Goal: Information Seeking & Learning: Check status

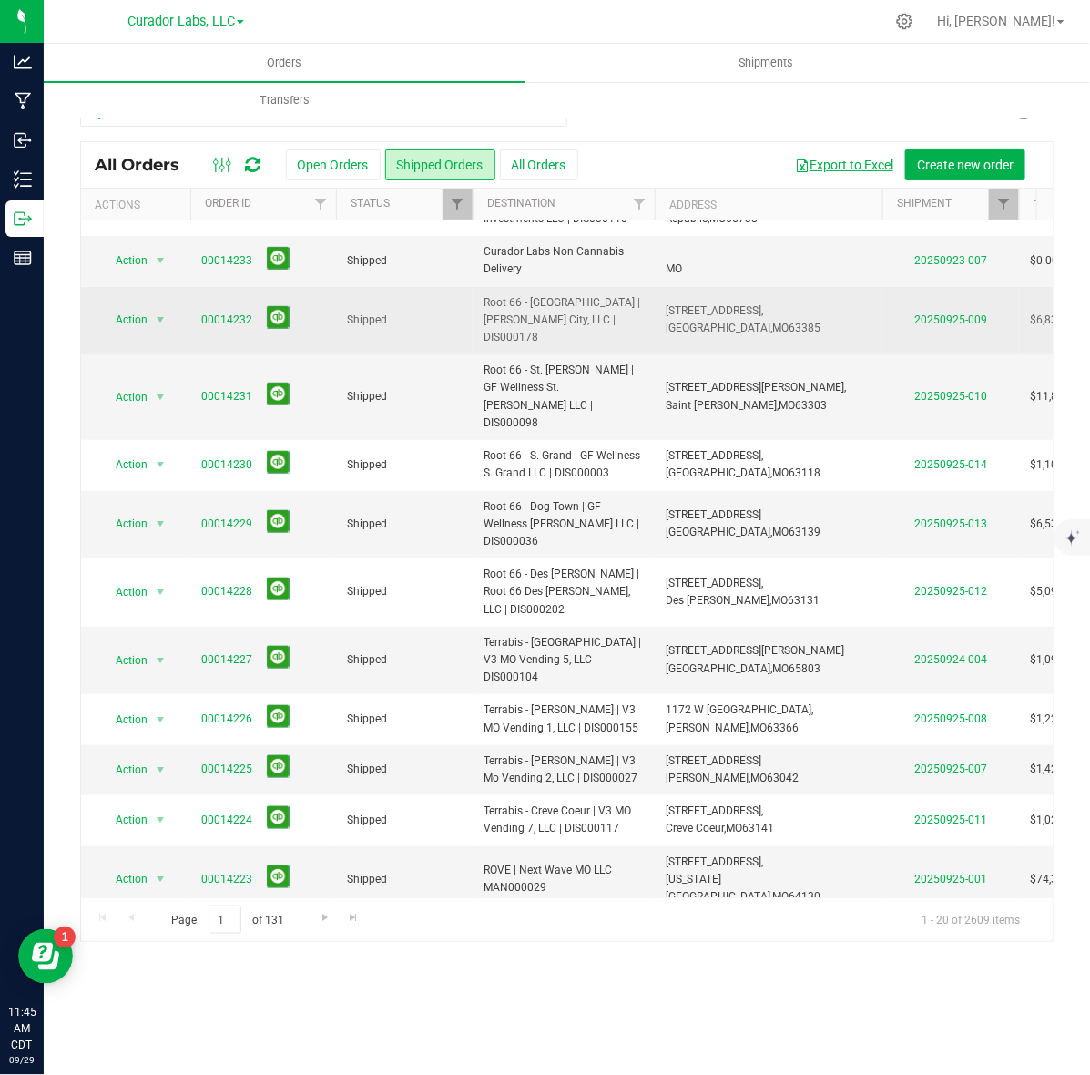
scroll to position [455, 0]
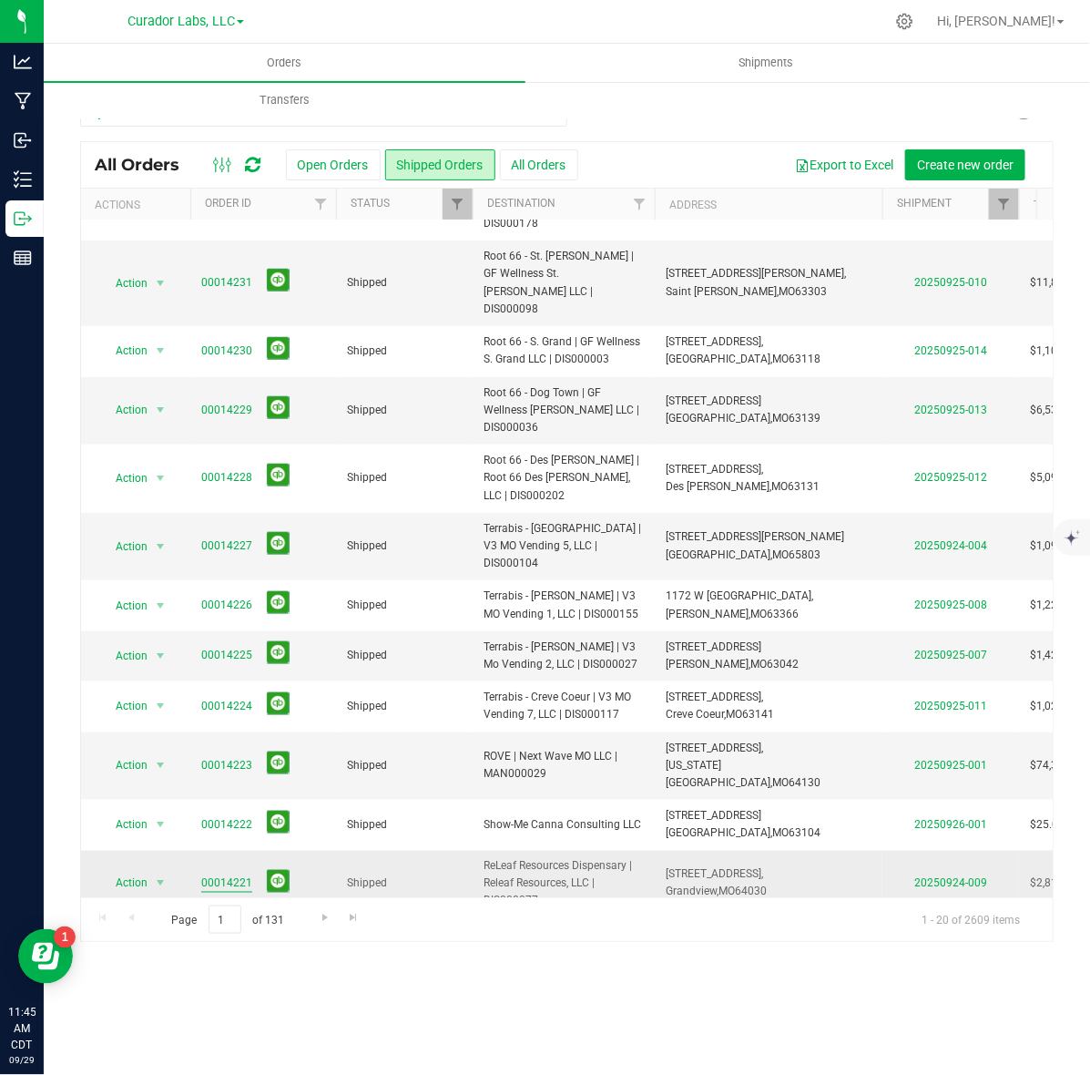
click at [221, 875] on link "00014221" at bounding box center [226, 883] width 51 height 17
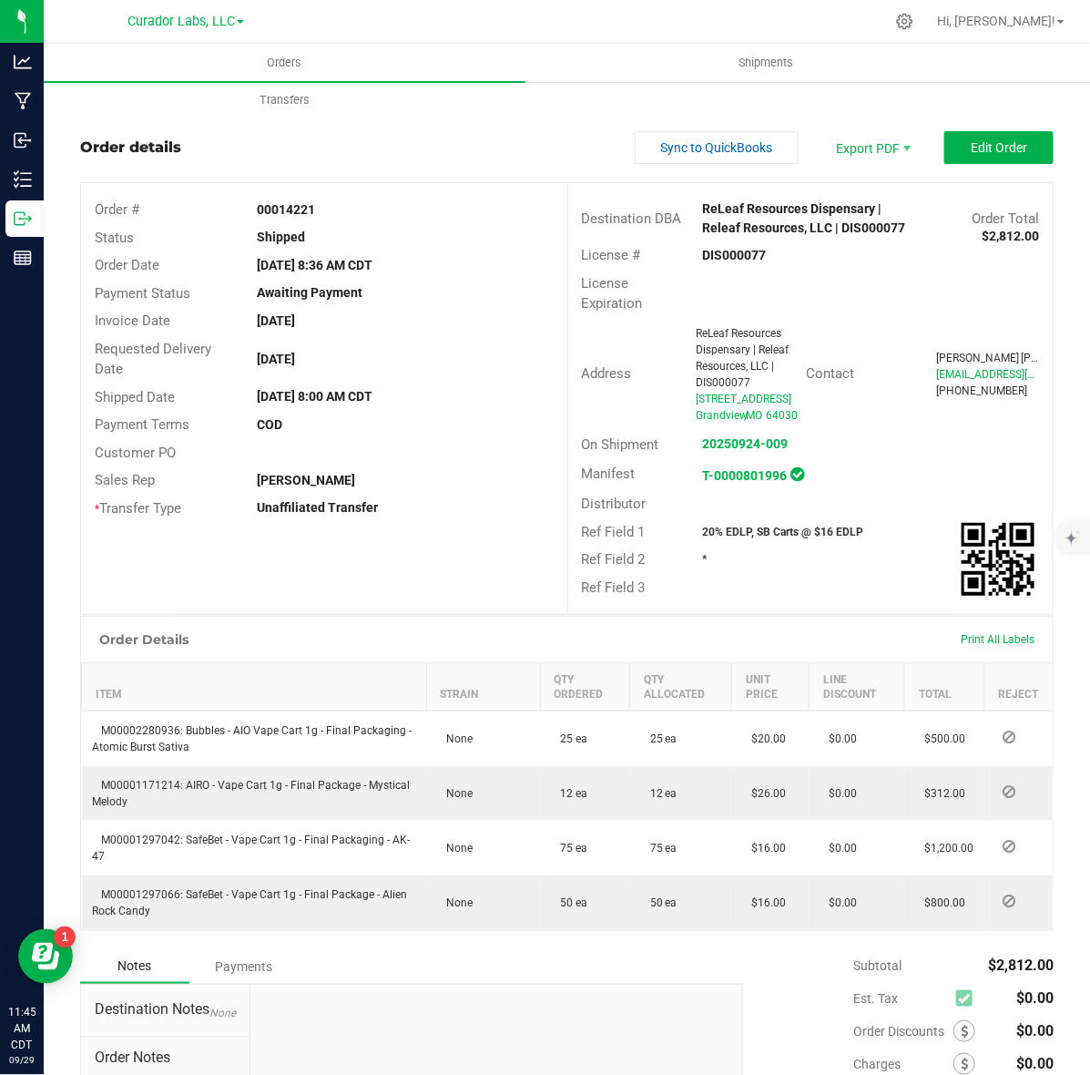
click at [715, 255] on strong "DIS000077" at bounding box center [735, 255] width 64 height 15
copy strong "DIS000077"
click at [288, 207] on strong "00014221" at bounding box center [286, 209] width 58 height 15
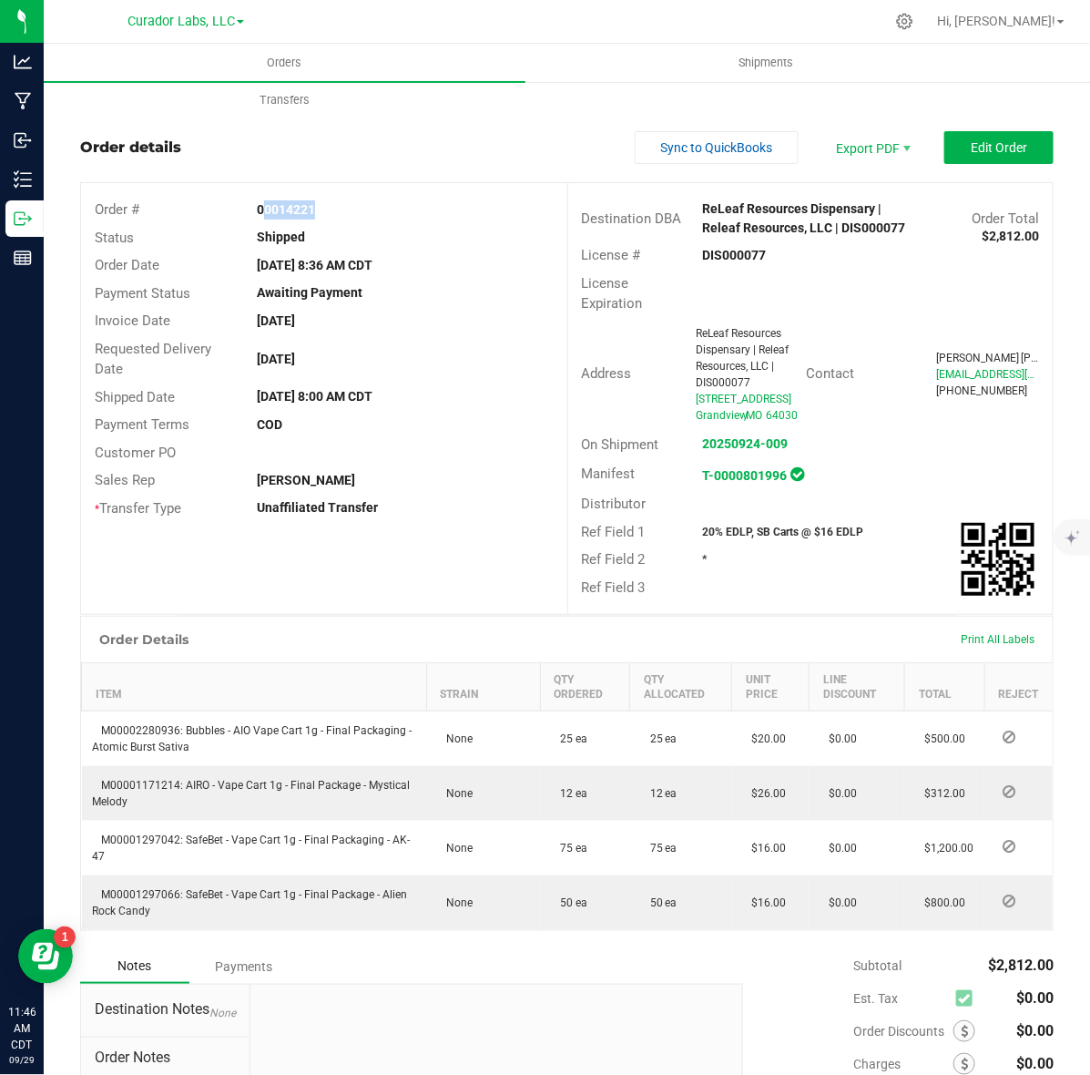
click at [288, 207] on strong "00014221" at bounding box center [286, 209] width 58 height 15
copy strong "00014221"
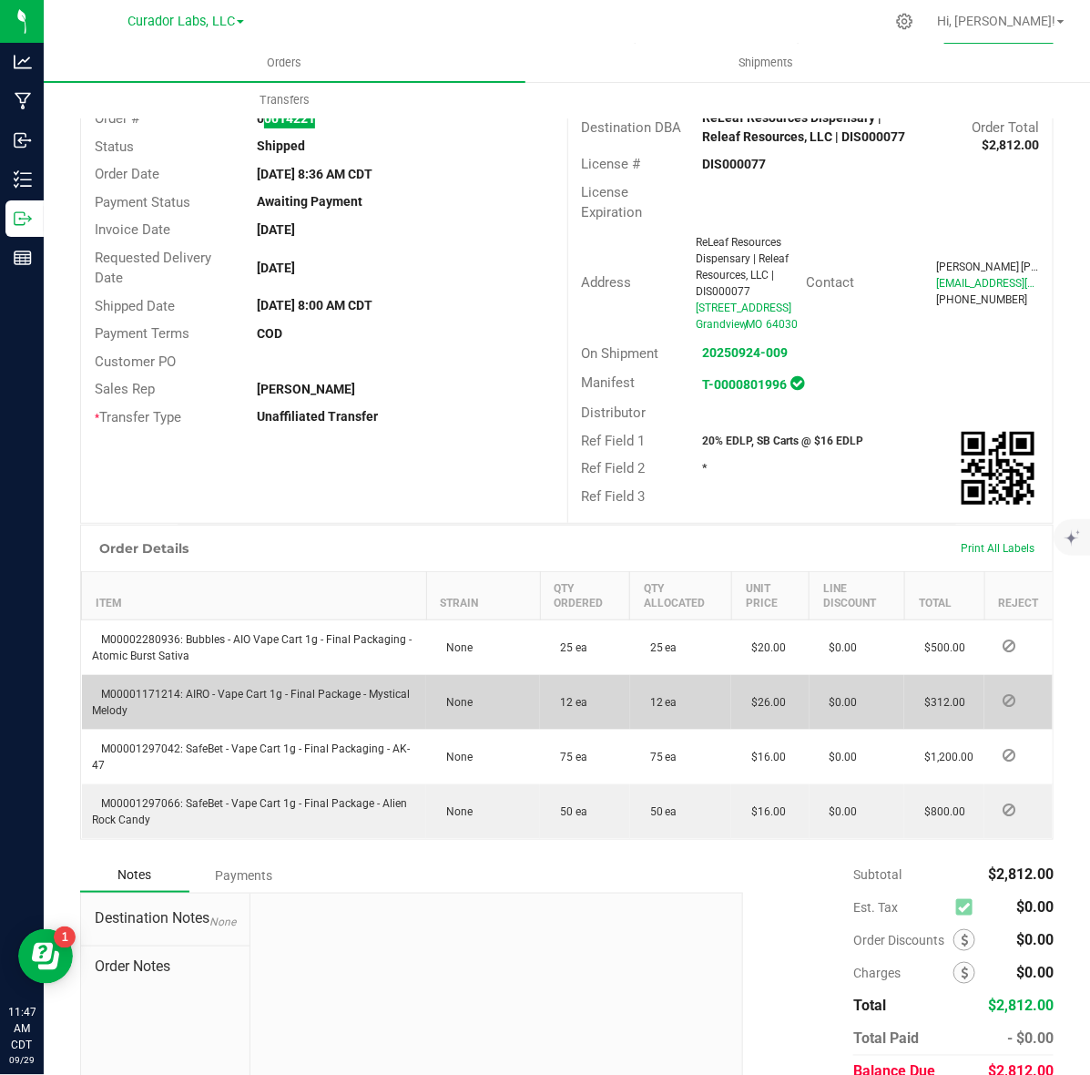
scroll to position [206, 0]
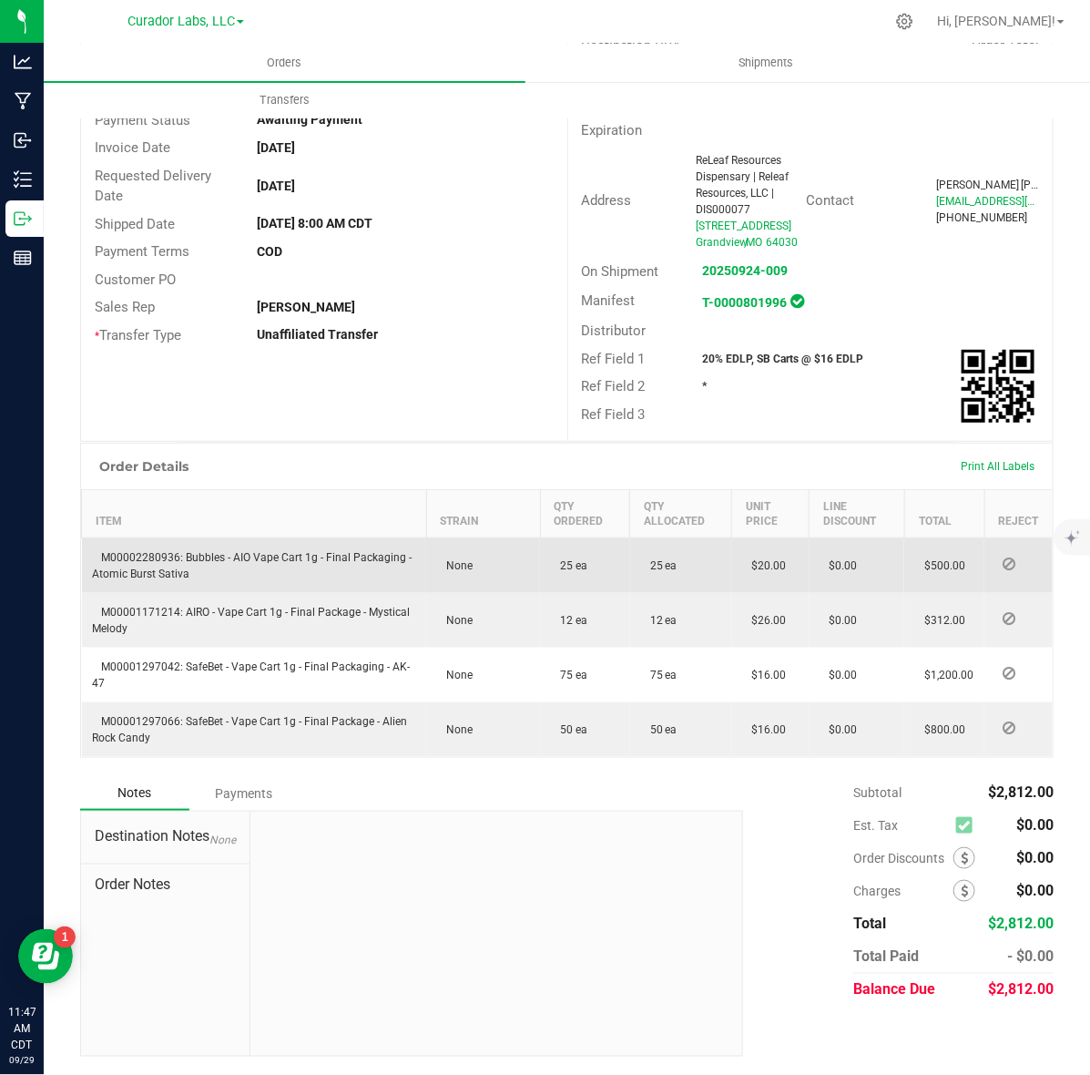
click at [155, 558] on span "M00002280936: Bubbles - AIO Vape Cart 1g - Final Packaging - Atomic Burst Sativa" at bounding box center [253, 565] width 320 height 29
click at [135, 554] on span "M00002280936: Bubbles - AIO Vape Cart 1g - Final Packaging - Atomic Burst Sativa" at bounding box center [253, 565] width 320 height 29
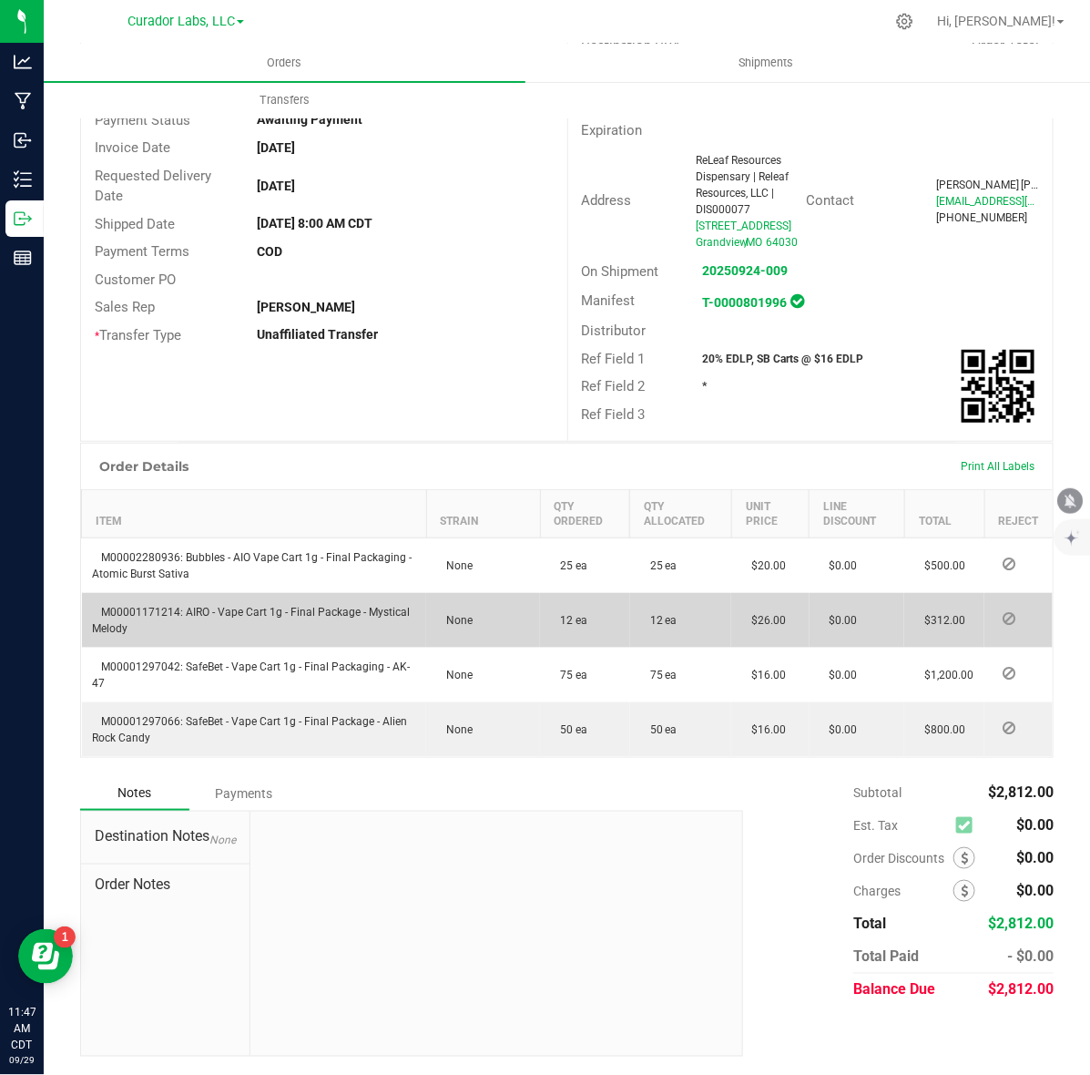
click at [128, 612] on span "M00001171214: AIRO - Vape Cart 1g - Final Package - Mystical Melody" at bounding box center [252, 620] width 318 height 29
copy span "M00001171214"
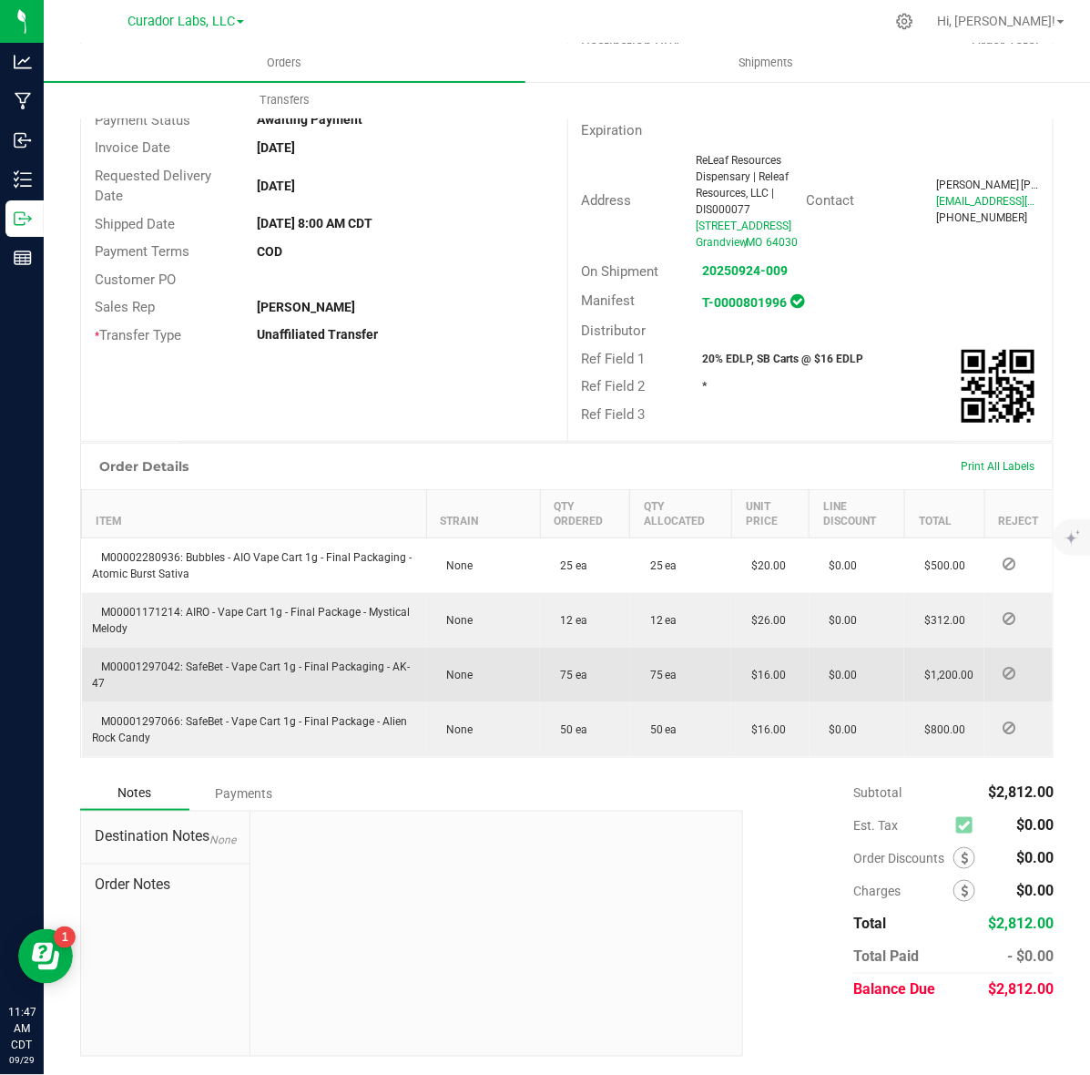
click at [157, 668] on span "M00001297042: SafeBet - Vape Cart 1g - Final Packaging - AK-47" at bounding box center [252, 674] width 318 height 29
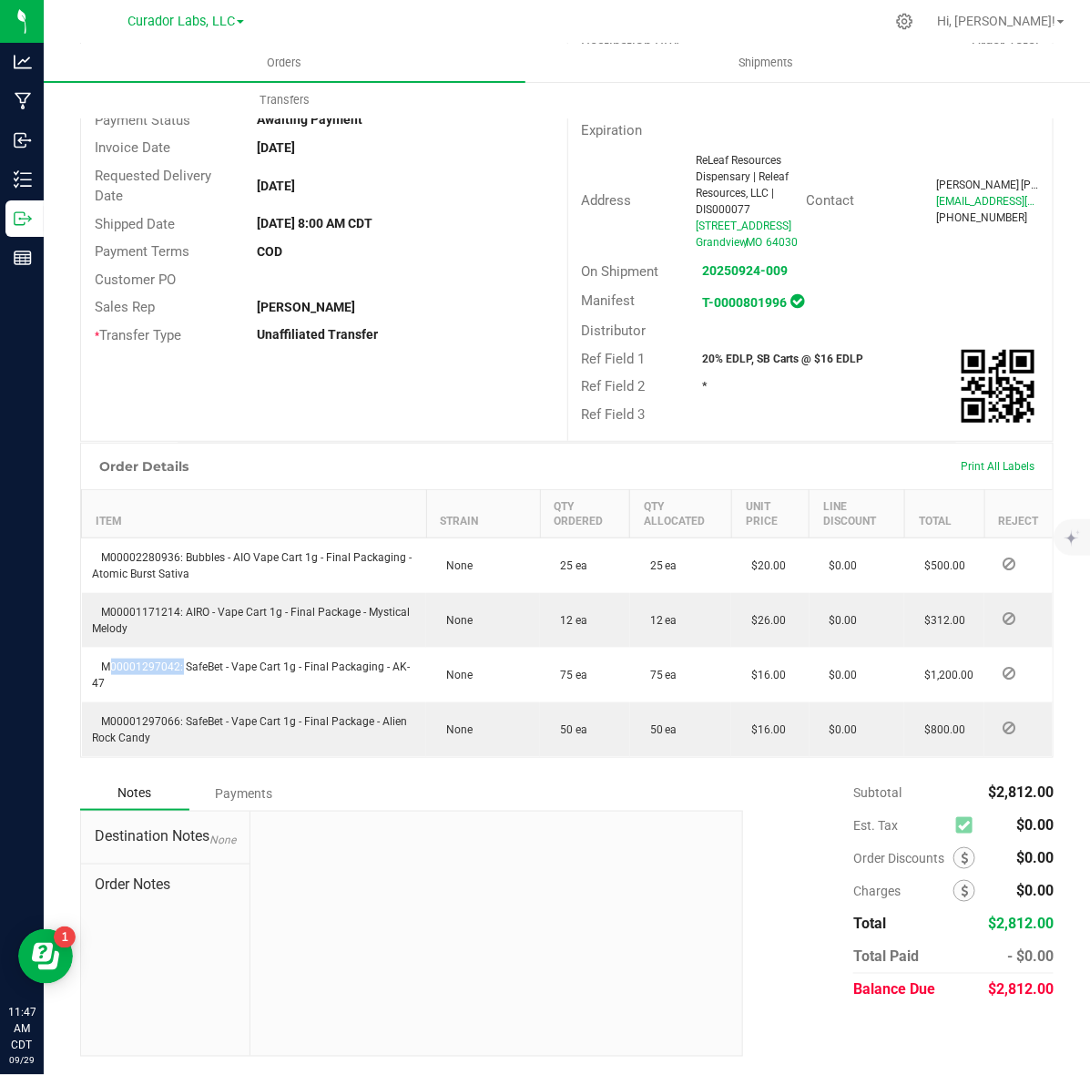
copy span "M00001297042"
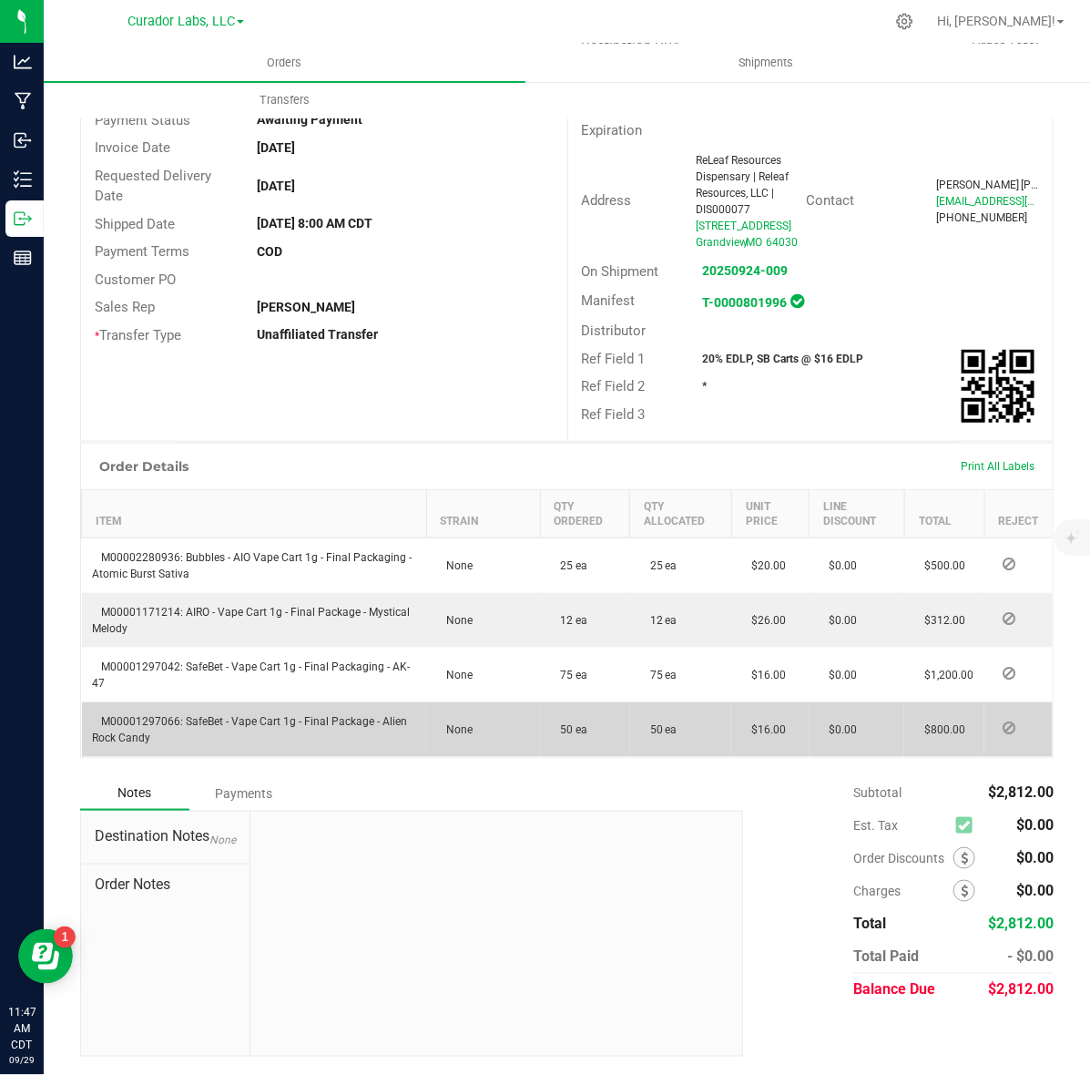
click at [156, 721] on span "M00001297066: SafeBet - Vape Cart 1g - Final Package - Alien Rock Candy" at bounding box center [250, 729] width 315 height 29
click at [161, 713] on td "M00001297066: SafeBet - Vape Cart 1g - Final Package - Alien Rock Candy" at bounding box center [254, 729] width 345 height 55
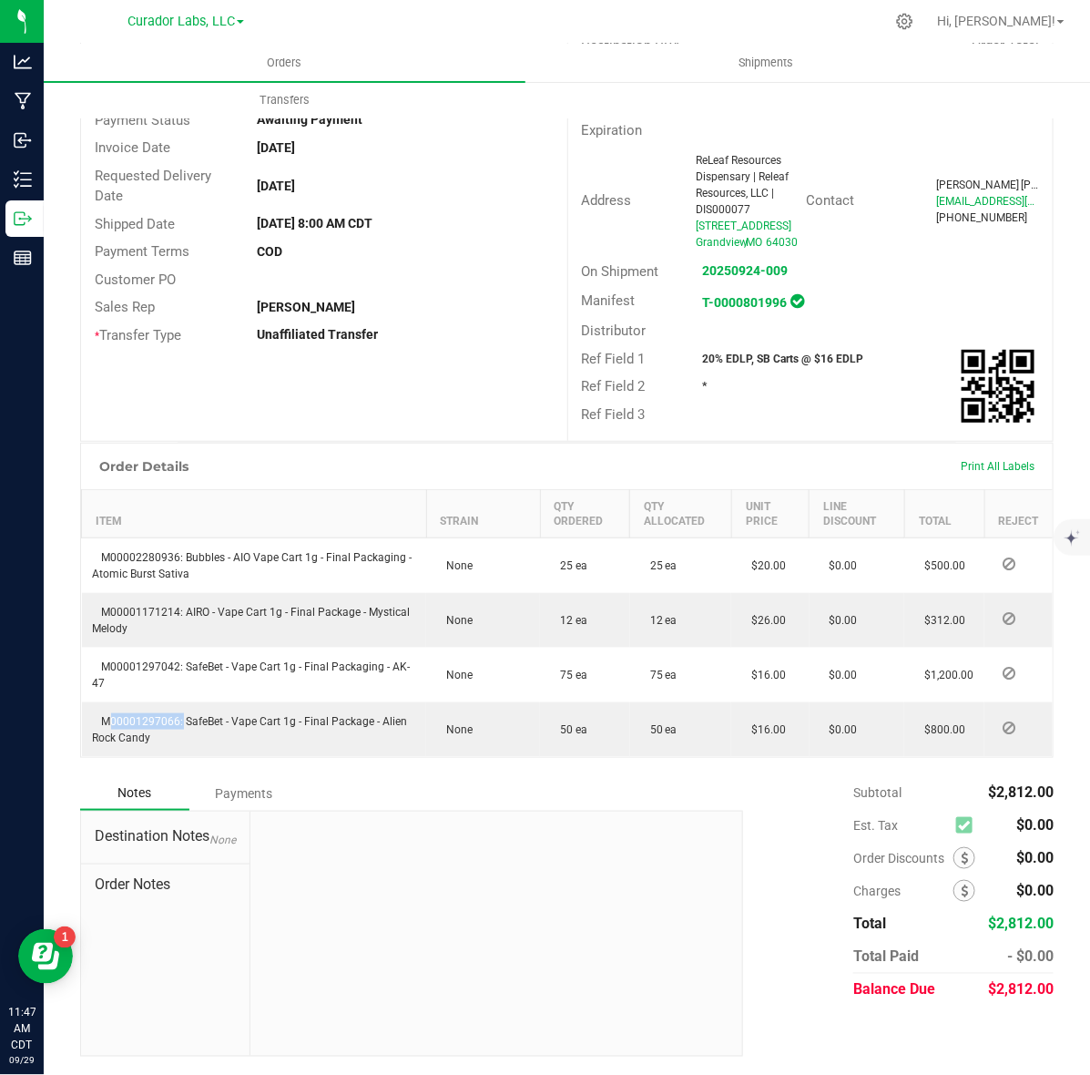
copy span "M00001297066"
click at [712, 353] on strong "20% EDLP, SB Carts @ $16 EDLP" at bounding box center [783, 359] width 161 height 13
copy strong "20% EDLP, SB Carts @ $16 EDLP"
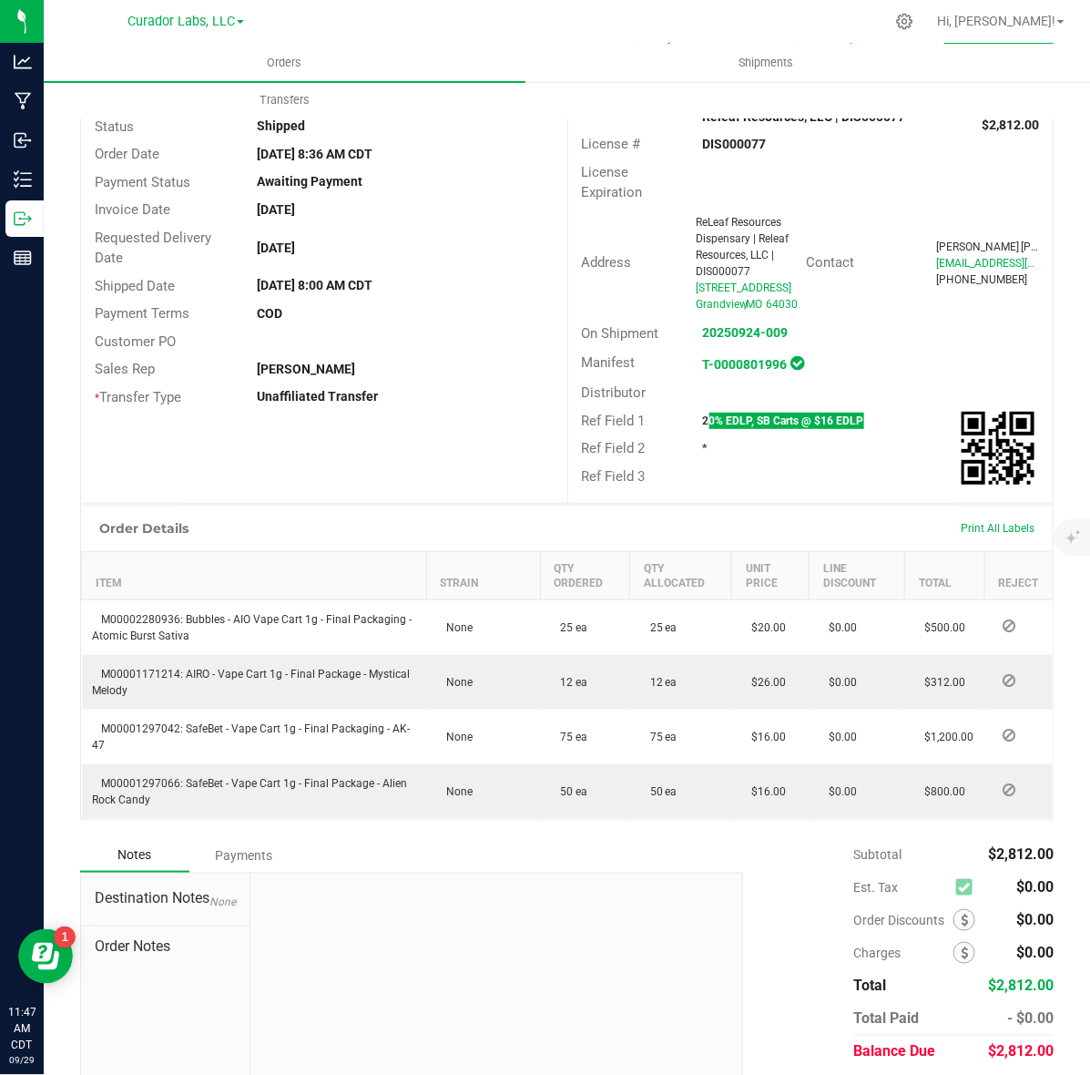
scroll to position [0, 0]
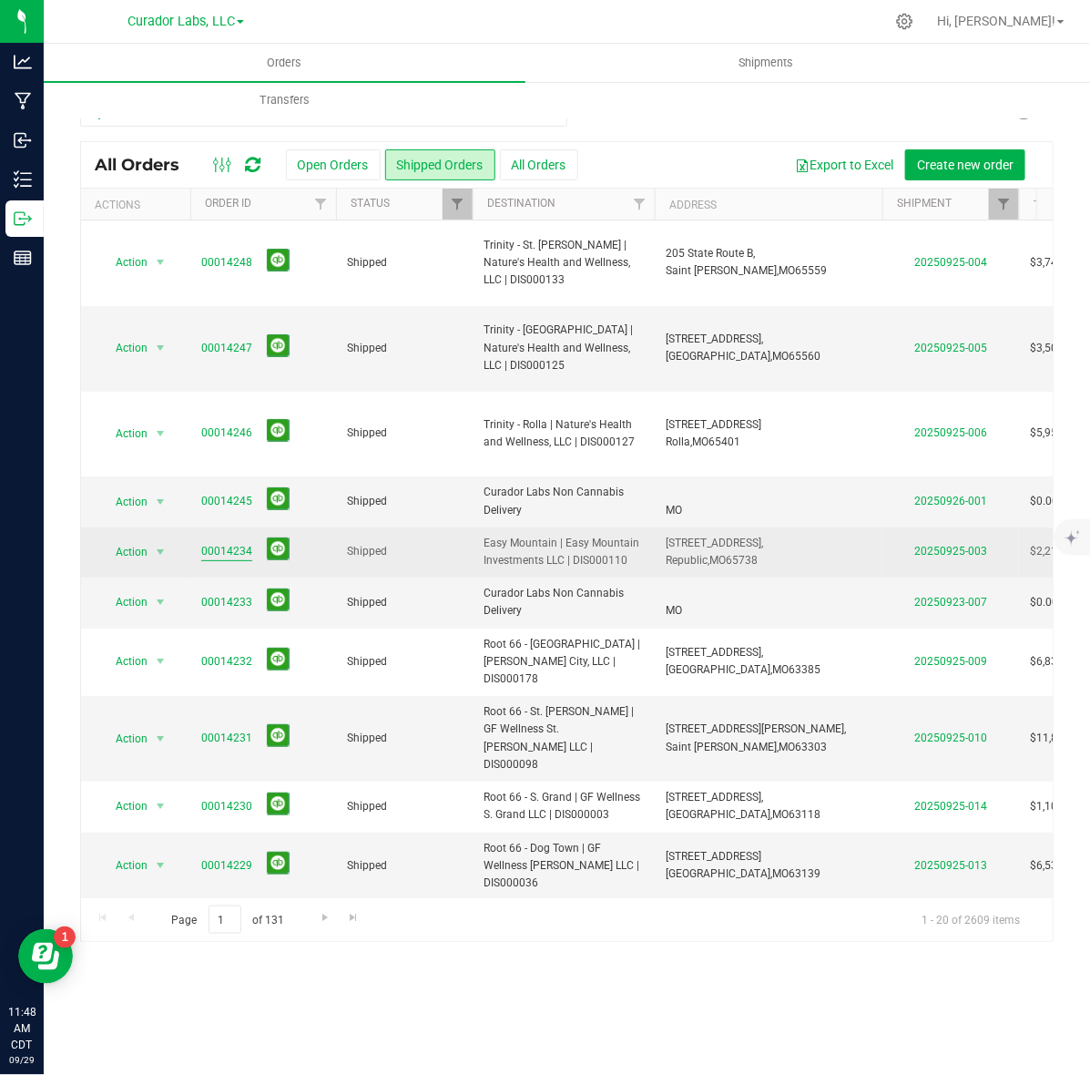
click at [220, 551] on link "00014234" at bounding box center [226, 551] width 51 height 17
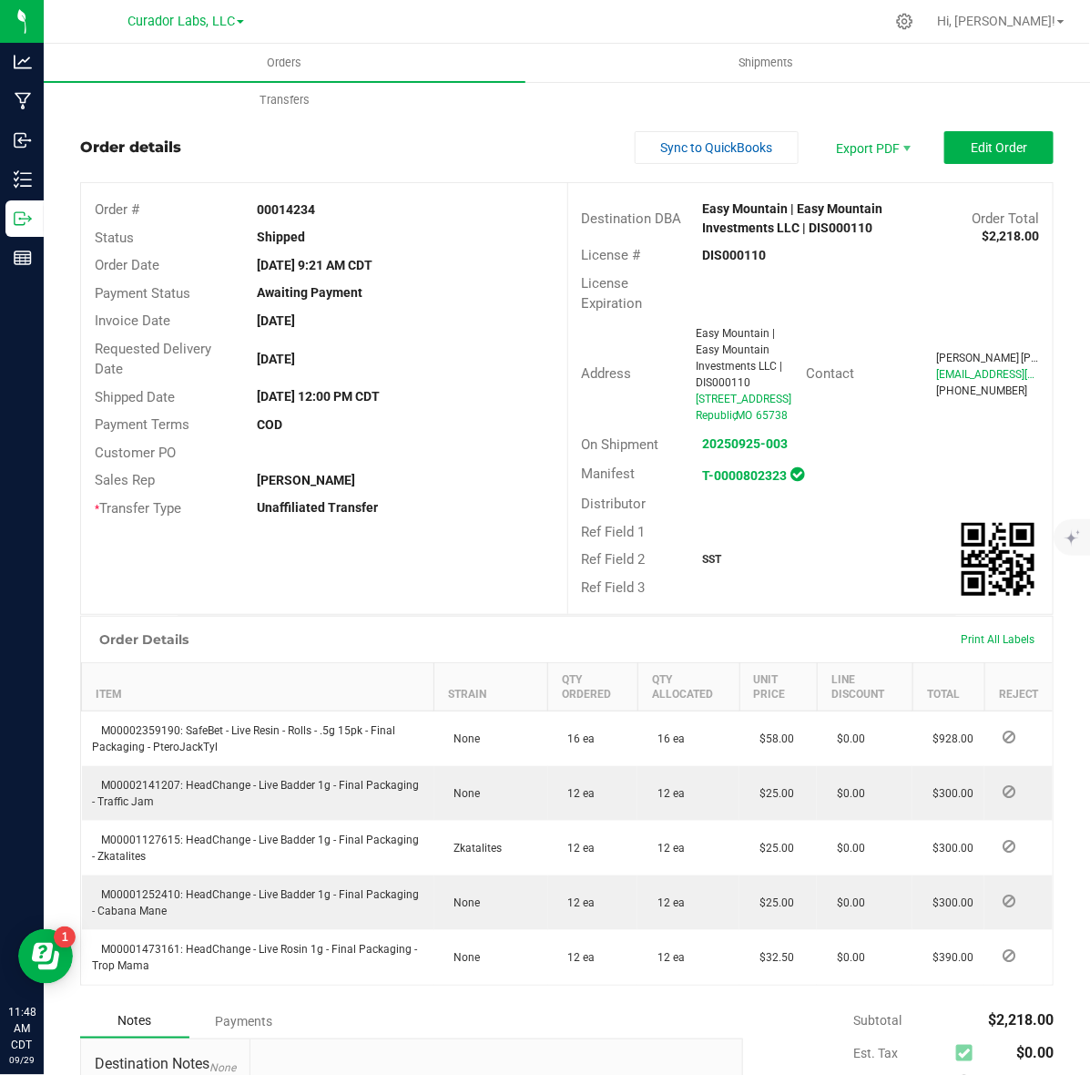
click at [738, 261] on strong "DIS000110" at bounding box center [735, 255] width 64 height 15
copy strong "DIS000110"
click at [260, 208] on strong "00014234" at bounding box center [286, 209] width 58 height 15
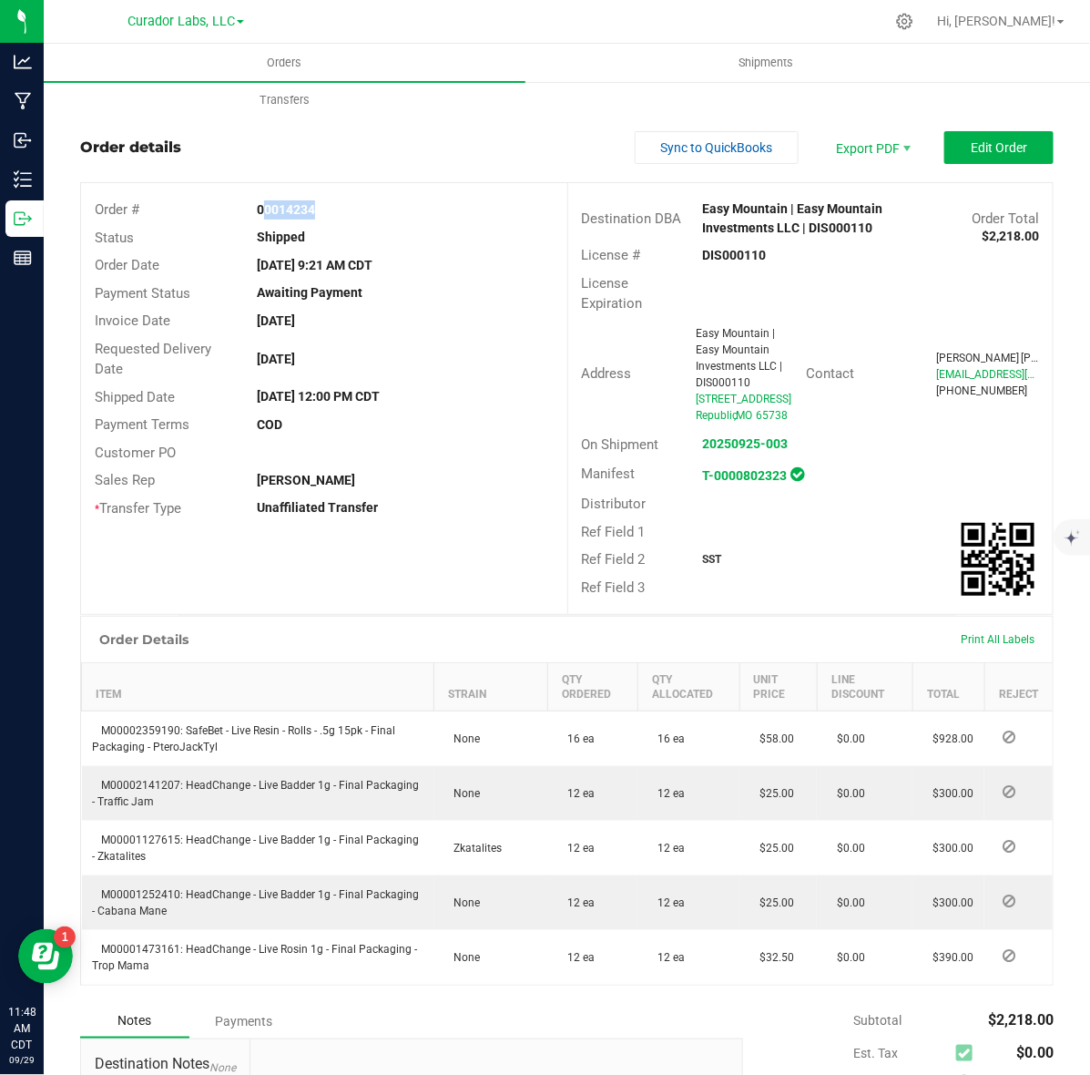
click at [260, 208] on strong "00014234" at bounding box center [286, 209] width 58 height 15
copy strong "00014234"
click at [707, 574] on div "Ref Field 2 SST" at bounding box center [811, 560] width 486 height 28
copy strong "SST"
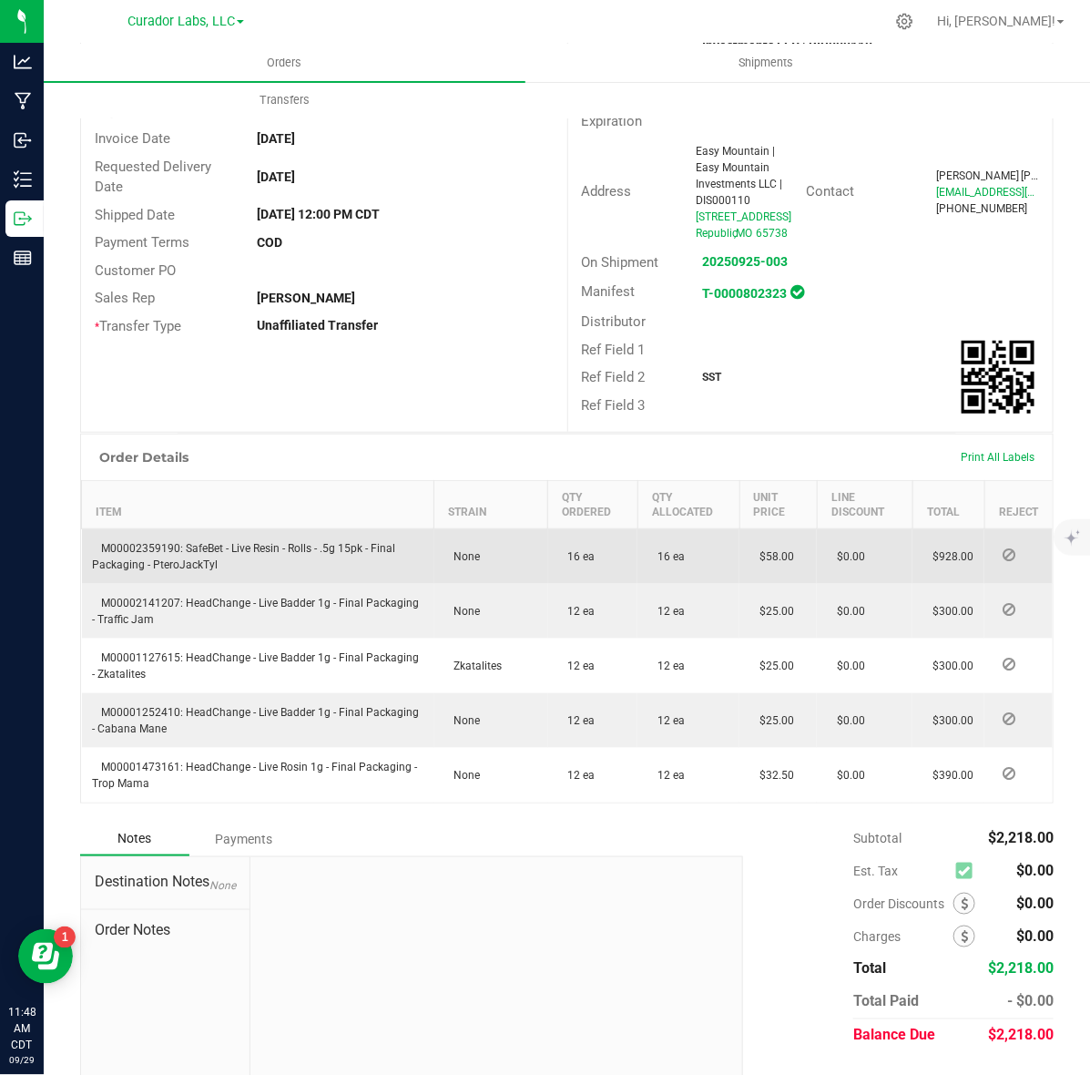
scroll to position [228, 0]
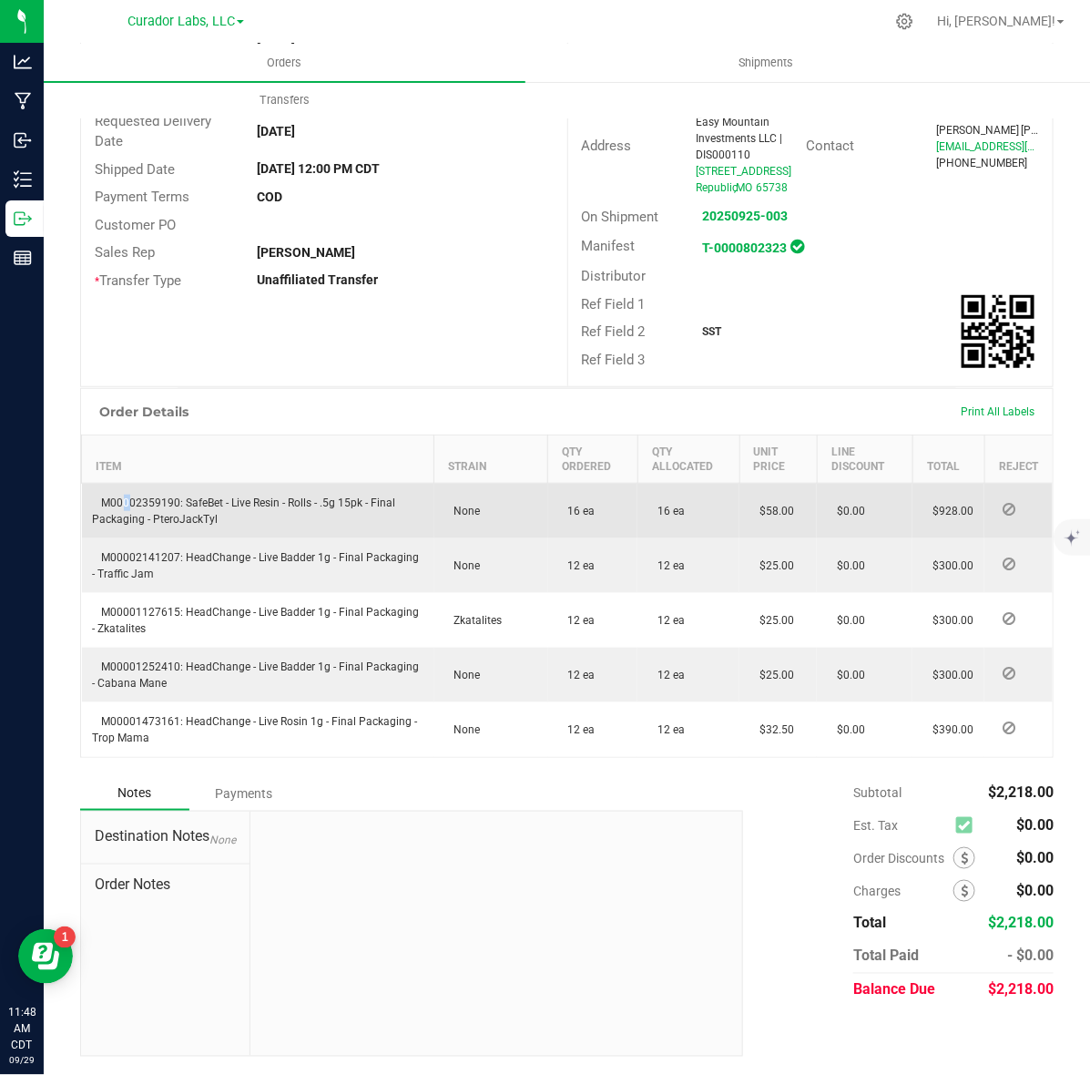
click at [120, 513] on span "M00002359190: SafeBet - Live Resin - Rolls - .5g 15pk - Final Packaging - Ptero…" at bounding box center [244, 510] width 303 height 29
click at [148, 527] on td "M00002359190: SafeBet - Live Resin - Rolls - .5g 15pk - Final Packaging - Ptero…" at bounding box center [258, 512] width 353 height 56
click at [148, 512] on td "M00002359190: SafeBet - Live Resin - Rolls - .5g 15pk - Final Packaging - Ptero…" at bounding box center [258, 512] width 353 height 56
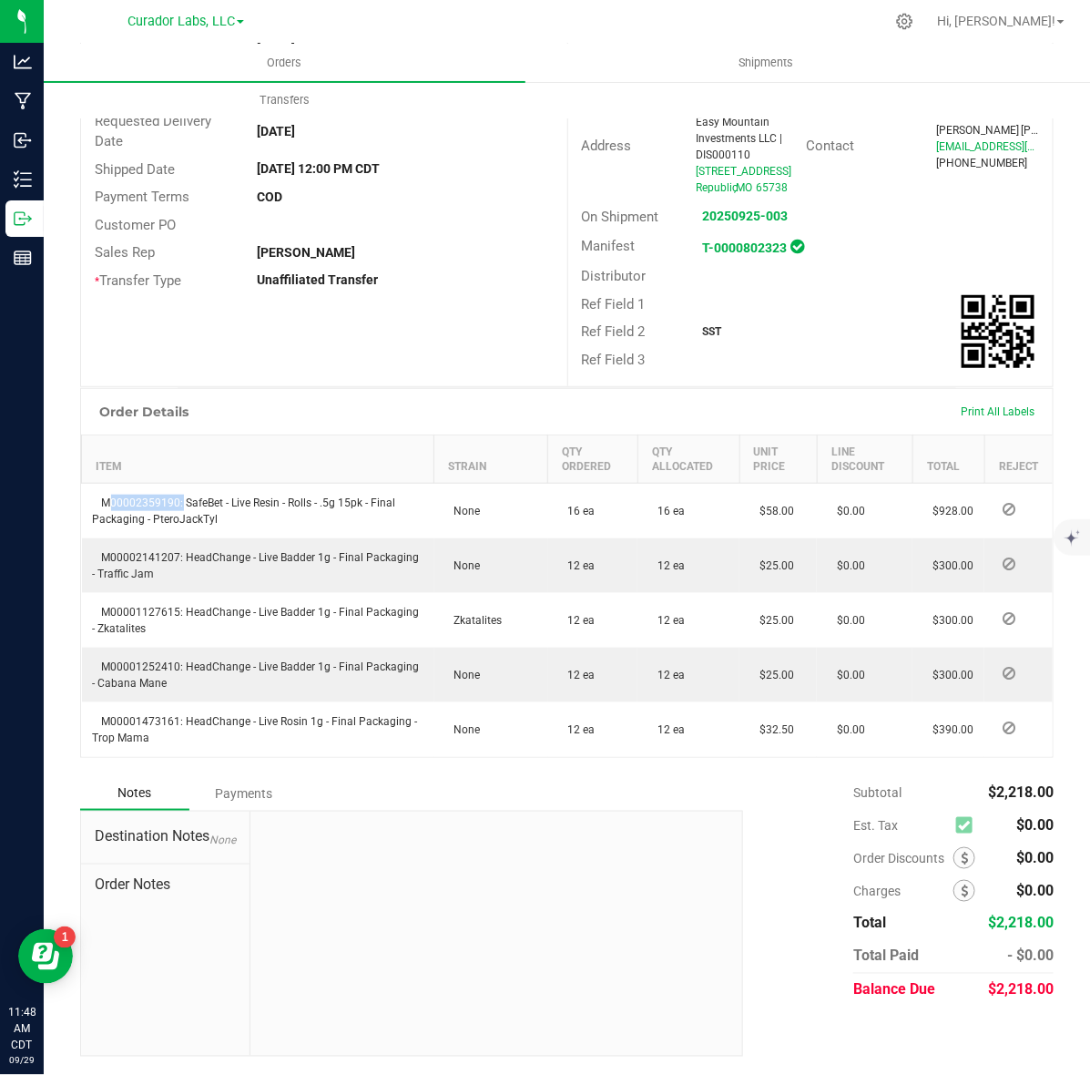
copy span "M00002359190"
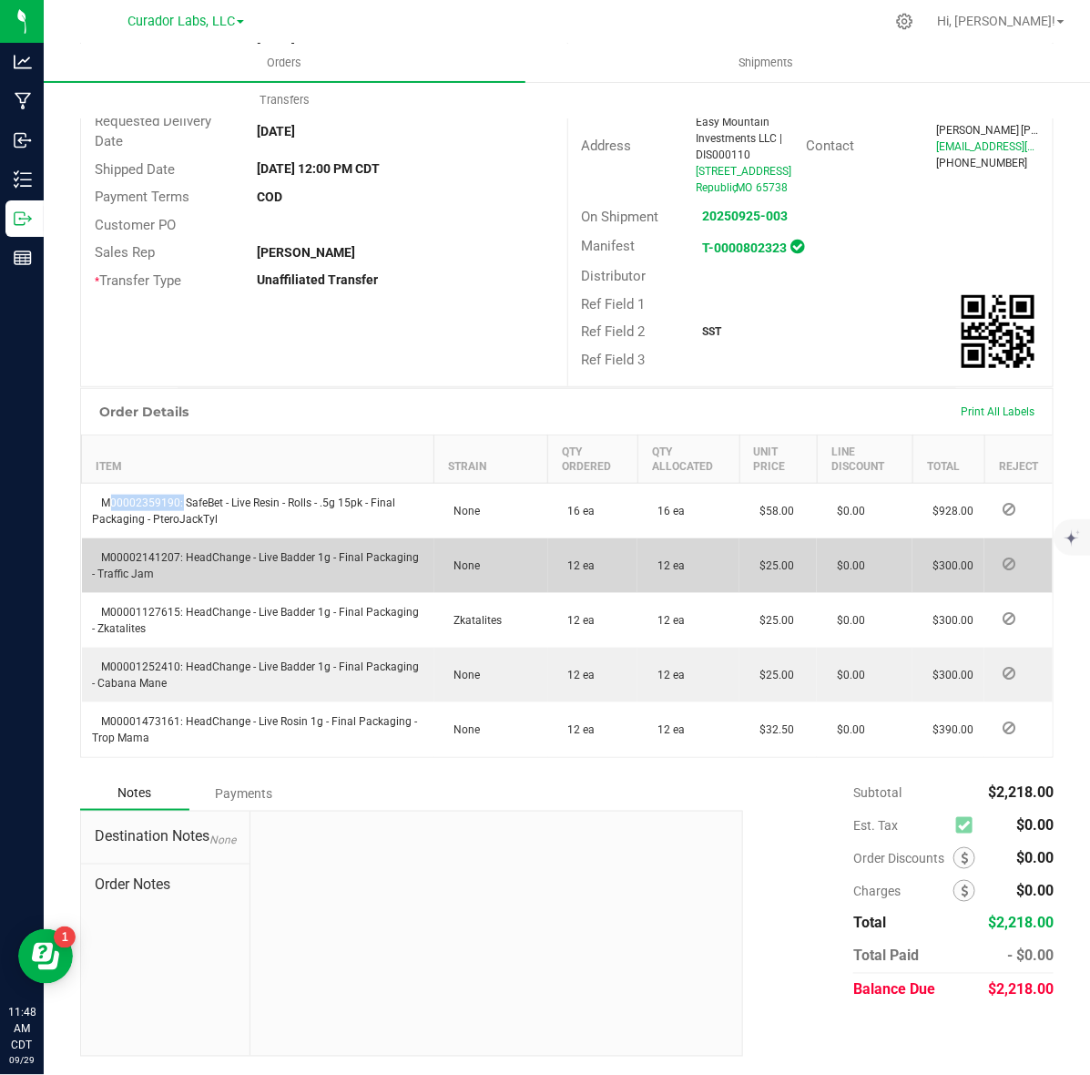
click at [161, 570] on span "M00002141207: HeadChange - Live Badder 1g - Final Packaging - Traffic Jam" at bounding box center [256, 565] width 327 height 29
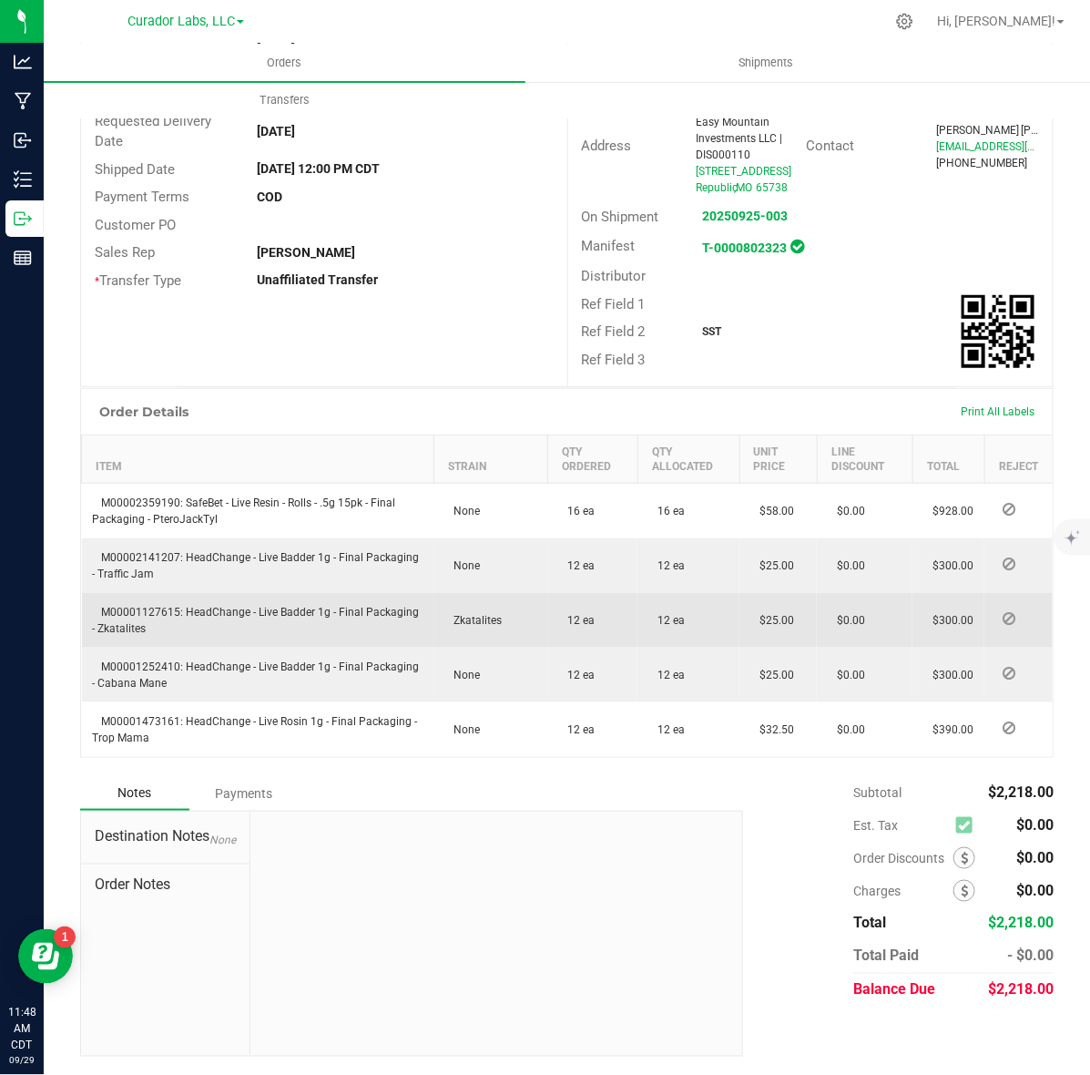
click at [169, 625] on span "M00001127615: HeadChange - Live Badder 1g - Final Packaging - Zkatalites" at bounding box center [256, 620] width 327 height 29
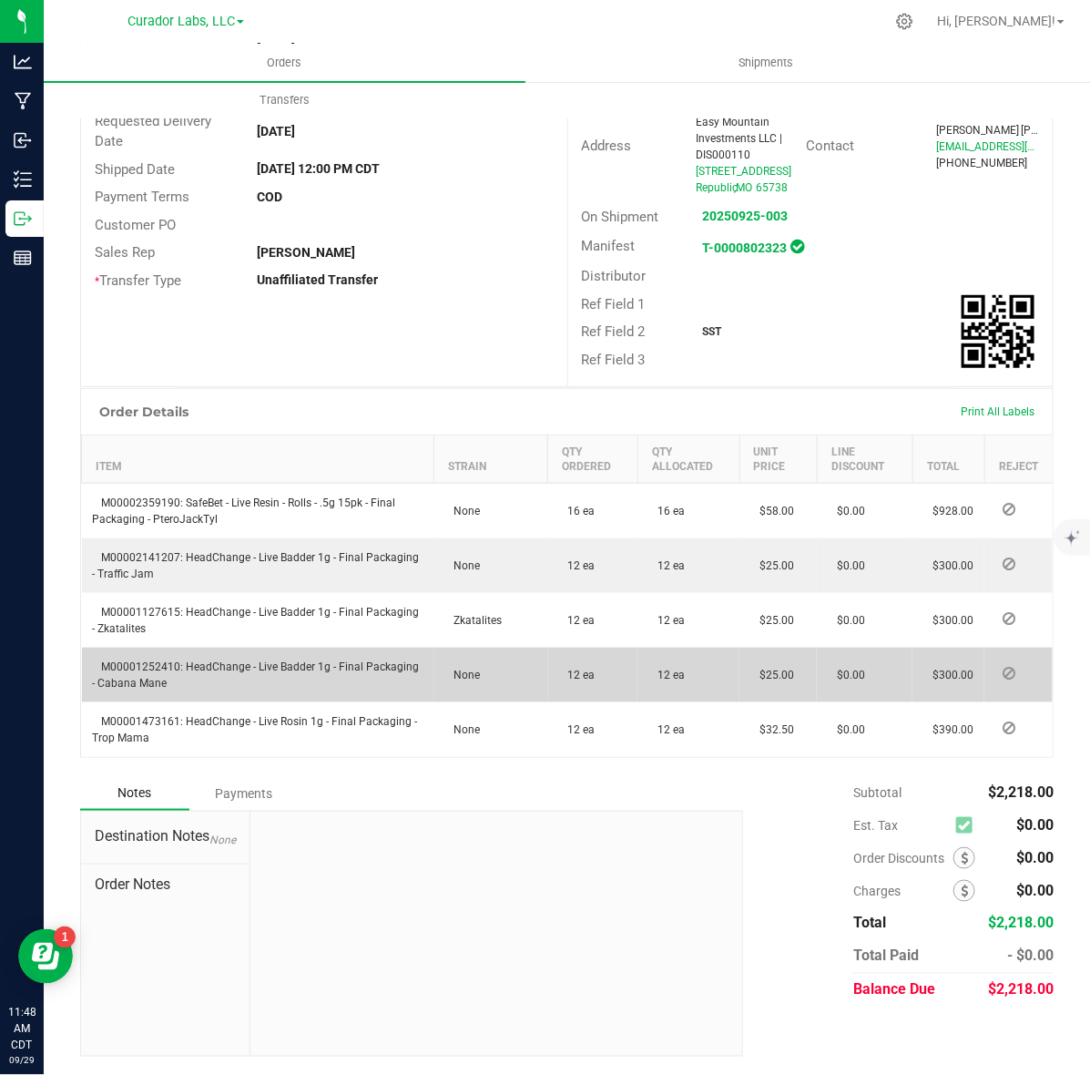
click at [121, 690] on td "M00001252410: HeadChange - Live Badder 1g - Final Packaging - Cabana Mane" at bounding box center [258, 675] width 353 height 55
click at [128, 674] on td "M00001252410: HeadChange - Live Badder 1g - Final Packaging - Cabana Mane" at bounding box center [258, 675] width 353 height 55
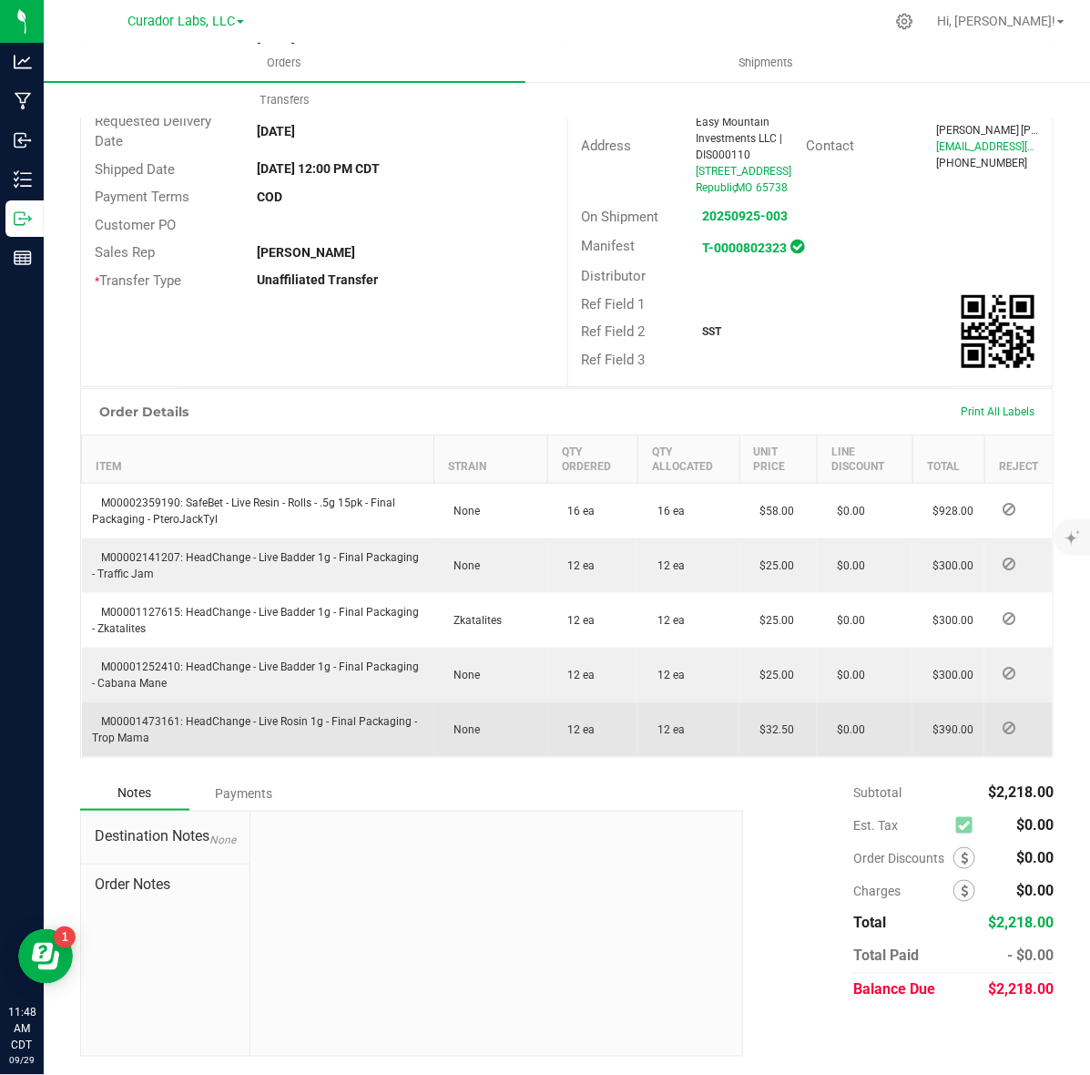
click at [142, 739] on span "M00001473161: HeadChange - Live Rosin 1g - Final Packaging - Trop Mama" at bounding box center [255, 729] width 325 height 29
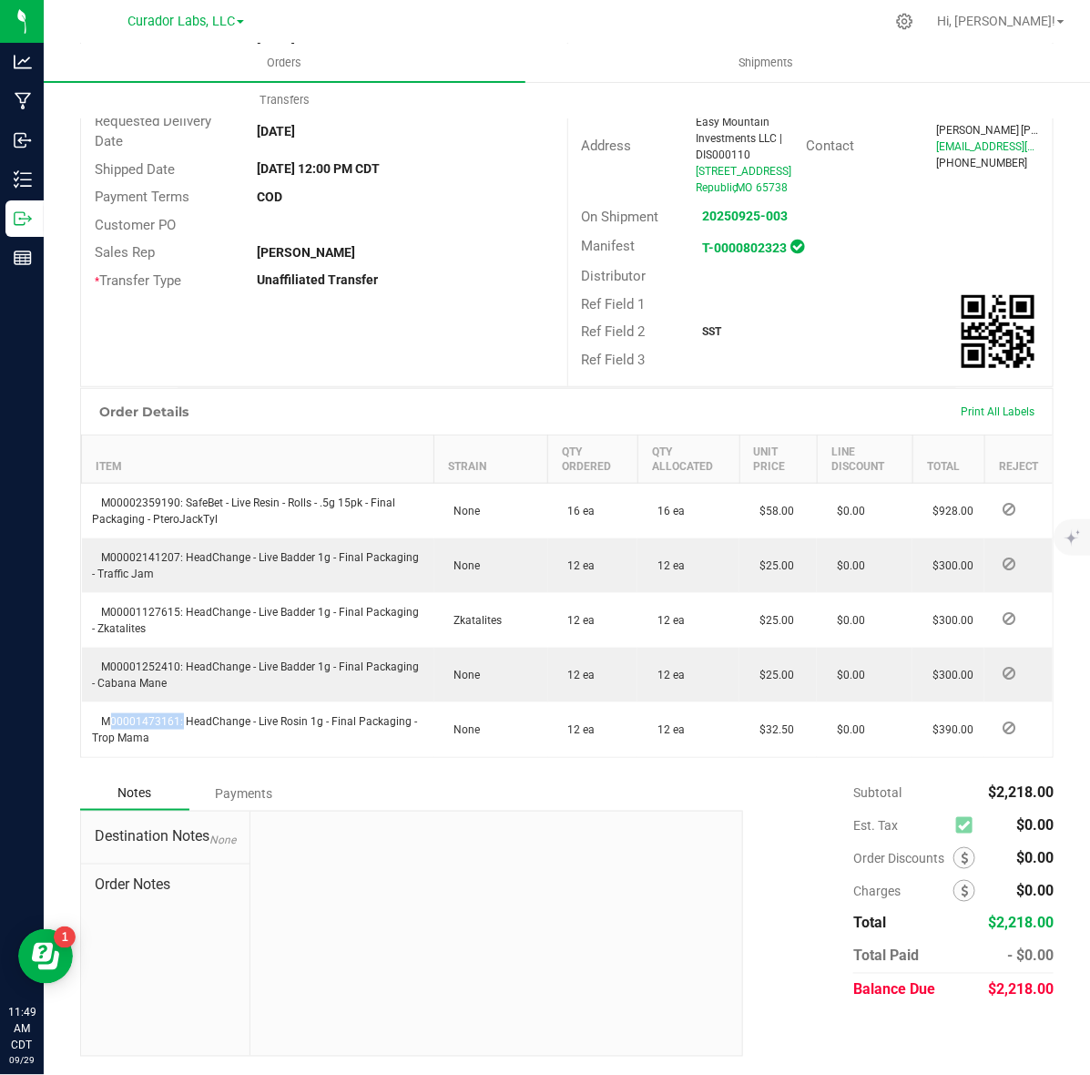
click at [463, 845] on div at bounding box center [497, 934] width 492 height 244
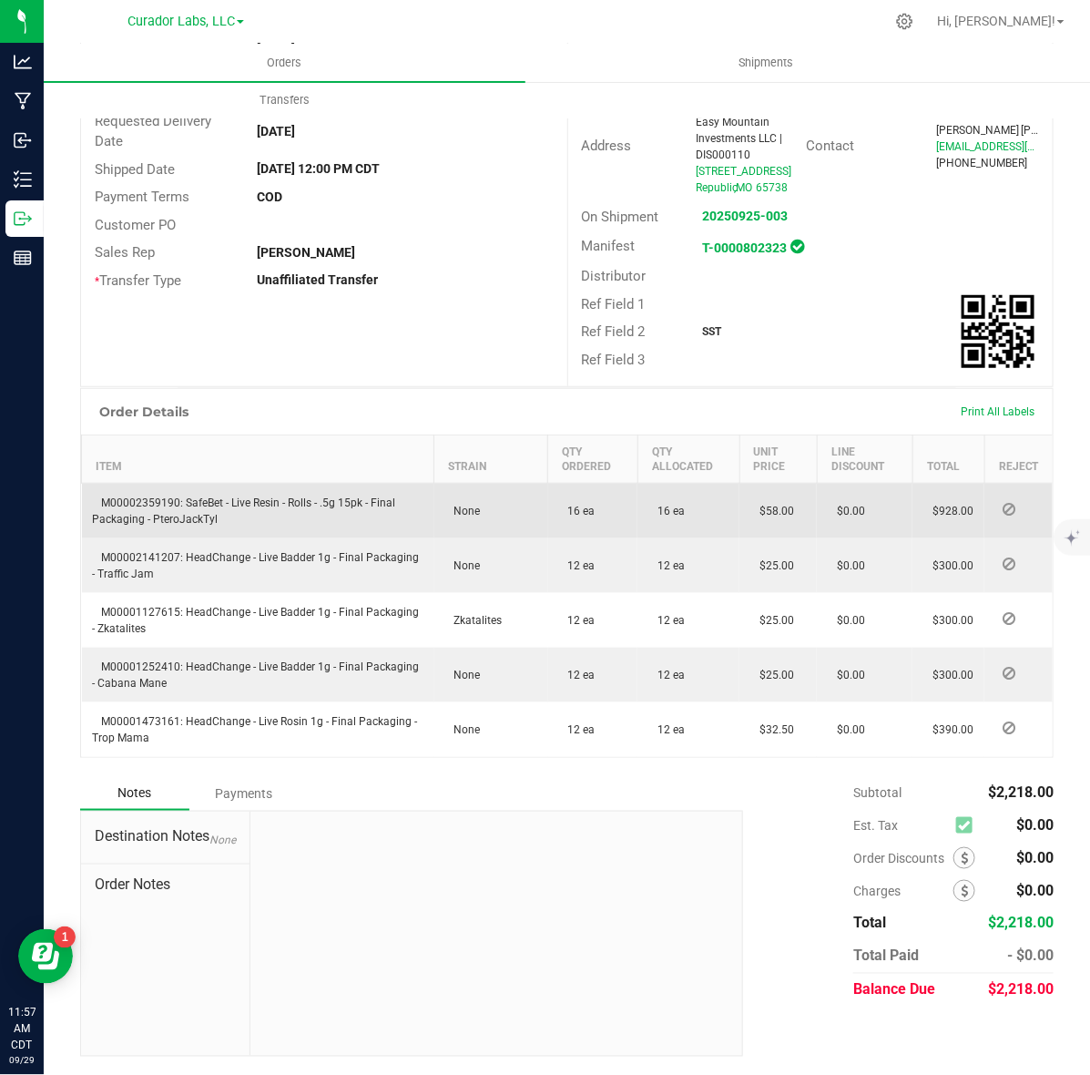
click at [148, 513] on span "M00002359190: SafeBet - Live Resin - Rolls - .5g 15pk - Final Packaging - Ptero…" at bounding box center [244, 510] width 303 height 29
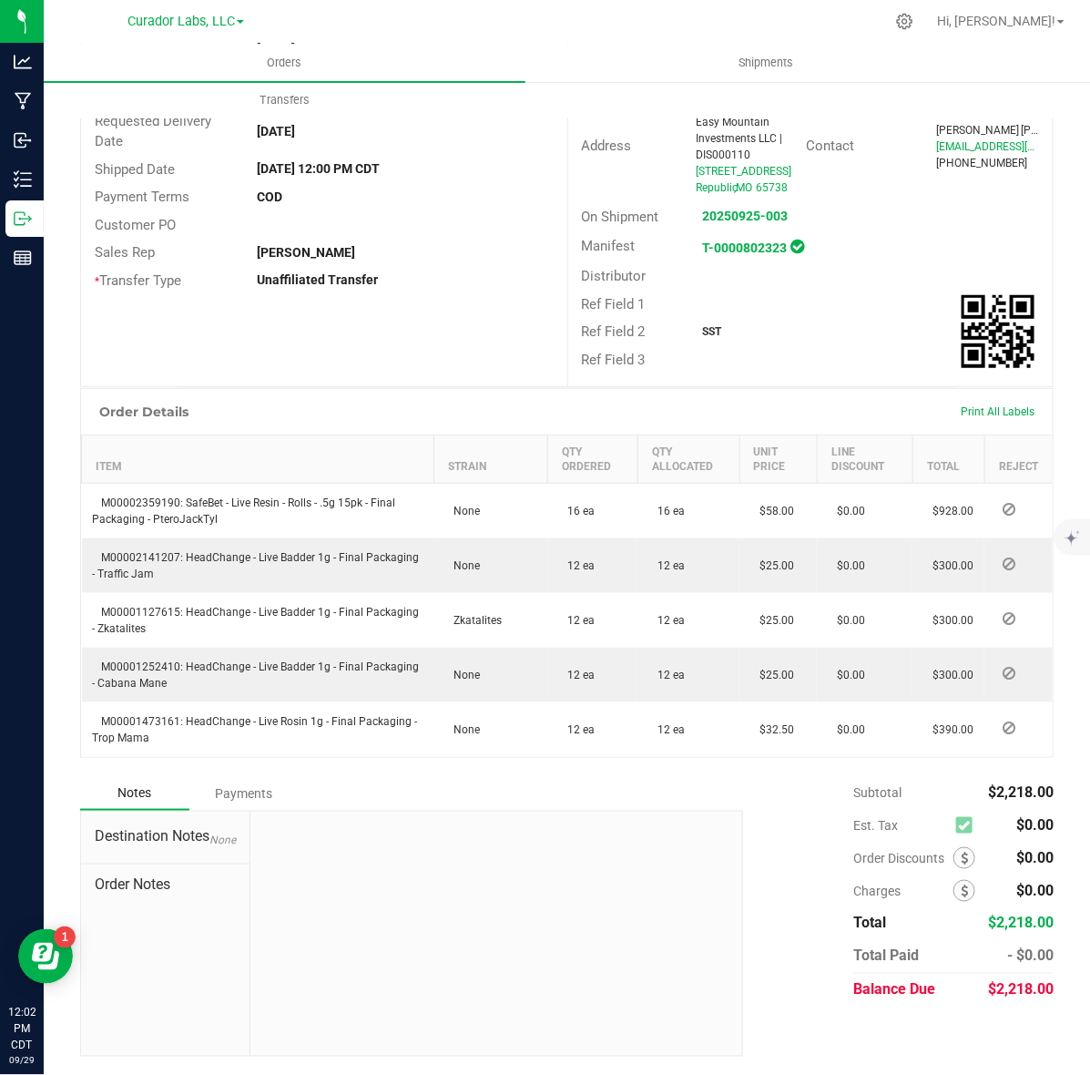
click at [520, 935] on div at bounding box center [497, 934] width 492 height 244
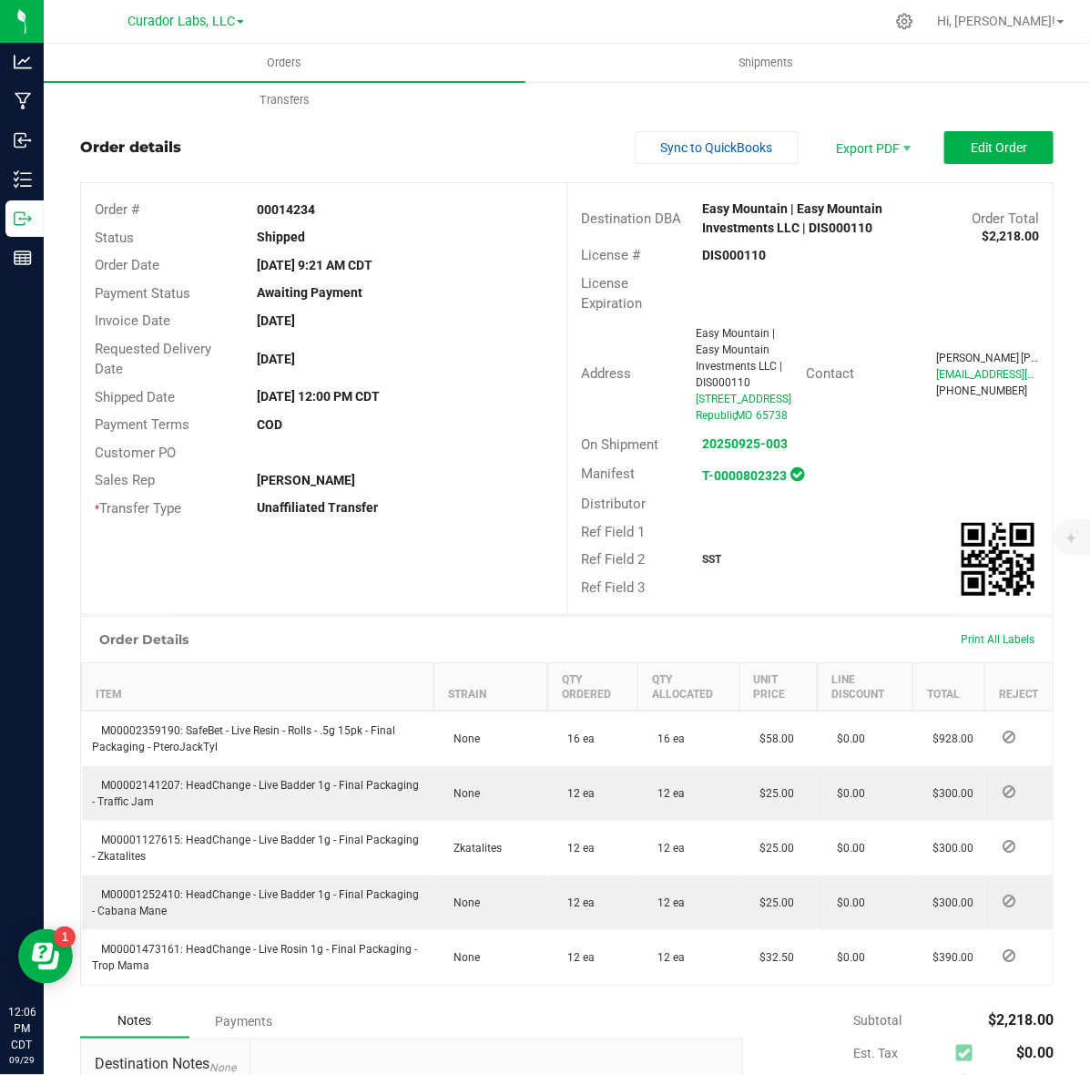
click at [392, 1023] on div "Notes Payments" at bounding box center [405, 1021] width 650 height 35
drag, startPoint x: 198, startPoint y: 579, endPoint x: 123, endPoint y: 97, distance: 487.7
click at [198, 579] on div "Order # 00014234 Status Shipped Order Date Sep 24, 2025 9:21 AM CDT Payment Sta…" at bounding box center [567, 398] width 972 height 431
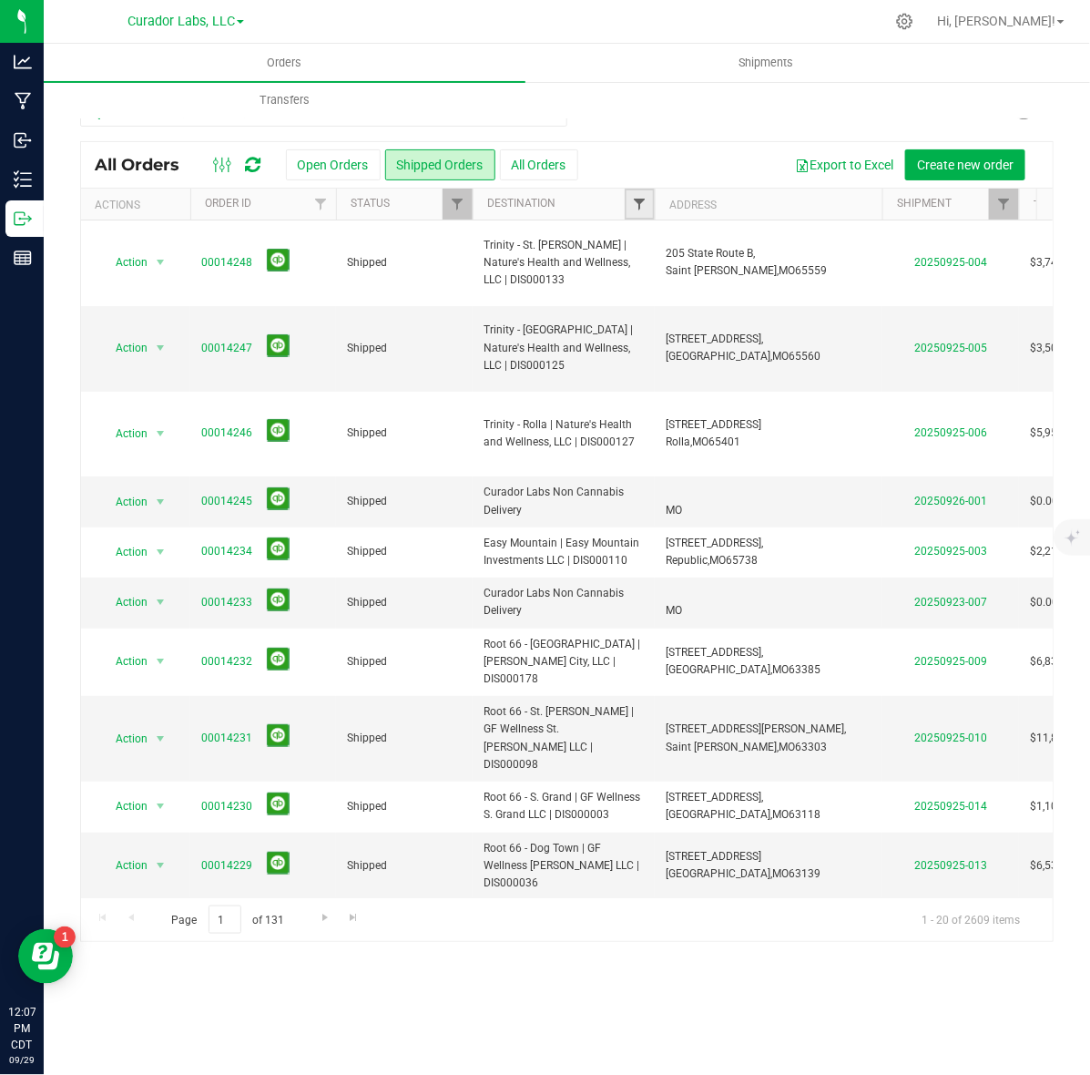
click at [640, 198] on span "Filter" at bounding box center [639, 204] width 15 height 15
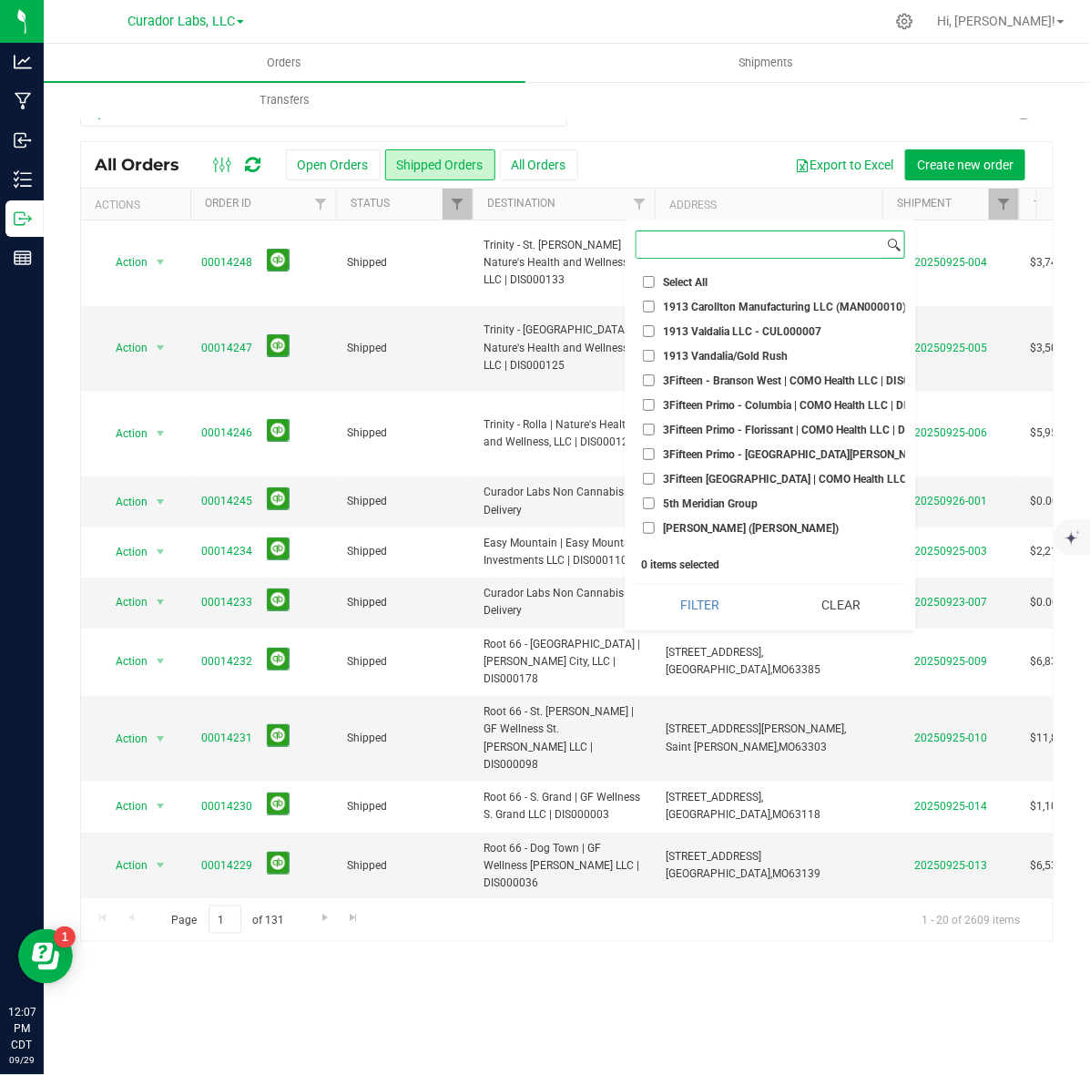
click at [699, 242] on input at bounding box center [760, 244] width 247 height 26
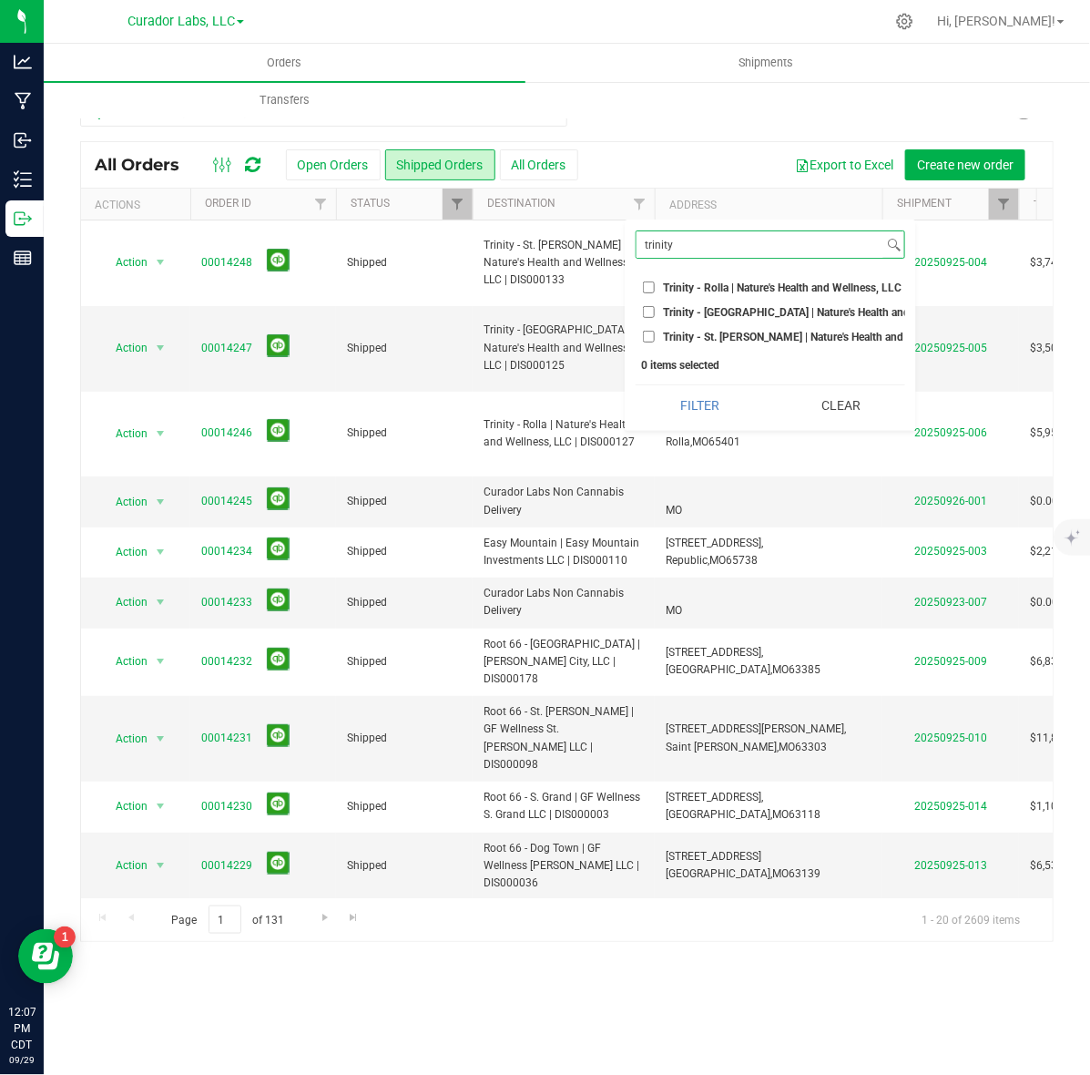
type input "trinity"
click at [650, 282] on input "Trinity - Rolla | Nature's Health and Wellness, LLC | DIS000127" at bounding box center [649, 287] width 12 height 12
checkbox input "true"
click at [654, 314] on input "Trinity - Salem | Nature's Health and Wellness, LLC | DIS000125" at bounding box center [649, 312] width 12 height 12
checkbox input "true"
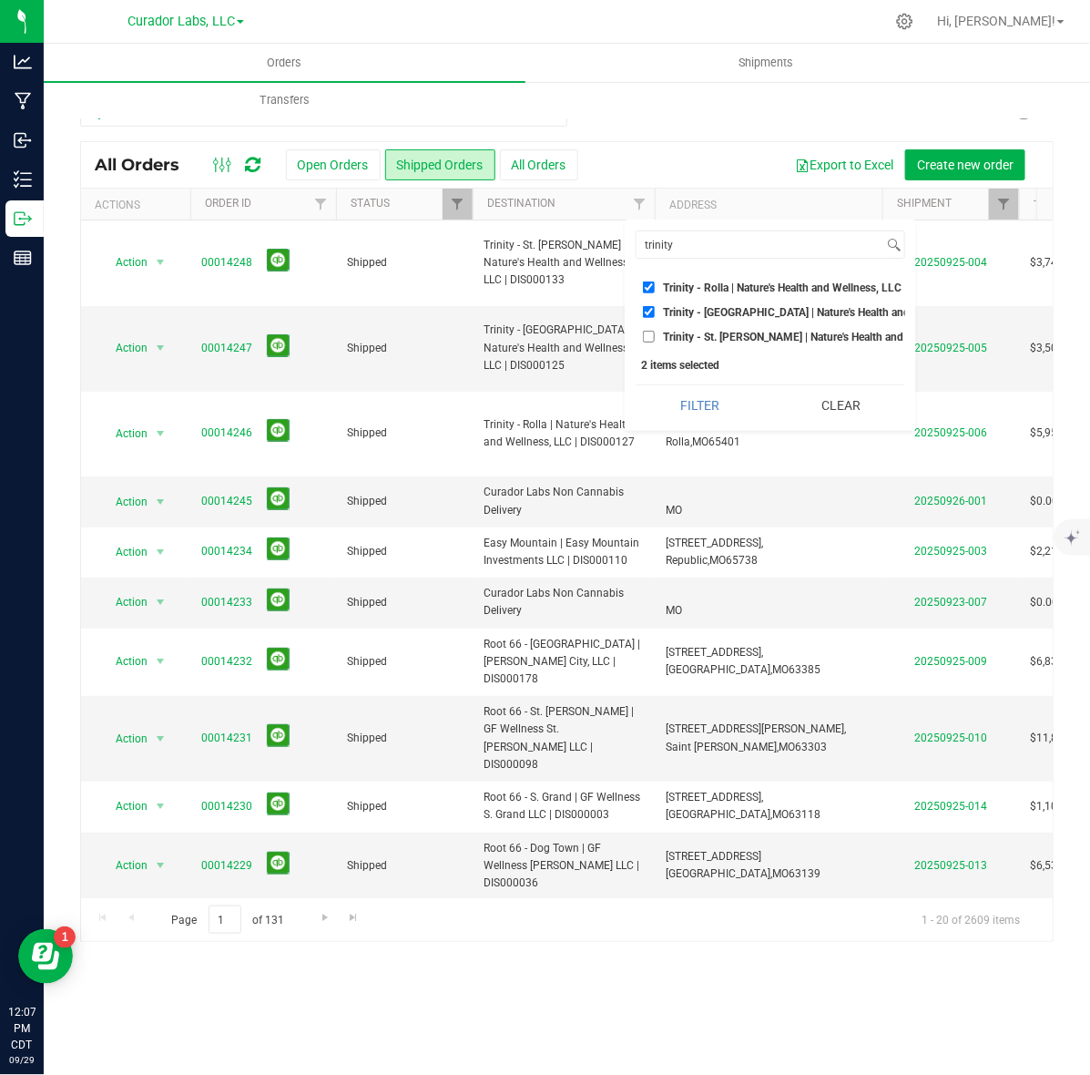
click at [648, 332] on input "Trinity - St. James | Nature's Health and Wellness, LLC | DIS000133" at bounding box center [649, 337] width 12 height 12
checkbox input "true"
click at [697, 422] on button "Filter" at bounding box center [700, 405] width 128 height 40
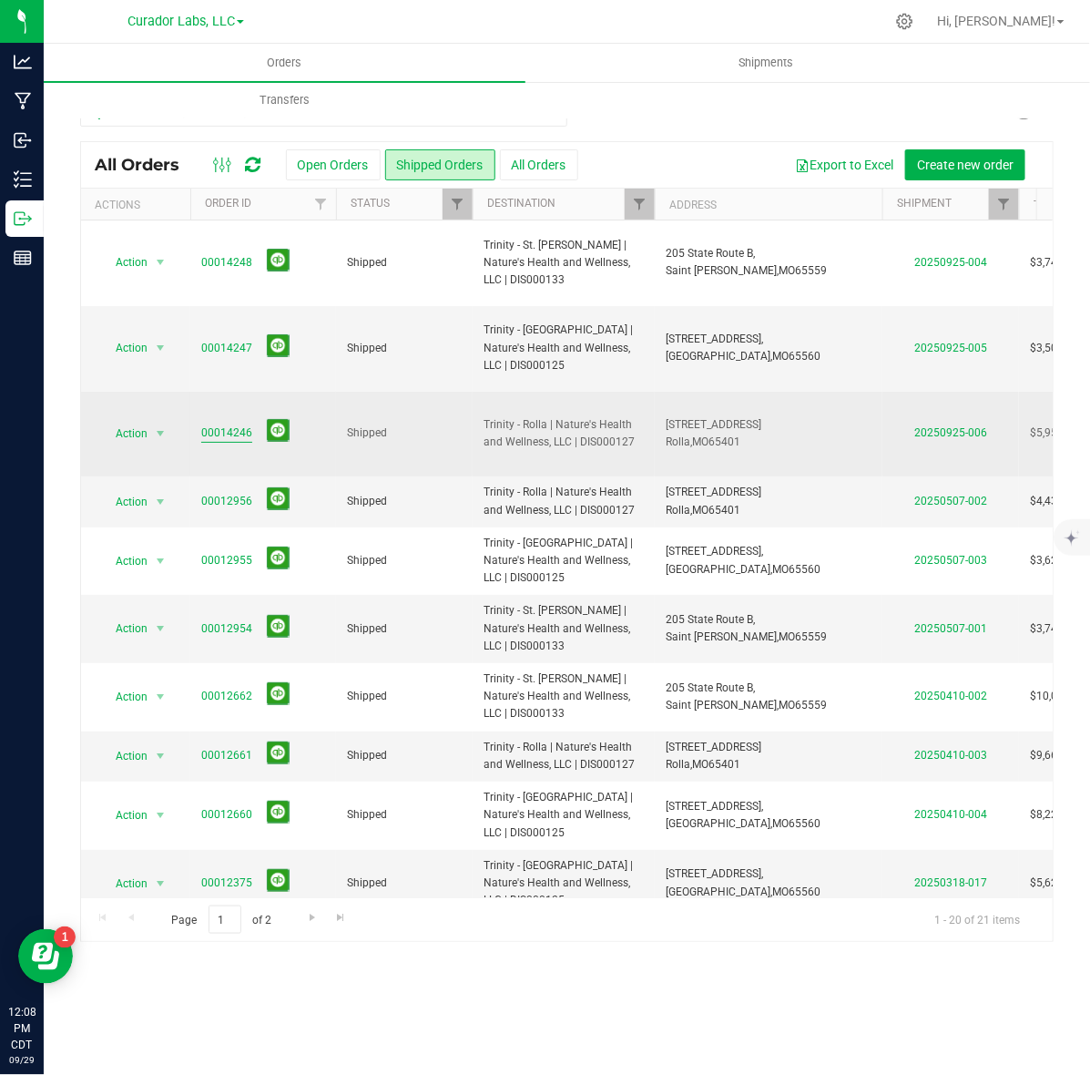
click at [240, 438] on link "00014246" at bounding box center [226, 433] width 51 height 17
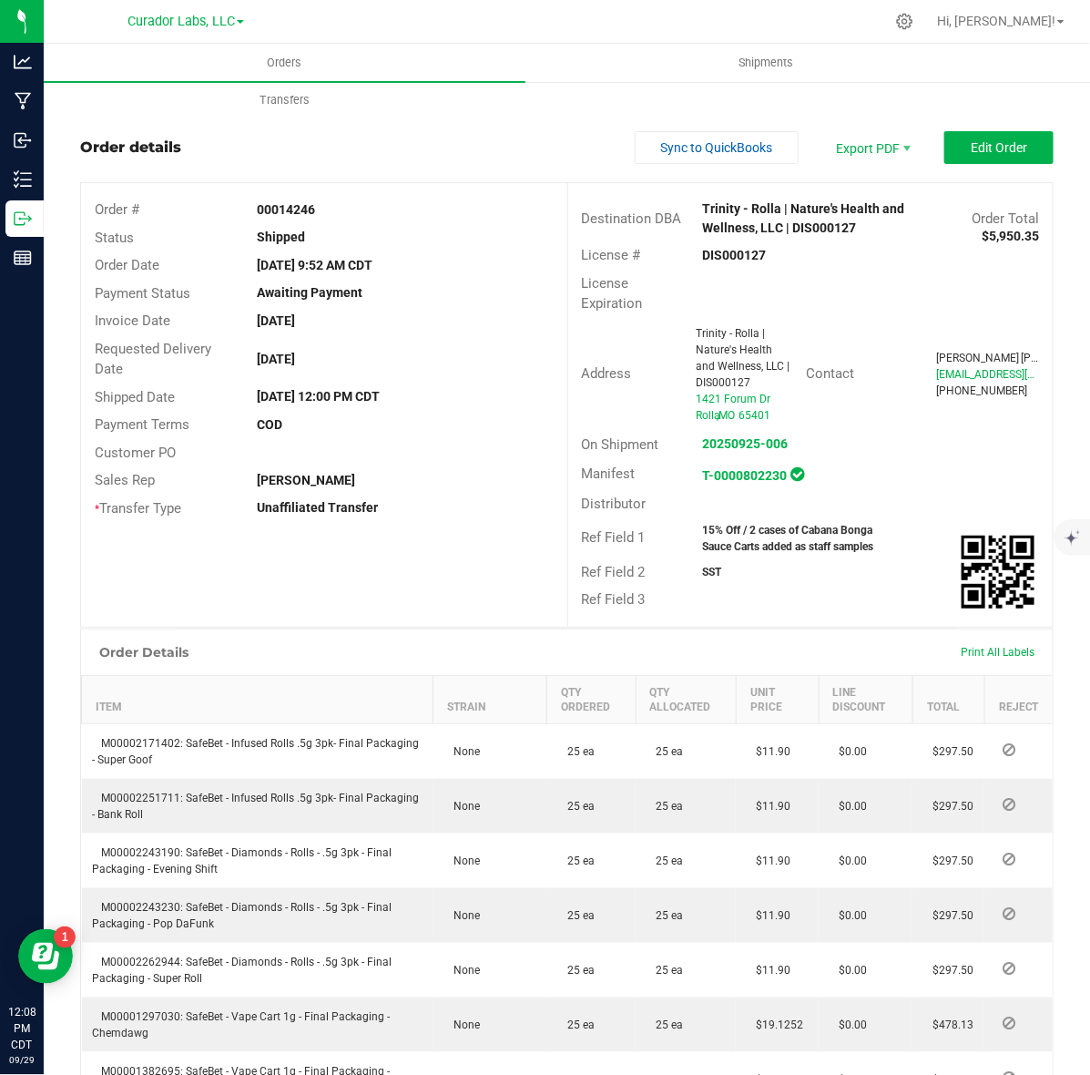
click at [717, 256] on strong "DIS000127" at bounding box center [735, 255] width 64 height 15
click at [278, 205] on strong "00014246" at bounding box center [286, 209] width 58 height 15
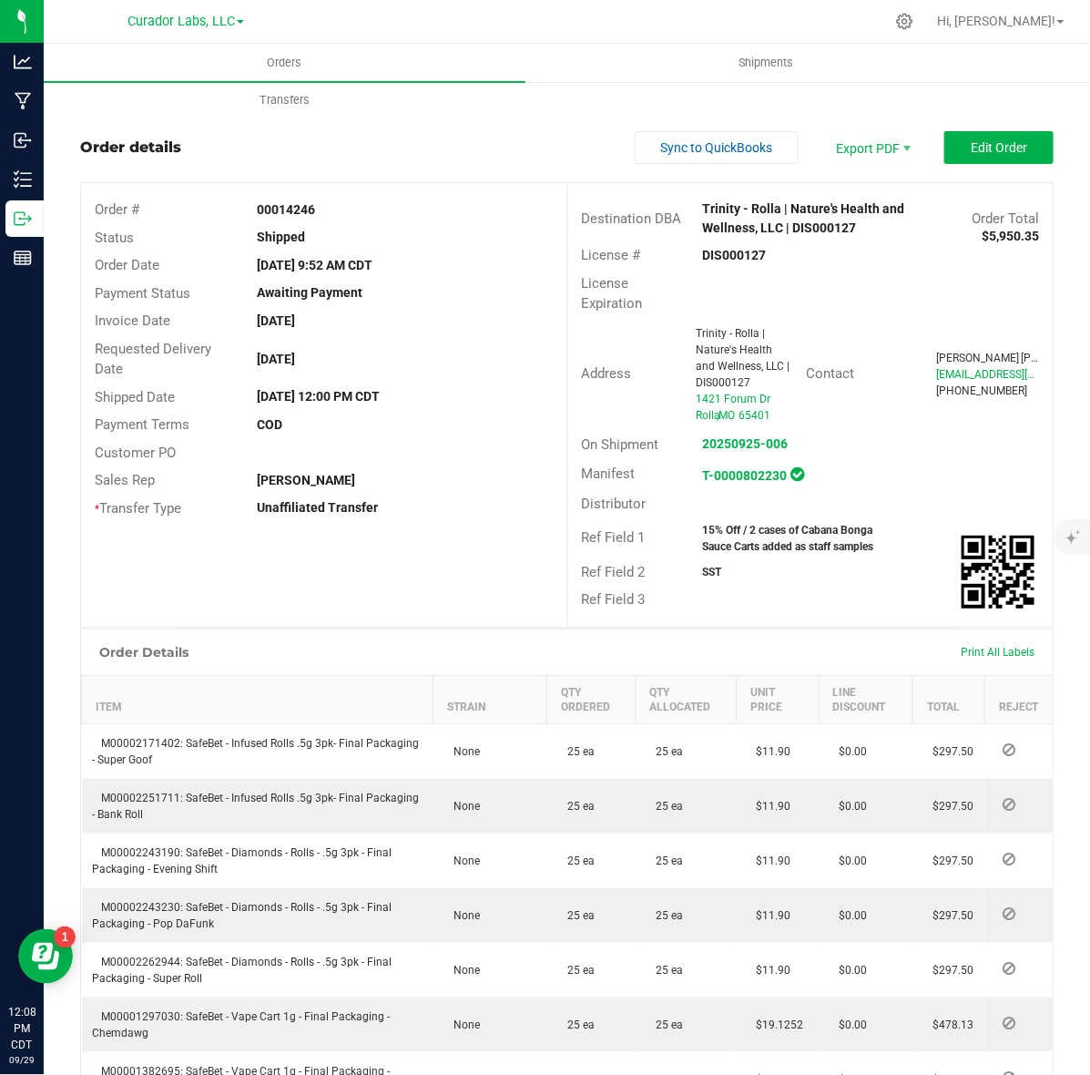
click at [703, 540] on strong "15% Off / 2 cases of Cabana Bonga Sauce Carts added as staff samples" at bounding box center [788, 538] width 171 height 29
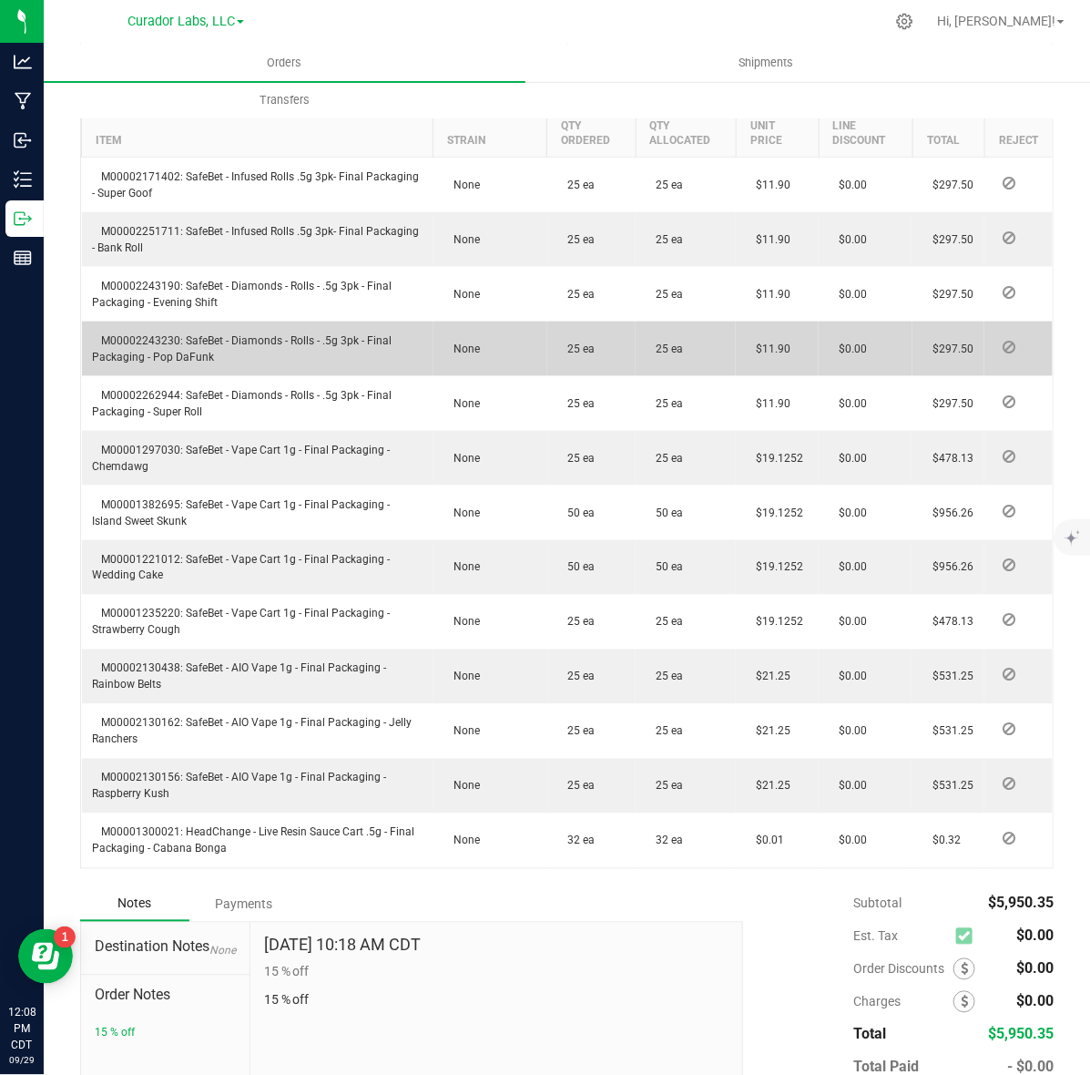
scroll to position [569, 0]
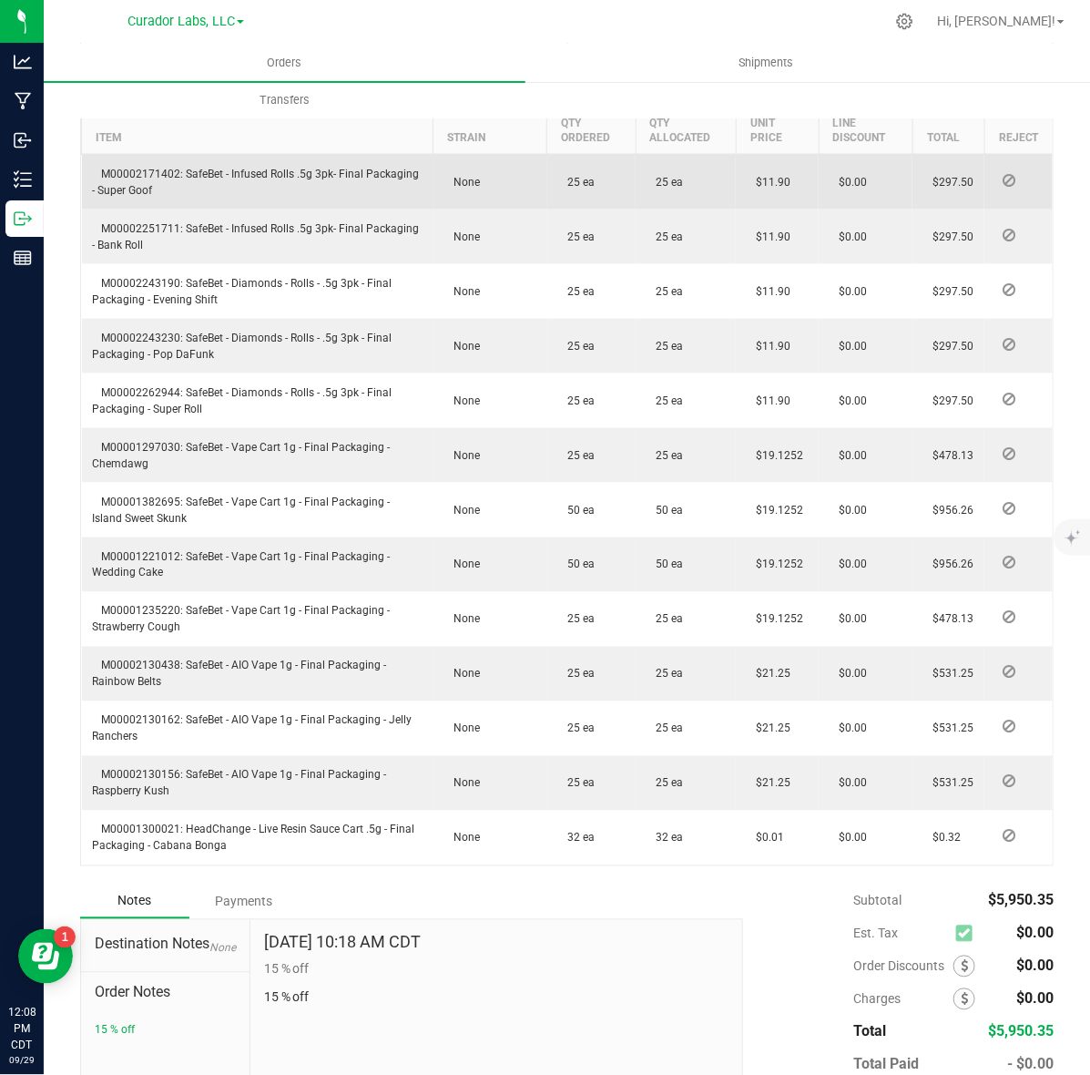
click at [128, 189] on span "M00002171402: SafeBet - Infused Rolls .5g 3pk- Final Packaging - Super Goof" at bounding box center [256, 182] width 327 height 29
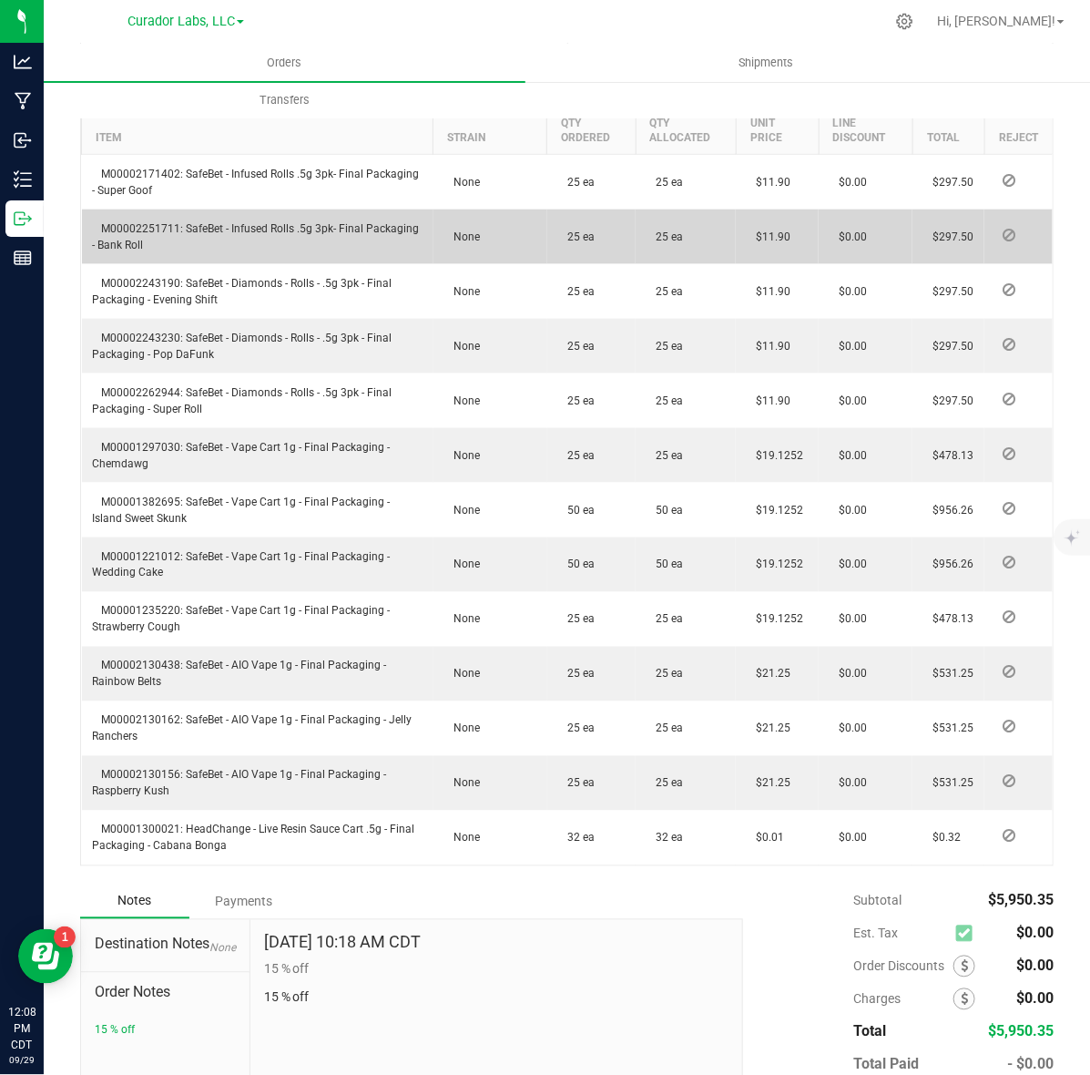
click at [129, 240] on span "M00002251711: SafeBet - Infused Rolls .5g 3pk- Final Packaging - Bank Roll" at bounding box center [256, 236] width 327 height 29
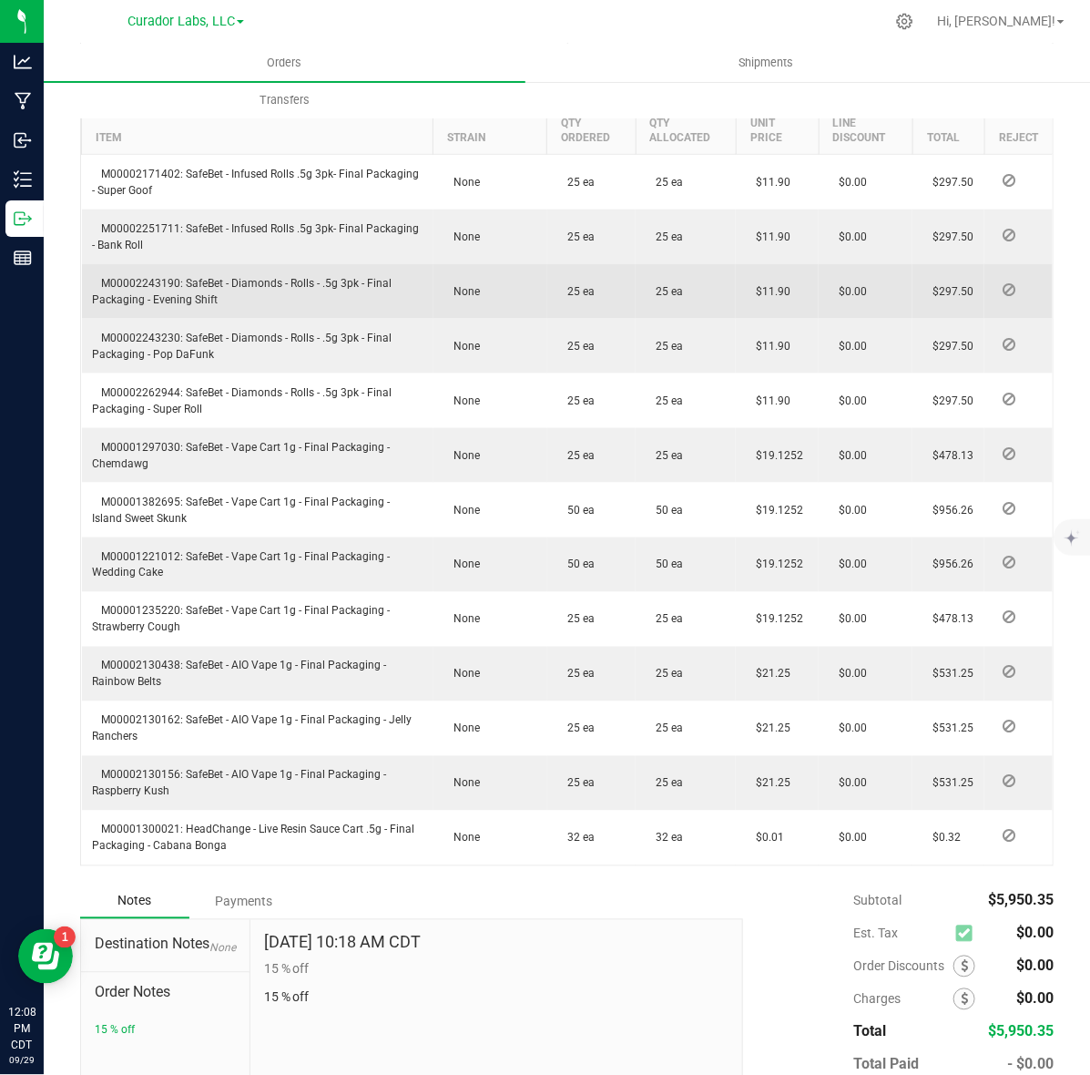
click at [155, 302] on span "M00002243190: SafeBet - Diamonds - Rolls - .5g 3pk - Final Packaging - Evening …" at bounding box center [243, 291] width 300 height 29
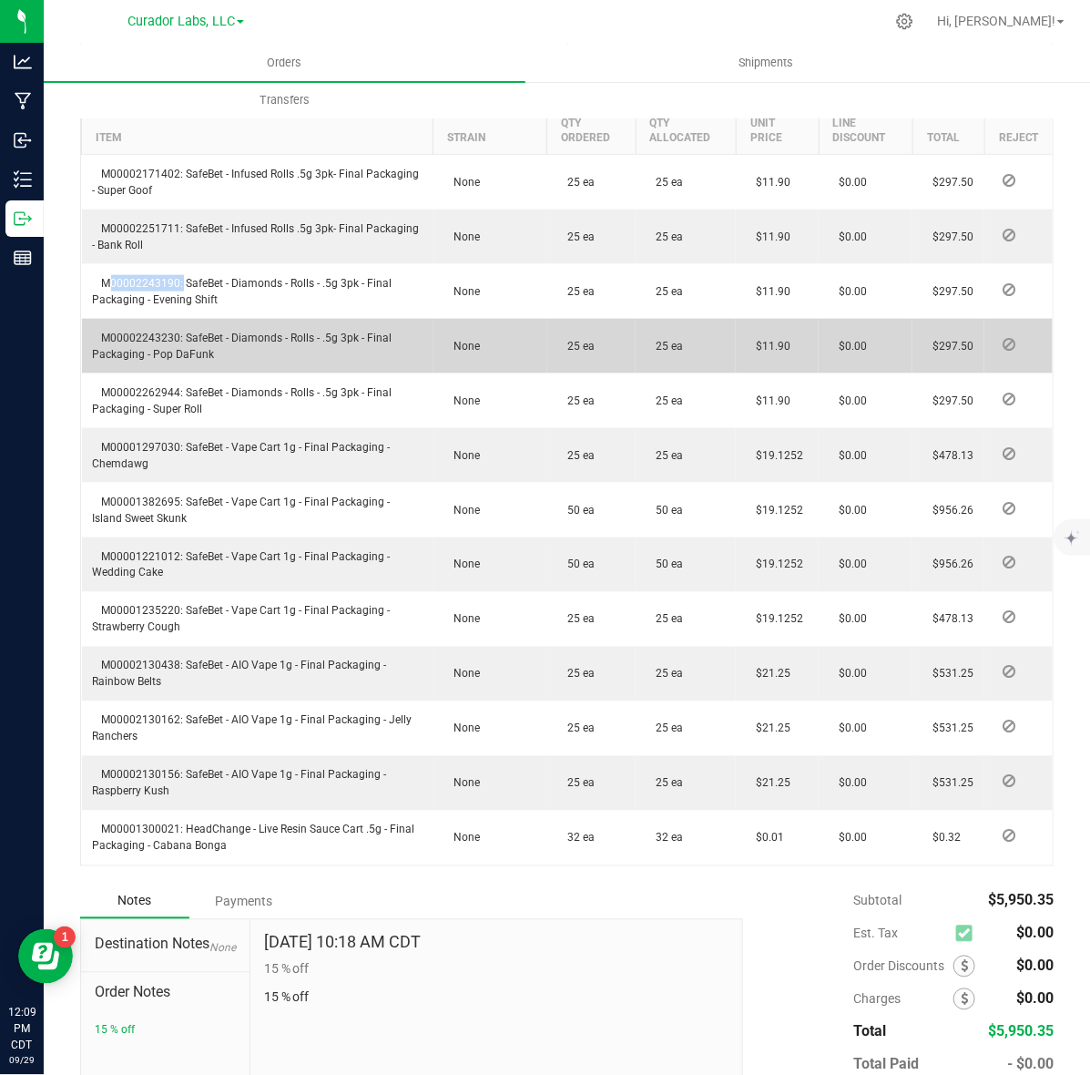
click at [138, 357] on span "M00002243230: SafeBet - Diamonds - Rolls - .5g 3pk - Final Packaging - Pop DaFu…" at bounding box center [243, 346] width 300 height 29
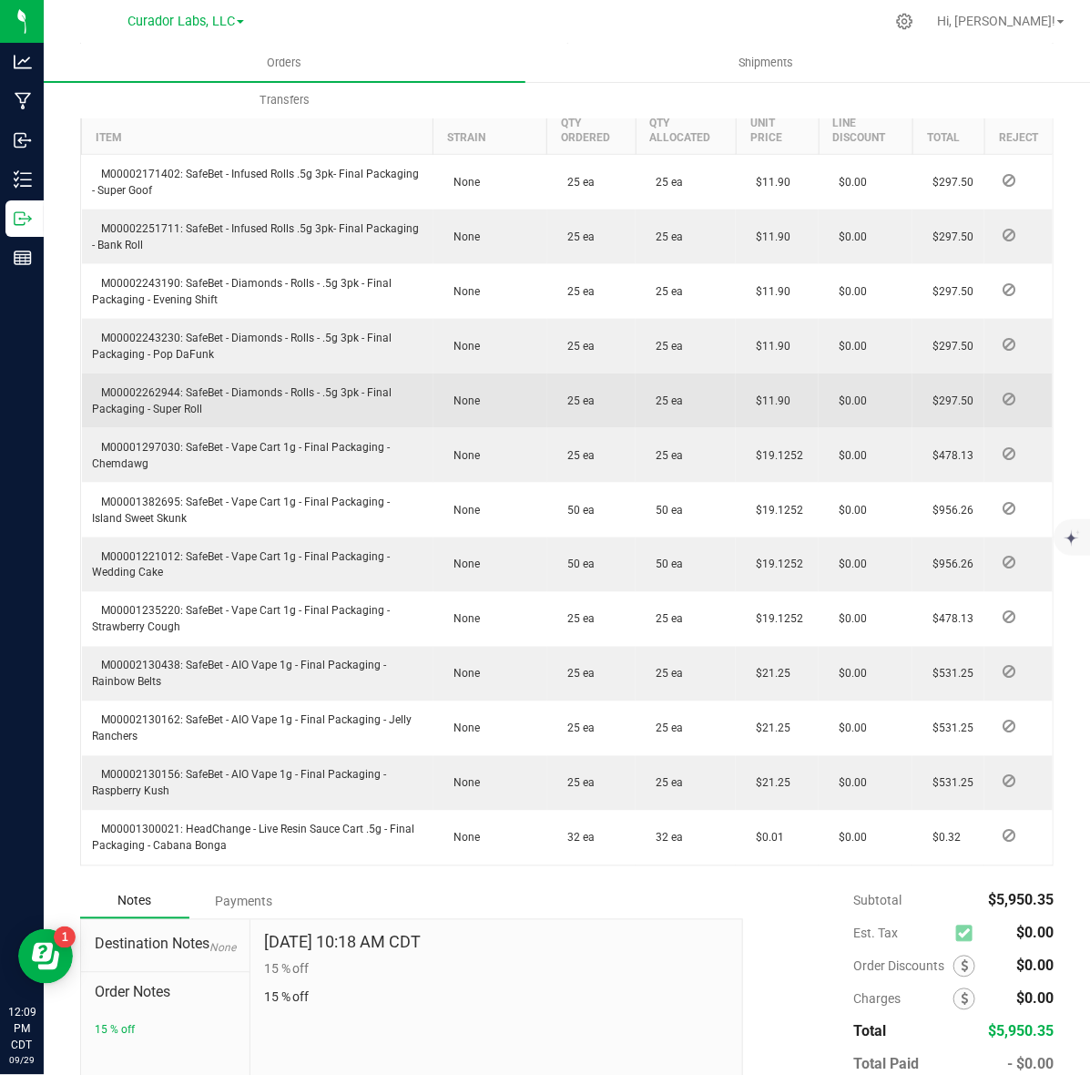
click at [151, 402] on span "M00002262944: SafeBet - Diamonds - Rolls - .5g 3pk - Final Packaging - Super Ro…" at bounding box center [243, 400] width 300 height 29
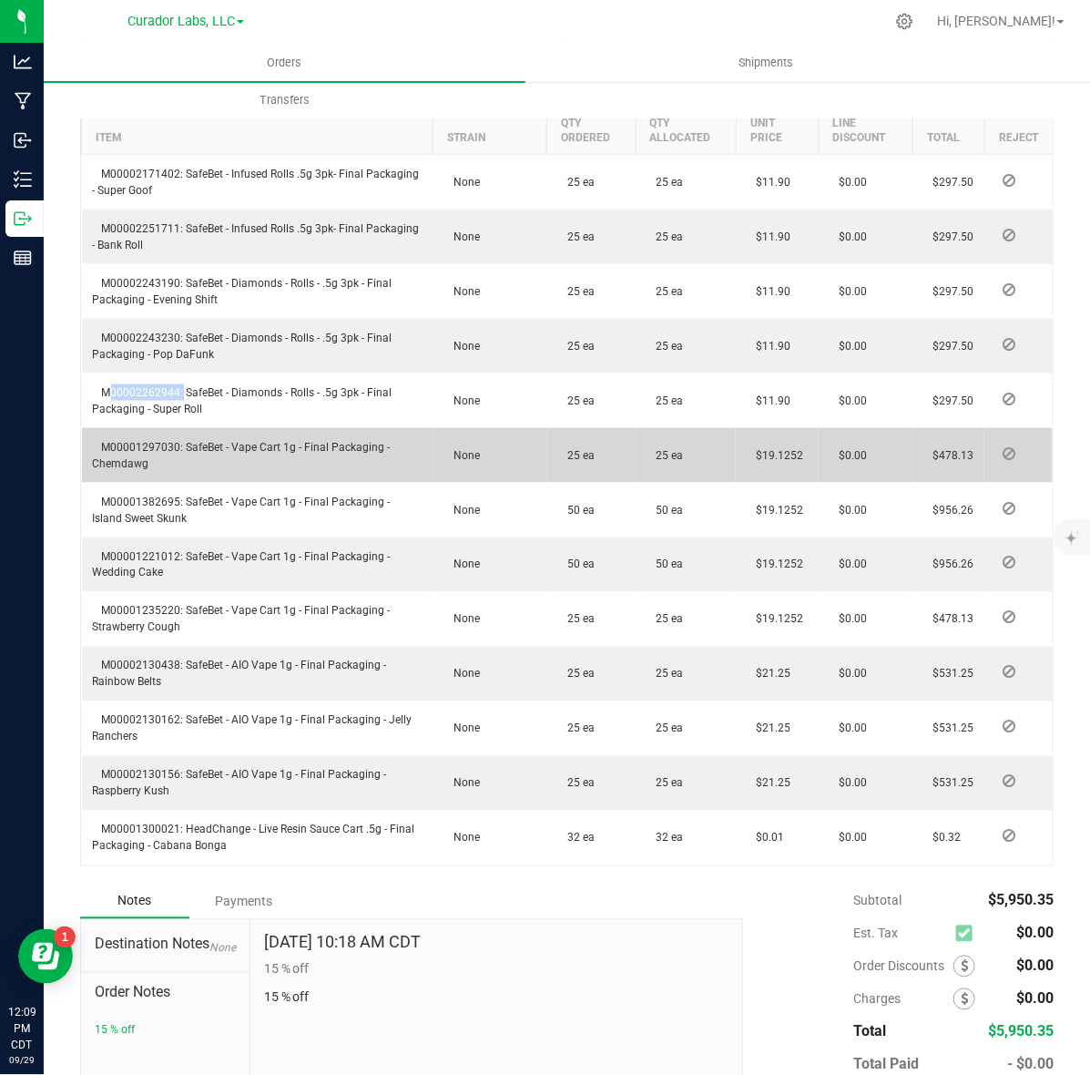
click at [155, 455] on td "M00001297030: SafeBet - Vape Cart 1g - Final Packaging - Chemdawg" at bounding box center [258, 455] width 352 height 55
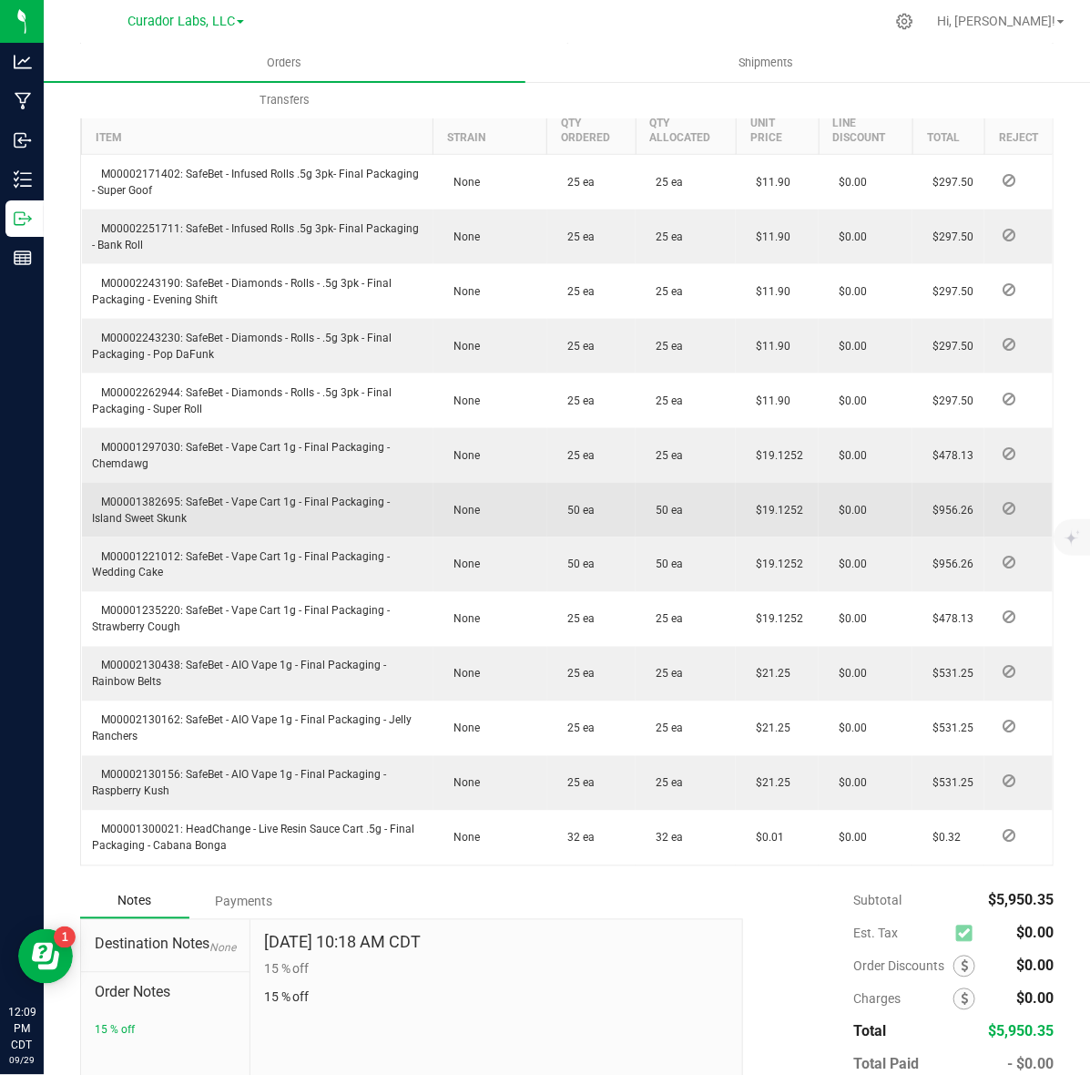
click at [148, 517] on span "M00001382695: SafeBet - Vape Cart 1g - Final Packaging - Island Sweet Skunk" at bounding box center [242, 510] width 298 height 29
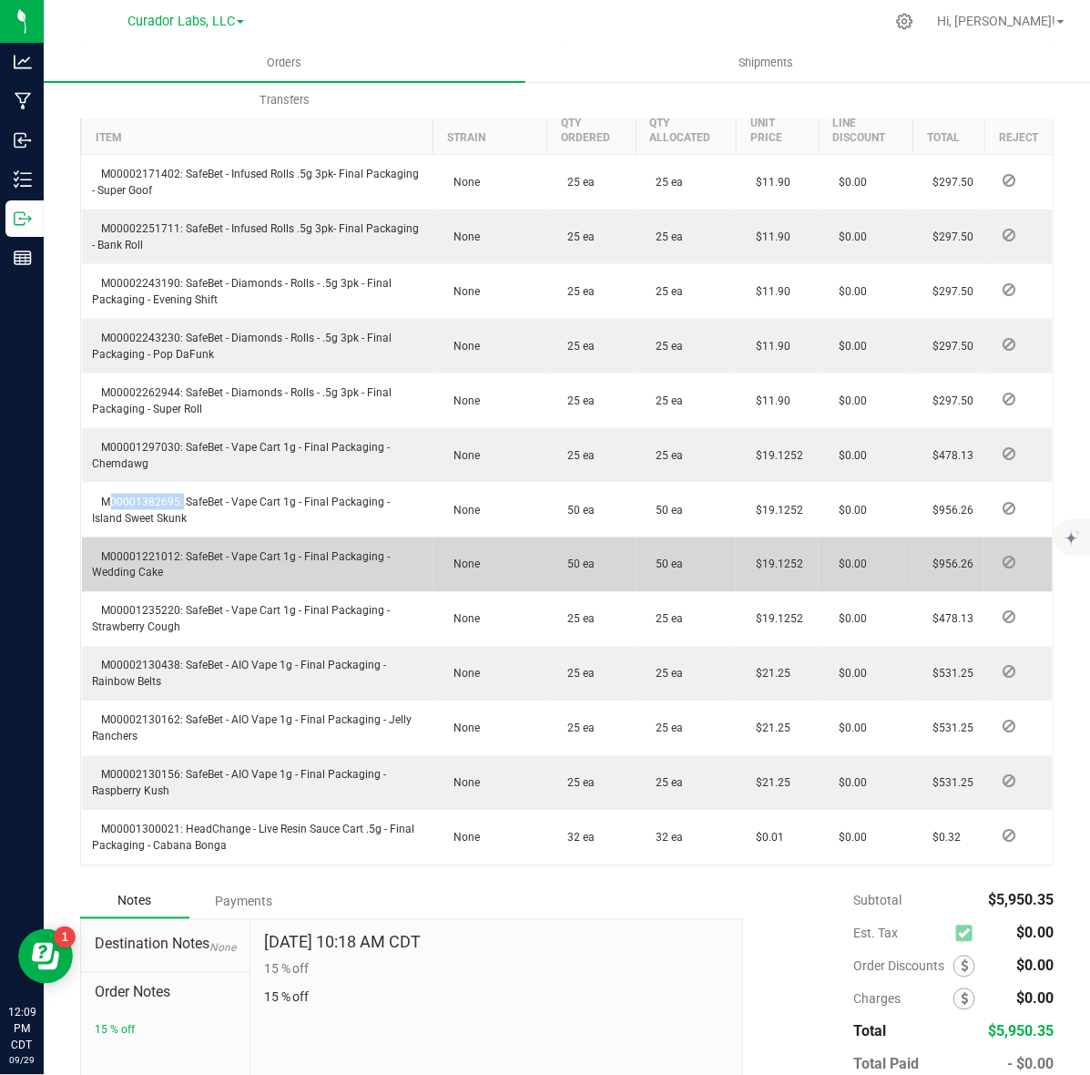
click at [151, 570] on span "M00001221012: SafeBet - Vape Cart 1g - Final Packaging - Wedding Cake" at bounding box center [242, 564] width 298 height 29
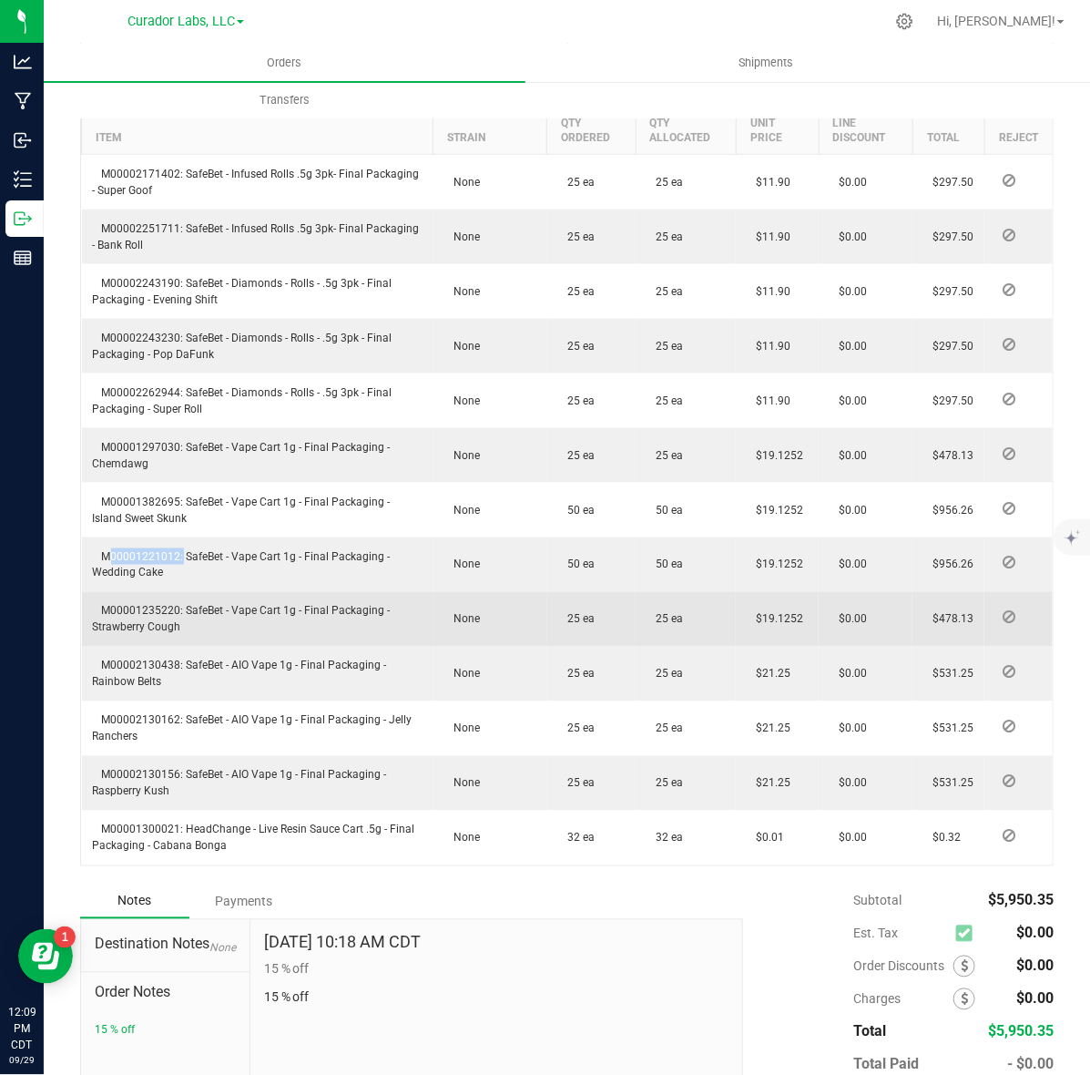
click at [144, 630] on span "M00001235220: SafeBet - Vape Cart 1g - Final Packaging - Strawberry Cough" at bounding box center [242, 619] width 298 height 29
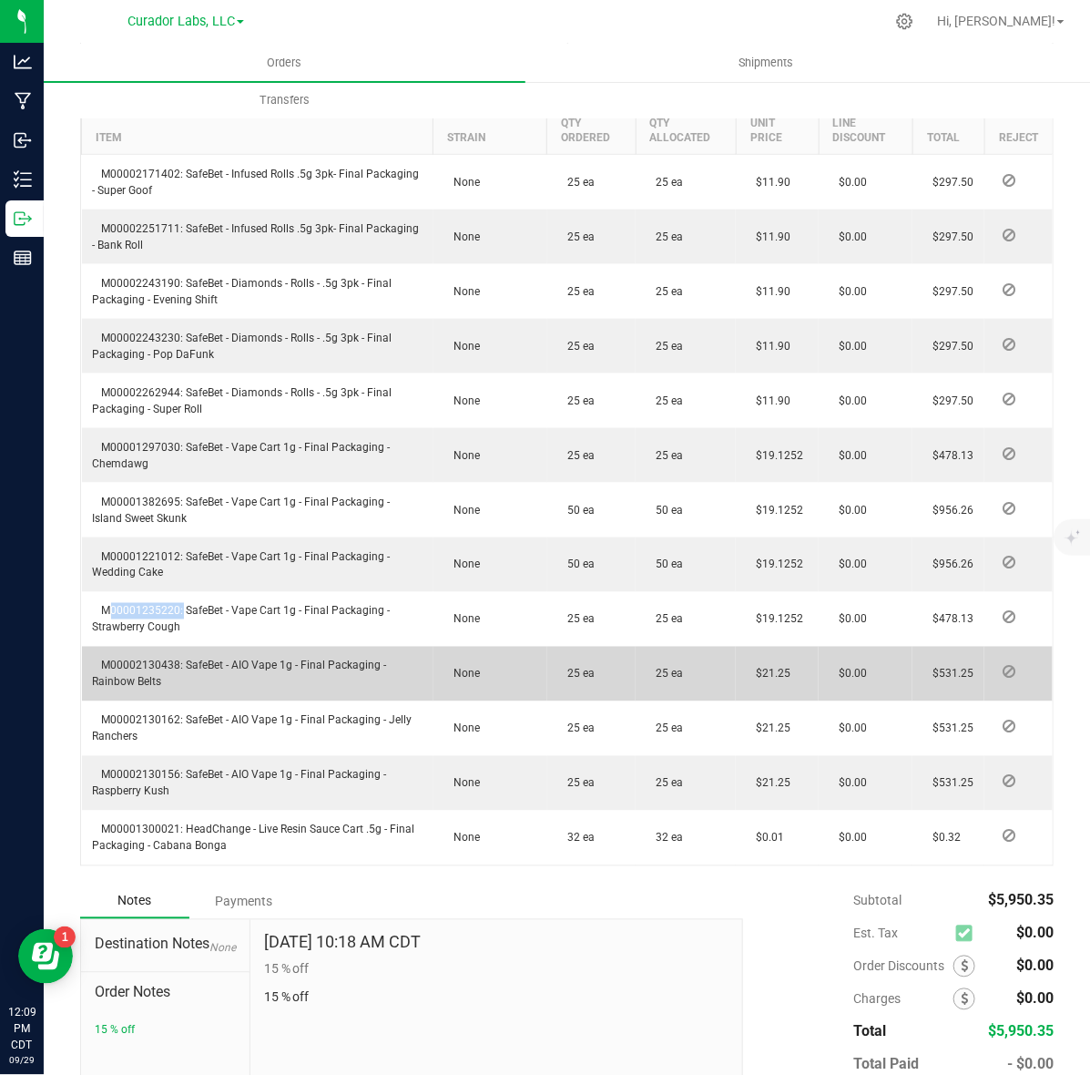
click at [117, 679] on span "M00002130438: SafeBet - AIO Vape 1g - Final Packaging - Rainbow Belts" at bounding box center [240, 674] width 294 height 29
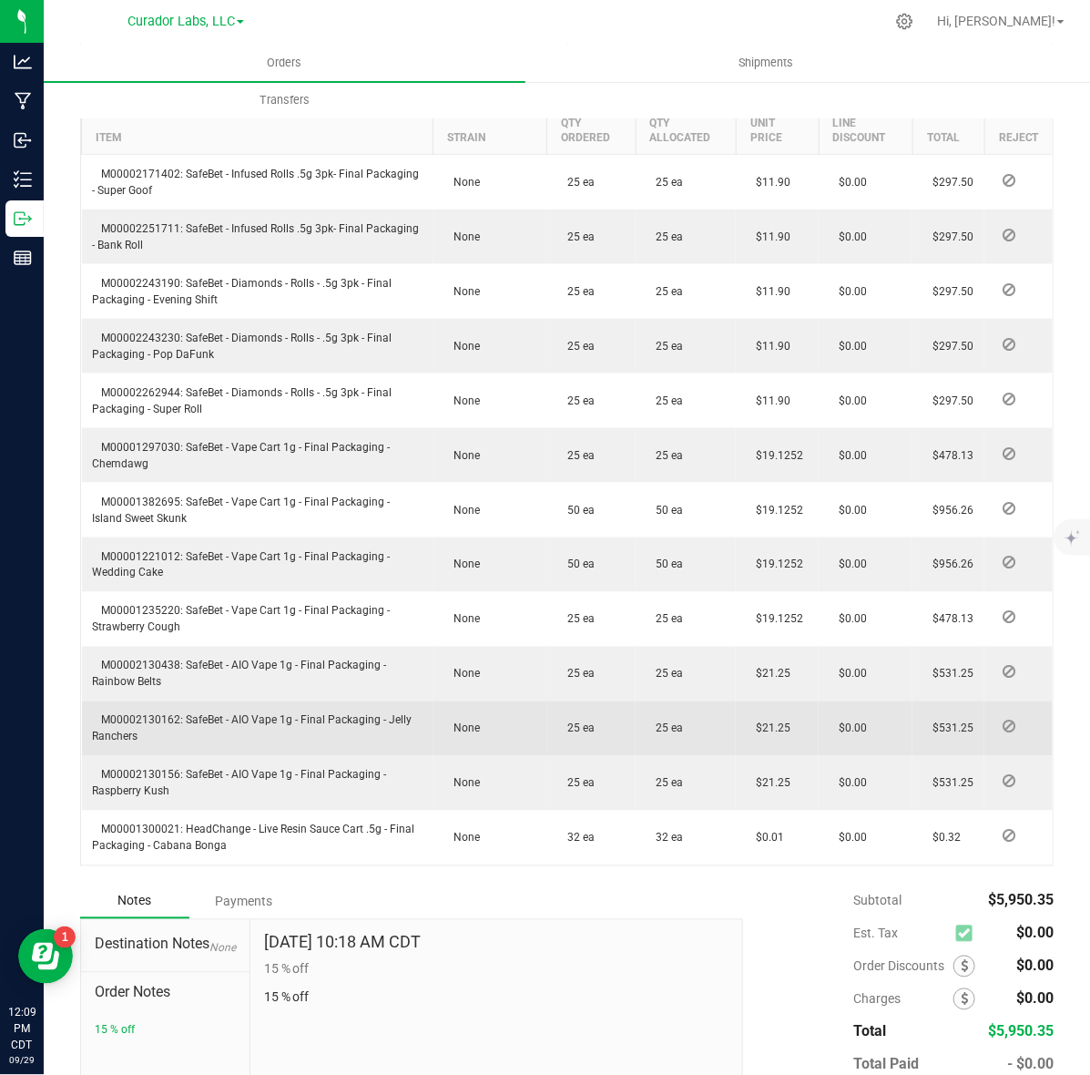
click at [142, 740] on span "M00002130162: SafeBet - AIO Vape 1g - Final Packaging - Jelly Ranchers" at bounding box center [253, 728] width 320 height 29
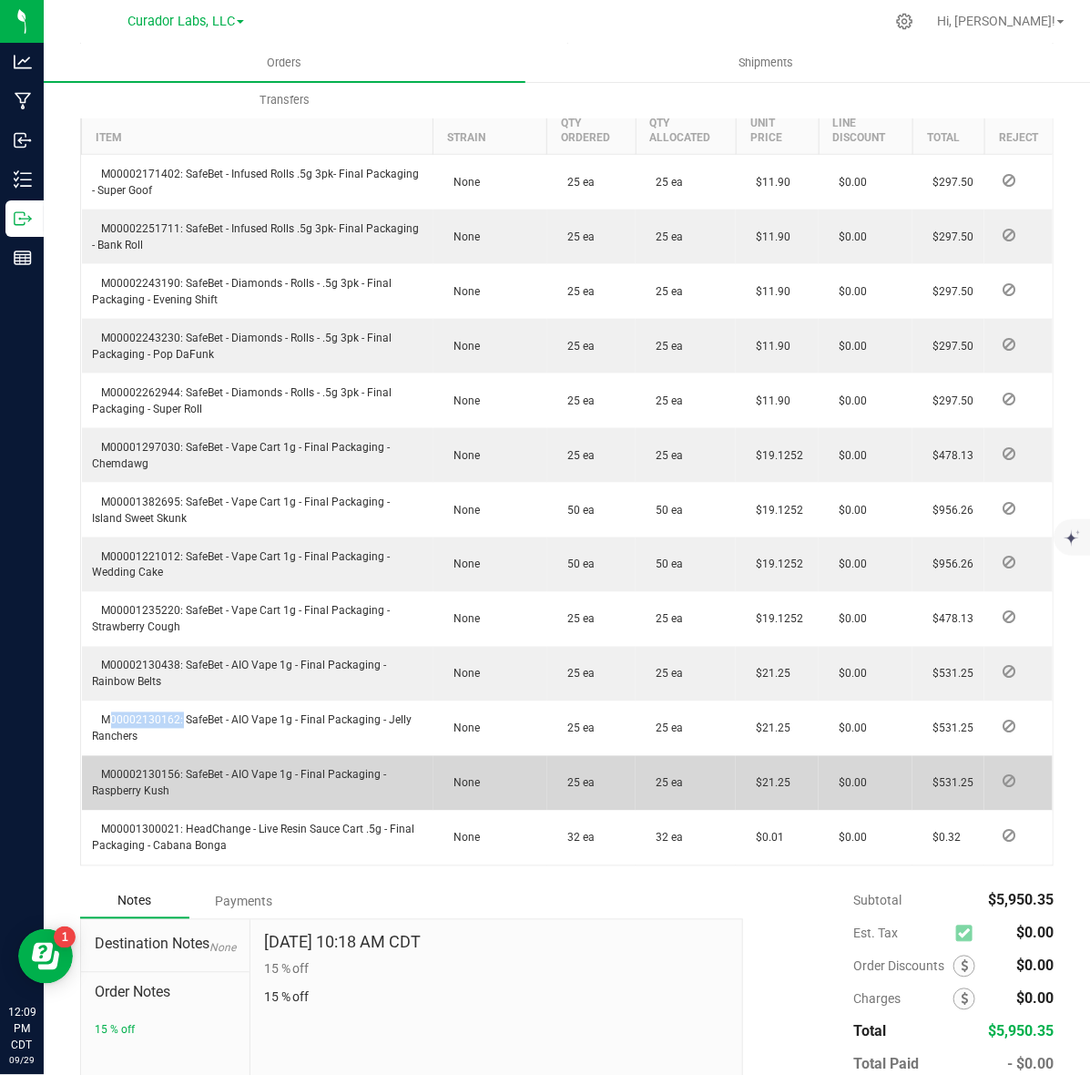
click at [161, 786] on span "M00002130156: SafeBet - AIO Vape 1g - Final Packaging - Raspberry Kush" at bounding box center [240, 783] width 294 height 29
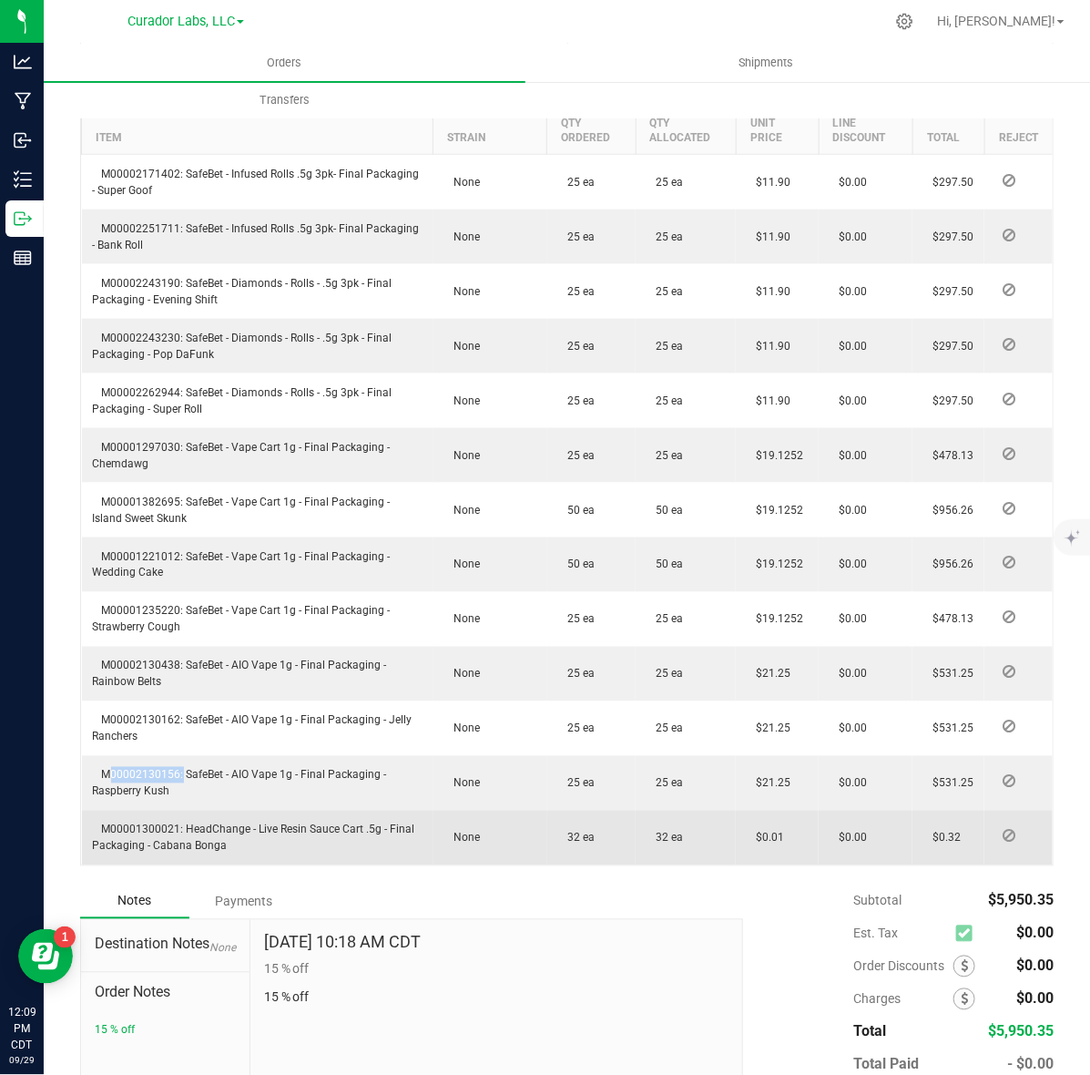
click at [170, 844] on span "M00001300021: HeadChange - Live Resin Sauce Cart .5g - Final Packaging - Cabana…" at bounding box center [254, 838] width 322 height 29
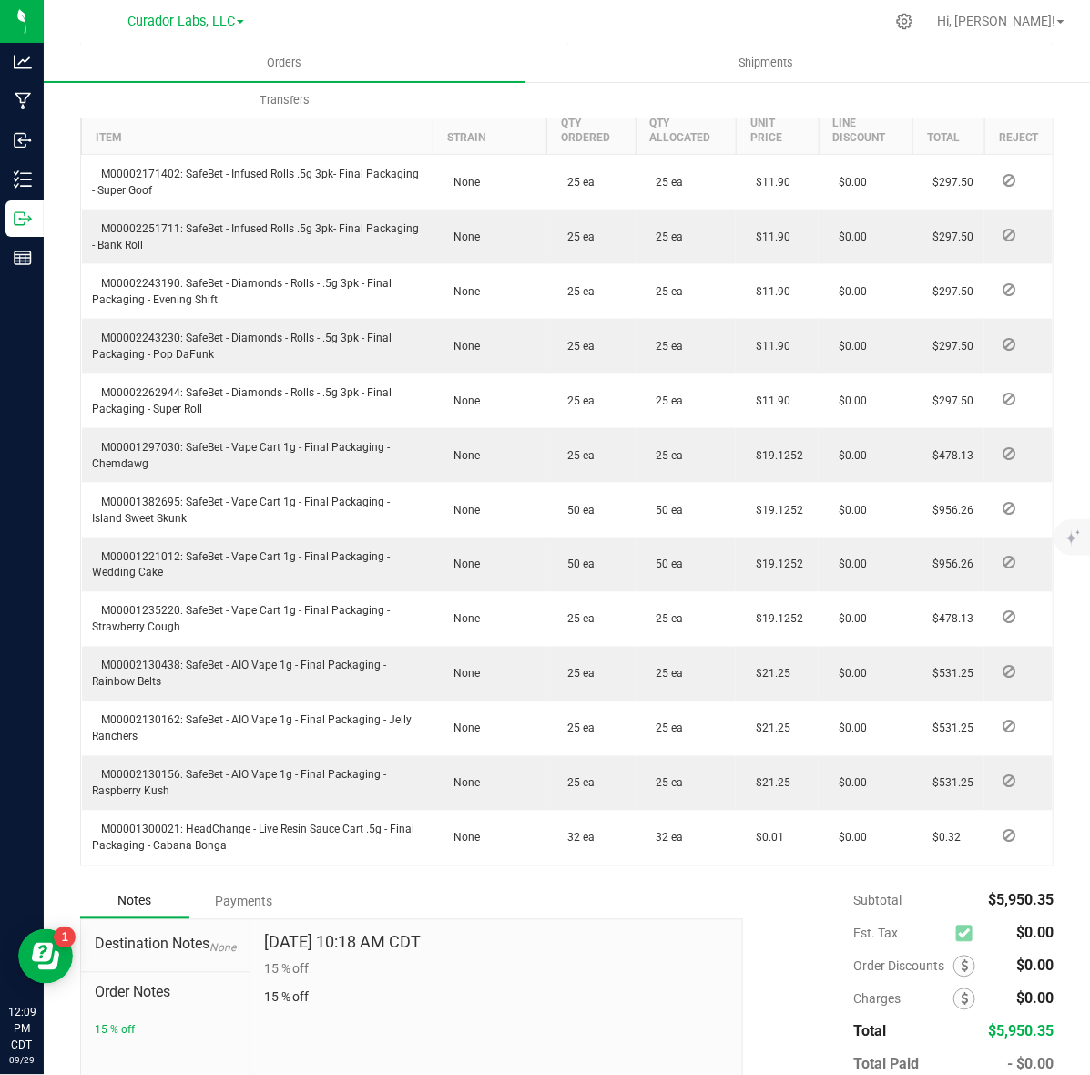
click at [740, 941] on div "Subtotal $5,950.35 Est. Tax $0.00" at bounding box center [892, 1000] width 324 height 230
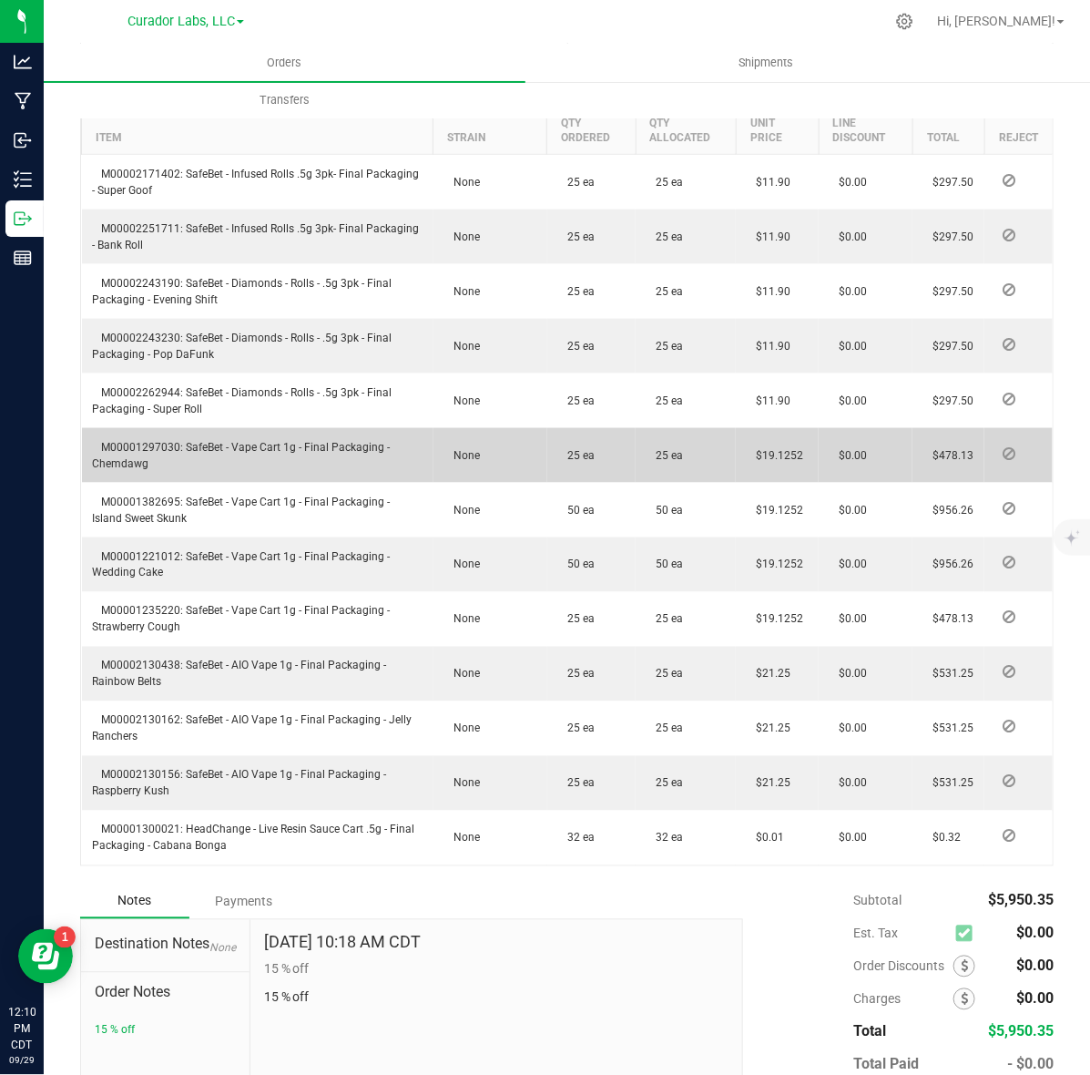
click at [736, 479] on td "$19.1252" at bounding box center [777, 455] width 83 height 55
click at [759, 462] on span "$19.1252" at bounding box center [775, 455] width 56 height 13
click at [782, 476] on td "$19.1252" at bounding box center [777, 455] width 83 height 55
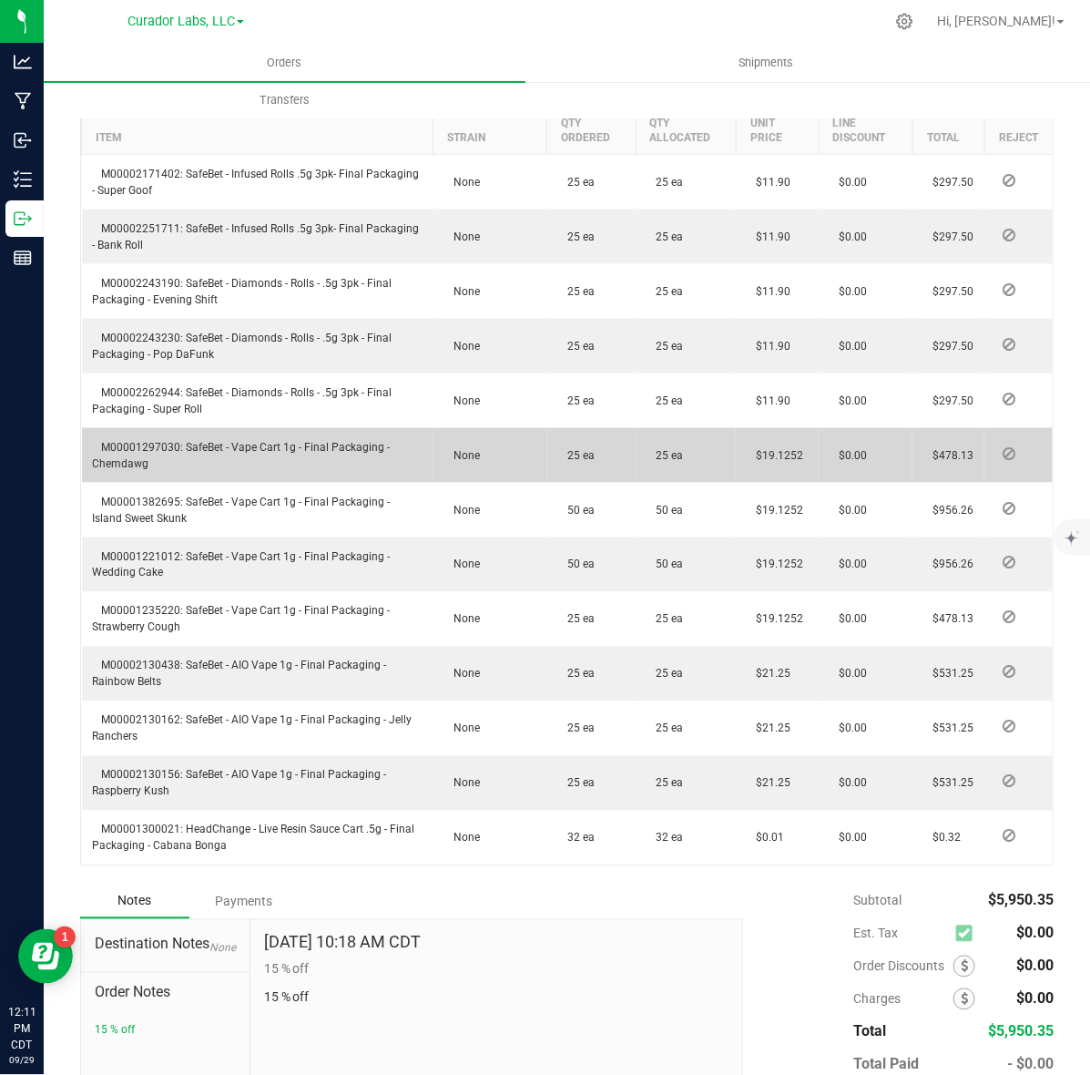
click at [782, 476] on td "$19.1252" at bounding box center [777, 455] width 83 height 55
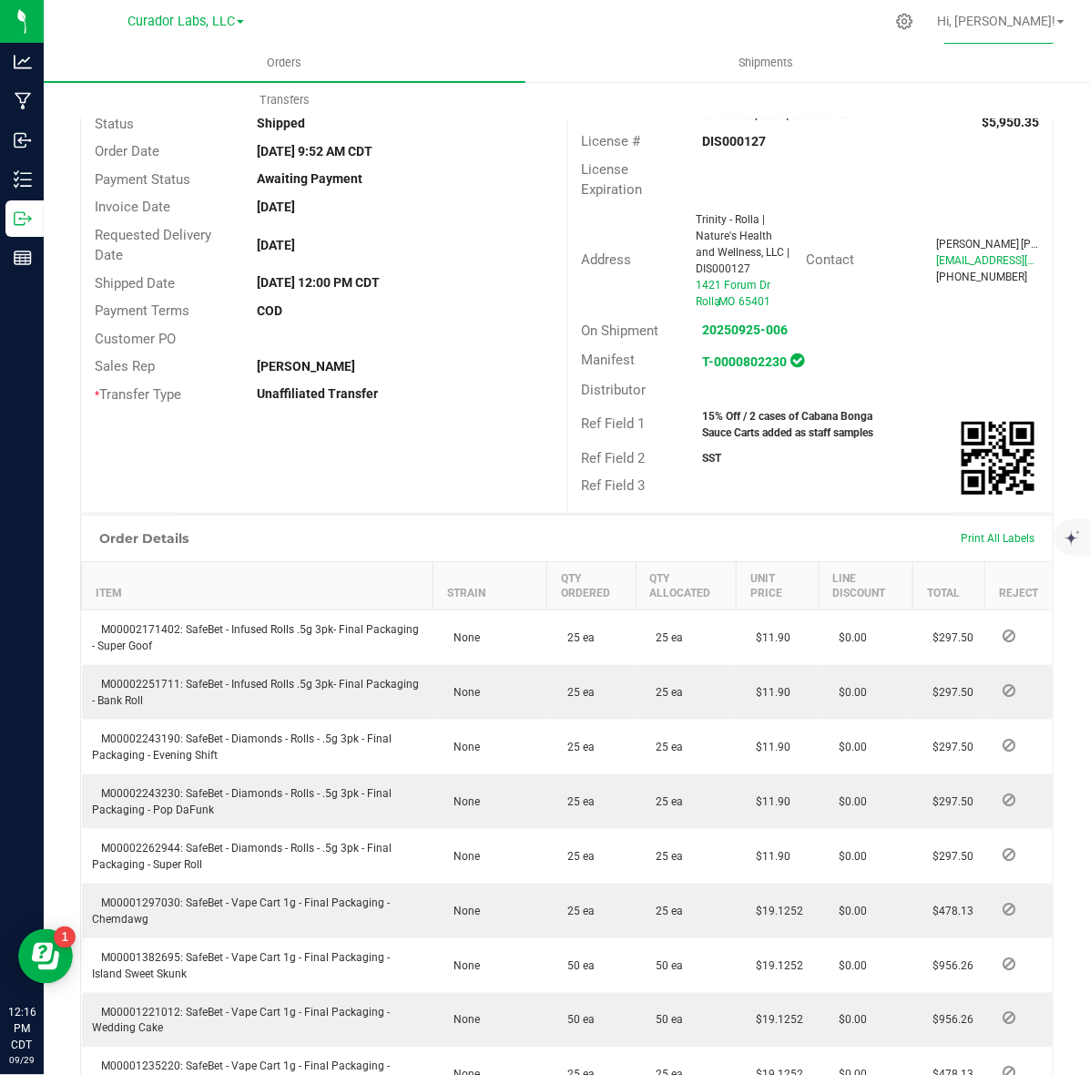
scroll to position [0, 0]
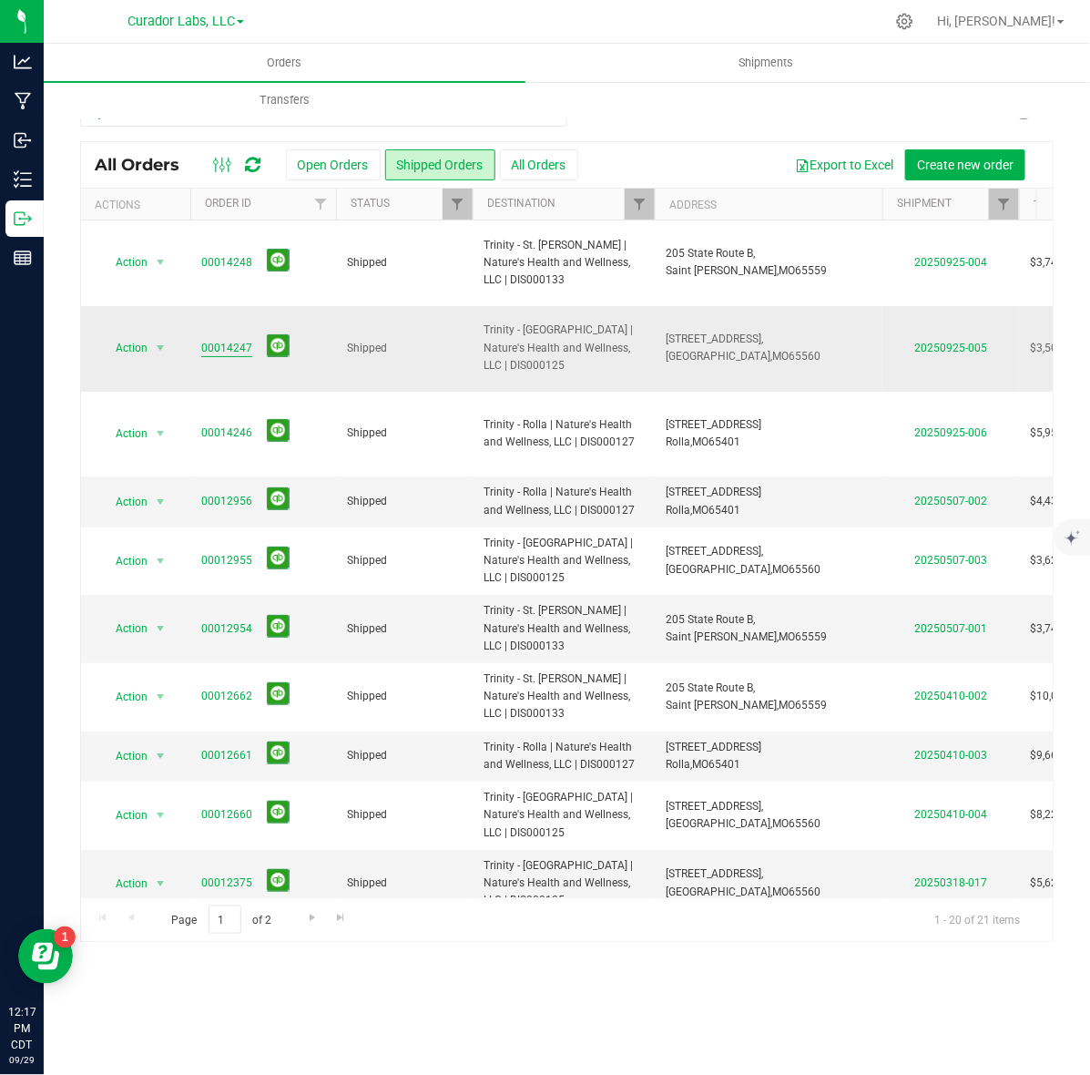
click at [228, 343] on link "00014247" at bounding box center [226, 348] width 51 height 17
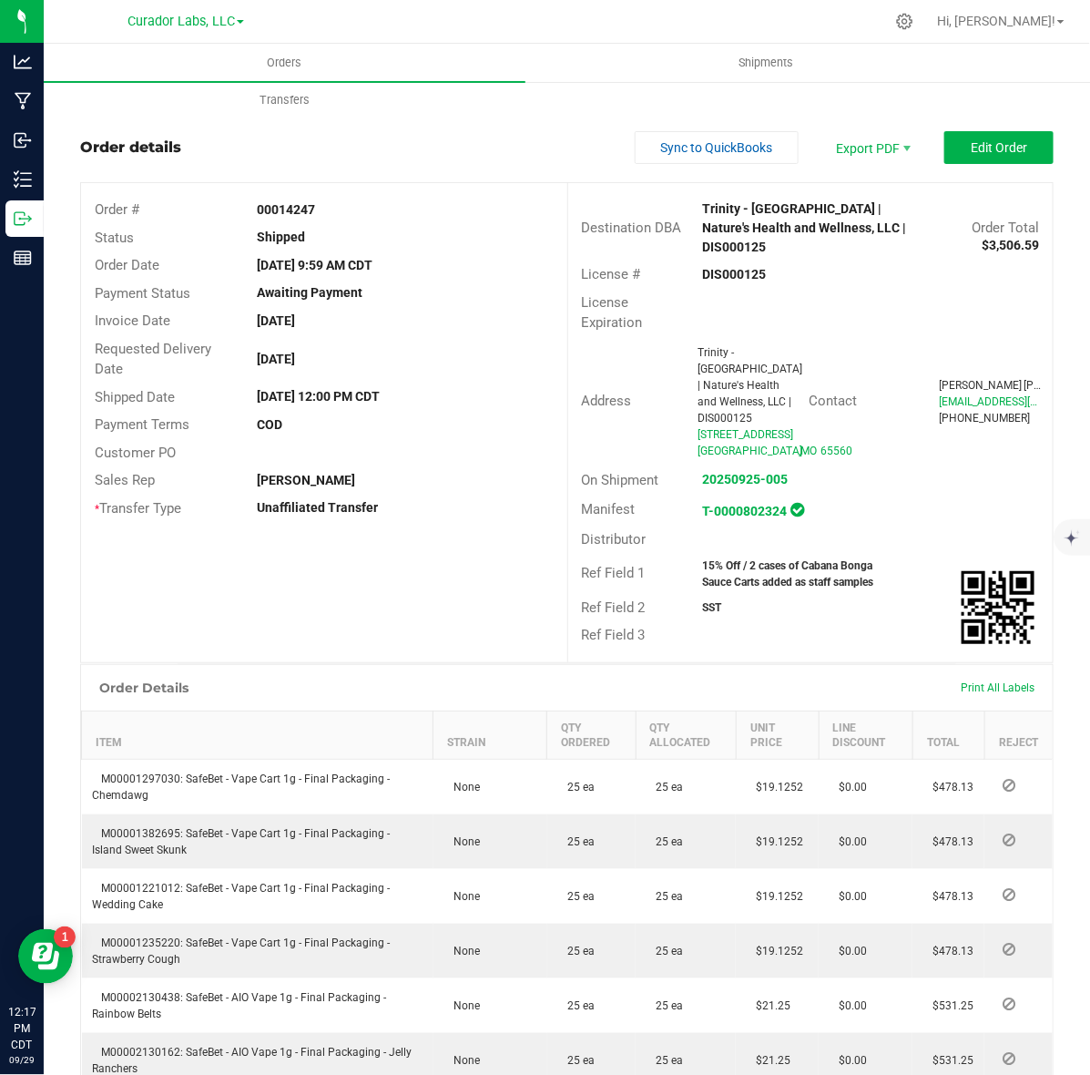
click at [733, 265] on div "DIS000125" at bounding box center [811, 274] width 242 height 19
click at [731, 267] on strong "DIS000125" at bounding box center [735, 274] width 64 height 15
click at [747, 560] on strong "15% Off / 2 cases of Cabana Bonga Sauce Carts added as staff samples" at bounding box center [788, 573] width 171 height 29
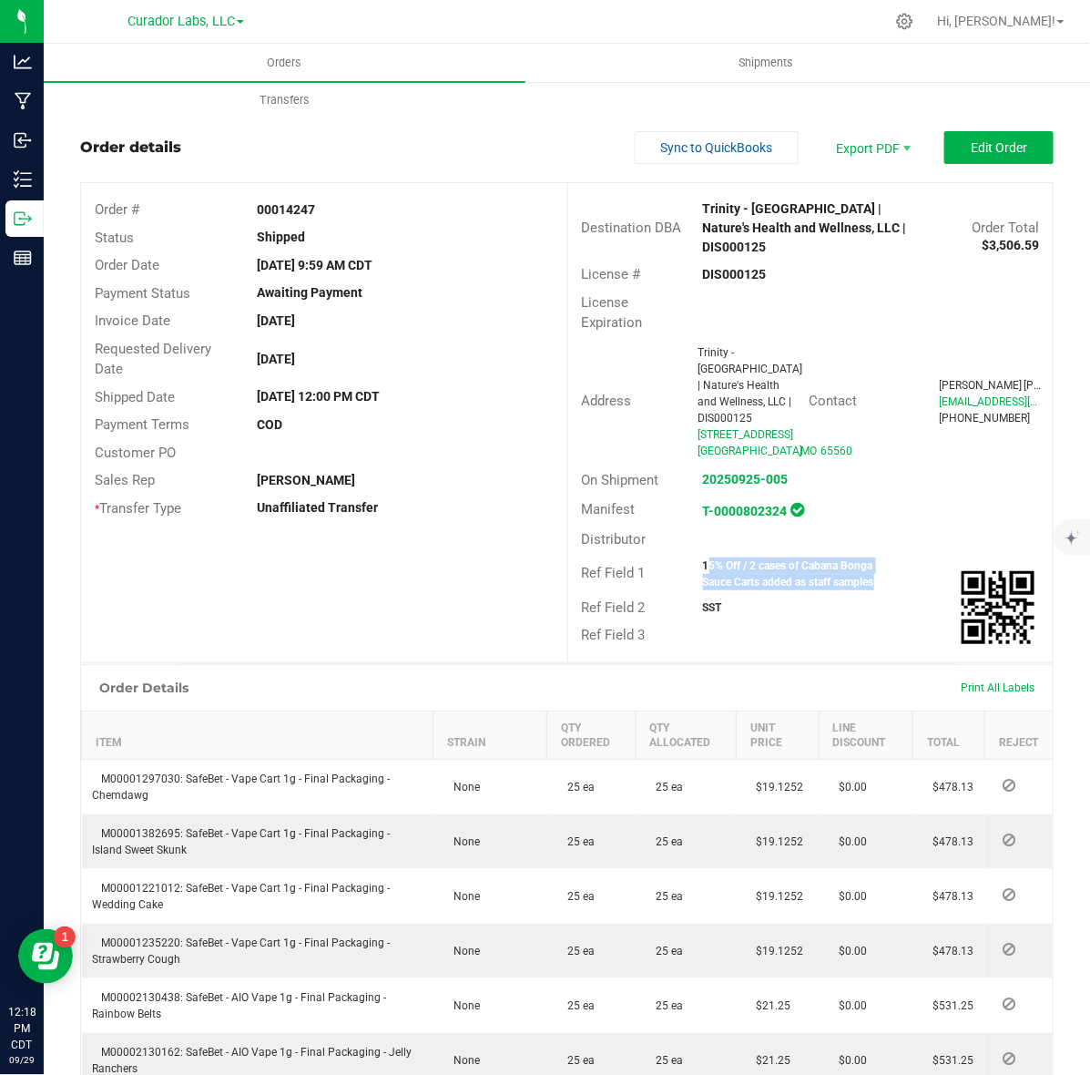
click at [747, 560] on strong "15% Off / 2 cases of Cabana Bonga Sauce Carts added as staff samples" at bounding box center [788, 573] width 171 height 29
click at [257, 207] on strong "00014247" at bounding box center [286, 209] width 58 height 15
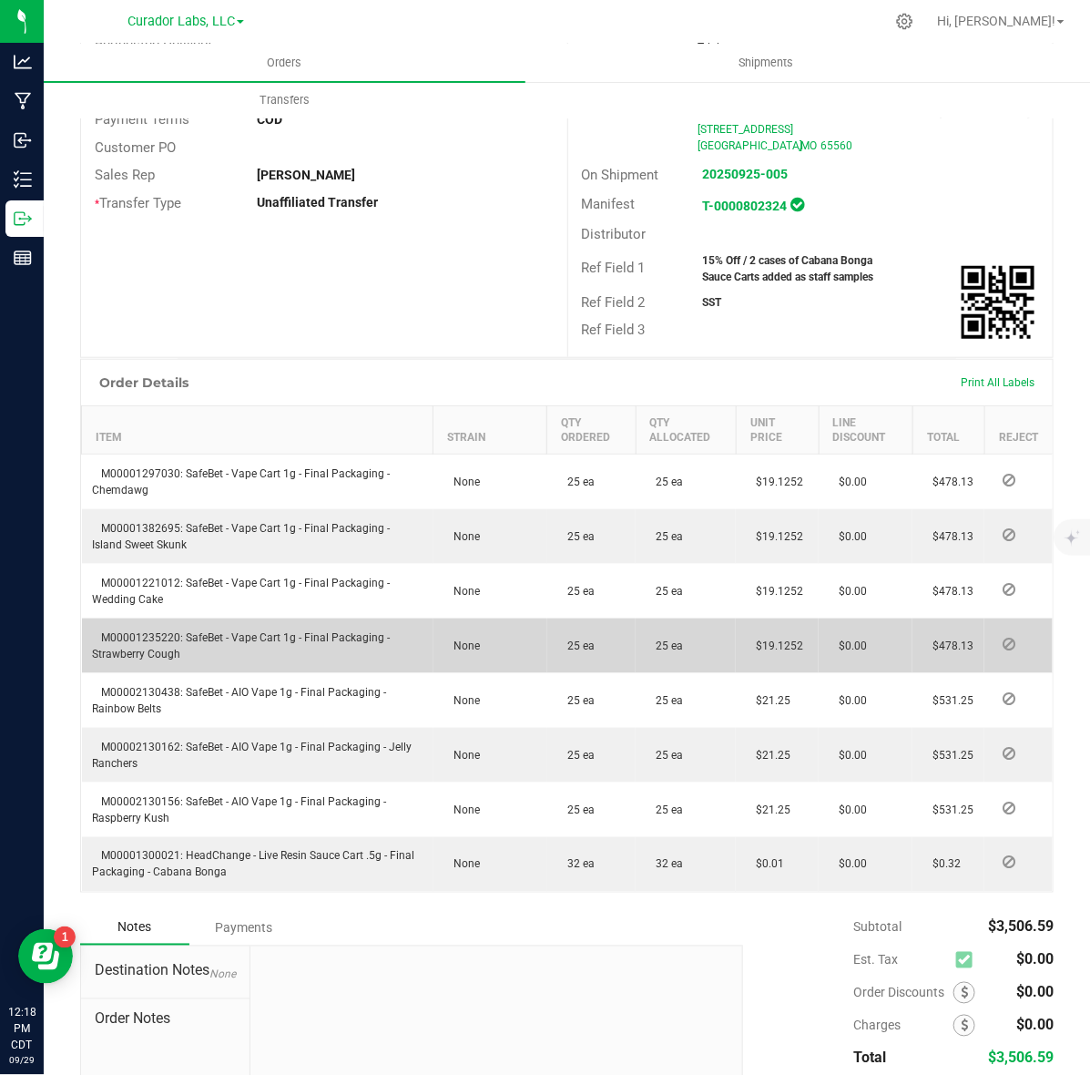
scroll to position [453, 0]
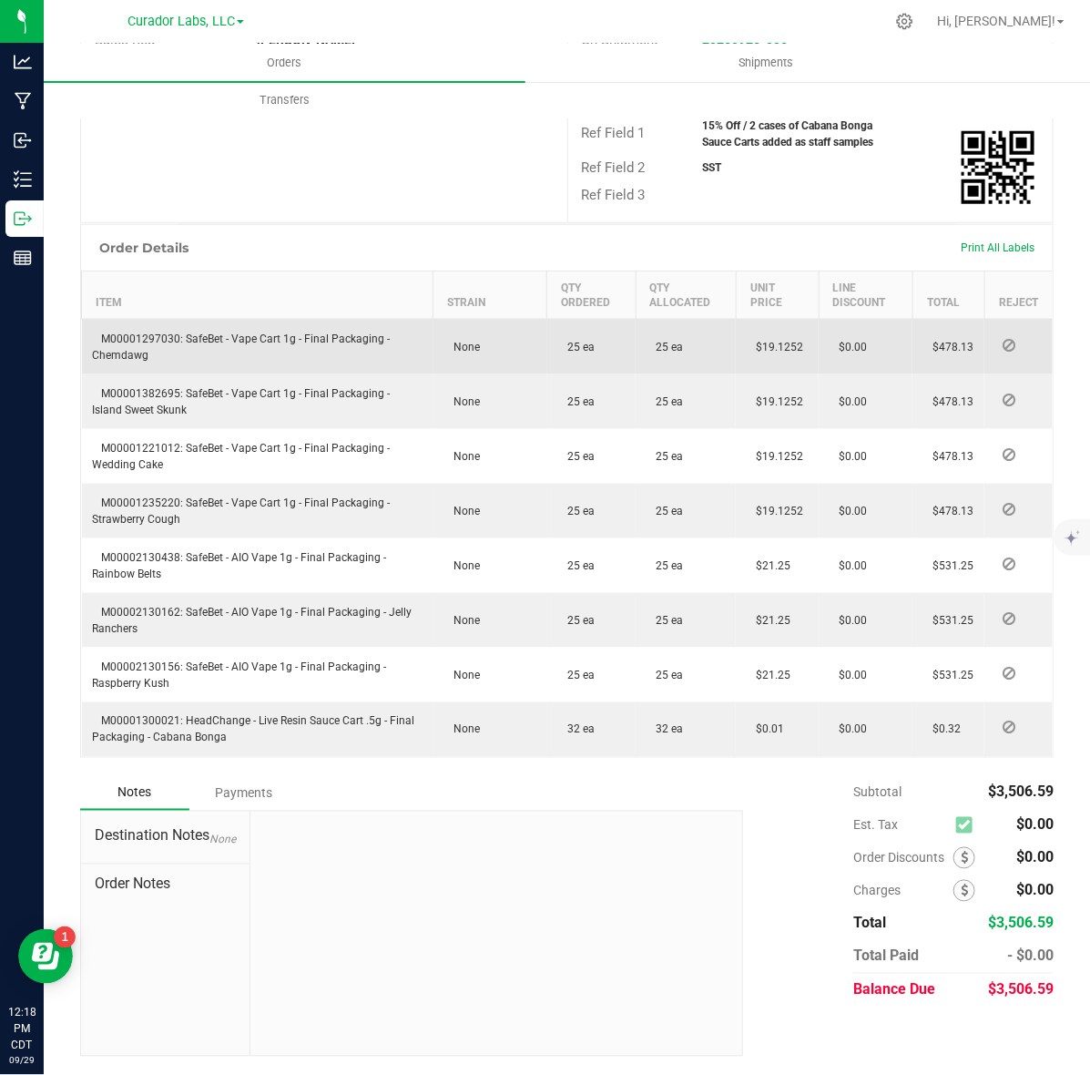
click at [164, 332] on span "M00001297030: SafeBet - Vape Cart 1g - Final Packaging - Chemdawg" at bounding box center [242, 346] width 298 height 29
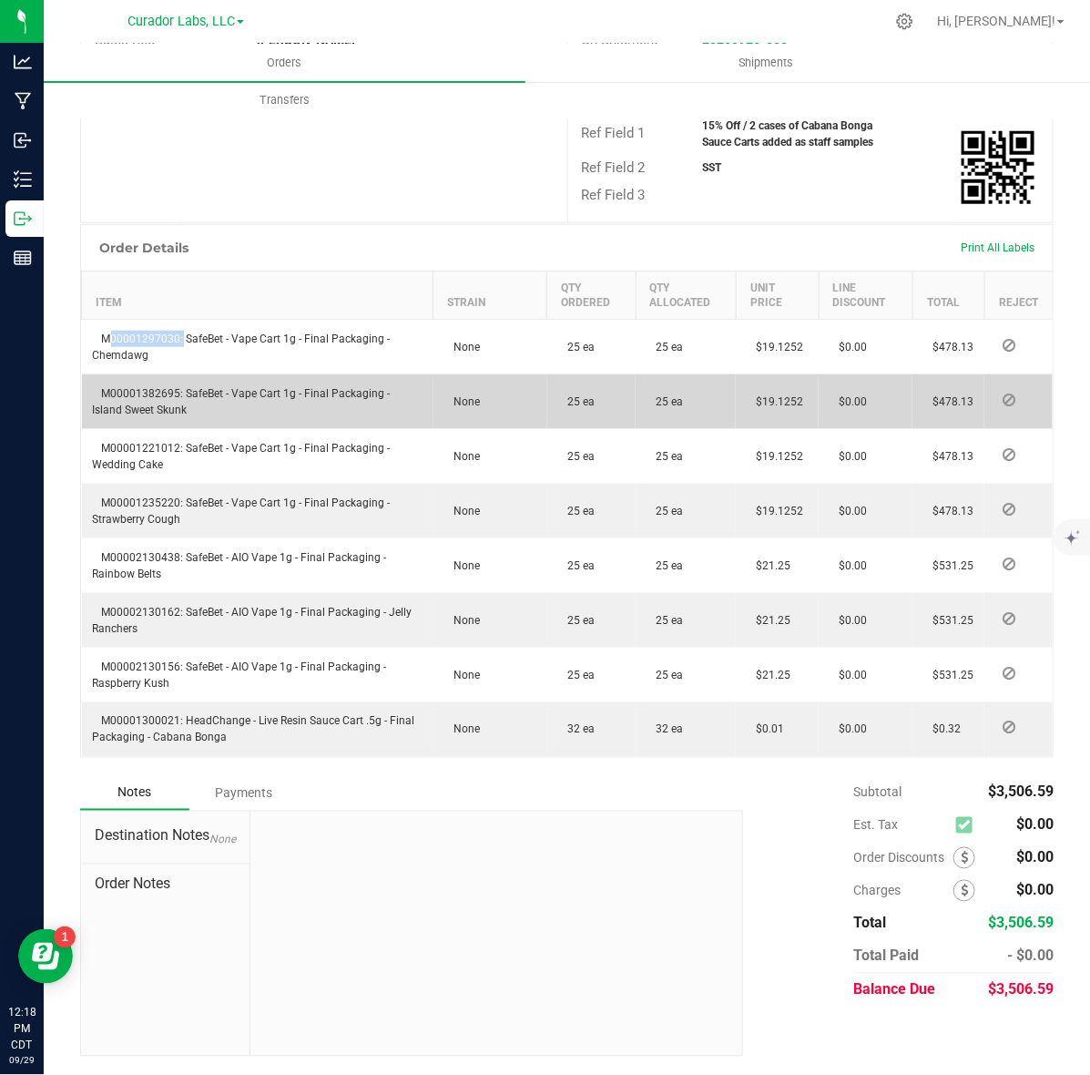
click at [111, 381] on td "M00001382695: SafeBet - Vape Cart 1g - Final Packaging - Island Sweet Skunk" at bounding box center [258, 401] width 352 height 55
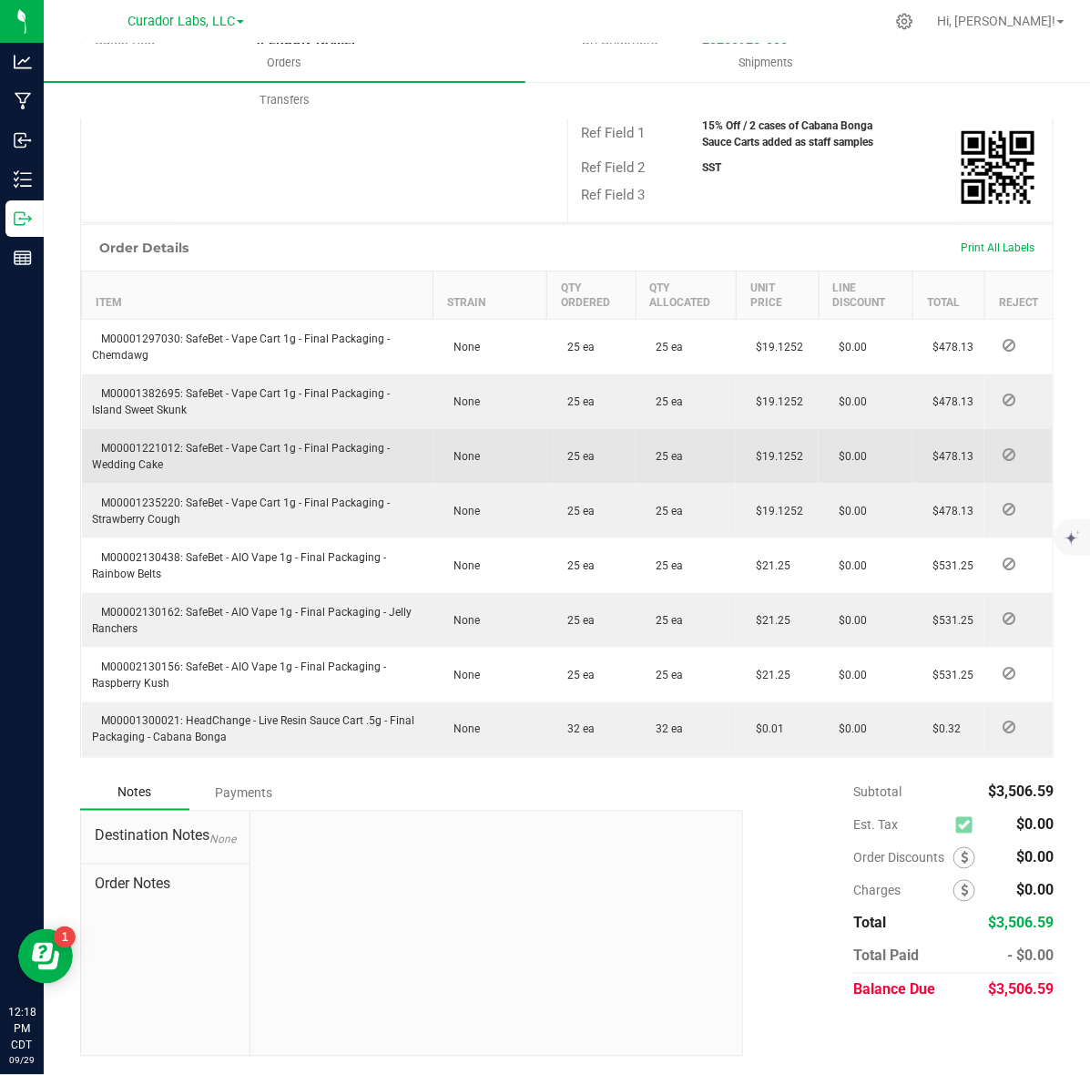
click at [116, 449] on span "M00001221012: SafeBet - Vape Cart 1g - Final Packaging - Wedding Cake" at bounding box center [242, 456] width 298 height 29
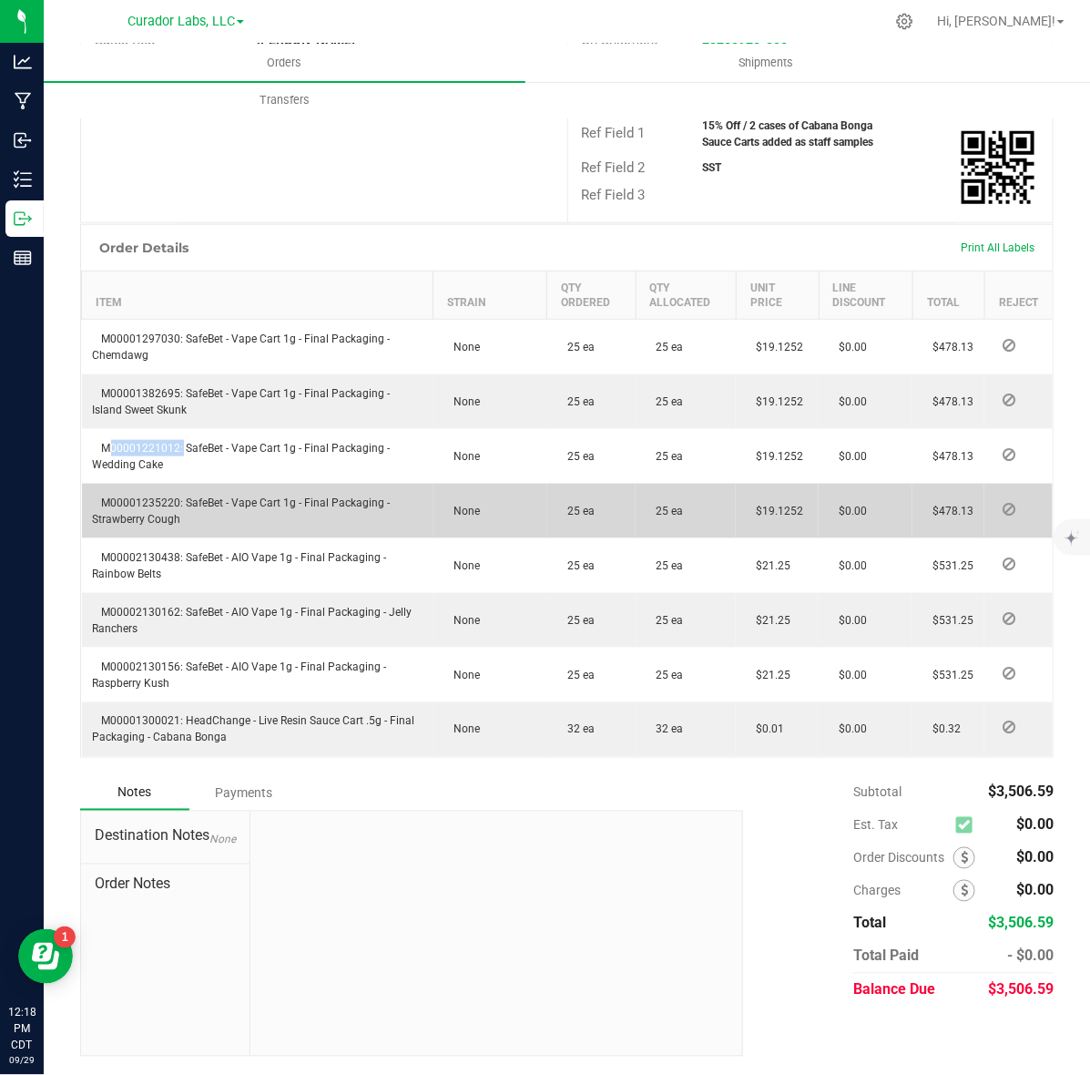
click at [156, 510] on td "M00001235220: SafeBet - Vape Cart 1g - Final Packaging - Strawberry Cough" at bounding box center [258, 511] width 352 height 55
click at [155, 507] on span "M00001235220: SafeBet - Vape Cart 1g - Final Packaging - Strawberry Cough" at bounding box center [242, 510] width 298 height 29
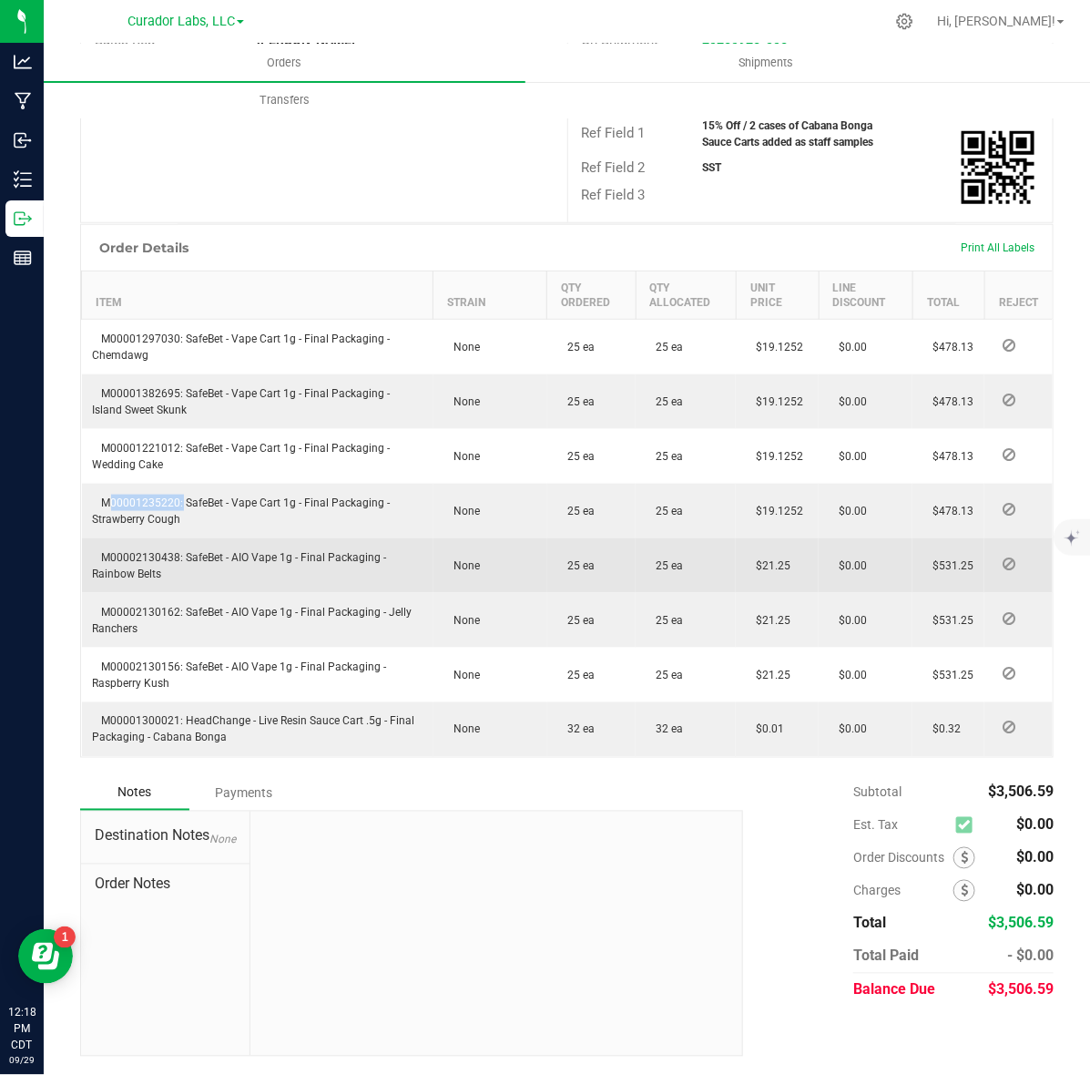
click at [161, 557] on span "M00002130438: SafeBet - AIO Vape 1g - Final Packaging - Rainbow Belts" at bounding box center [240, 565] width 294 height 29
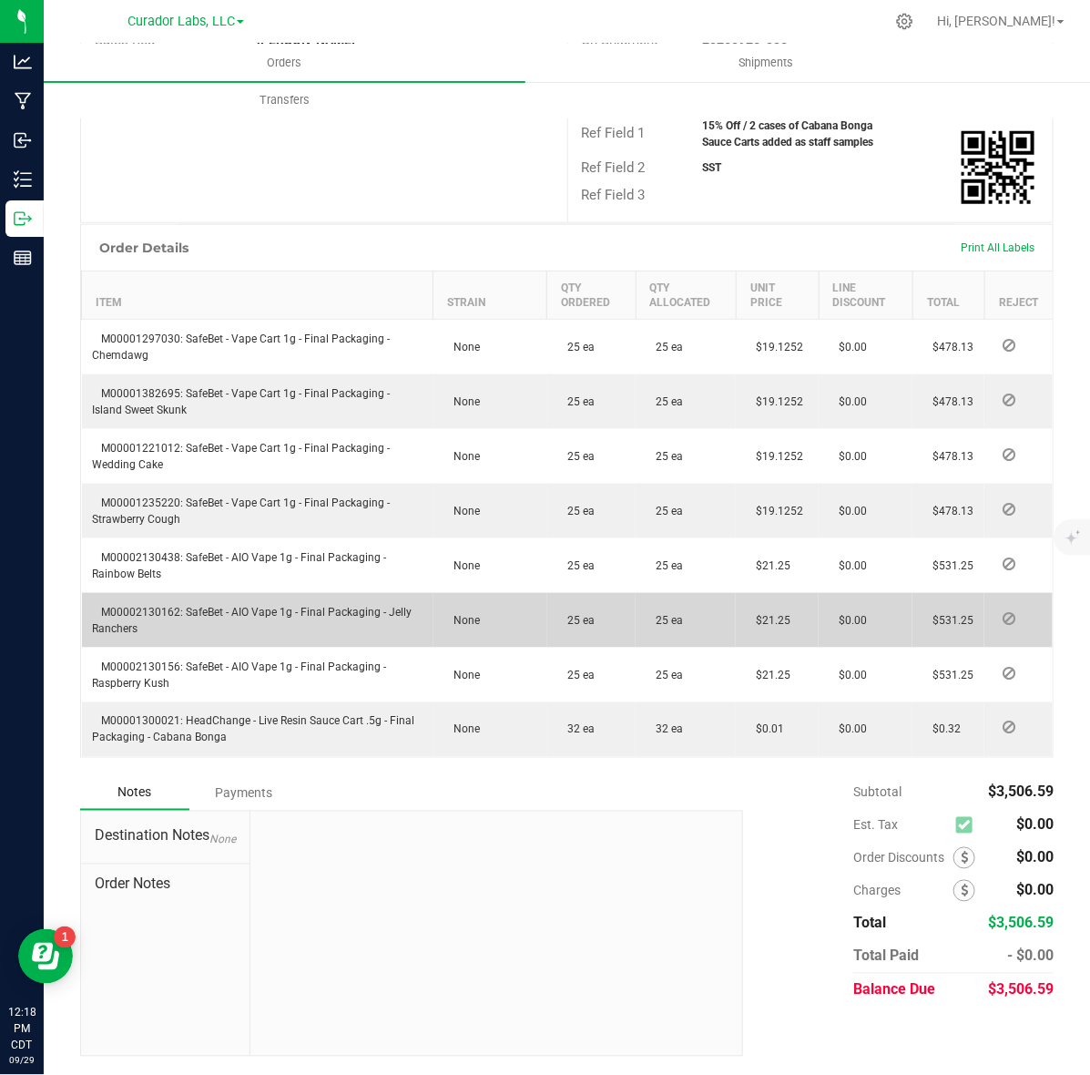
click at [137, 613] on span "M00002130162: SafeBet - AIO Vape 1g - Final Packaging - Jelly Ranchers" at bounding box center [253, 620] width 320 height 29
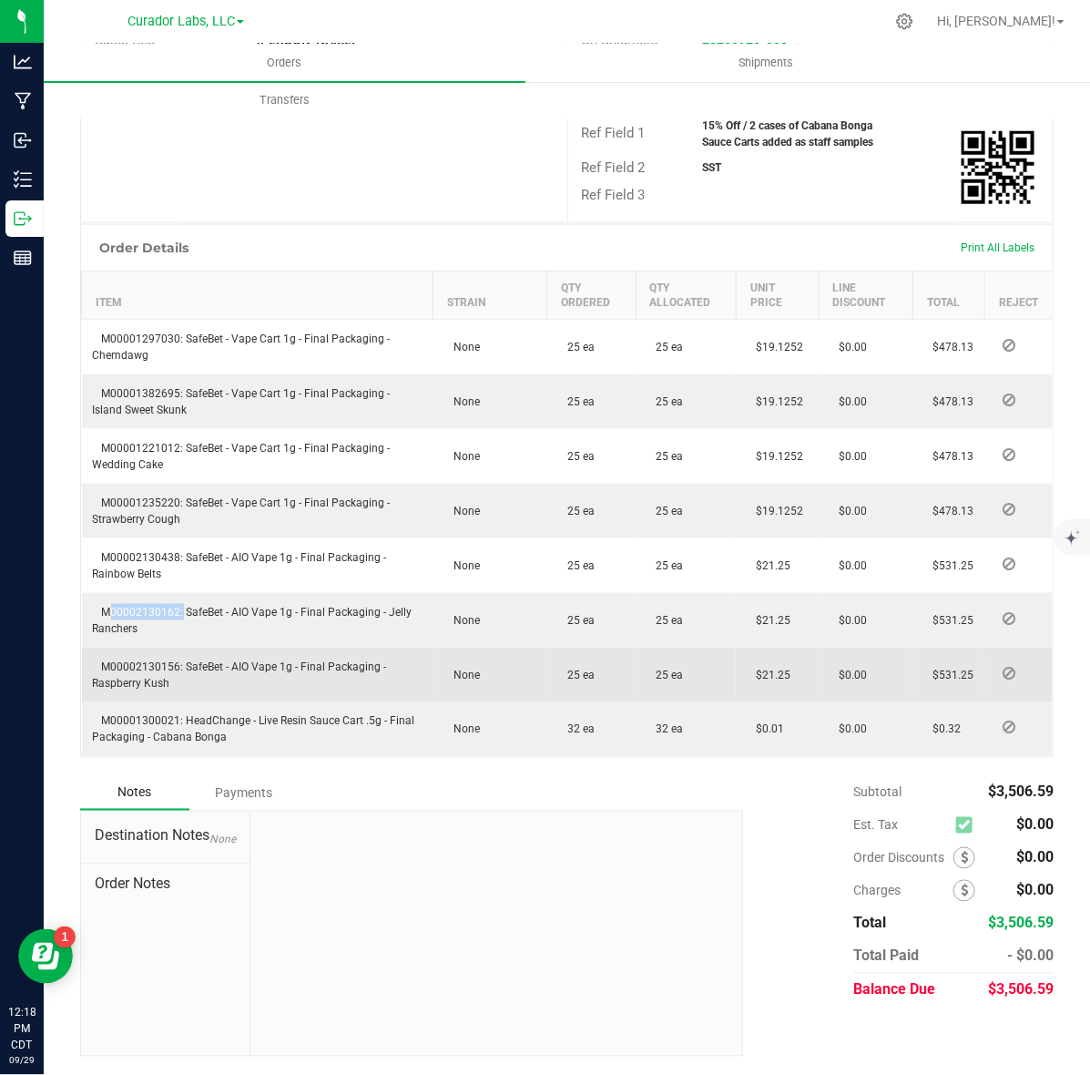
click at [158, 661] on span "M00002130156: SafeBet - AIO Vape 1g - Final Packaging - Raspberry Kush" at bounding box center [240, 674] width 294 height 29
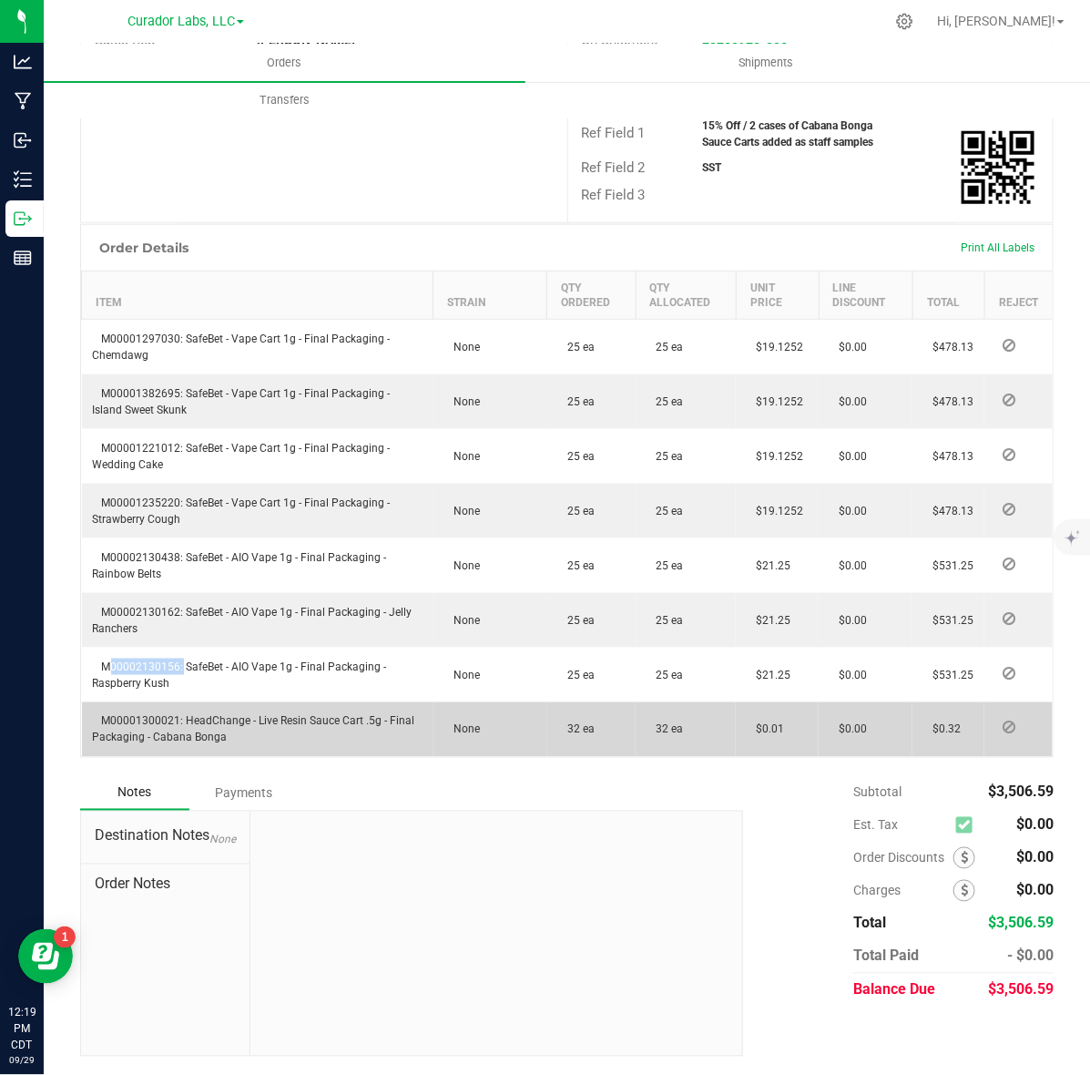
click at [166, 721] on span "M00001300021: HeadChange - Live Resin Sauce Cart .5g - Final Packaging - Cabana…" at bounding box center [254, 729] width 322 height 29
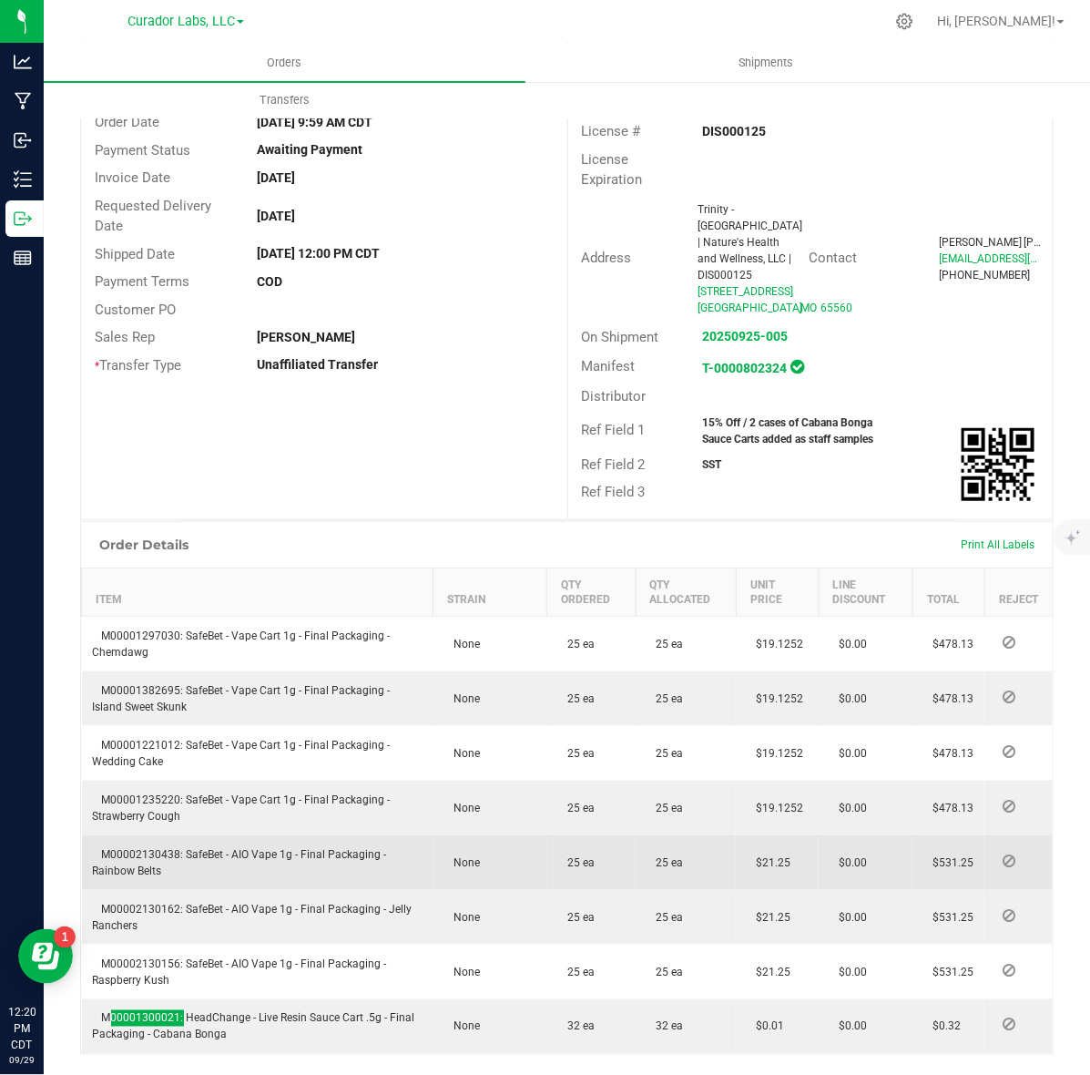
scroll to position [0, 0]
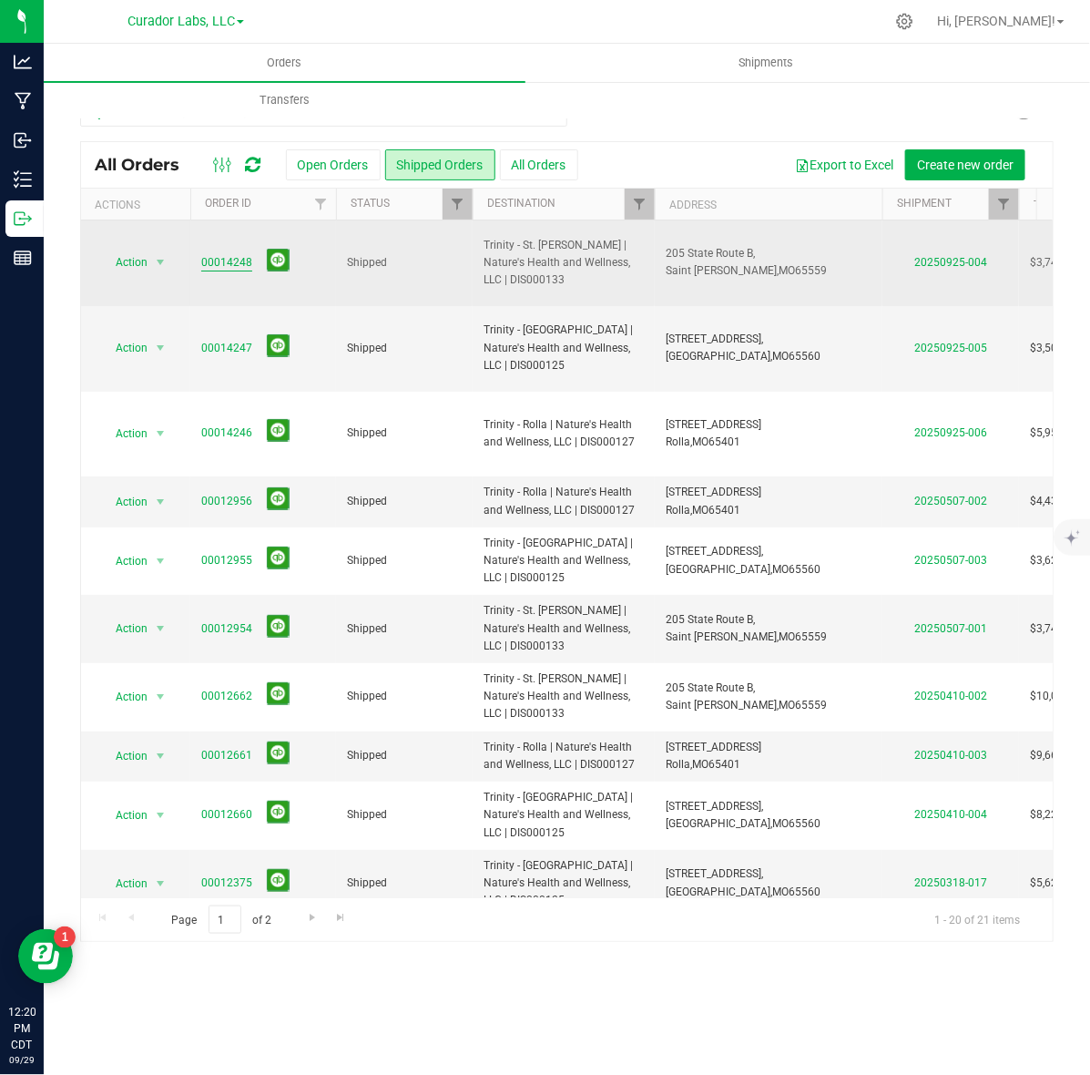
click at [207, 261] on link "00014248" at bounding box center [226, 262] width 51 height 17
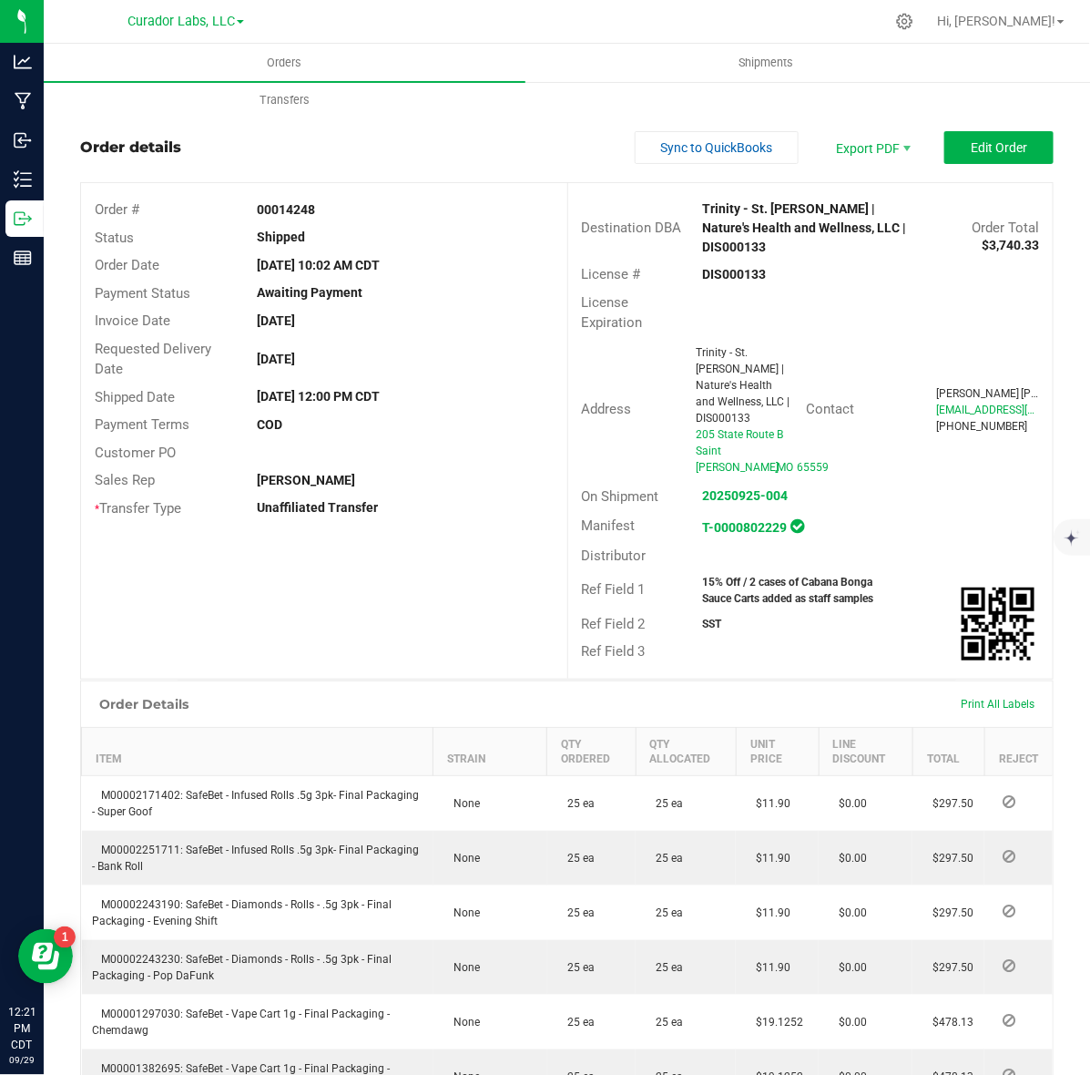
drag, startPoint x: 266, startPoint y: 208, endPoint x: 363, endPoint y: 211, distance: 96.6
click at [266, 208] on strong "00014248" at bounding box center [286, 209] width 58 height 15
click at [721, 267] on strong "DIS000133" at bounding box center [735, 274] width 64 height 15
click at [275, 202] on strong "00014248" at bounding box center [286, 209] width 58 height 15
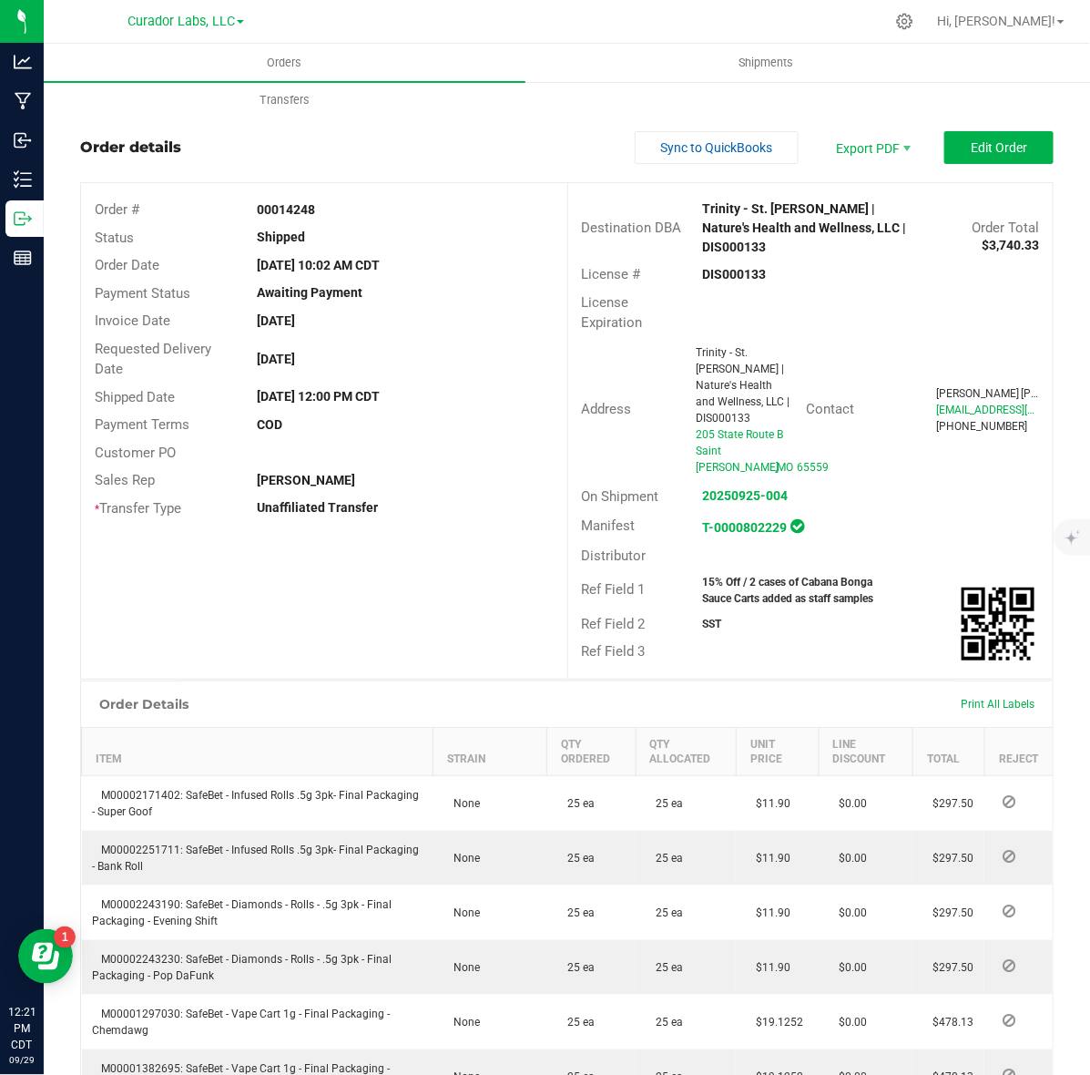
click at [275, 202] on strong "00014248" at bounding box center [286, 209] width 58 height 15
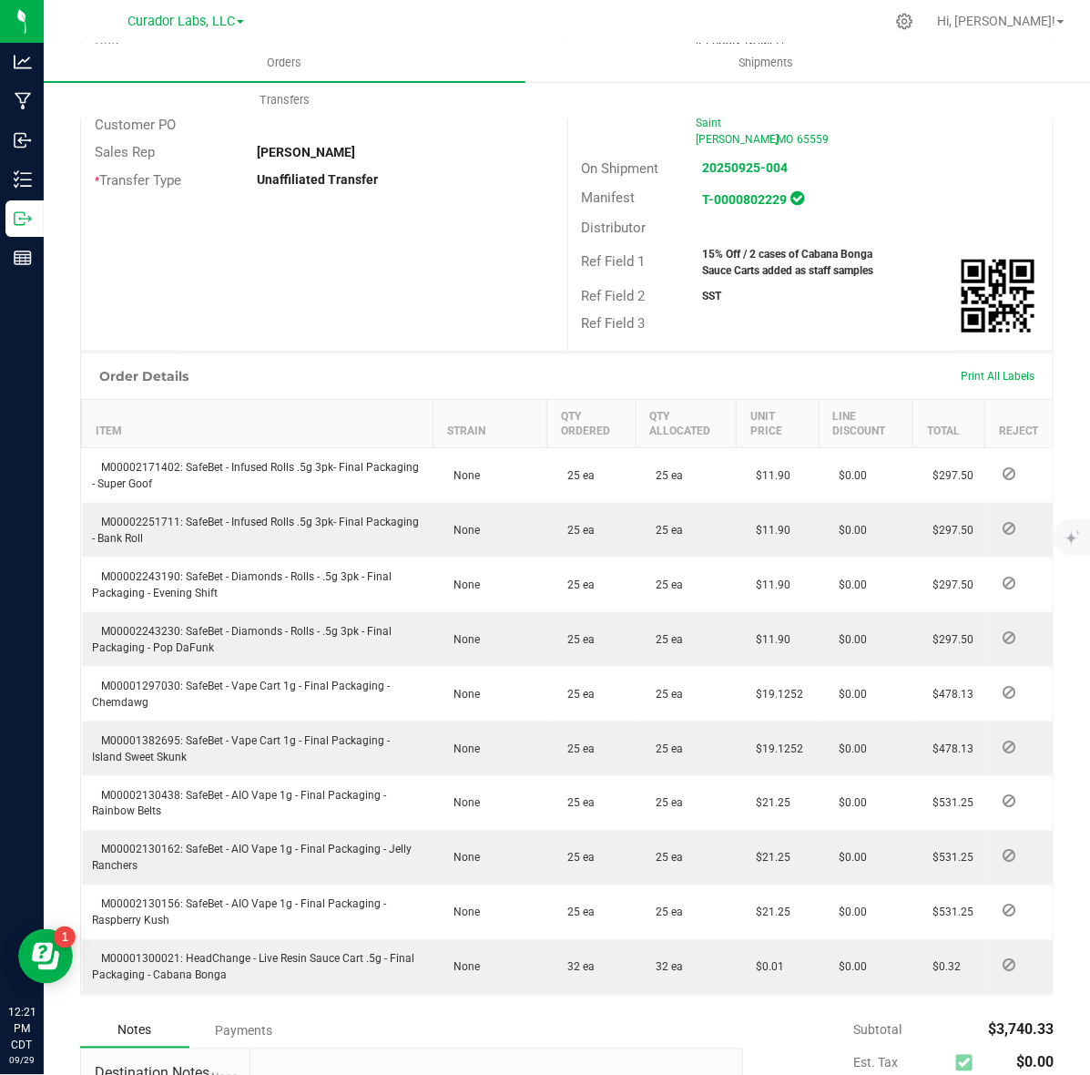
scroll to position [342, 0]
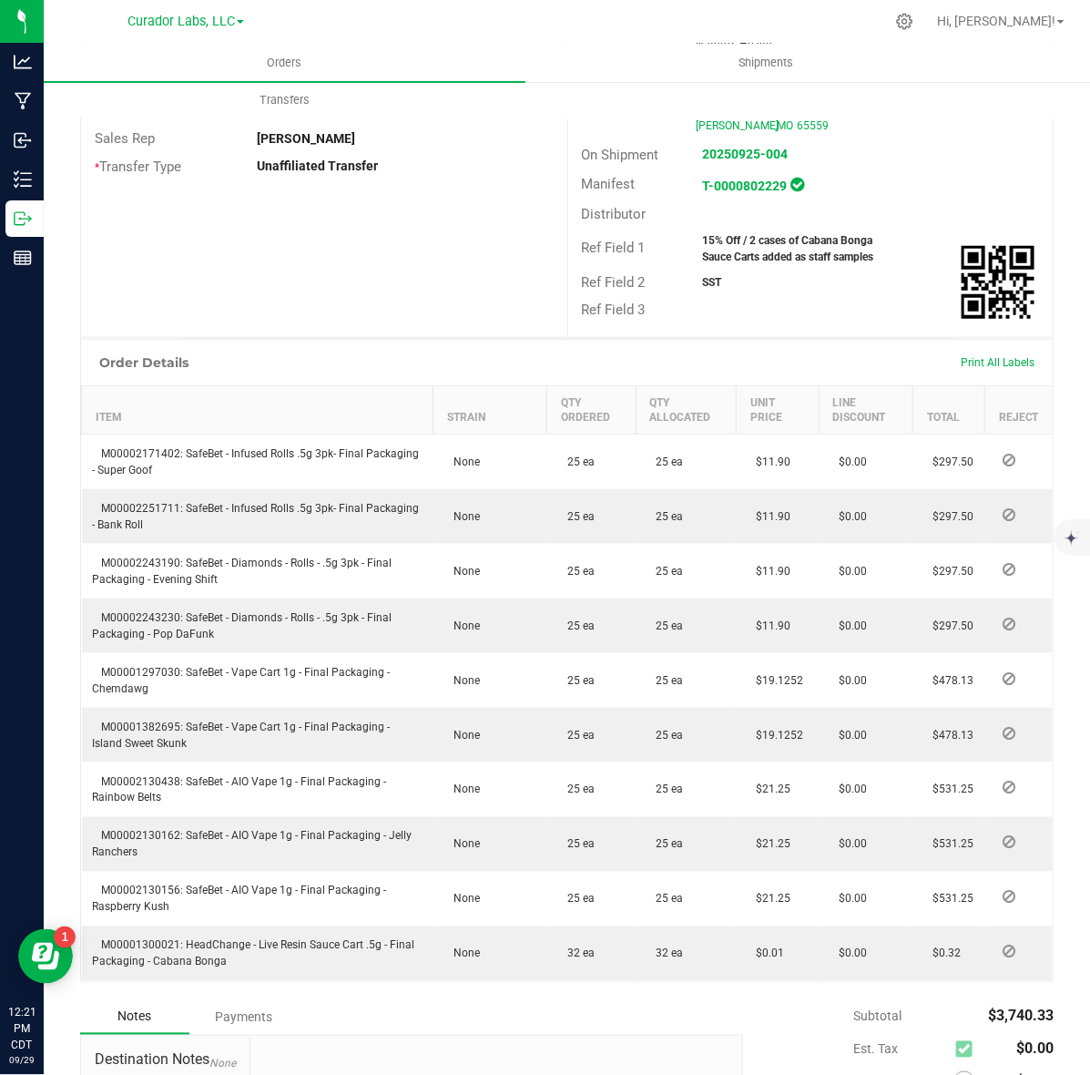
click at [727, 258] on strong "15% Off / 2 cases of Cabana Bonga Sauce Carts added as staff samples" at bounding box center [788, 248] width 171 height 29
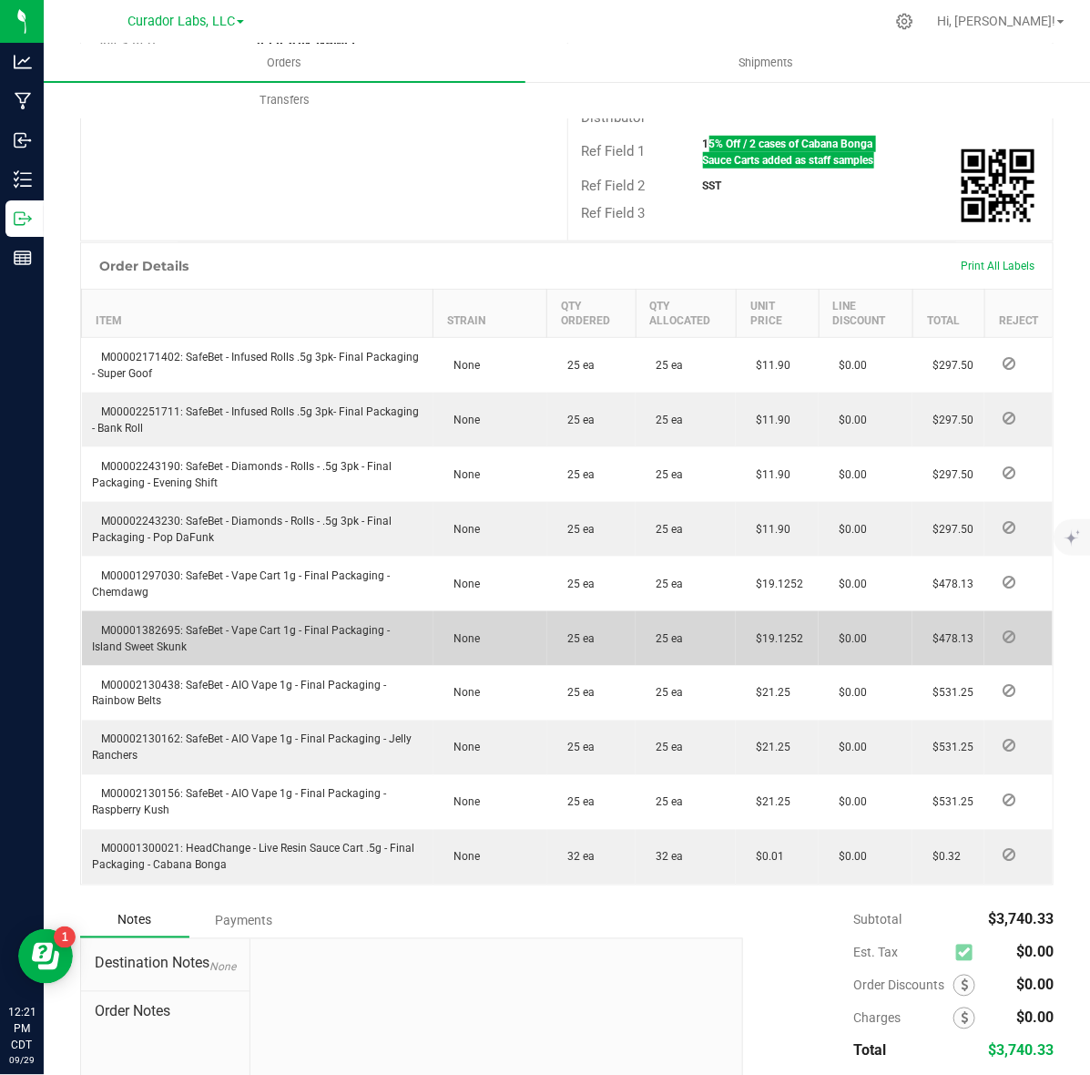
scroll to position [569, 0]
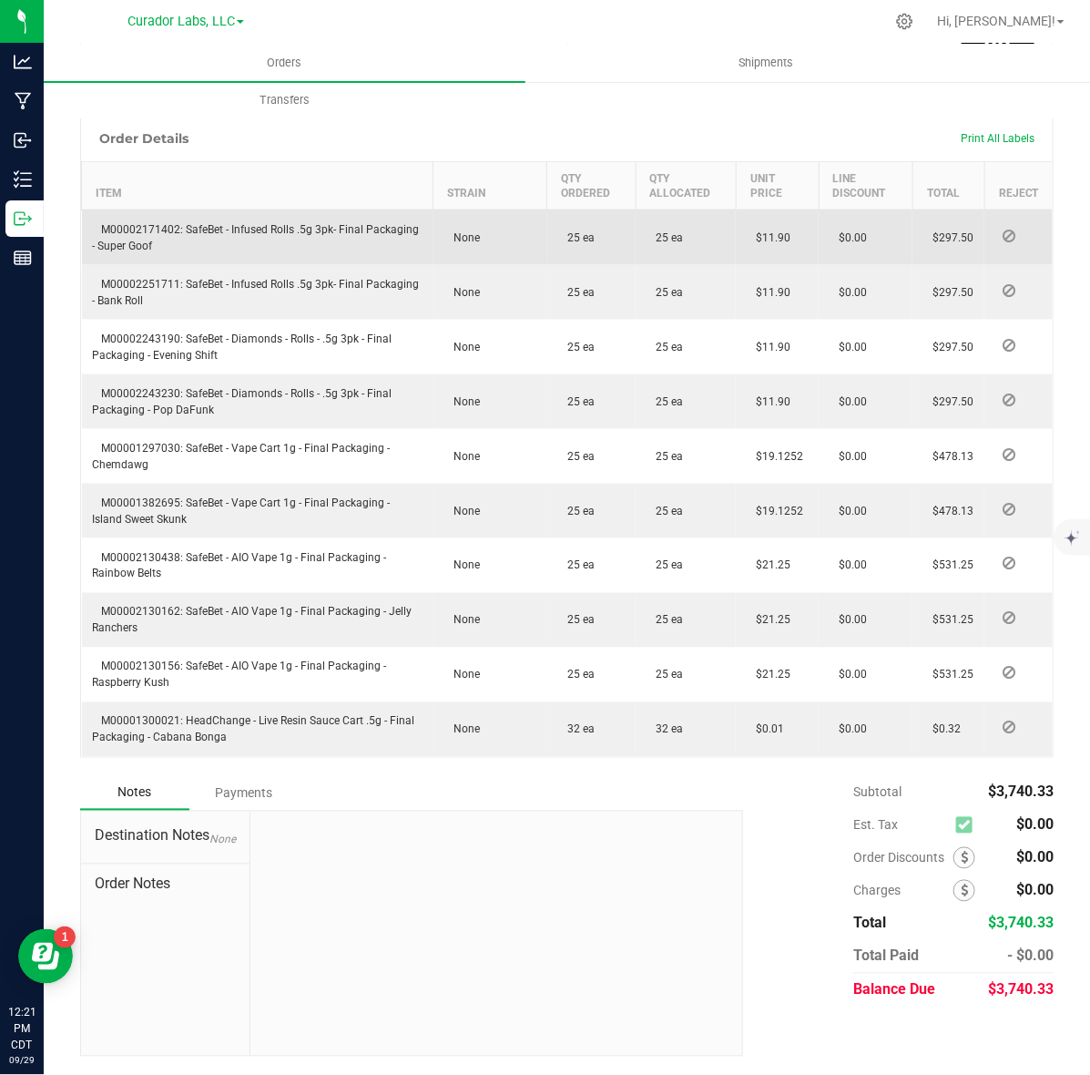
click at [100, 234] on span "M00002171402: SafeBet - Infused Rolls .5g 3pk- Final Packaging - Super Goof" at bounding box center [256, 237] width 327 height 29
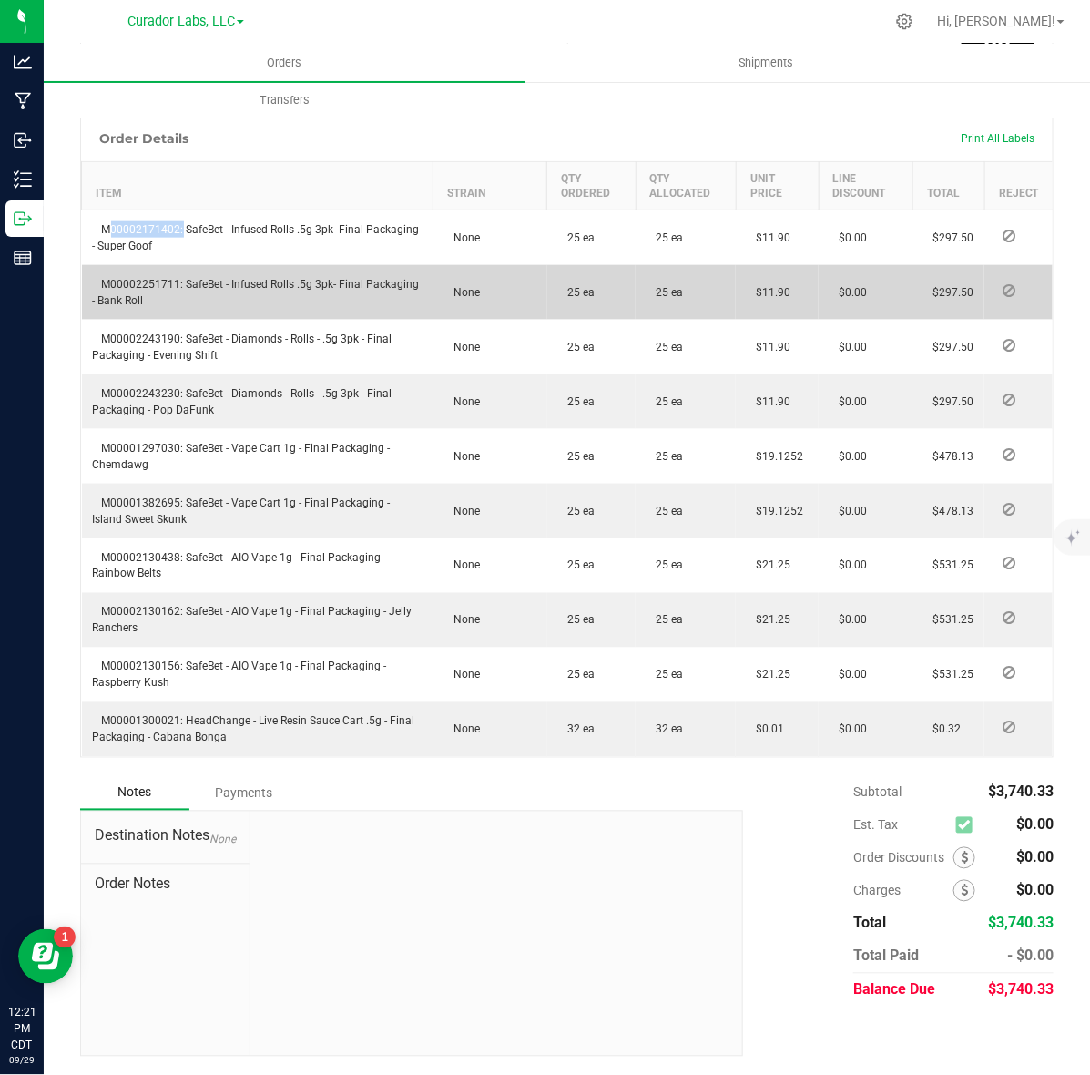
click at [161, 299] on span "M00002251711: SafeBet - Infused Rolls .5g 3pk- Final Packaging - Bank Roll" at bounding box center [256, 292] width 327 height 29
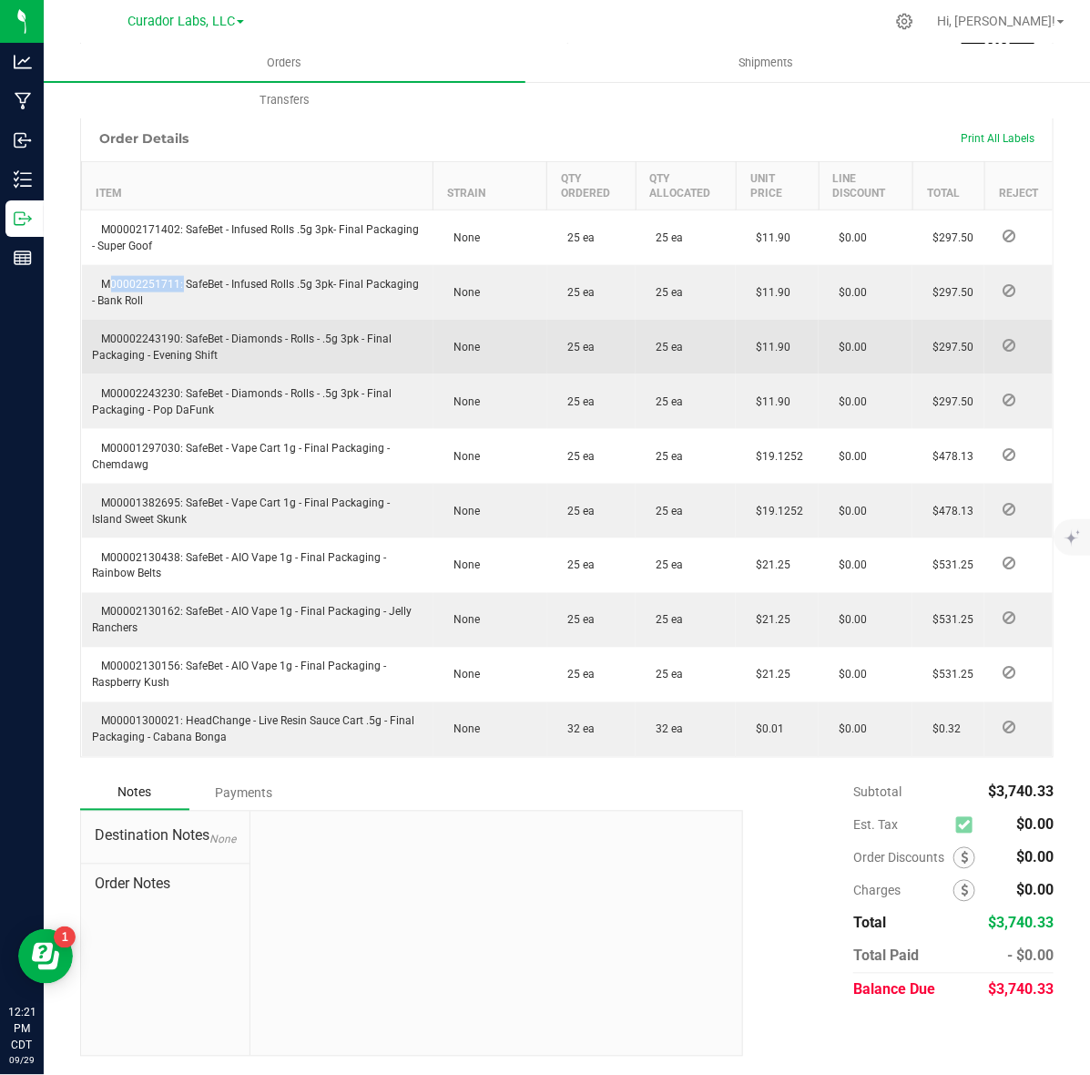
click at [117, 343] on span "M00002243190: SafeBet - Diamonds - Rolls - .5g 3pk - Final Packaging - Evening …" at bounding box center [243, 346] width 300 height 29
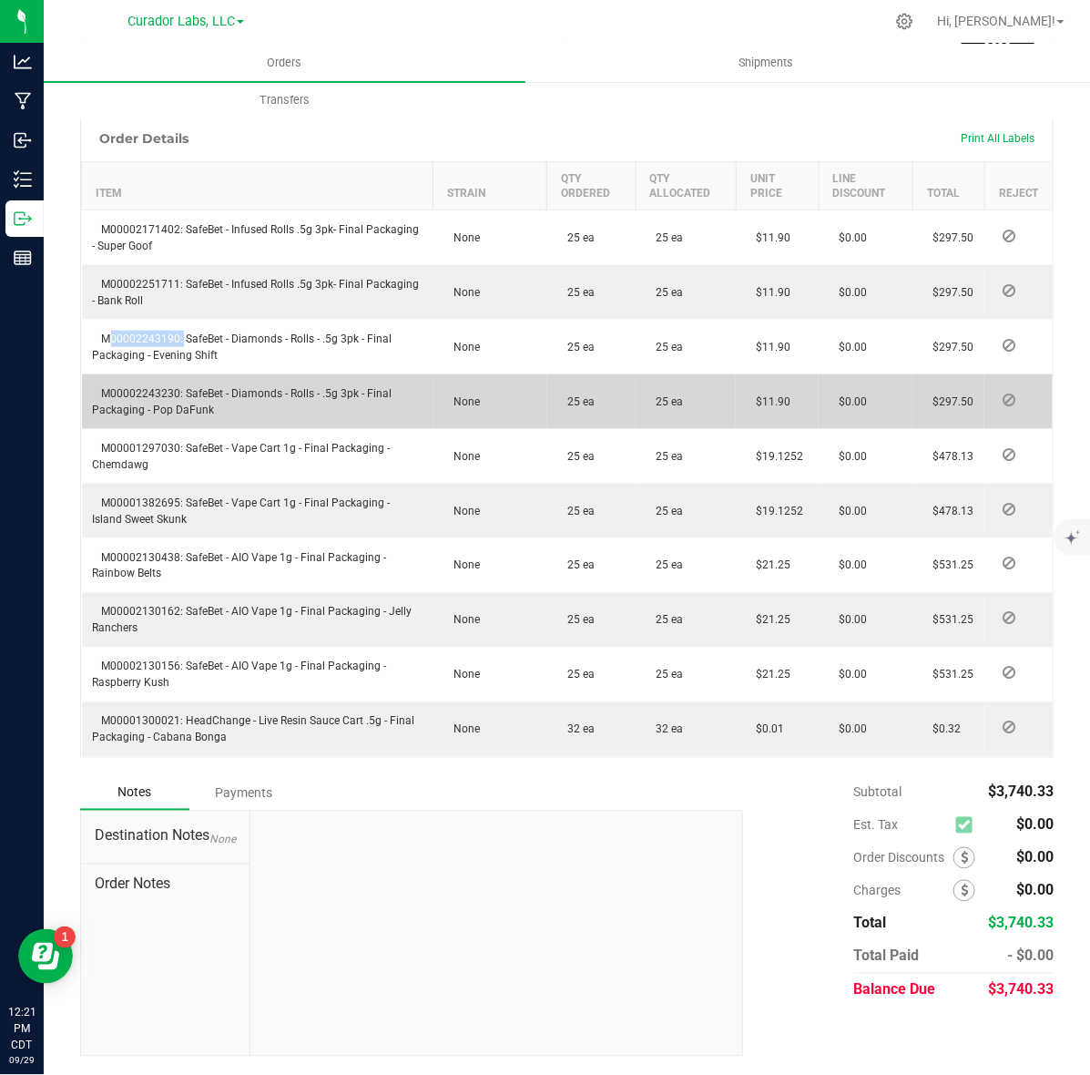
click at [133, 399] on span "M00002243230: SafeBet - Diamonds - Rolls - .5g 3pk - Final Packaging - Pop DaFu…" at bounding box center [243, 401] width 300 height 29
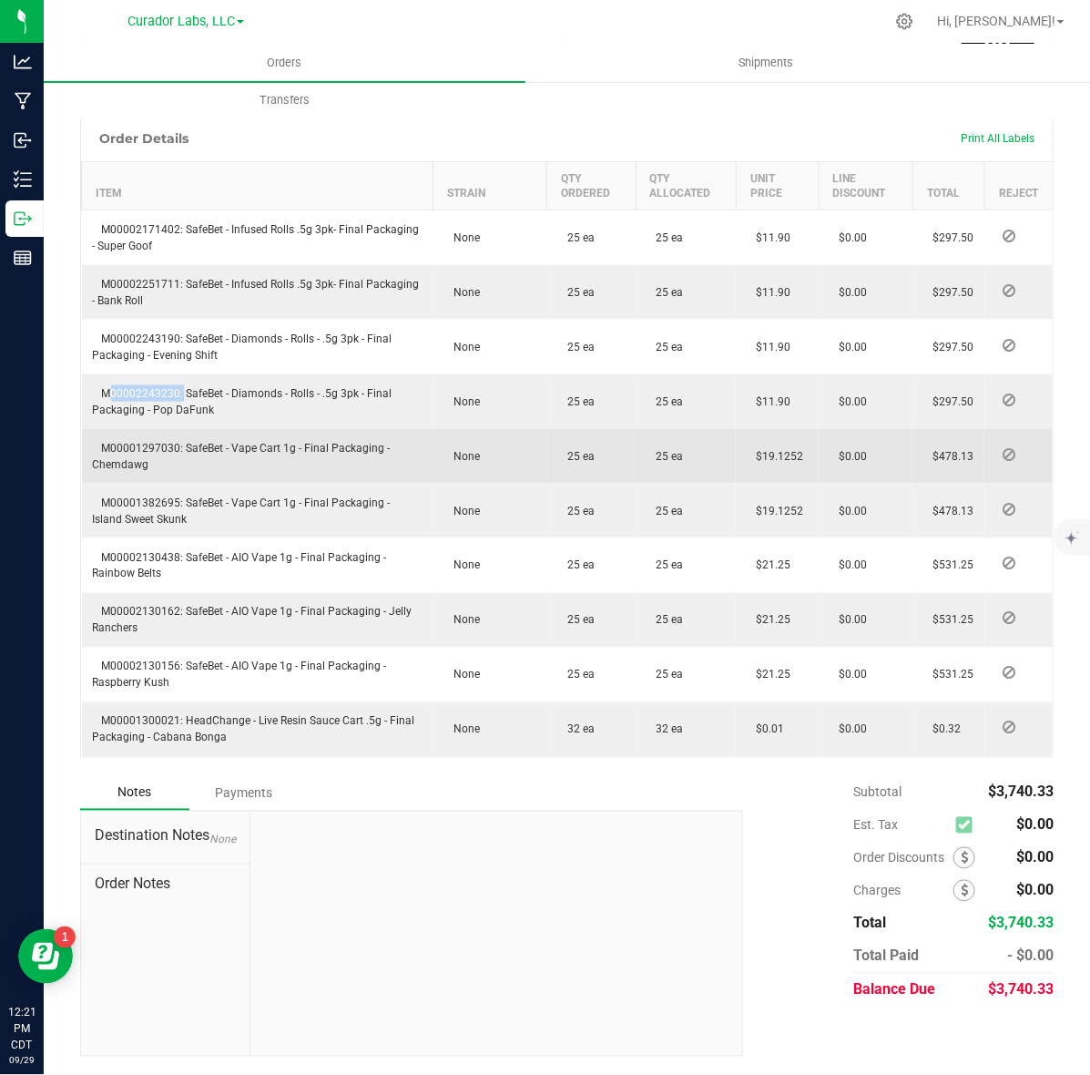
drag, startPoint x: 133, startPoint y: 399, endPoint x: 270, endPoint y: 438, distance: 142.1
click at [134, 399] on span "M00002243230: SafeBet - Diamonds - Rolls - .5g 3pk - Final Packaging - Pop DaFu…" at bounding box center [243, 401] width 300 height 29
click at [153, 456] on span "M00001297030: SafeBet - Vape Cart 1g - Final Packaging - Chemdawg" at bounding box center [242, 456] width 298 height 29
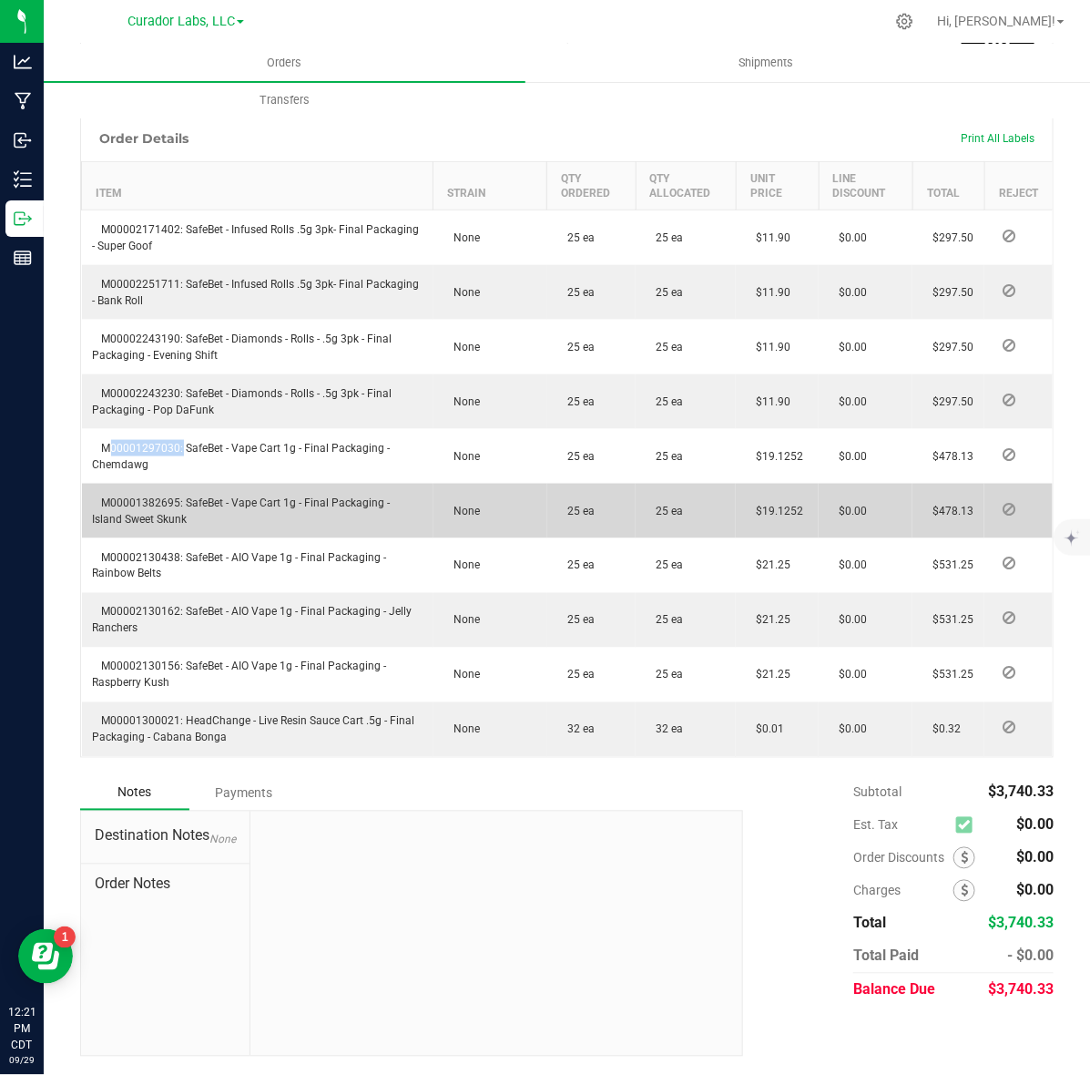
click at [152, 517] on span "M00001382695: SafeBet - Vape Cart 1g - Final Packaging - Island Sweet Skunk" at bounding box center [242, 510] width 298 height 29
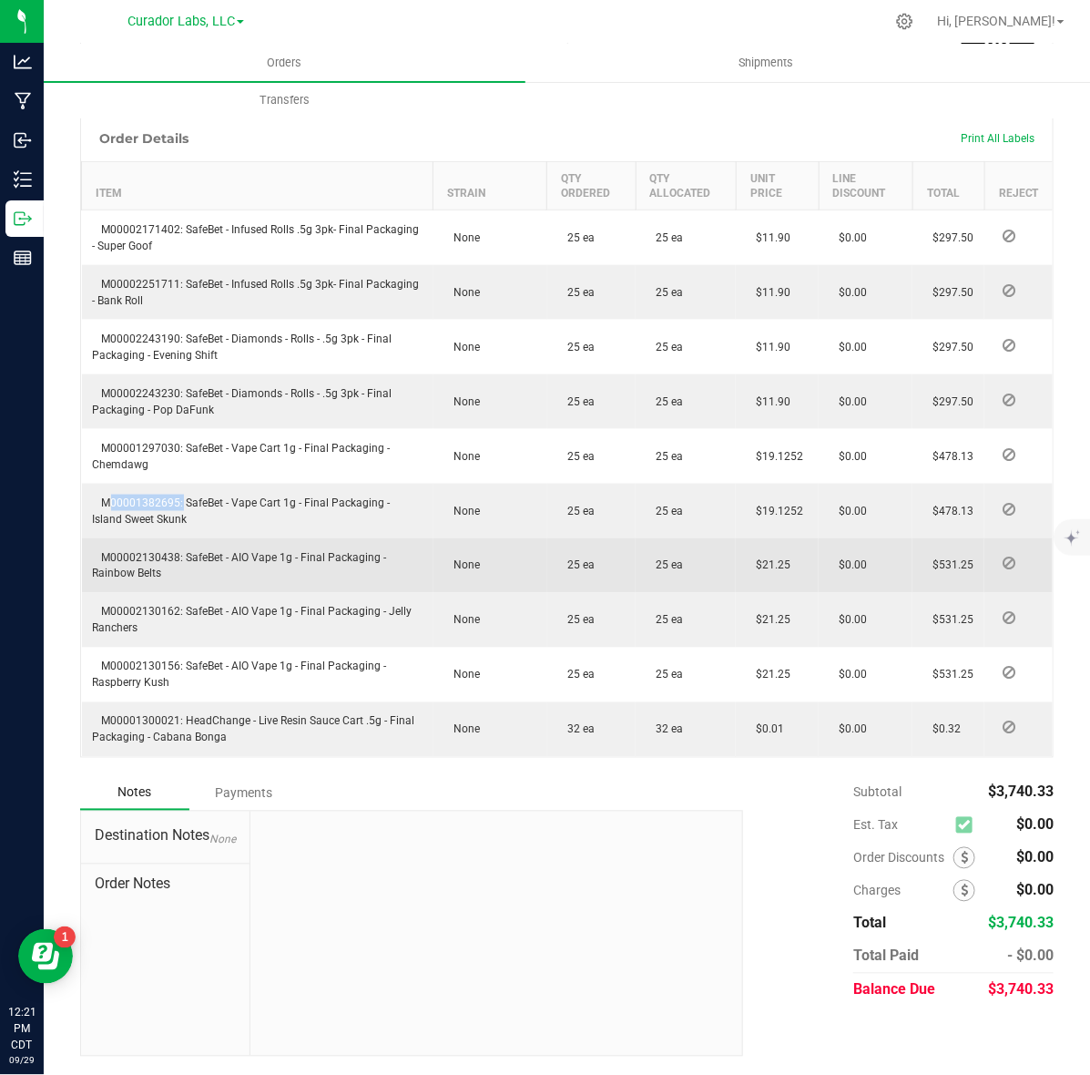
click at [109, 569] on span "M00002130438: SafeBet - AIO Vape 1g - Final Packaging - Rainbow Belts" at bounding box center [240, 565] width 294 height 29
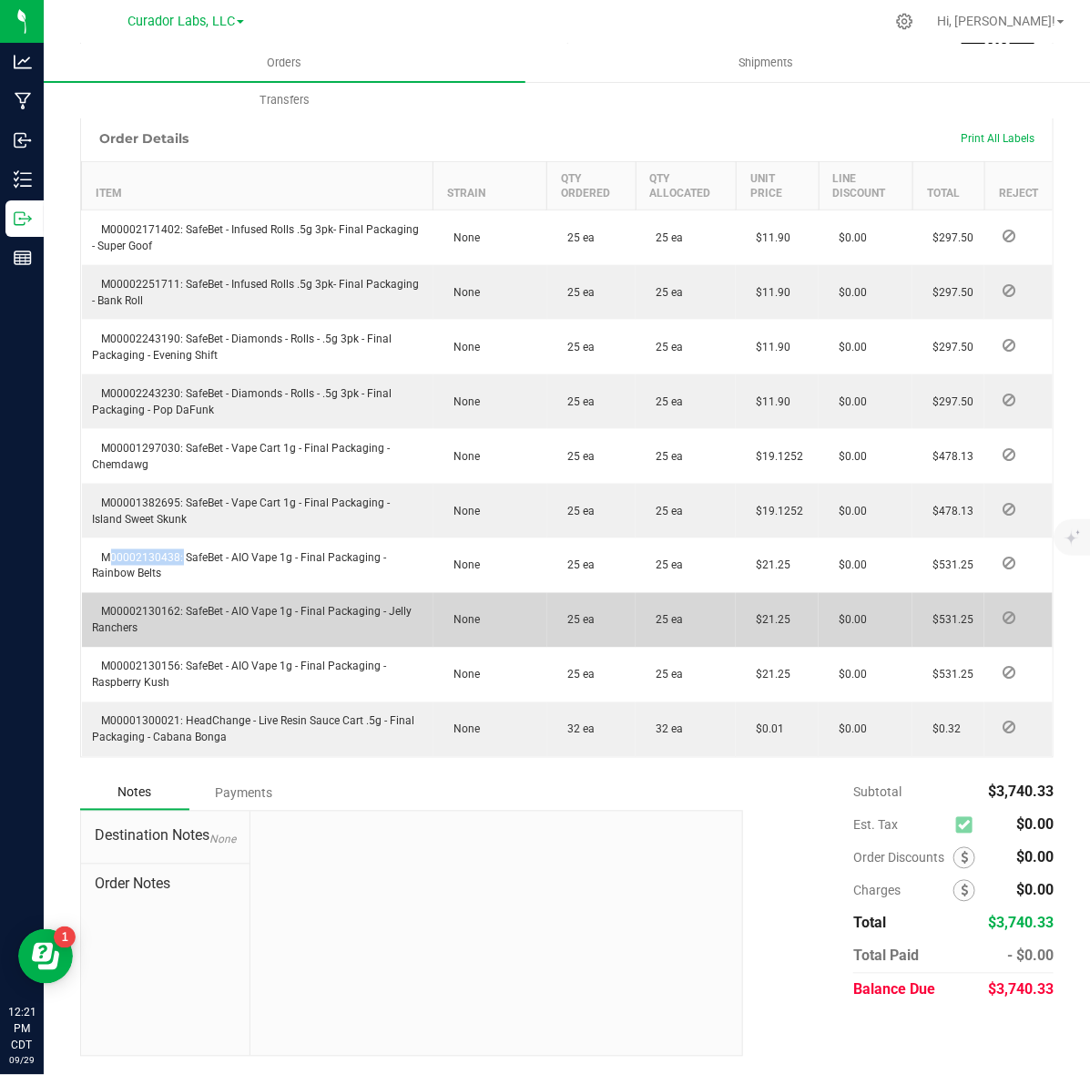
click at [137, 617] on span "M00002130162: SafeBet - AIO Vape 1g - Final Packaging - Jelly Ranchers" at bounding box center [253, 620] width 320 height 29
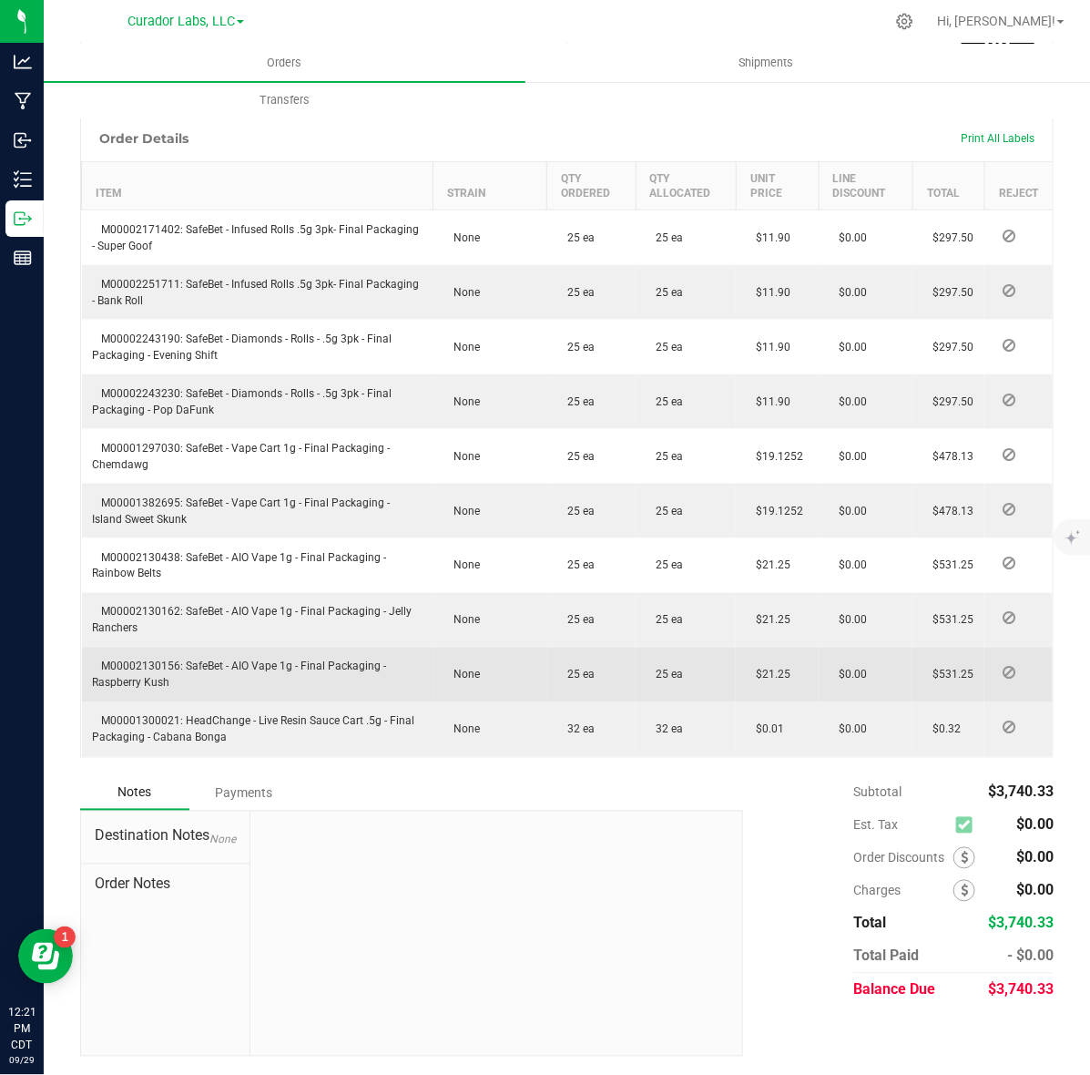
click at [161, 679] on span "M00002130156: SafeBet - AIO Vape 1g - Final Packaging - Raspberry Kush" at bounding box center [240, 674] width 294 height 29
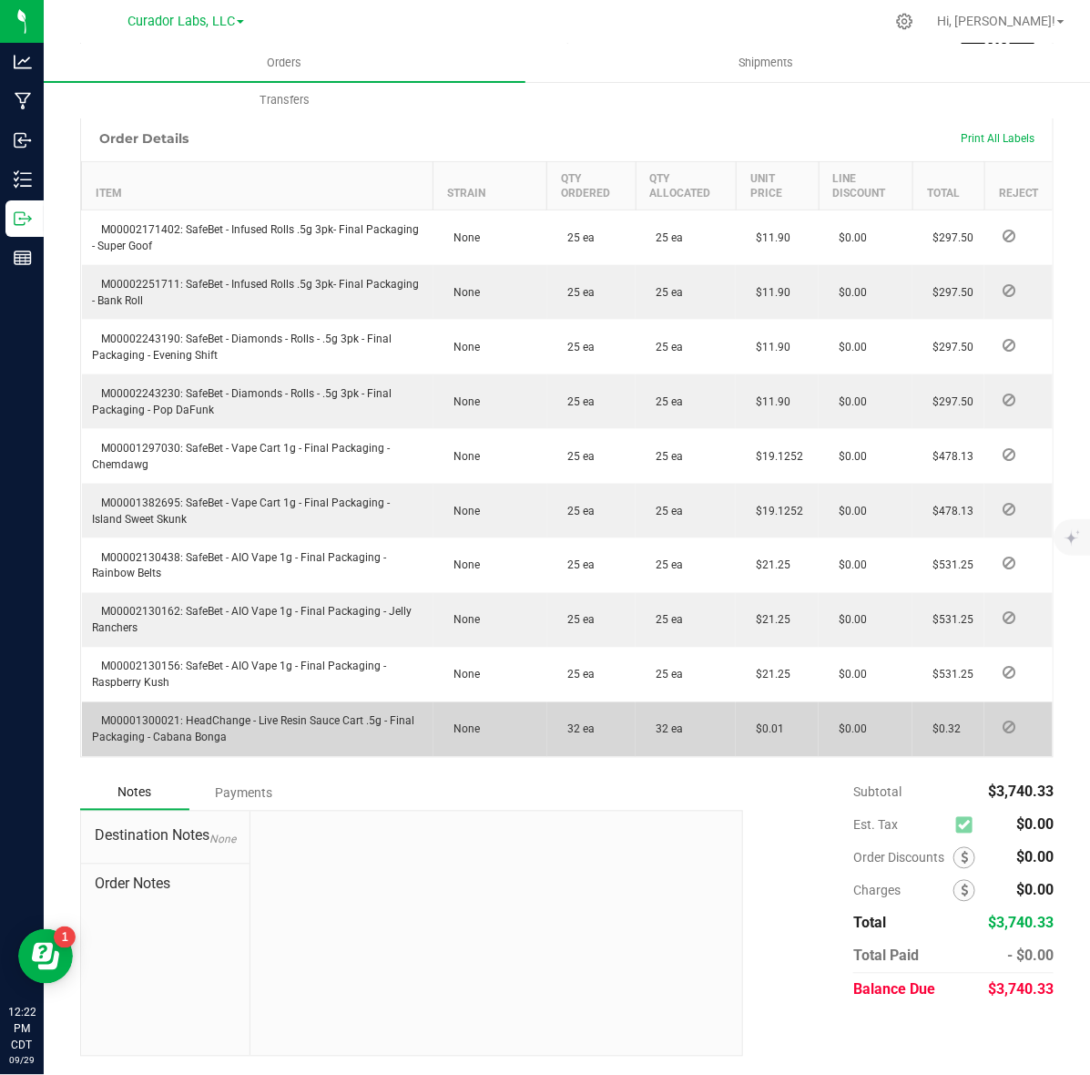
click at [165, 734] on span "M00001300021: HeadChange - Live Resin Sauce Cart .5g - Final Packaging - Cabana…" at bounding box center [254, 729] width 322 height 29
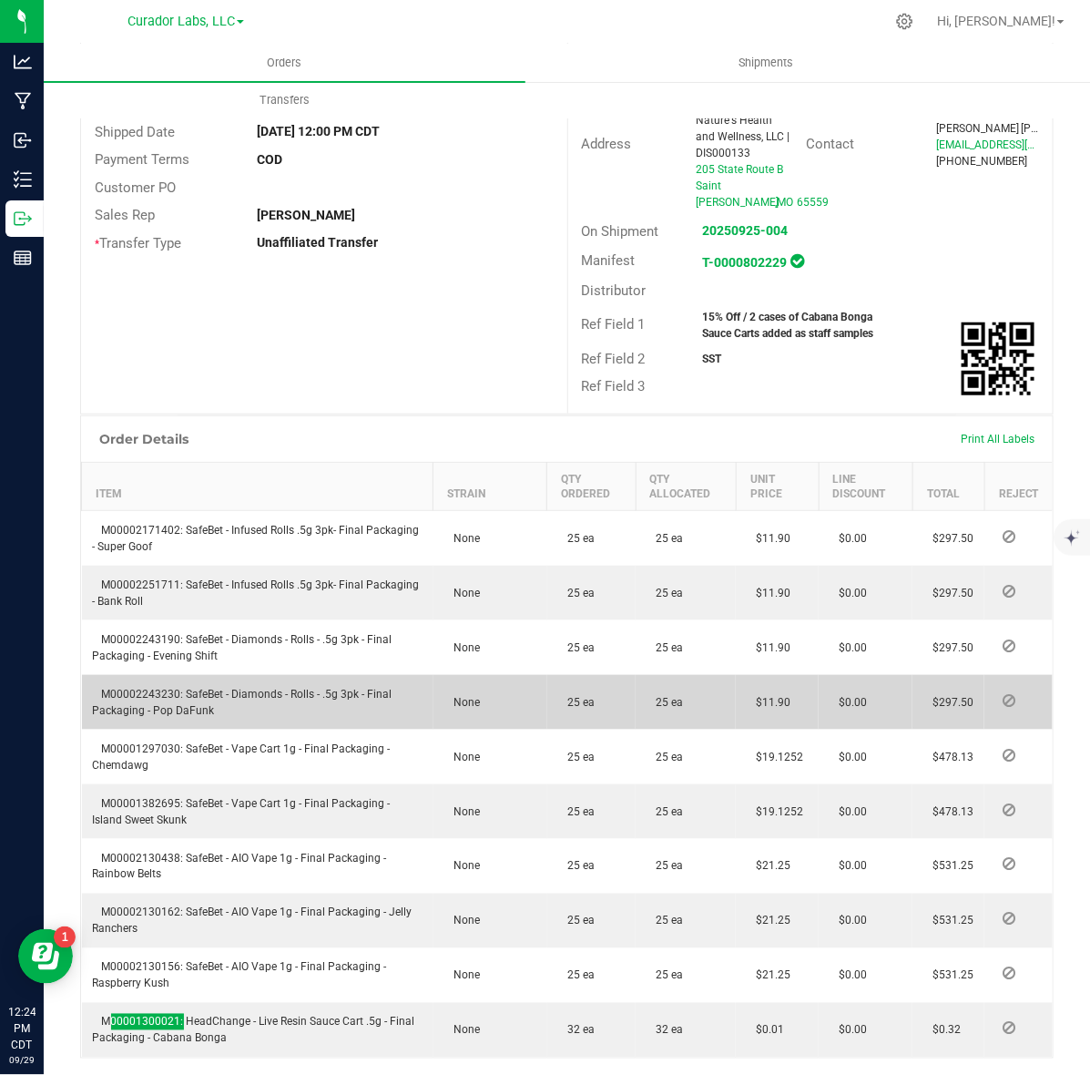
scroll to position [0, 0]
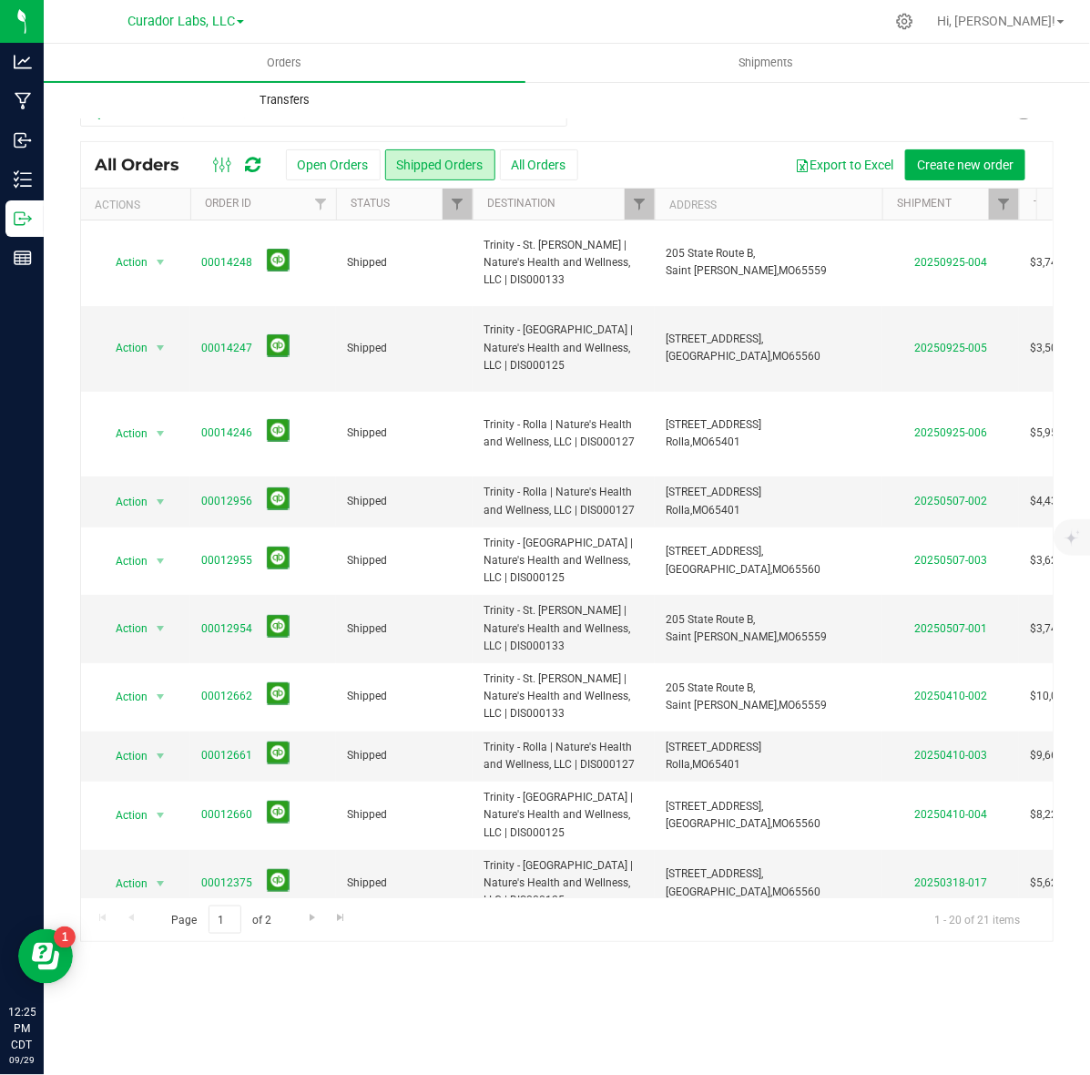
click at [279, 117] on uib-tab-heading "Transfers" at bounding box center [285, 100] width 480 height 36
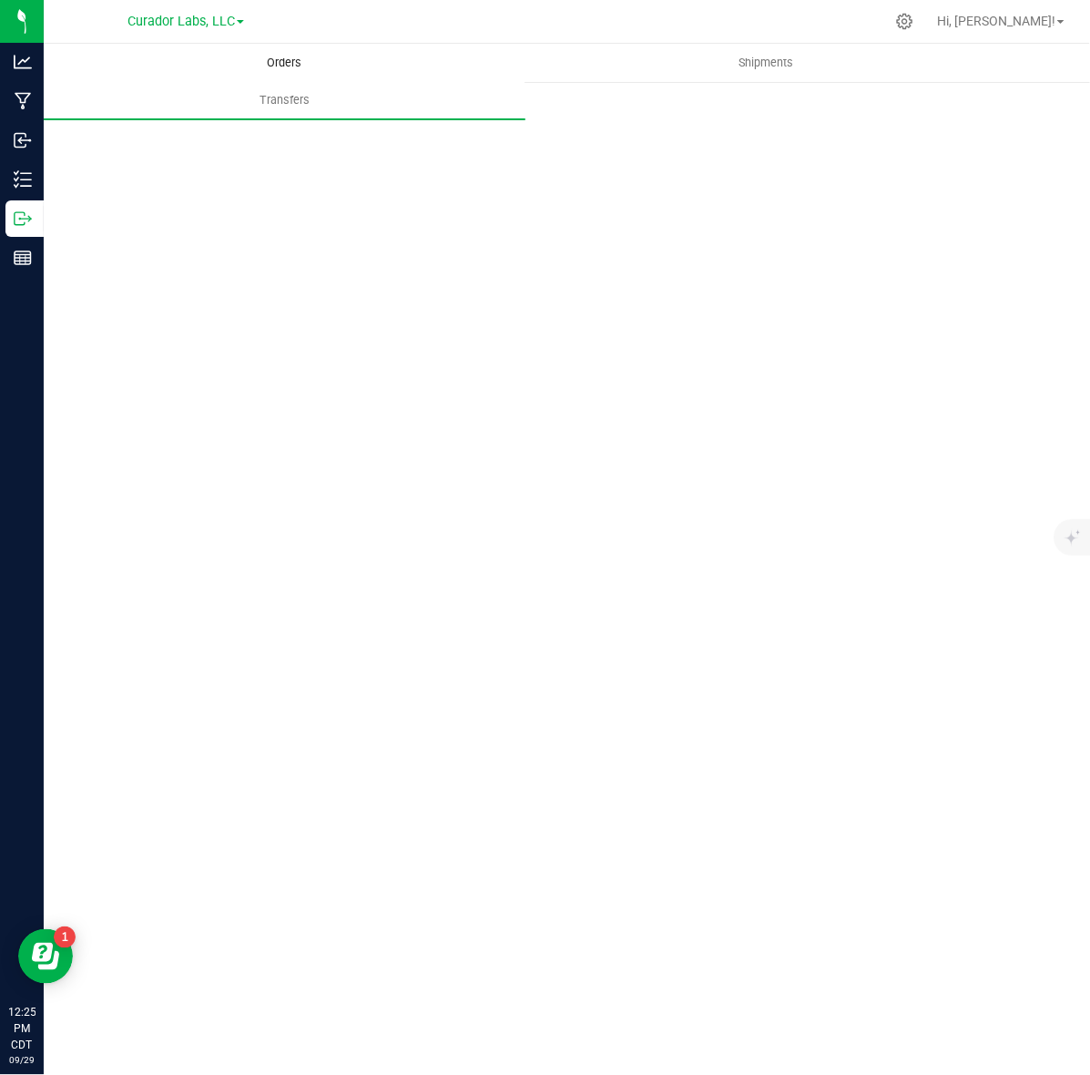
click at [279, 70] on span "Orders" at bounding box center [285, 63] width 84 height 16
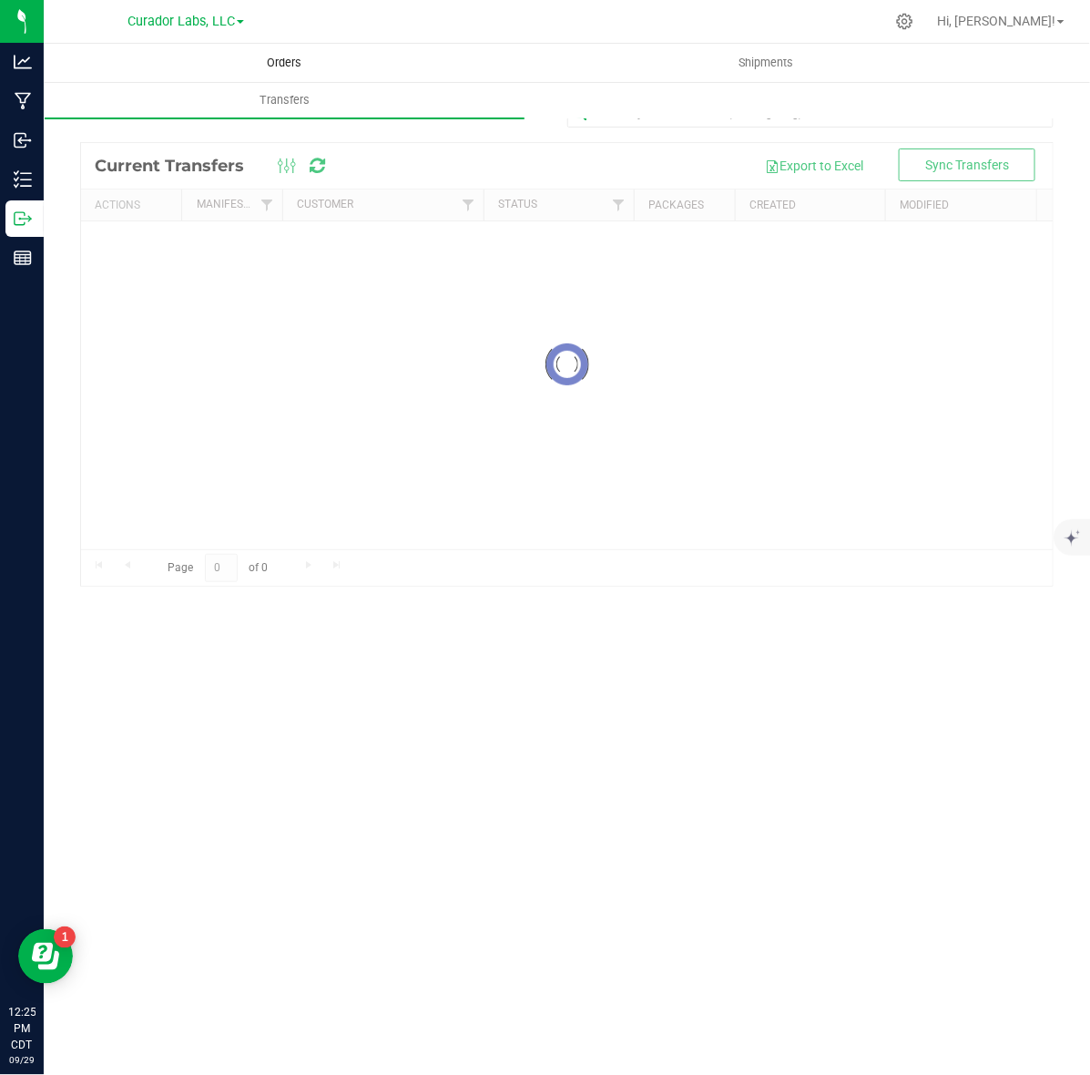
click at [279, 57] on div "Orders Shipments Transfers Sync Transfers Loading... Current Transfers" at bounding box center [567, 559] width 1047 height 1031
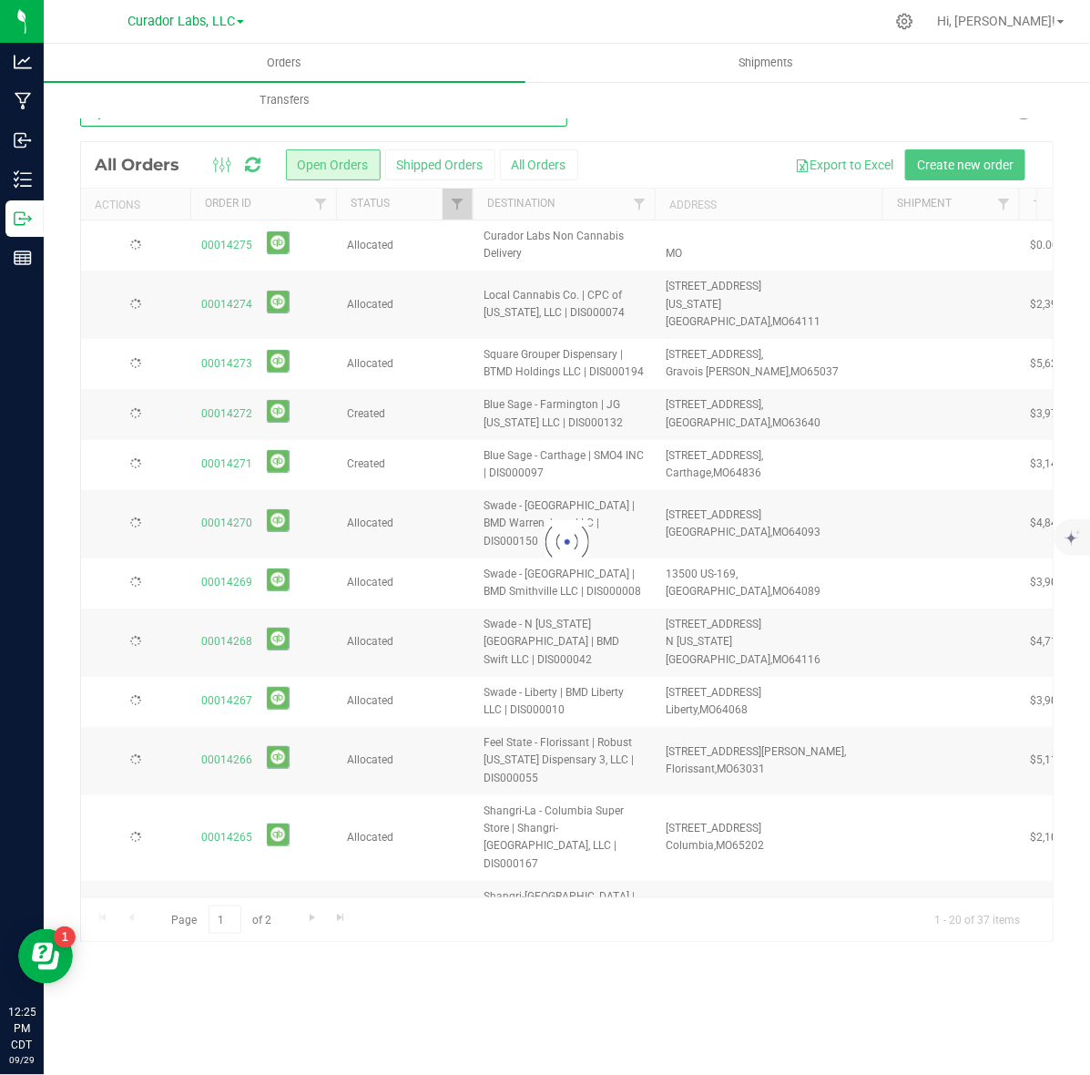
click at [273, 123] on input "text" at bounding box center [323, 112] width 487 height 27
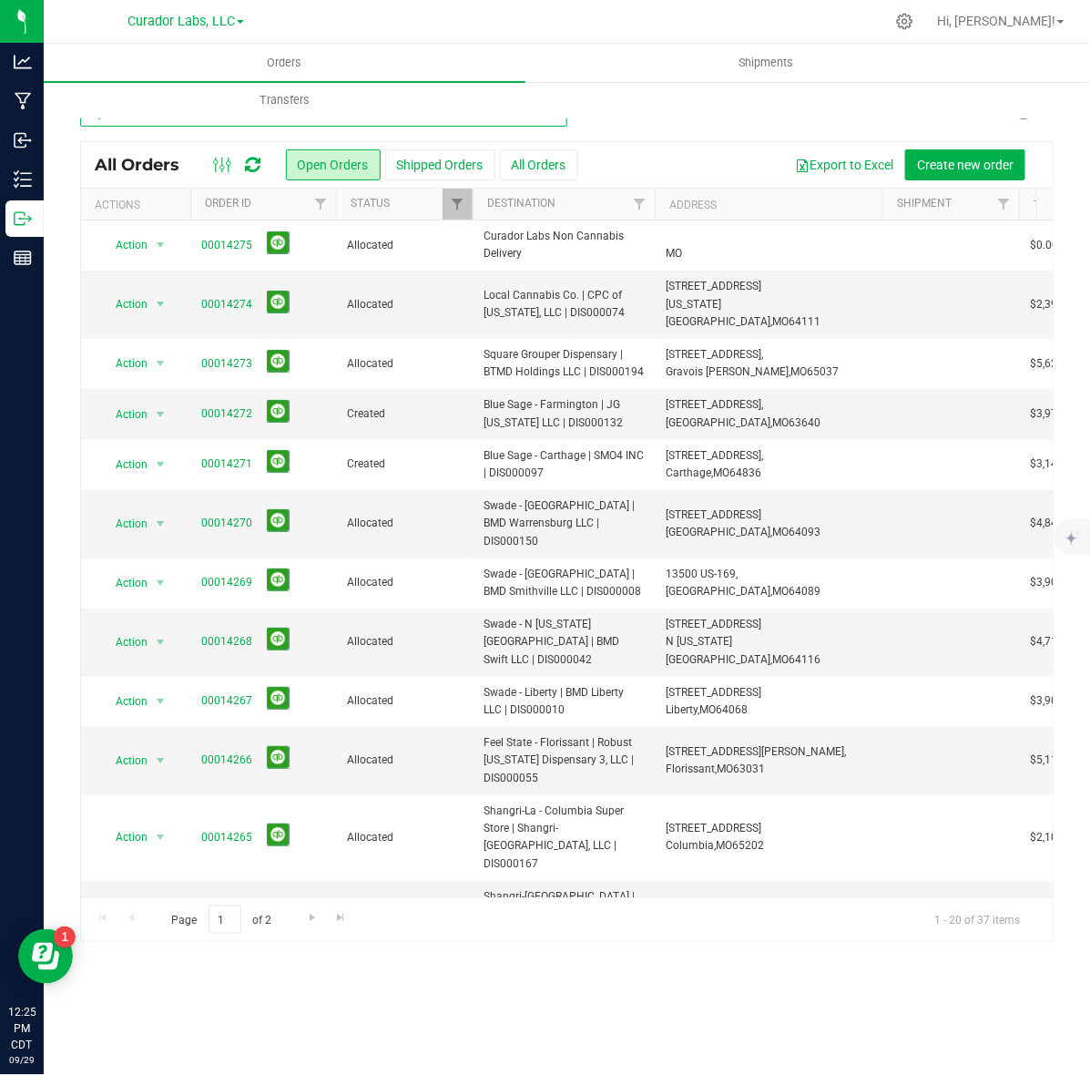
type input "flora farms"
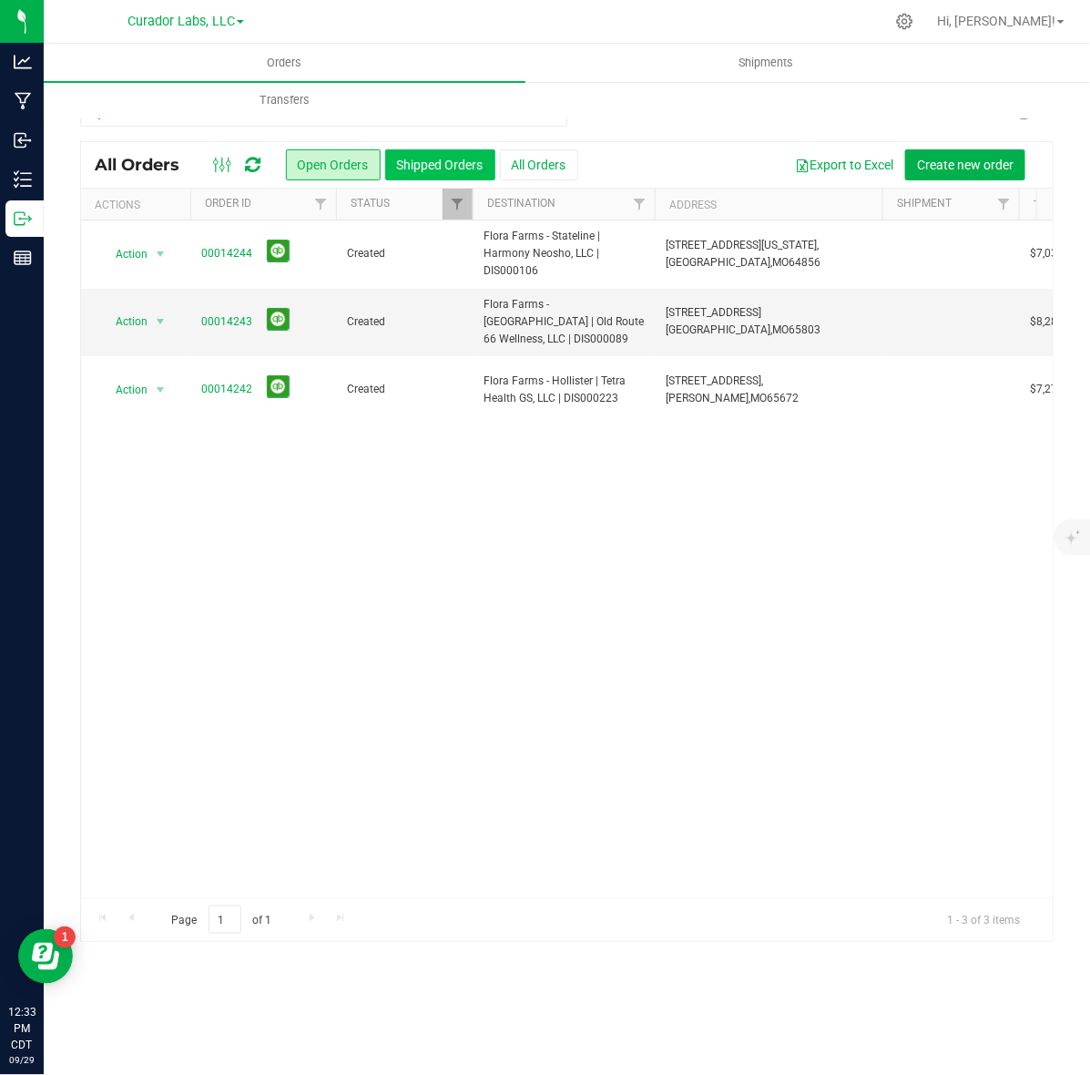
click at [421, 160] on button "Shipped Orders" at bounding box center [440, 164] width 110 height 31
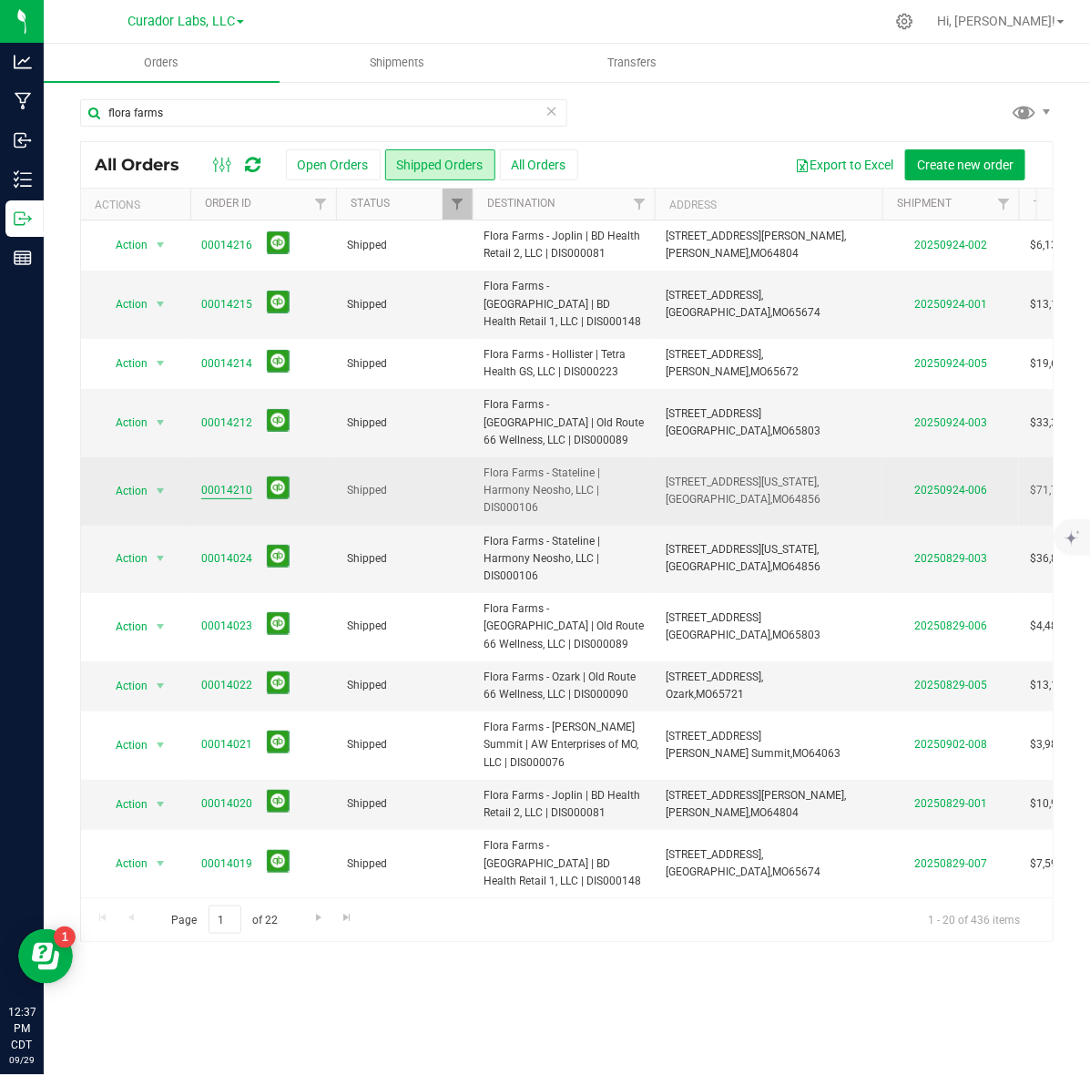
click at [230, 482] on link "00014210" at bounding box center [226, 490] width 51 height 17
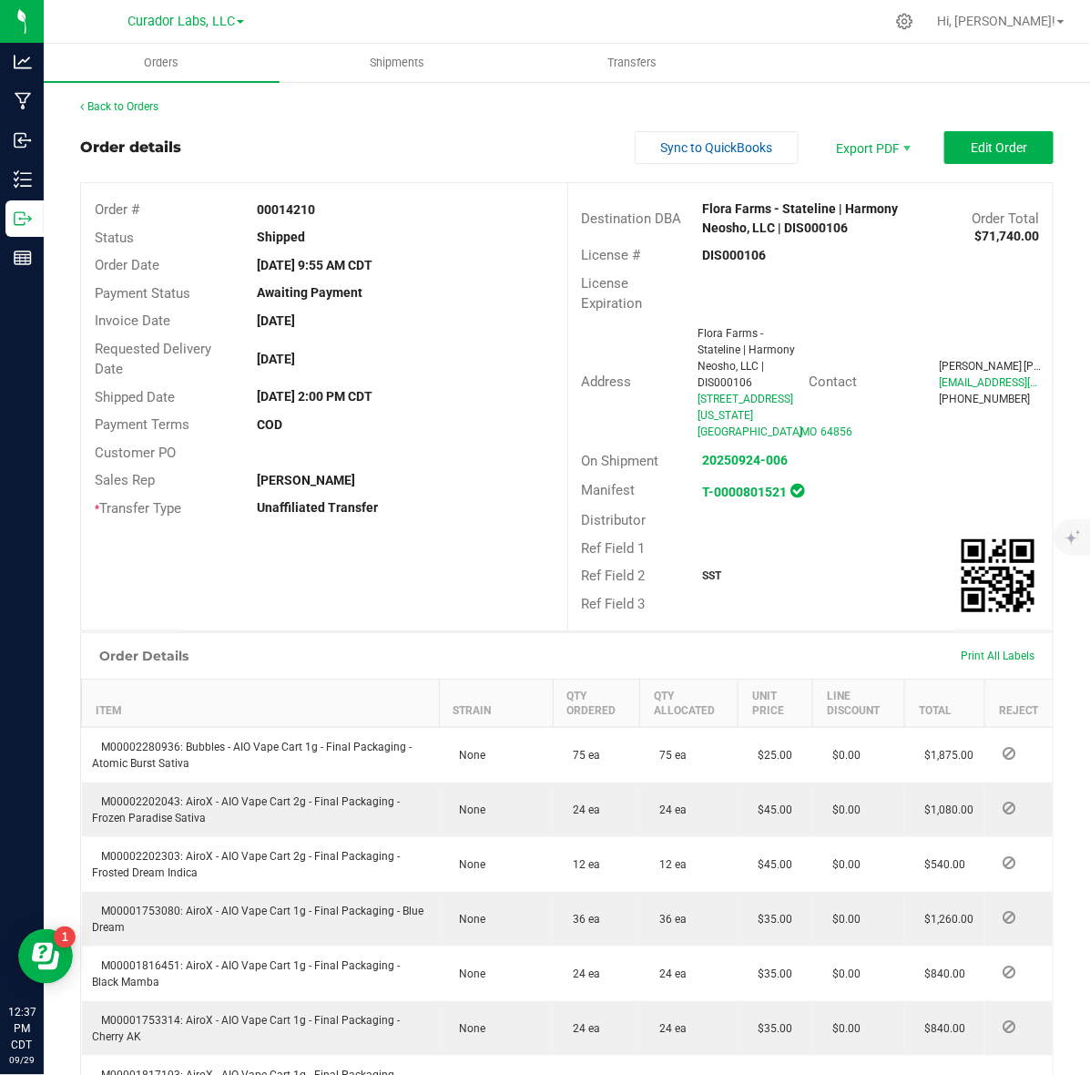
click at [275, 211] on strong "00014210" at bounding box center [286, 209] width 58 height 15
click at [721, 248] on strong "DIS000106" at bounding box center [735, 255] width 64 height 15
click at [260, 203] on strong "00014210" at bounding box center [286, 209] width 58 height 15
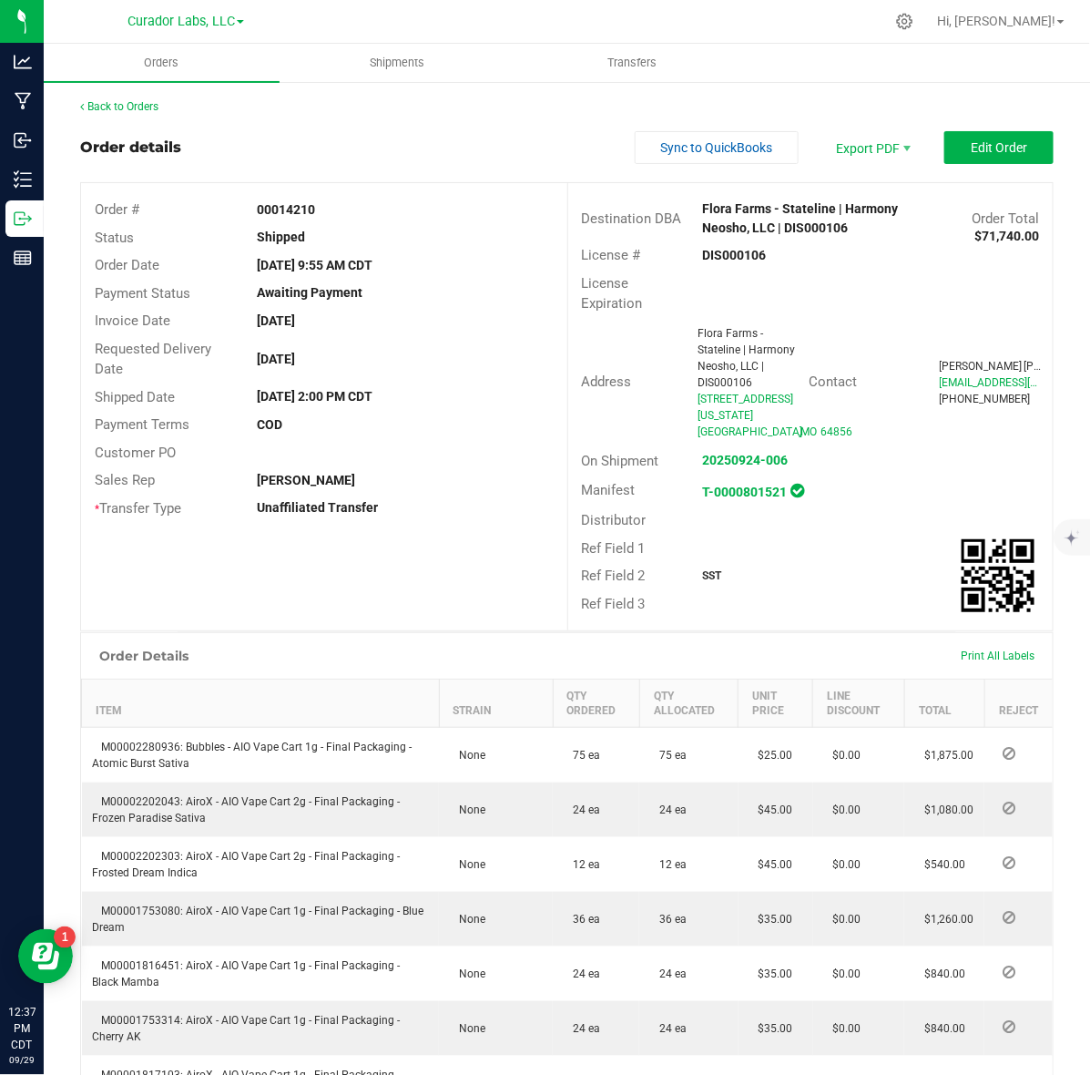
click at [260, 203] on strong "00014210" at bounding box center [286, 209] width 58 height 15
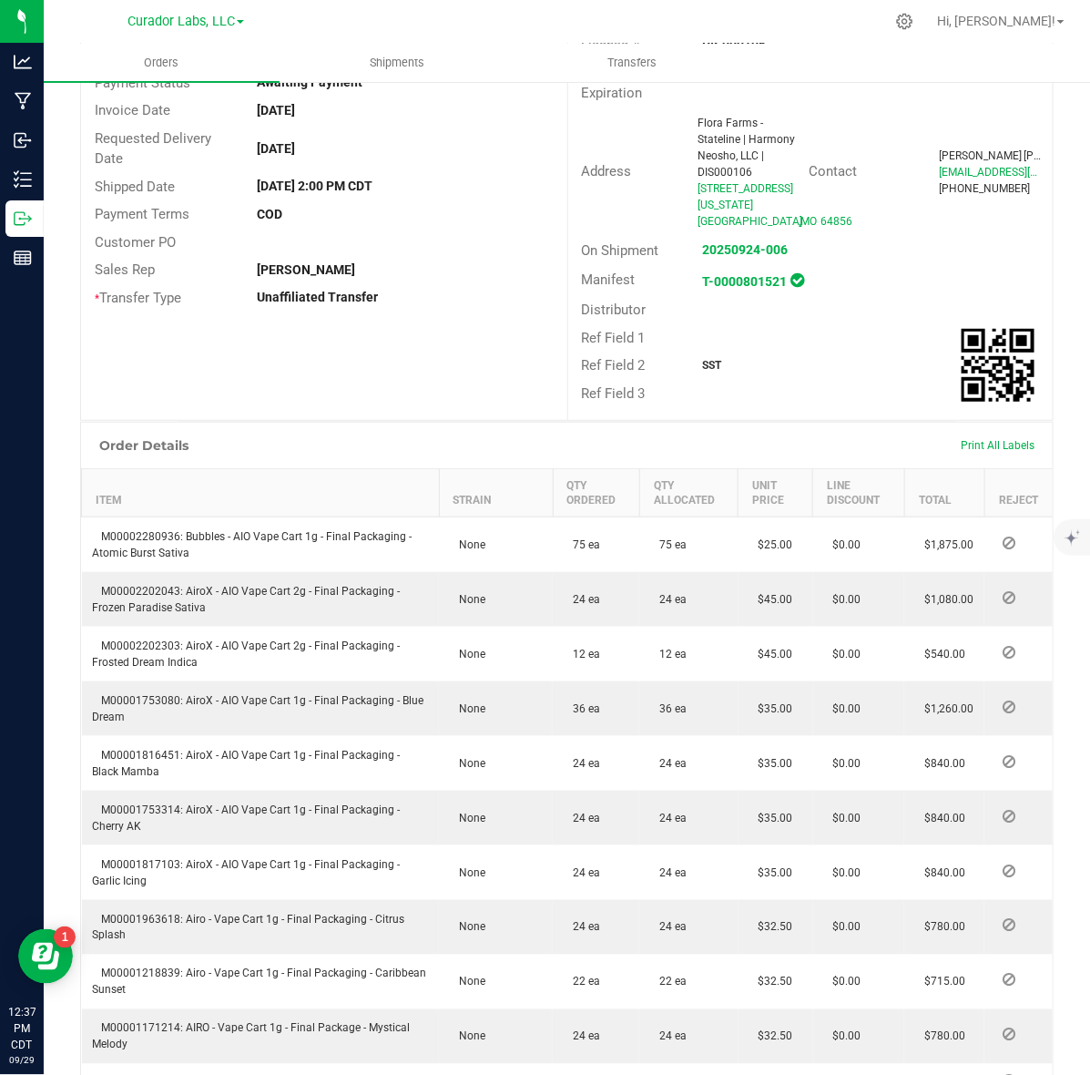
scroll to position [228, 0]
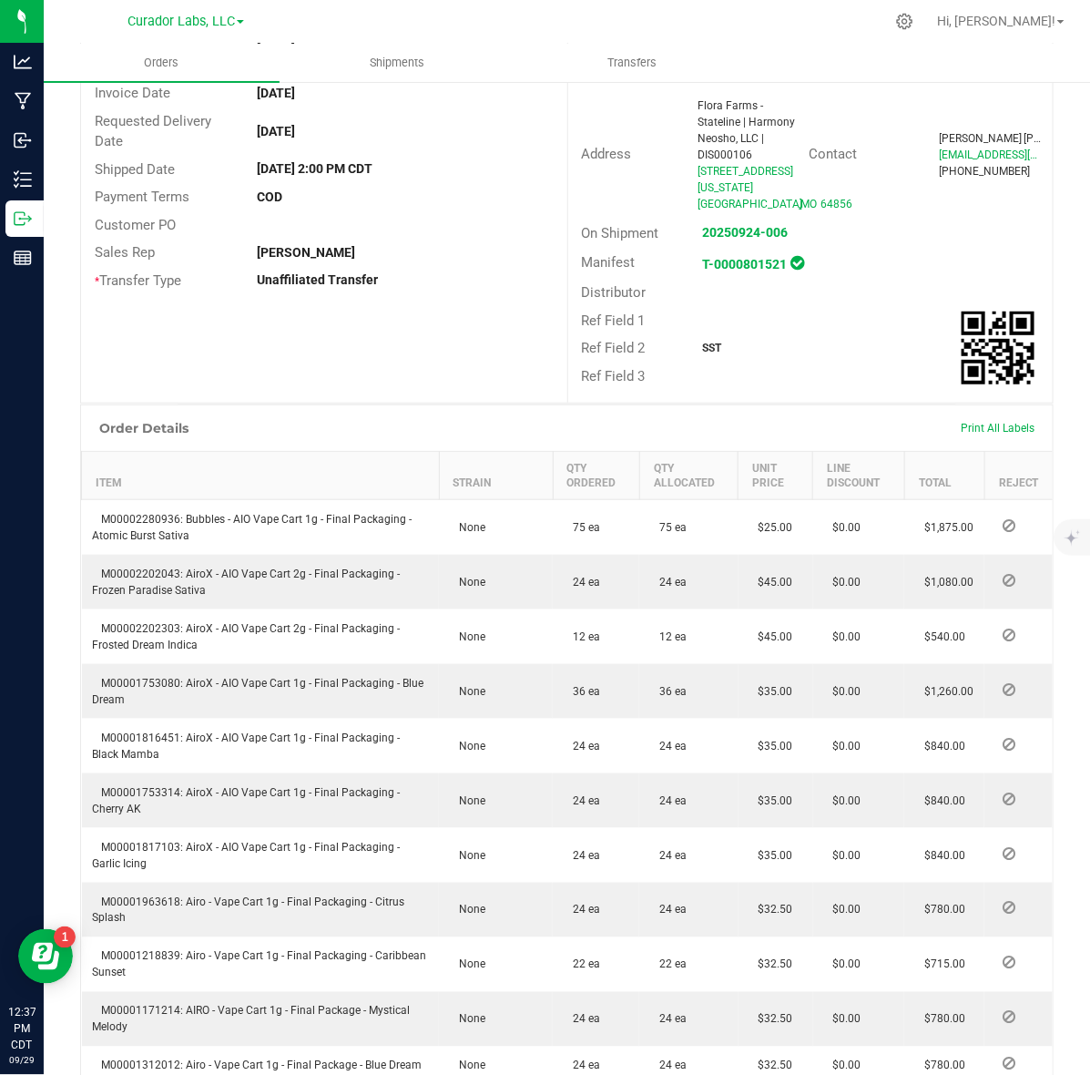
click at [703, 342] on strong "SST" at bounding box center [712, 348] width 19 height 13
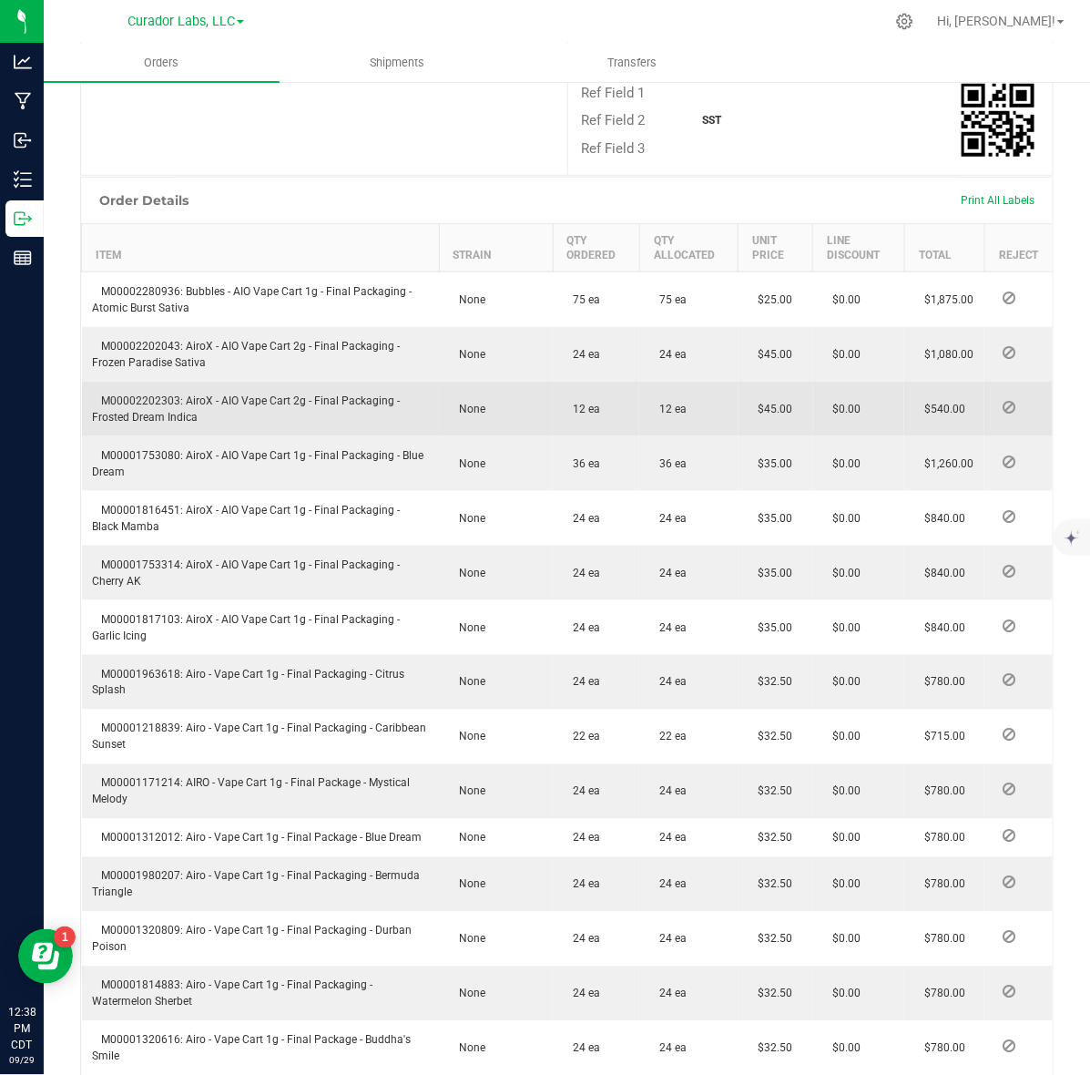
scroll to position [569, 0]
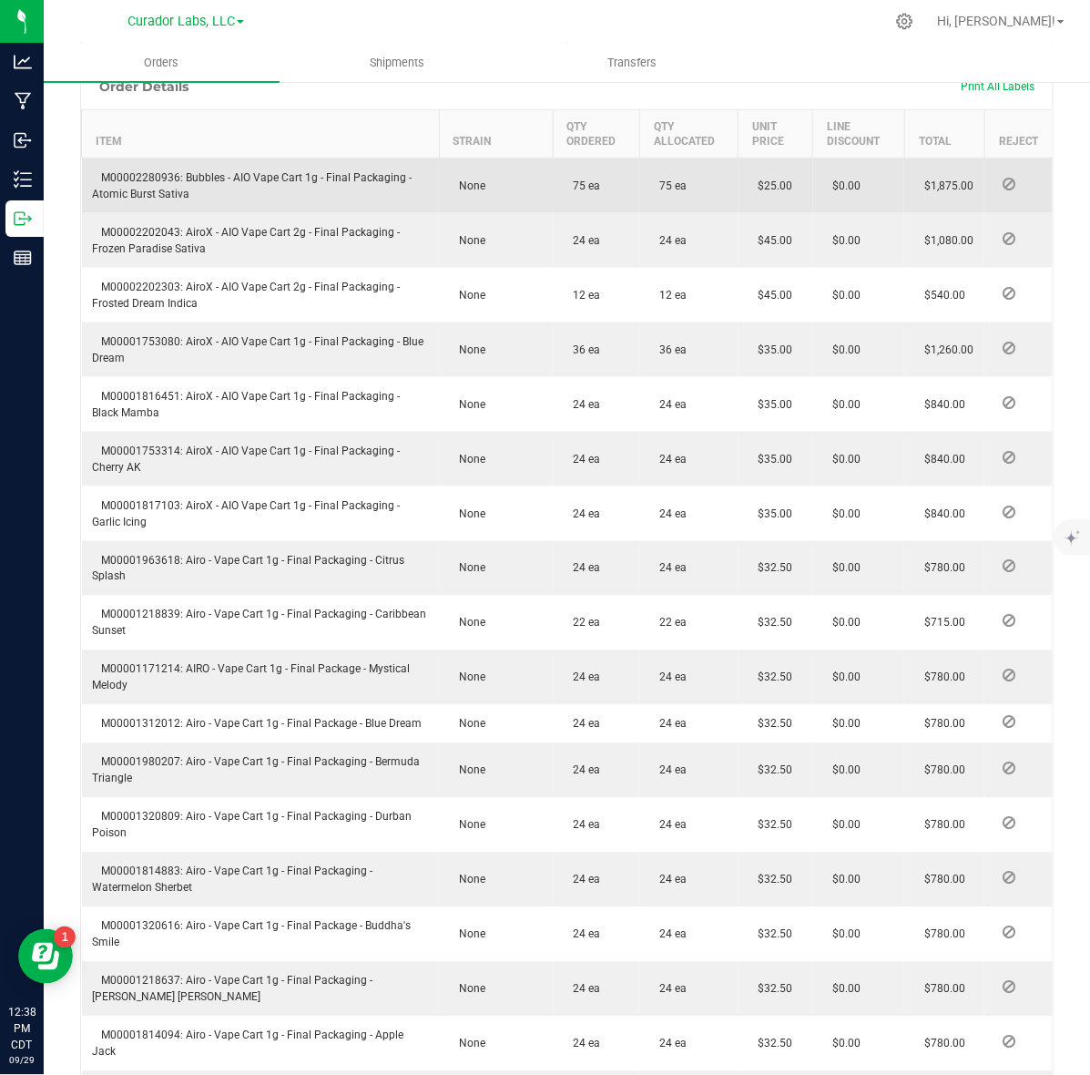
click at [151, 171] on span "M00002280936: Bubbles - AIO Vape Cart 1g - Final Packaging - Atomic Burst Sativa" at bounding box center [253, 185] width 320 height 29
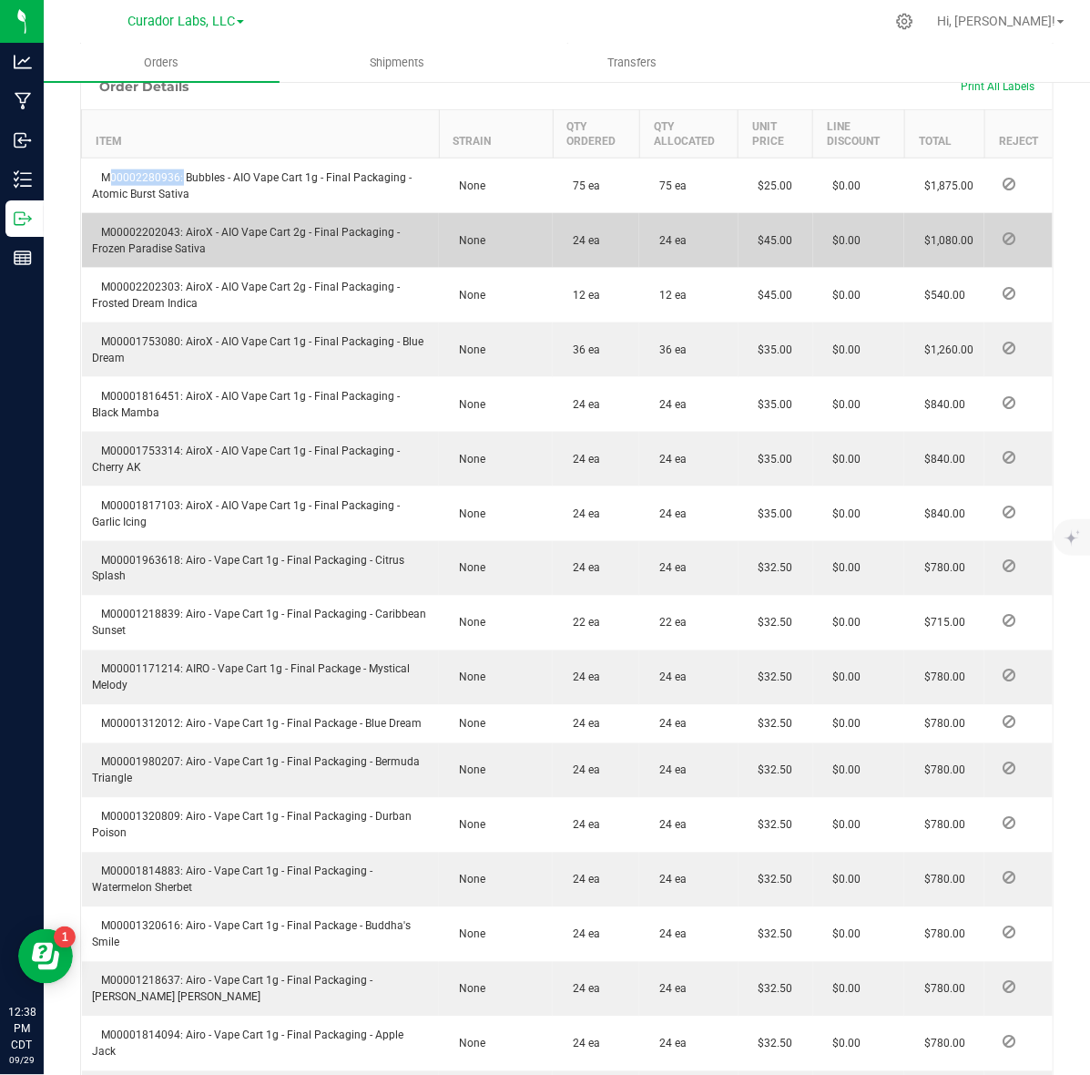
click at [128, 226] on span "M00002202043: AiroX - AIO Vape Cart 2g - Final Packaging - Frozen Paradise Sati…" at bounding box center [247, 240] width 308 height 29
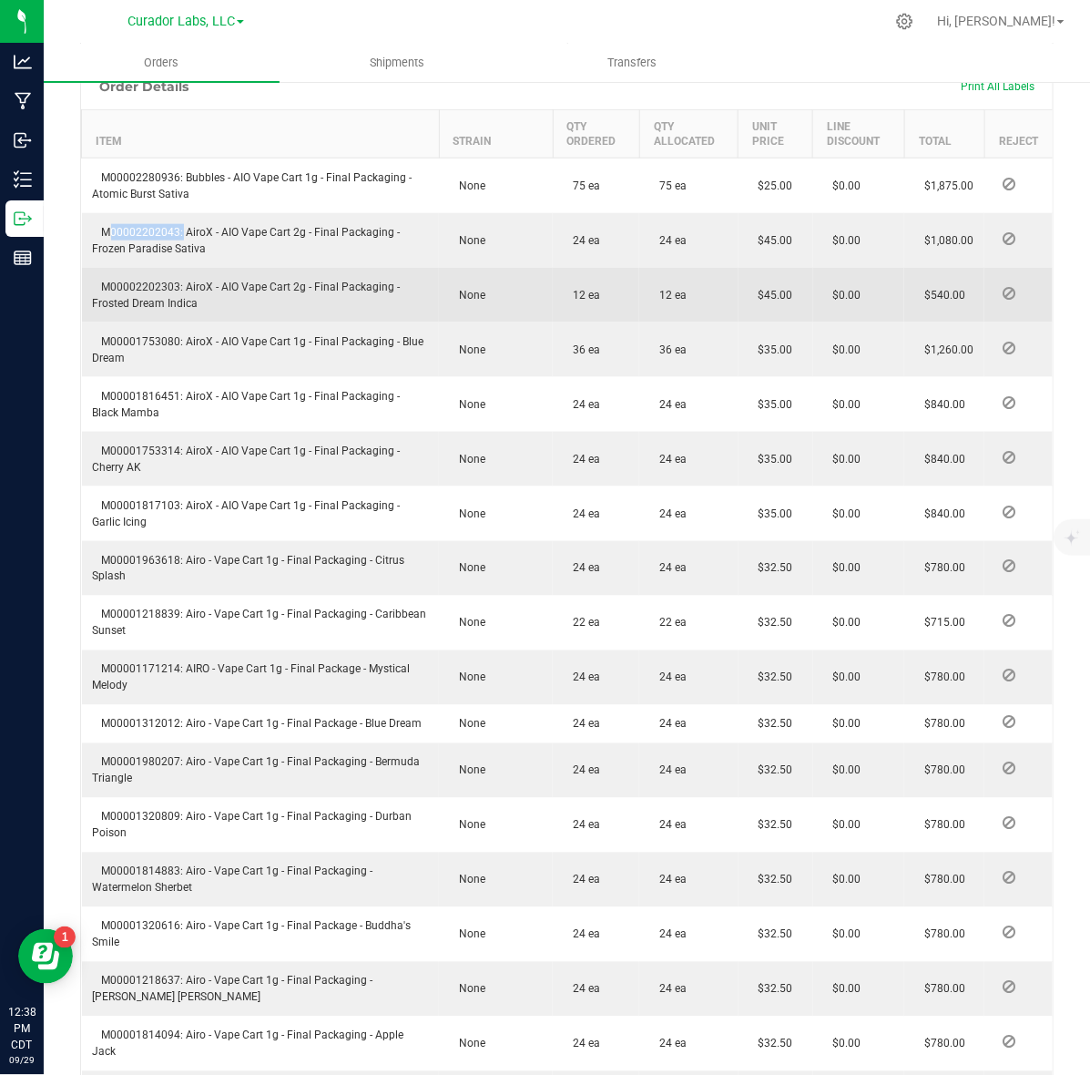
click at [178, 281] on span "M00002202303: AiroX - AIO Vape Cart 2g - Final Packaging - Frosted Dream Indica" at bounding box center [247, 295] width 308 height 29
click at [176, 281] on span "M00002202303: AiroX - AIO Vape Cart 2g - Final Packaging - Frosted Dream Indica" at bounding box center [247, 295] width 308 height 29
click at [130, 281] on span "M00002202303: AiroX - AIO Vape Cart 2g - Final Packaging - Frosted Dream Indica" at bounding box center [247, 295] width 308 height 29
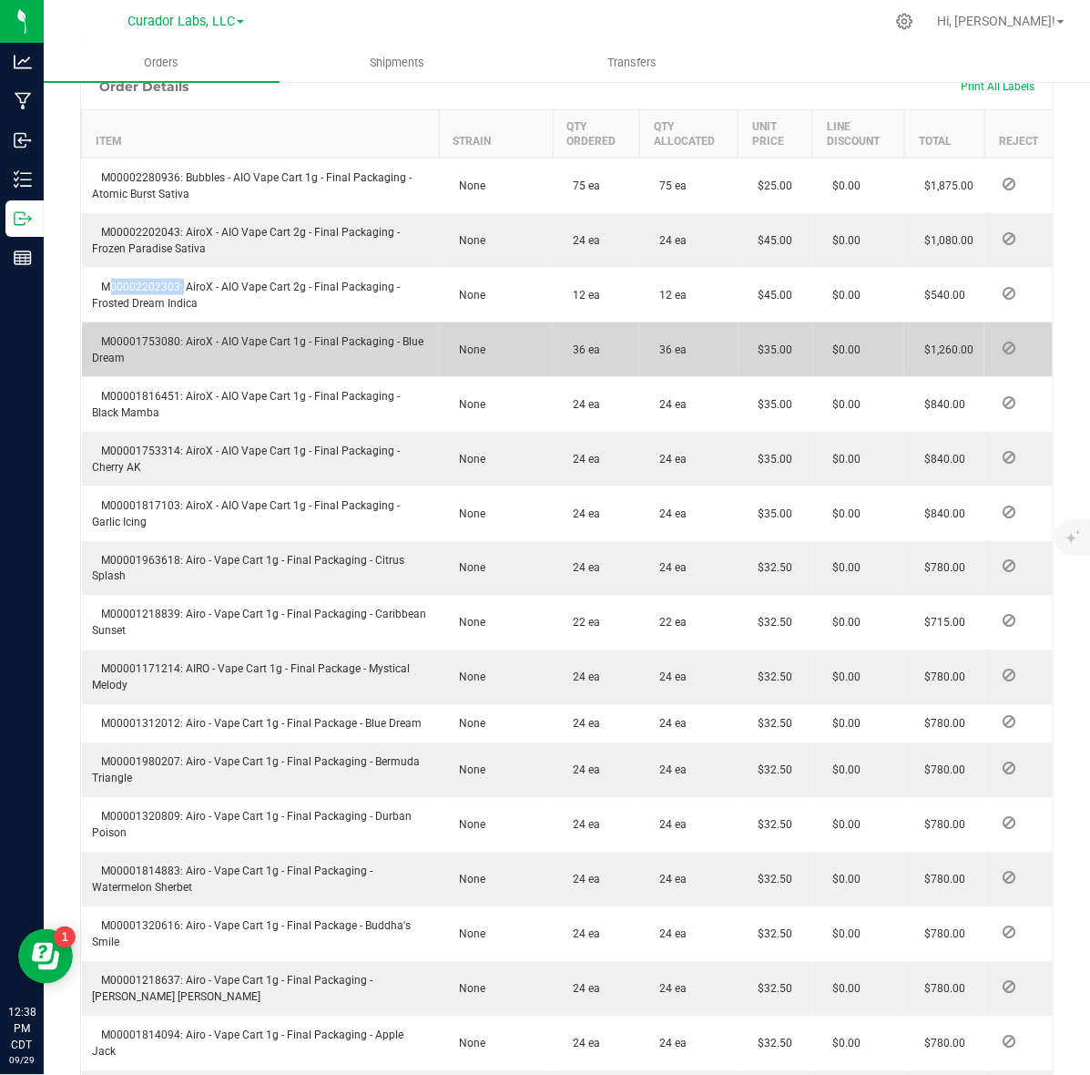
click at [138, 332] on td "M00001753080: AiroX - AIO Vape Cart 1g - Final Packaging - Blue Dream" at bounding box center [261, 349] width 358 height 55
click at [139, 335] on span "M00001753080: AiroX - AIO Vape Cart 1g - Final Packaging - Blue Dream" at bounding box center [259, 349] width 332 height 29
click at [141, 335] on span "M00001753080: AiroX - AIO Vape Cart 1g - Final Packaging - Blue Dream" at bounding box center [259, 349] width 332 height 29
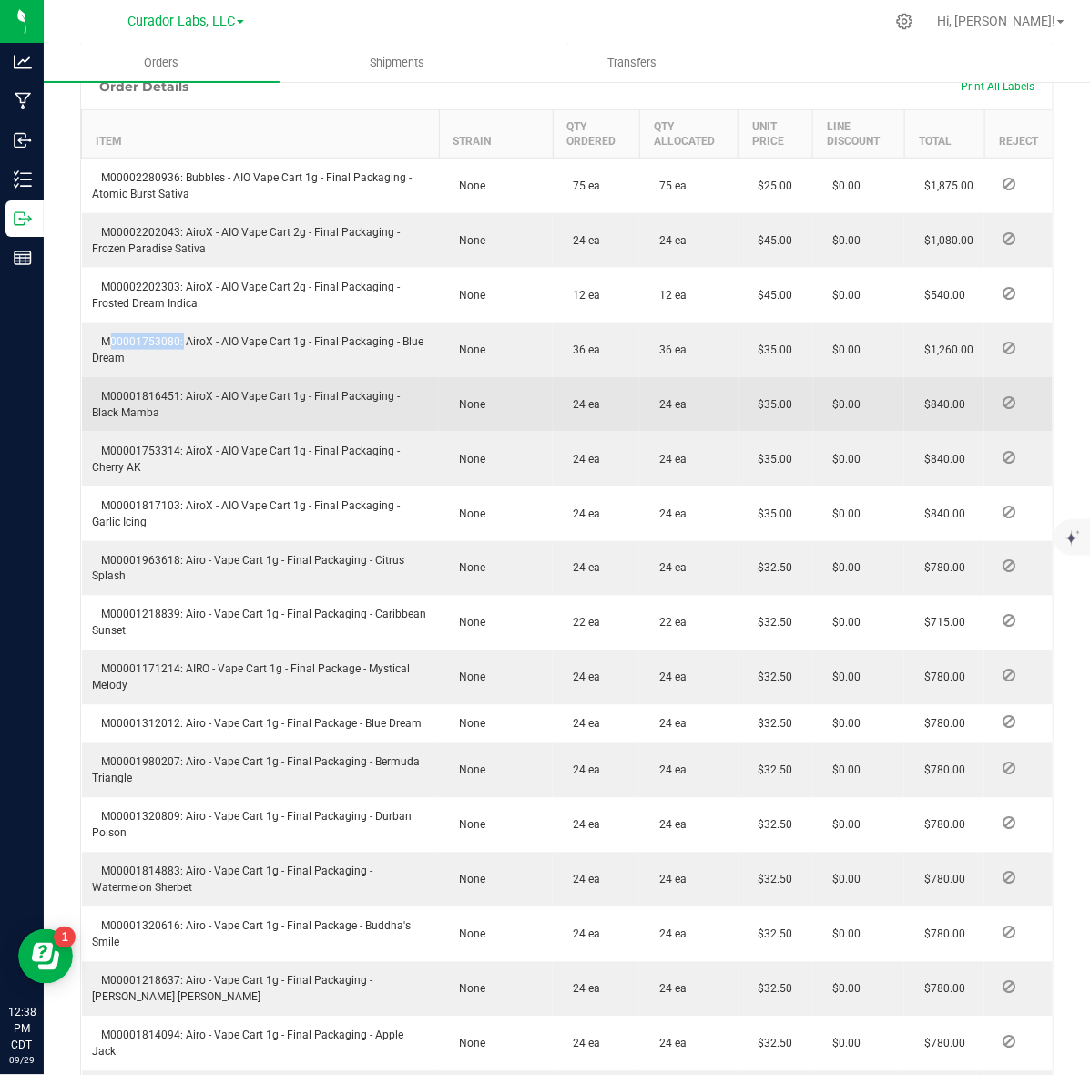
click at [166, 390] on span "M00001816451: AiroX - AIO Vape Cart 1g - Final Packaging - Black Mamba" at bounding box center [247, 404] width 308 height 29
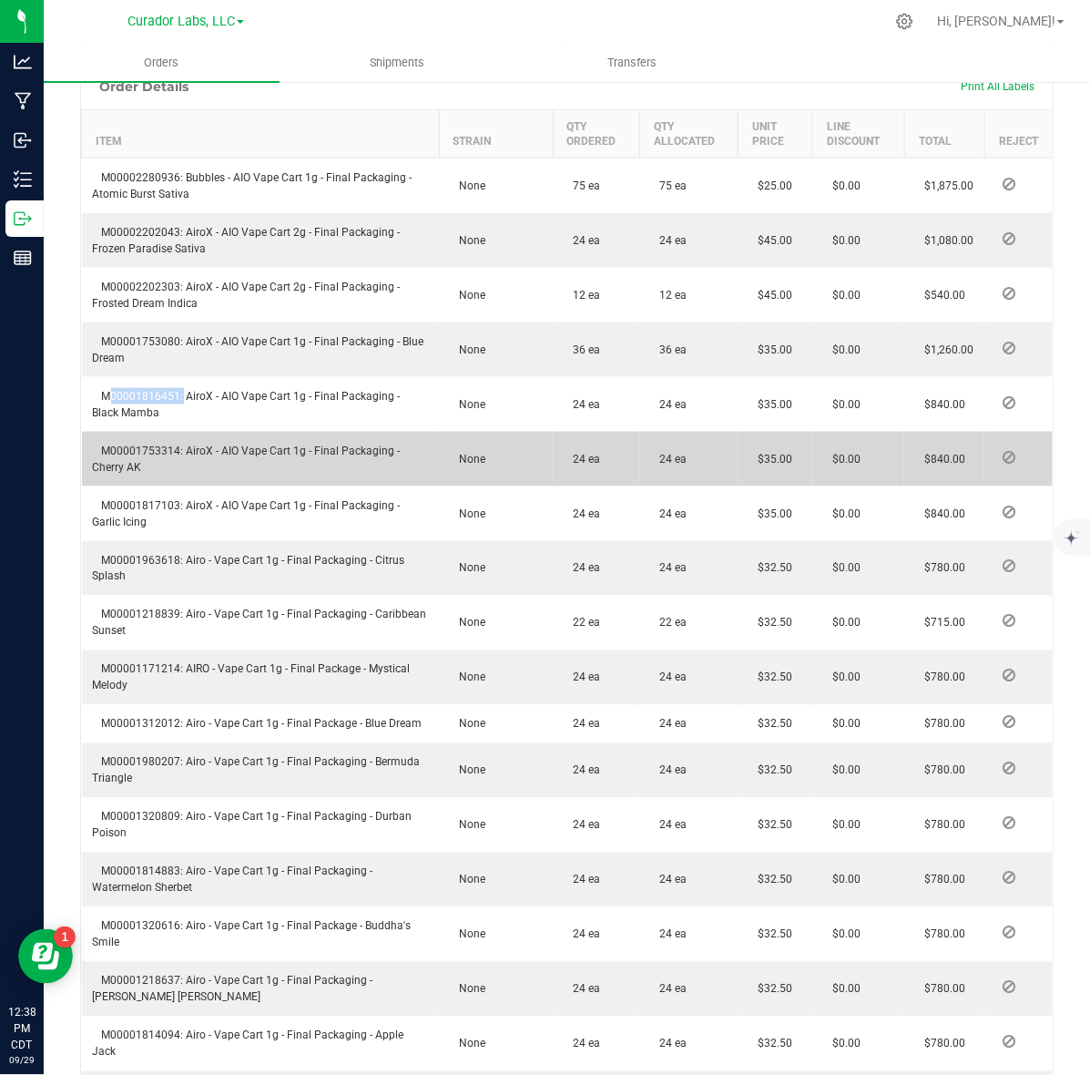
click at [128, 432] on td "M00001753314: AiroX - AIO Vape Cart 1g - Final Packaging - Cherry AK" at bounding box center [261, 459] width 358 height 55
click at [128, 445] on span "M00001753314: AiroX - AIO Vape Cart 1g - Final Packaging - Cherry AK" at bounding box center [247, 459] width 308 height 29
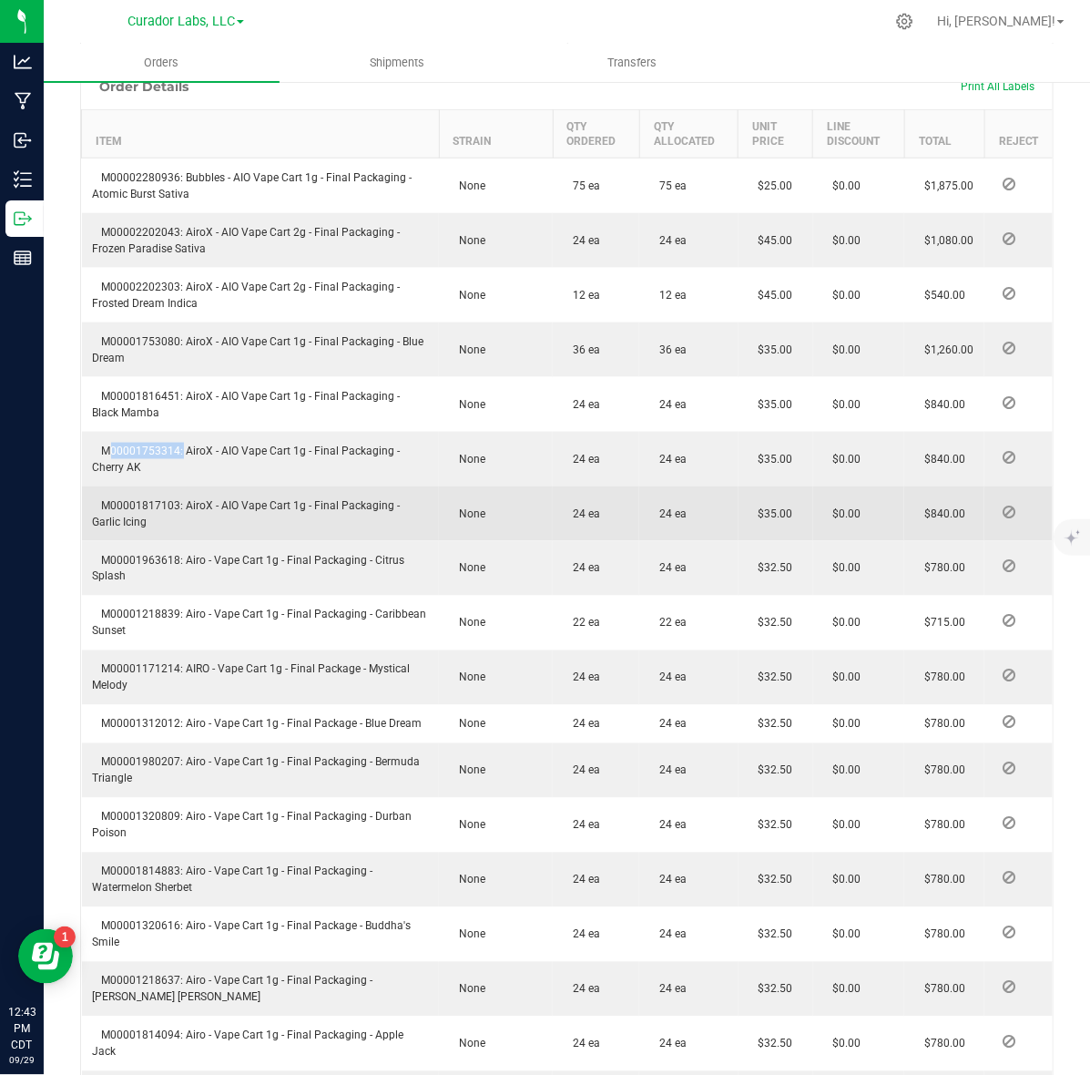
click at [111, 499] on span "M00001817103: AiroX - AIO Vape Cart 1g - Final Packaging - Garlic Icing" at bounding box center [247, 513] width 308 height 29
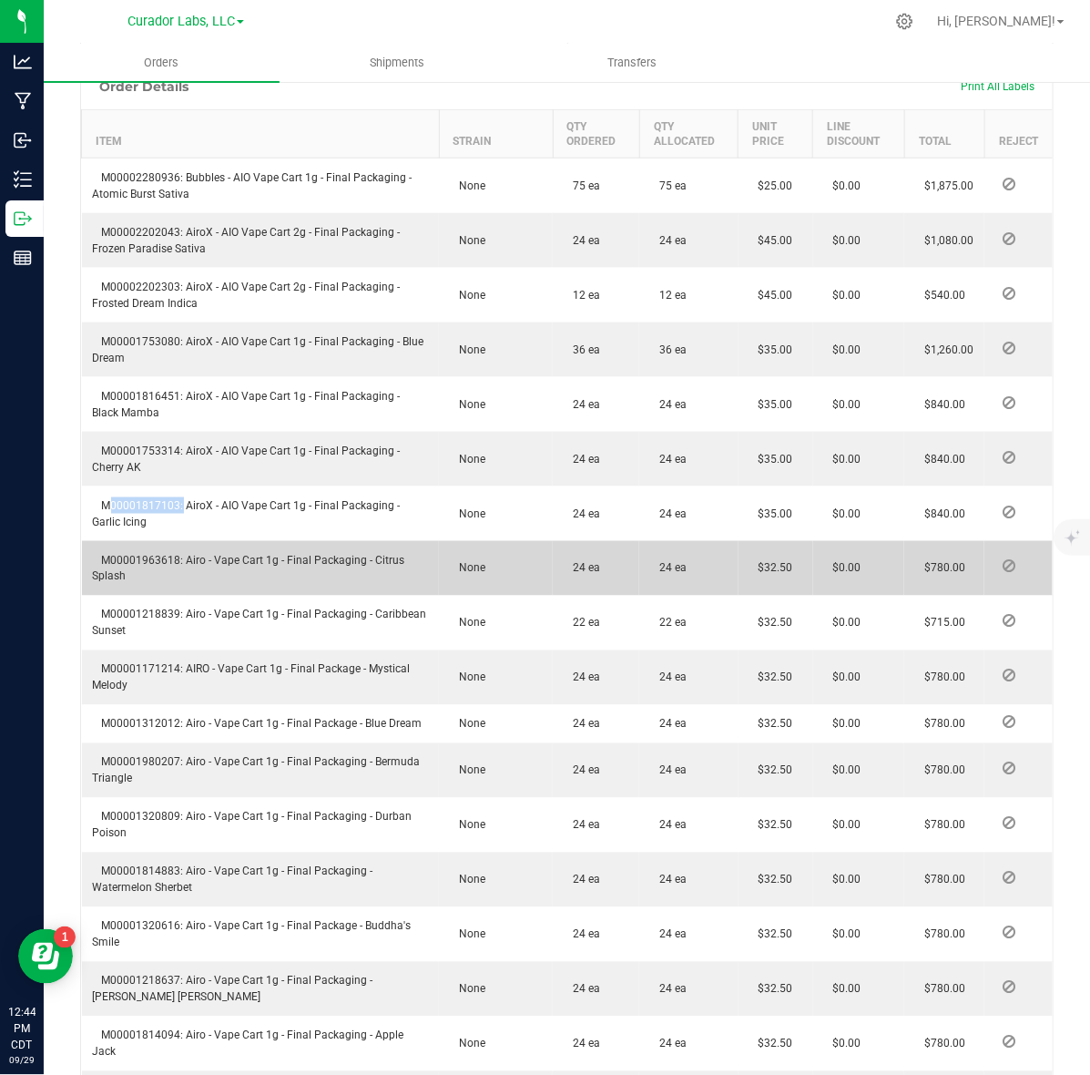
click at [134, 541] on td "M00001963618: Airo - Vape Cart 1g - Final Packaging - Citrus Splash" at bounding box center [261, 568] width 358 height 55
click at [144, 554] on span "M00001963618: Airo - Vape Cart 1g - Final Packaging - Citrus Splash" at bounding box center [249, 568] width 312 height 29
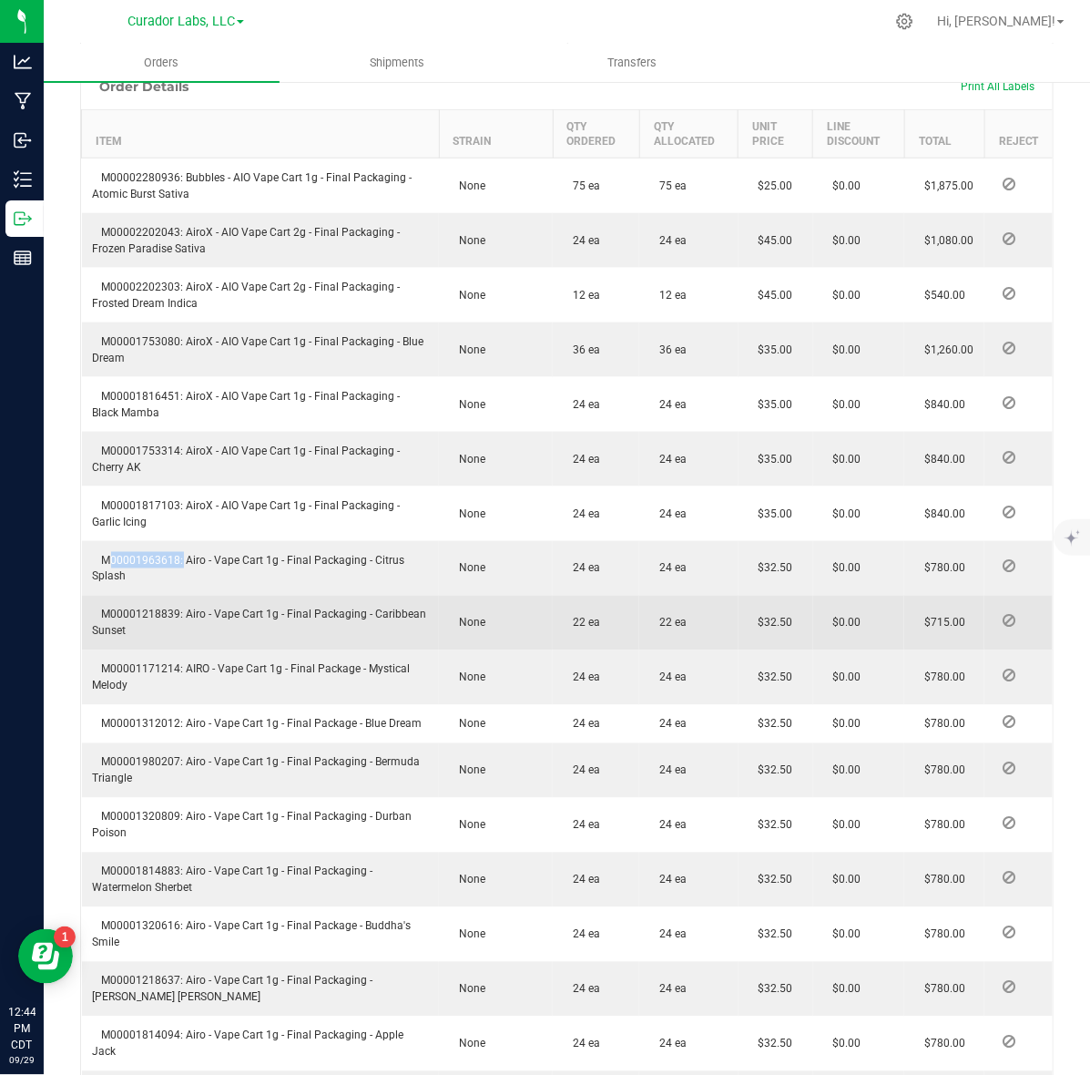
click at [157, 609] on span "M00001218839: Airo - Vape Cart 1g - Final Packaging - Caribbean Sunset" at bounding box center [260, 623] width 334 height 29
click at [156, 609] on span "M00001218839: Airo - Vape Cart 1g - Final Packaging - Caribbean Sunset" at bounding box center [260, 623] width 334 height 29
click at [129, 596] on td "M00001218839: Airo - Vape Cart 1g - Final Packaging - Caribbean Sunset" at bounding box center [261, 623] width 358 height 55
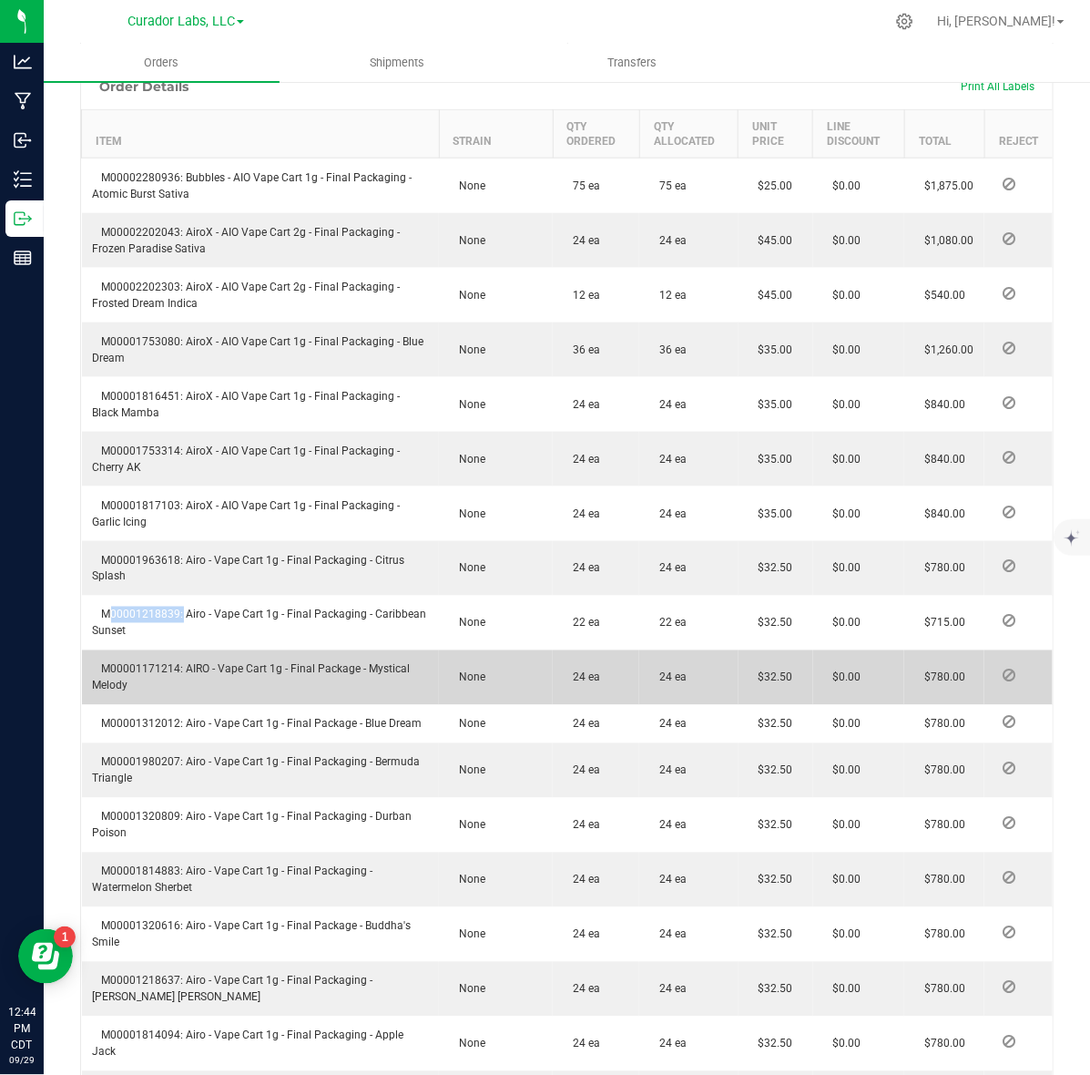
click at [139, 663] on span "M00001171214: AIRO - Vape Cart 1g - Final Package - Mystical Melody" at bounding box center [252, 677] width 318 height 29
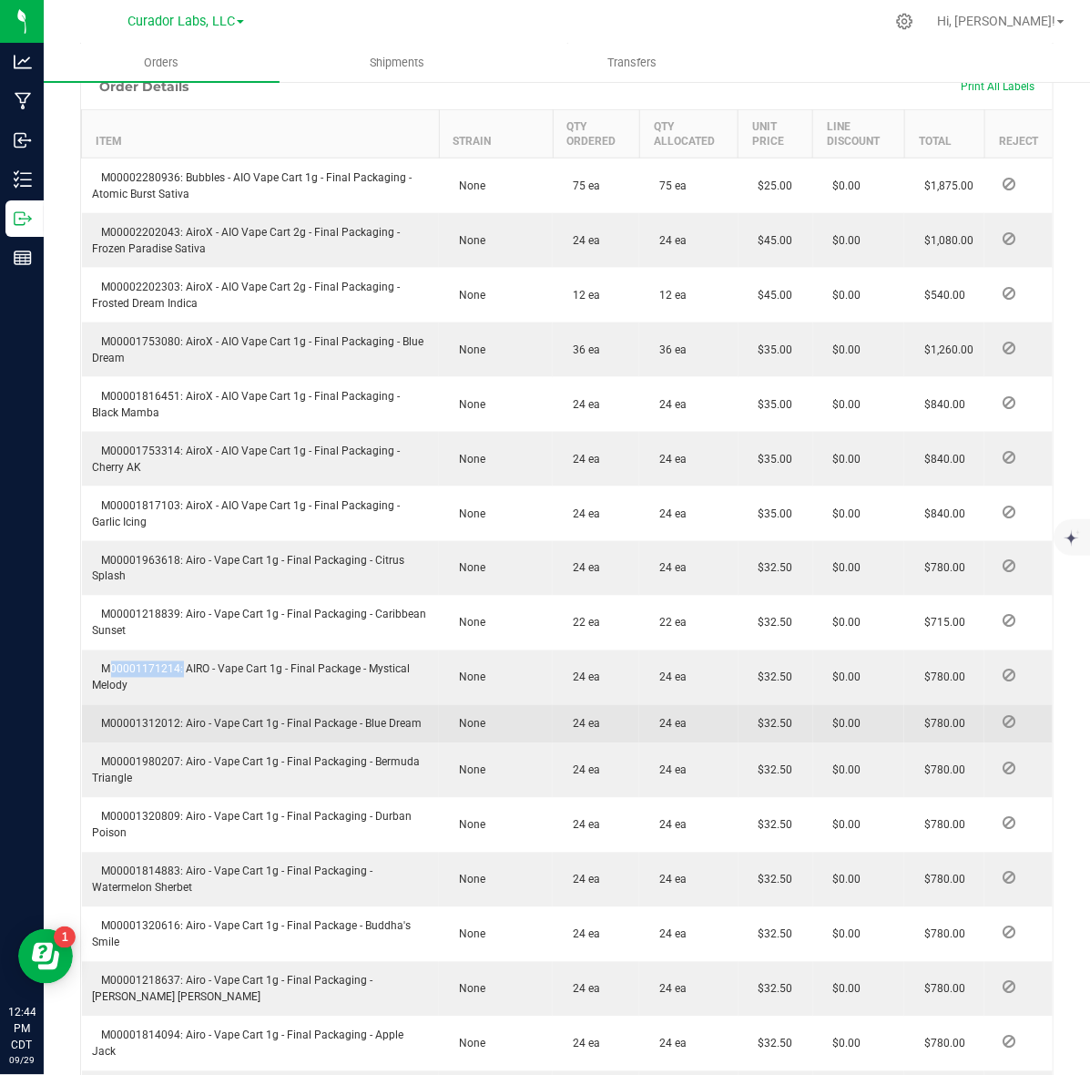
click at [159, 718] on span "M00001312012: Airo - Vape Cart 1g - Final Package - Blue Dream" at bounding box center [258, 724] width 330 height 13
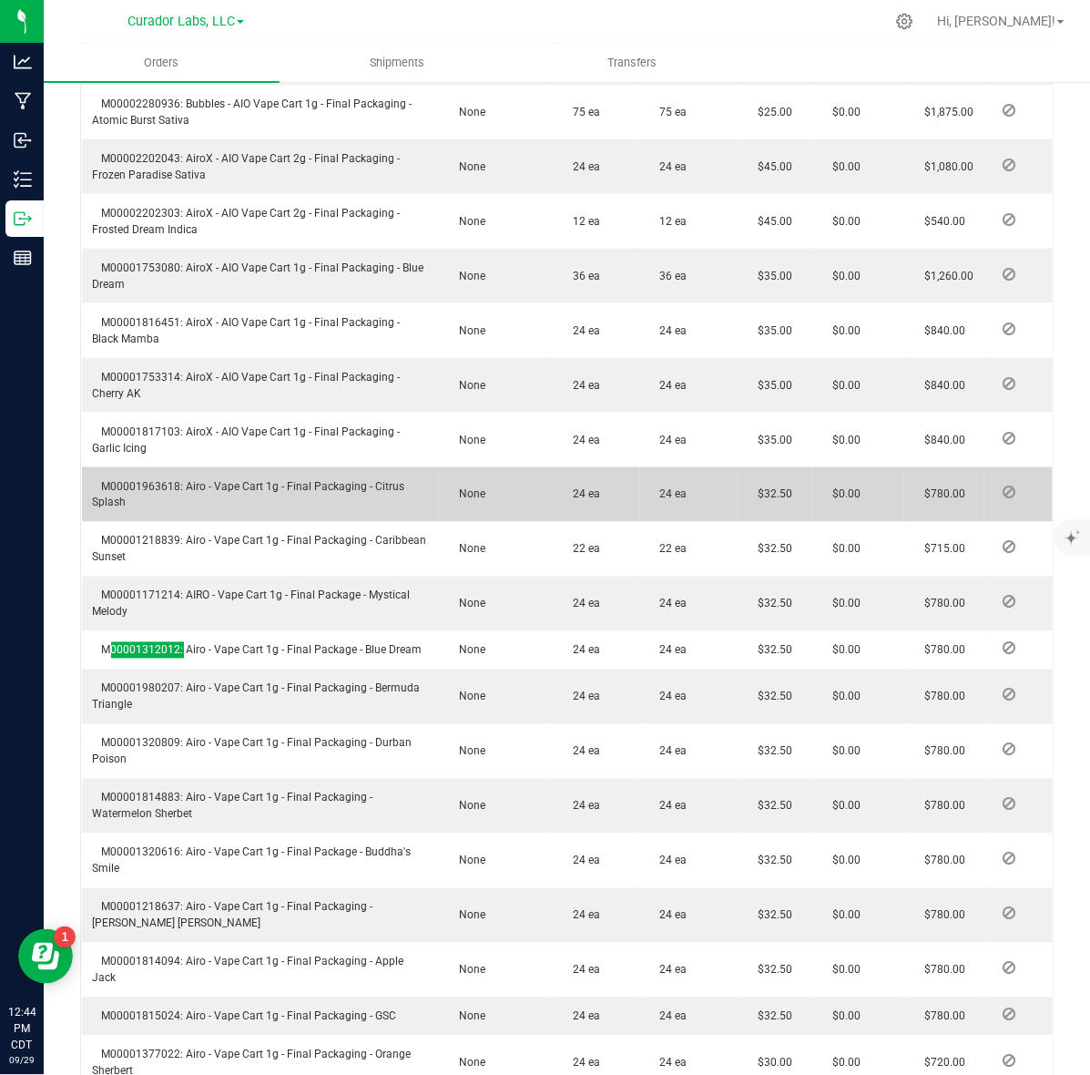
scroll to position [683, 0]
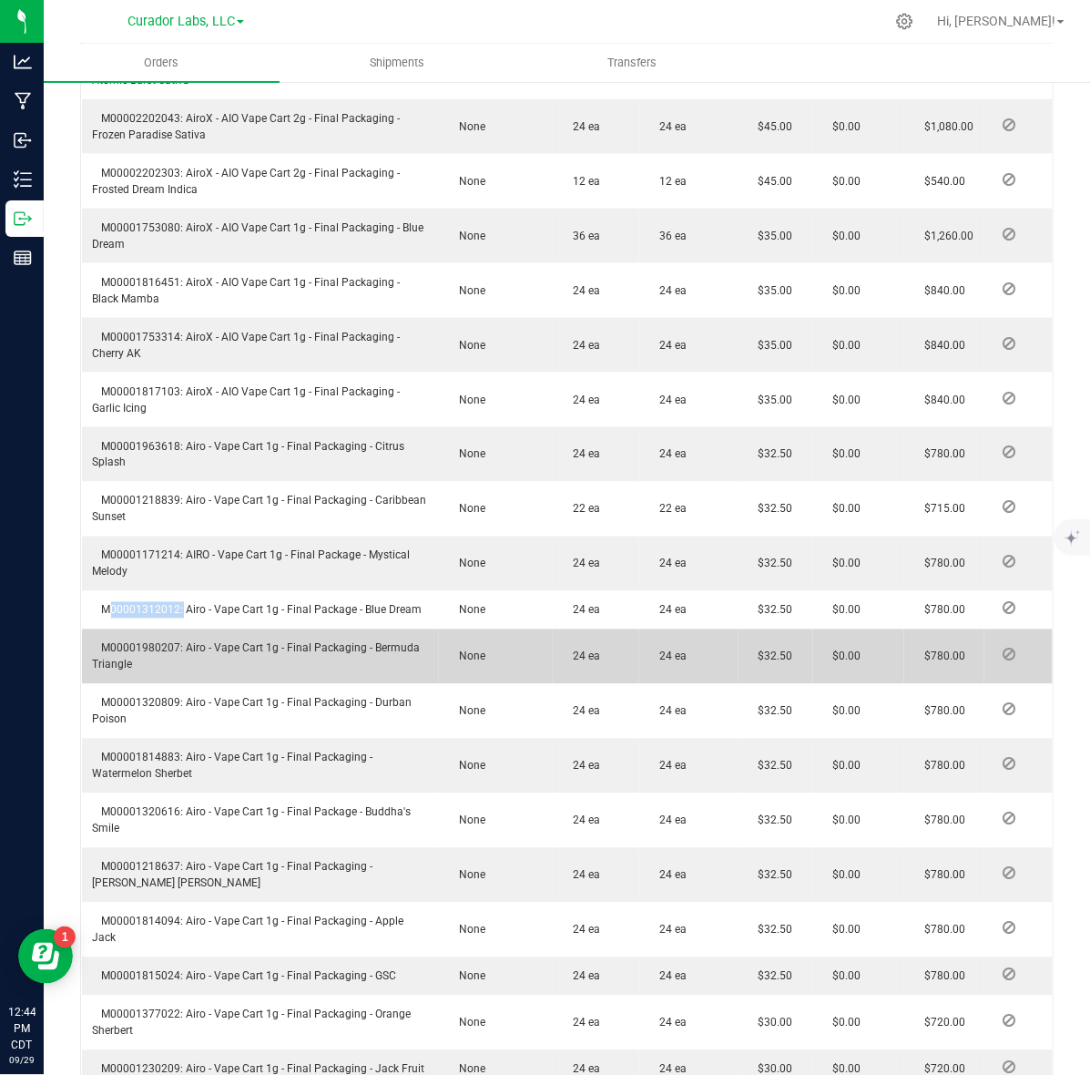
click at [148, 642] on span "M00001980207: Airo - Vape Cart 1g - Final Packaging - Bermuda Triangle" at bounding box center [257, 656] width 328 height 29
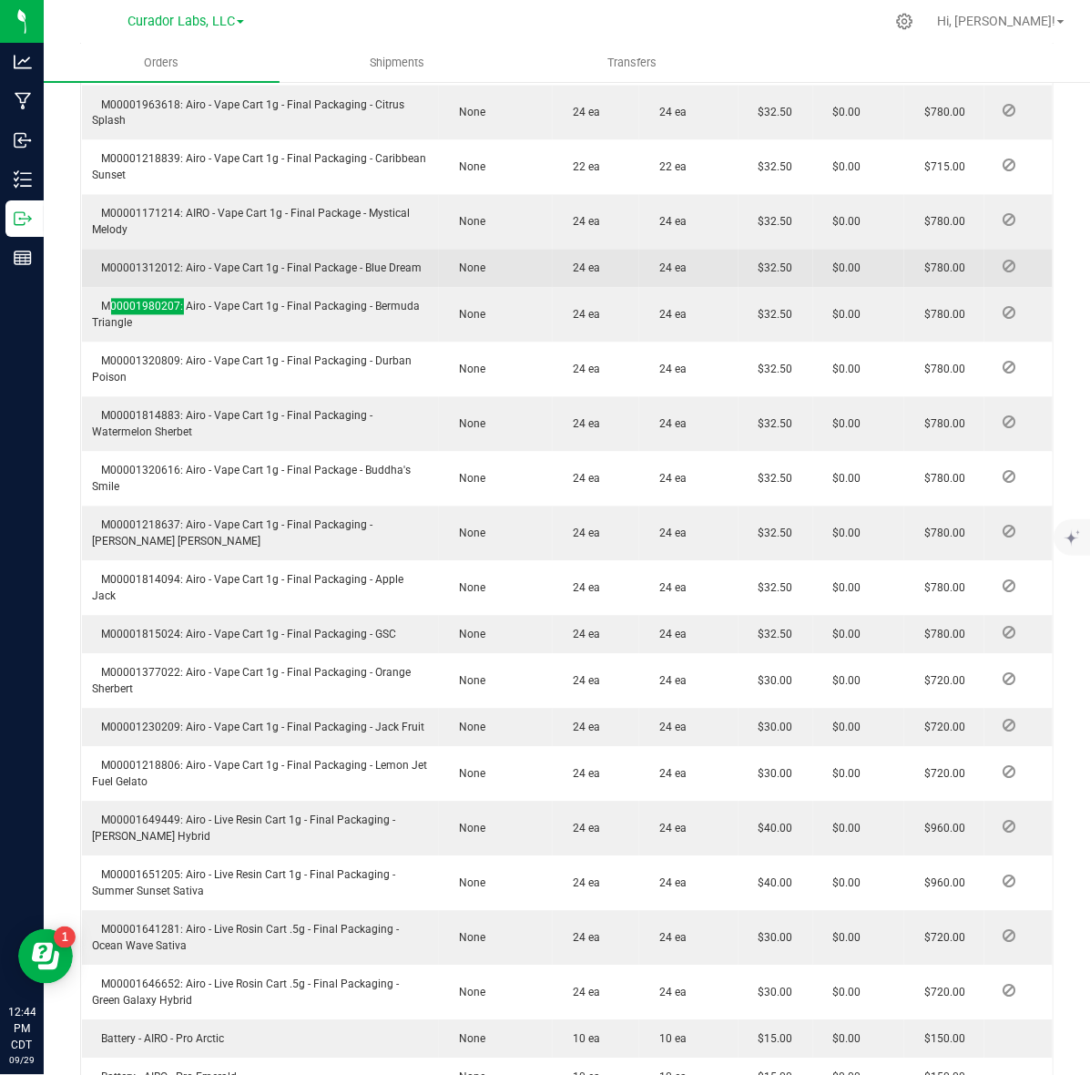
scroll to position [1139, 0]
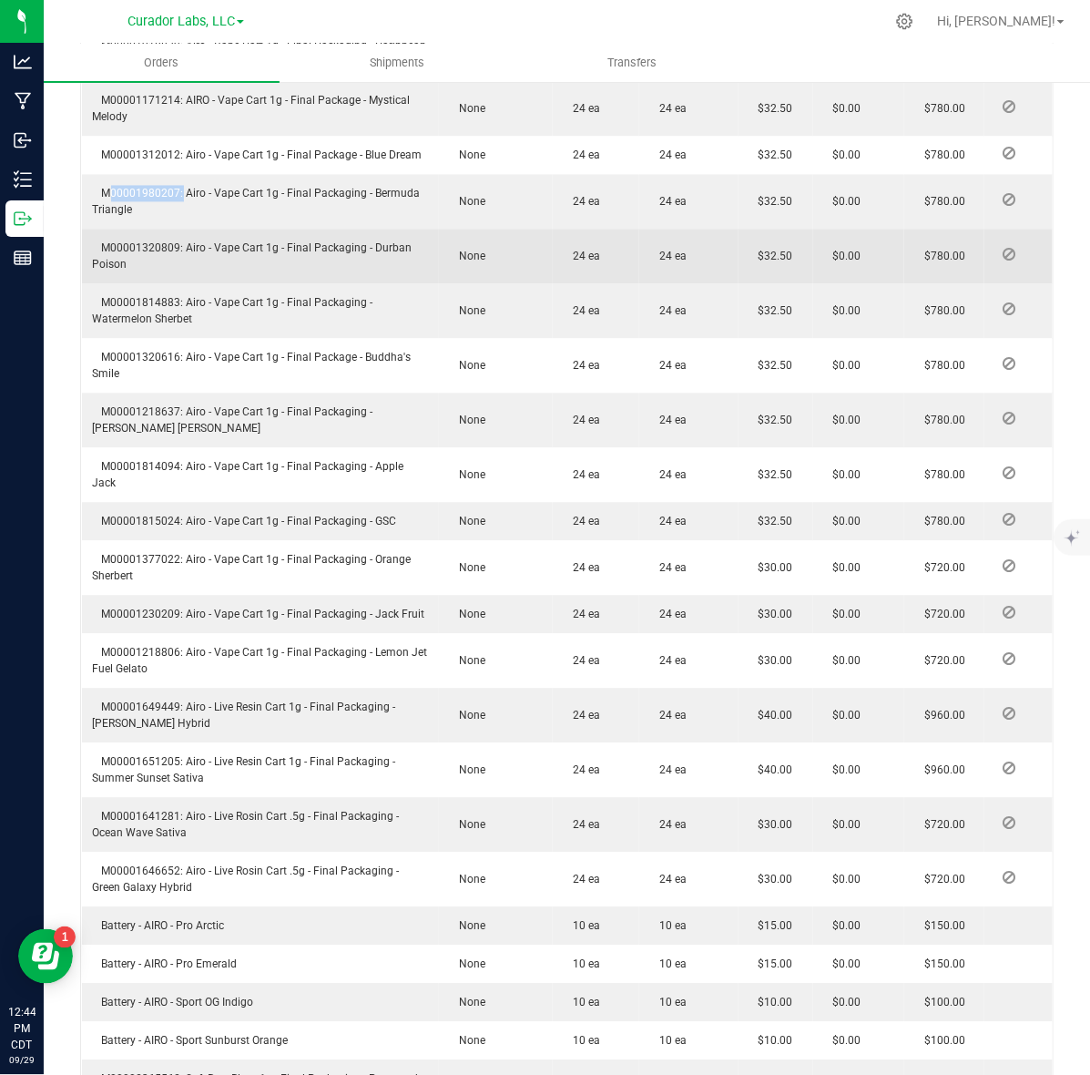
click at [128, 241] on span "M00001320809: Airo - Vape Cart 1g - Final Packaging - Durban Poison" at bounding box center [253, 255] width 320 height 29
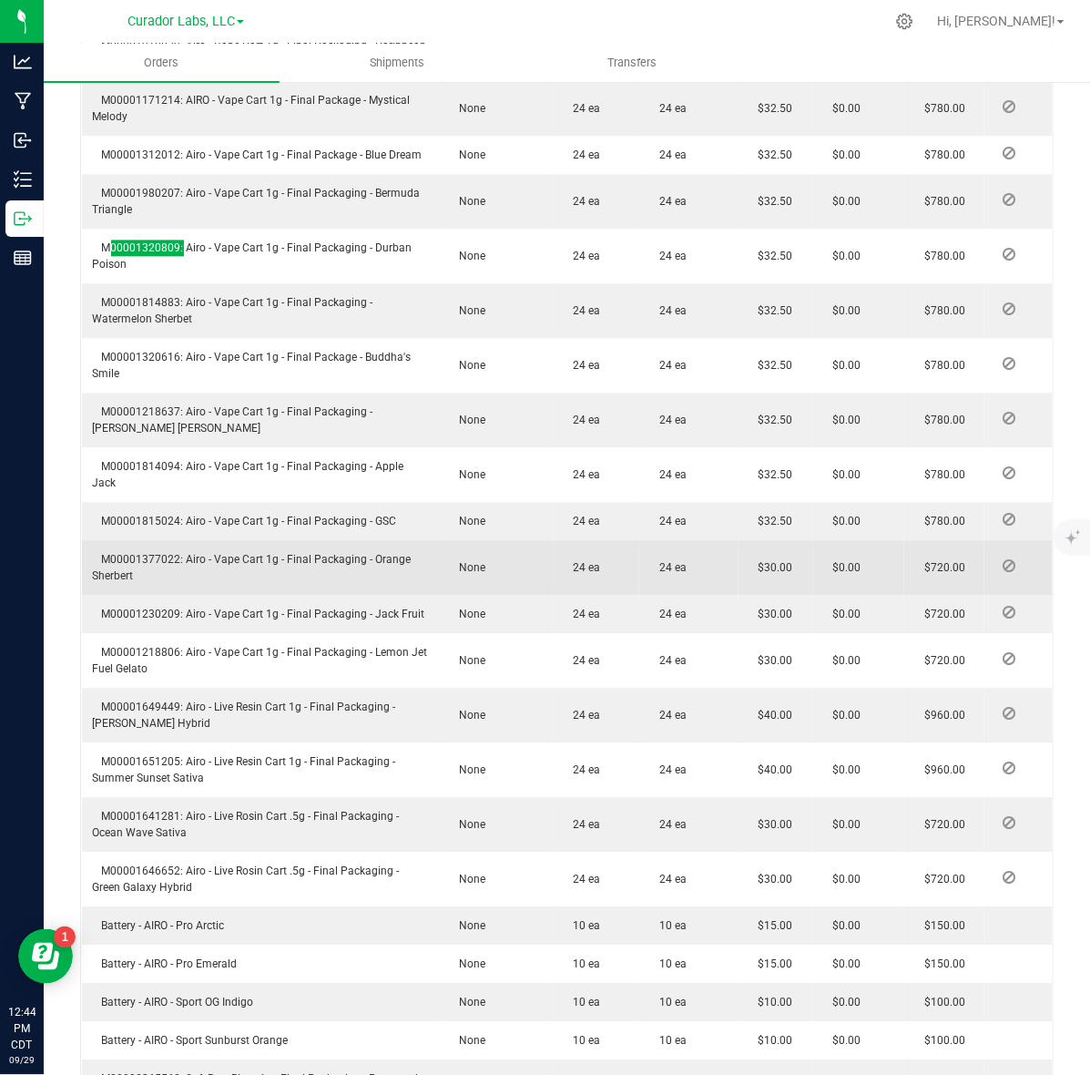
scroll to position [1253, 0]
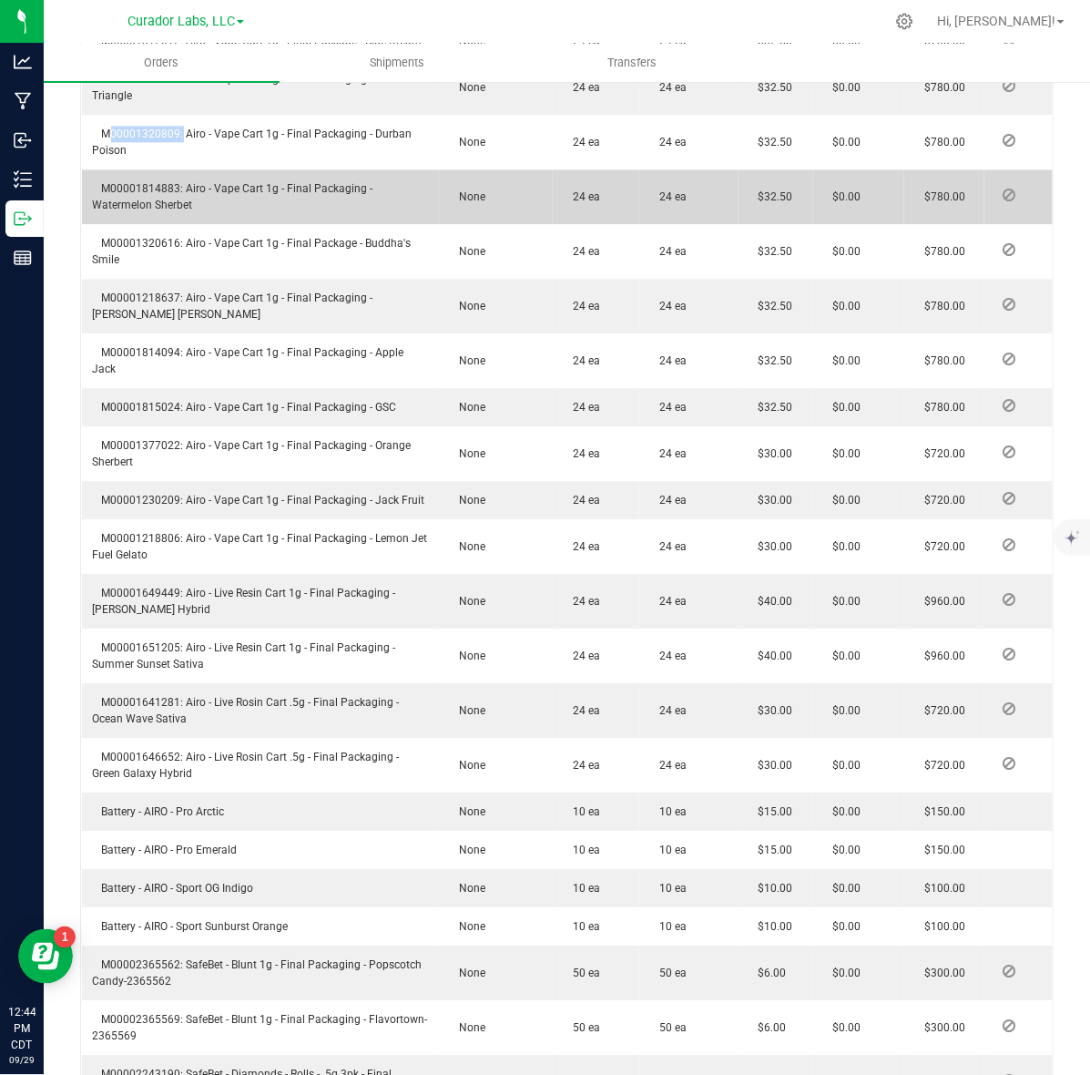
click at [160, 182] on span "M00001814883: Airo - Vape Cart 1g - Final Packaging - Watermelon Sherbet" at bounding box center [233, 196] width 281 height 29
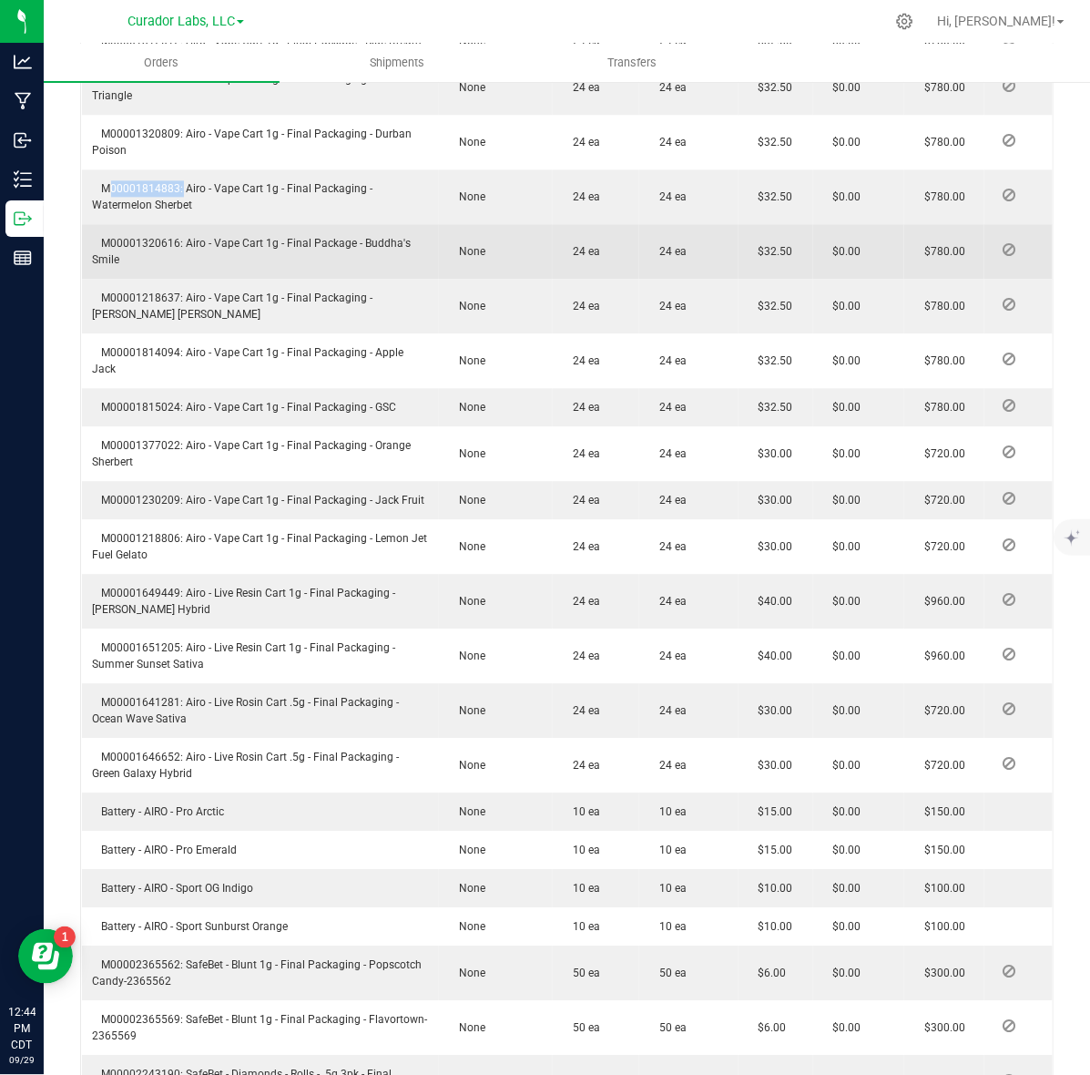
click at [112, 237] on span "M00001320616: Airo - Vape Cart 1g - Final Package - Buddha's Smile" at bounding box center [252, 251] width 319 height 29
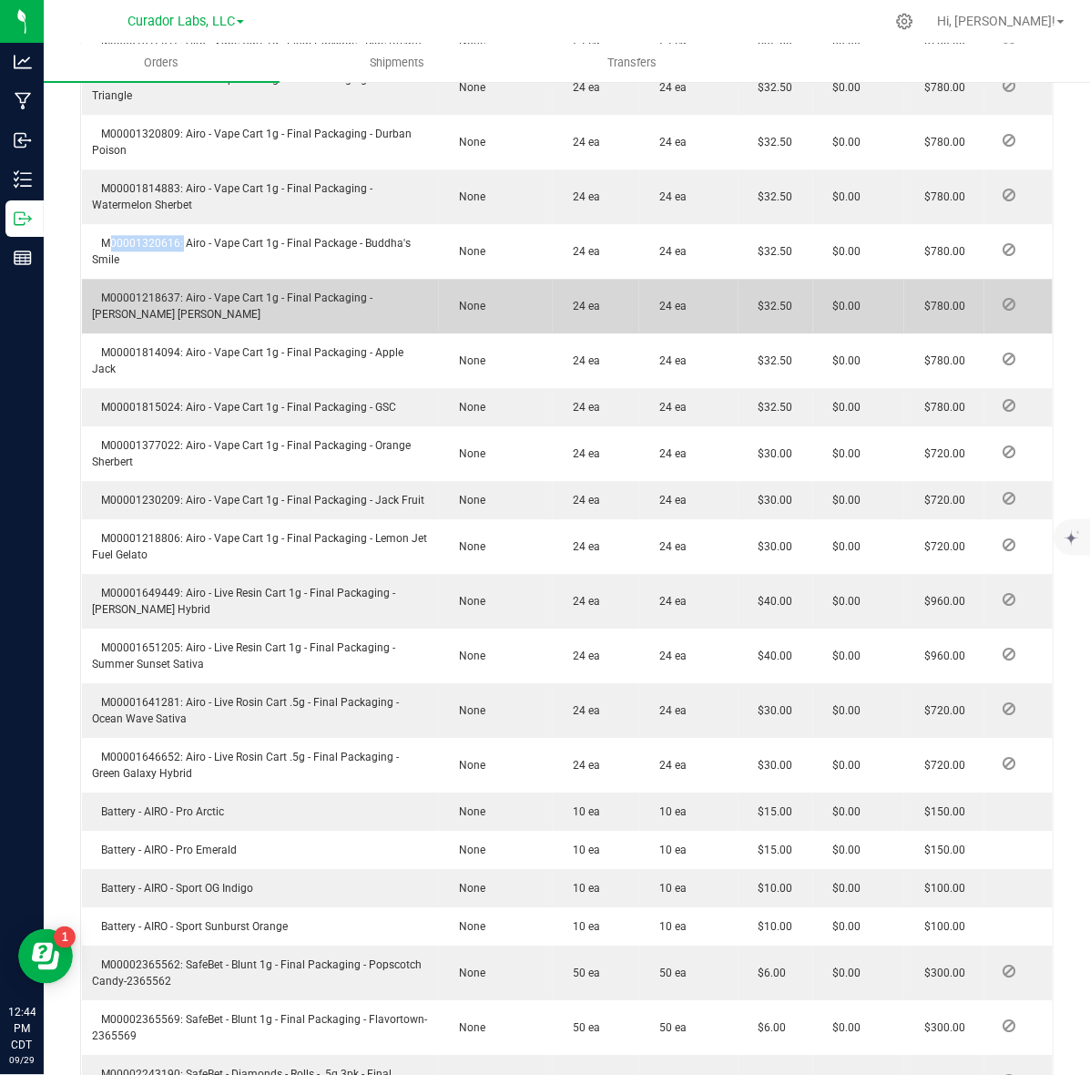
click at [123, 279] on td "M00001218637: Airo - Vape Cart 1g - Final Packaging - Berry Bliss" at bounding box center [261, 306] width 358 height 55
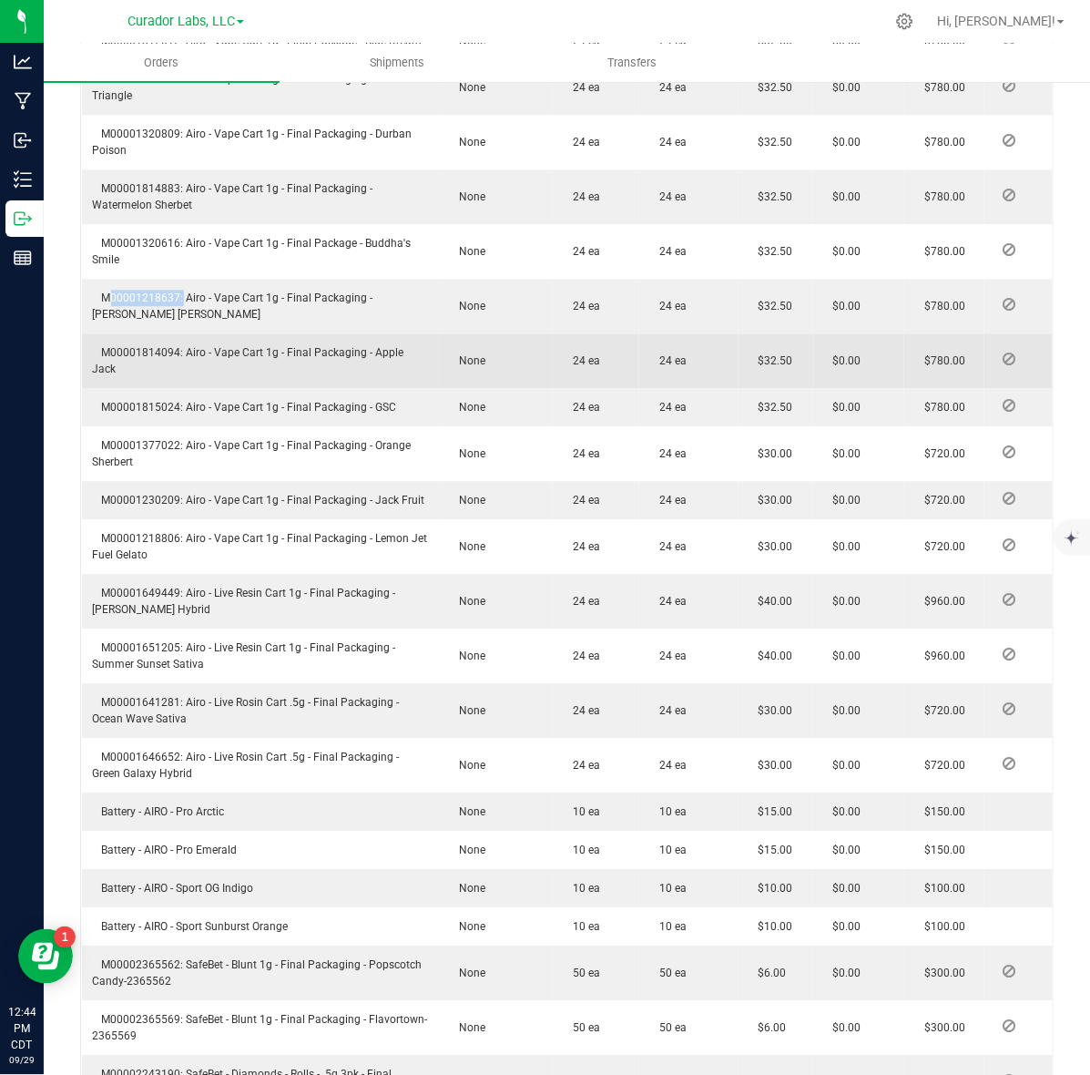
click at [156, 346] on span "M00001814094: Airo - Vape Cart 1g - Final Packaging - Apple Jack" at bounding box center [249, 360] width 312 height 29
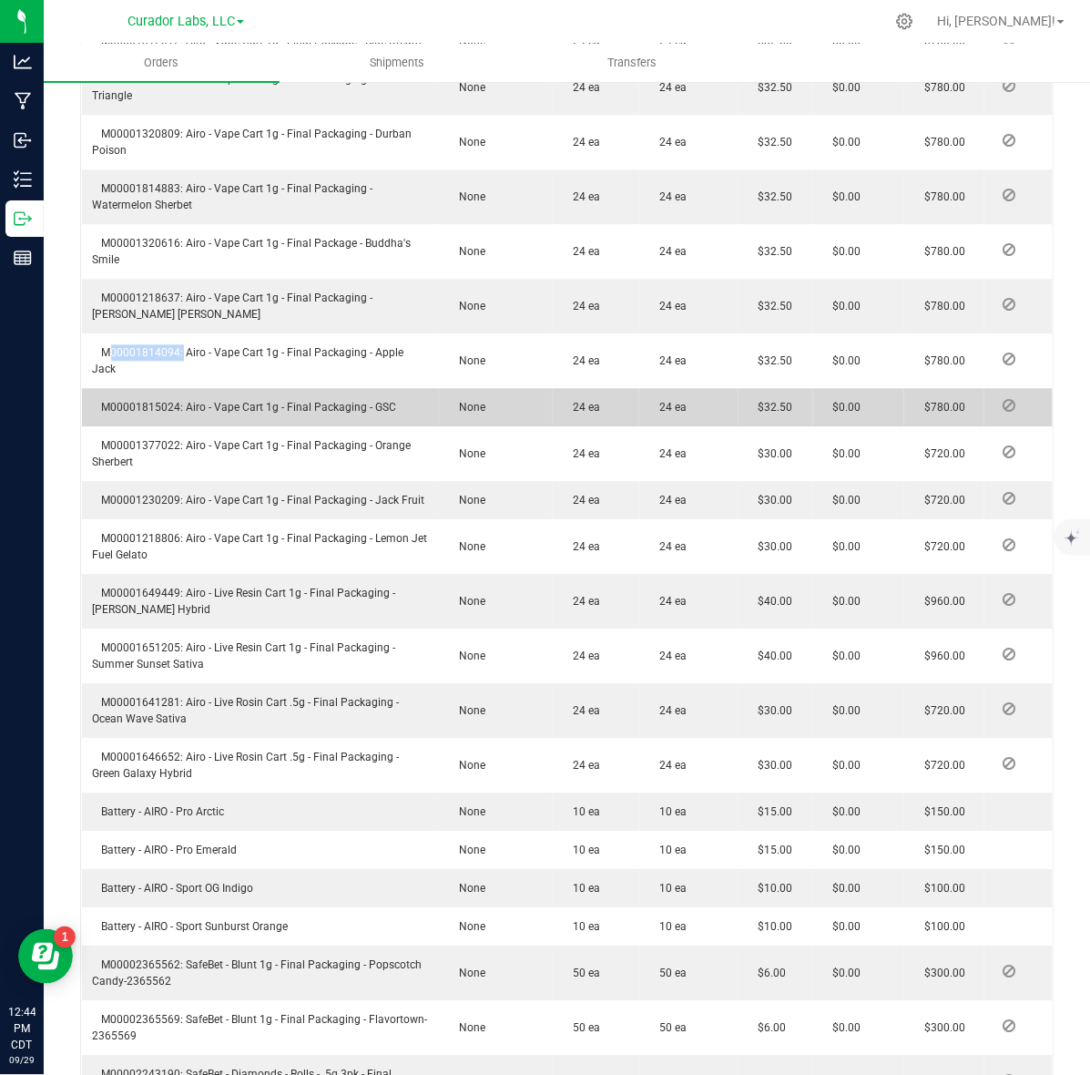
click at [135, 401] on span "M00001815024: Airo - Vape Cart 1g - Final Packaging - GSC" at bounding box center [245, 407] width 304 height 13
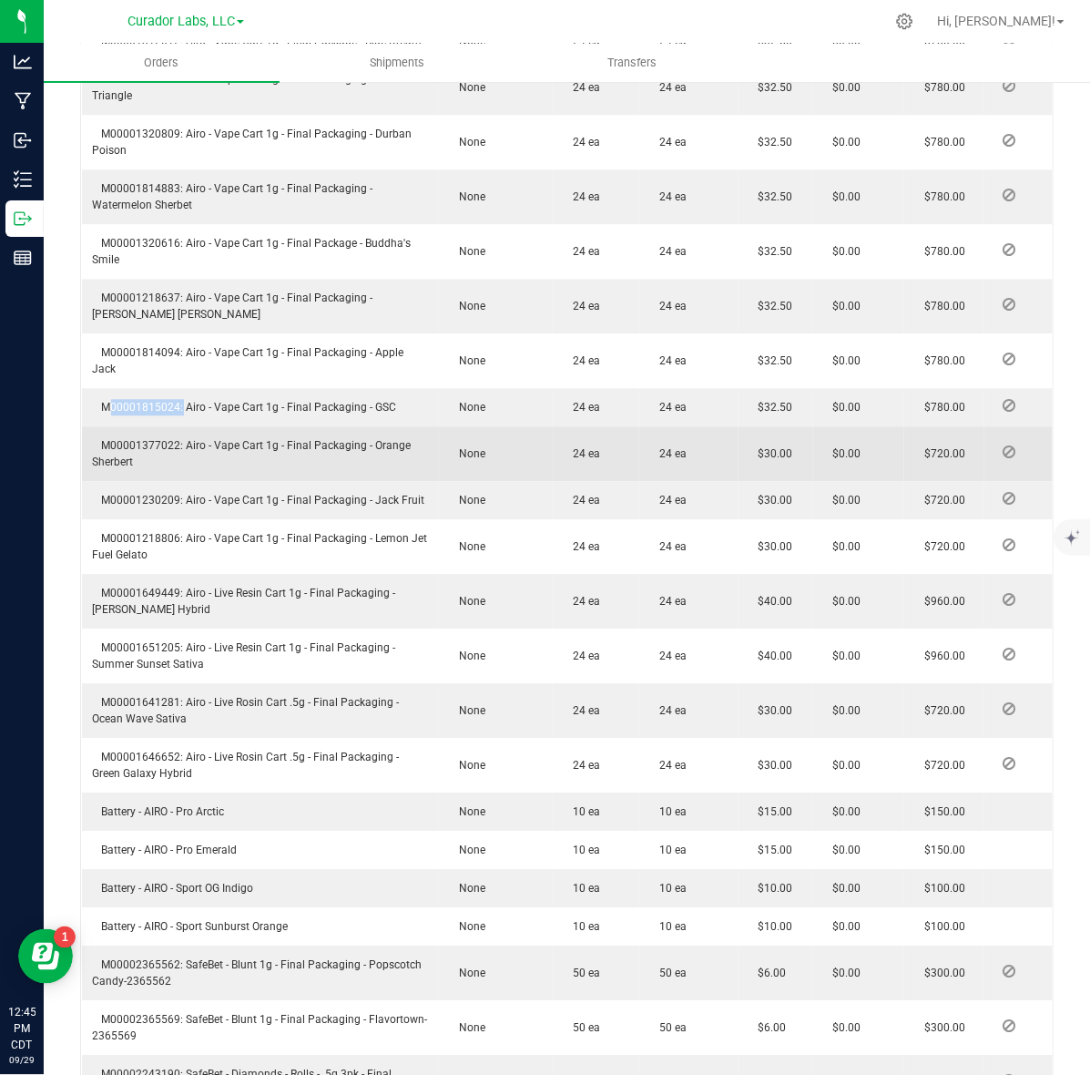
click at [137, 439] on span "M00001377022: Airo - Vape Cart 1g - Final Packaging - Orange Sherbert" at bounding box center [252, 453] width 319 height 29
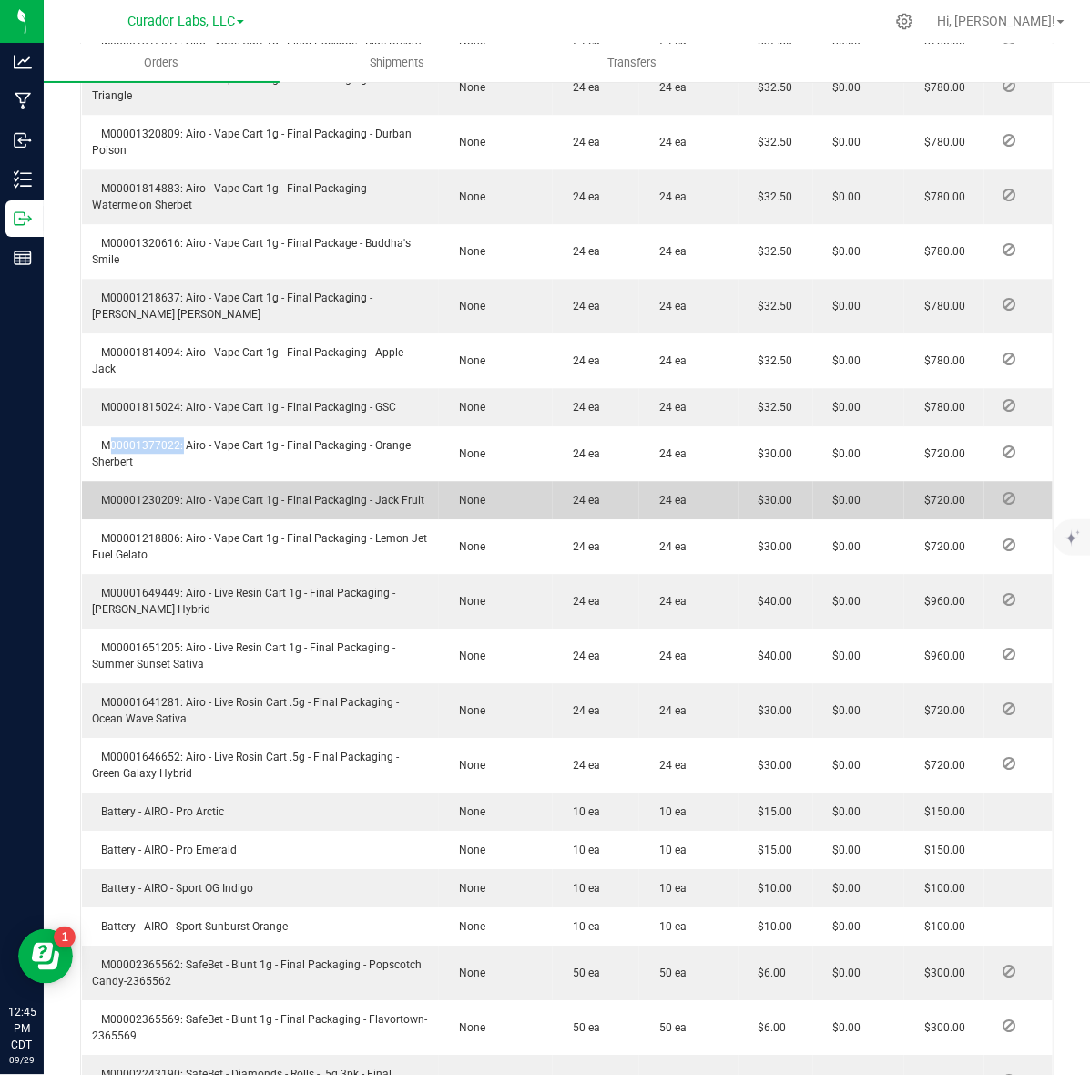
click at [159, 494] on span "M00001230209: Airo - Vape Cart 1g - Final Packaging - Jack Fruit" at bounding box center [259, 500] width 332 height 13
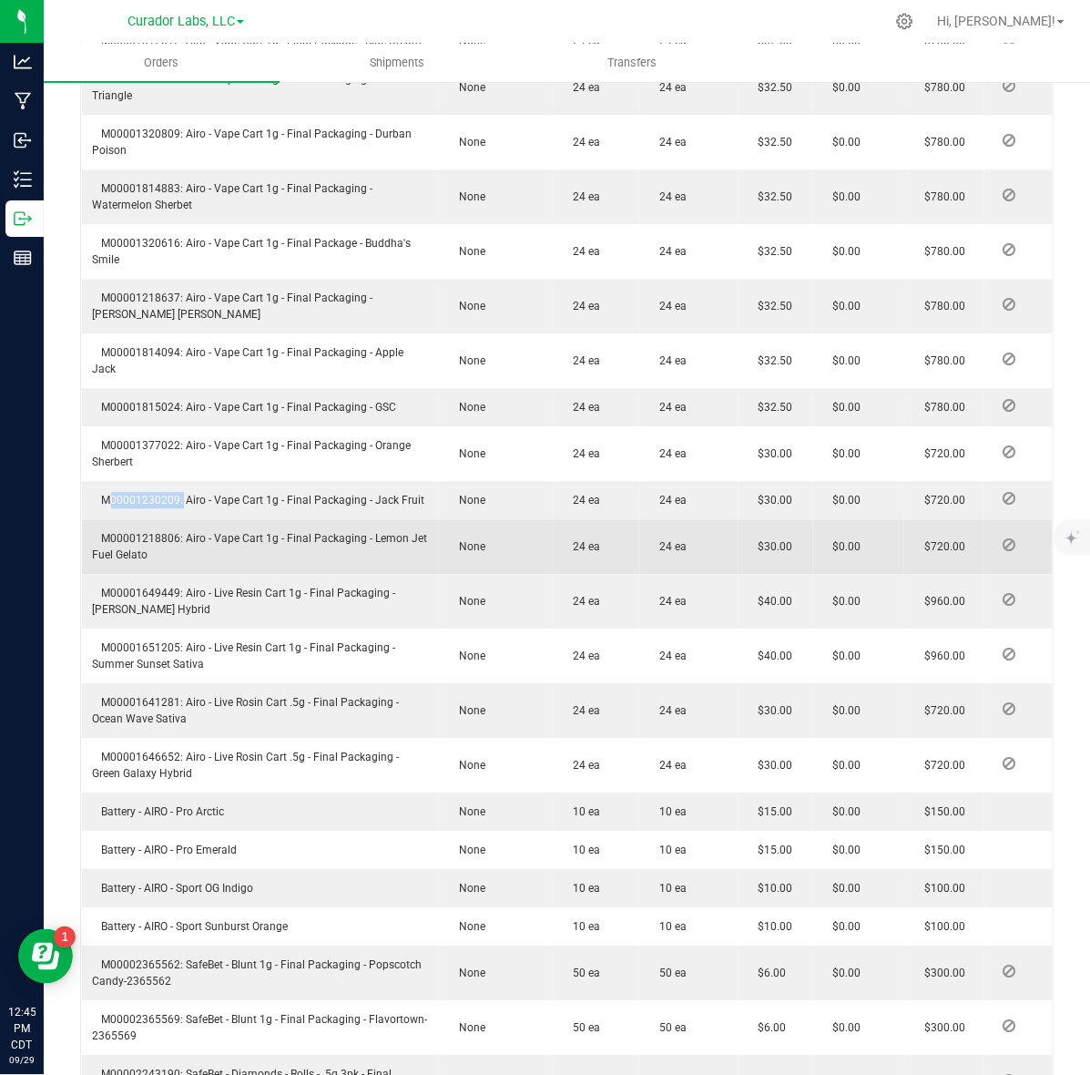
click at [118, 532] on span "M00001218806: Airo - Vape Cart 1g - Final Packaging - Lemon Jet Fuel Gelato" at bounding box center [260, 546] width 335 height 29
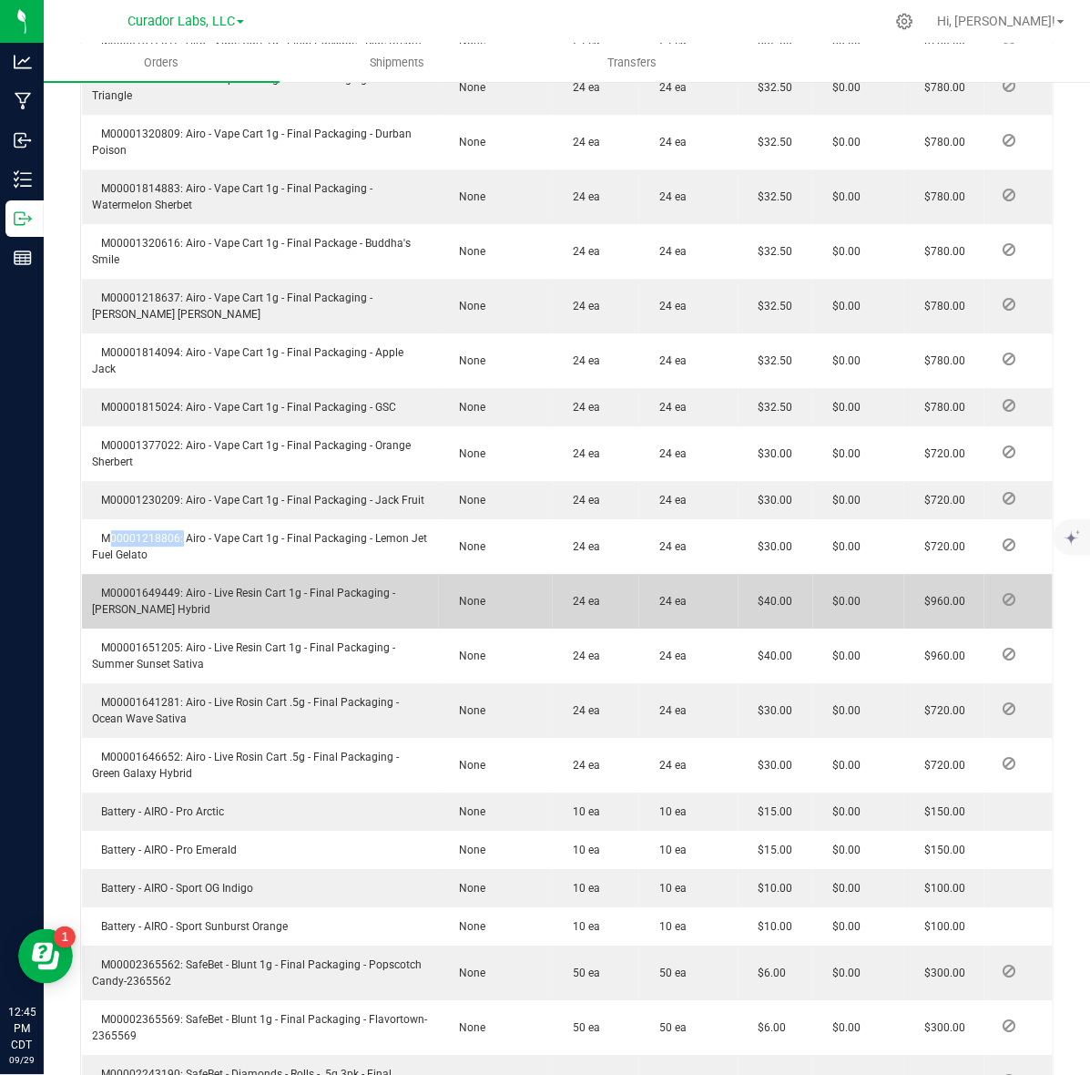
click at [129, 587] on span "M00001649449: Airo - Live Resin Cart 1g - Final Packaging - Ruby Rush Hybrid" at bounding box center [244, 601] width 303 height 29
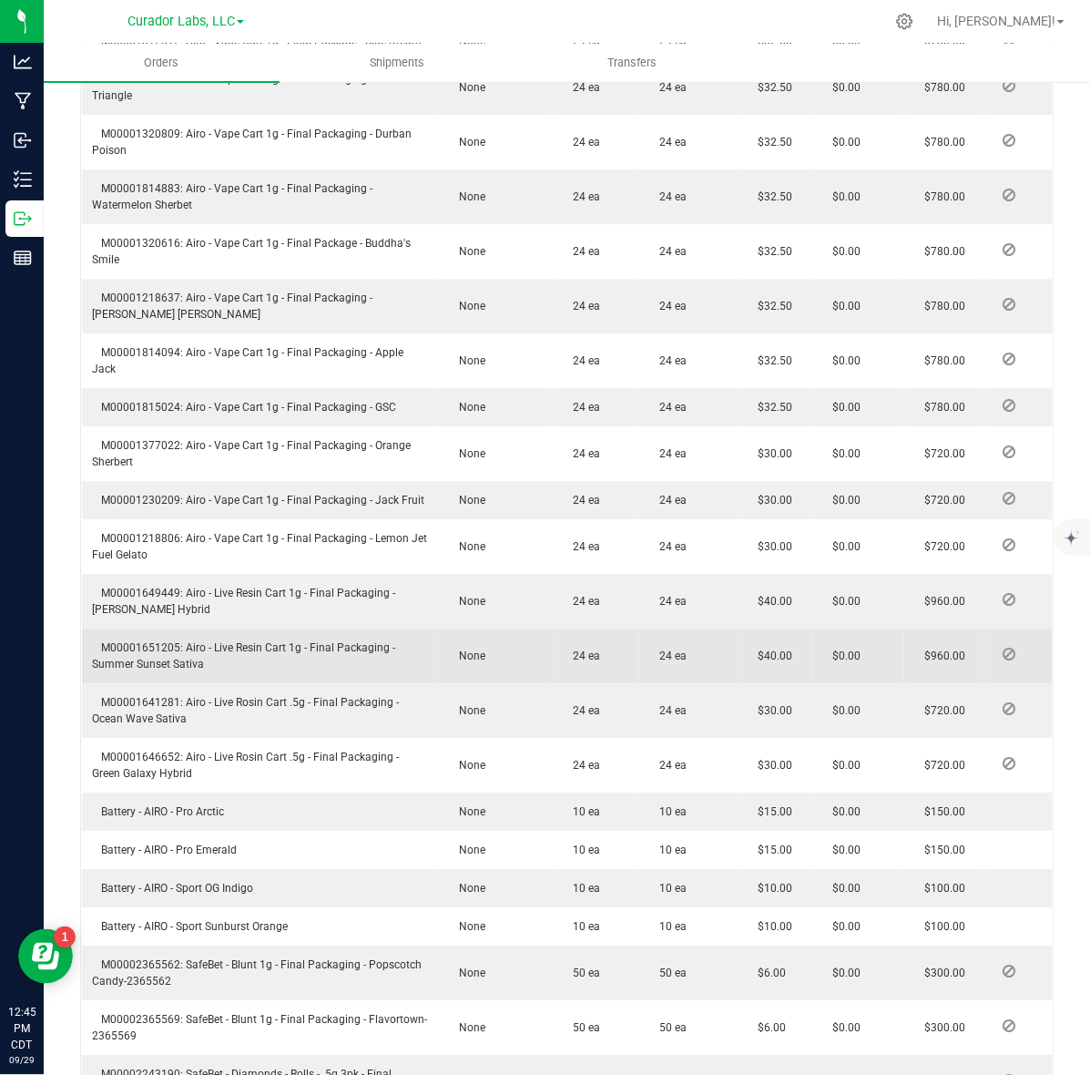
click at [110, 629] on td "M00001651205: Airo - Live Resin Cart 1g - Final Packaging - Summer Sunset Sativa" at bounding box center [261, 656] width 358 height 55
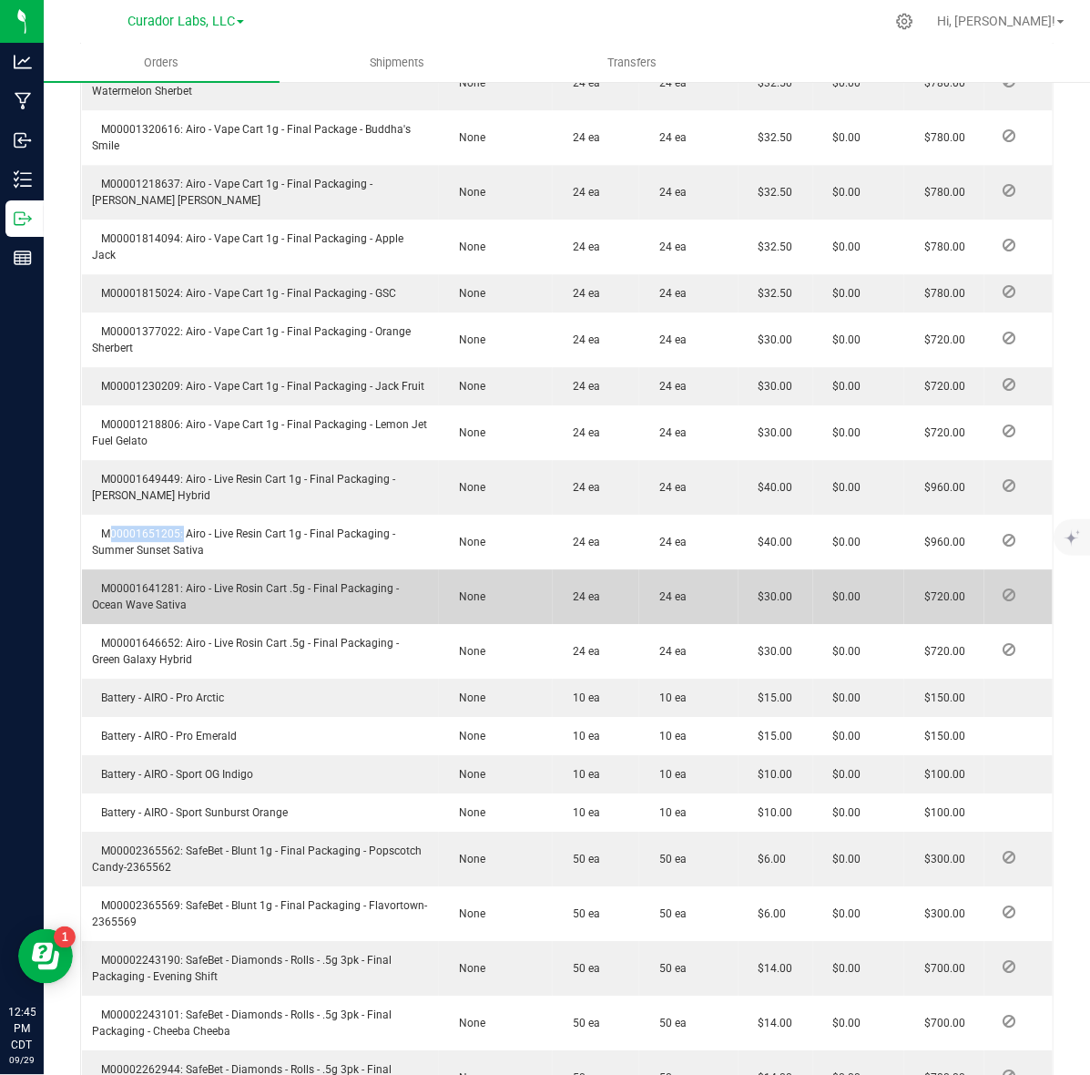
click at [142, 582] on span "M00001641281: Airo - Live Rosin Cart .5g - Final Packaging - Ocean Wave Sativa" at bounding box center [246, 596] width 307 height 29
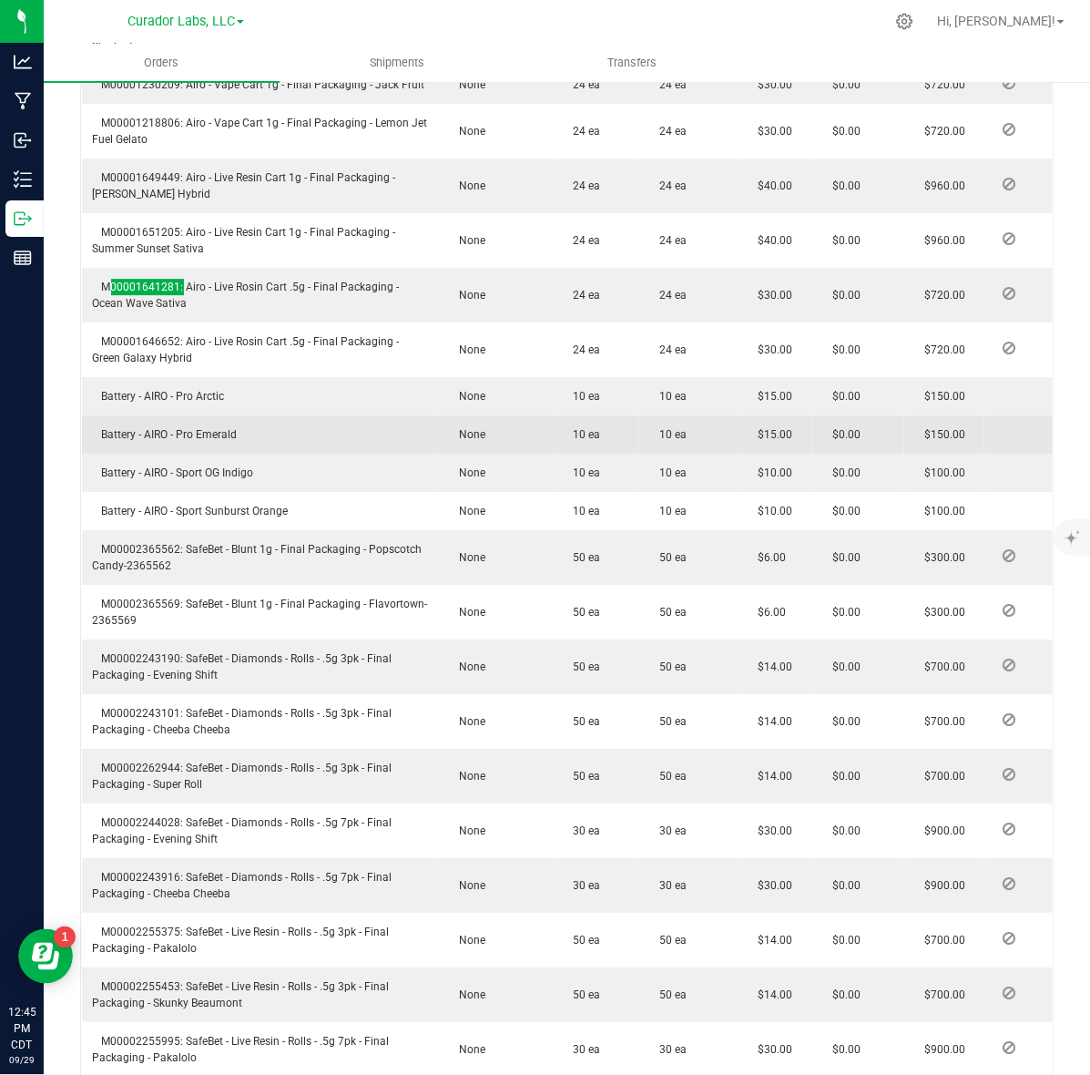
scroll to position [1708, 0]
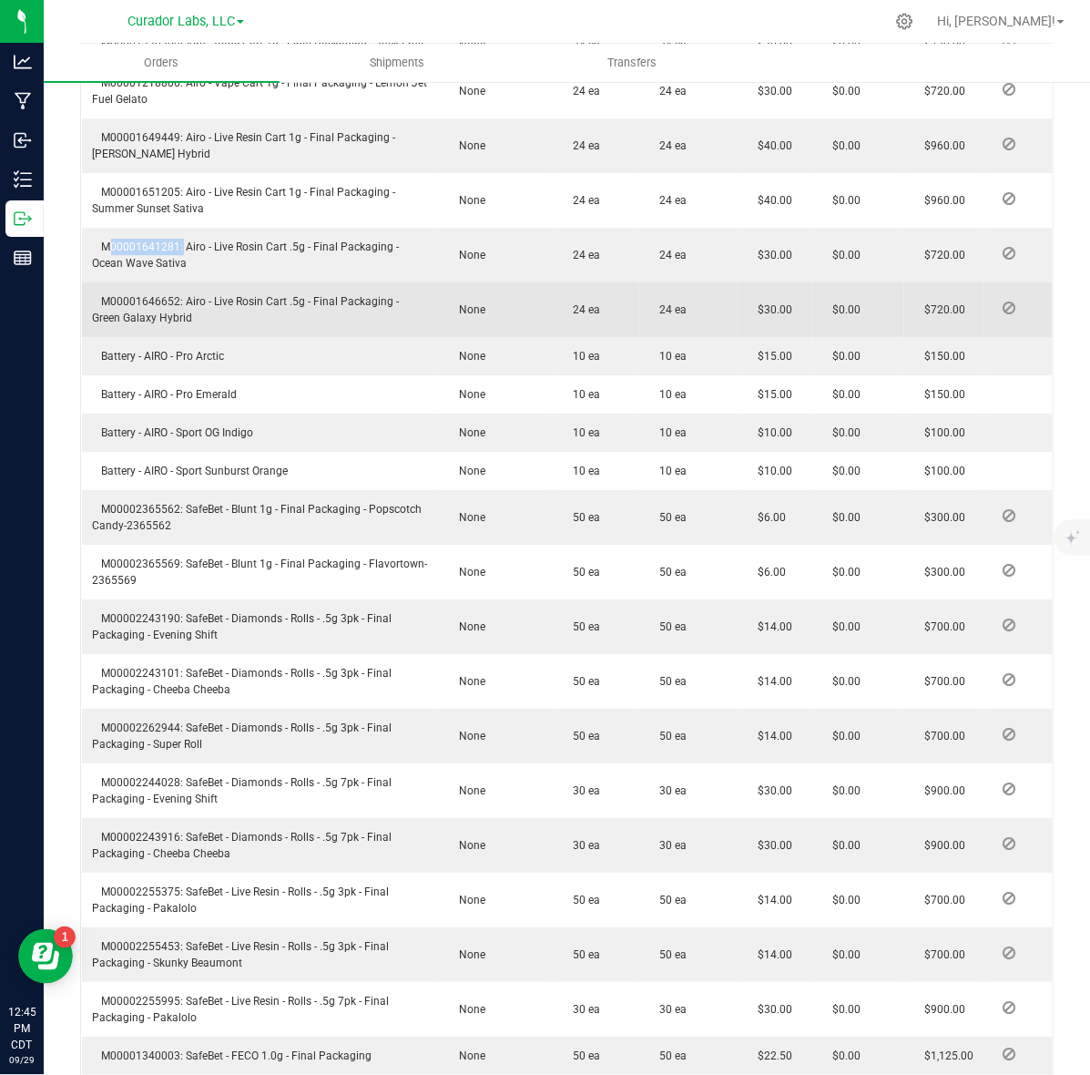
click at [120, 295] on span "M00001646652: Airo - Live Rosin Cart .5g - Final Packaging - Green Galaxy Hybrid" at bounding box center [246, 309] width 307 height 29
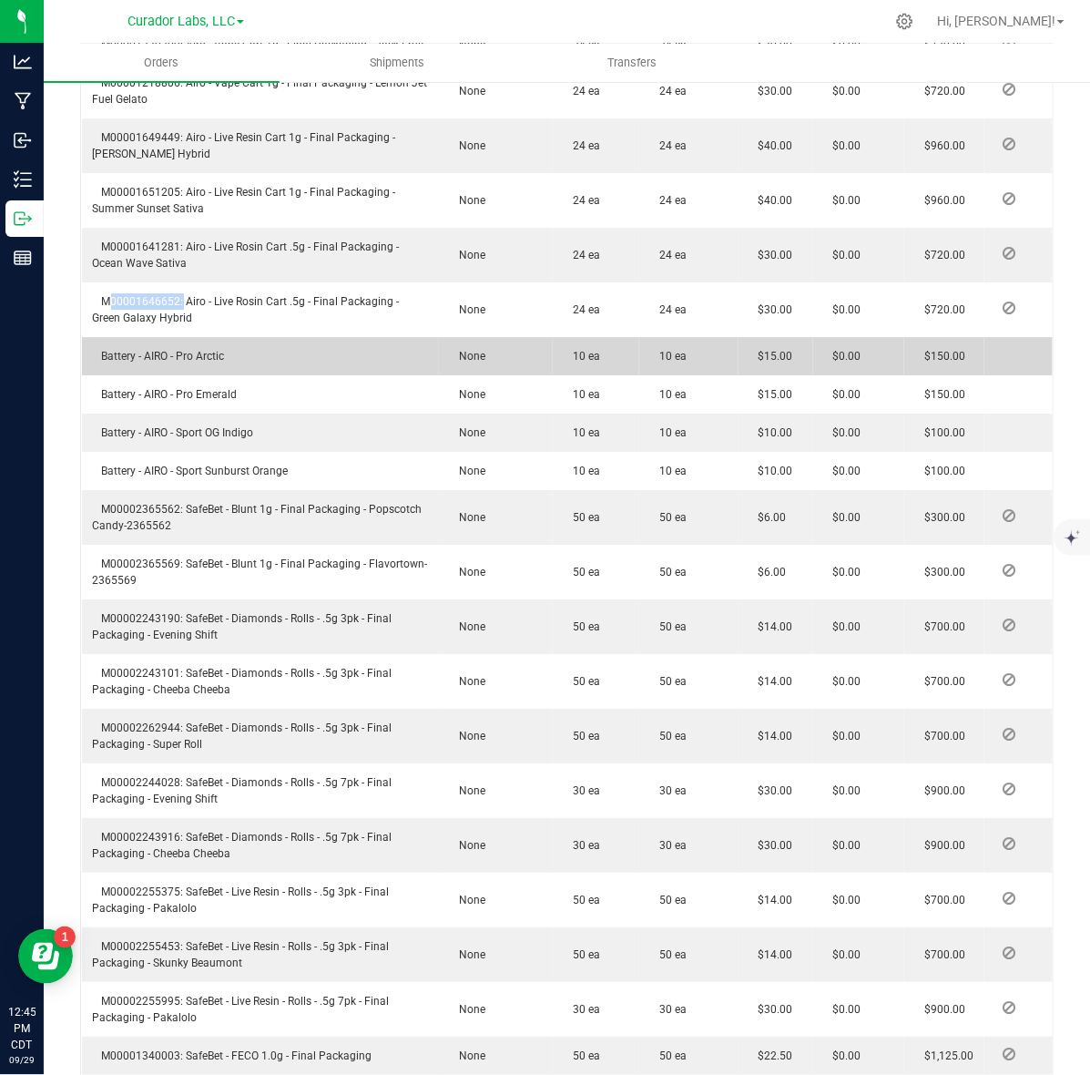
click at [132, 350] on span "Battery - AIRO - Pro Arctic" at bounding box center [159, 356] width 132 height 13
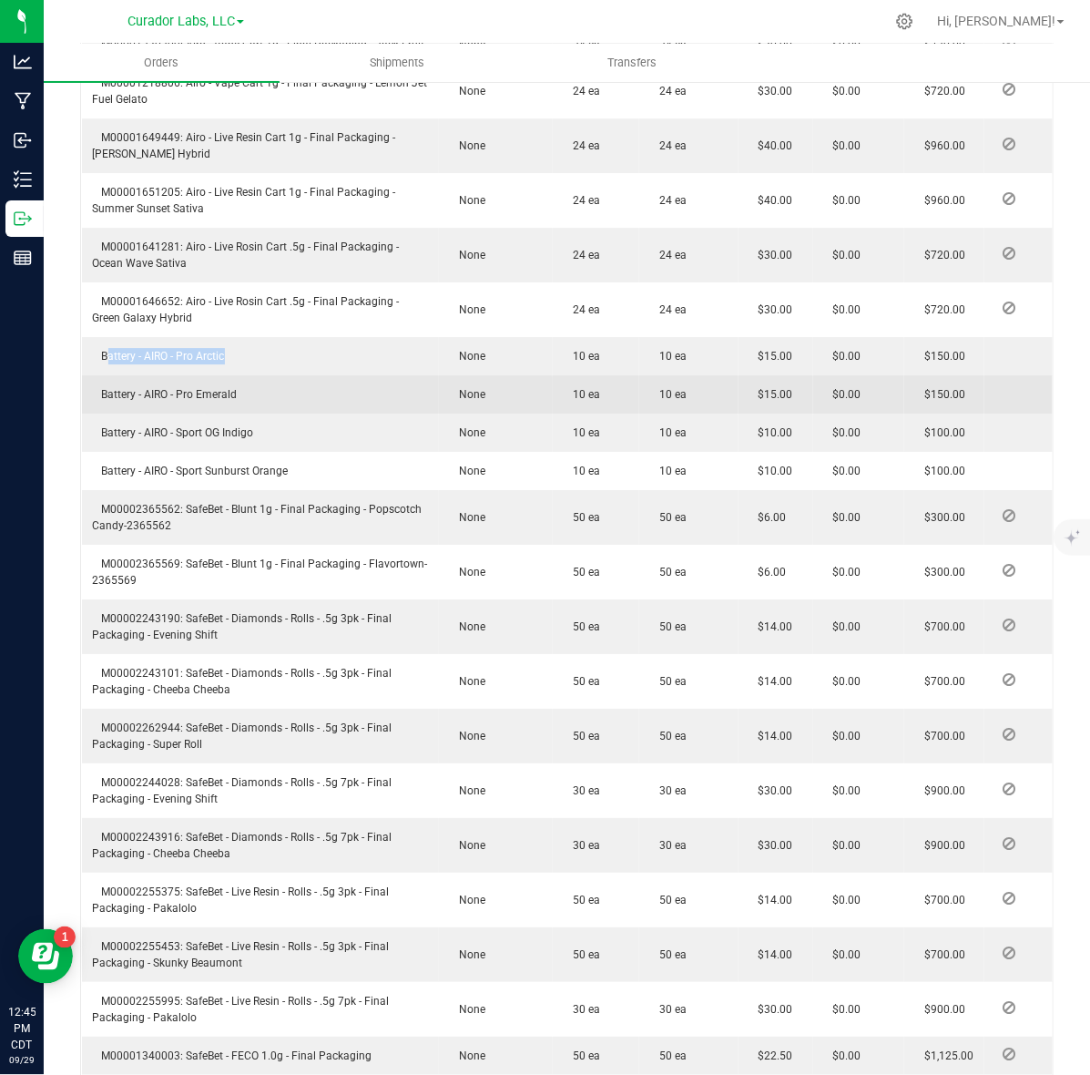
click at [193, 388] on span "Battery - AIRO - Pro Emerald" at bounding box center [165, 394] width 145 height 13
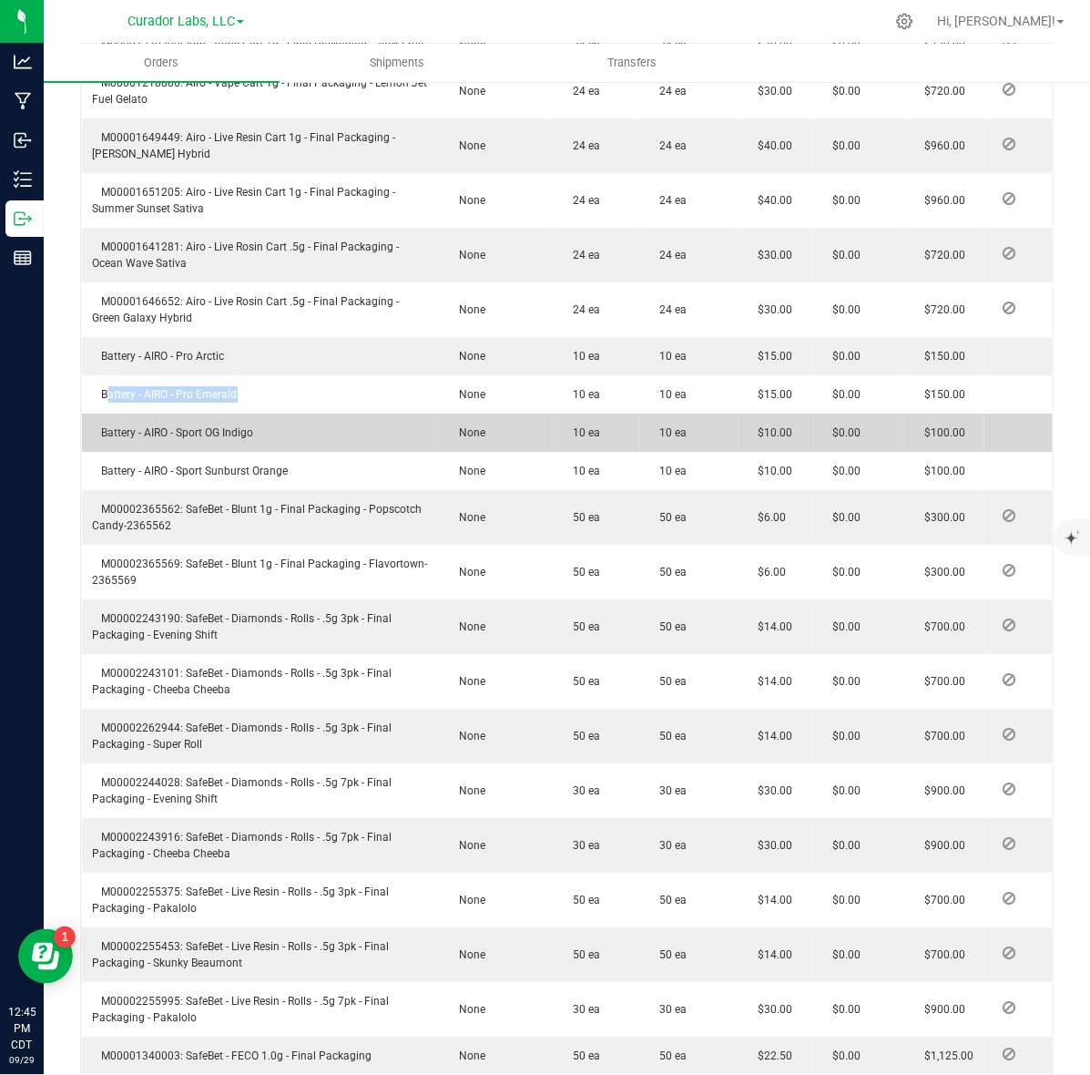
click at [148, 421] on td "Battery - AIRO - Sport OG Indigo" at bounding box center [261, 433] width 358 height 38
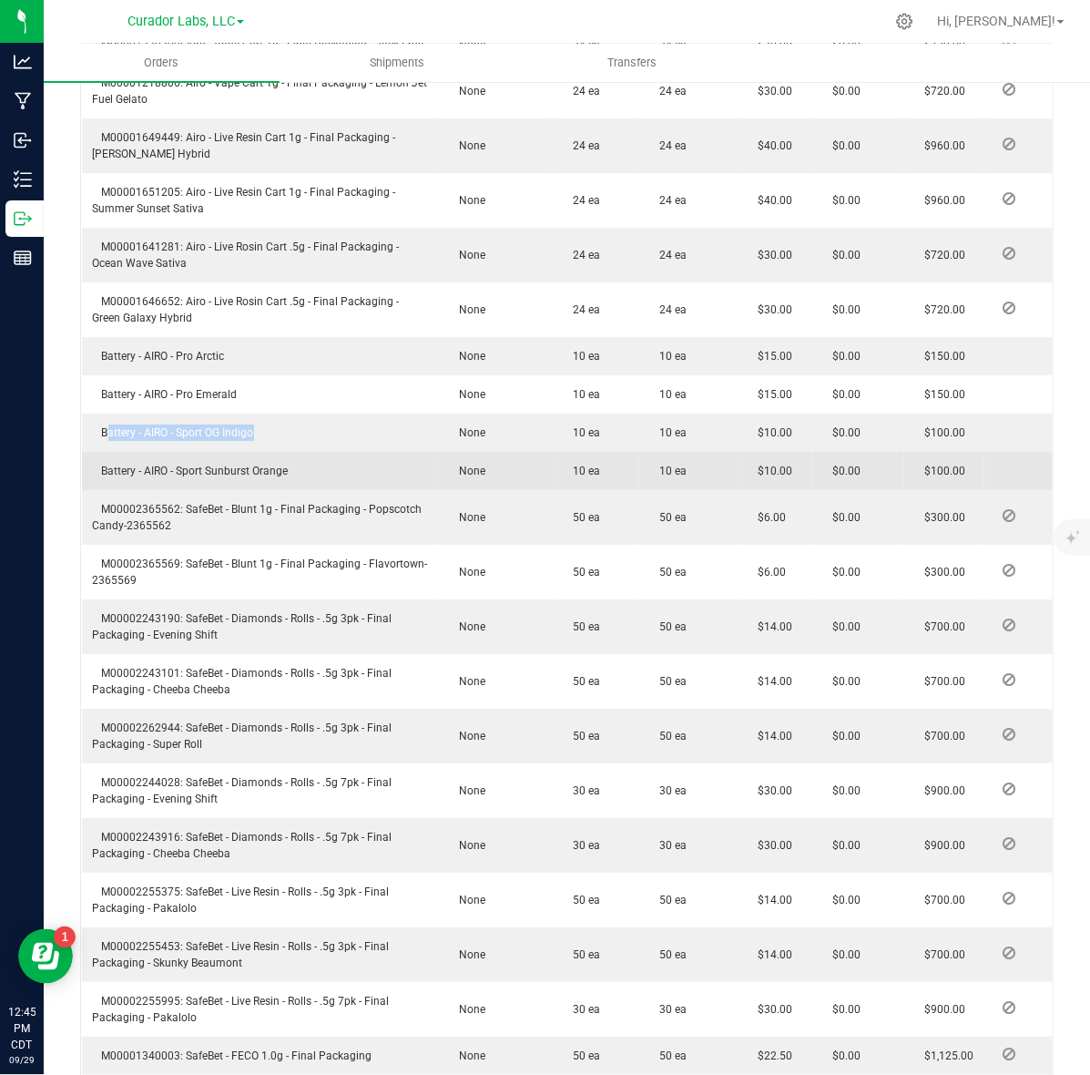
click at [230, 465] on span "Battery - AIRO - Sport Sunburst Orange" at bounding box center [191, 471] width 196 height 13
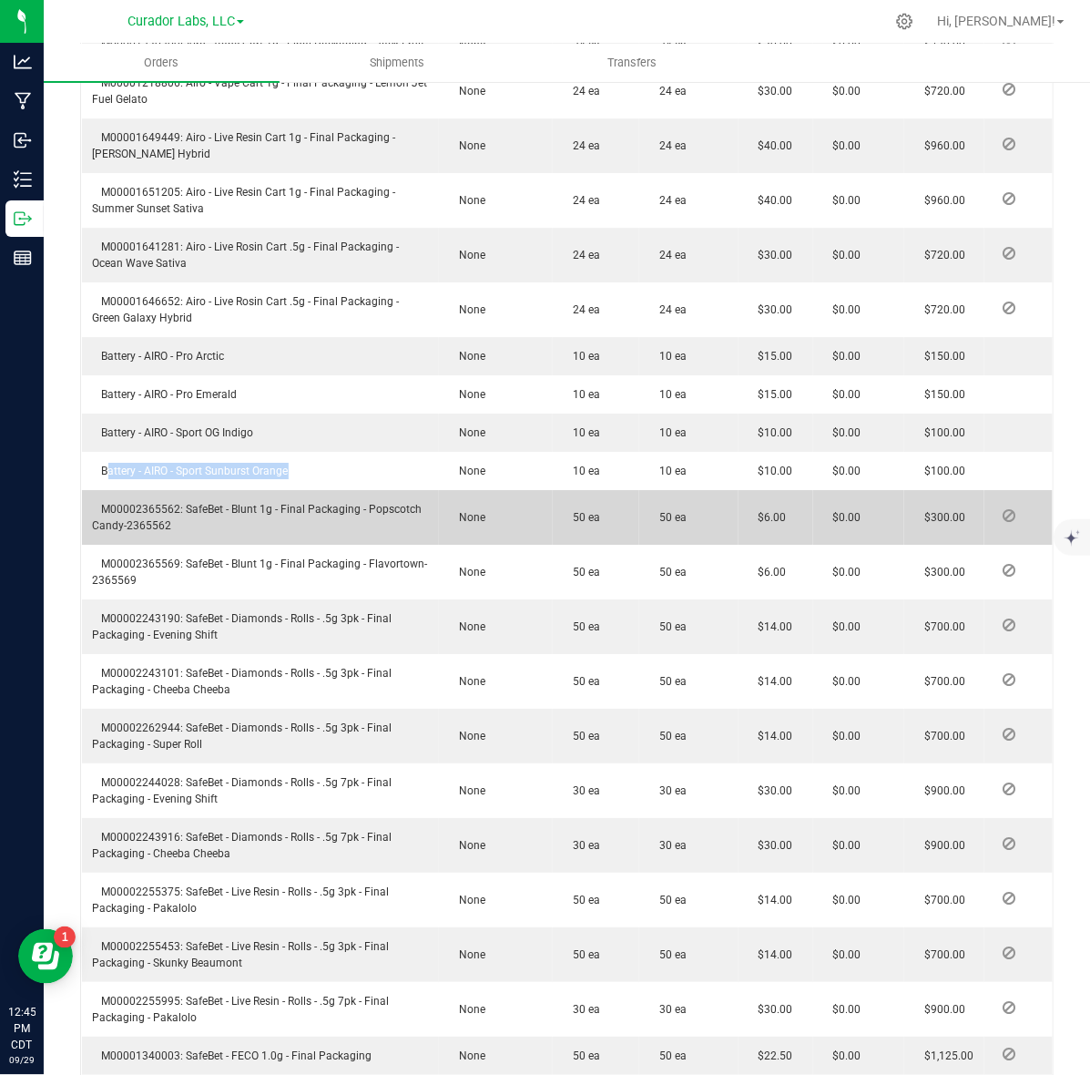
click at [102, 503] on span "M00002365562: SafeBet - Blunt 1g - Final Packaging - Popscotch Candy-2365562" at bounding box center [258, 517] width 330 height 29
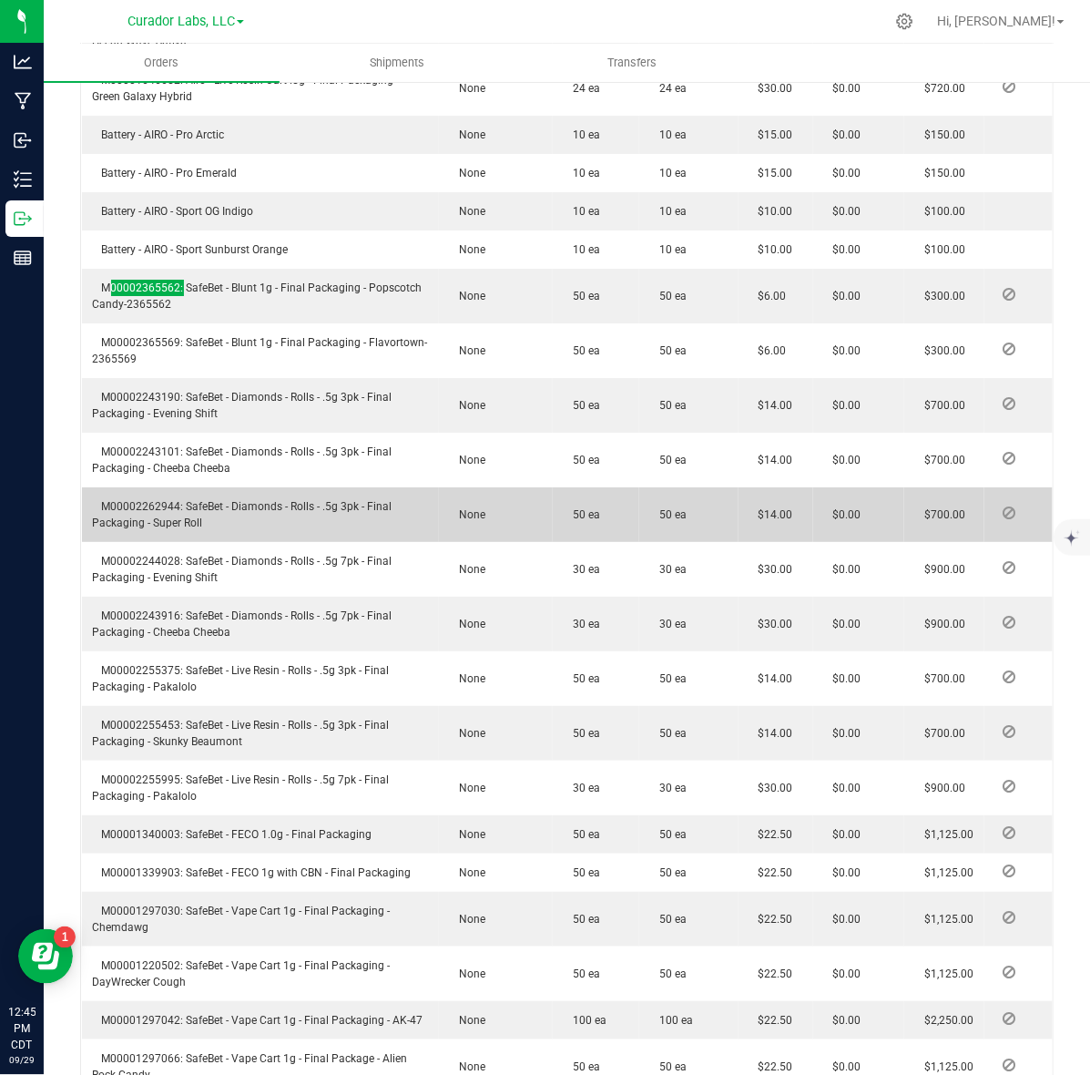
scroll to position [1936, 0]
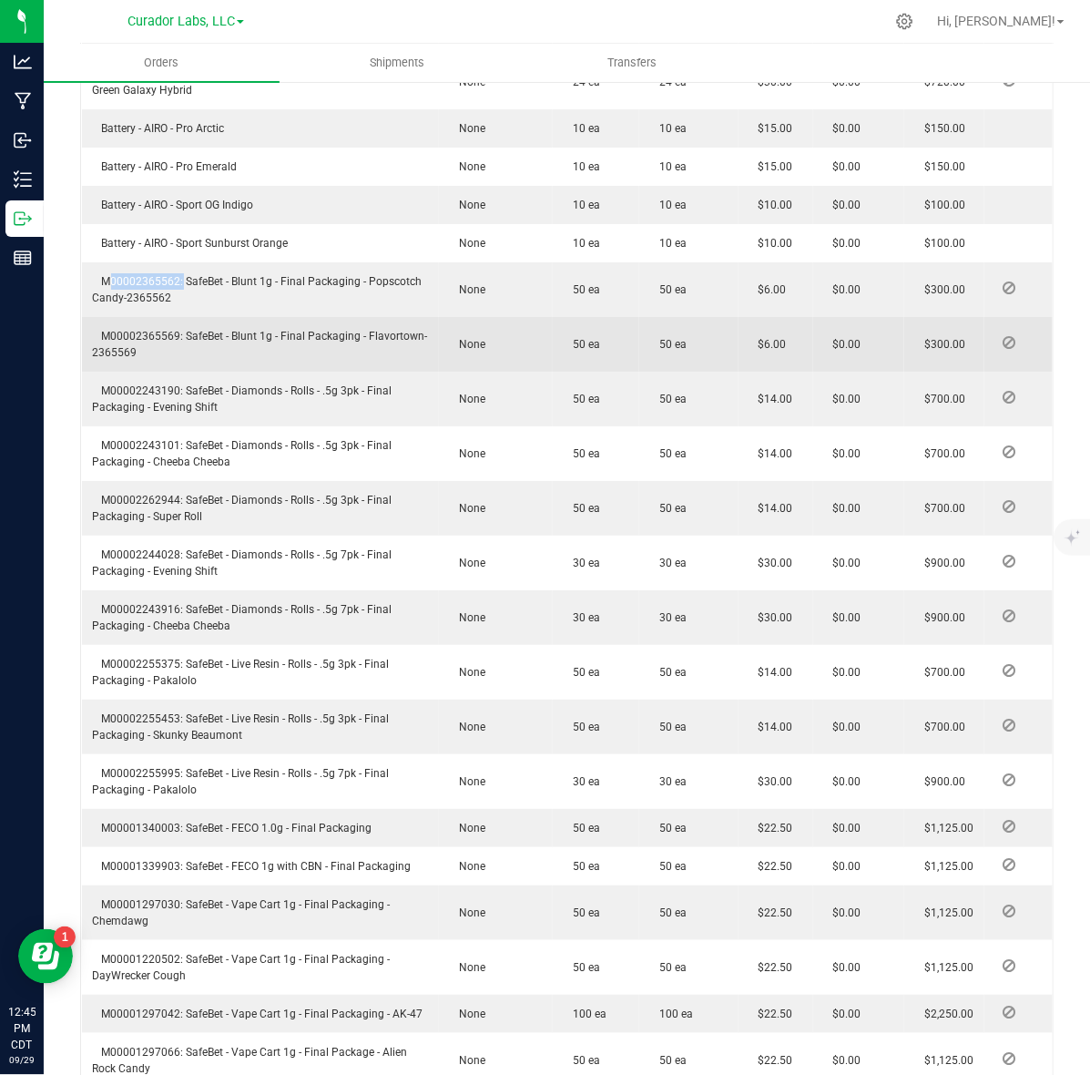
click at [114, 330] on span "M00002365569: SafeBet - Blunt 1g - Final Packaging - Flavortown-2365569" at bounding box center [260, 344] width 335 height 29
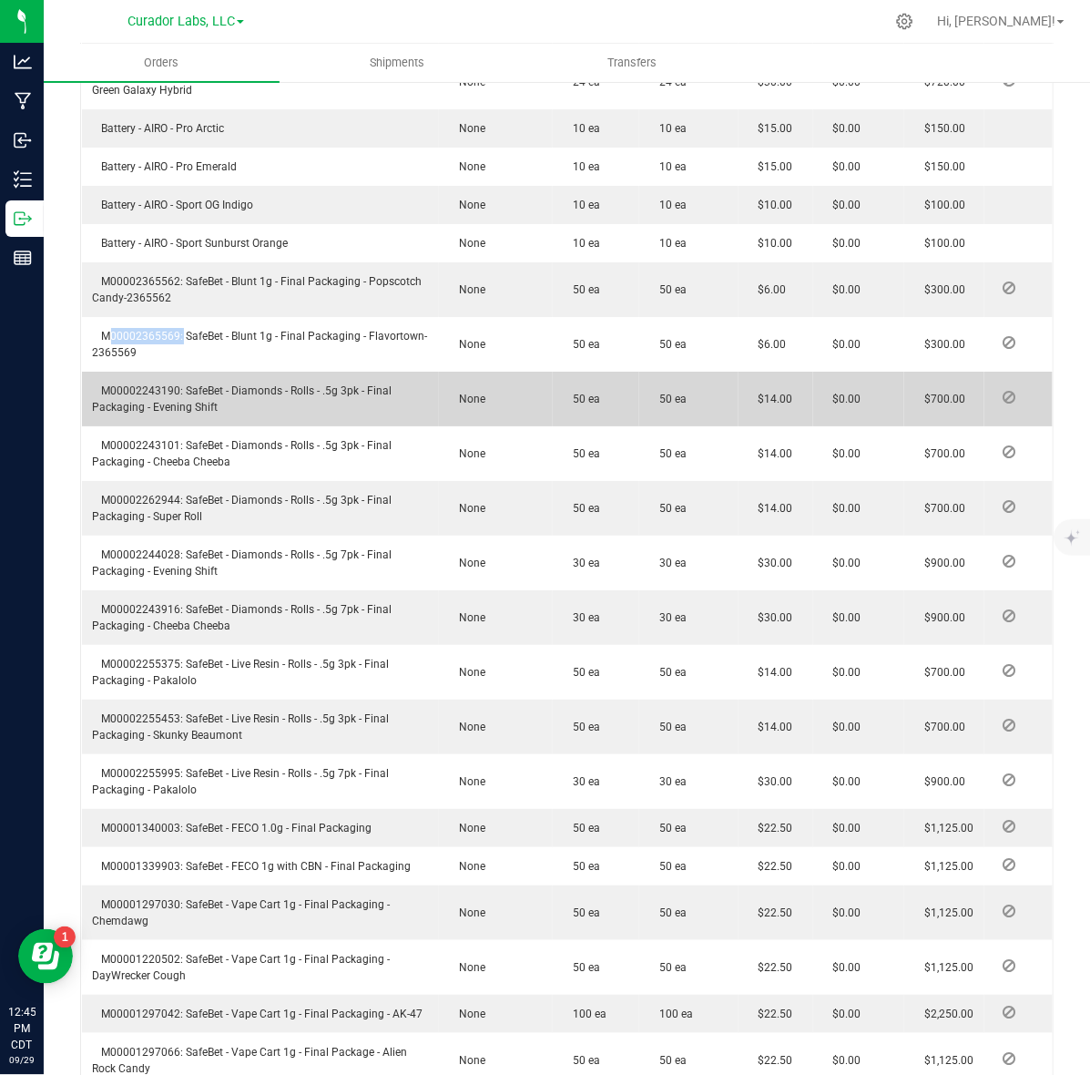
click at [138, 384] on span "M00002243190: SafeBet - Diamonds - Rolls - .5g 3pk - Final Packaging - Evening …" at bounding box center [243, 398] width 300 height 29
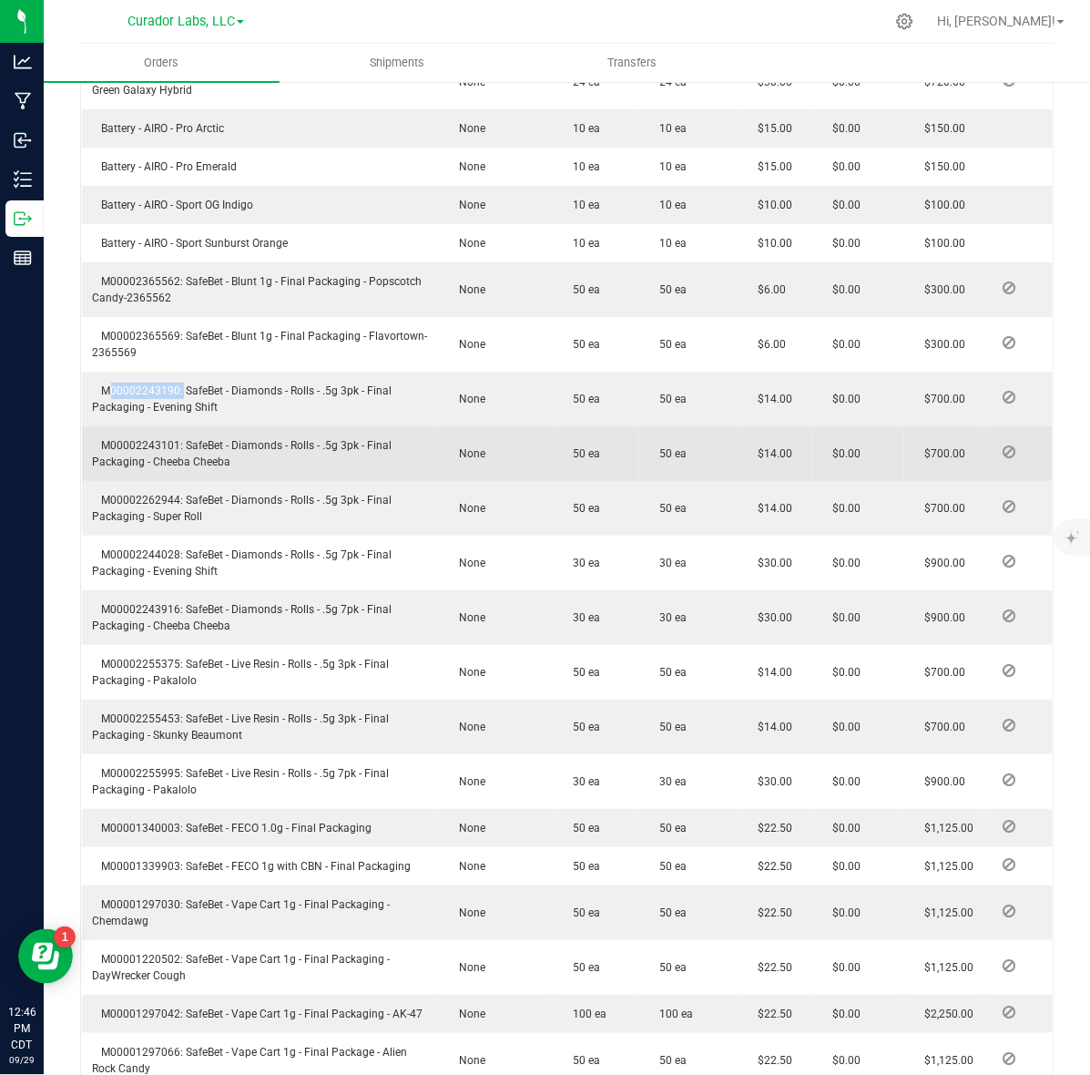
click at [150, 426] on td "M00002243101: SafeBet - Diamonds - Rolls - .5g 3pk - Final Packaging - Cheeba C…" at bounding box center [261, 453] width 358 height 55
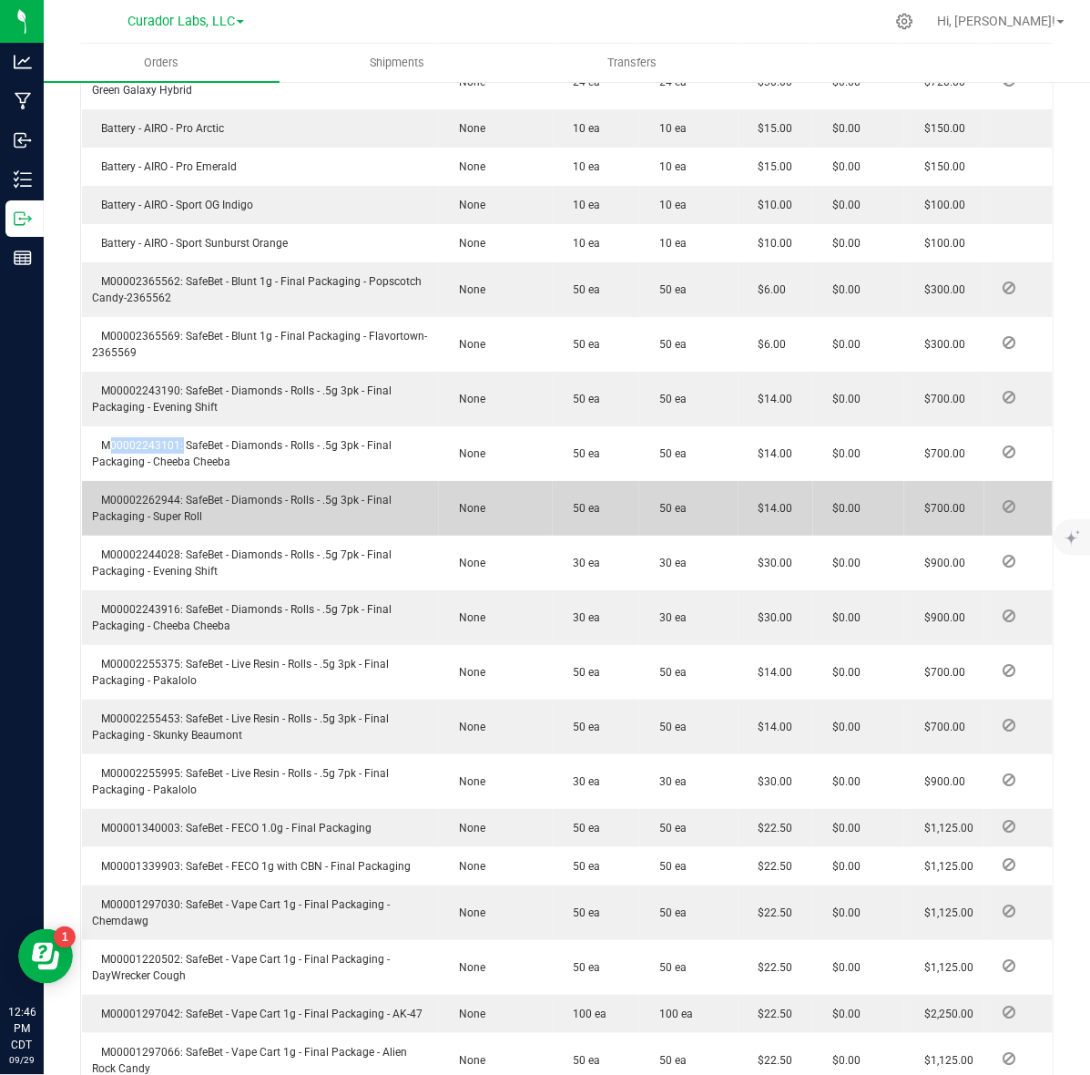
click at [158, 494] on span "M00002262944: SafeBet - Diamonds - Rolls - .5g 3pk - Final Packaging - Super Ro…" at bounding box center [243, 508] width 300 height 29
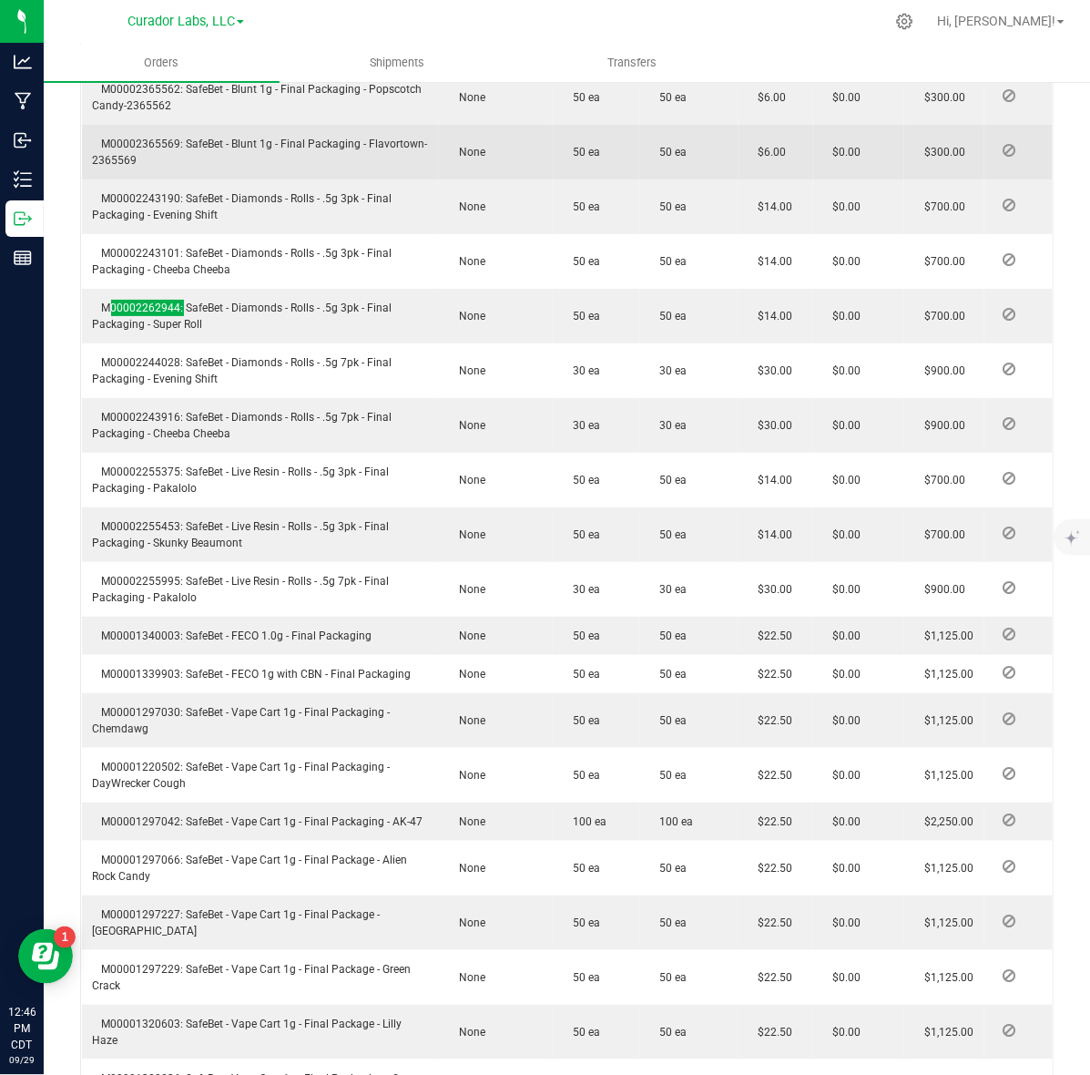
scroll to position [2164, 0]
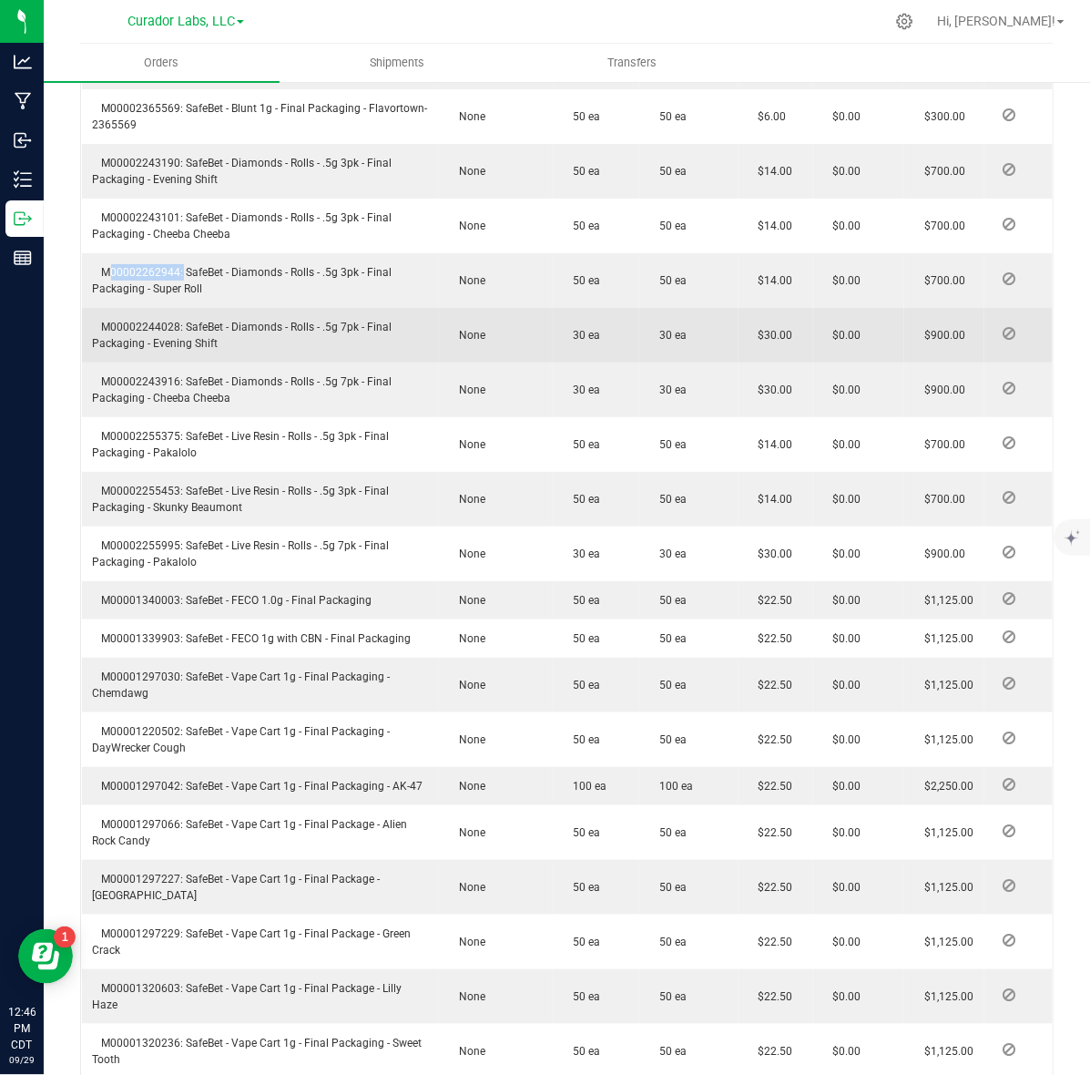
click at [126, 321] on span "M00002244028: SafeBet - Diamonds - Rolls - .5g 7pk - Final Packaging - Evening …" at bounding box center [243, 335] width 300 height 29
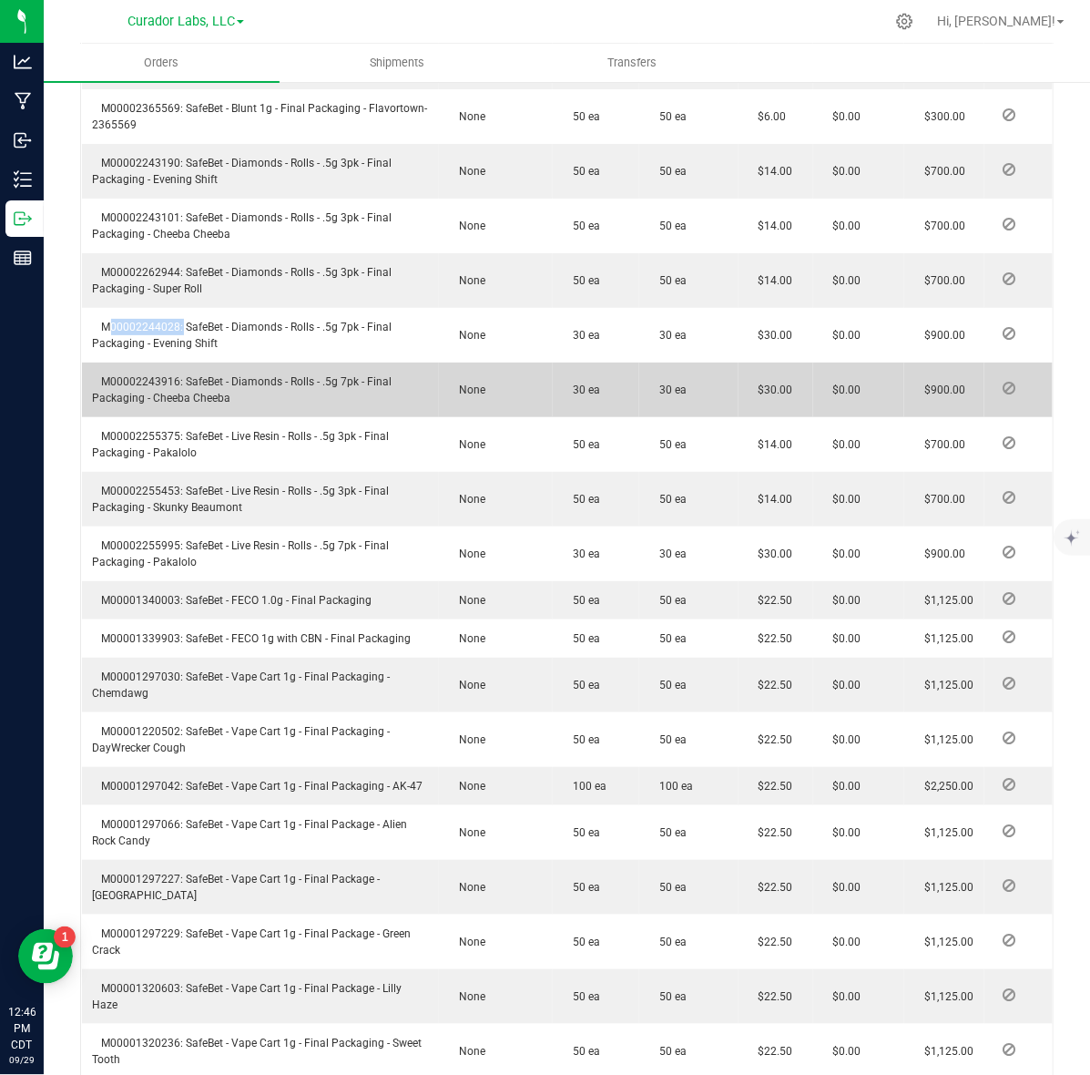
click at [129, 375] on span "M00002243916: SafeBet - Diamonds - Rolls - .5g 7pk - Final Packaging - Cheeba C…" at bounding box center [243, 389] width 300 height 29
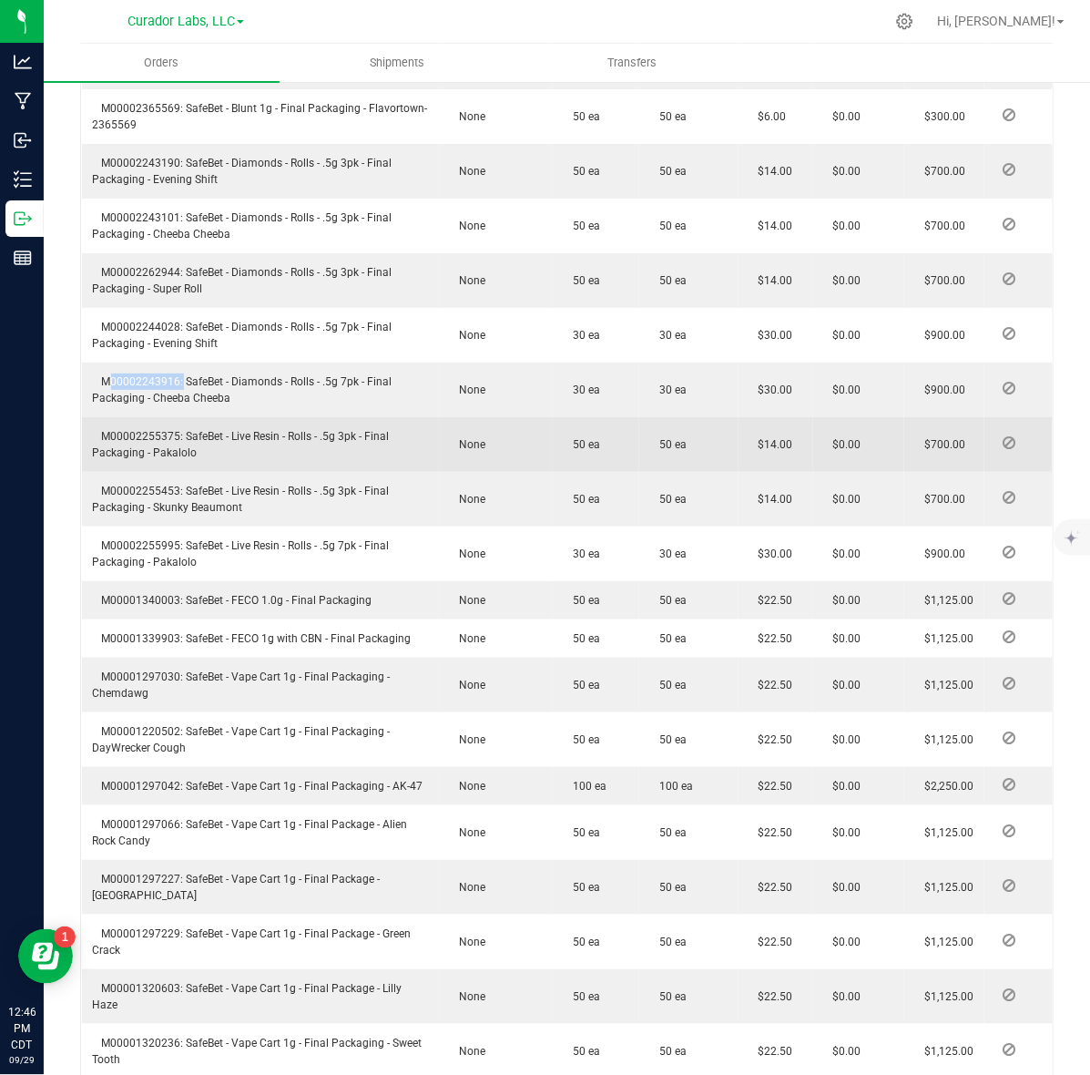
click at [130, 430] on span "M00002255375: SafeBet - Live Resin - Rolls - .5g 3pk - Final Packaging - Pakalo…" at bounding box center [241, 444] width 297 height 29
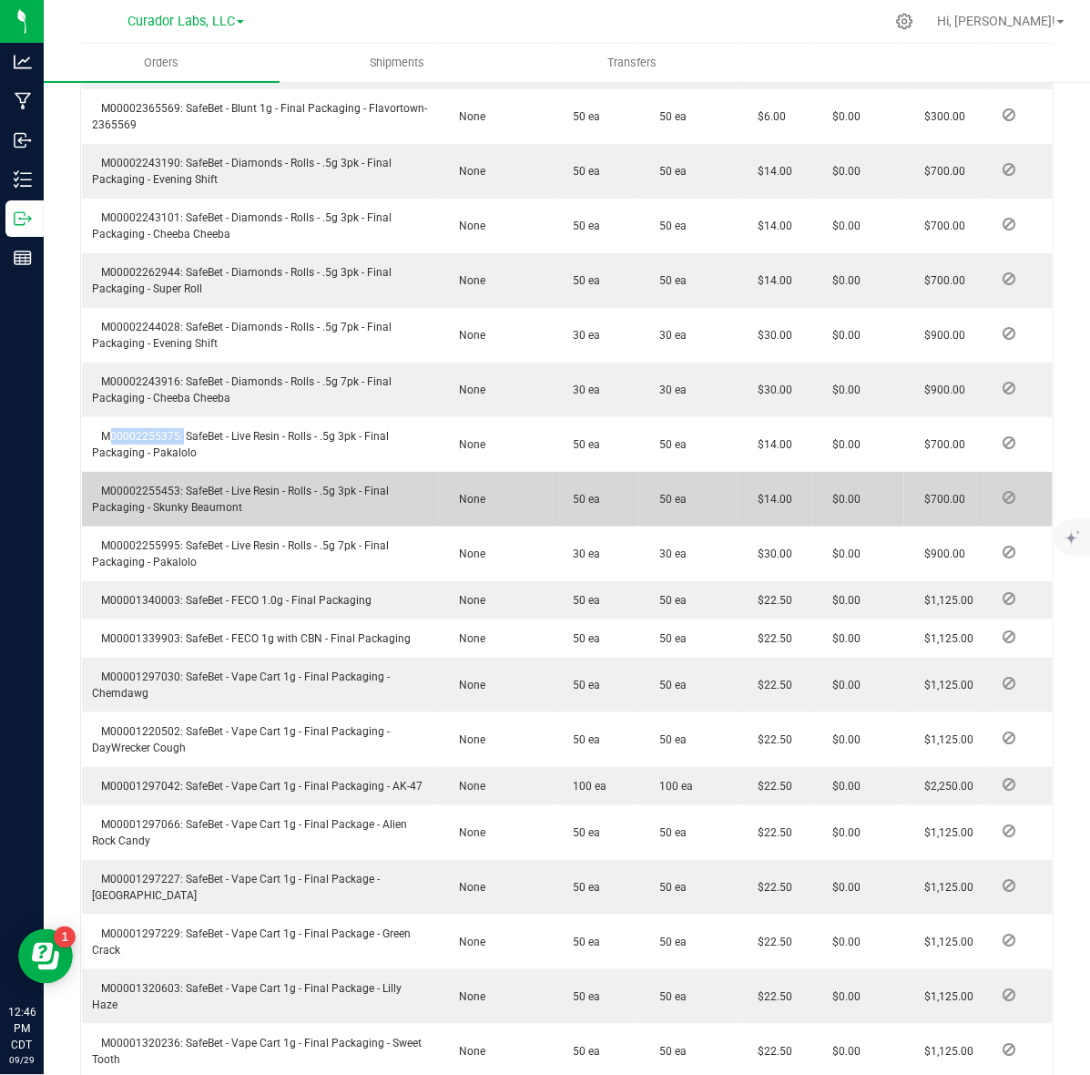
click at [106, 472] on td "M00002255453: SafeBet - Live Resin - Rolls - .5g 3pk - Final Packaging - Skunky…" at bounding box center [261, 499] width 358 height 55
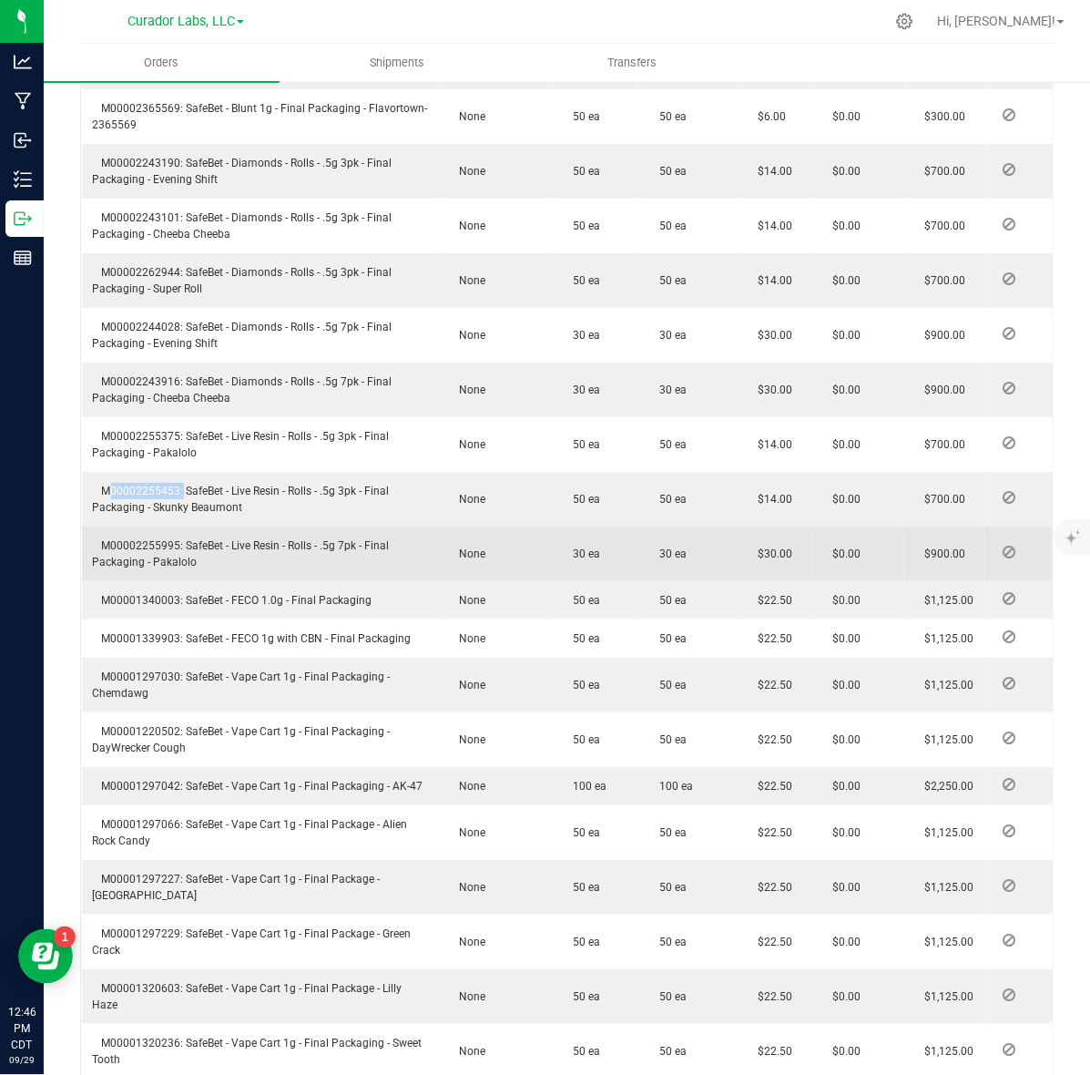
click at [146, 539] on span "M00002255995: SafeBet - Live Resin - Rolls - .5g 7pk - Final Packaging - Pakalo…" at bounding box center [241, 553] width 297 height 29
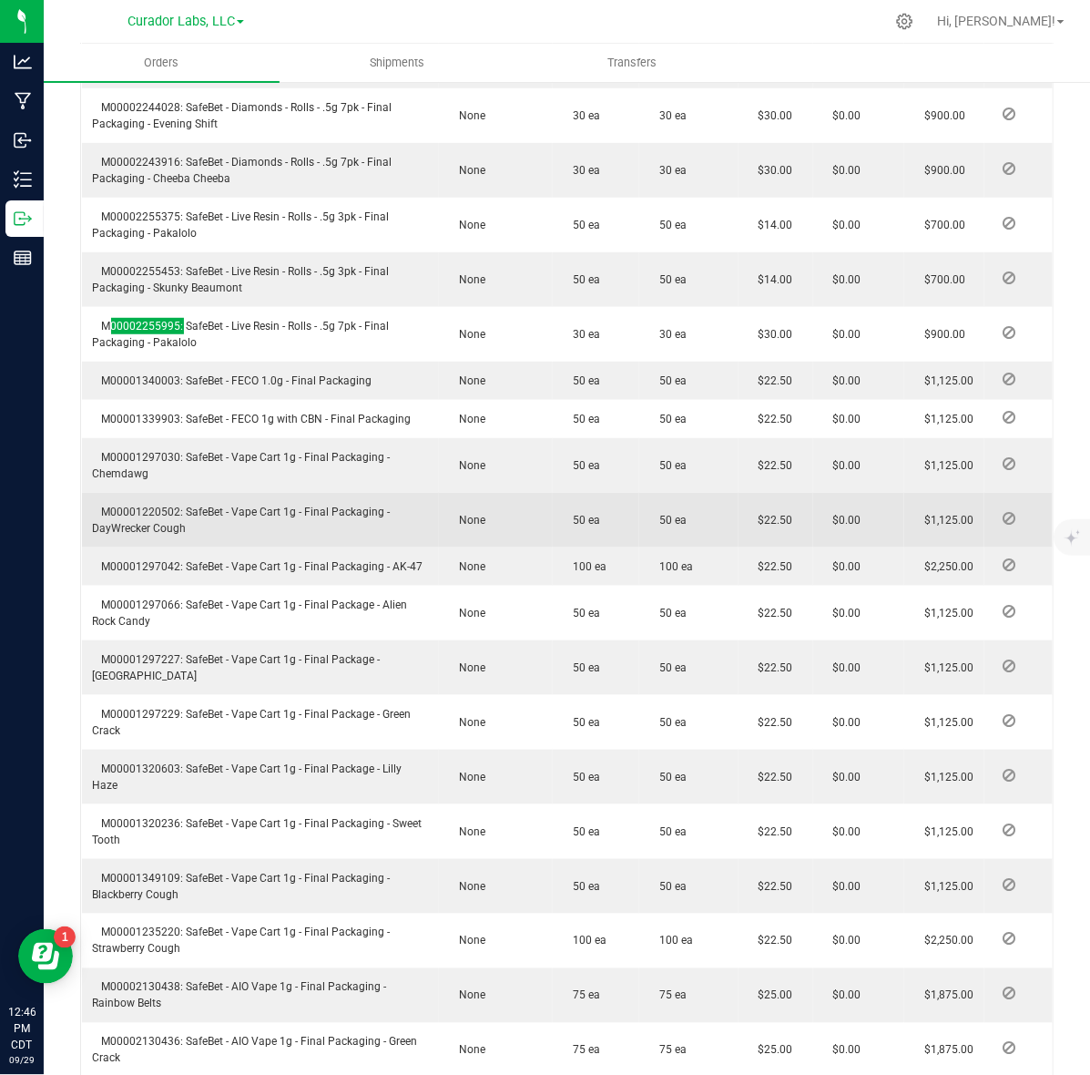
scroll to position [2391, 0]
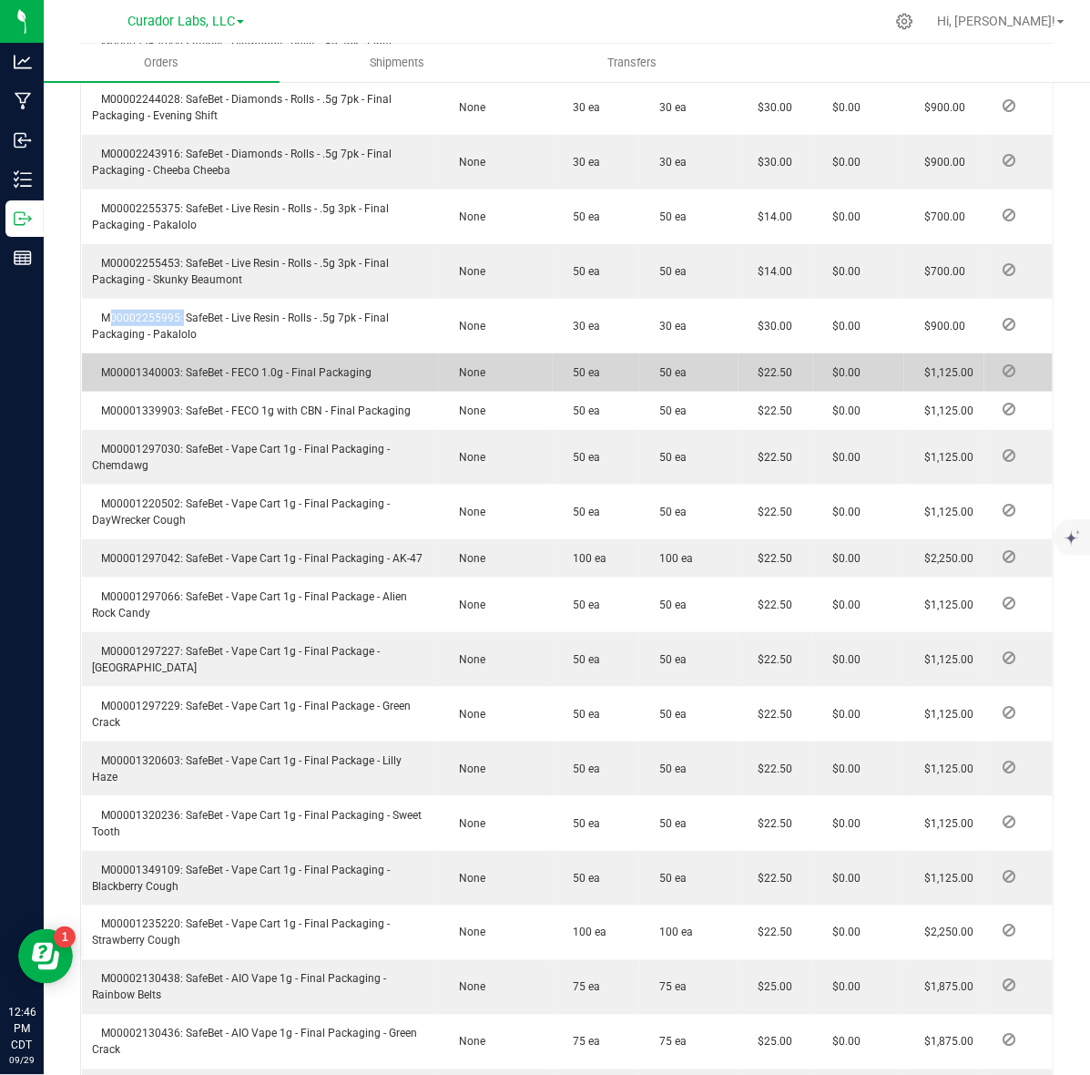
click at [155, 366] on span "M00001340003: SafeBet - FECO 1.0g - Final Packaging" at bounding box center [233, 372] width 280 height 13
click at [156, 366] on span "M00001340003: SafeBet - FECO 1.0g - Final Packaging" at bounding box center [233, 372] width 280 height 13
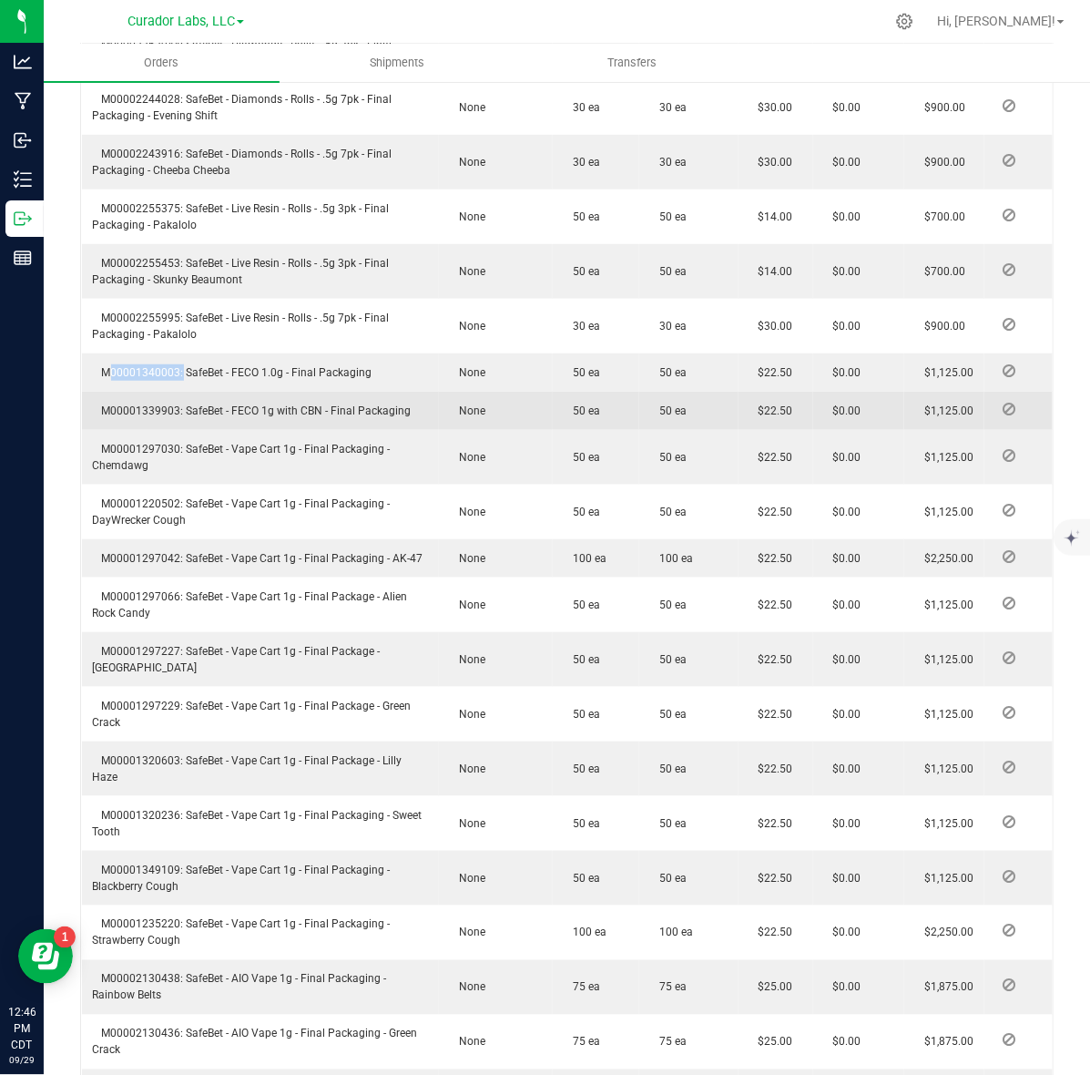
click at [148, 404] on span "M00001339903: SafeBet - FECO 1g with CBN - Final Packaging" at bounding box center [252, 410] width 319 height 13
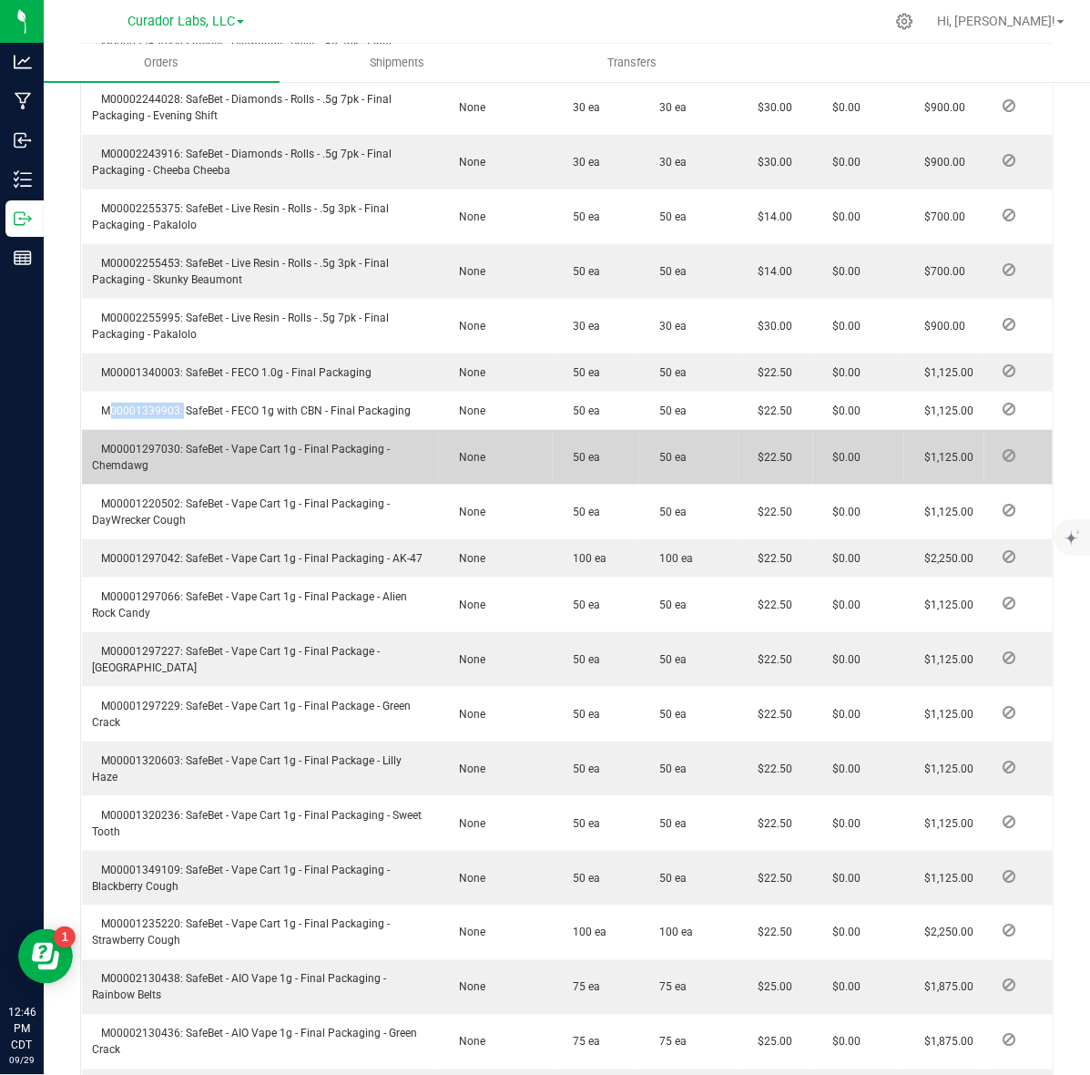
click at [126, 443] on span "M00001297030: SafeBet - Vape Cart 1g - Final Packaging - Chemdawg" at bounding box center [242, 457] width 298 height 29
click at [125, 443] on span "M00001297030: SafeBet - Vape Cart 1g - Final Packaging - Chemdawg" at bounding box center [242, 457] width 298 height 29
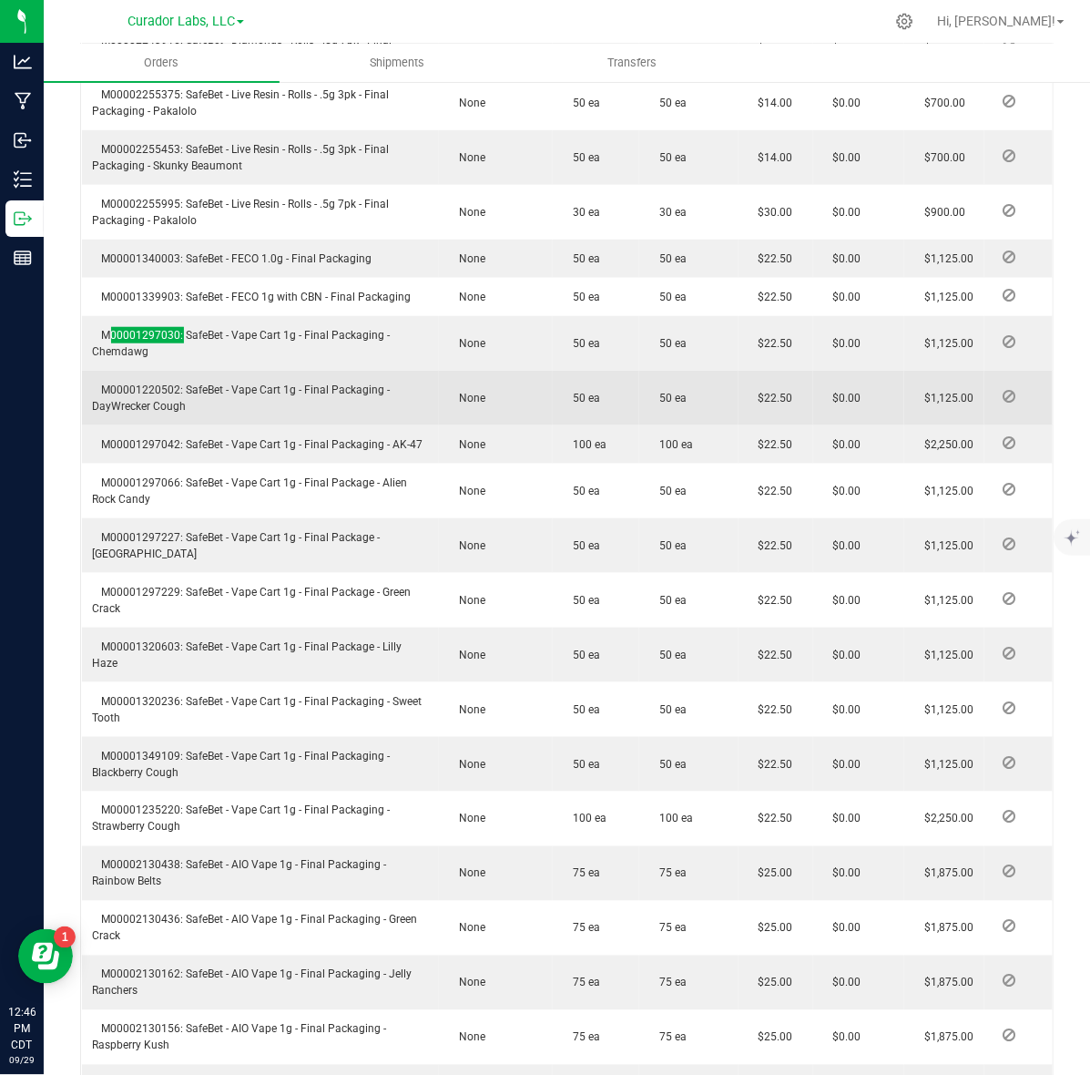
scroll to position [2619, 0]
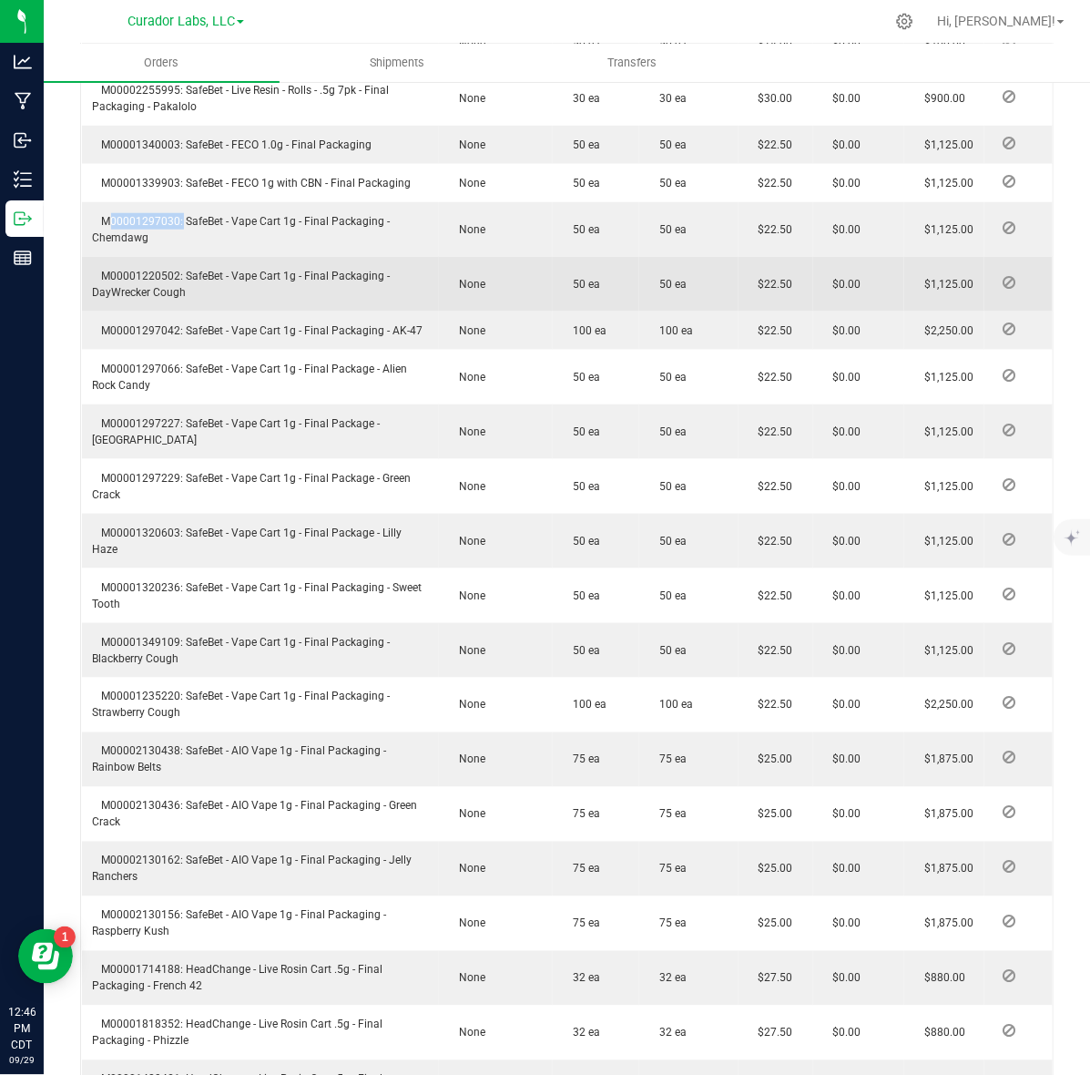
click at [135, 270] on span "M00001220502: SafeBet - Vape Cart 1g - Final Packaging - DayWrecker Cough" at bounding box center [242, 284] width 298 height 29
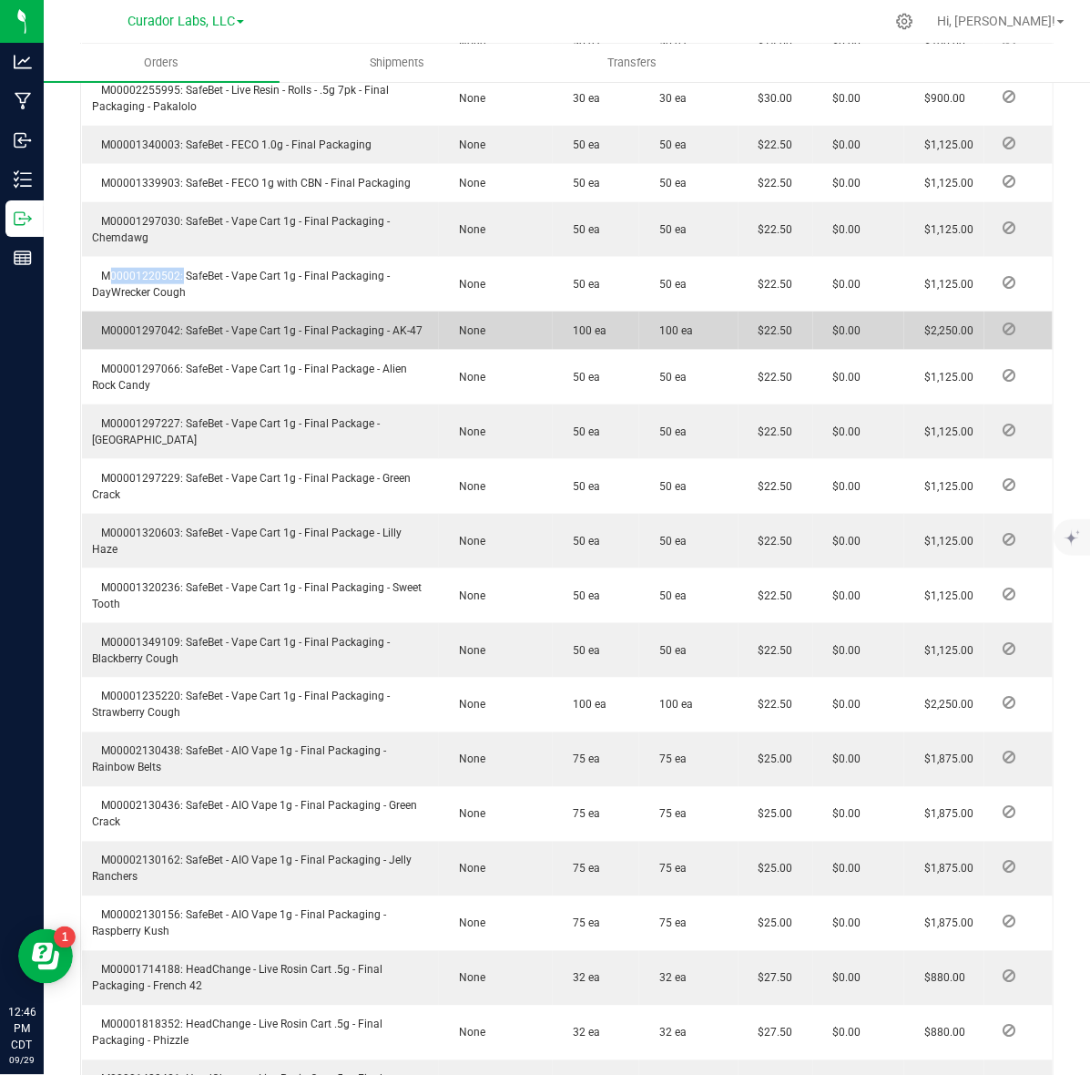
click at [164, 324] on span "M00001297042: SafeBet - Vape Cart 1g - Final Packaging - AK-47" at bounding box center [258, 330] width 331 height 13
click at [161, 324] on span "M00001297042: SafeBet - Vape Cart 1g - Final Packaging - AK-47" at bounding box center [258, 330] width 331 height 13
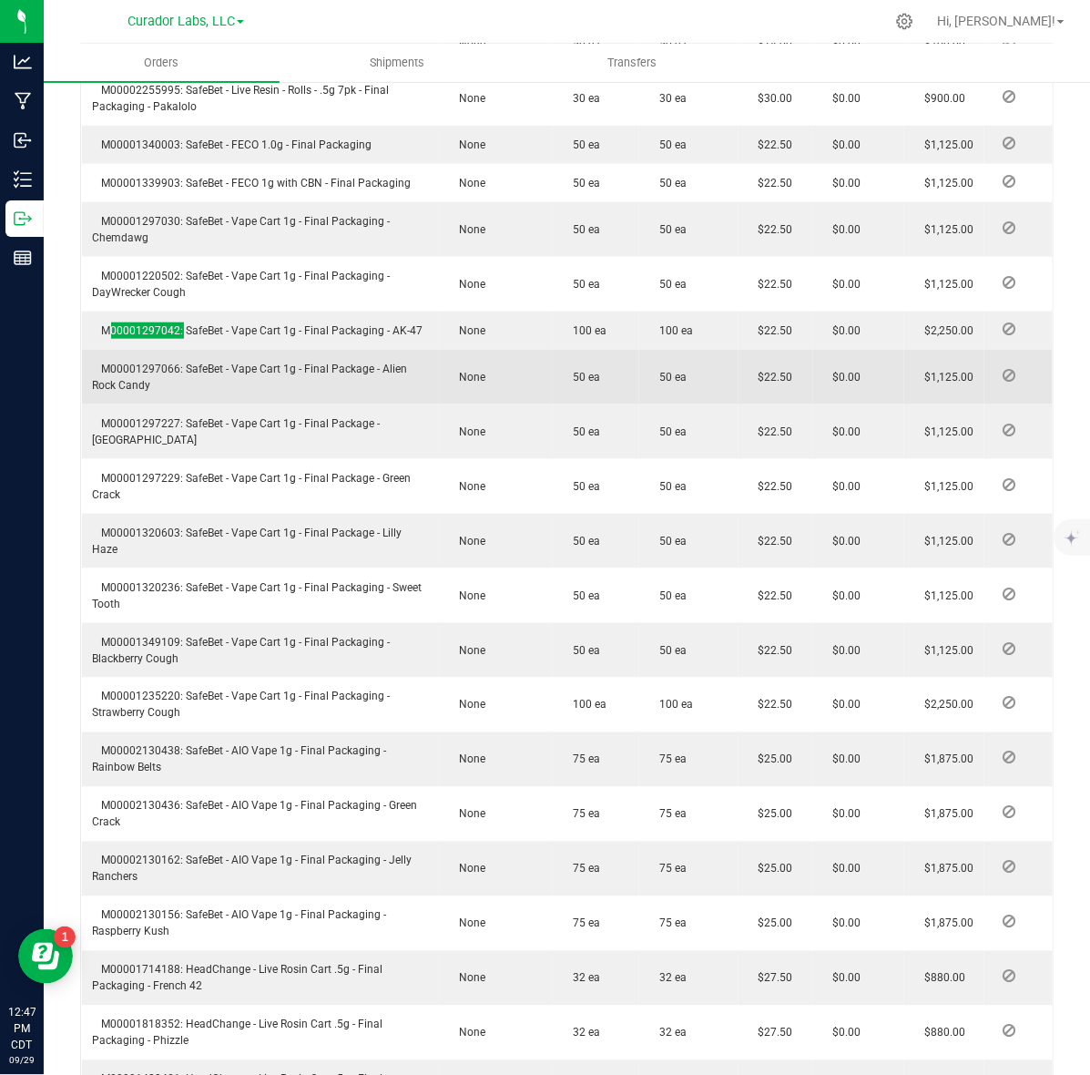
scroll to position [2733, 0]
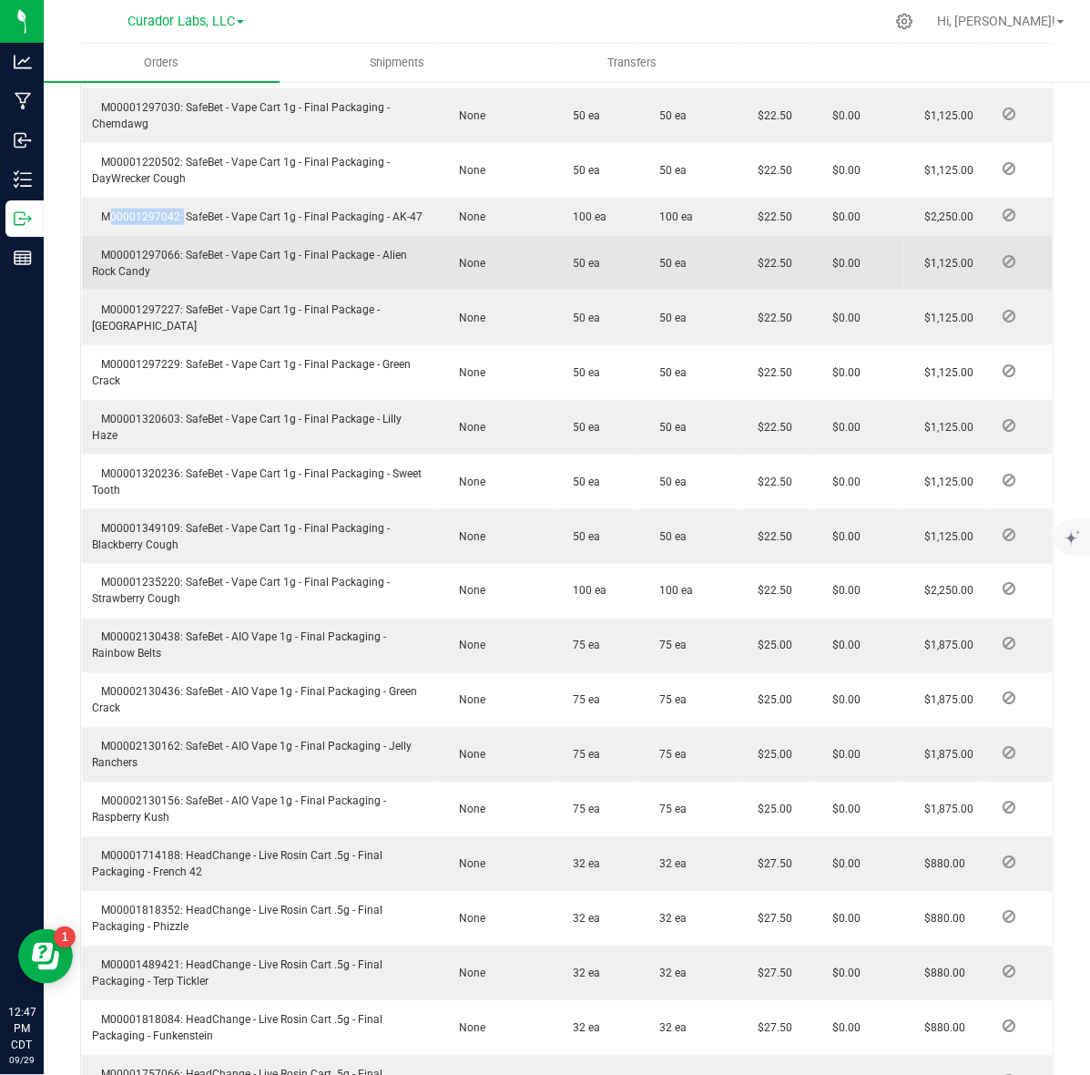
click at [138, 249] on span "M00001297066: SafeBet - Vape Cart 1g - Final Package - Alien Rock Candy" at bounding box center [250, 263] width 315 height 29
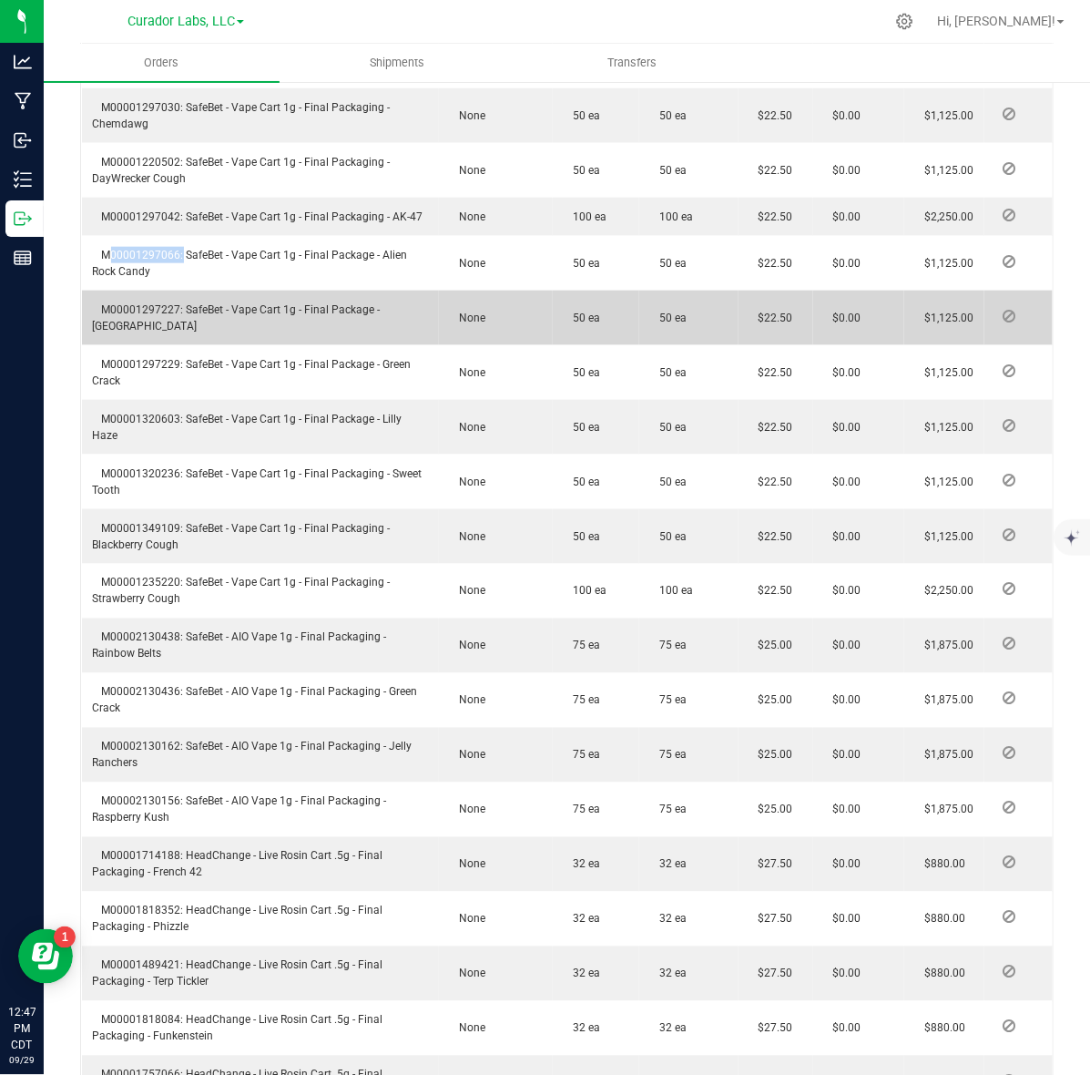
click at [158, 303] on span "M00001297227: SafeBet - Vape Cart 1g - Final Package - Kush Stadium" at bounding box center [237, 317] width 288 height 29
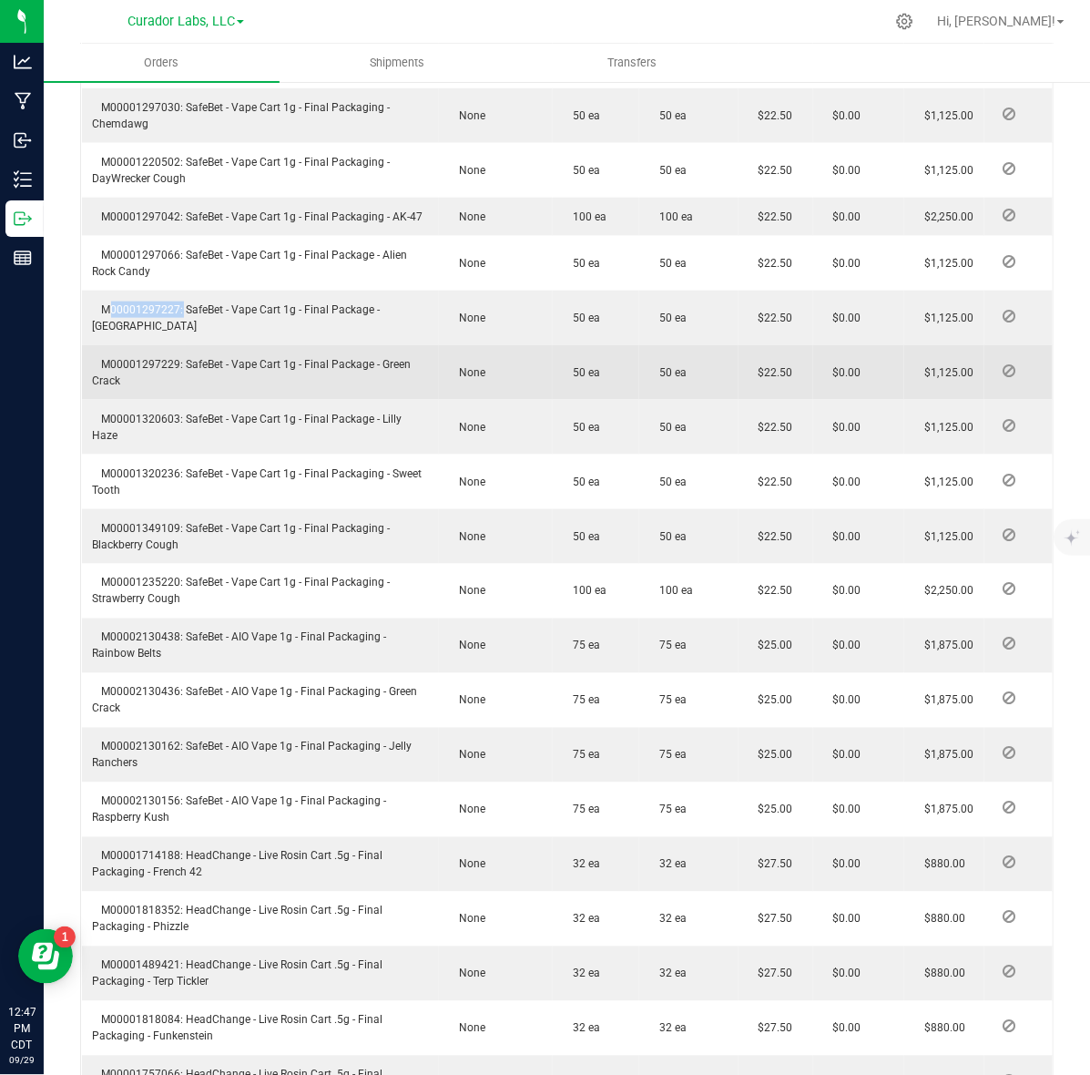
click at [148, 345] on td "M00001297229: SafeBet - Vape Cart 1g - Final Package - Green Crack" at bounding box center [261, 372] width 358 height 55
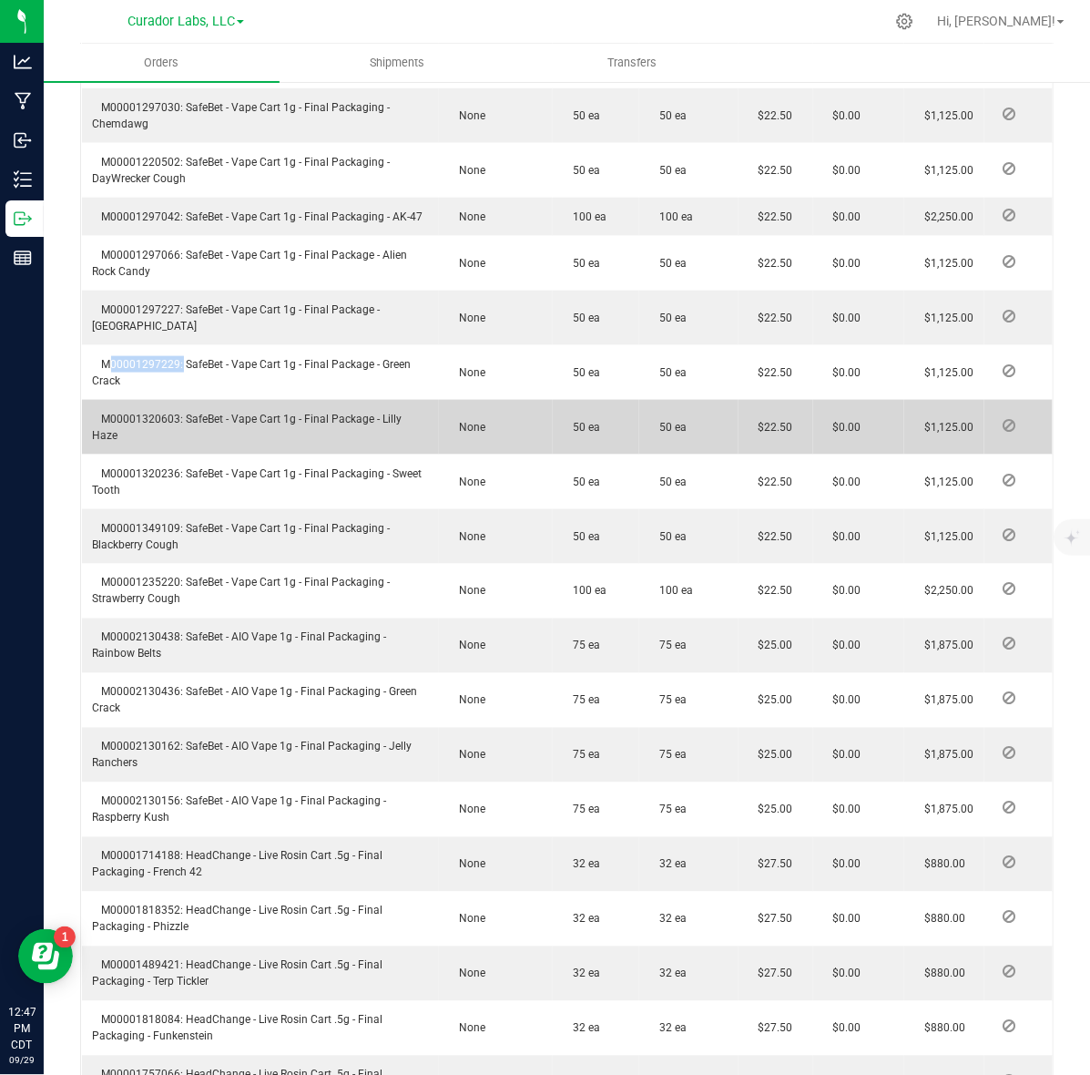
click at [166, 413] on span "M00001320603: SafeBet - Vape Cart 1g - Final Package - Lilly Haze" at bounding box center [248, 427] width 310 height 29
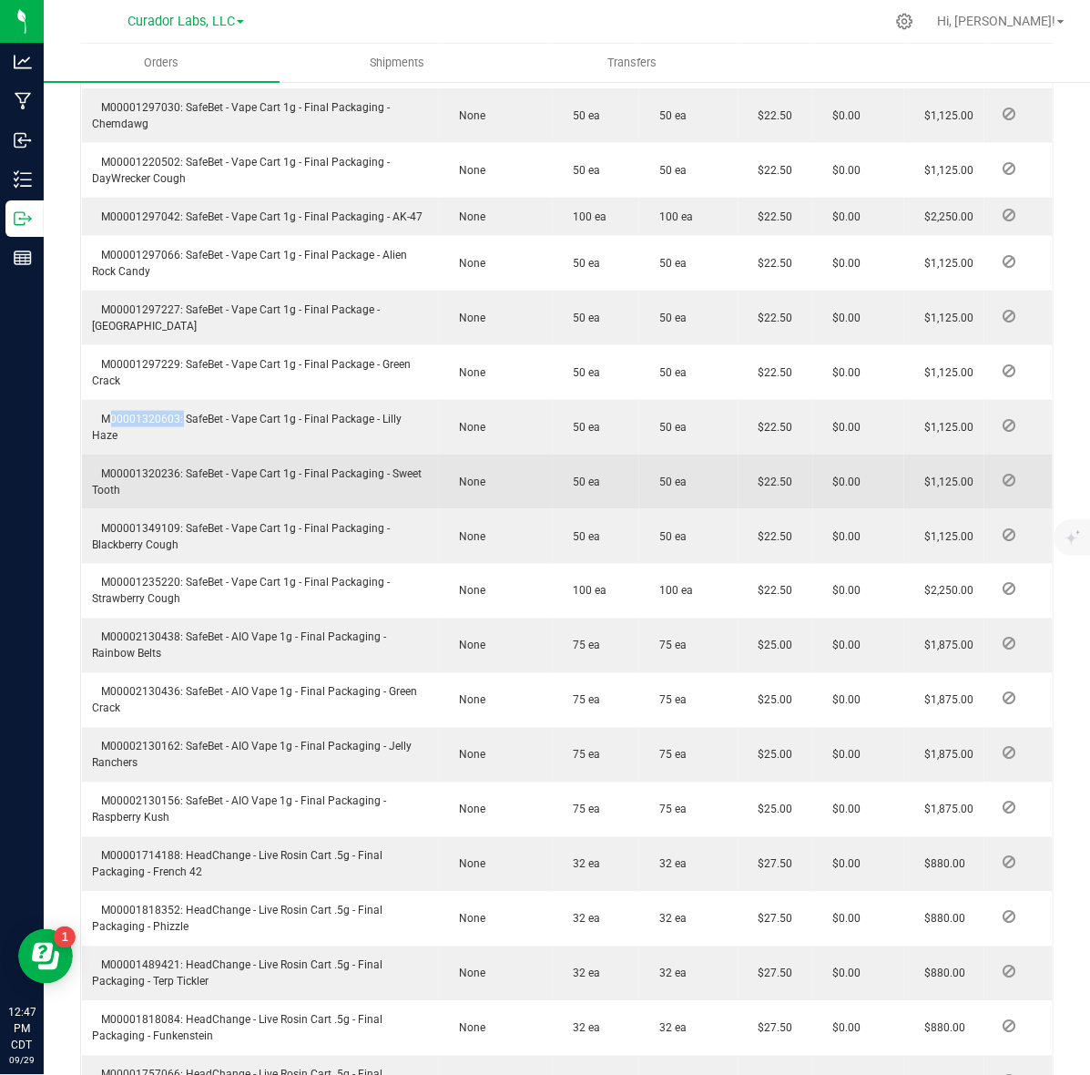
click at [118, 467] on span "M00001320236: SafeBet - Vape Cart 1g - Final Packaging - Sweet Tooth" at bounding box center [258, 481] width 330 height 29
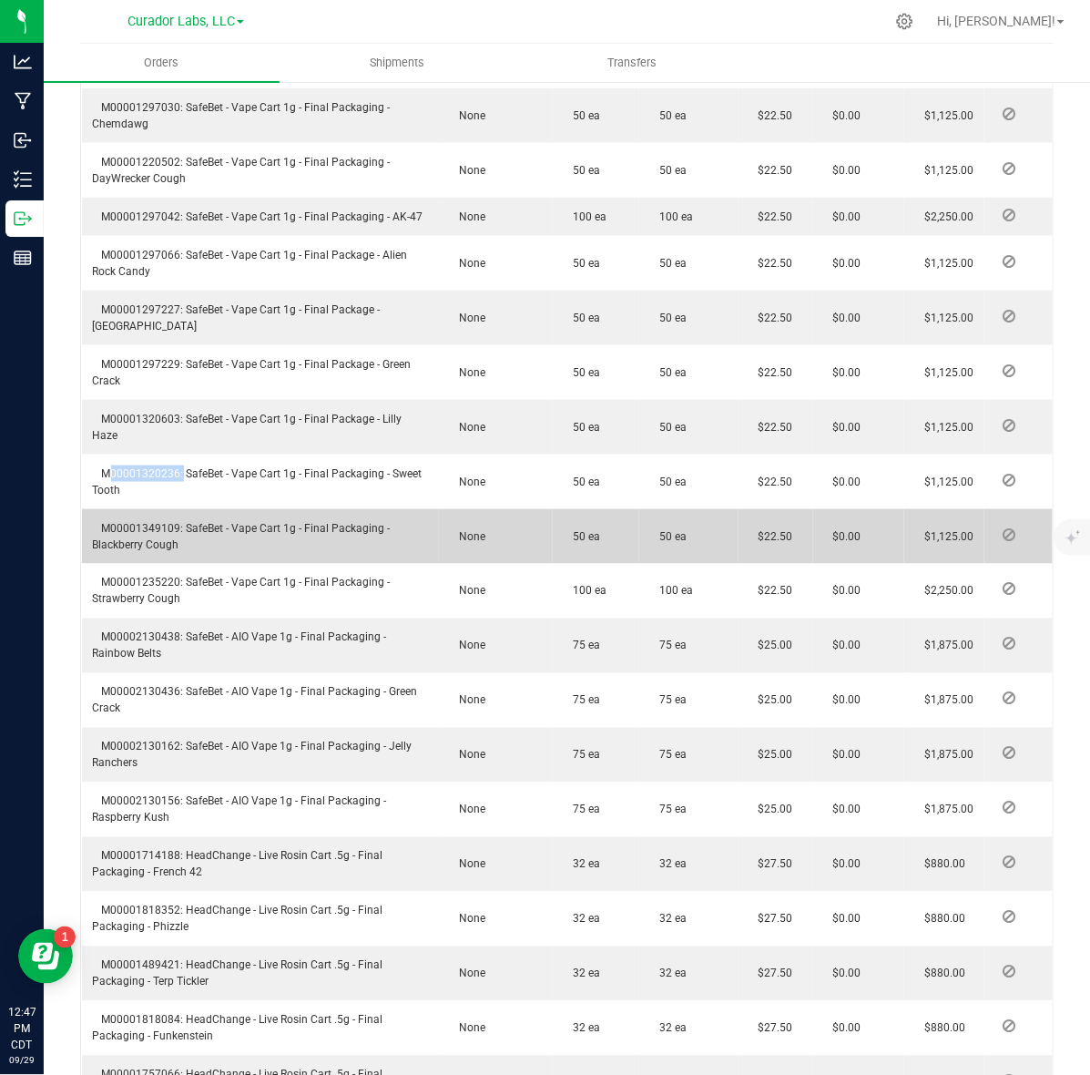
click at [161, 522] on span "M00001349109: SafeBet - Vape Cart 1g - Final Packaging - Blackberry Cough" at bounding box center [242, 536] width 298 height 29
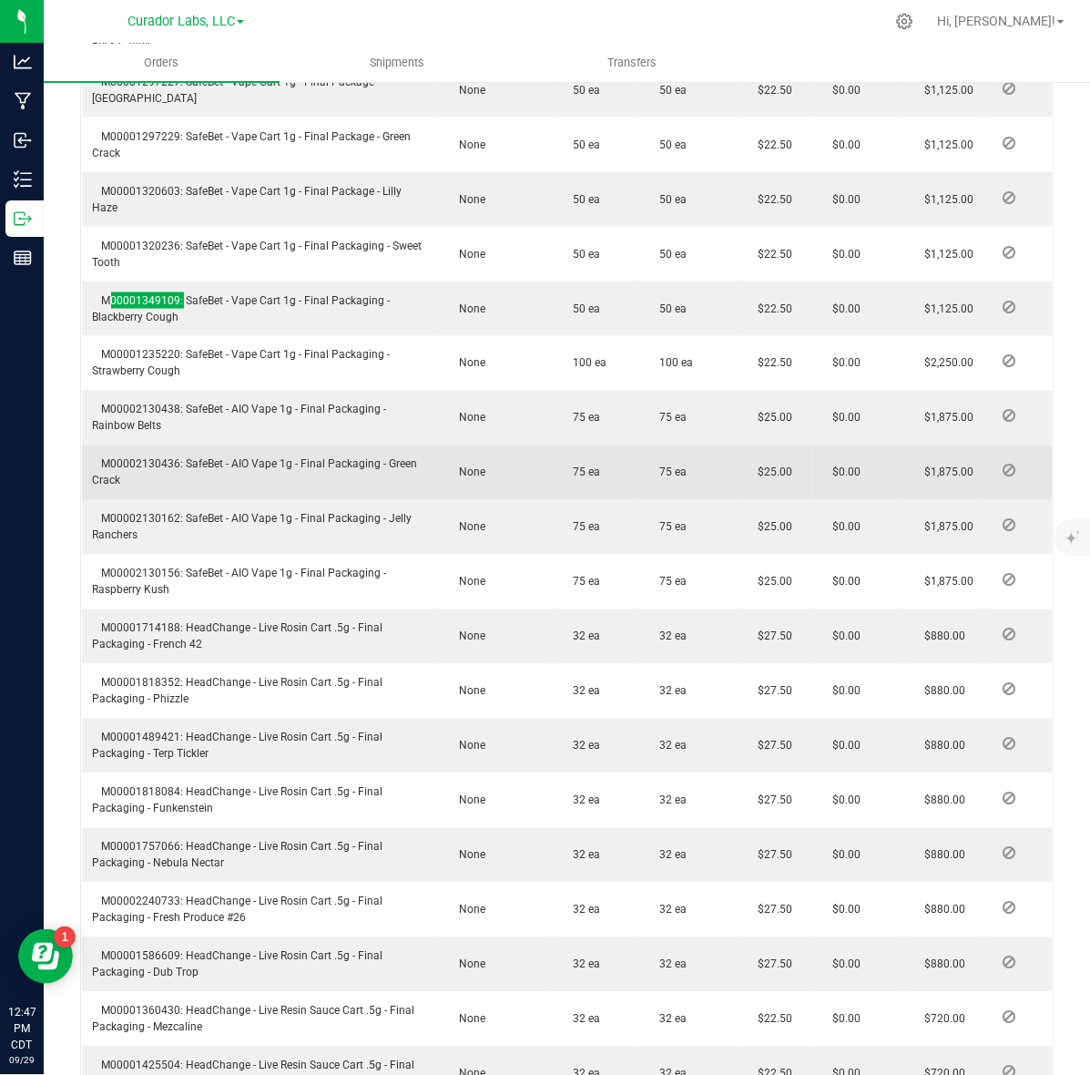
scroll to position [3074, 0]
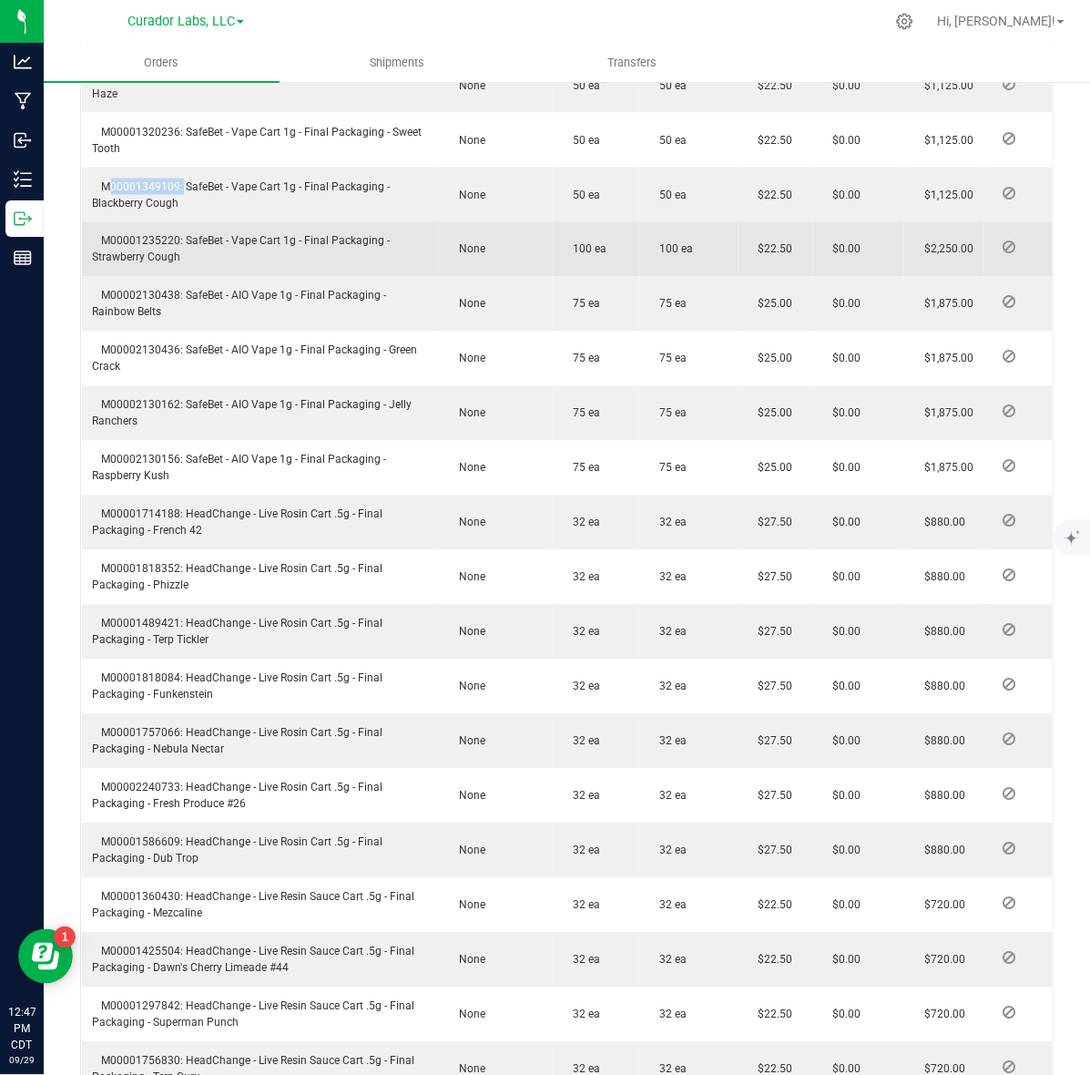
click at [159, 235] on span "M00001235220: SafeBet - Vape Cart 1g - Final Packaging - Strawberry Cough" at bounding box center [242, 249] width 298 height 29
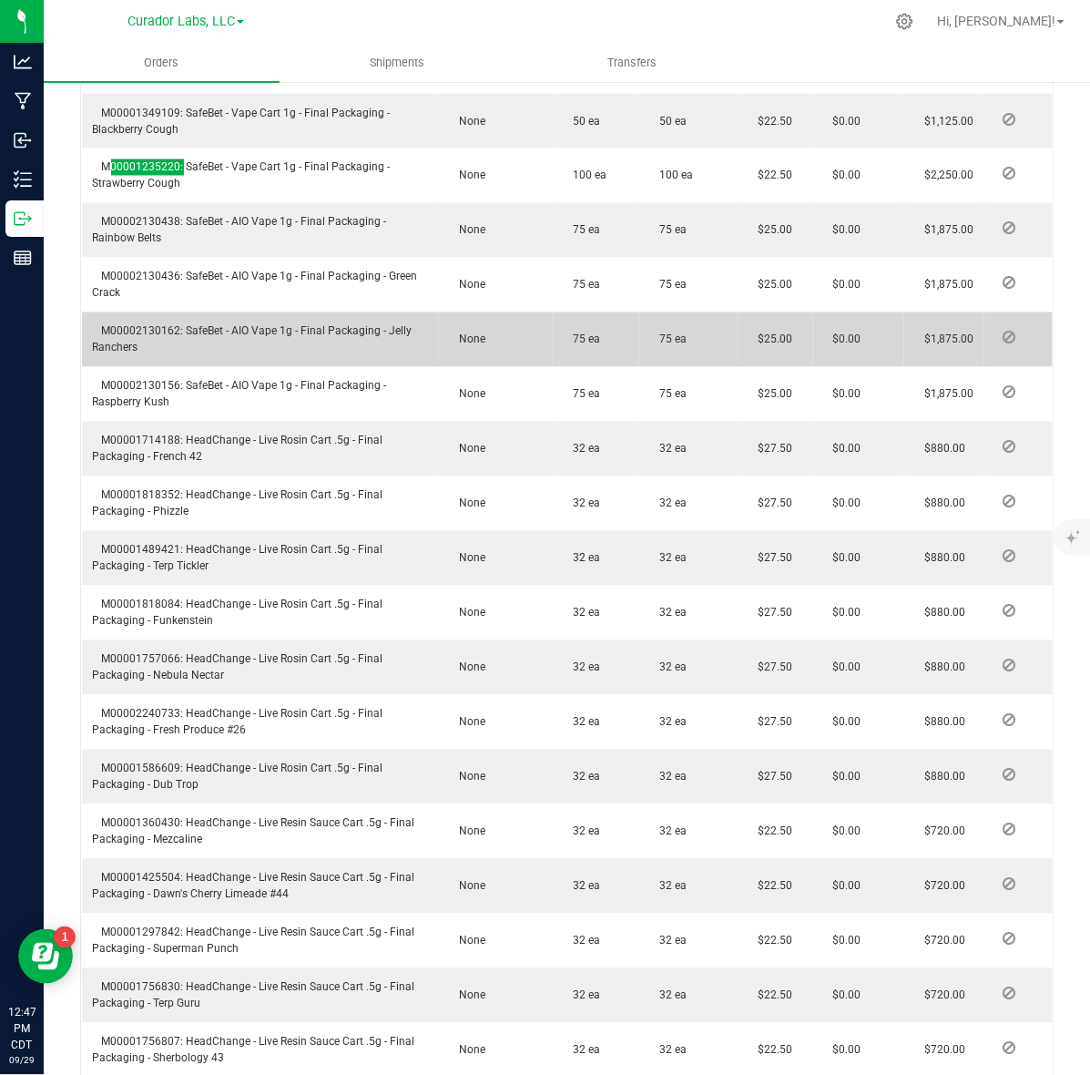
scroll to position [3188, 0]
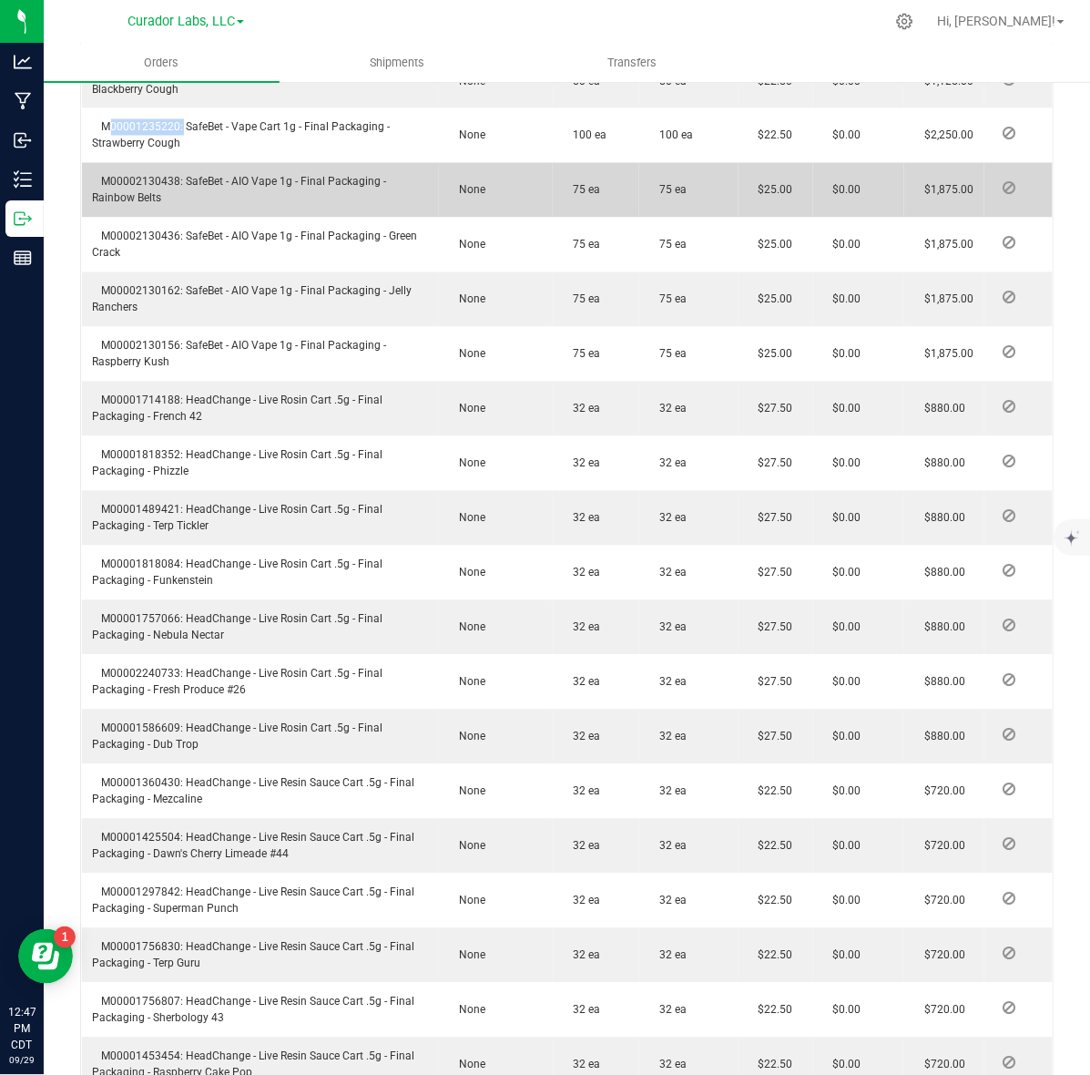
click at [128, 176] on span "M00002130438: SafeBet - AIO Vape 1g - Final Packaging - Rainbow Belts" at bounding box center [240, 190] width 294 height 29
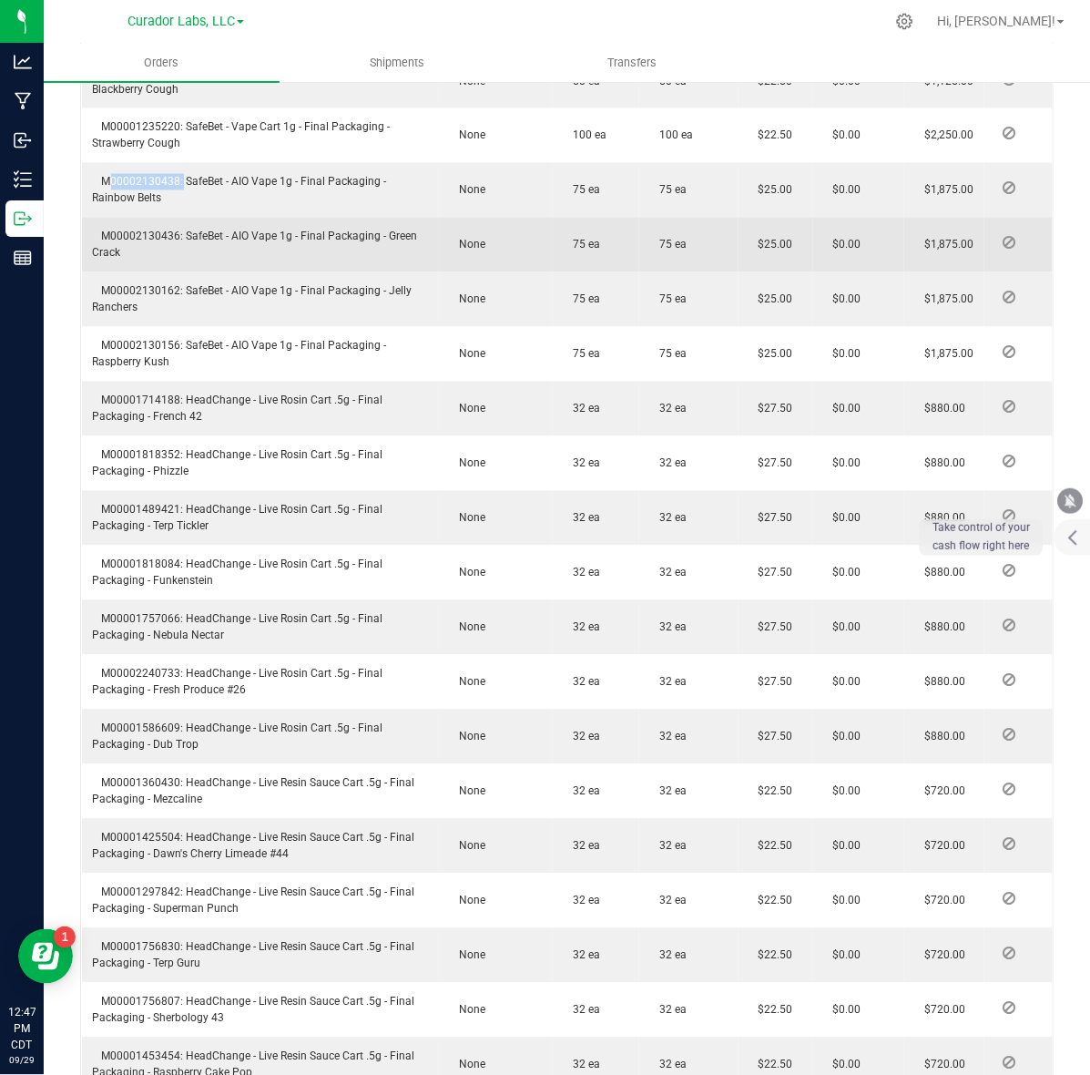
click at [124, 230] on span "M00002130436: SafeBet - AIO Vape 1g - Final Packaging - Green Crack" at bounding box center [255, 244] width 325 height 29
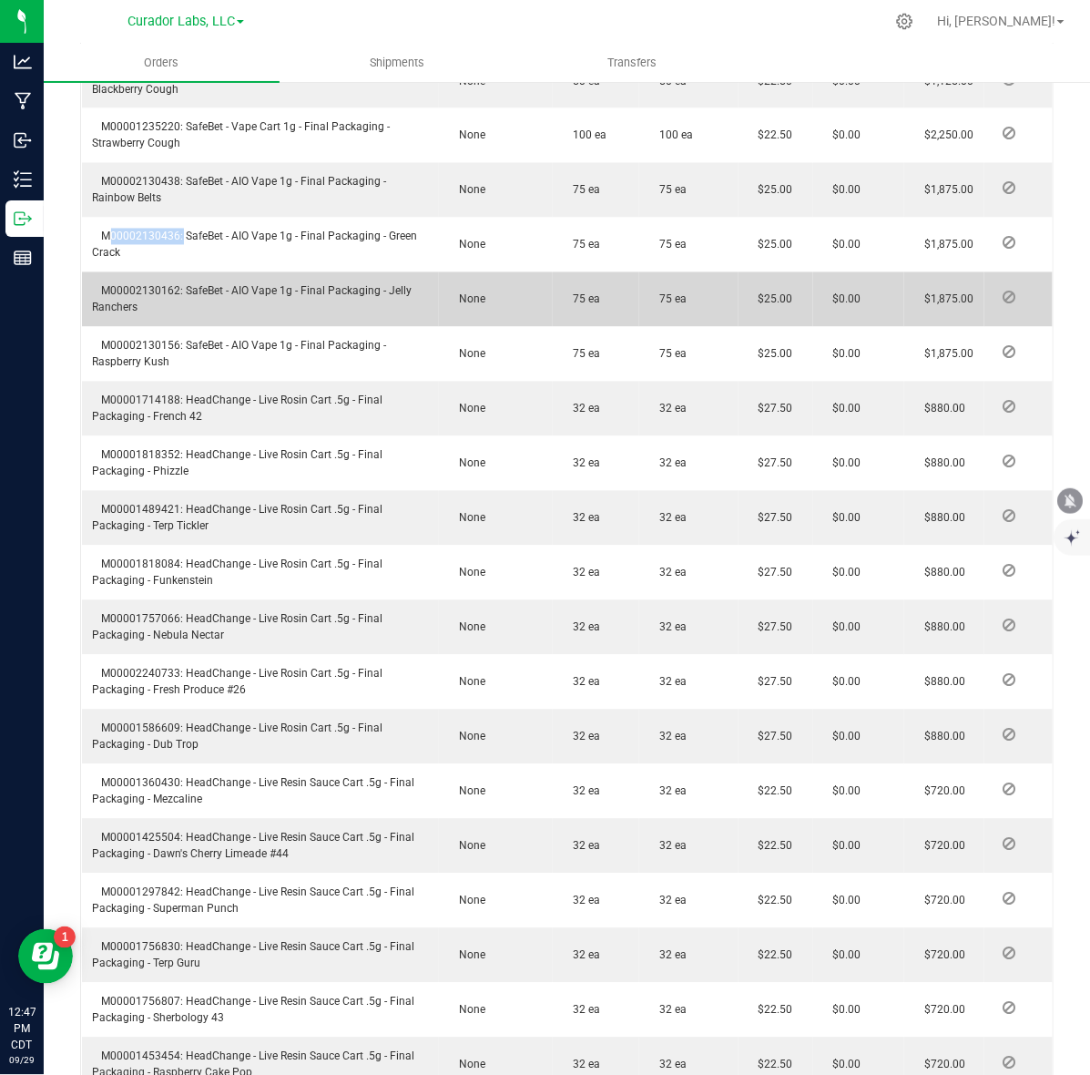
click at [121, 272] on td "M00002130162: SafeBet - AIO Vape 1g - Final Packaging - Jelly Ranchers" at bounding box center [261, 299] width 358 height 55
click at [138, 285] on span "M00002130162: SafeBet - AIO Vape 1g - Final Packaging - Jelly Ranchers" at bounding box center [253, 299] width 320 height 29
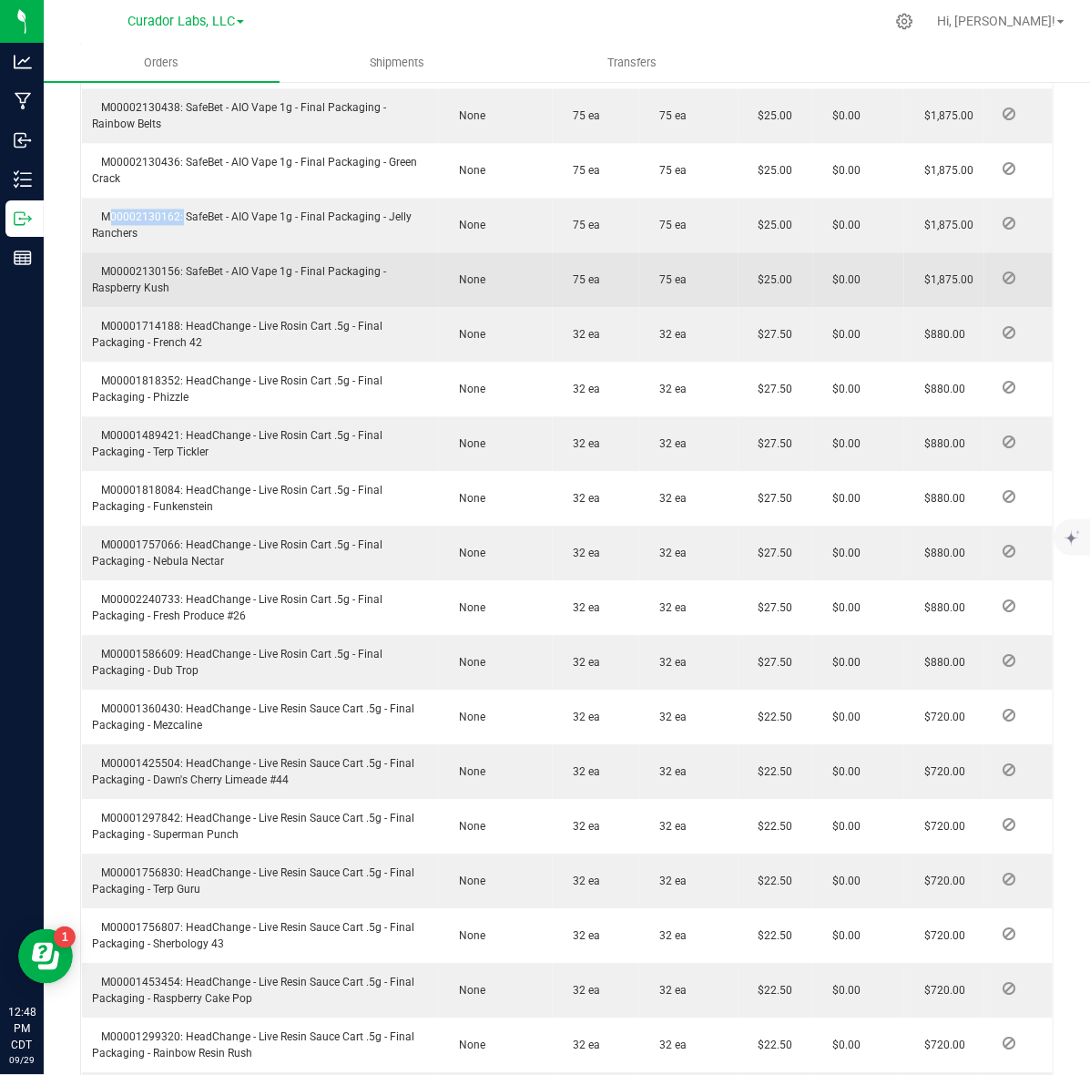
scroll to position [3302, 0]
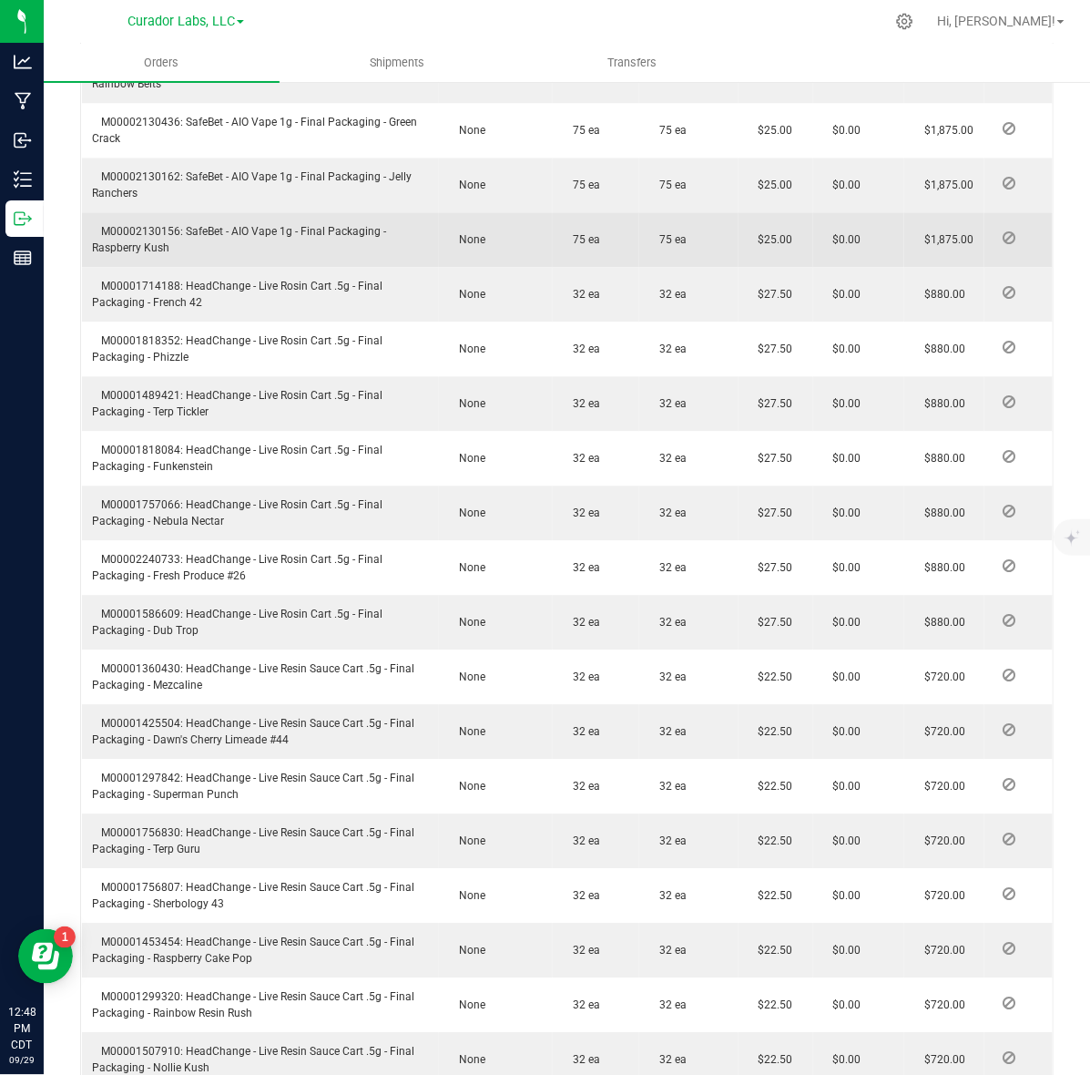
click at [160, 226] on span "M00002130156: SafeBet - AIO Vape 1g - Final Packaging - Raspberry Kush" at bounding box center [240, 240] width 294 height 29
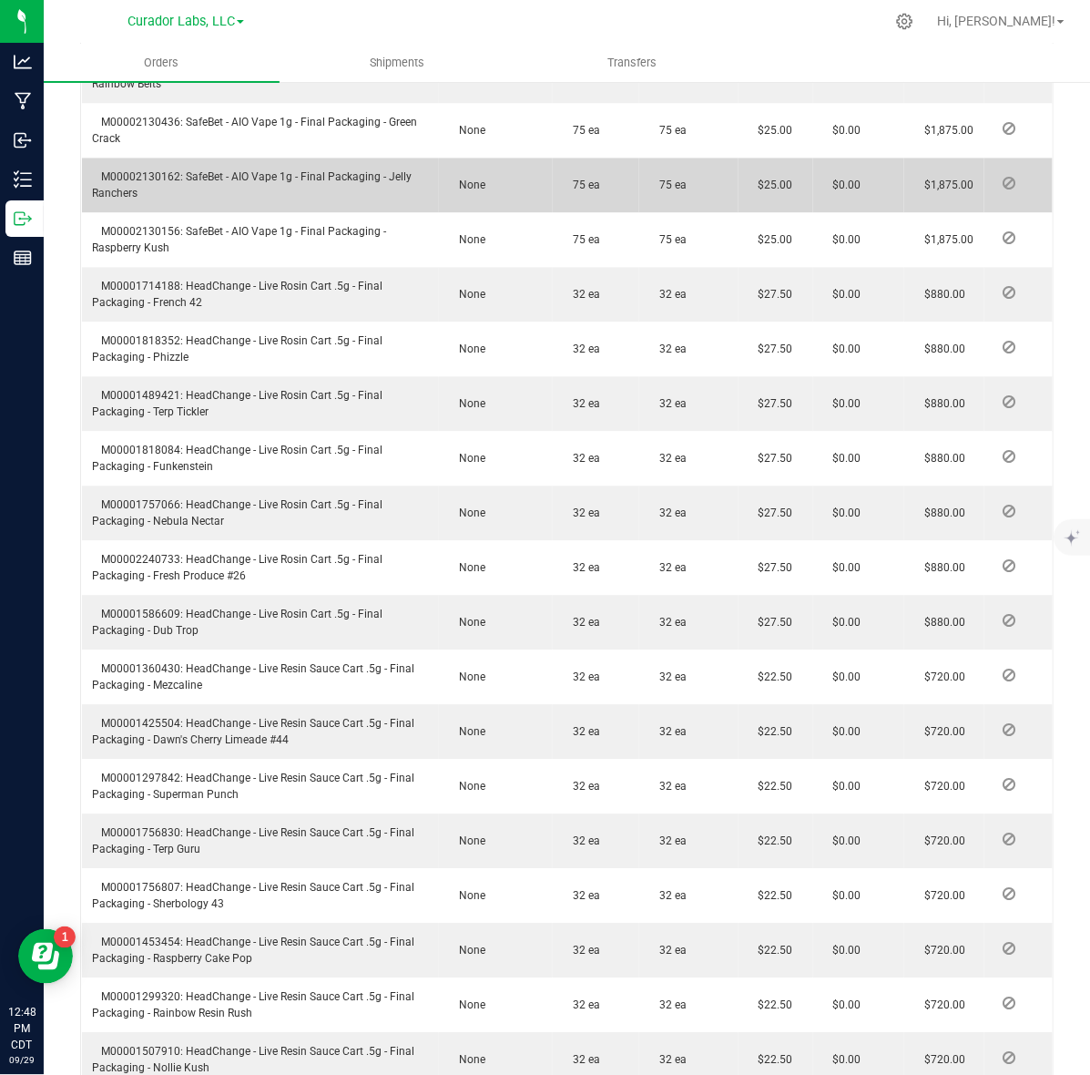
click at [121, 159] on td "M00002130162: SafeBet - AIO Vape 1g - Final Packaging - Jelly Ranchers" at bounding box center [261, 186] width 358 height 55
click at [138, 171] on span "M00002130162: SafeBet - AIO Vape 1g - Final Packaging - Jelly Ranchers" at bounding box center [253, 185] width 320 height 29
click at [125, 171] on span "M00002130162: SafeBet - AIO Vape 1g - Final Packaging - Jelly Ranchers" at bounding box center [253, 185] width 320 height 29
click at [126, 171] on span "M00002130162: SafeBet - AIO Vape 1g - Final Packaging - Jelly Ranchers" at bounding box center [253, 185] width 320 height 29
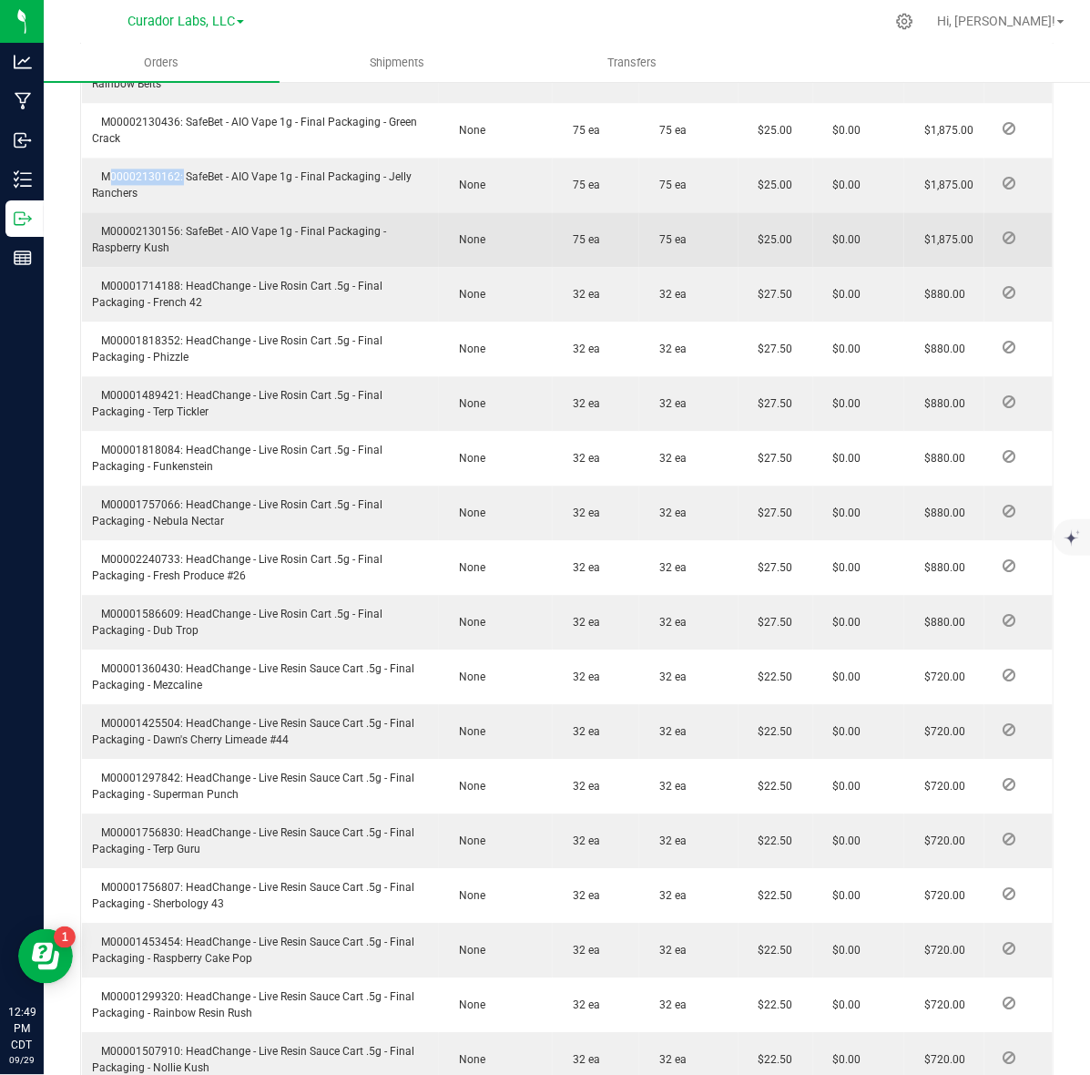
click at [141, 213] on td "M00002130156: SafeBet - AIO Vape 1g - Final Packaging - Raspberry Kush" at bounding box center [261, 240] width 358 height 55
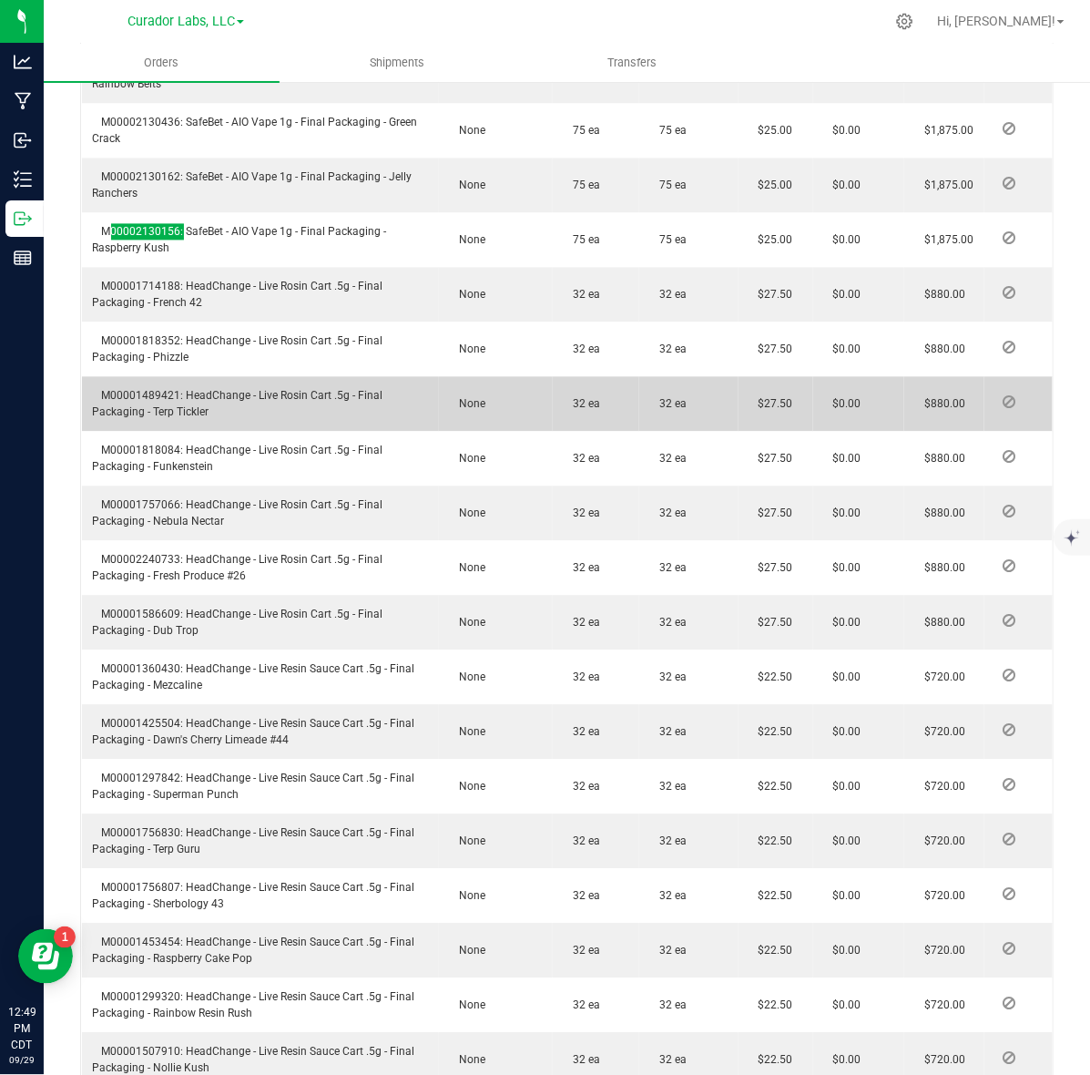
scroll to position [3416, 0]
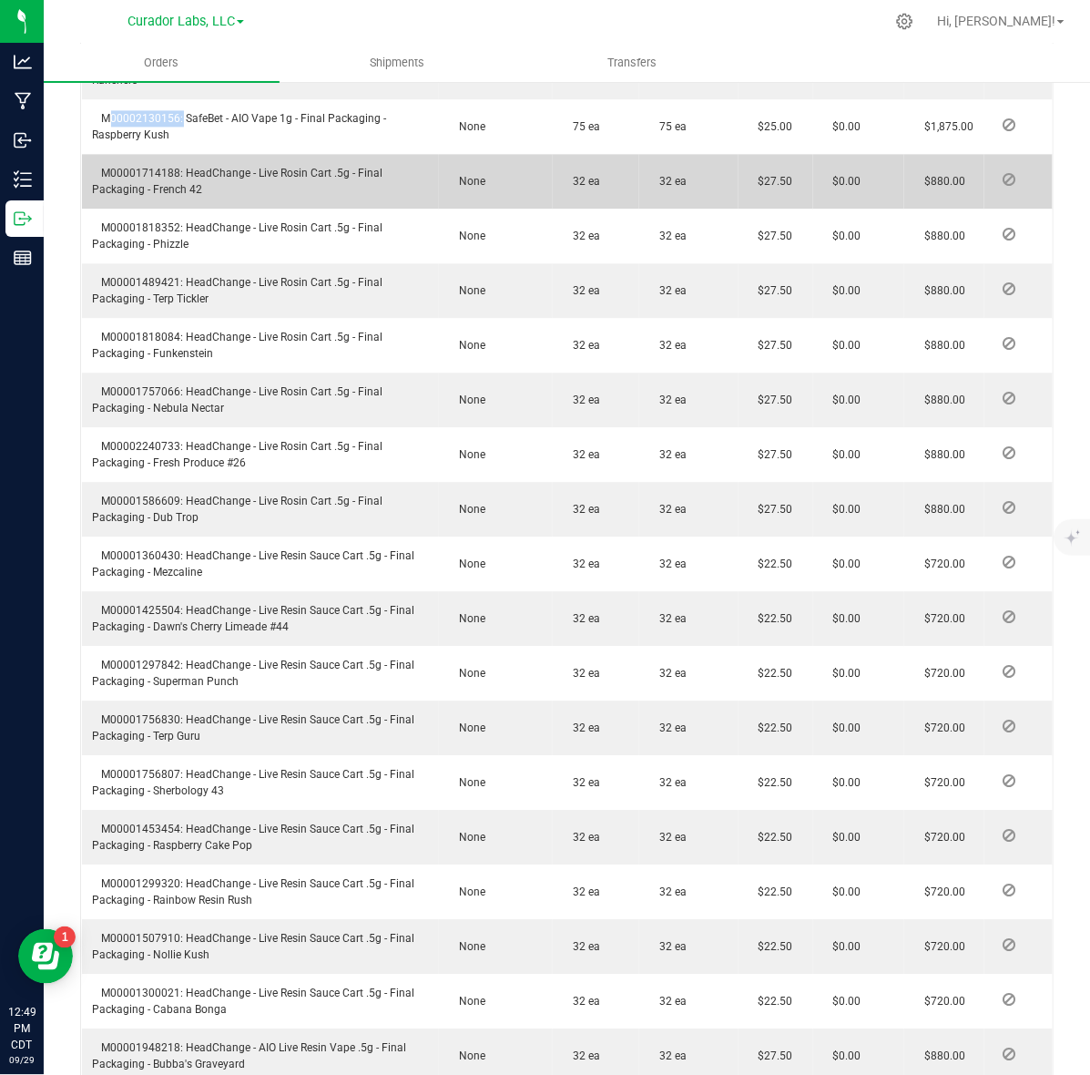
click at [123, 154] on td "M00001714188: HeadChange - Live Rosin Cart .5g - Final Packaging - French 42" at bounding box center [261, 181] width 358 height 55
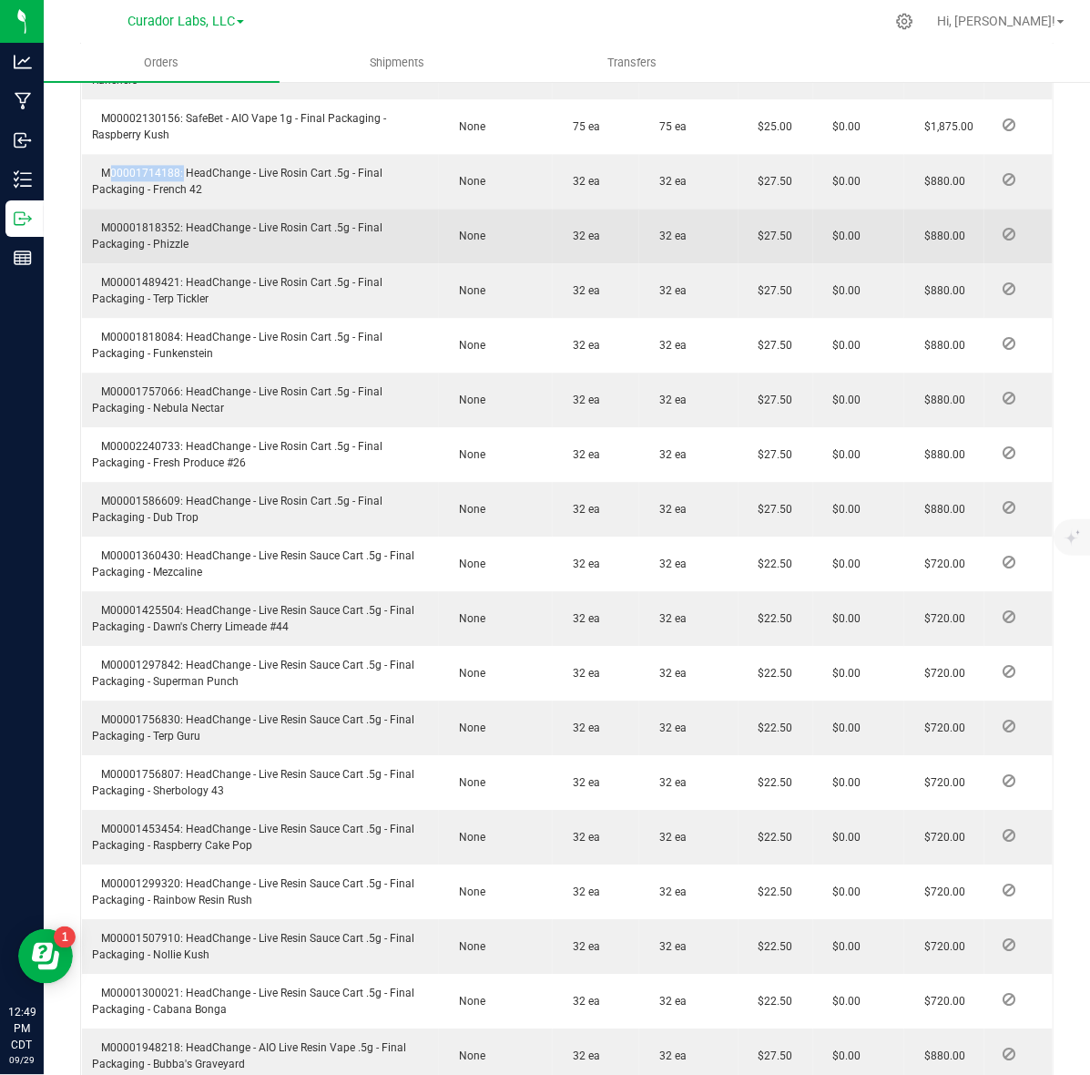
click at [133, 221] on span "M00001818352: HeadChange - Live Rosin Cart .5g - Final Packaging - Phizzle" at bounding box center [238, 235] width 291 height 29
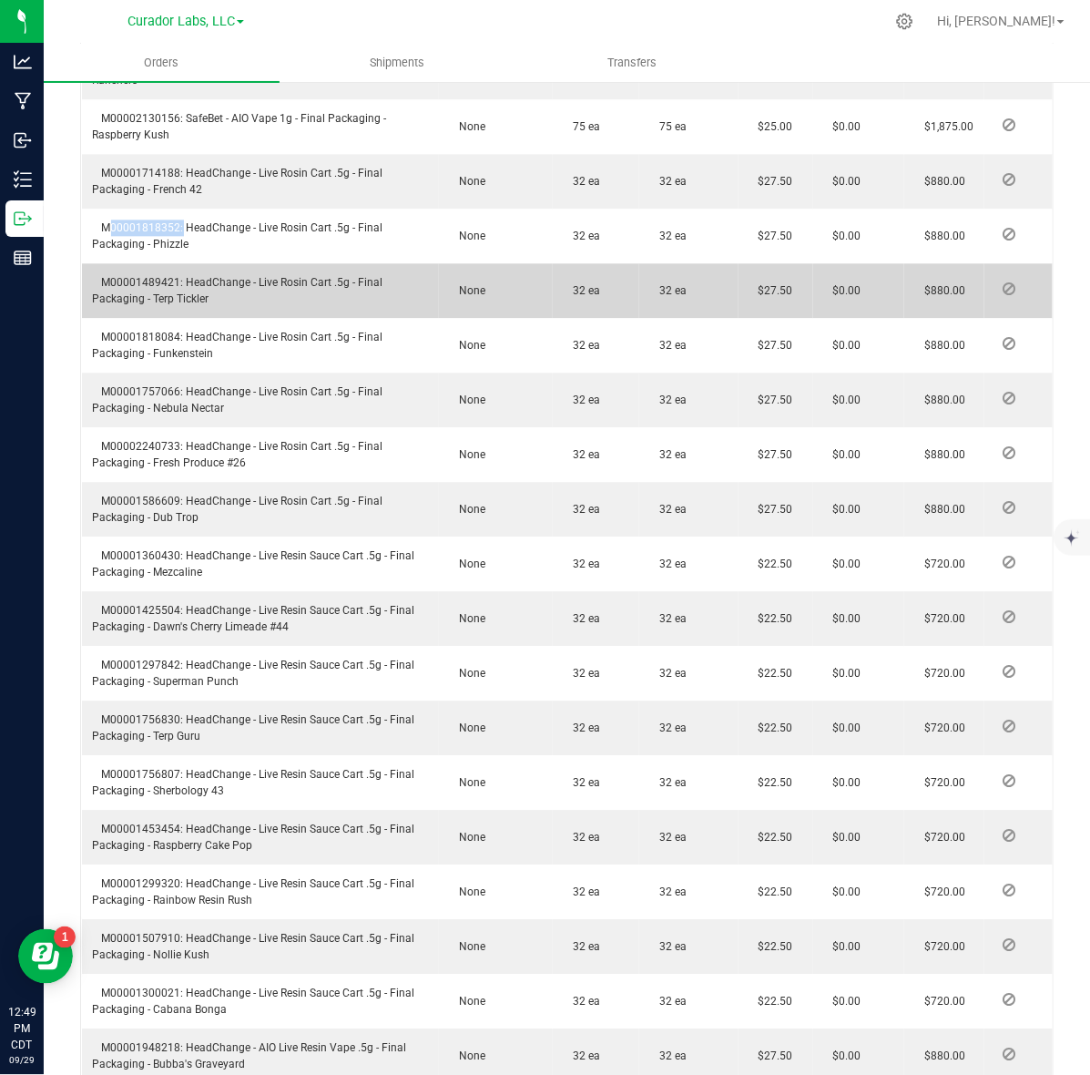
click at [148, 276] on span "M00001489421: HeadChange - Live Rosin Cart .5g - Final Packaging - Terp Tickler" at bounding box center [238, 290] width 291 height 29
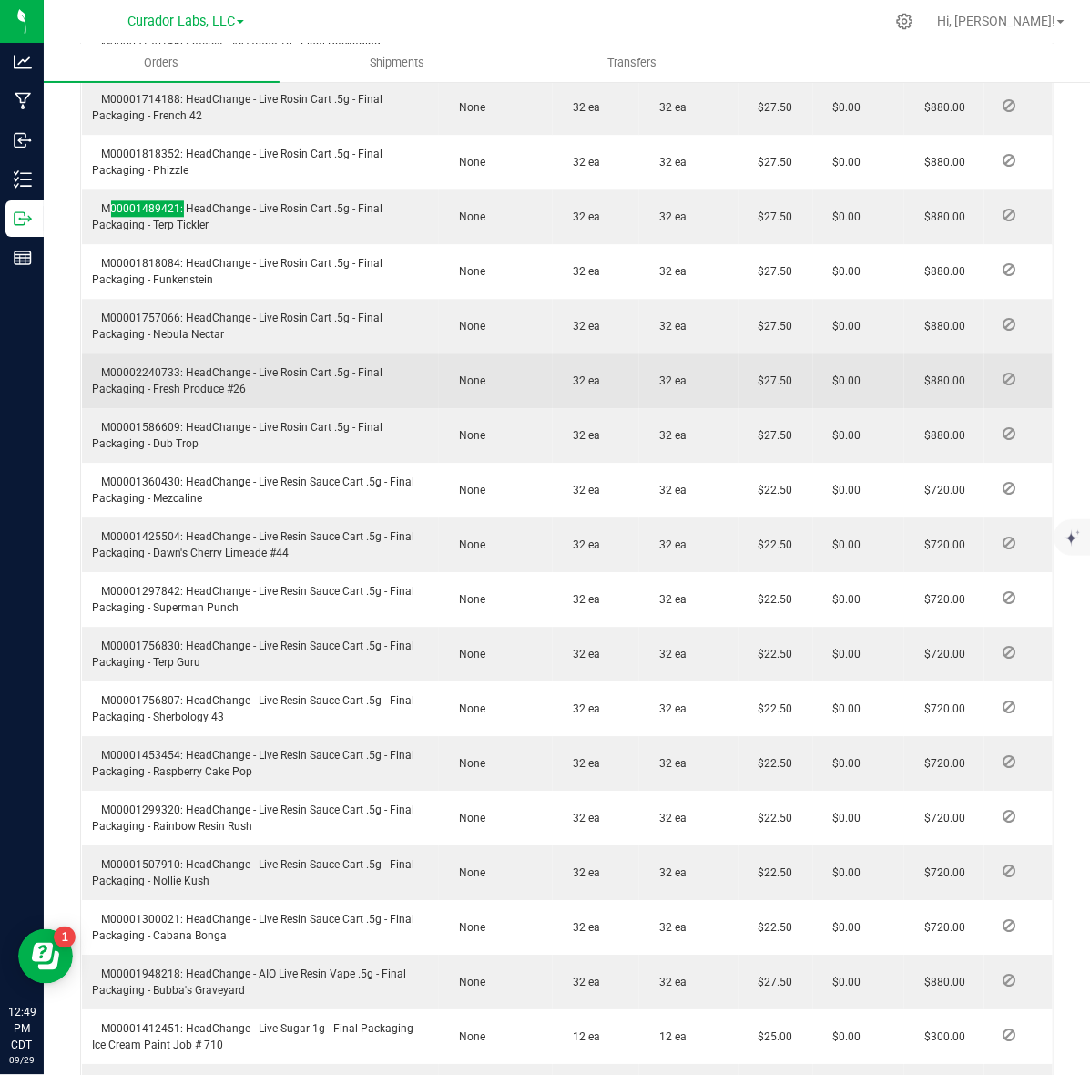
scroll to position [3530, 0]
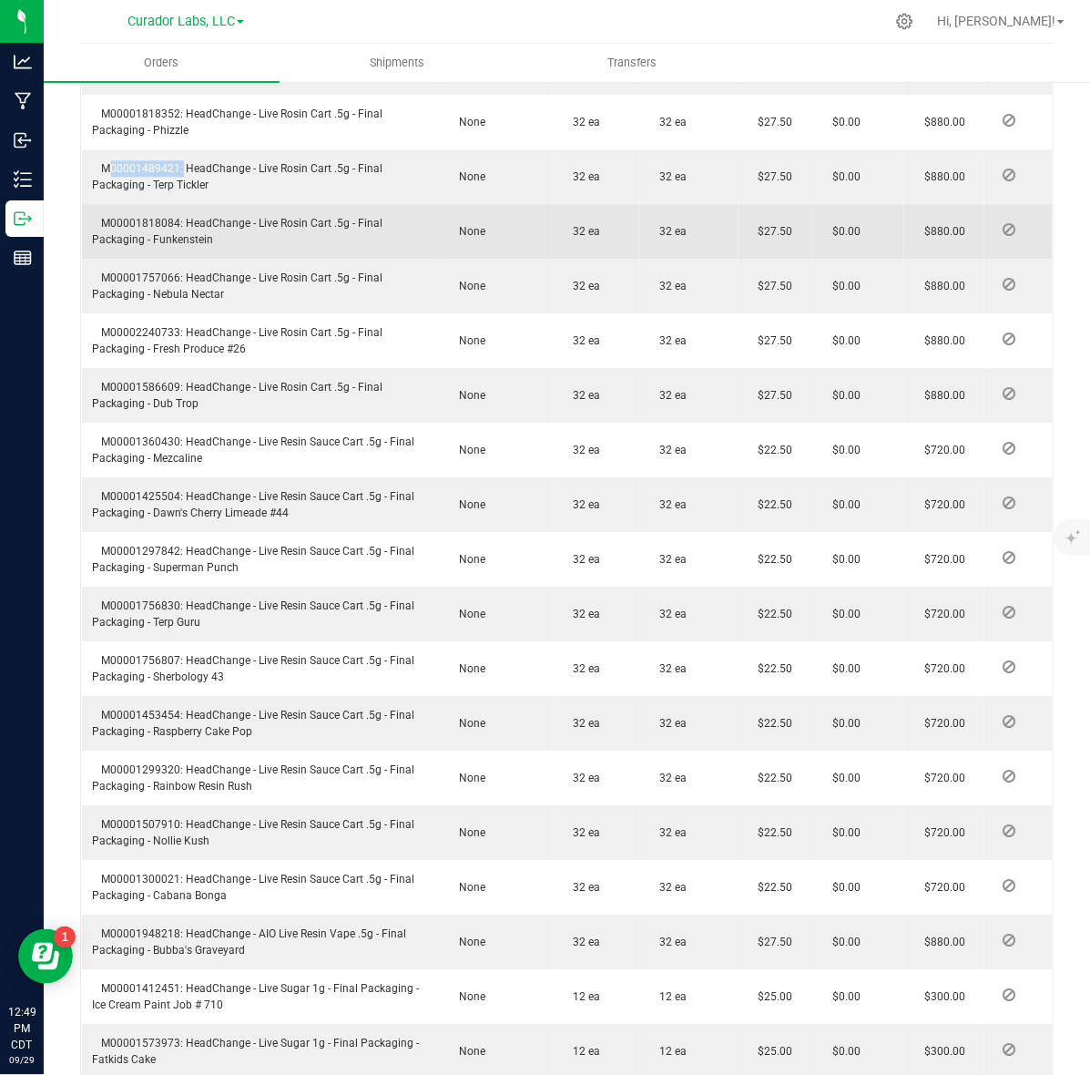
click at [152, 217] on span "M00001818084: HeadChange - Live Rosin Cart .5g - Final Packaging - Funkenstein" at bounding box center [238, 231] width 291 height 29
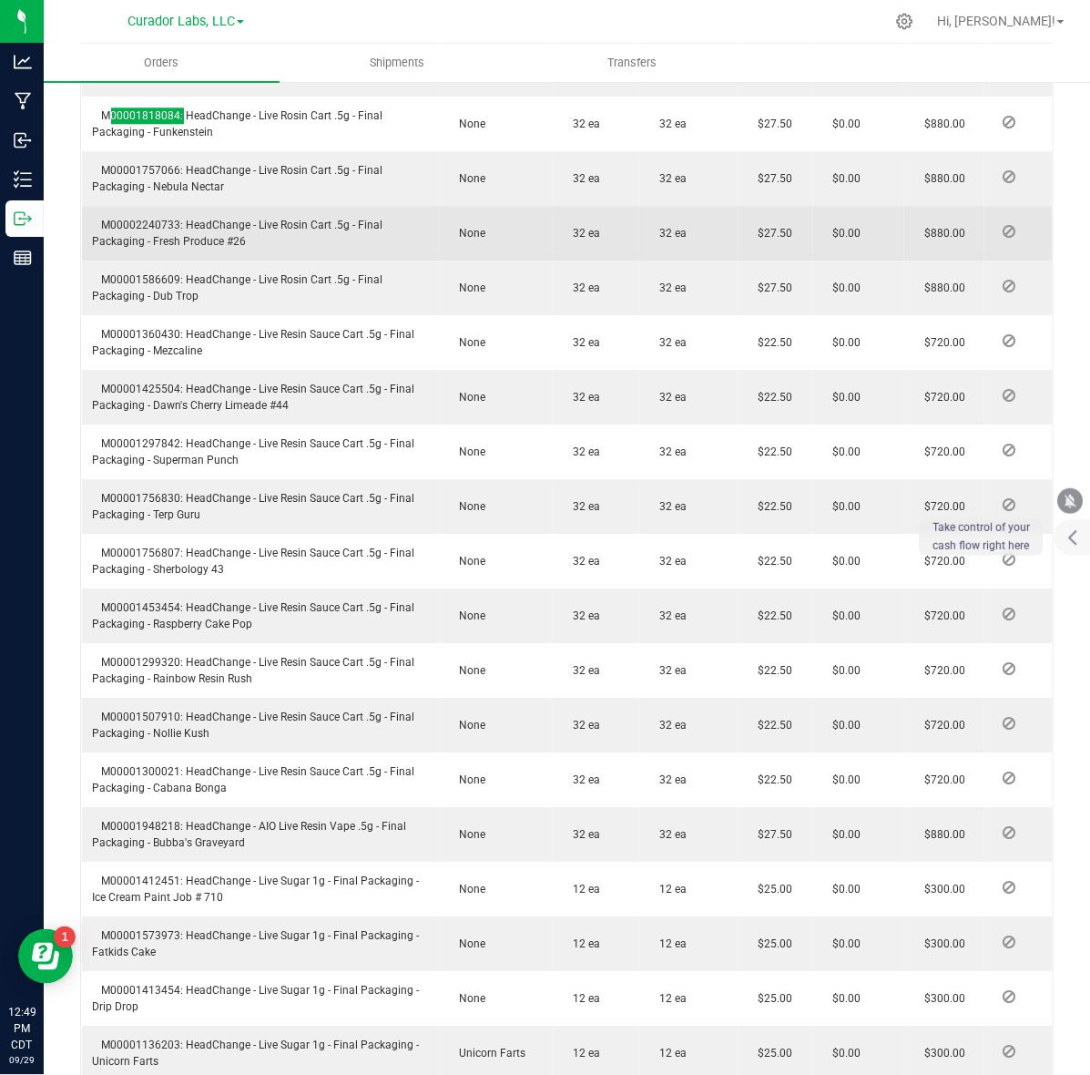
scroll to position [3644, 0]
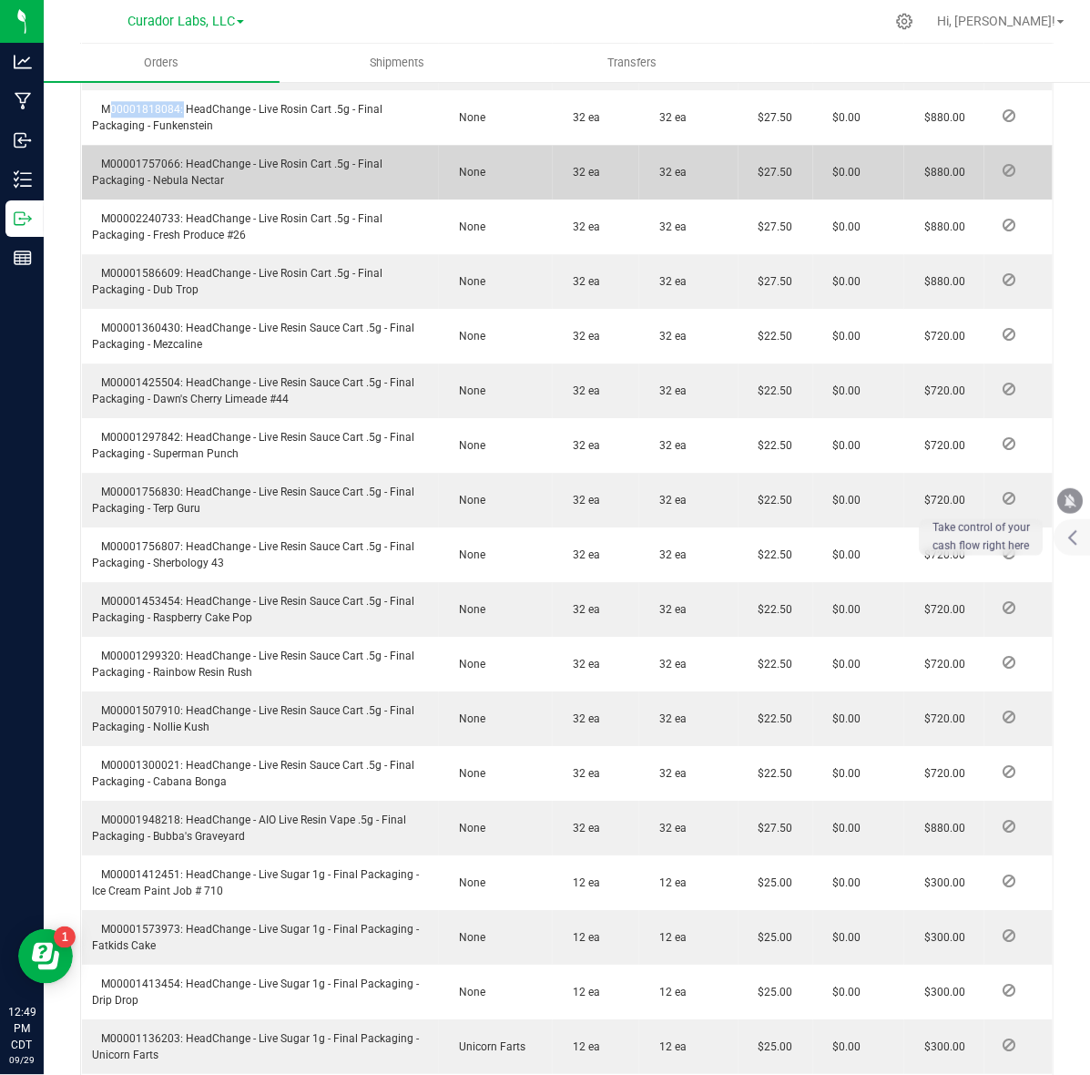
click at [147, 145] on td "M00001757066: HeadChange - Live Rosin Cart .5g - Final Packaging - Nebula Nectar" at bounding box center [261, 172] width 358 height 55
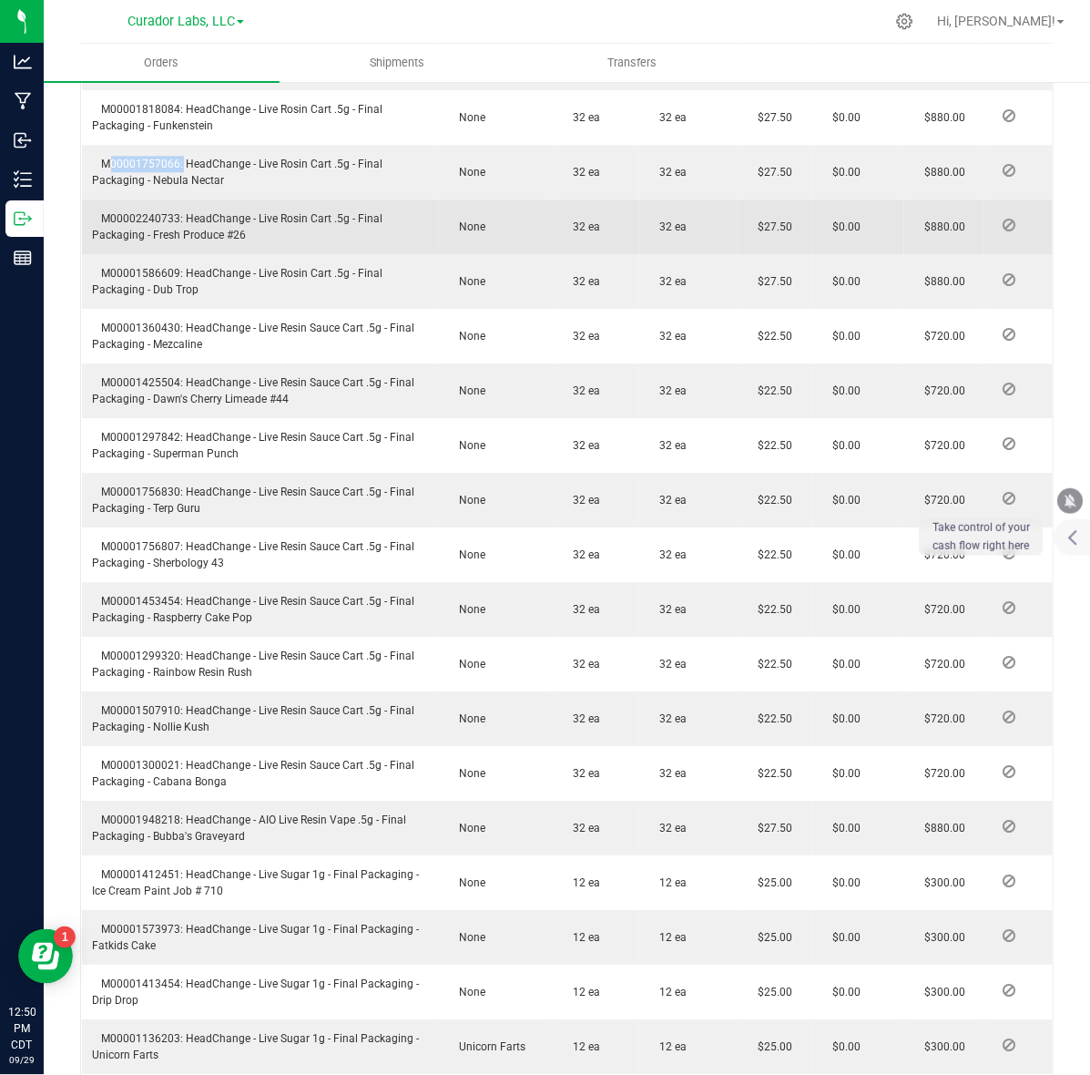
click at [121, 212] on span "M00002240733: HeadChange - Live Rosin Cart .5g - Final Packaging - Fresh Produc…" at bounding box center [238, 226] width 291 height 29
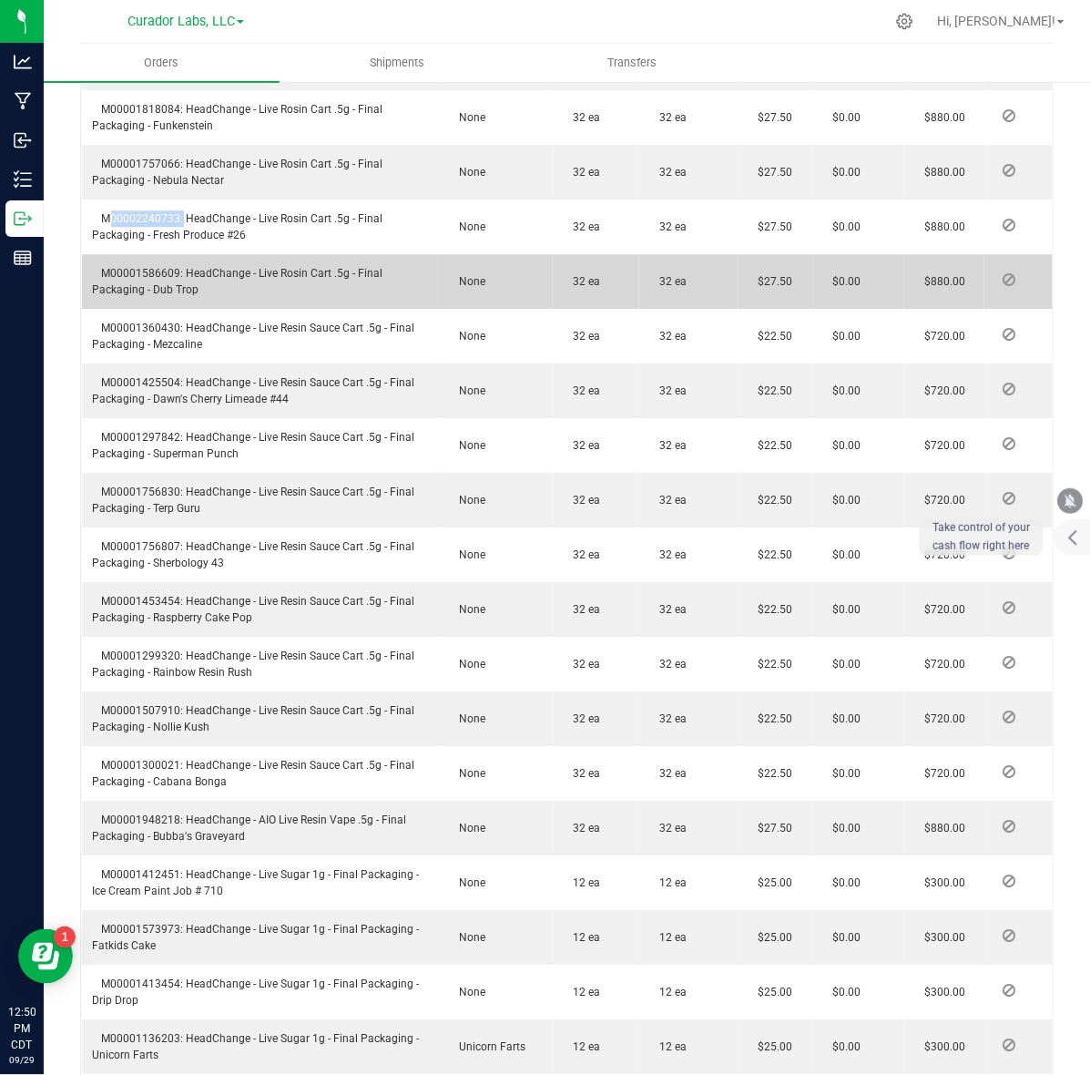
click at [153, 267] on span "M00001586609: HeadChange - Live Rosin Cart .5g - Final Packaging - Dub Trop" at bounding box center [238, 281] width 291 height 29
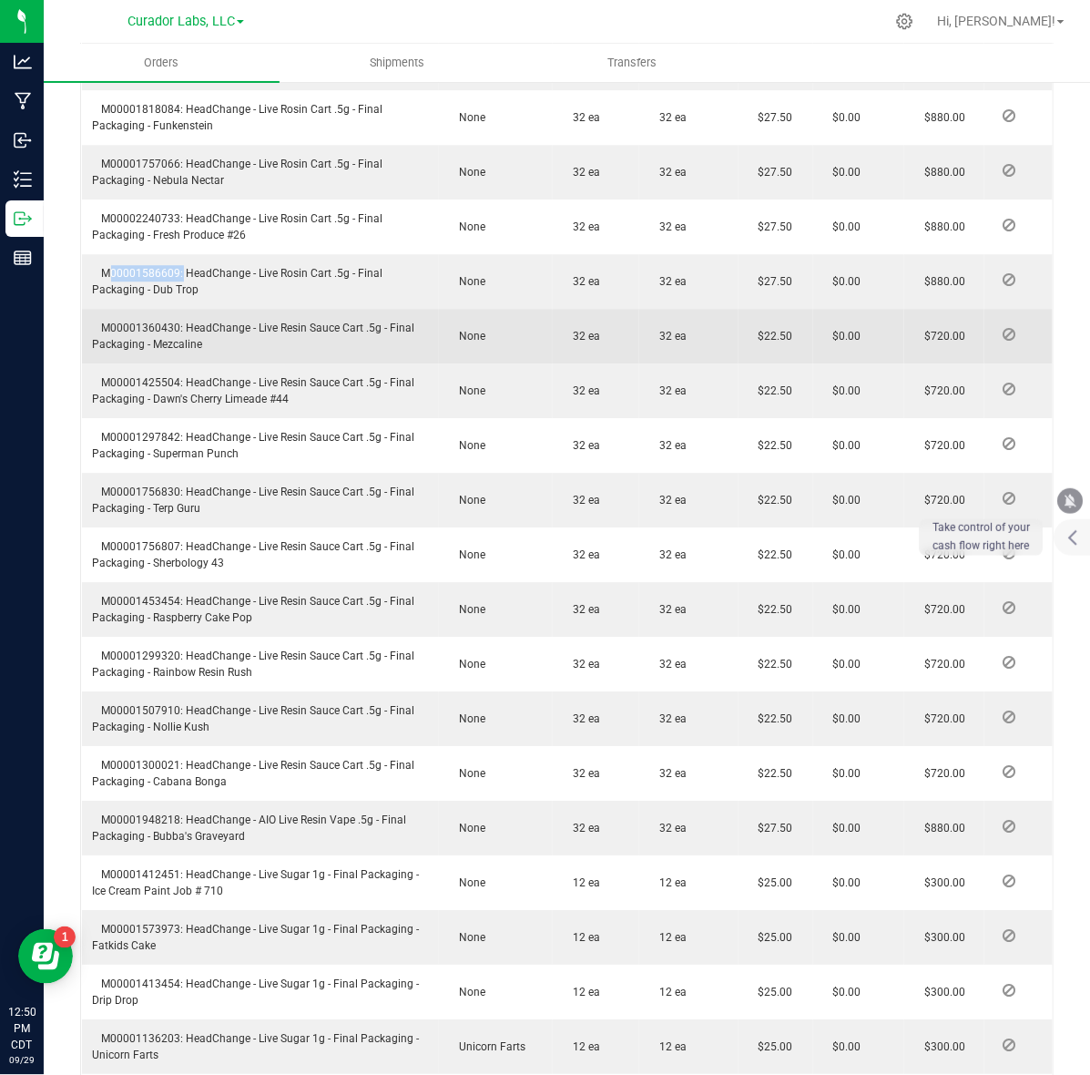
click at [164, 322] on span "M00001360430: HeadChange - Live Resin Sauce Cart .5g - Final Packaging - Mezcal…" at bounding box center [254, 336] width 322 height 29
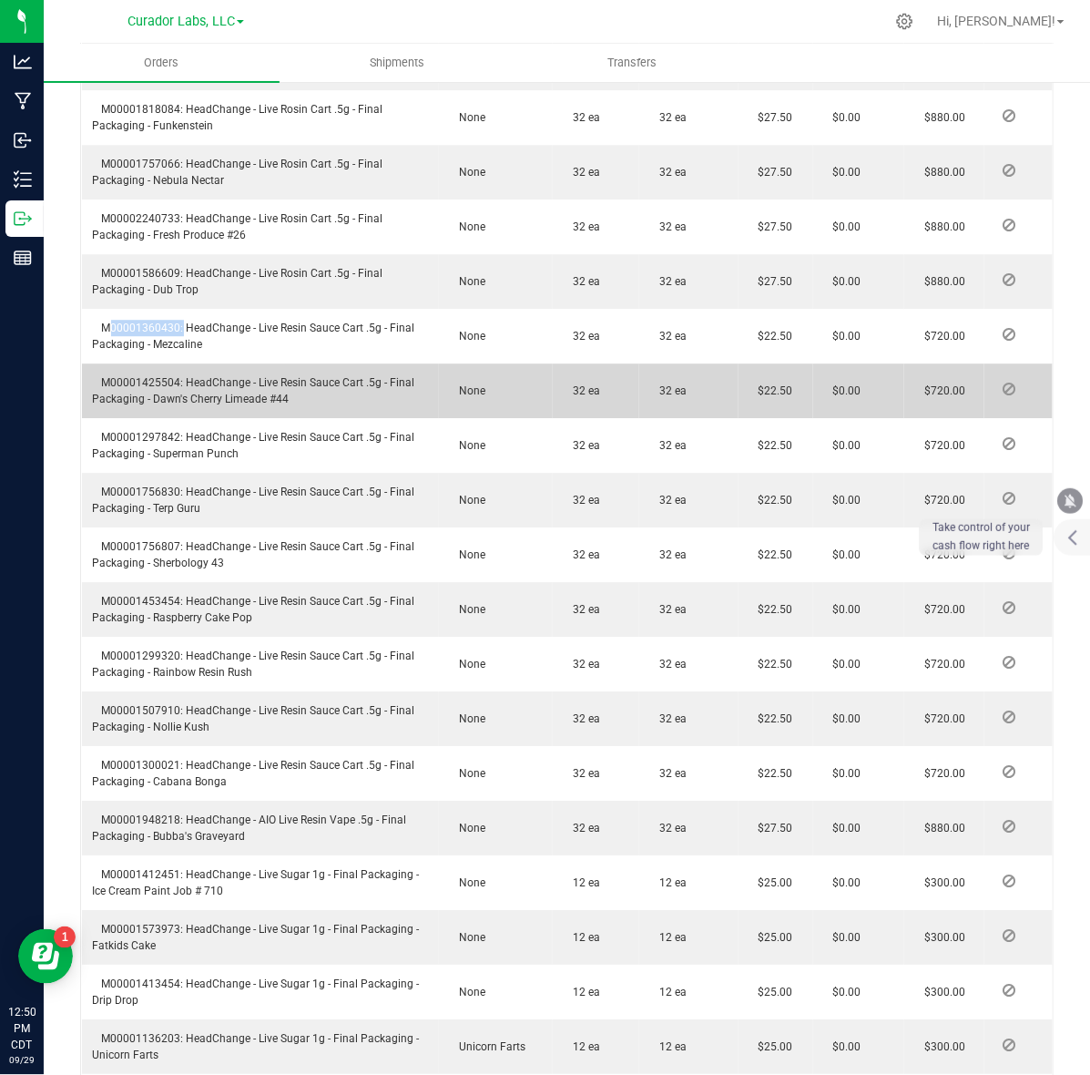
click at [144, 376] on span "M00001425504: HeadChange - Live Resin Sauce Cart .5g - Final Packaging - Dawn's…" at bounding box center [254, 390] width 322 height 29
click at [143, 363] on td "M00001425504: HeadChange - Live Resin Sauce Cart .5g - Final Packaging - Dawn's…" at bounding box center [261, 390] width 358 height 55
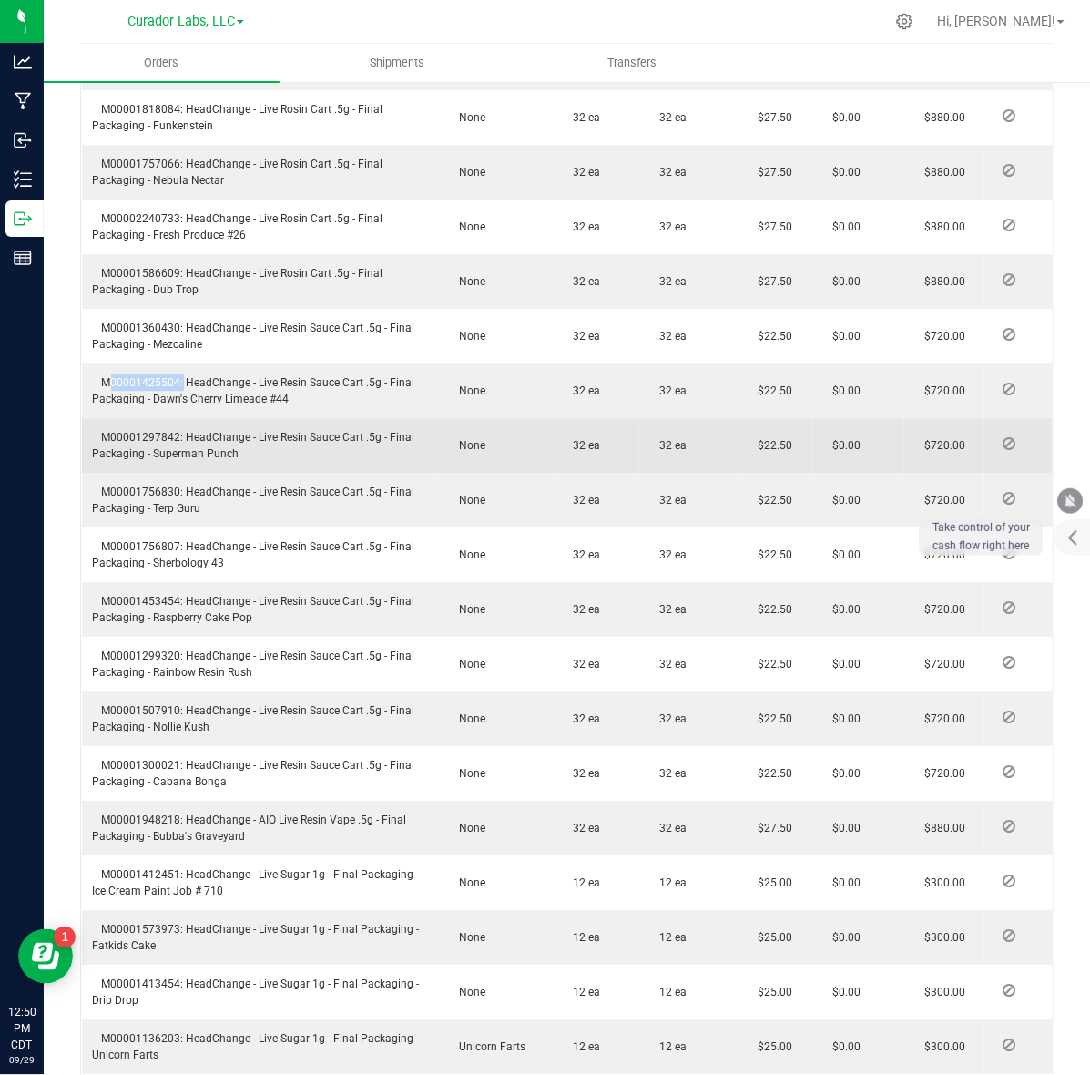
click at [147, 431] on span "M00001297842: HeadChange - Live Resin Sauce Cart .5g - Final Packaging - Superm…" at bounding box center [254, 445] width 322 height 29
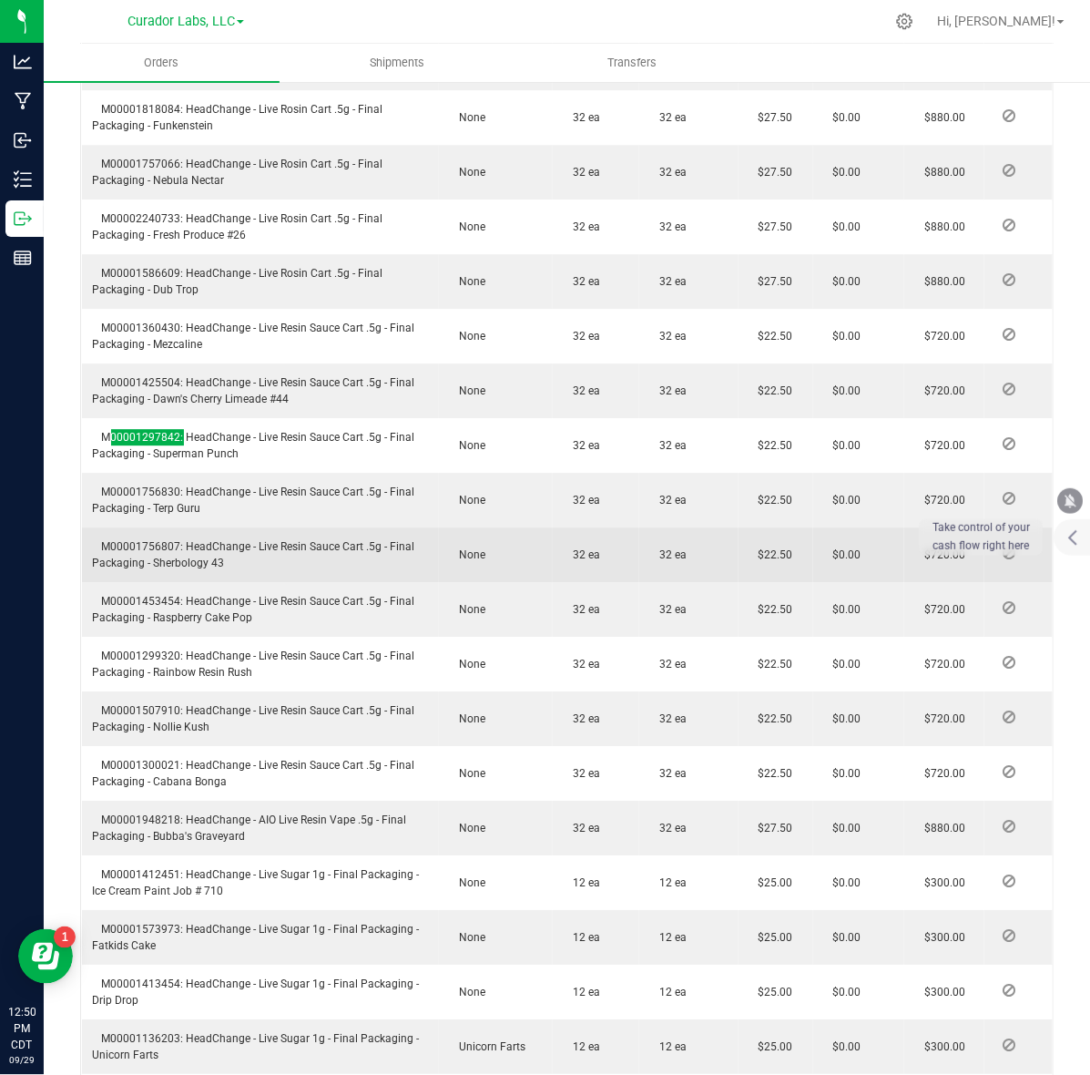
scroll to position [3758, 0]
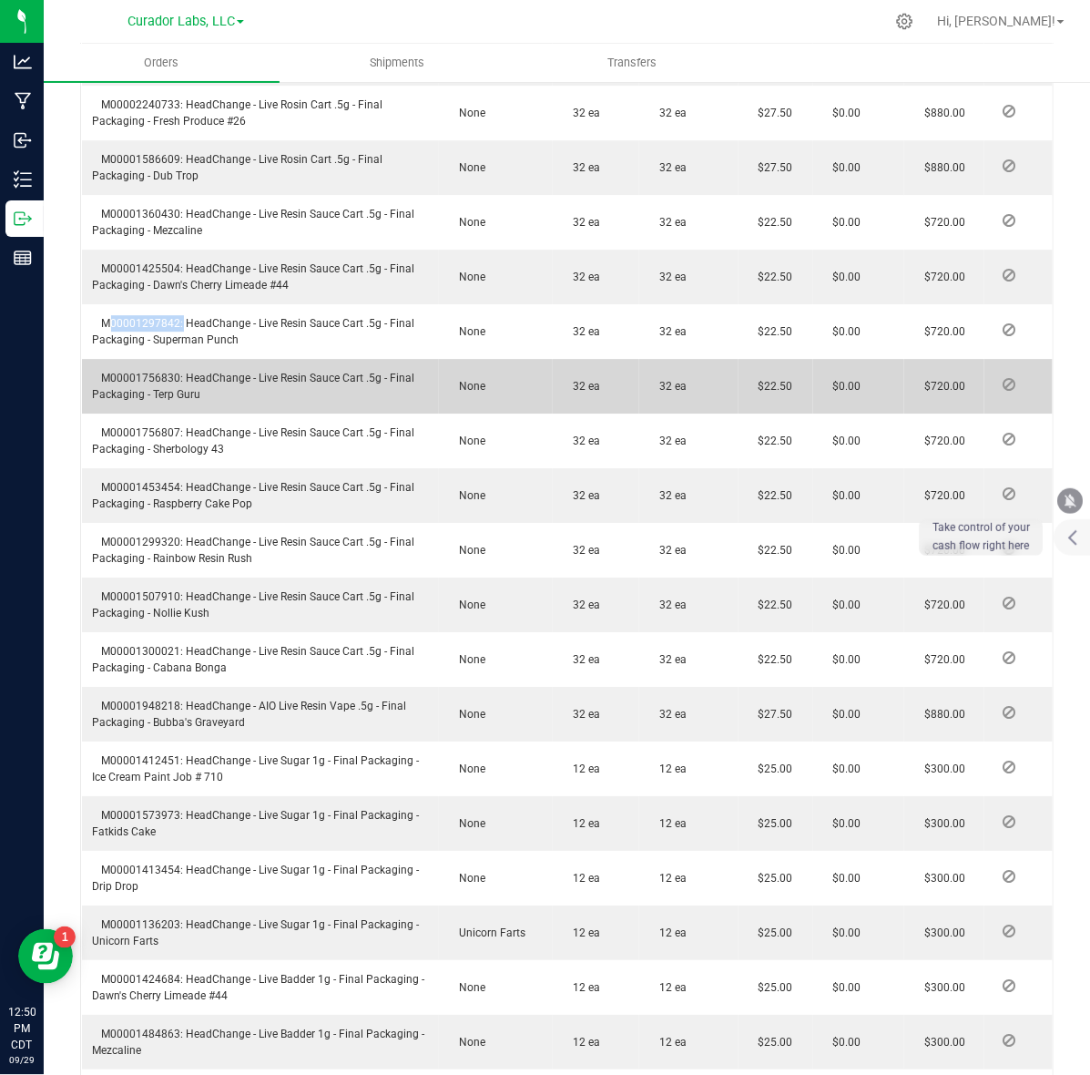
click at [157, 372] on span "M00001756830: HeadChange - Live Resin Sauce Cart .5g - Final Packaging - Terp G…" at bounding box center [254, 386] width 322 height 29
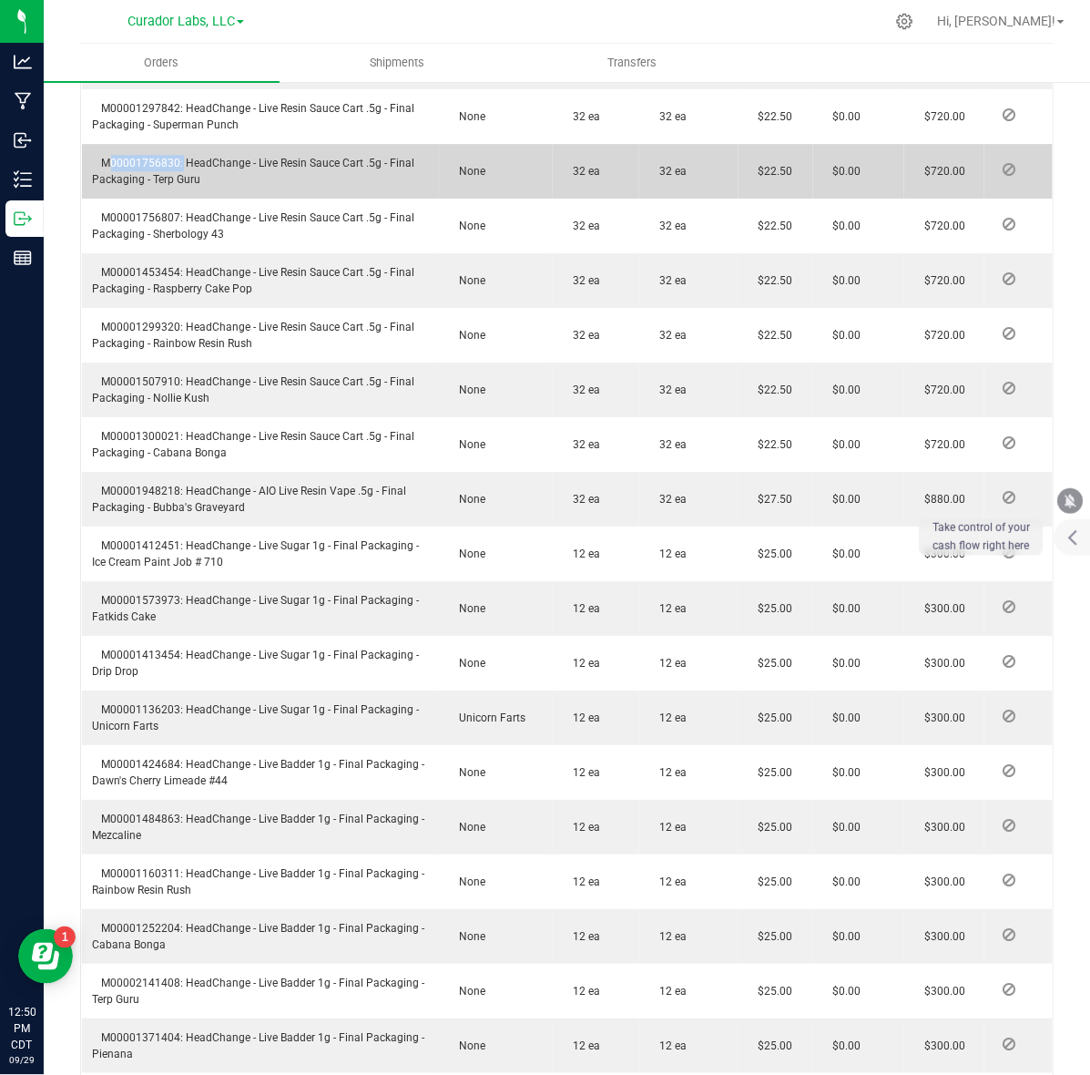
scroll to position [3985, 0]
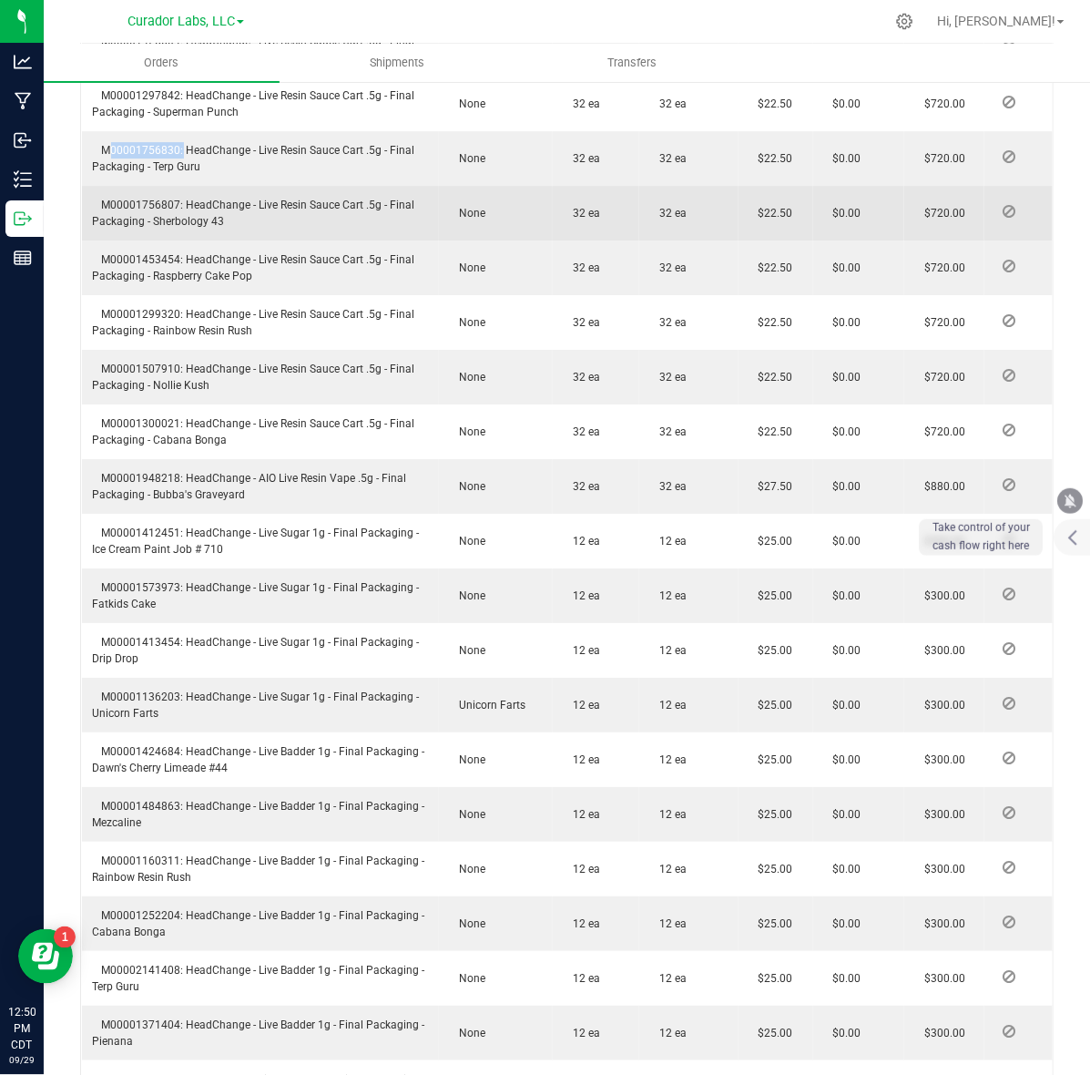
click at [155, 199] on span "M00001756807: HeadChange - Live Resin Sauce Cart .5g - Final Packaging - Sherbo…" at bounding box center [254, 213] width 322 height 29
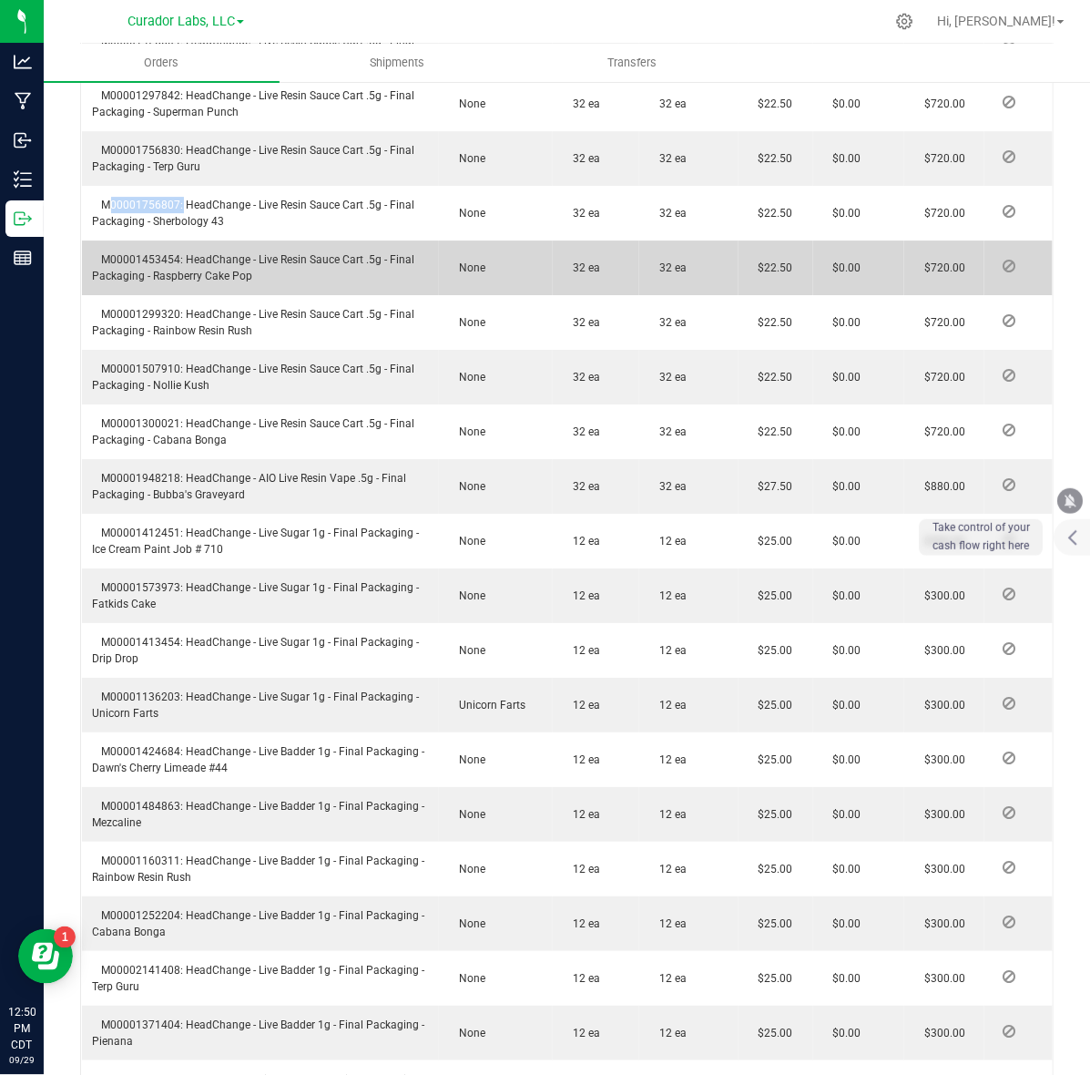
click at [139, 253] on span "M00001453454: HeadChange - Live Resin Sauce Cart .5g - Final Packaging - Raspbe…" at bounding box center [254, 267] width 322 height 29
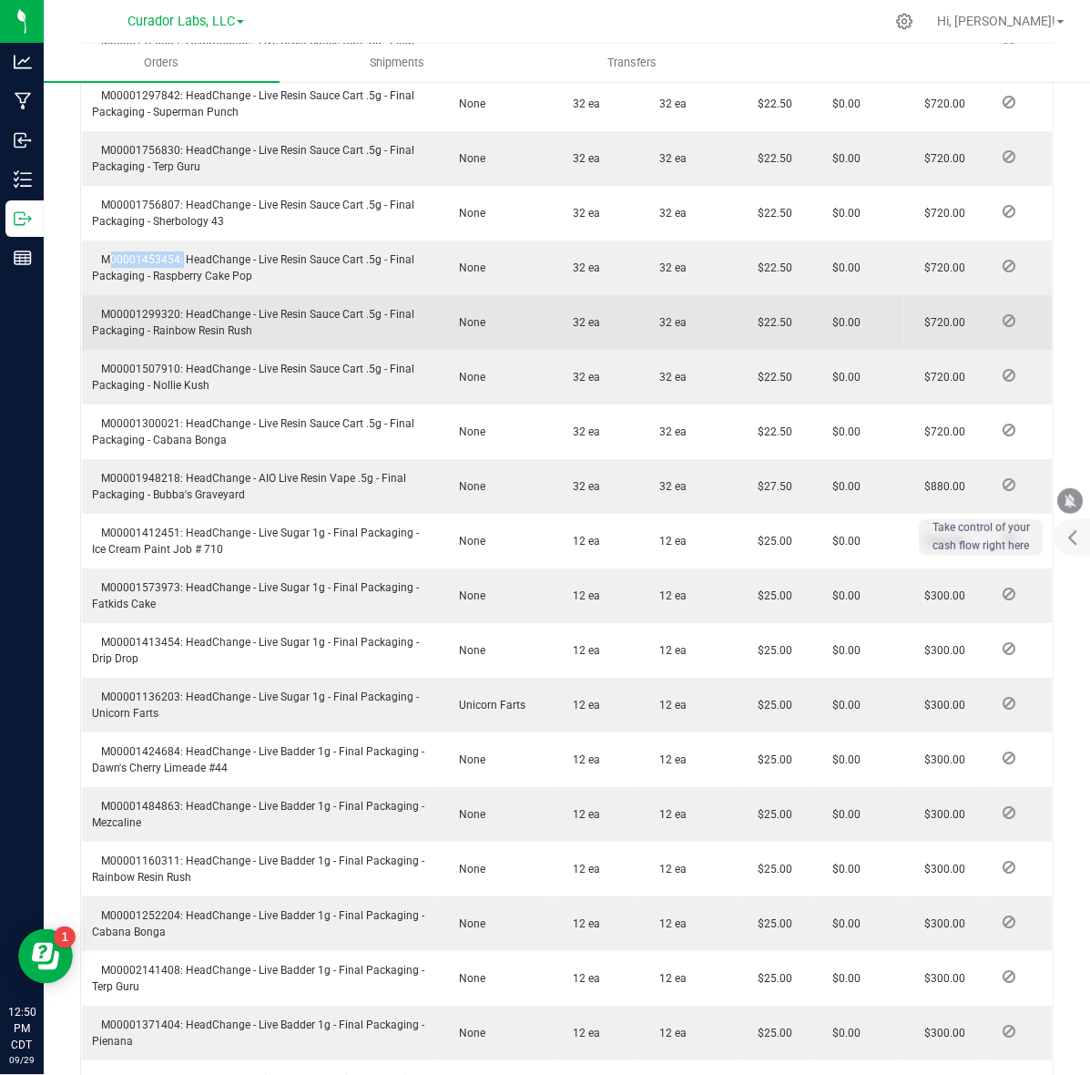
click at [138, 308] on span "M00001299320: HeadChange - Live Resin Sauce Cart .5g - Final Packaging - Rainbo…" at bounding box center [254, 322] width 322 height 29
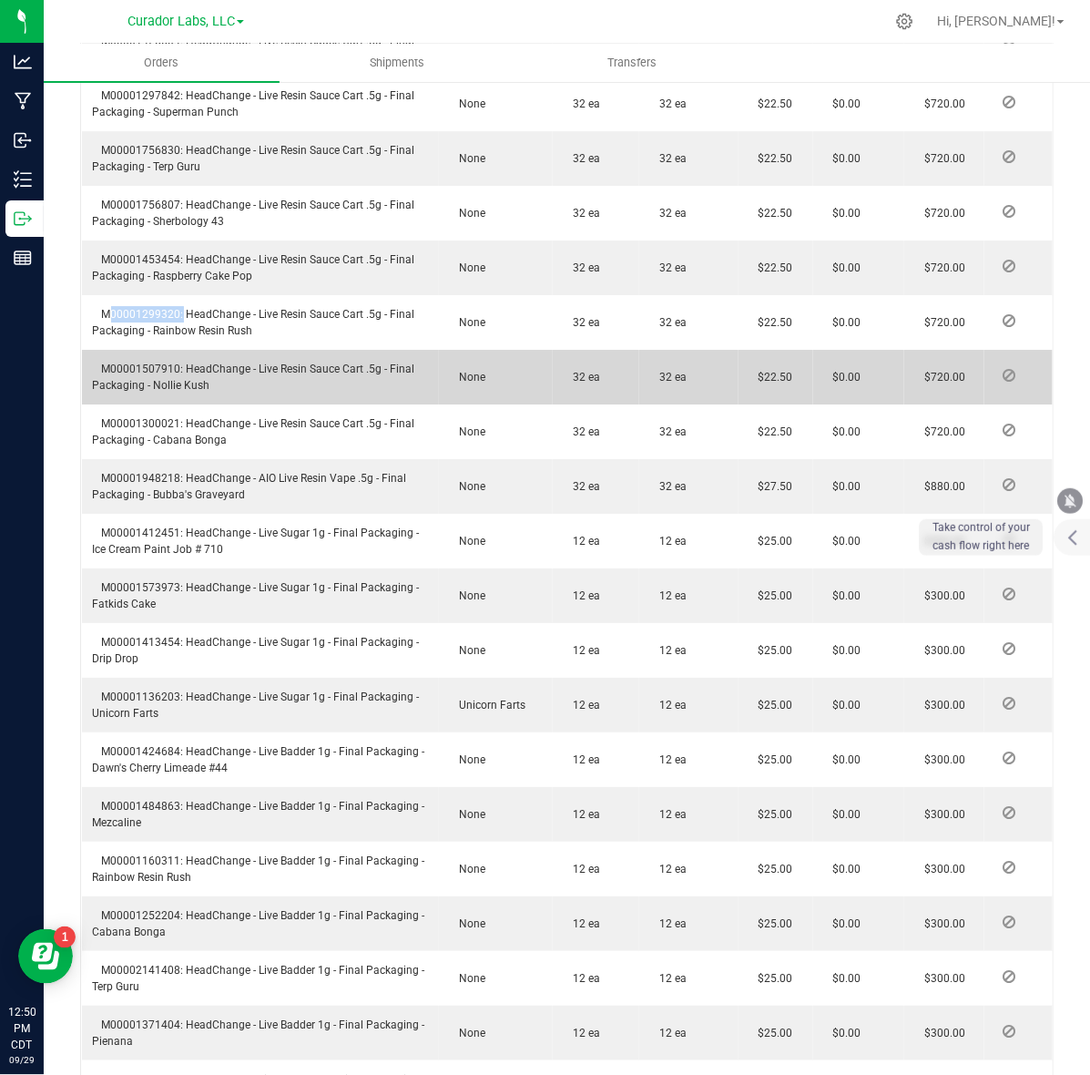
click at [138, 363] on span "M00001507910: HeadChange - Live Resin Sauce Cart .5g - Final Packaging - Nollie…" at bounding box center [254, 377] width 322 height 29
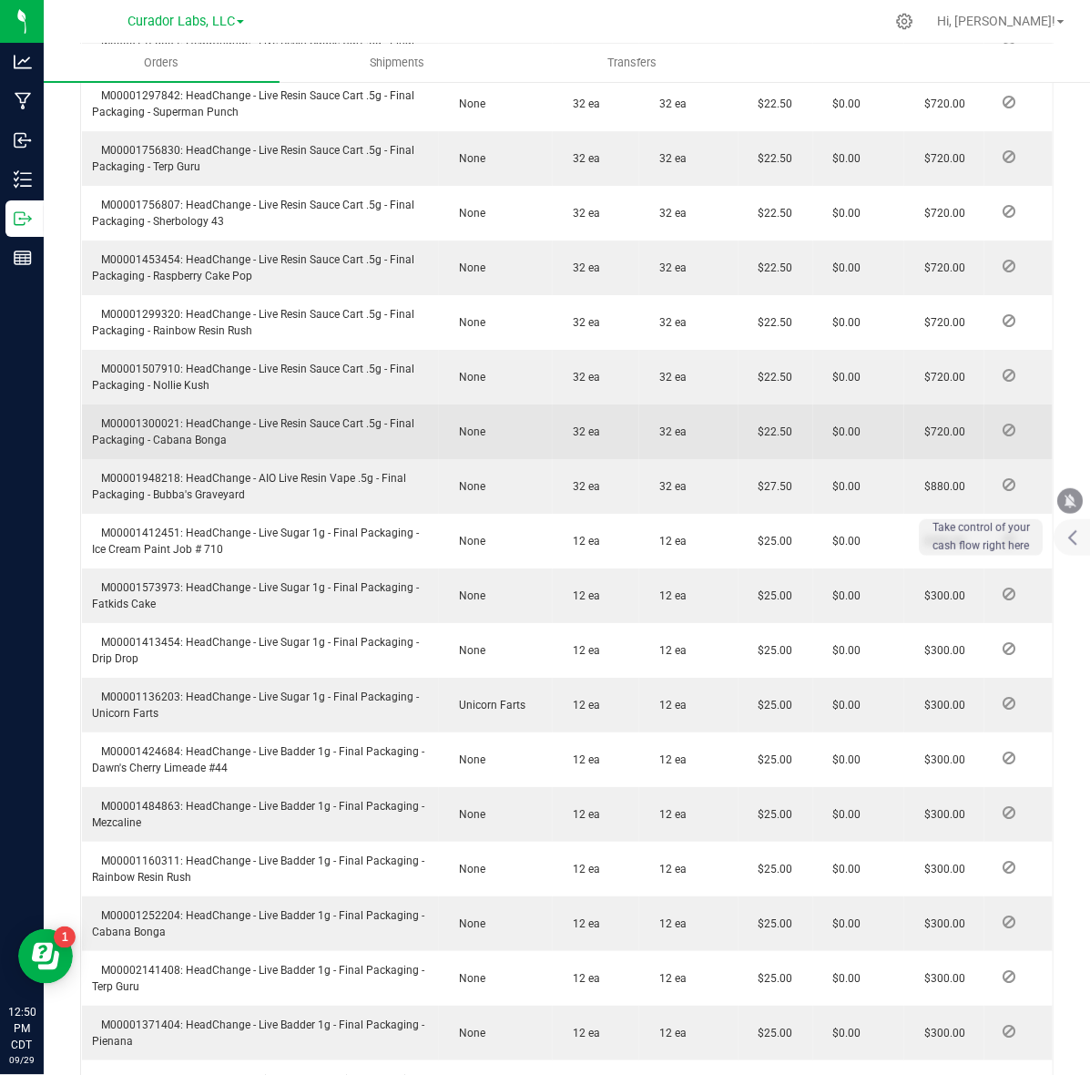
click at [160, 417] on span "M00001300021: HeadChange - Live Resin Sauce Cart .5g - Final Packaging - Cabana…" at bounding box center [254, 431] width 322 height 29
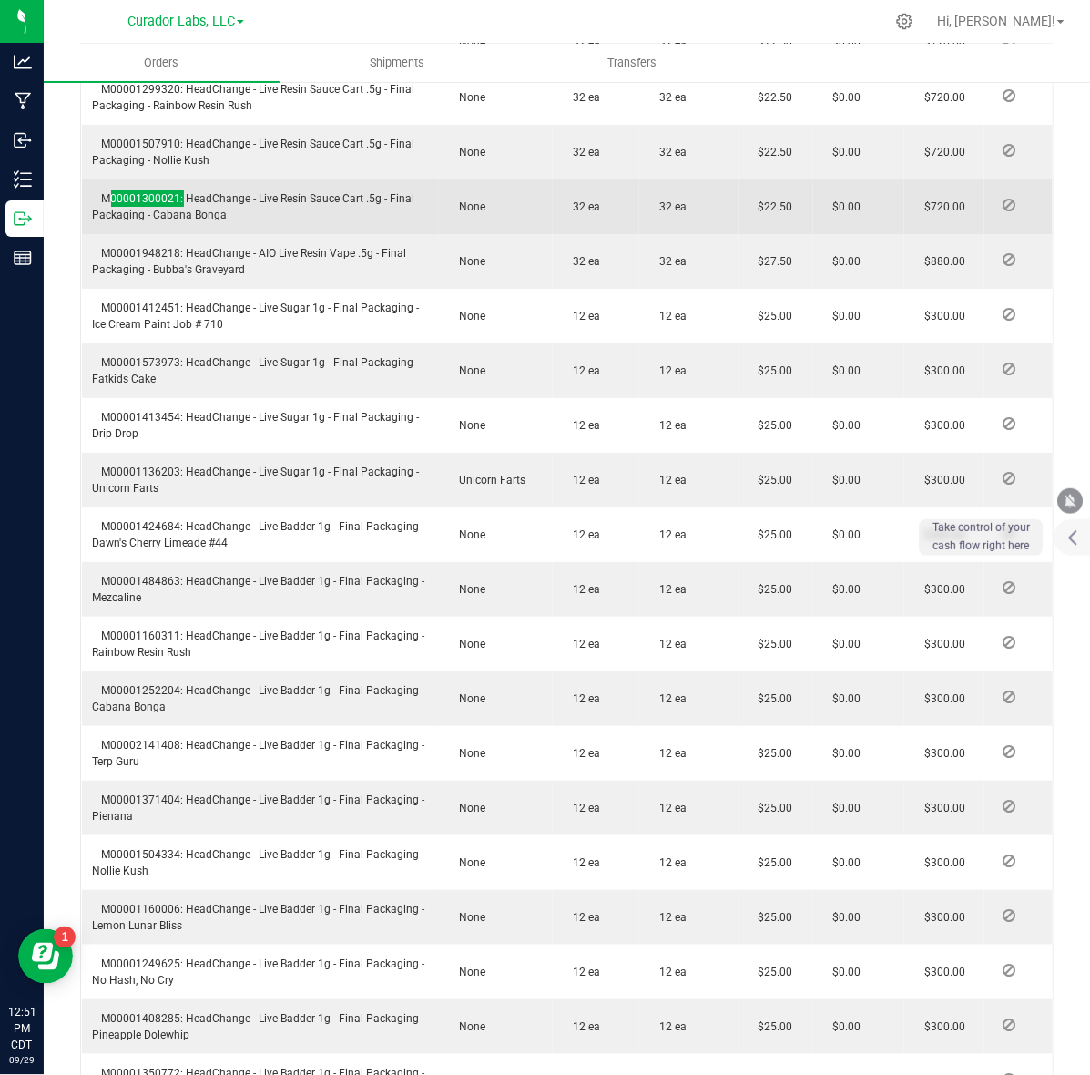
scroll to position [4213, 0]
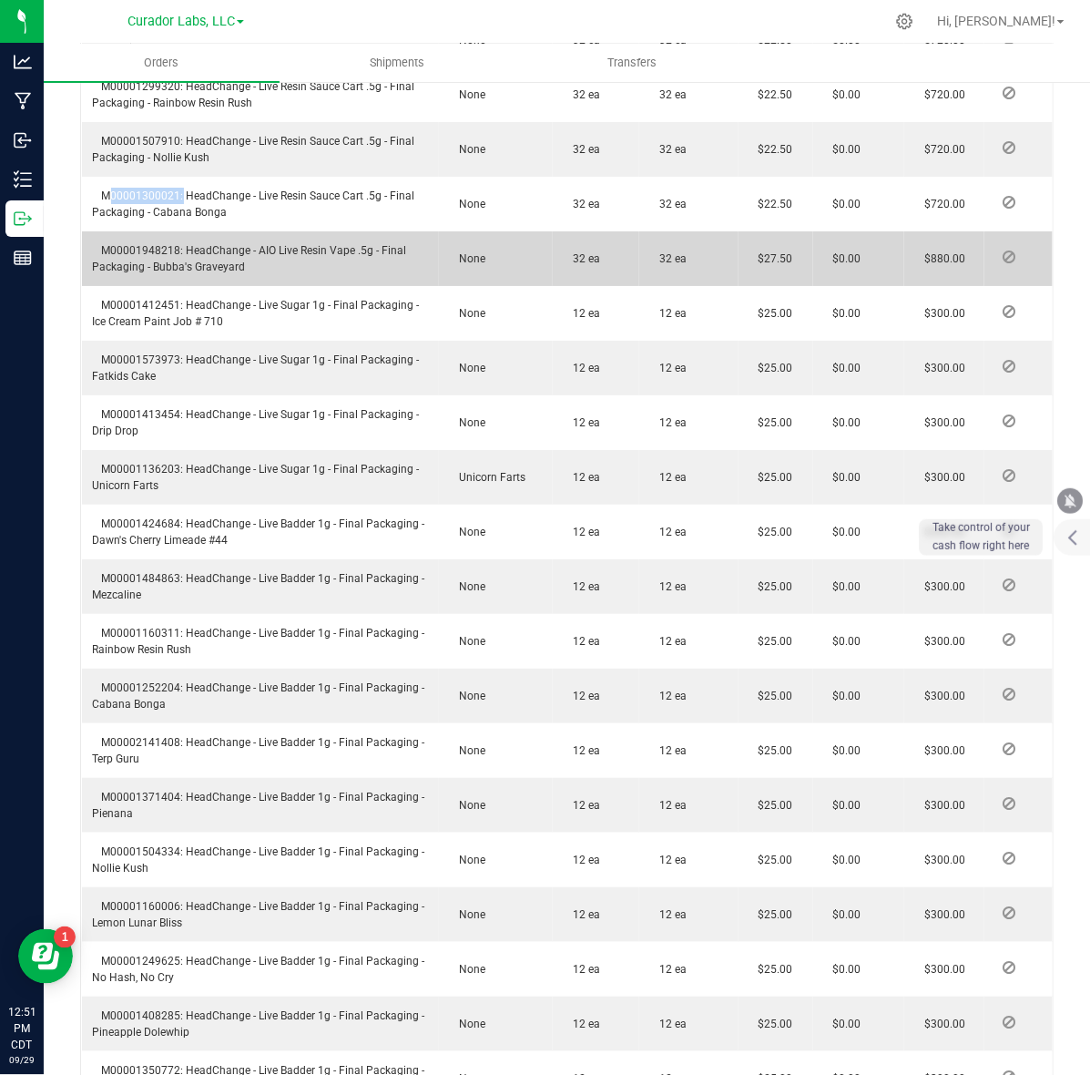
click at [144, 244] on span "M00001948218: HeadChange - AIO Live Resin Vape .5g - Final Packaging - Bubba's …" at bounding box center [250, 258] width 314 height 29
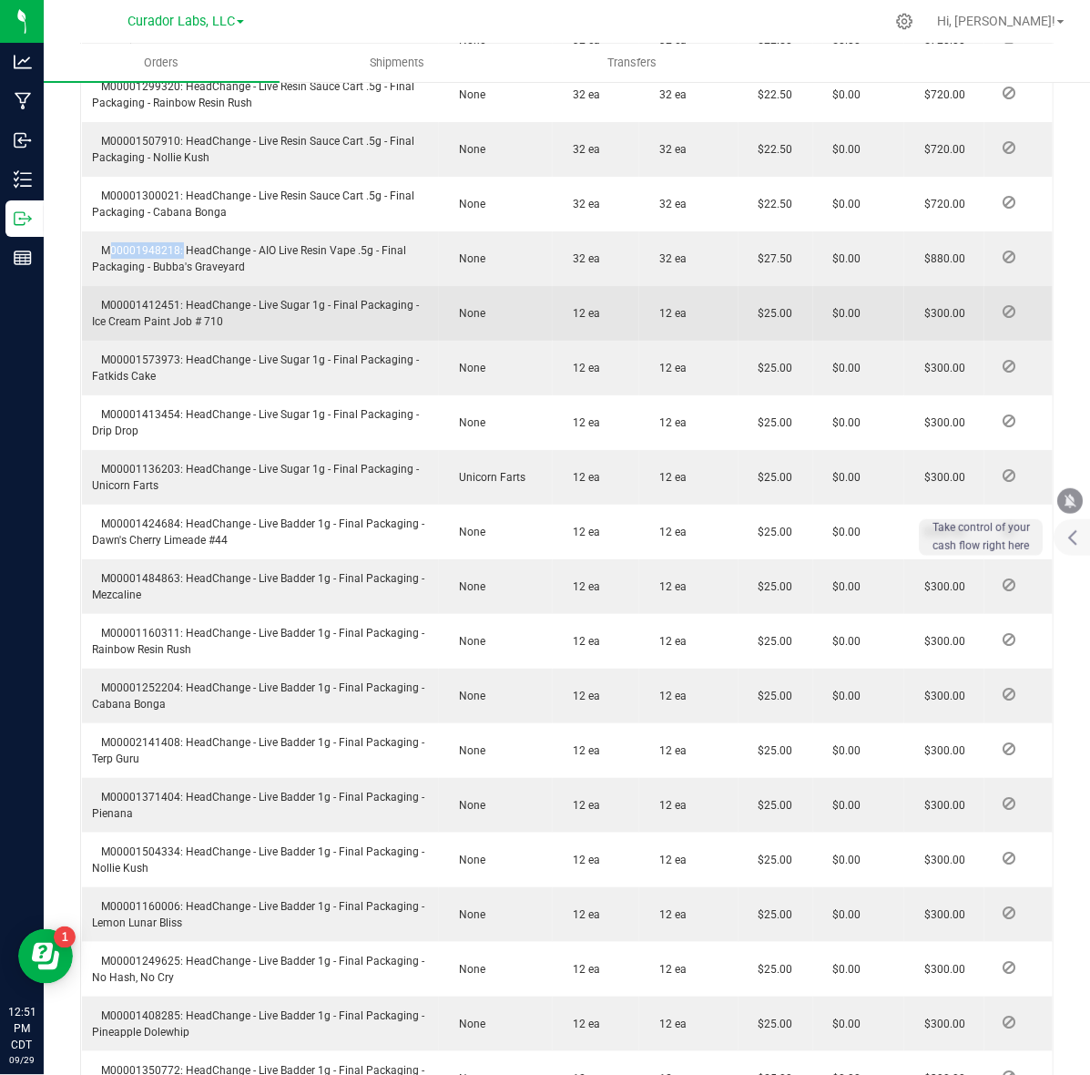
click at [162, 299] on span "M00001412451: HeadChange - Live Sugar 1g - Final Packaging - Ice Cream Paint Jo…" at bounding box center [256, 313] width 327 height 29
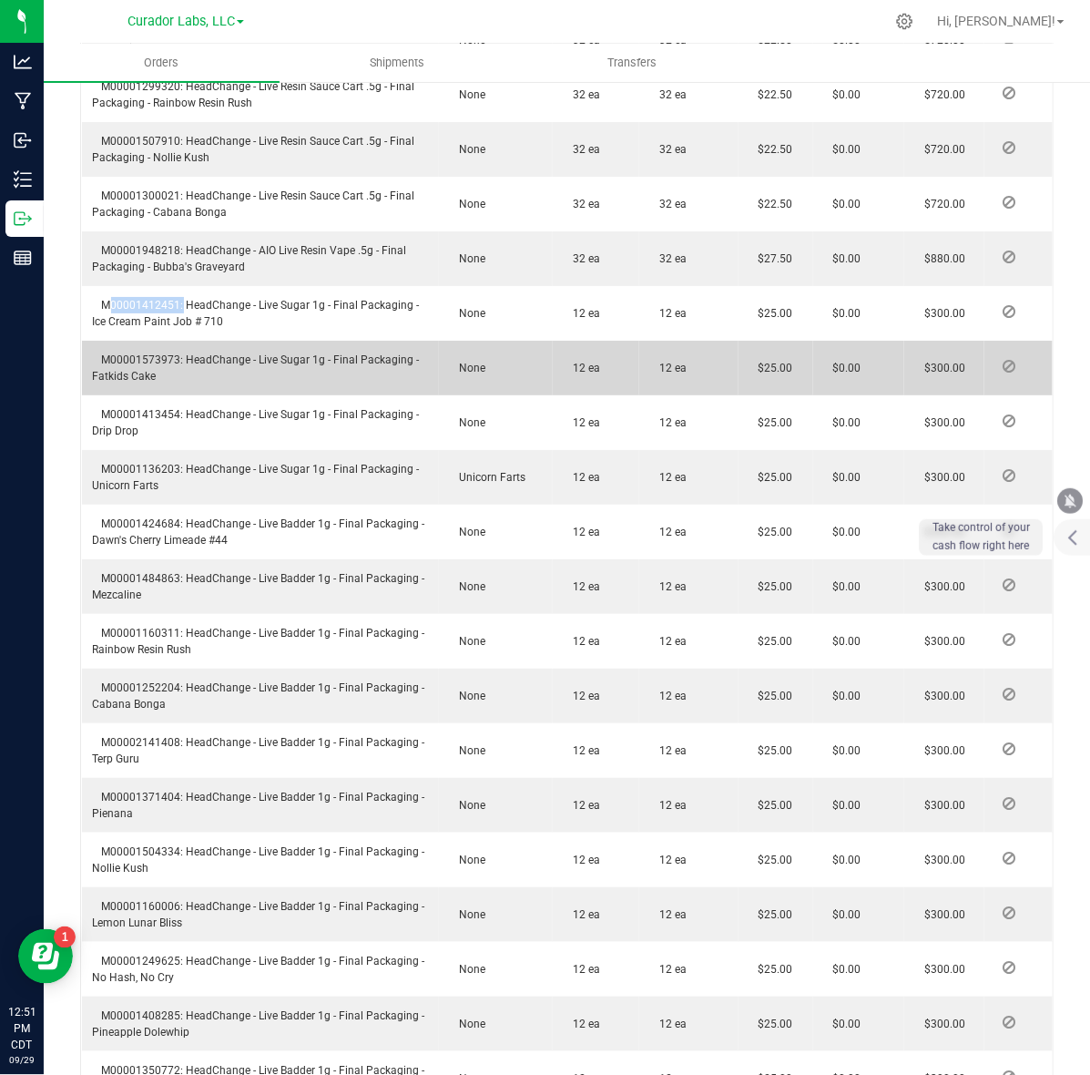
click at [116, 353] on span "M00001573973: HeadChange - Live Sugar 1g - Final Packaging - Fatkids Cake" at bounding box center [256, 367] width 327 height 29
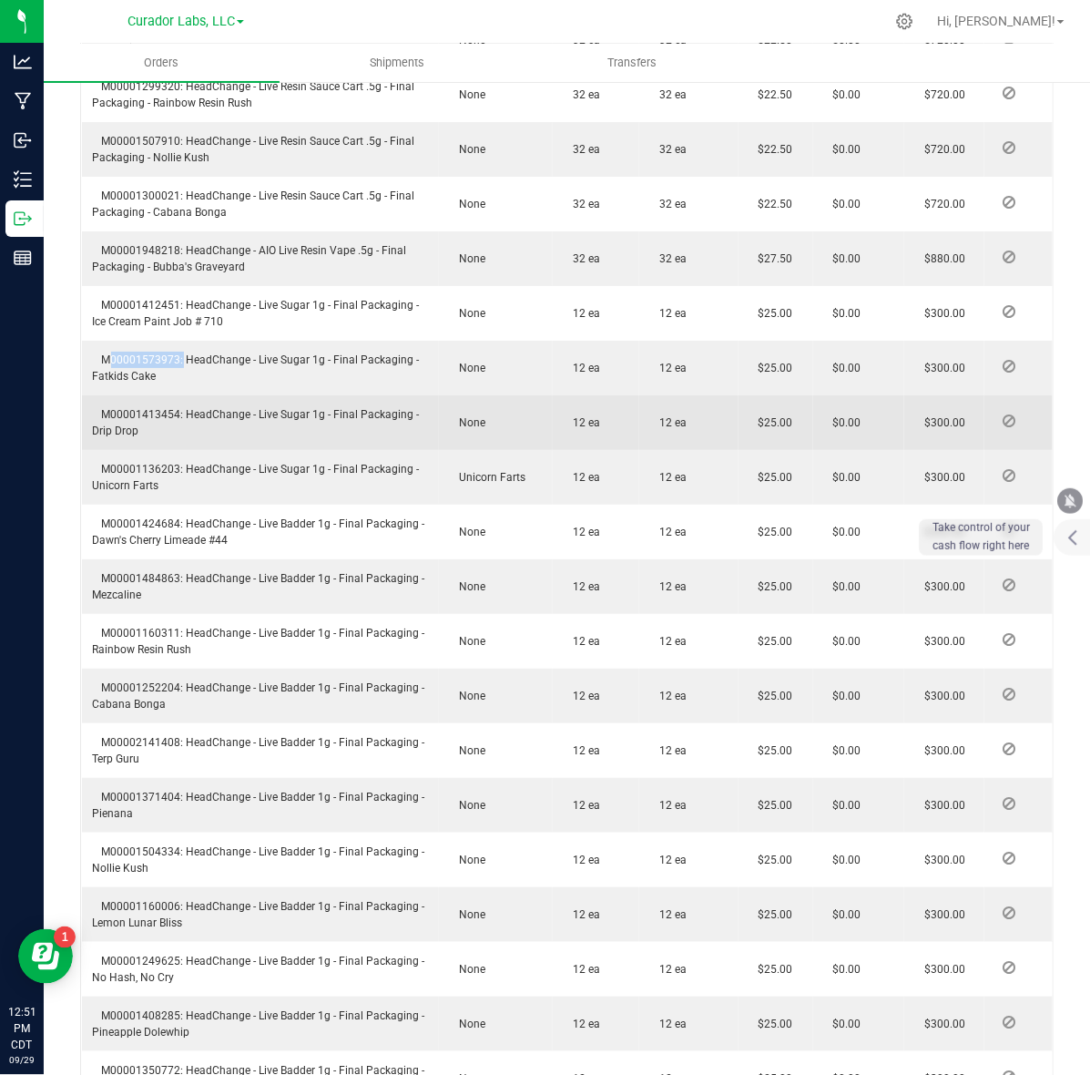
click at [144, 408] on span "M00001413454: HeadChange - Live Sugar 1g - Final Packaging - Drip Drop" at bounding box center [256, 422] width 327 height 29
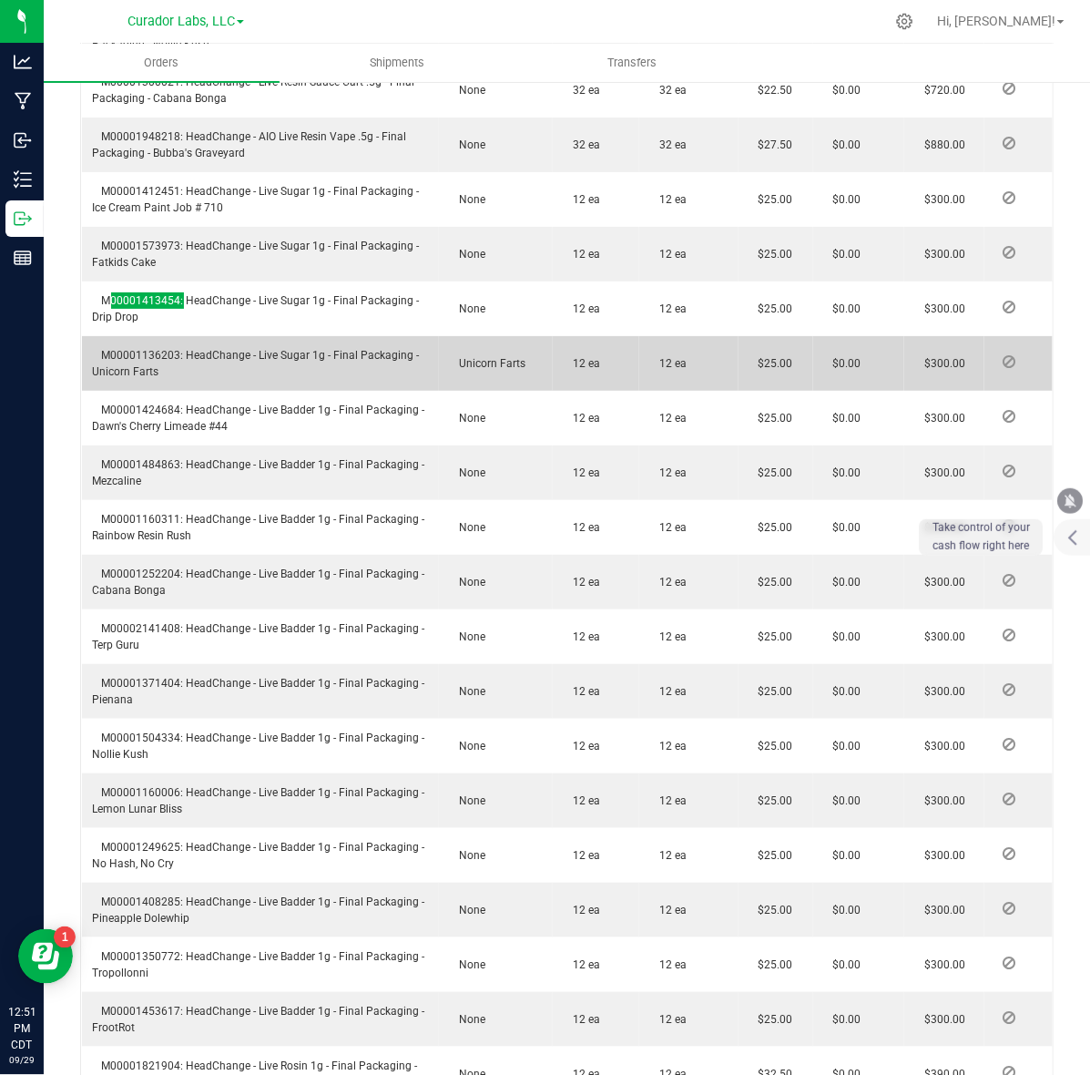
scroll to position [4441, 0]
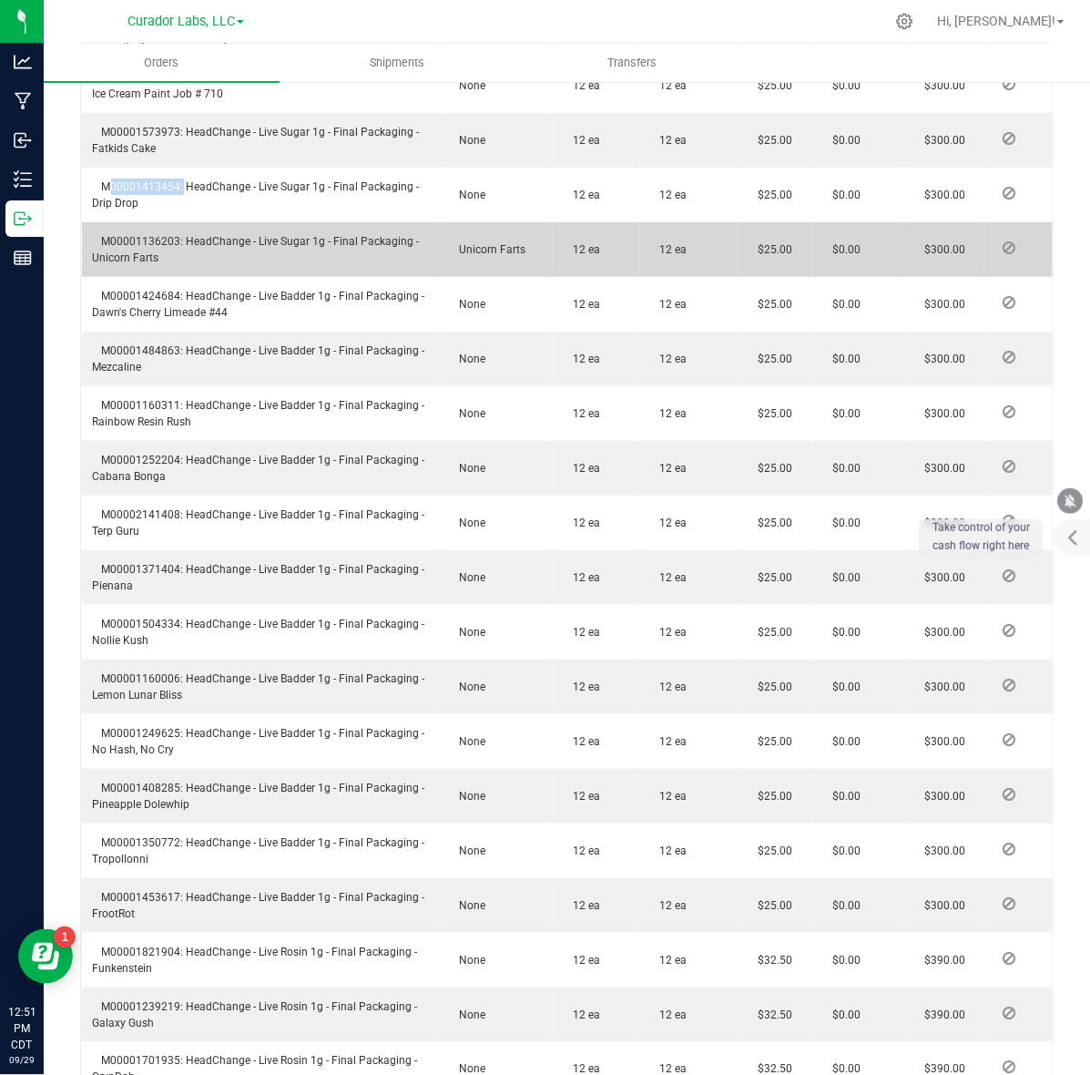
click at [148, 235] on span "M00001136203: HeadChange - Live Sugar 1g - Final Packaging - Unicorn Farts" at bounding box center [256, 249] width 327 height 29
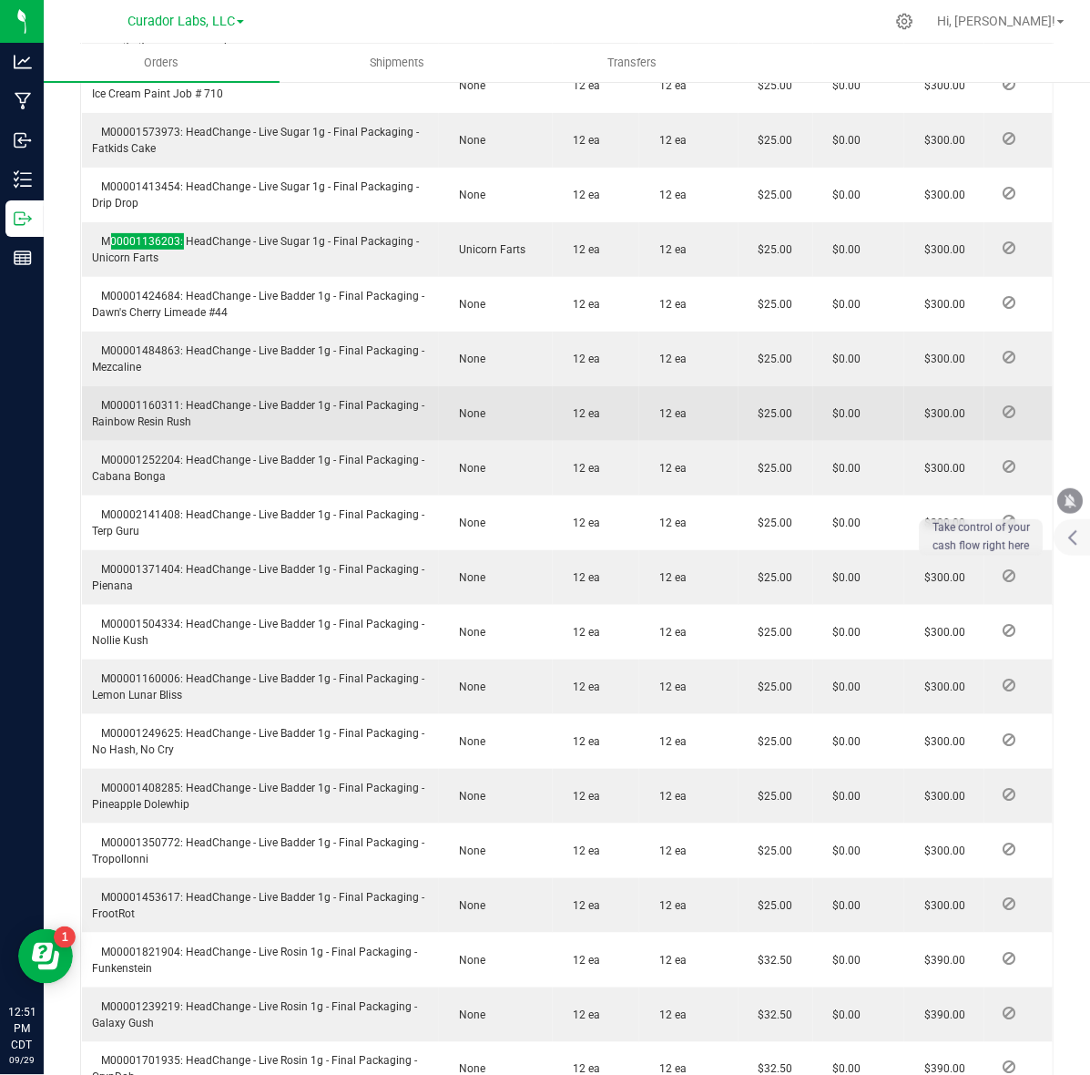
scroll to position [4555, 0]
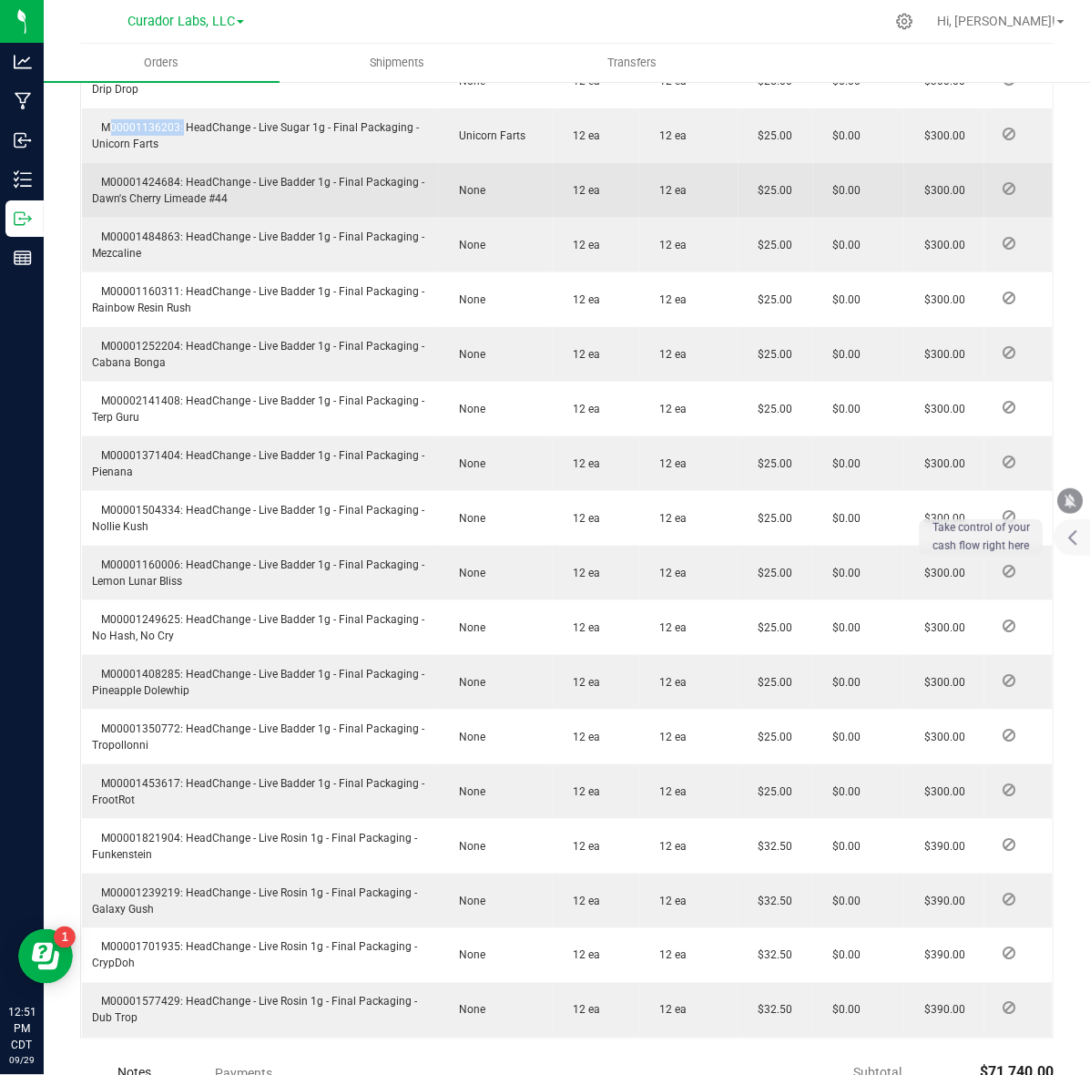
click at [148, 176] on span "M00001424684: HeadChange - Live Badder 1g - Final Packaging - Dawn's Cherry Lim…" at bounding box center [259, 190] width 332 height 29
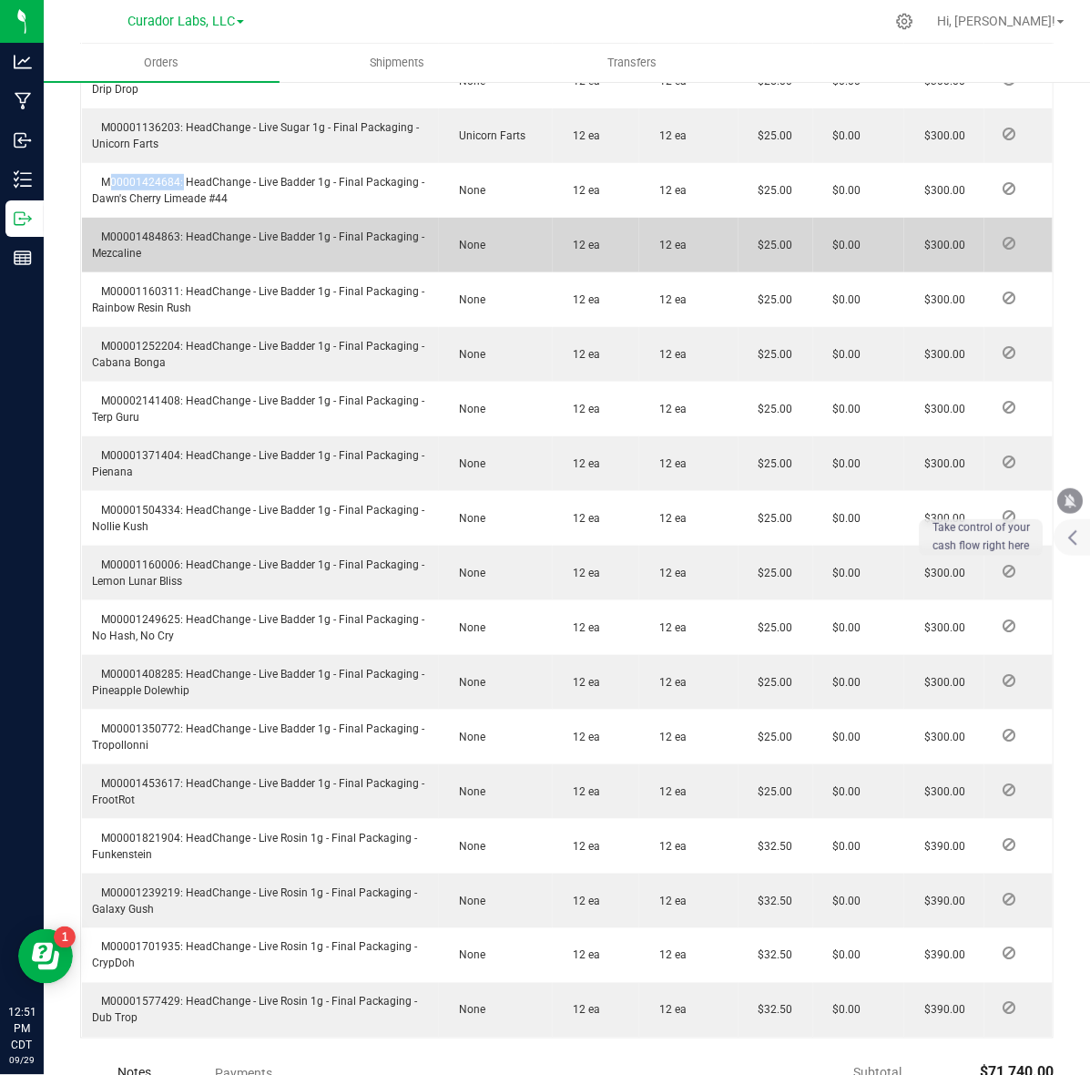
click at [125, 230] on span "M00001484863: HeadChange - Live Badder 1g - Final Packaging - Mezcaline" at bounding box center [259, 244] width 332 height 29
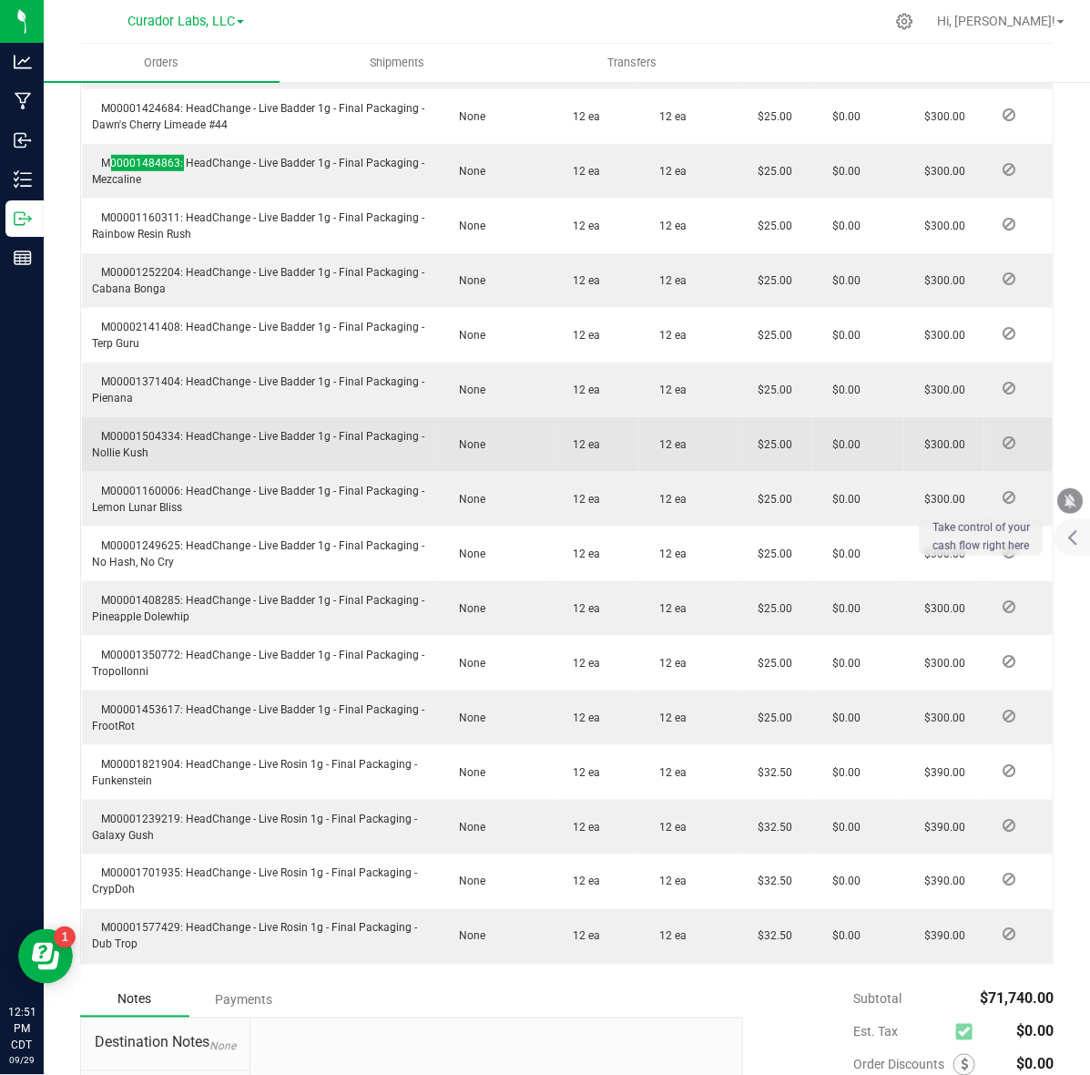
scroll to position [4669, 0]
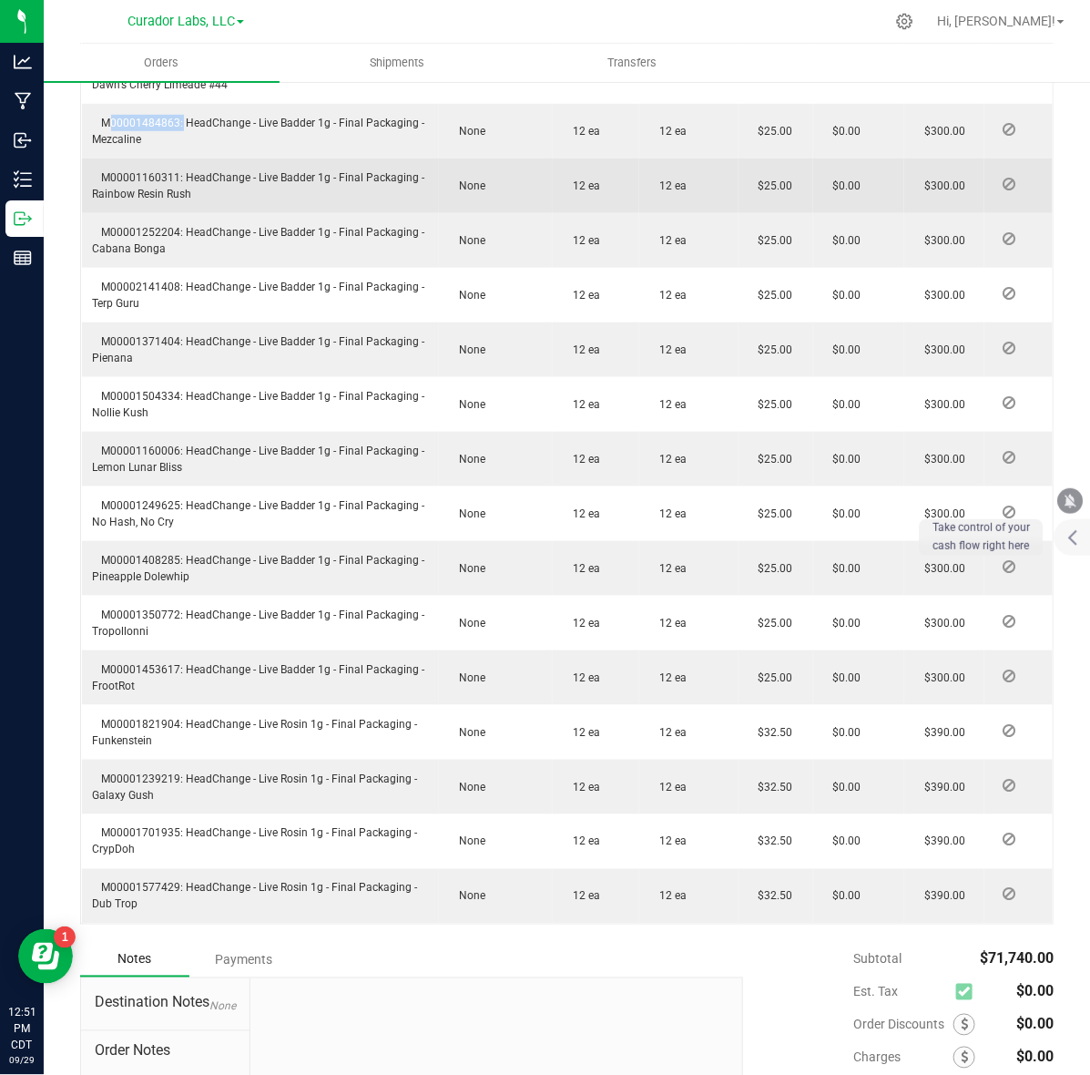
click at [101, 159] on td "M00001160311: HeadChange - Live Badder 1g - Final Packaging - Rainbow Resin Rush" at bounding box center [261, 186] width 358 height 55
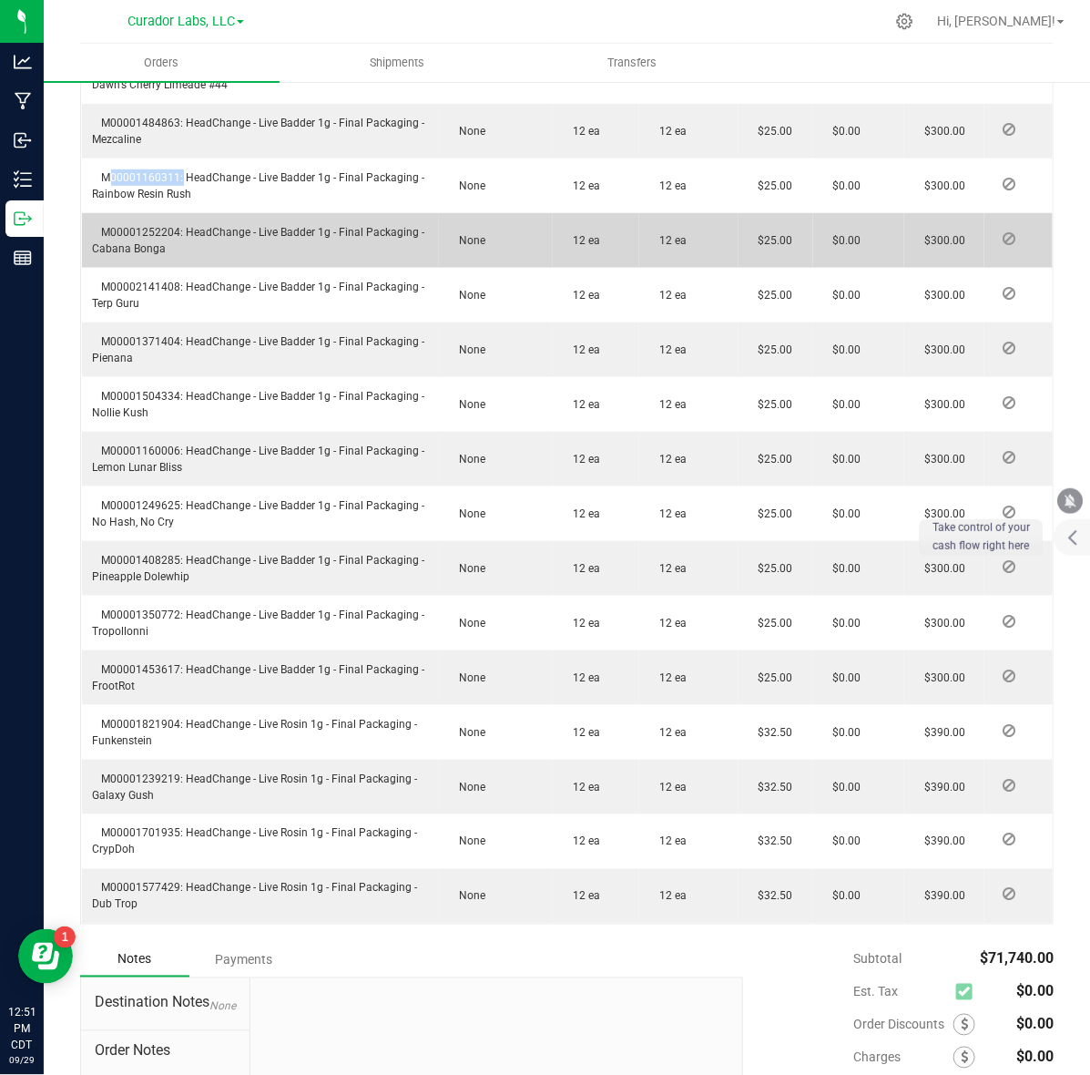
click at [142, 213] on td "M00001252204: HeadChange - Live Badder 1g - Final Packaging - Cabana Bonga" at bounding box center [261, 240] width 358 height 55
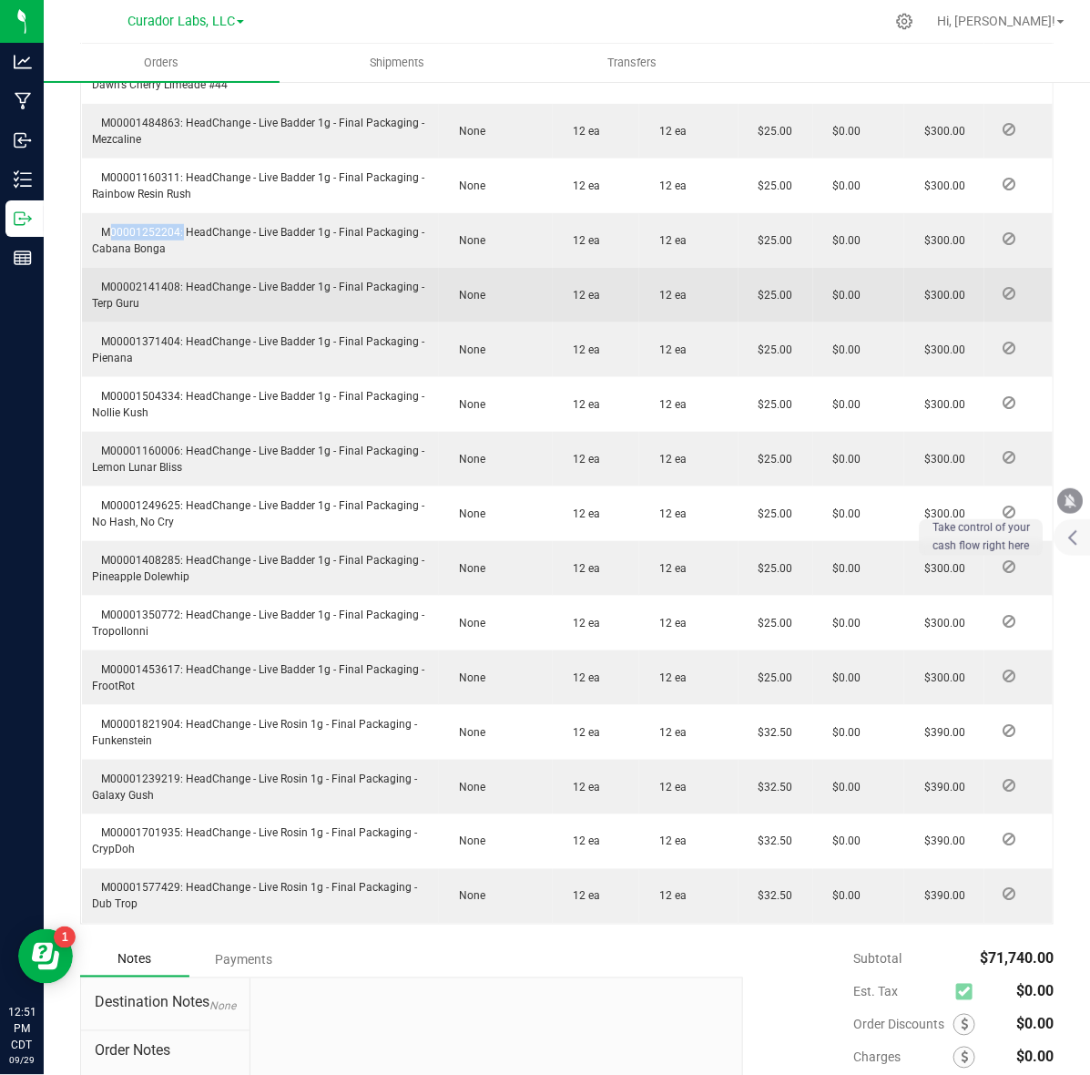
click at [110, 281] on span "M00002141408: HeadChange - Live Badder 1g - Final Packaging - Terp Guru" at bounding box center [259, 295] width 332 height 29
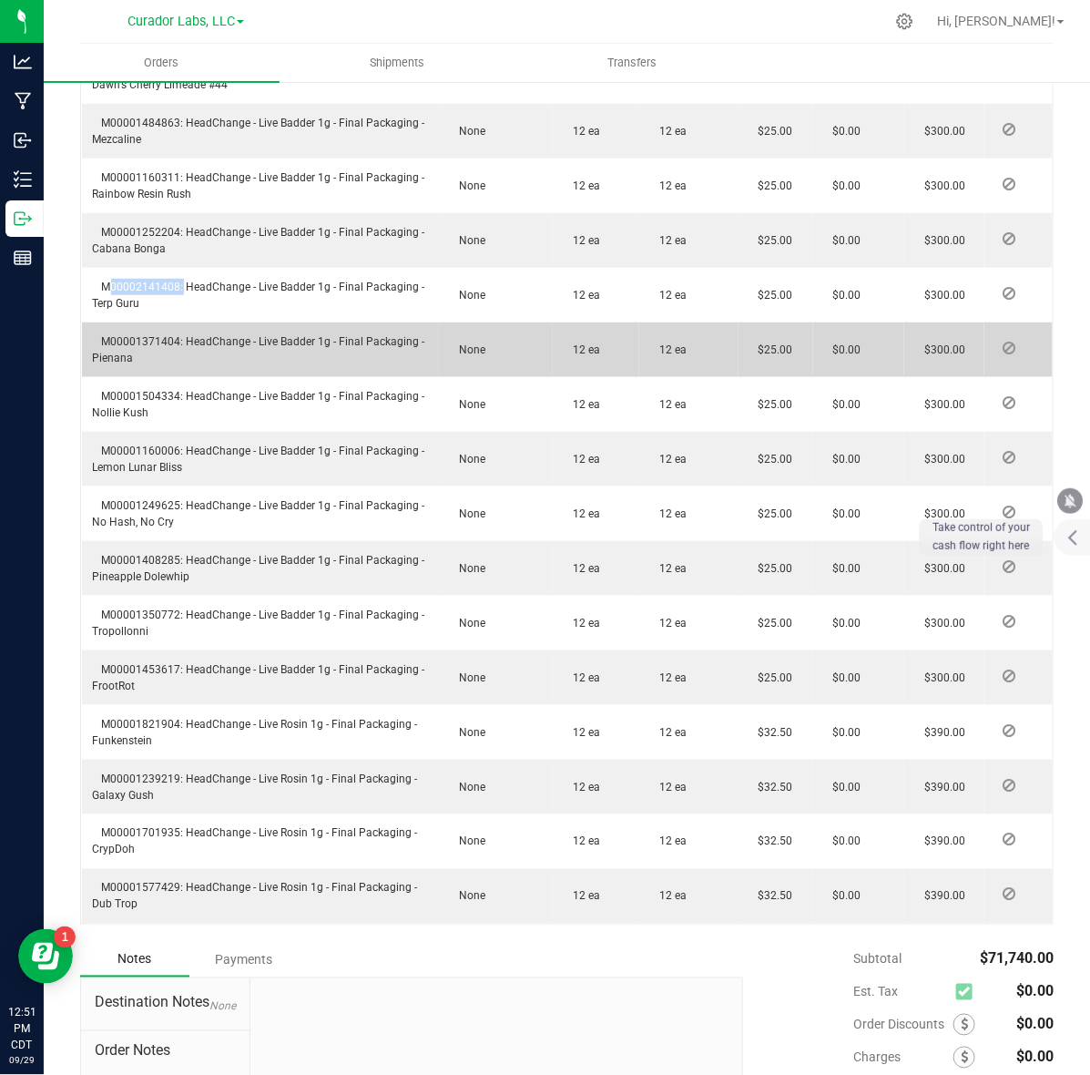
click at [141, 335] on span "M00001371404: HeadChange - Live Badder 1g - Final Packaging - Pienana" at bounding box center [259, 349] width 332 height 29
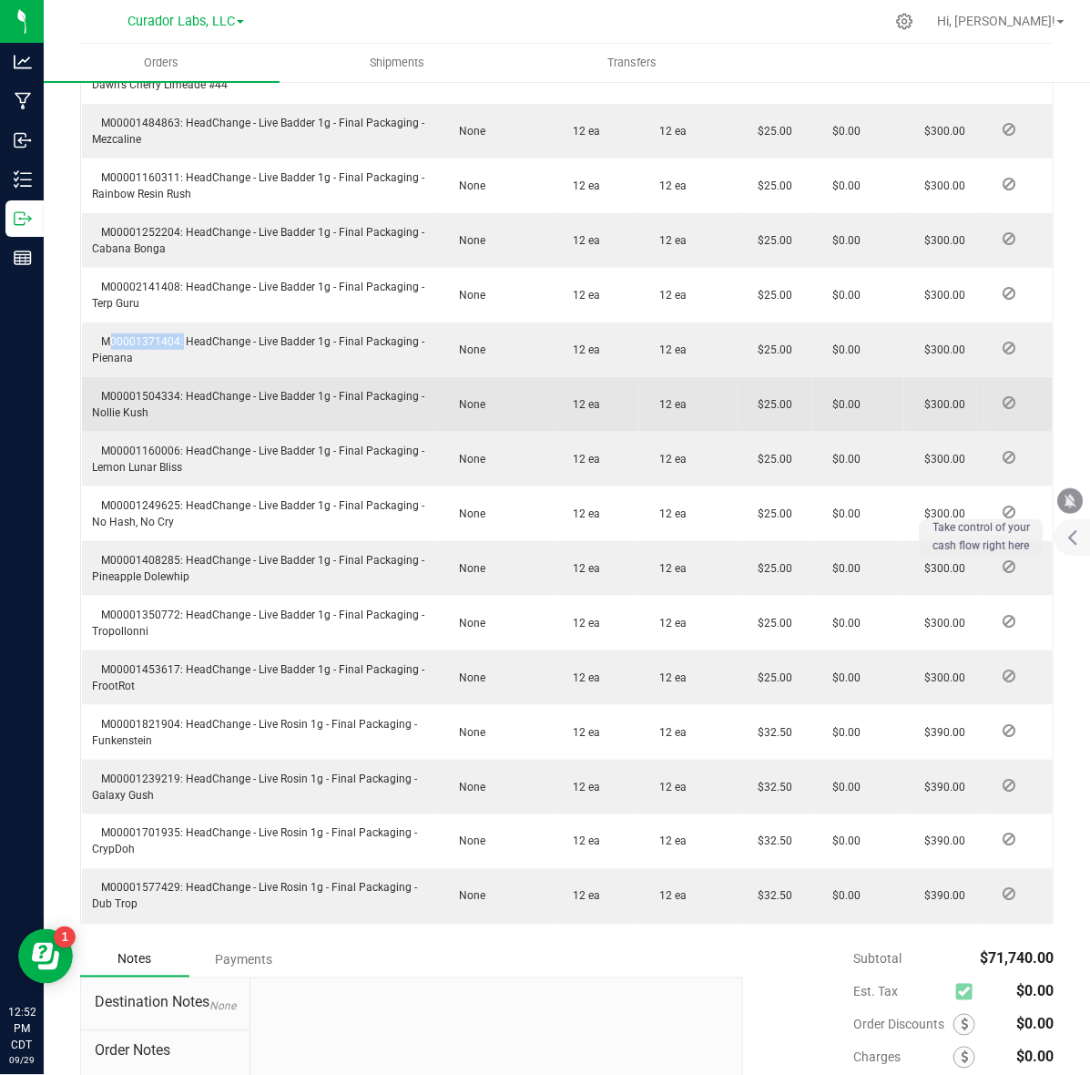
click at [144, 390] on span "M00001504334: HeadChange - Live Badder 1g - Final Packaging - Nollie Kush" at bounding box center [259, 404] width 332 height 29
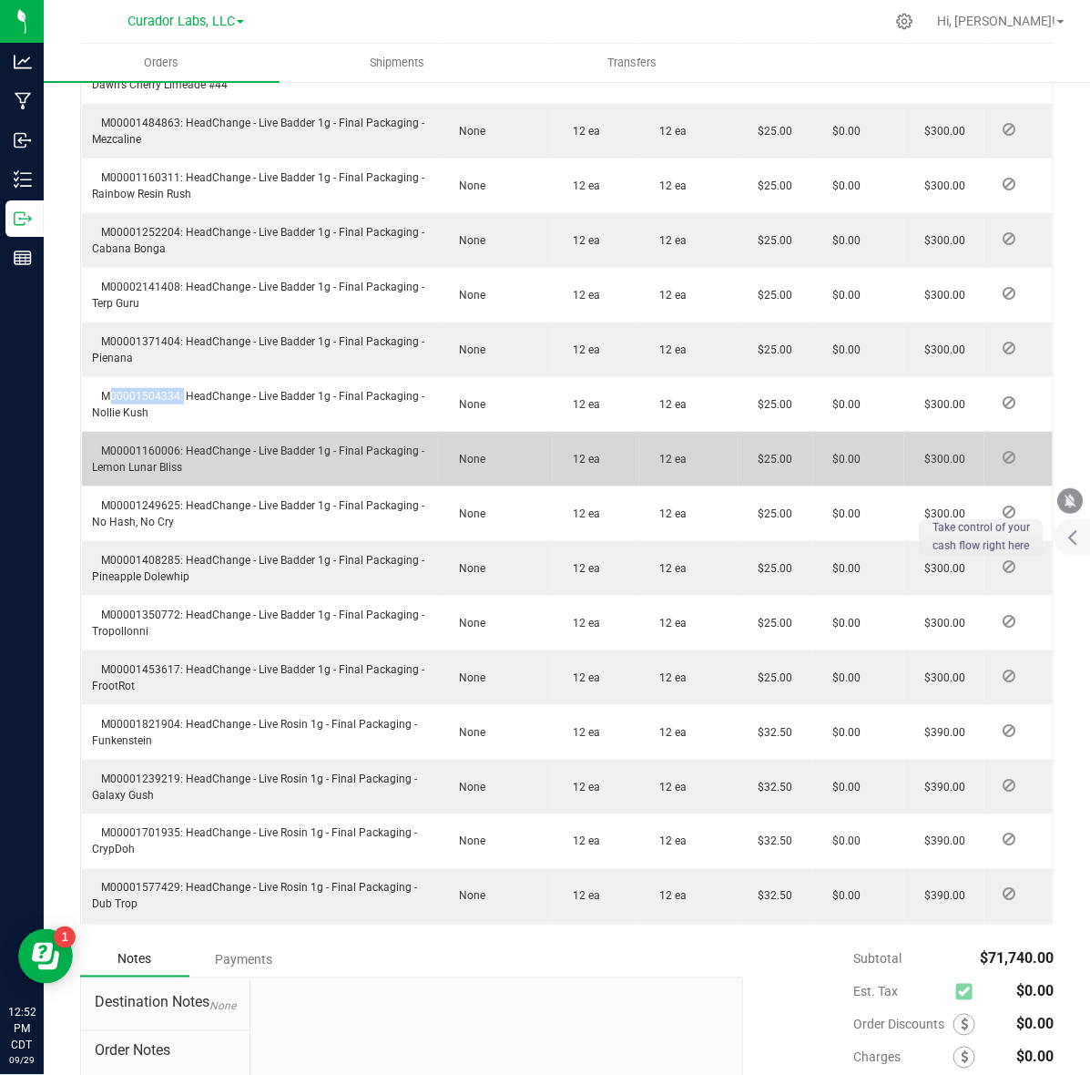
click at [148, 445] on span "M00001160006: HeadChange - Live Badder 1g - Final Packaging - Lemon Lunar Bliss" at bounding box center [259, 459] width 332 height 29
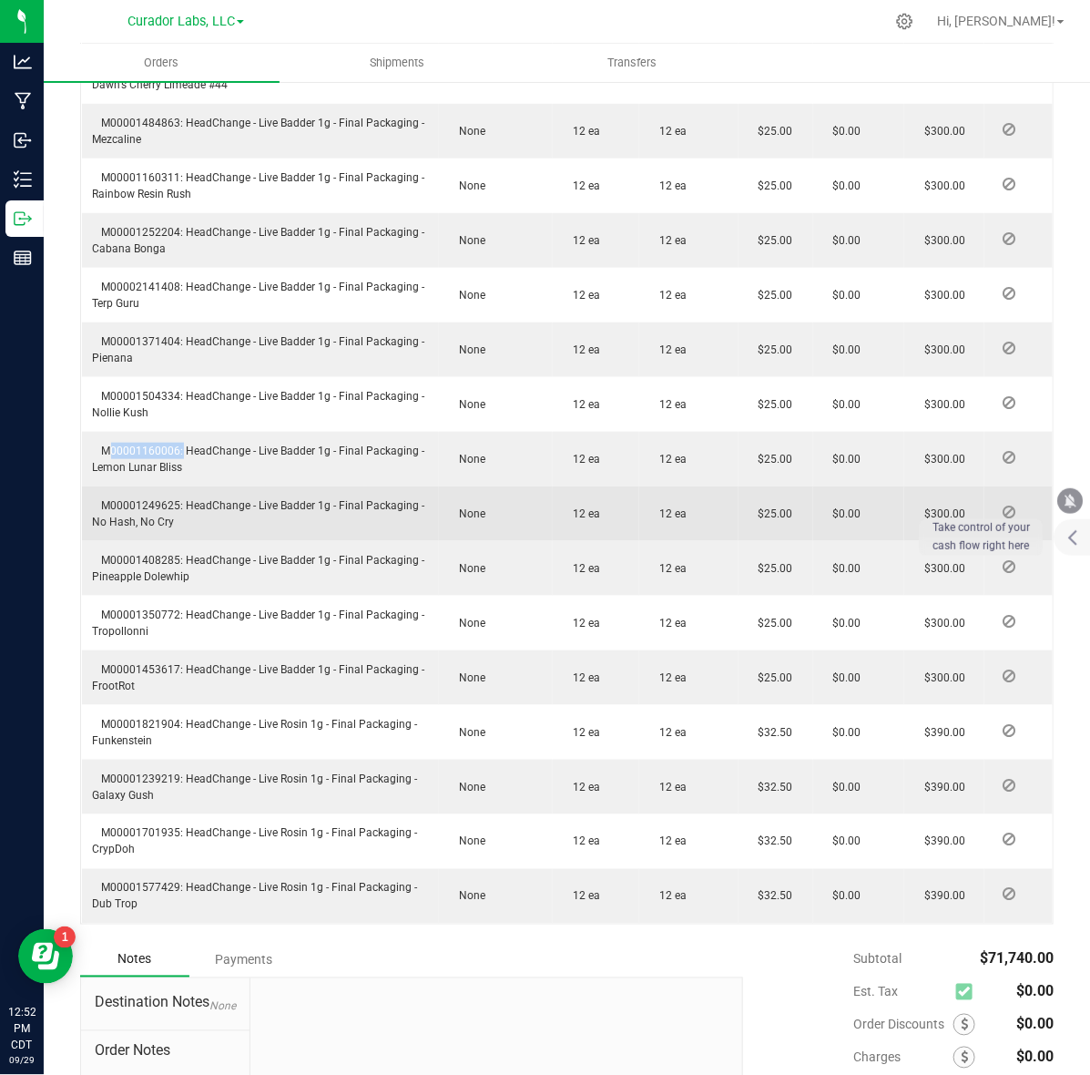
click at [119, 499] on span "M00001249625: HeadChange - Live Badder 1g - Final Packaging - No Hash, No Cry" at bounding box center [259, 513] width 332 height 29
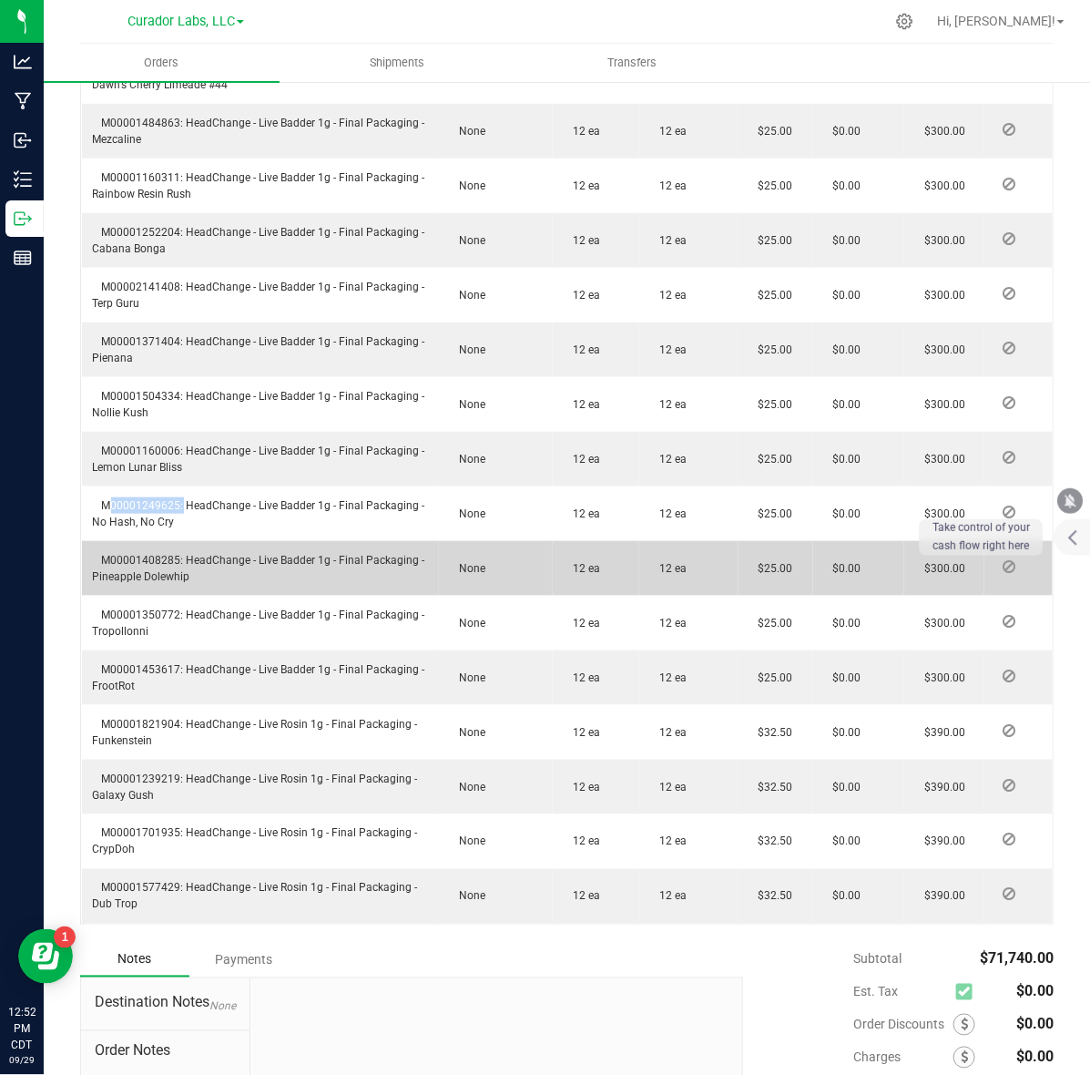
click at [124, 554] on span "M00001408285: HeadChange - Live Badder 1g - Final Packaging - Pineapple Dolewhip" at bounding box center [259, 568] width 332 height 29
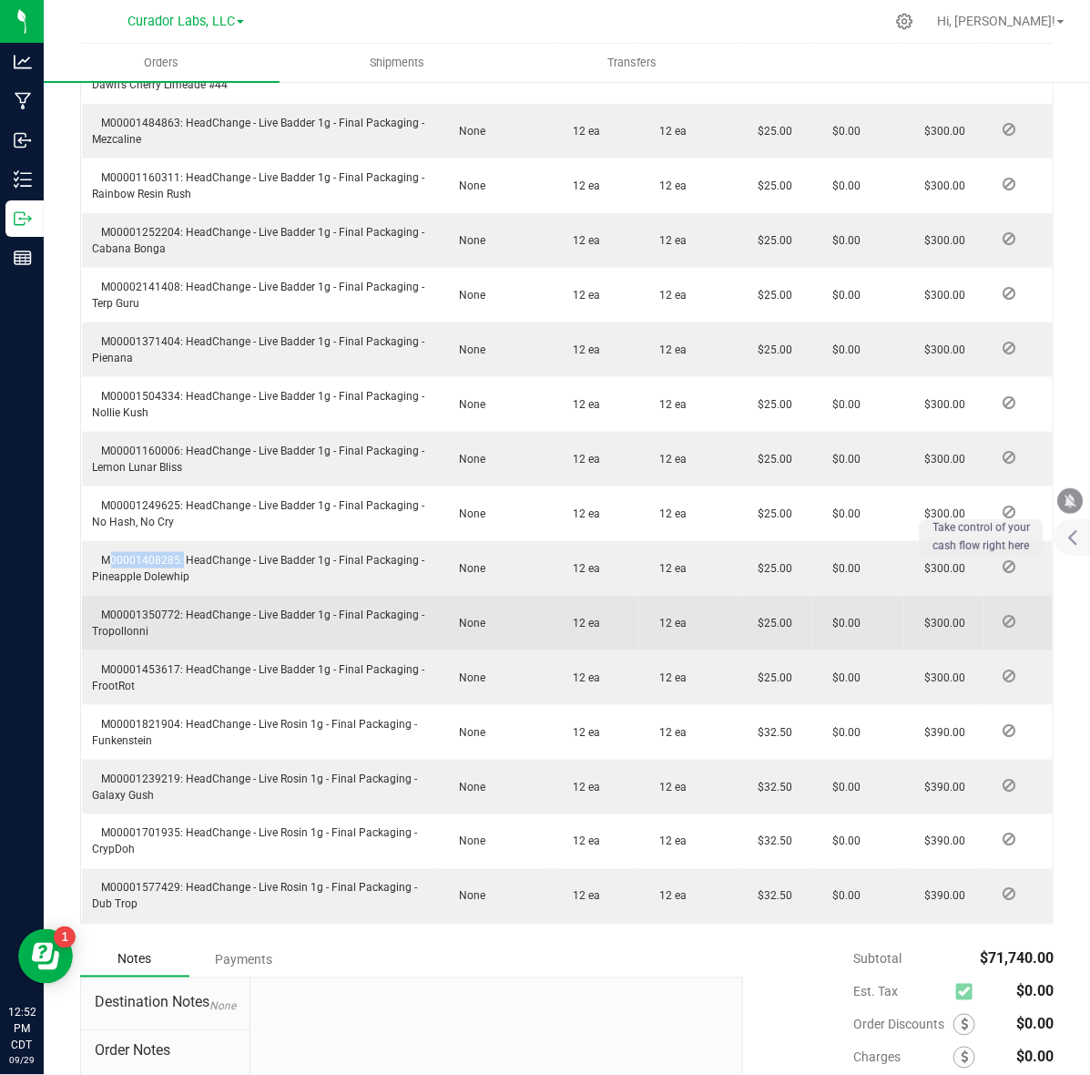
click at [112, 609] on span "M00001350772: HeadChange - Live Badder 1g - Final Packaging - Tropollonni" at bounding box center [259, 623] width 332 height 29
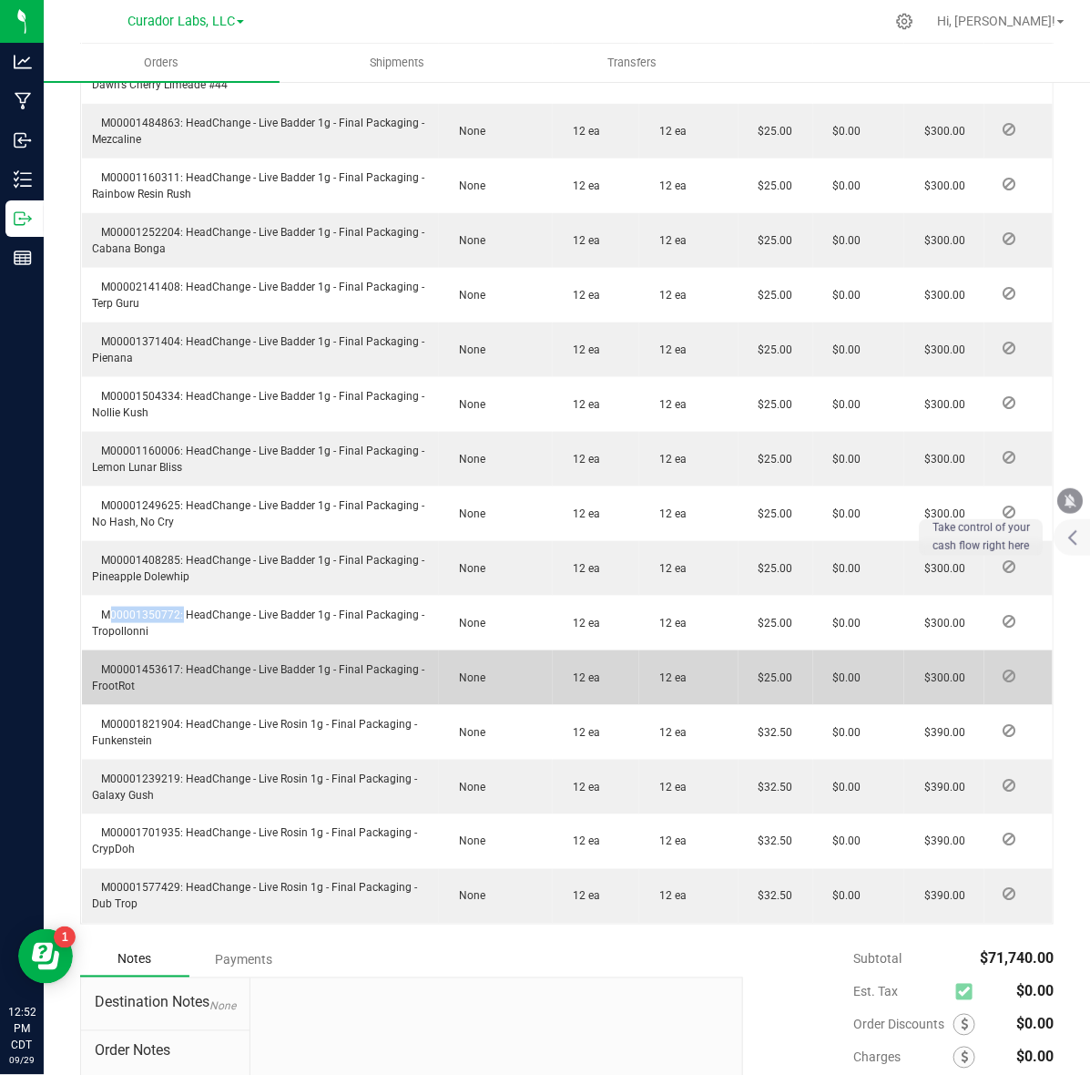
click at [124, 650] on td "M00001453617: HeadChange - Live Badder 1g - Final Packaging - FrootRot" at bounding box center [261, 677] width 358 height 55
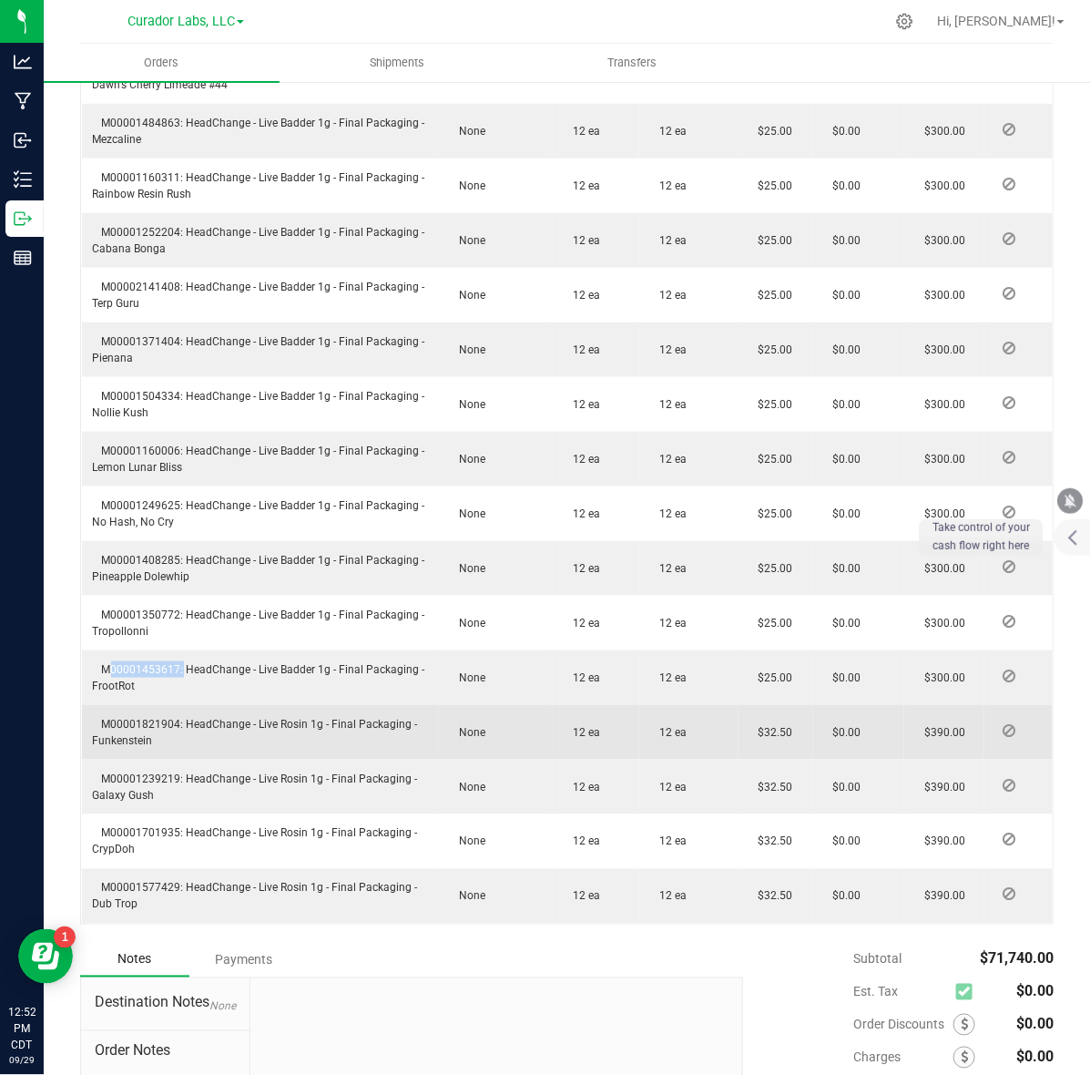
click at [114, 705] on td "M00001821904: HeadChange - Live Rosin 1g - Final Packaging - Funkenstein" at bounding box center [261, 732] width 358 height 55
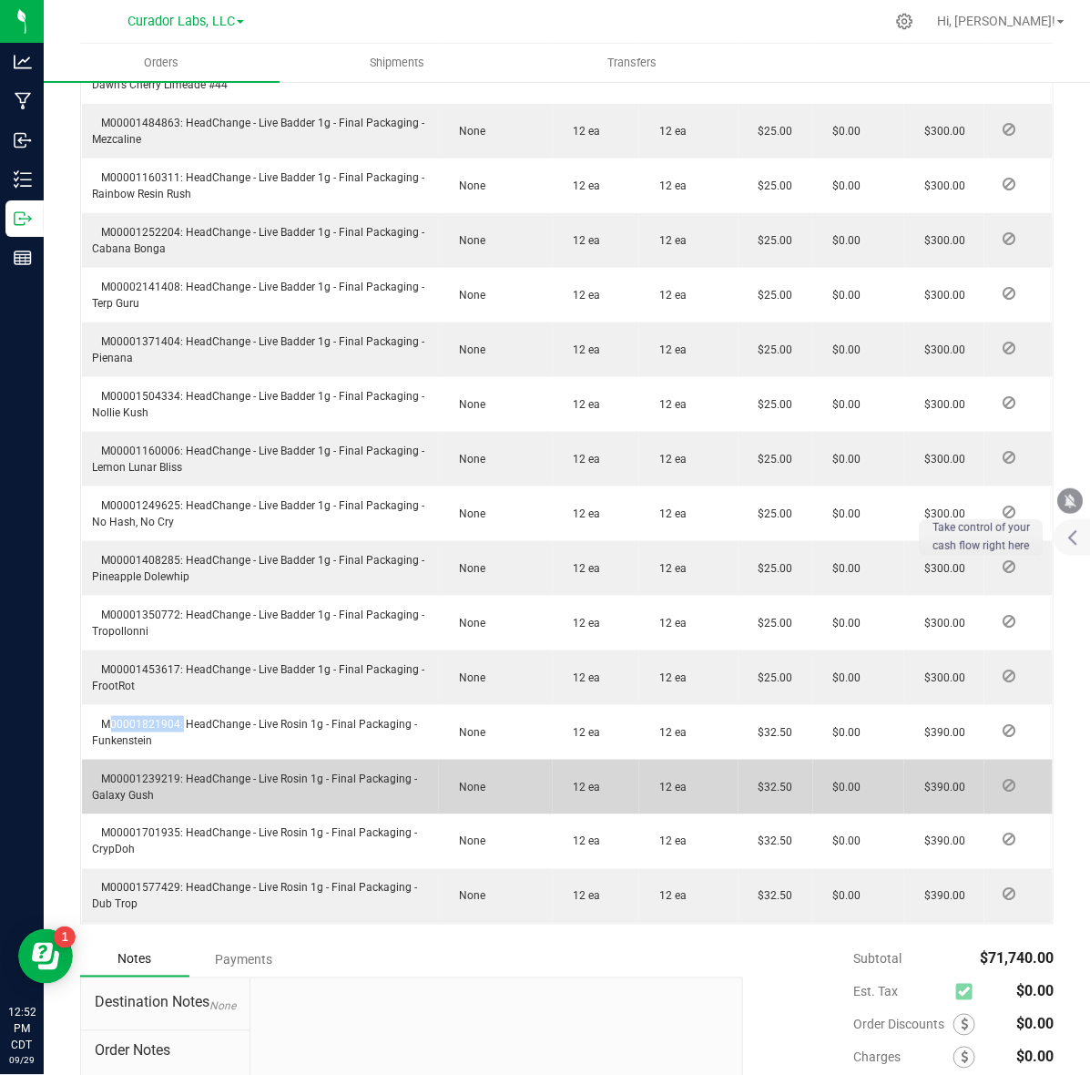
click at [142, 772] on span "M00001239219: HeadChange - Live Rosin 1g - Final Packaging - Galaxy Gush" at bounding box center [255, 786] width 325 height 29
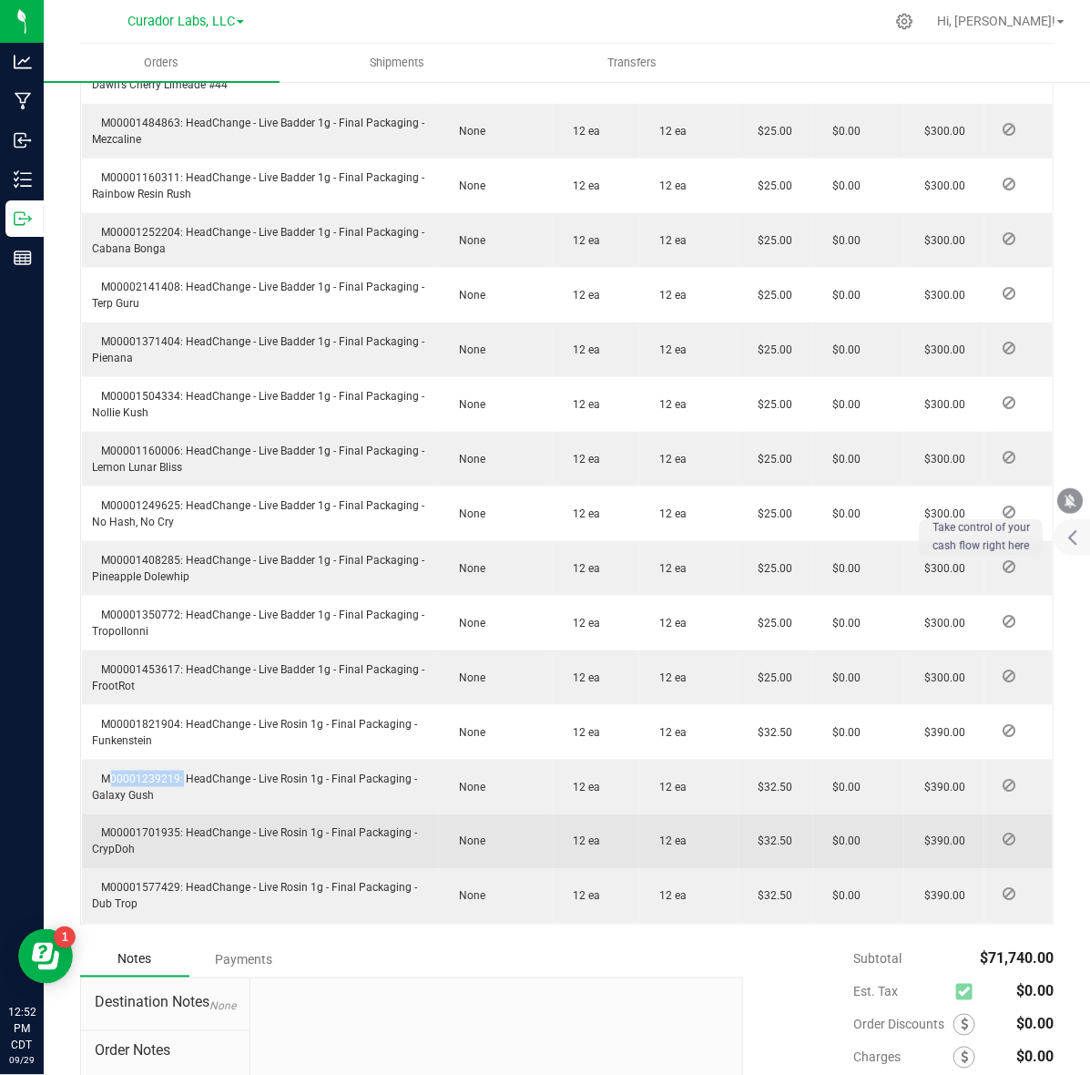
click at [153, 827] on span "M00001701935: HeadChange - Live Rosin 1g - Final Packaging - CrypDoh" at bounding box center [255, 841] width 325 height 29
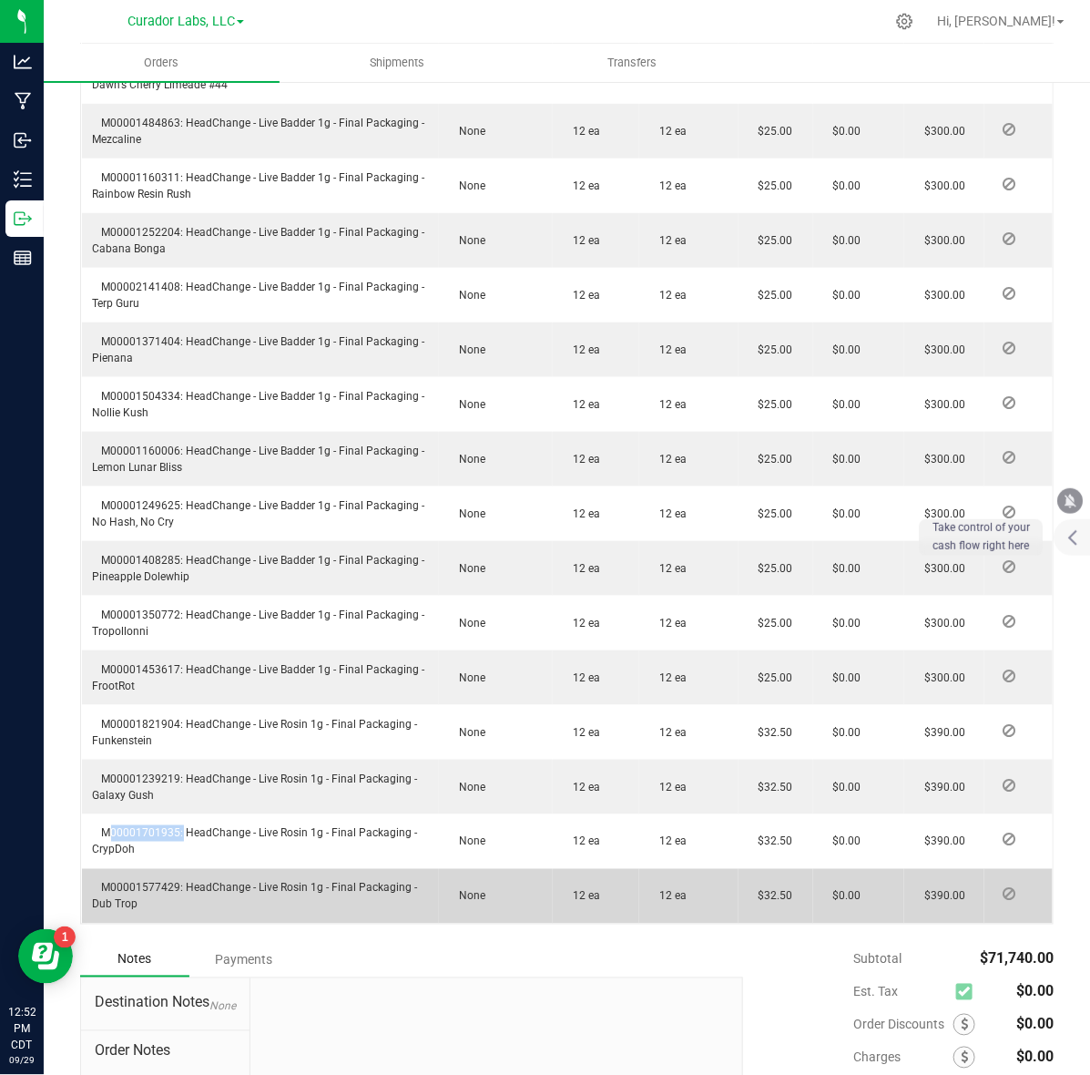
click at [129, 882] on span "M00001577429: HeadChange - Live Rosin 1g - Final Packaging - Dub Trop" at bounding box center [255, 896] width 325 height 29
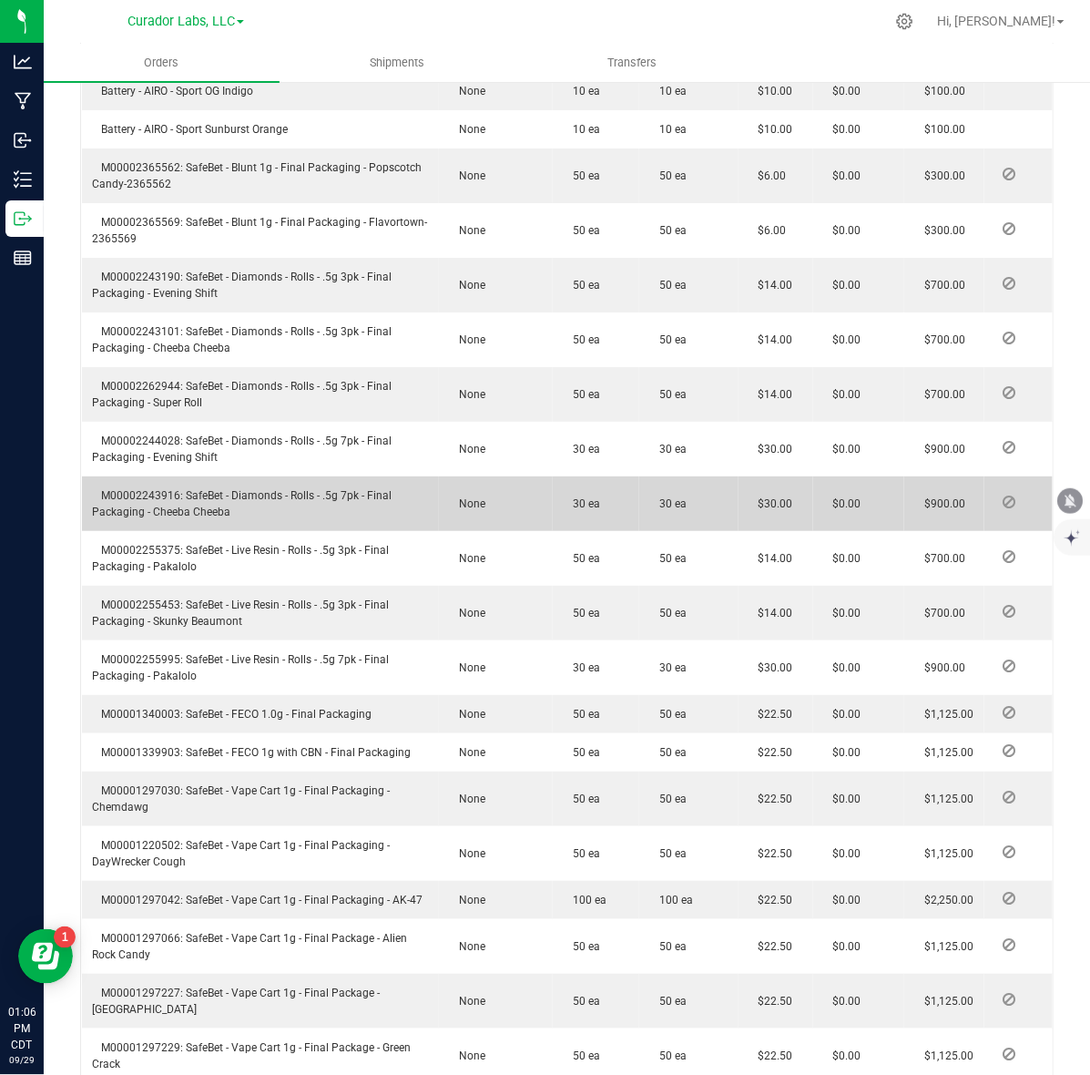
scroll to position [1708, 0]
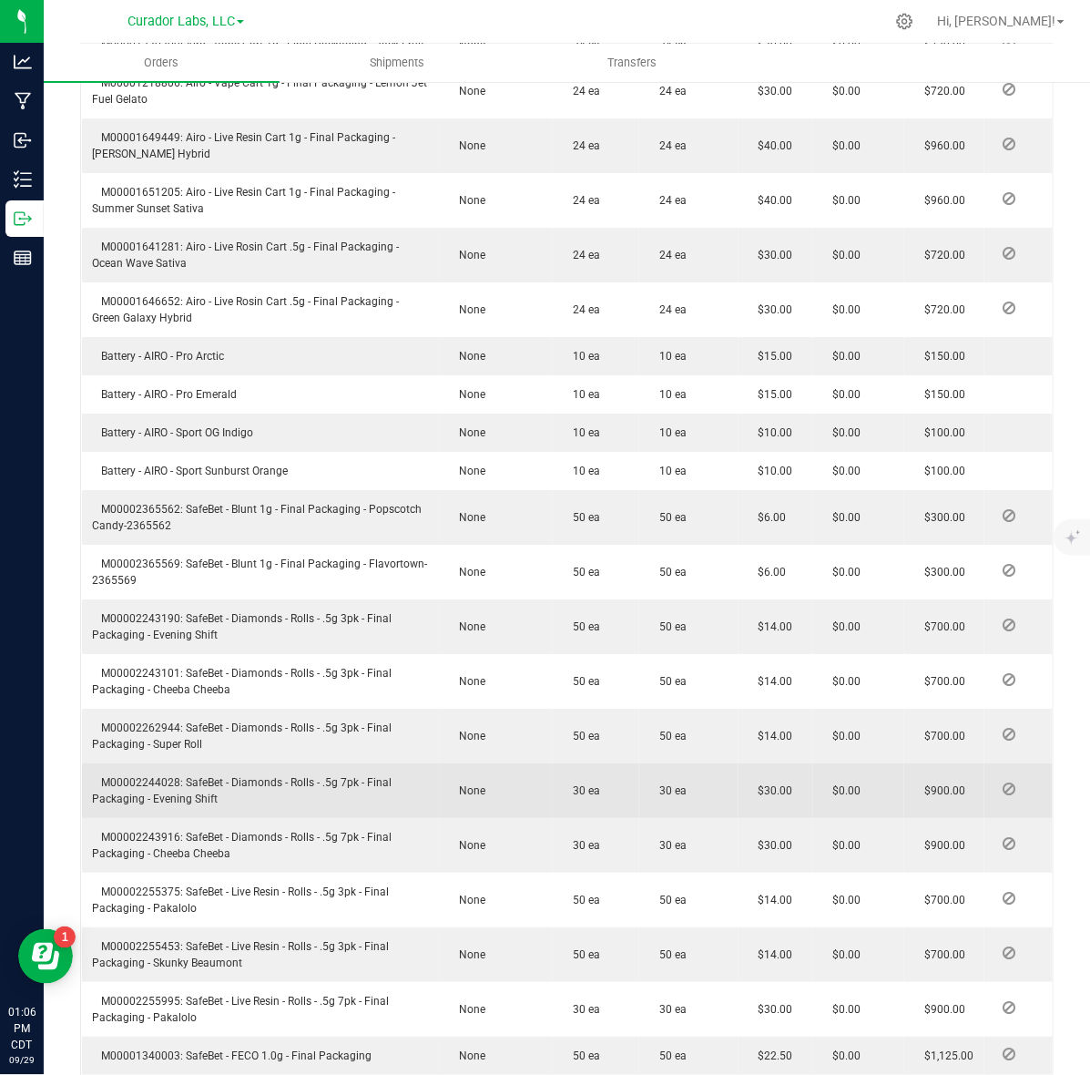
click at [126, 776] on span "M00002244028: SafeBet - Diamonds - Rolls - .5g 7pk - Final Packaging - Evening …" at bounding box center [243, 790] width 300 height 29
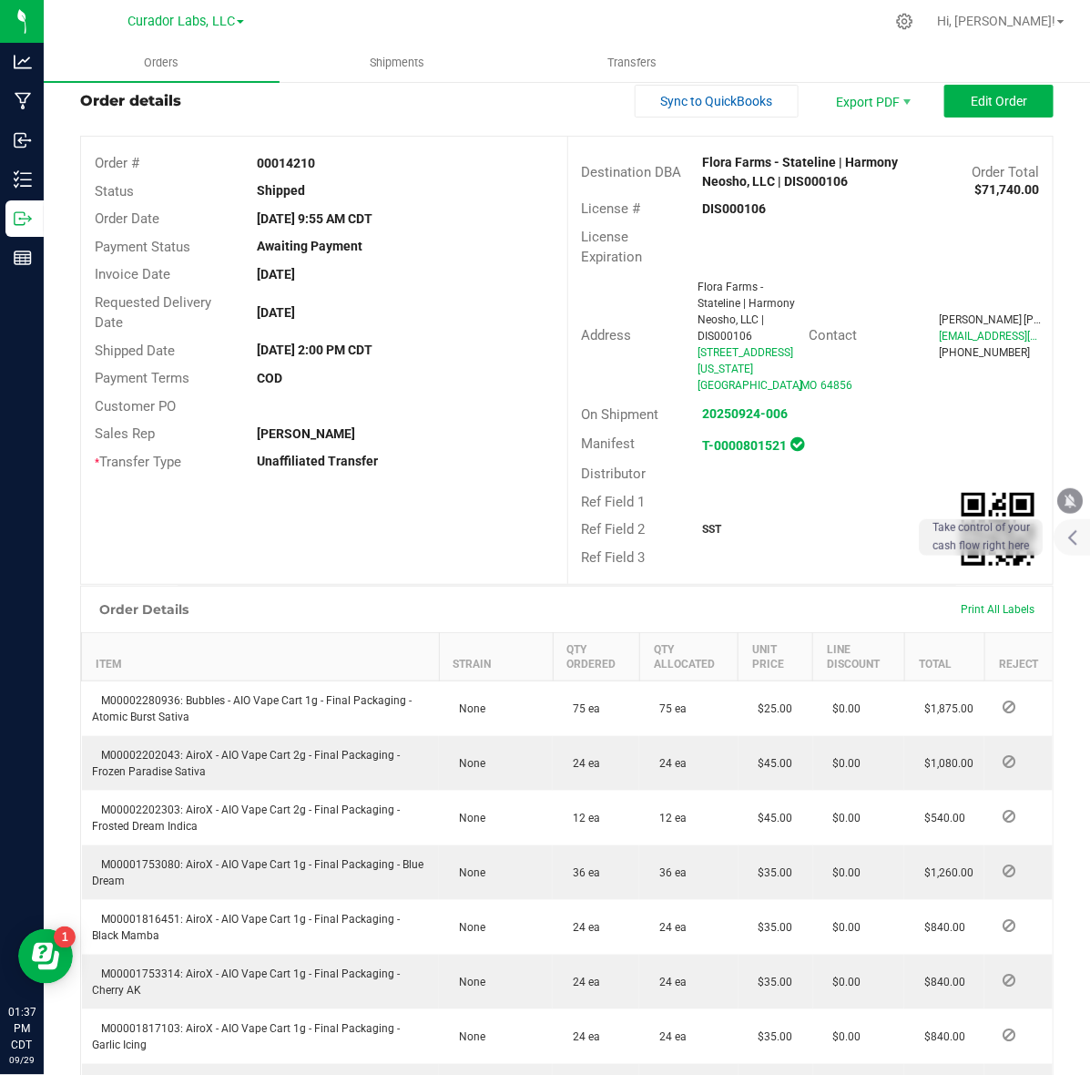
scroll to position [0, 0]
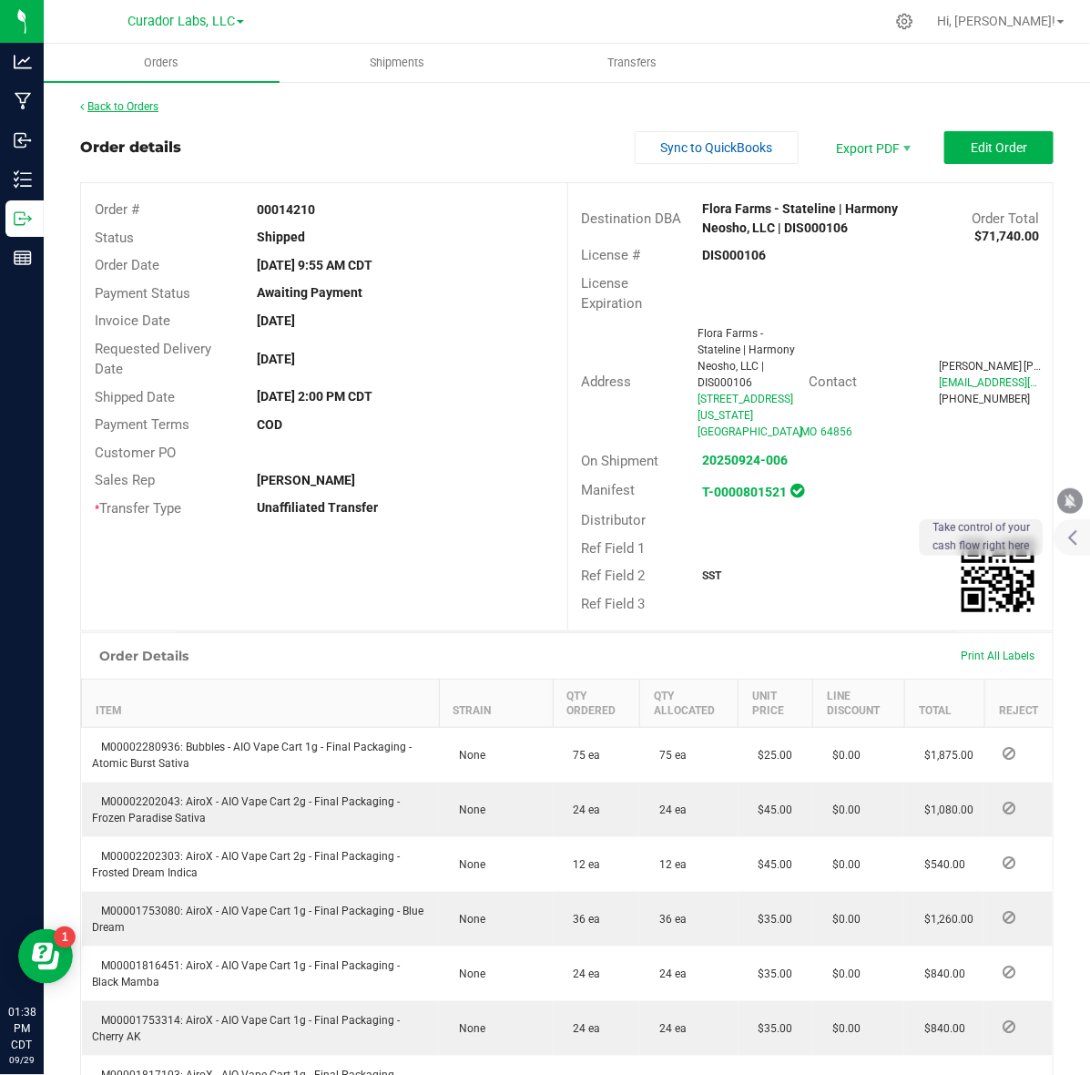
drag, startPoint x: 121, startPoint y: 107, endPoint x: 556, endPoint y: 408, distance: 528.9
click at [121, 107] on link "Back to Orders" at bounding box center [119, 106] width 78 height 13
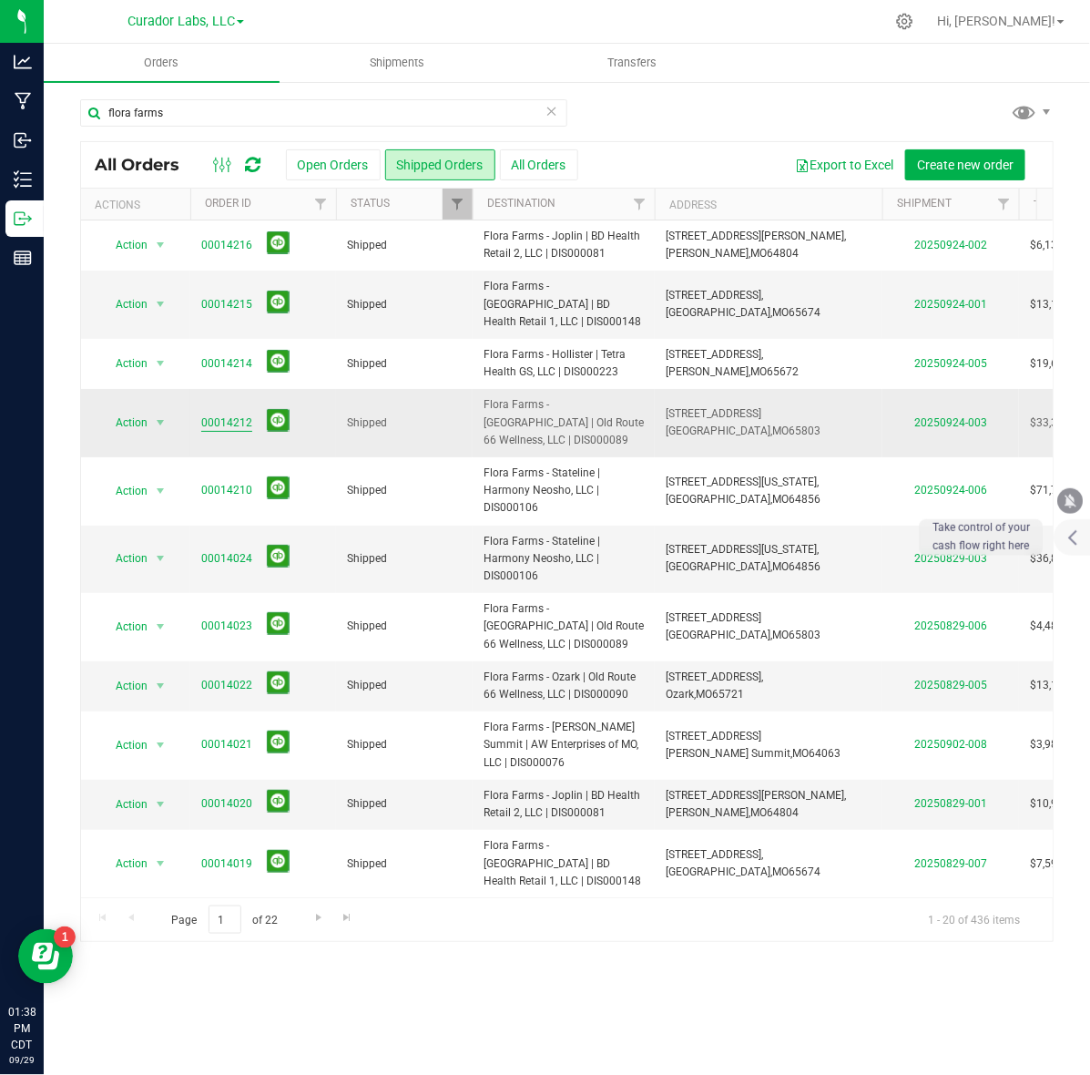
click at [241, 414] on link "00014212" at bounding box center [226, 422] width 51 height 17
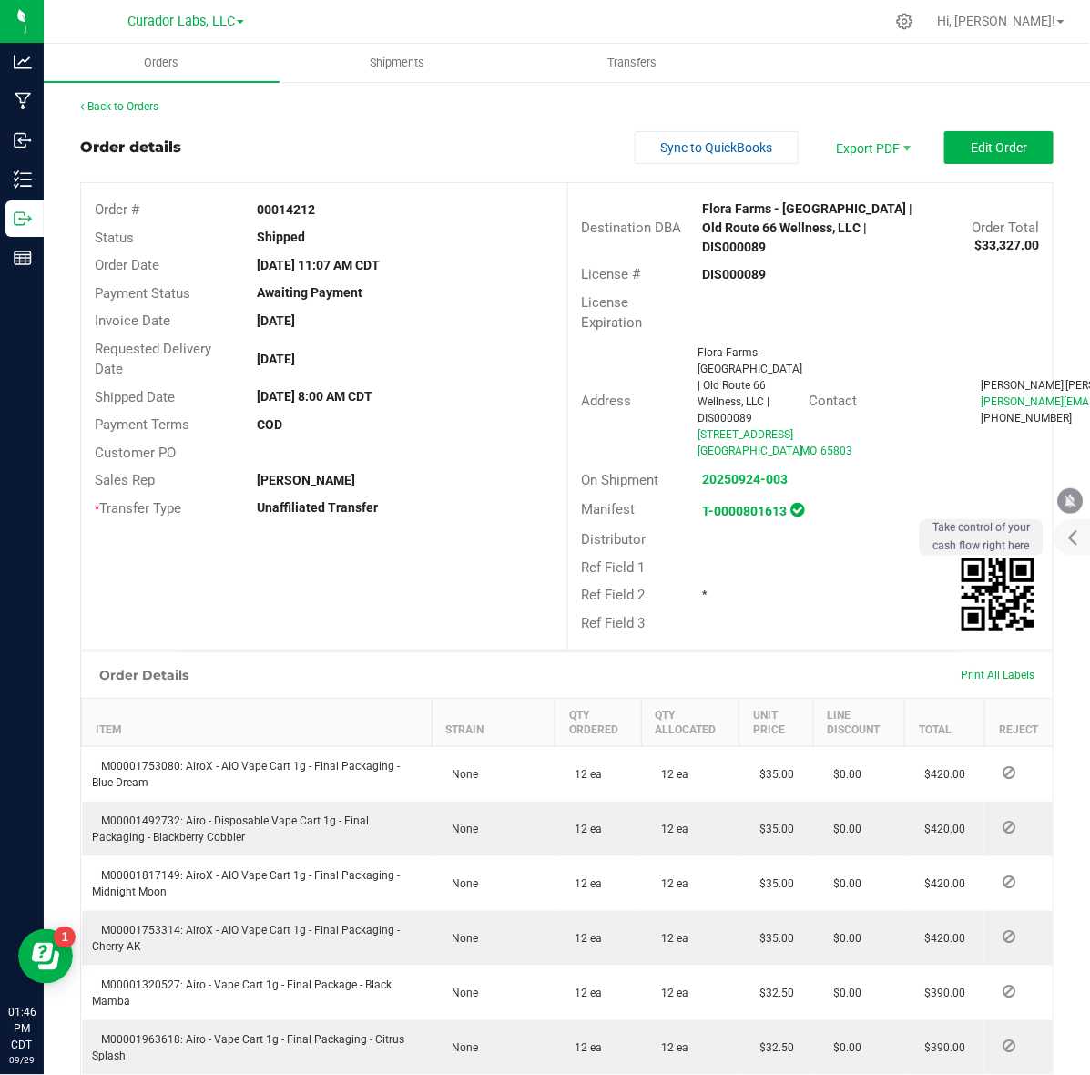
click at [293, 211] on strong "00014212" at bounding box center [286, 209] width 58 height 15
click at [711, 267] on strong "DIS000089" at bounding box center [735, 274] width 64 height 15
click at [279, 210] on strong "00014212" at bounding box center [286, 209] width 58 height 15
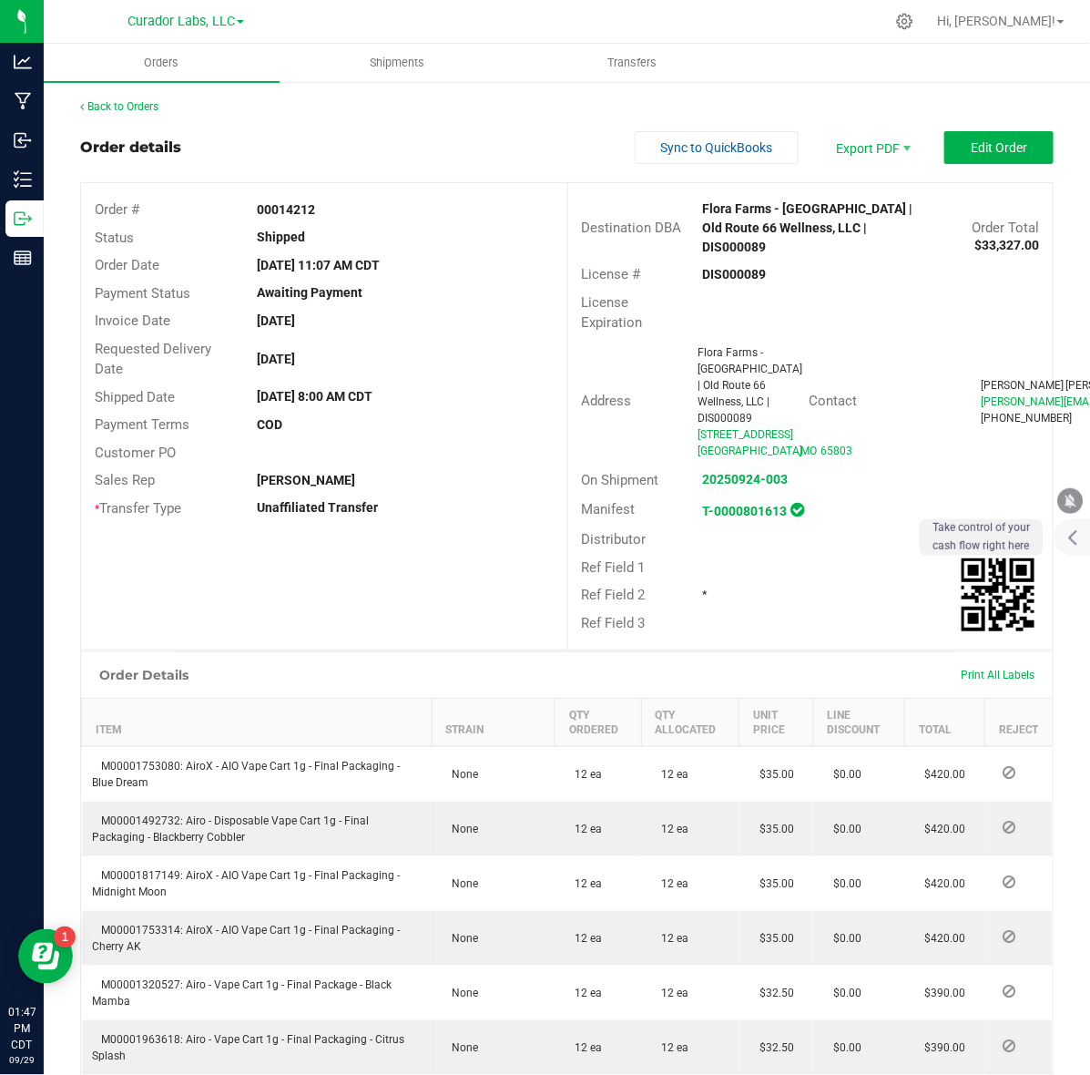
click at [280, 216] on strong "00014212" at bounding box center [286, 209] width 58 height 15
click at [280, 202] on strong "00014212" at bounding box center [286, 209] width 58 height 15
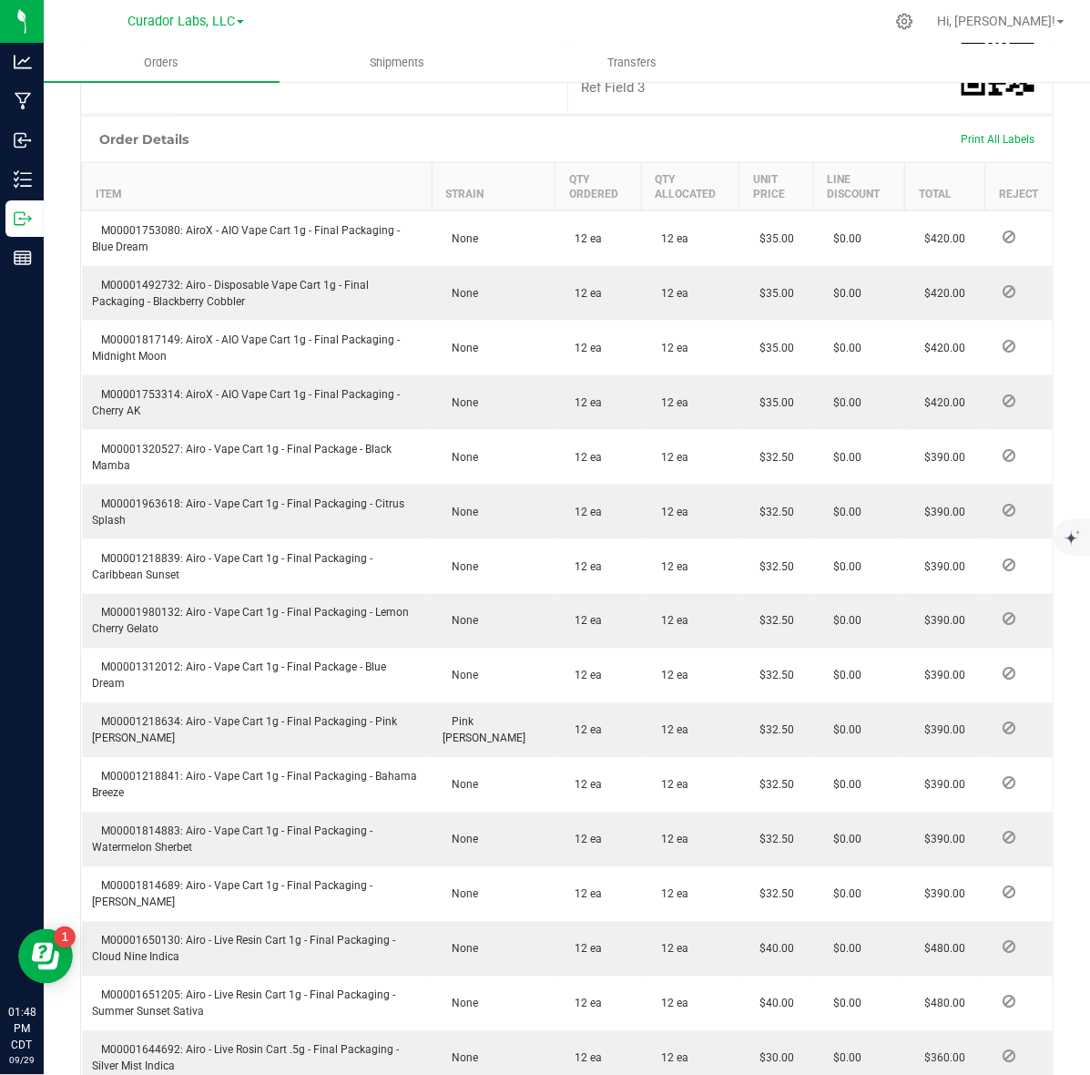
scroll to position [621, 0]
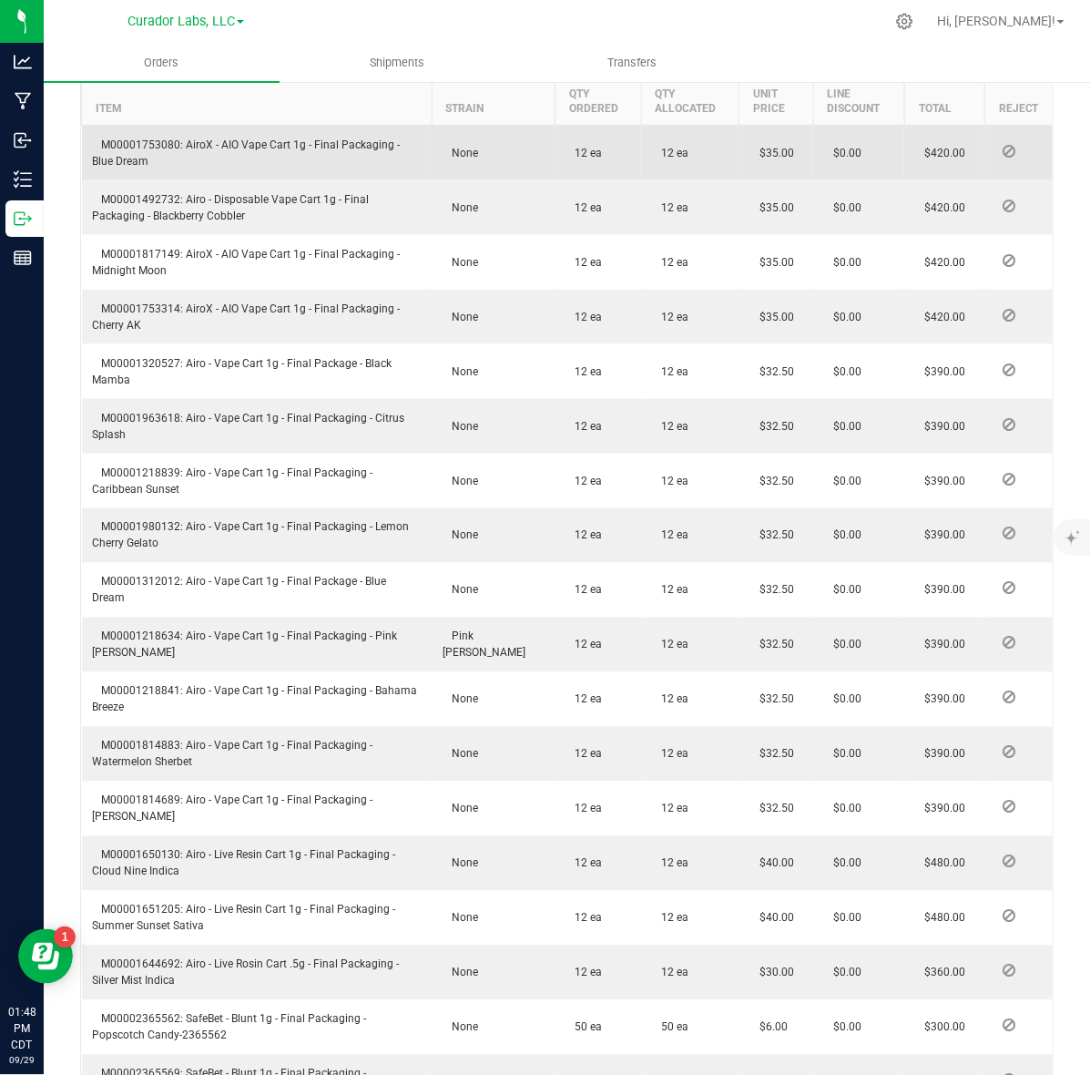
click at [109, 138] on span "M00001753080: AiroX - AIO Vape Cart 1g - Final Packaging - Blue Dream" at bounding box center [247, 152] width 308 height 29
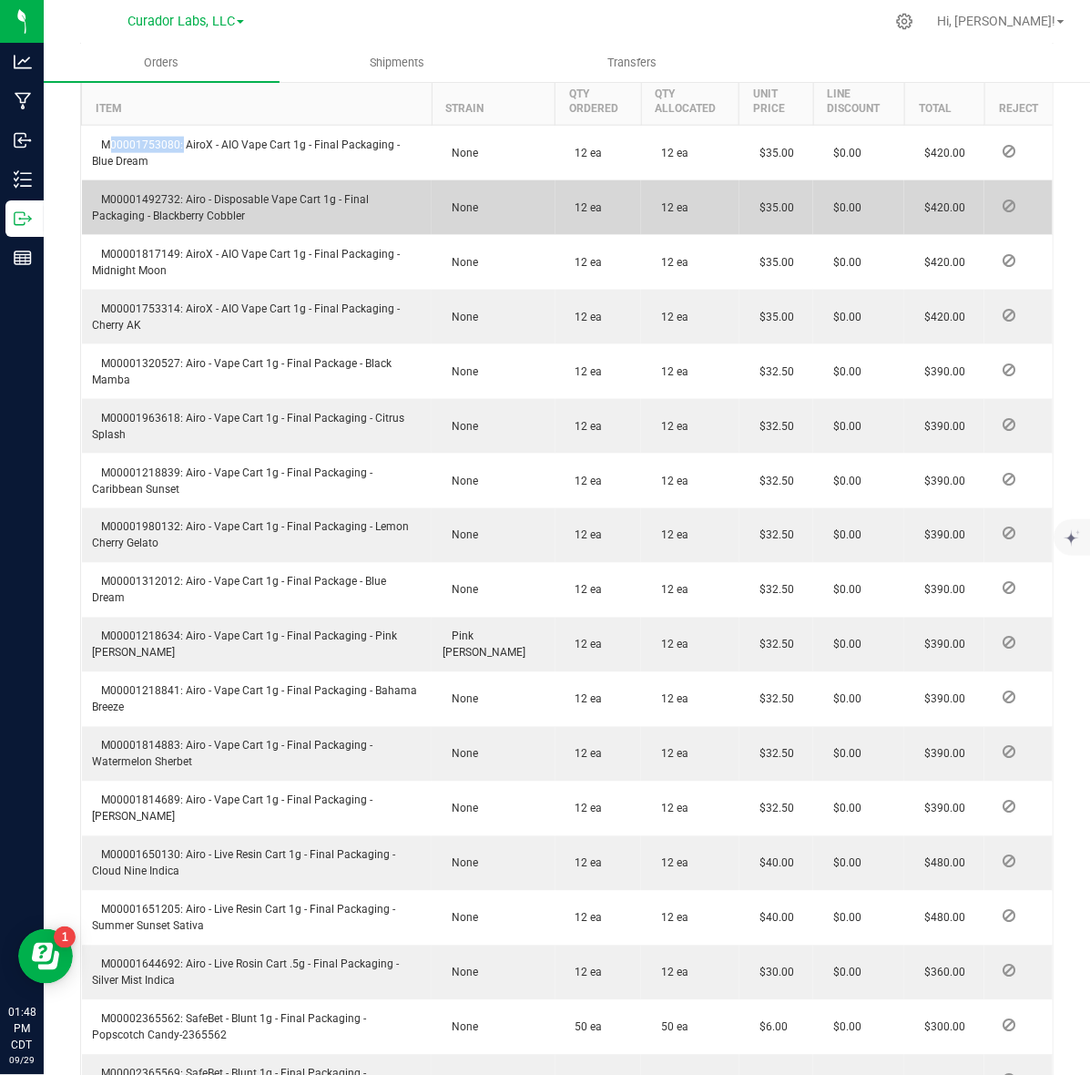
click at [144, 197] on span "M00001492732: Airo - Disposable Vape Cart 1g - Final Packaging - Blackberry Cob…" at bounding box center [231, 207] width 277 height 29
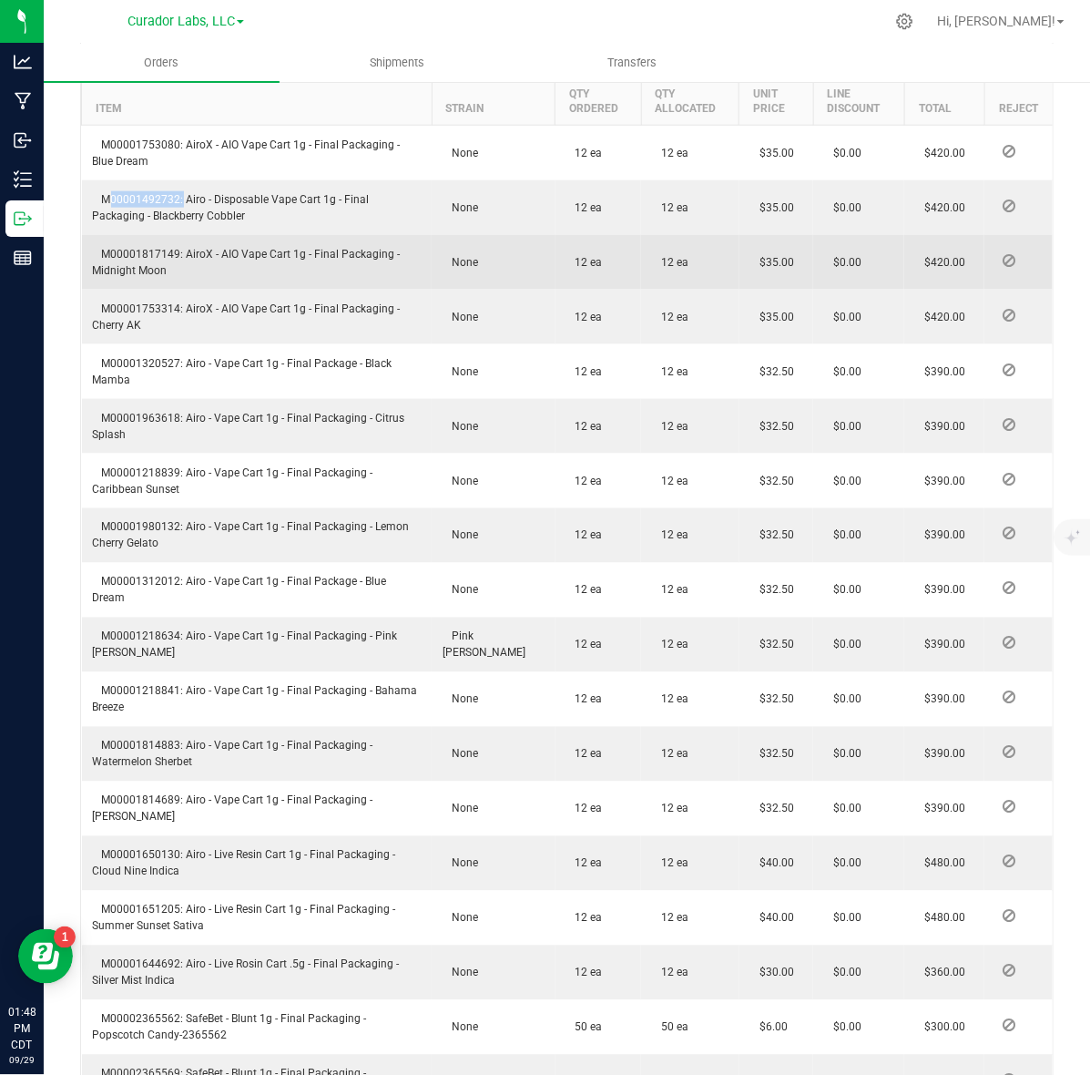
click at [138, 253] on span "M00001817149: AiroX - AIO Vape Cart 1g - Final Packaging - Midnight Moon" at bounding box center [247, 262] width 308 height 29
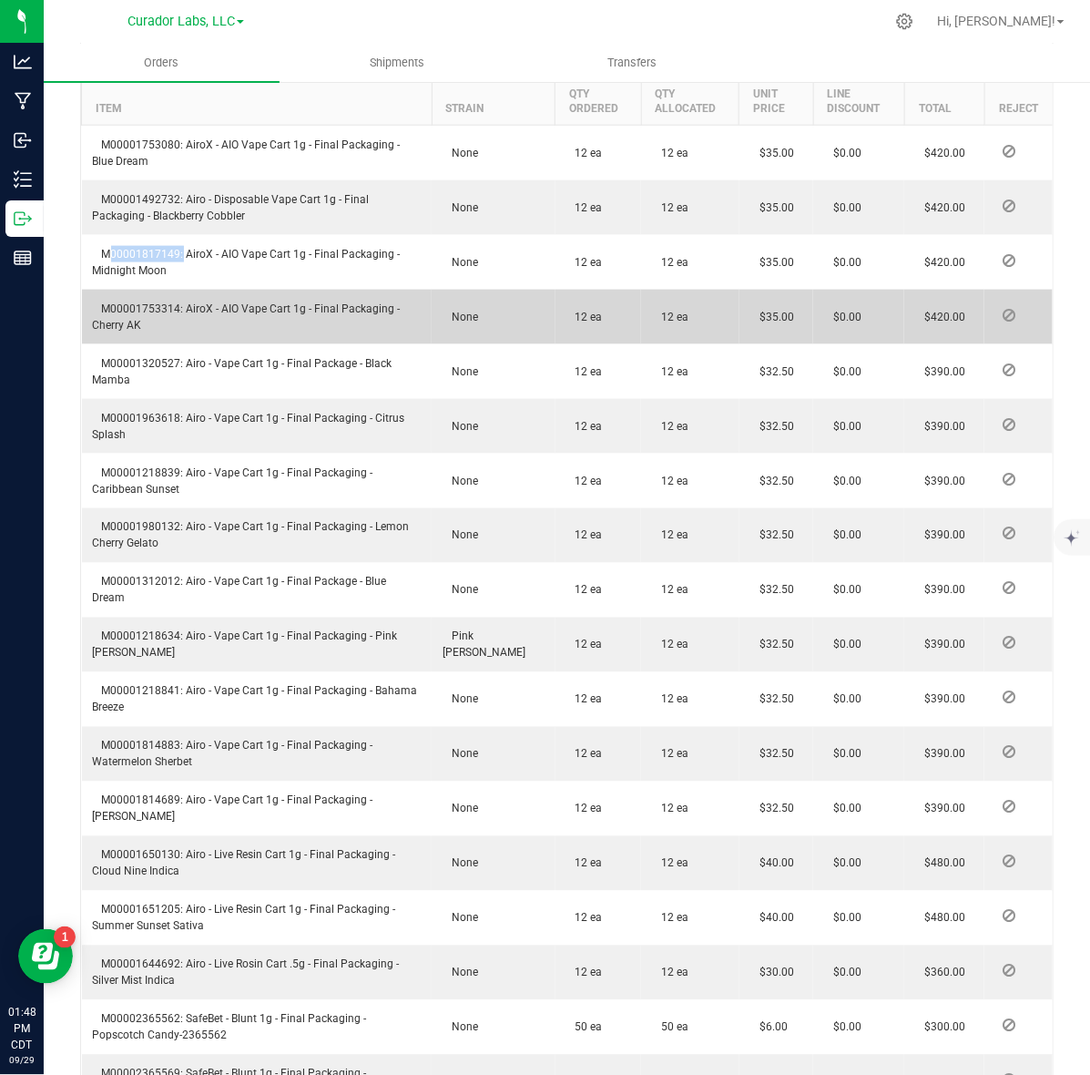
click at [151, 302] on span "M00001753314: AiroX - AIO Vape Cart 1g - Final Packaging - Cherry AK" at bounding box center [247, 316] width 308 height 29
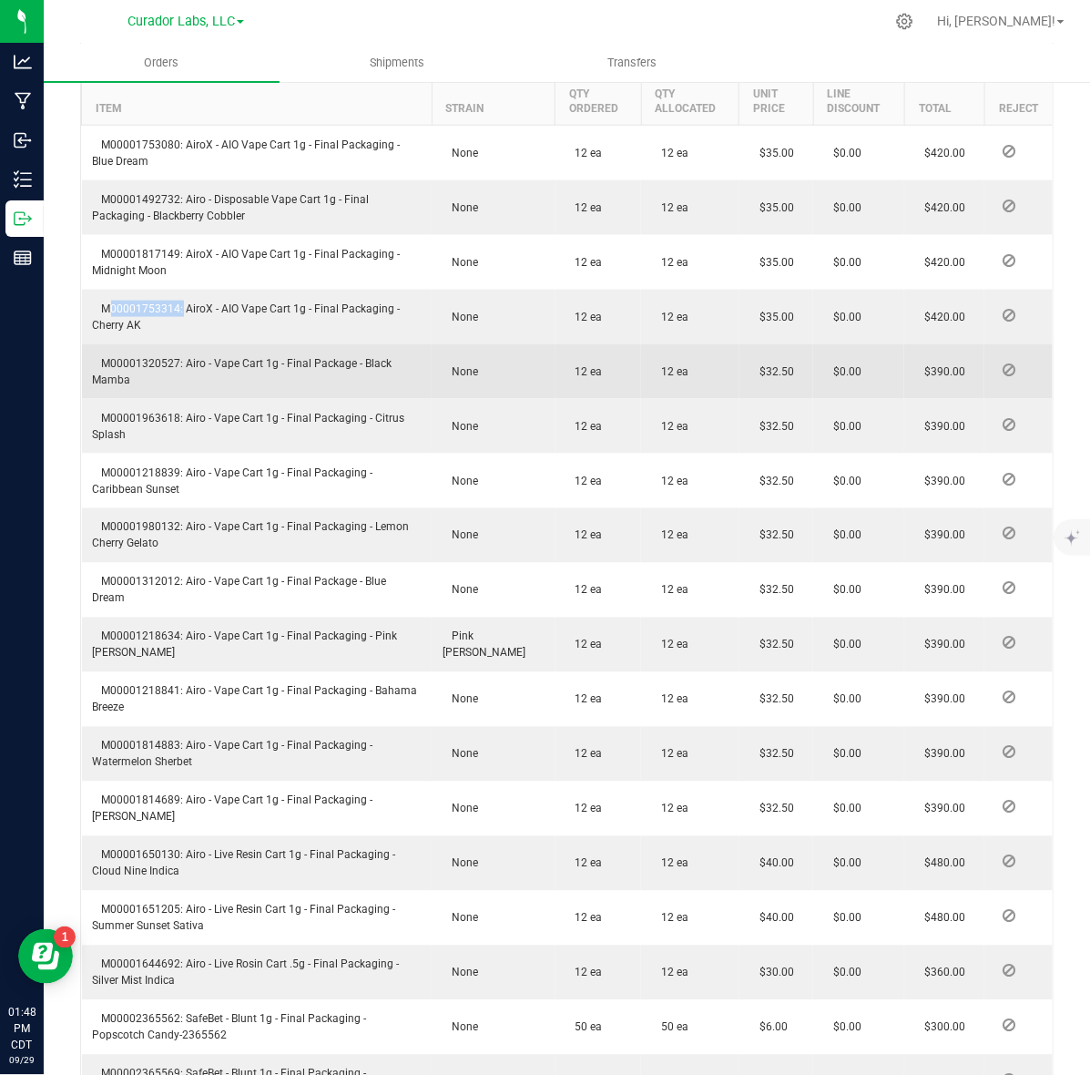
click at [138, 357] on span "M00001320527: Airo - Vape Cart 1g - Final Package - Black Mamba" at bounding box center [243, 371] width 300 height 29
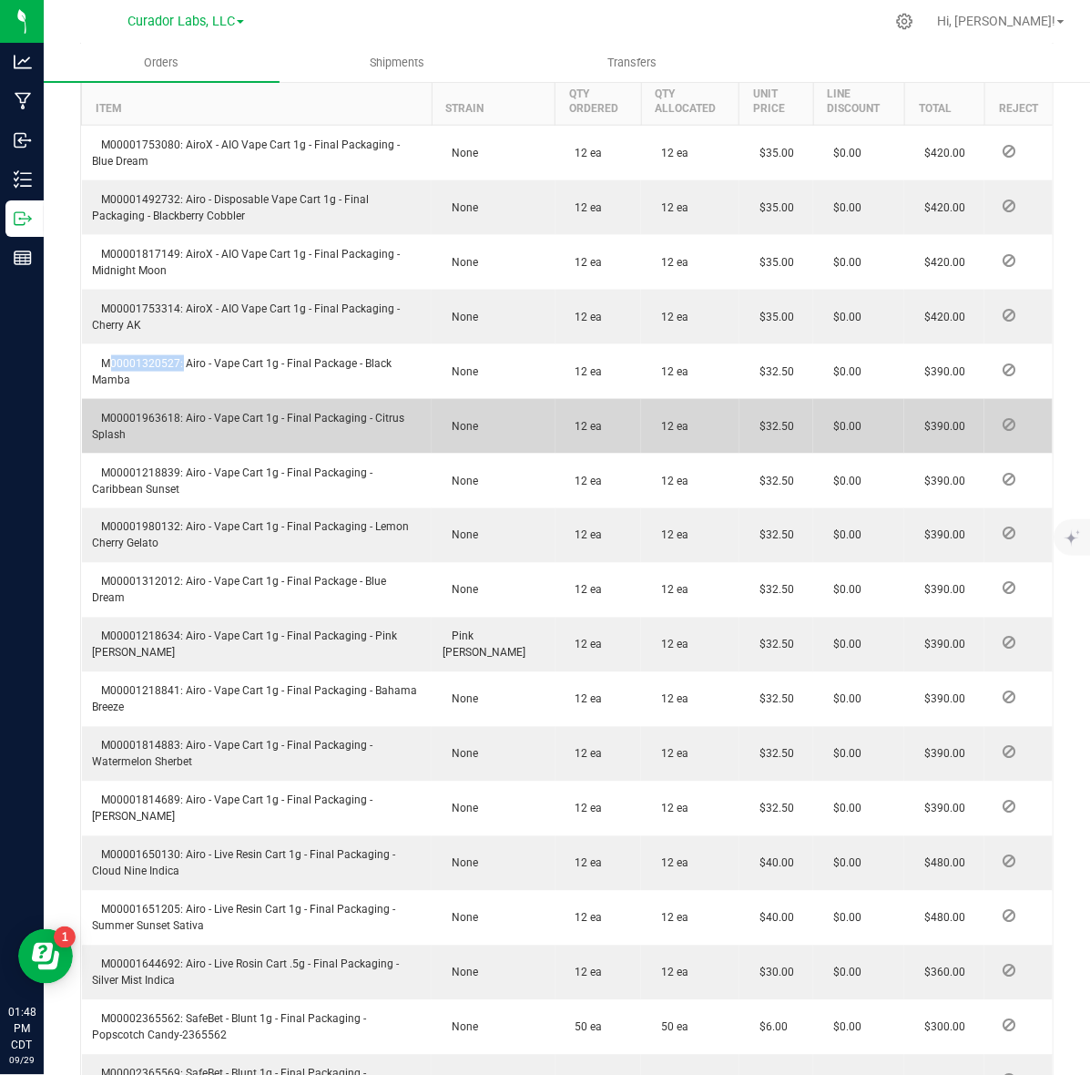
click at [133, 425] on td "M00001963618: Airo - Vape Cart 1g - Final Packaging - Citrus Splash" at bounding box center [257, 426] width 351 height 55
click at [133, 413] on span "M00001963618: Airo - Vape Cart 1g - Final Packaging - Citrus Splash" at bounding box center [249, 426] width 312 height 29
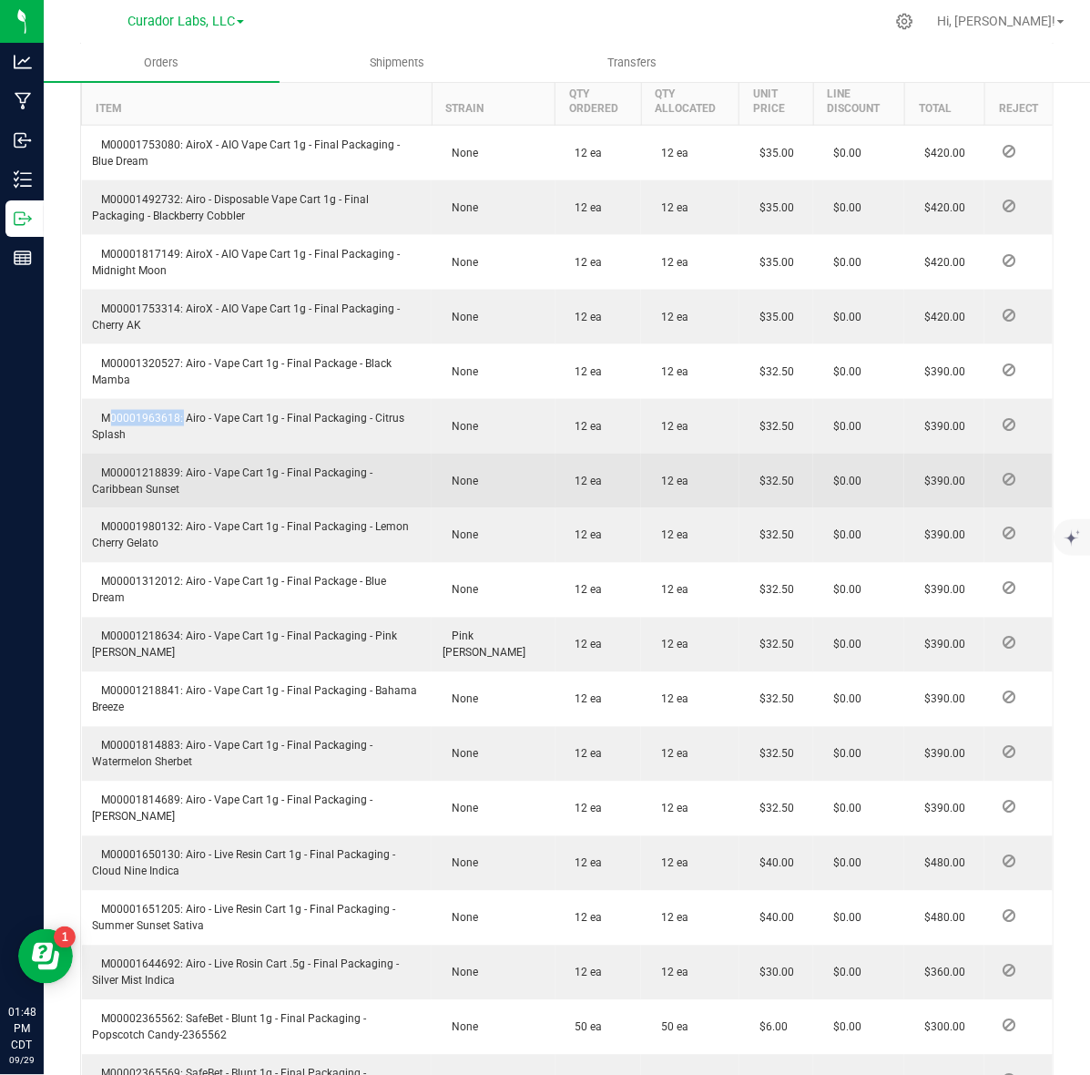
click at [166, 466] on span "M00001218839: Airo - Vape Cart 1g - Final Packaging - Caribbean Sunset" at bounding box center [233, 480] width 281 height 29
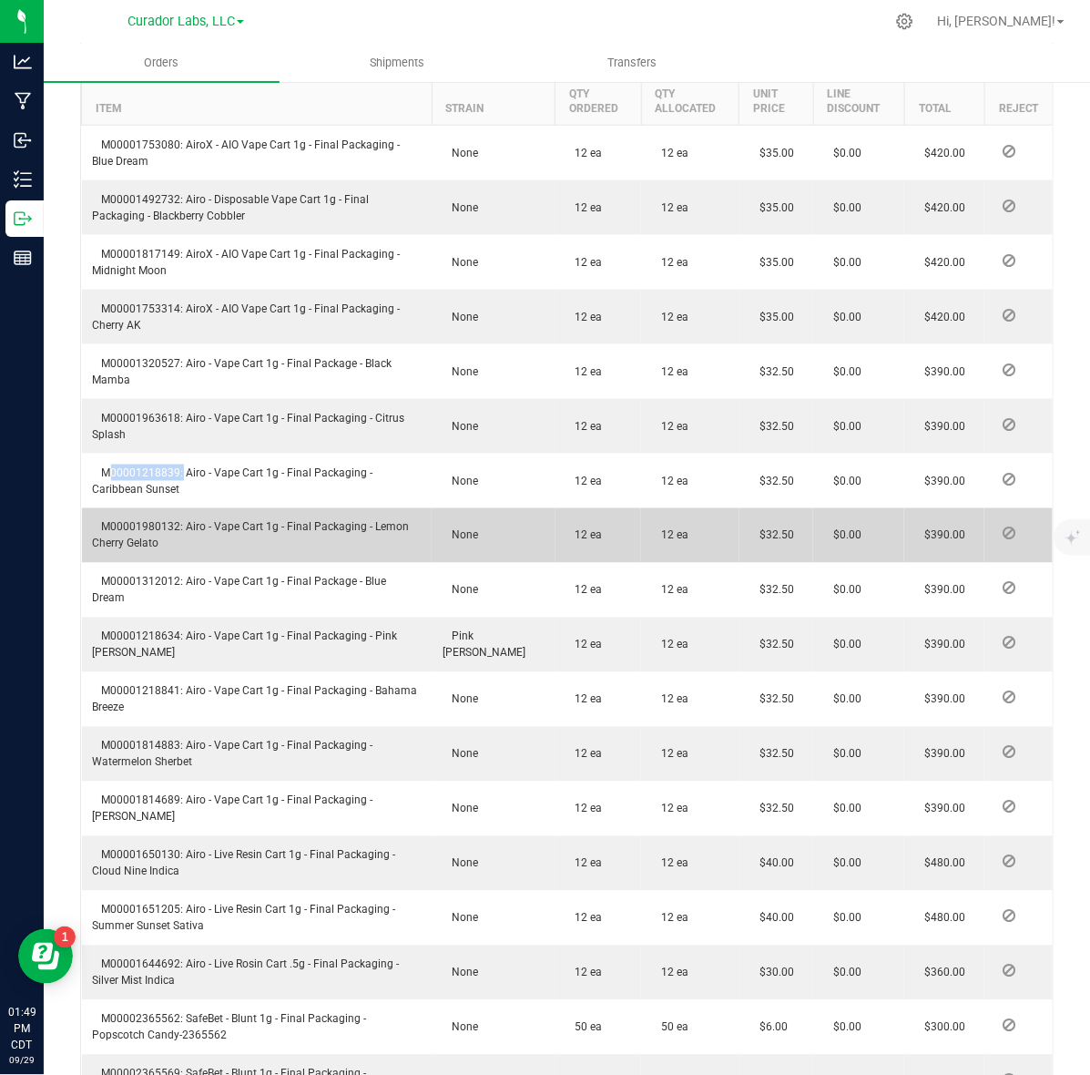
click at [133, 530] on td "M00001980132: Airo - Vape Cart 1g - Final Packaging - Lemon Cherry Gelato" at bounding box center [257, 535] width 351 height 55
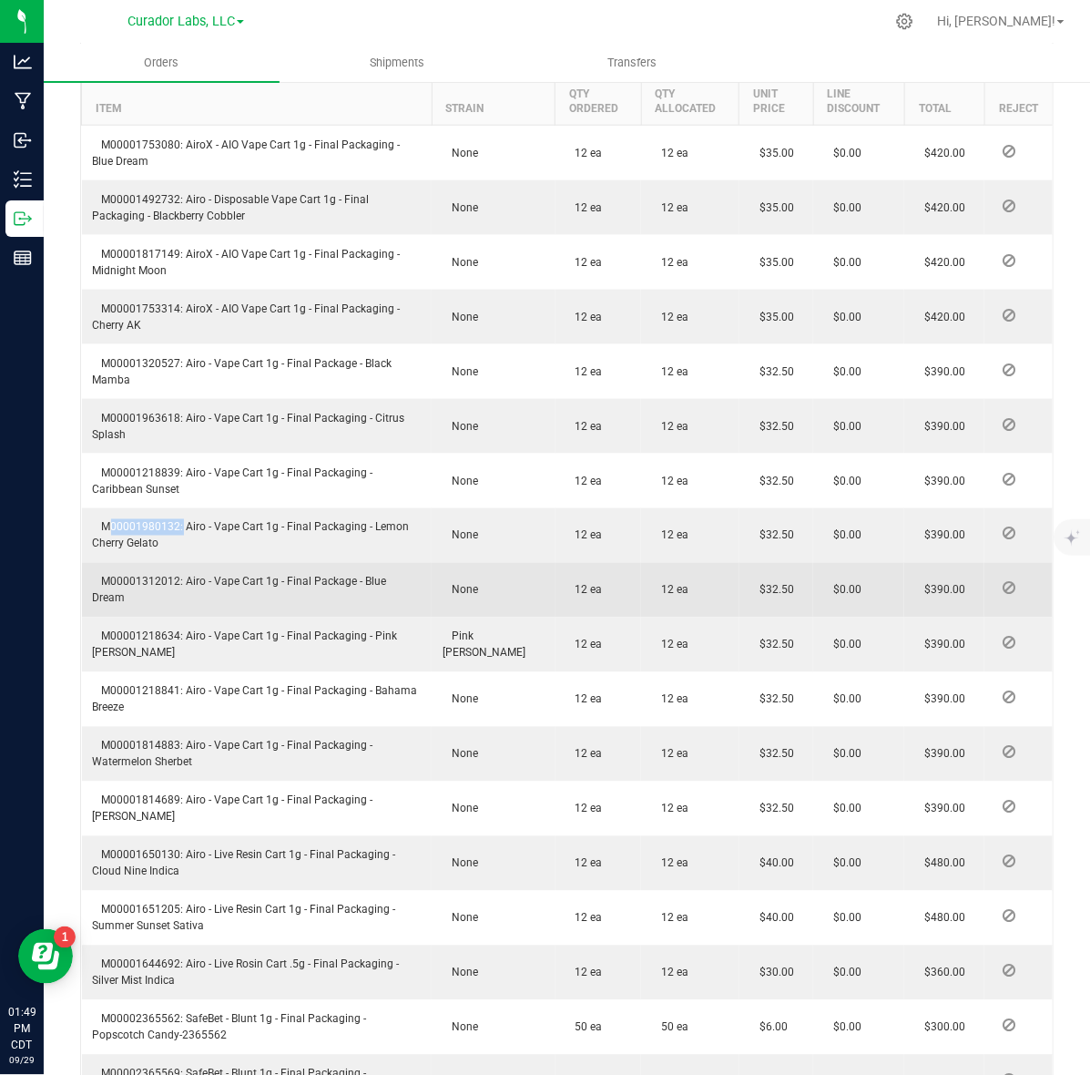
click at [161, 580] on span "M00001312012: Airo - Vape Cart 1g - Final Package - Blue Dream" at bounding box center [240, 590] width 294 height 29
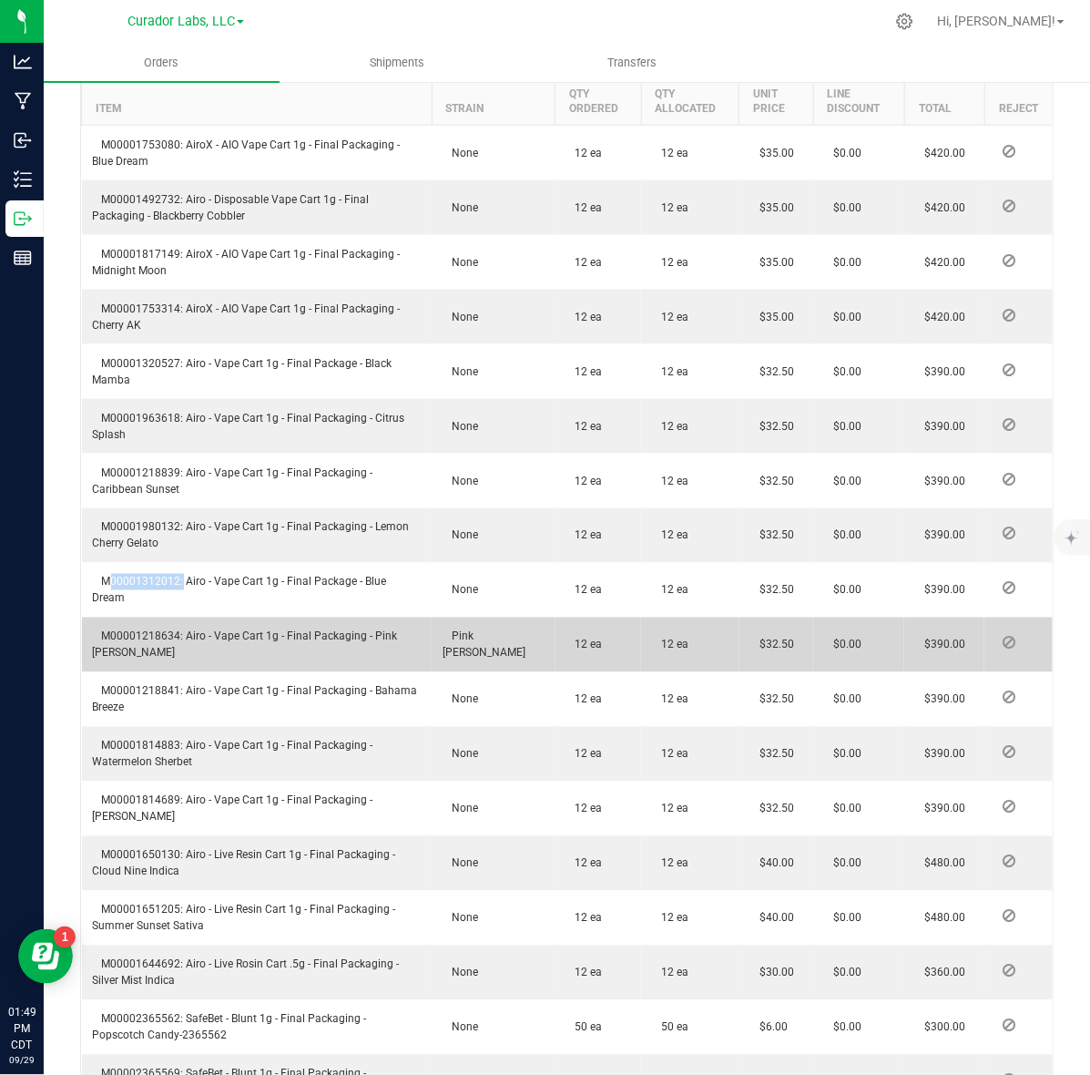
click at [144, 630] on span "M00001218634: Airo - Vape Cart 1g - Final Packaging - Pink [PERSON_NAME]" at bounding box center [245, 644] width 305 height 29
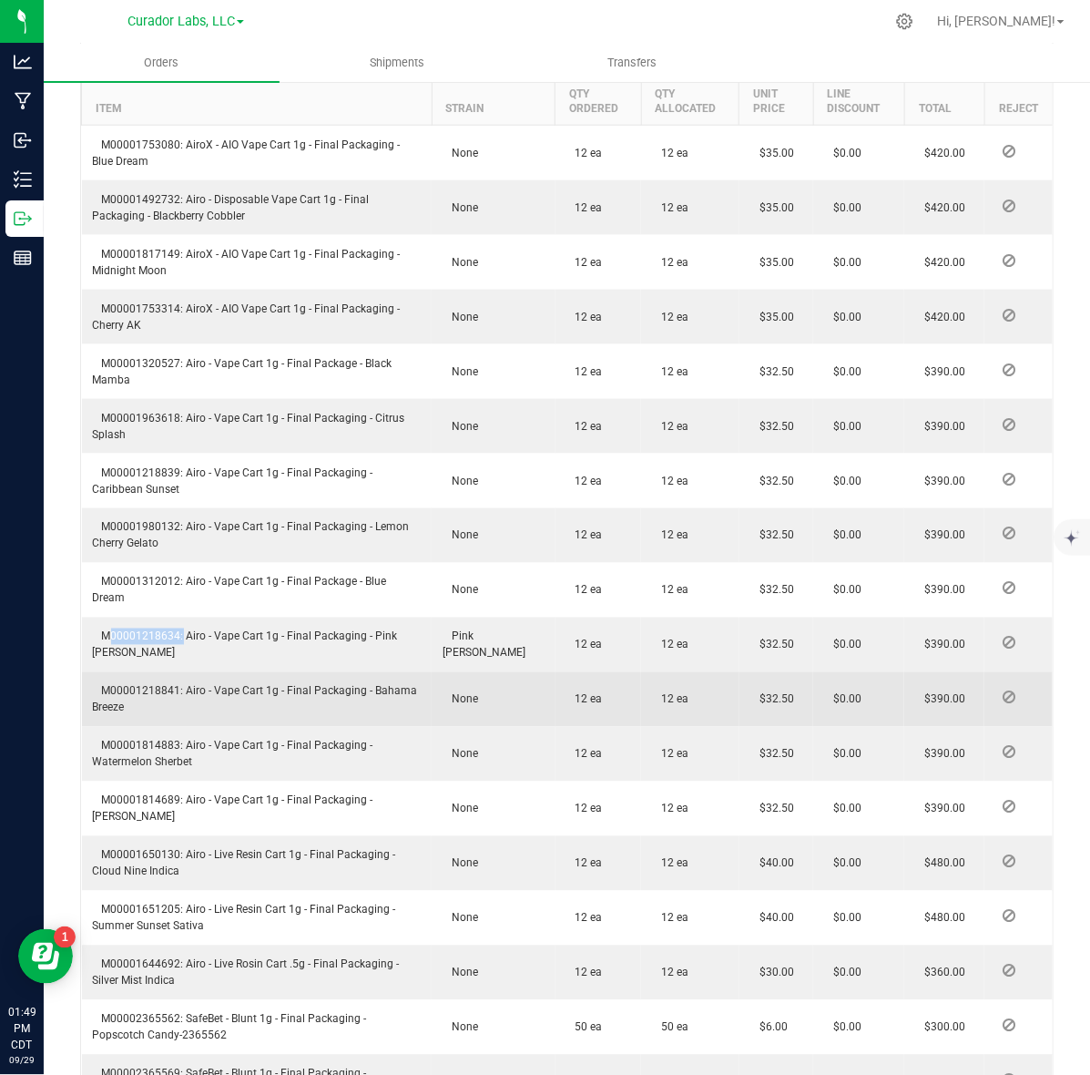
click at [141, 685] on span "M00001218841: Airo - Vape Cart 1g - Final Packaging - Bahama Breeze" at bounding box center [255, 699] width 325 height 29
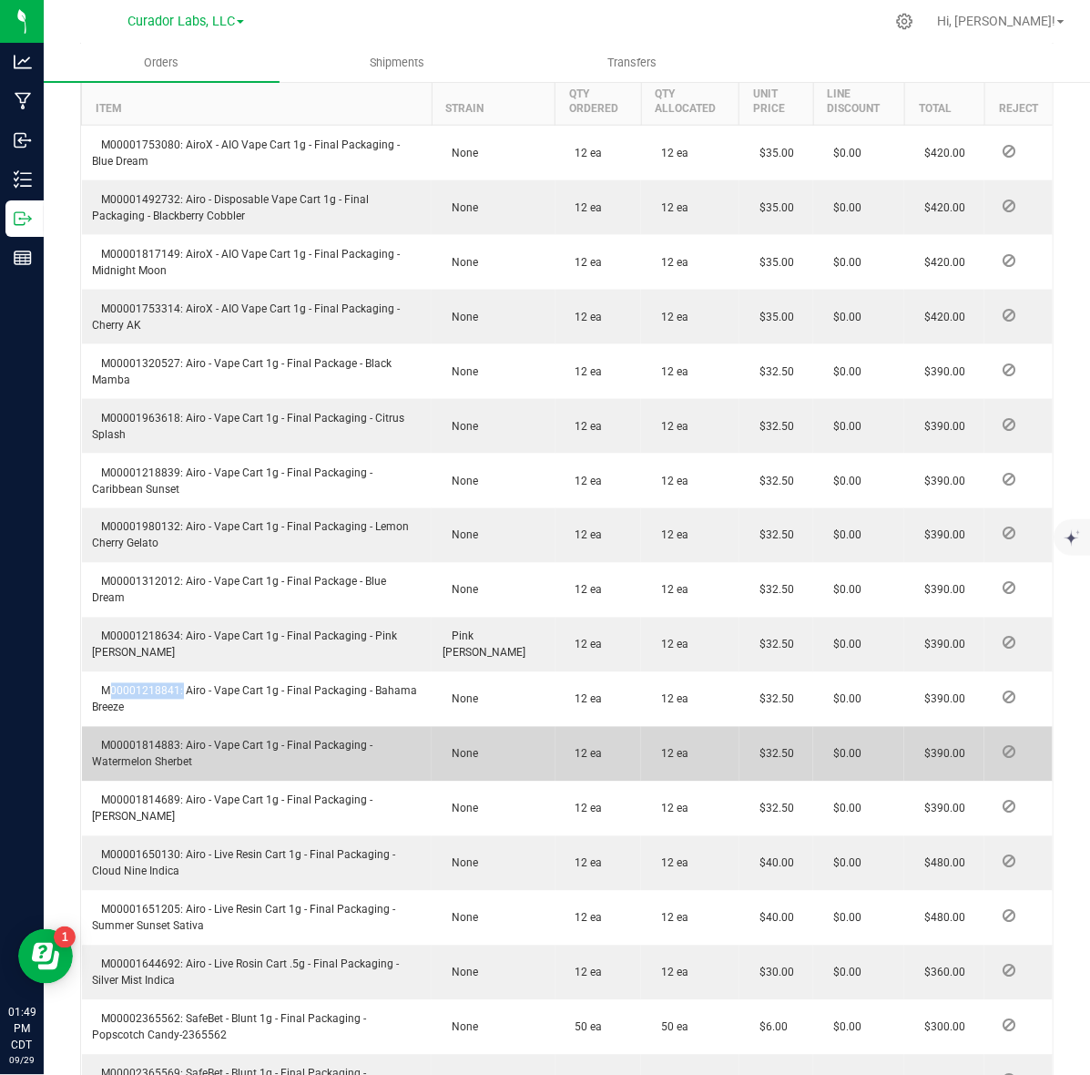
click at [118, 727] on td "M00001814883: Airo - Vape Cart 1g - Final Packaging - Watermelon Sherbet" at bounding box center [257, 754] width 351 height 55
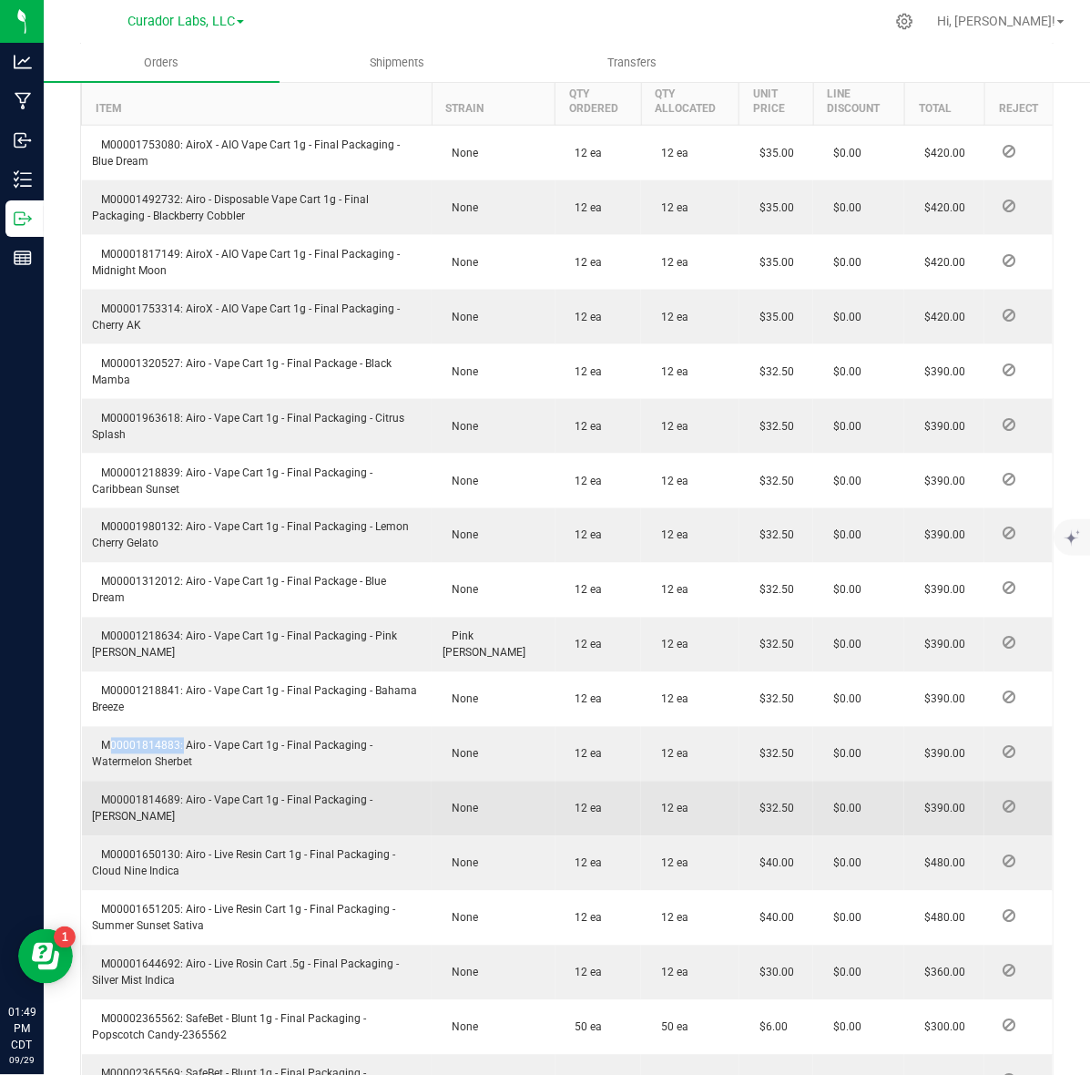
click at [161, 794] on span "M00001814689: Airo - Vape Cart 1g - Final Packaging - Jack Herer" at bounding box center [233, 808] width 281 height 29
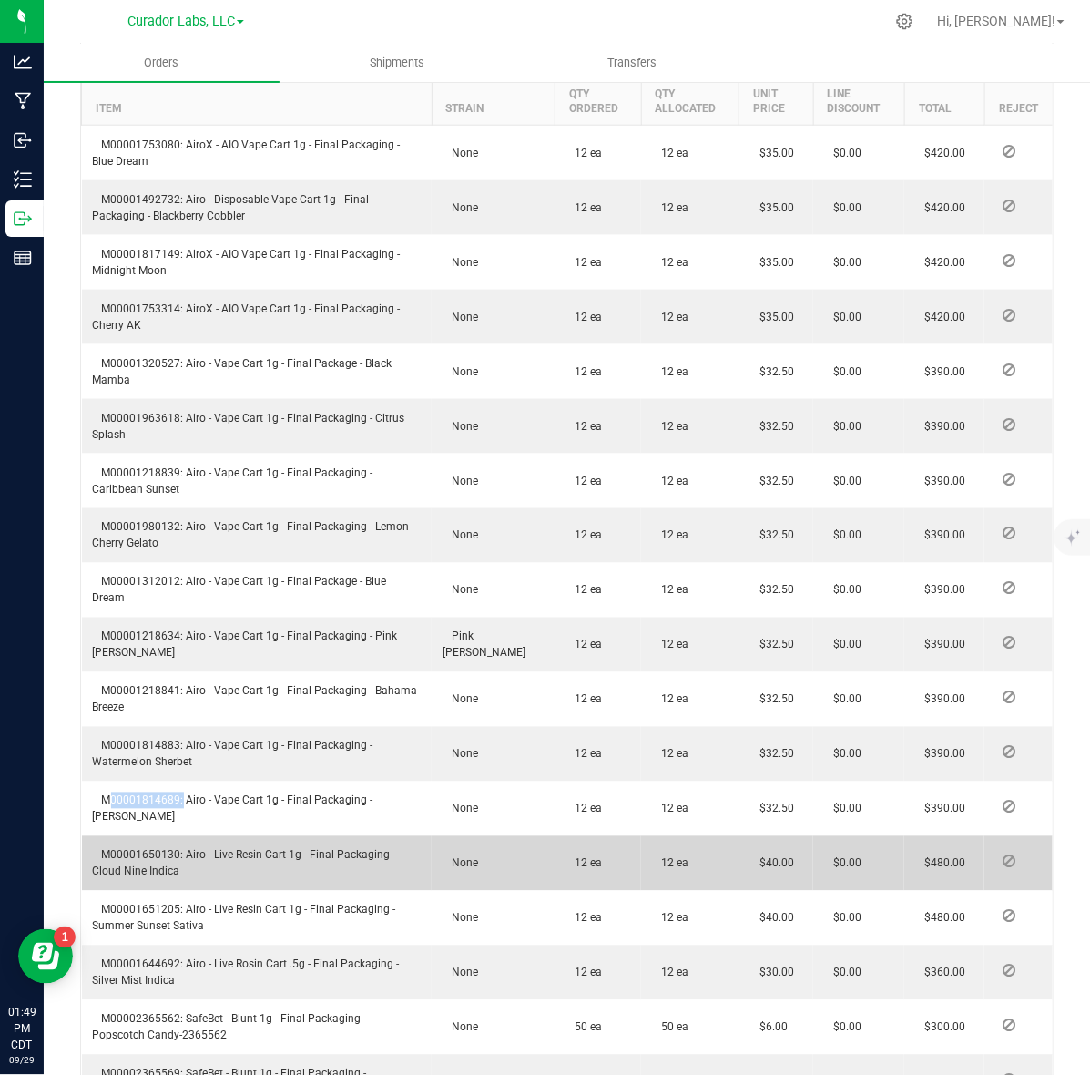
click at [129, 849] on span "M00001650130: Airo - Live Resin Cart 1g - Final Packaging - Cloud Nine Indica" at bounding box center [244, 863] width 303 height 29
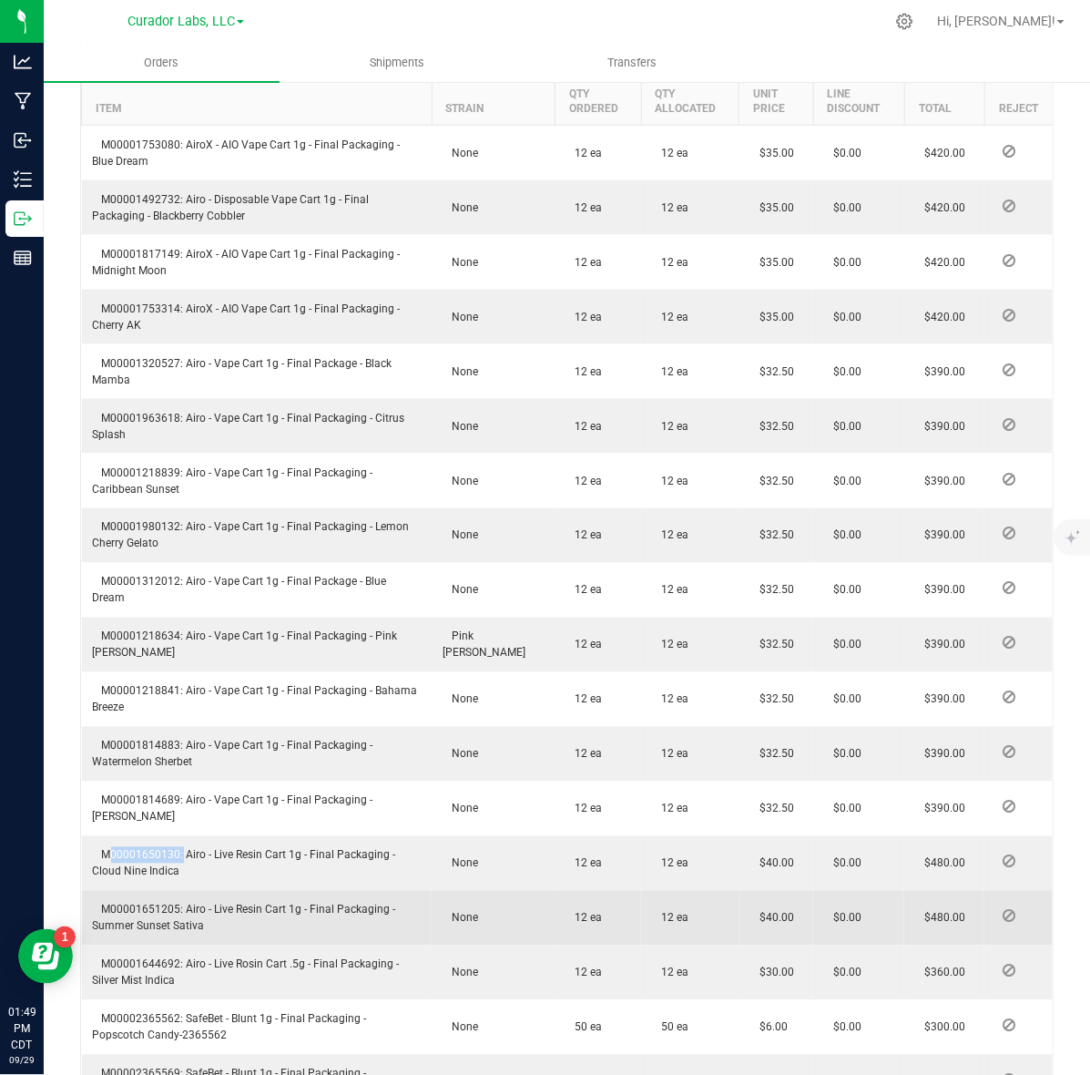
click at [146, 904] on span "M00001651205: Airo - Live Resin Cart 1g - Final Packaging - Summer Sunset Sativa" at bounding box center [244, 918] width 303 height 29
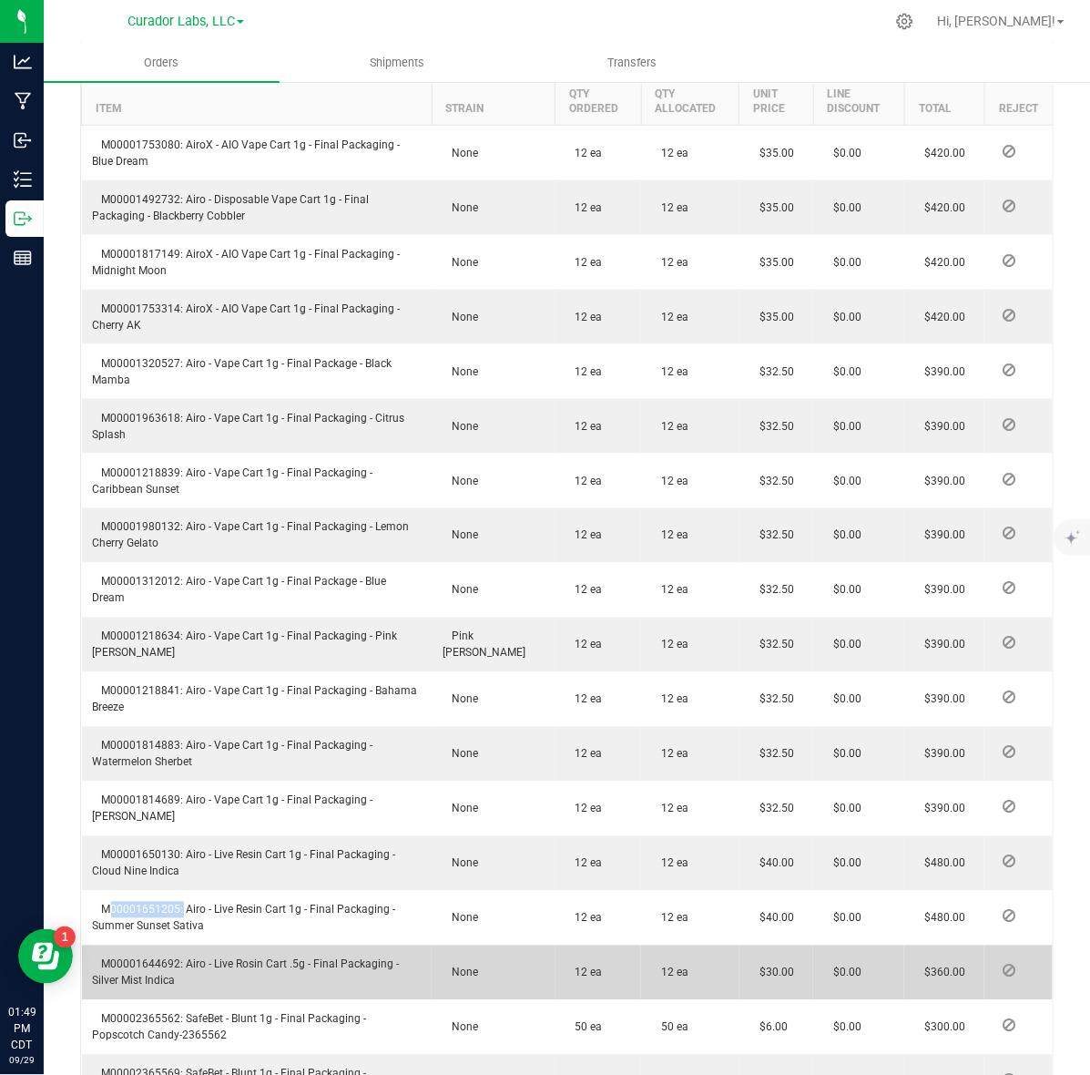
click at [151, 958] on span "M00001644692: Airo - Live Rosin Cart .5g - Final Packaging - Silver Mist Indica" at bounding box center [246, 972] width 307 height 29
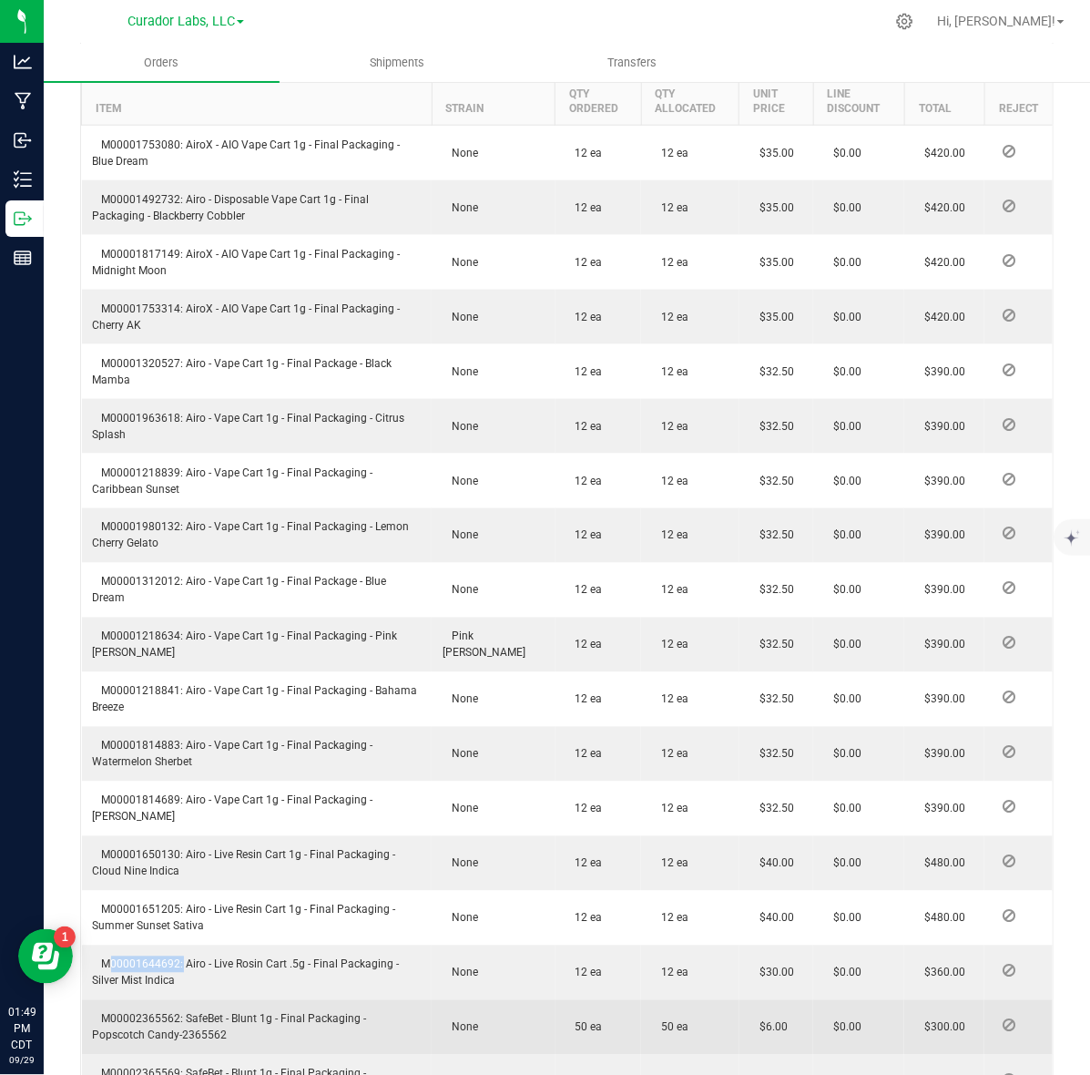
click at [147, 1013] on span "M00002365562: SafeBet - Blunt 1g - Final Packaging - Popscotch Candy-2365562" at bounding box center [230, 1027] width 274 height 29
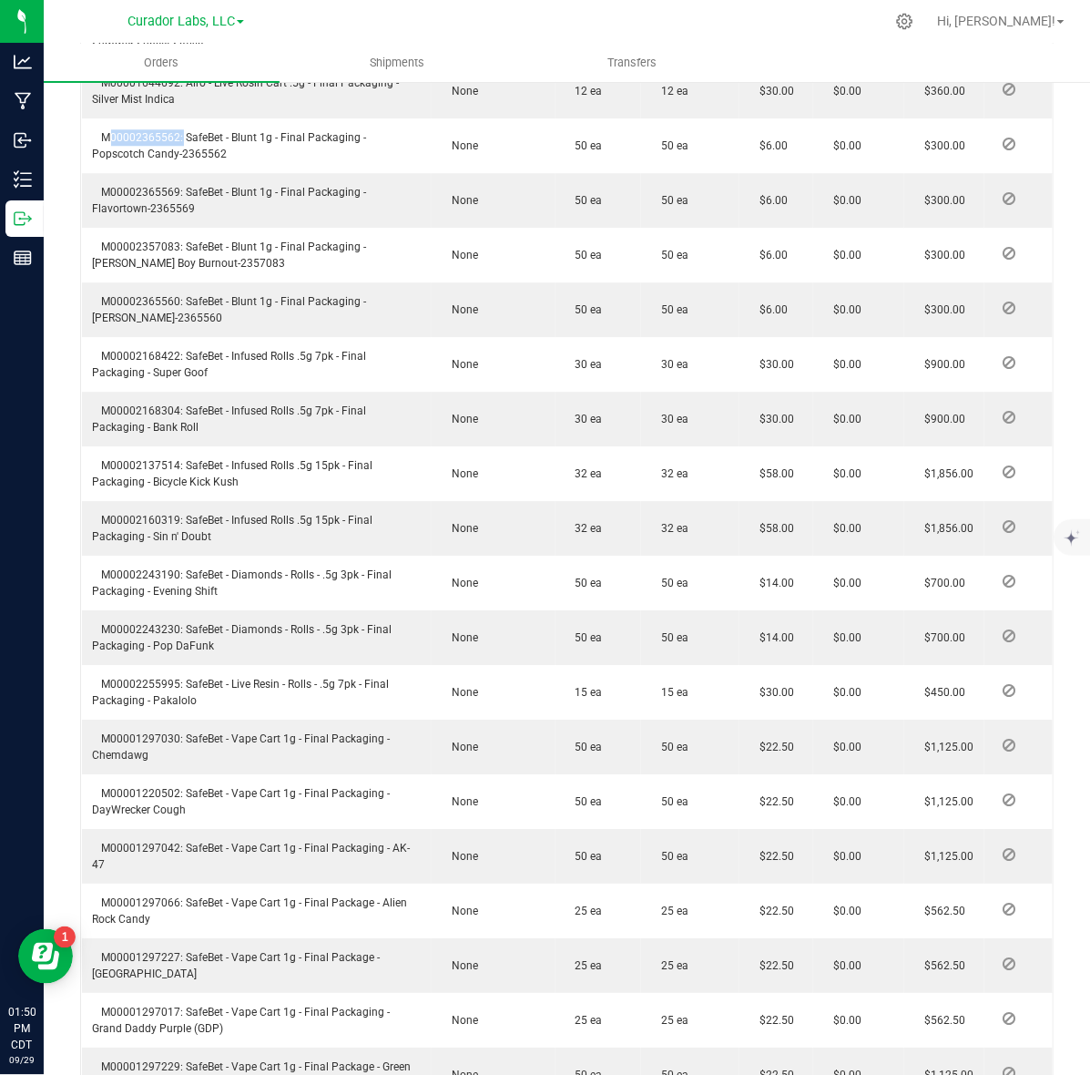
scroll to position [1508, 0]
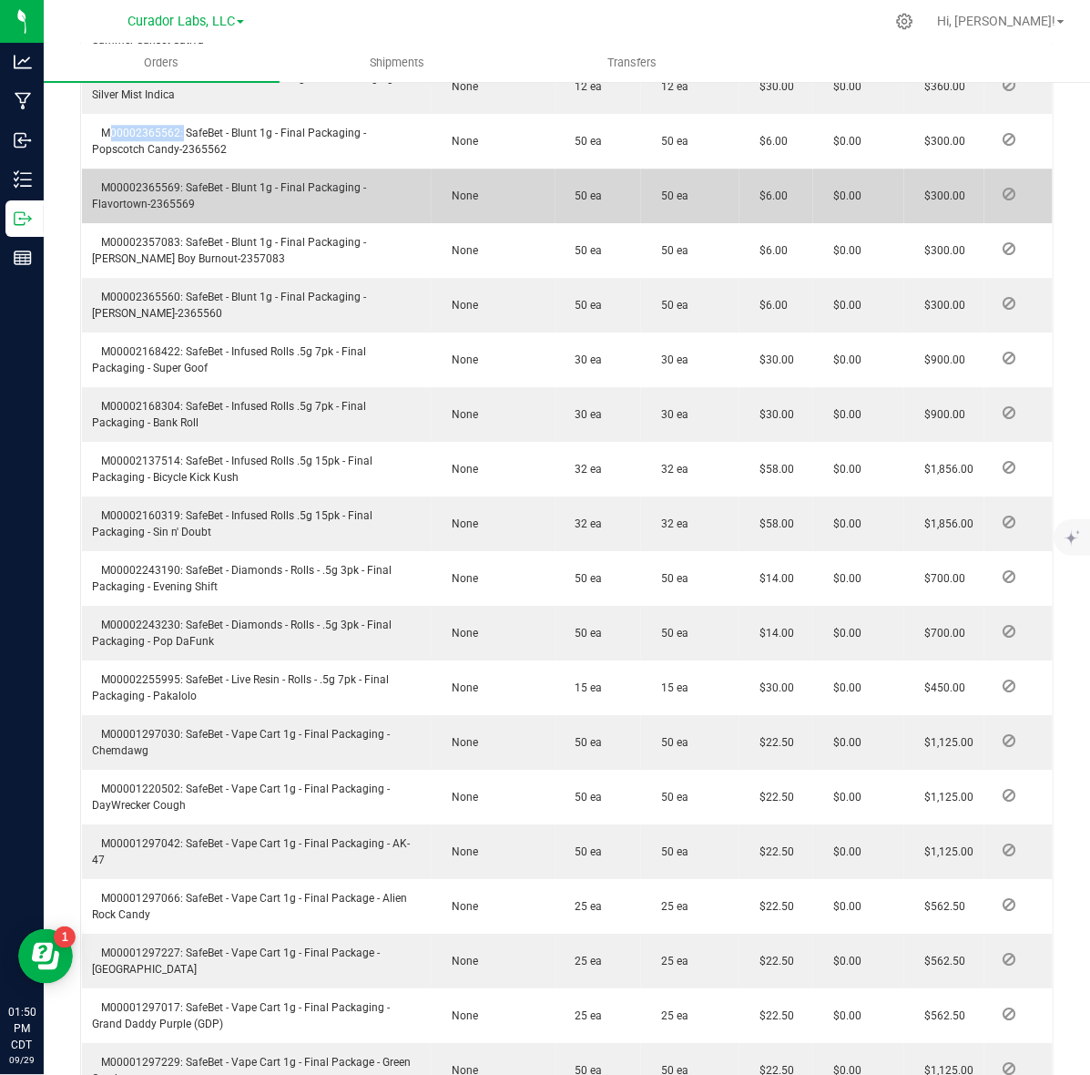
click at [112, 169] on td "M00002365569: SafeBet - Blunt 1g - Final Packaging - Flavortown-2365569" at bounding box center [257, 196] width 351 height 55
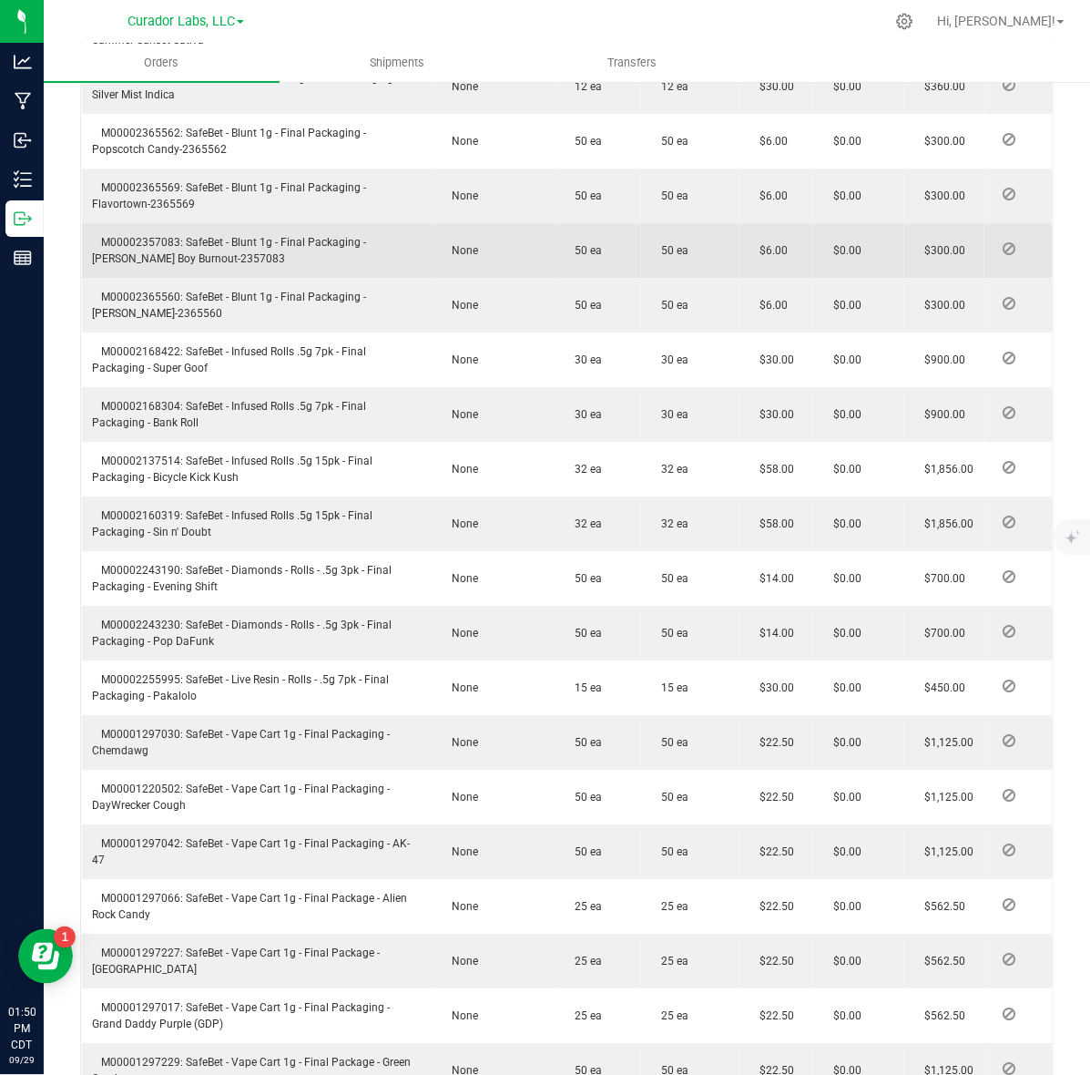
click at [162, 236] on span "M00002357083: SafeBet - Blunt 1g - Final Packaging - Beamer Boy Burnout-2357083" at bounding box center [230, 250] width 274 height 29
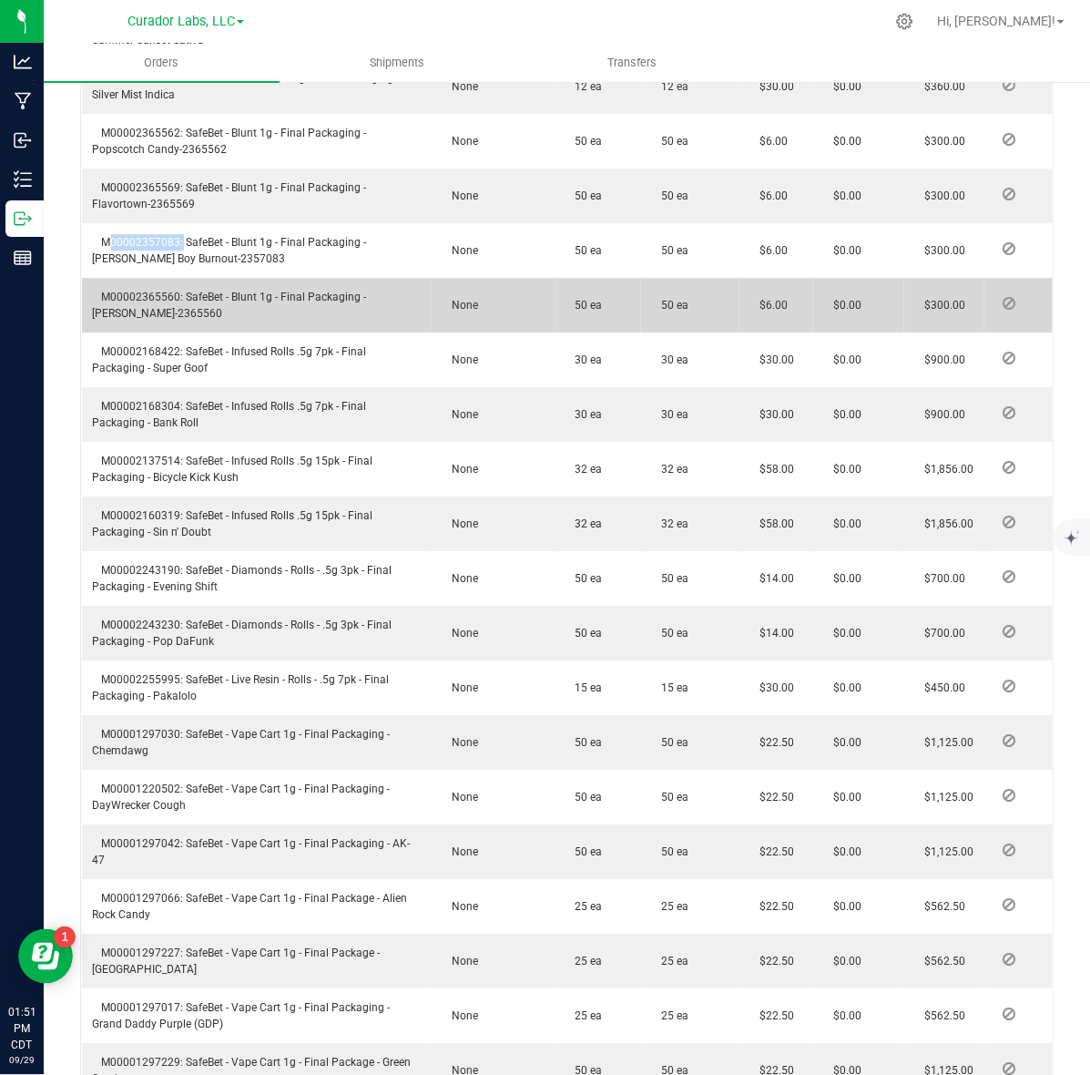
click at [166, 291] on span "M00002365560: SafeBet - Blunt 1g - Final Packaging - Lovie-2365560" at bounding box center [230, 305] width 274 height 29
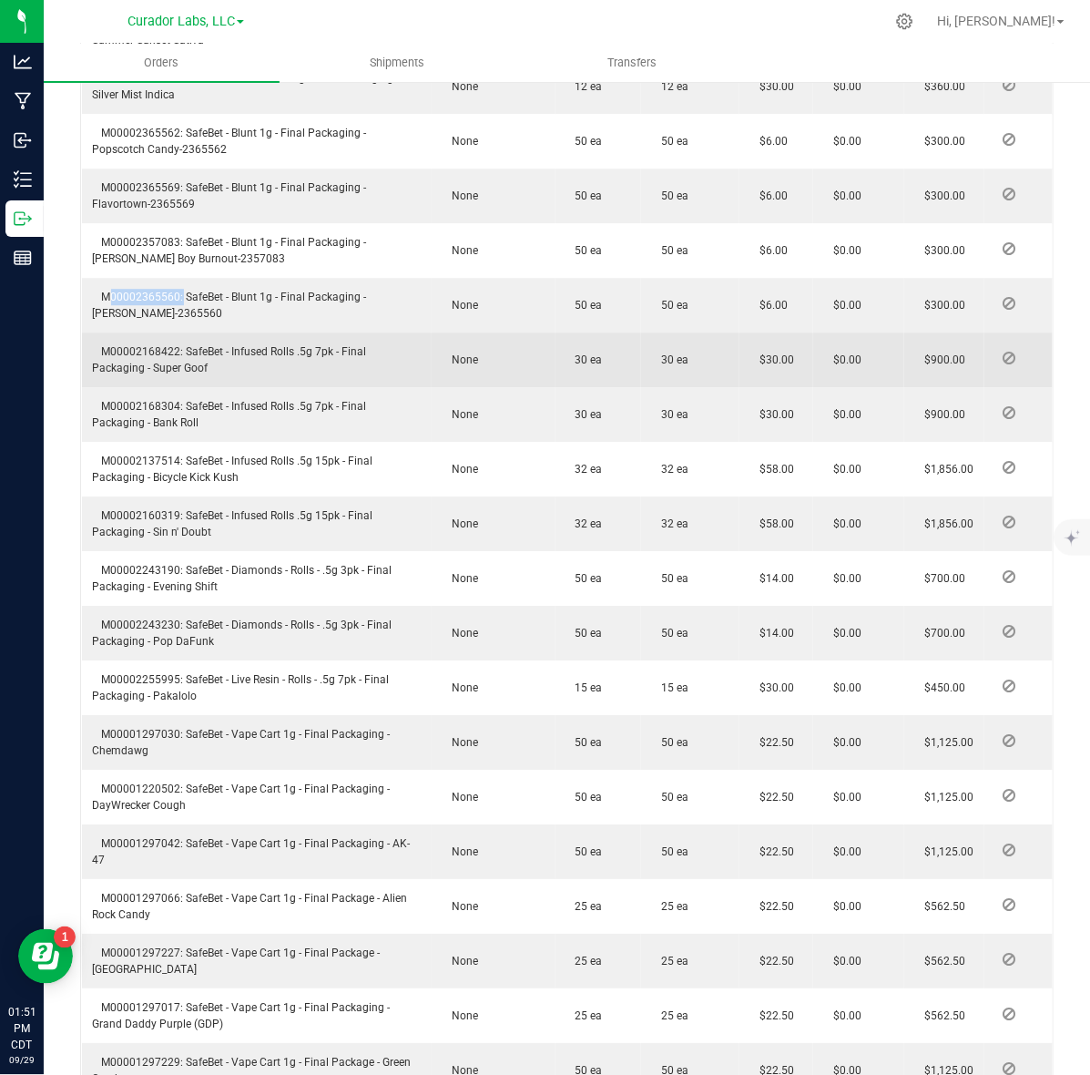
click at [116, 345] on span "M00002168422: SafeBet - Infused Rolls .5g 7pk - Final Packaging - Super Goof" at bounding box center [230, 359] width 274 height 29
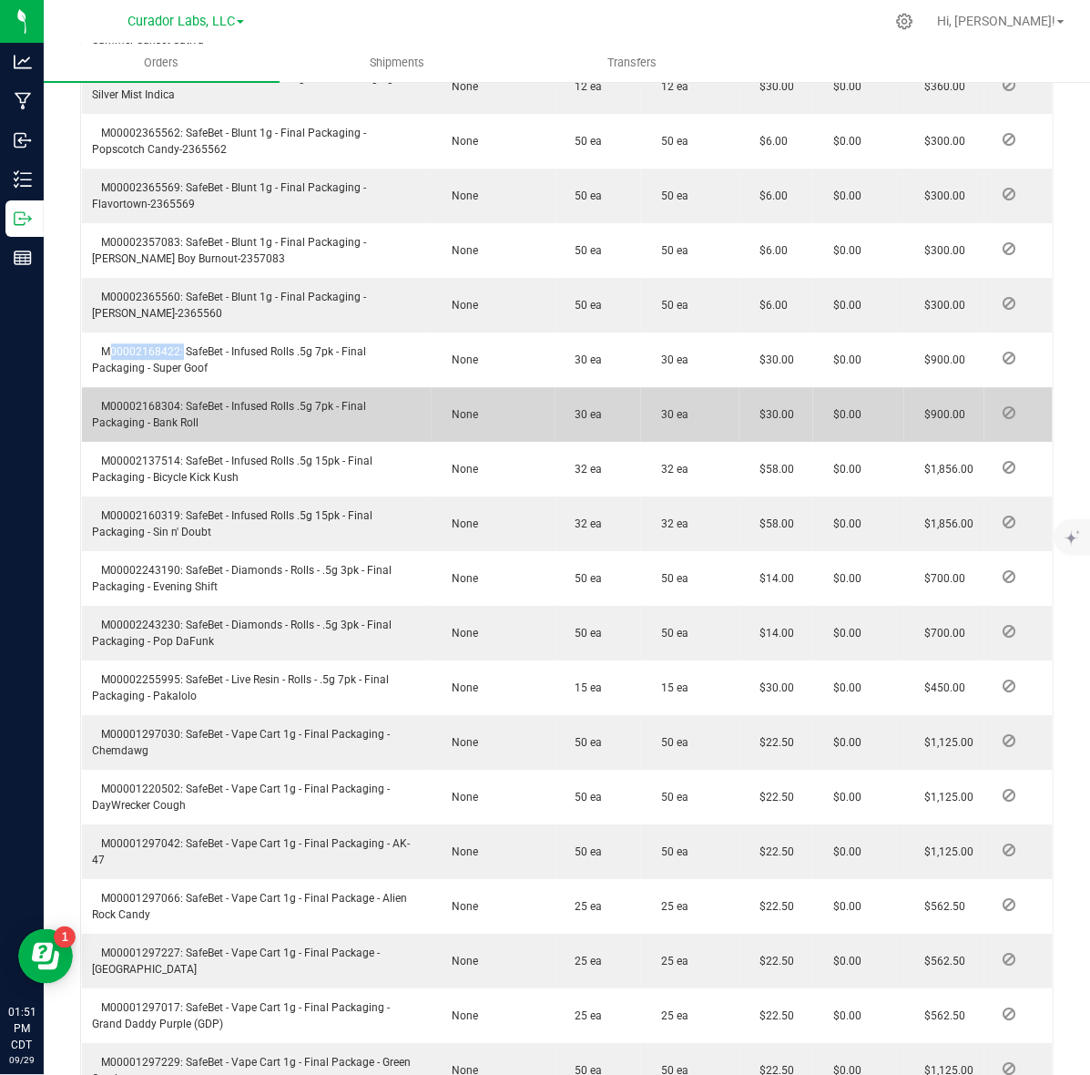
click at [112, 400] on span "M00002168304: SafeBet - Infused Rolls .5g 7pk - Final Packaging - Bank Roll" at bounding box center [230, 414] width 274 height 29
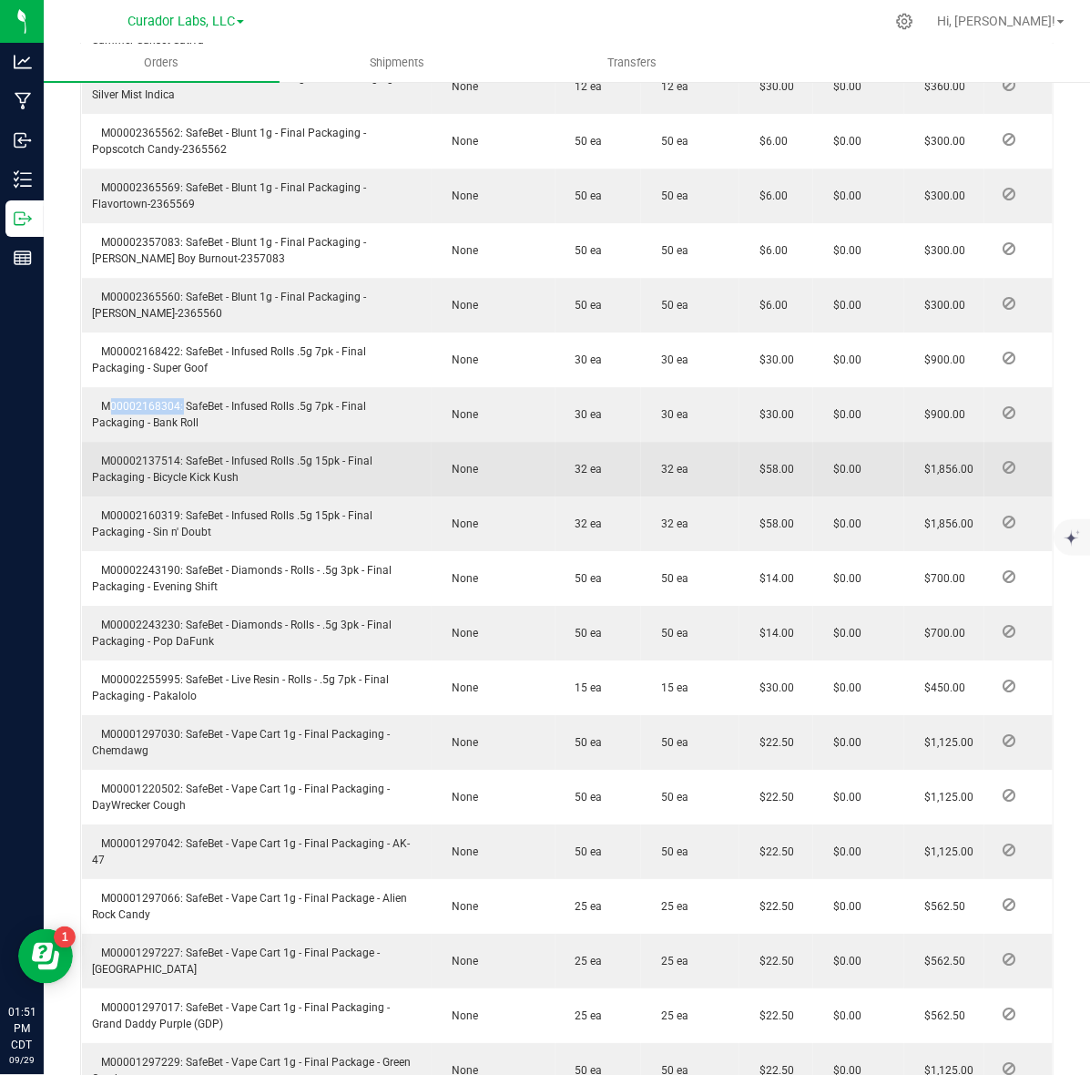
click at [107, 455] on span "M00002137514: SafeBet - Infused Rolls .5g 15pk - Final Packaging - Bicycle Kick…" at bounding box center [233, 469] width 281 height 29
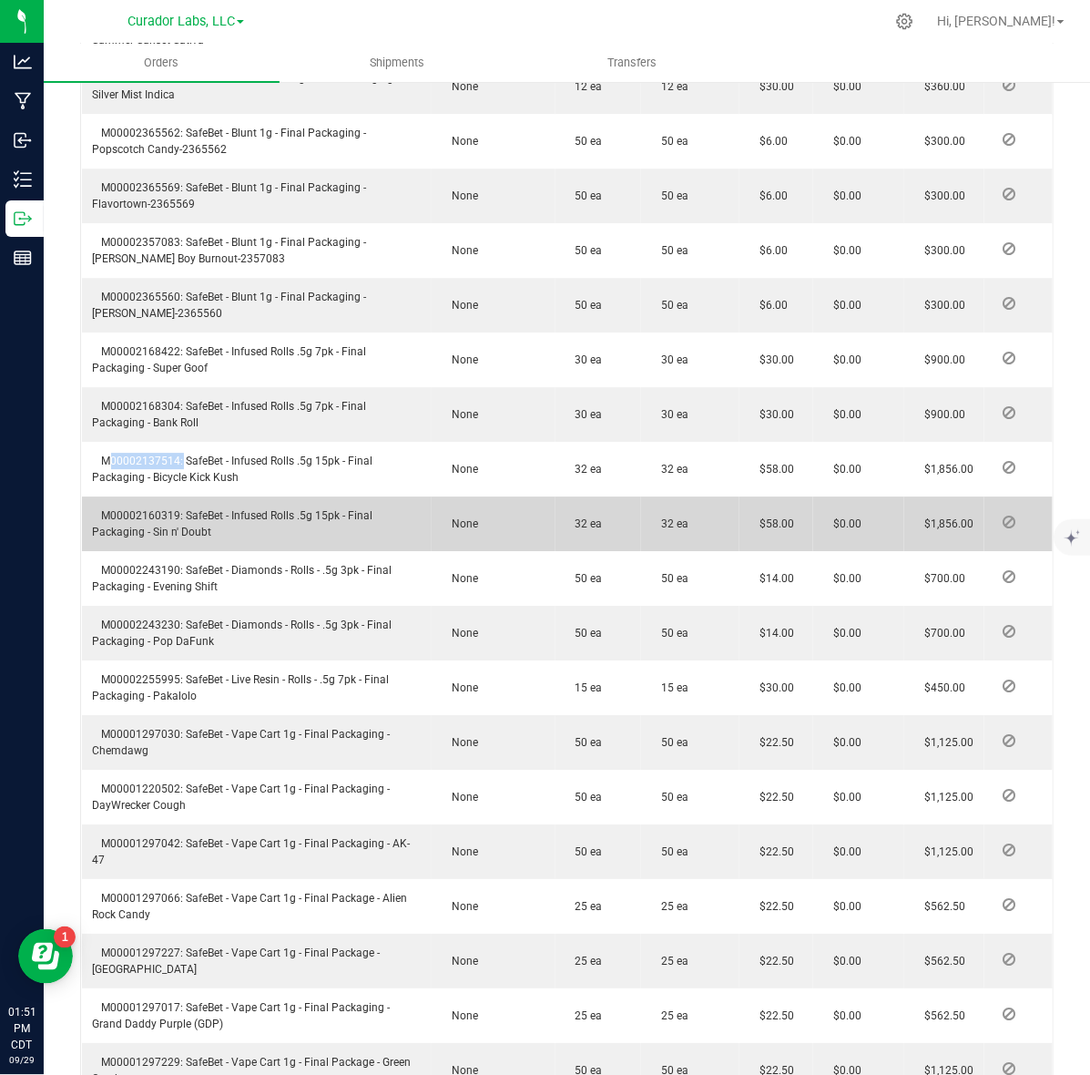
click at [110, 496] on td "M00002160319: SafeBet - Infused Rolls .5g 15pk - Final Packaging - Sin n' Doubt" at bounding box center [257, 523] width 351 height 55
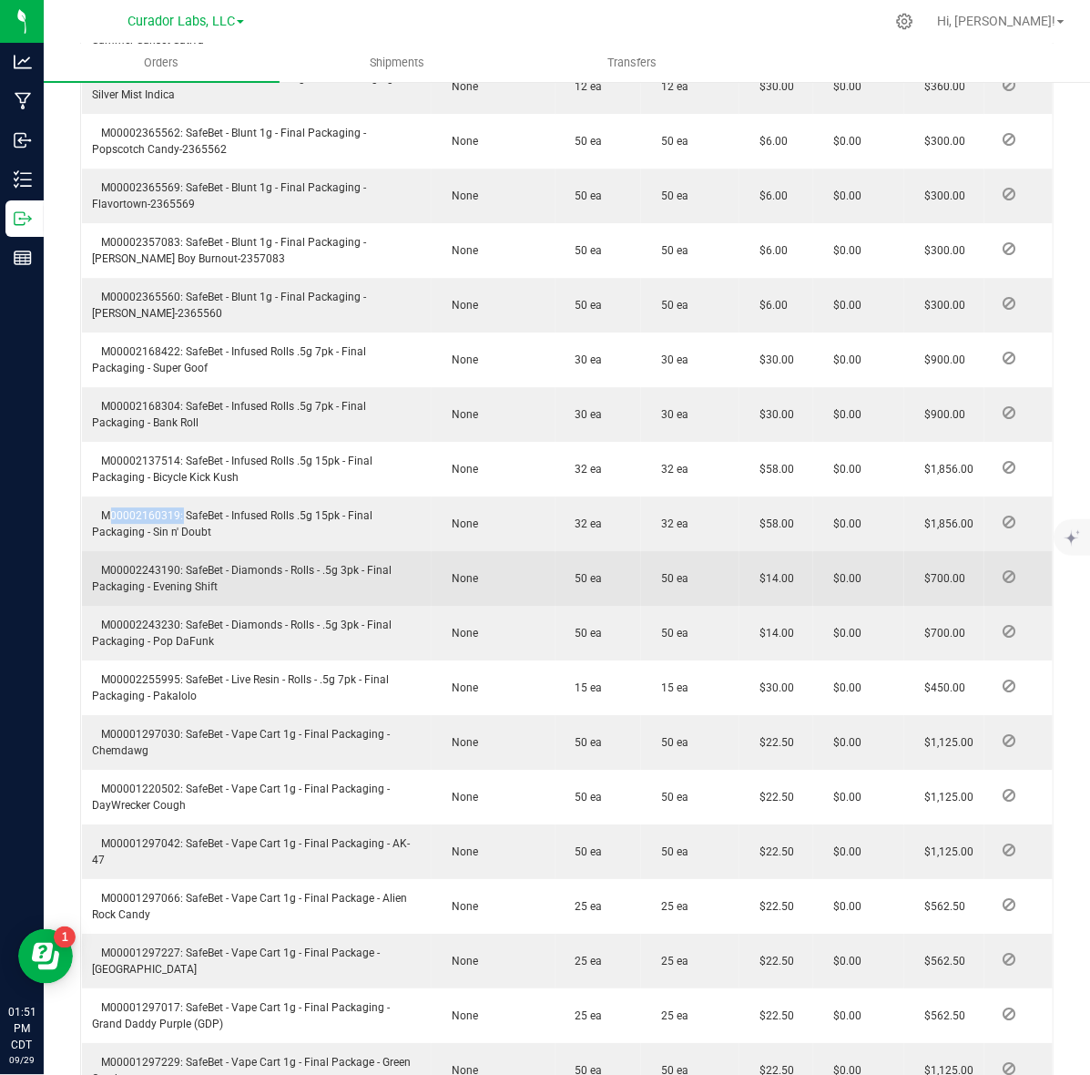
click at [155, 564] on span "M00002243190: SafeBet - Diamonds - Rolls - .5g 3pk - Final Packaging - Evening …" at bounding box center [243, 578] width 300 height 29
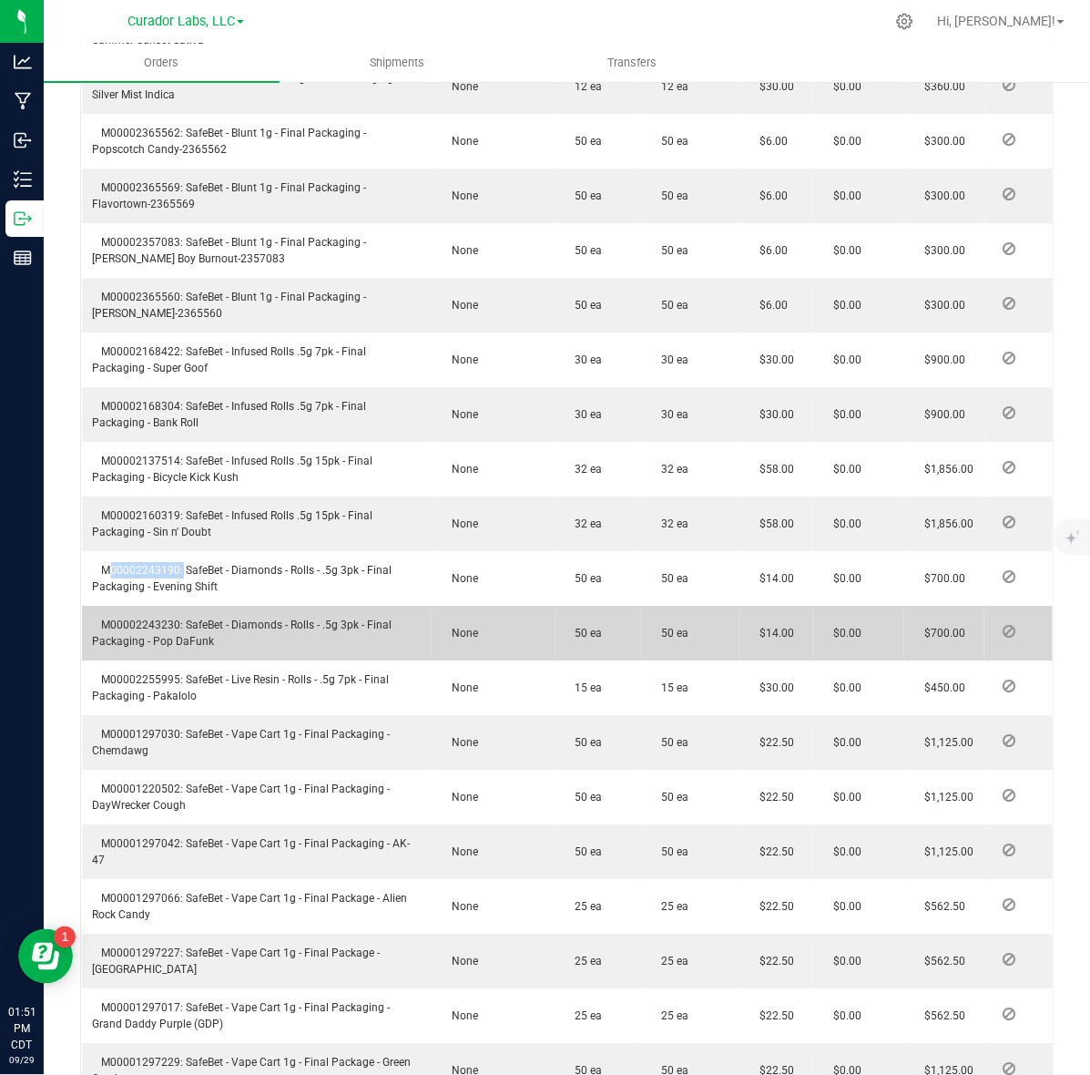
click at [156, 619] on span "M00002243230: SafeBet - Diamonds - Rolls - .5g 3pk - Final Packaging - Pop DaFu…" at bounding box center [243, 633] width 300 height 29
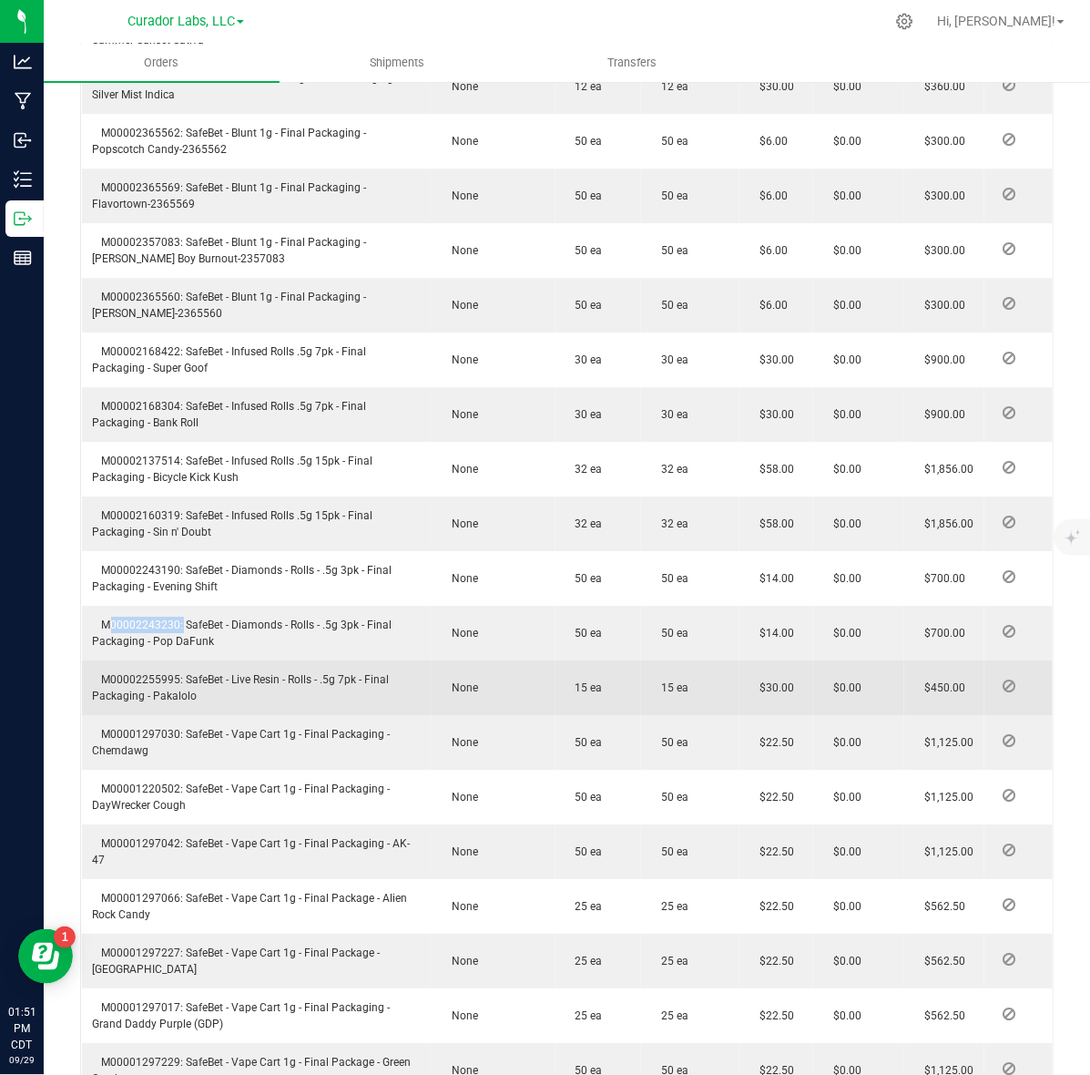
click at [125, 673] on span "M00002255995: SafeBet - Live Resin - Rolls - .5g 7pk - Final Packaging - Pakalo…" at bounding box center [241, 687] width 297 height 29
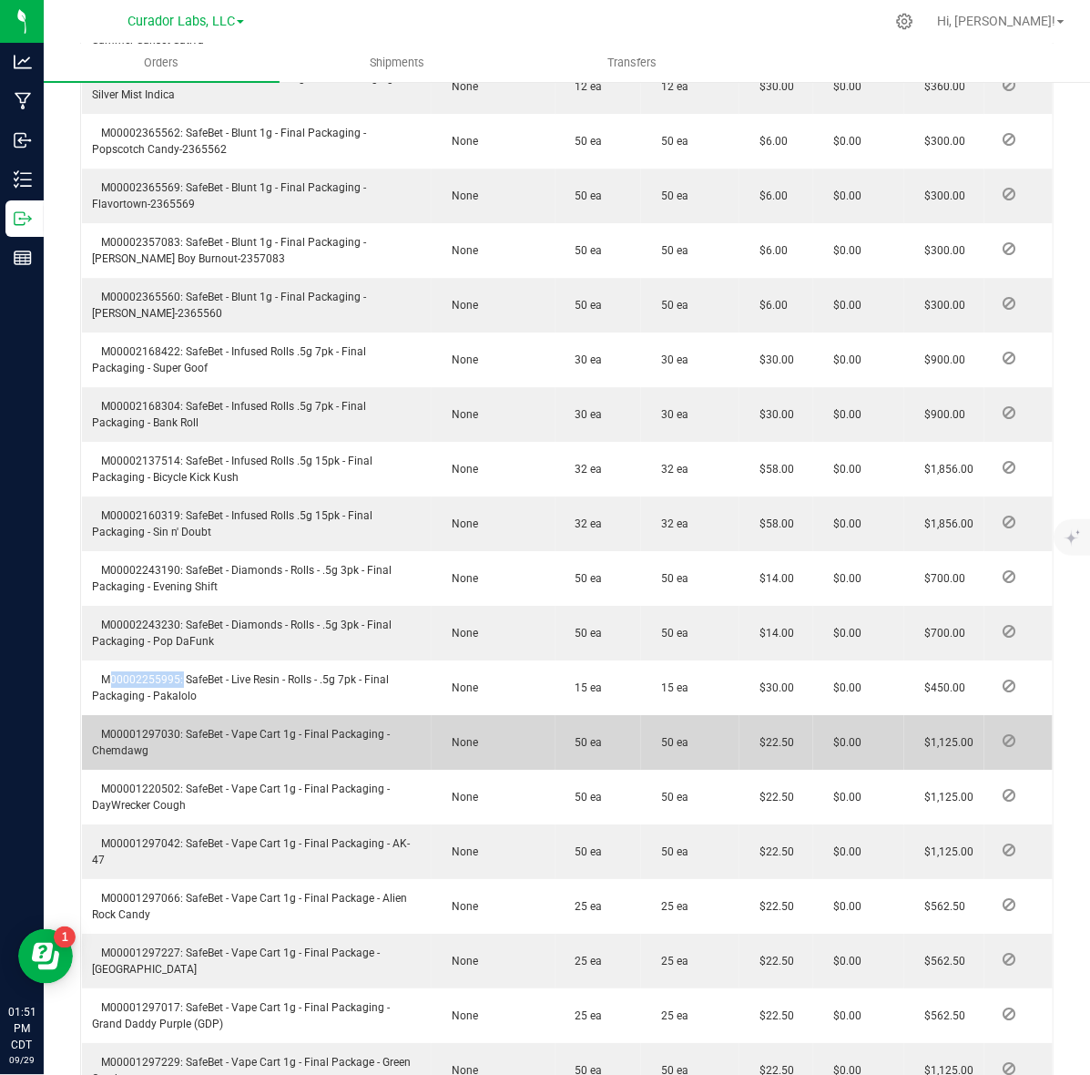
click at [133, 728] on span "M00001297030: SafeBet - Vape Cart 1g - Final Packaging - Chemdawg" at bounding box center [242, 742] width 298 height 29
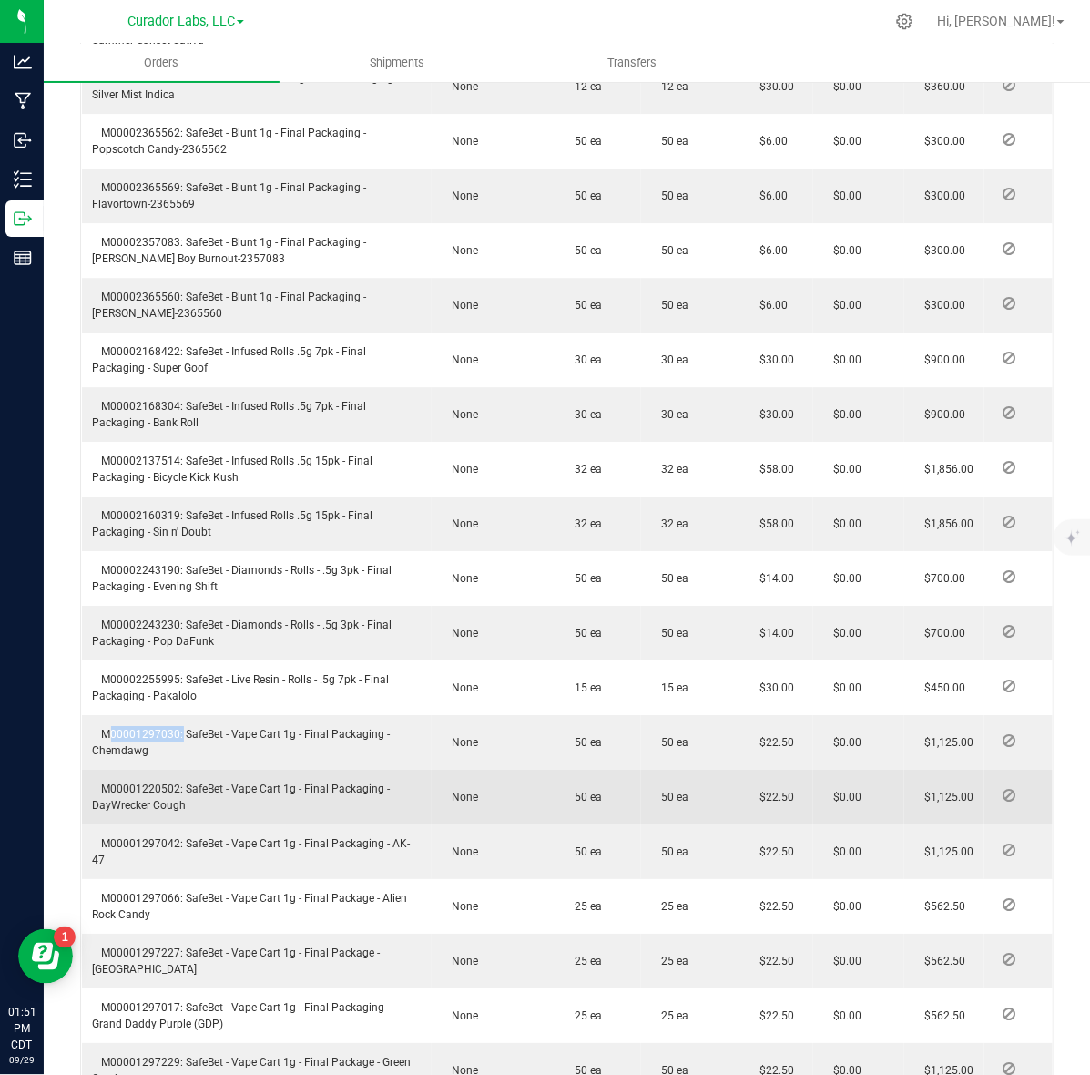
click at [156, 783] on span "M00001220502: SafeBet - Vape Cart 1g - Final Packaging - DayWrecker Cough" at bounding box center [242, 797] width 298 height 29
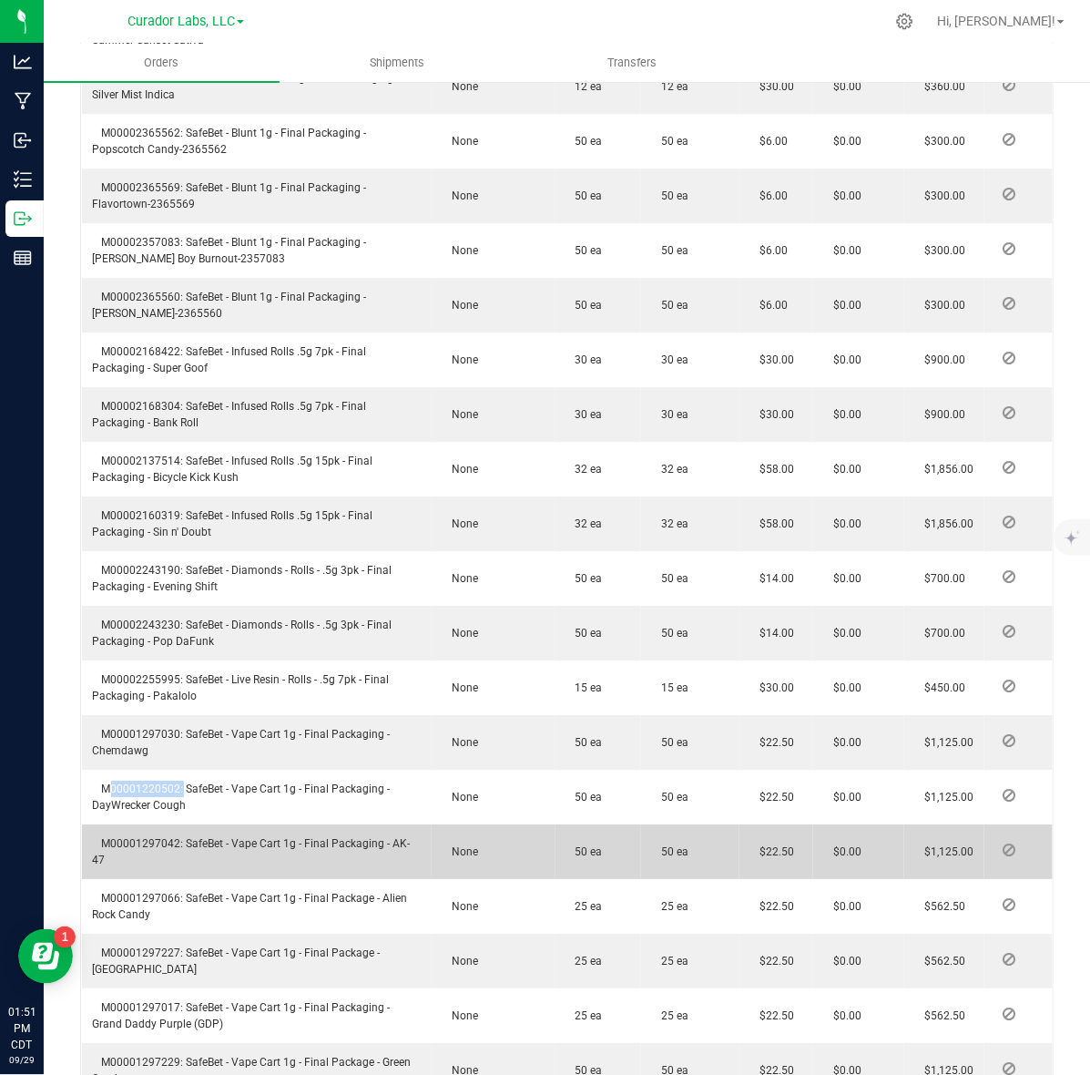
click at [152, 837] on span "M00001297042: SafeBet - Vape Cart 1g - Final Packaging - AK-47" at bounding box center [252, 851] width 318 height 29
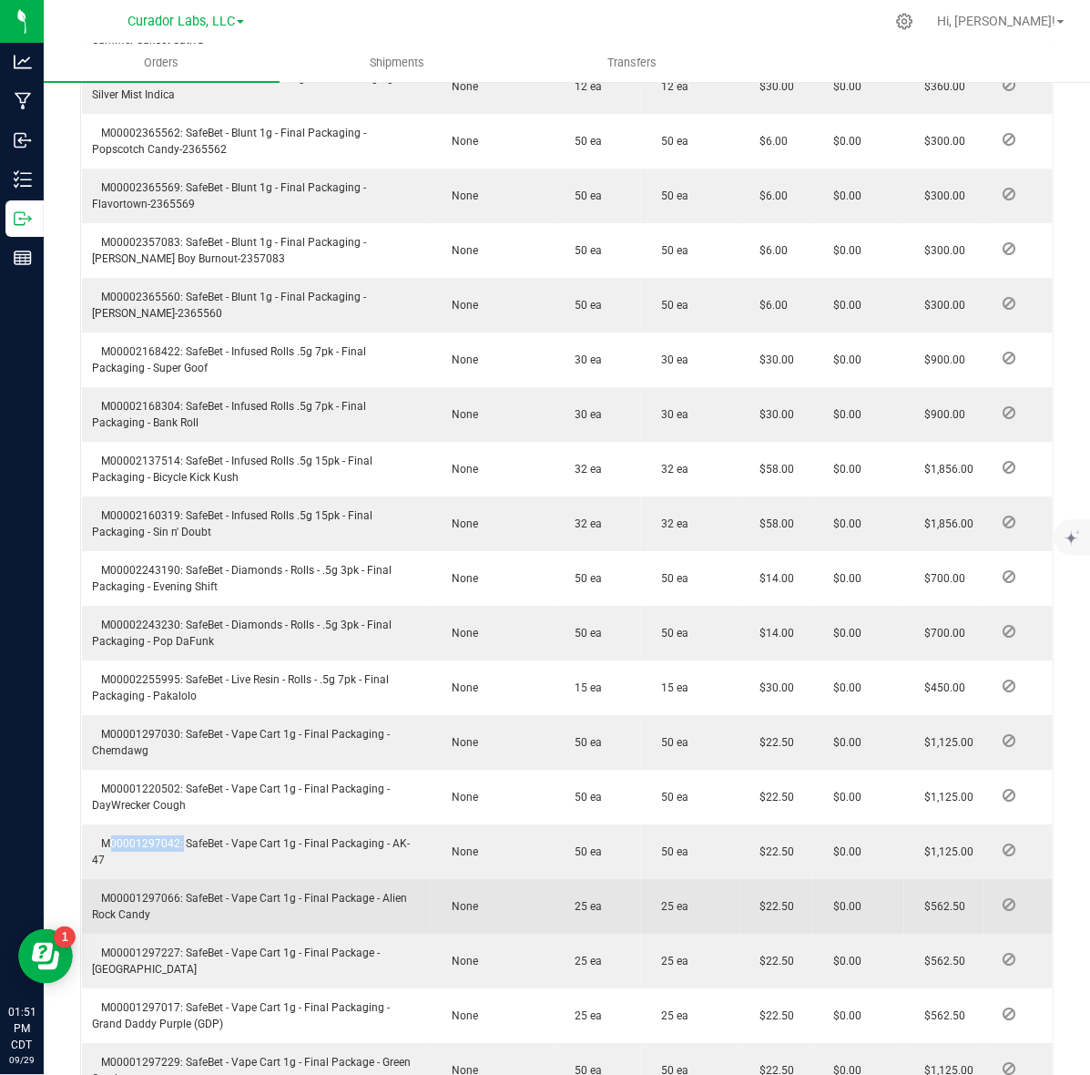
click at [119, 892] on span "M00001297066: SafeBet - Vape Cart 1g - Final Package - Alien Rock Candy" at bounding box center [250, 906] width 315 height 29
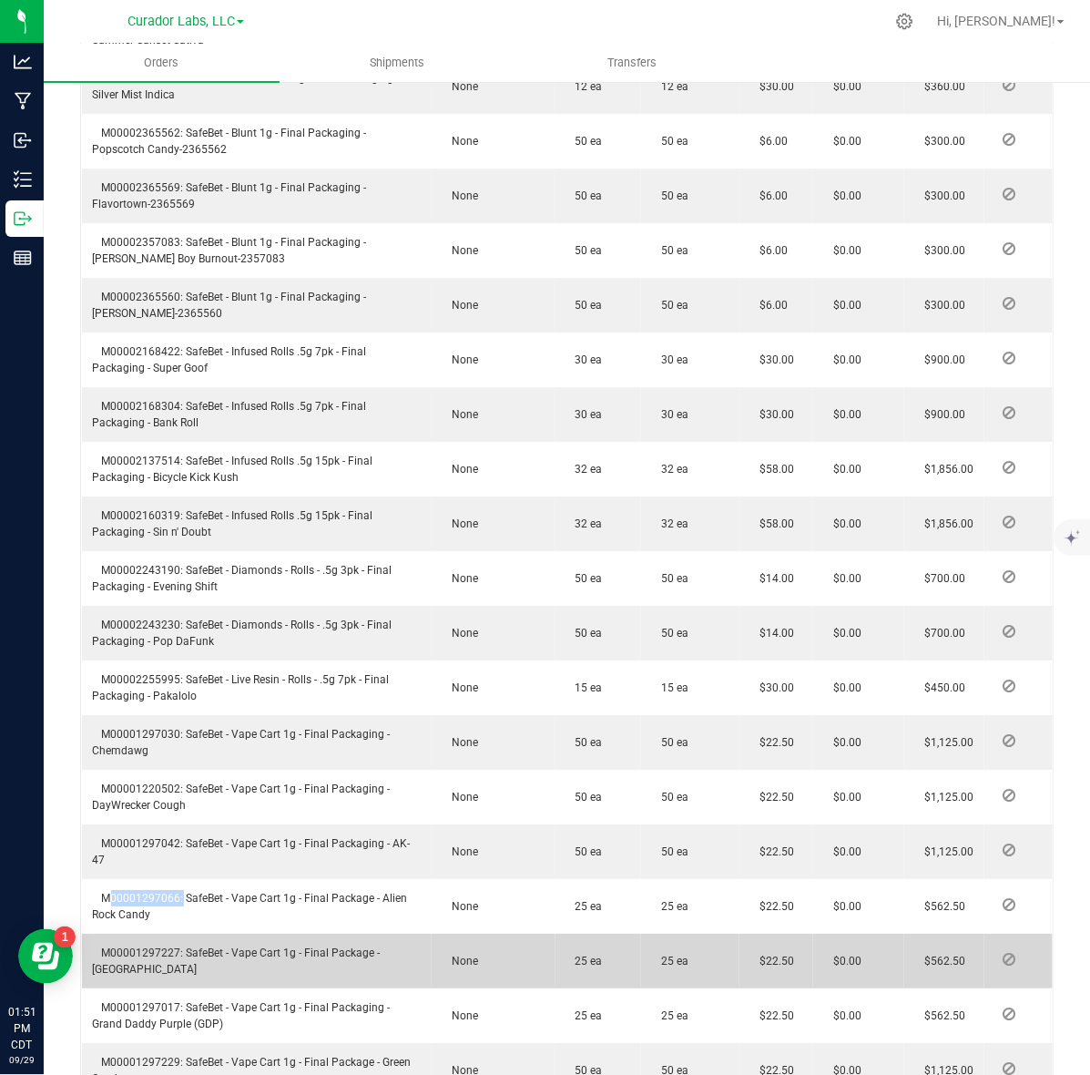
click at [153, 946] on span "M00001297227: SafeBet - Vape Cart 1g - Final Package - Kush Stadium" at bounding box center [237, 960] width 288 height 29
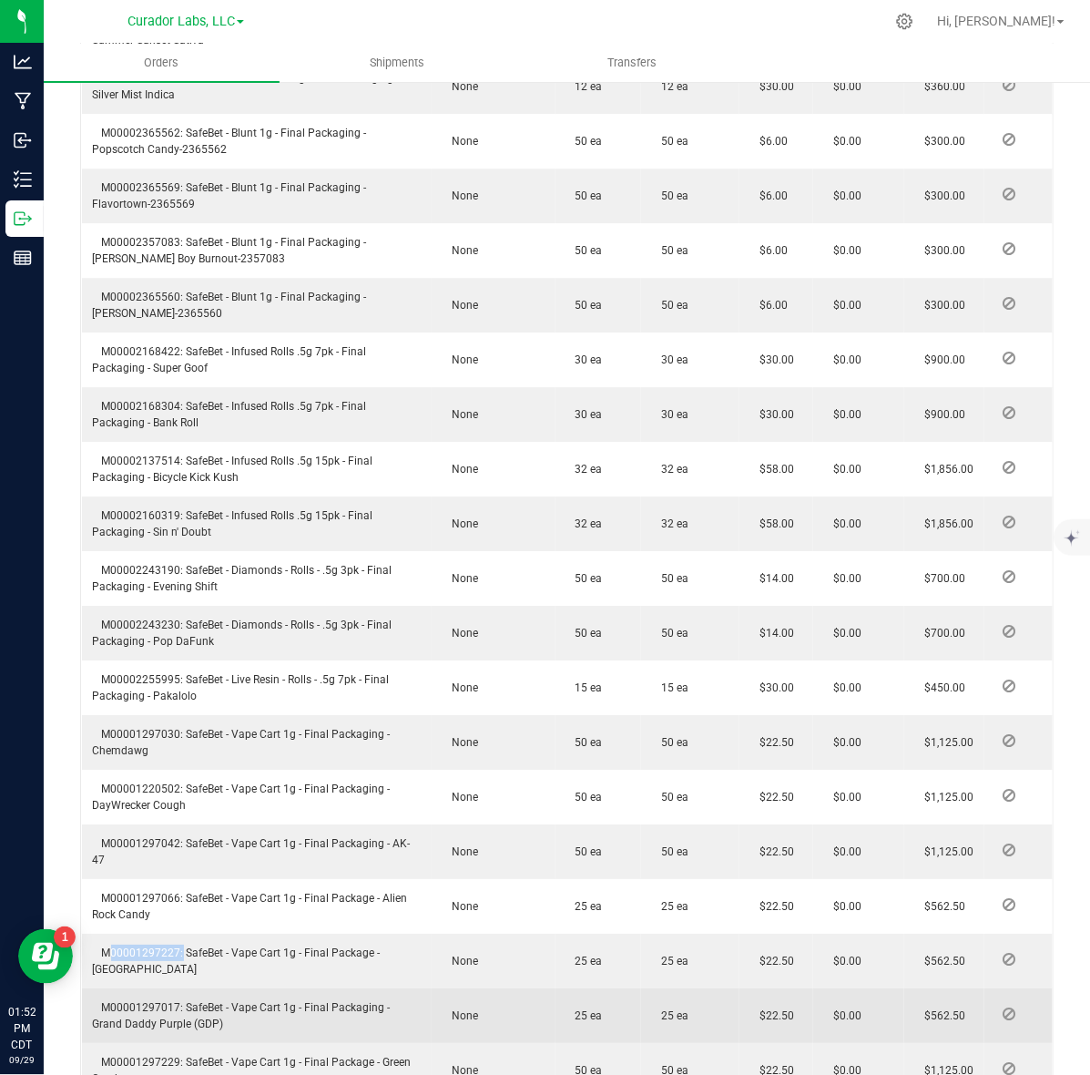
click at [133, 1001] on span "M00001297017: SafeBet - Vape Cart 1g - Final Packaging - Grand Daddy Purple (GD…" at bounding box center [242, 1015] width 298 height 29
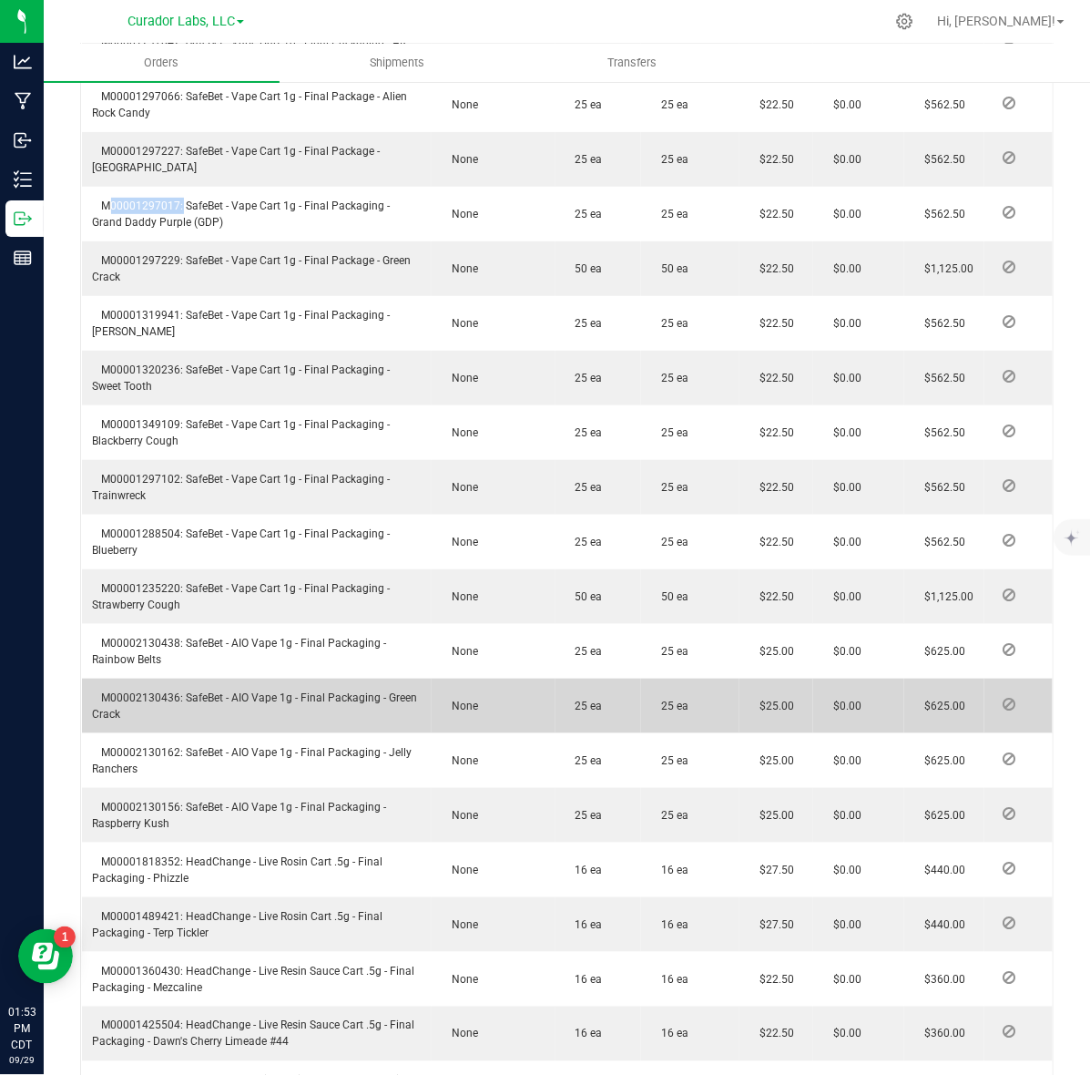
scroll to position [2423, 0]
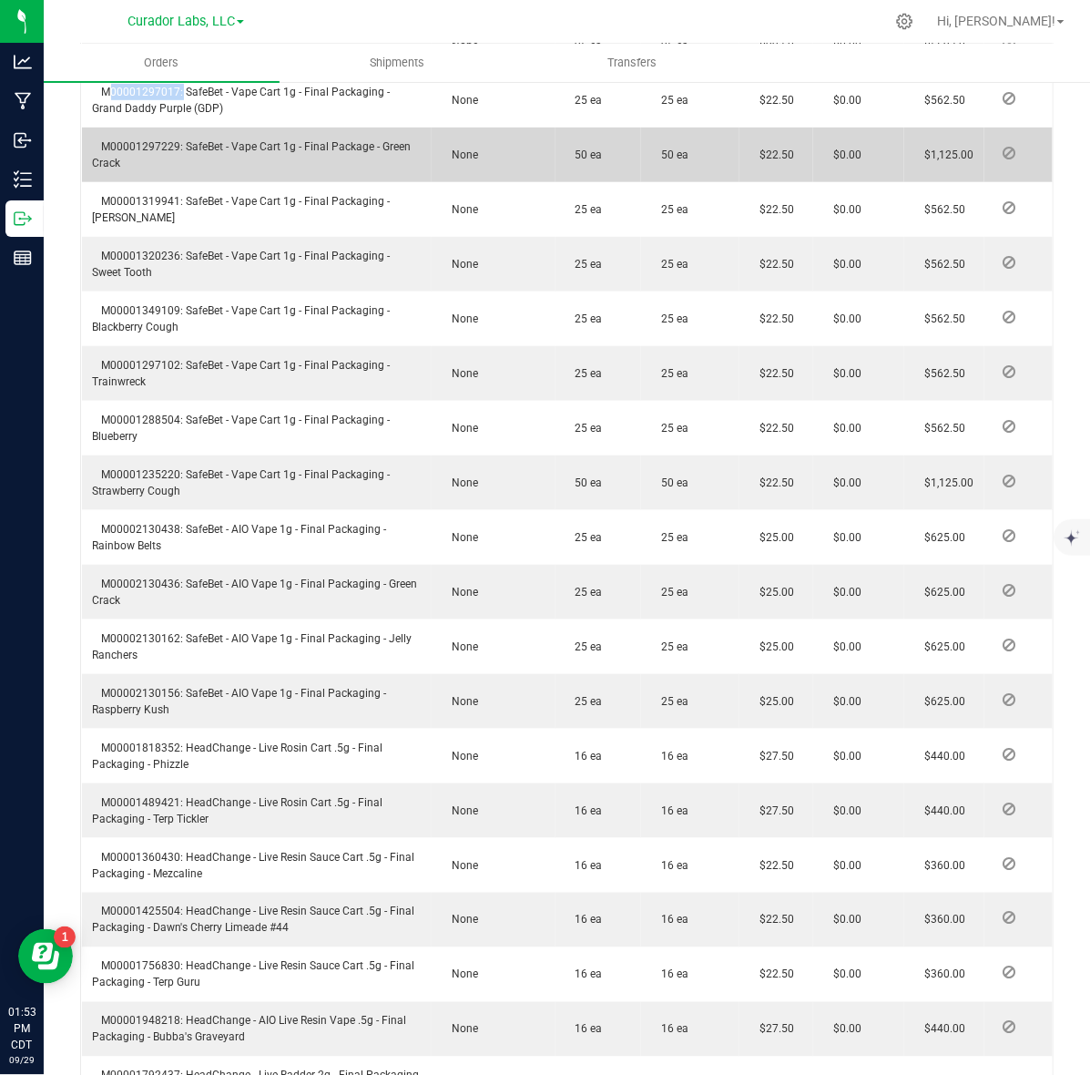
click at [123, 140] on span "M00001297229: SafeBet - Vape Cart 1g - Final Package - Green Crack" at bounding box center [252, 154] width 319 height 29
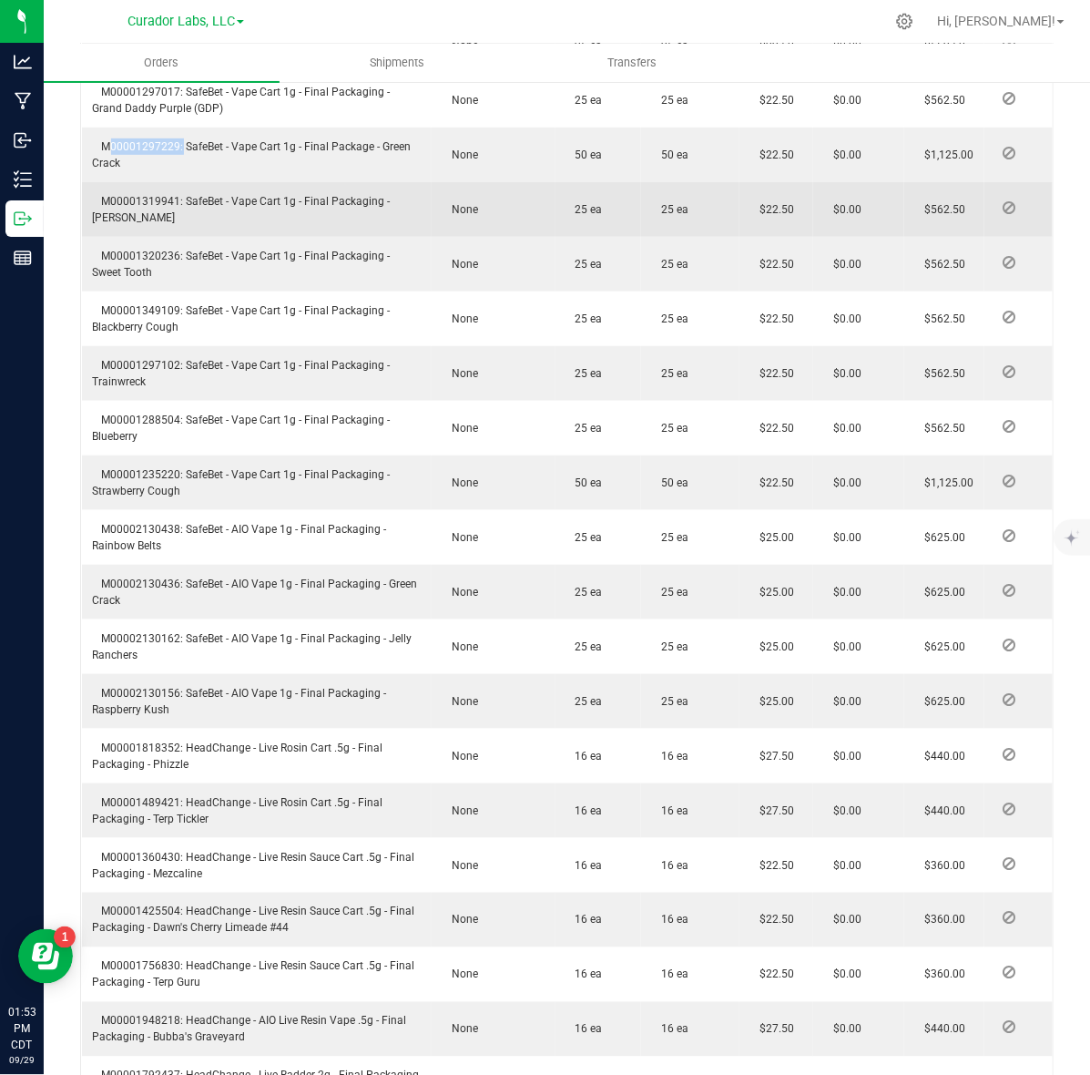
click at [157, 195] on span "M00001319941: SafeBet - Vape Cart 1g - Final Packaging - [PERSON_NAME]" at bounding box center [242, 209] width 298 height 29
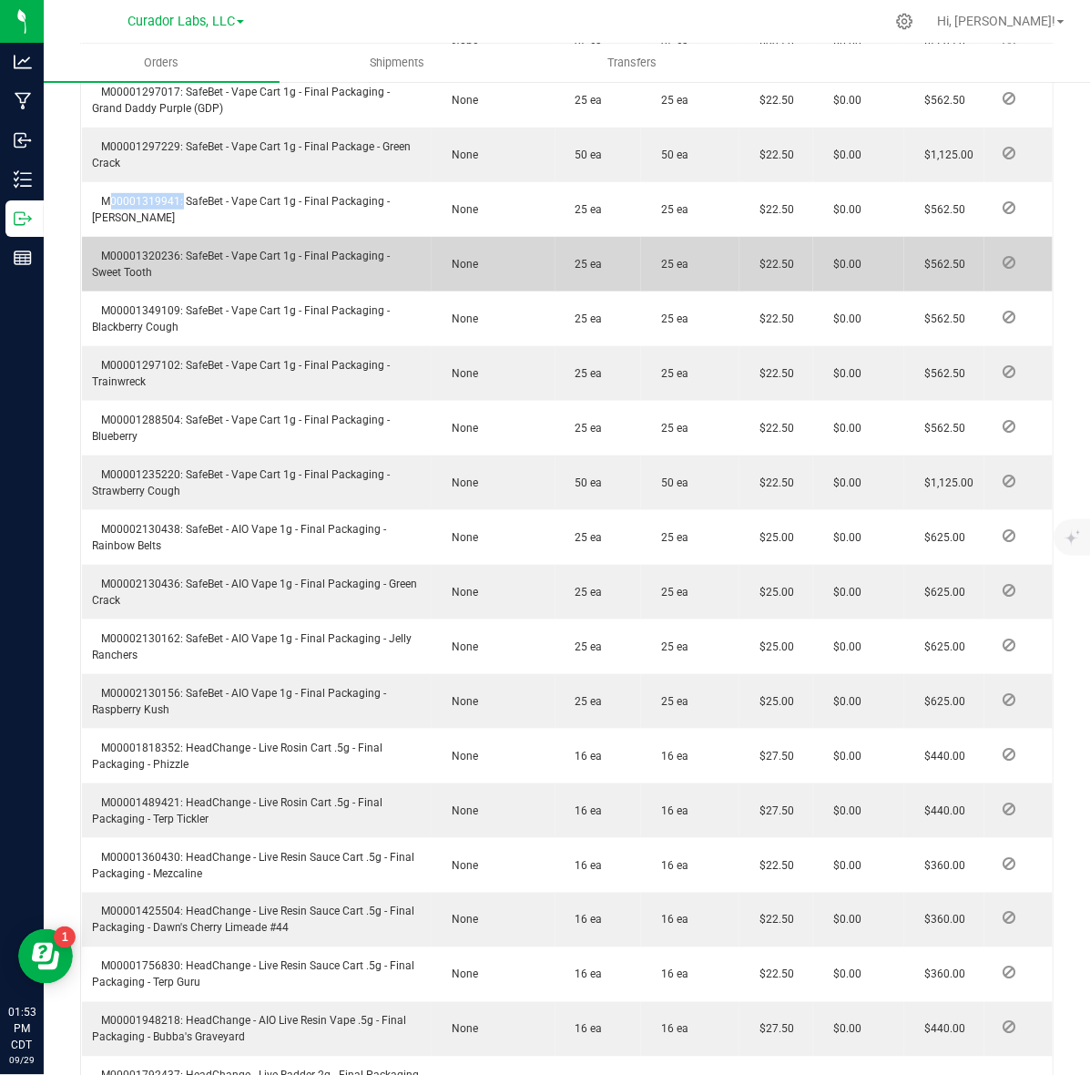
click at [148, 250] on span "M00001320236: SafeBet - Vape Cart 1g - Final Packaging - Sweet Tooth" at bounding box center [242, 264] width 298 height 29
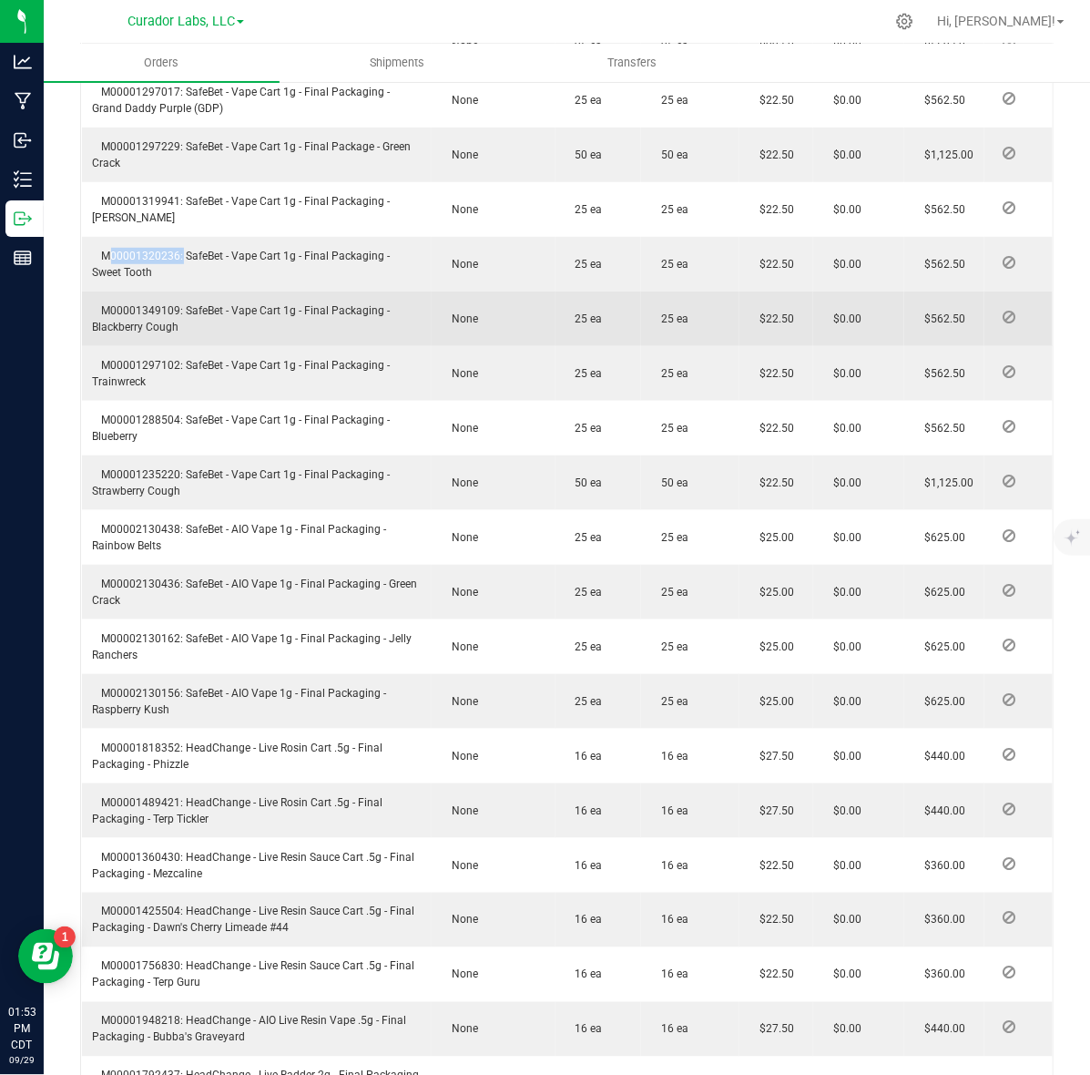
click at [125, 304] on span "M00001349109: SafeBet - Vape Cart 1g - Final Packaging - Blackberry Cough" at bounding box center [242, 318] width 298 height 29
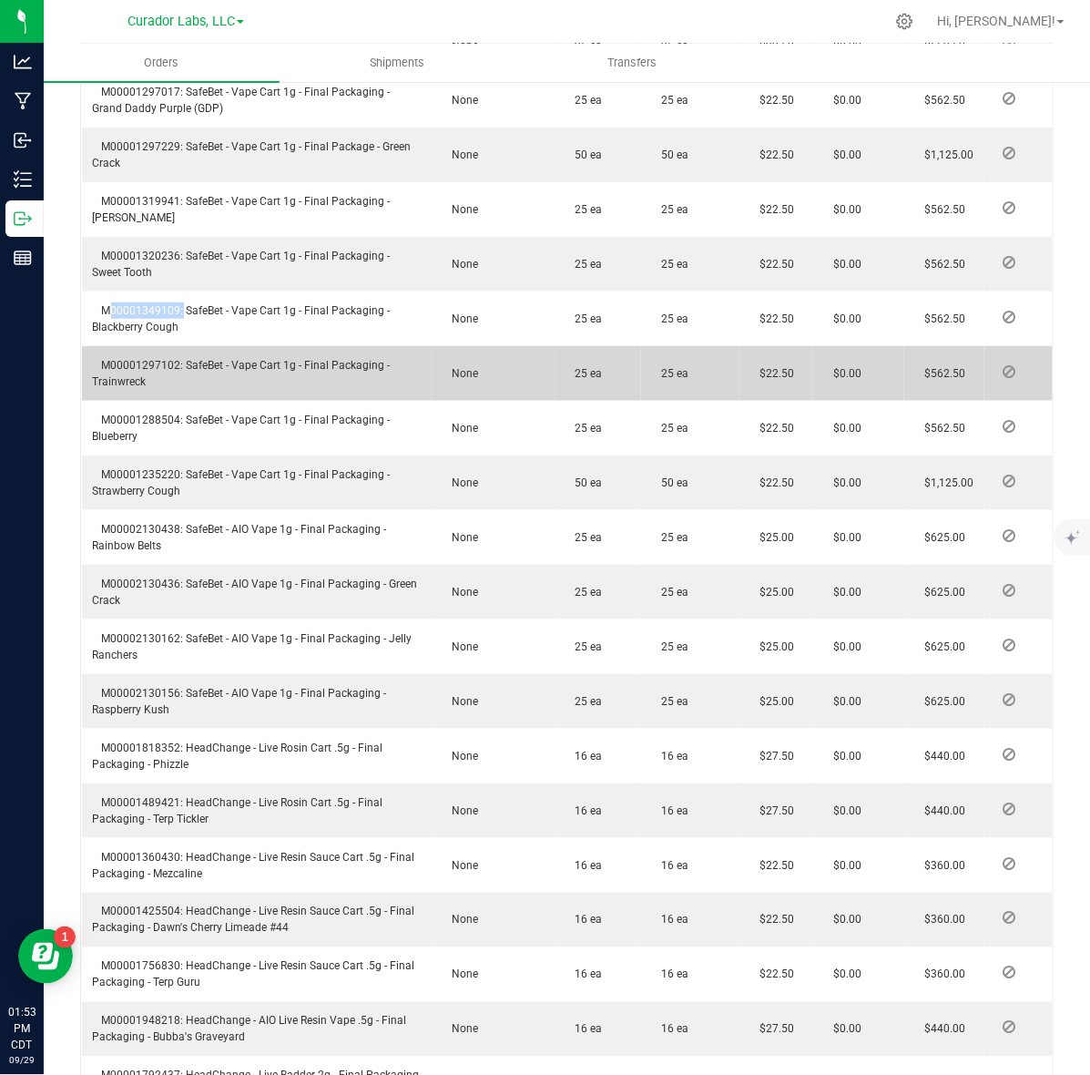
click at [111, 359] on span "M00001297102: SafeBet - Vape Cart 1g - Final Packaging - Trainwreck" at bounding box center [242, 373] width 298 height 29
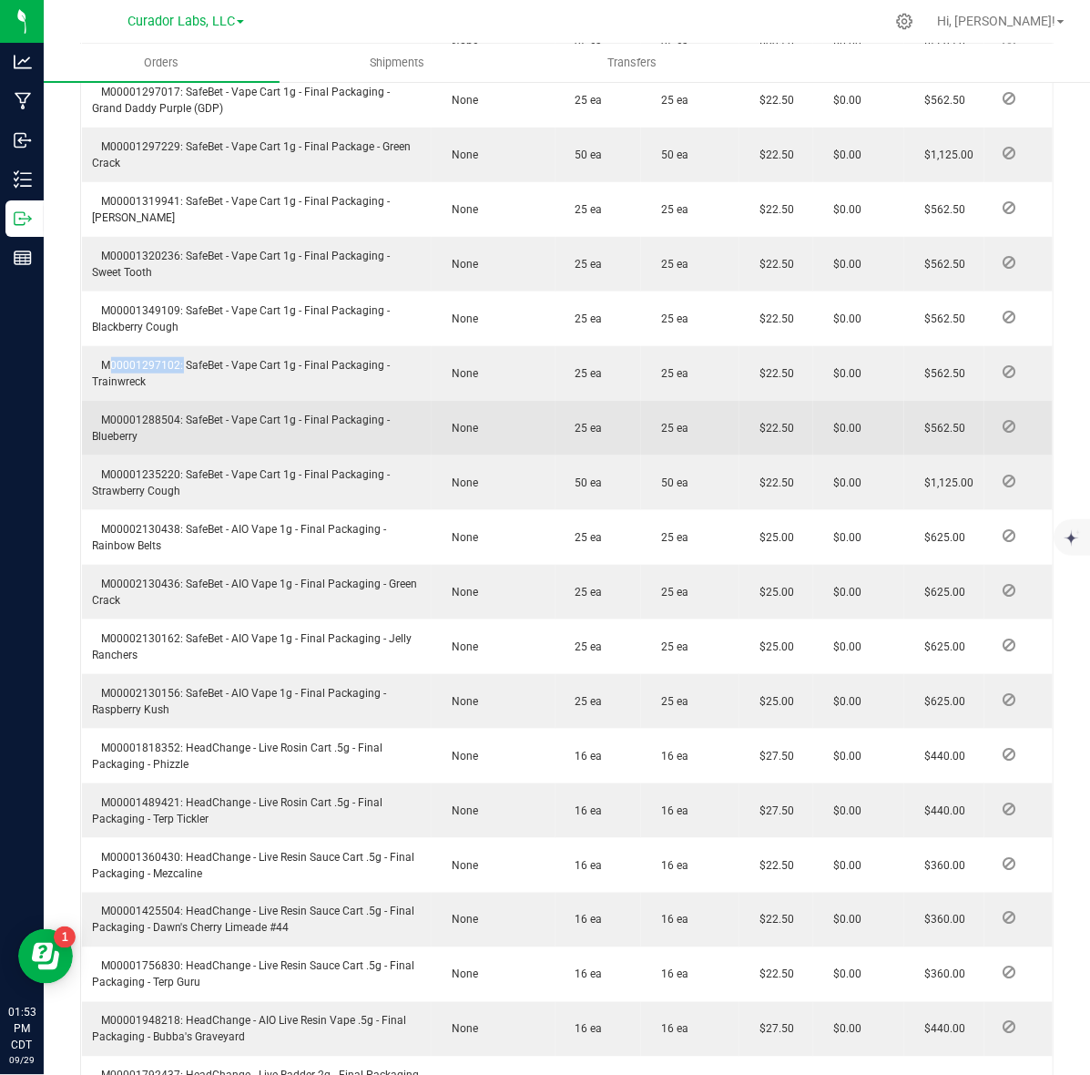
click at [132, 414] on span "M00001288504: SafeBet - Vape Cart 1g - Final Packaging - Blueberry" at bounding box center [242, 428] width 298 height 29
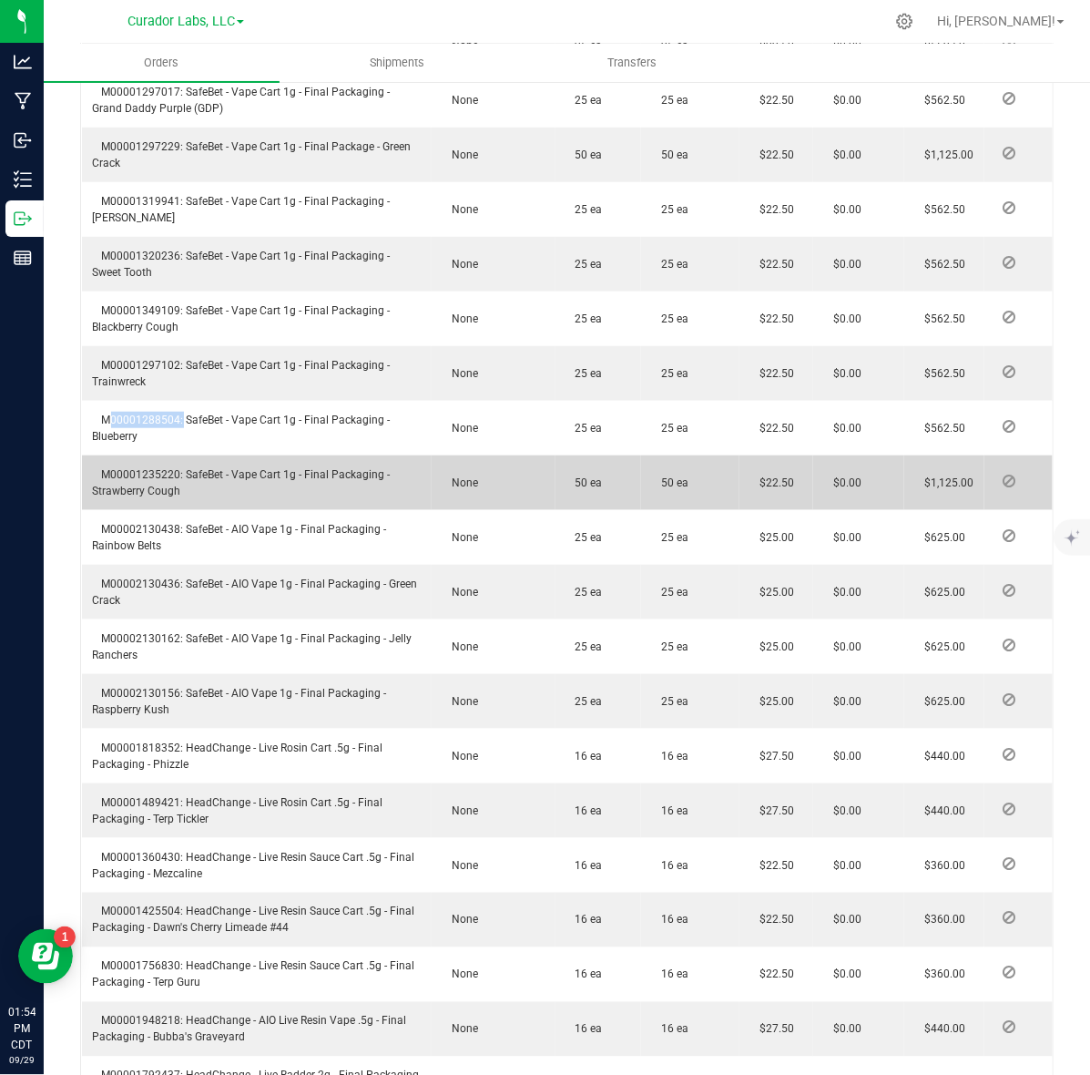
click at [157, 468] on span "M00001235220: SafeBet - Vape Cart 1g - Final Packaging - Strawberry Cough" at bounding box center [242, 482] width 298 height 29
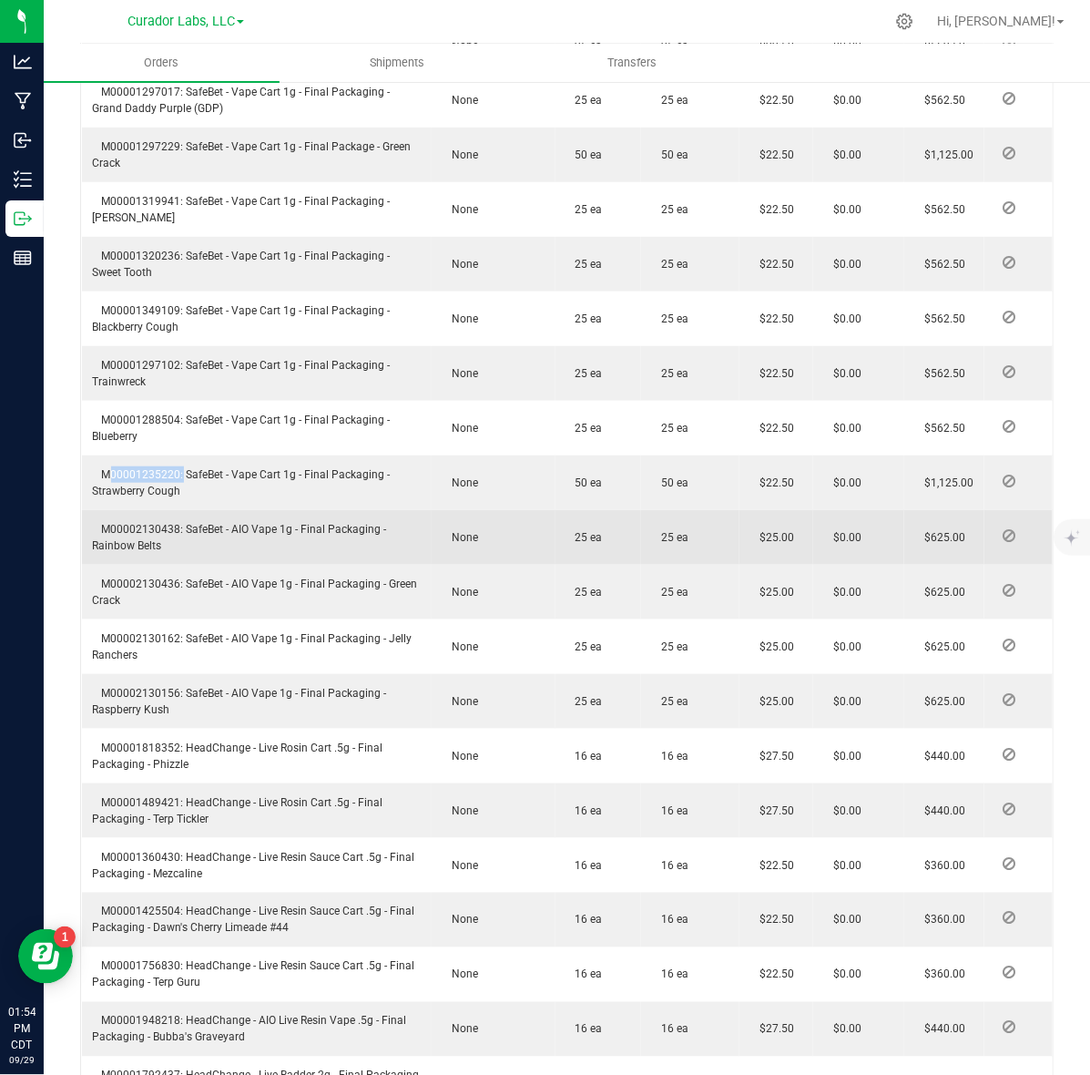
click at [156, 523] on span "M00002130438: SafeBet - AIO Vape 1g - Final Packaging - Rainbow Belts" at bounding box center [240, 537] width 294 height 29
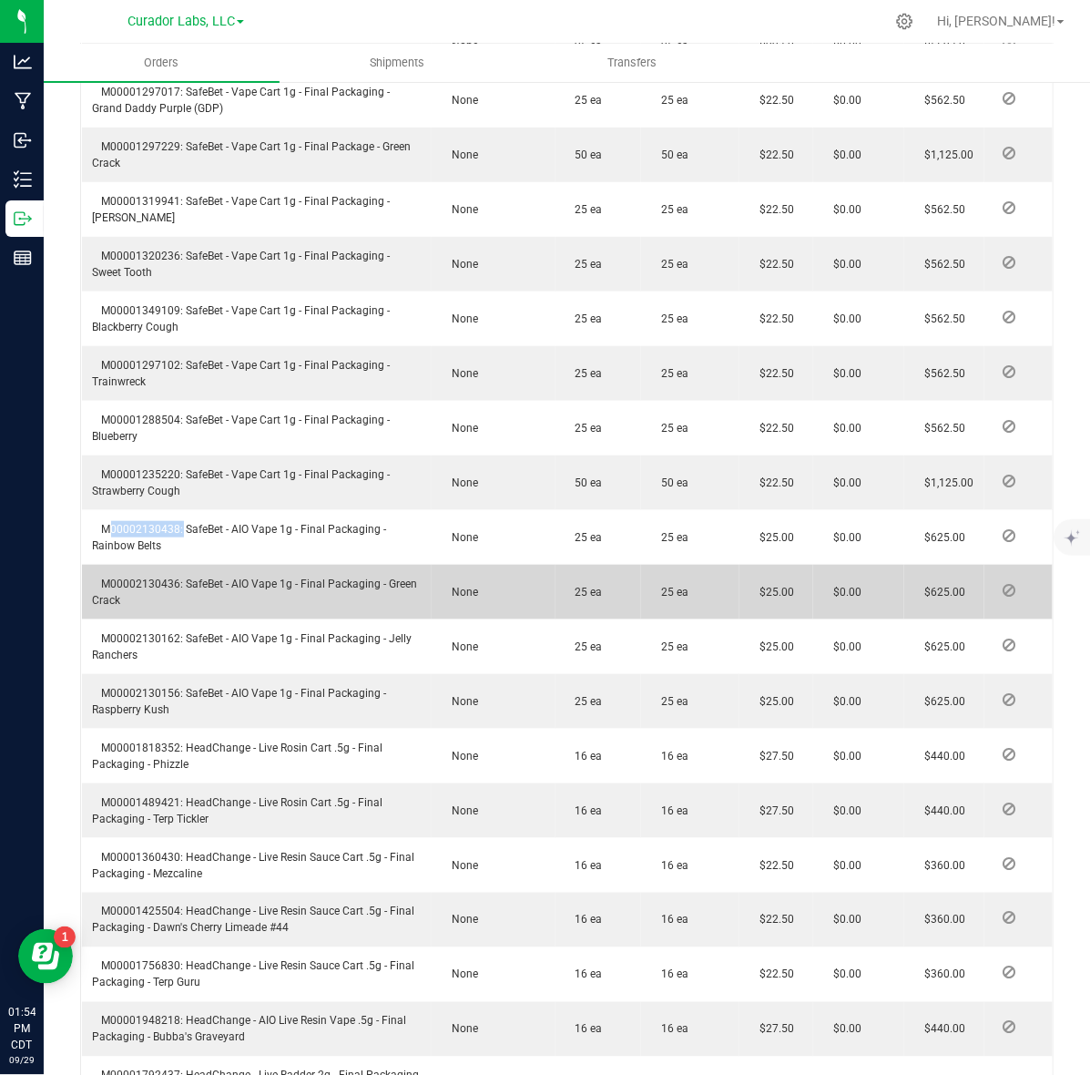
click at [139, 578] on span "M00002130436: SafeBet - AIO Vape 1g - Final Packaging - Green Crack" at bounding box center [255, 592] width 325 height 29
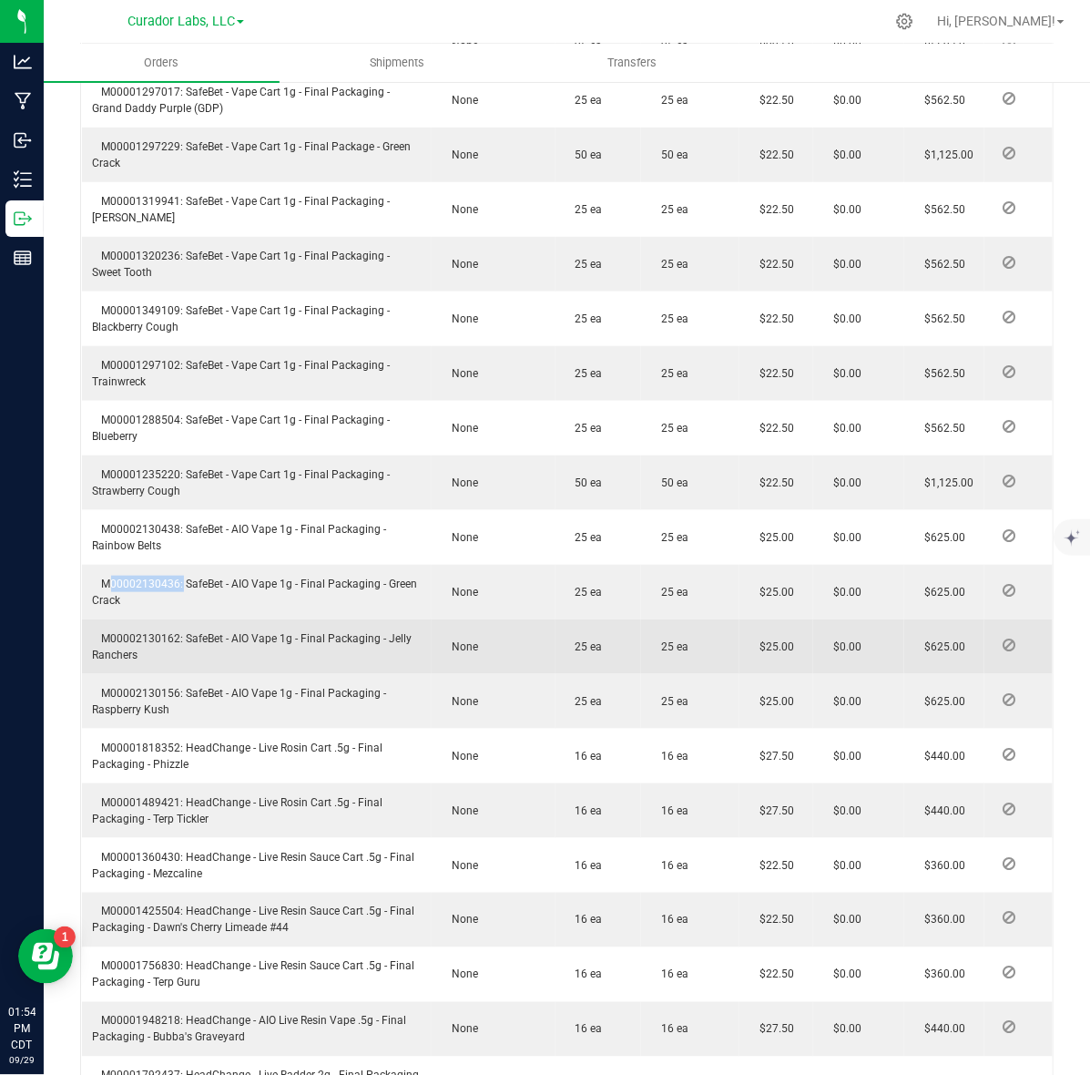
click at [138, 632] on span "M00002130162: SafeBet - AIO Vape 1g - Final Packaging - Jelly Ranchers" at bounding box center [253, 646] width 320 height 29
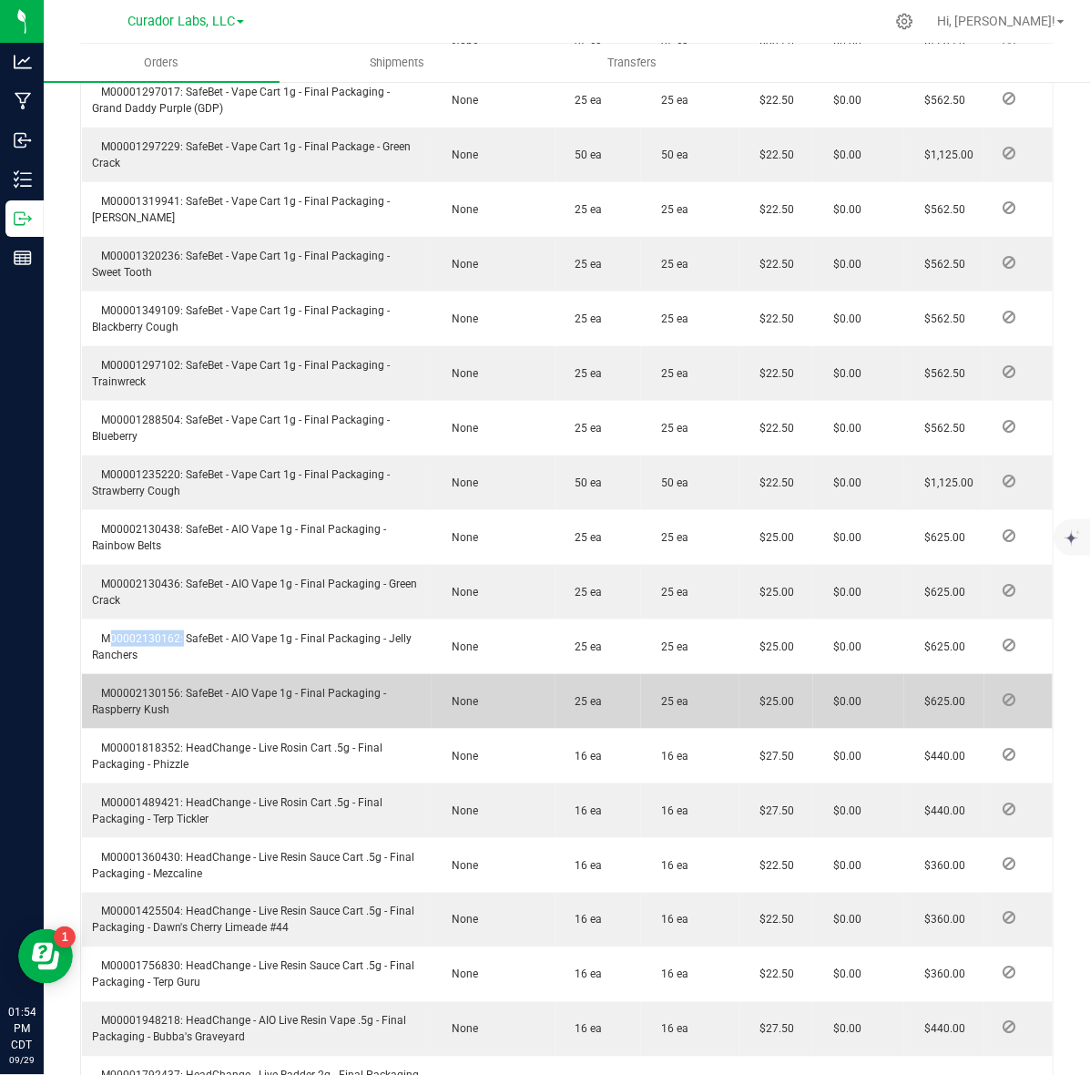
click at [126, 687] on span "M00002130156: SafeBet - AIO Vape 1g - Final Packaging - Raspberry Kush" at bounding box center [240, 701] width 294 height 29
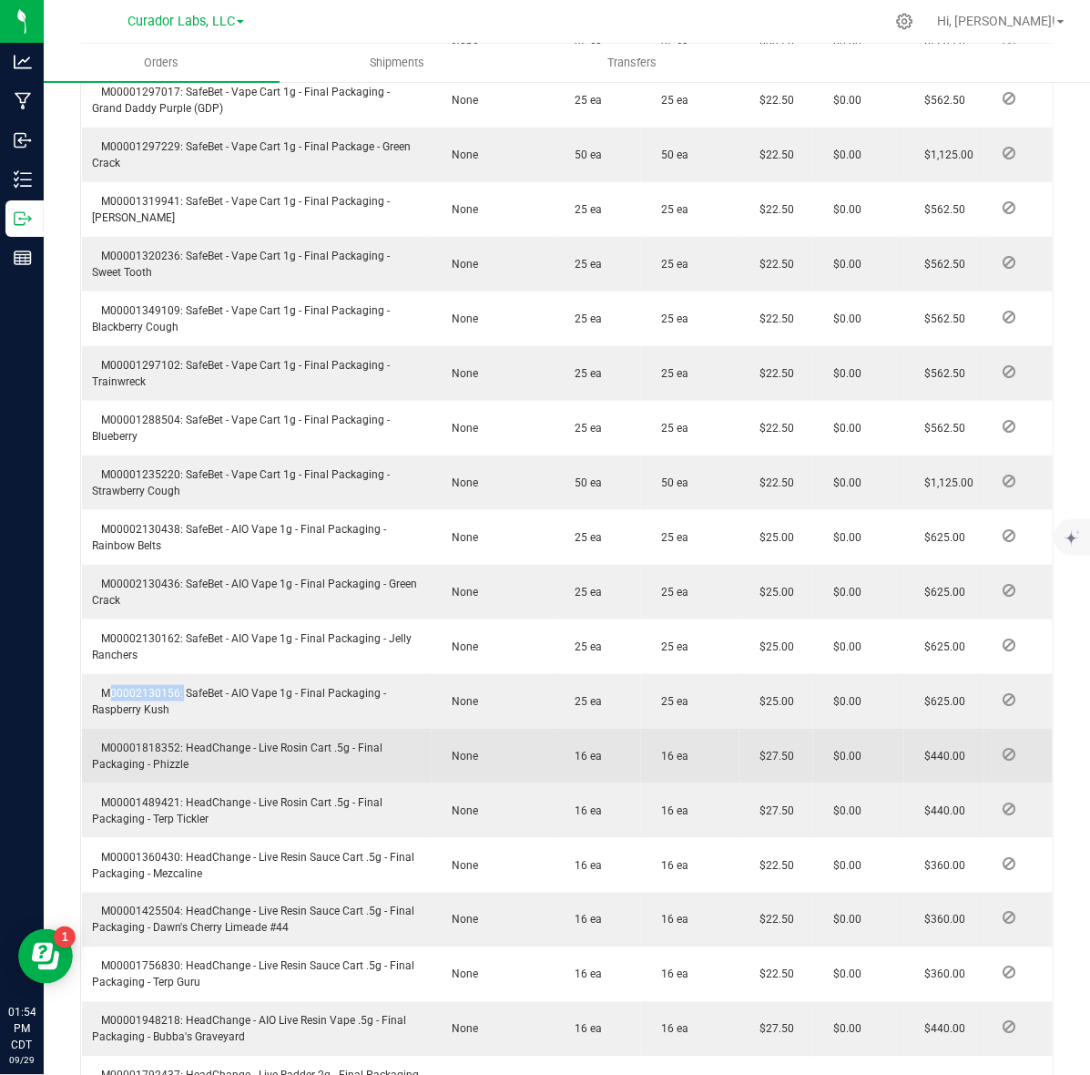
click at [164, 742] on span "M00001818352: HeadChange - Live Rosin Cart .5g - Final Packaging - Phizzle" at bounding box center [238, 756] width 291 height 29
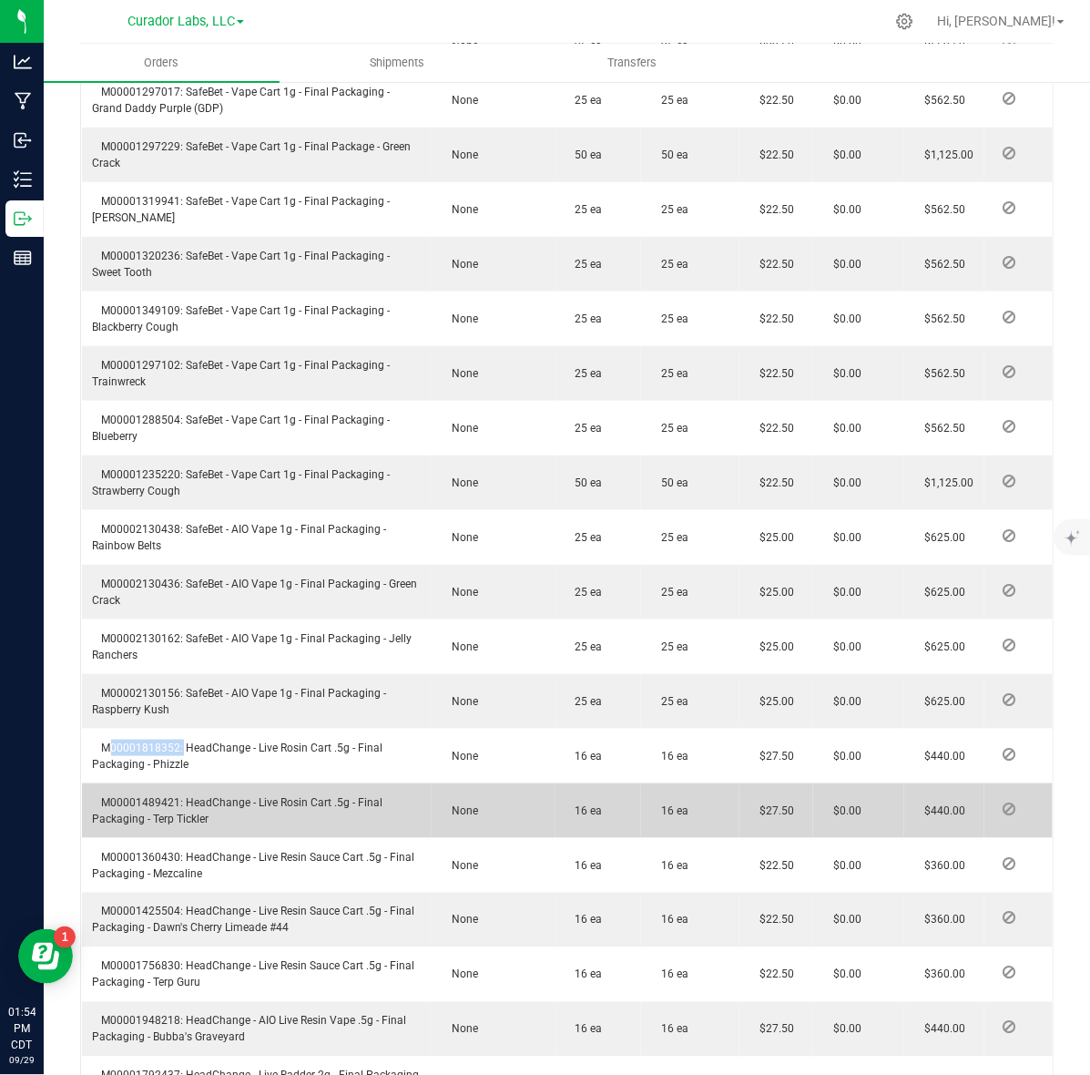
click at [132, 783] on td "M00001489421: HeadChange - Live Rosin Cart .5g - Final Packaging - Terp Tickler" at bounding box center [257, 810] width 351 height 55
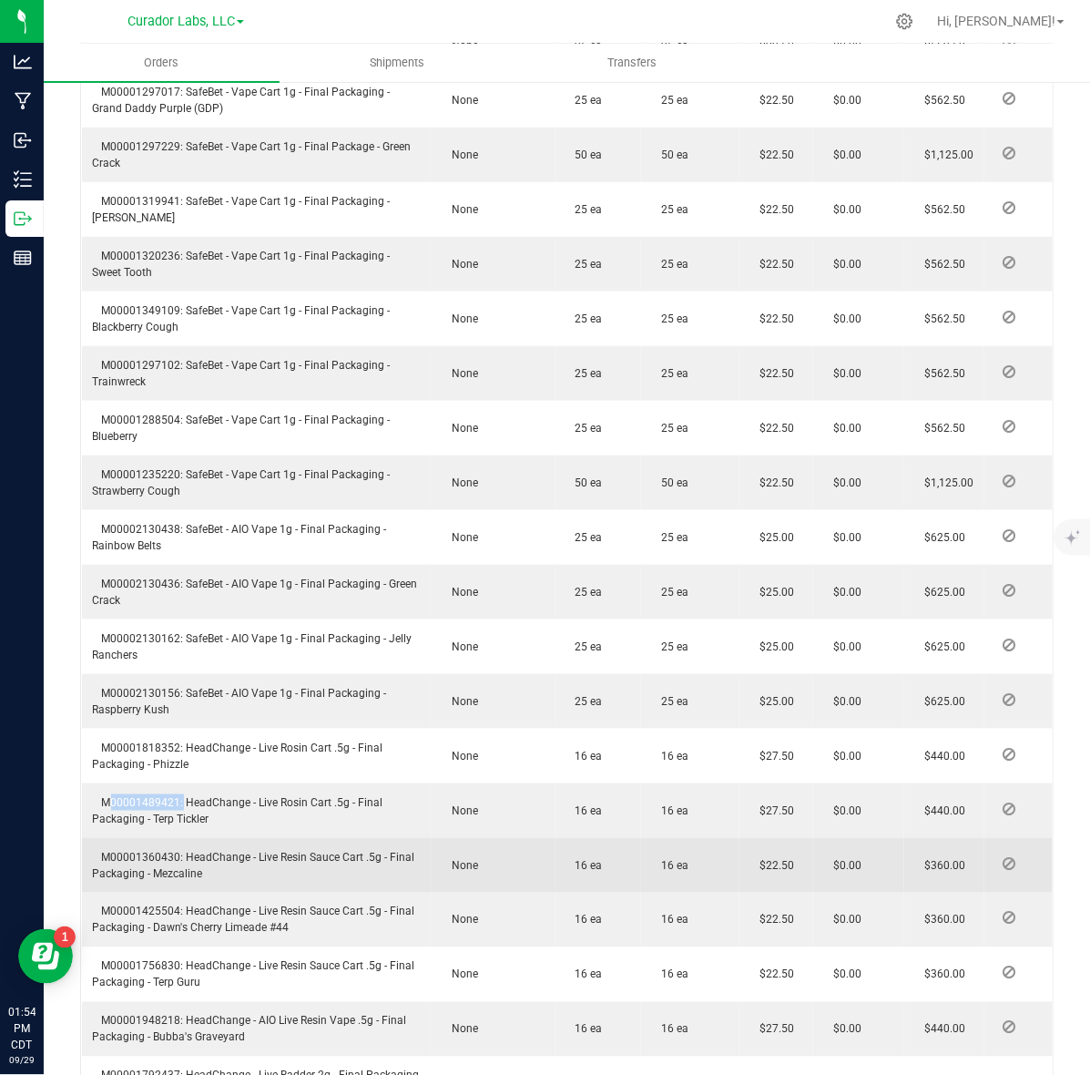
click at [153, 851] on span "M00001360430: HeadChange - Live Resin Sauce Cart .5g - Final Packaging - Mezcal…" at bounding box center [254, 865] width 322 height 29
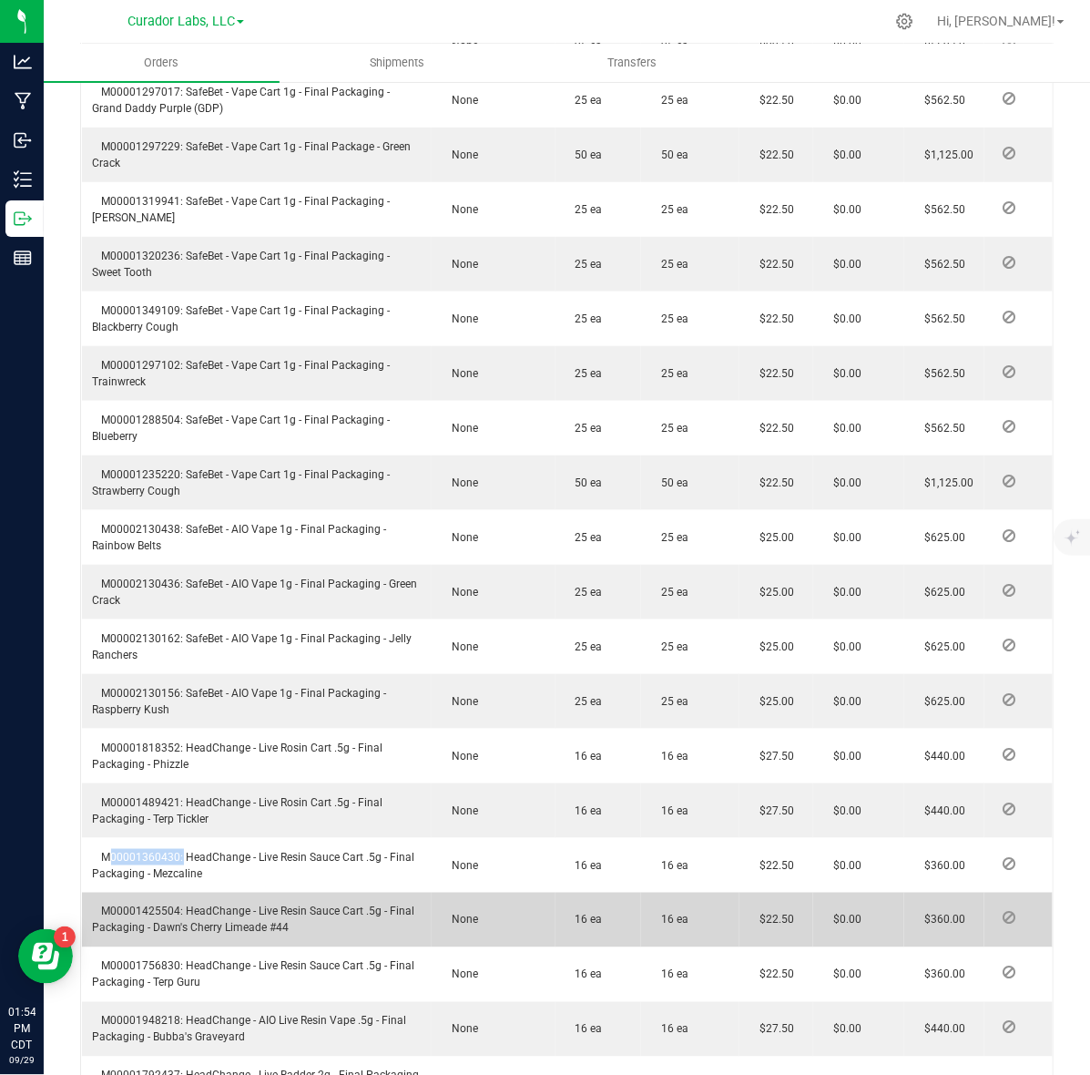
click at [146, 905] on span "M00001425504: HeadChange - Live Resin Sauce Cart .5g - Final Packaging - Dawn's…" at bounding box center [254, 919] width 322 height 29
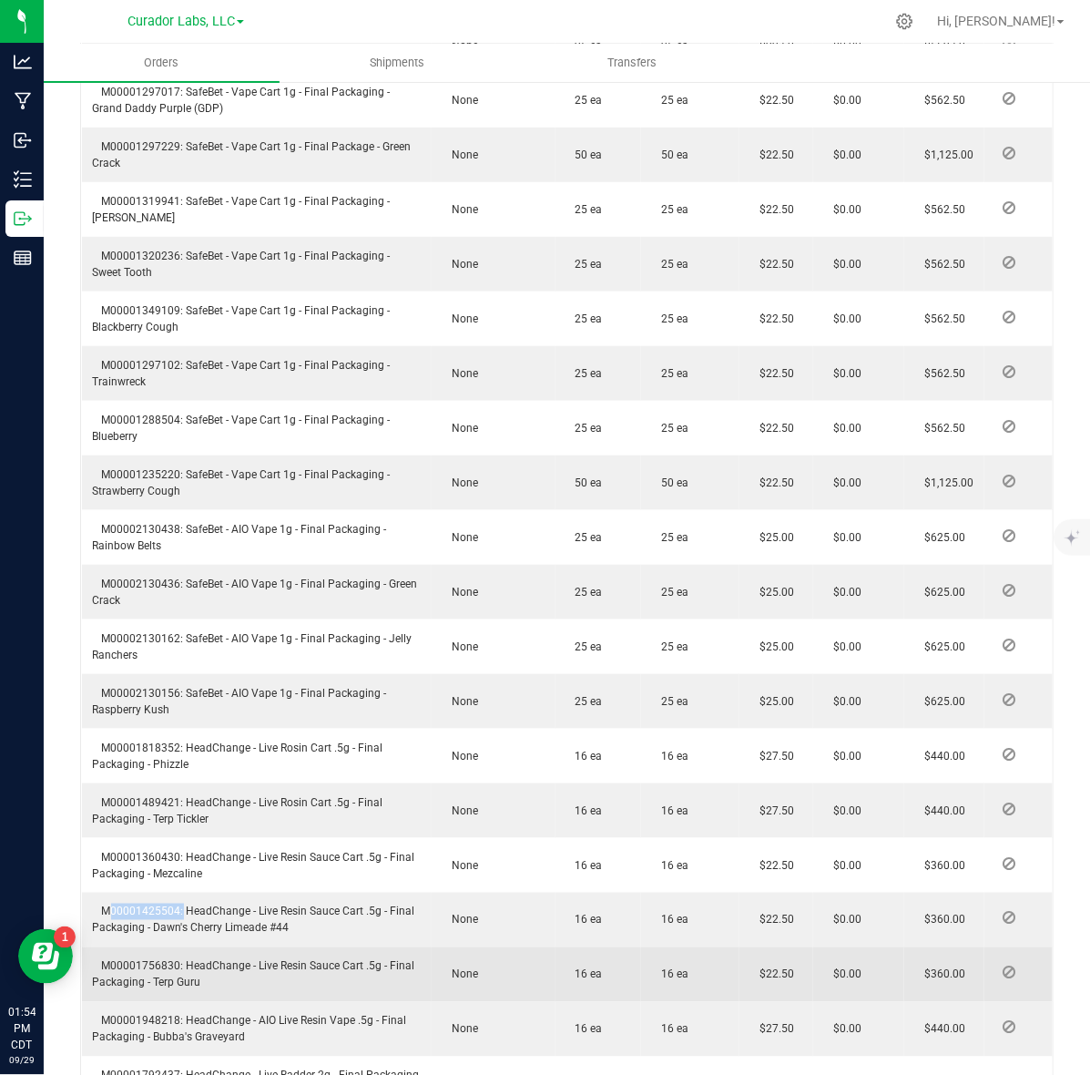
click at [128, 947] on td "M00001756830: HeadChange - Live Resin Sauce Cart .5g - Final Packaging - Terp G…" at bounding box center [257, 974] width 351 height 55
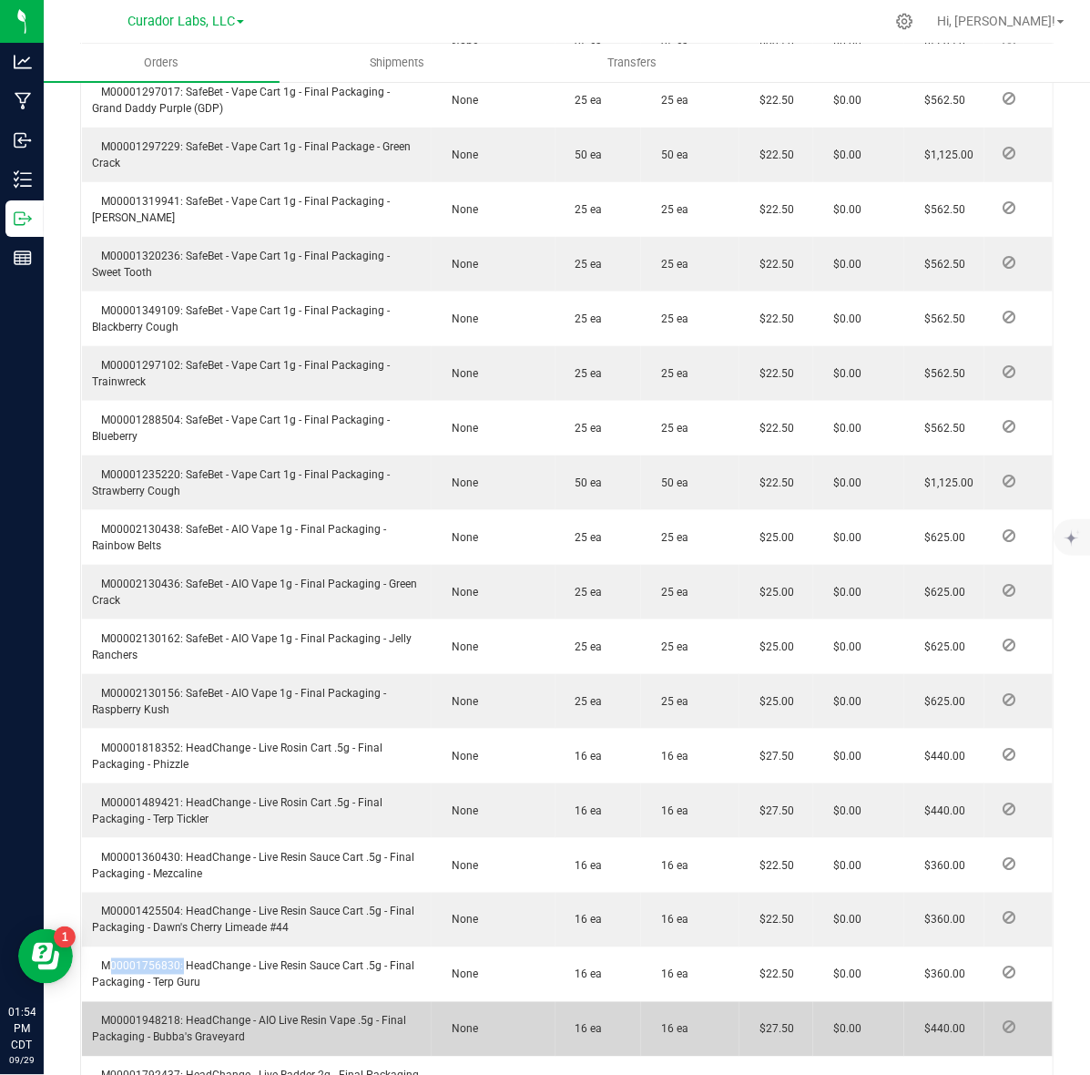
click at [128, 1015] on span "M00001948218: HeadChange - AIO Live Resin Vape .5g - Final Packaging - Bubba's …" at bounding box center [250, 1029] width 314 height 29
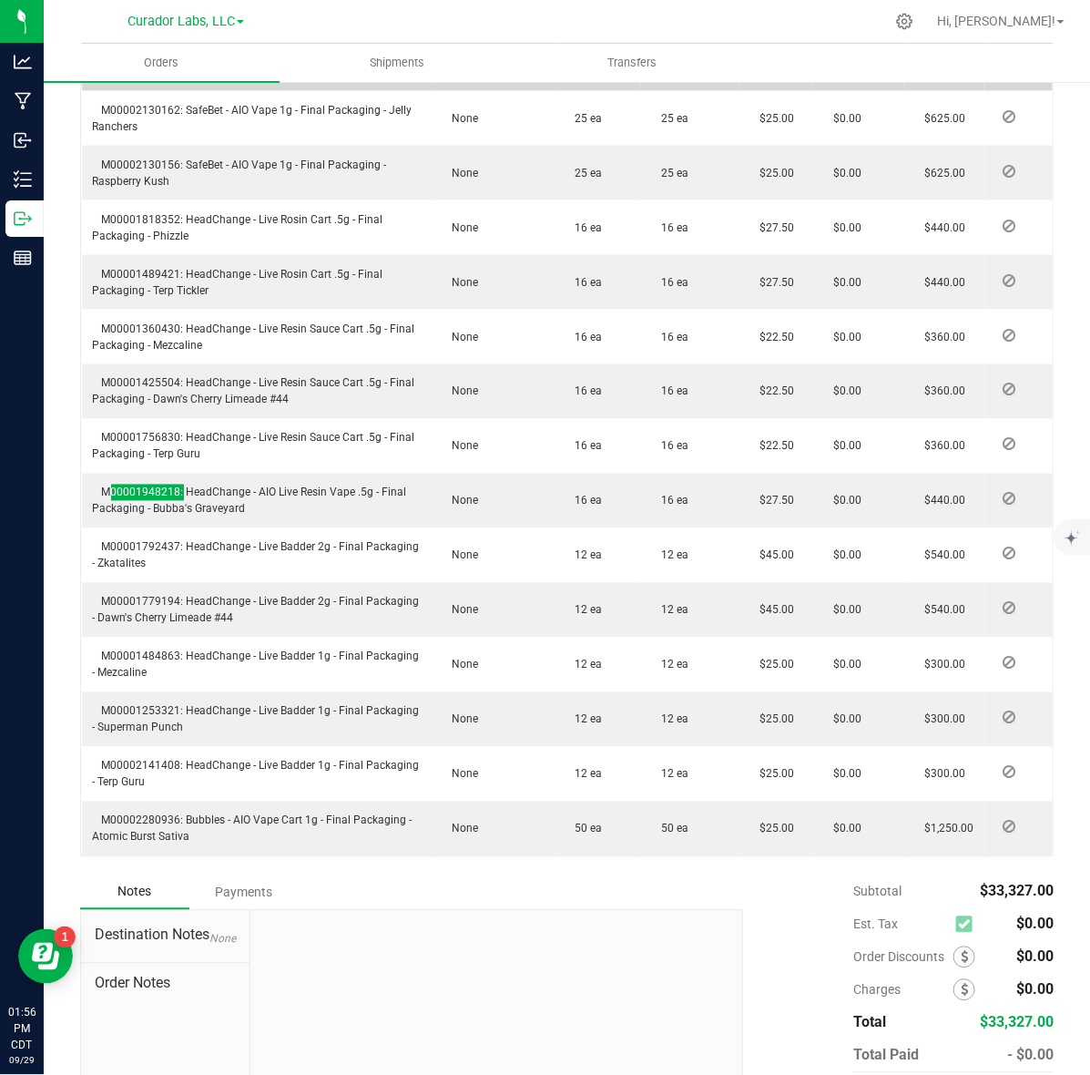
scroll to position [2992, 0]
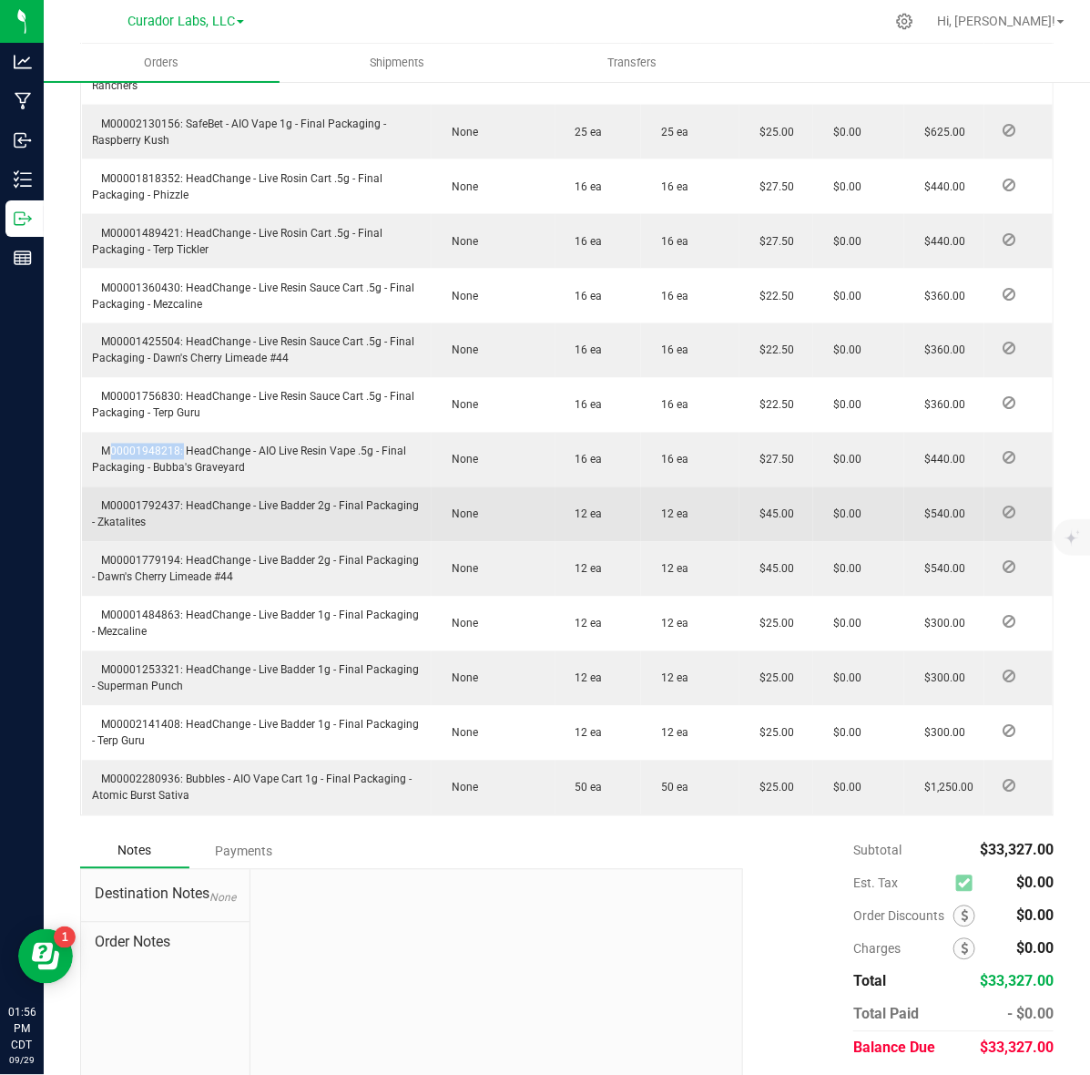
click at [123, 487] on td "M00001792437: HeadChange - Live Badder 2g - Final Packaging - Zkatalites" at bounding box center [257, 514] width 351 height 55
click at [134, 500] on span "M00001792437: HeadChange - Live Badder 2g - Final Packaging - Zkatalites" at bounding box center [256, 514] width 327 height 29
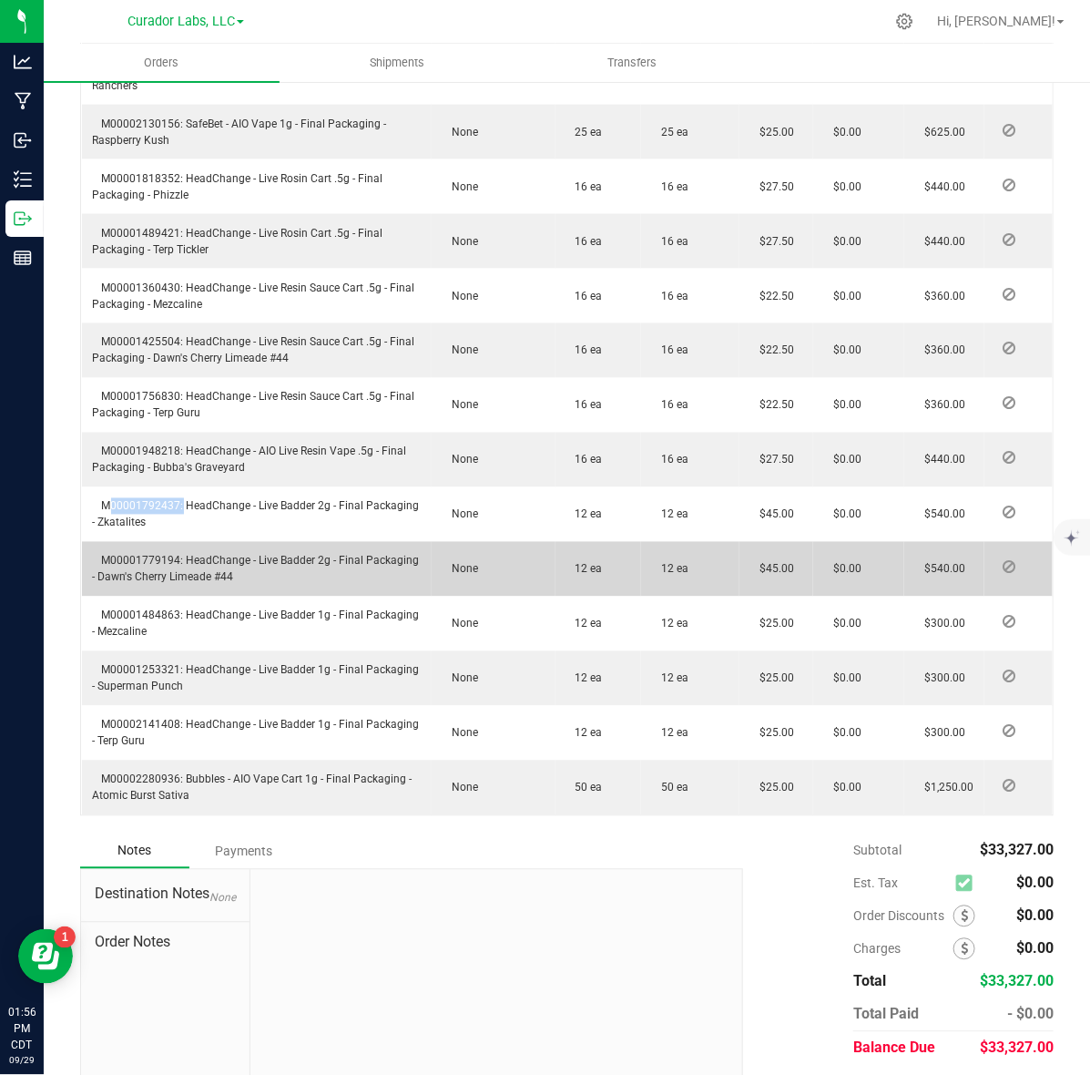
click at [115, 555] on span "M00001779194: HeadChange - Live Badder 2g - Final Packaging - Dawn's Cherry Lim…" at bounding box center [256, 569] width 327 height 29
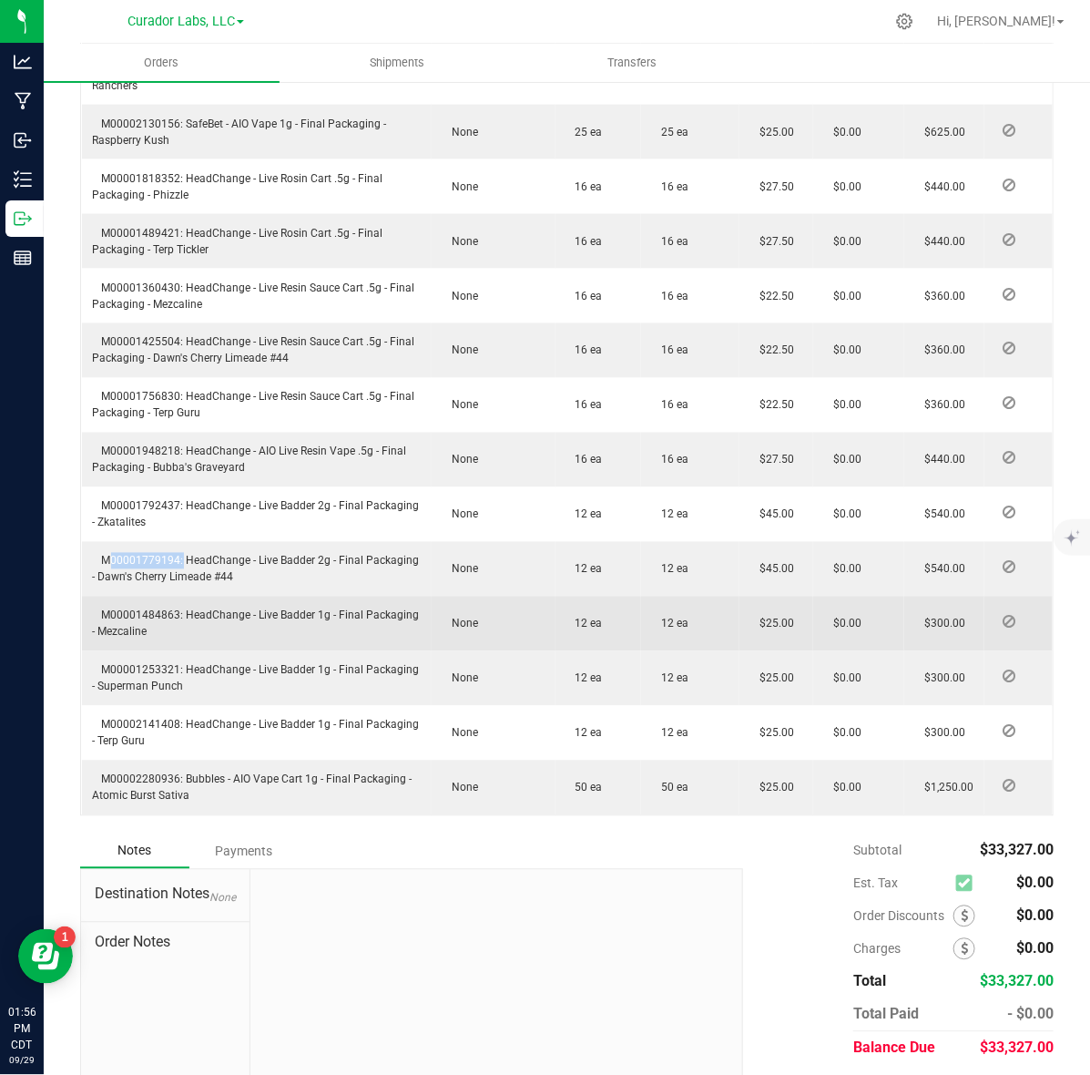
click at [153, 609] on span "M00001484863: HeadChange - Live Badder 1g - Final Packaging - Mezcaline" at bounding box center [256, 623] width 327 height 29
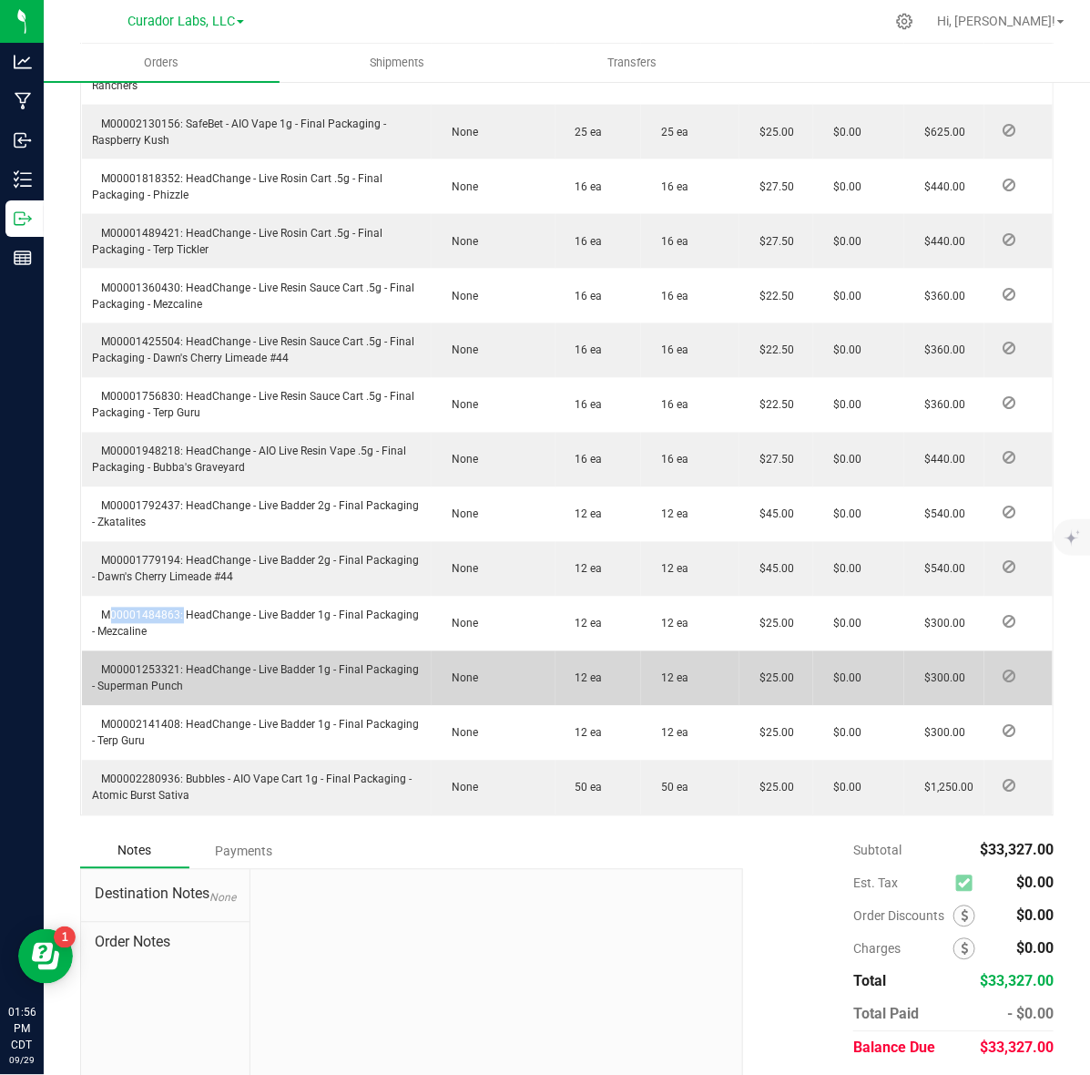
click at [167, 664] on span "M00001253321: HeadChange - Live Badder 1g - Final Packaging - Superman Punch" at bounding box center [256, 678] width 327 height 29
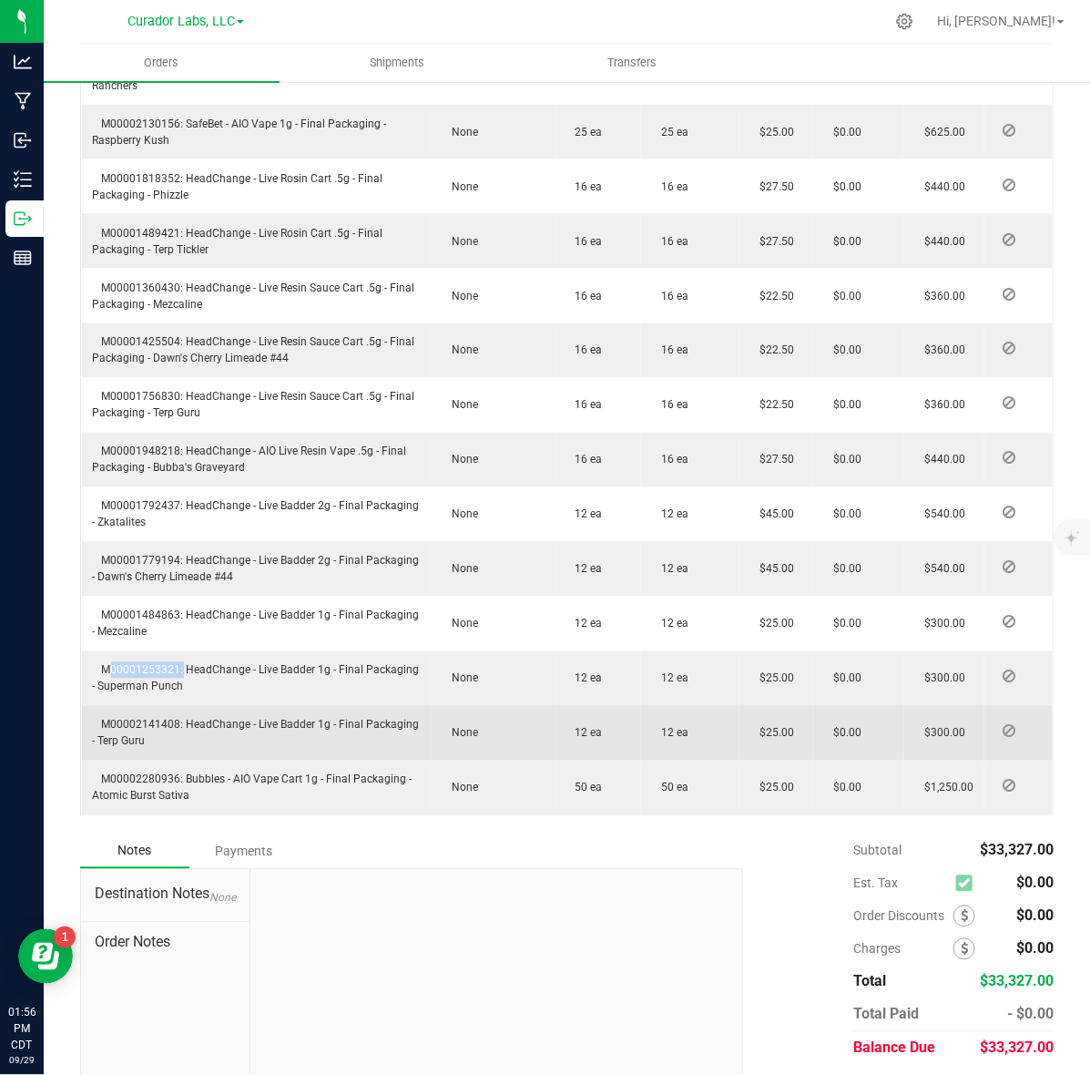
click at [130, 719] on span "M00002141408: HeadChange - Live Badder 1g - Final Packaging - Terp Guru" at bounding box center [256, 733] width 327 height 29
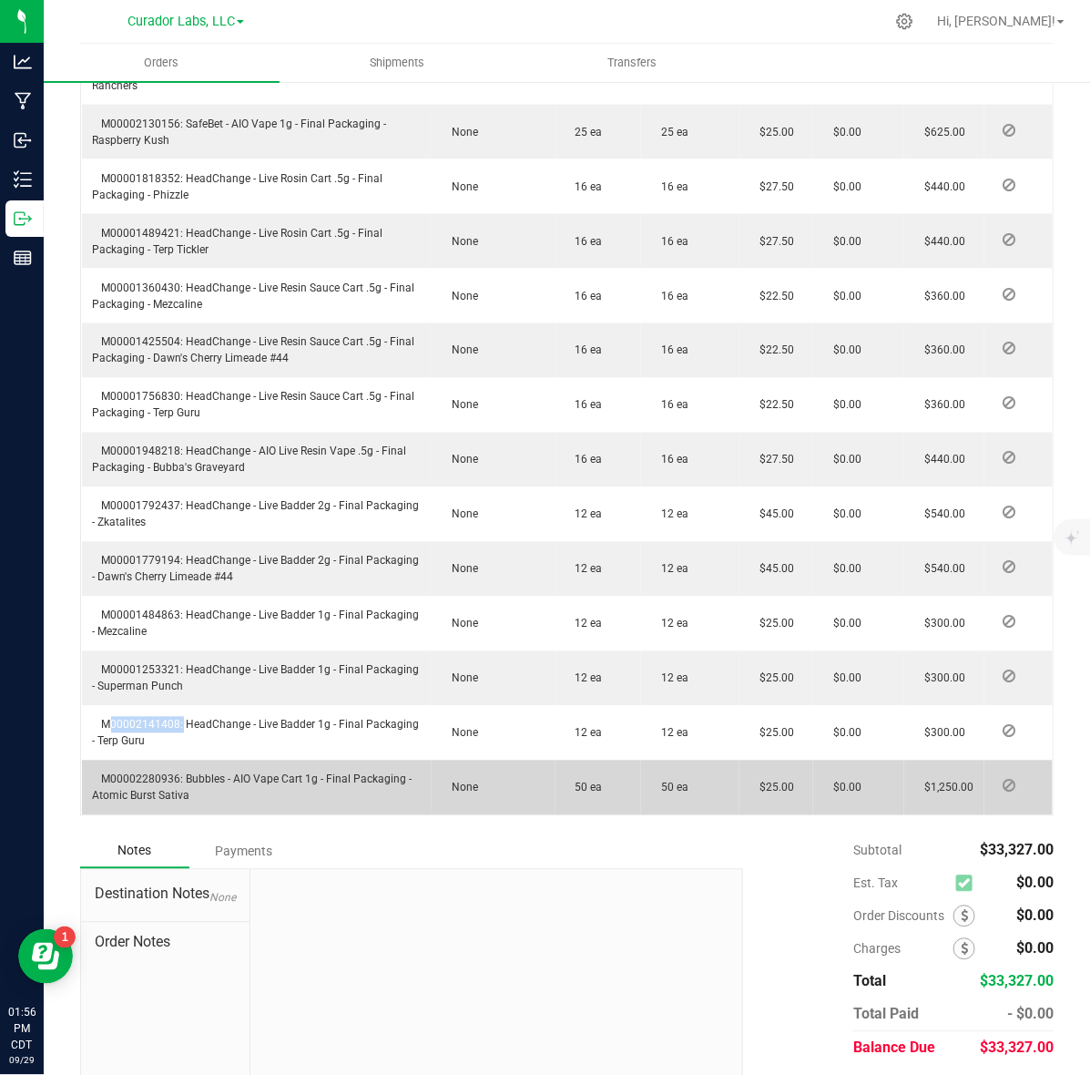
click at [105, 773] on span "M00002280936: Bubbles - AIO Vape Cart 1g - Final Packaging - Atomic Burst Sativa" at bounding box center [253, 787] width 320 height 29
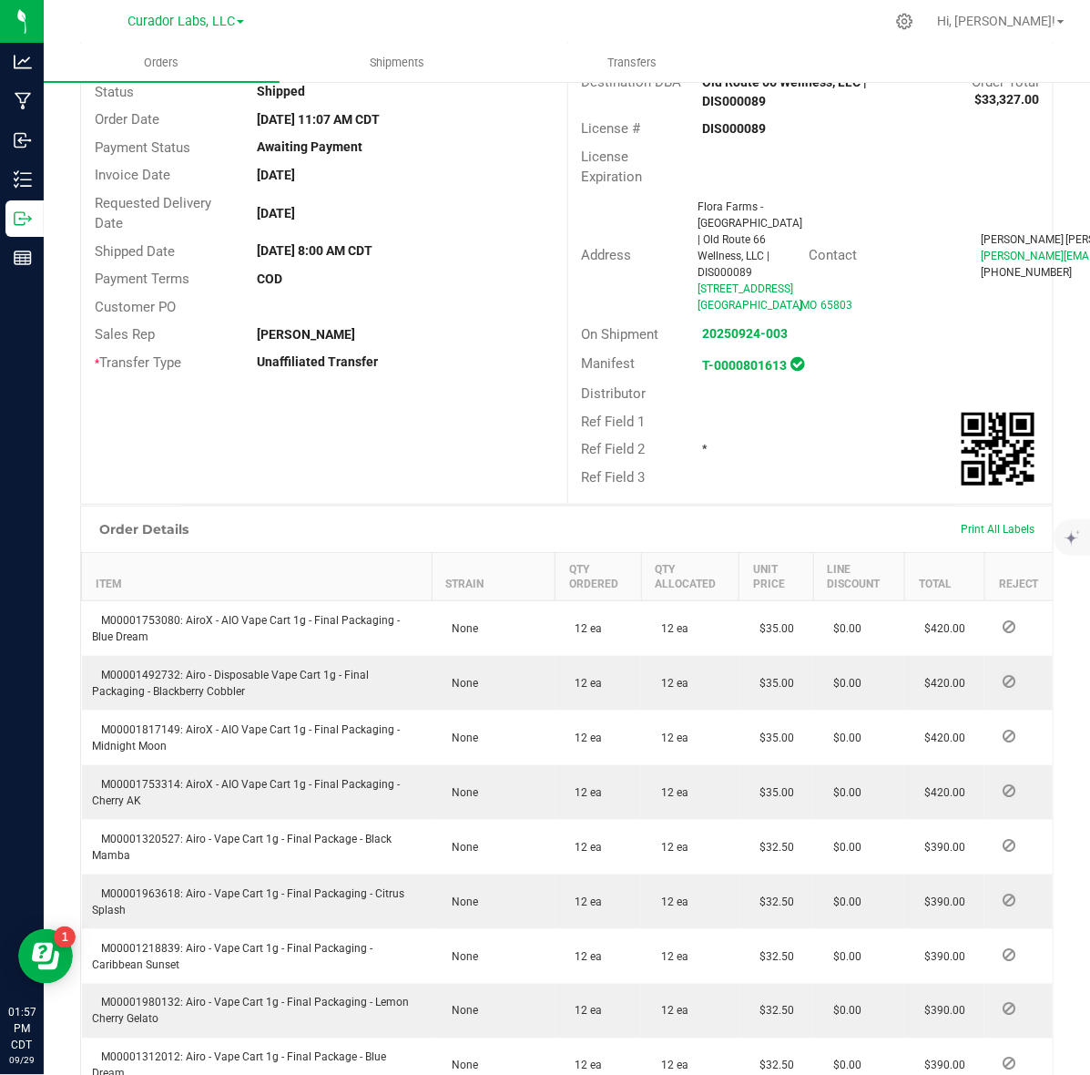
scroll to position [0, 0]
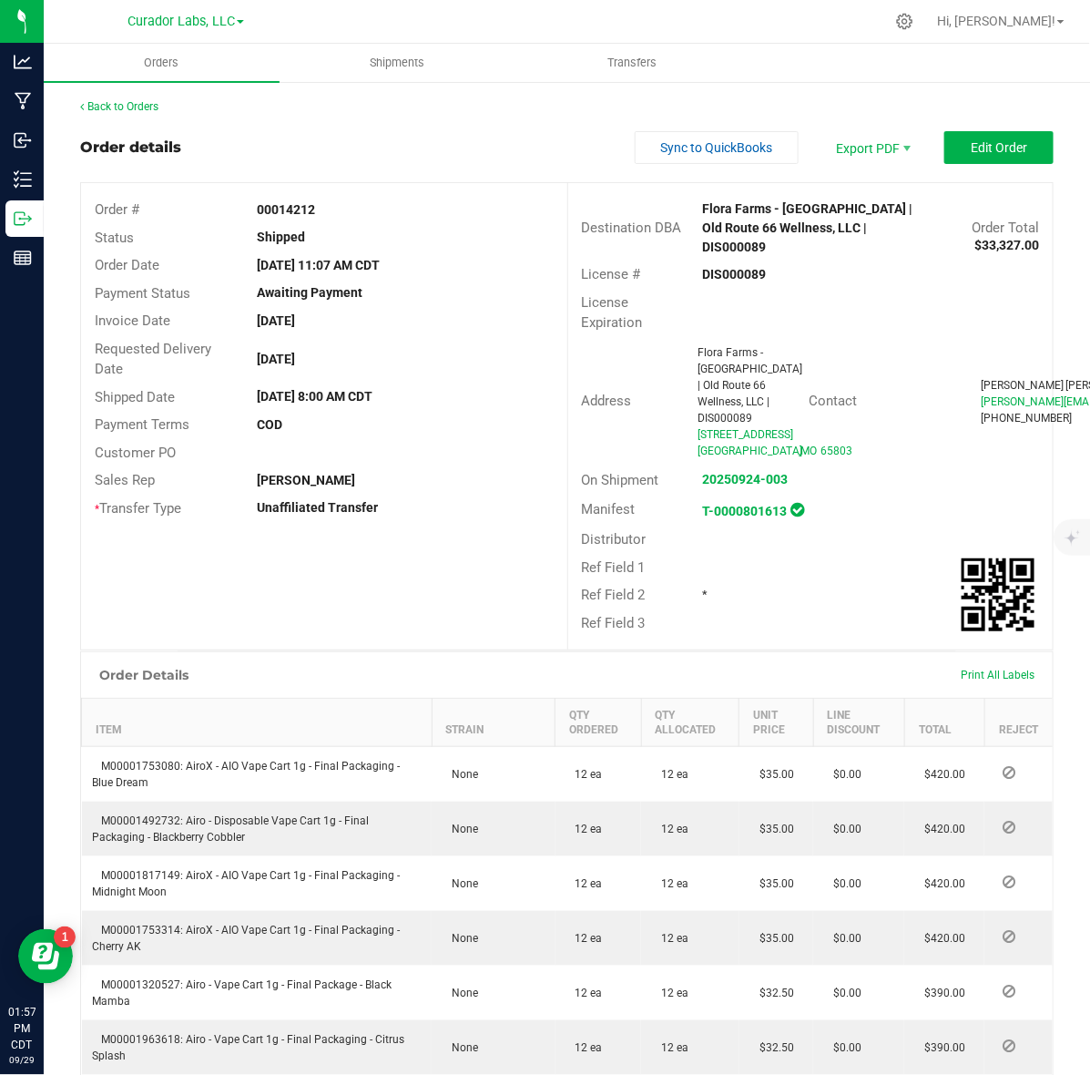
click at [157, 102] on link "Back to Orders" at bounding box center [119, 106] width 78 height 13
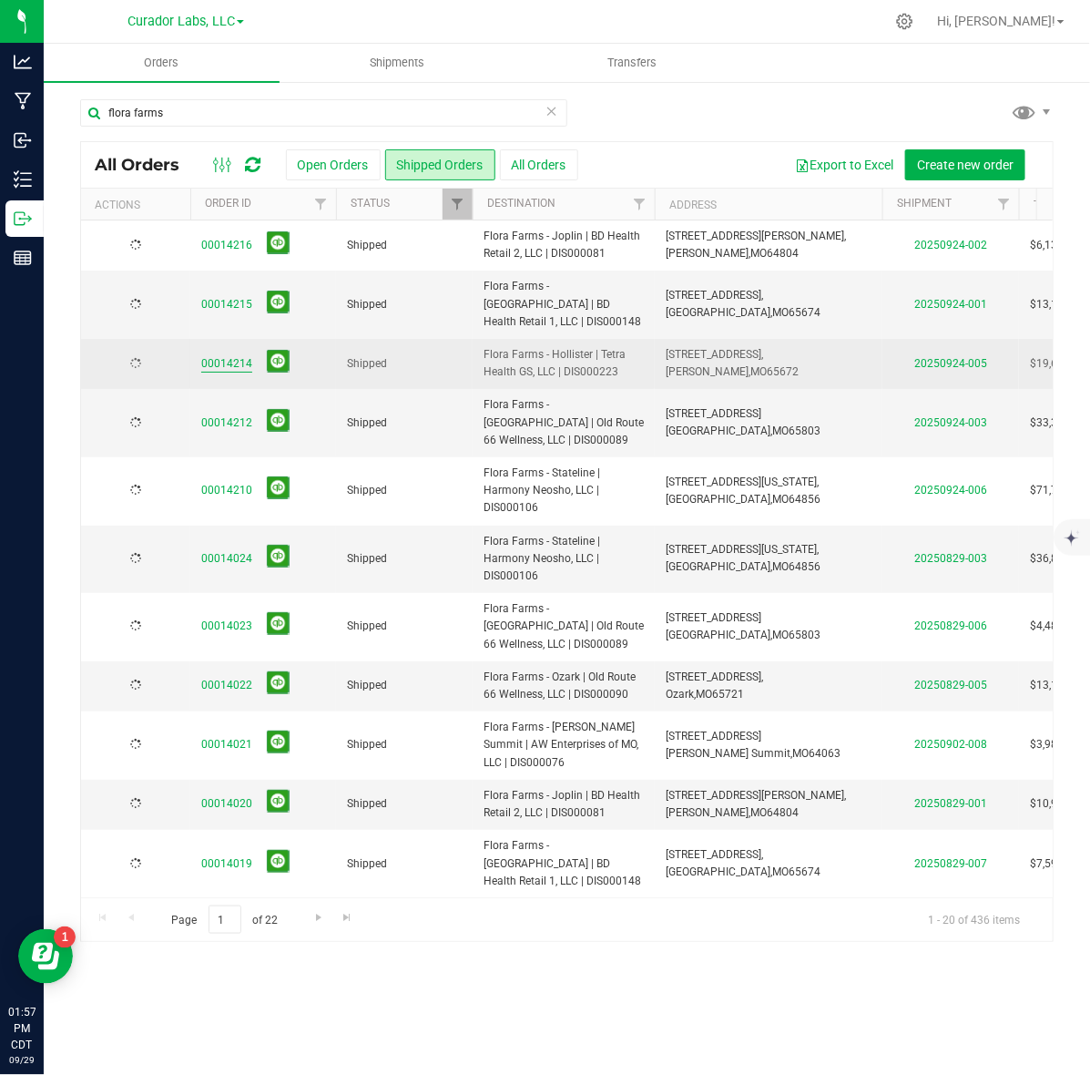
click at [210, 355] on link "00014214" at bounding box center [226, 363] width 51 height 17
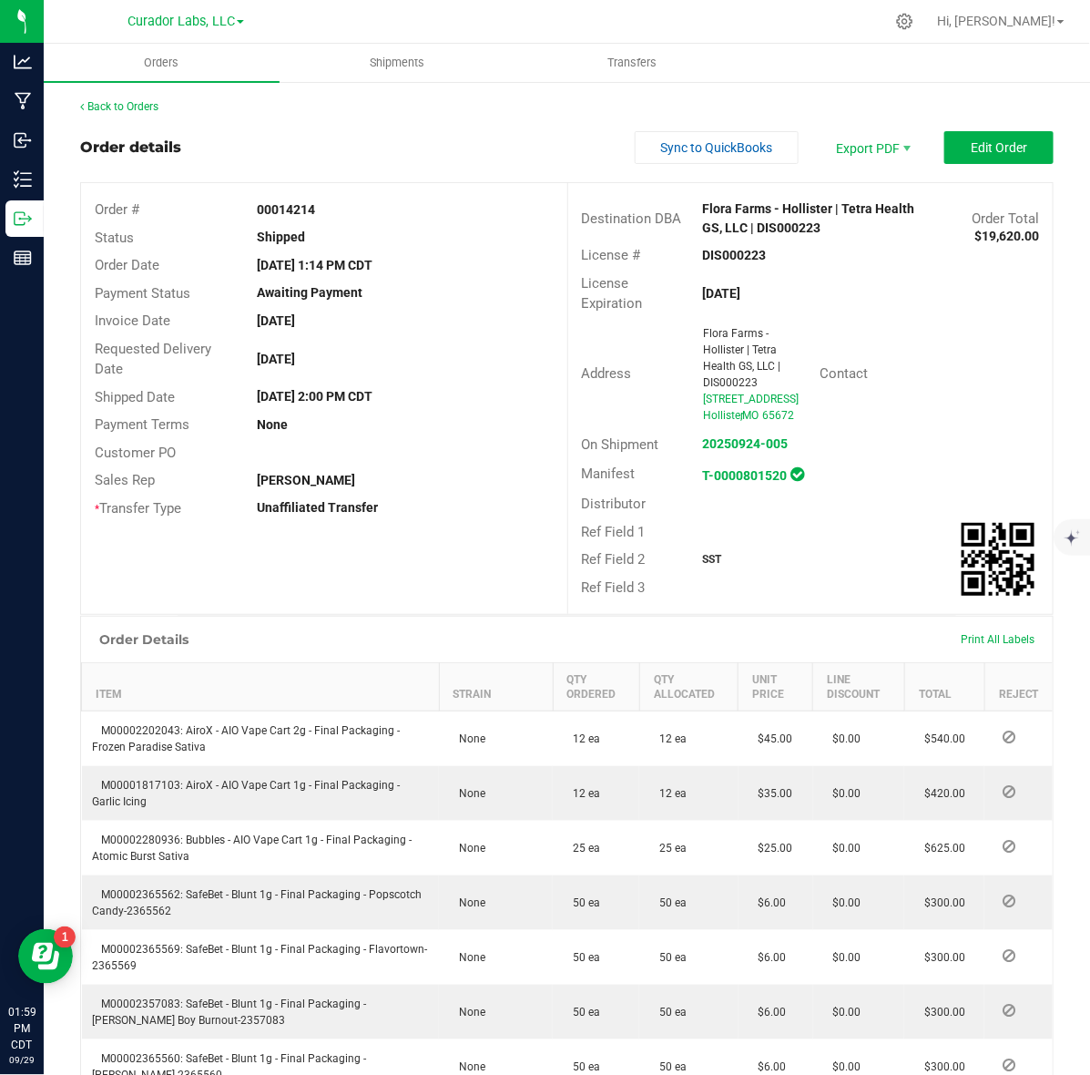
click at [749, 261] on strong "DIS000223" at bounding box center [735, 255] width 64 height 15
click at [280, 208] on strong "00014214" at bounding box center [286, 209] width 58 height 15
click at [691, 568] on div "SST" at bounding box center [791, 559] width 202 height 16
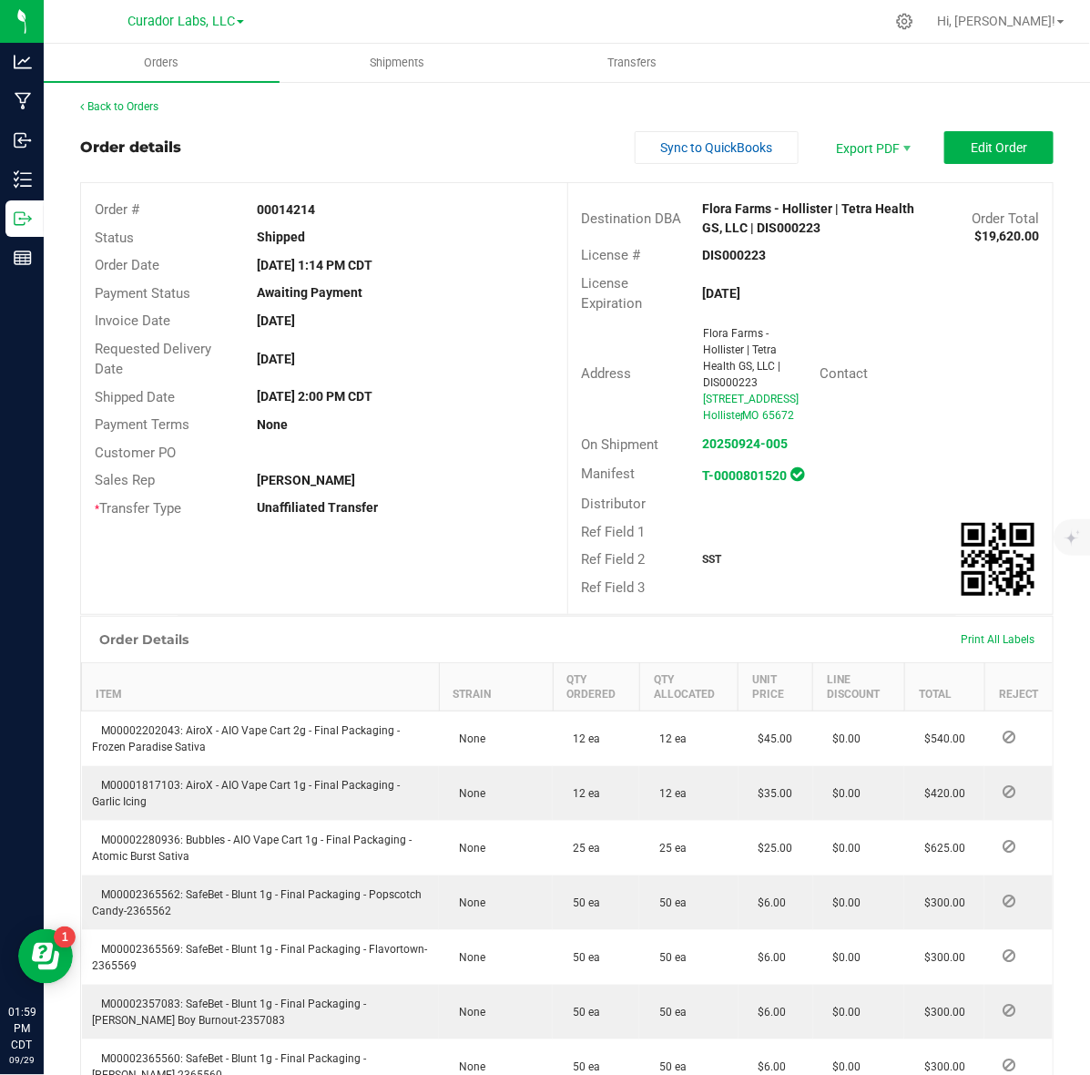
click at [691, 568] on div "SST" at bounding box center [791, 559] width 202 height 16
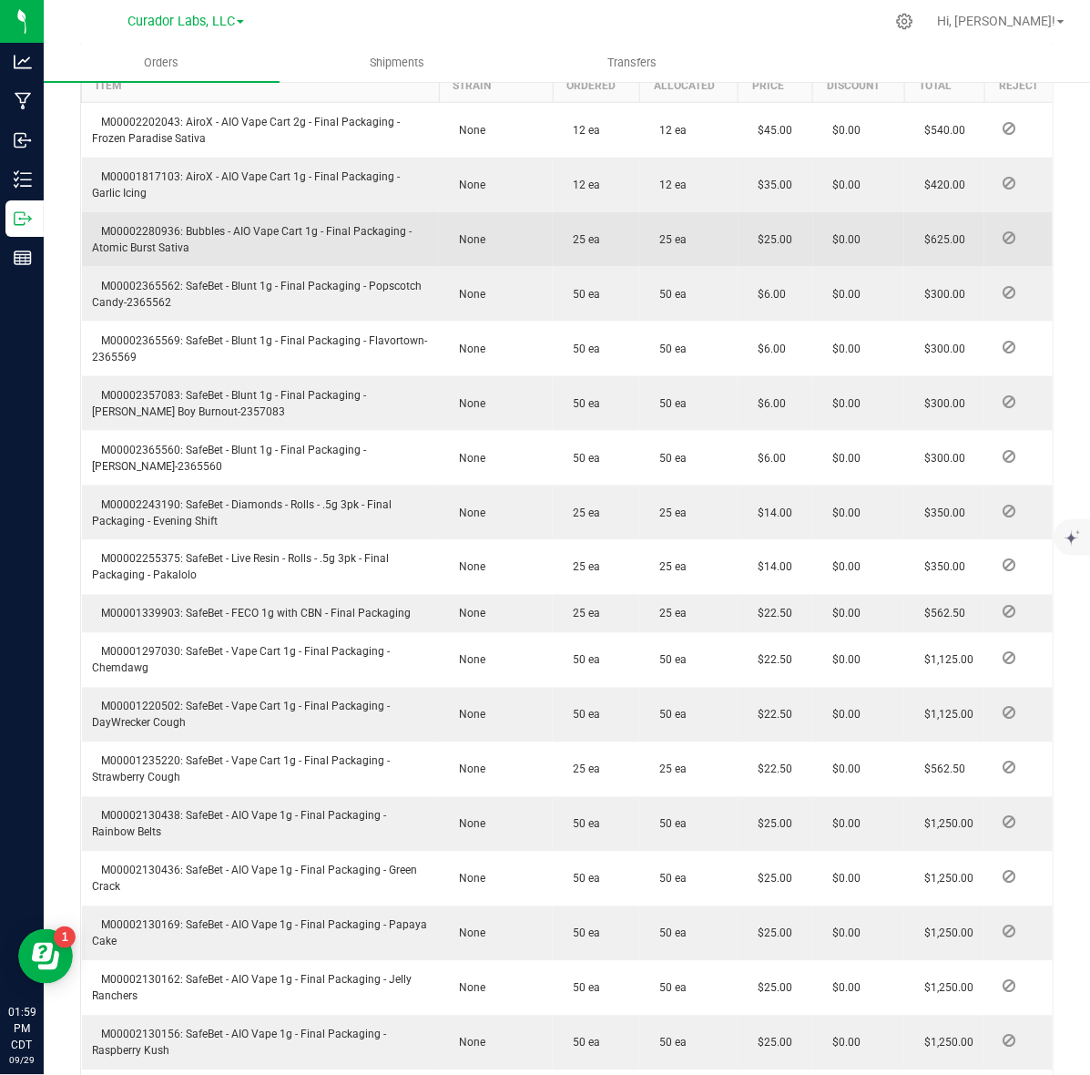
scroll to position [569, 0]
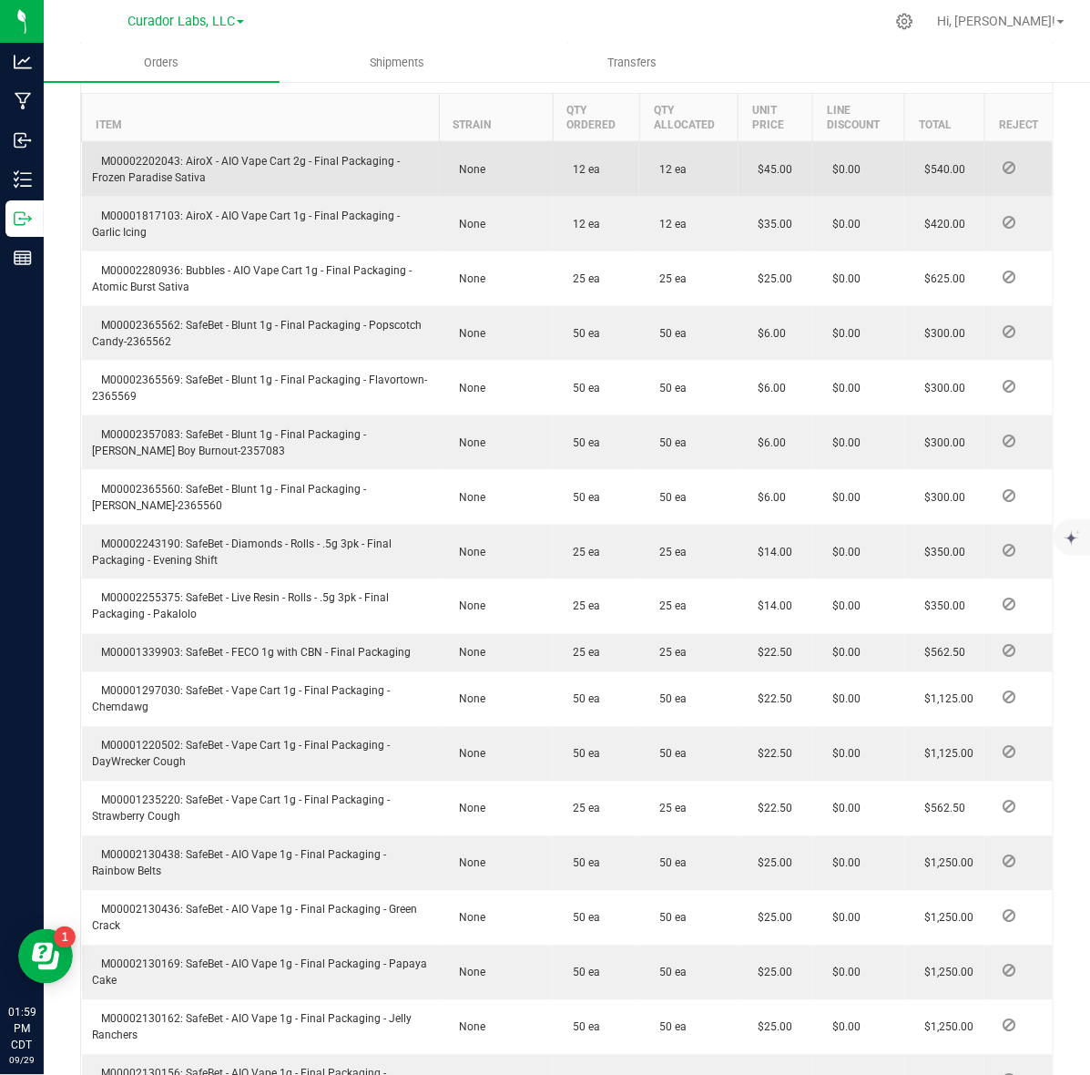
click at [138, 165] on td "M00002202043: AiroX - AIO Vape Cart 2g - Final Packaging - Frozen Paradise Sati…" at bounding box center [261, 170] width 358 height 56
click at [148, 179] on span "M00002202043: AiroX - AIO Vape Cart 2g - Final Packaging - Frozen Paradise Sati…" at bounding box center [247, 169] width 308 height 29
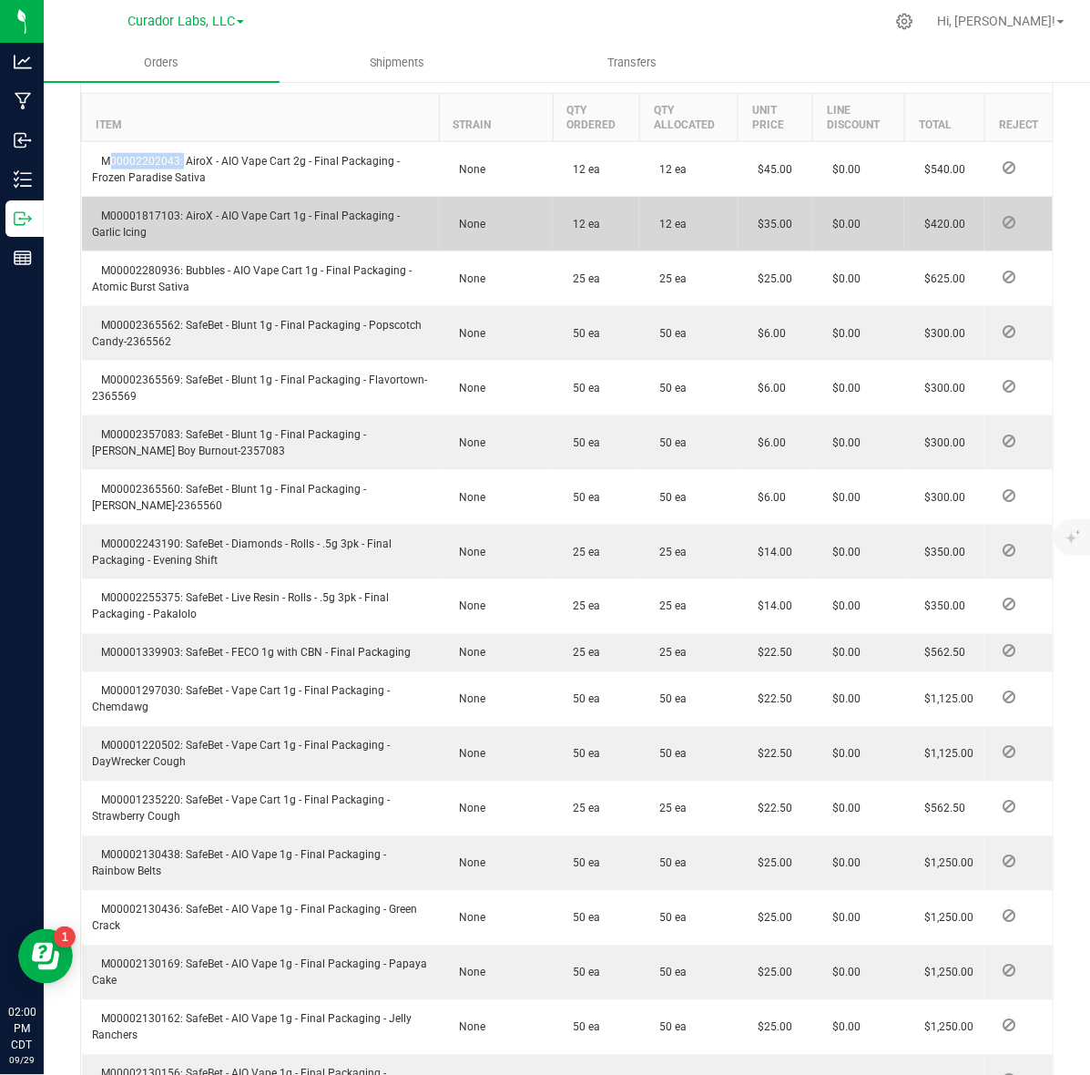
click at [155, 226] on span "M00001817103: AiroX - AIO Vape Cart 1g - Final Packaging - Garlic Icing" at bounding box center [247, 224] width 308 height 29
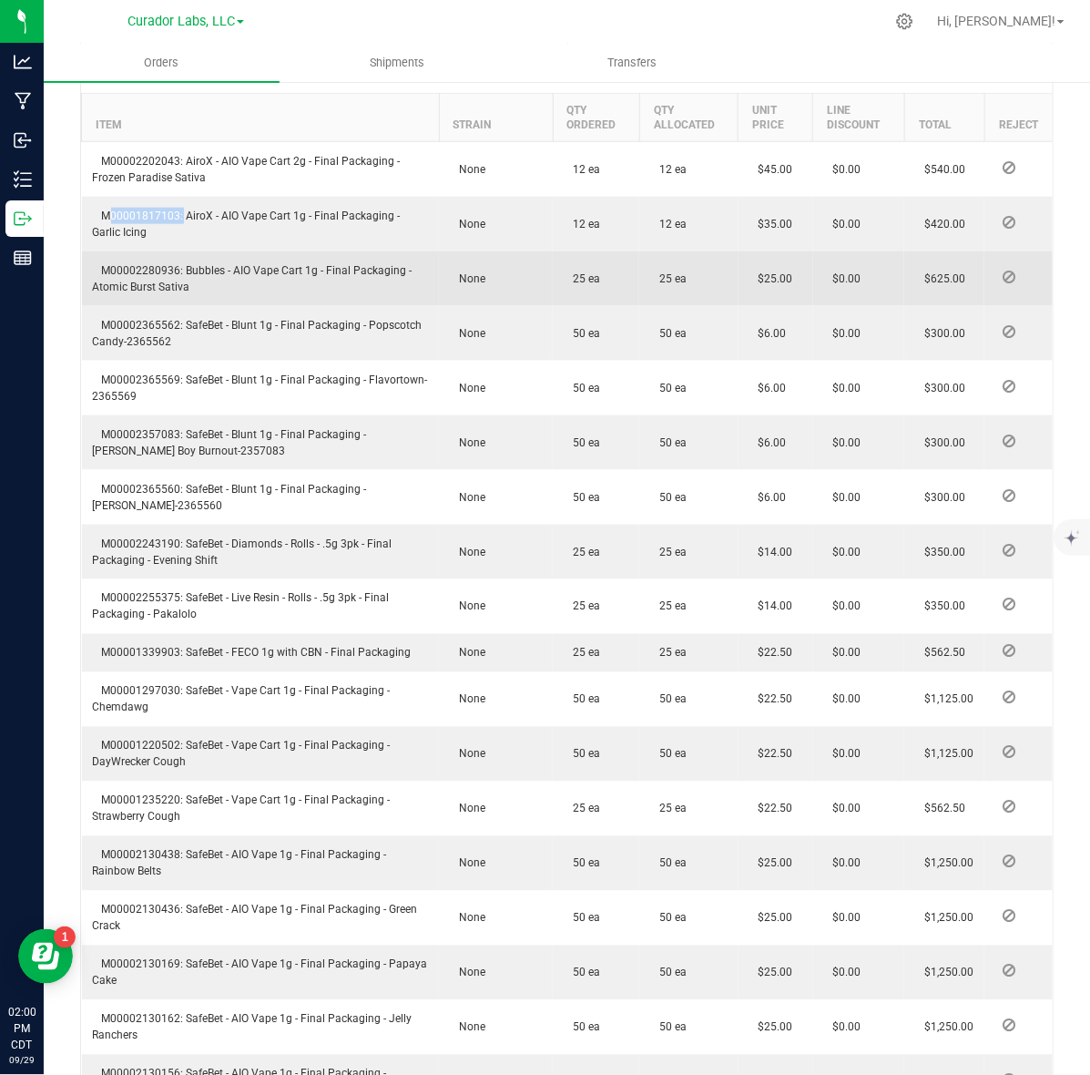
click at [158, 287] on span "M00002280936: Bubbles - AIO Vape Cart 1g - Final Packaging - Atomic Burst Sativa" at bounding box center [253, 278] width 320 height 29
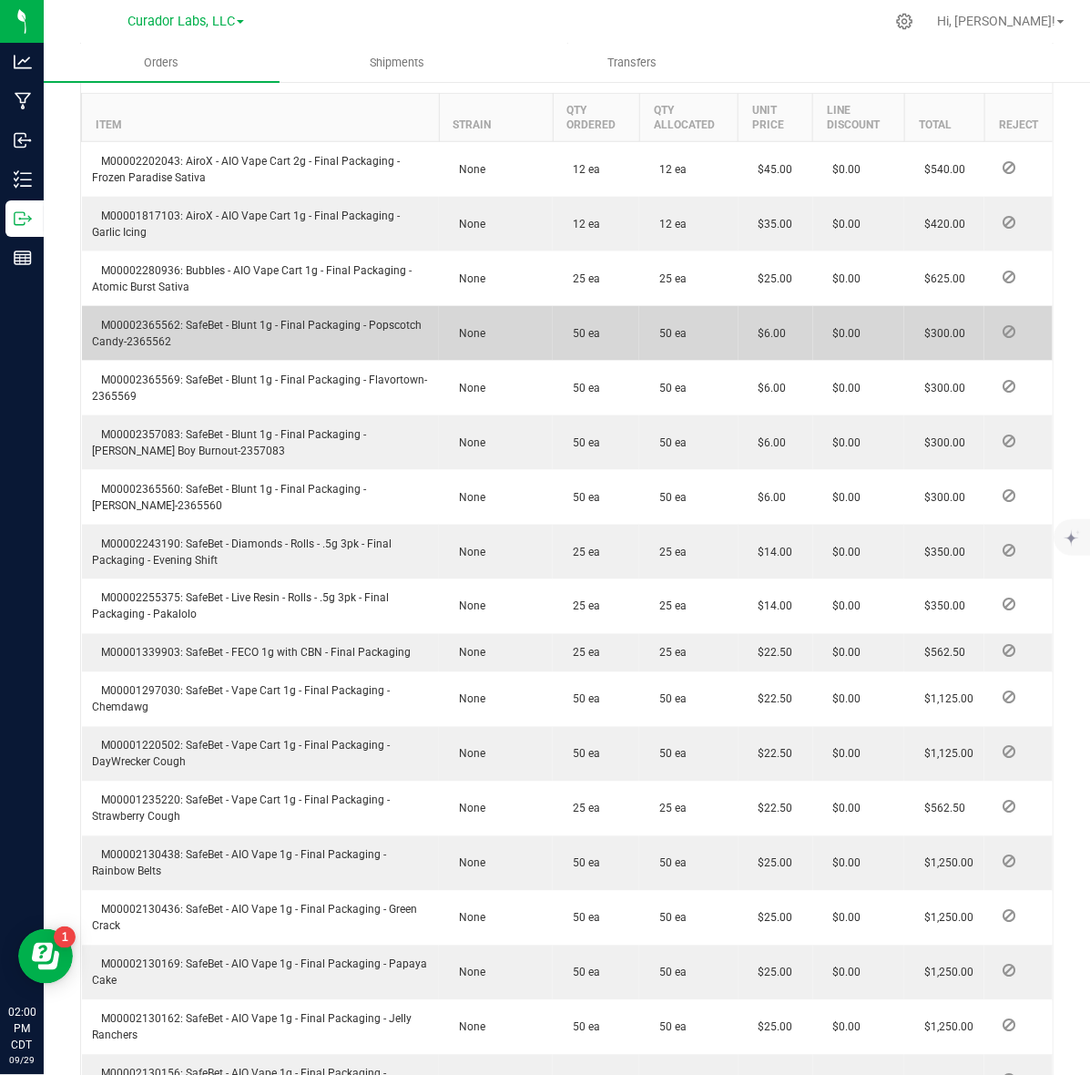
click at [135, 342] on span "M00002365562: SafeBet - Blunt 1g - Final Packaging - Popscotch Candy-2365562" at bounding box center [258, 333] width 330 height 29
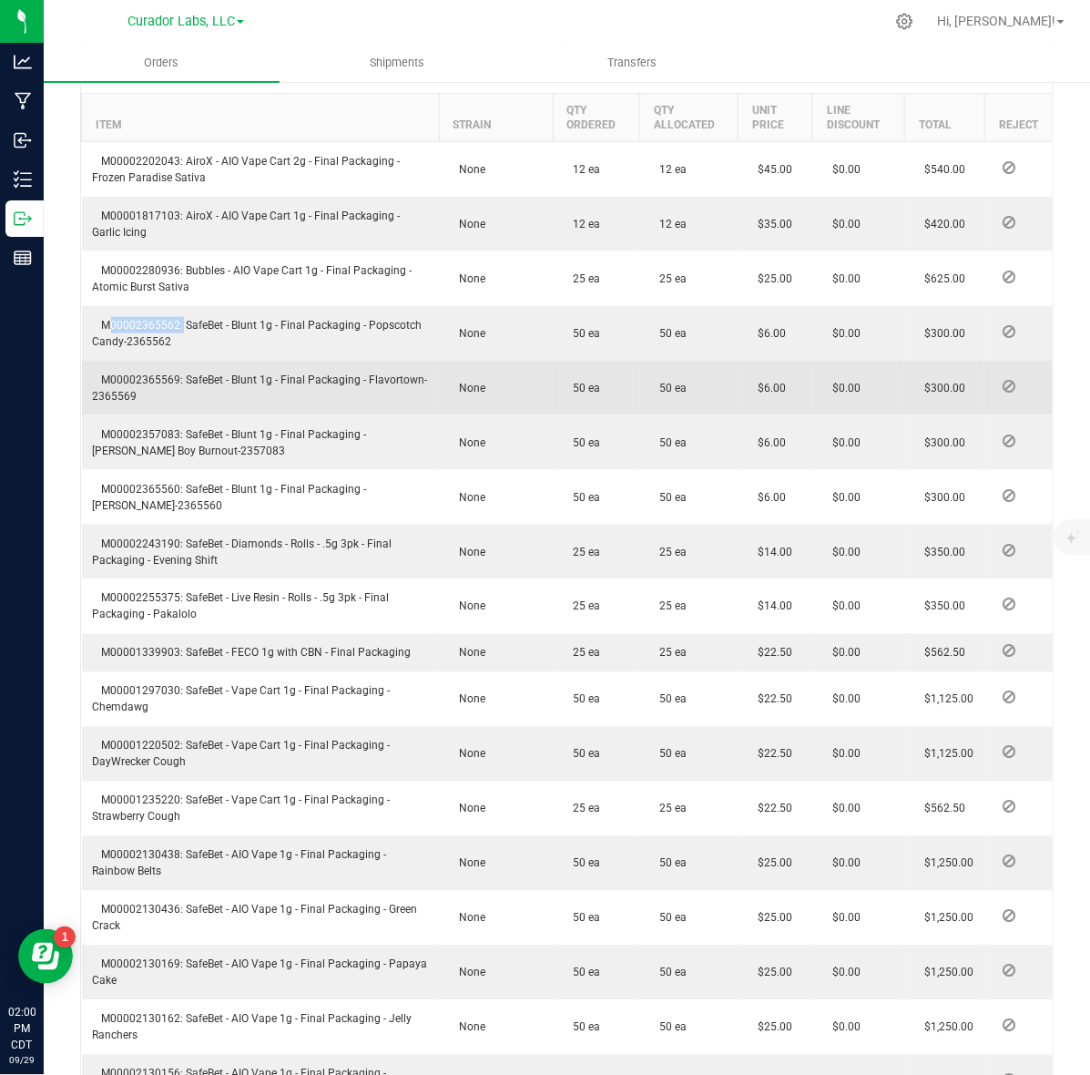
click at [167, 401] on span "M00002365569: SafeBet - Blunt 1g - Final Packaging - Flavortown-2365569" at bounding box center [260, 387] width 335 height 29
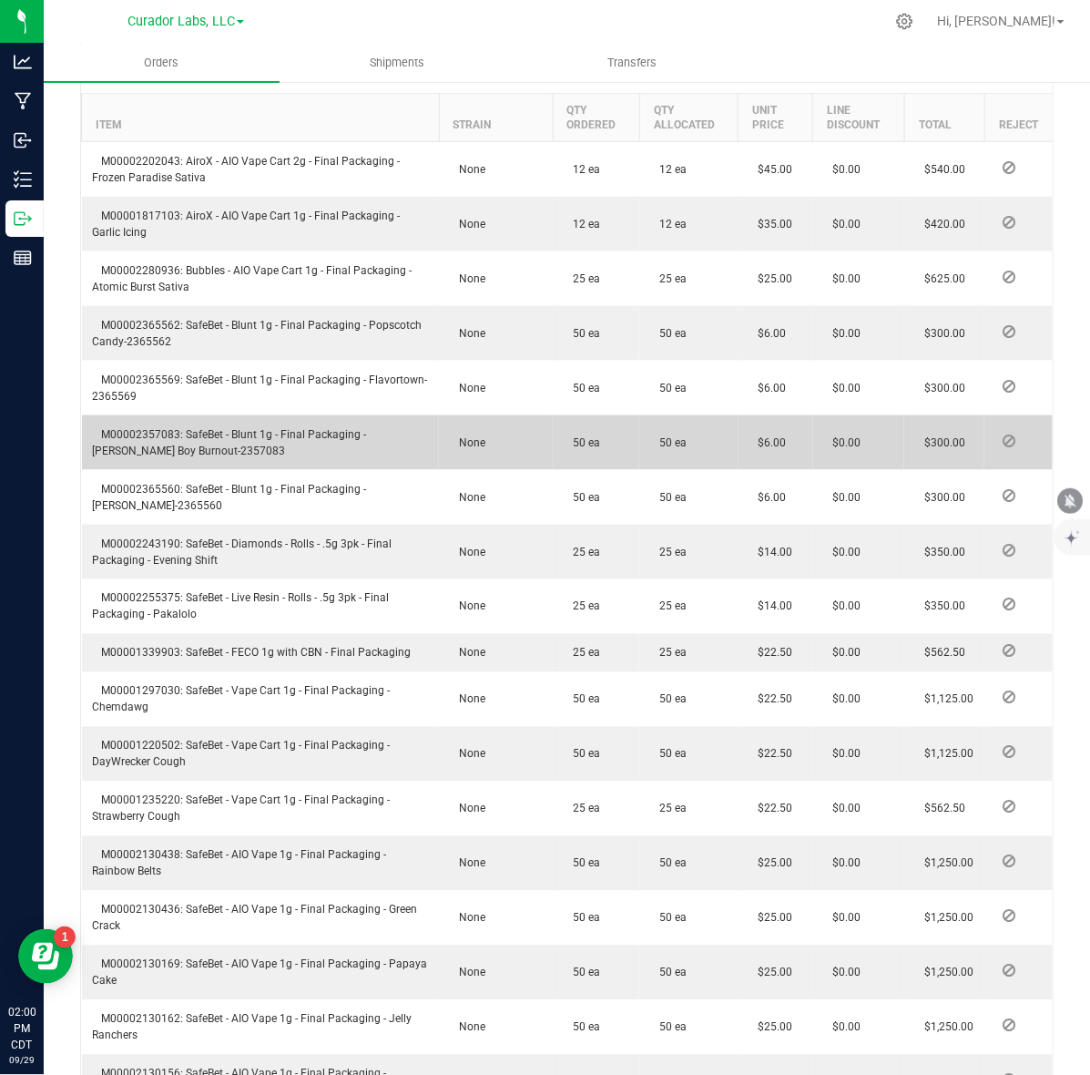
click at [153, 453] on span "M00002357083: SafeBet - Blunt 1g - Final Packaging - Beamer Boy Burnout-2357083" at bounding box center [230, 442] width 274 height 29
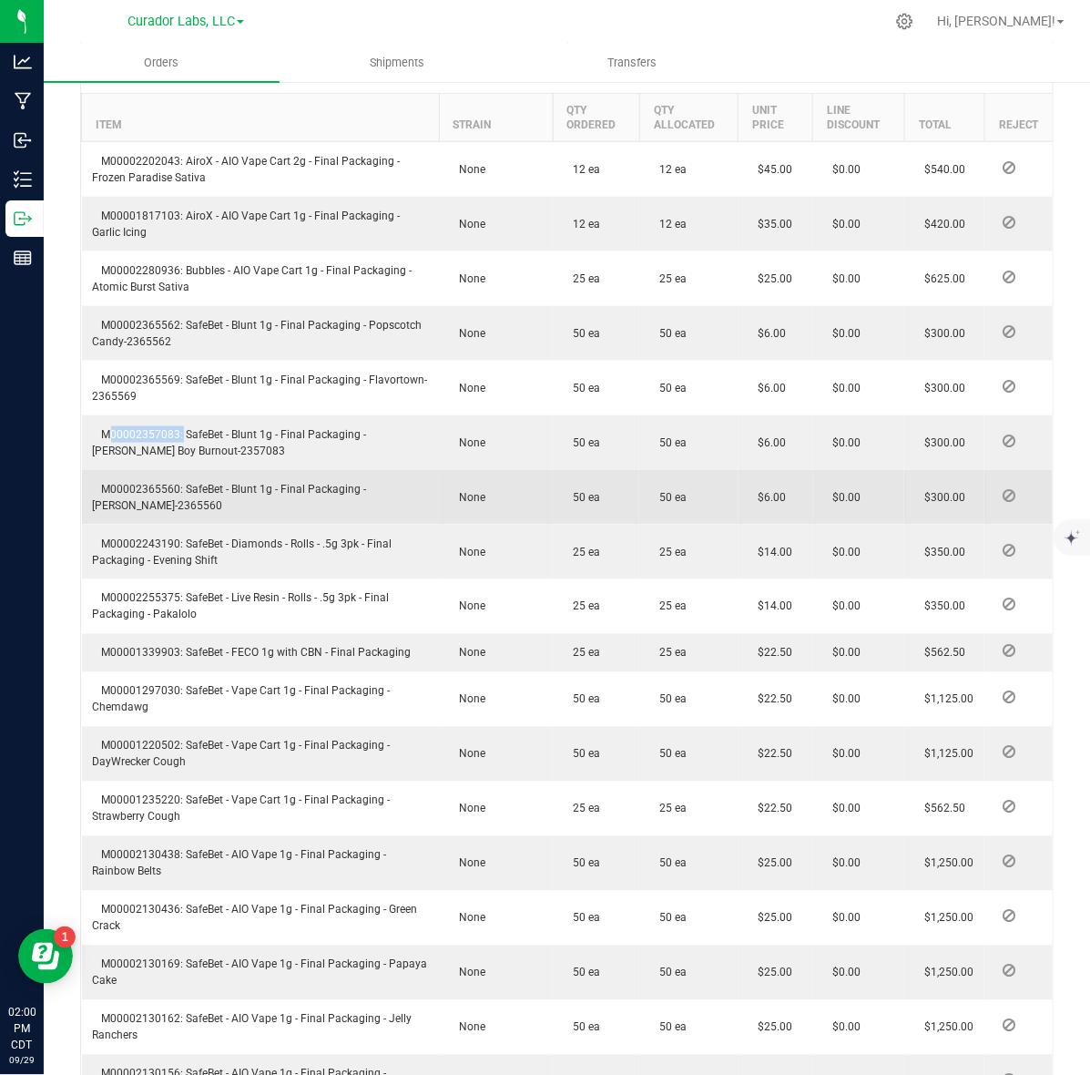
click at [150, 517] on td "M00002365560: SafeBet - Blunt 1g - Final Packaging - Lovie-2365560" at bounding box center [261, 497] width 358 height 55
click at [150, 506] on span "M00002365560: SafeBet - Blunt 1g - Final Packaging - Lovie-2365560" at bounding box center [230, 497] width 274 height 29
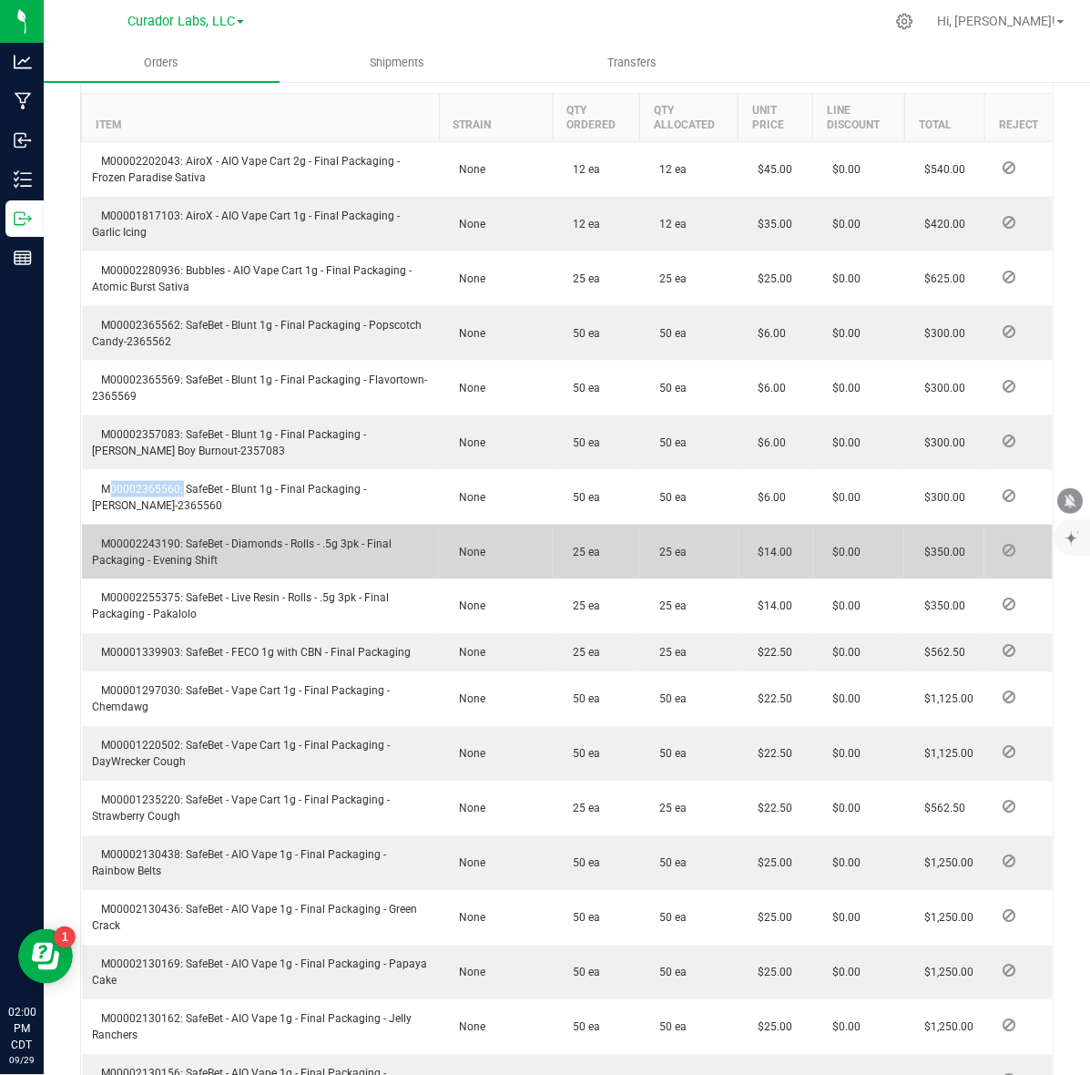
click at [138, 552] on td "M00002243190: SafeBet - Diamonds - Rolls - .5g 3pk - Final Packaging - Evening …" at bounding box center [261, 552] width 358 height 55
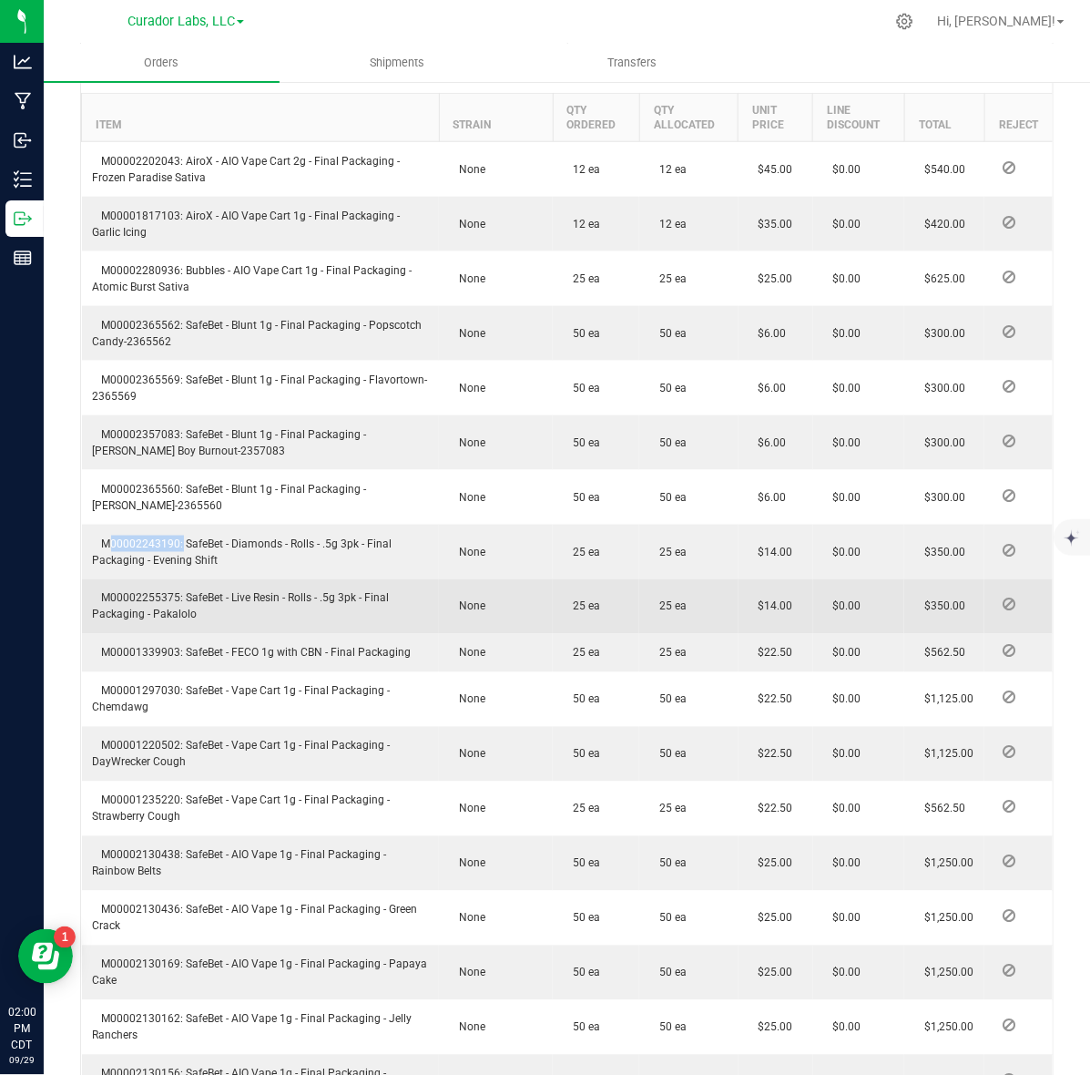
click at [158, 617] on span "M00002255375: SafeBet - Live Resin - Rolls - .5g 3pk - Final Packaging - Pakalo…" at bounding box center [241, 606] width 297 height 29
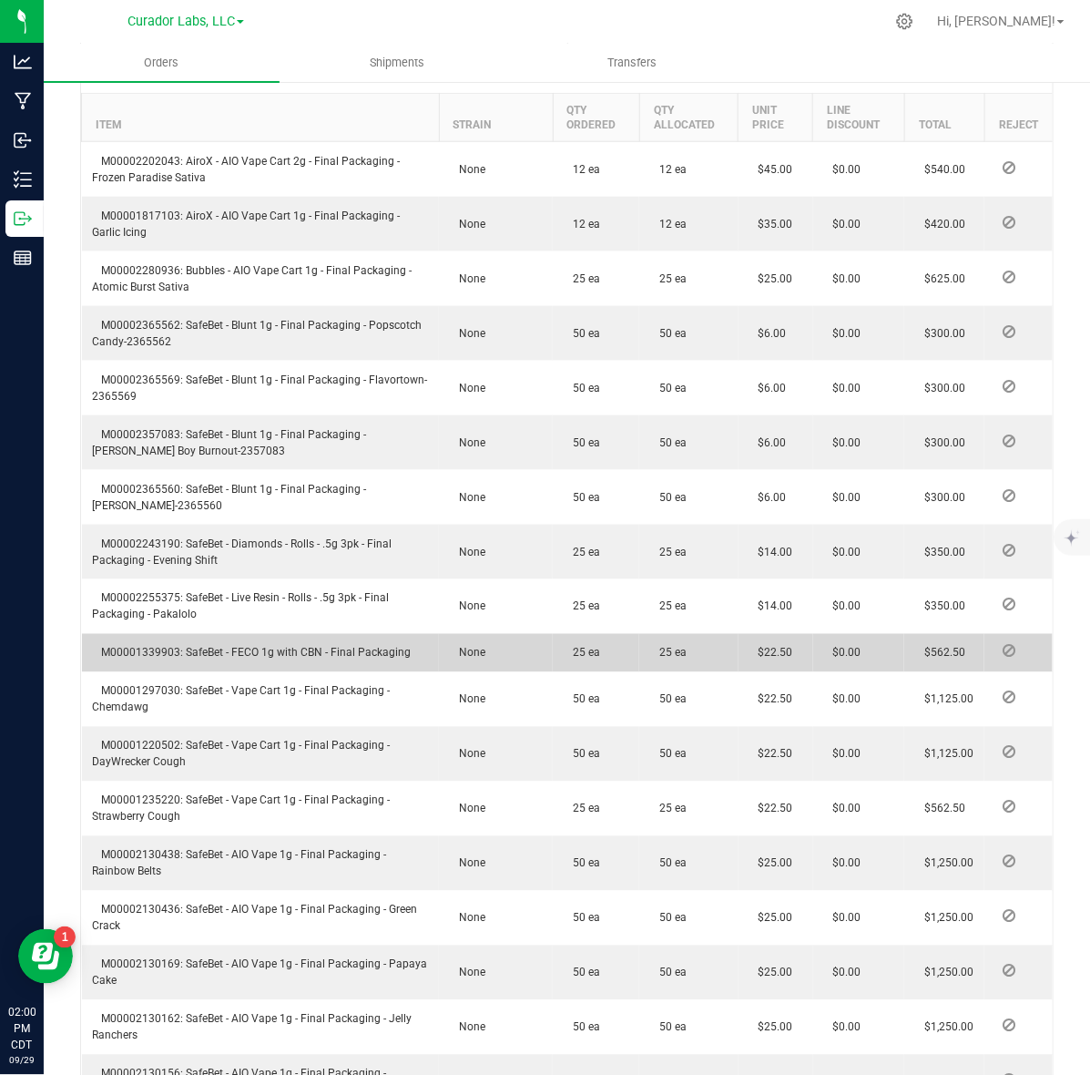
click at [133, 660] on span "M00001339903: SafeBet - FECO 1g with CBN - Final Packaging" at bounding box center [252, 653] width 319 height 13
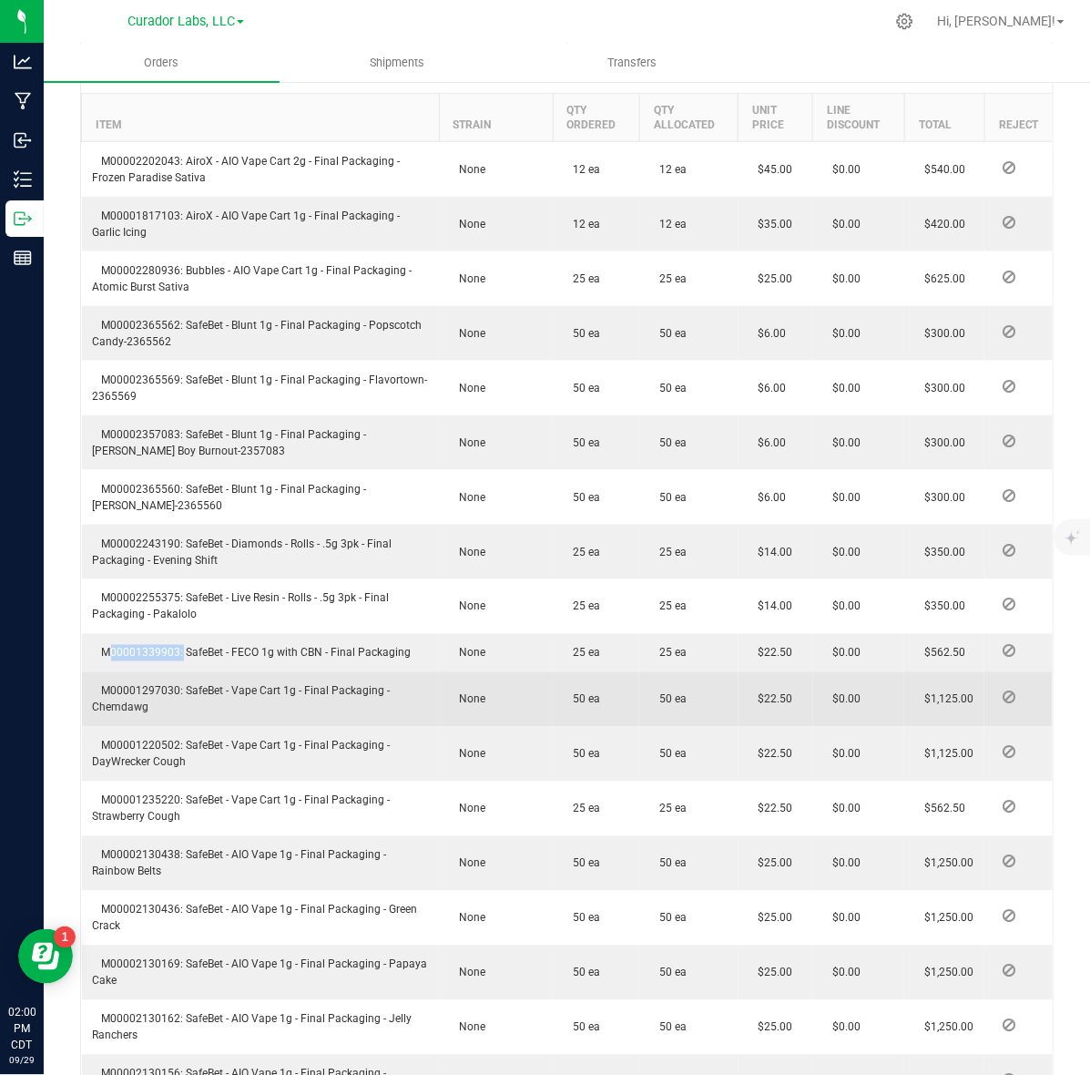
click at [144, 706] on span "M00001297030: SafeBet - Vape Cart 1g - Final Packaging - Chemdawg" at bounding box center [242, 699] width 298 height 29
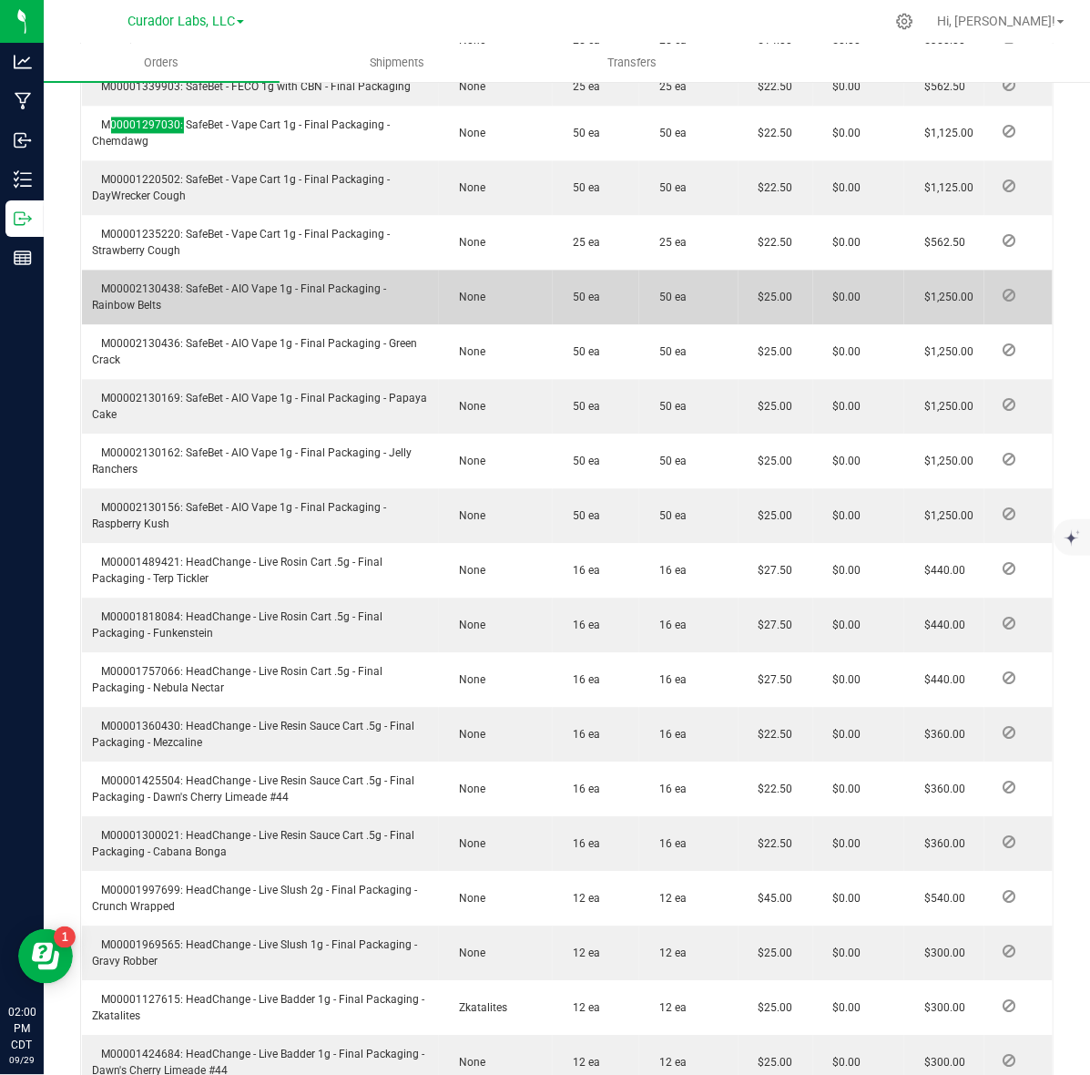
scroll to position [1139, 0]
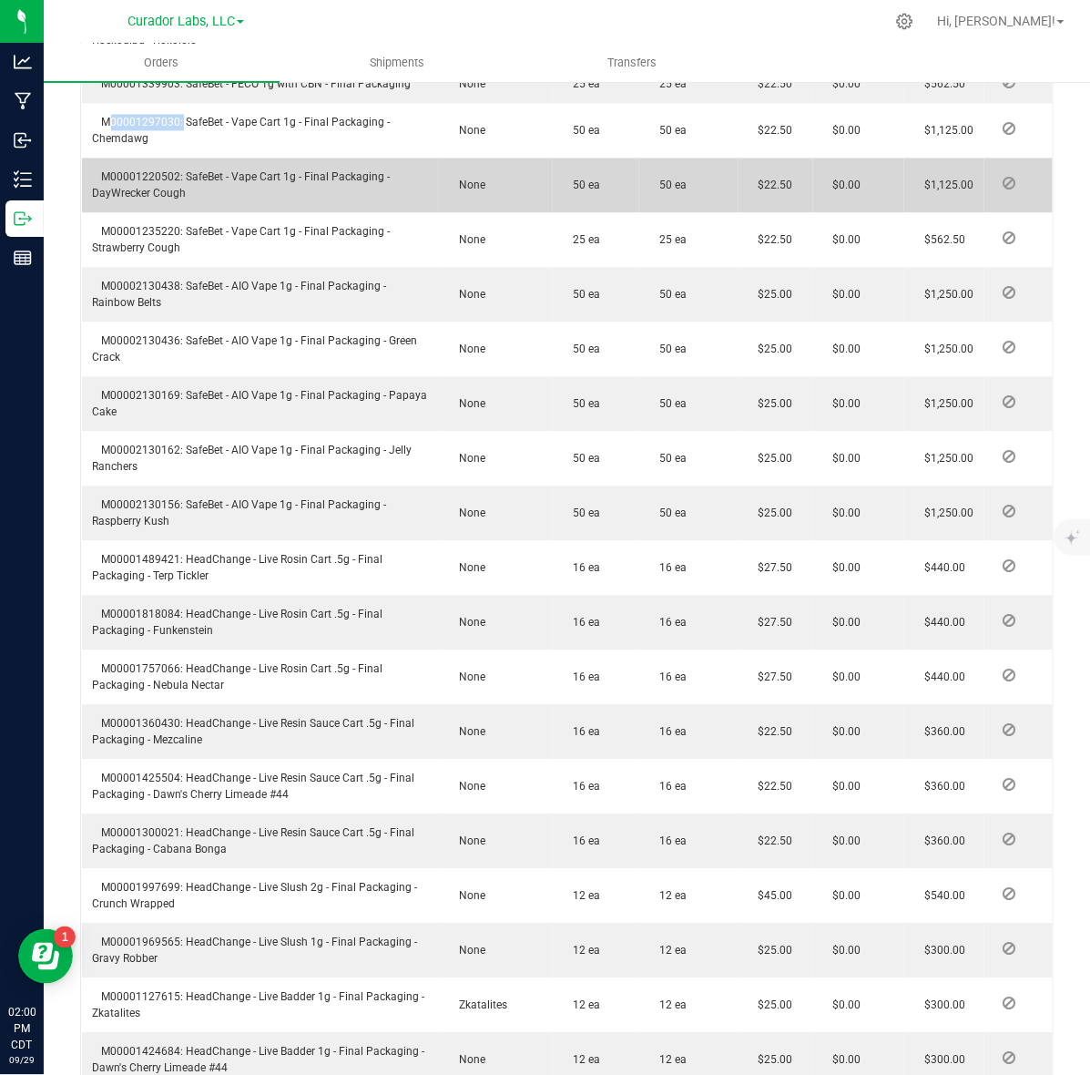
click at [133, 192] on span "M00001220502: SafeBet - Vape Cart 1g - Final Packaging - DayWrecker Cough" at bounding box center [242, 184] width 298 height 29
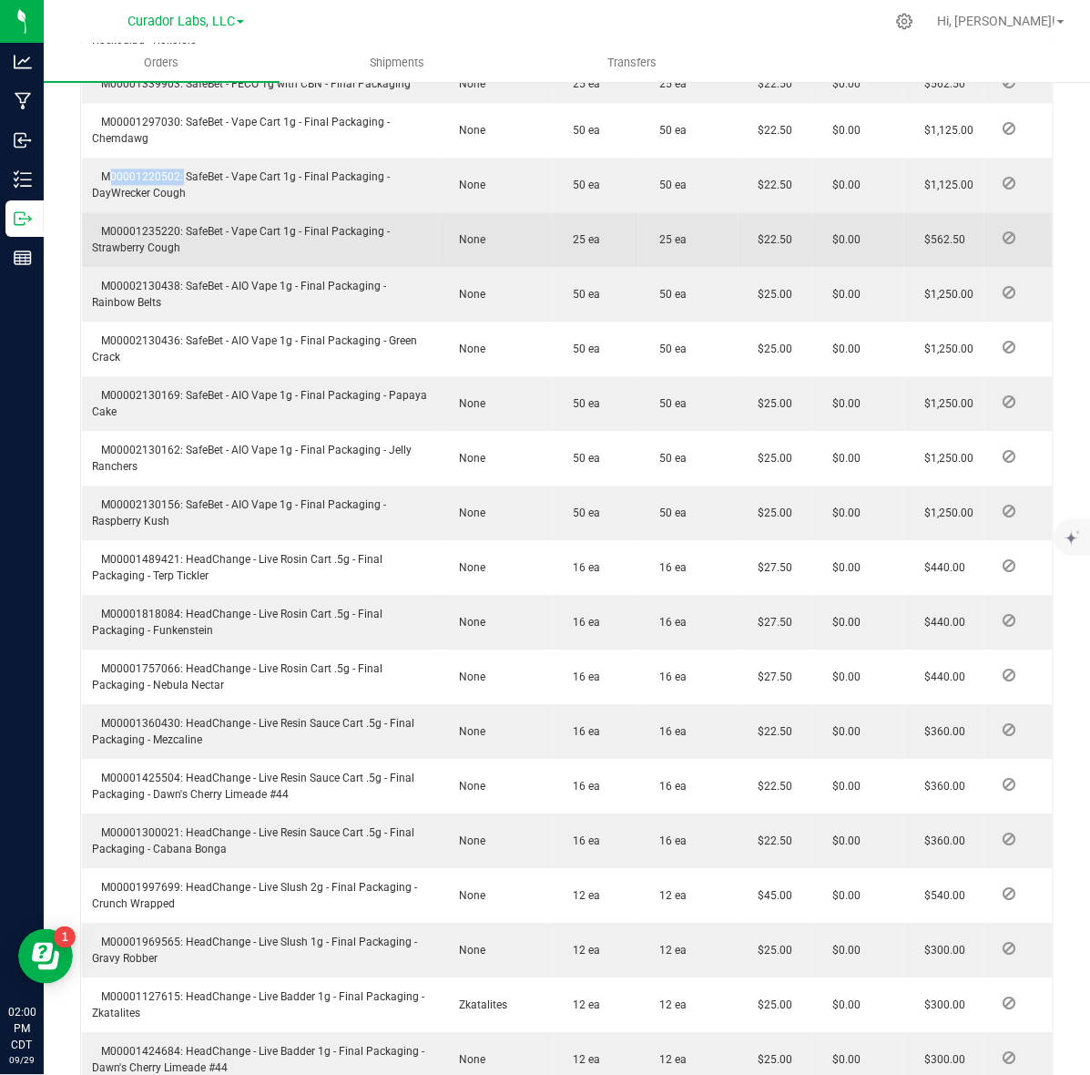
click at [164, 252] on span "M00001235220: SafeBet - Vape Cart 1g - Final Packaging - Strawberry Cough" at bounding box center [242, 239] width 298 height 29
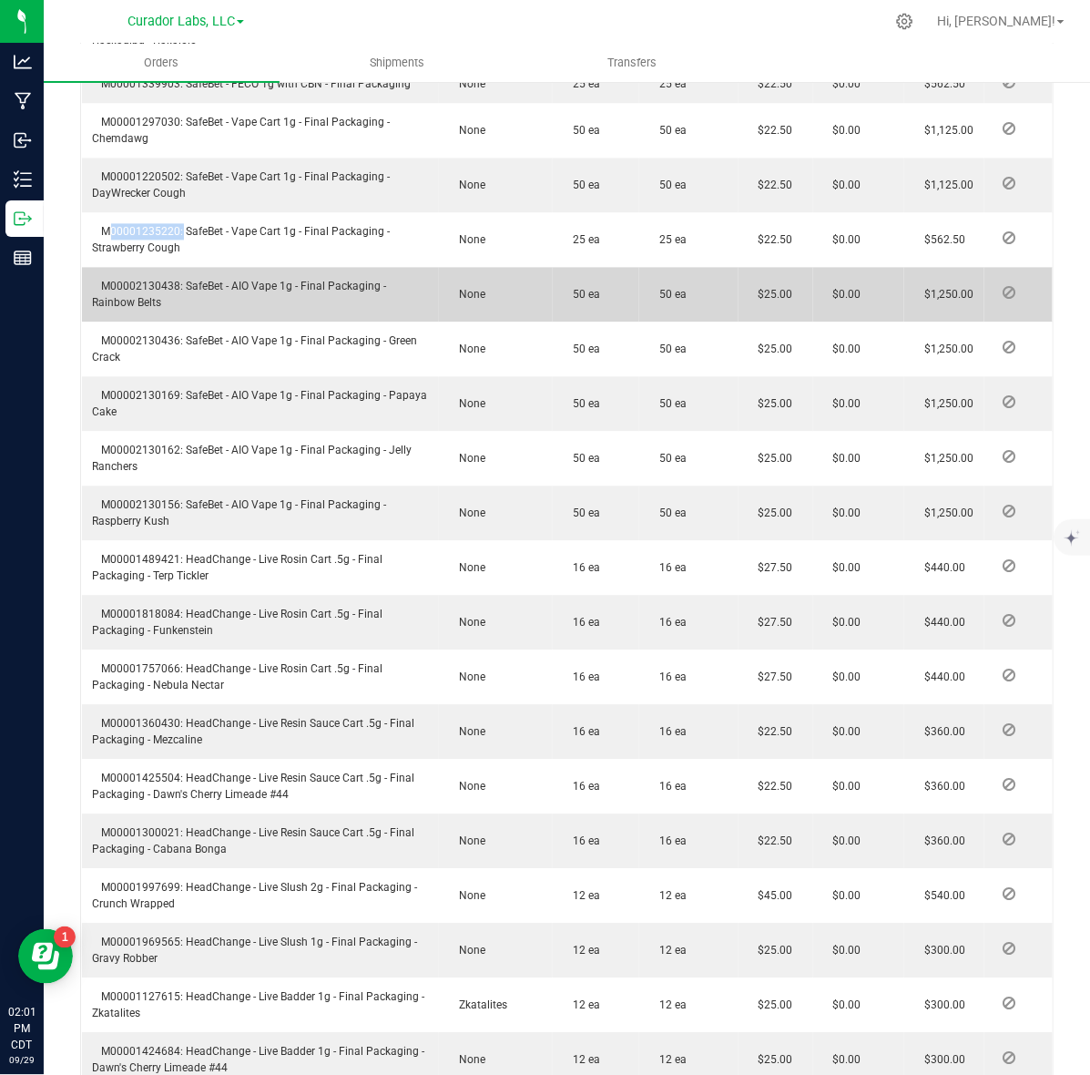
click at [144, 301] on span "M00002130438: SafeBet - AIO Vape 1g - Final Packaging - Rainbow Belts" at bounding box center [240, 294] width 294 height 29
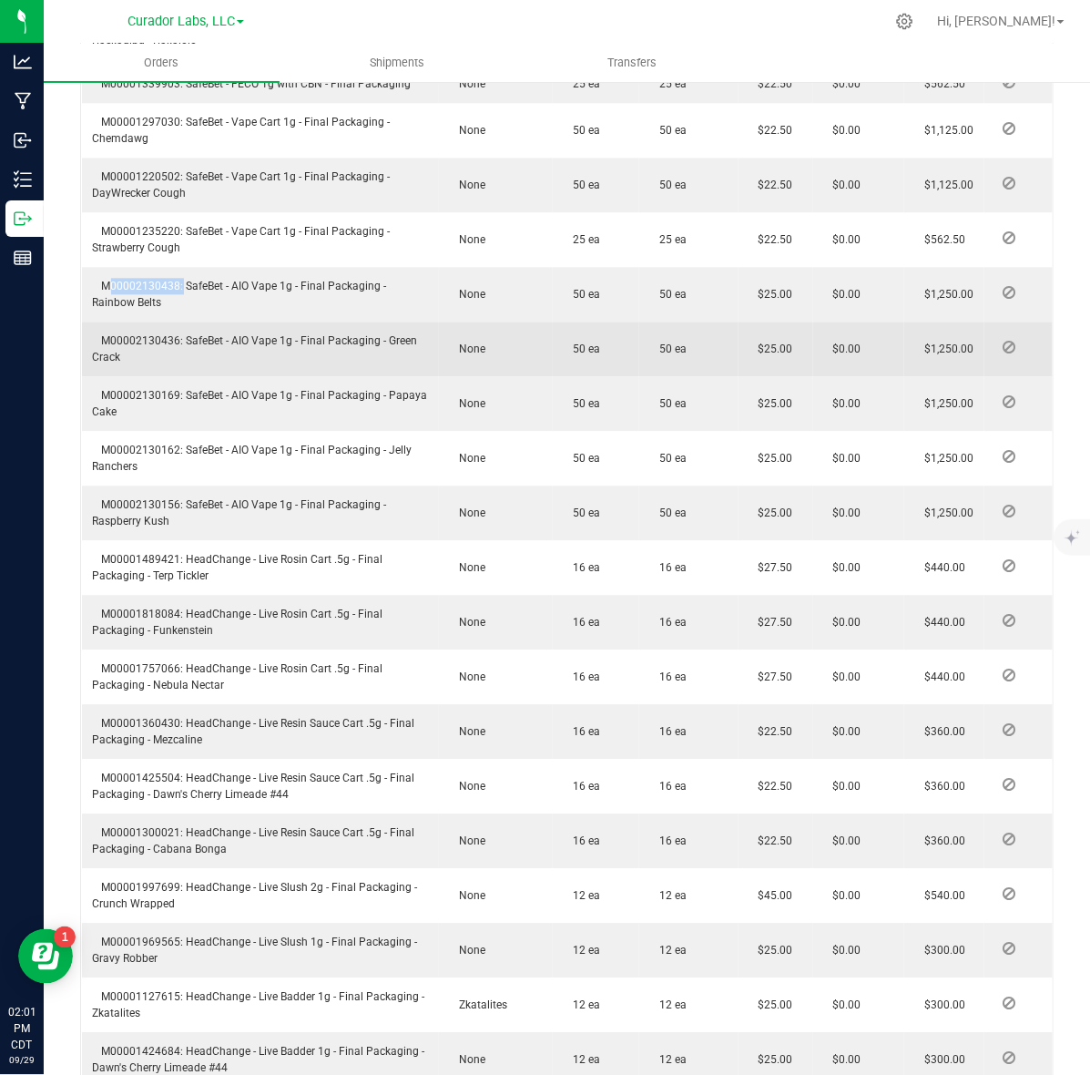
click at [161, 356] on span "M00002130436: SafeBet - AIO Vape 1g - Final Packaging - Green Crack" at bounding box center [255, 348] width 325 height 29
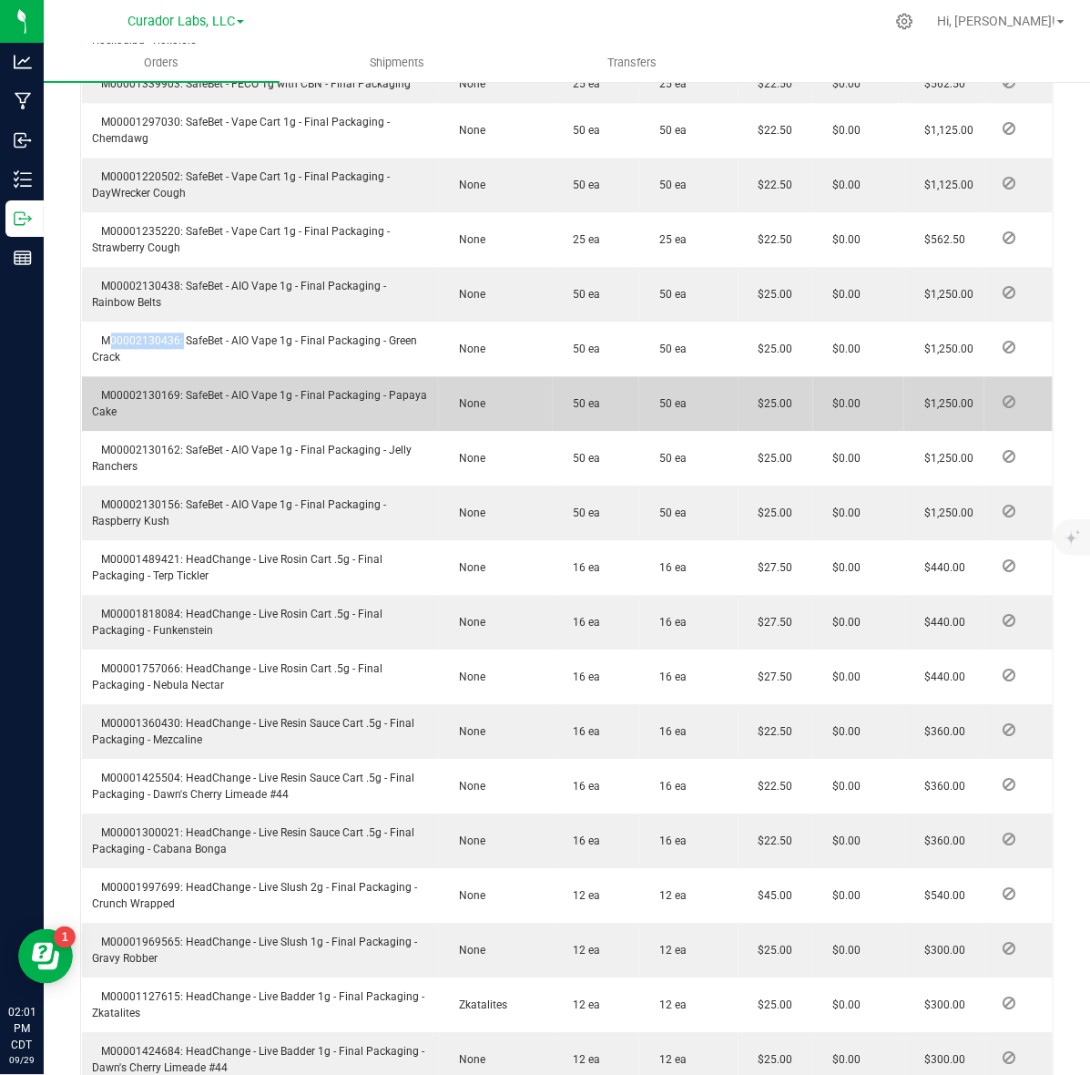
click at [158, 408] on span "M00002130169: SafeBet - AIO Vape 1g - Final Packaging - Papaya Cake" at bounding box center [260, 403] width 335 height 29
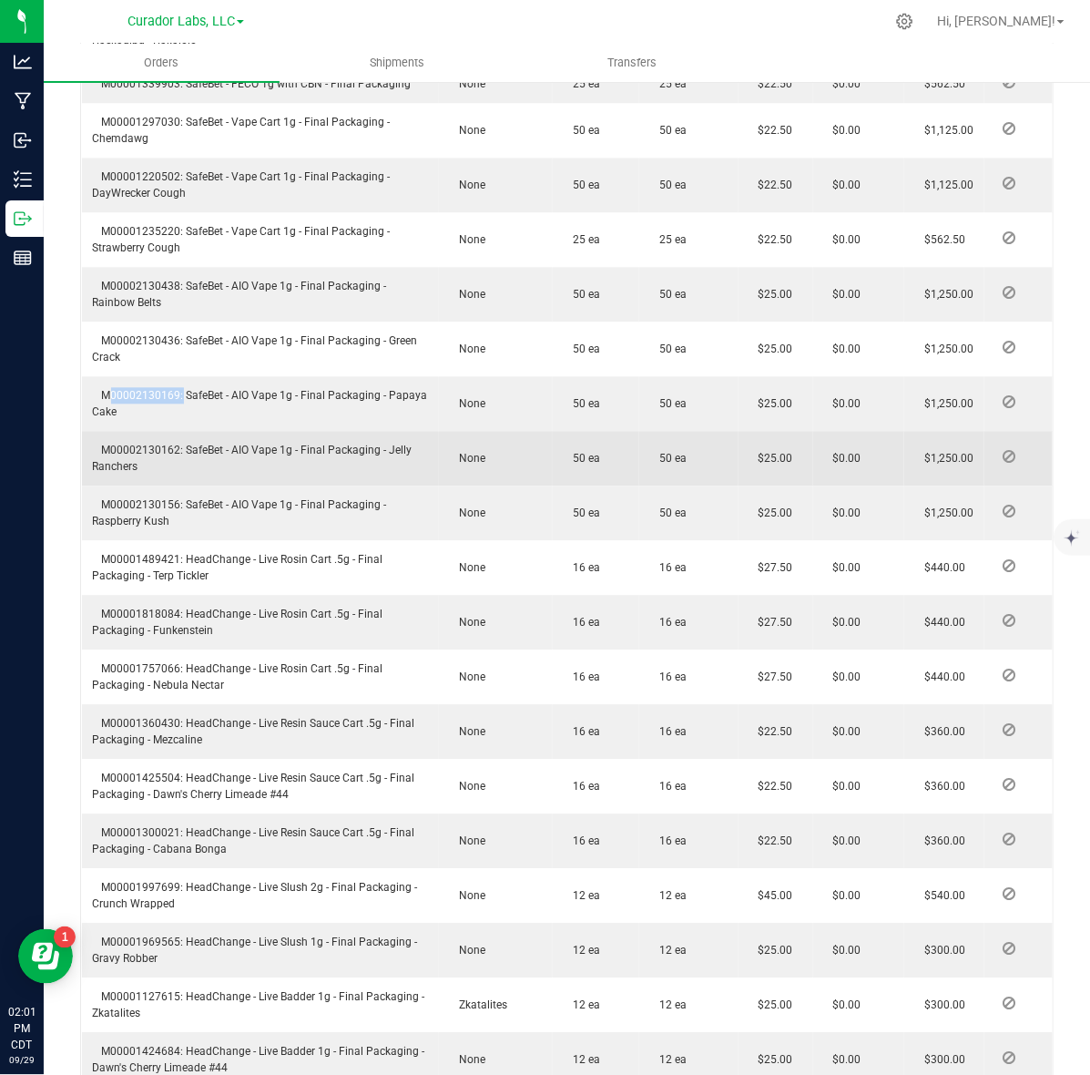
click at [158, 472] on td "M00002130162: SafeBet - AIO Vape 1g - Final Packaging - Jelly Ranchers" at bounding box center [261, 458] width 358 height 55
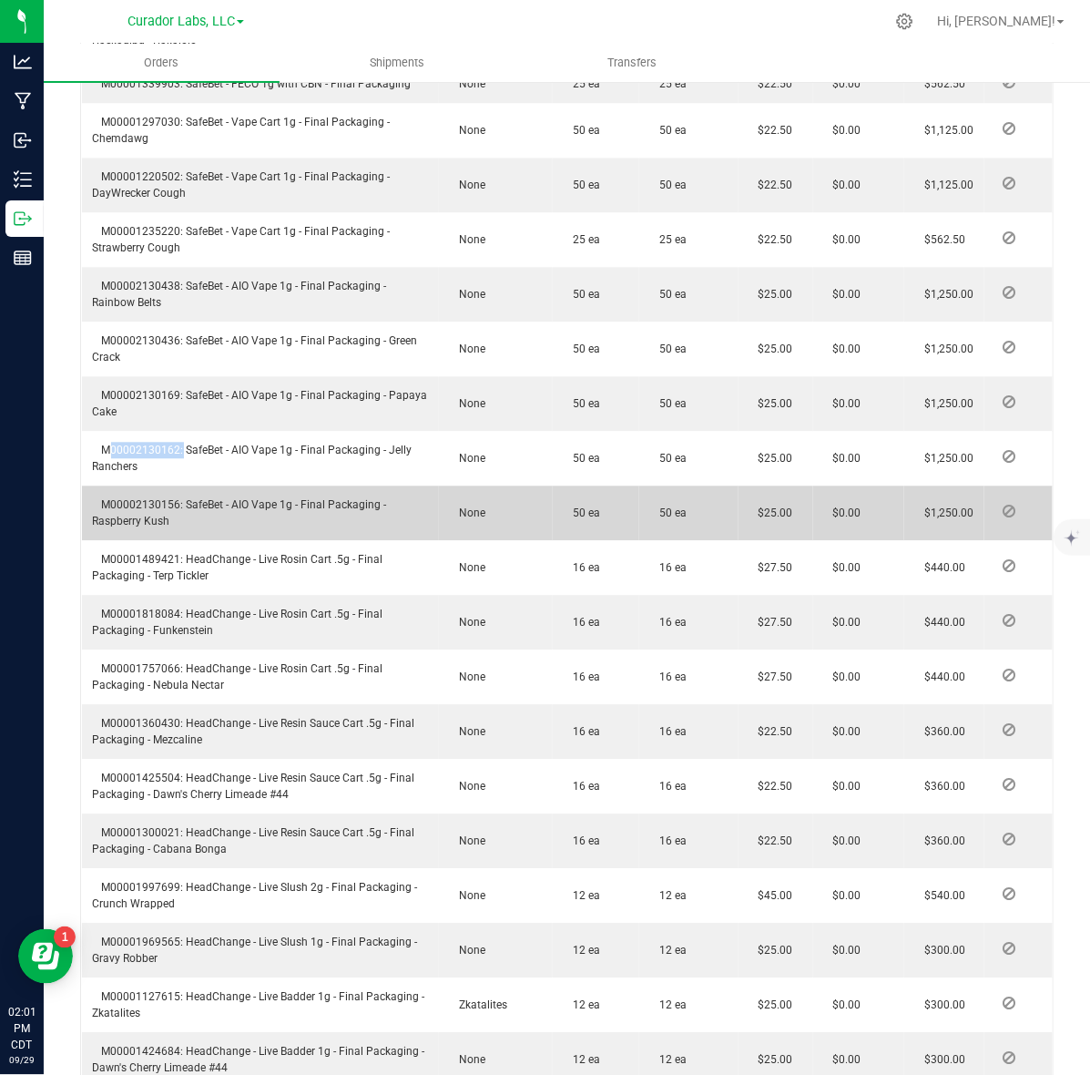
click at [161, 517] on span "M00002130156: SafeBet - AIO Vape 1g - Final Packaging - Raspberry Kush" at bounding box center [240, 512] width 294 height 29
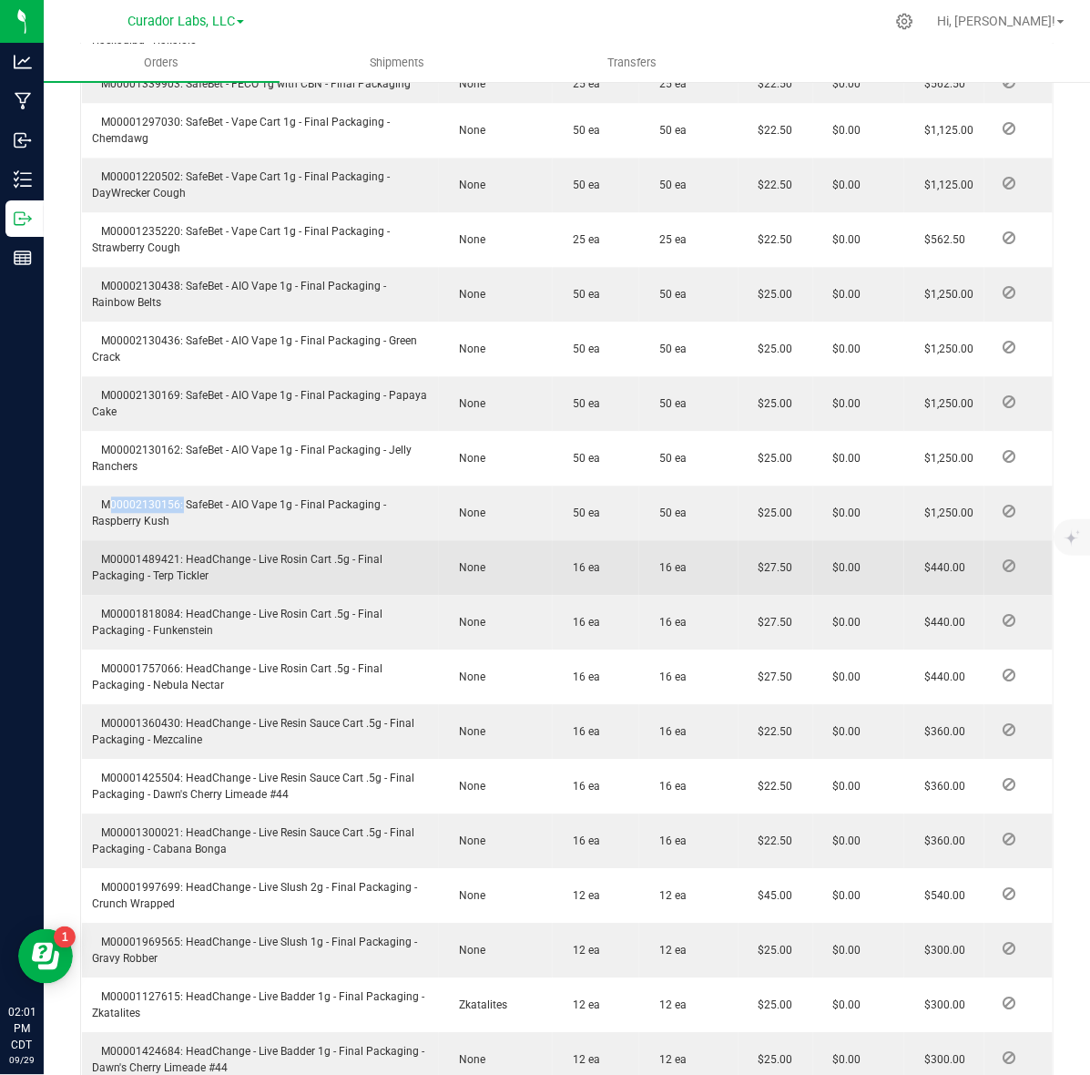
click at [148, 572] on span "M00001489421: HeadChange - Live Rosin Cart .5g - Final Packaging - Terp Tickler" at bounding box center [238, 567] width 291 height 29
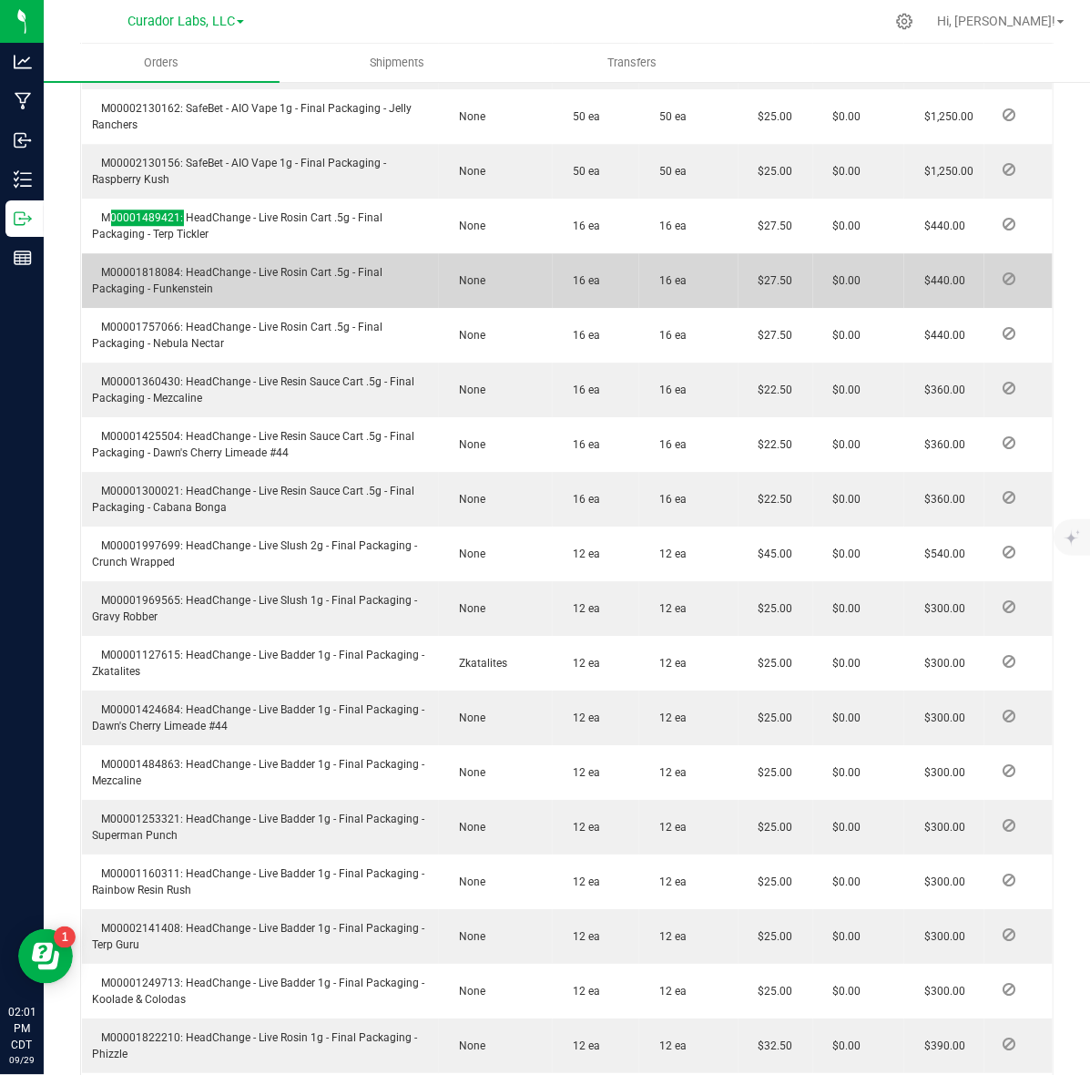
scroll to position [1594, 0]
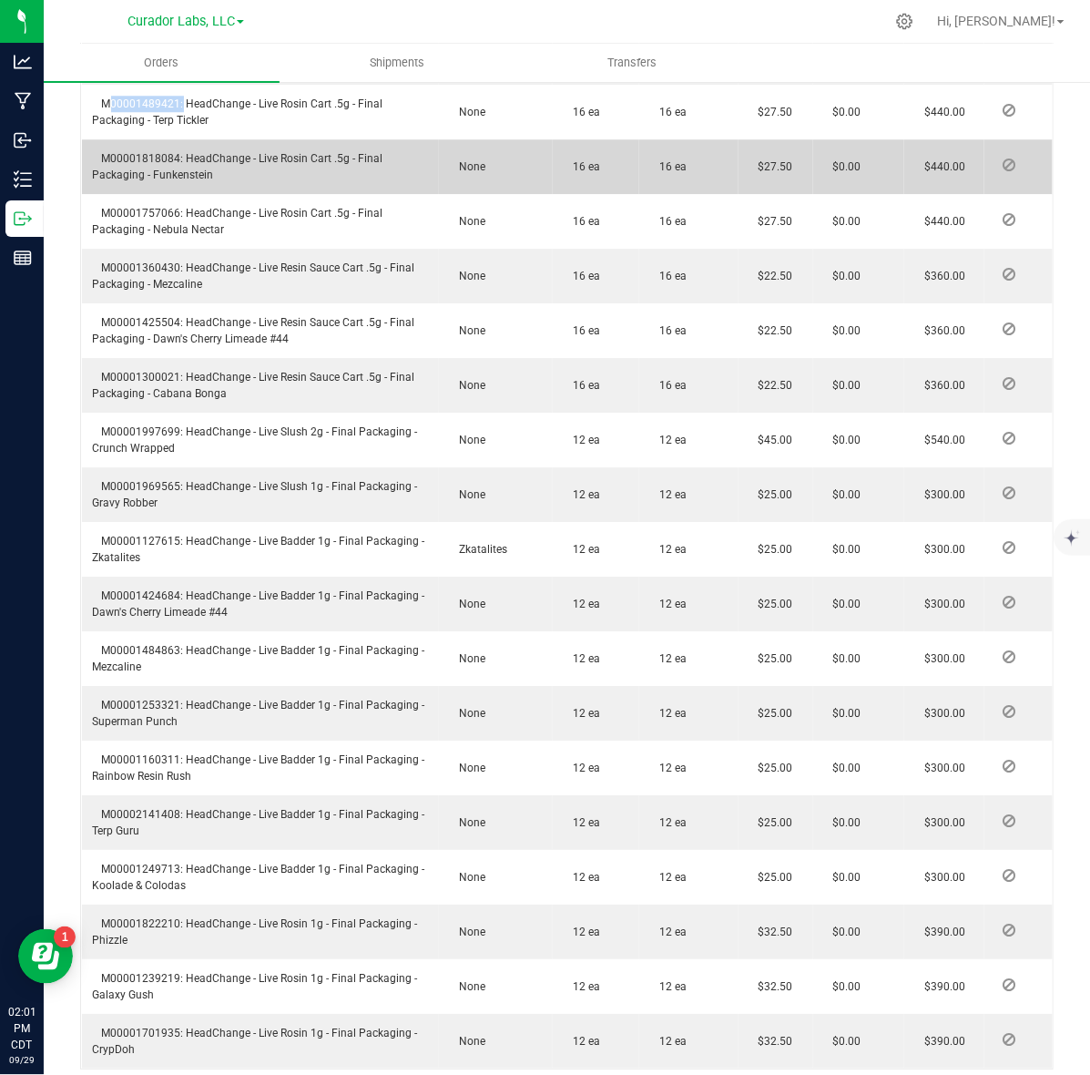
click at [165, 174] on span "M00001818084: HeadChange - Live Rosin Cart .5g - Final Packaging - Funkenstein" at bounding box center [238, 166] width 291 height 29
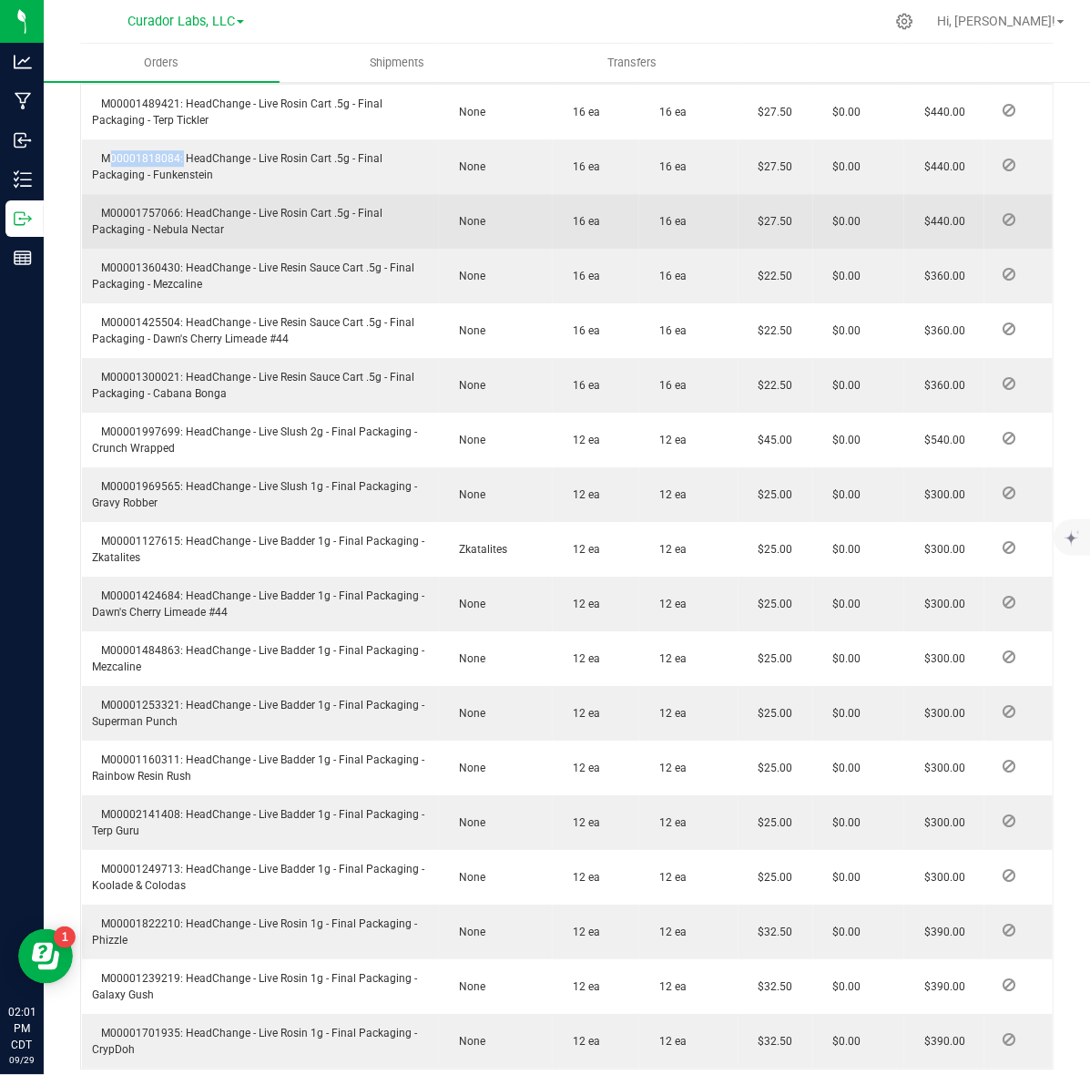
click at [115, 228] on span "M00001757066: HeadChange - Live Rosin Cart .5g - Final Packaging - Nebula Nectar" at bounding box center [238, 221] width 291 height 29
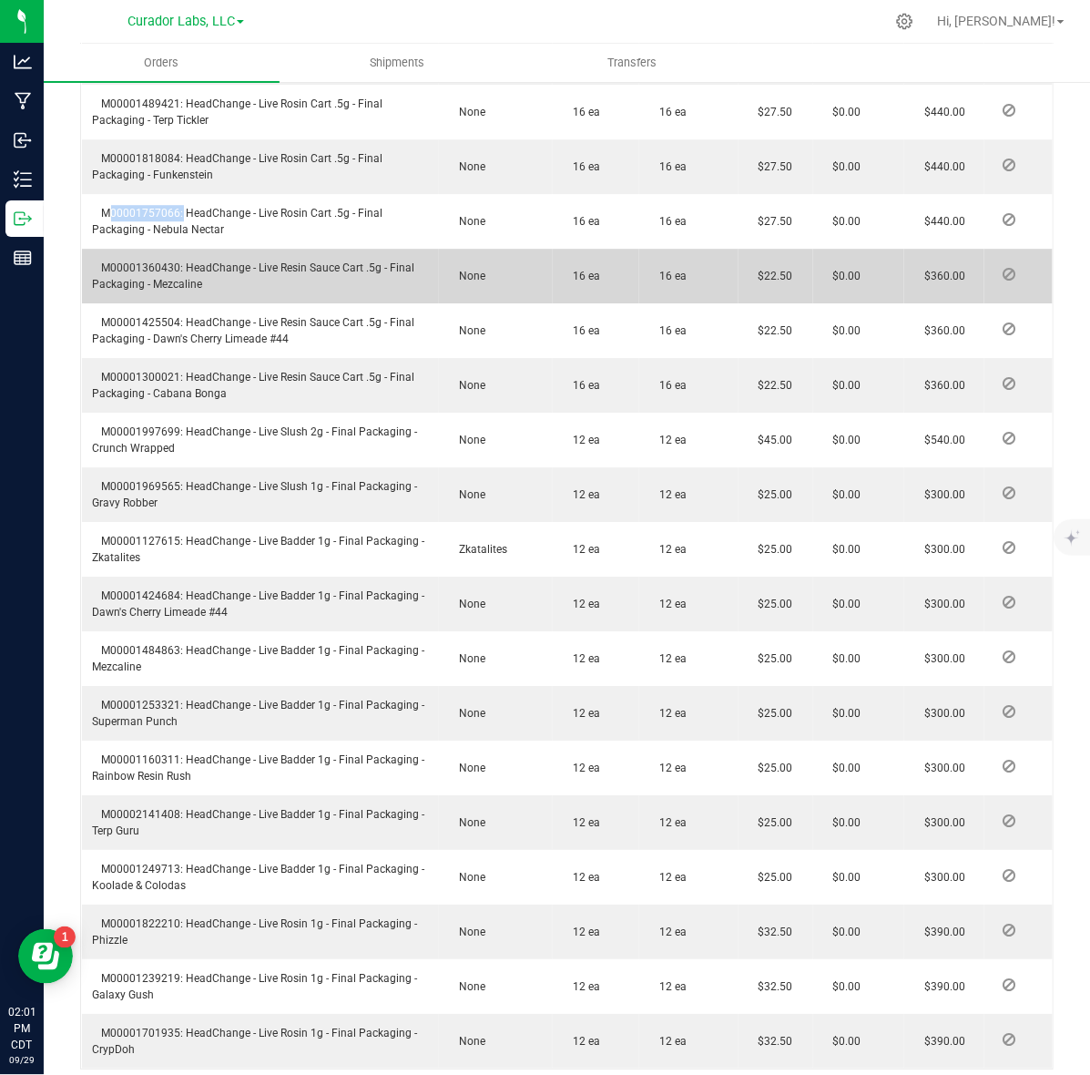
click at [148, 281] on span "M00001360430: HeadChange - Live Resin Sauce Cart .5g - Final Packaging - Mezcal…" at bounding box center [254, 275] width 322 height 29
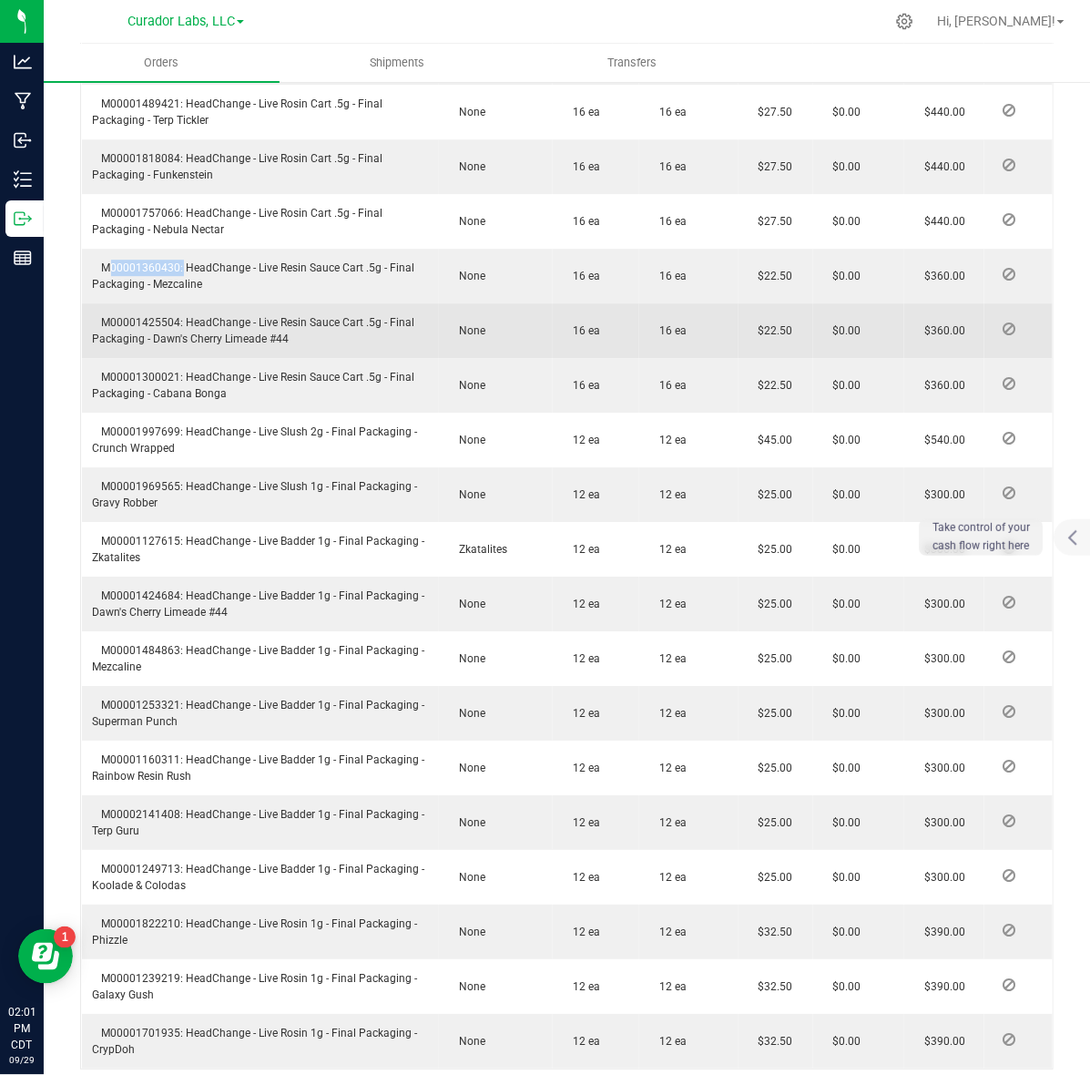
click at [125, 334] on span "M00001425504: HeadChange - Live Resin Sauce Cart .5g - Final Packaging - Dawn's…" at bounding box center [254, 330] width 322 height 29
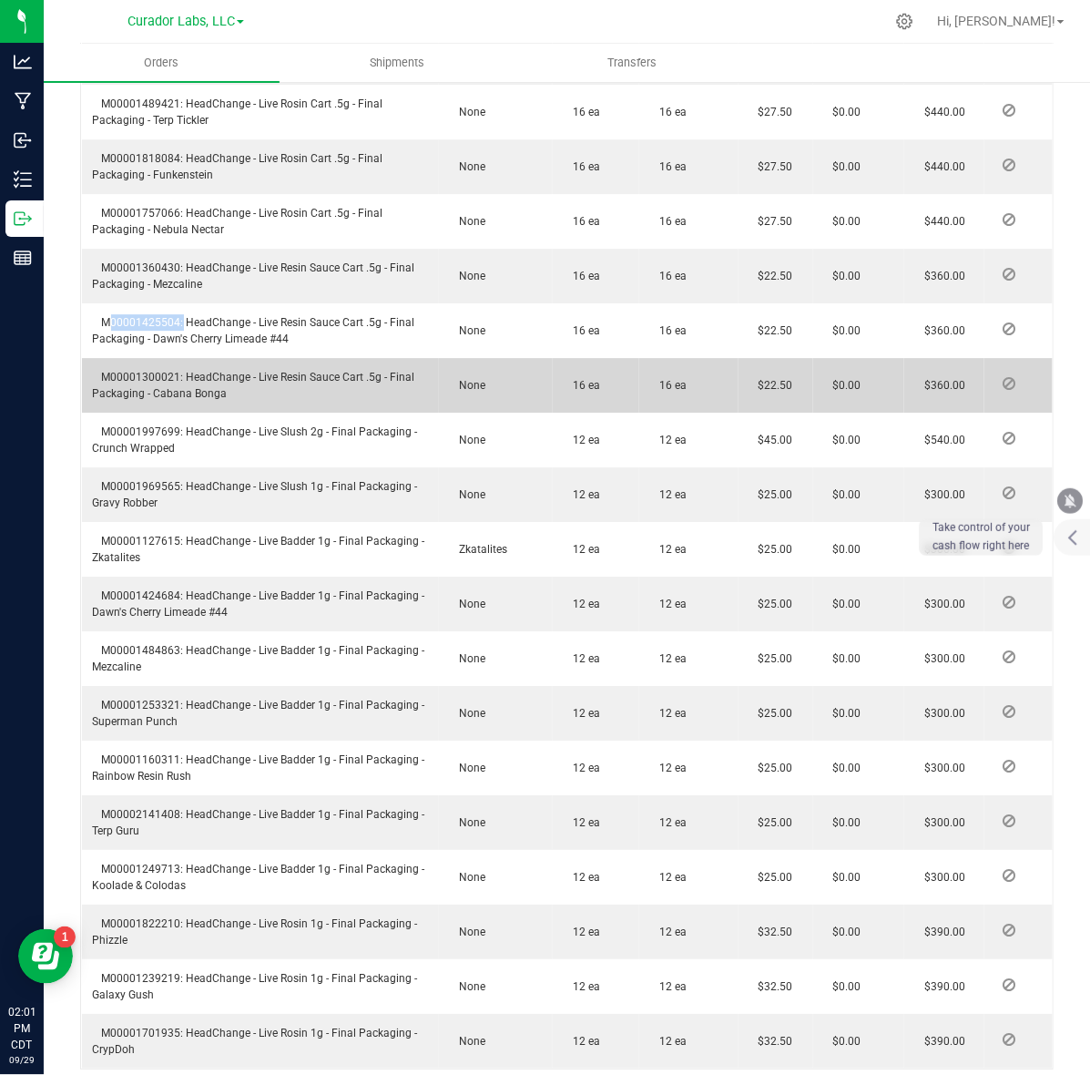
click at [130, 387] on span "M00001300021: HeadChange - Live Resin Sauce Cart .5g - Final Packaging - Cabana…" at bounding box center [254, 385] width 322 height 29
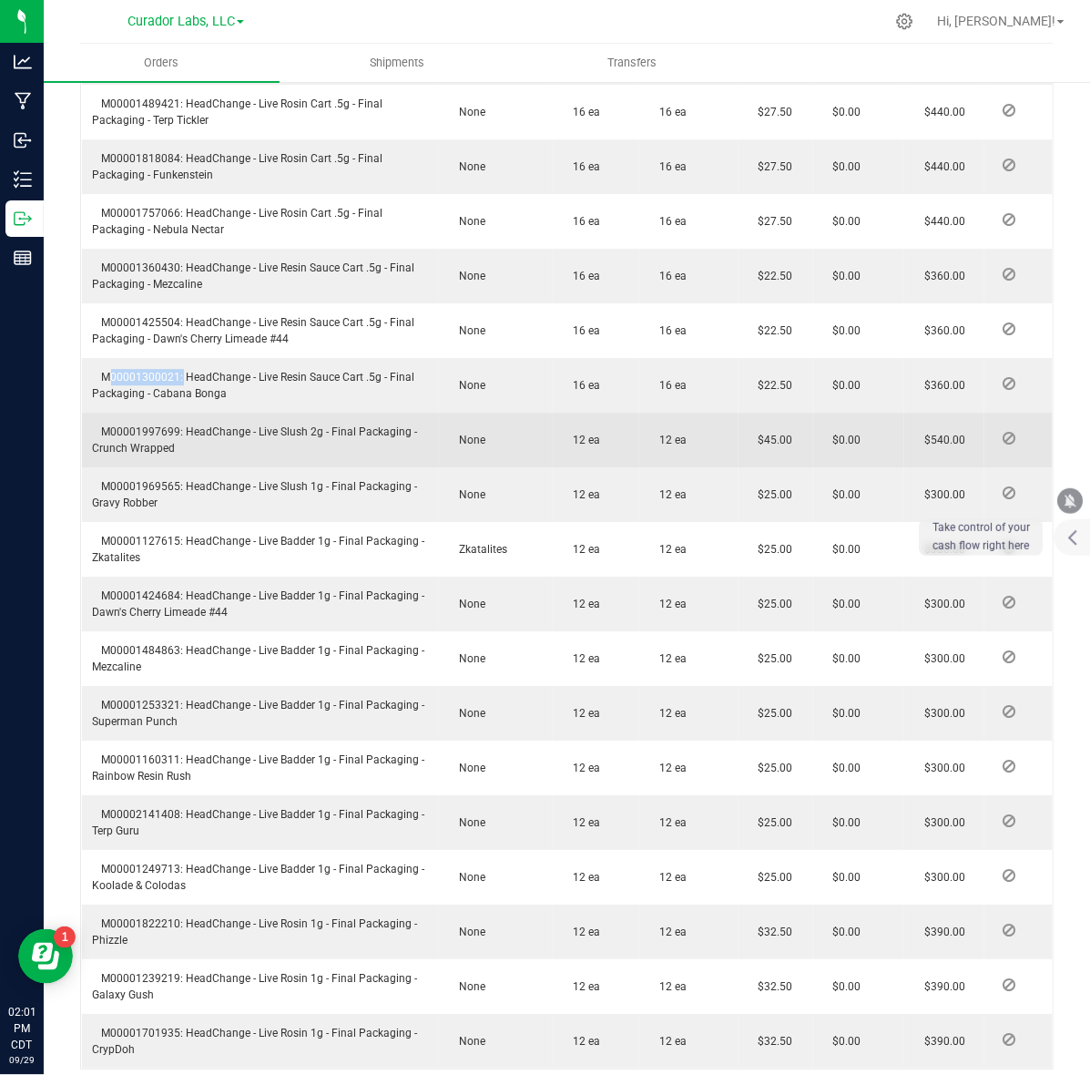
click at [159, 439] on td "M00001997699: HeadChange - Live Slush 2g - Final Packaging - Crunch Wrapped" at bounding box center [261, 440] width 358 height 55
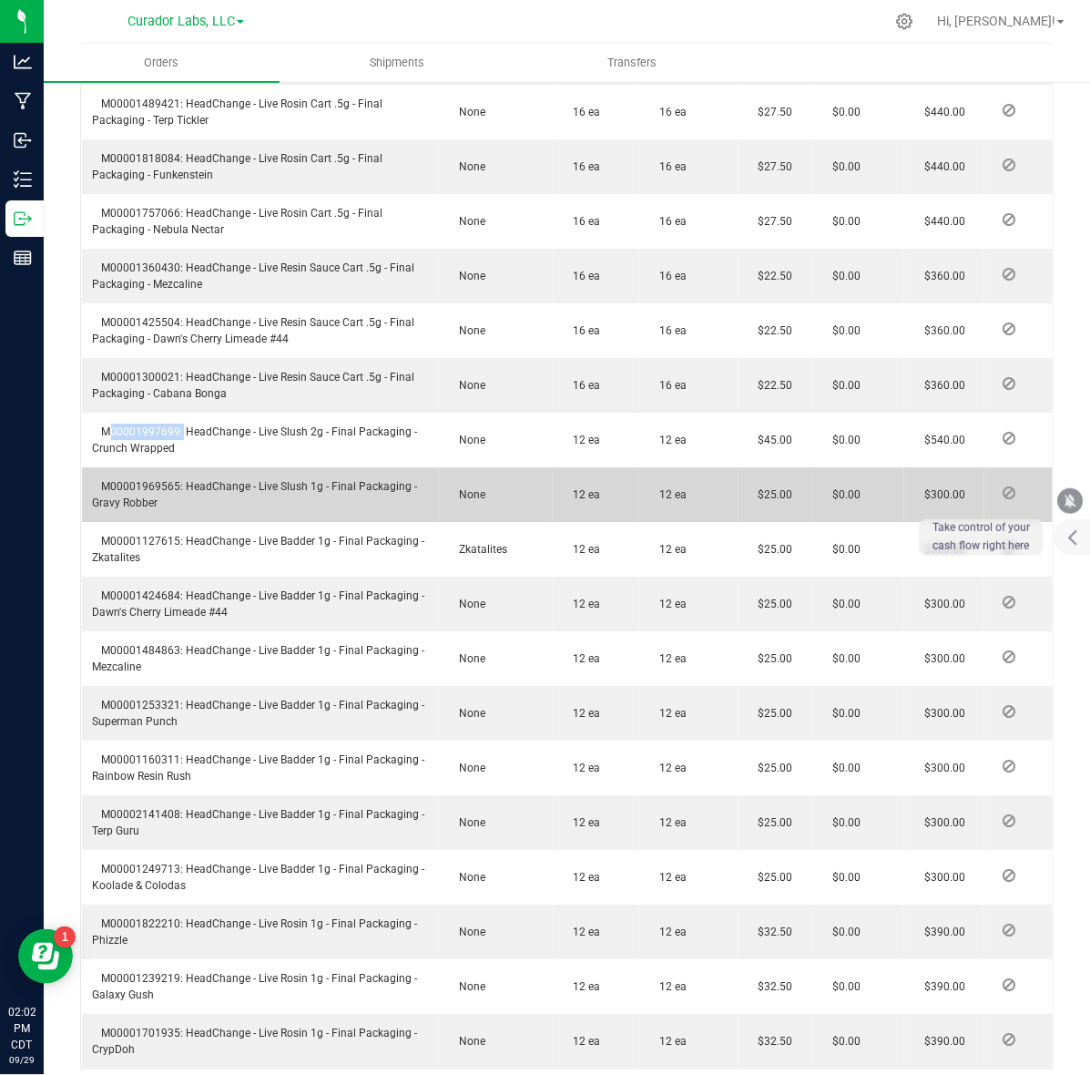
click at [138, 503] on span "M00001969565: HeadChange - Live Slush 1g - Final Packaging - Gravy Robber" at bounding box center [255, 494] width 325 height 29
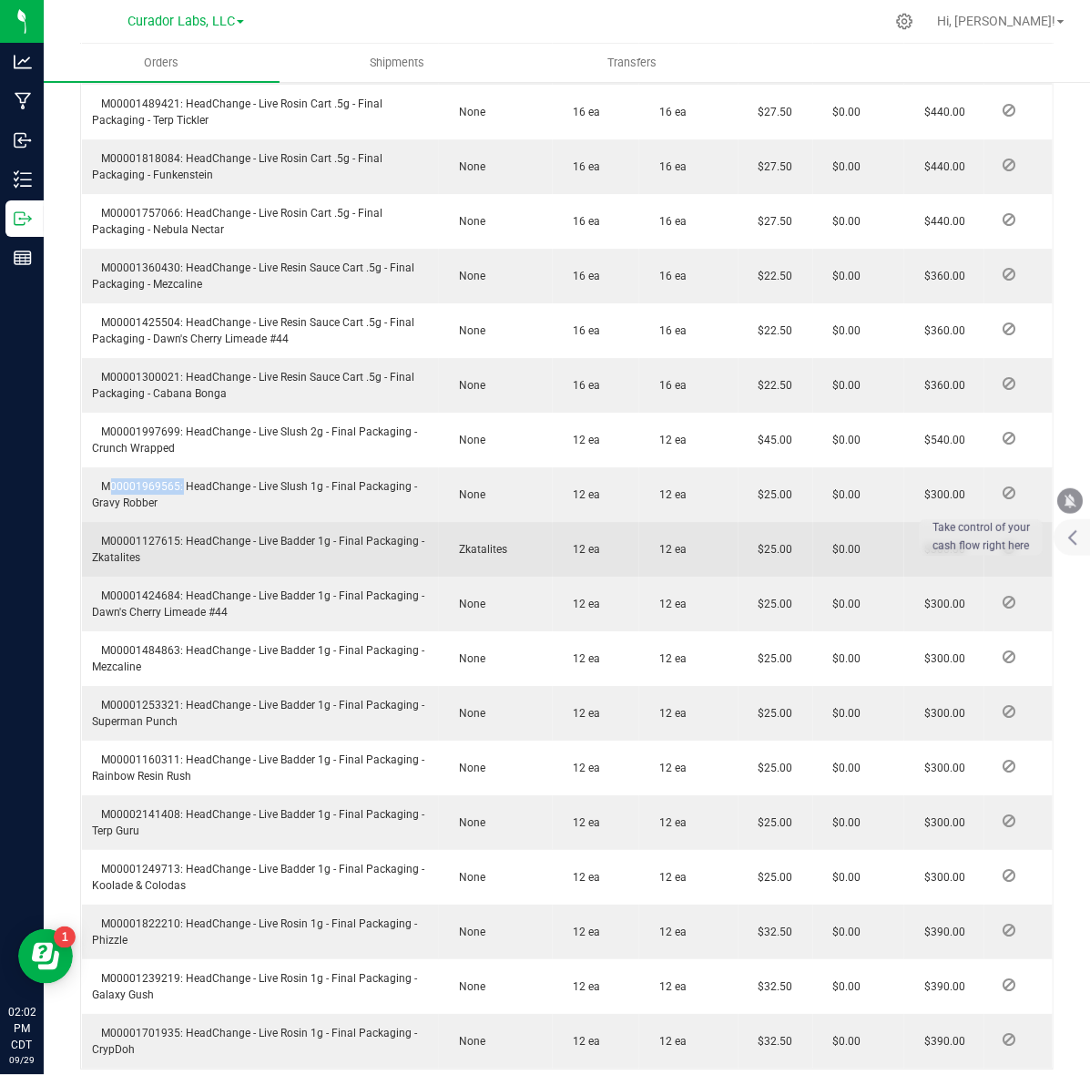
click at [182, 552] on span "M00001127615: HeadChange - Live Badder 1g - Final Packaging - Zkatalites" at bounding box center [259, 549] width 332 height 29
click at [161, 554] on span "M00001127615: HeadChange - Live Badder 1g - Final Packaging - Zkatalites" at bounding box center [259, 549] width 332 height 29
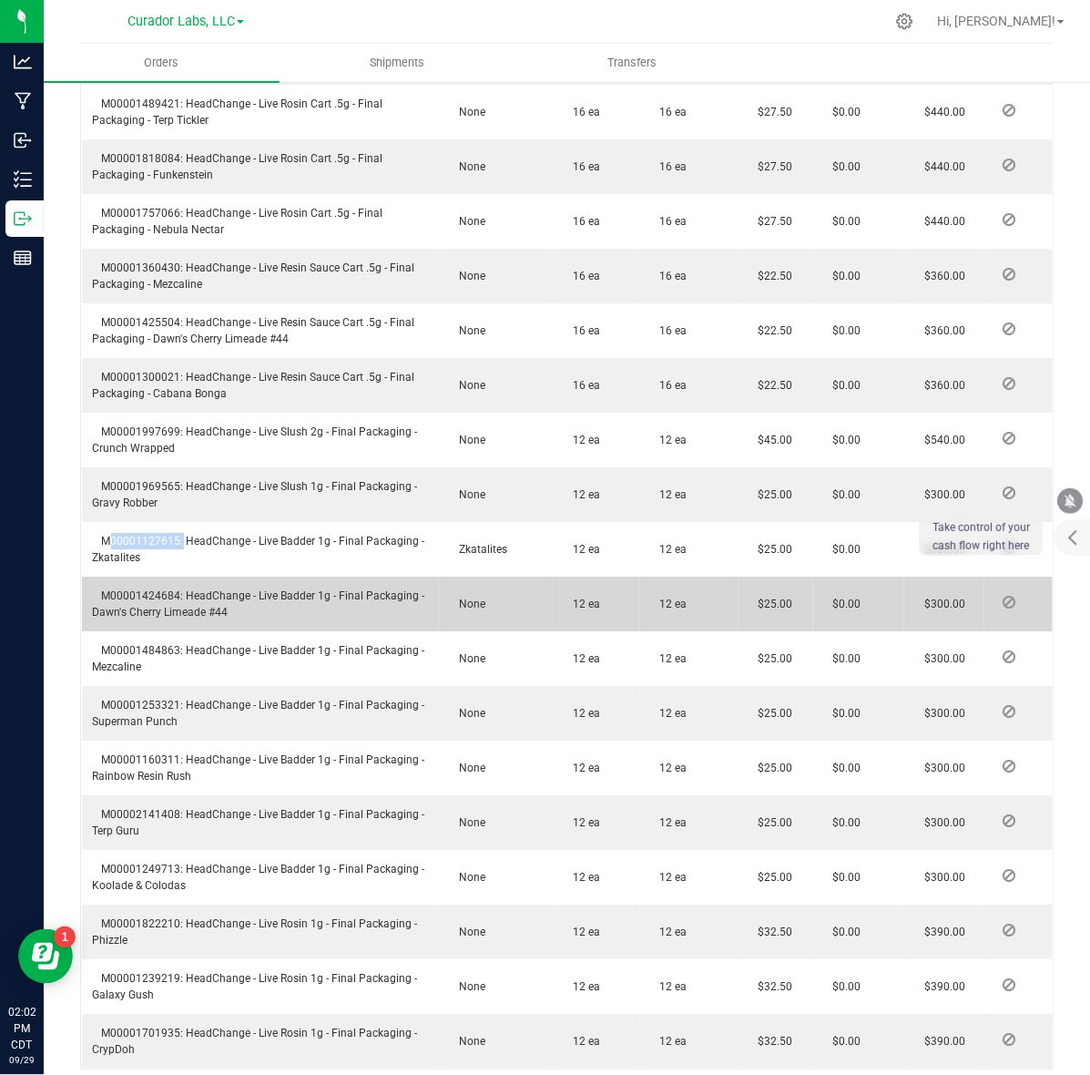
click at [148, 609] on span "M00001424684: HeadChange - Live Badder 1g - Final Packaging - Dawn's Cherry Lim…" at bounding box center [259, 603] width 332 height 29
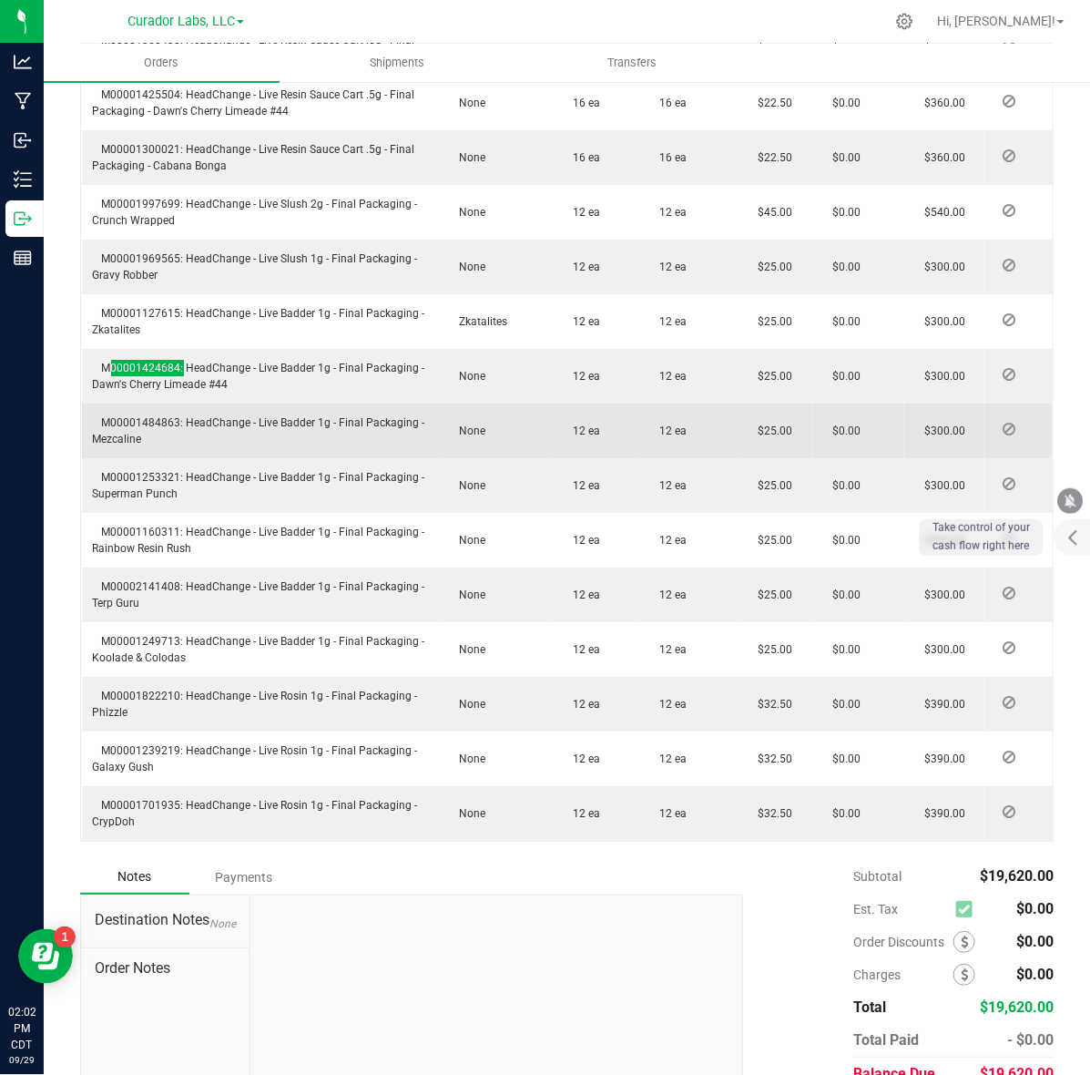
scroll to position [1920, 0]
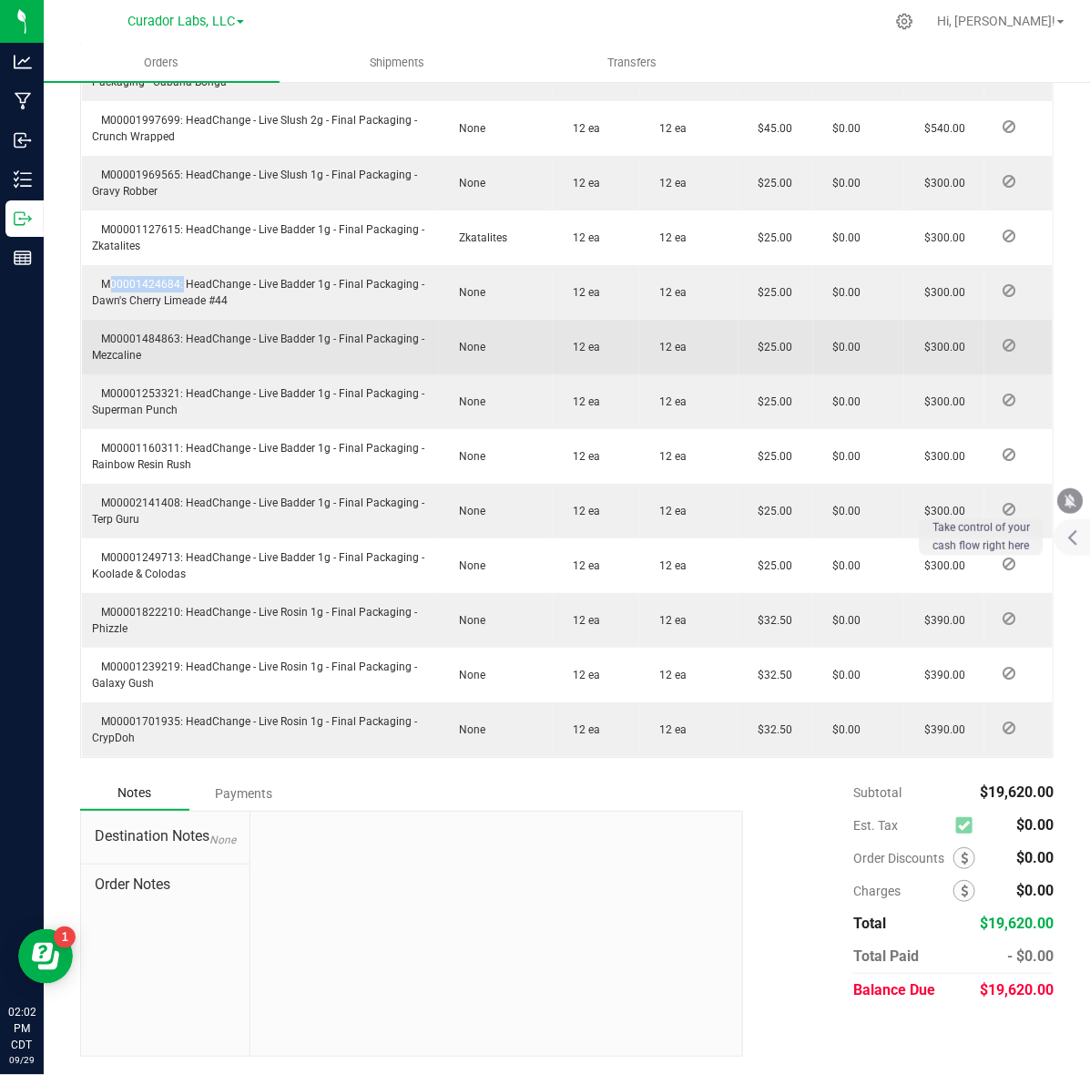
click at [148, 329] on td "M00001484863: HeadChange - Live Badder 1g - Final Packaging - Mezcaline" at bounding box center [261, 347] width 358 height 55
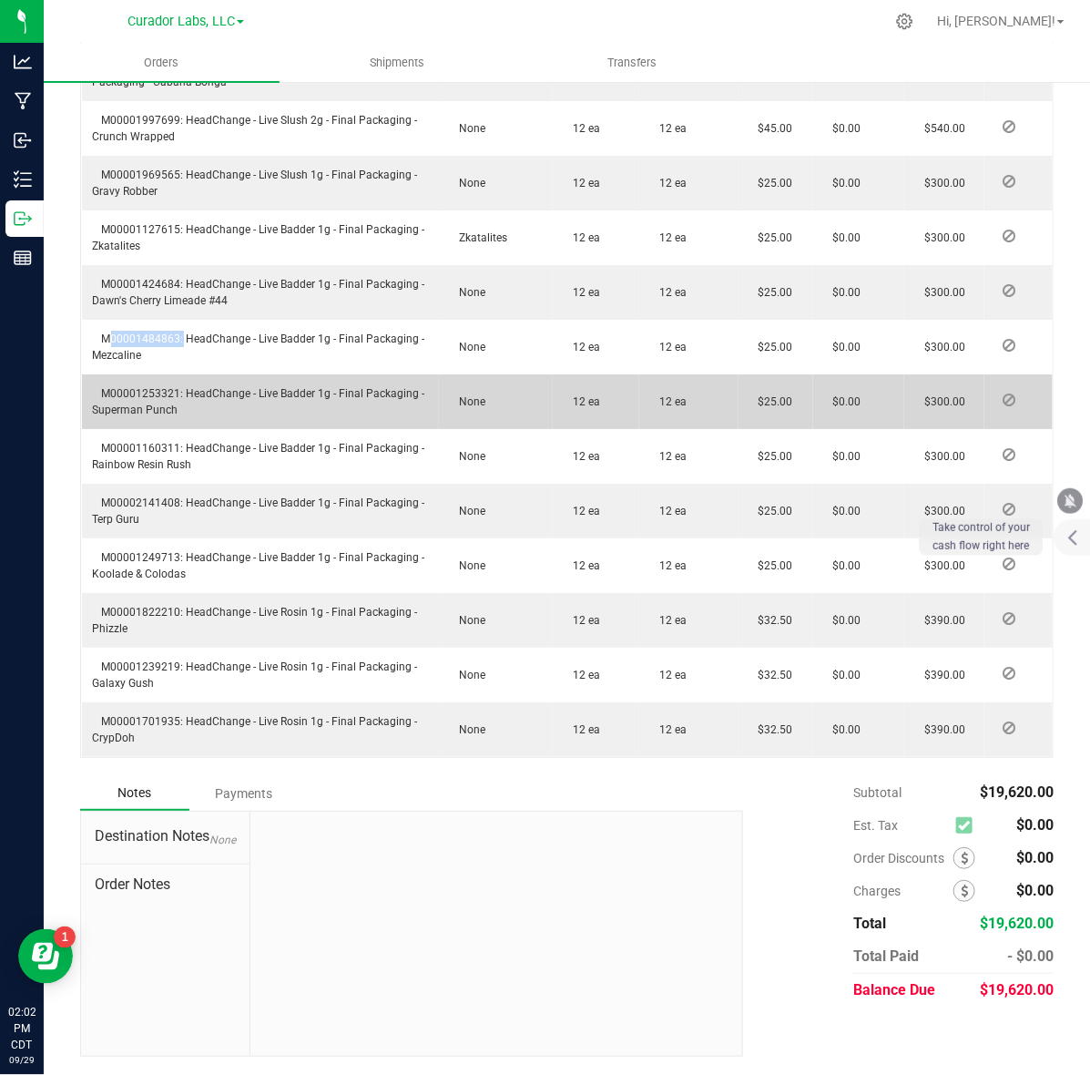
click at [160, 394] on span "M00001253321: HeadChange - Live Badder 1g - Final Packaging - Superman Punch" at bounding box center [259, 401] width 332 height 29
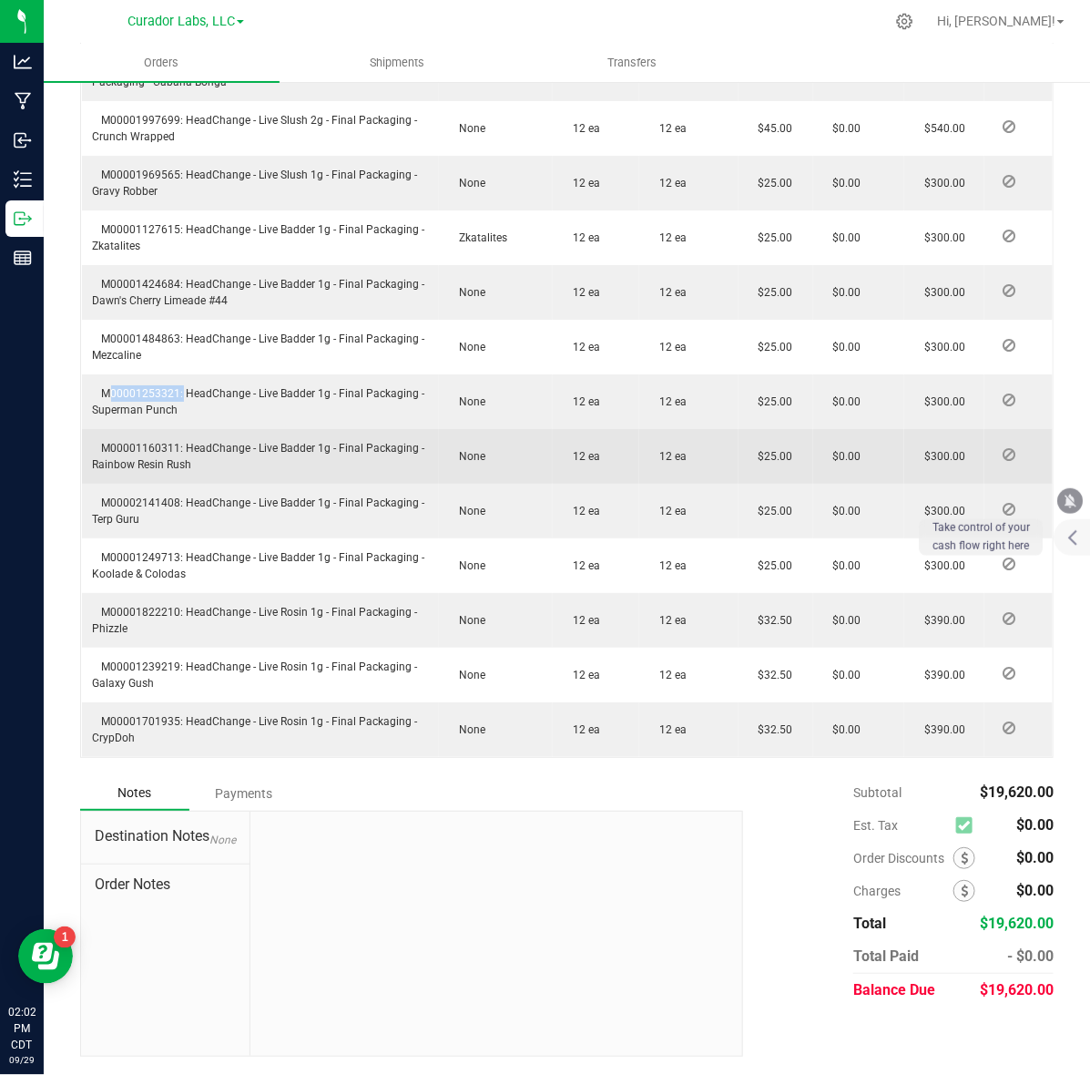
click at [123, 443] on span "M00001160311: HeadChange - Live Badder 1g - Final Packaging - Rainbow Resin Rush" at bounding box center [259, 456] width 332 height 29
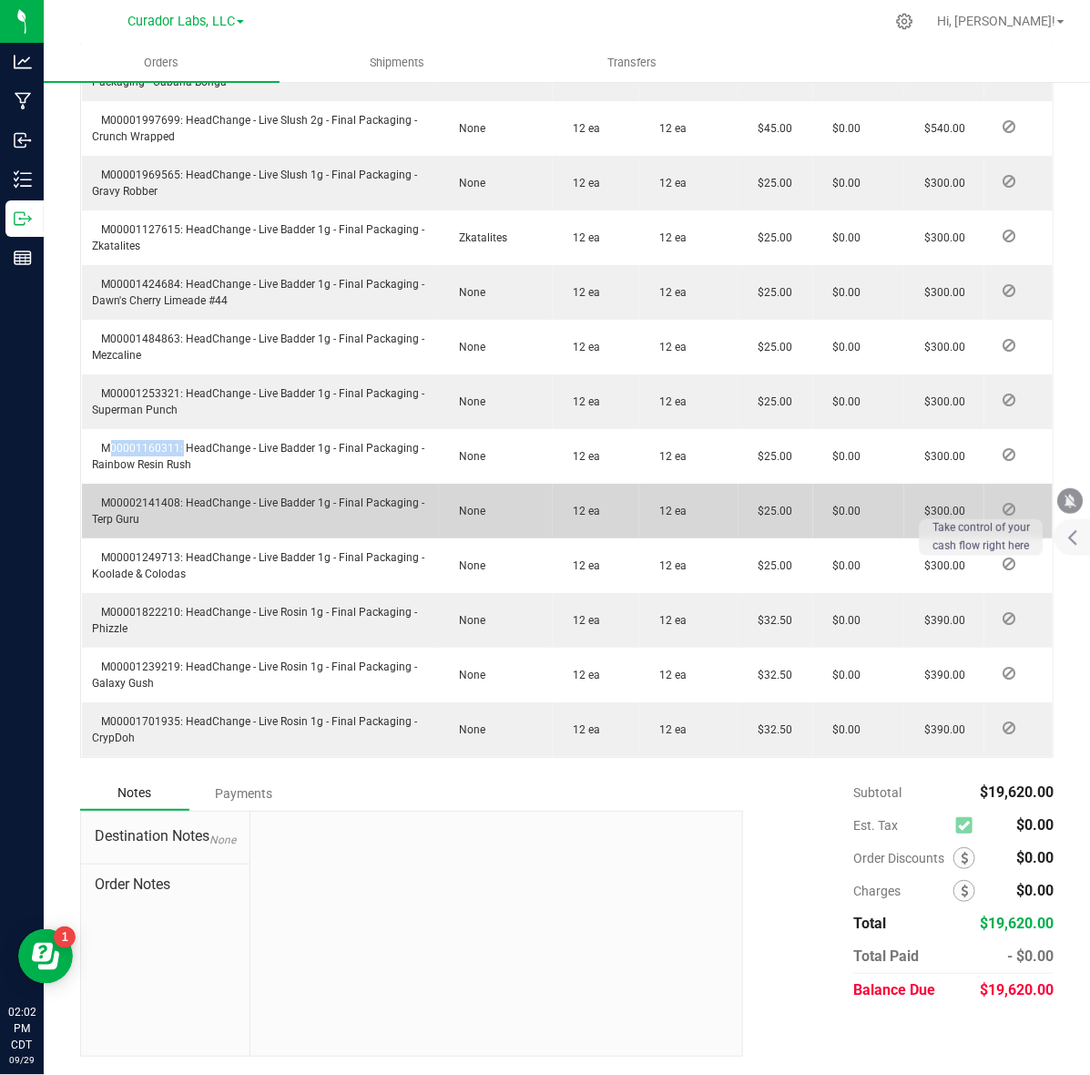
click at [164, 501] on span "M00002141408: HeadChange - Live Badder 1g - Final Packaging - Terp Guru" at bounding box center [259, 510] width 332 height 29
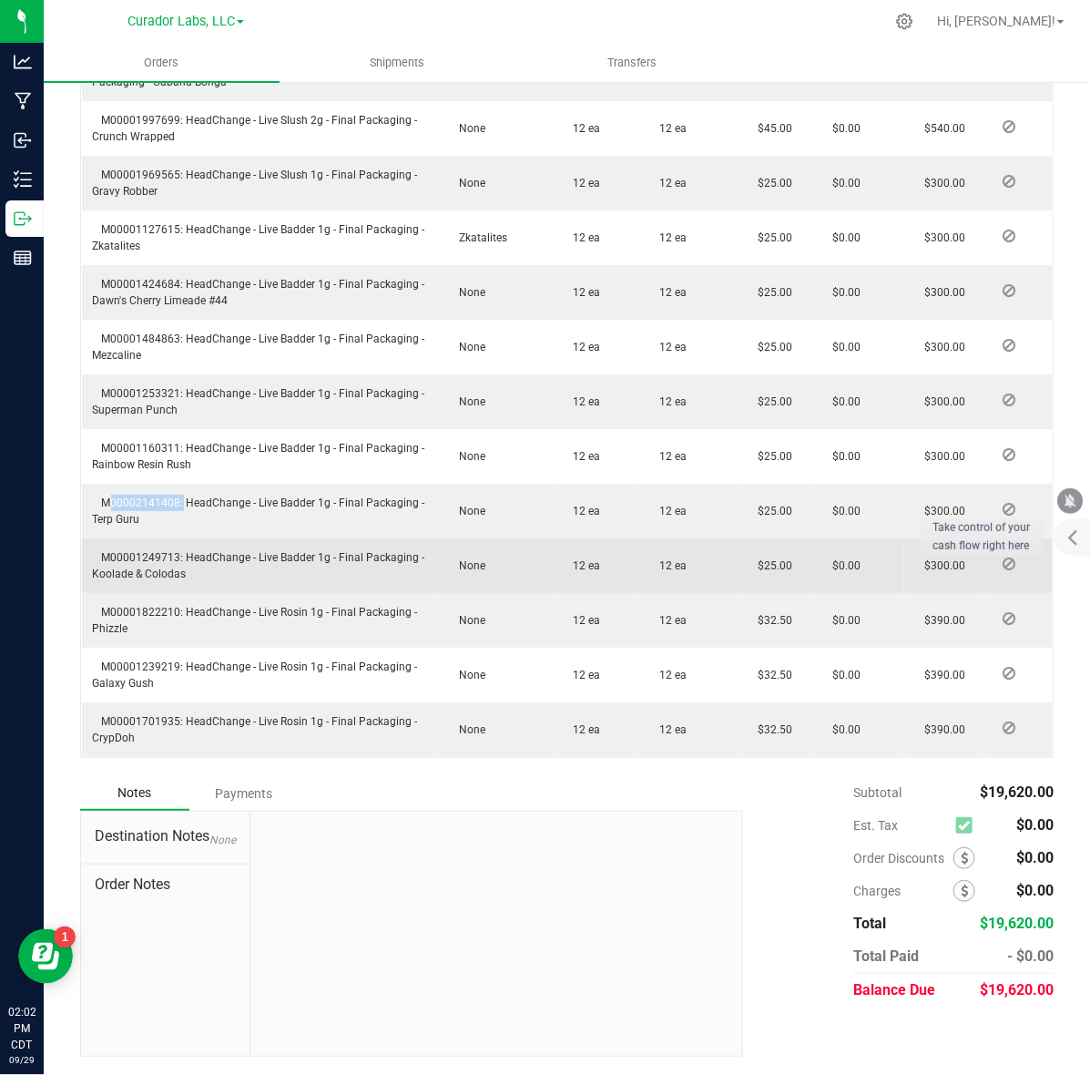
click at [150, 560] on span "M00001249713: HeadChange - Live Badder 1g - Final Packaging - Koolade & Colodas" at bounding box center [259, 565] width 332 height 29
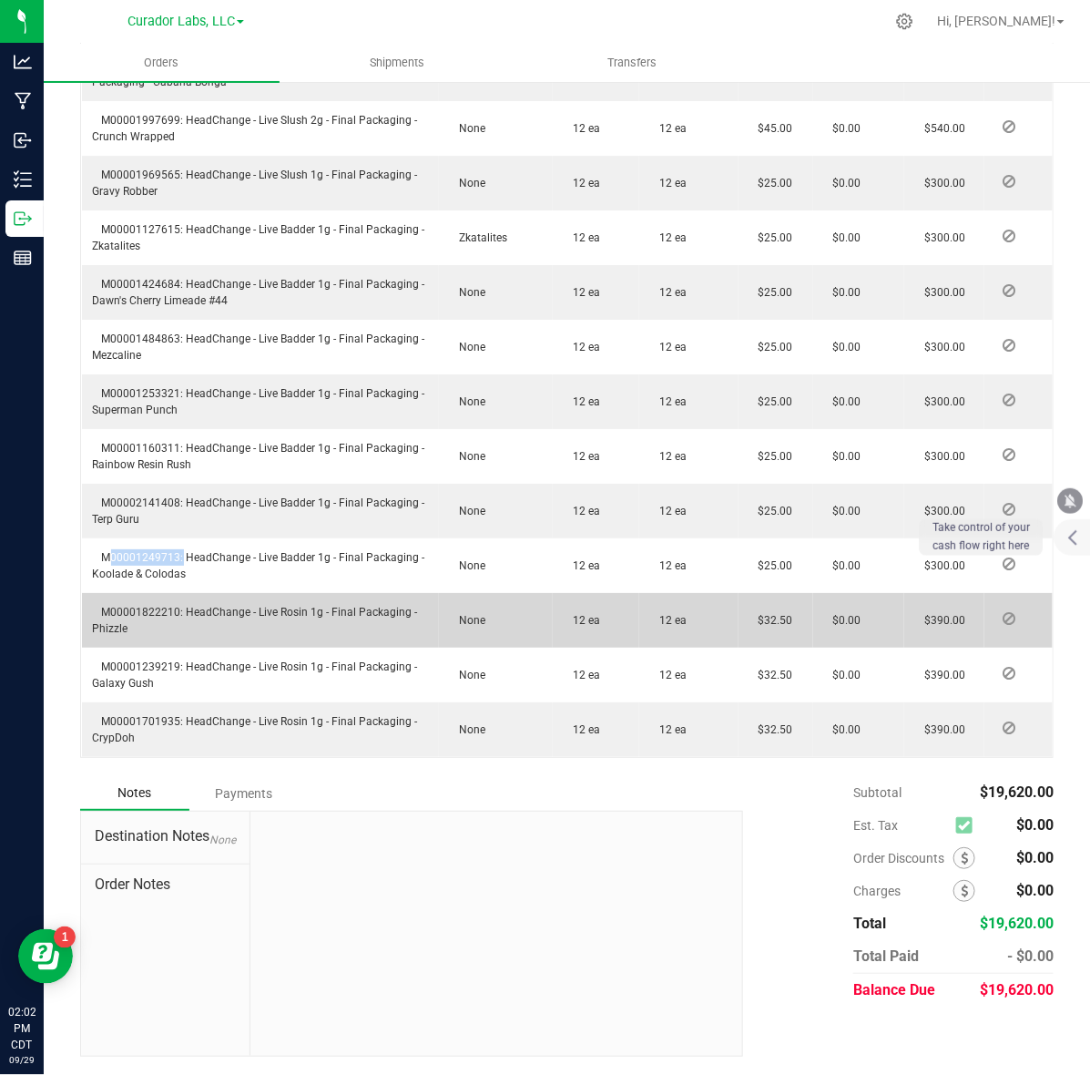
click at [132, 609] on span "M00001822210: HeadChange - Live Rosin 1g - Final Packaging - Phizzle" at bounding box center [255, 620] width 325 height 29
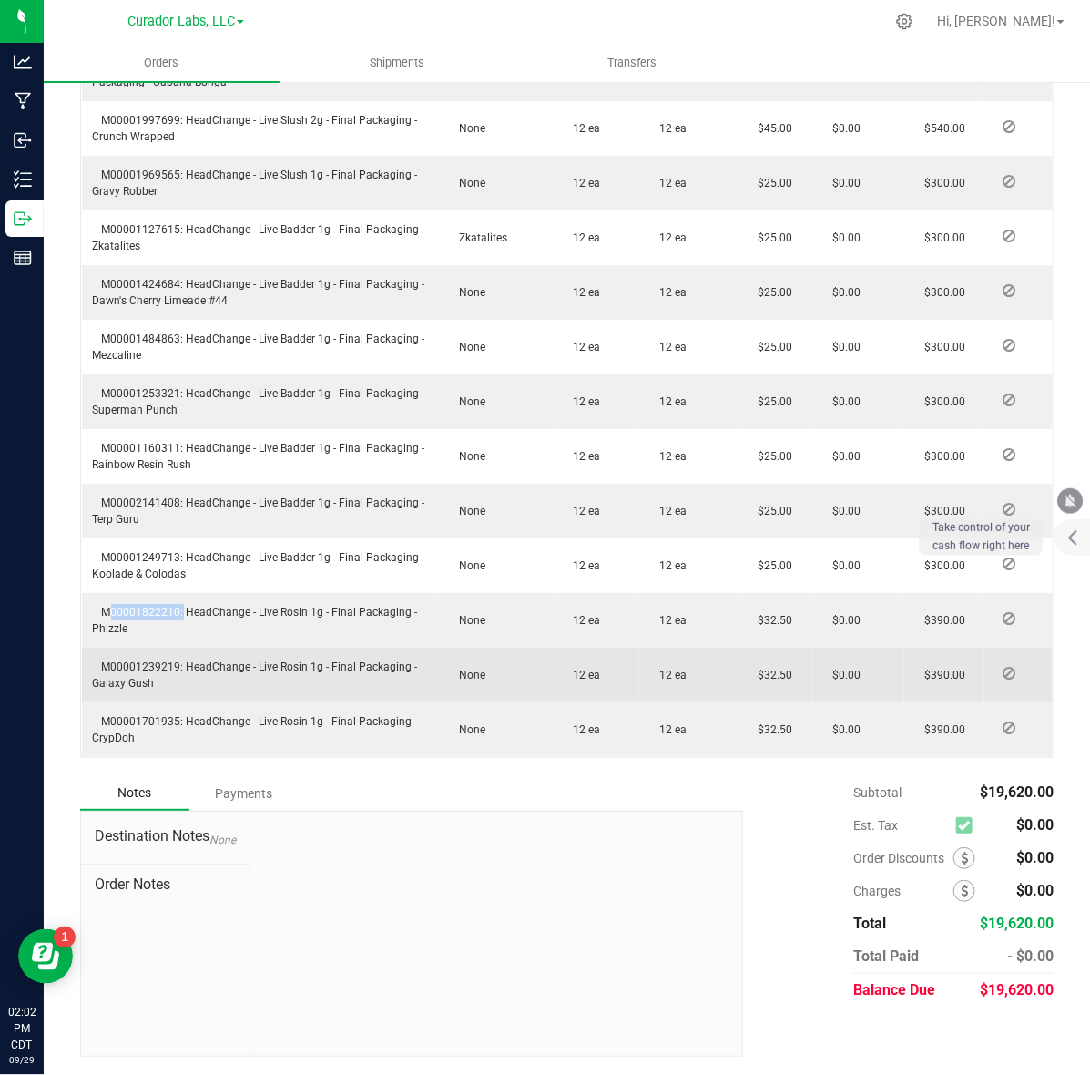
click at [169, 667] on span "M00001239219: HeadChange - Live Rosin 1g - Final Packaging - Galaxy Gush" at bounding box center [255, 674] width 325 height 29
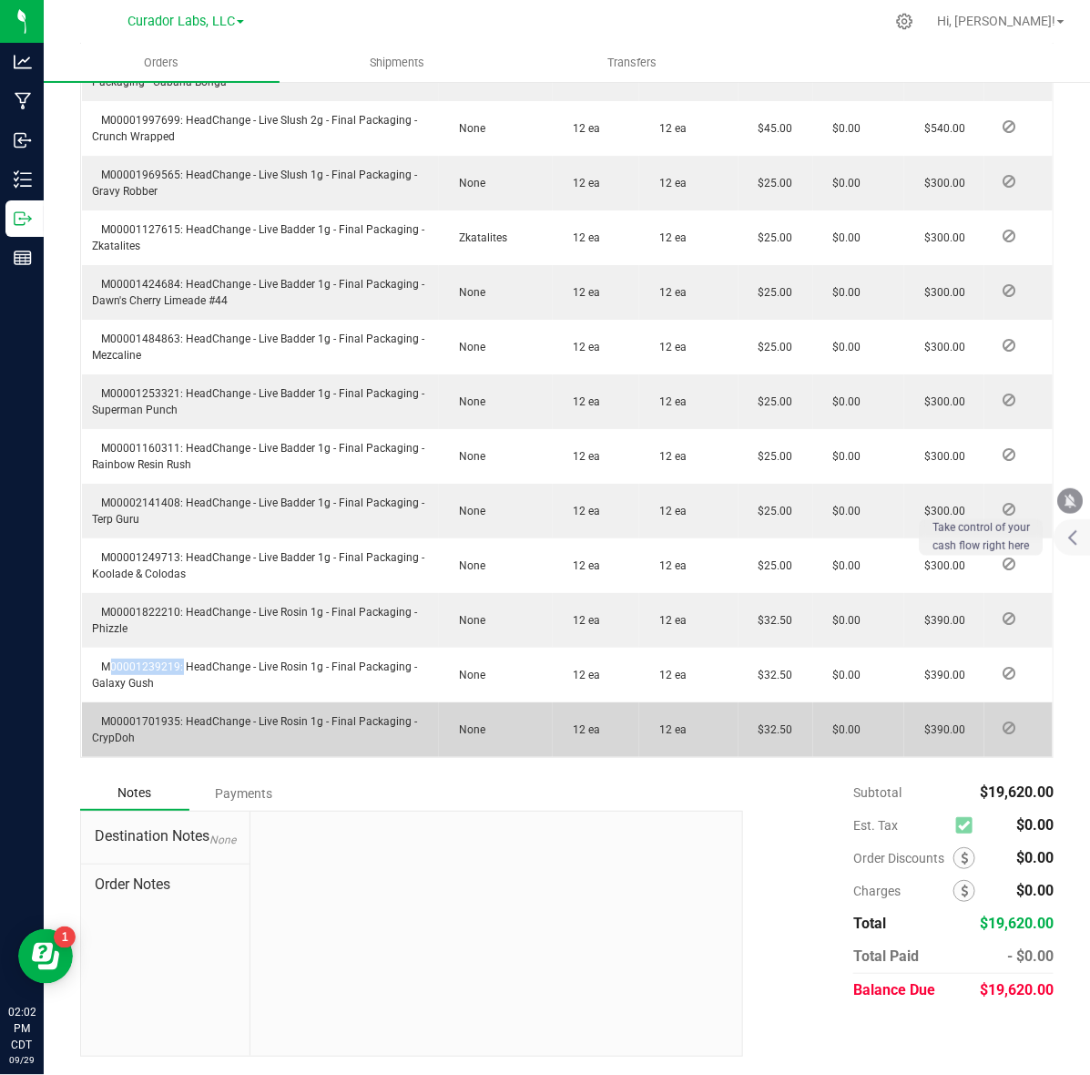
click at [150, 725] on span "M00001701935: HeadChange - Live Rosin 1g - Final Packaging - CrypDoh" at bounding box center [255, 729] width 325 height 29
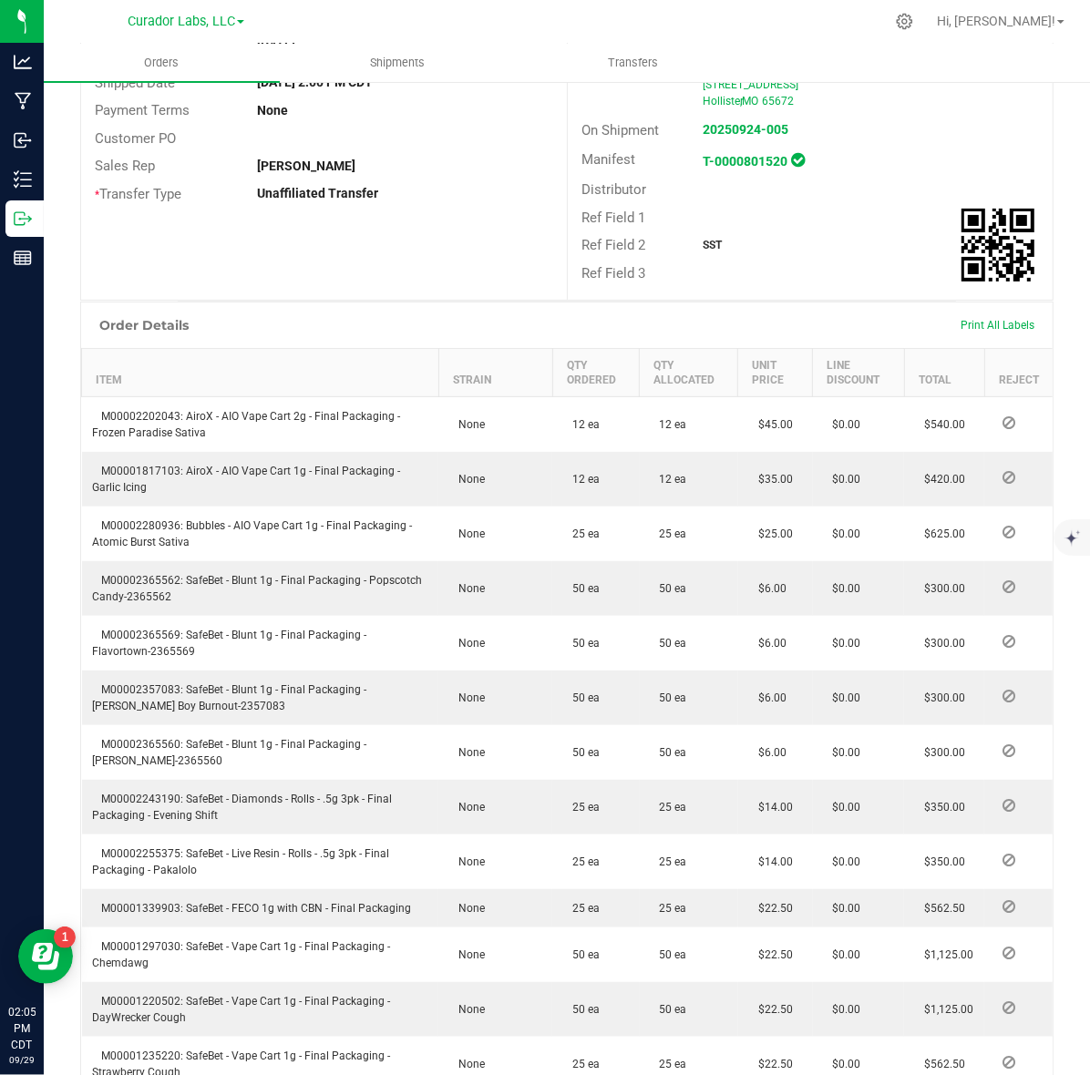
scroll to position [0, 0]
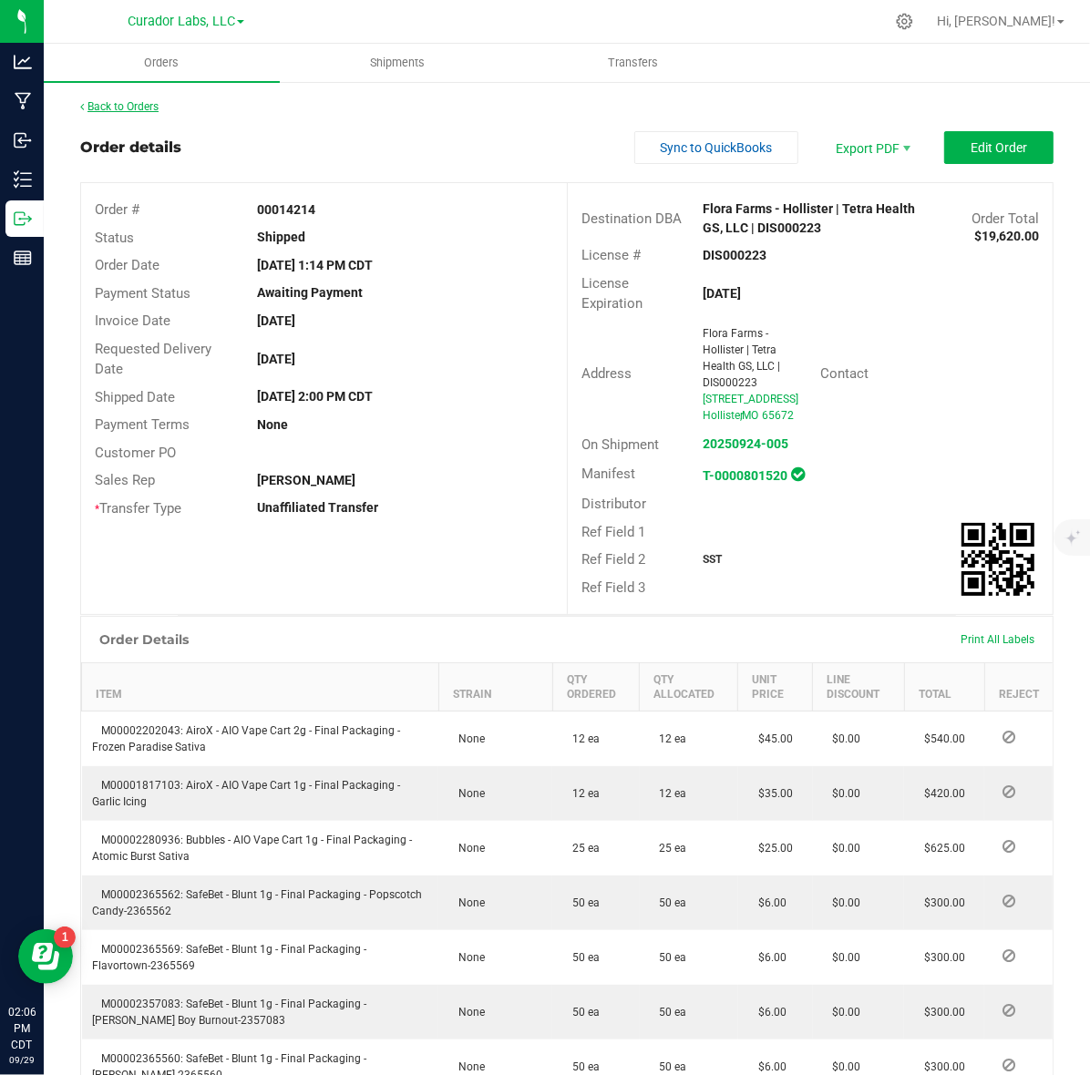
click at [148, 107] on link "Back to Orders" at bounding box center [119, 106] width 78 height 13
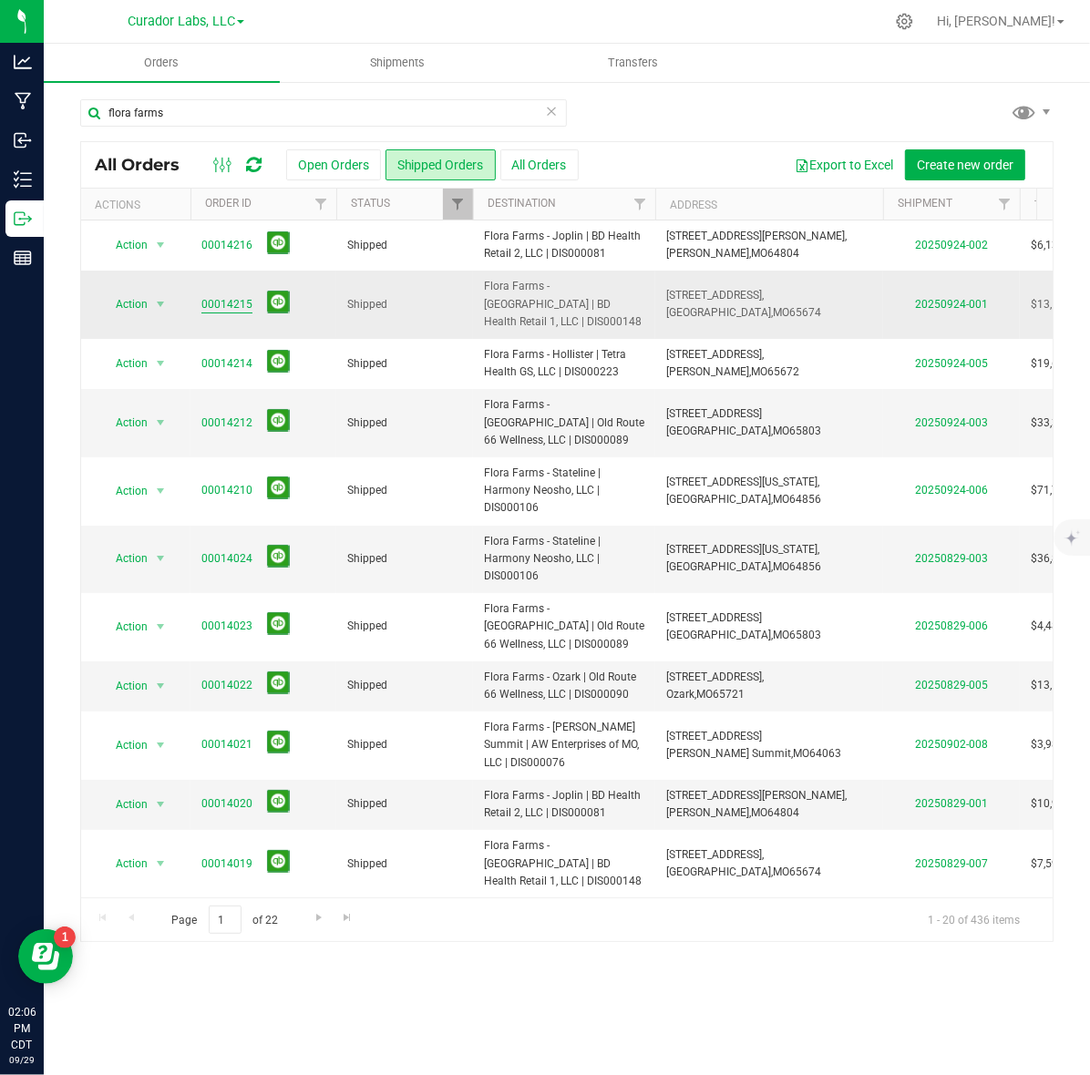
click at [246, 296] on link "00014215" at bounding box center [226, 304] width 51 height 17
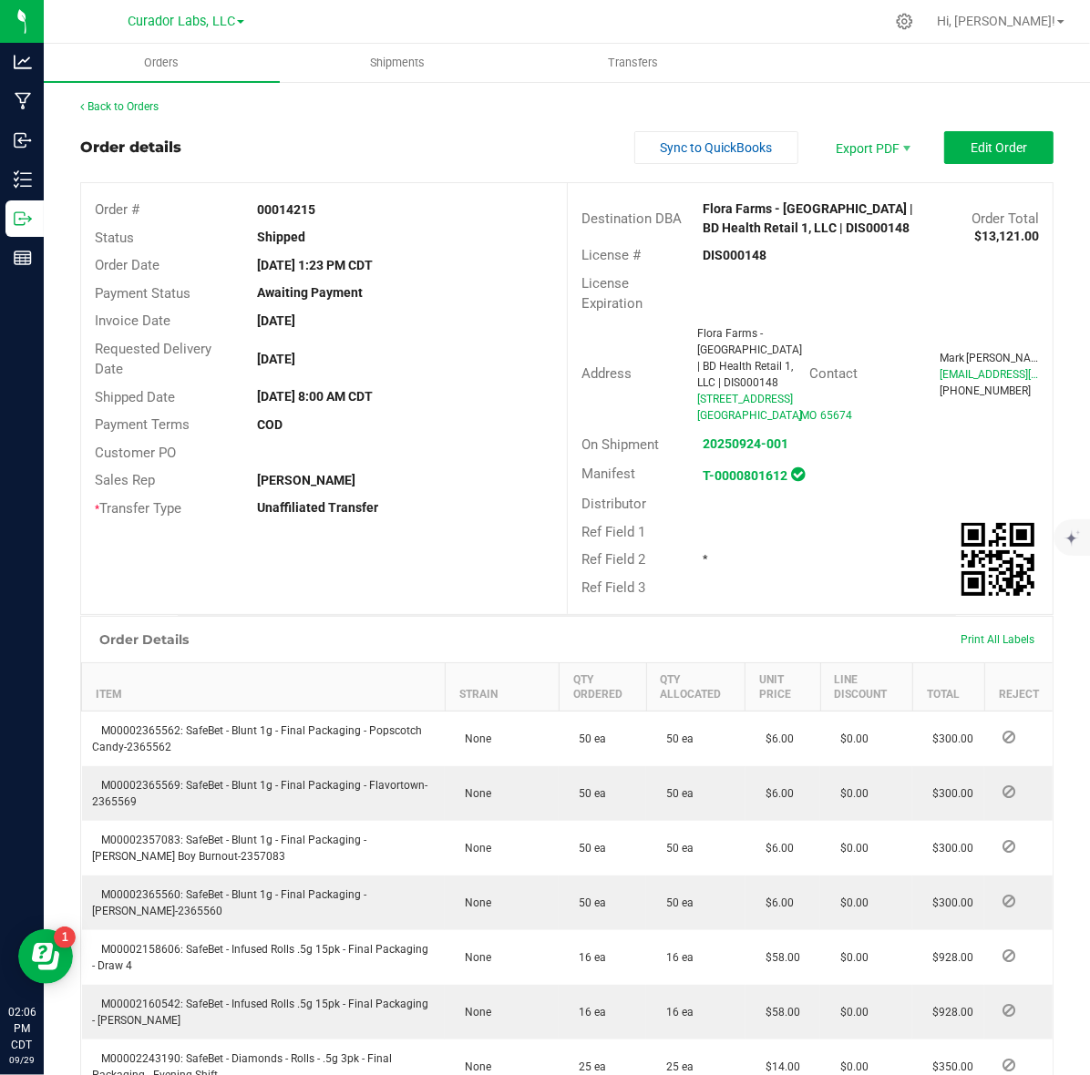
click at [290, 211] on strong "00014215" at bounding box center [286, 209] width 58 height 15
click at [727, 252] on strong "DIS000148" at bounding box center [734, 255] width 64 height 15
click at [717, 257] on strong "DIS000148" at bounding box center [734, 255] width 64 height 15
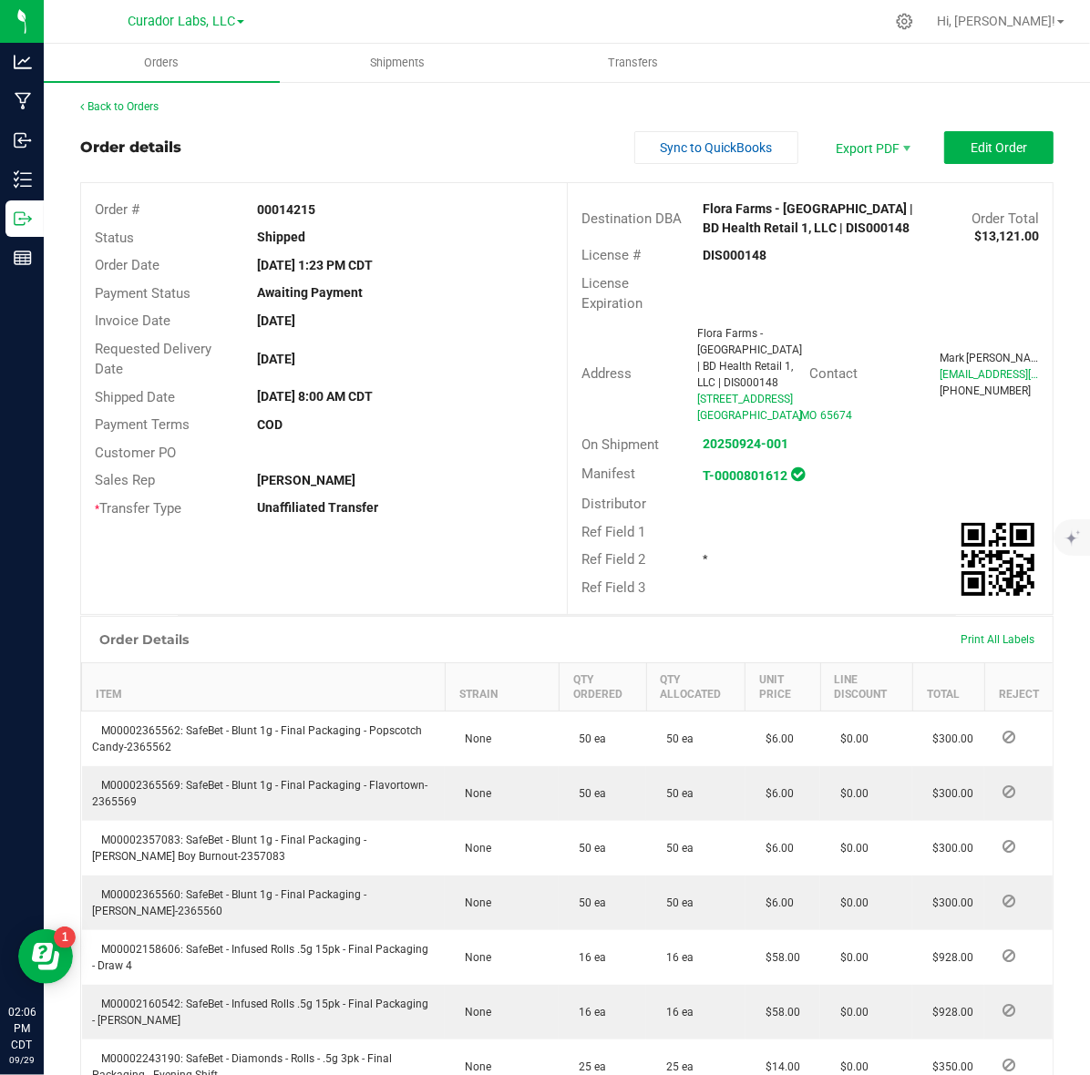
click at [717, 257] on strong "DIS000148" at bounding box center [734, 255] width 64 height 15
click at [294, 207] on strong "00014215" at bounding box center [286, 209] width 58 height 15
click at [813, 505] on div at bounding box center [790, 504] width 202 height 1
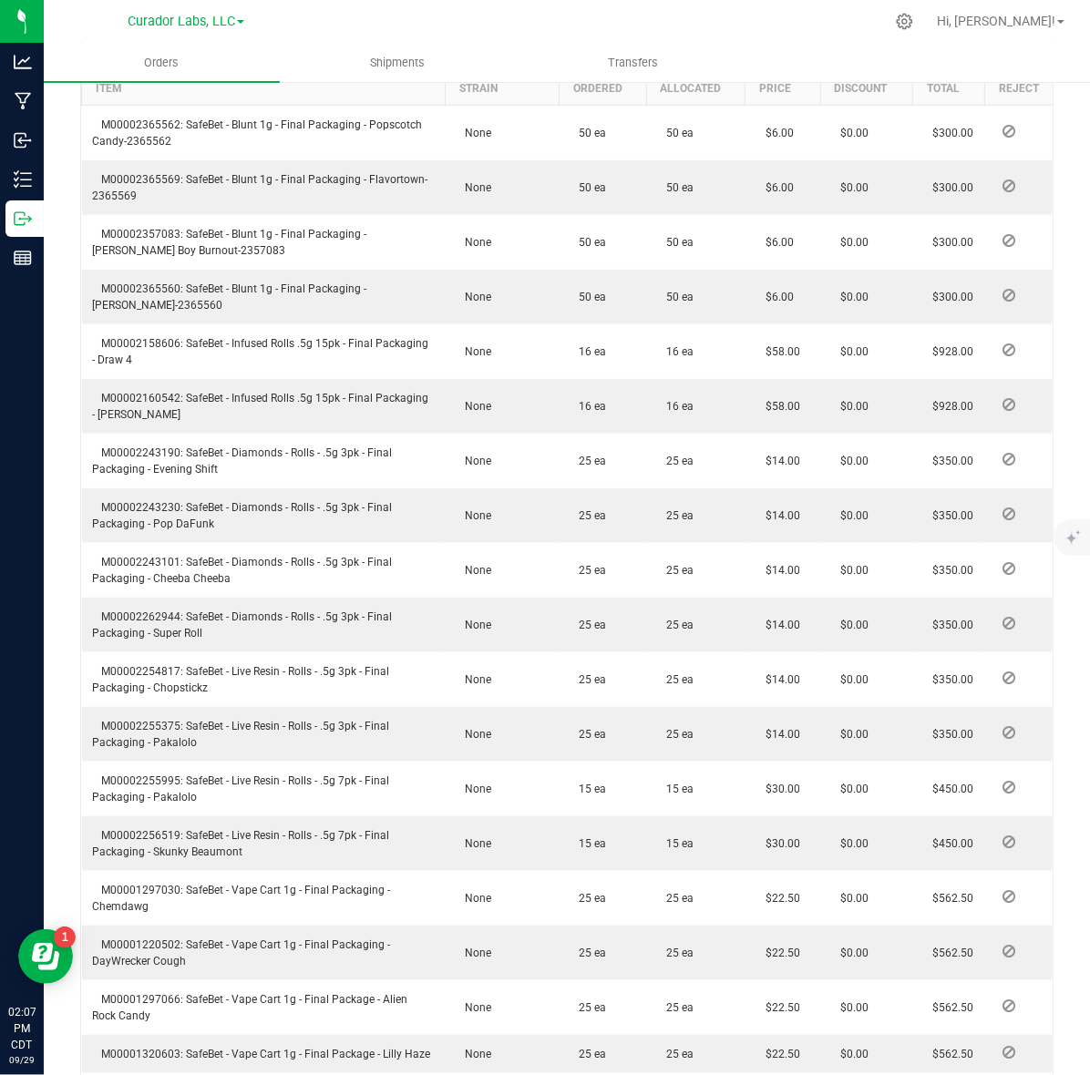
scroll to position [615, 0]
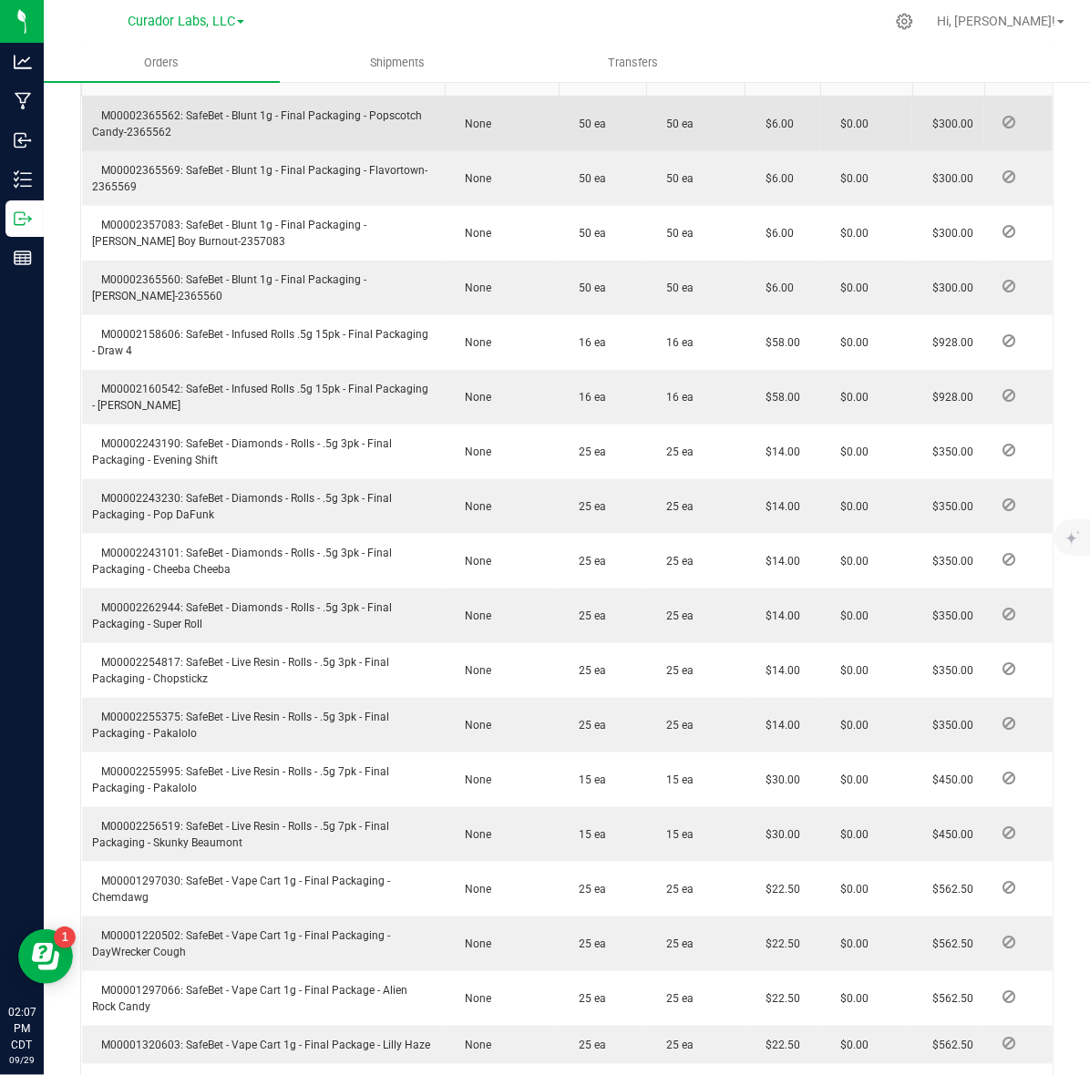
click at [167, 132] on span "M00002365562: SafeBet - Blunt 1g - Final Packaging - Popscotch Candy-2365562" at bounding box center [258, 123] width 330 height 29
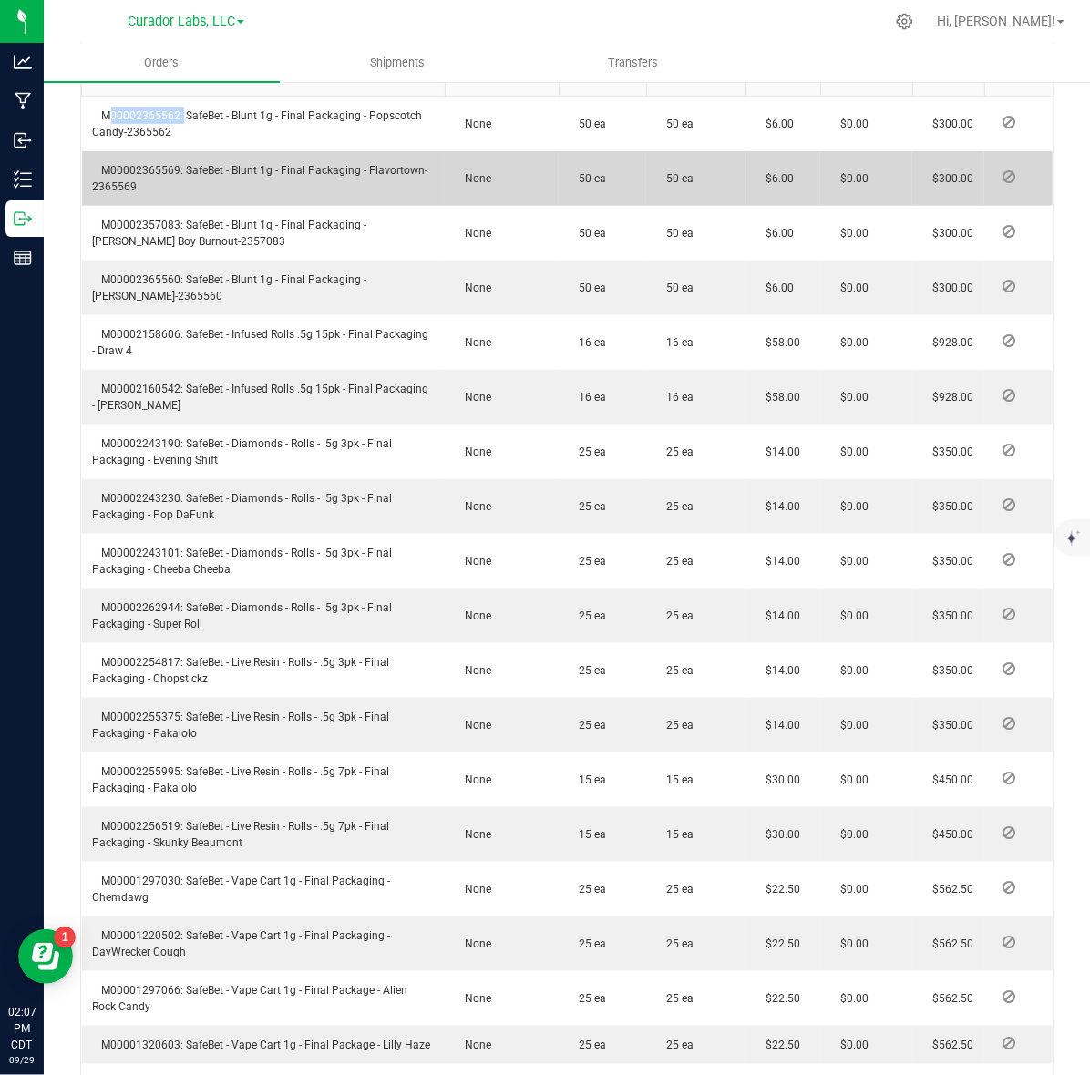
click at [137, 182] on span "M00002365569: SafeBet - Blunt 1g - Final Packaging - Flavortown-2365569" at bounding box center [260, 178] width 335 height 29
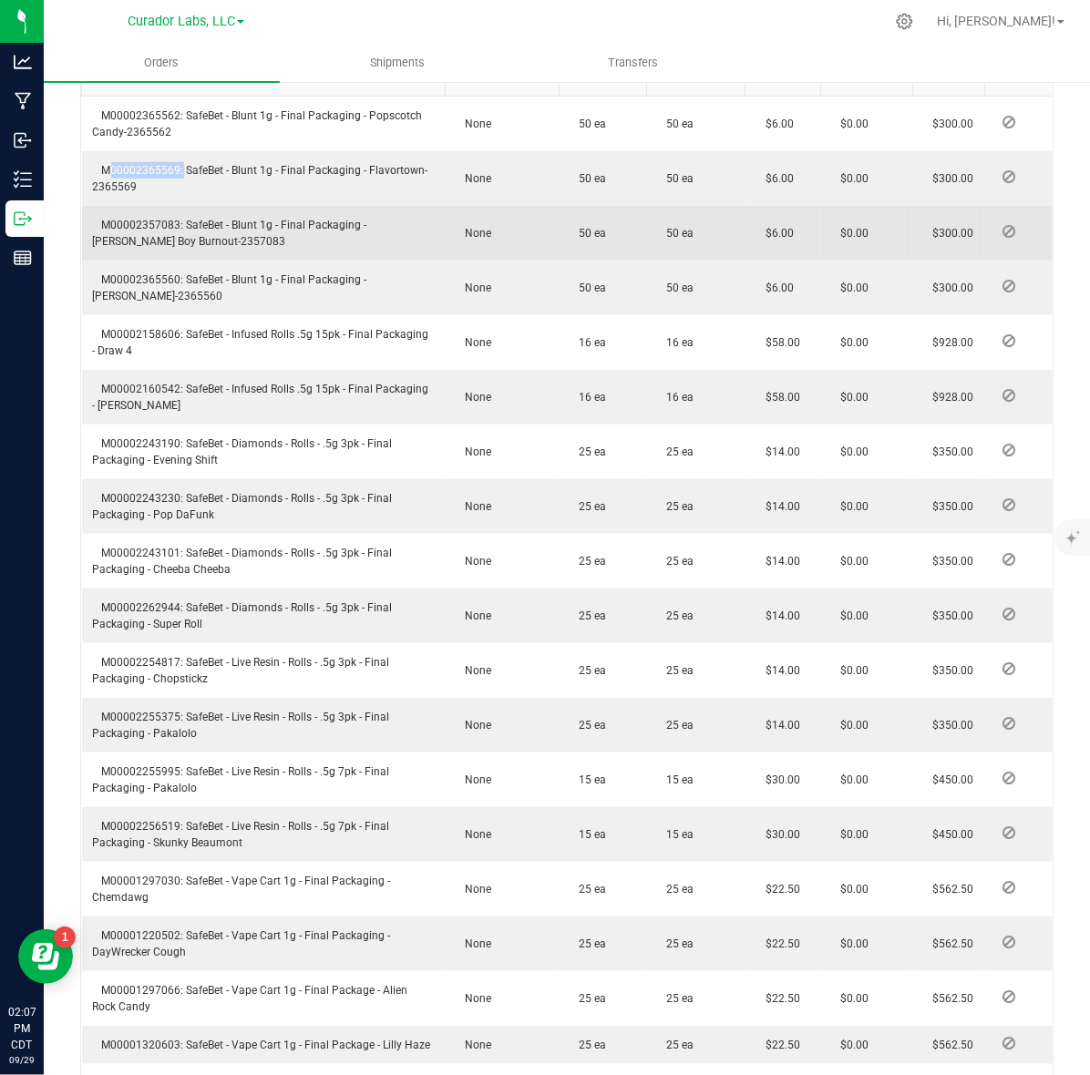
click at [116, 238] on span "M00002357083: SafeBet - Blunt 1g - Final Packaging - Beamer Boy Burnout-2357083" at bounding box center [230, 233] width 274 height 29
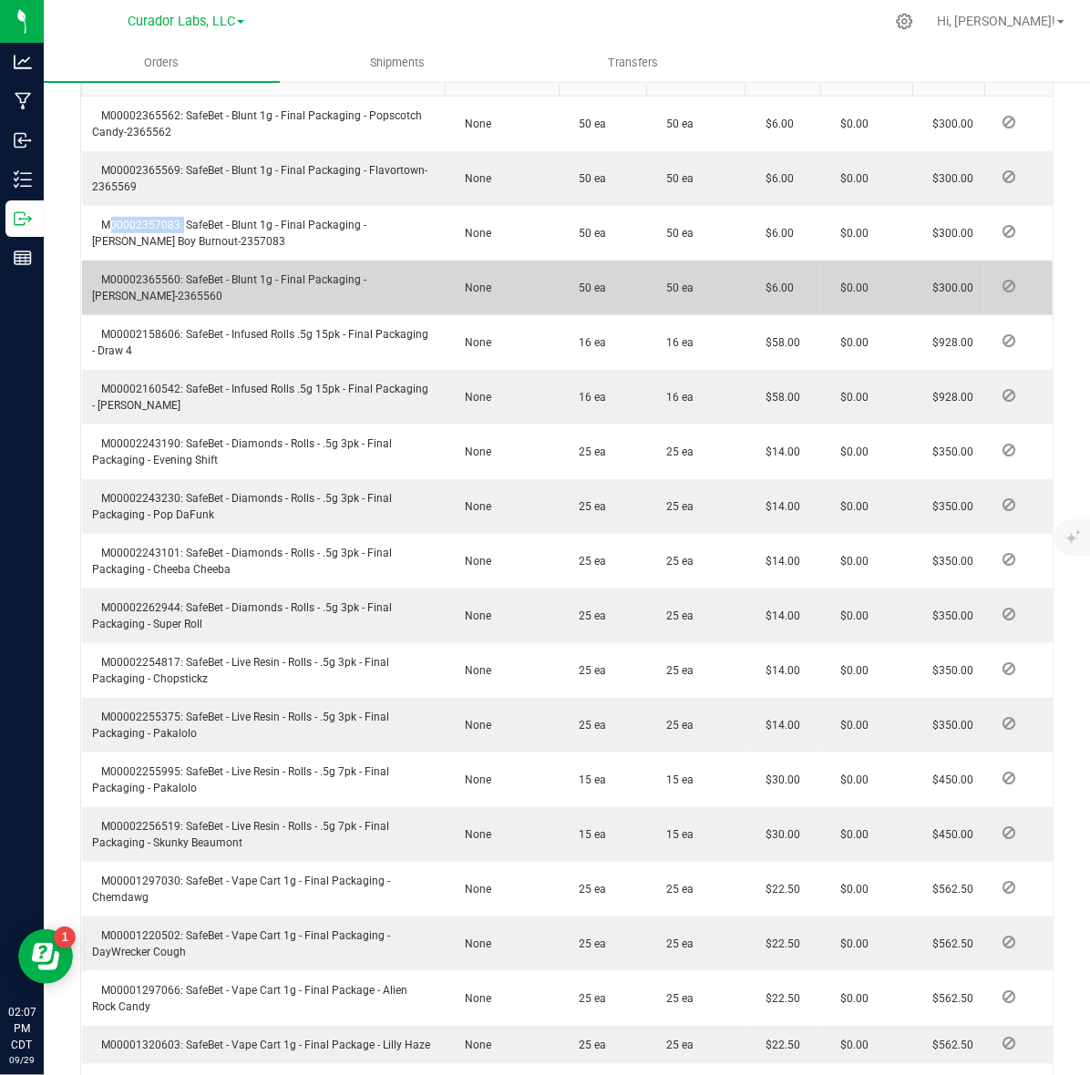
click at [125, 292] on span "M00002365560: SafeBet - Blunt 1g - Final Packaging - Lovie-2365560" at bounding box center [230, 287] width 274 height 29
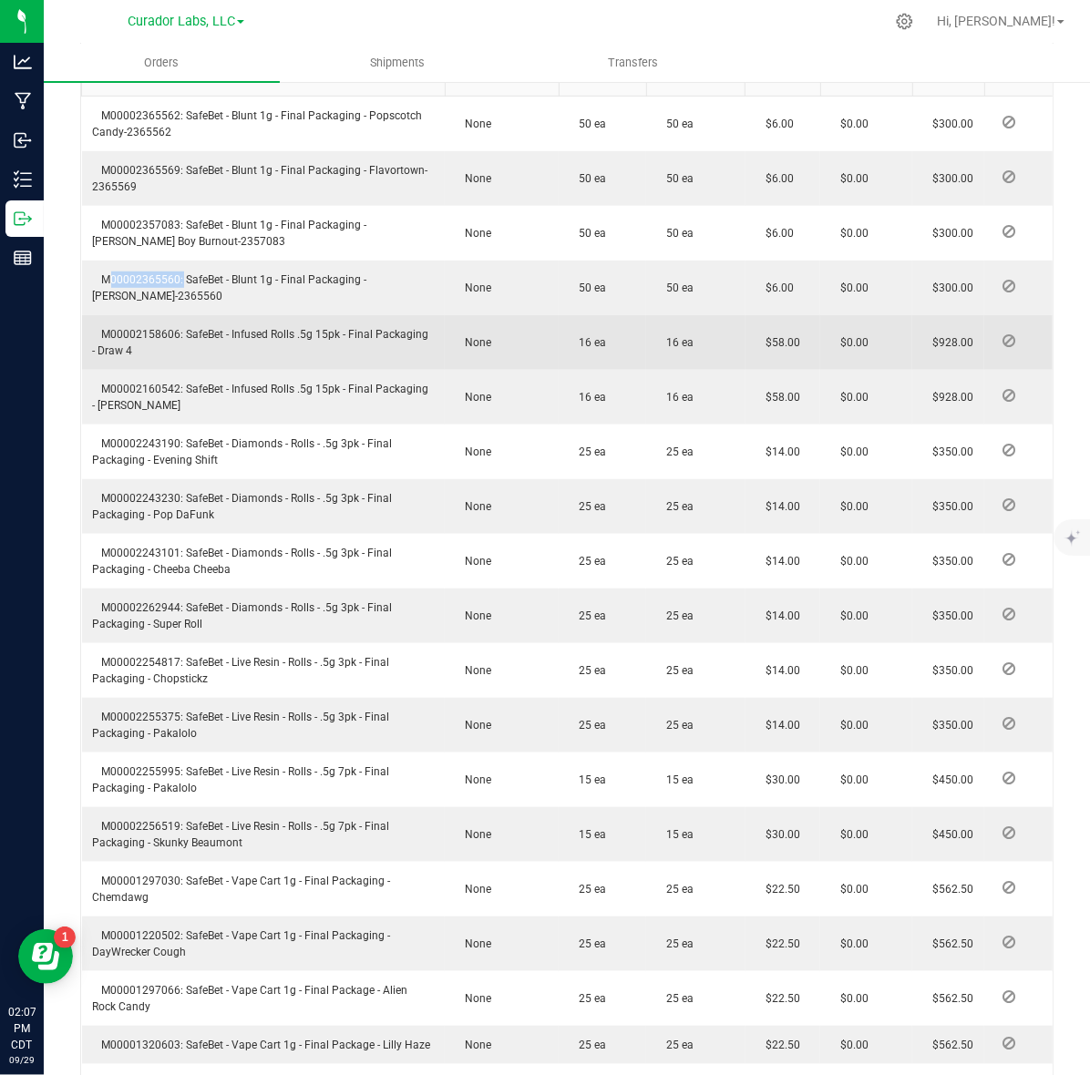
click at [138, 352] on span "M00002158606: SafeBet - Infused Rolls .5g 15pk - Final Packaging - Draw 4" at bounding box center [261, 342] width 336 height 29
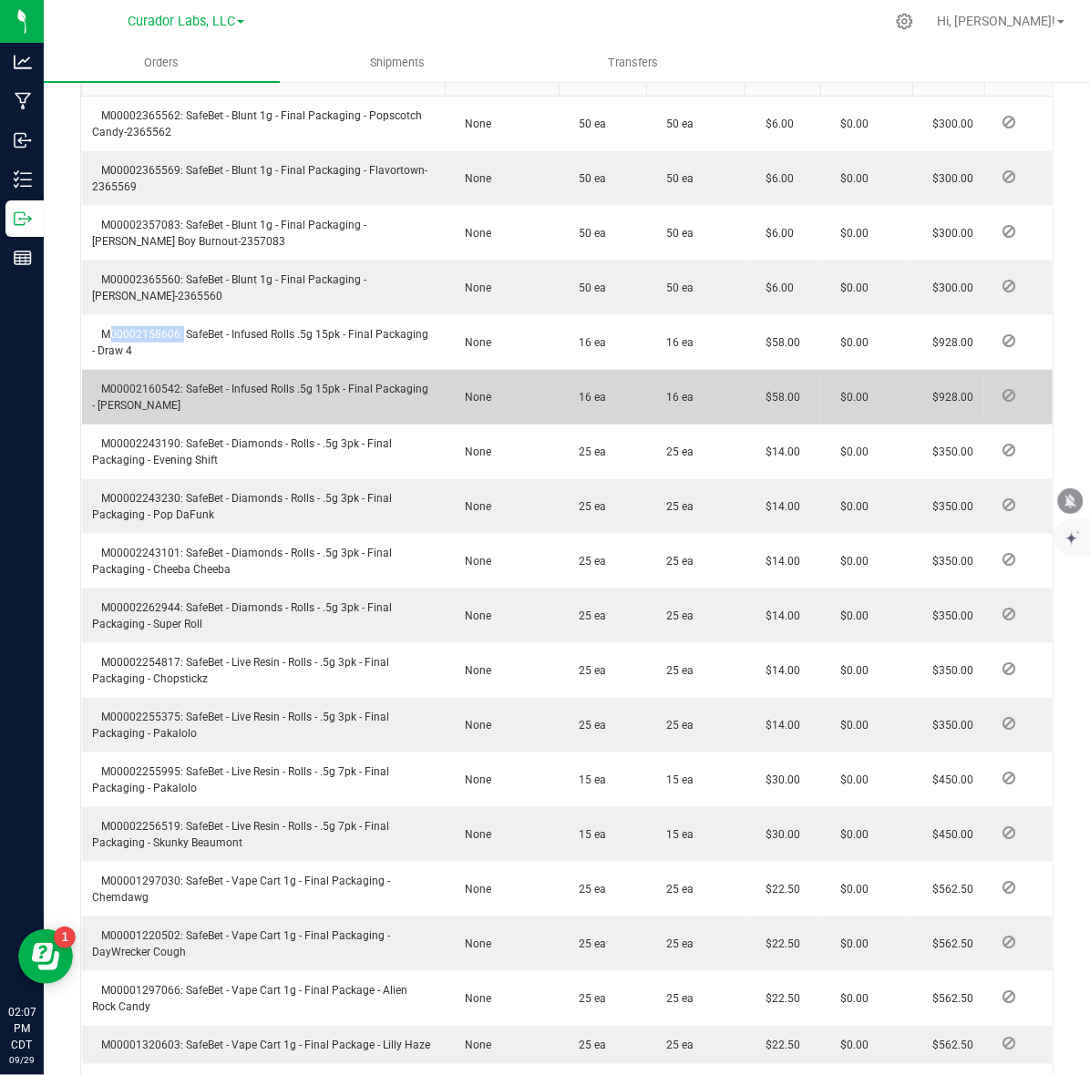
click at [170, 412] on td "M00002160542: SafeBet - Infused Rolls .5g 15pk - Final Packaging - Dandy Zandy" at bounding box center [263, 397] width 363 height 55
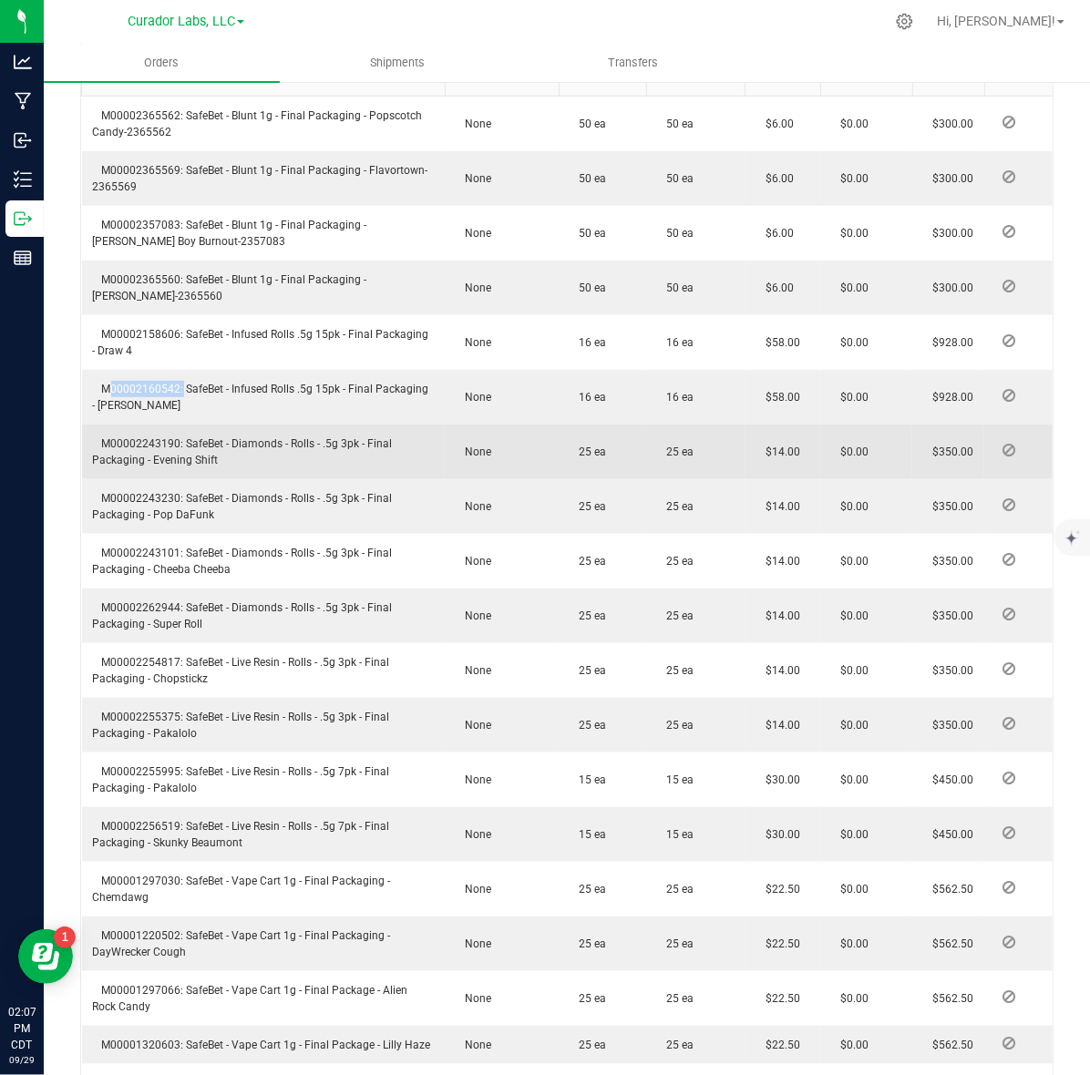
click at [126, 463] on span "M00002243190: SafeBet - Diamonds - Rolls - .5g 3pk - Final Packaging - Evening …" at bounding box center [243, 451] width 300 height 29
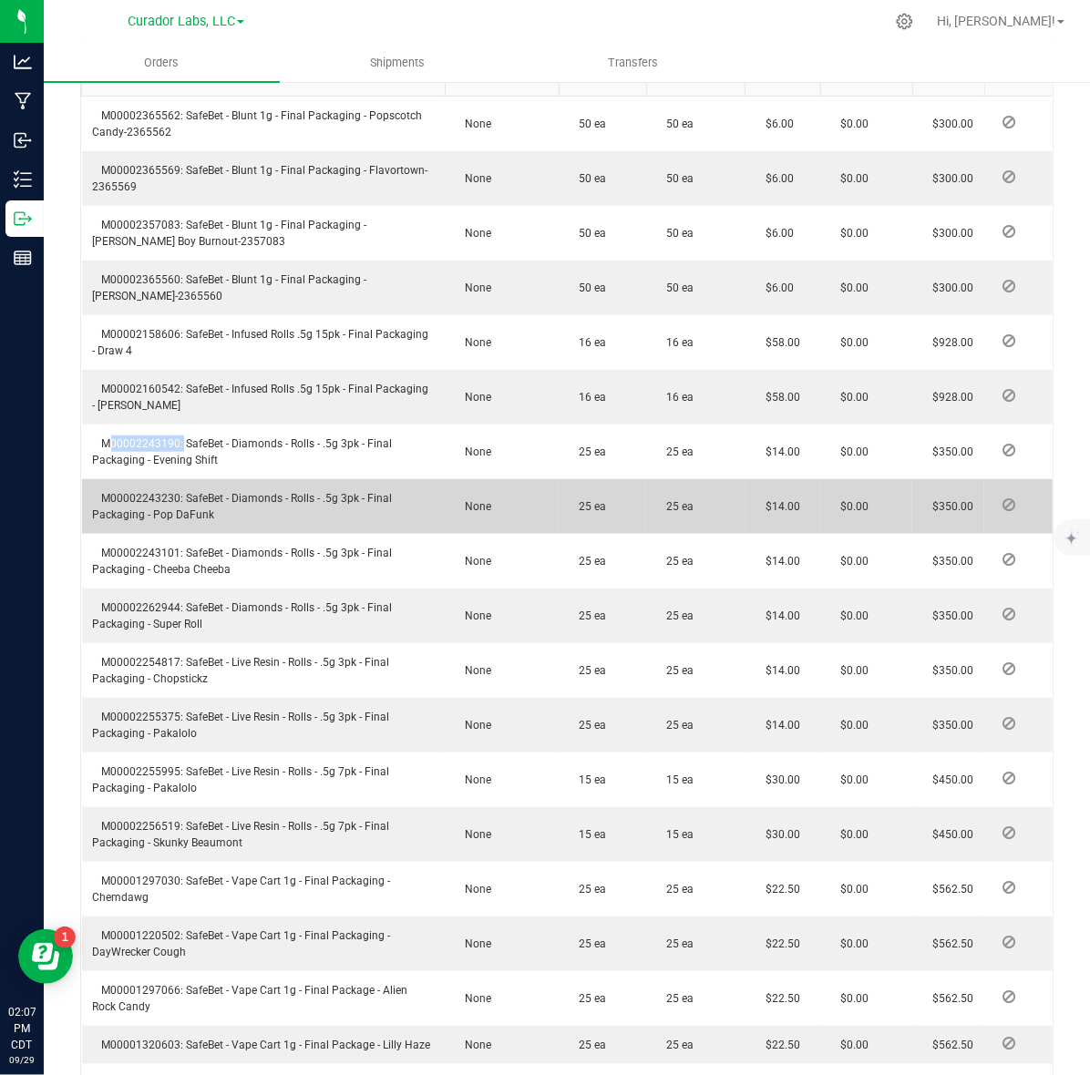
click at [152, 513] on span "M00002243230: SafeBet - Diamonds - Rolls - .5g 3pk - Final Packaging - Pop DaFu…" at bounding box center [243, 506] width 300 height 29
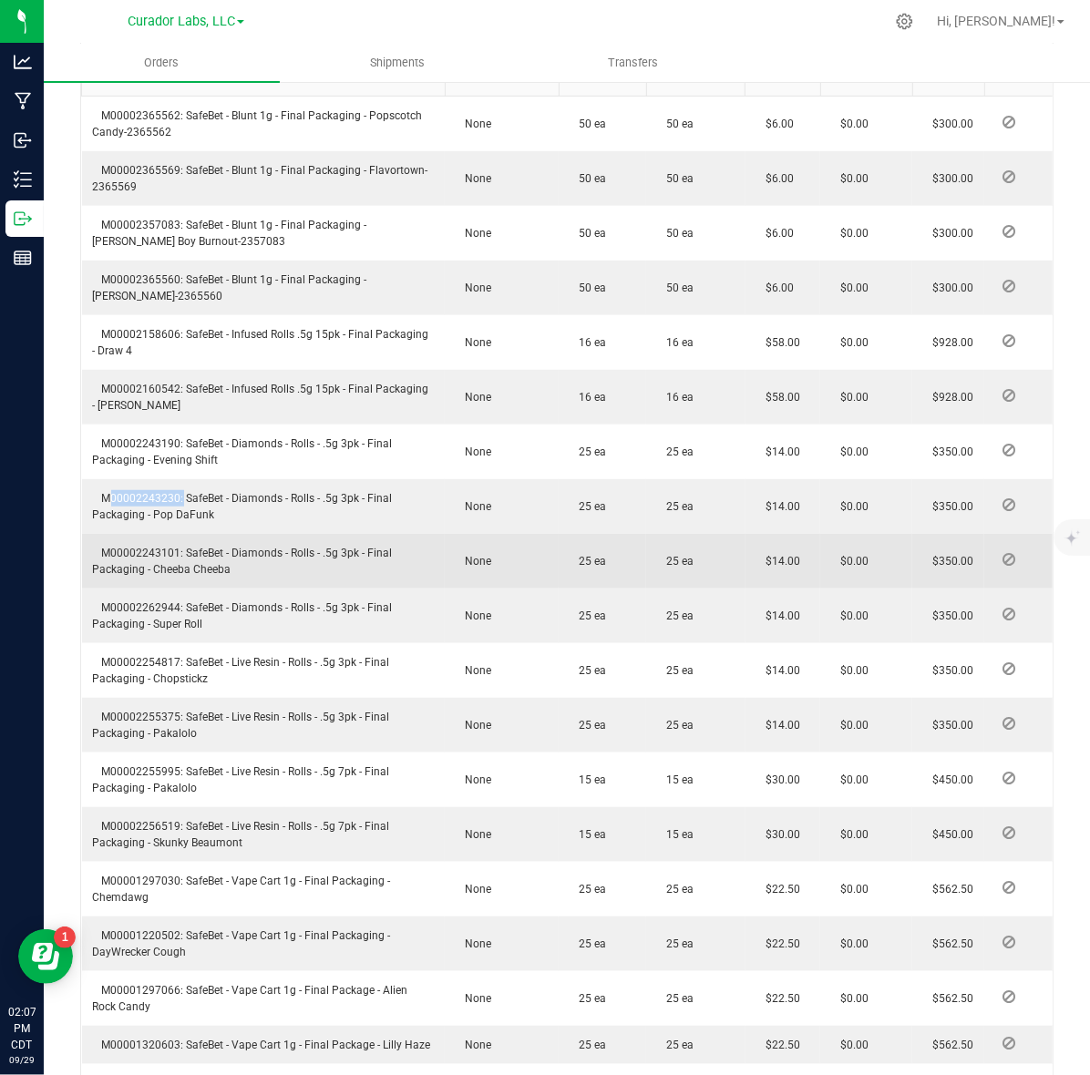
click at [109, 567] on span "M00002243101: SafeBet - Diamonds - Rolls - .5g 3pk - Final Packaging - Cheeba C…" at bounding box center [243, 561] width 300 height 29
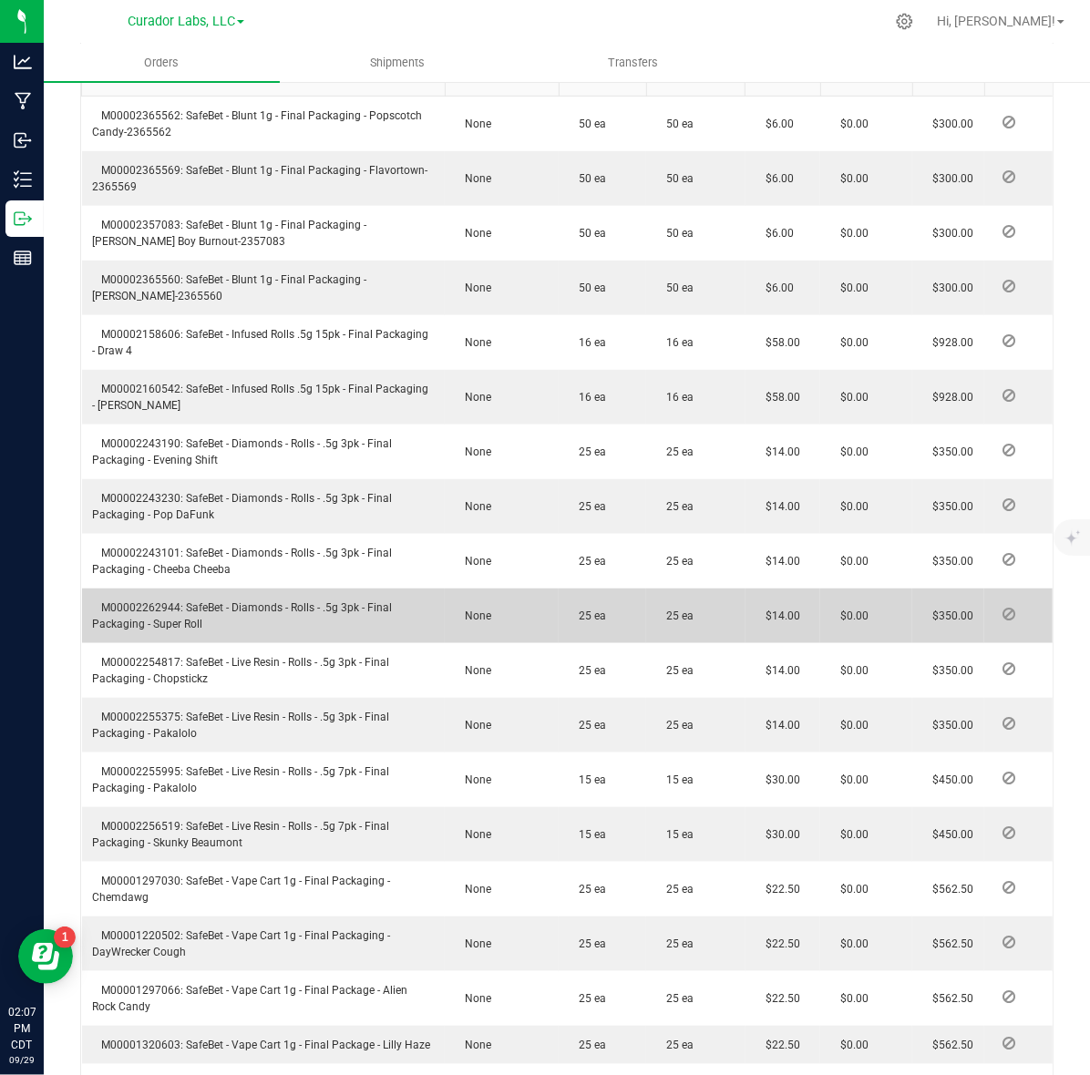
click at [138, 630] on span "M00002262944: SafeBet - Diamonds - Rolls - .5g 3pk - Final Packaging - Super Ro…" at bounding box center [243, 615] width 300 height 29
click at [142, 624] on span "M00002262944: SafeBet - Diamonds - Rolls - .5g 3pk - Final Packaging - Super Ro…" at bounding box center [243, 615] width 300 height 29
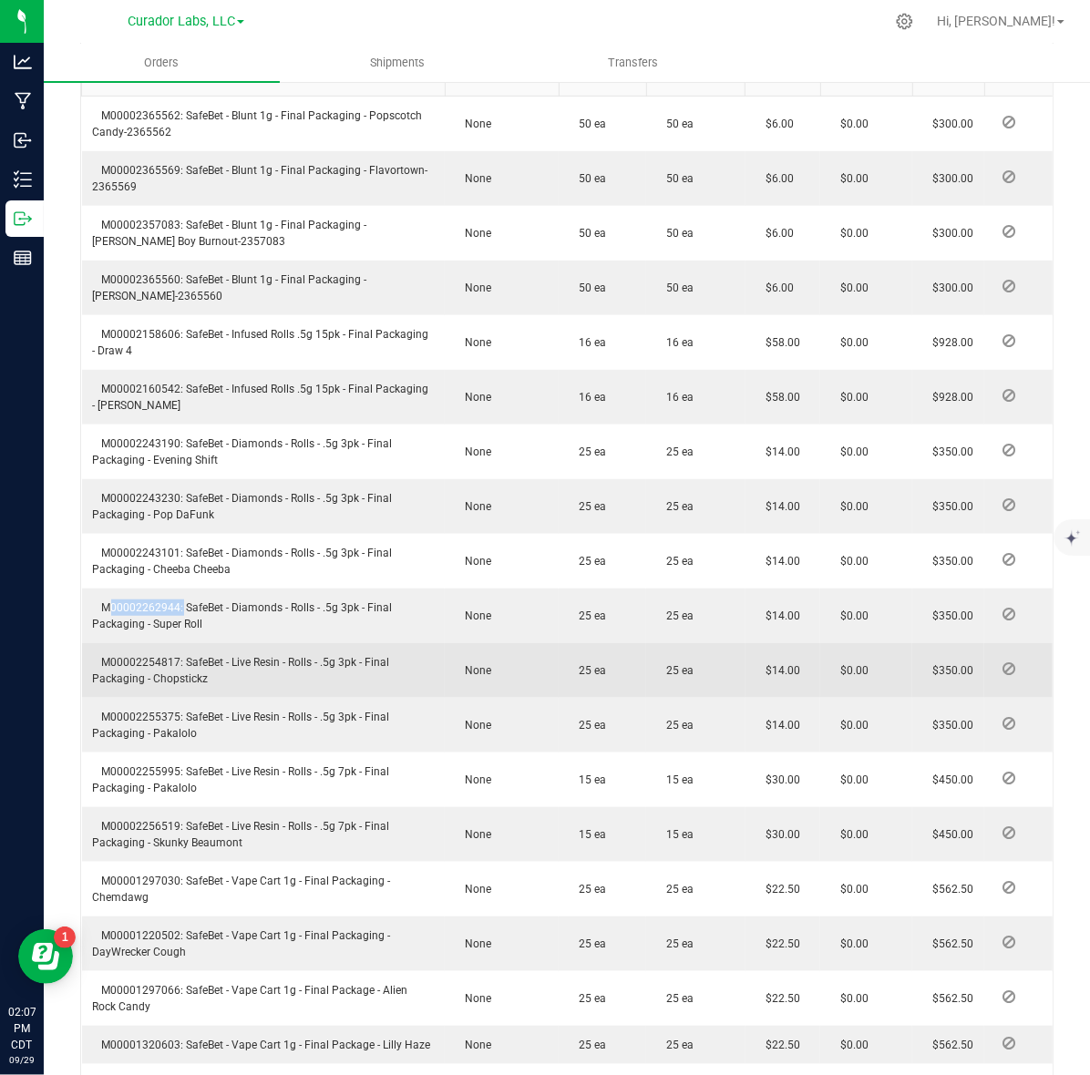
click at [120, 676] on span "M00002254817: SafeBet - Live Resin - Rolls - .5g 3pk - Final Packaging - Chopst…" at bounding box center [241, 670] width 297 height 29
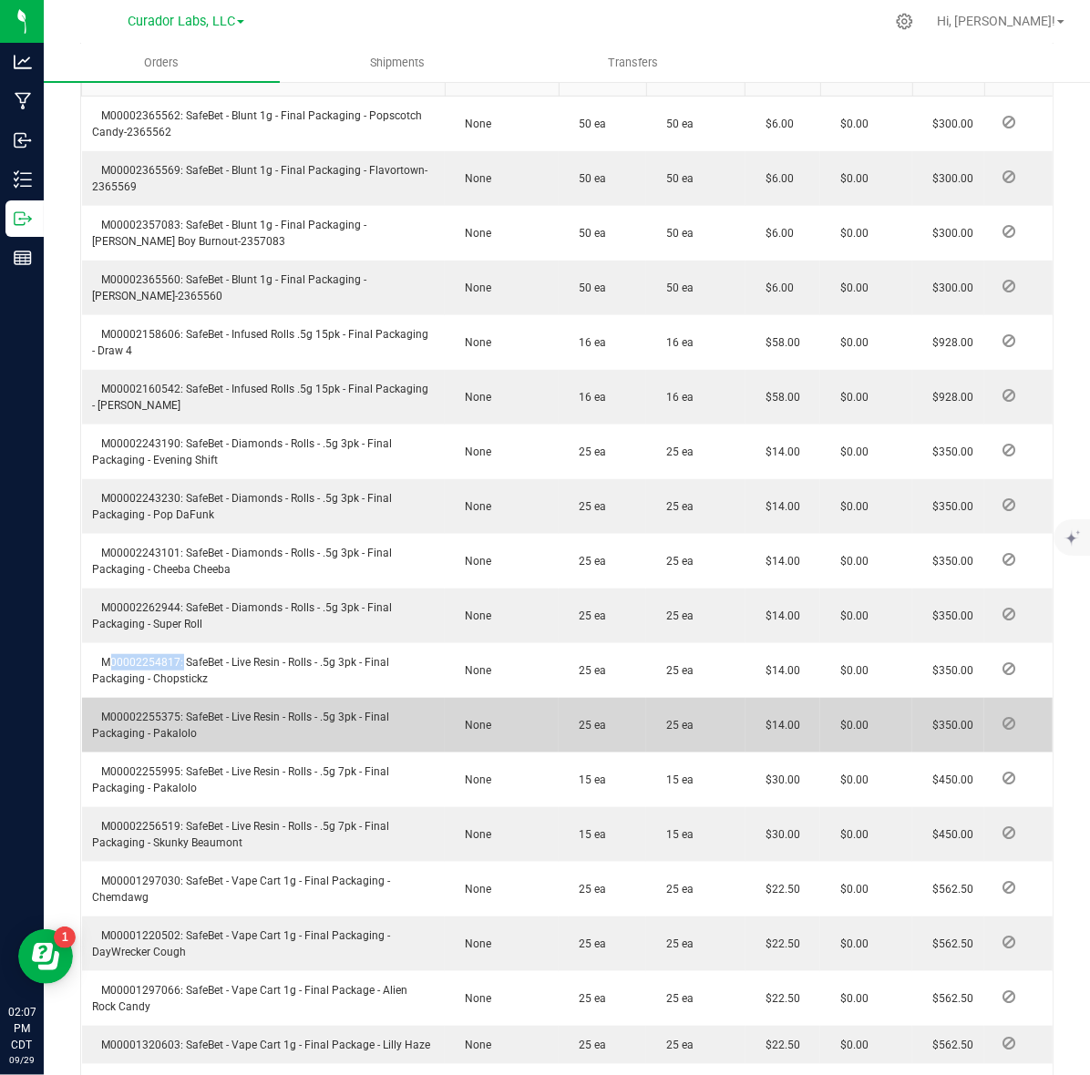
click at [142, 722] on td "M00002255375: SafeBet - Live Resin - Rolls - .5g 3pk - Final Packaging - Pakalo…" at bounding box center [263, 725] width 363 height 55
click at [146, 731] on span "M00002255375: SafeBet - Live Resin - Rolls - .5g 3pk - Final Packaging - Pakalo…" at bounding box center [241, 725] width 297 height 29
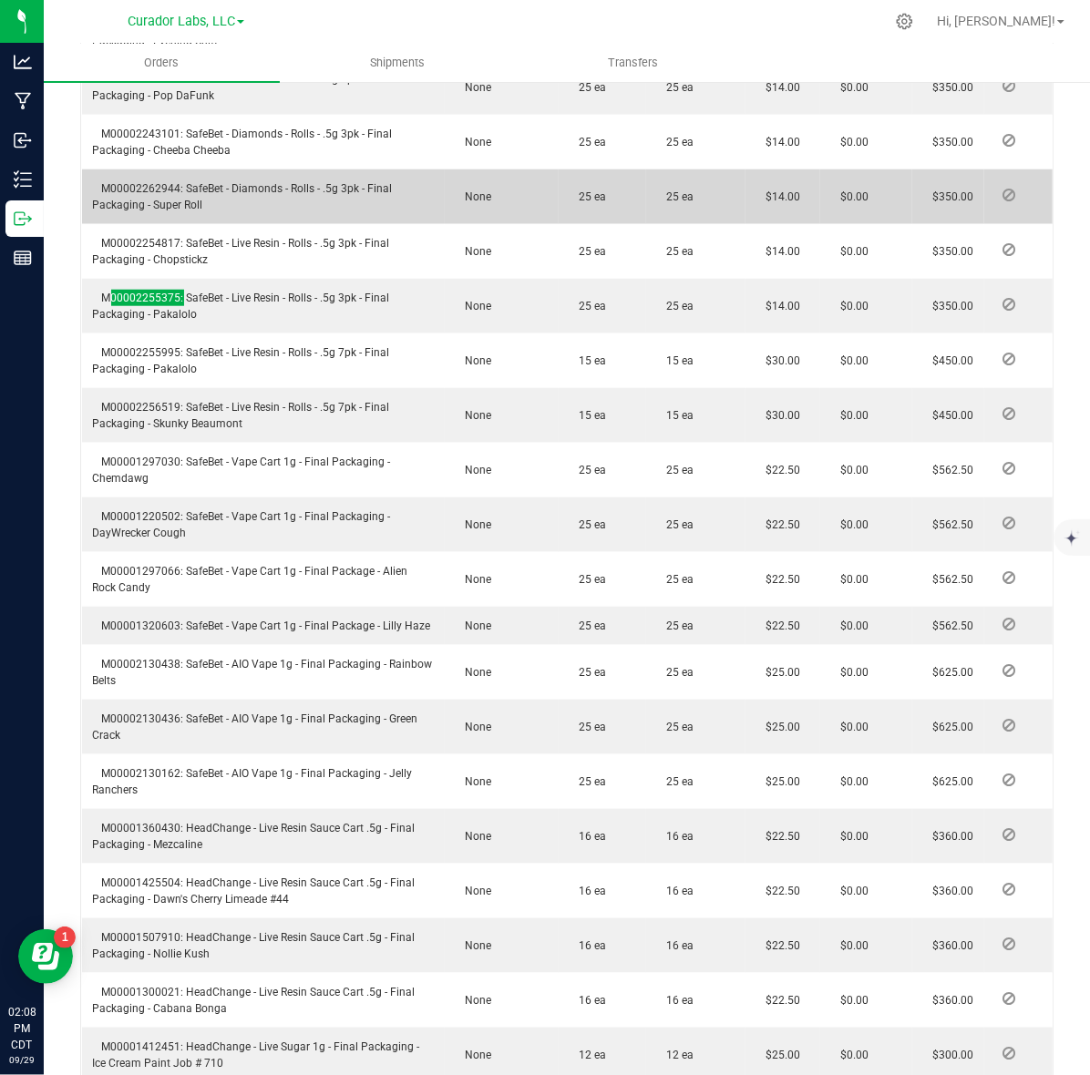
scroll to position [1070, 0]
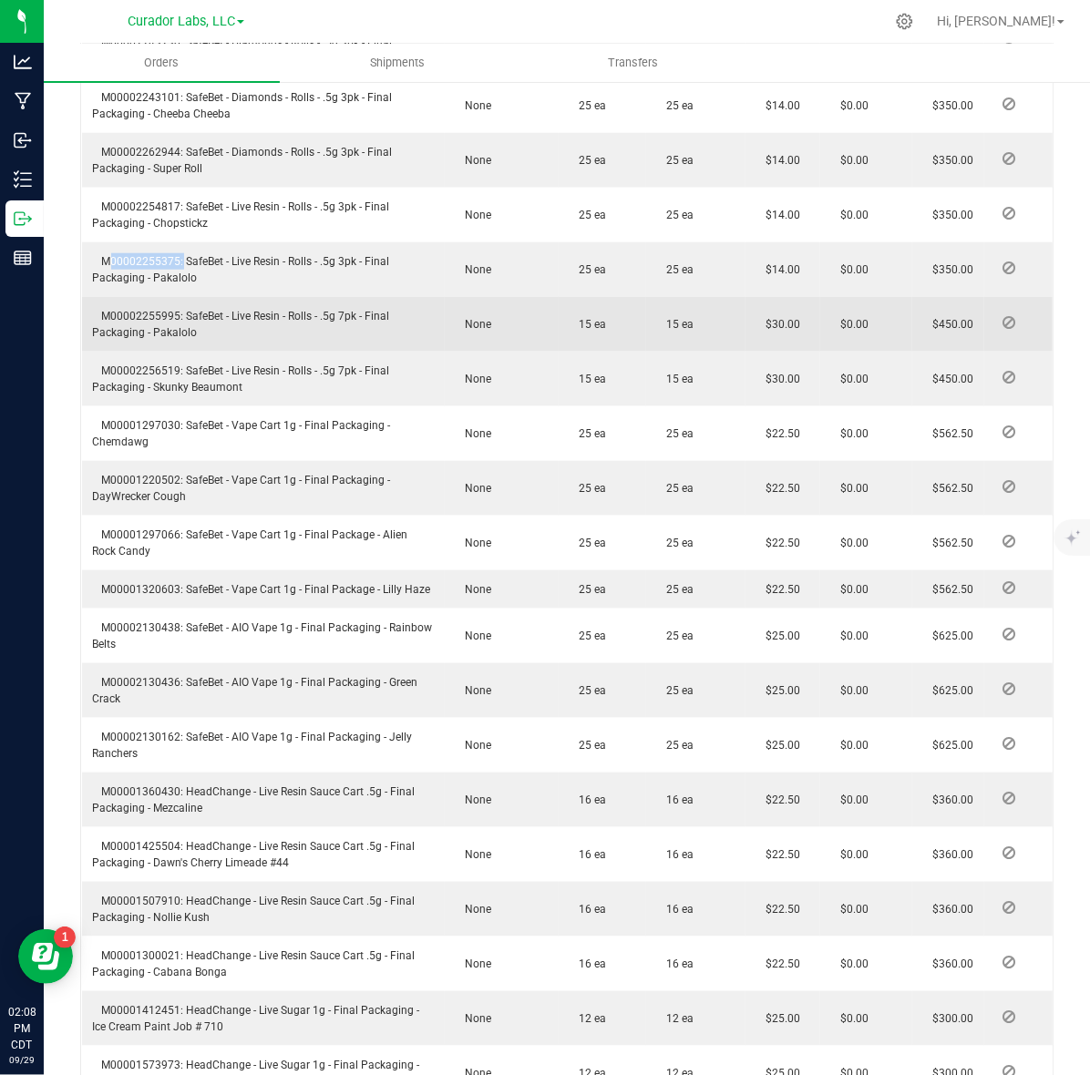
click at [138, 328] on span "M00002255995: SafeBet - Live Resin - Rolls - .5g 7pk - Final Packaging - Pakalo…" at bounding box center [241, 324] width 297 height 29
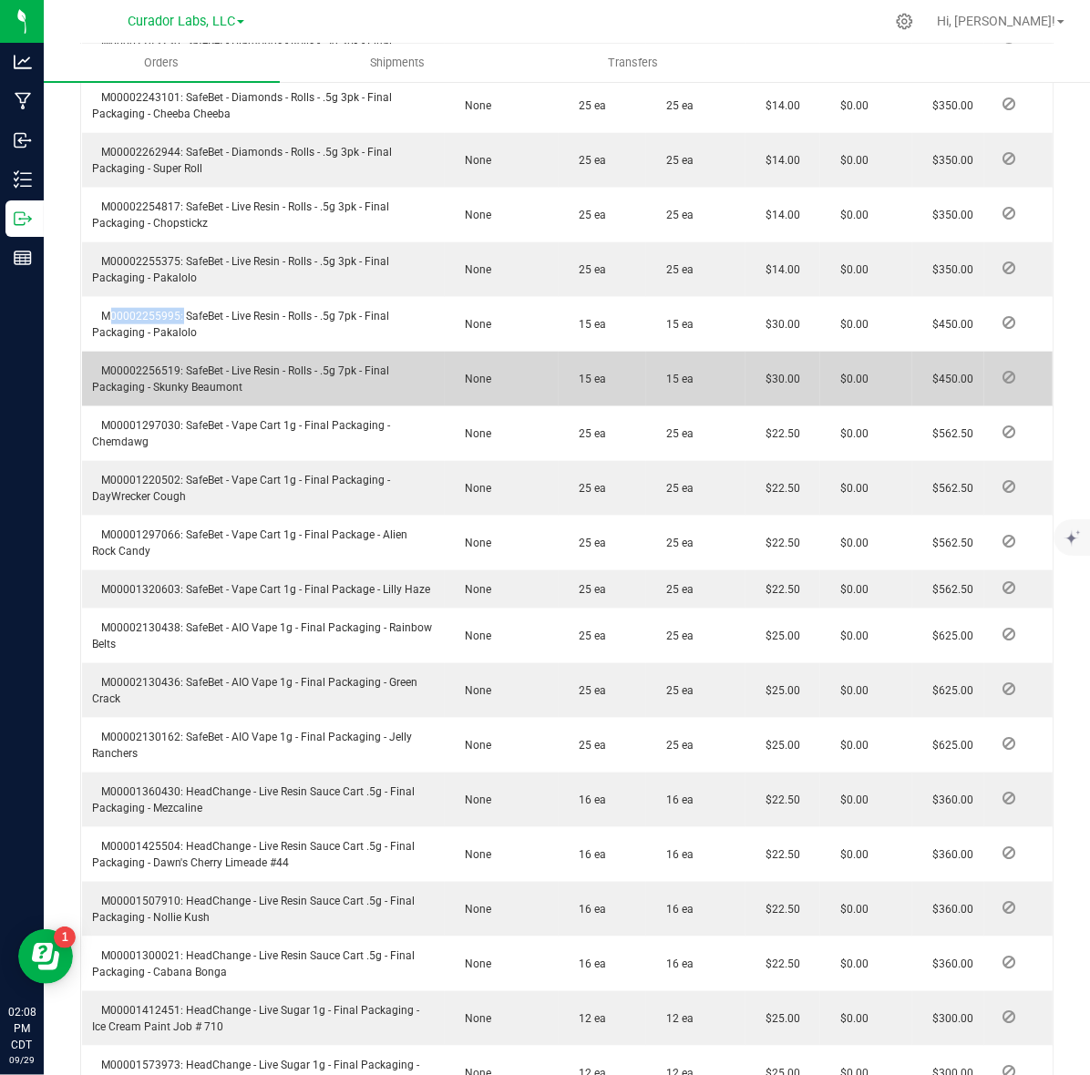
click at [128, 387] on span "M00002256519: SafeBet - Live Resin - Rolls - .5g 7pk - Final Packaging - Skunky…" at bounding box center [241, 378] width 297 height 29
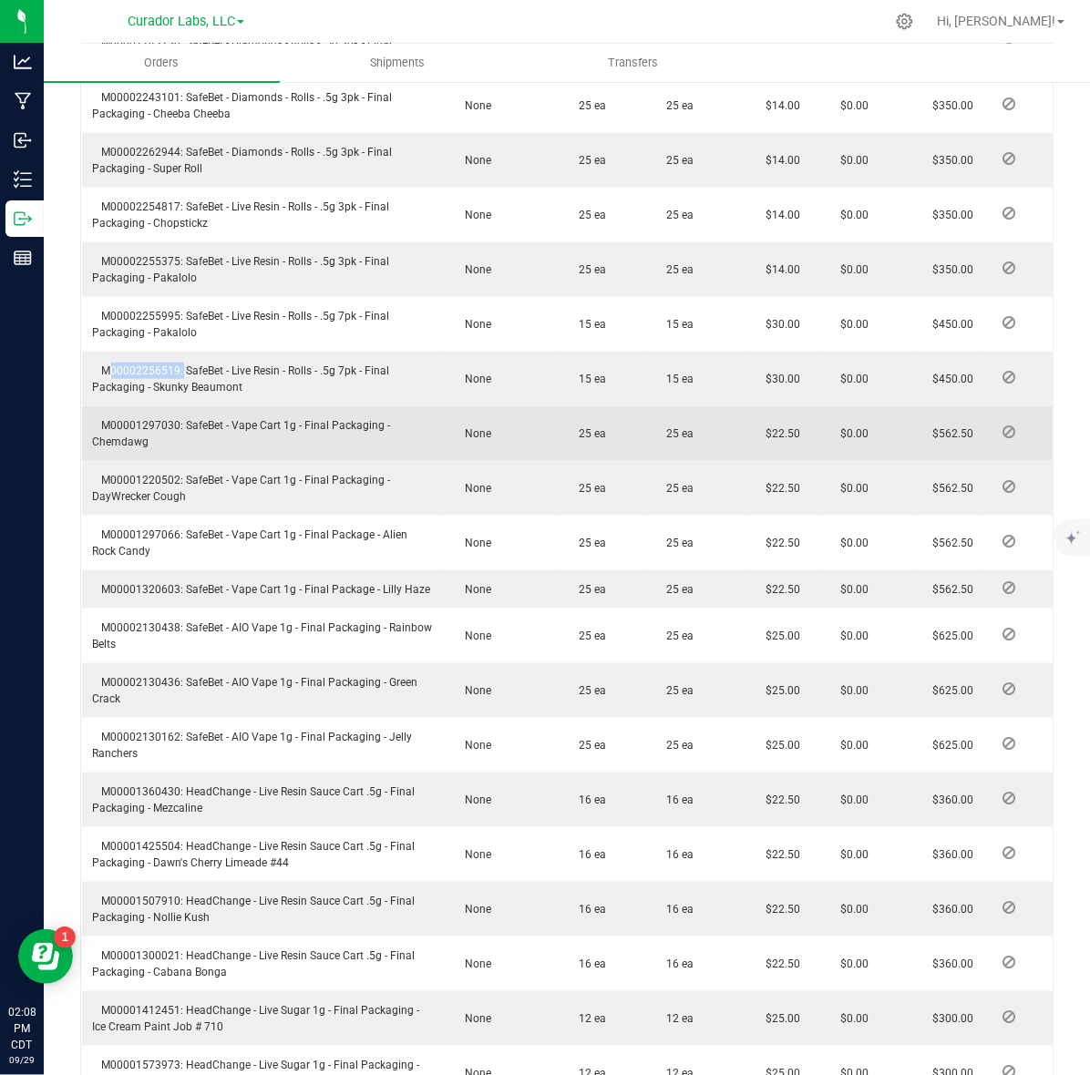
click at [158, 439] on span "M00001297030: SafeBet - Vape Cart 1g - Final Packaging - Chemdawg" at bounding box center [242, 433] width 298 height 29
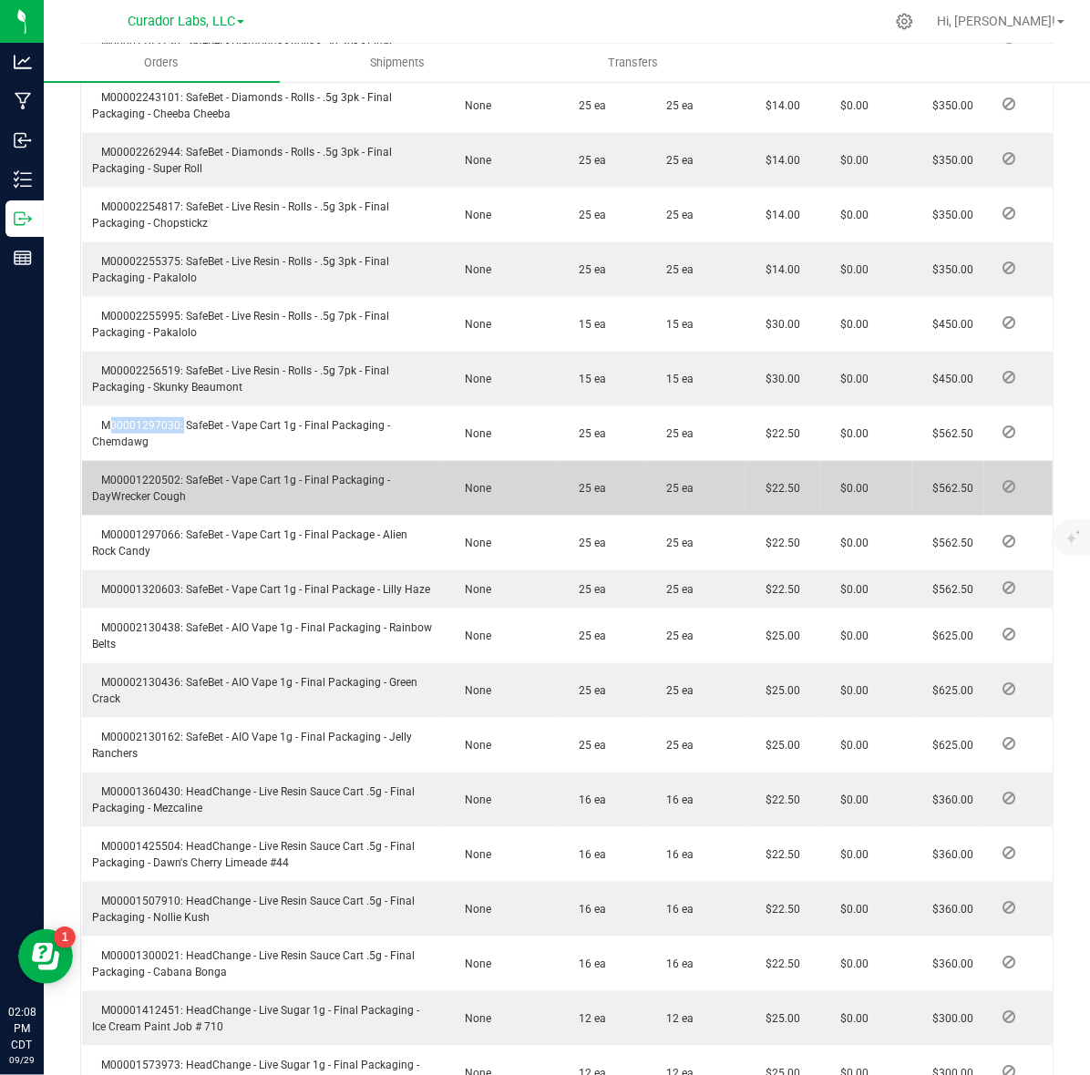
click at [143, 489] on span "M00001220502: SafeBet - Vape Cart 1g - Final Packaging - DayWrecker Cough" at bounding box center [242, 488] width 298 height 29
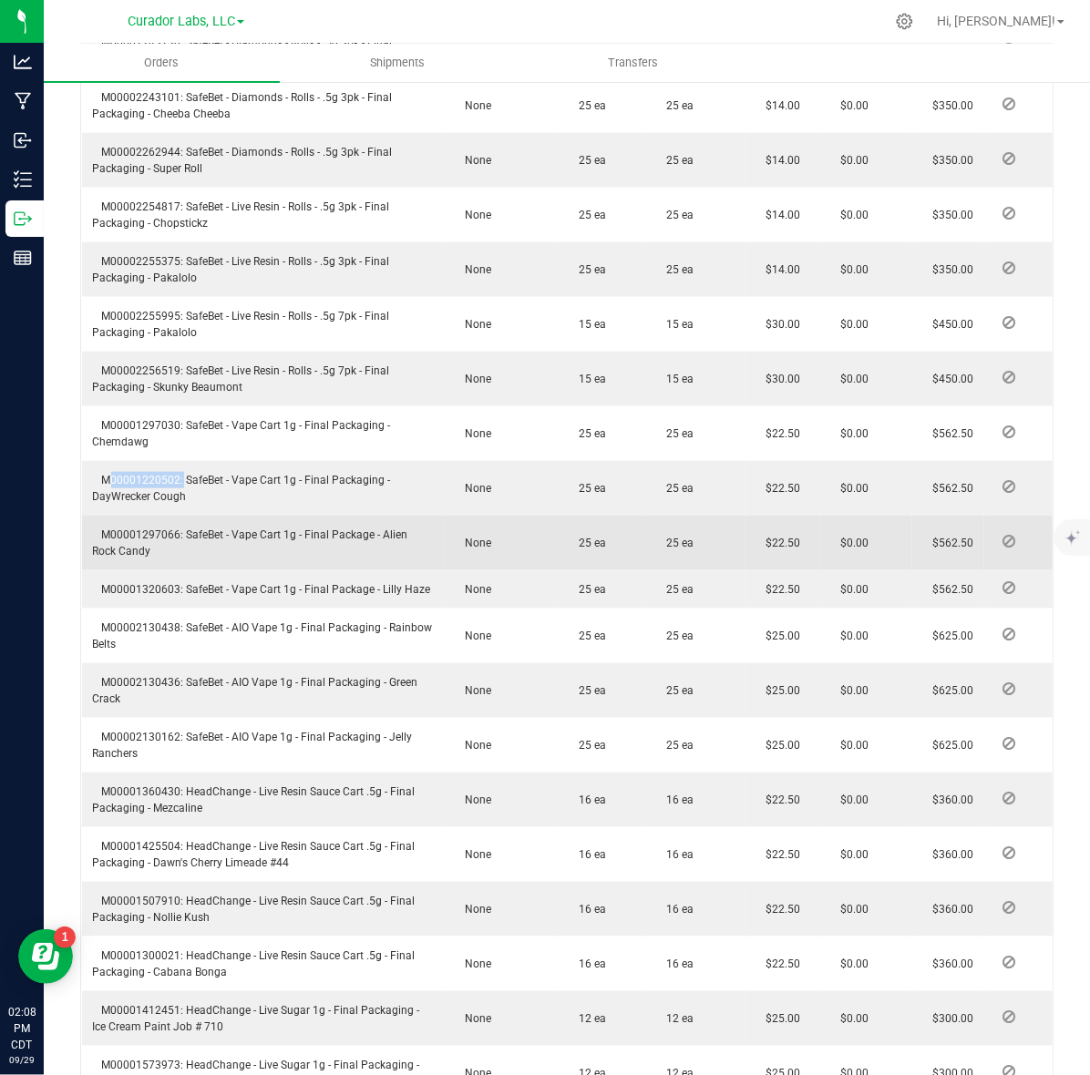
click at [158, 556] on span "M00001297066: SafeBet - Vape Cart 1g - Final Package - Alien Rock Candy" at bounding box center [250, 542] width 315 height 29
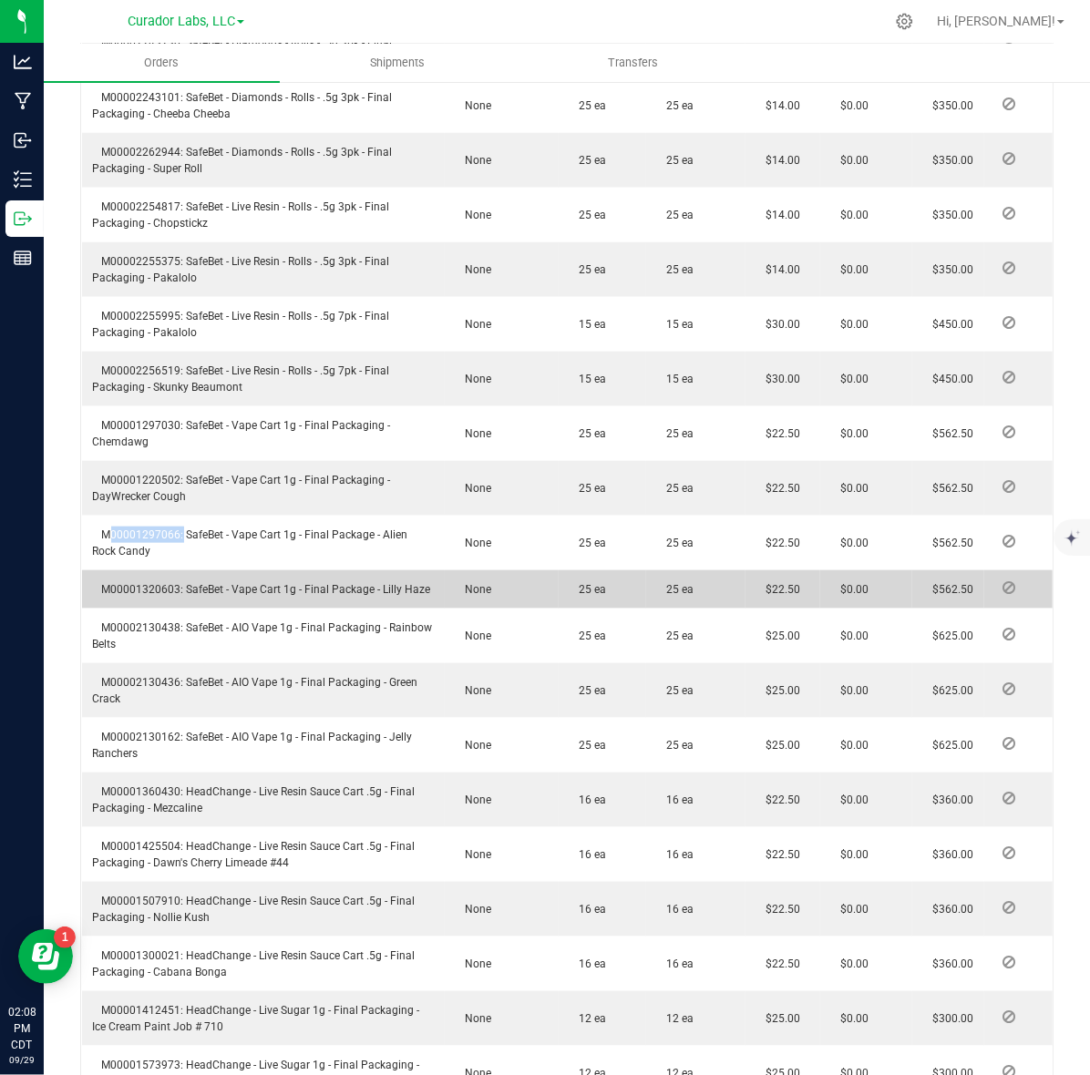
click at [158, 596] on span "M00001320603: SafeBet - Vape Cart 1g - Final Package - Lilly Haze" at bounding box center [262, 589] width 338 height 13
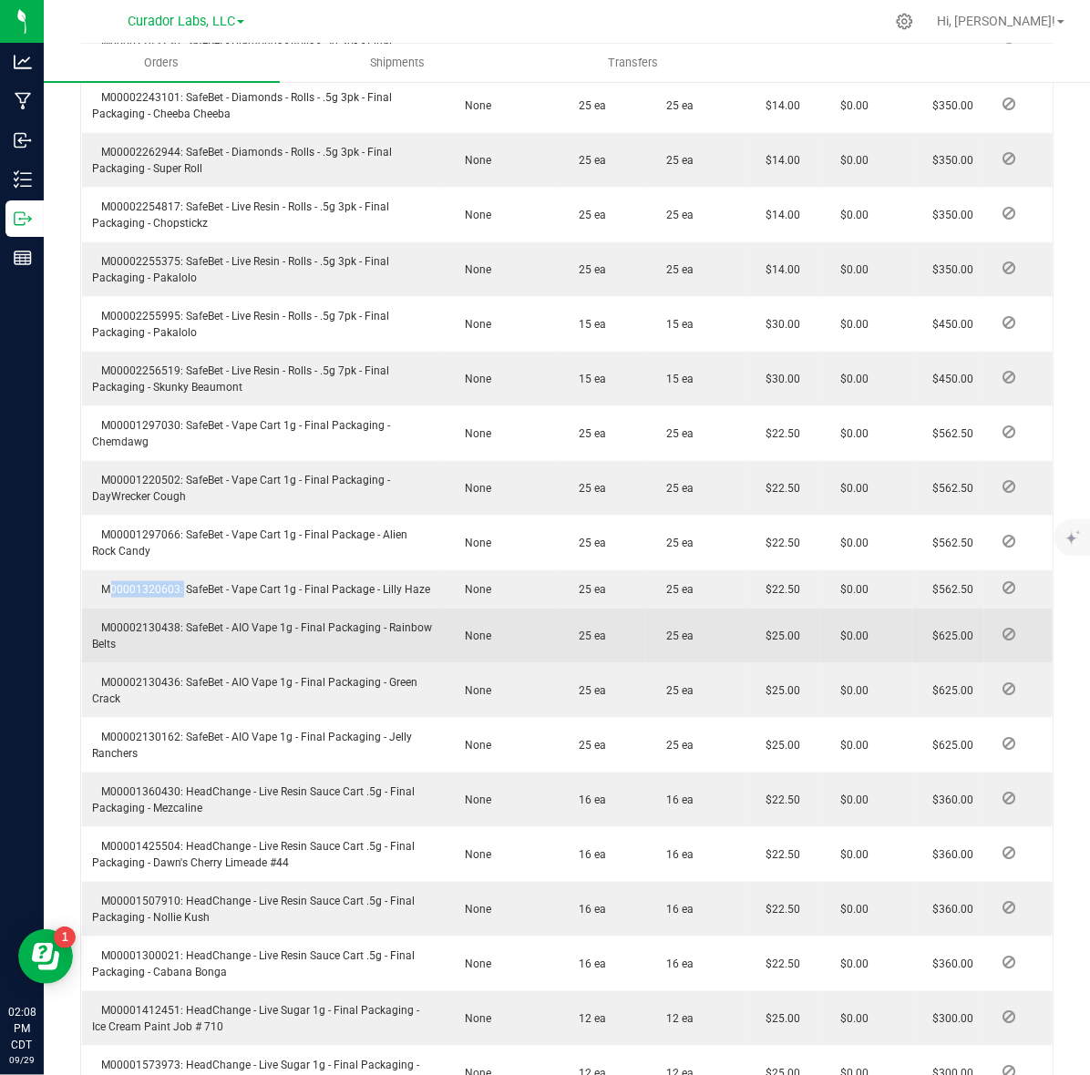
click at [156, 650] on span "M00002130438: SafeBet - AIO Vape 1g - Final Packaging - Rainbow Belts" at bounding box center [263, 635] width 340 height 29
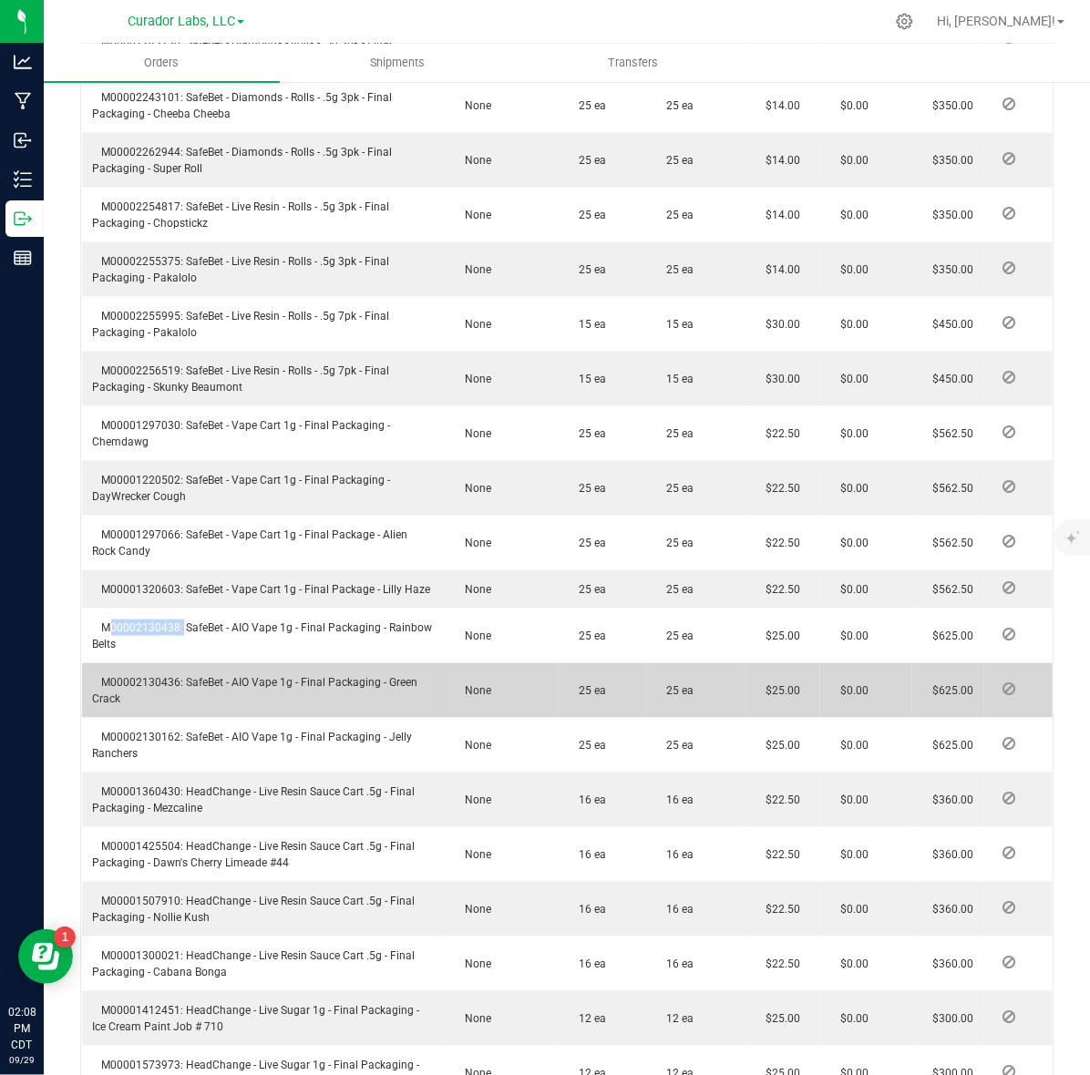
click at [138, 707] on td "M00002130436: SafeBet - AIO Vape 1g - Final Packaging - Green Crack" at bounding box center [263, 690] width 363 height 55
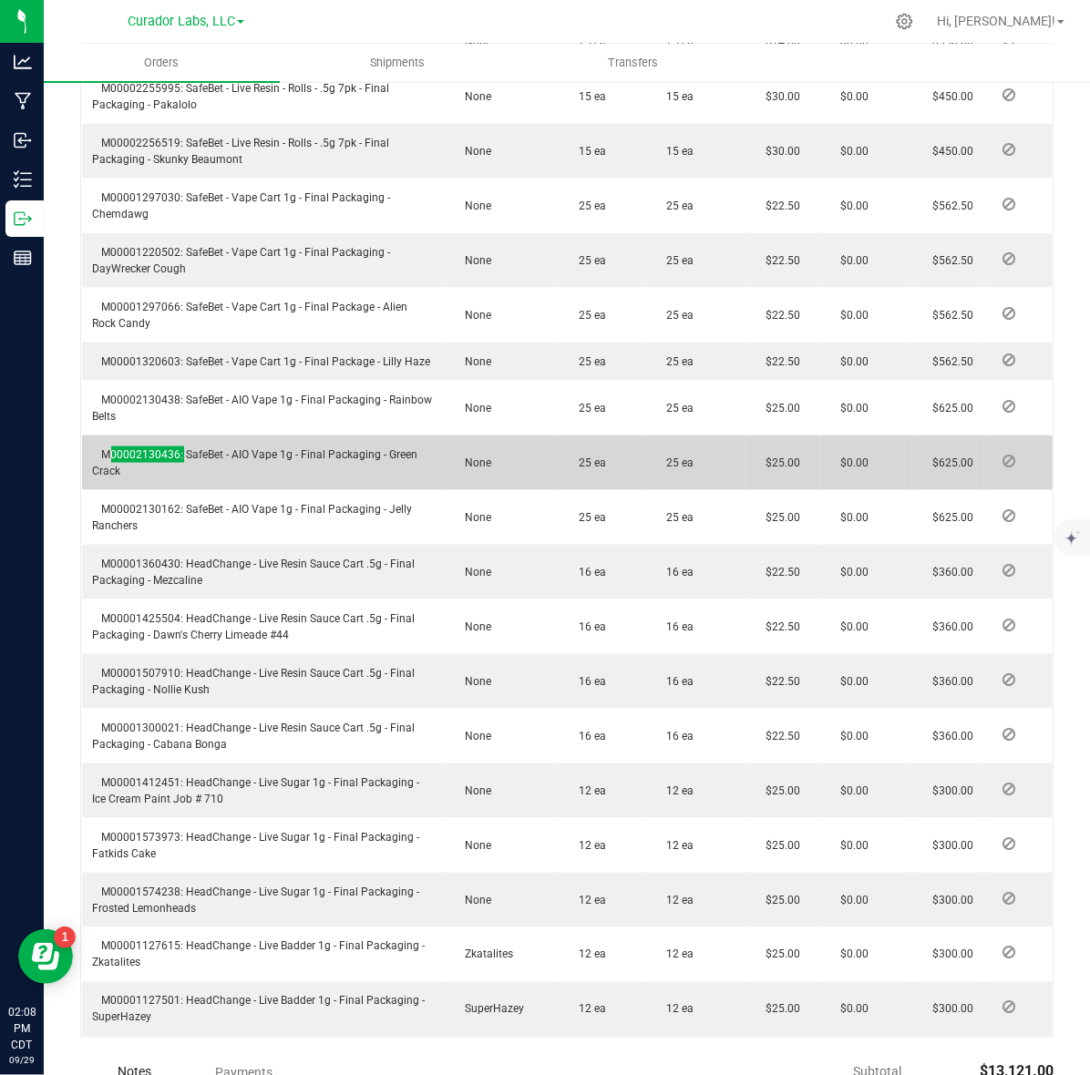
scroll to position [1526, 0]
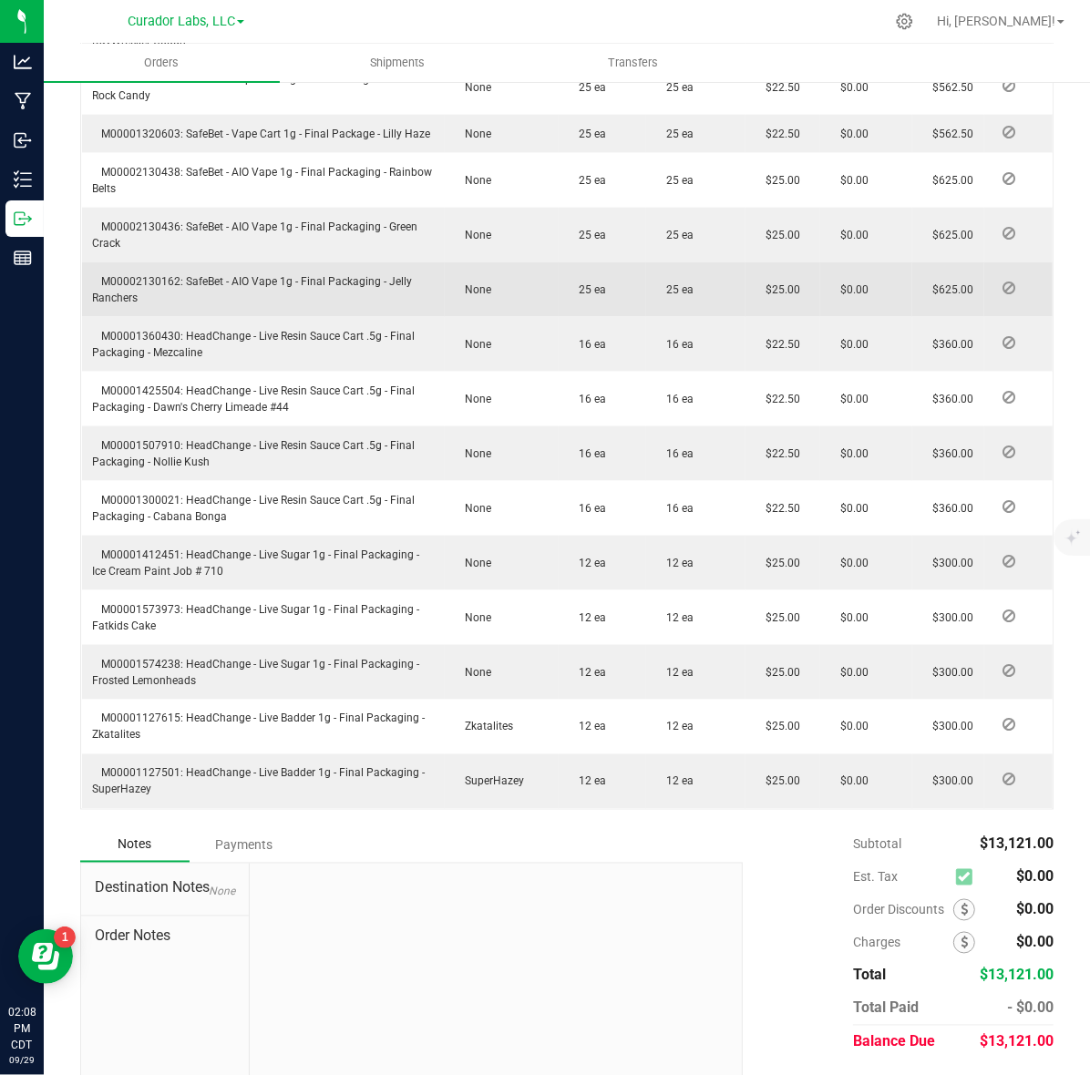
click at [148, 304] on span "M00002130162: SafeBet - AIO Vape 1g - Final Packaging - Jelly Ranchers" at bounding box center [253, 289] width 320 height 29
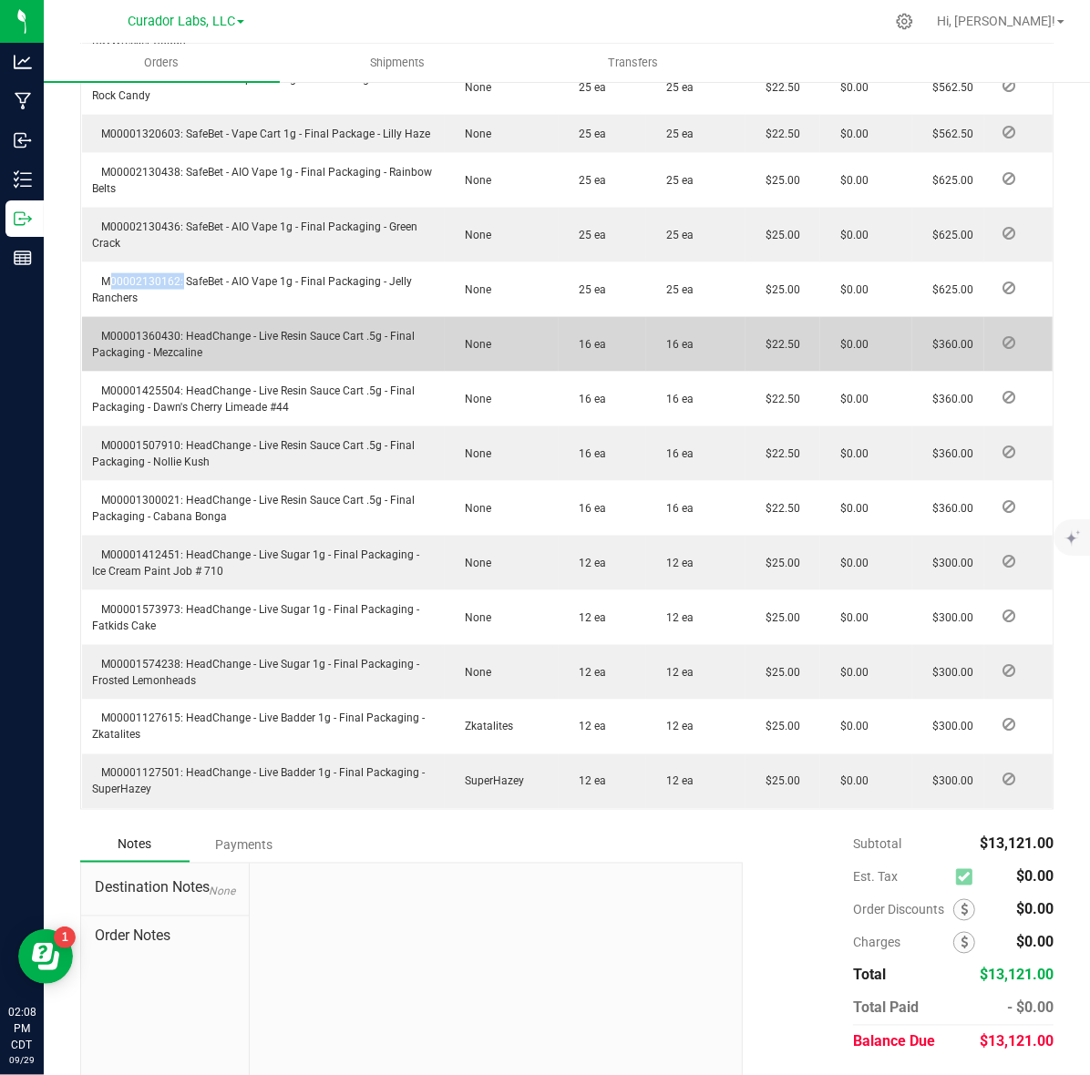
click at [112, 359] on span "M00001360430: HeadChange - Live Resin Sauce Cart .5g - Final Packaging - Mezcal…" at bounding box center [254, 344] width 322 height 29
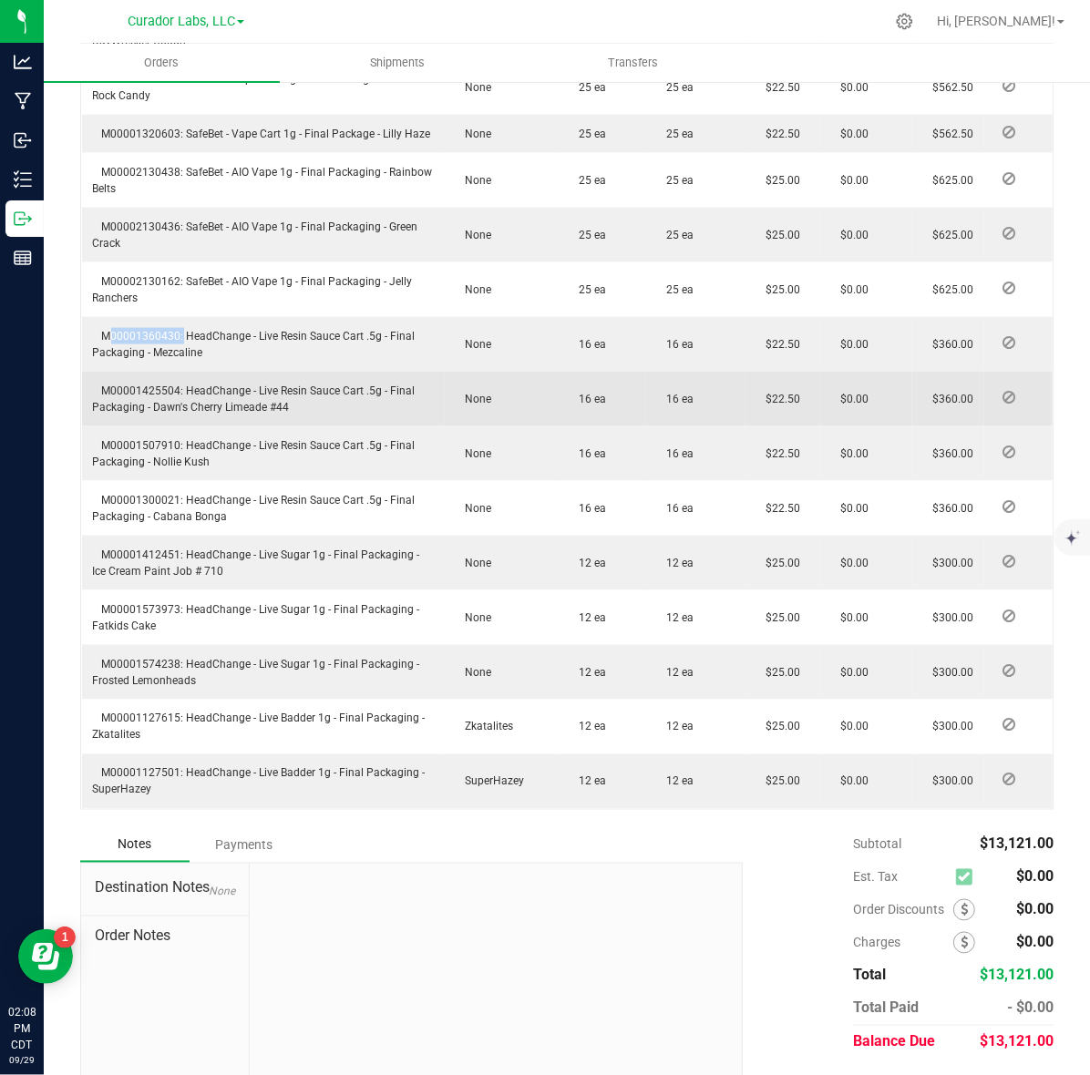
click at [135, 414] on span "M00001425504: HeadChange - Live Resin Sauce Cart .5g - Final Packaging - Dawn's…" at bounding box center [254, 398] width 322 height 29
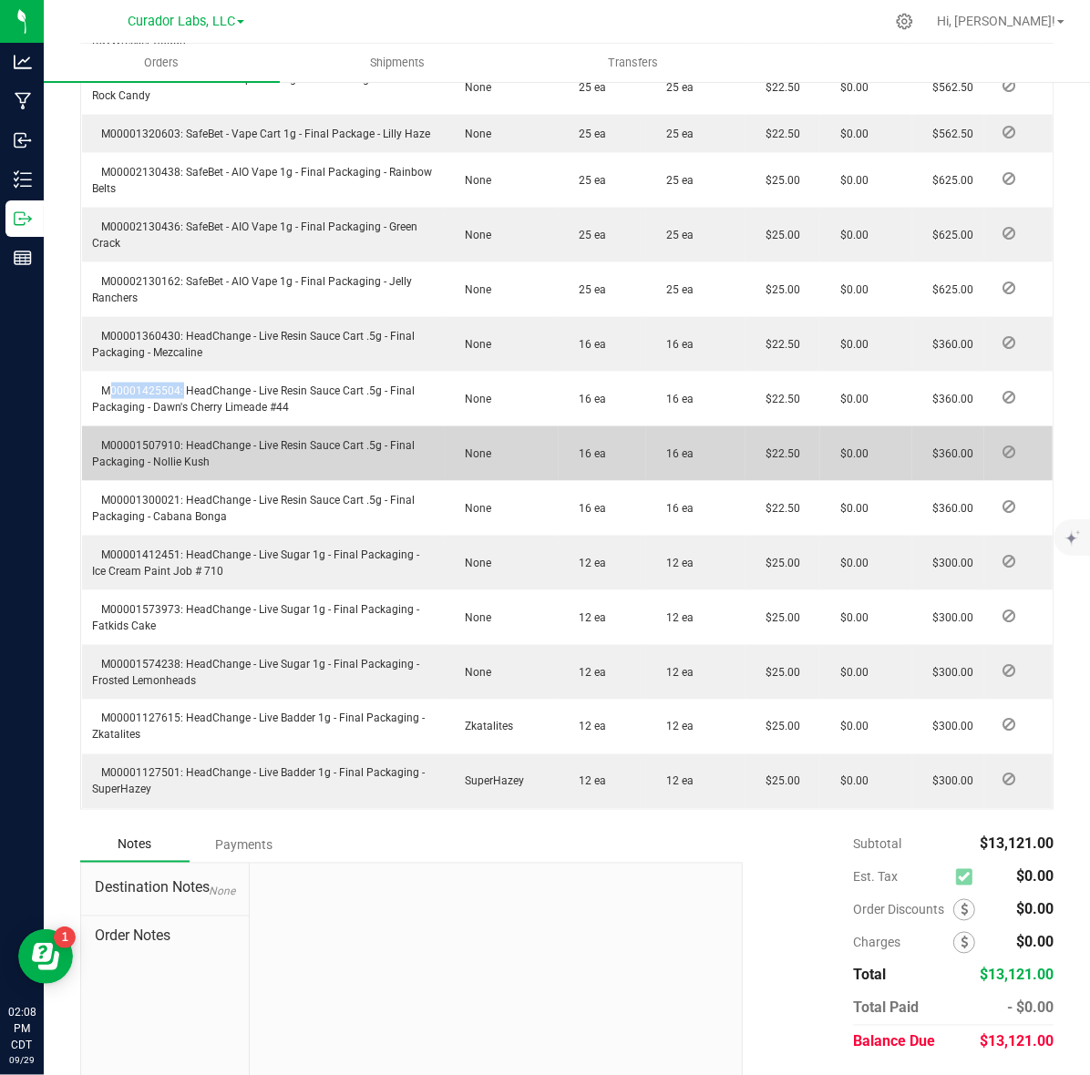
click at [139, 466] on td "M00001507910: HeadChange - Live Resin Sauce Cart .5g - Final Packaging - Nollie…" at bounding box center [263, 453] width 363 height 55
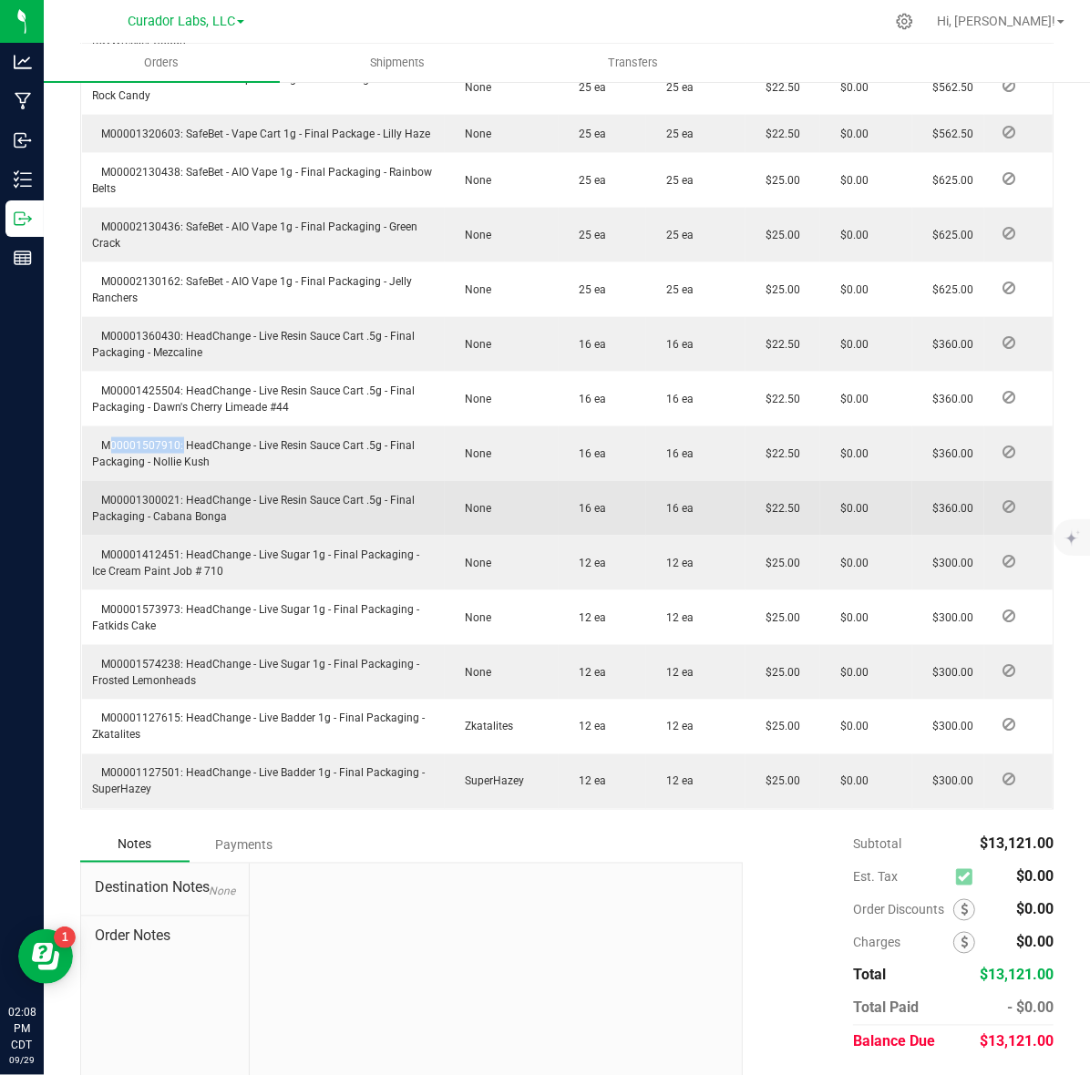
click at [139, 523] on span "M00001300021: HeadChange - Live Resin Sauce Cart .5g - Final Packaging - Cabana…" at bounding box center [254, 508] width 322 height 29
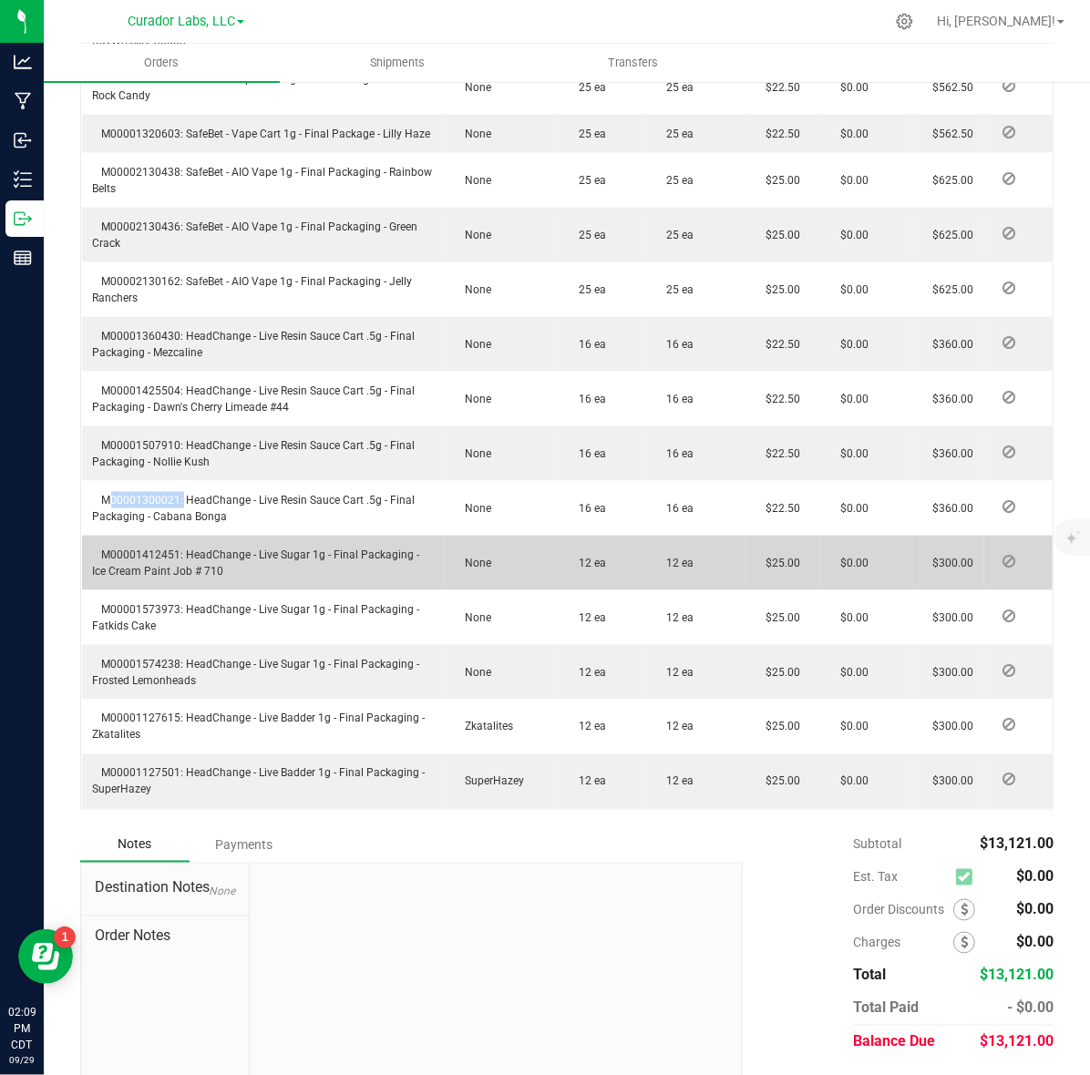
click at [150, 577] on td "M00001412451: HeadChange - Live Sugar 1g - Final Packaging - Ice Cream Paint Jo…" at bounding box center [263, 563] width 363 height 55
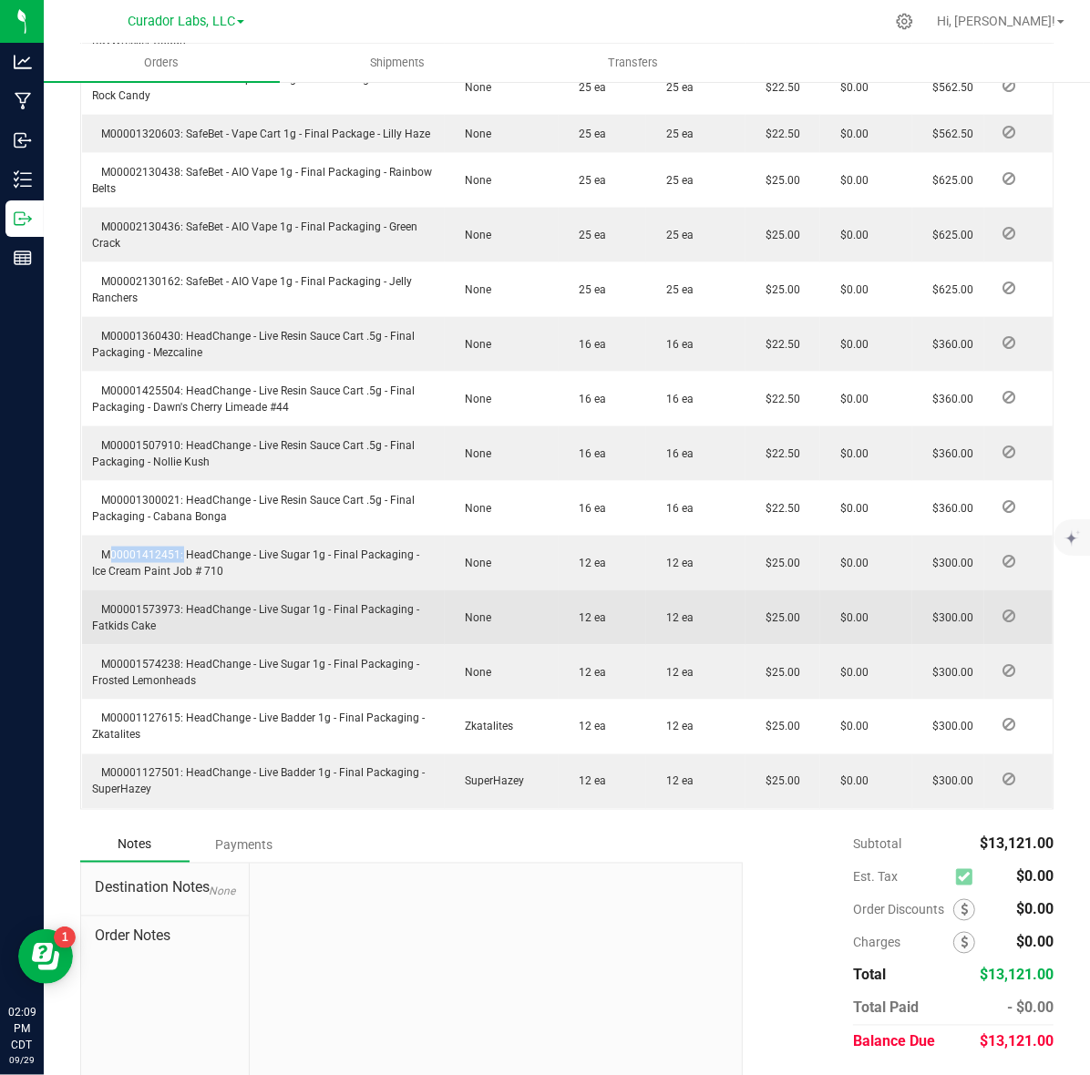
click at [164, 632] on span "M00001573973: HeadChange - Live Sugar 1g - Final Packaging - Fatkids Cake" at bounding box center [256, 617] width 327 height 29
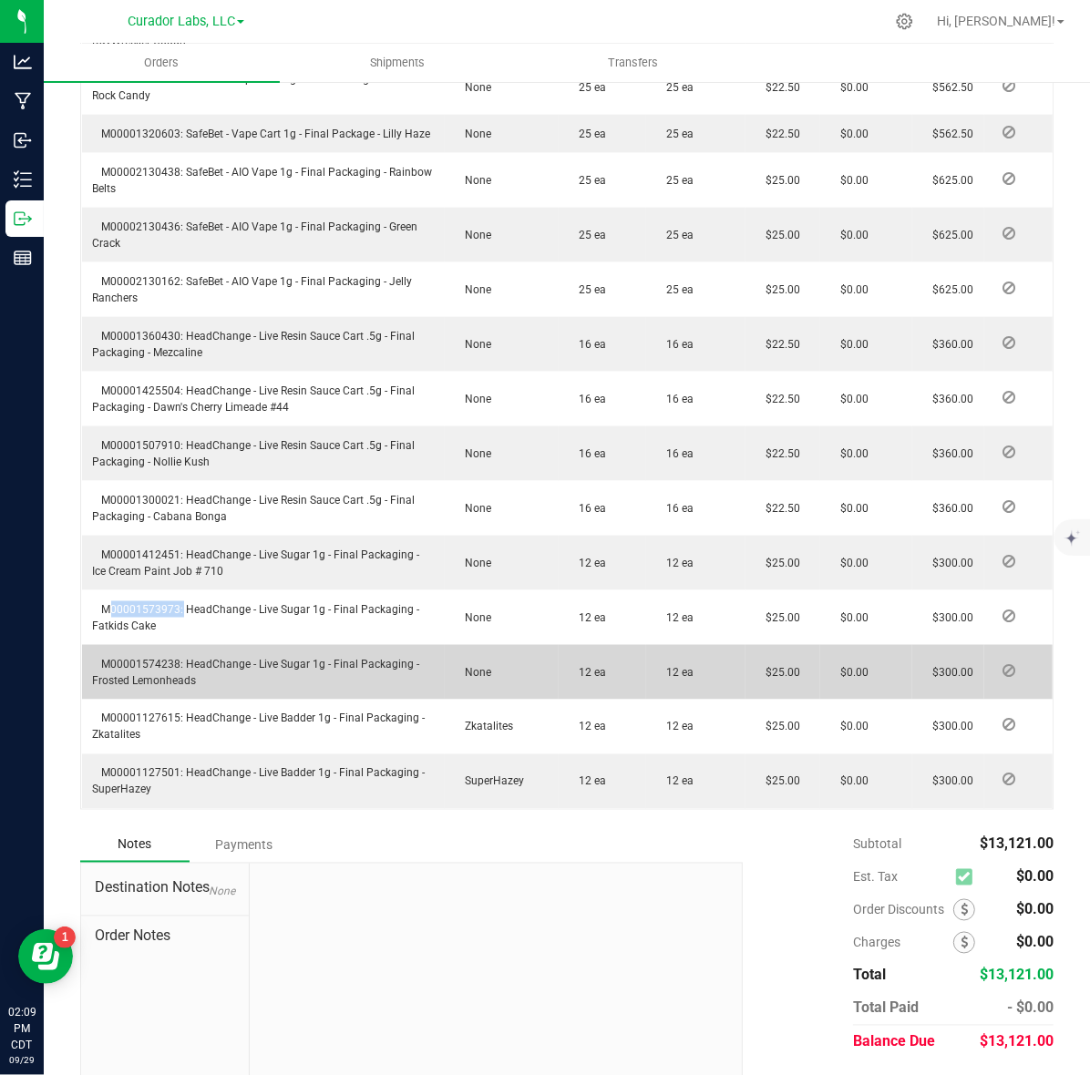
click at [129, 687] on span "M00001574238: HeadChange - Live Sugar 1g - Final Packaging - Frosted Lemonheads" at bounding box center [256, 672] width 327 height 29
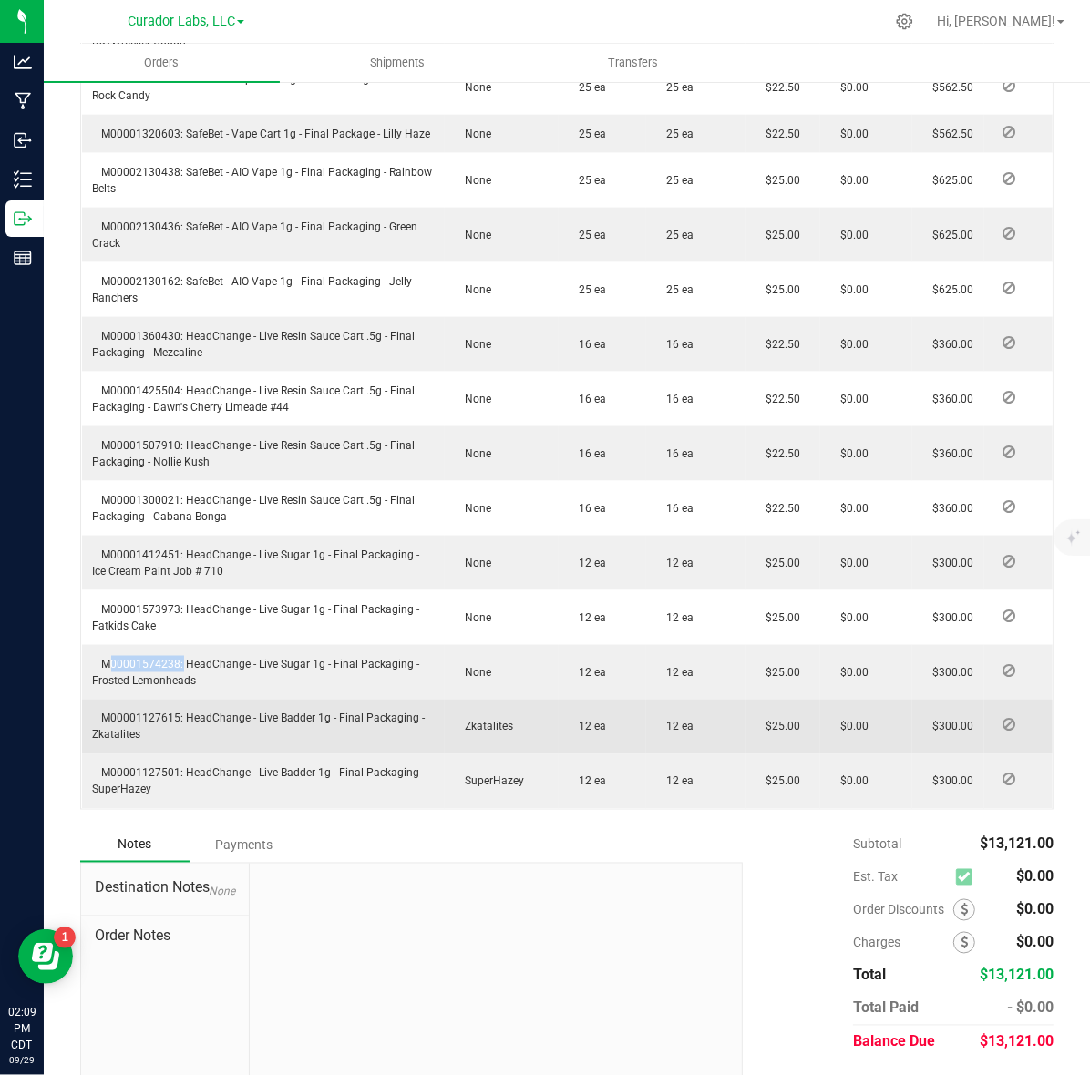
click at [160, 742] on span "M00001127615: HeadChange - Live Badder 1g - Final Packaging - Zkatalites" at bounding box center [259, 726] width 332 height 29
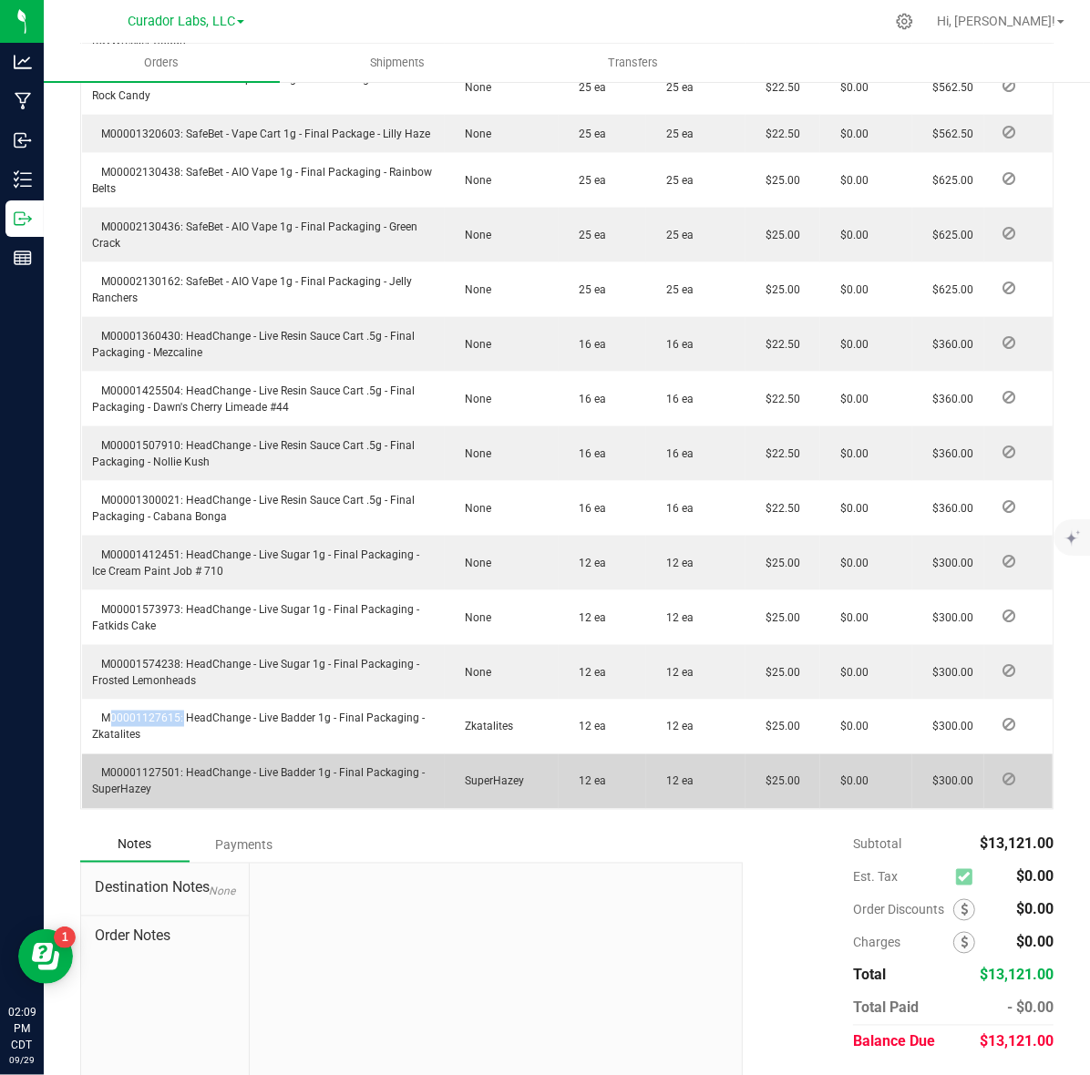
click at [146, 796] on span "M00001127501: HeadChange - Live Badder 1g - Final Packaging - SuperHazey" at bounding box center [259, 781] width 332 height 29
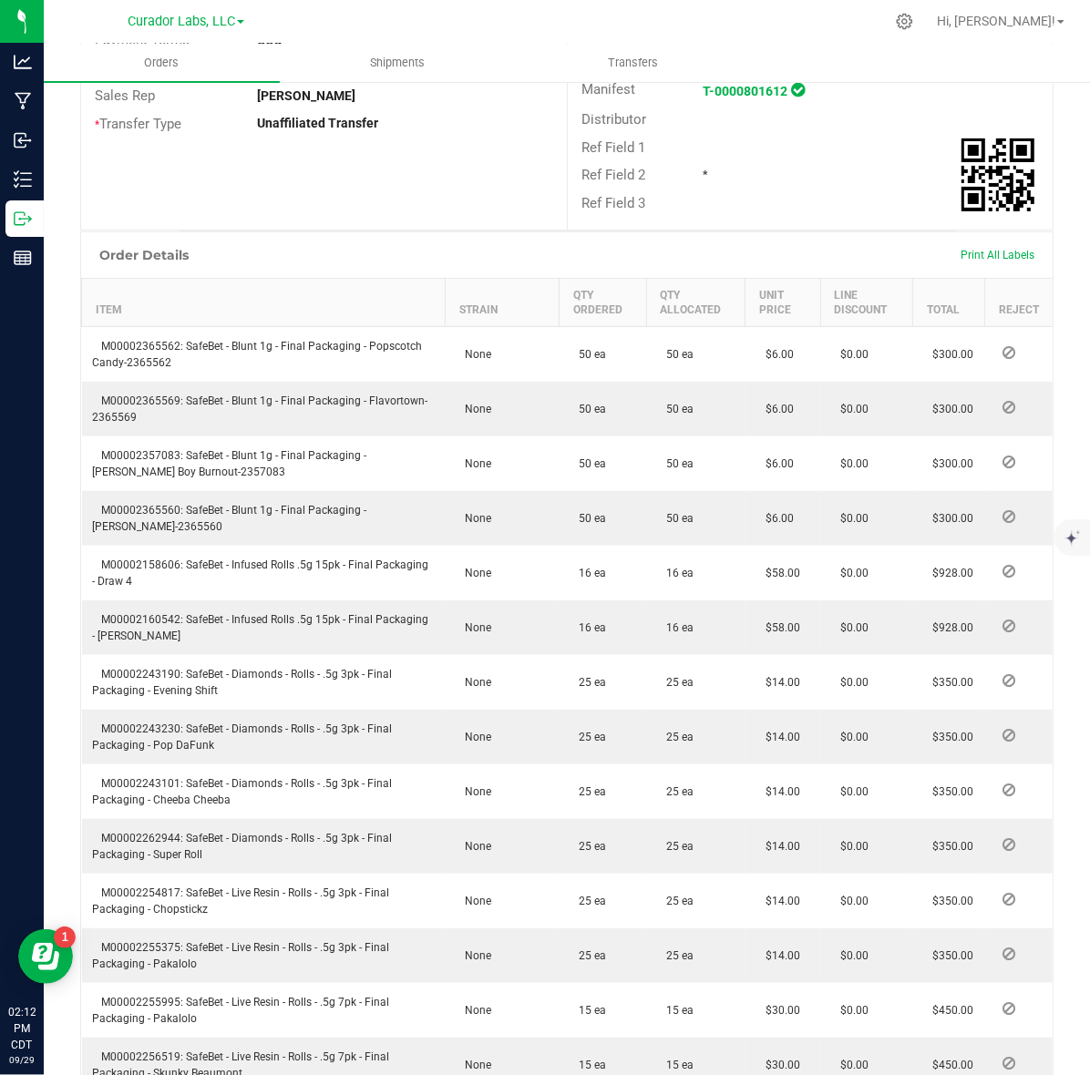
scroll to position [0, 0]
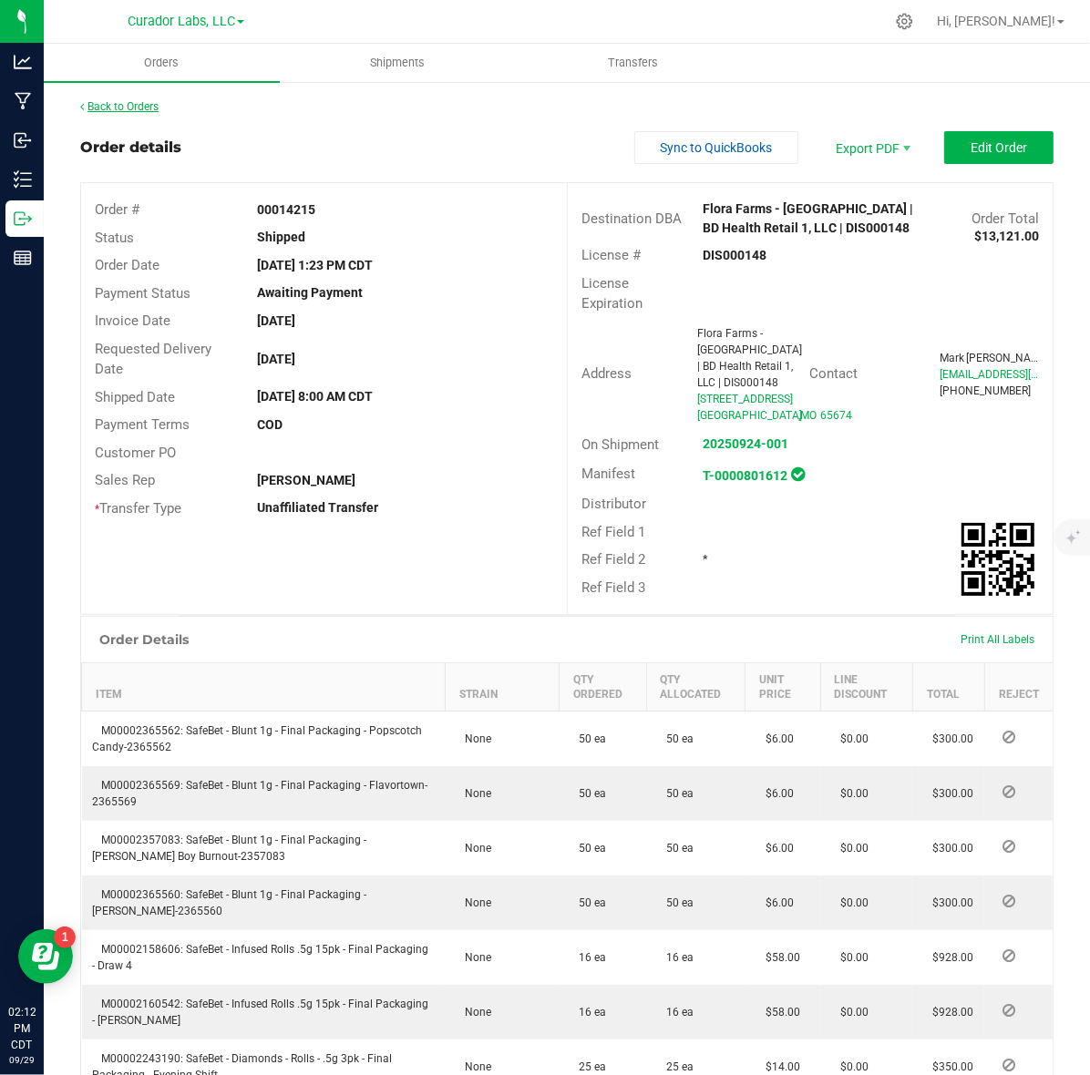
click at [133, 107] on link "Back to Orders" at bounding box center [119, 106] width 78 height 13
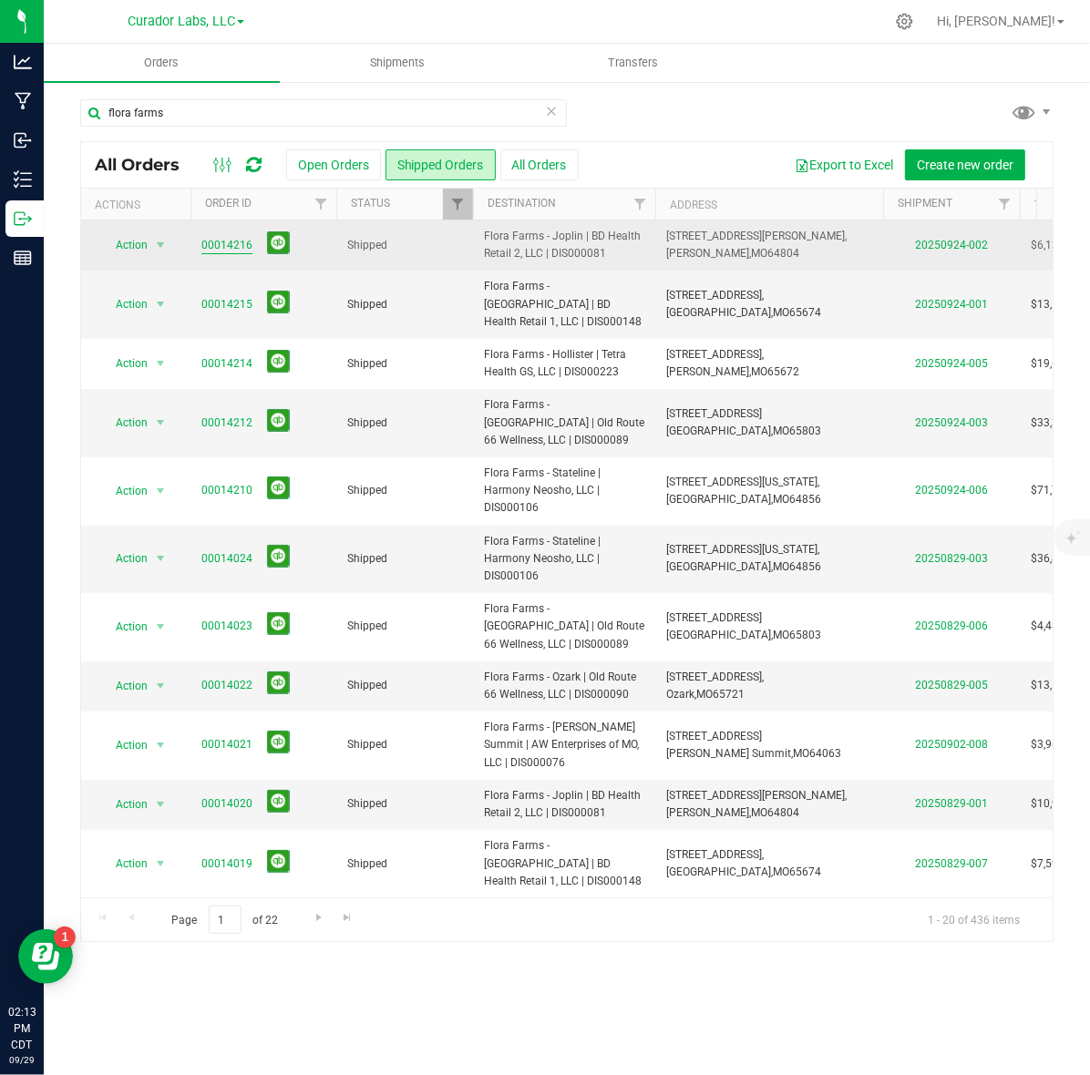
click at [211, 243] on link "00014216" at bounding box center [226, 245] width 51 height 17
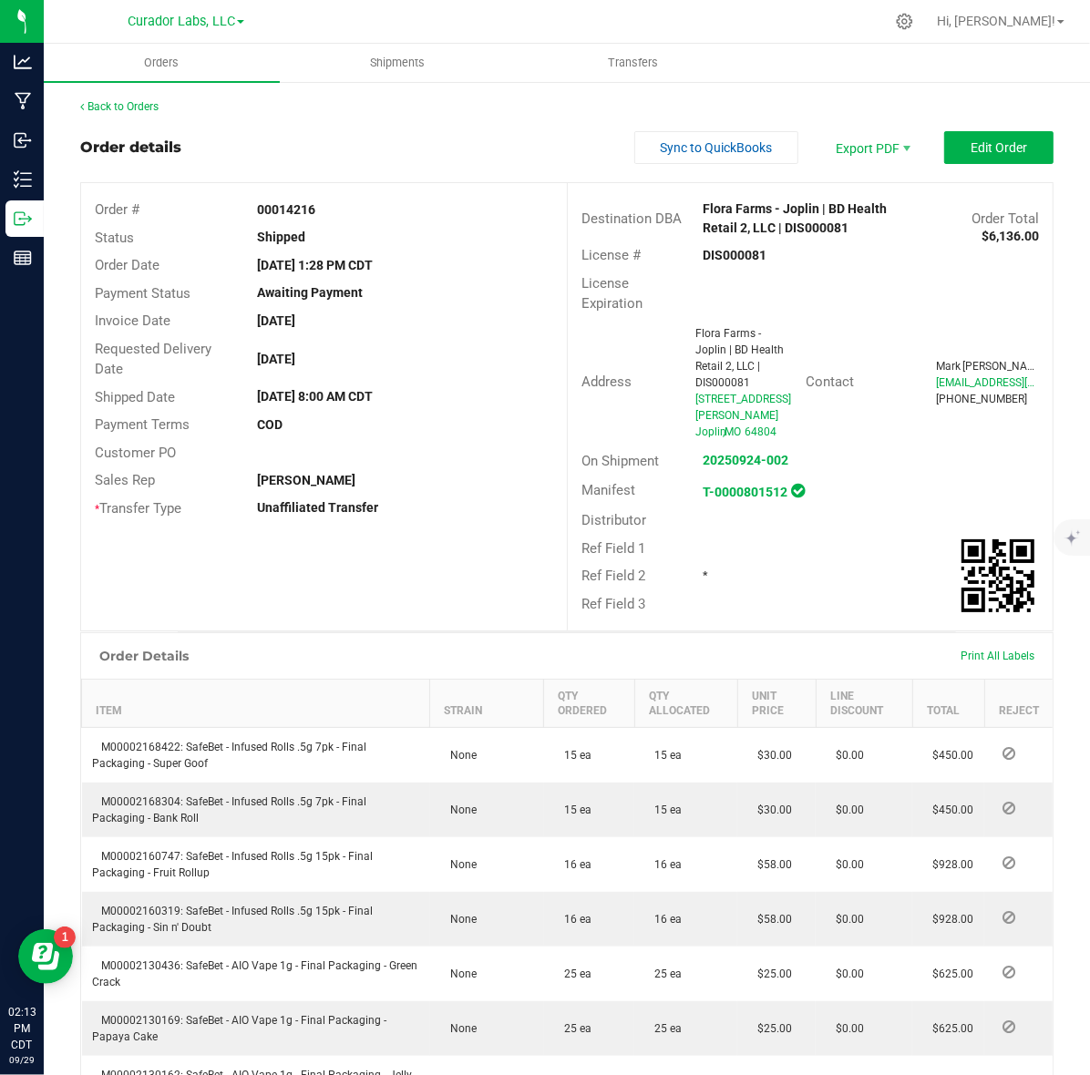
click at [713, 248] on strong "DIS000081" at bounding box center [734, 255] width 64 height 15
click at [269, 208] on strong "00014216" at bounding box center [286, 209] width 58 height 15
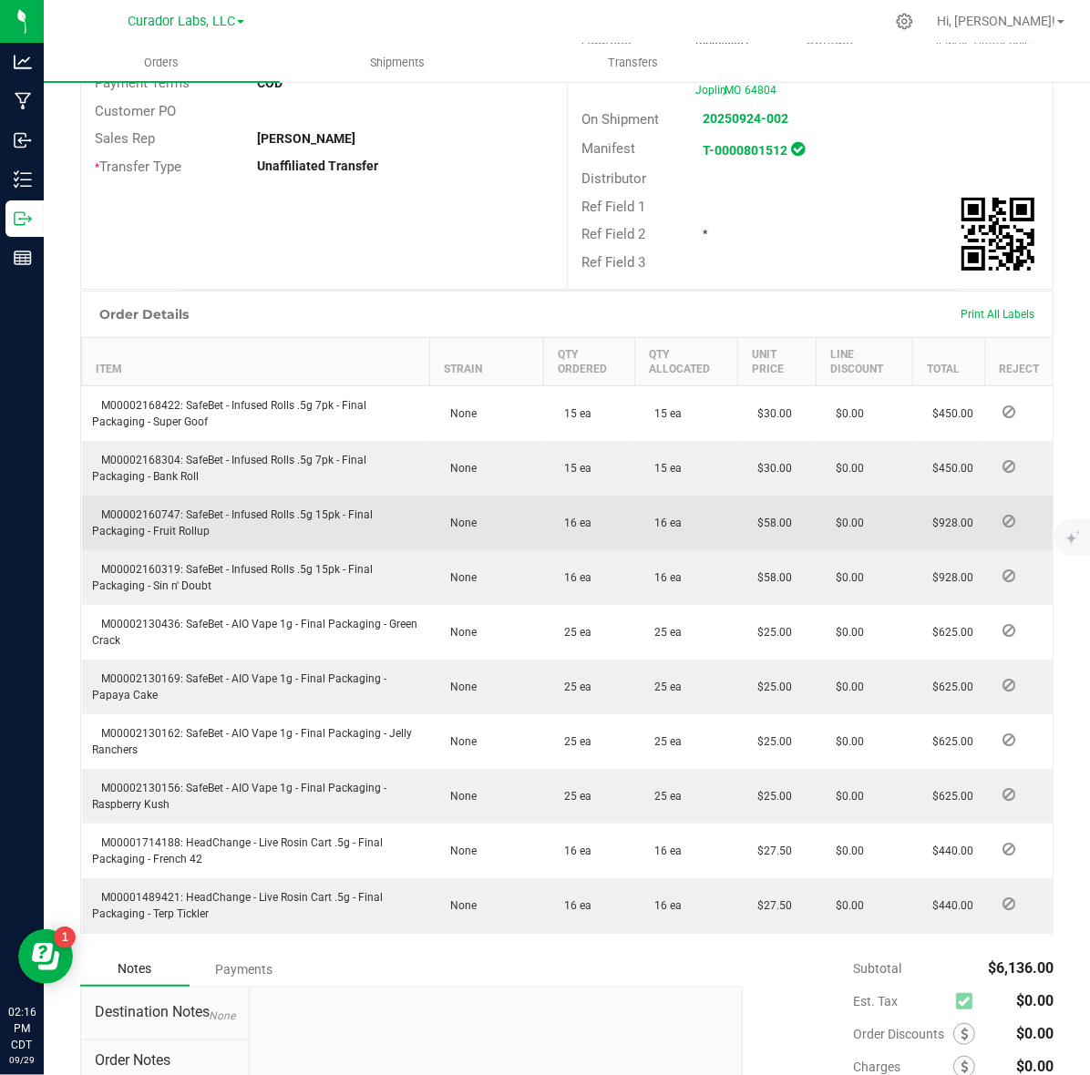
scroll to position [455, 0]
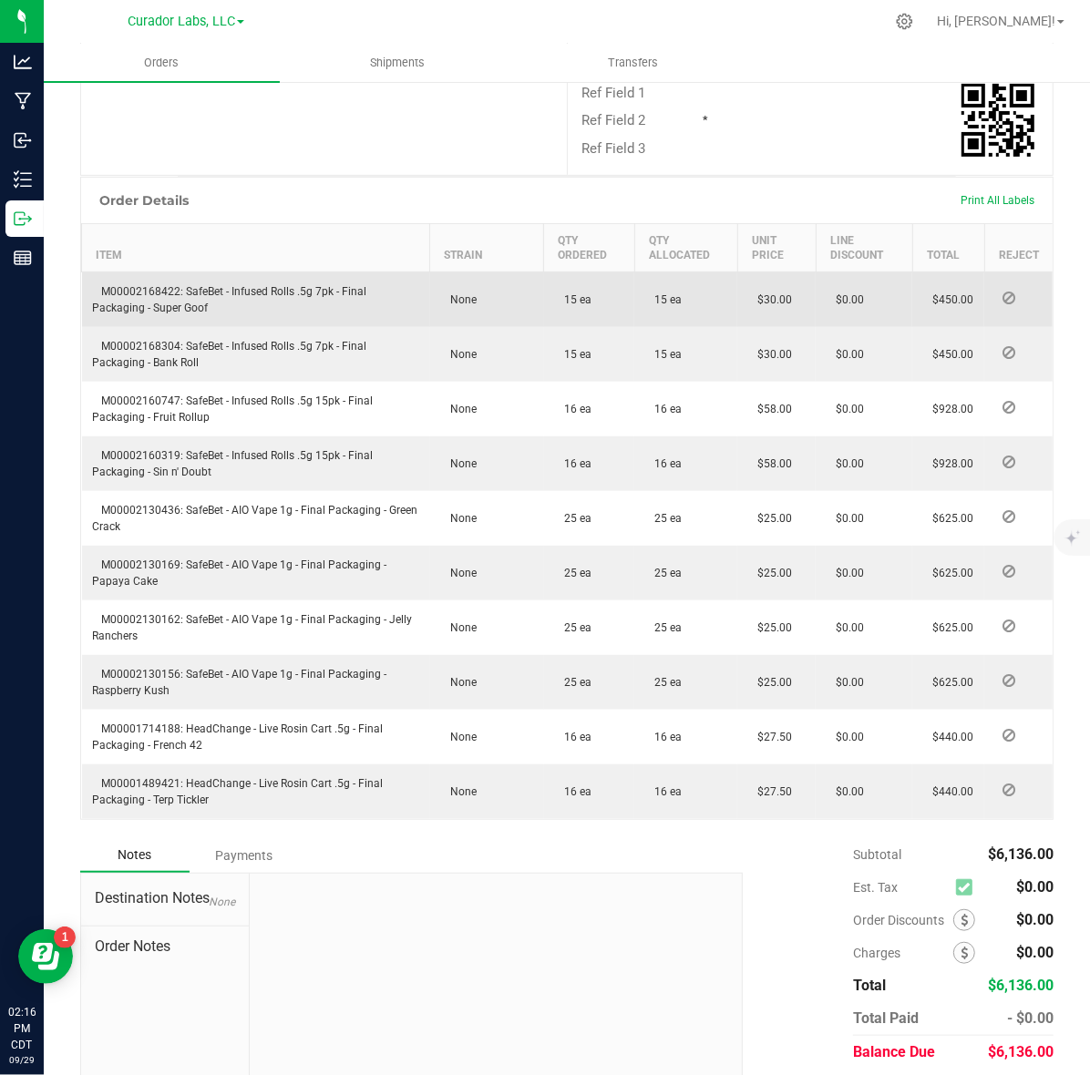
click at [148, 282] on td "M00002168422: SafeBet - Infused Rolls .5g 7pk - Final Packaging - Super Goof" at bounding box center [256, 300] width 348 height 56
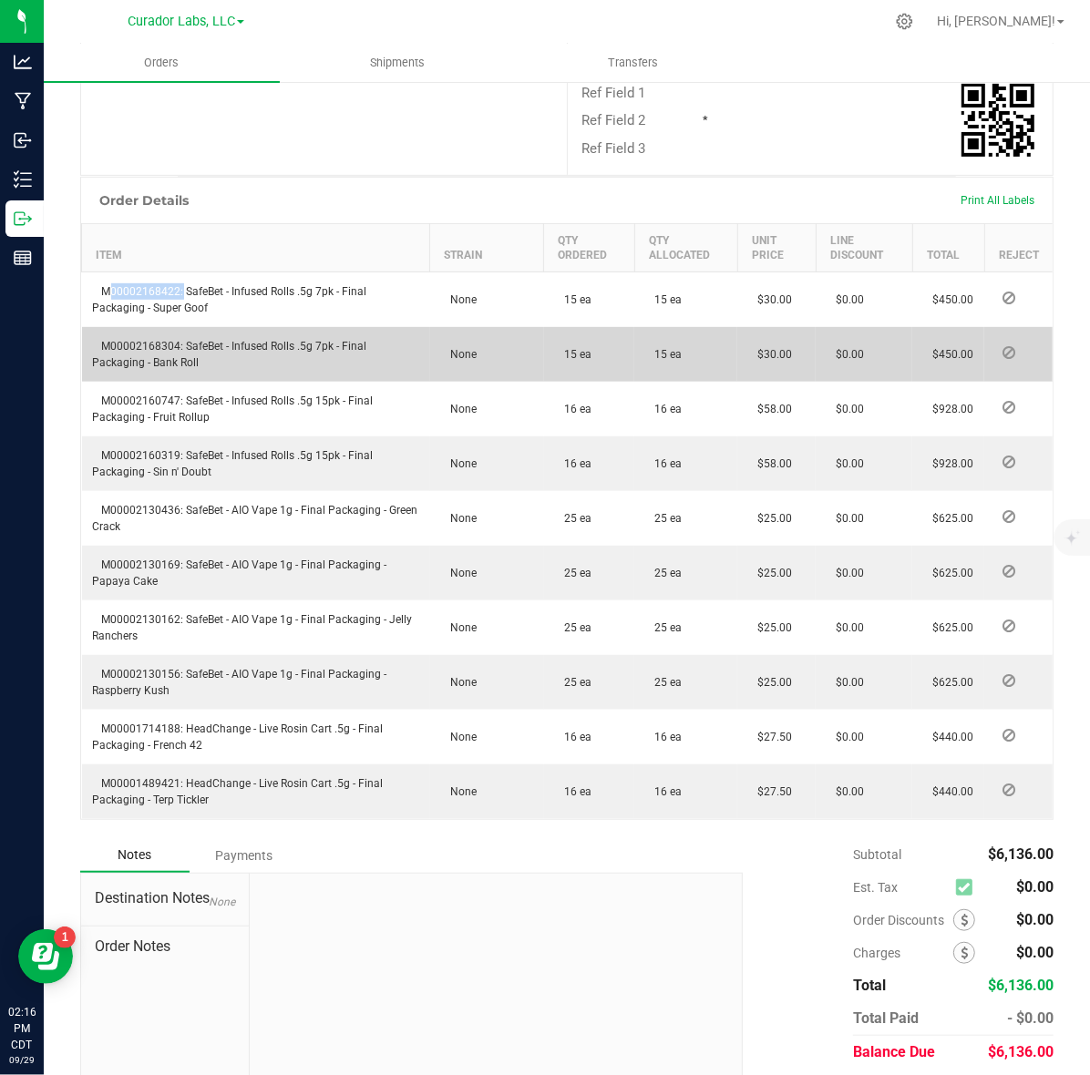
click at [123, 348] on span "M00002168304: SafeBet - Infused Rolls .5g 7pk - Final Packaging - Bank Roll" at bounding box center [230, 354] width 274 height 29
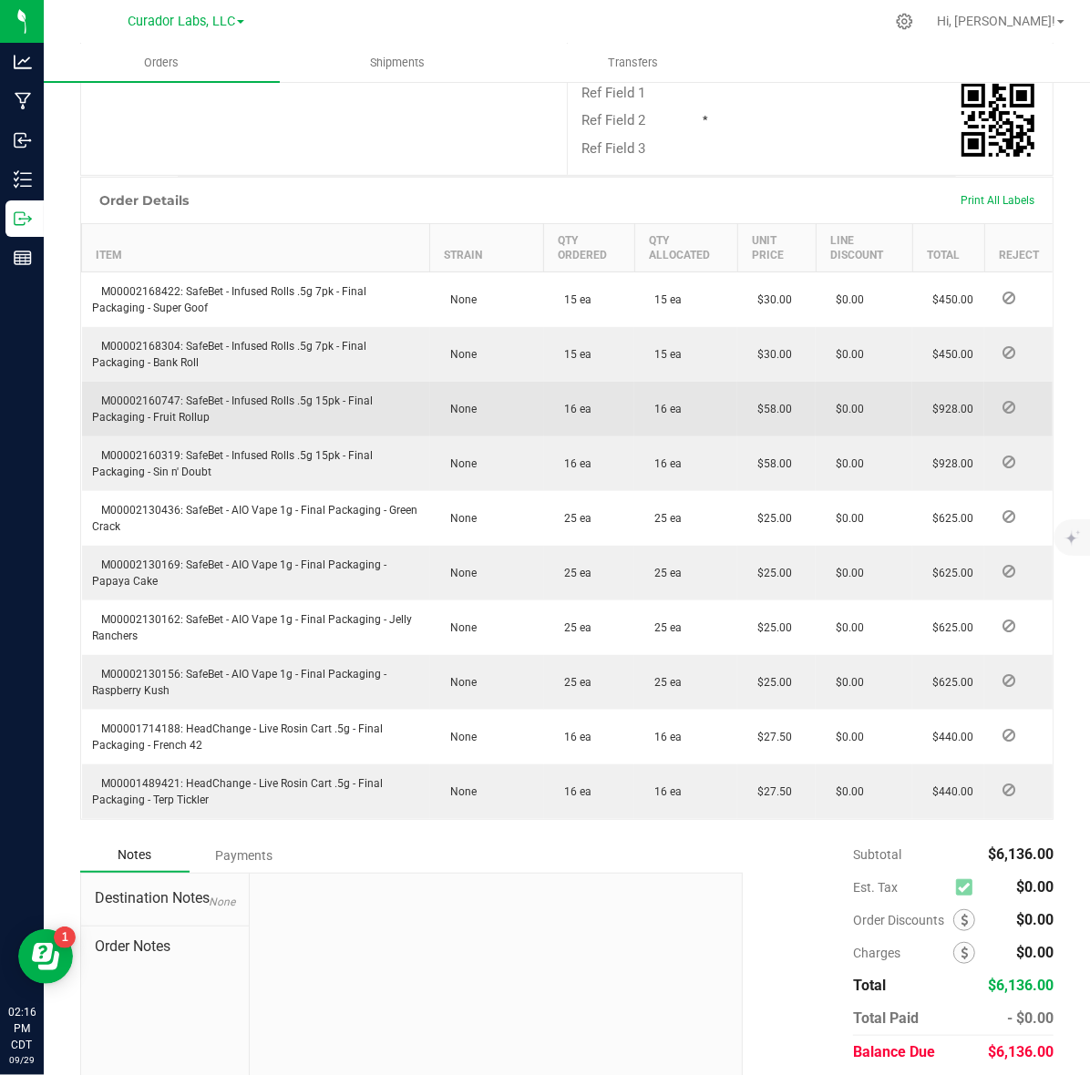
click at [148, 399] on span "M00002160747: SafeBet - Infused Rolls .5g 15pk - Final Packaging - Fruit Rollup" at bounding box center [233, 408] width 281 height 29
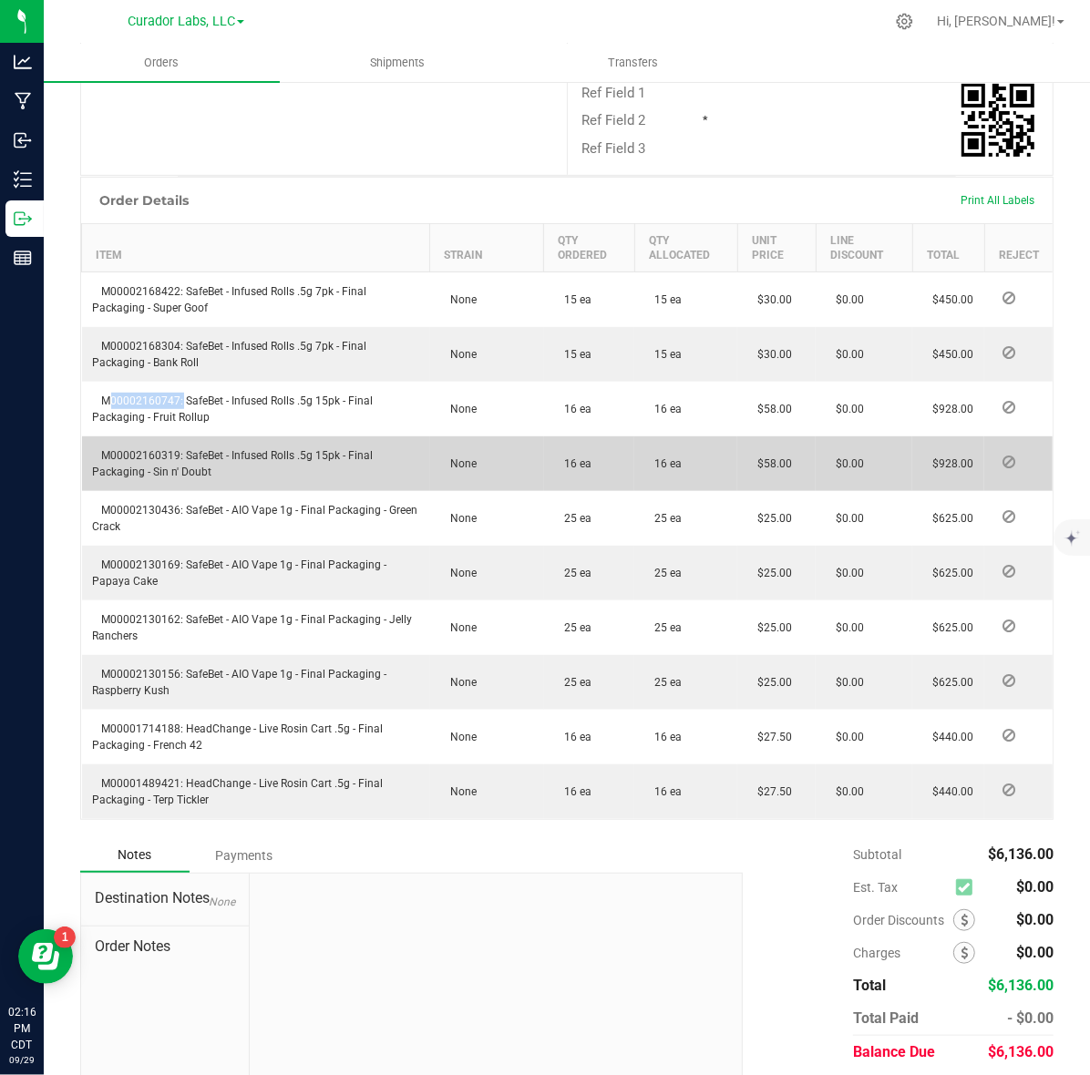
click at [159, 452] on span "M00002160319: SafeBet - Infused Rolls .5g 15pk - Final Packaging - Sin n' Doubt" at bounding box center [233, 463] width 281 height 29
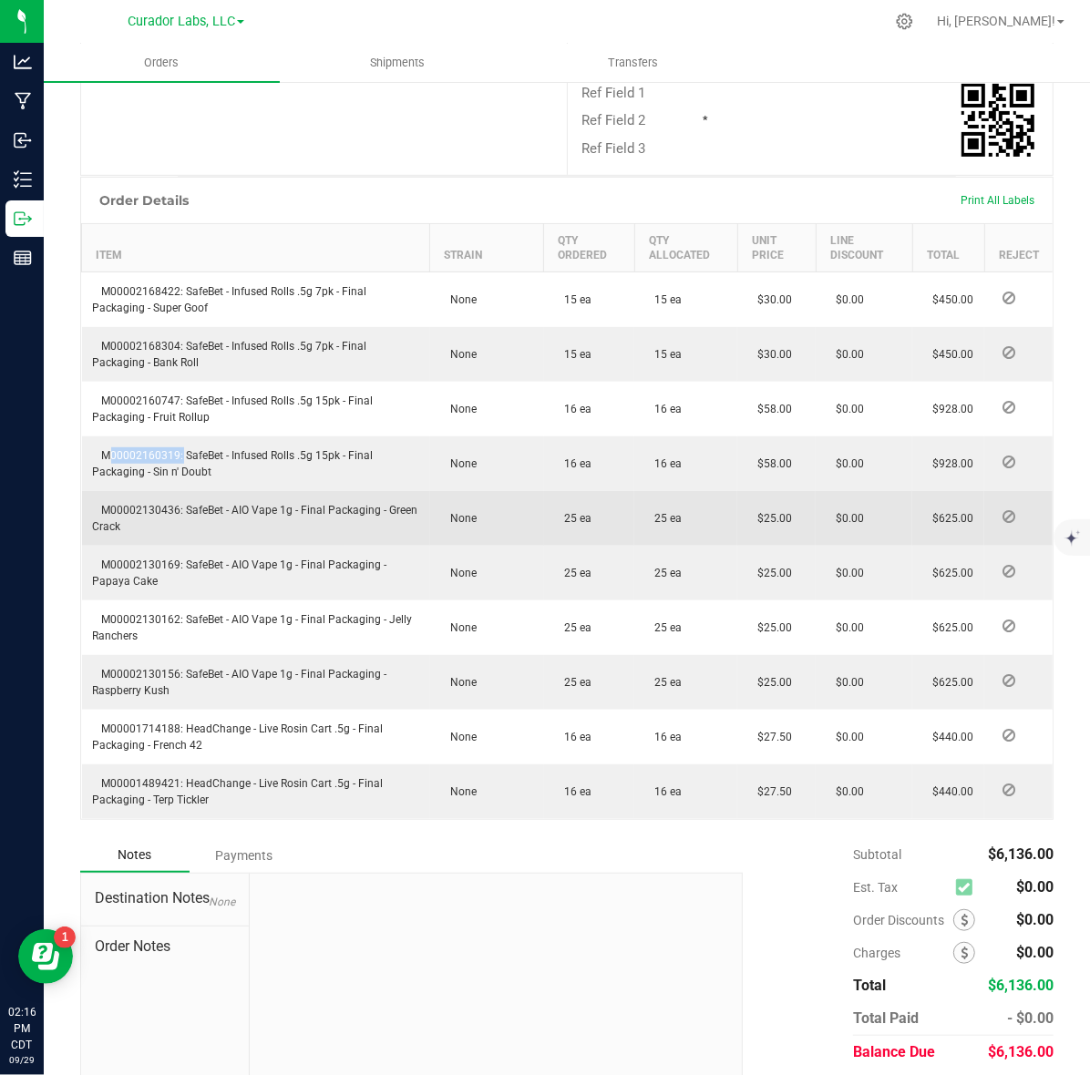
click at [123, 510] on span "M00002130436: SafeBet - AIO Vape 1g - Final Packaging - Green Crack" at bounding box center [255, 518] width 325 height 29
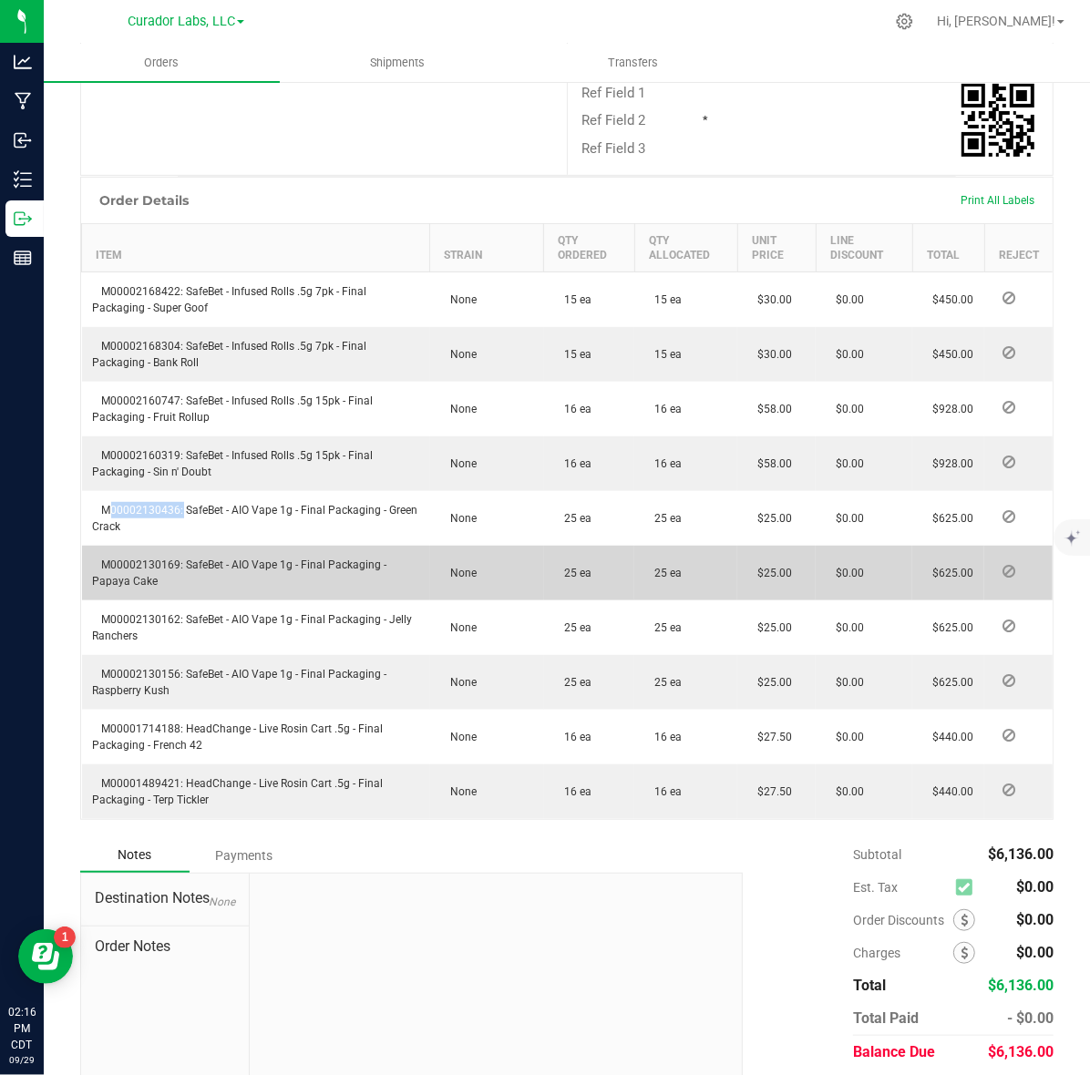
click at [158, 562] on span "M00002130169: SafeBet - AIO Vape 1g - Final Packaging - Papaya Cake" at bounding box center [240, 572] width 294 height 29
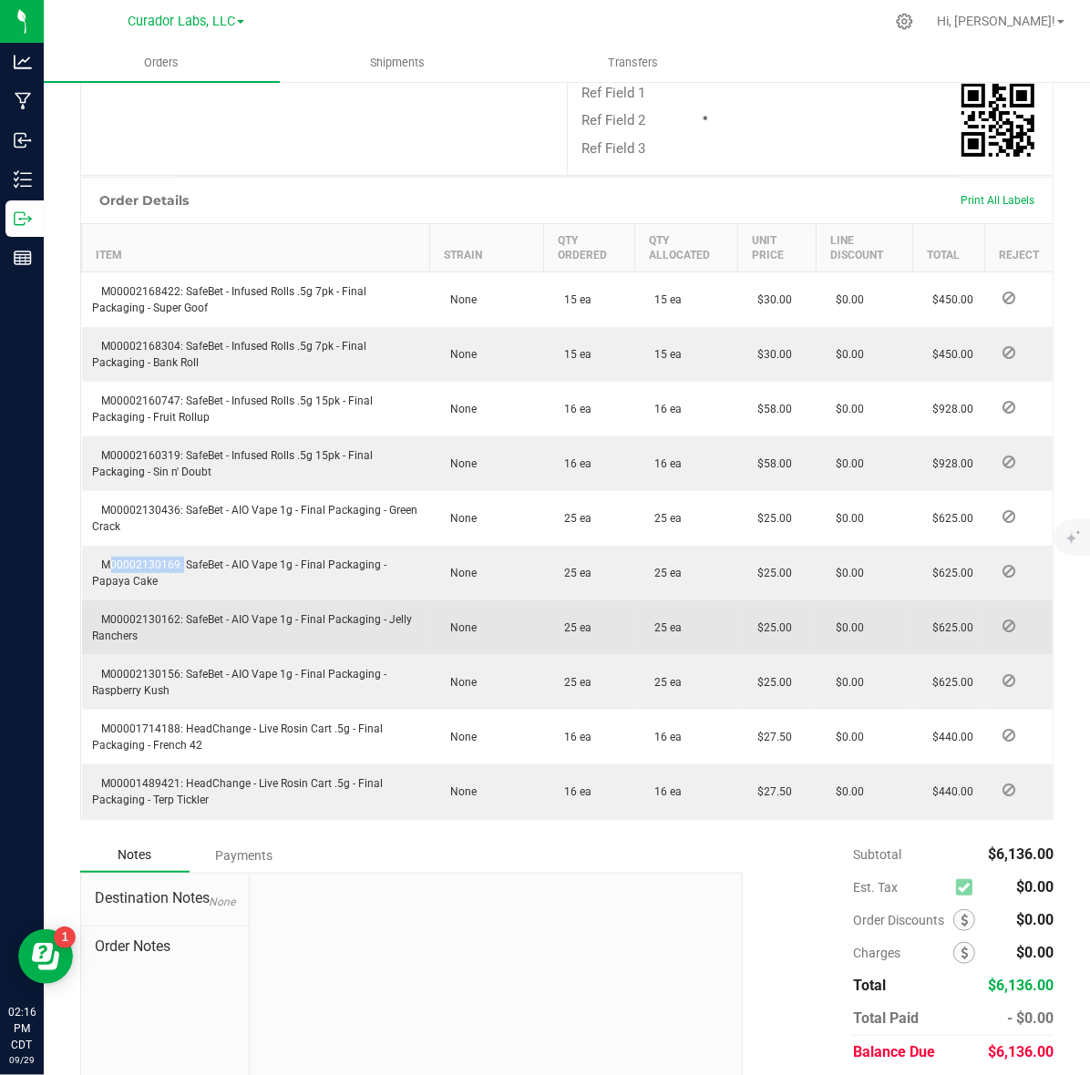
click at [182, 621] on span "M00002130162: SafeBet - AIO Vape 1g - Final Packaging - Jelly Ranchers" at bounding box center [253, 627] width 320 height 29
click at [164, 618] on span "M00002130162: SafeBet - AIO Vape 1g - Final Packaging - Jelly Ranchers" at bounding box center [253, 627] width 320 height 29
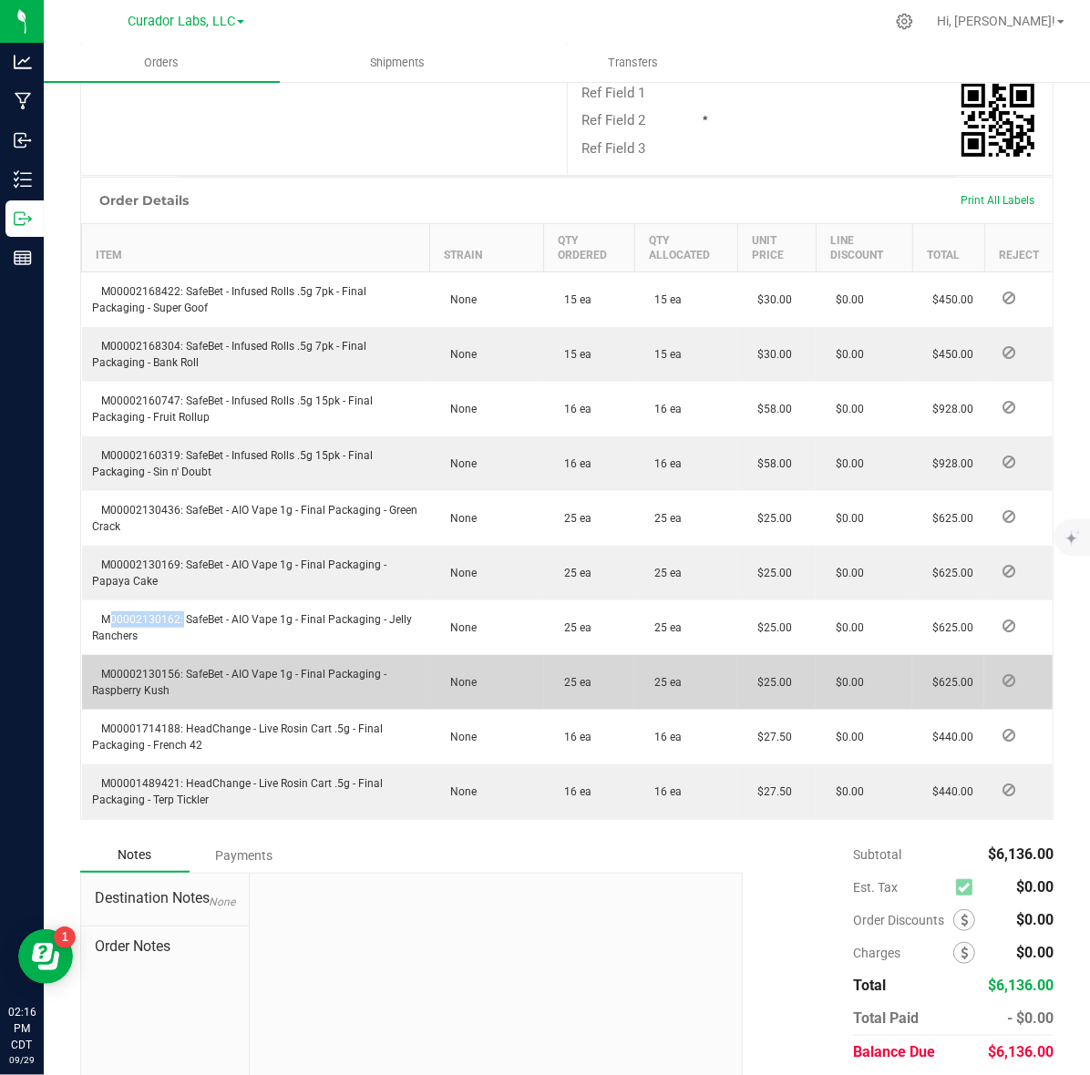
click at [138, 658] on td "M00002130156: SafeBet - AIO Vape 1g - Final Packaging - Raspberry Kush" at bounding box center [256, 682] width 348 height 55
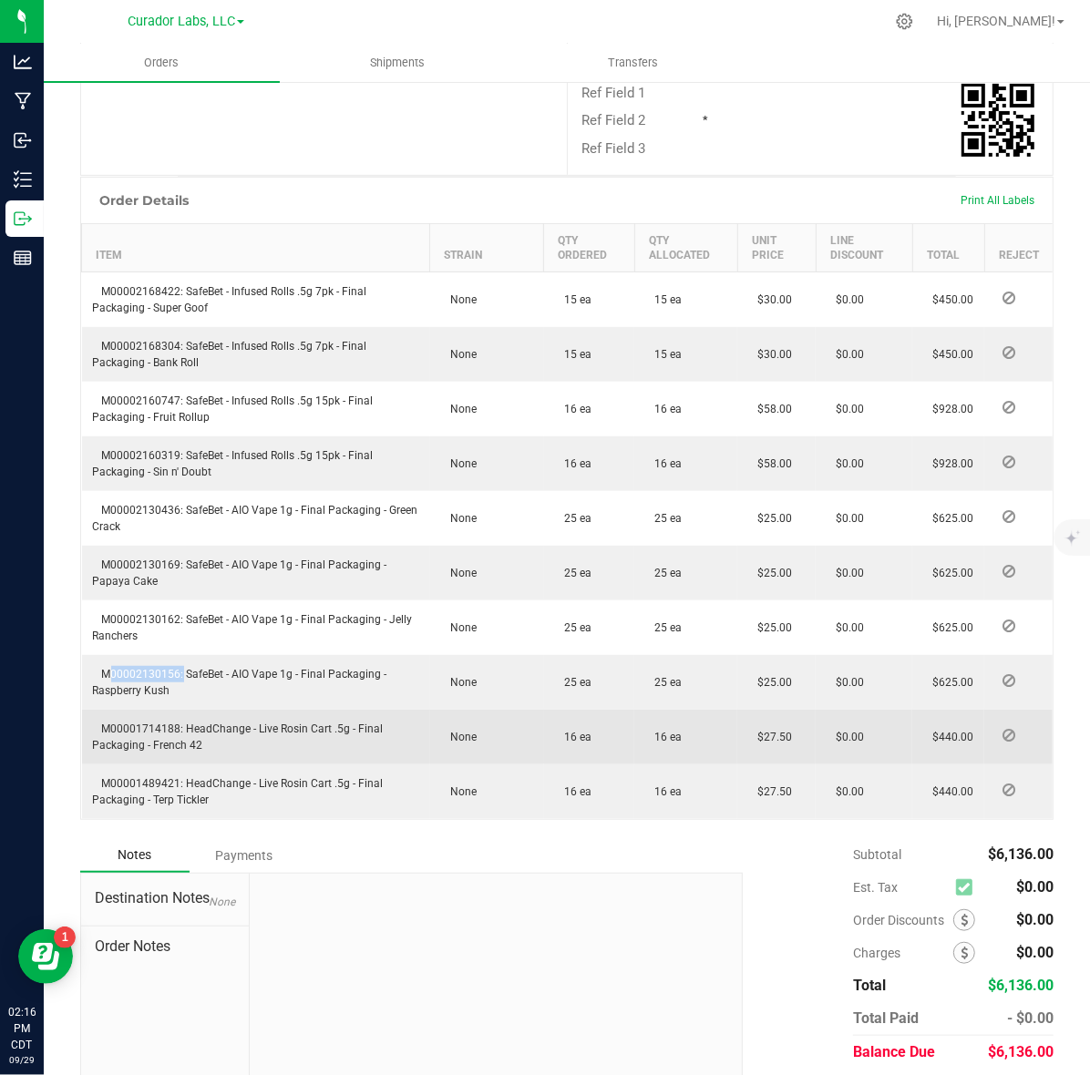
click at [156, 718] on td "M00001714188: HeadChange - Live Rosin Cart .5g - Final Packaging - French 42" at bounding box center [256, 737] width 348 height 55
click at [155, 729] on span "M00001714188: HeadChange - Live Rosin Cart .5g - Final Packaging - French 42" at bounding box center [238, 736] width 291 height 29
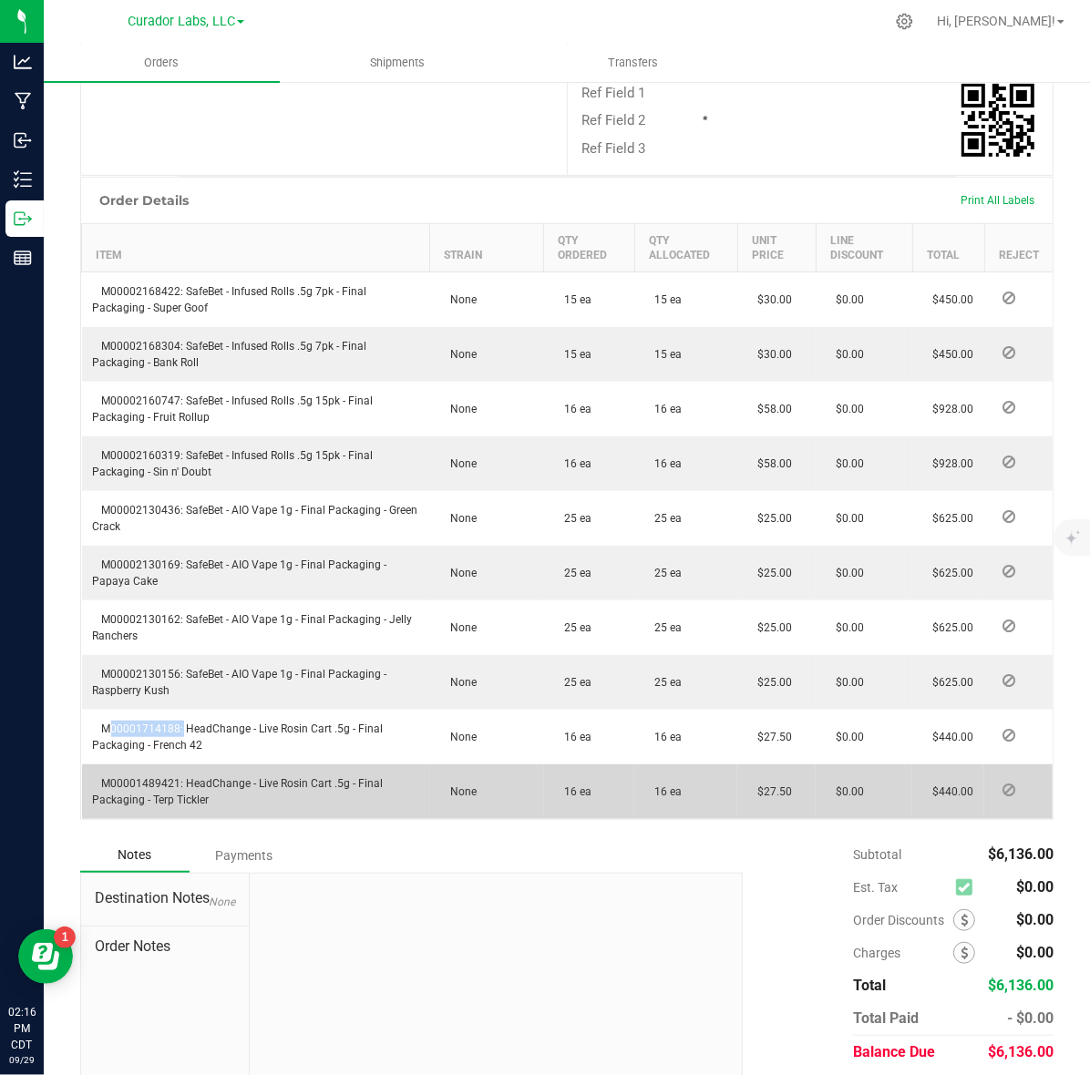
click at [138, 784] on span "M00001489421: HeadChange - Live Rosin Cart .5g - Final Packaging - Terp Tickler" at bounding box center [238, 791] width 291 height 29
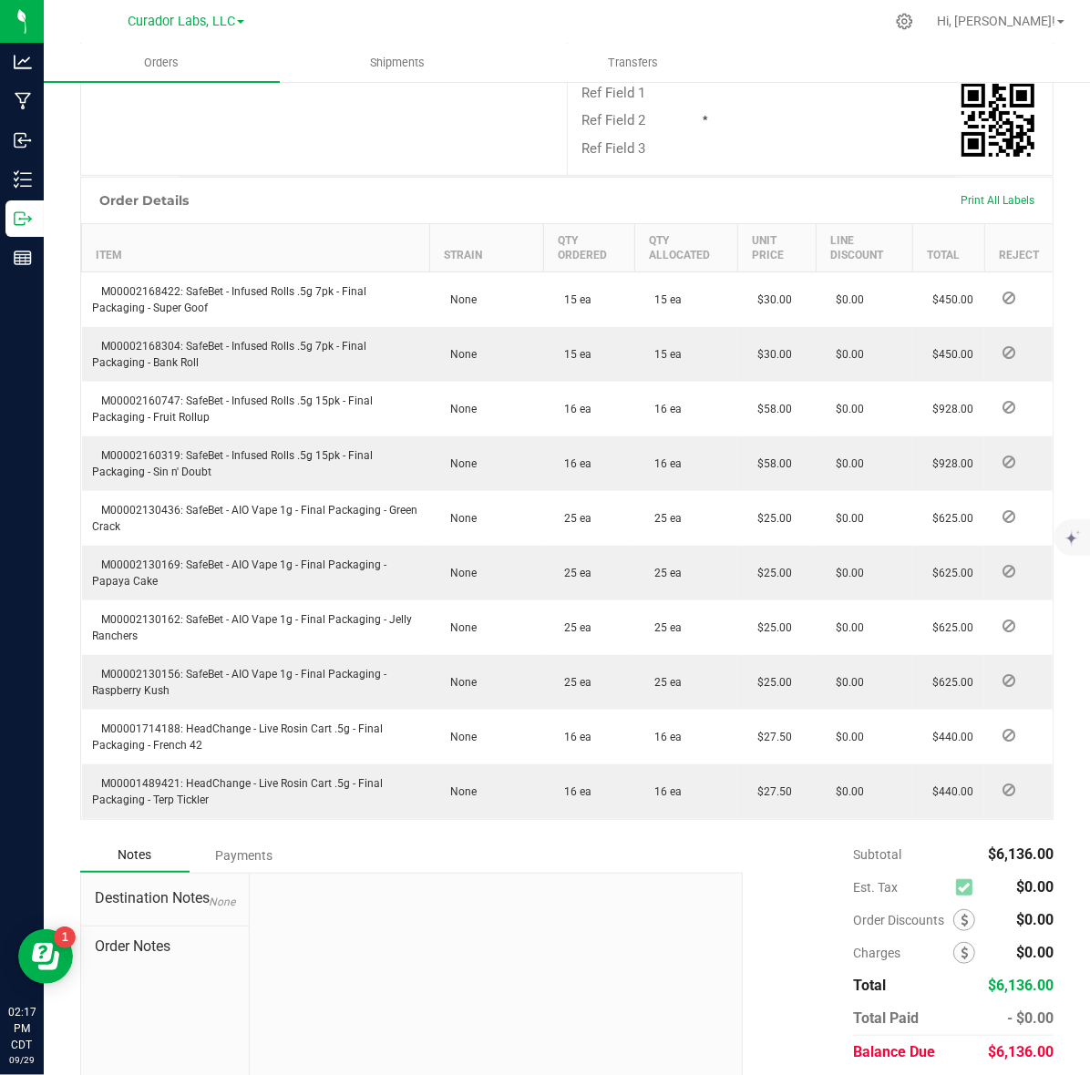
drag, startPoint x: 762, startPoint y: 1000, endPoint x: 750, endPoint y: 964, distance: 38.6
click at [762, 1000] on div "Subtotal $6,136.00 Est. Tax $0.00" at bounding box center [891, 953] width 324 height 230
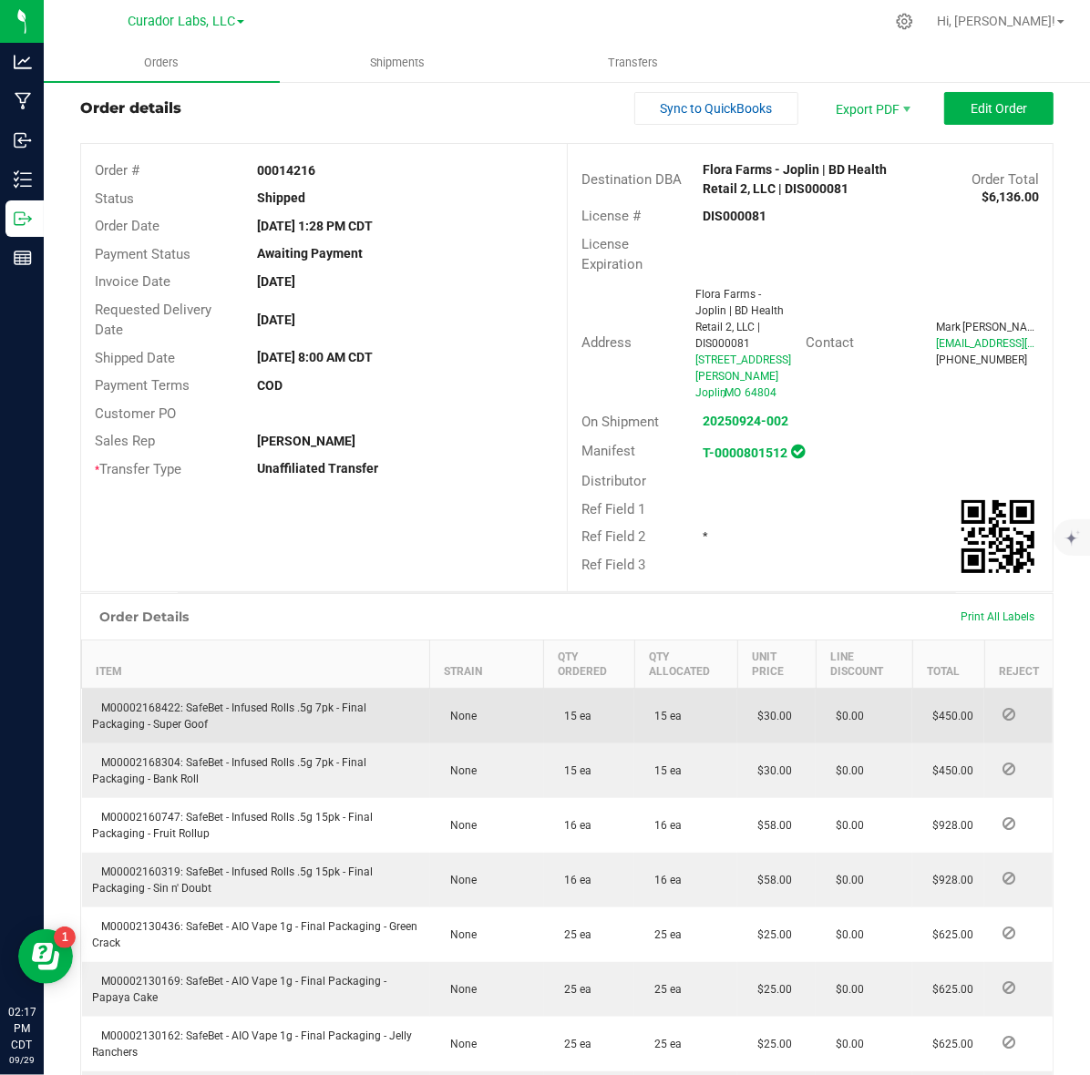
scroll to position [0, 0]
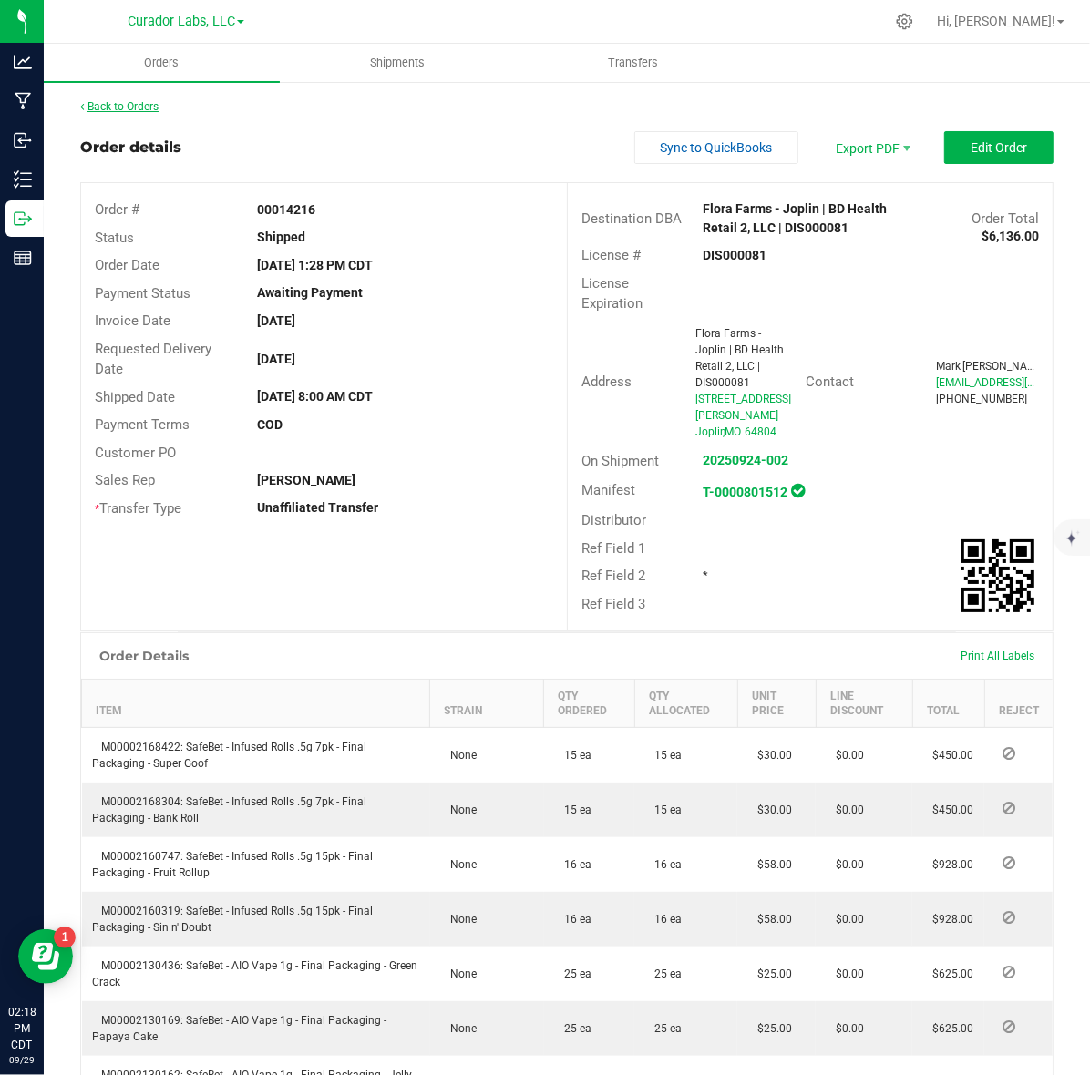
click at [133, 109] on link "Back to Orders" at bounding box center [119, 106] width 78 height 13
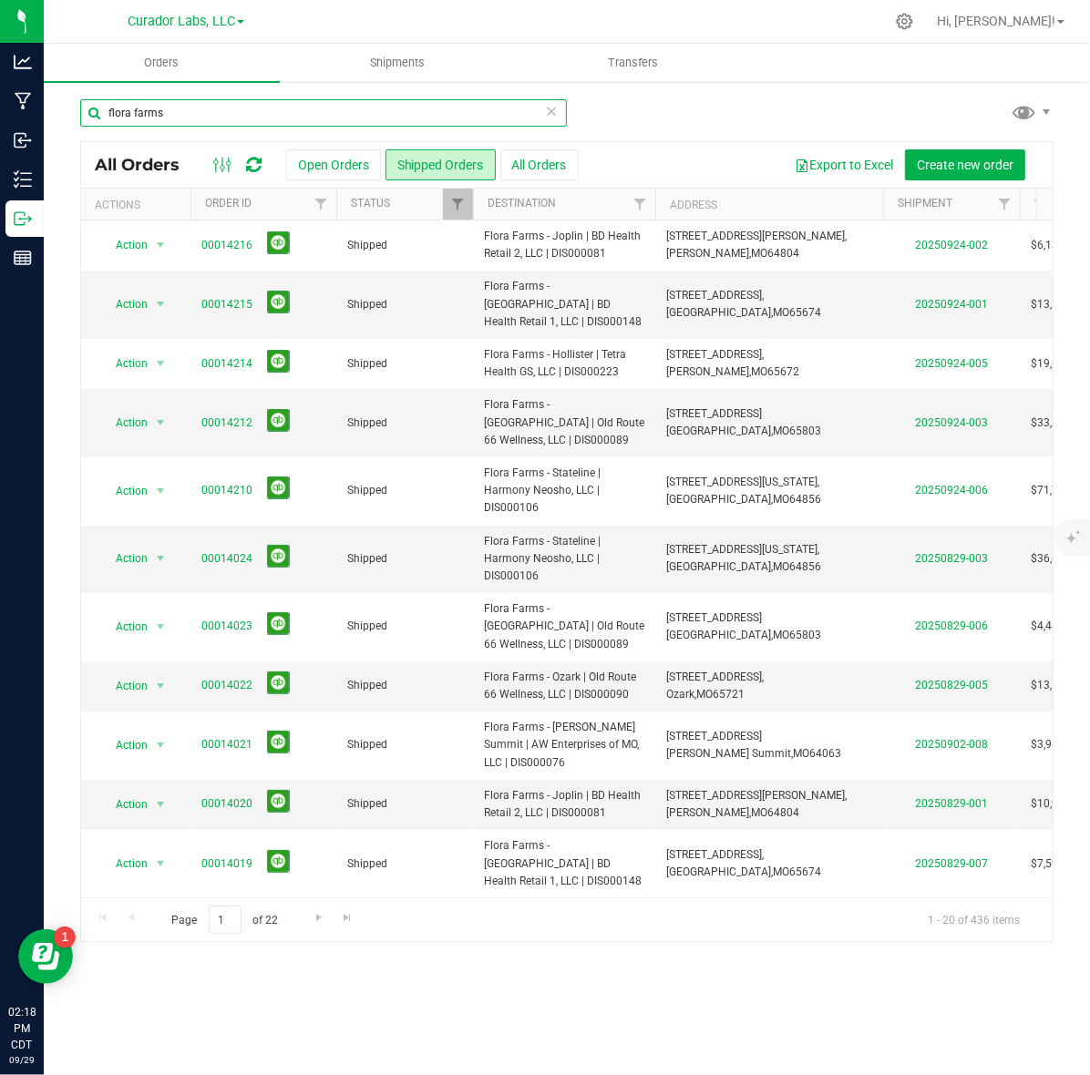
click at [169, 107] on input "flora farms" at bounding box center [323, 112] width 486 height 27
type input "greenlight"
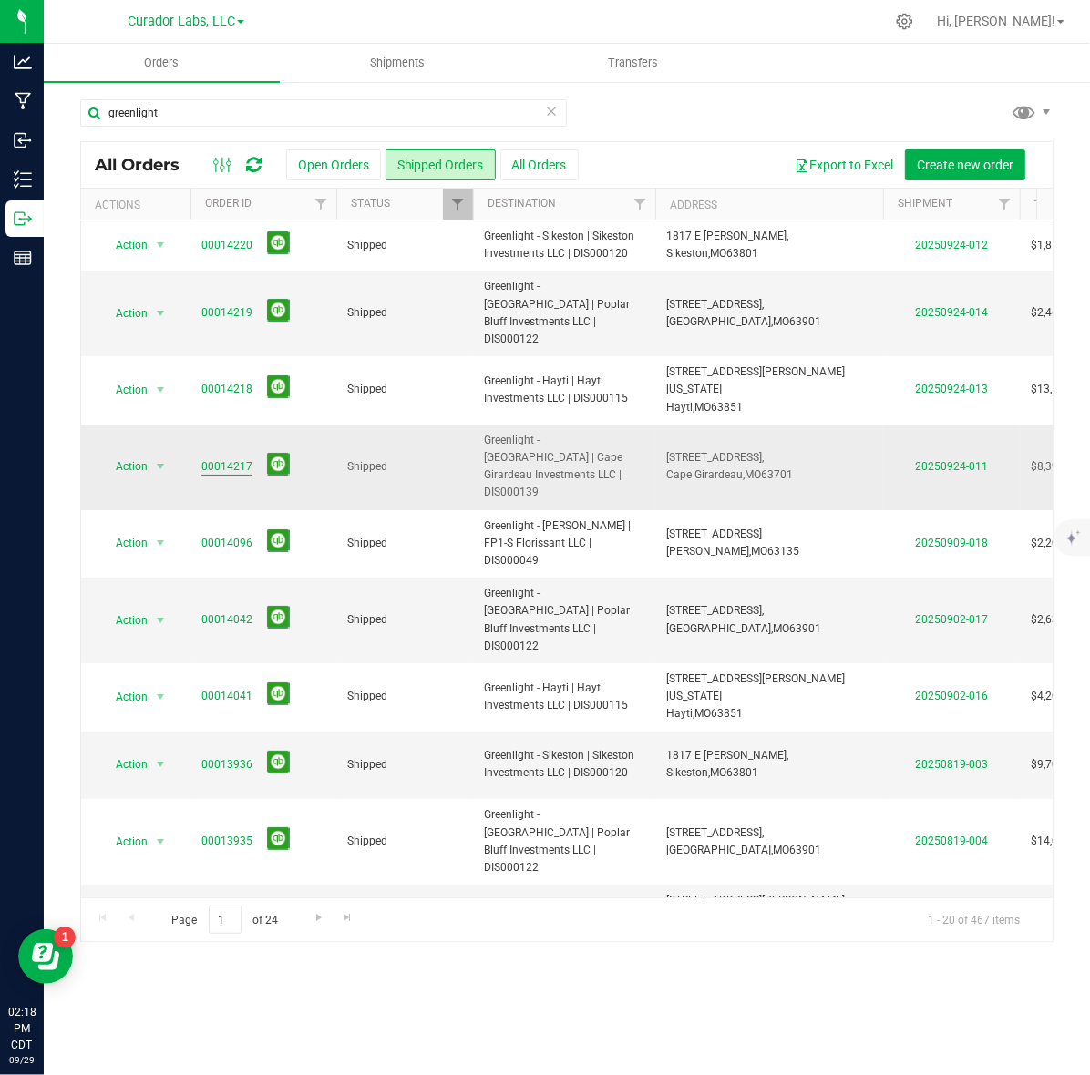
click at [211, 458] on link "00014217" at bounding box center [226, 466] width 51 height 17
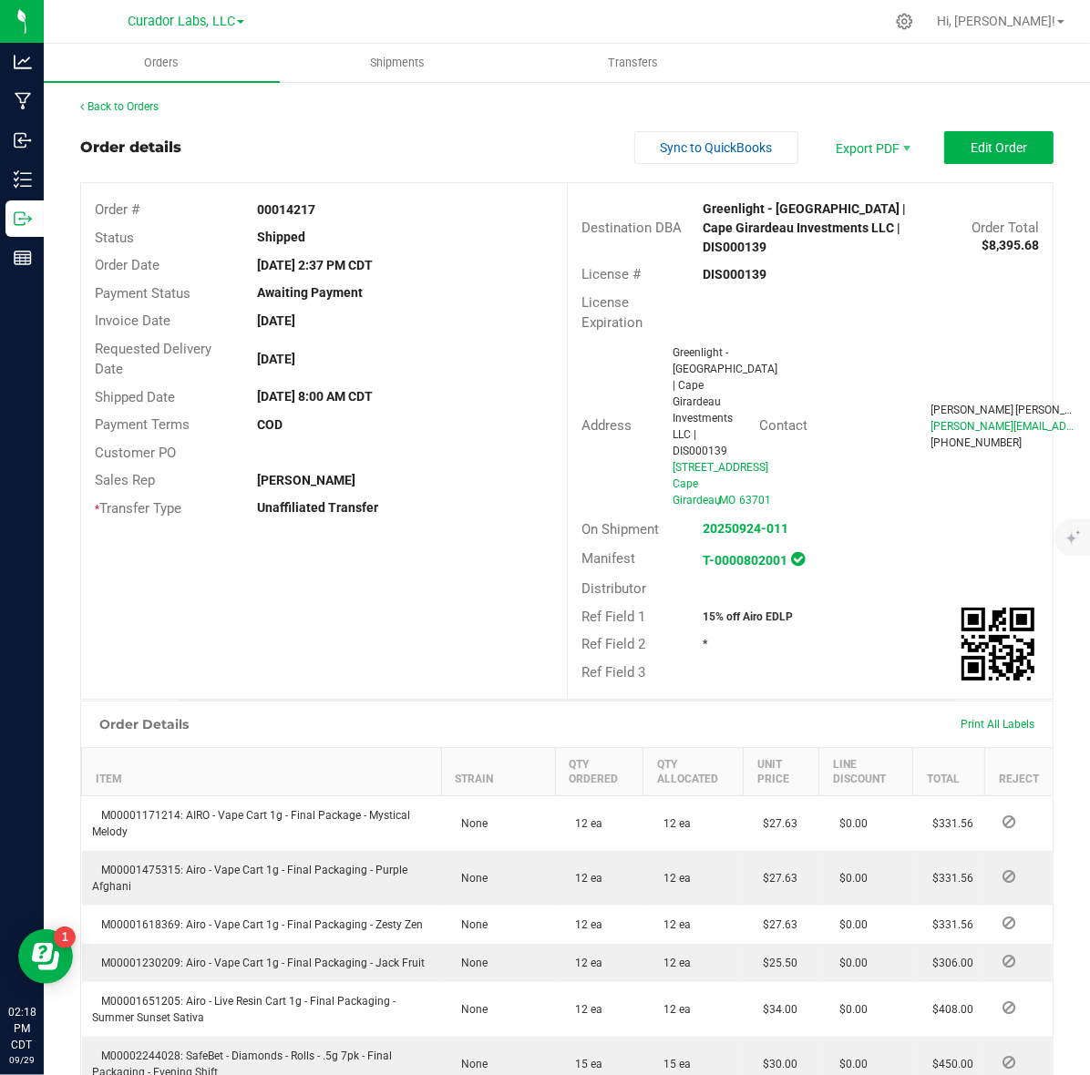
click at [706, 273] on strong "DIS000139" at bounding box center [734, 274] width 64 height 15
click at [294, 207] on strong "00014217" at bounding box center [286, 209] width 58 height 15
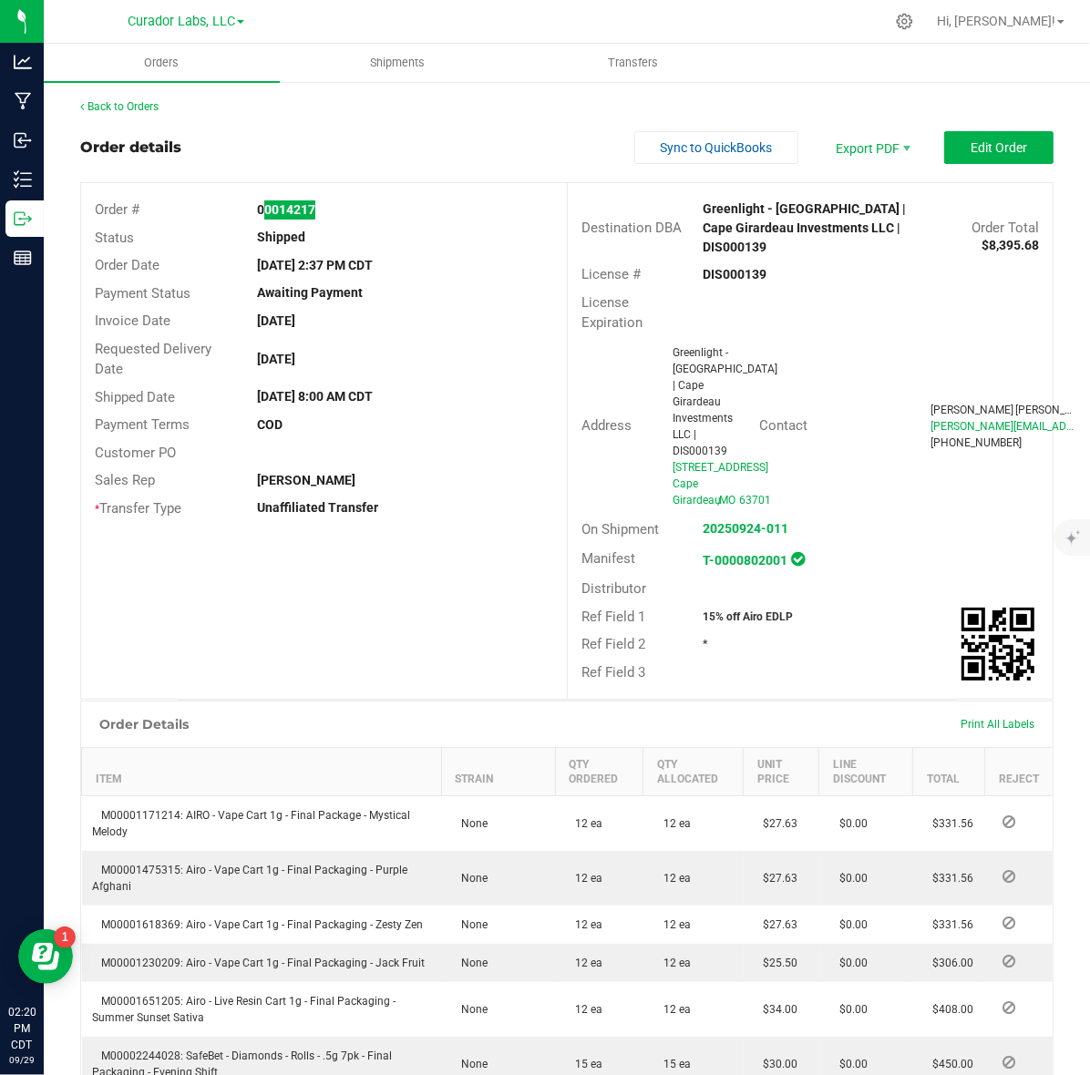
scroll to position [114, 0]
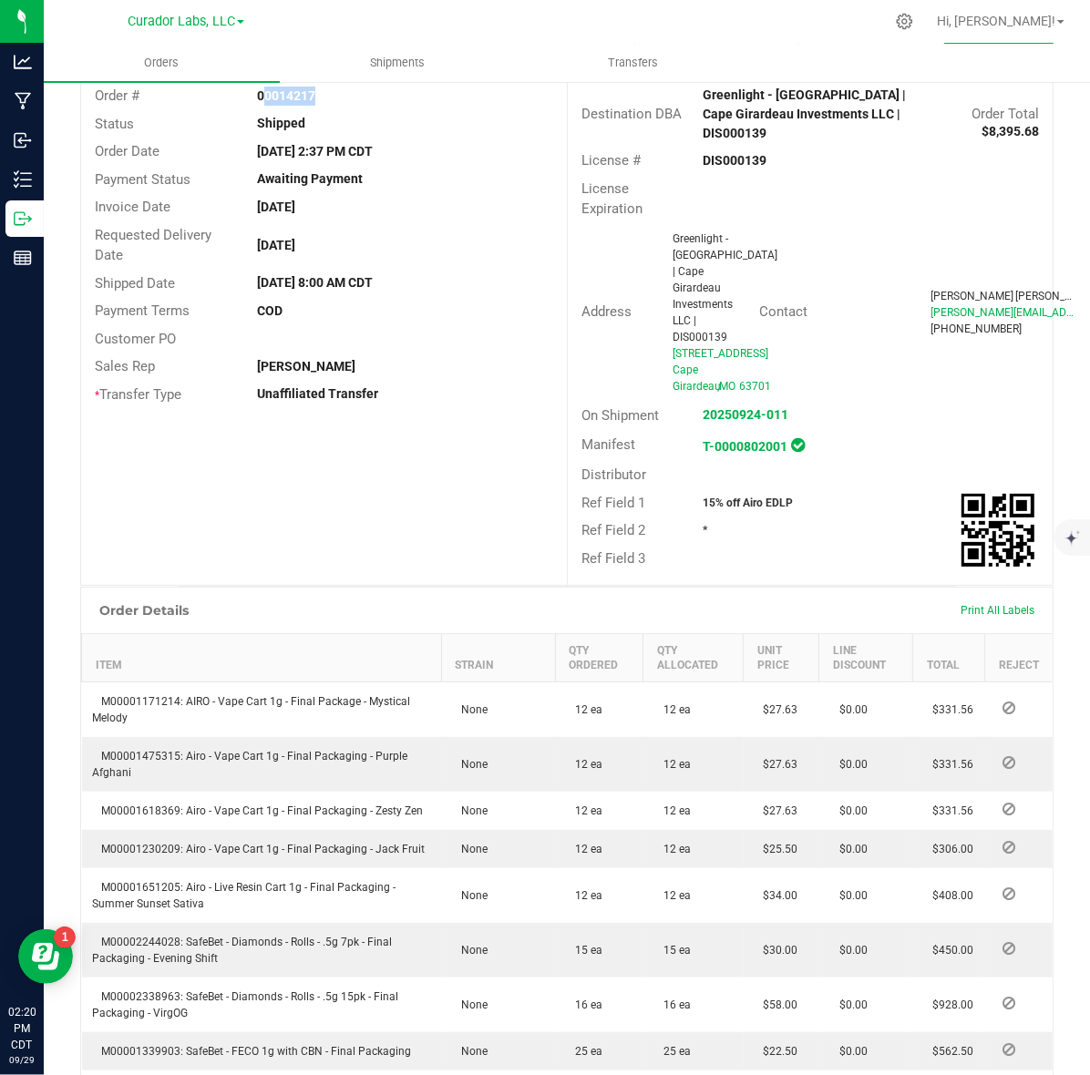
click at [266, 315] on strong "COD" at bounding box center [270, 310] width 26 height 15
click at [321, 378] on div "Sales Rep Matt Wolf" at bounding box center [324, 367] width 486 height 28
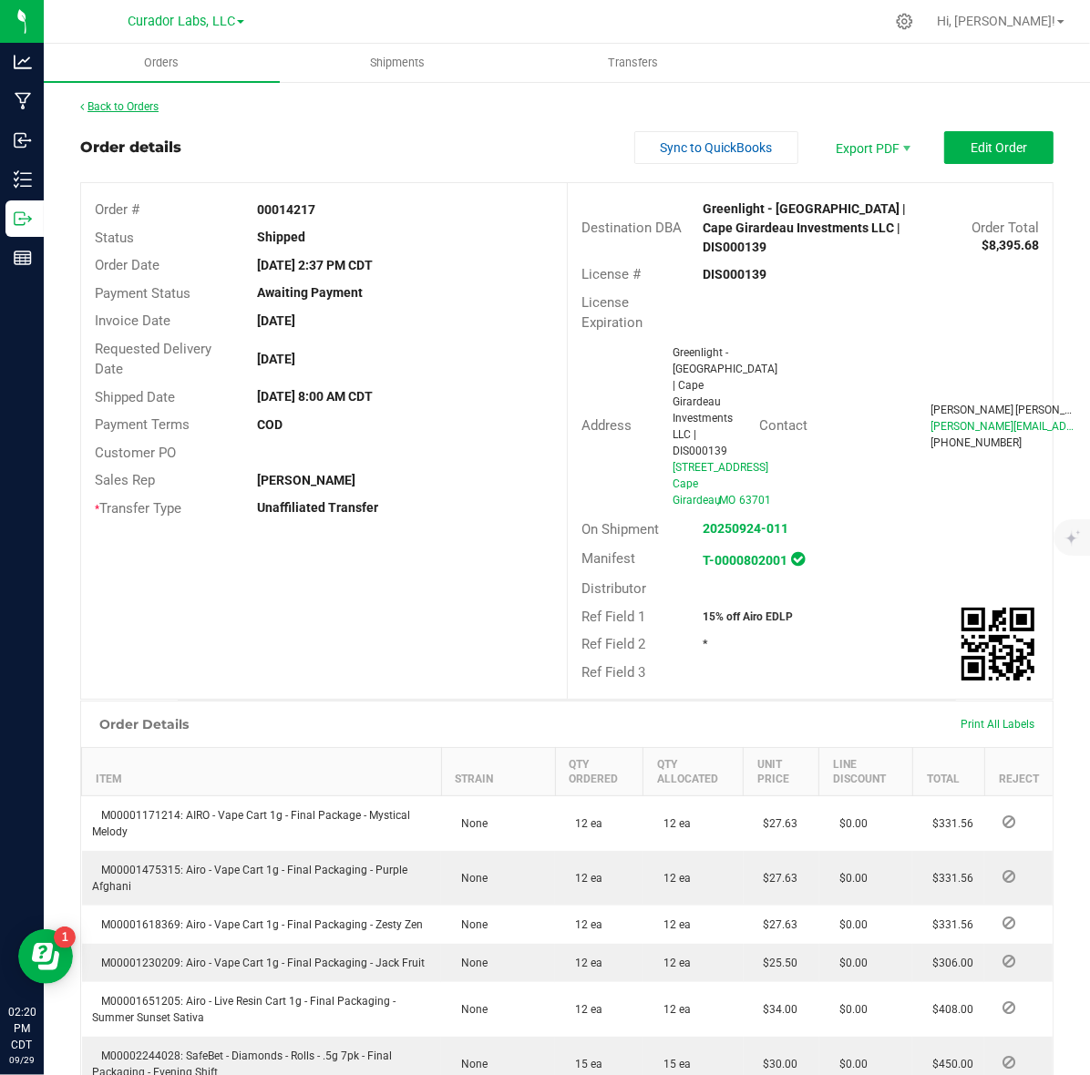
click at [128, 103] on link "Back to Orders" at bounding box center [119, 106] width 78 height 13
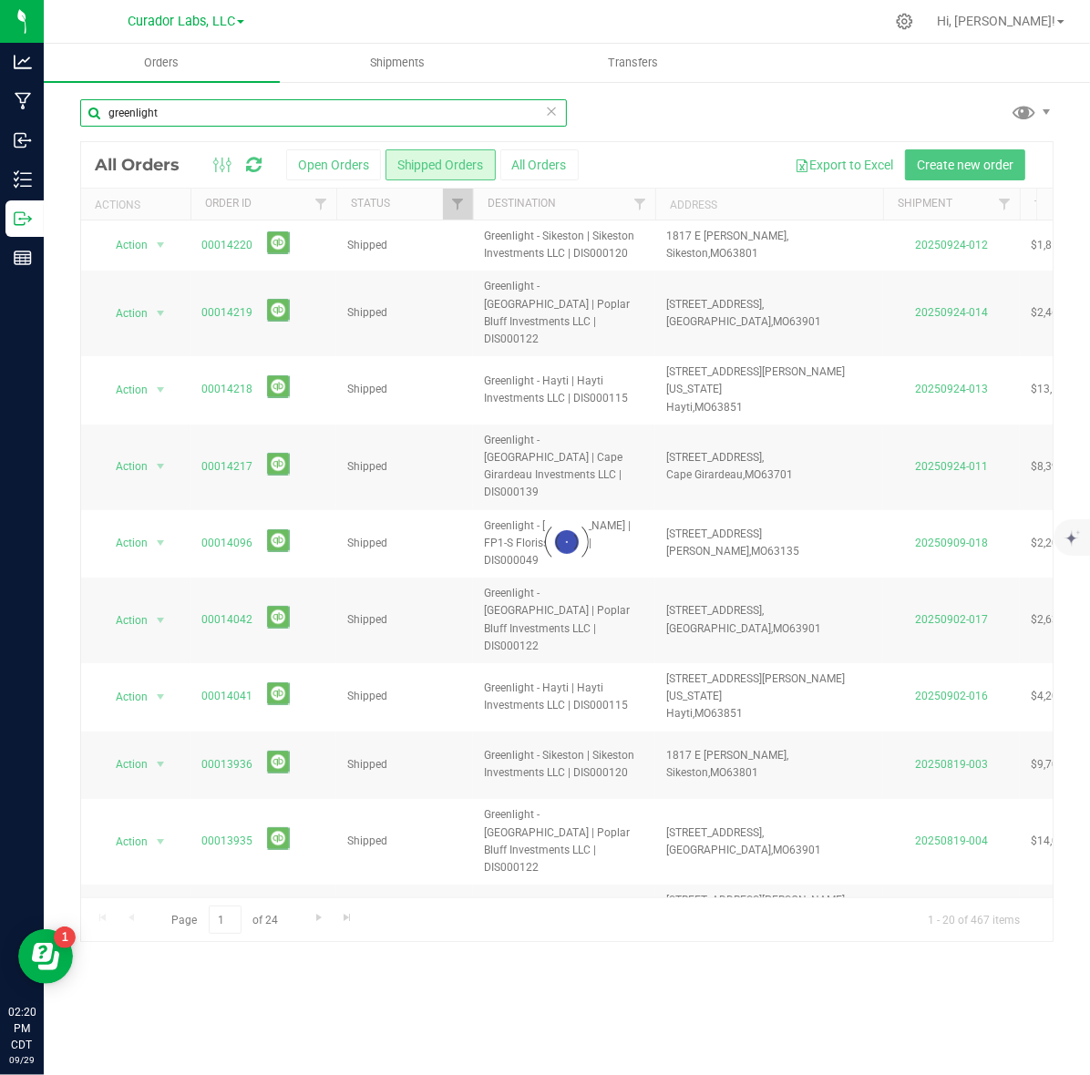
click at [179, 110] on input "greenlight" at bounding box center [323, 112] width 486 height 27
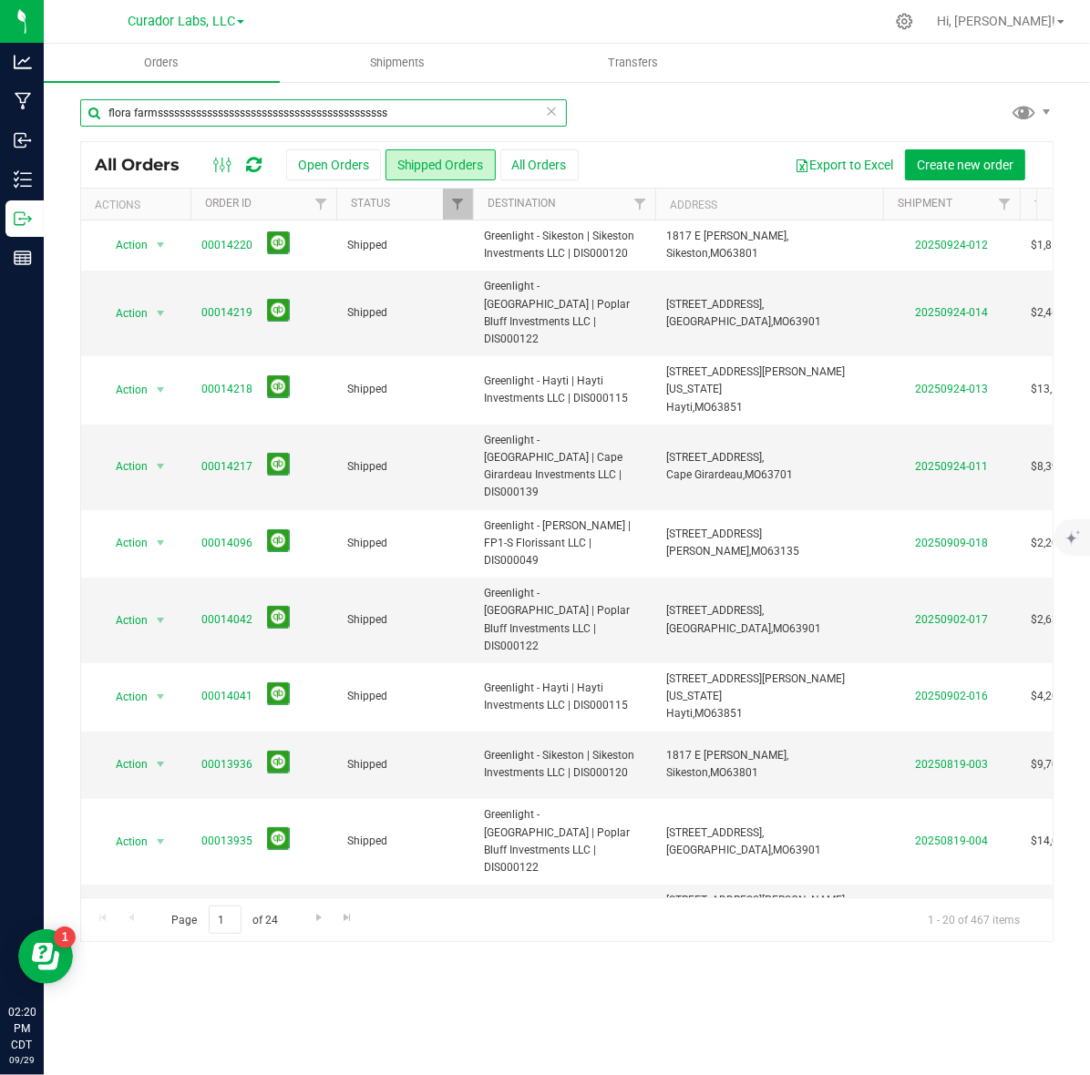
click at [179, 110] on input "flora farmssssssssssssssssssssssssssssssssssssssssss" at bounding box center [323, 112] width 486 height 27
click at [179, 110] on input "flora sss" at bounding box center [323, 112] width 486 height 27
click at [179, 110] on input "sss" at bounding box center [323, 112] width 486 height 27
type input "s"
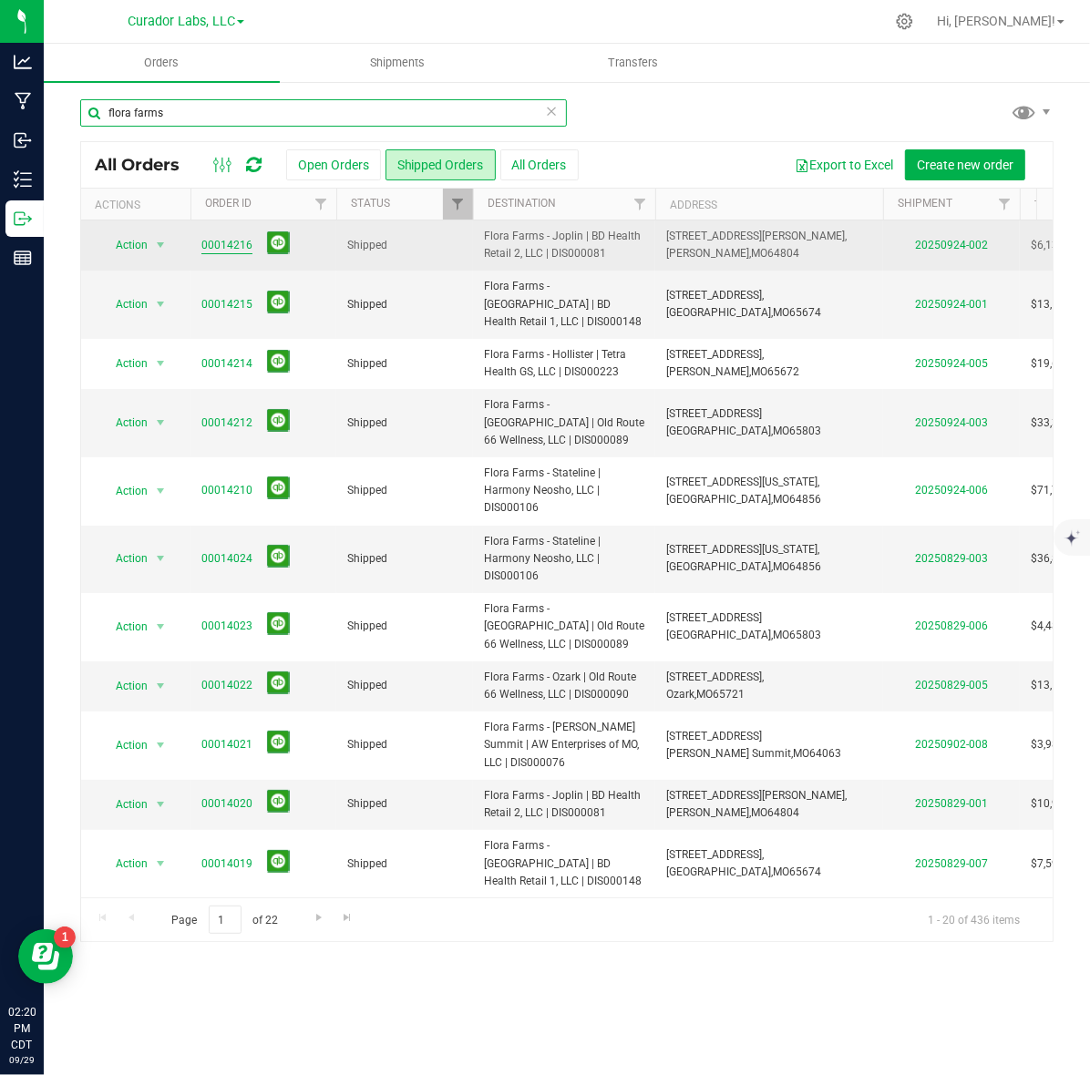
type input "flora farms"
click at [234, 249] on link "00014216" at bounding box center [226, 245] width 51 height 17
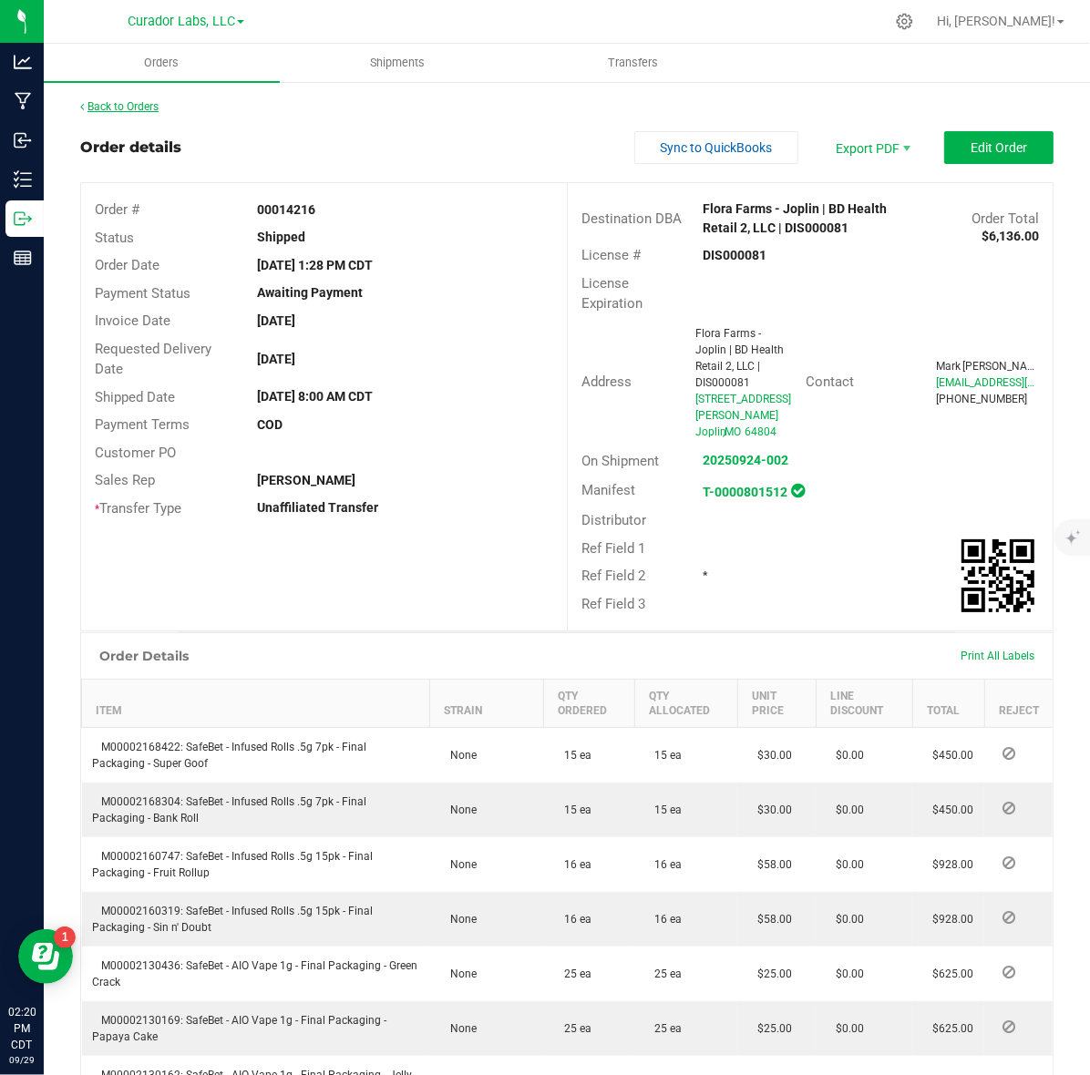
click at [128, 109] on link "Back to Orders" at bounding box center [119, 106] width 78 height 13
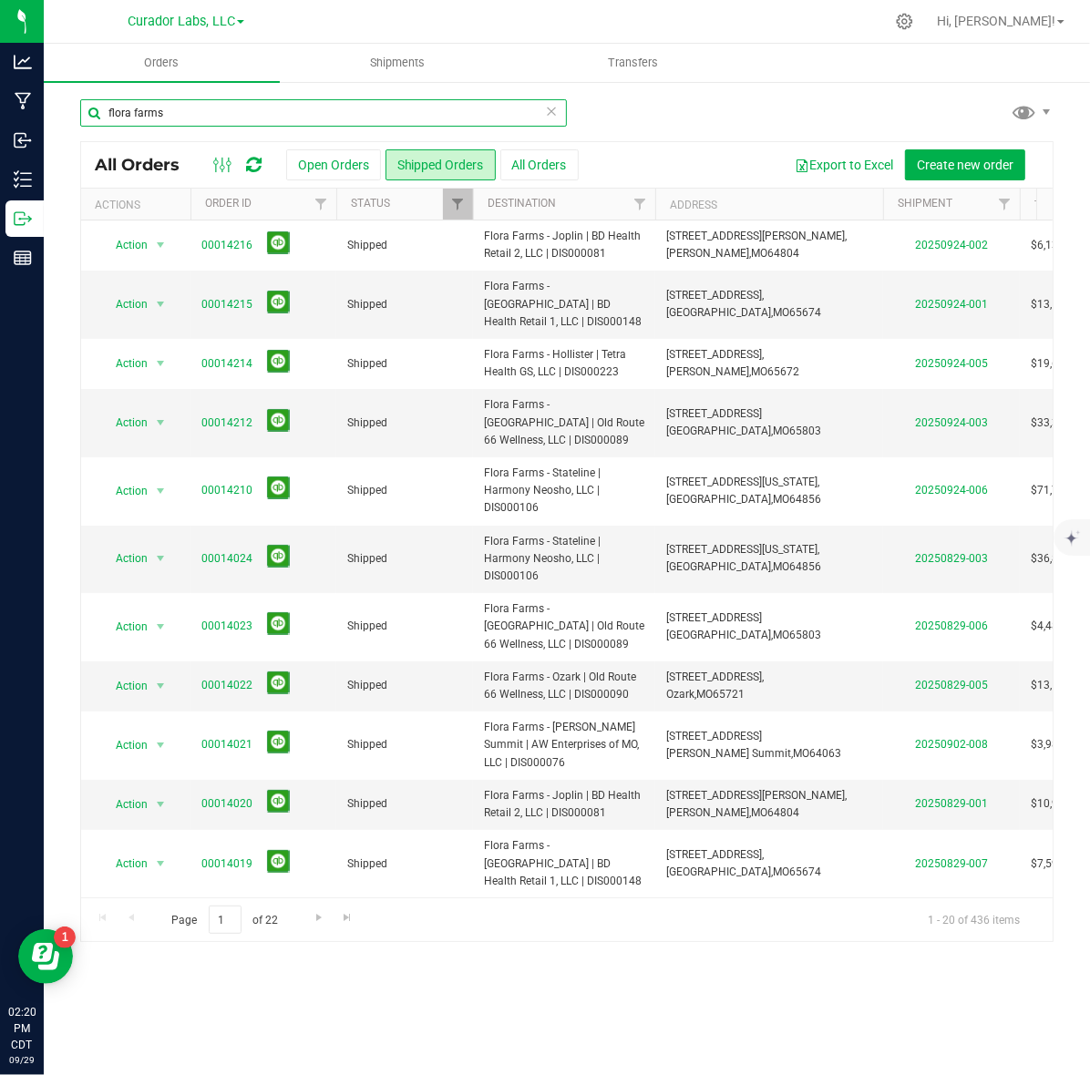
click at [226, 114] on input "flora farms" at bounding box center [323, 112] width 486 height 27
type input "greenlight"
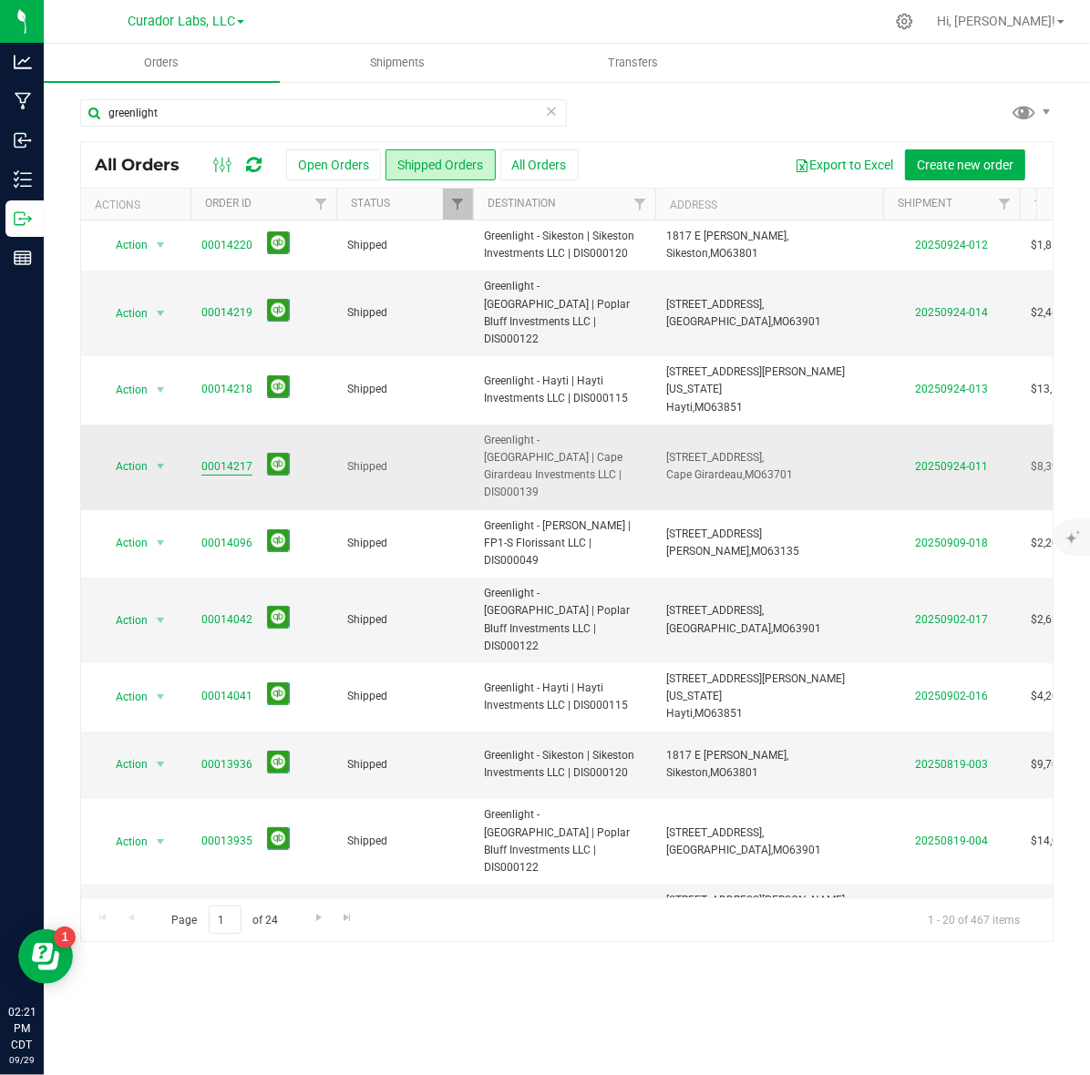
click at [234, 458] on link "00014217" at bounding box center [226, 466] width 51 height 17
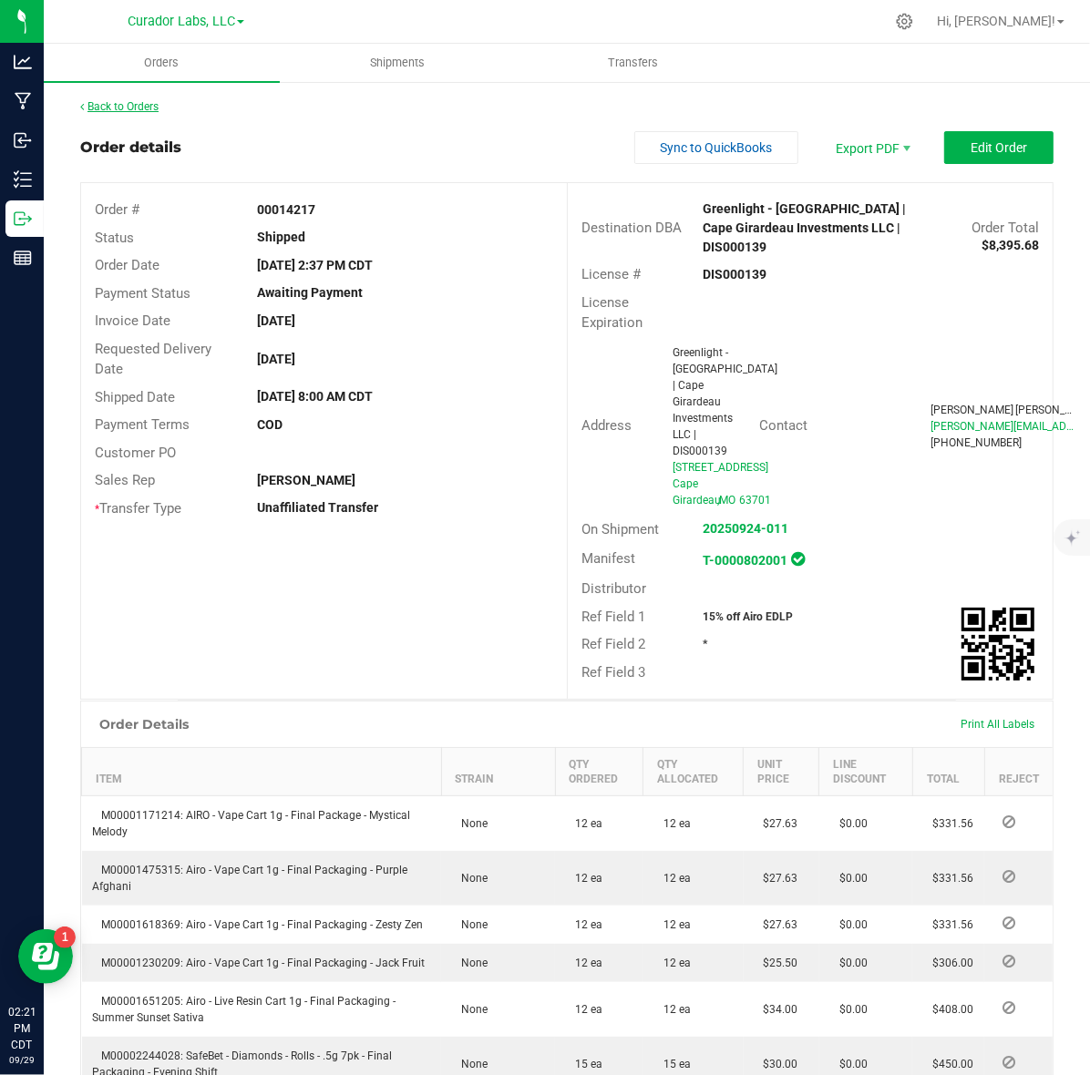
click at [137, 102] on link "Back to Orders" at bounding box center [119, 106] width 78 height 13
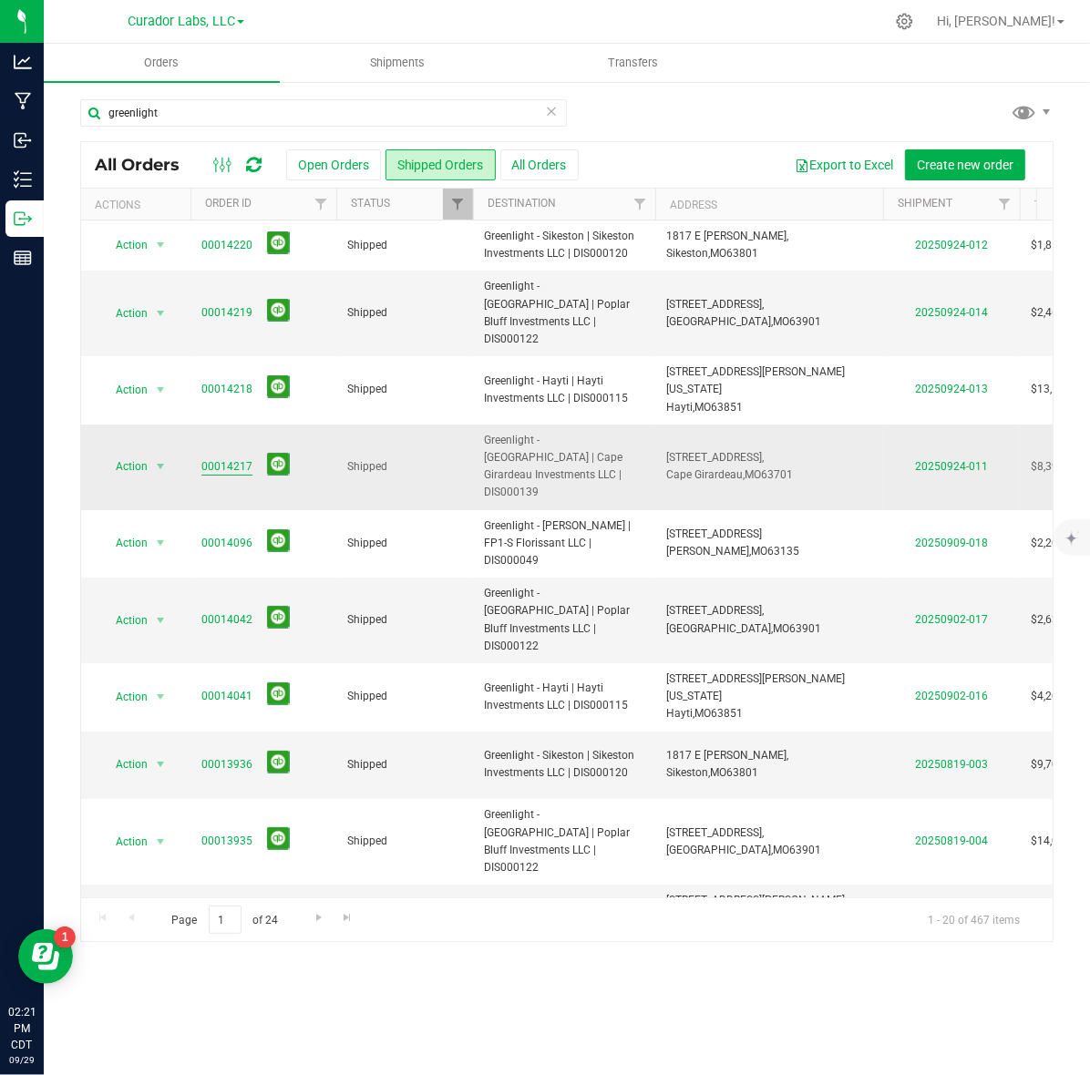
click at [235, 458] on link "00014217" at bounding box center [226, 466] width 51 height 17
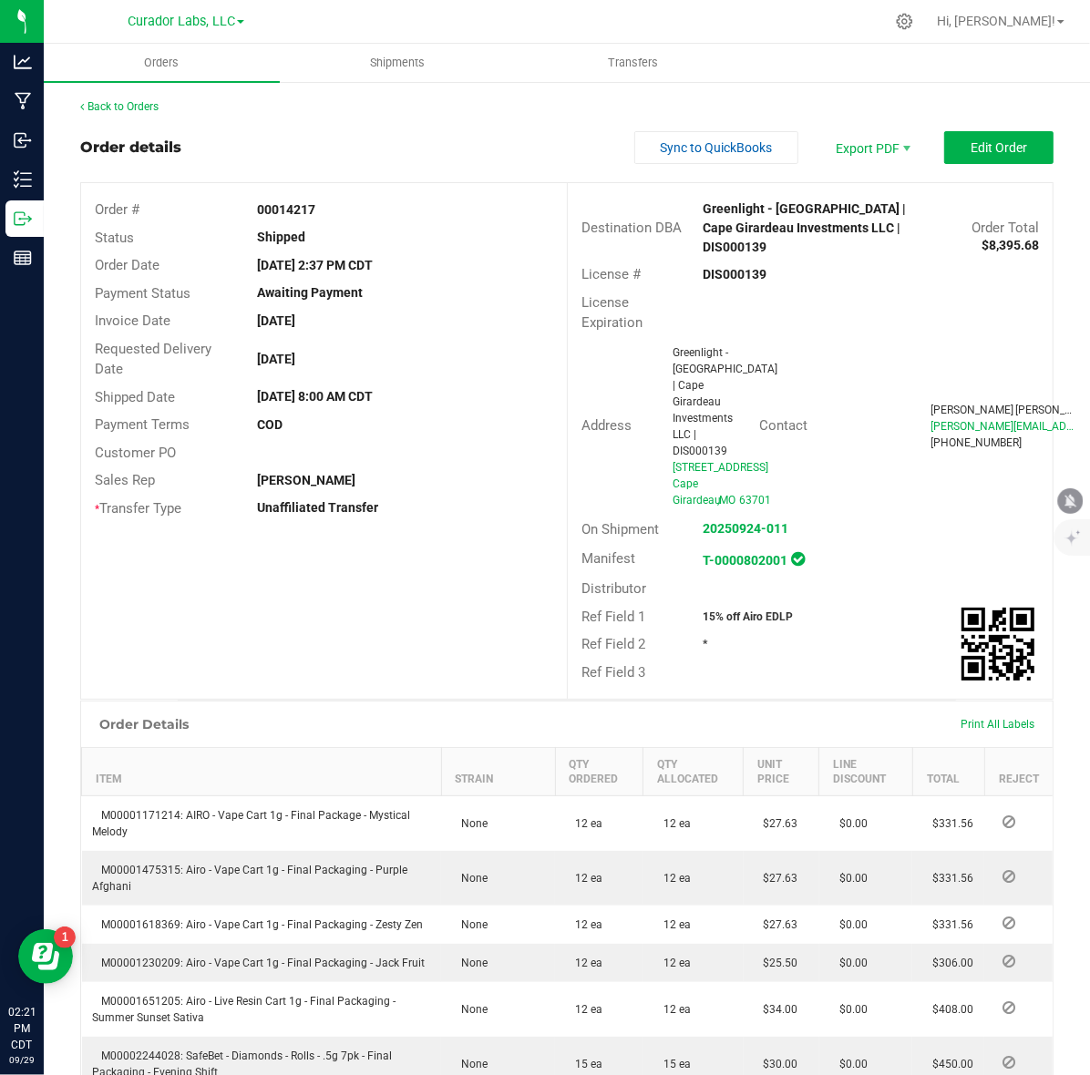
click at [743, 610] on strong "15% off Airo EDLP" at bounding box center [747, 616] width 90 height 13
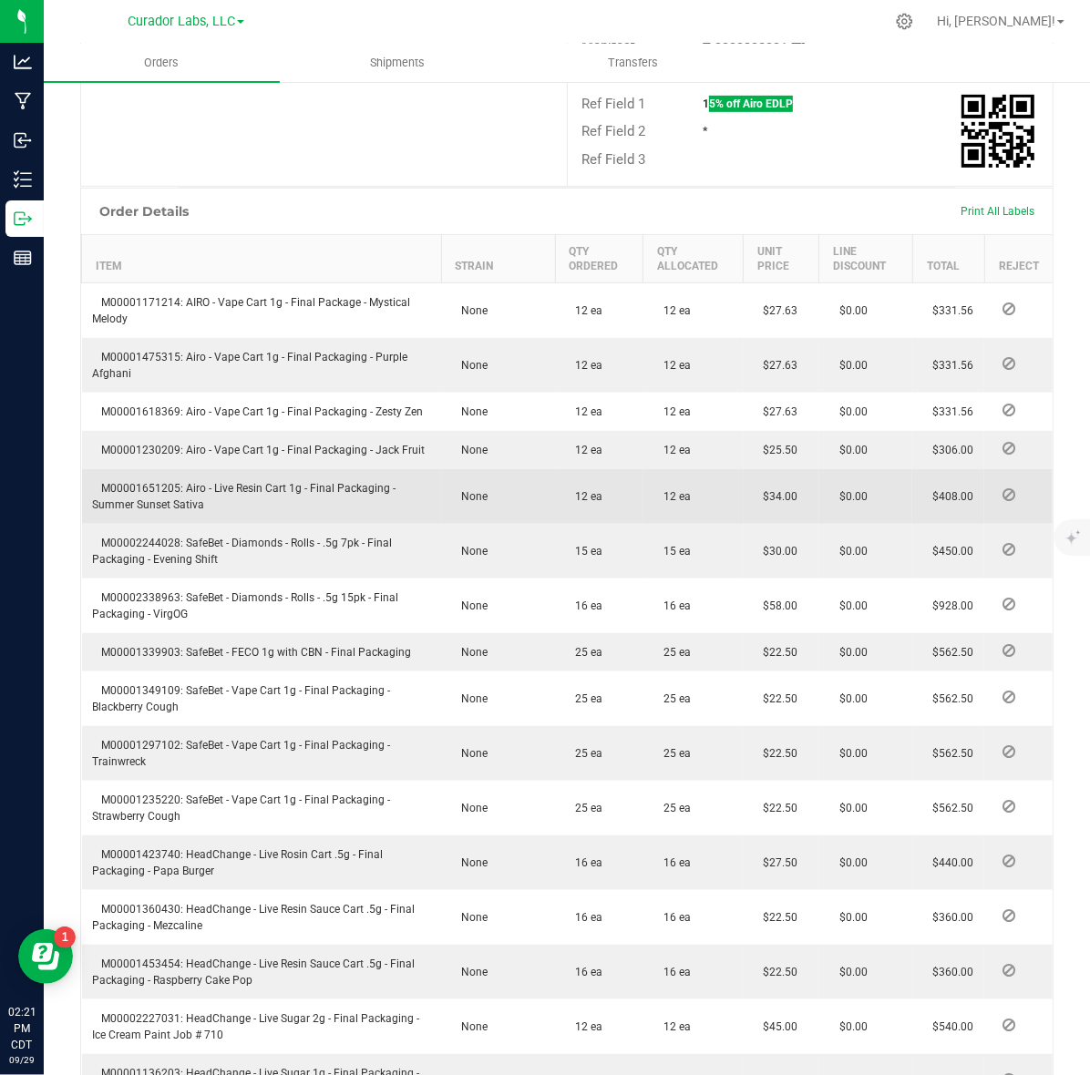
scroll to position [569, 0]
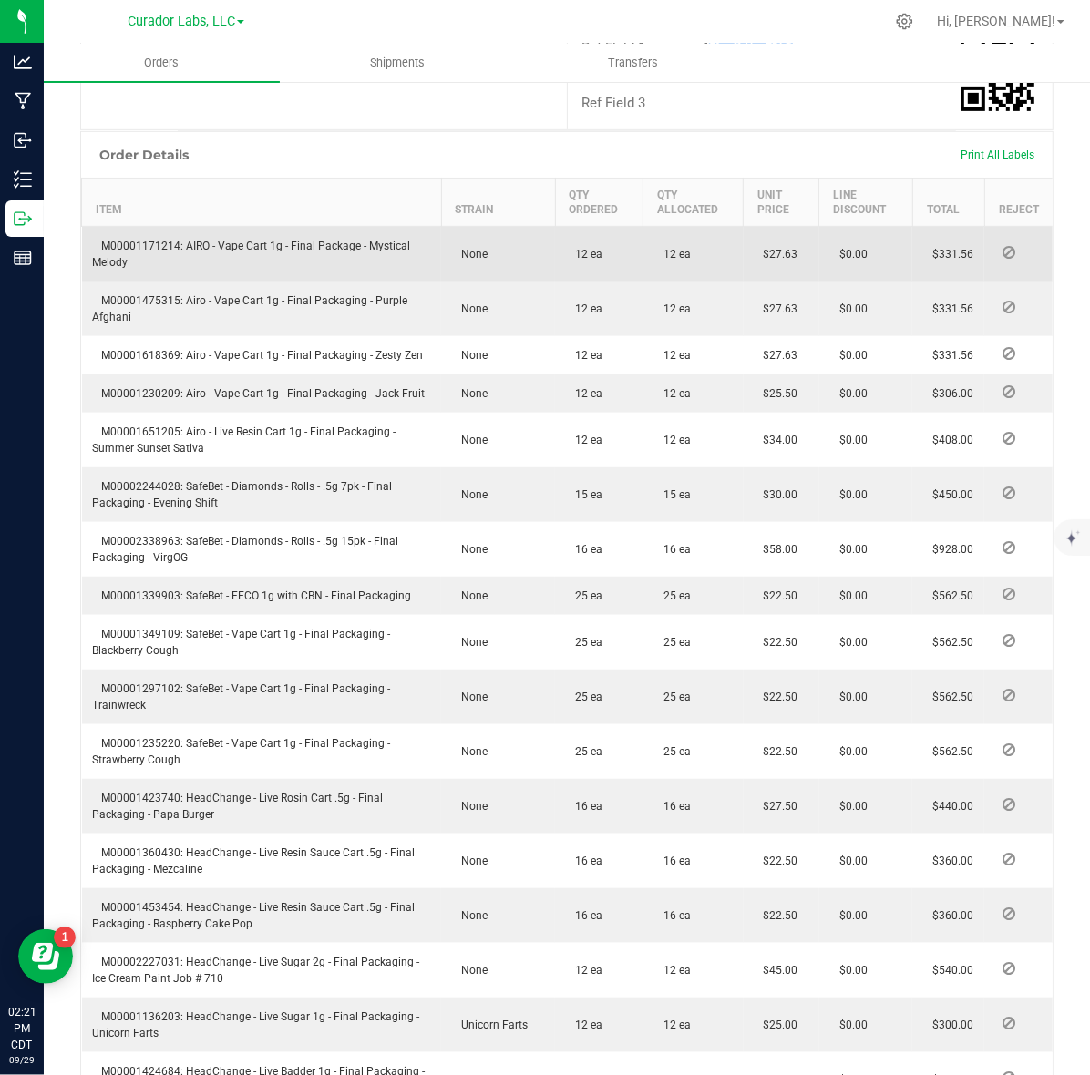
click at [137, 240] on span "M00001171214: AIRO - Vape Cart 1g - Final Package - Mystical Melody" at bounding box center [252, 254] width 318 height 29
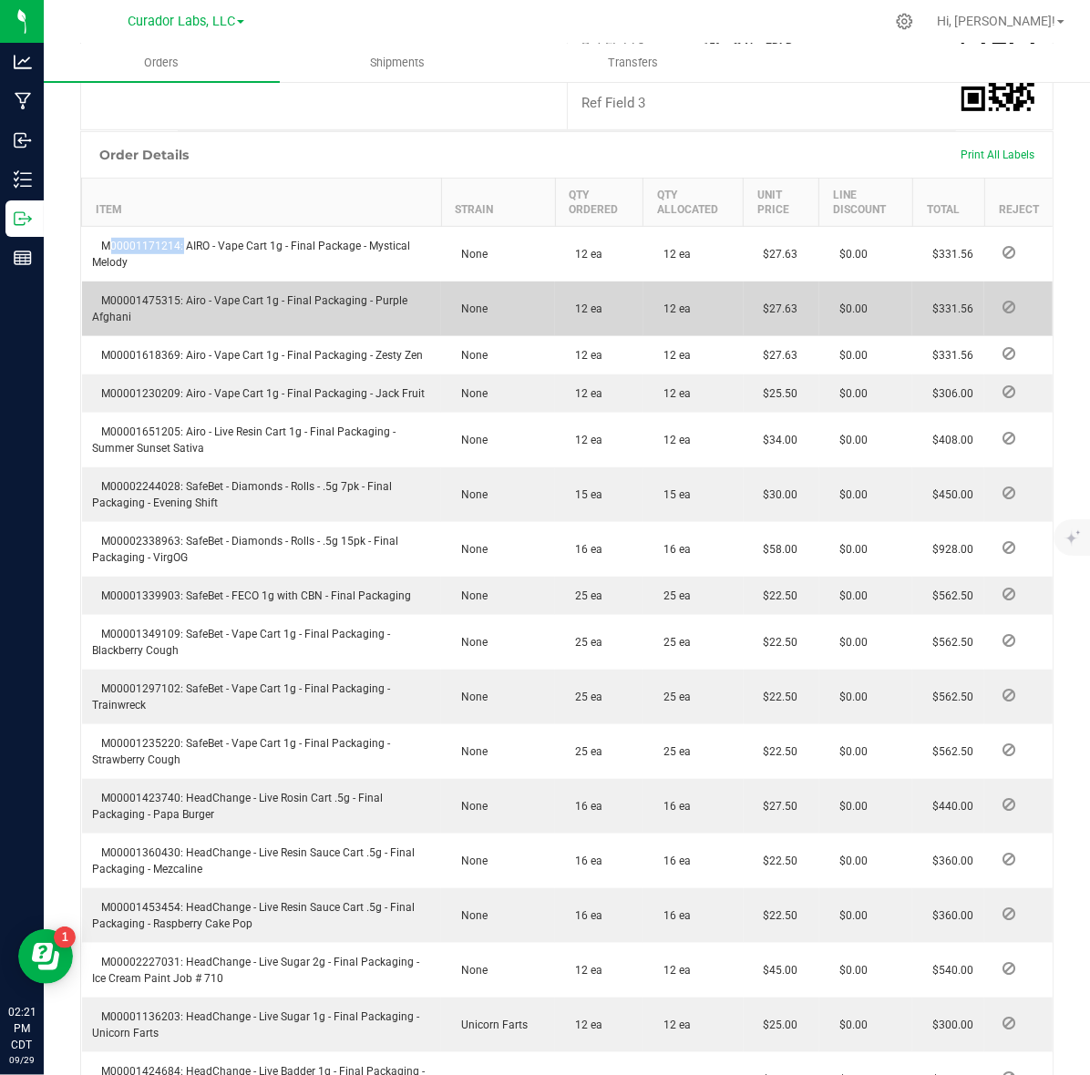
click at [117, 294] on span "M00001475315: Airo - Vape Cart 1g - Final Packaging - Purple Afghani" at bounding box center [250, 308] width 315 height 29
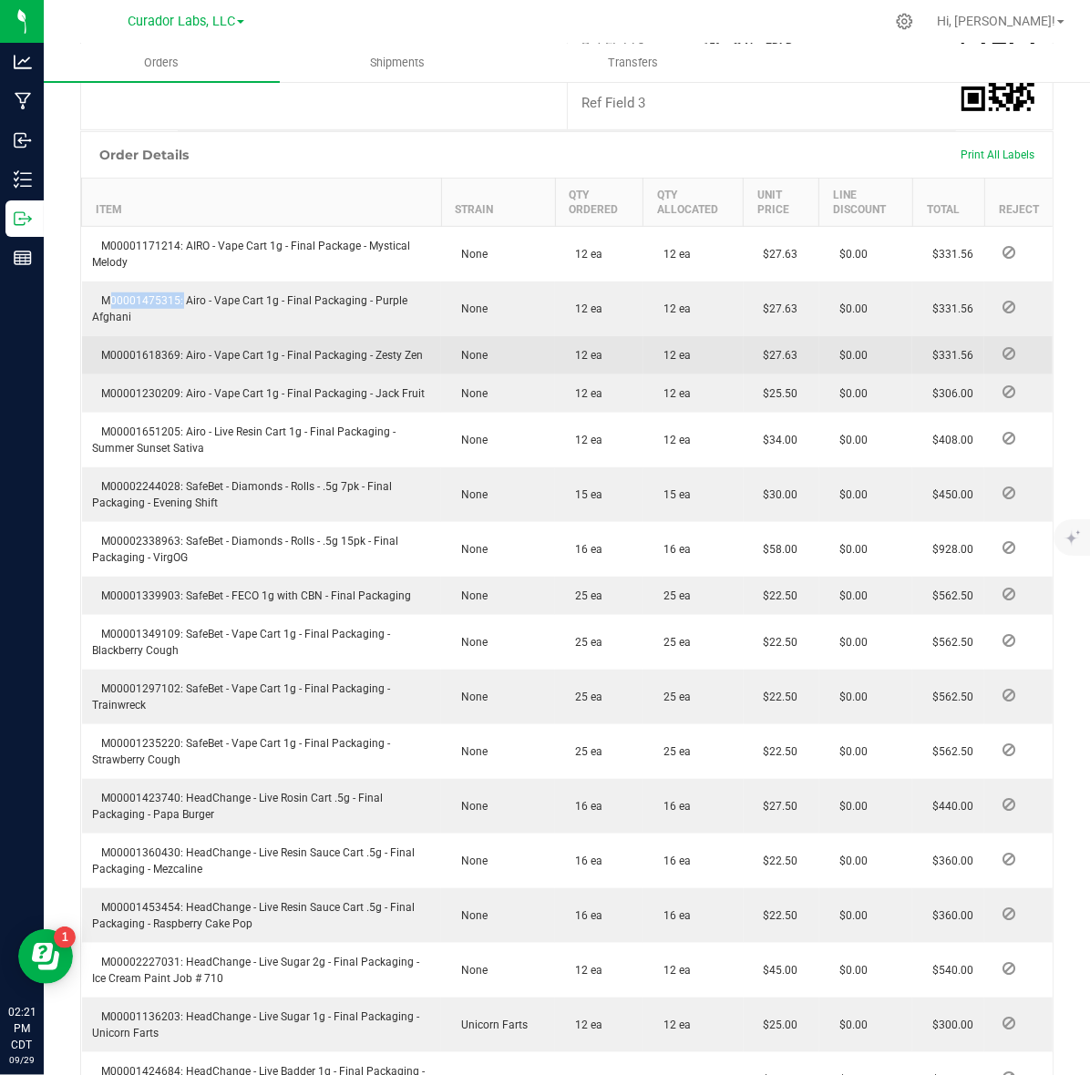
click at [159, 349] on span "M00001618369: Airo - Vape Cart 1g - Final Packaging - Zesty Zen" at bounding box center [258, 355] width 331 height 13
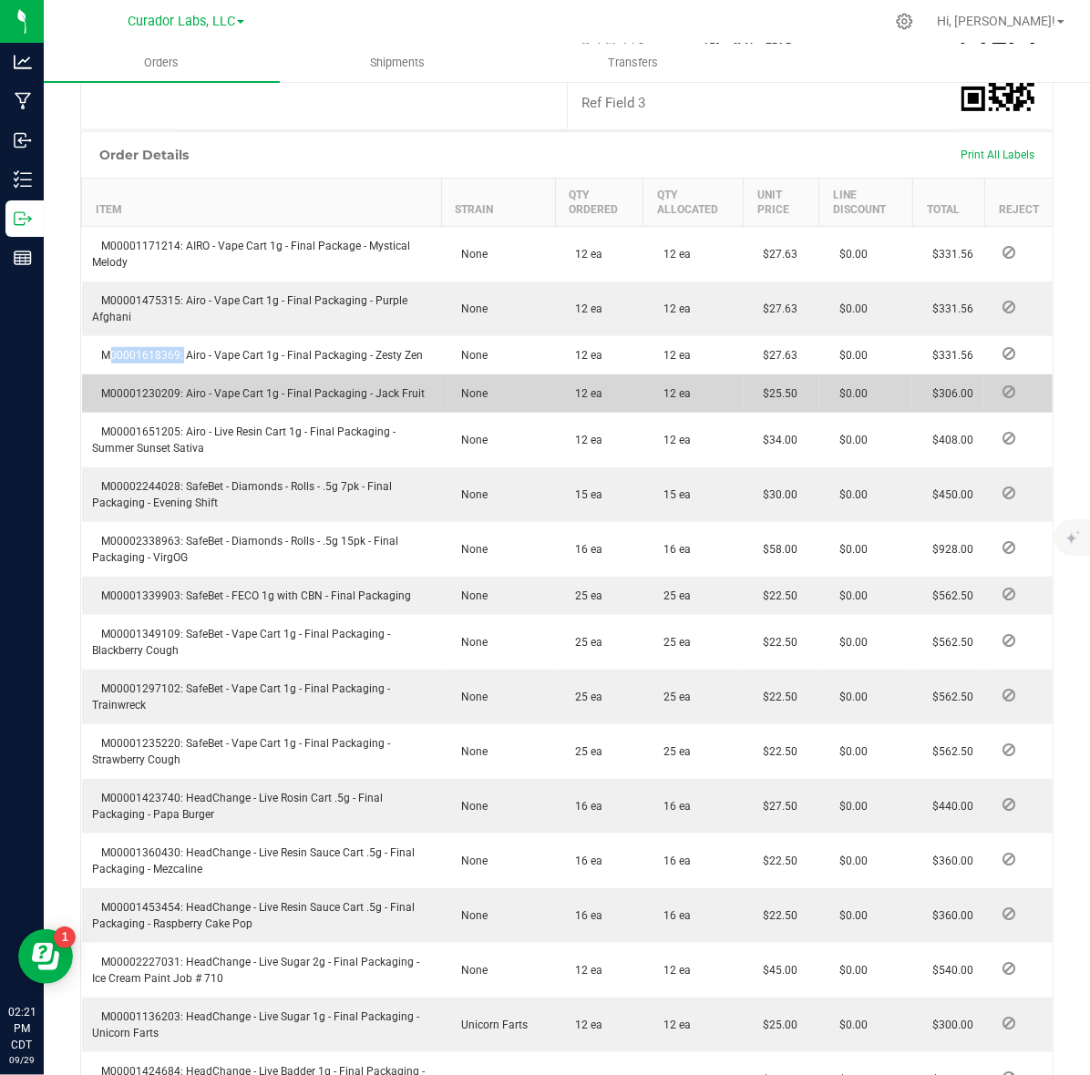
click at [124, 387] on span "M00001230209: Airo - Vape Cart 1g - Final Packaging - Jack Fruit" at bounding box center [259, 393] width 332 height 13
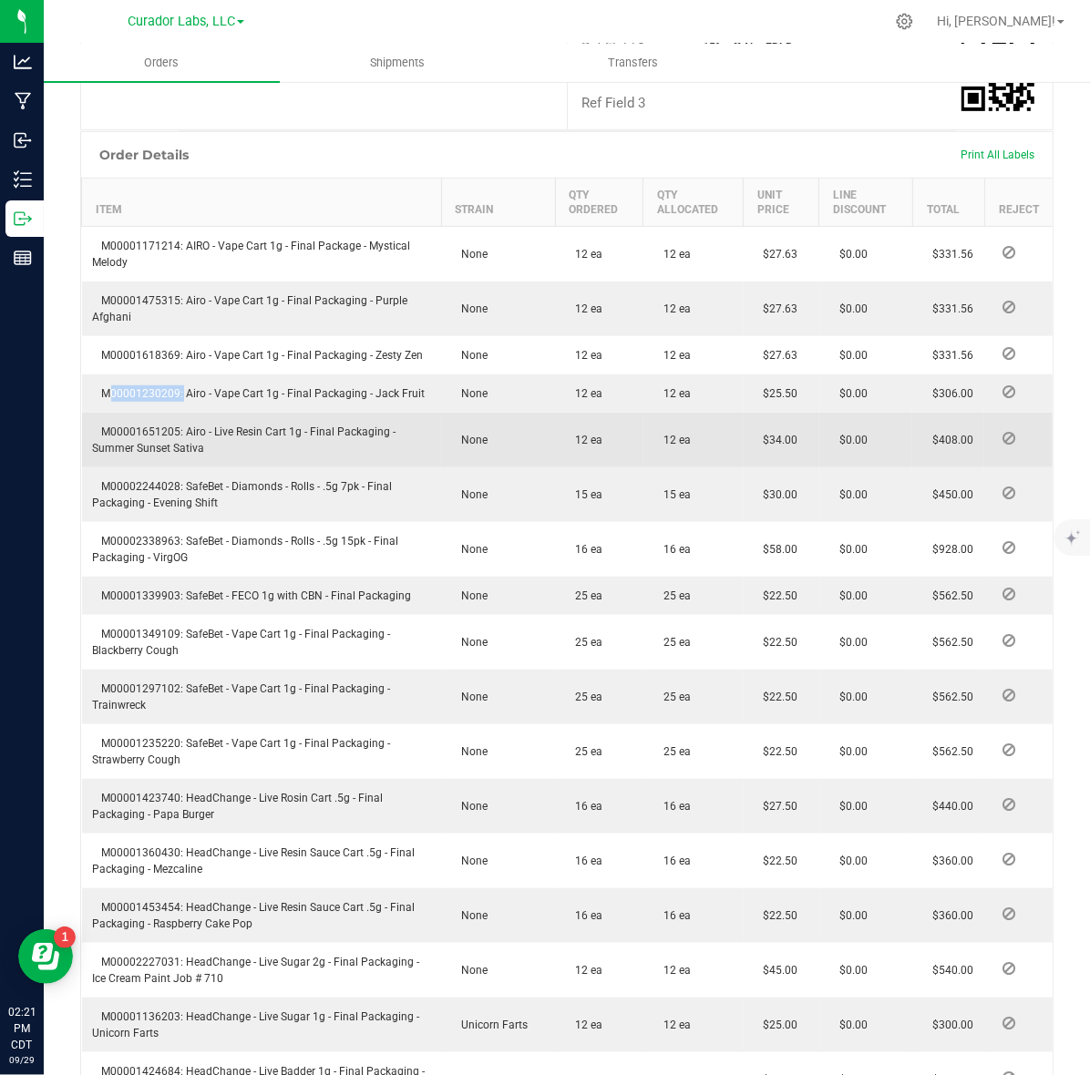
click at [148, 425] on span "M00001651205: Airo - Live Resin Cart 1g - Final Packaging - Summer Sunset Sativa" at bounding box center [244, 439] width 303 height 29
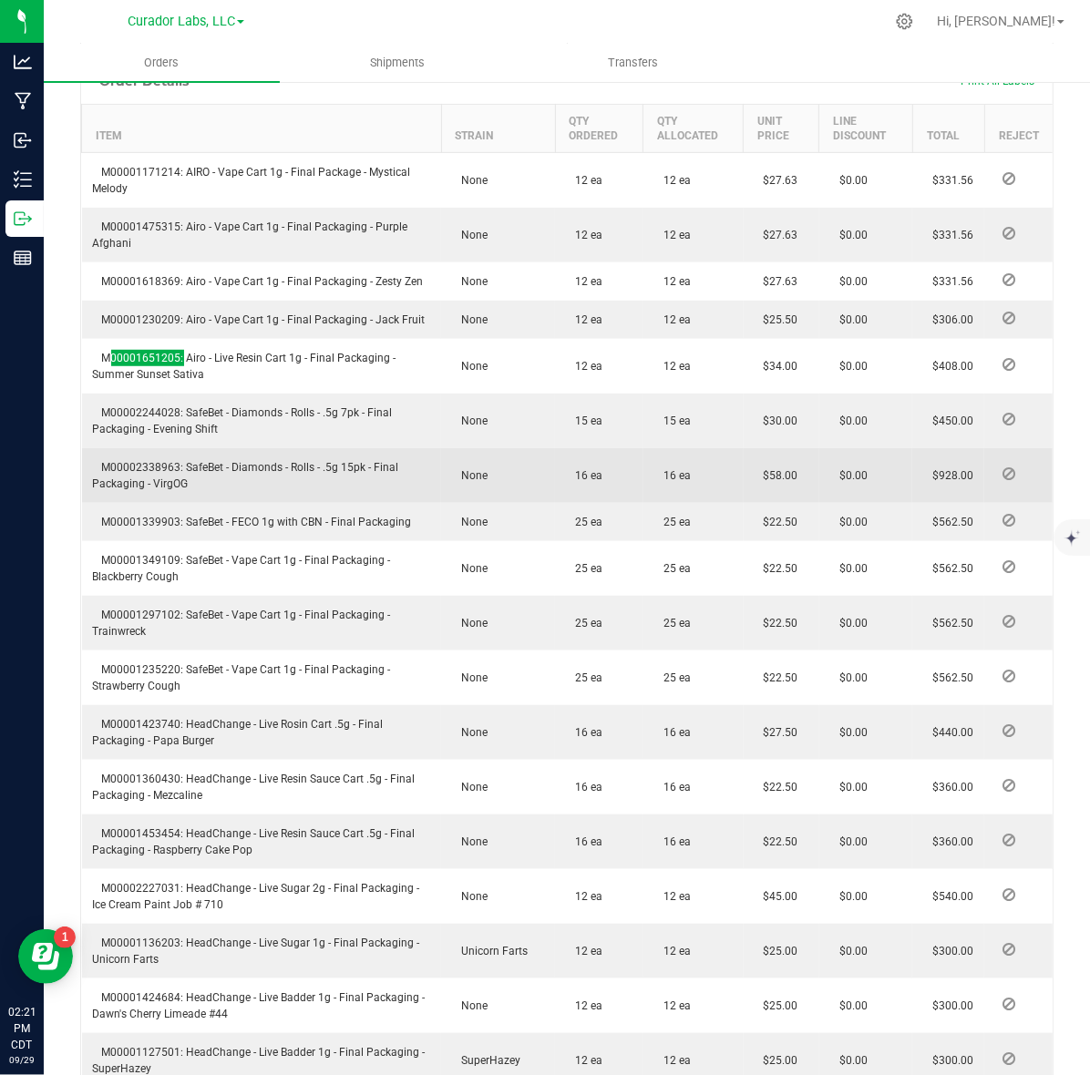
scroll to position [683, 0]
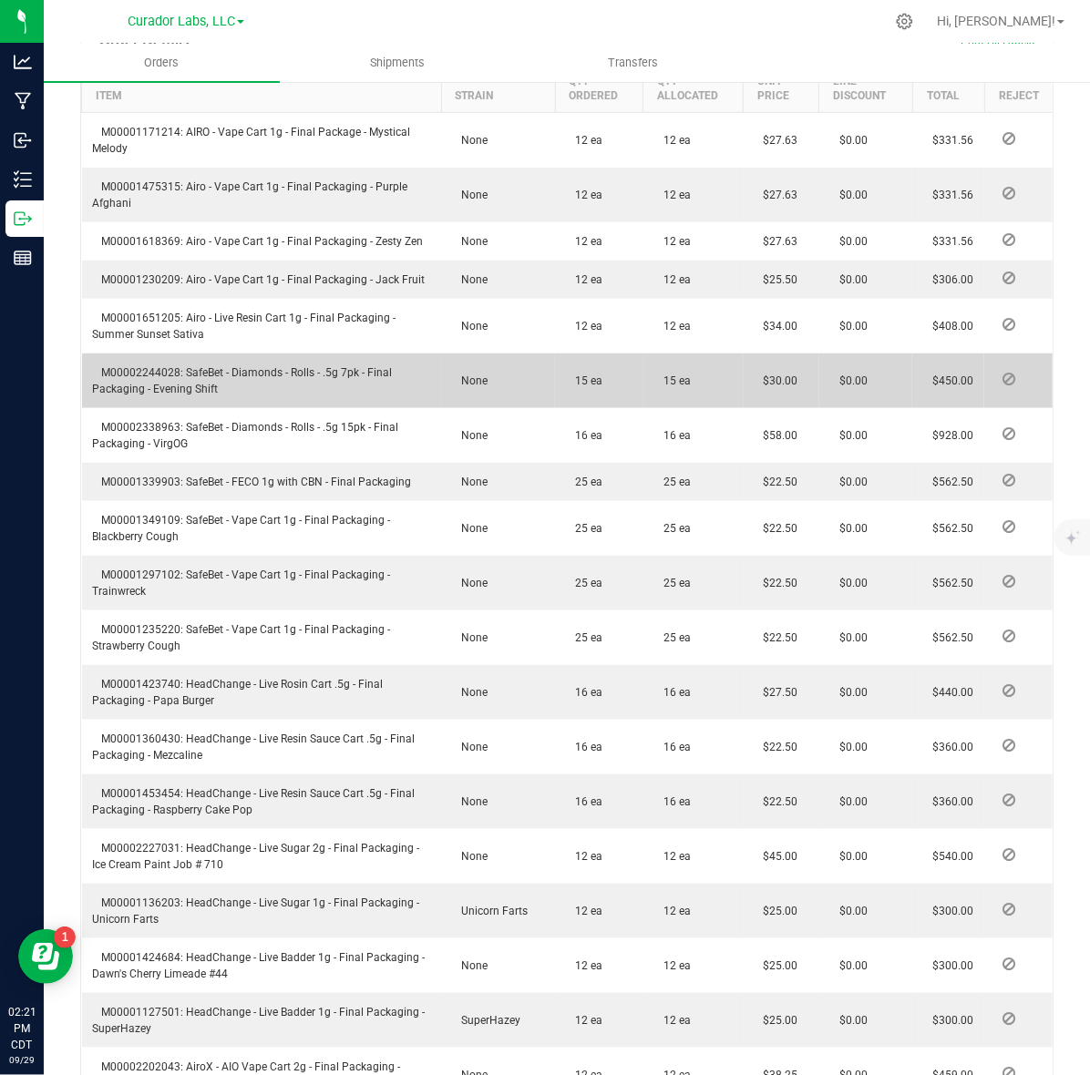
click at [169, 366] on span "M00002244028: SafeBet - Diamonds - Rolls - .5g 7pk - Final Packaging - Evening …" at bounding box center [243, 380] width 300 height 29
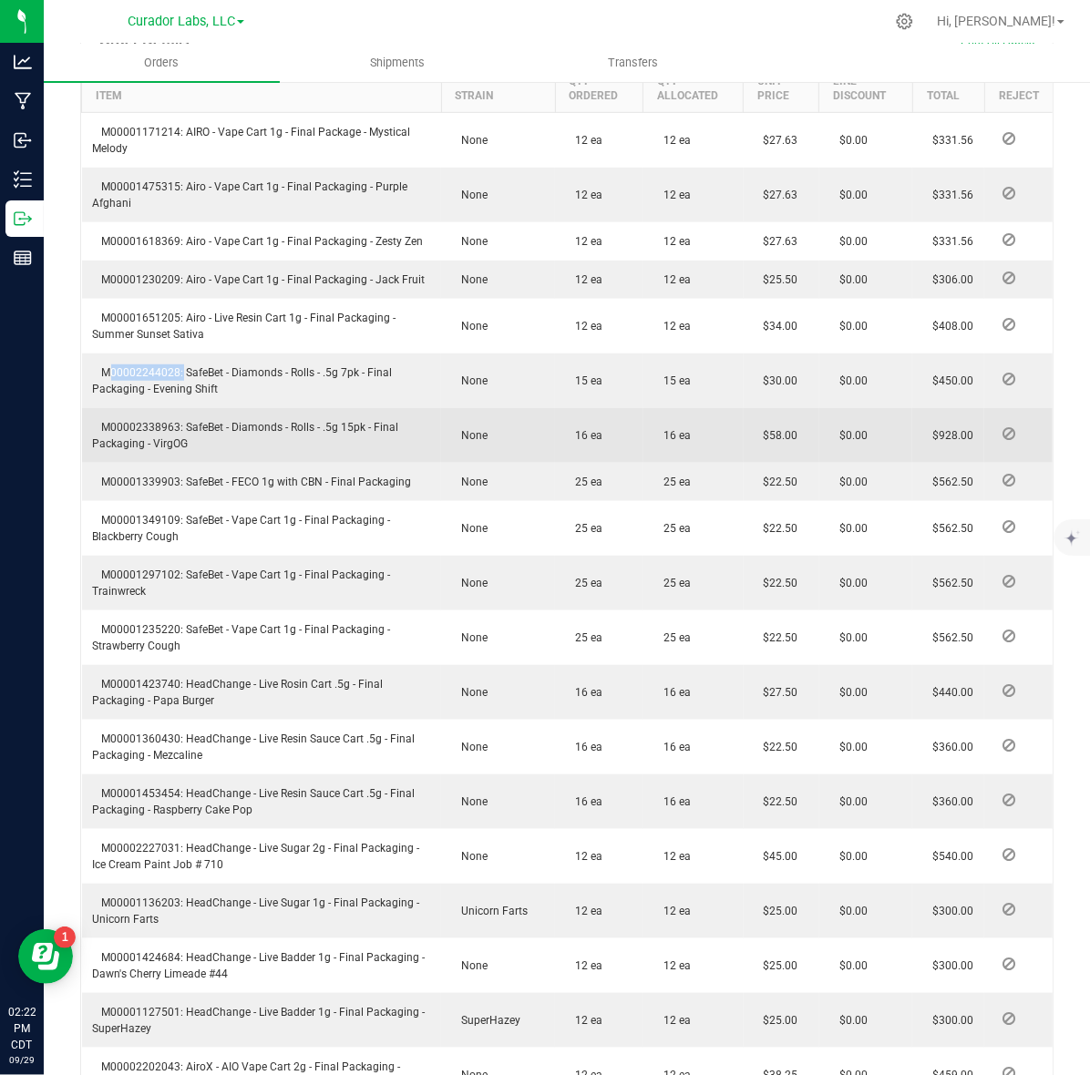
click at [137, 408] on td "M00002338963: SafeBet - Diamonds - Rolls - .5g 15pk - Final Packaging - VirgOG" at bounding box center [262, 435] width 360 height 55
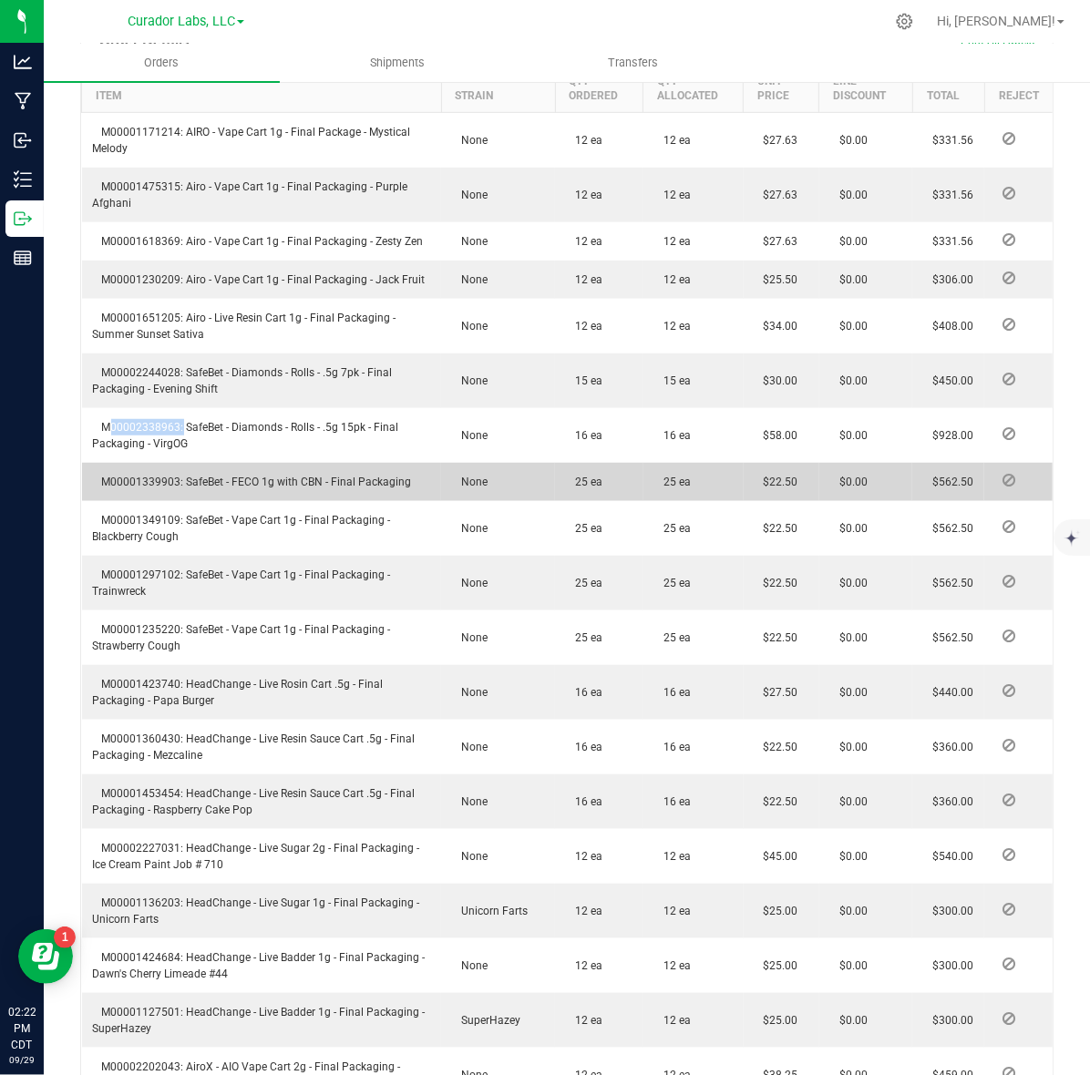
click at [150, 476] on span "M00001339903: SafeBet - FECO 1g with CBN - Final Packaging" at bounding box center [252, 482] width 319 height 13
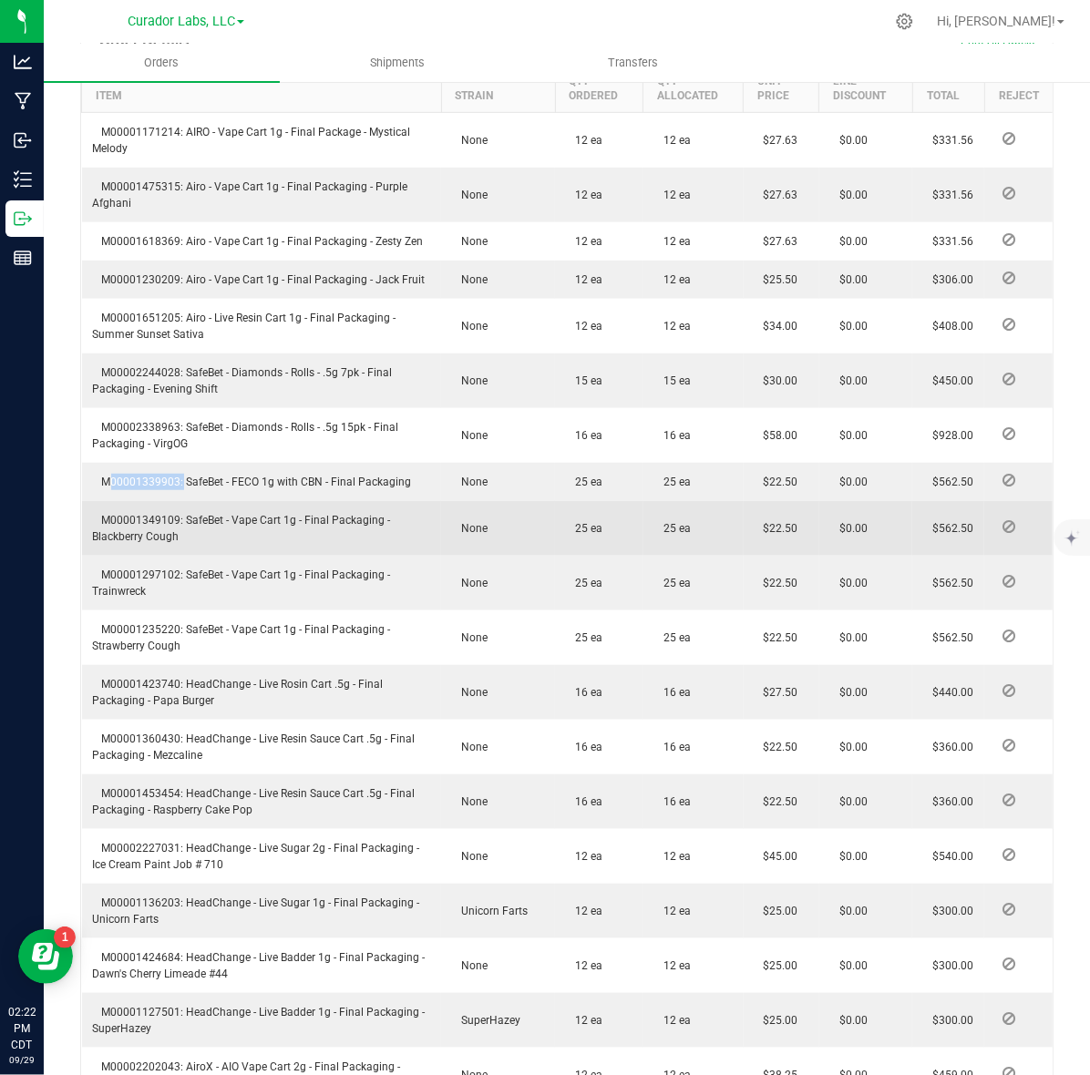
click at [128, 514] on span "M00001349109: SafeBet - Vape Cart 1g - Final Packaging - Blackberry Cough" at bounding box center [242, 528] width 298 height 29
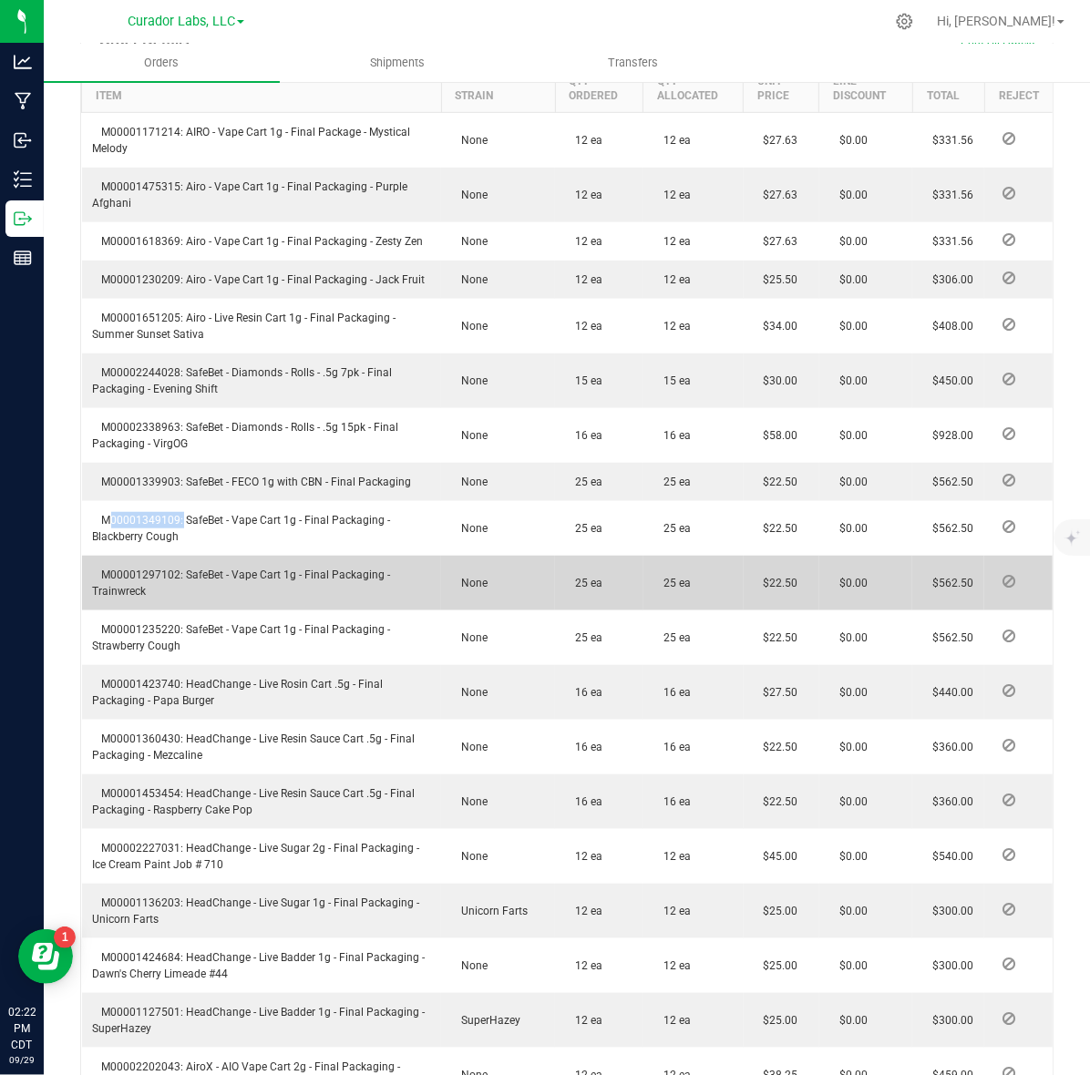
click at [153, 556] on td "M00001297102: SafeBet - Vape Cart 1g - Final Packaging - Trainwreck" at bounding box center [262, 583] width 360 height 55
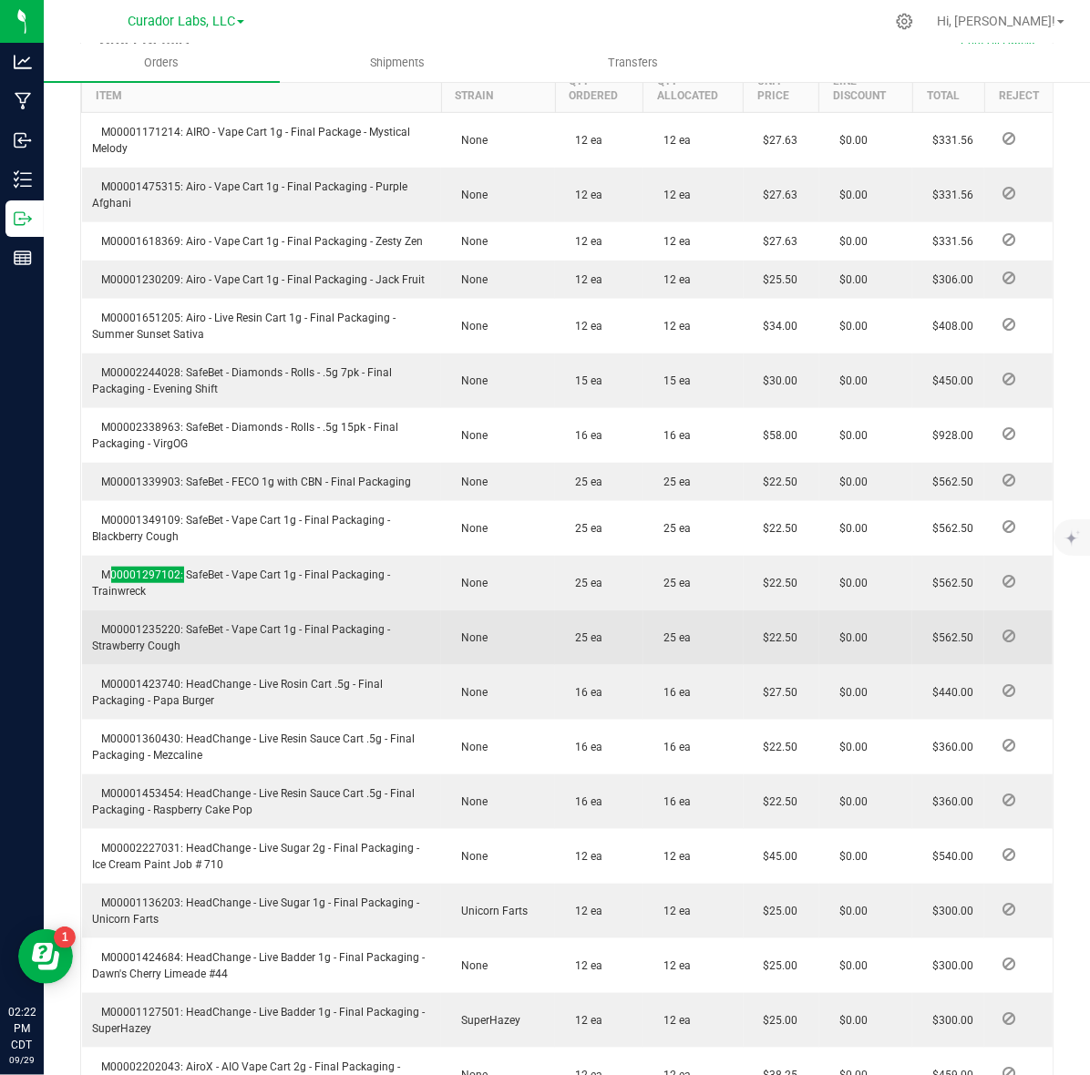
scroll to position [911, 0]
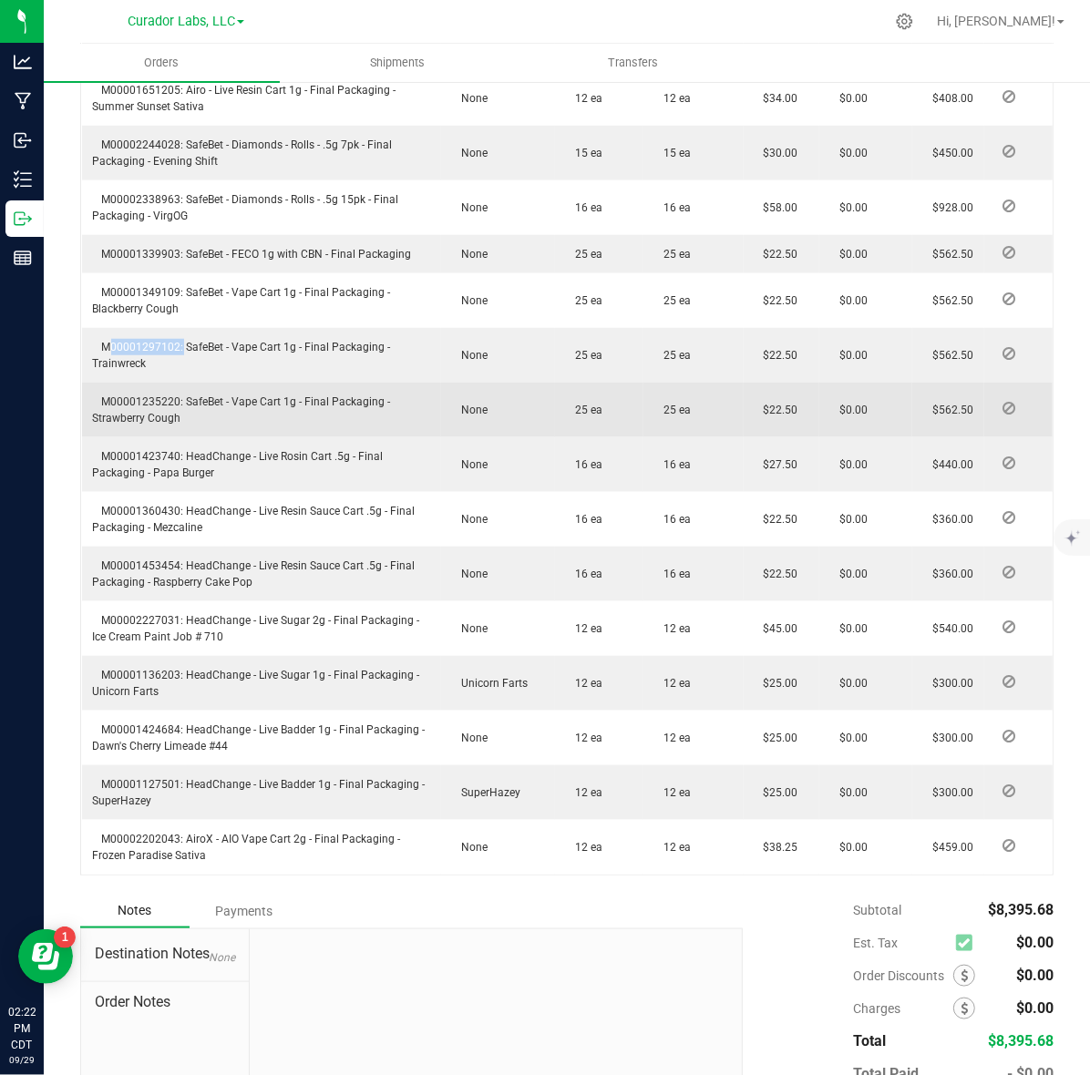
click at [153, 395] on span "M00001235220: SafeBet - Vape Cart 1g - Final Packaging - Strawberry Cough" at bounding box center [242, 409] width 298 height 29
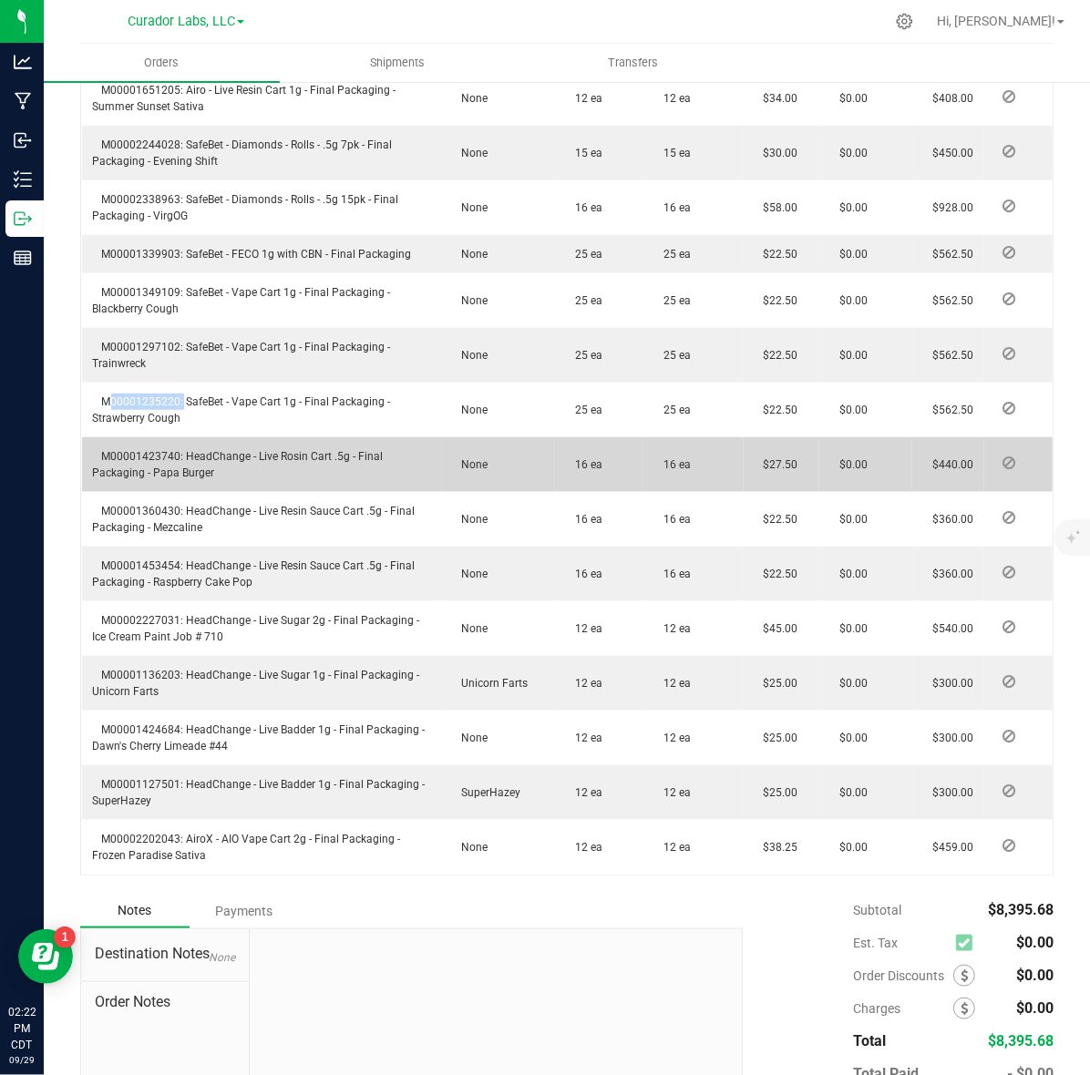
click at [135, 437] on td "M00001423740: HeadChange - Live Rosin Cart .5g - Final Packaging - Papa Burger" at bounding box center [262, 464] width 360 height 55
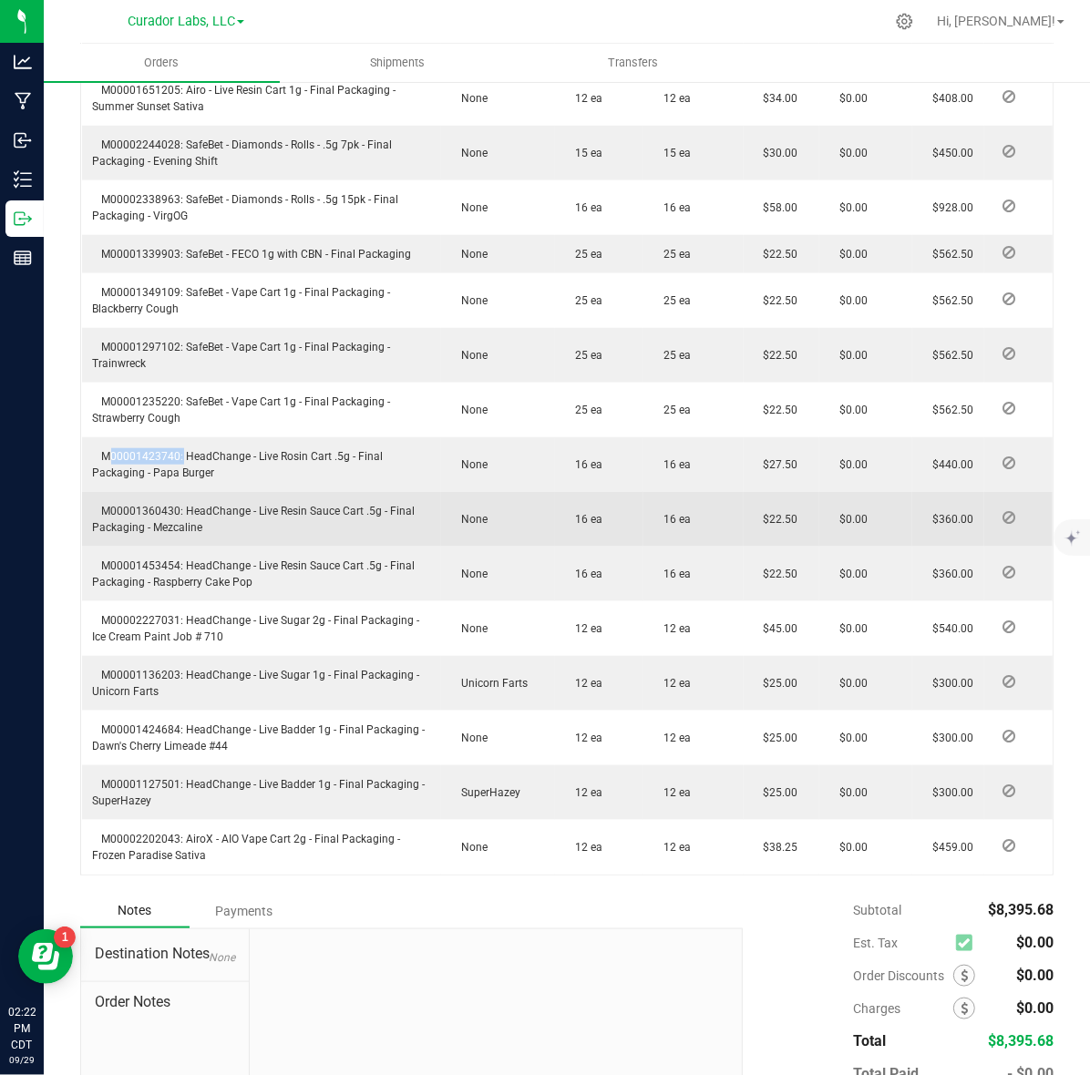
click at [126, 492] on td "M00001360430: HeadChange - Live Resin Sauce Cart .5g - Final Packaging - Mezcal…" at bounding box center [262, 519] width 360 height 55
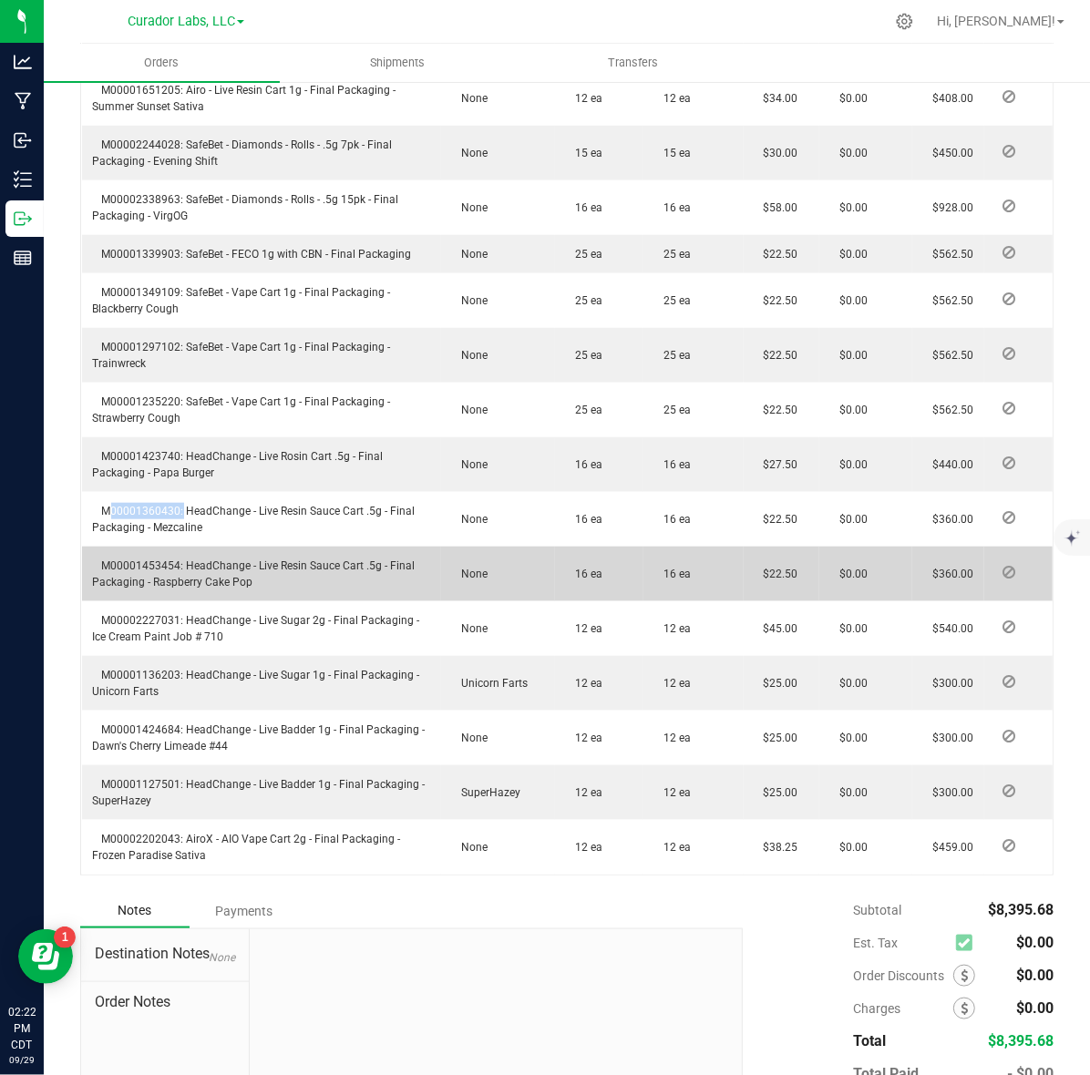
click at [157, 559] on span "M00001453454: HeadChange - Live Resin Sauce Cart .5g - Final Packaging - Raspbe…" at bounding box center [254, 573] width 322 height 29
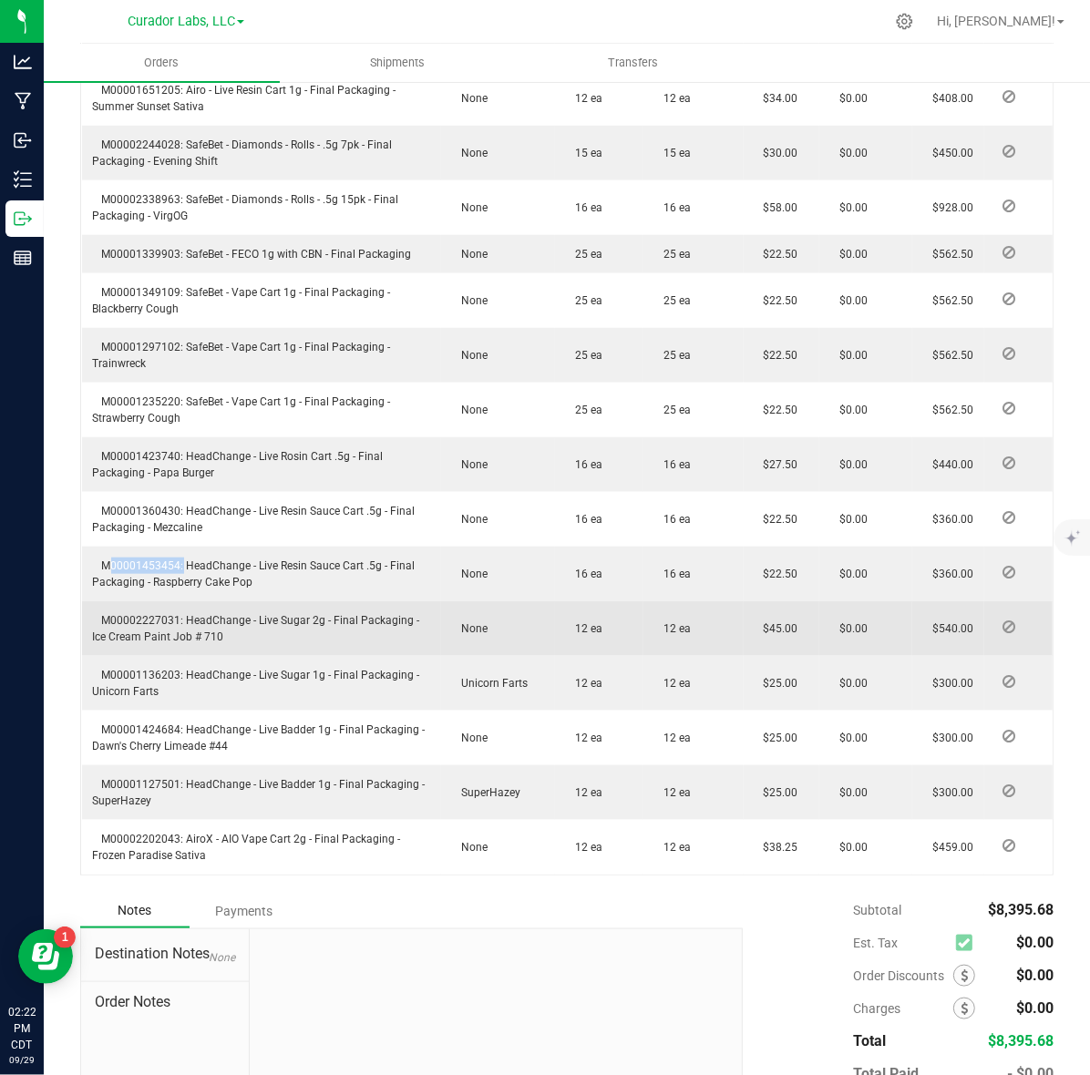
click at [130, 601] on td "M00002227031: HeadChange - Live Sugar 2g - Final Packaging - Ice Cream Paint Jo…" at bounding box center [262, 628] width 360 height 55
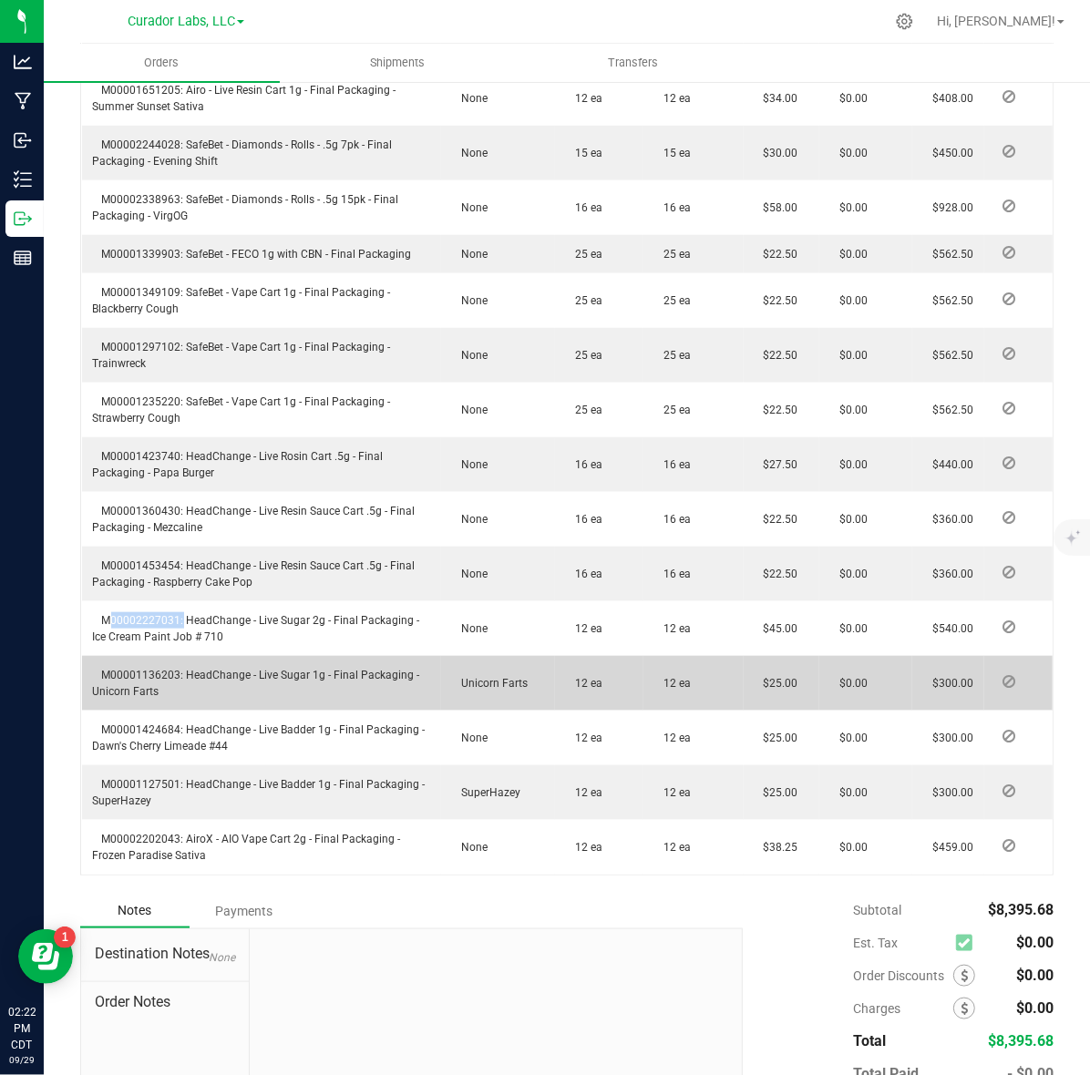
click at [148, 669] on span "M00001136203: HeadChange - Live Sugar 1g - Final Packaging - Unicorn Farts" at bounding box center [256, 683] width 327 height 29
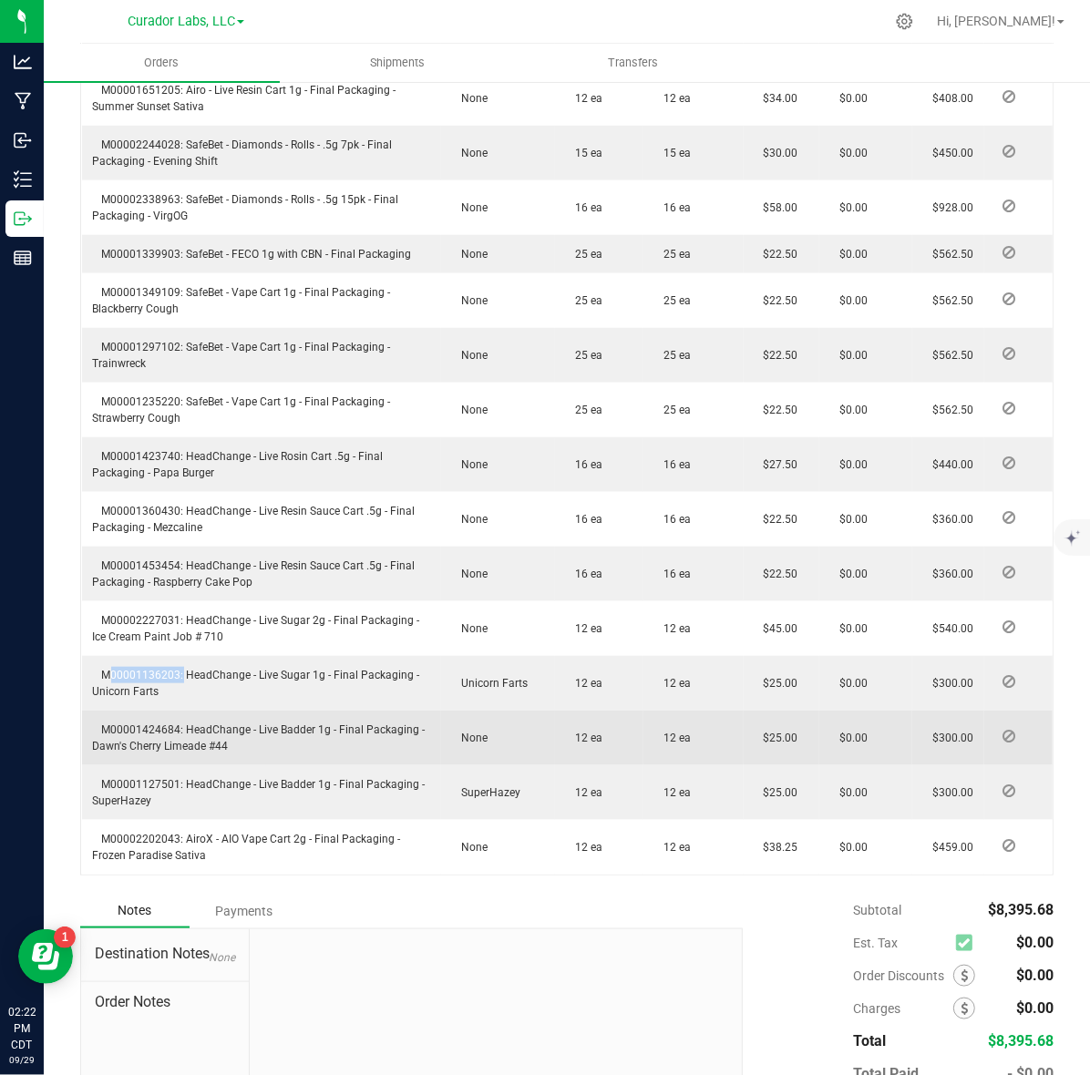
click at [135, 723] on span "M00001424684: HeadChange - Live Badder 1g - Final Packaging - Dawn's Cherry Lim…" at bounding box center [259, 737] width 332 height 29
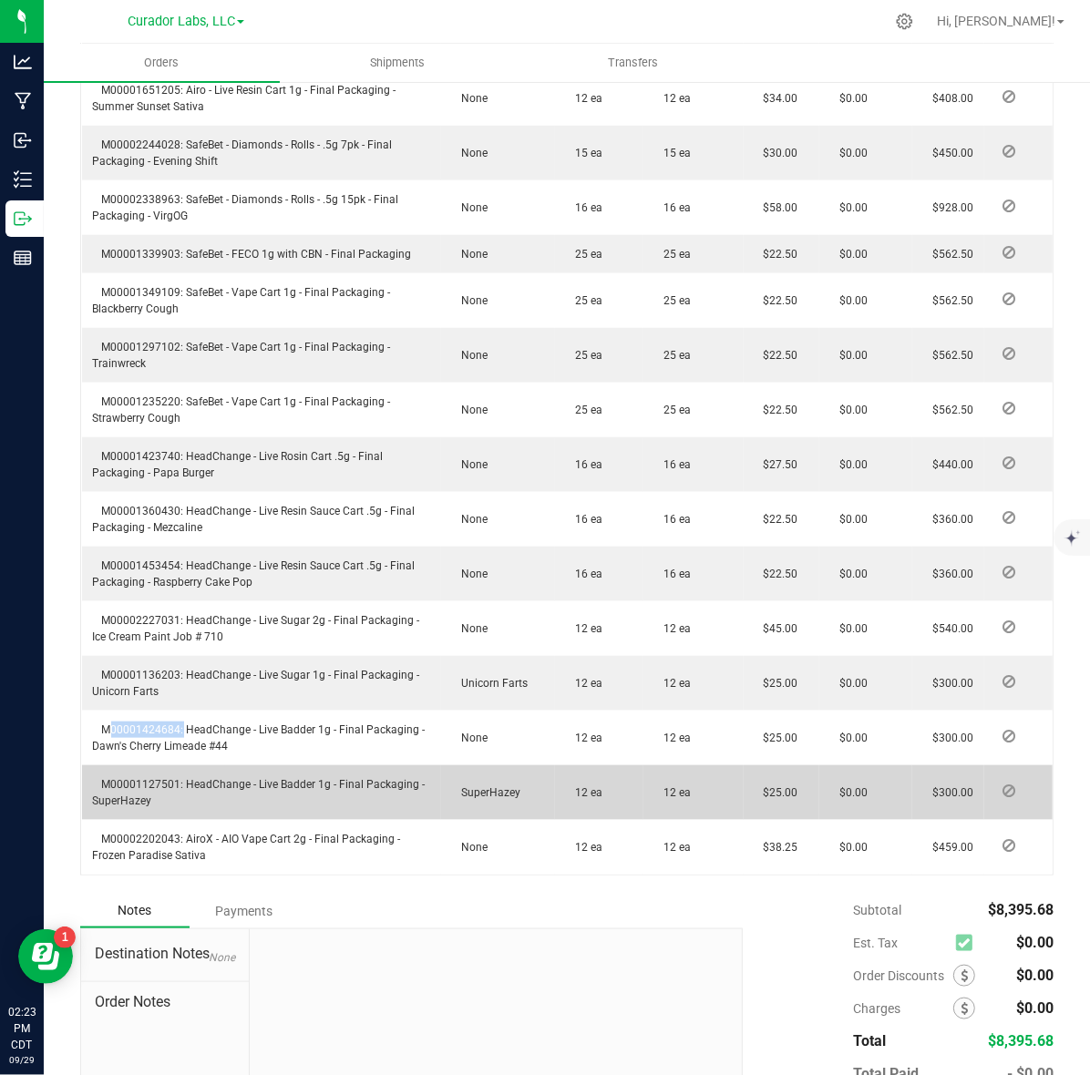
click at [148, 765] on td "M00001127501: HeadChange - Live Badder 1g - Final Packaging - SuperHazey" at bounding box center [262, 792] width 360 height 55
click at [146, 778] on span "M00001127501: HeadChange - Live Badder 1g - Final Packaging - SuperHazey" at bounding box center [259, 792] width 332 height 29
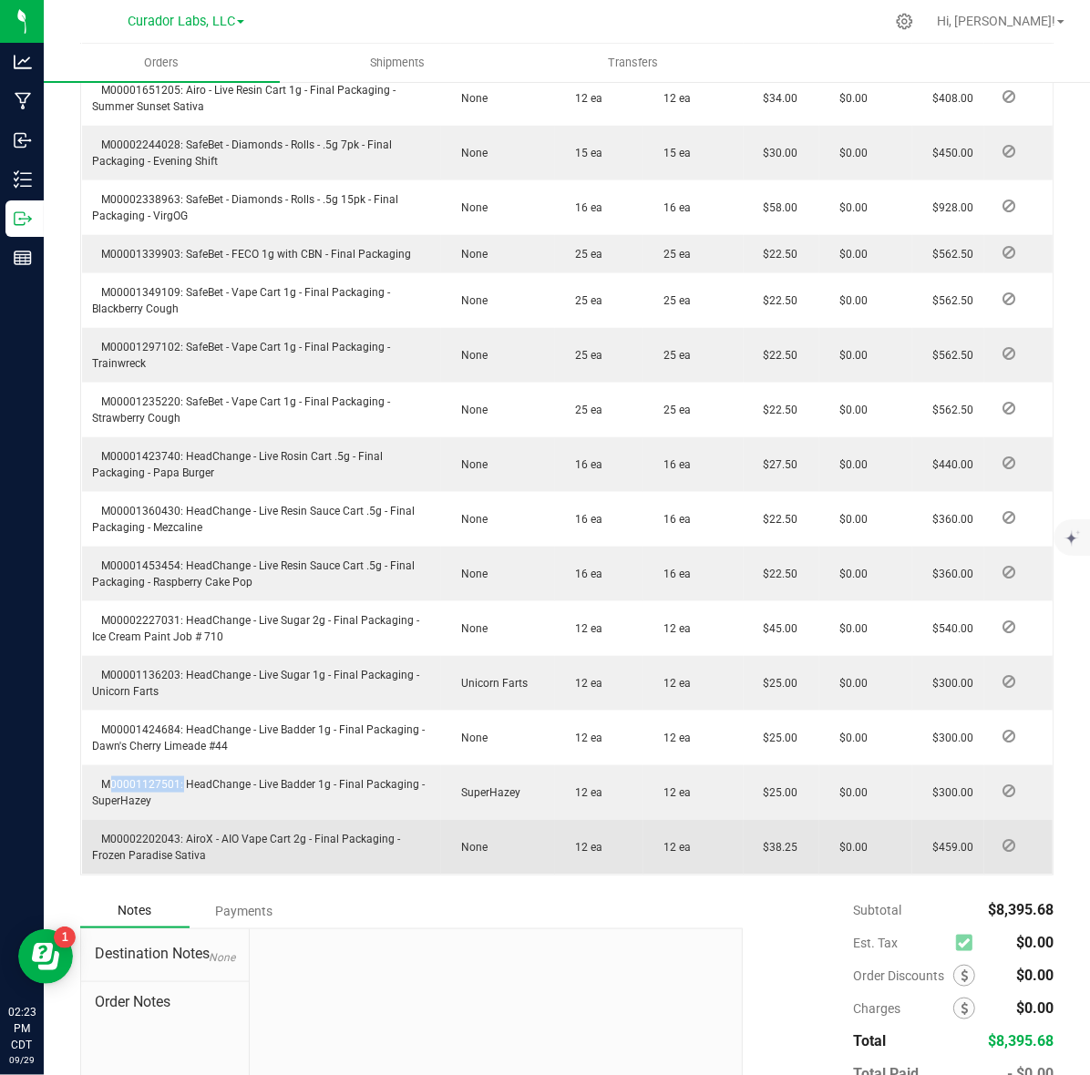
click at [147, 833] on span "M00002202043: AiroX - AIO Vape Cart 2g - Final Packaging - Frozen Paradise Sati…" at bounding box center [247, 847] width 308 height 29
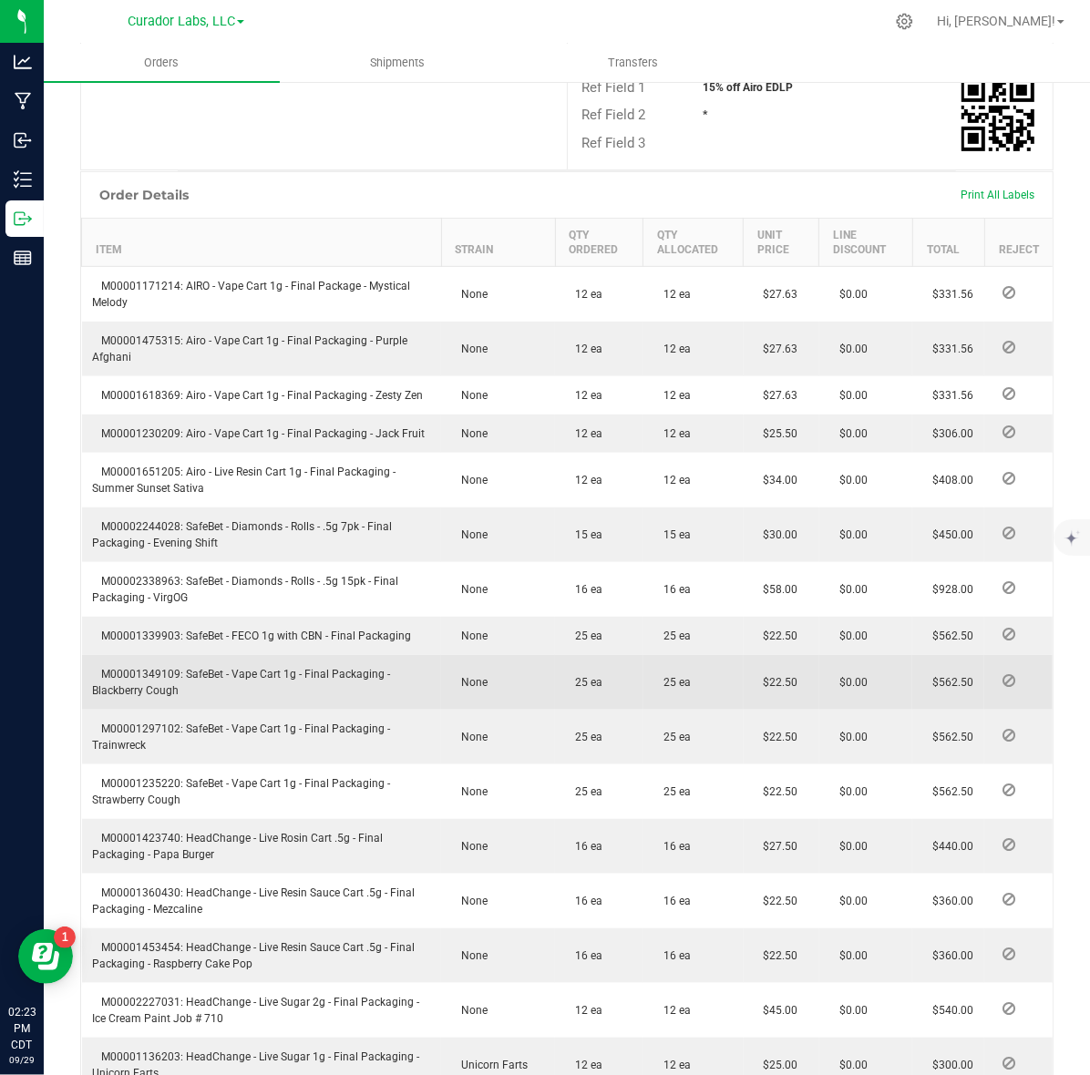
scroll to position [569, 0]
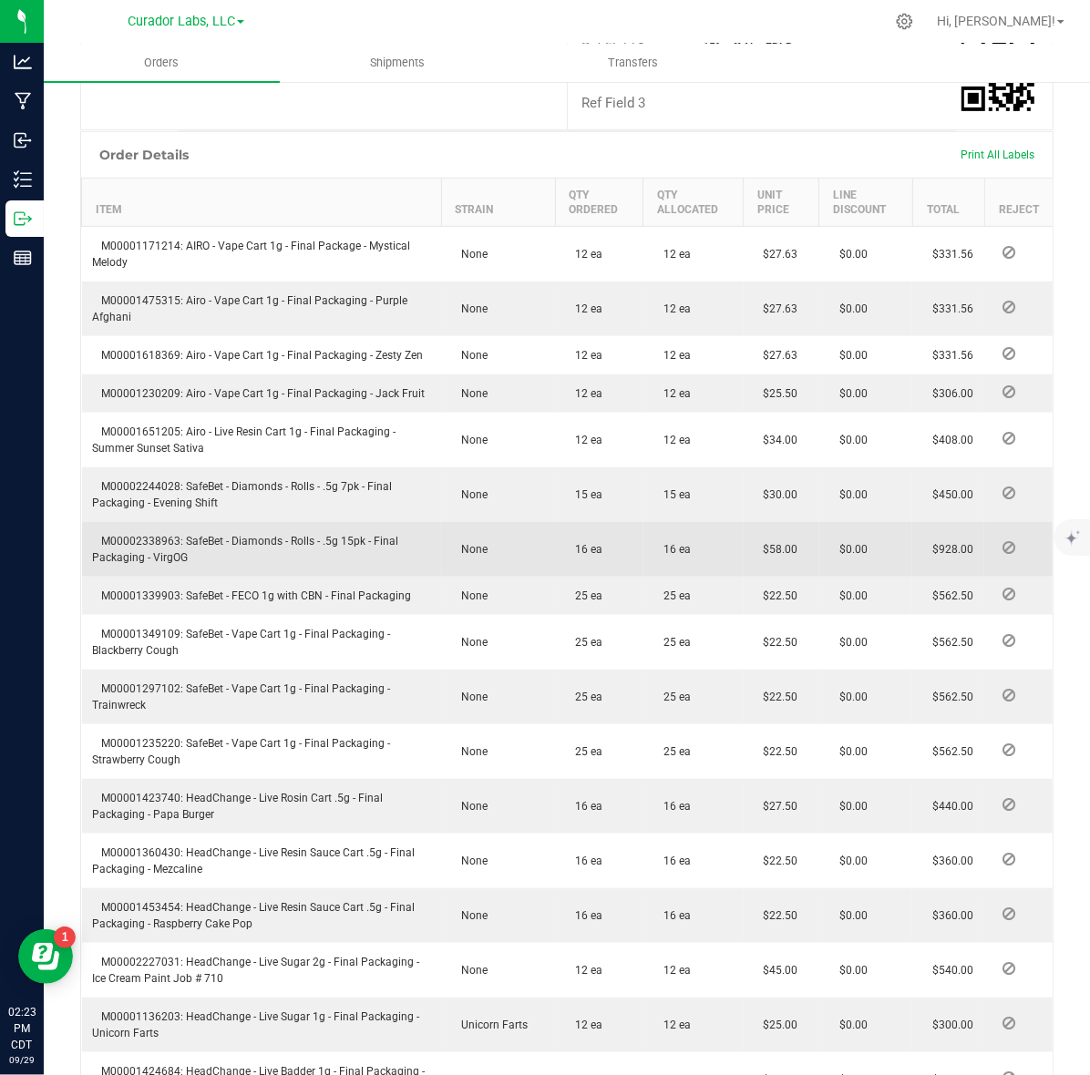
click at [153, 535] on span "M00002338963: SafeBet - Diamonds - Rolls - .5g 15pk - Final Packaging - VirgOG" at bounding box center [246, 549] width 306 height 29
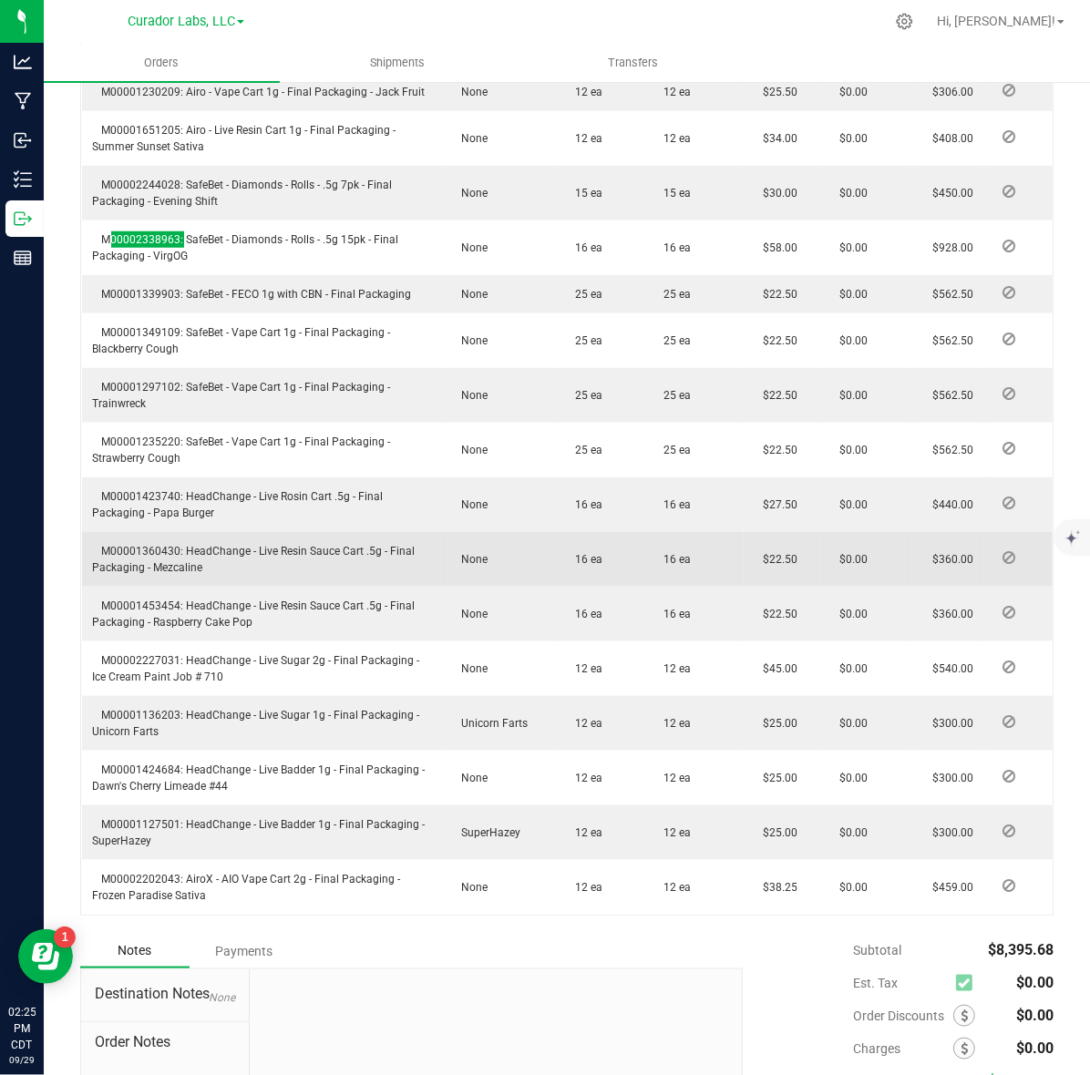
scroll to position [911, 0]
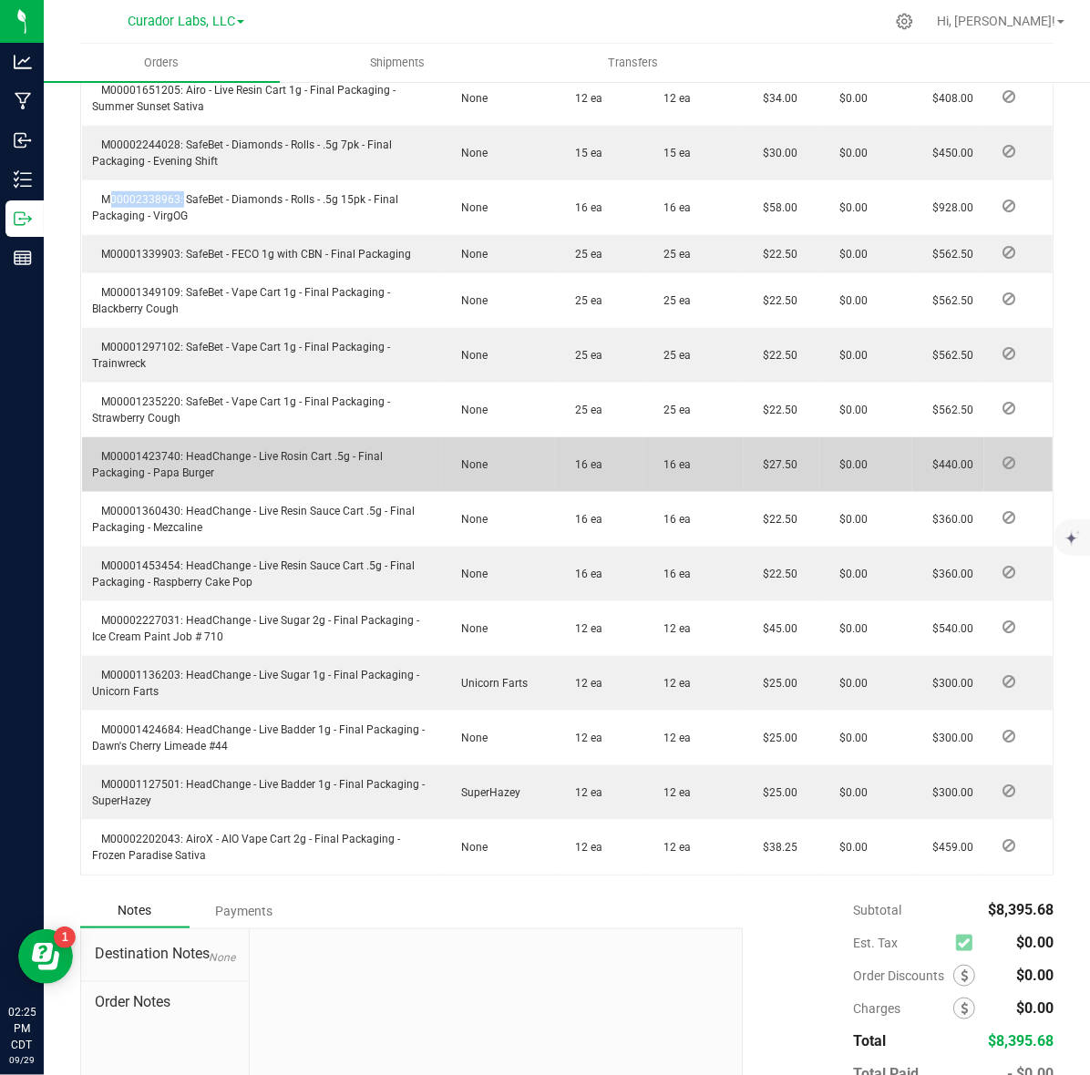
click at [157, 450] on span "M00001423740: HeadChange - Live Rosin Cart .5g - Final Packaging - Papa Burger" at bounding box center [238, 464] width 291 height 29
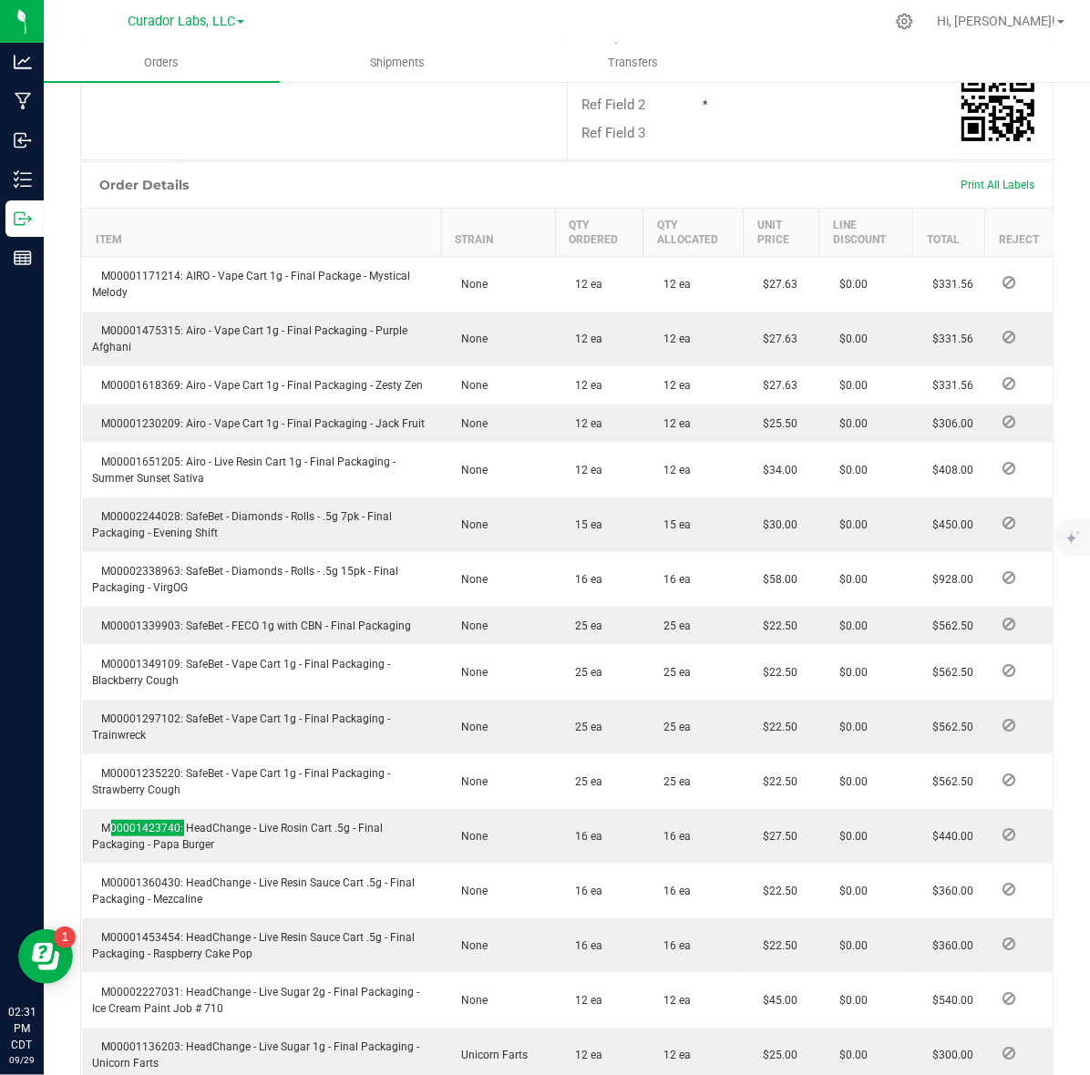
scroll to position [0, 0]
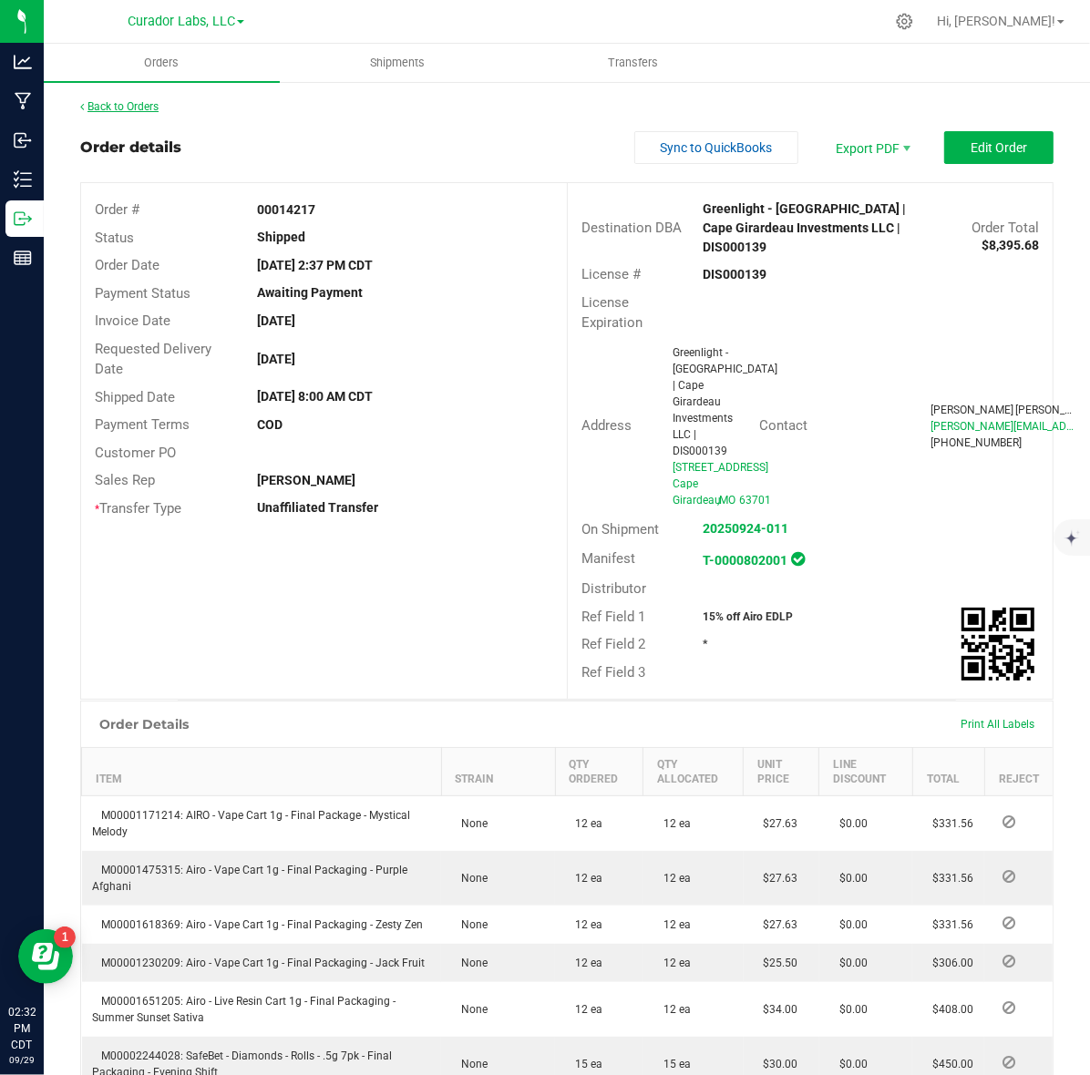
click at [147, 107] on link "Back to Orders" at bounding box center [119, 106] width 78 height 13
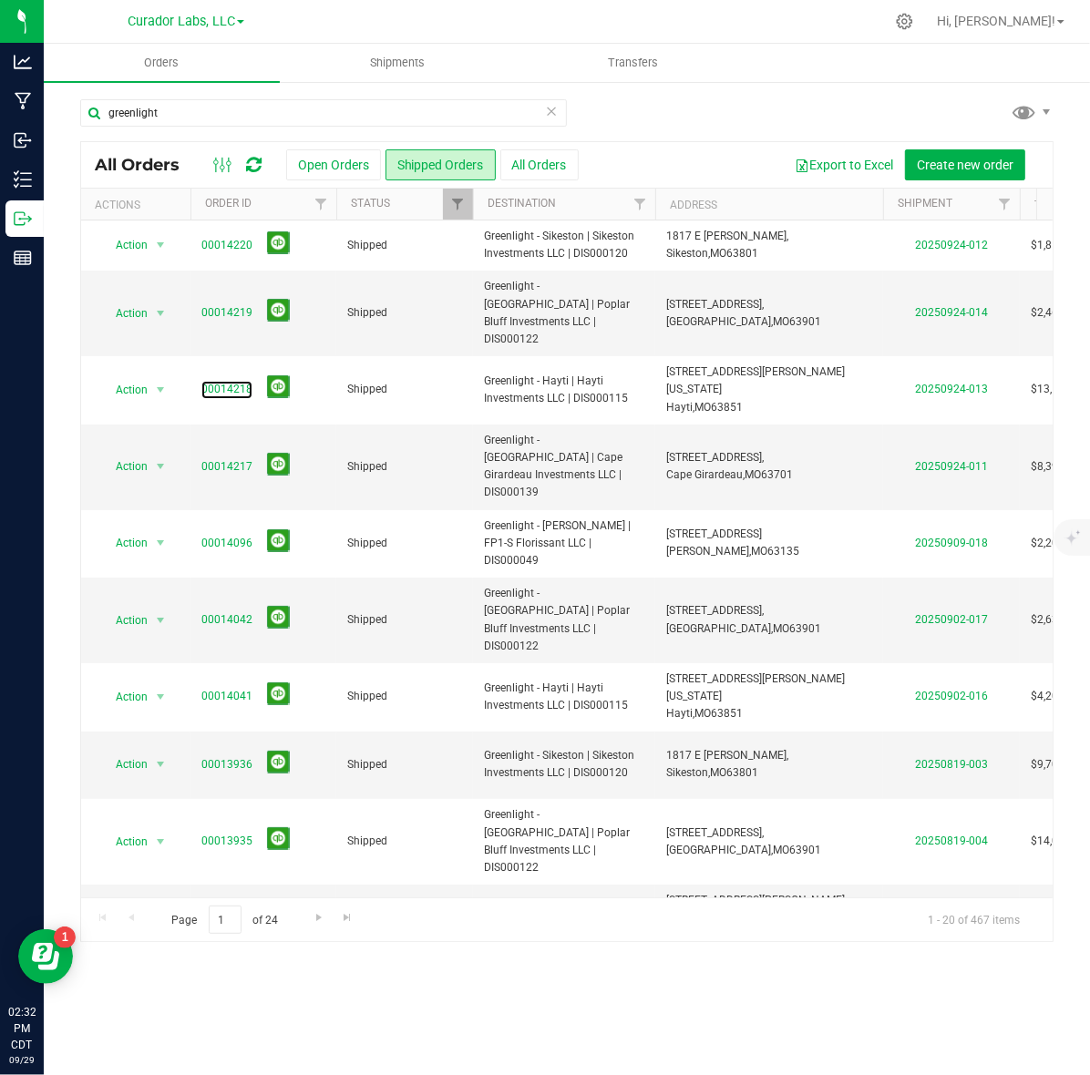
click at [219, 381] on link "00014218" at bounding box center [226, 389] width 51 height 17
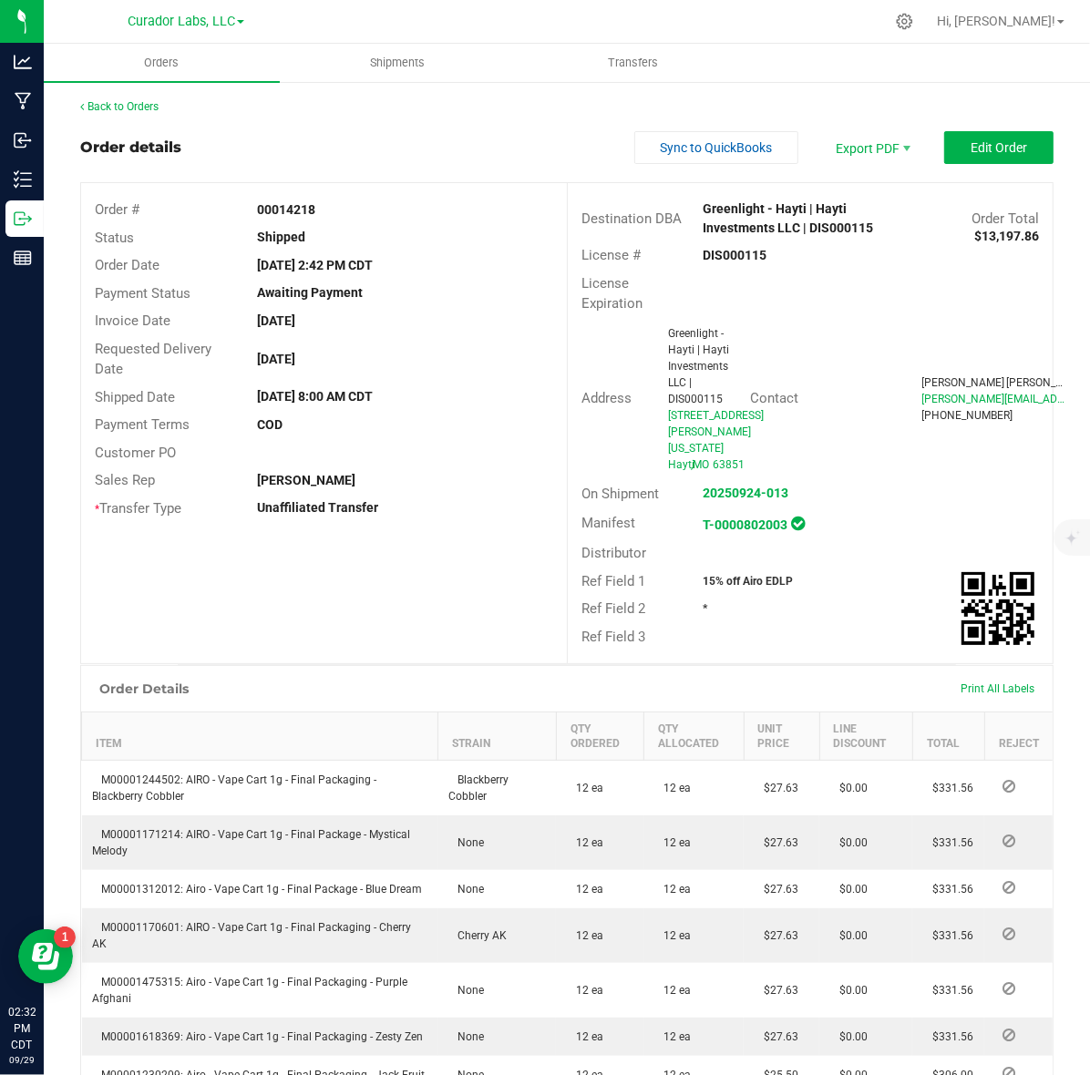
click at [702, 261] on strong "DIS000115" at bounding box center [734, 255] width 64 height 15
click at [718, 251] on strong "DIS000115" at bounding box center [734, 255] width 64 height 15
click at [288, 215] on strong "00014218" at bounding box center [286, 209] width 58 height 15
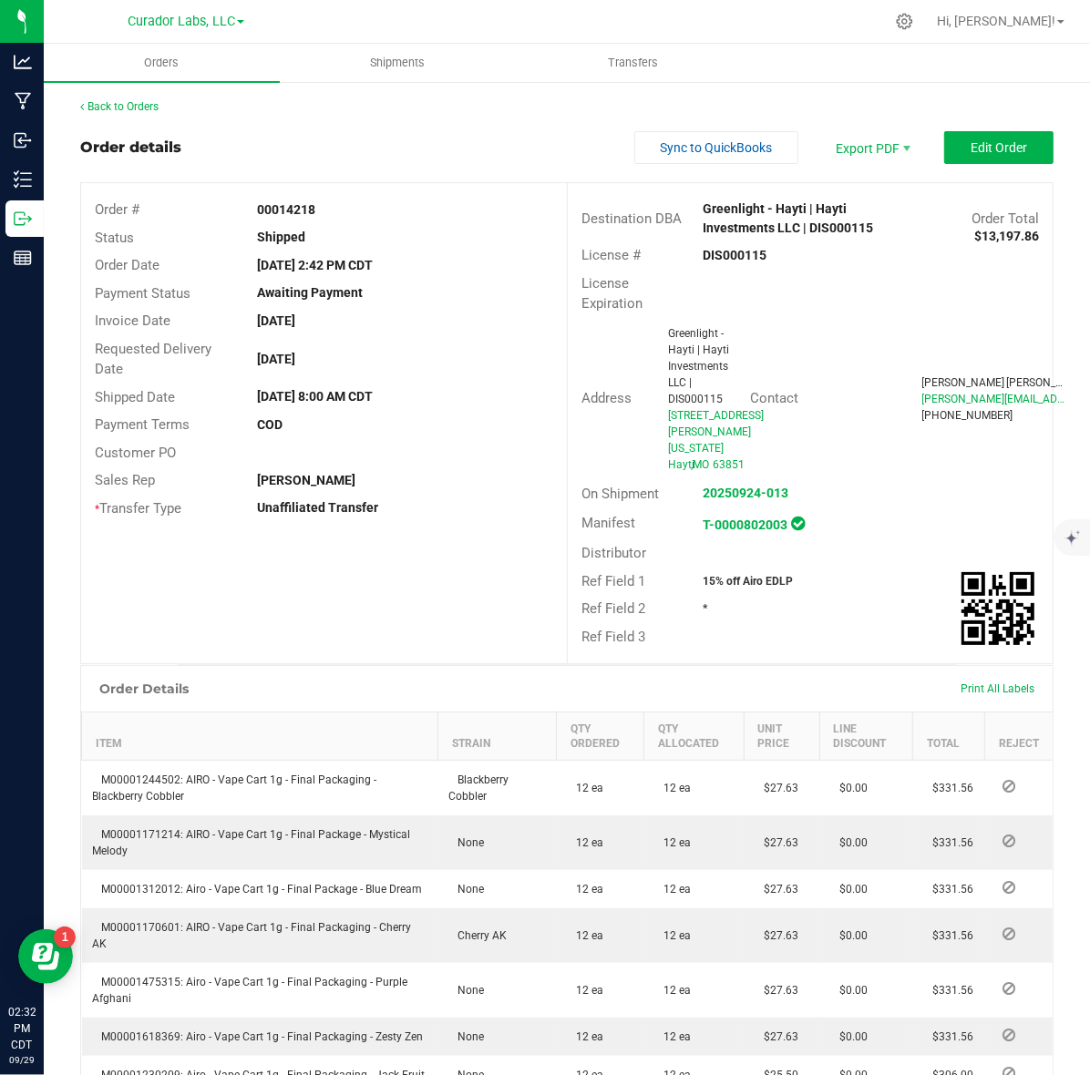
click at [288, 215] on strong "00014218" at bounding box center [286, 209] width 58 height 15
click at [711, 575] on strong "15% off Airo EDLP" at bounding box center [747, 581] width 90 height 13
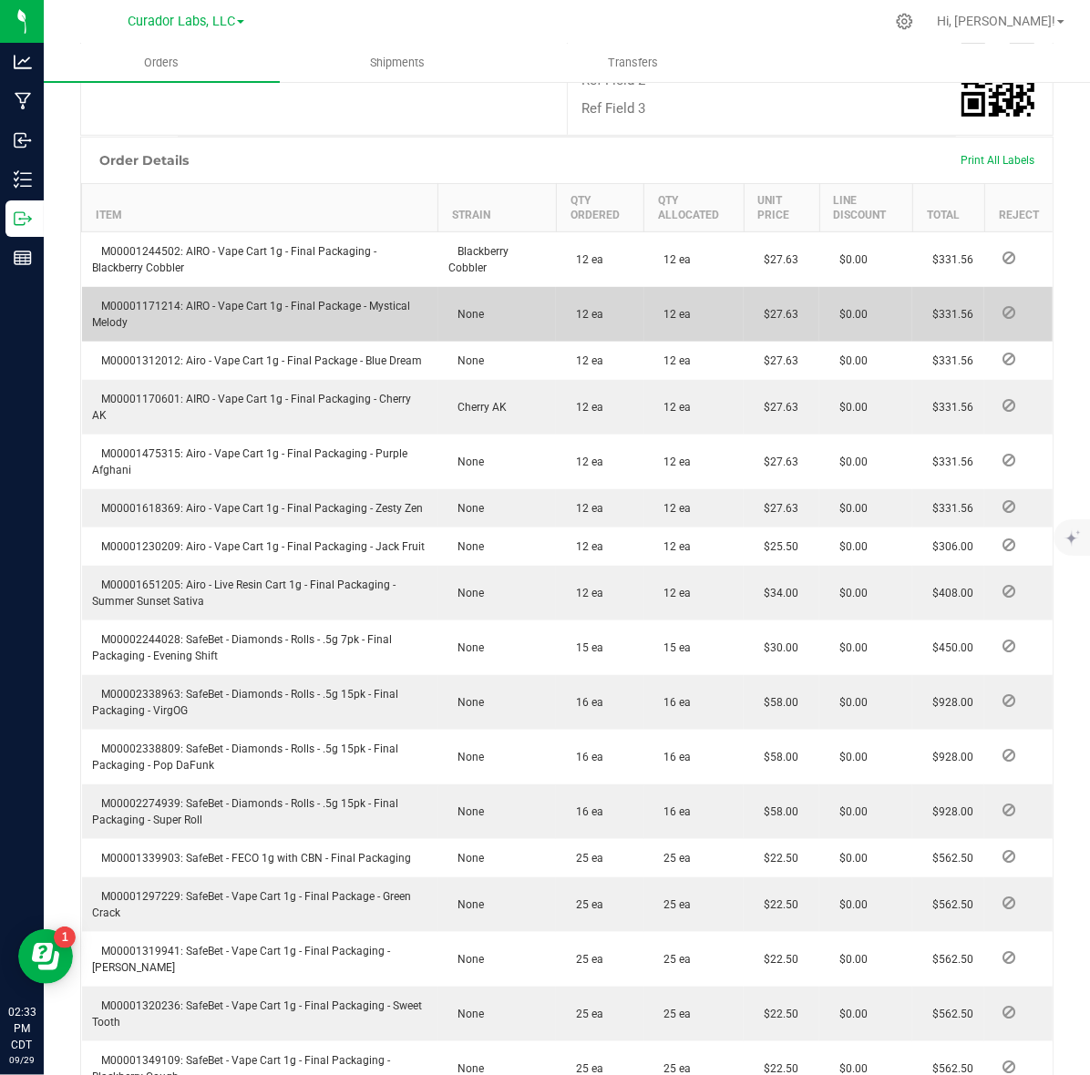
scroll to position [569, 0]
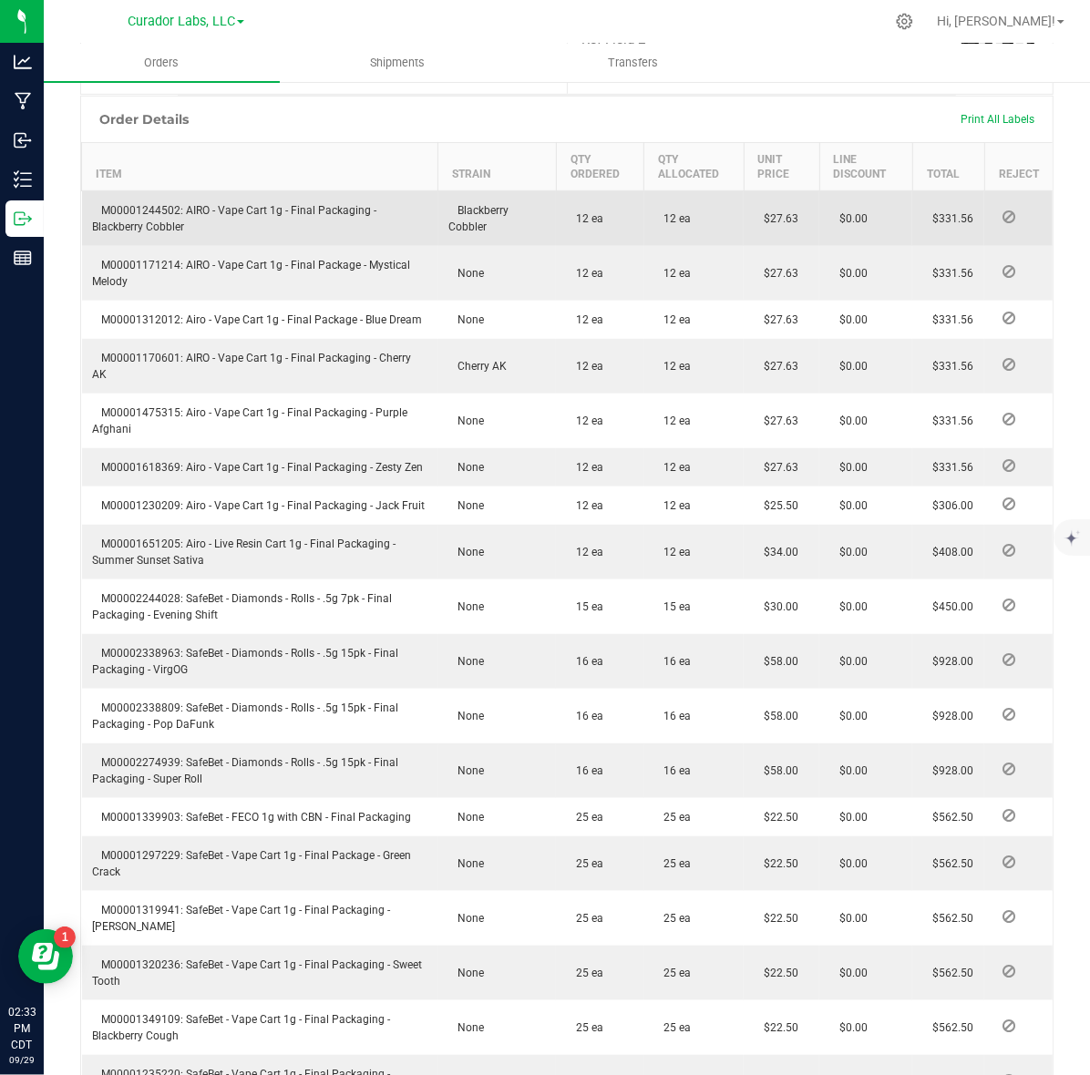
click at [138, 204] on span "M00001244502: AIRO - Vape Cart 1g - Final Packaging - Blackberry Cobbler" at bounding box center [235, 218] width 284 height 29
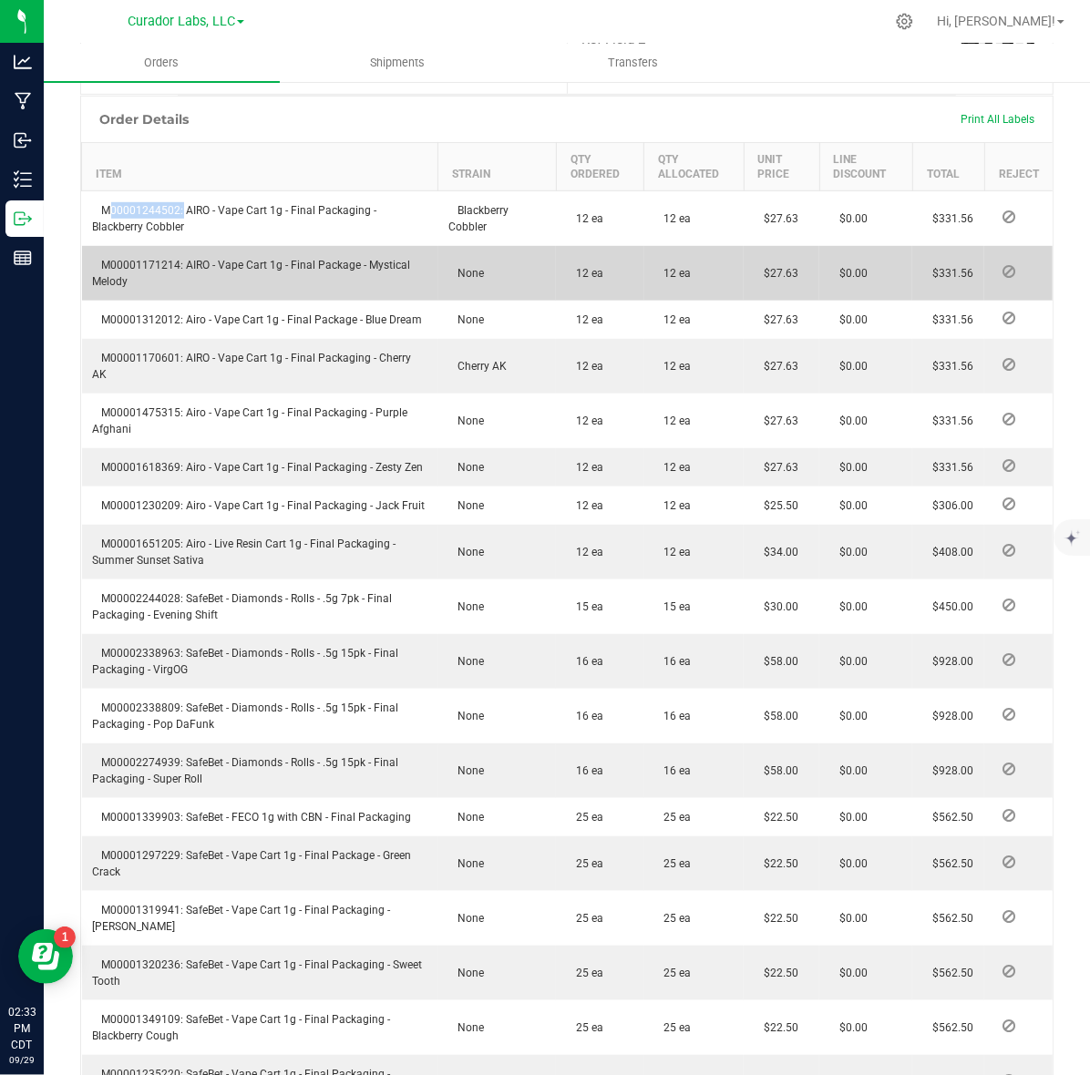
click at [144, 246] on td "M00001171214: AIRO - Vape Cart 1g - Final Package - Mystical Melody" at bounding box center [260, 273] width 356 height 55
click at [141, 259] on span "M00001171214: AIRO - Vape Cart 1g - Final Package - Mystical Melody" at bounding box center [252, 273] width 318 height 29
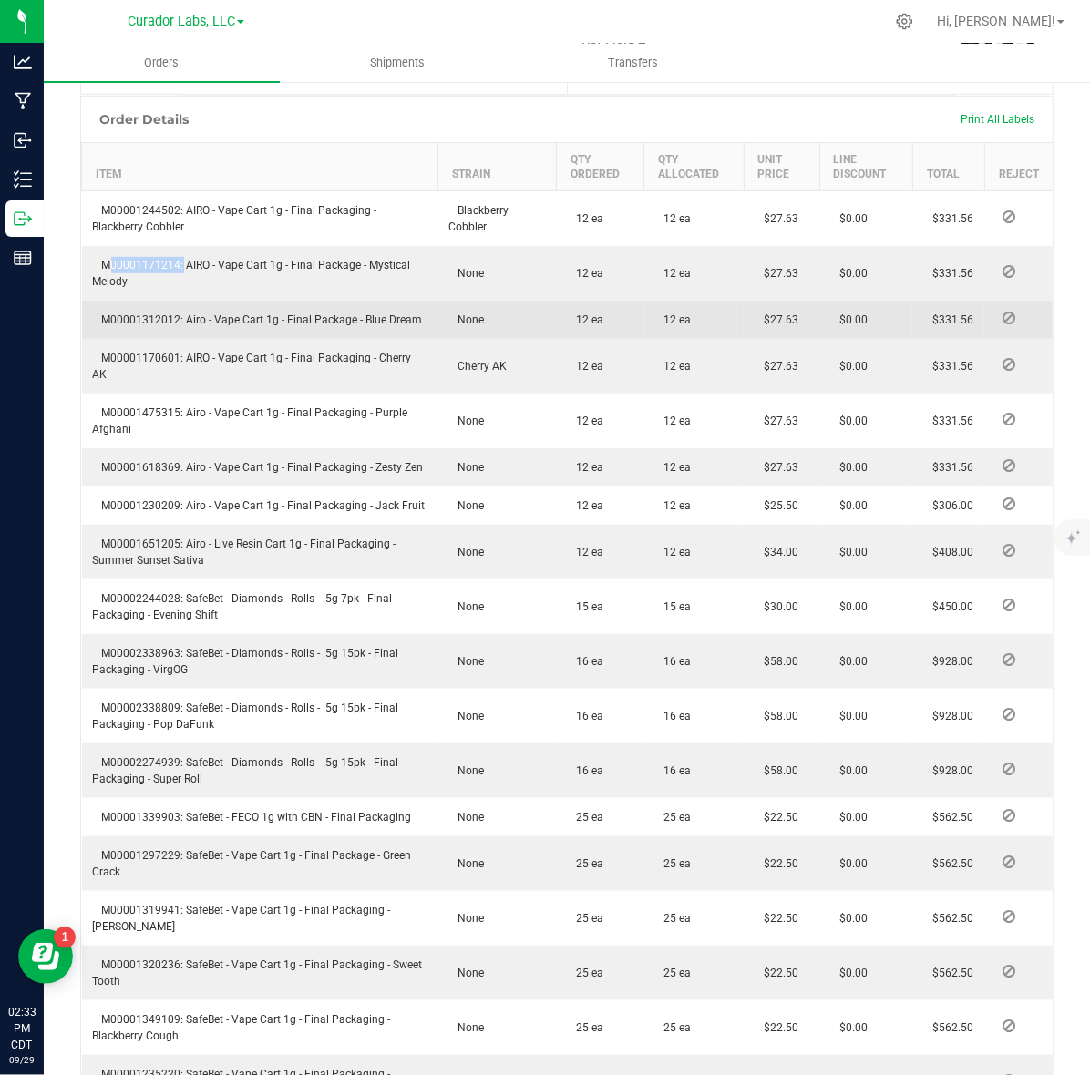
click at [146, 313] on span "M00001312012: Airo - Vape Cart 1g - Final Package - Blue Dream" at bounding box center [258, 319] width 330 height 13
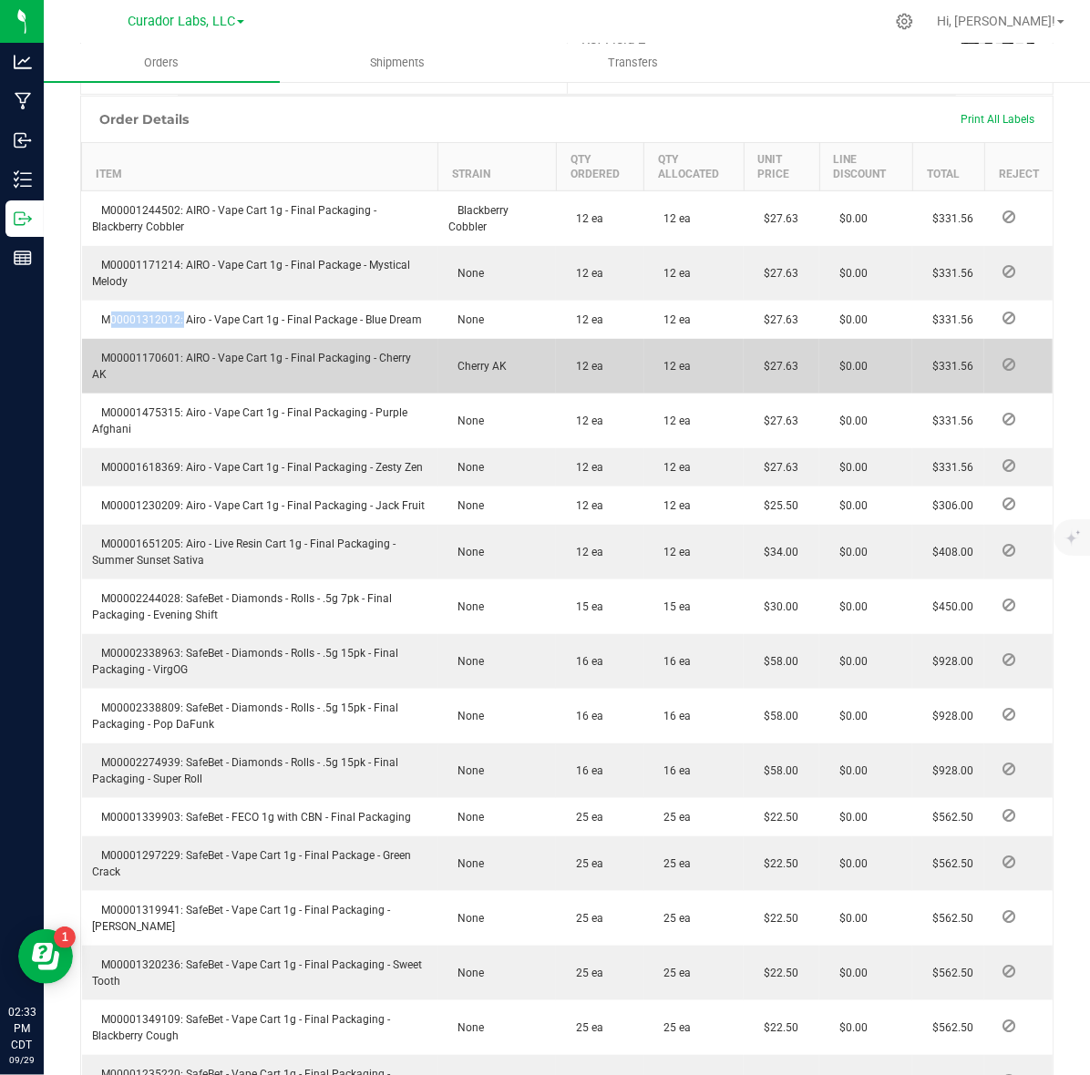
click at [105, 352] on span "M00001170601: AIRO - Vape Cart 1g - Final Packaging - Cherry AK" at bounding box center [252, 366] width 319 height 29
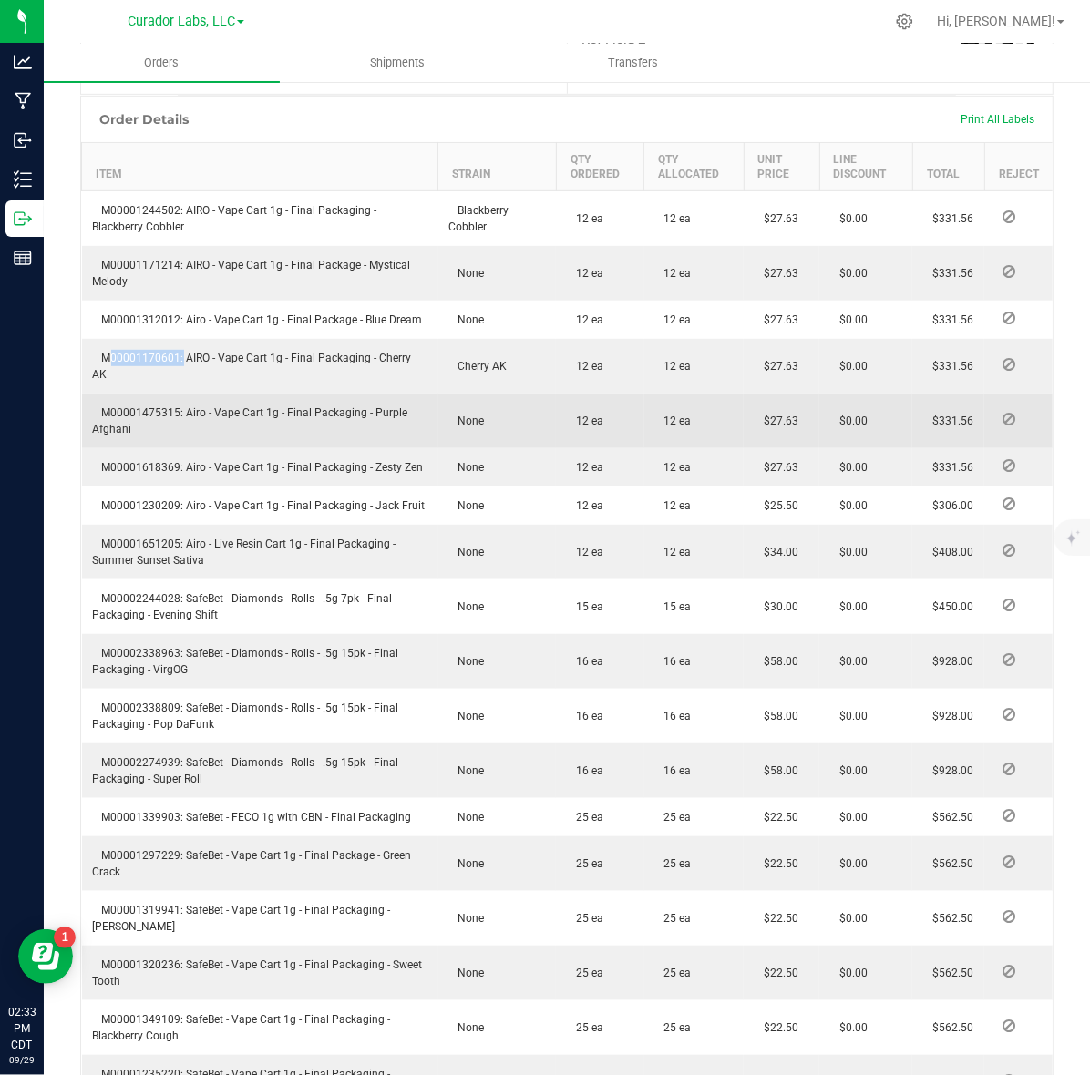
click at [128, 406] on span "M00001475315: Airo - Vape Cart 1g - Final Packaging - Purple Afghani" at bounding box center [250, 420] width 315 height 29
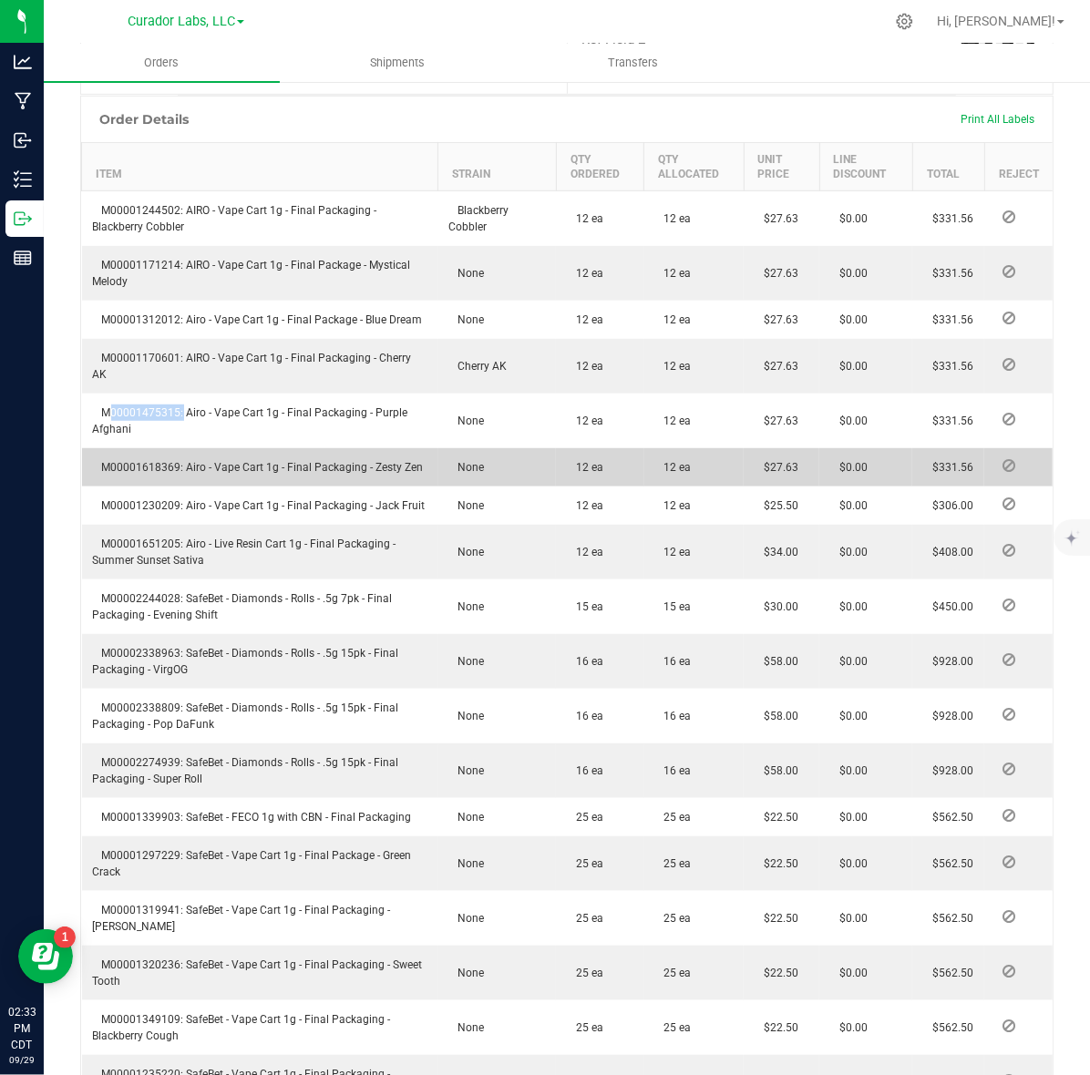
click at [161, 461] on span "M00001618369: Airo - Vape Cart 1g - Final Packaging - Zesty Zen" at bounding box center [258, 467] width 331 height 13
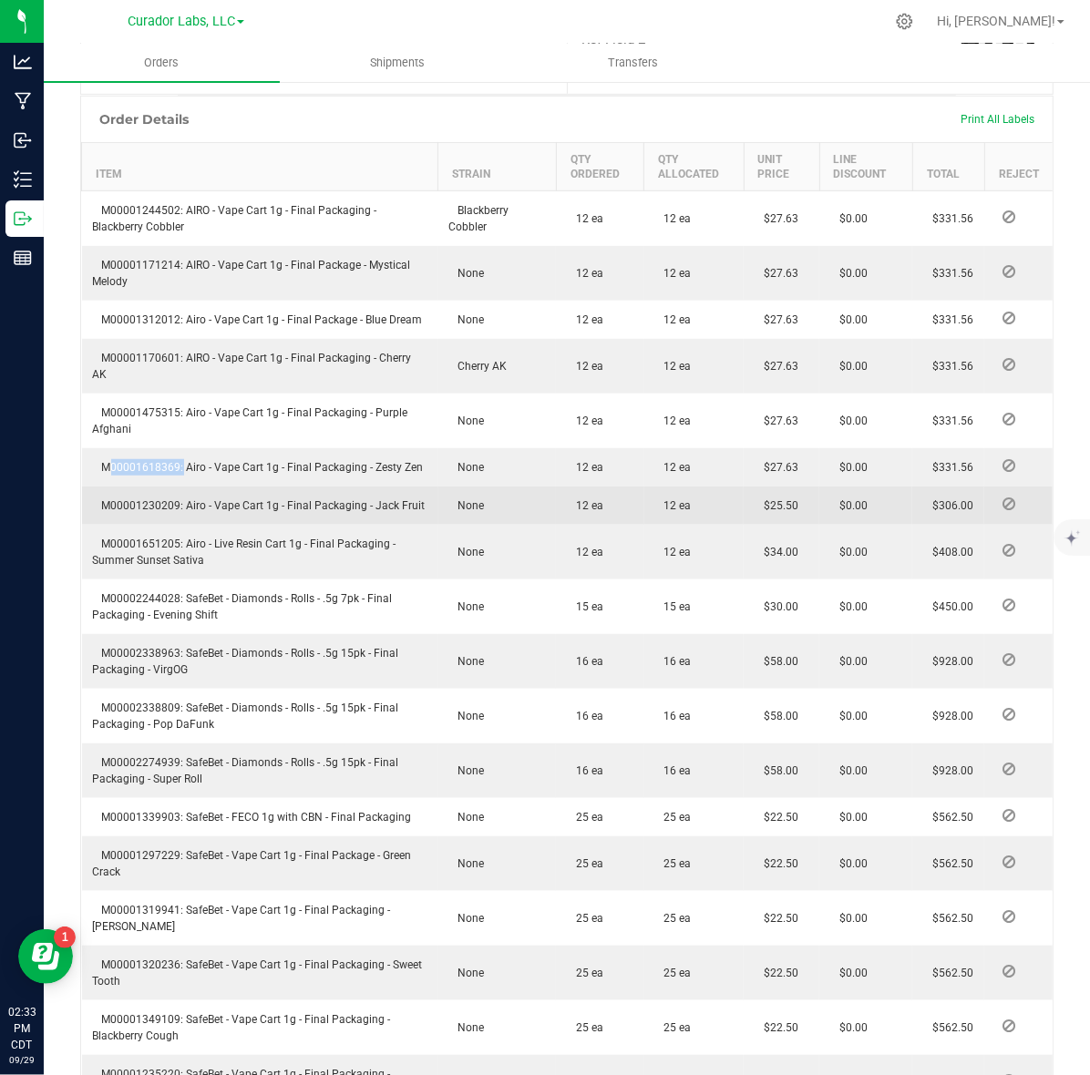
click at [119, 499] on span "M00001230209: Airo - Vape Cart 1g - Final Packaging - Jack Fruit" at bounding box center [259, 505] width 332 height 13
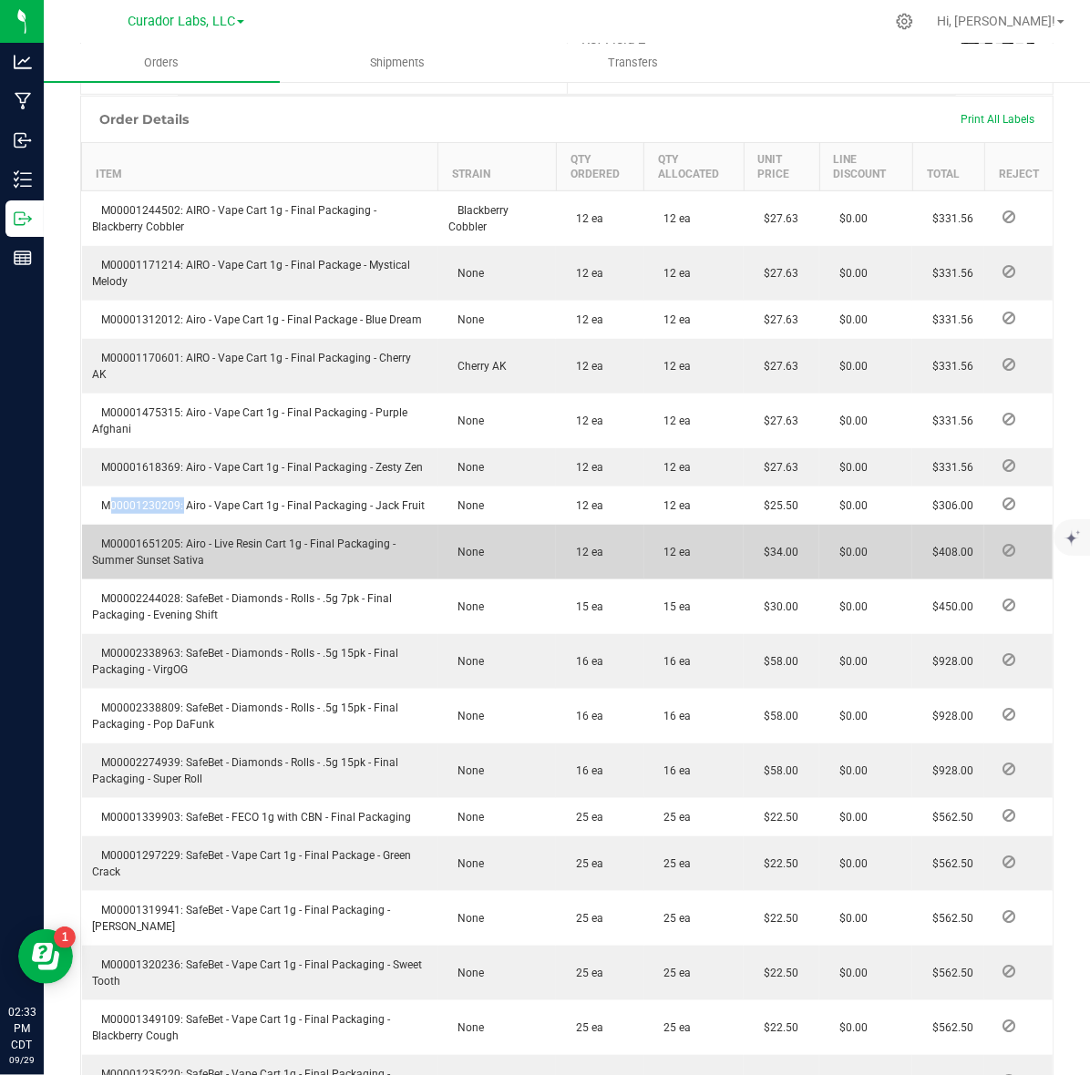
click at [166, 545] on span "M00001651205: Airo - Live Resin Cart 1g - Final Packaging - Summer Sunset Sativa" at bounding box center [244, 551] width 303 height 29
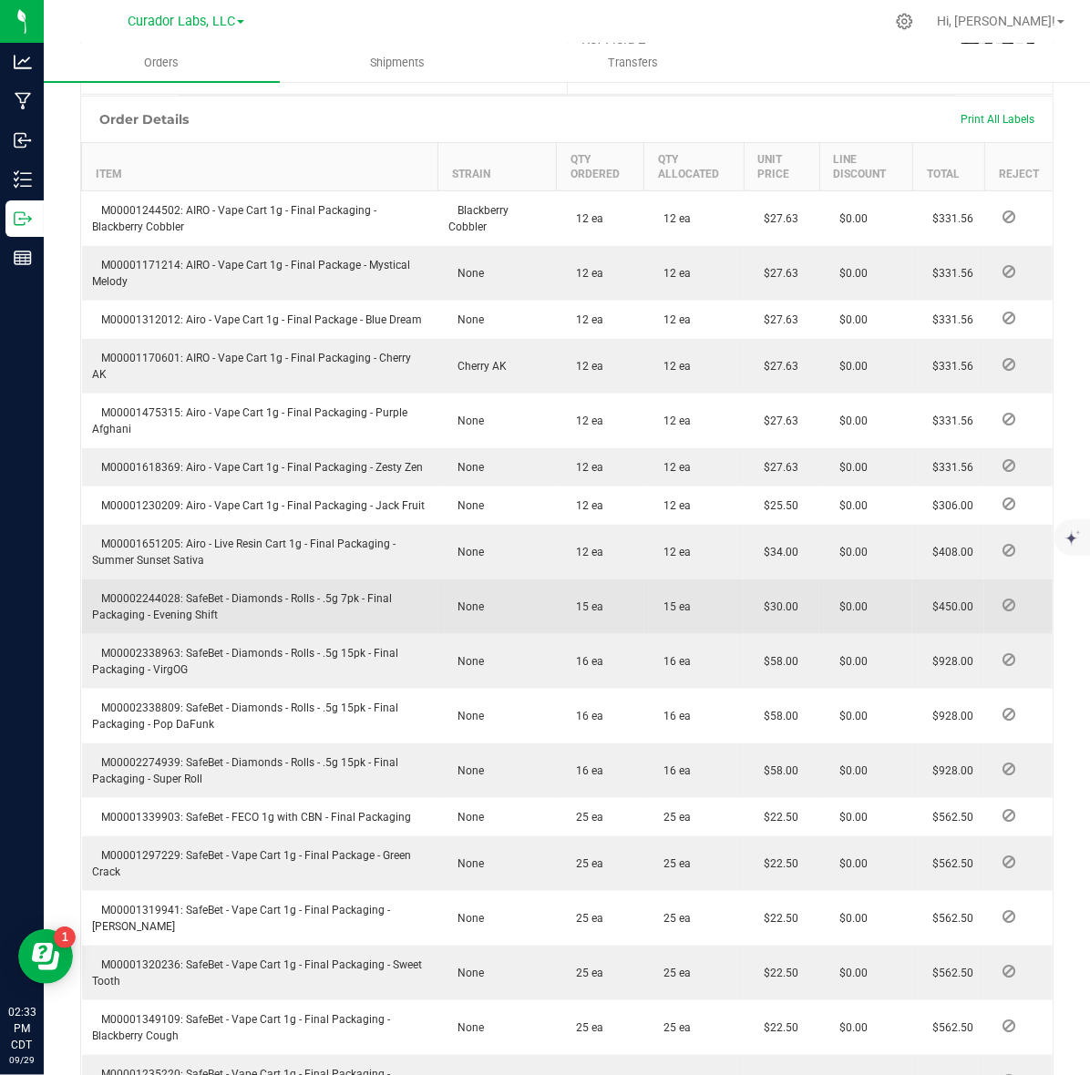
click at [133, 594] on span "M00002244028: SafeBet - Diamonds - Rolls - .5g 7pk - Final Packaging - Evening …" at bounding box center [243, 606] width 300 height 29
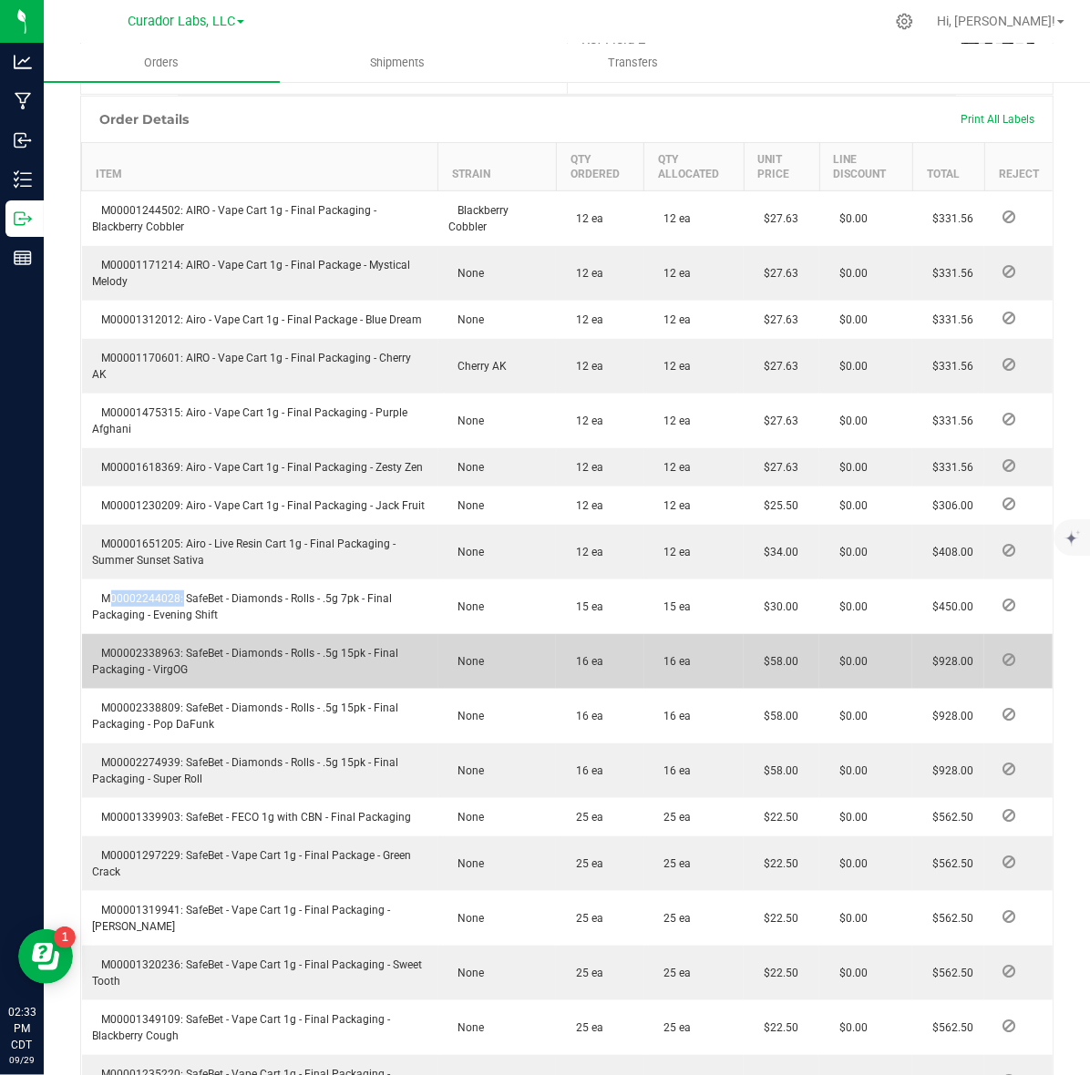
click at [124, 650] on span "M00002338963: SafeBet - Diamonds - Rolls - .5g 15pk - Final Packaging - VirgOG" at bounding box center [246, 661] width 306 height 29
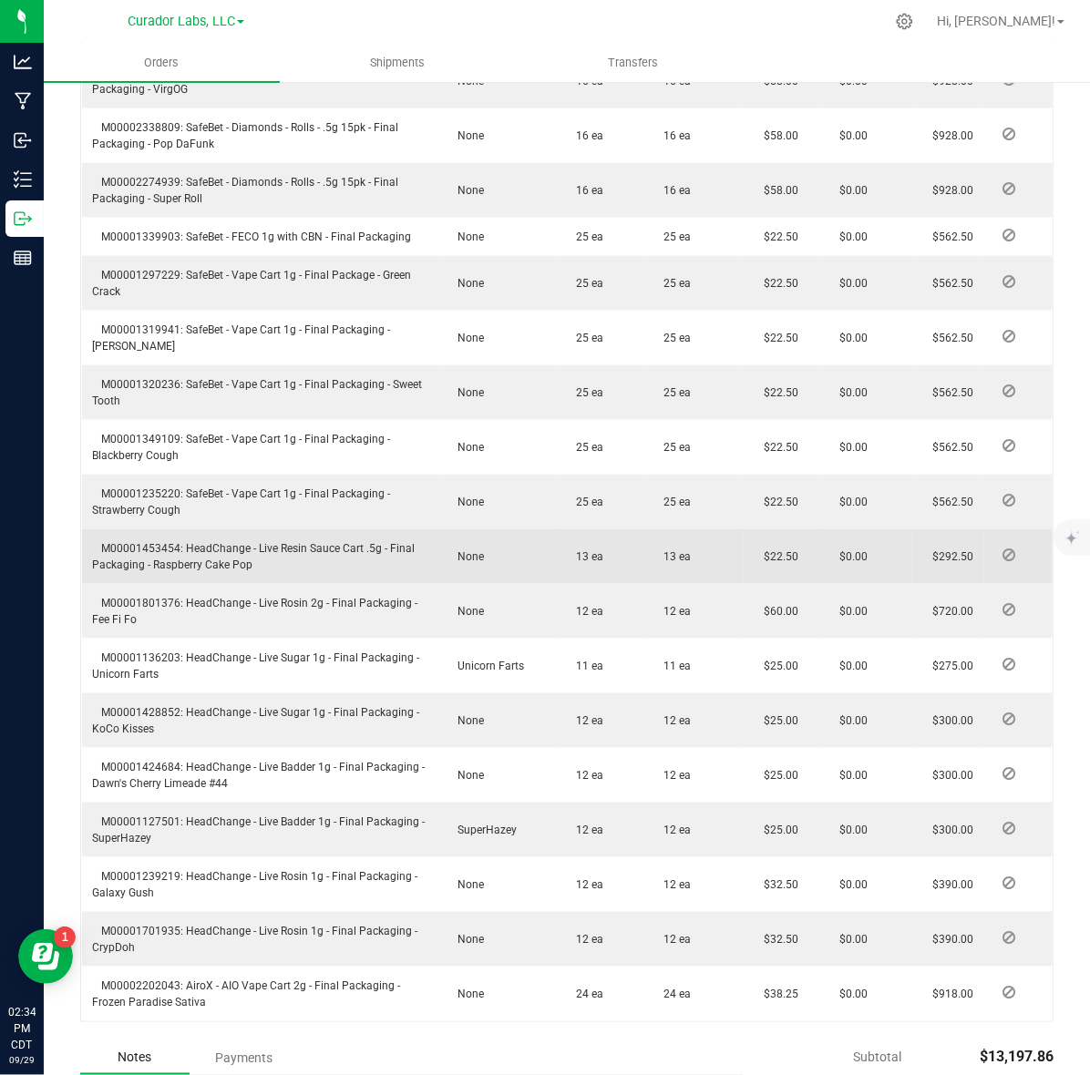
scroll to position [1185, 0]
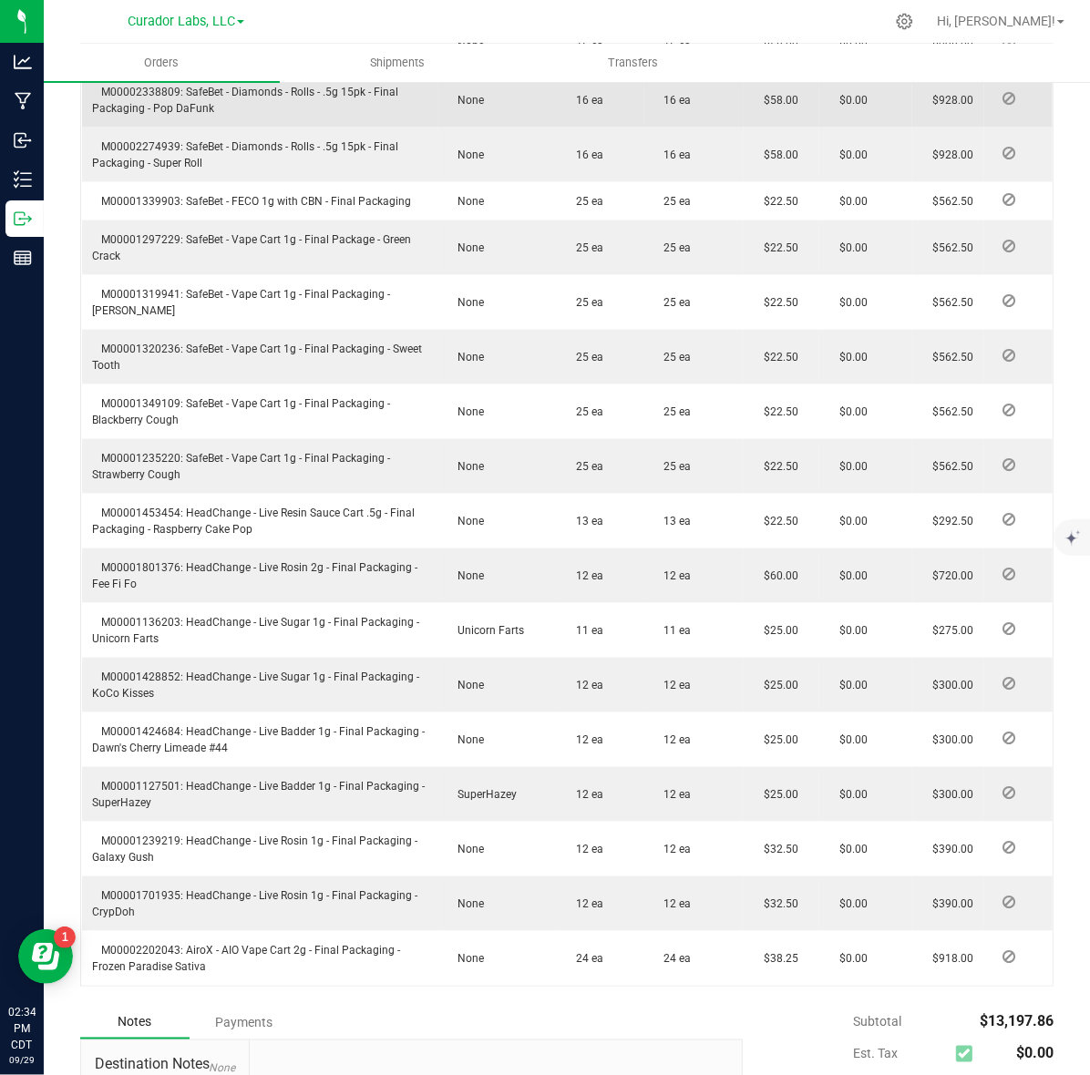
click at [130, 87] on span "M00002338809: SafeBet - Diamonds - Rolls - .5g 15pk - Final Packaging - Pop DaF…" at bounding box center [246, 100] width 306 height 29
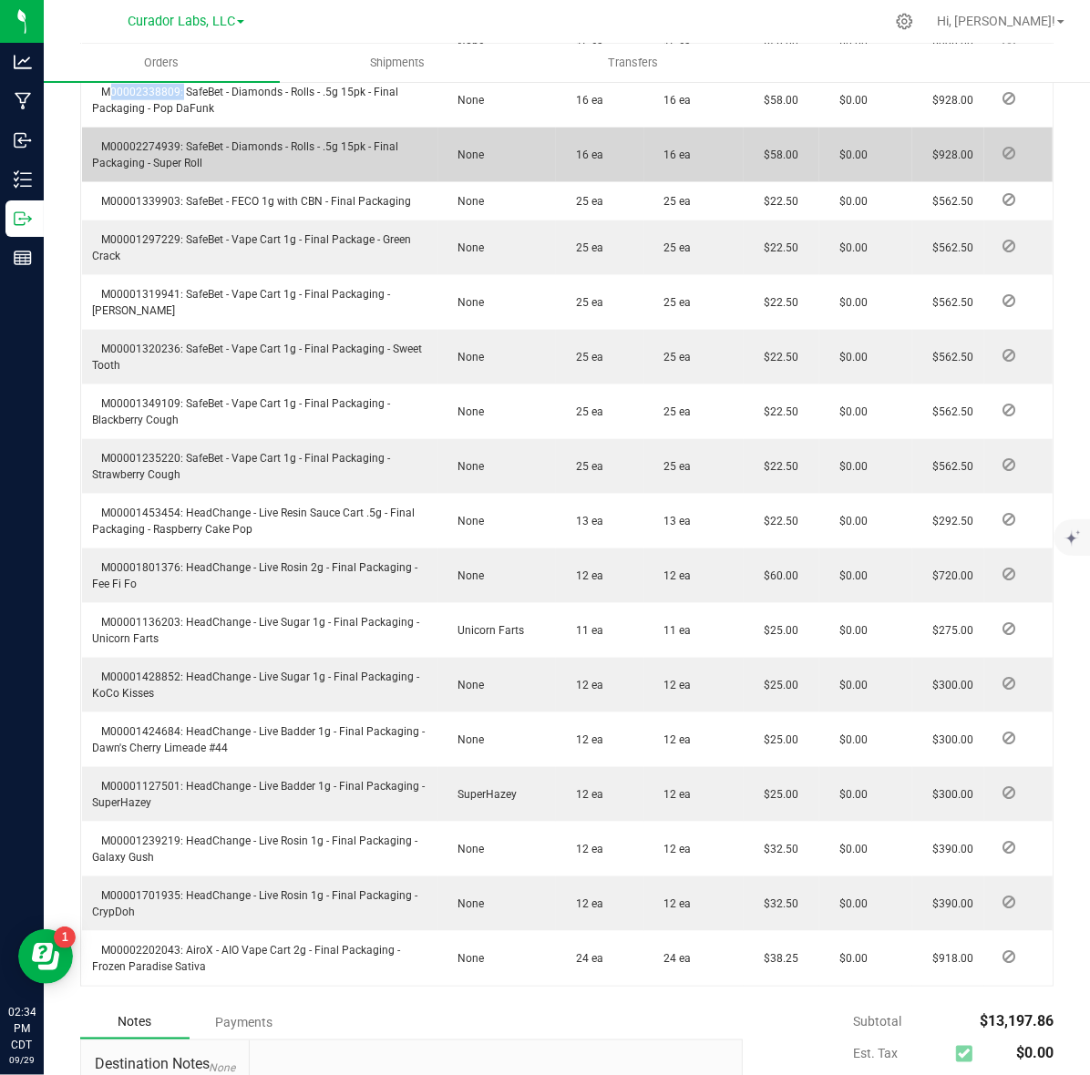
click at [147, 144] on span "M00002274939: SafeBet - Diamonds - Rolls - .5g 15pk - Final Packaging - Super R…" at bounding box center [246, 154] width 306 height 29
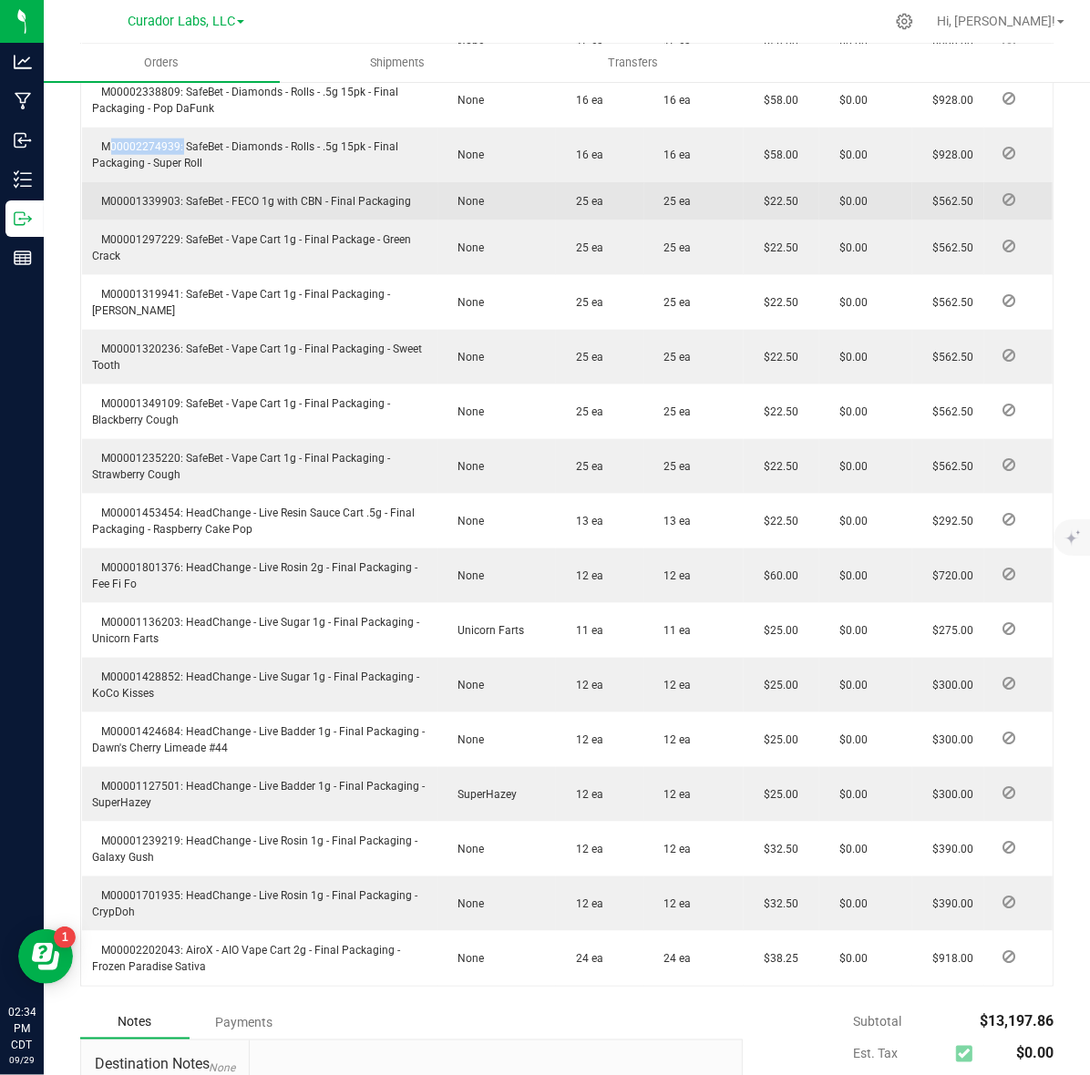
click at [150, 199] on span "M00001339903: SafeBet - FECO 1g with CBN - Final Packaging" at bounding box center [252, 201] width 319 height 13
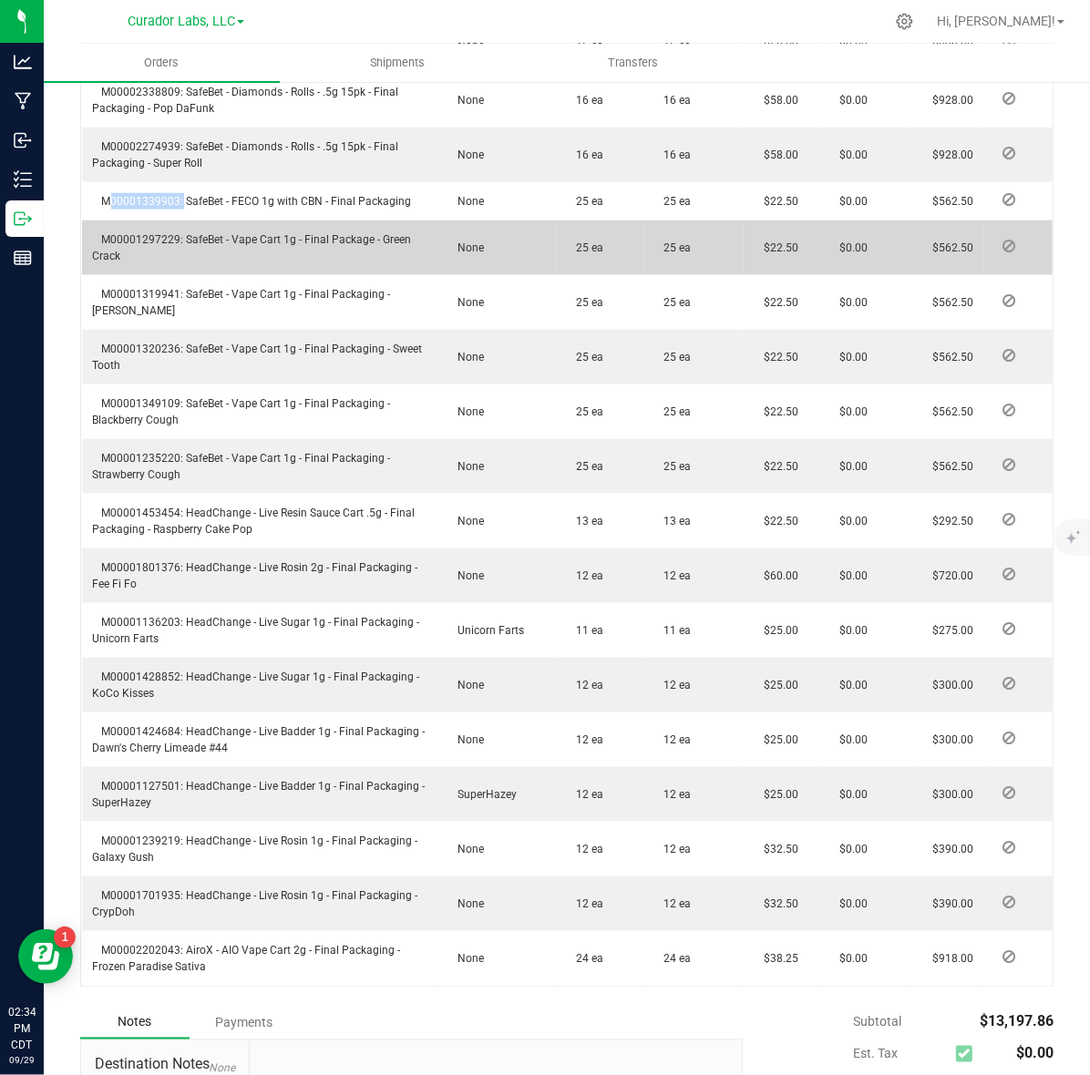
click at [164, 239] on span "M00001297229: SafeBet - Vape Cart 1g - Final Package - Green Crack" at bounding box center [252, 247] width 319 height 29
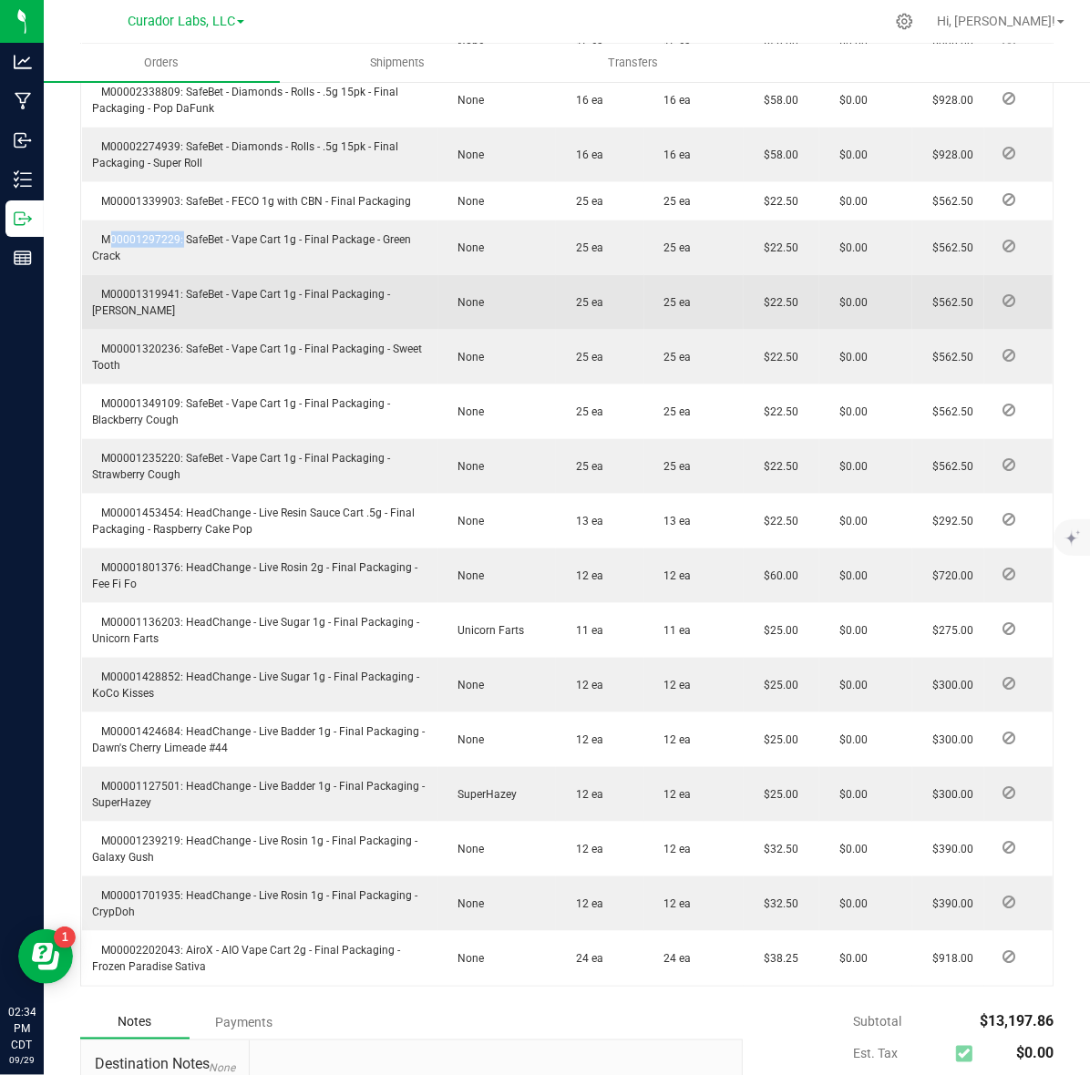
click at [142, 290] on span "M00001319941: SafeBet - Vape Cart 1g - Final Packaging - [PERSON_NAME]" at bounding box center [242, 302] width 298 height 29
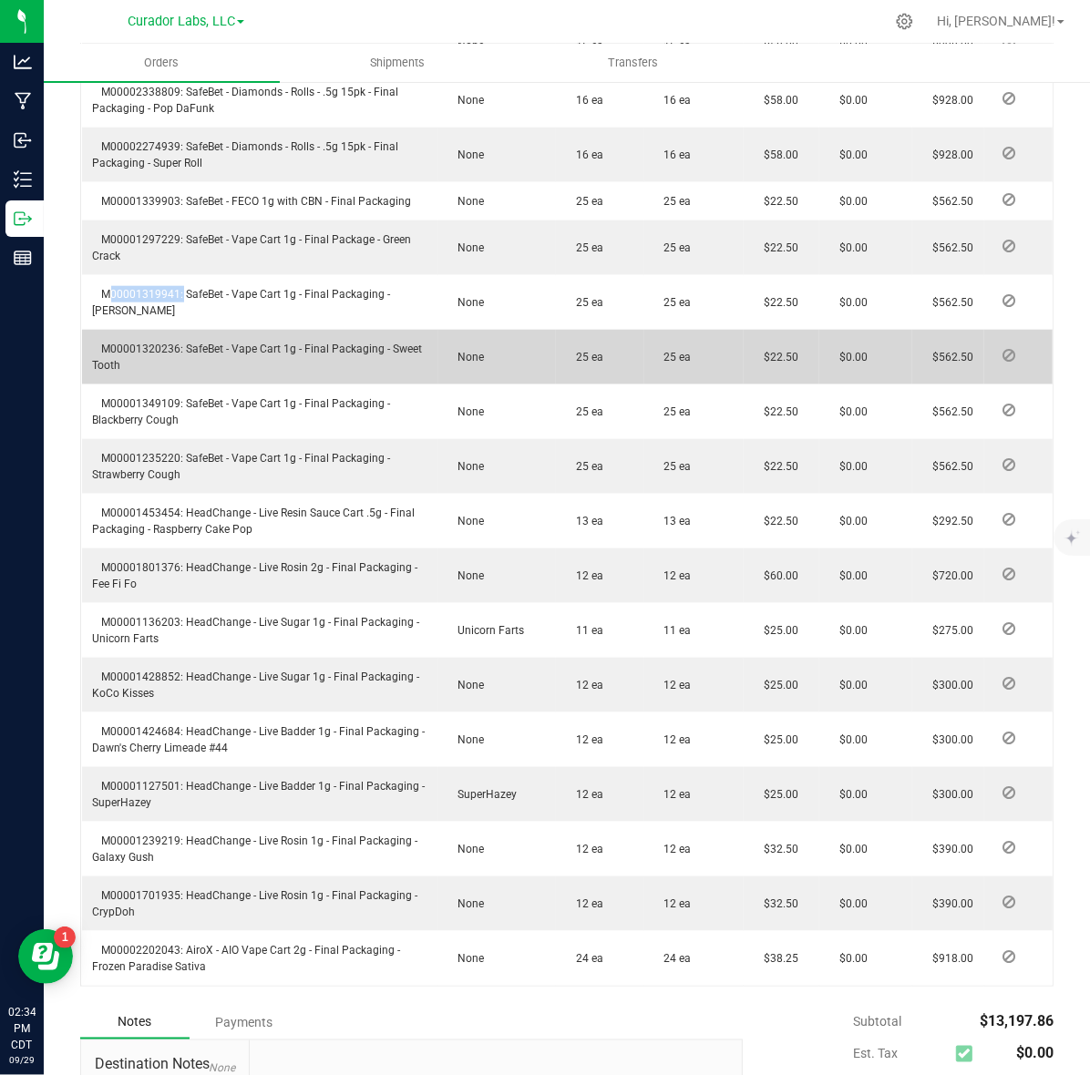
click at [143, 344] on span "M00001320236: SafeBet - Vape Cart 1g - Final Packaging - Sweet Tooth" at bounding box center [258, 357] width 330 height 29
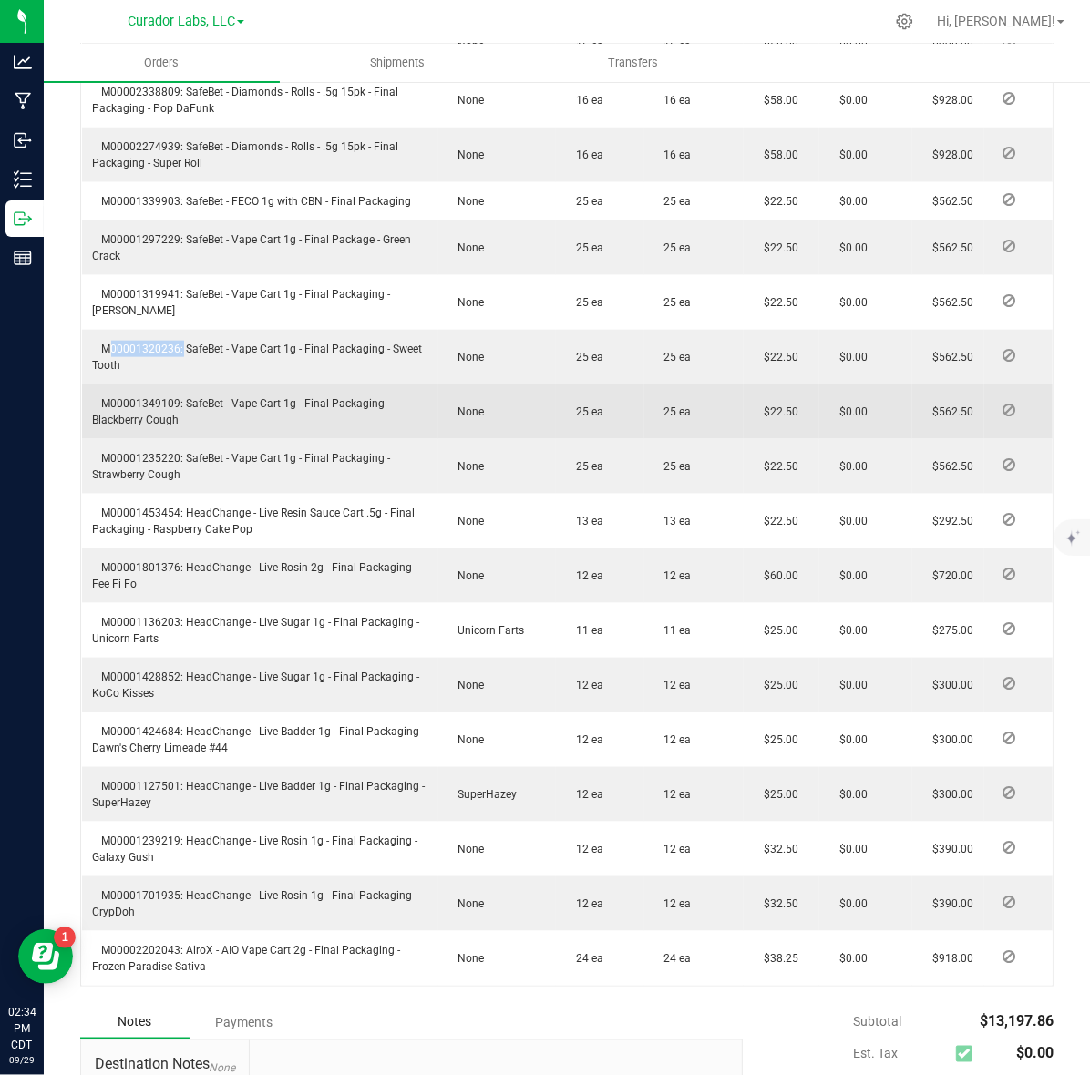
click at [134, 399] on span "M00001349109: SafeBet - Vape Cart 1g - Final Packaging - Blackberry Cough" at bounding box center [242, 411] width 298 height 29
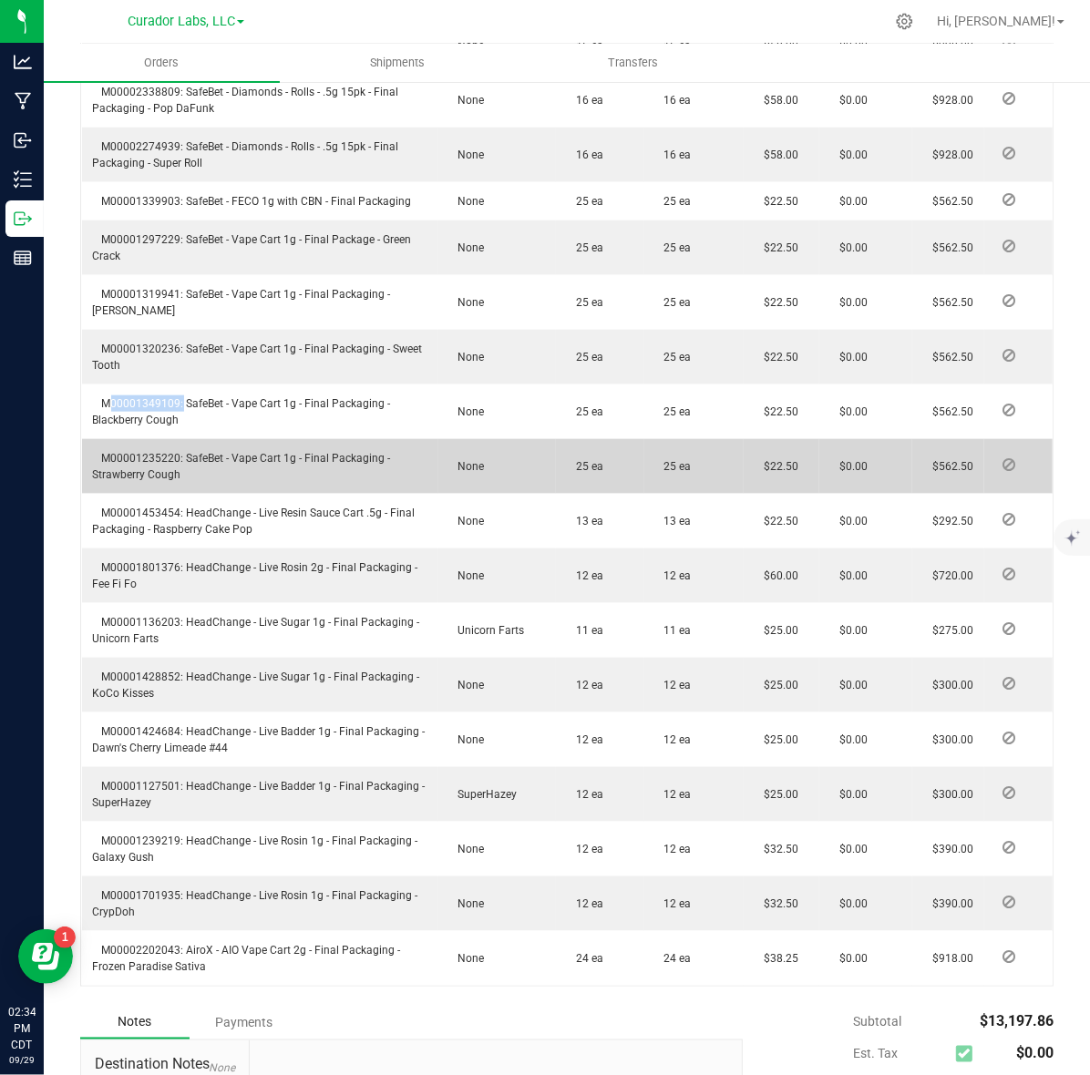
click at [124, 455] on span "M00001235220: SafeBet - Vape Cart 1g - Final Packaging - Strawberry Cough" at bounding box center [242, 466] width 298 height 29
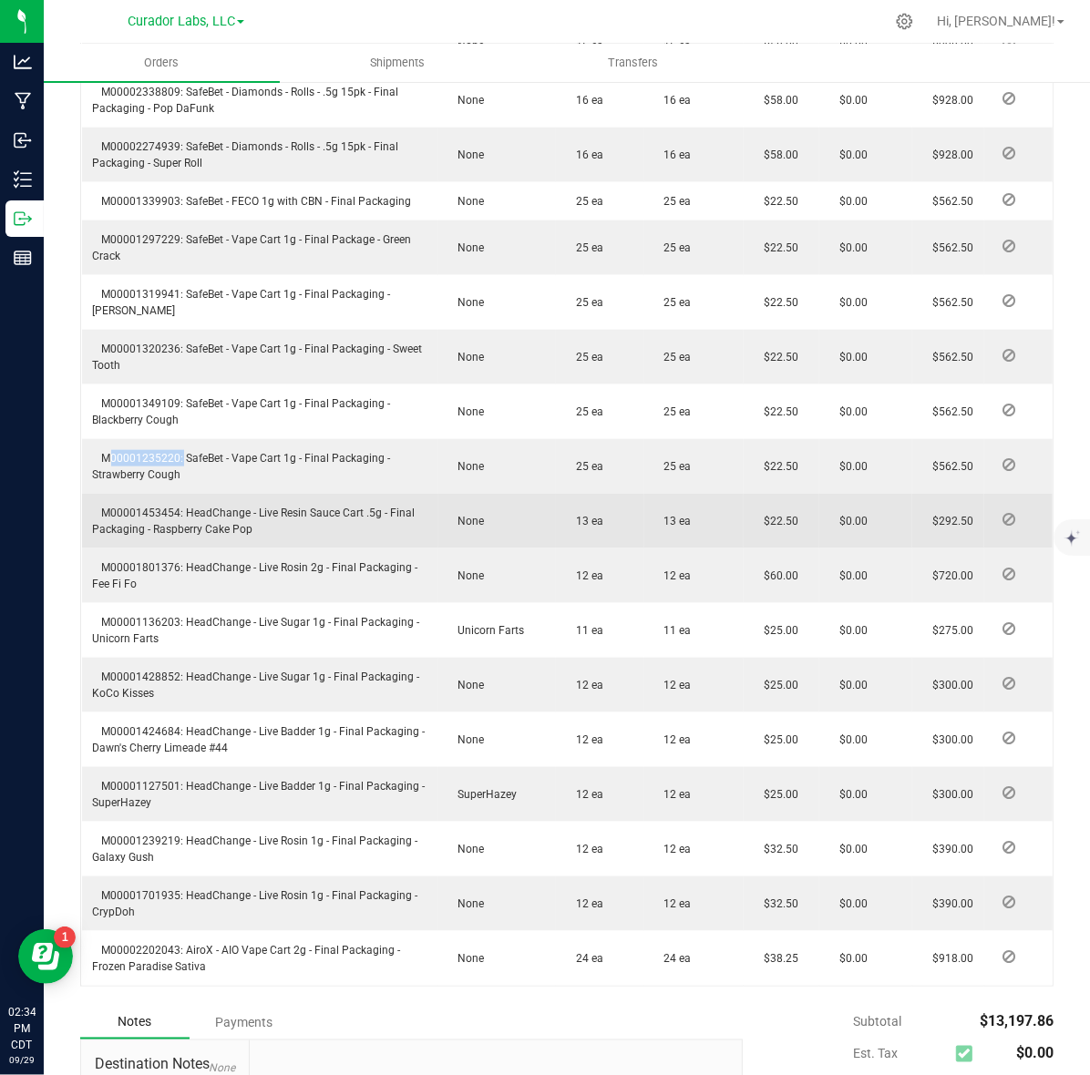
click at [161, 516] on span "M00001453454: HeadChange - Live Resin Sauce Cart .5g - Final Packaging - Raspbe…" at bounding box center [254, 520] width 322 height 29
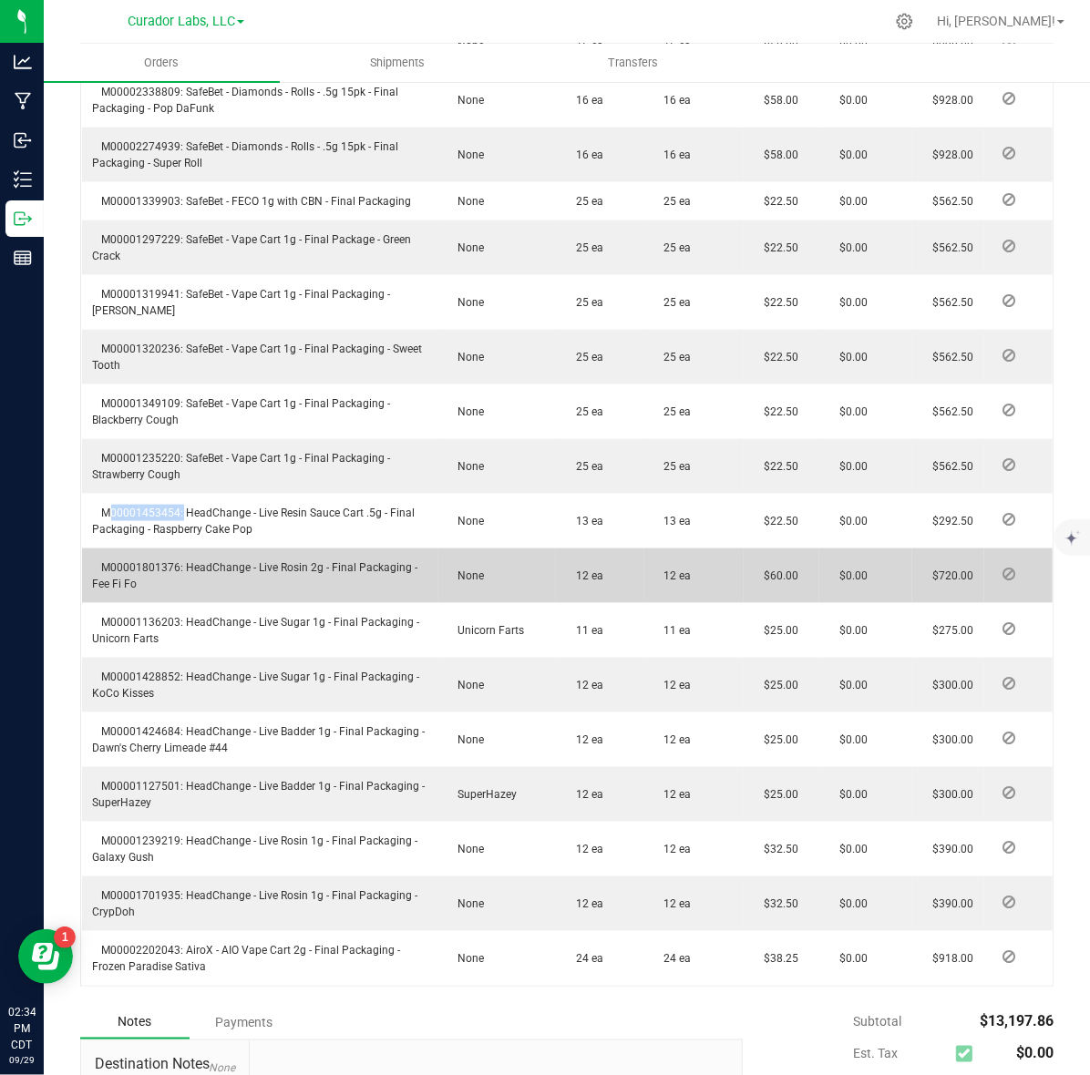
click at [169, 565] on span "M00001801376: HeadChange - Live Rosin 2g - Final Packaging - Fee Fi Fo" at bounding box center [255, 575] width 325 height 29
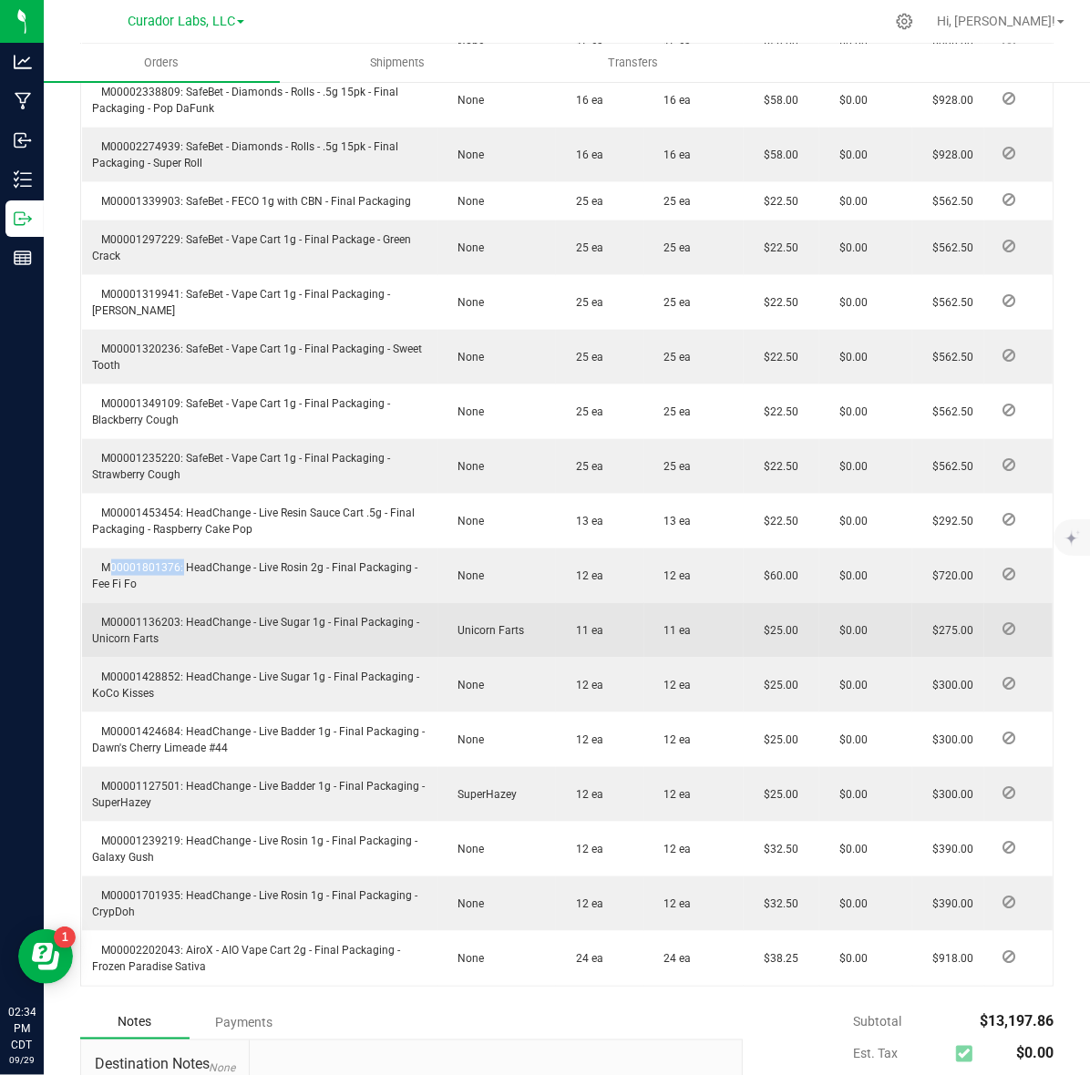
click at [118, 621] on span "M00001136203: HeadChange - Live Sugar 1g - Final Packaging - Unicorn Farts" at bounding box center [256, 630] width 327 height 29
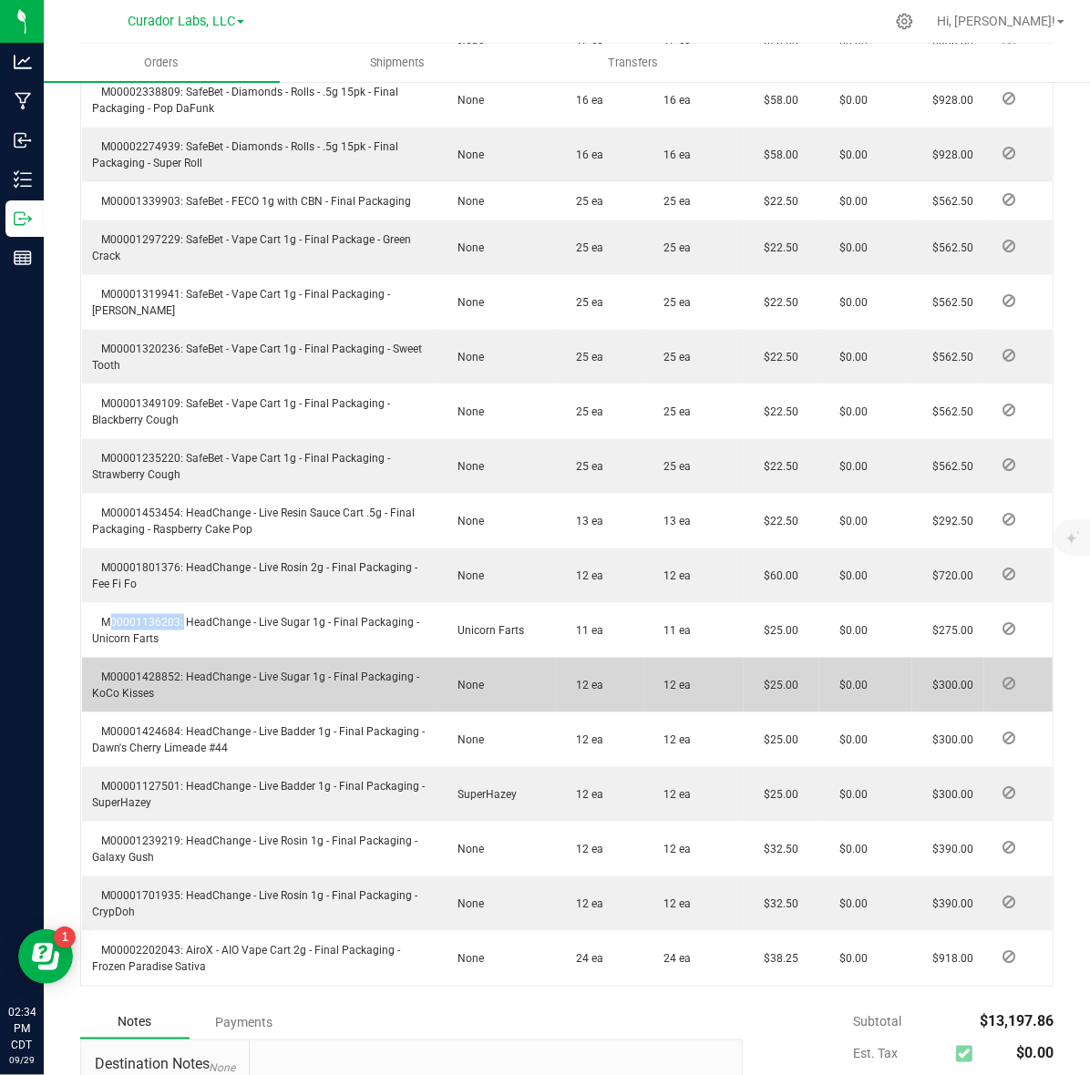
click at [147, 672] on span "M00001428852: HeadChange - Live Sugar 1g - Final Packaging - KoCo Kisses" at bounding box center [256, 684] width 327 height 29
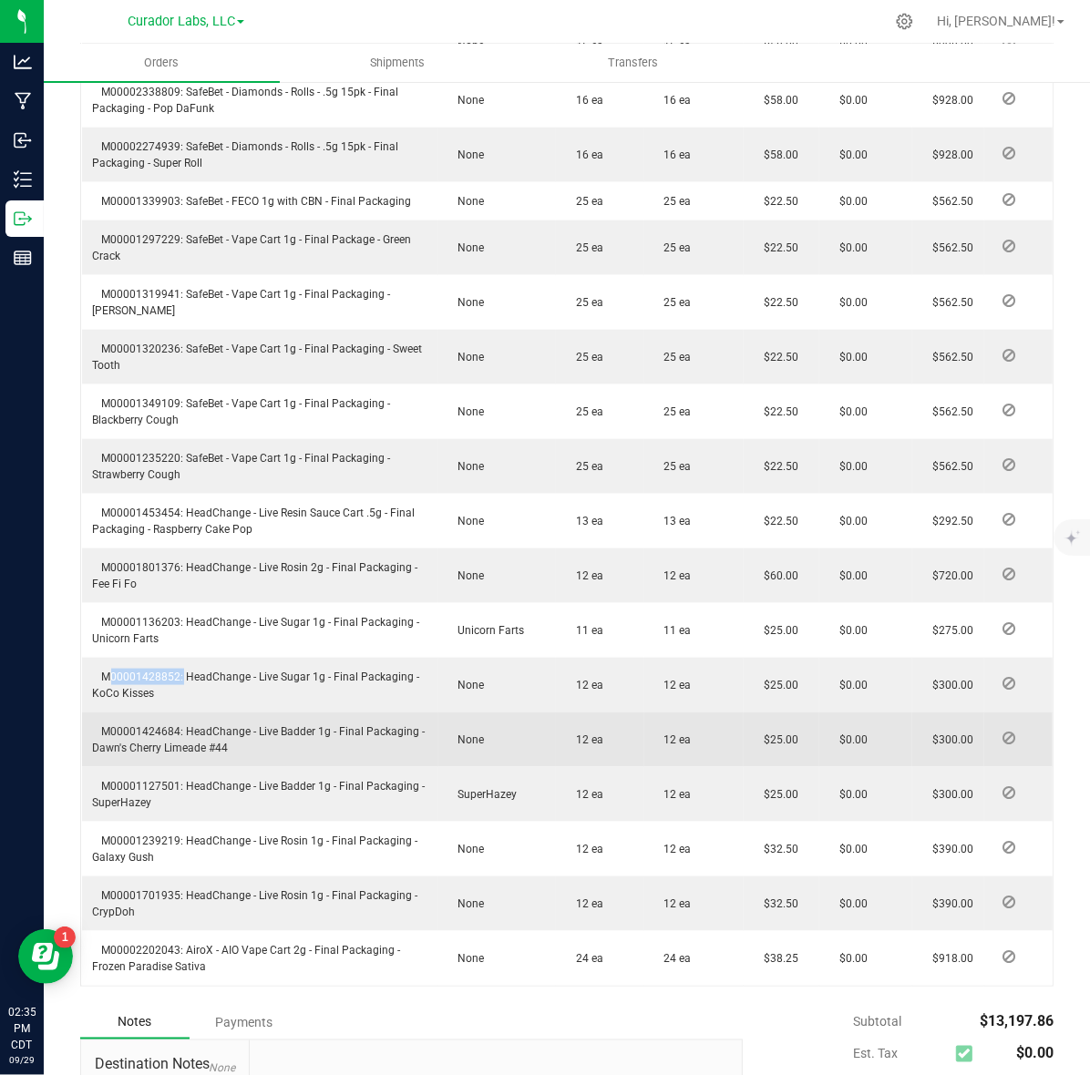
click at [141, 730] on span "M00001424684: HeadChange - Live Badder 1g - Final Packaging - Dawn's Cherry Lim…" at bounding box center [259, 739] width 332 height 29
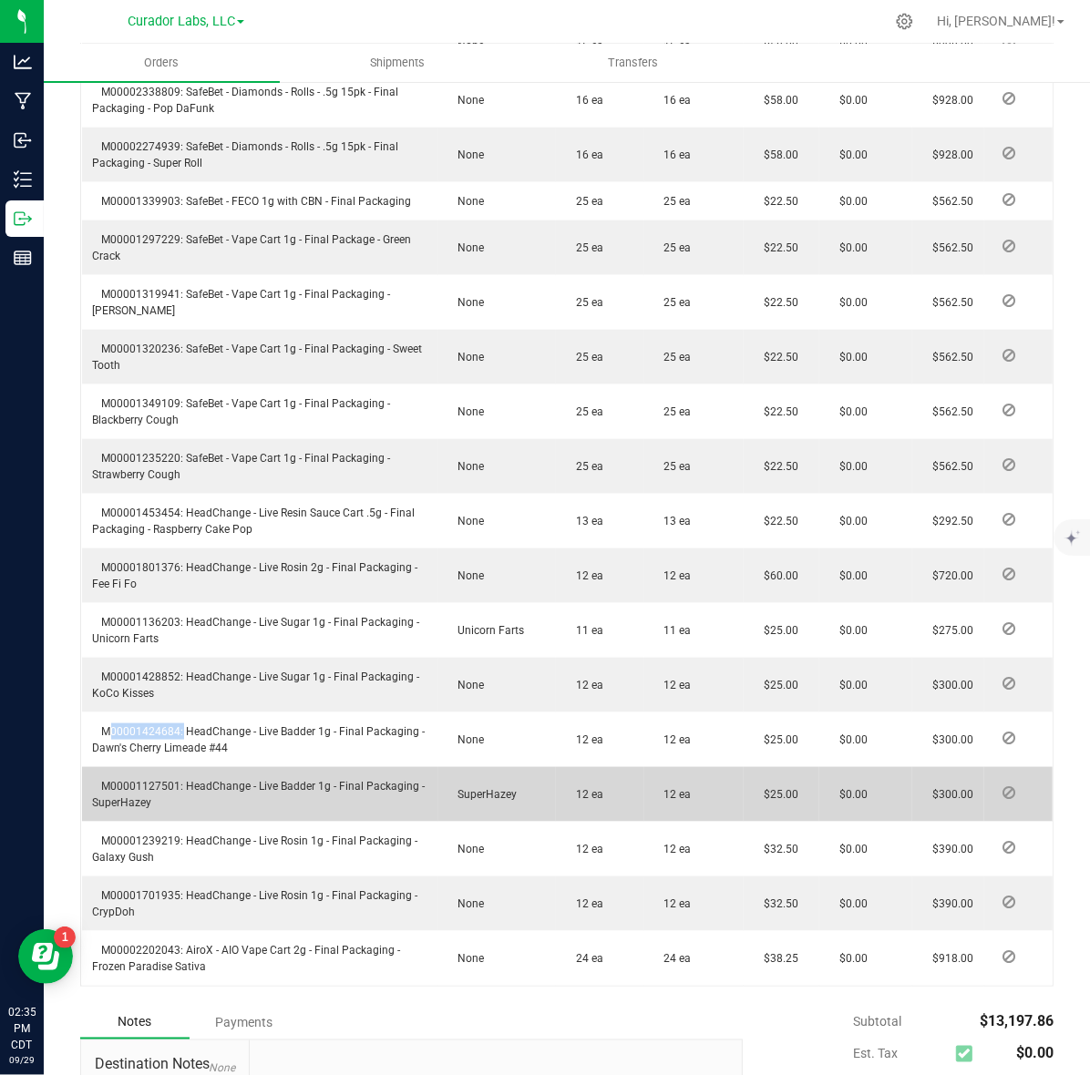
click at [169, 785] on span "M00001127501: HeadChange - Live Badder 1g - Final Packaging - SuperHazey" at bounding box center [259, 794] width 332 height 29
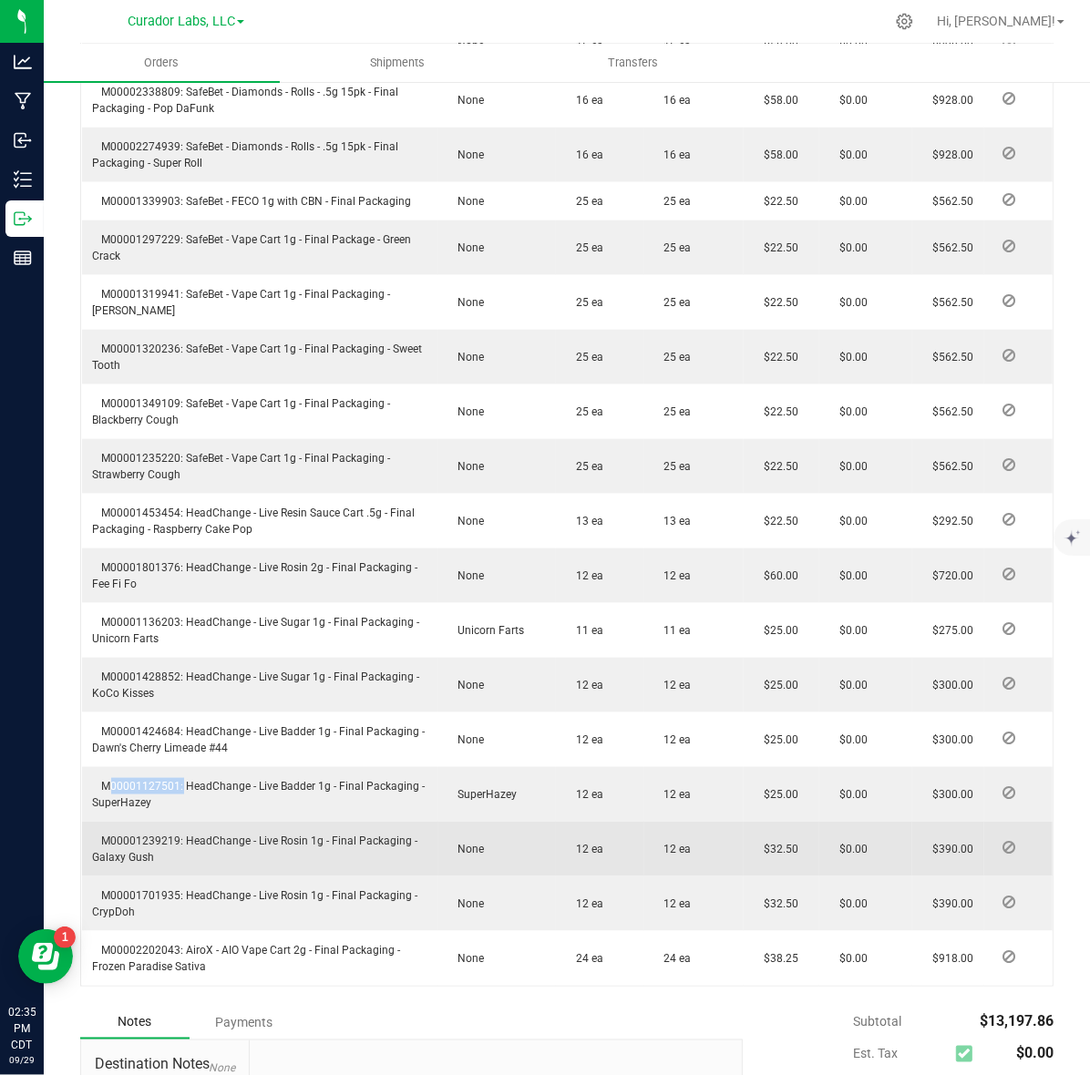
click at [134, 838] on span "M00001239219: HeadChange - Live Rosin 1g - Final Packaging - Galaxy Gush" at bounding box center [255, 848] width 325 height 29
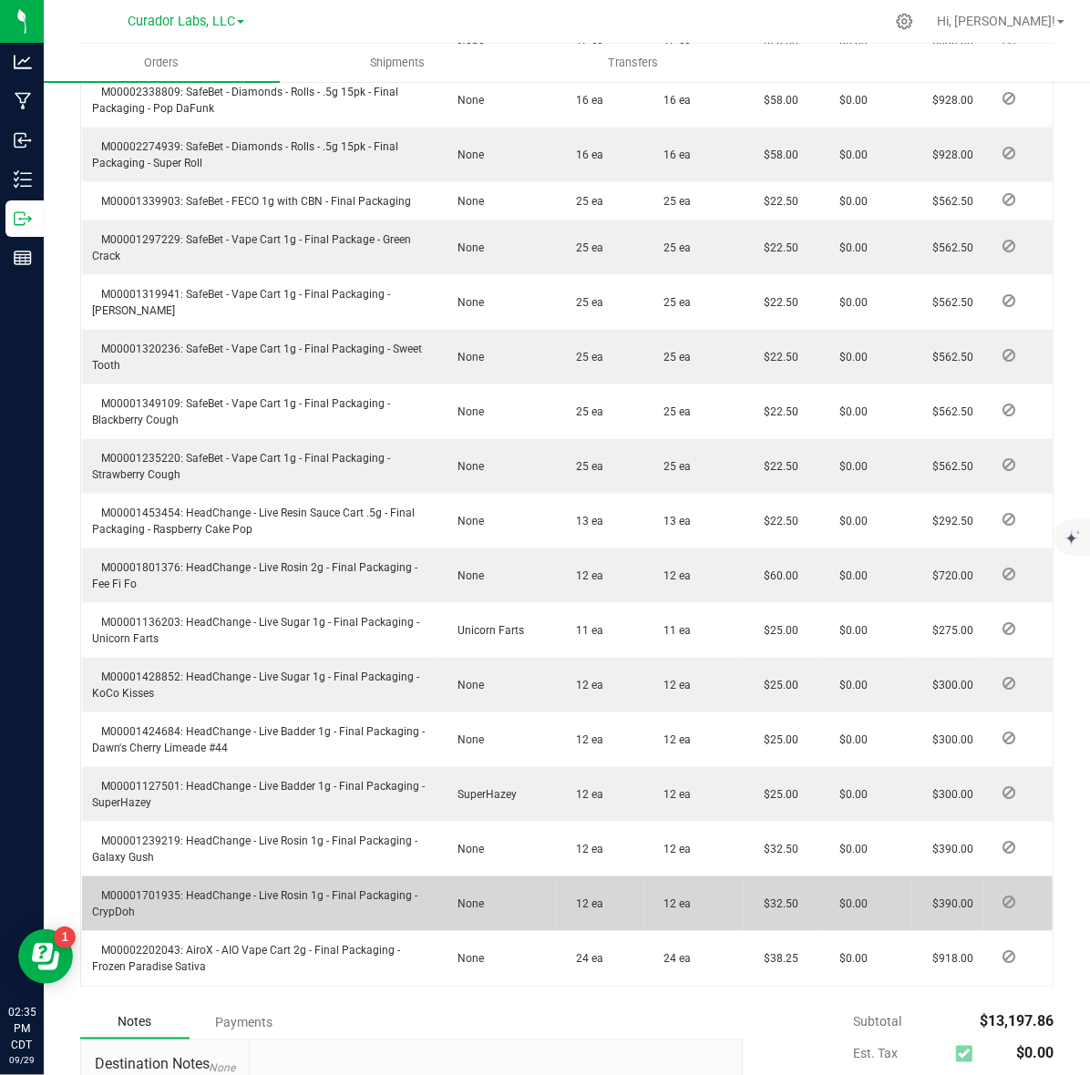
click at [126, 889] on span "M00001701935: HeadChange - Live Rosin 1g - Final Packaging - CrypDoh" at bounding box center [255, 903] width 325 height 29
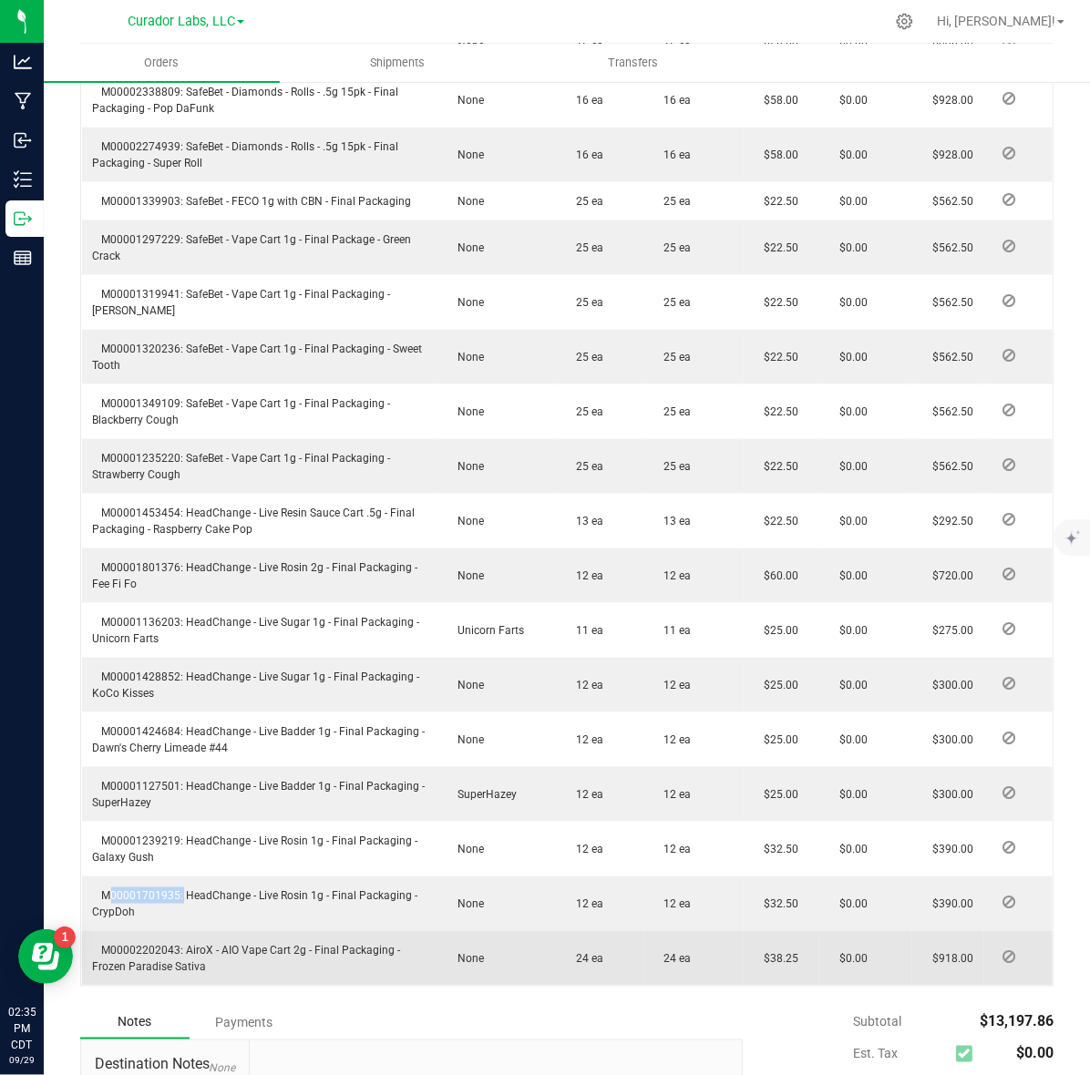
click at [143, 950] on span "M00002202043: AiroX - AIO Vape Cart 2g - Final Packaging - Frozen Paradise Sati…" at bounding box center [247, 958] width 308 height 29
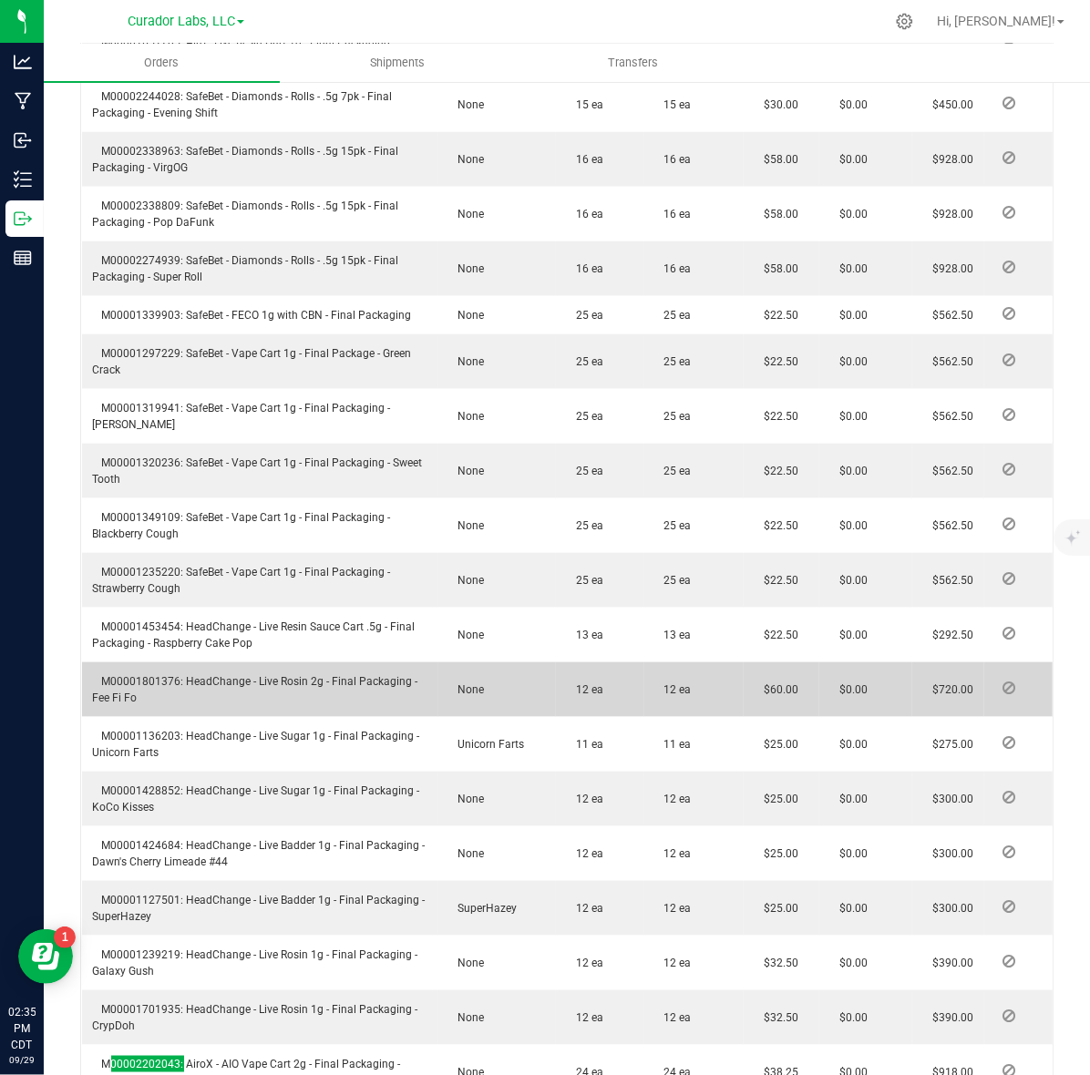
scroll to position [957, 0]
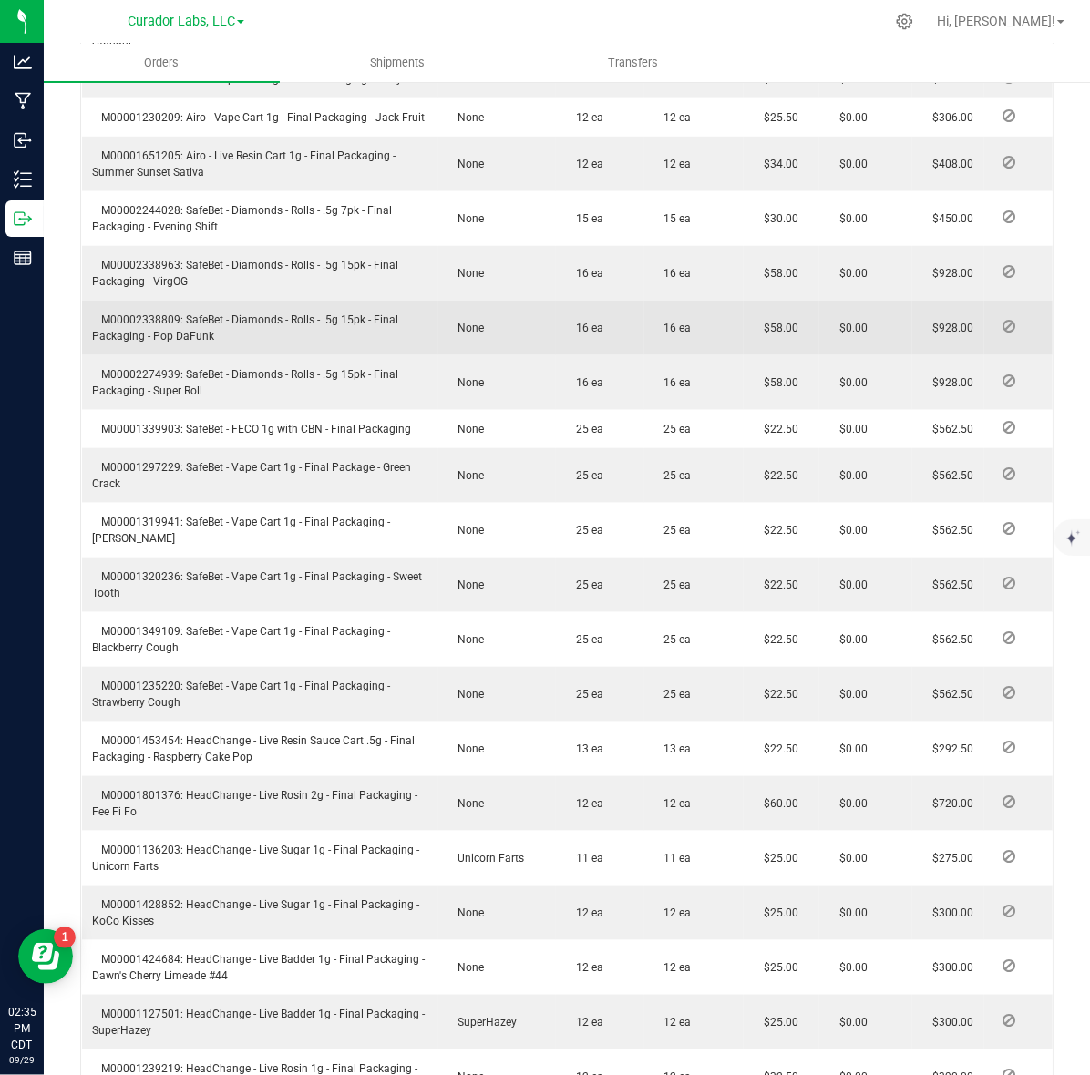
click at [141, 311] on td "M00002338809: SafeBet - Diamonds - Rolls - .5g 15pk - Final Packaging - Pop DaF…" at bounding box center [260, 328] width 356 height 55
click at [141, 310] on td "M00002338809: SafeBet - Diamonds - Rolls - .5g 15pk - Final Packaging - Pop DaF…" at bounding box center [260, 328] width 356 height 55
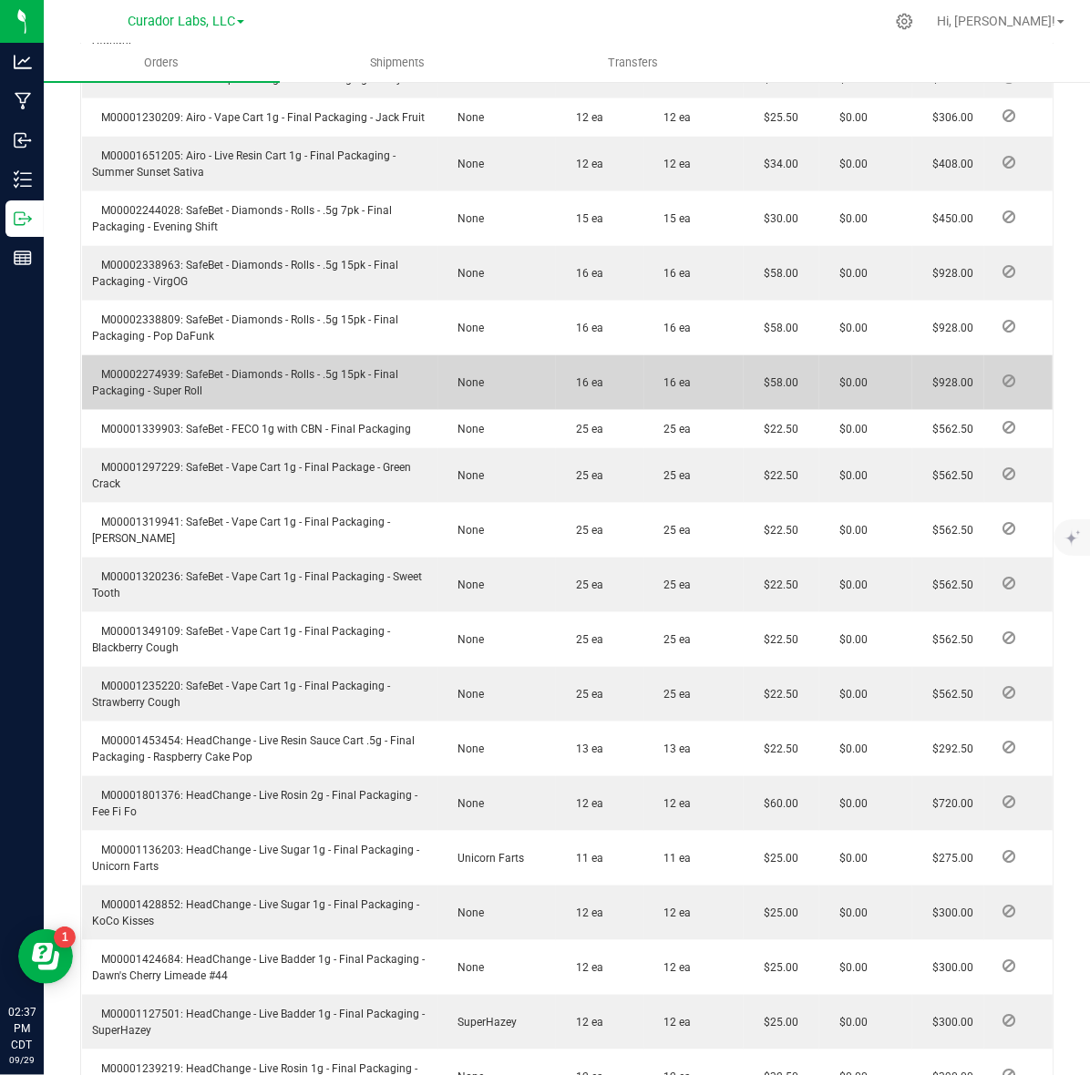
click at [160, 373] on span "M00002274939: SafeBet - Diamonds - Rolls - .5g 15pk - Final Packaging - Super R…" at bounding box center [246, 382] width 306 height 29
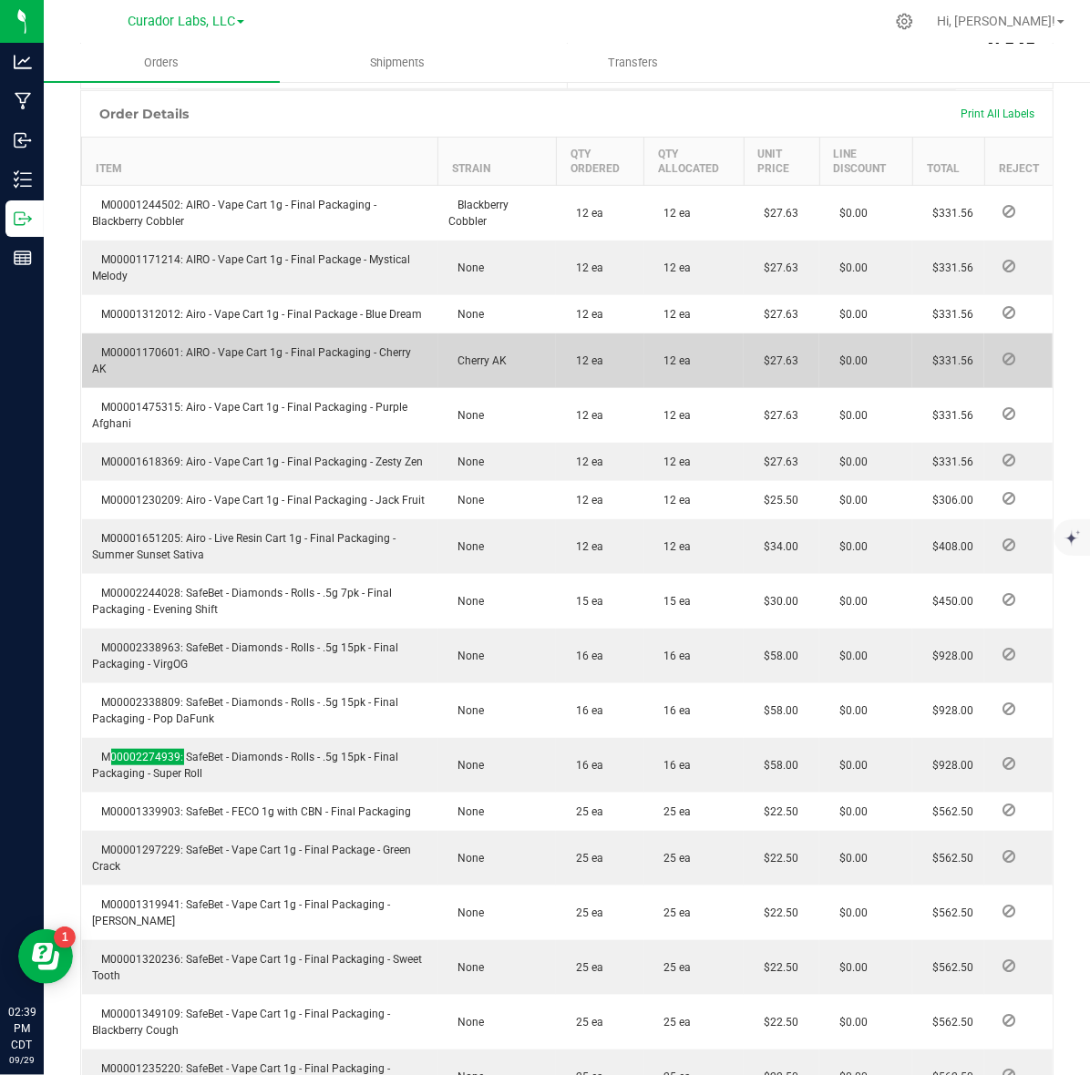
scroll to position [616, 0]
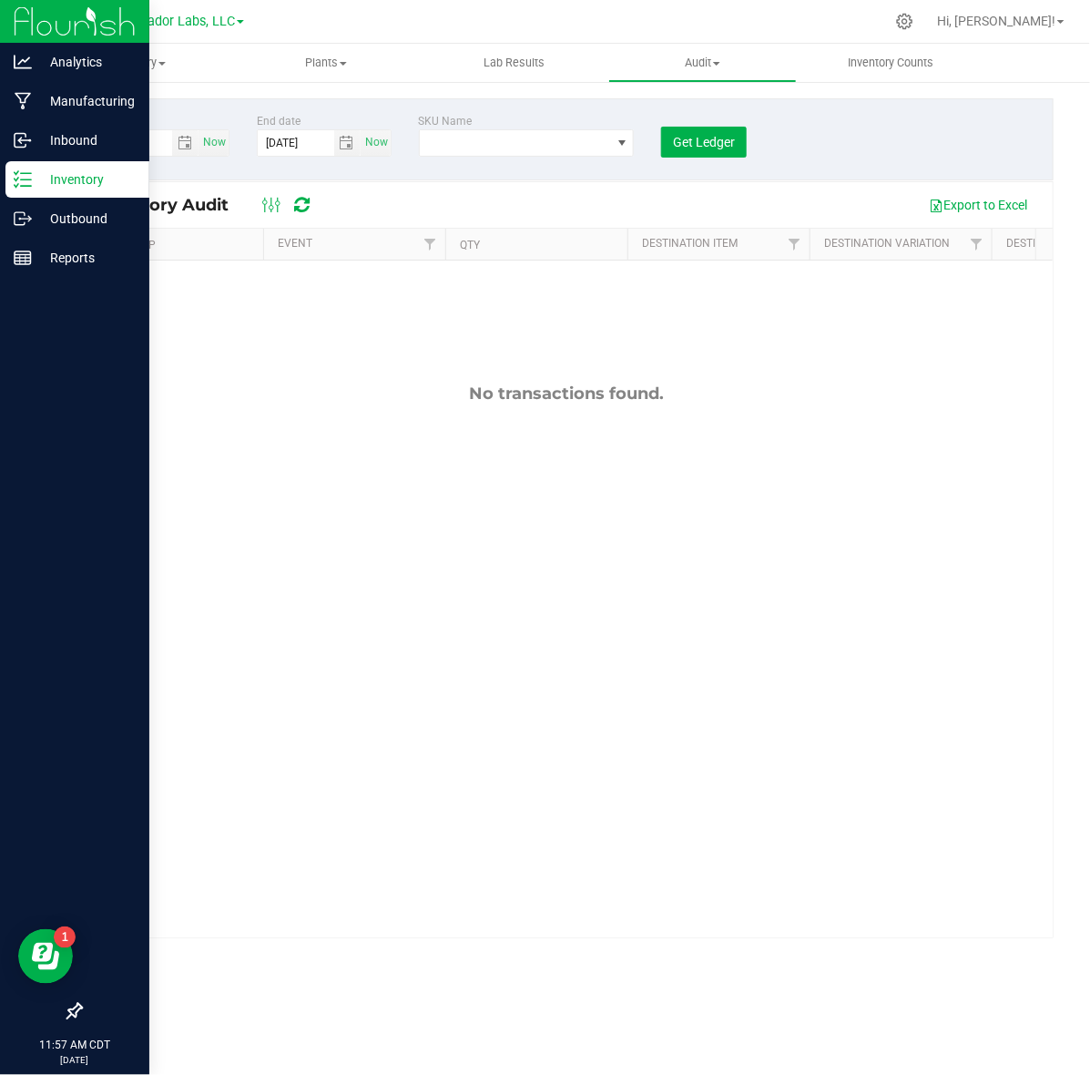
click at [52, 174] on p "Inventory" at bounding box center [86, 180] width 109 height 22
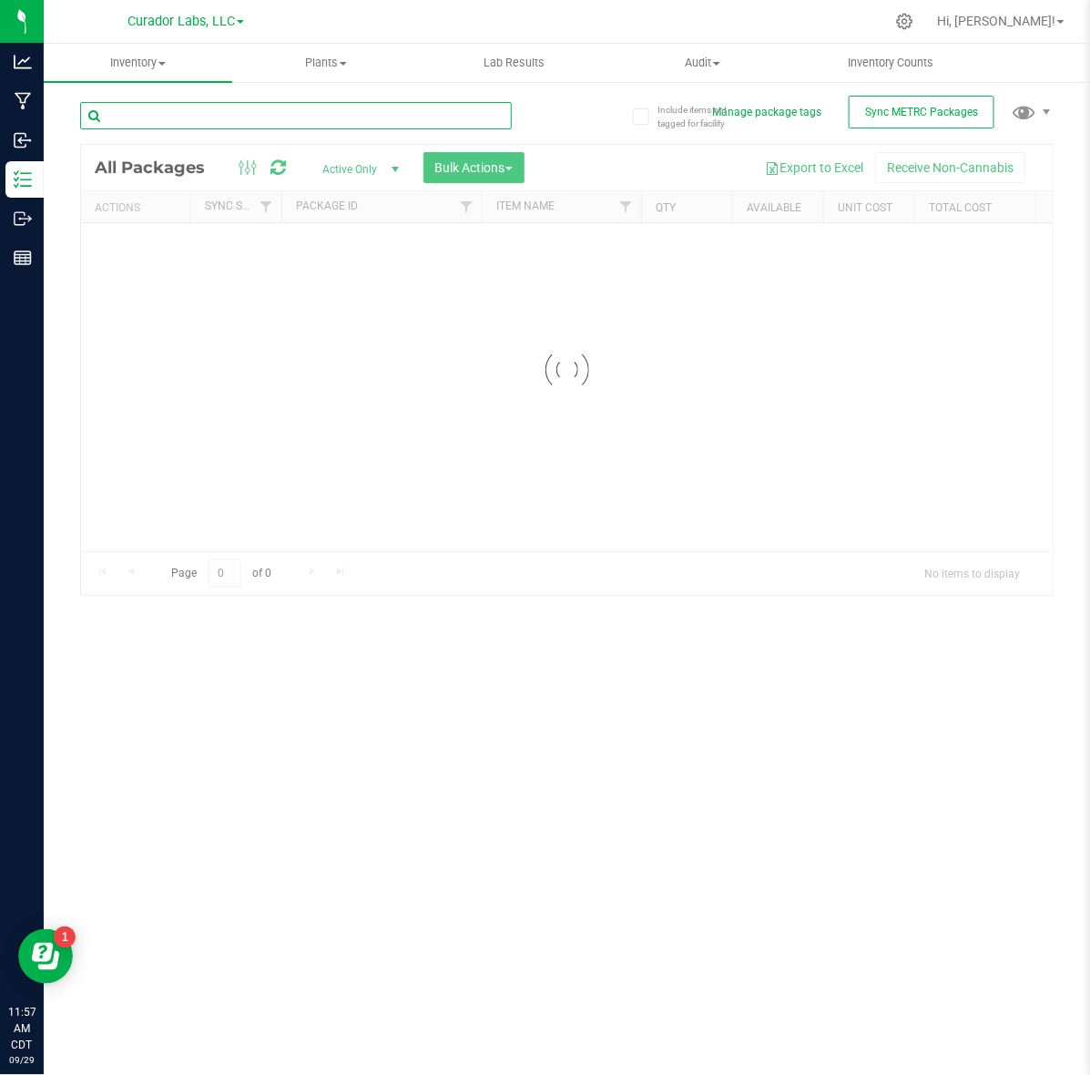
click at [223, 121] on input "text" at bounding box center [296, 115] width 432 height 27
paste input "M00002359190"
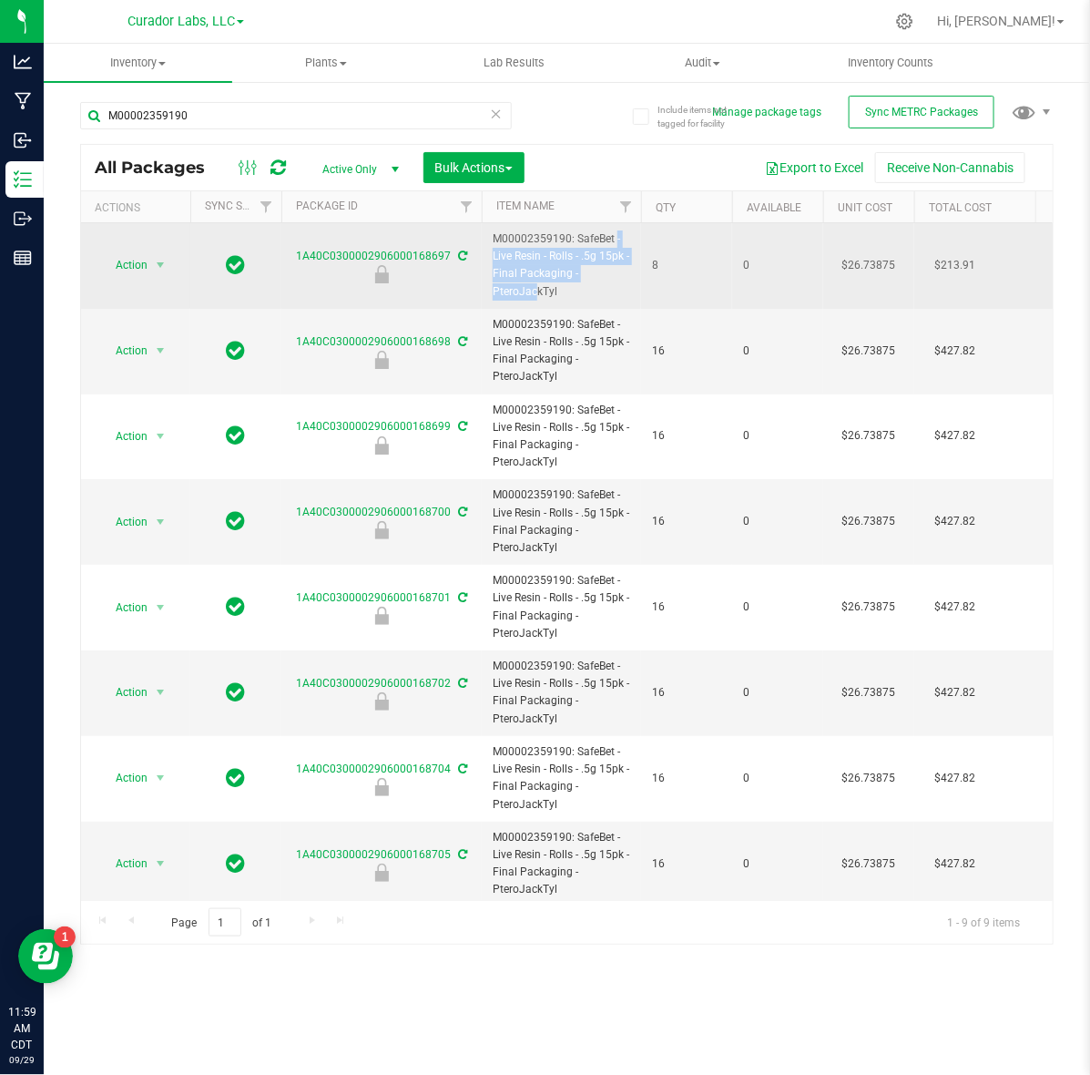
drag, startPoint x: 574, startPoint y: 239, endPoint x: 575, endPoint y: 281, distance: 41.9
click at [575, 281] on span "M00002359190: SafeBet - Live Resin - Rolls - .5g 15pk - Final Packaging - Ptero…" at bounding box center [562, 265] width 138 height 70
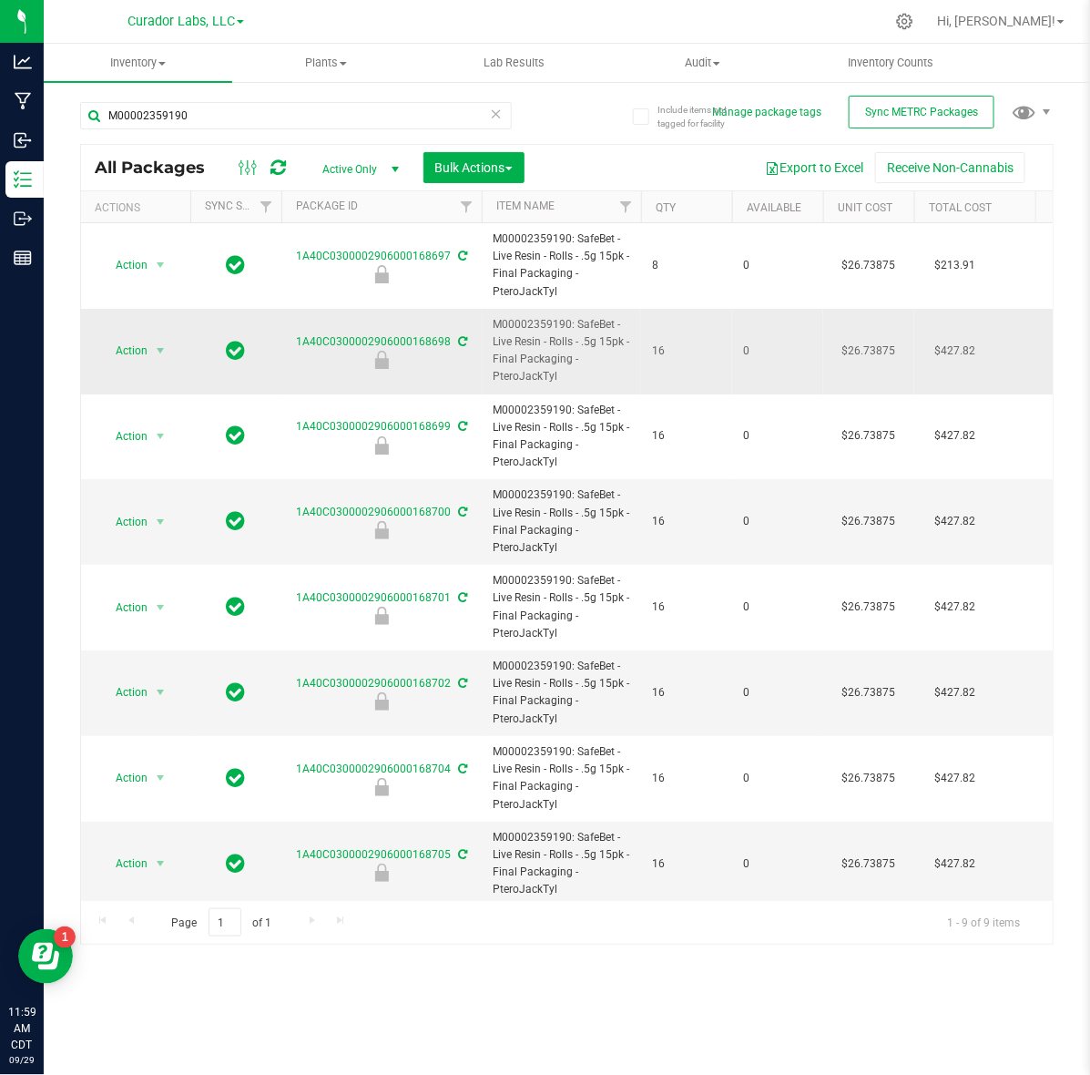
click at [602, 339] on span "M00002359190: SafeBet - Live Resin - Rolls - .5g 15pk - Final Packaging - Ptero…" at bounding box center [562, 351] width 138 height 70
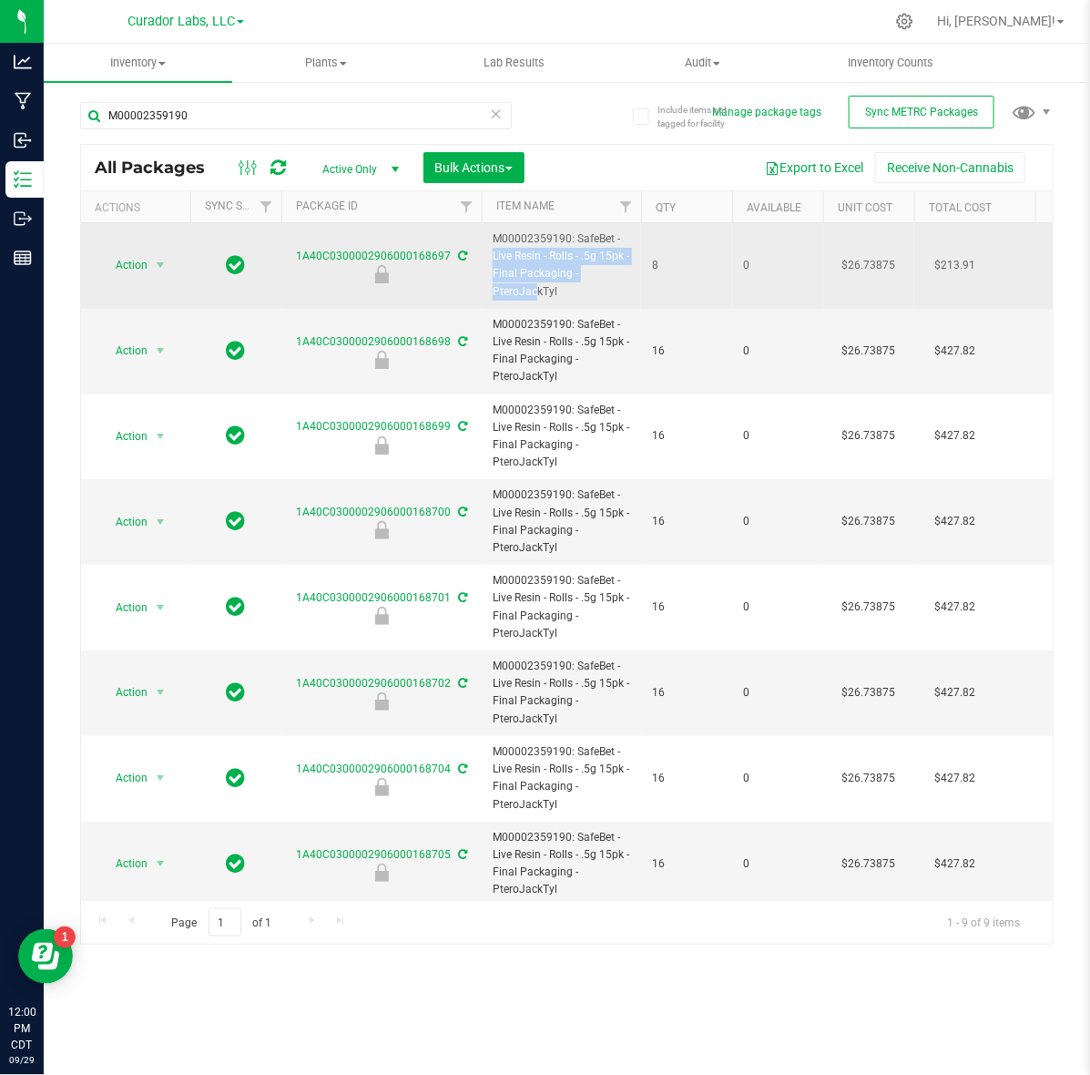
drag, startPoint x: 578, startPoint y: 238, endPoint x: 599, endPoint y: 276, distance: 43.6
click at [599, 276] on span "M00002359190: SafeBet - Live Resin - Rolls - .5g 15pk - Final Packaging - Ptero…" at bounding box center [562, 265] width 138 height 70
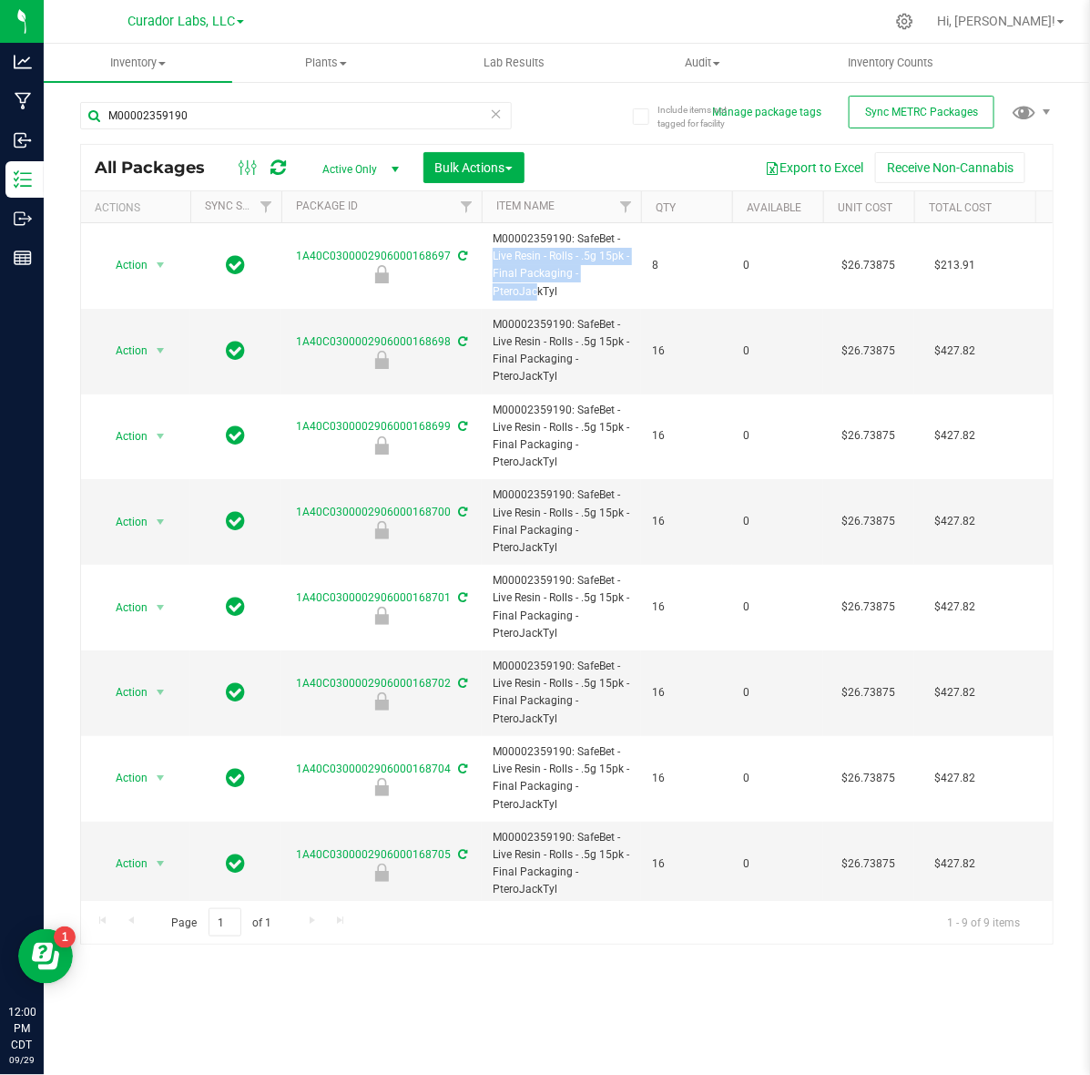
copy span "SafeBet - Live Resin - Rolls - .5g 15pk - Final Packaging -"
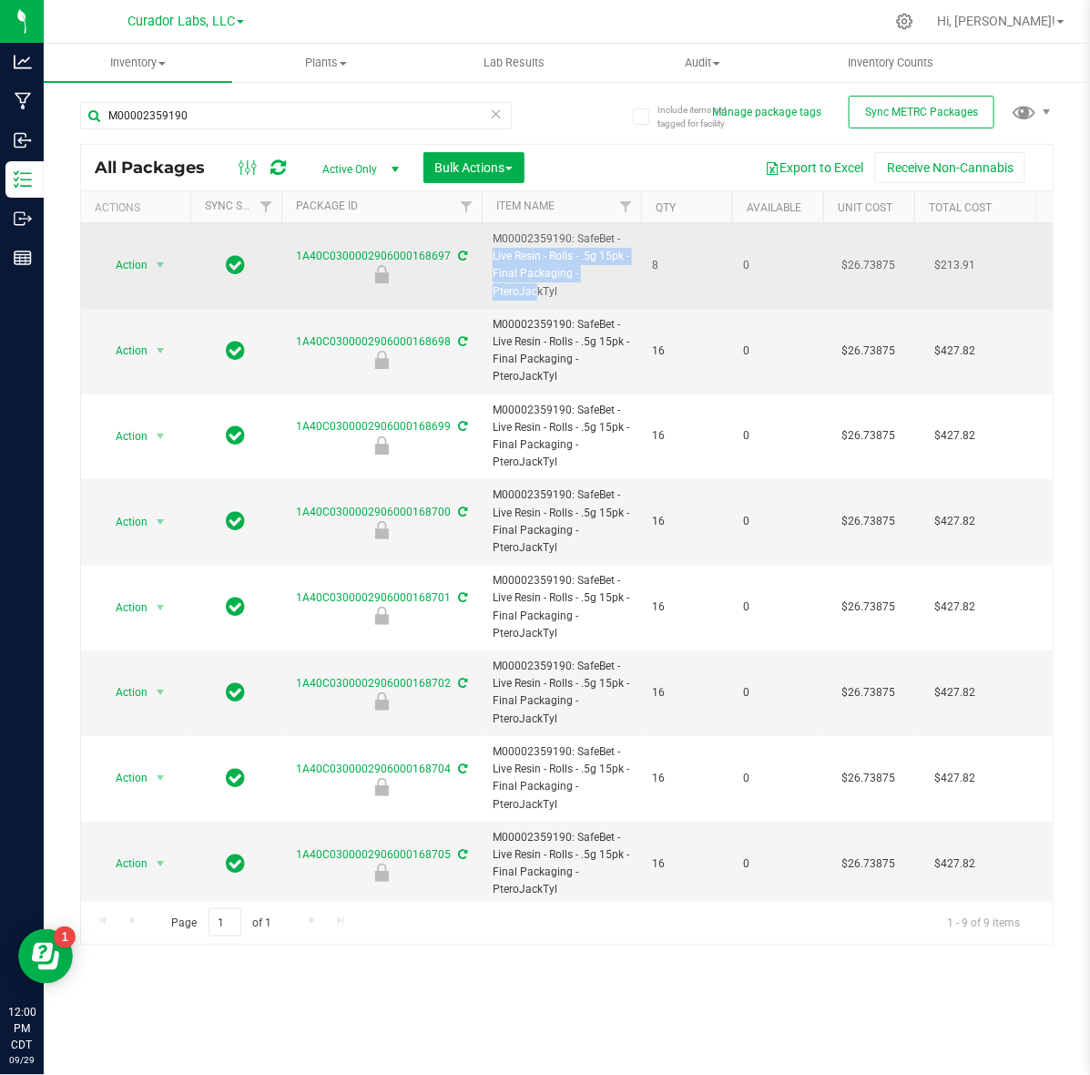
click at [580, 270] on span "M00002359190: SafeBet - Live Resin - Rolls - .5g 15pk - Final Packaging - Ptero…" at bounding box center [562, 265] width 138 height 70
drag, startPoint x: 575, startPoint y: 237, endPoint x: 613, endPoint y: 298, distance: 72.0
click at [613, 298] on span "M00002359190: SafeBet - Live Resin - Rolls - .5g 15pk - Final Packaging - Ptero…" at bounding box center [562, 265] width 138 height 70
copy span "SafeBet - Live Resin - Rolls - .5g 15pk - Final Packaging - PteroJackTyl"
click at [533, 235] on span "M00002359190: SafeBet - Live Resin - Rolls - .5g 15pk - Final Packaging - Ptero…" at bounding box center [562, 265] width 138 height 70
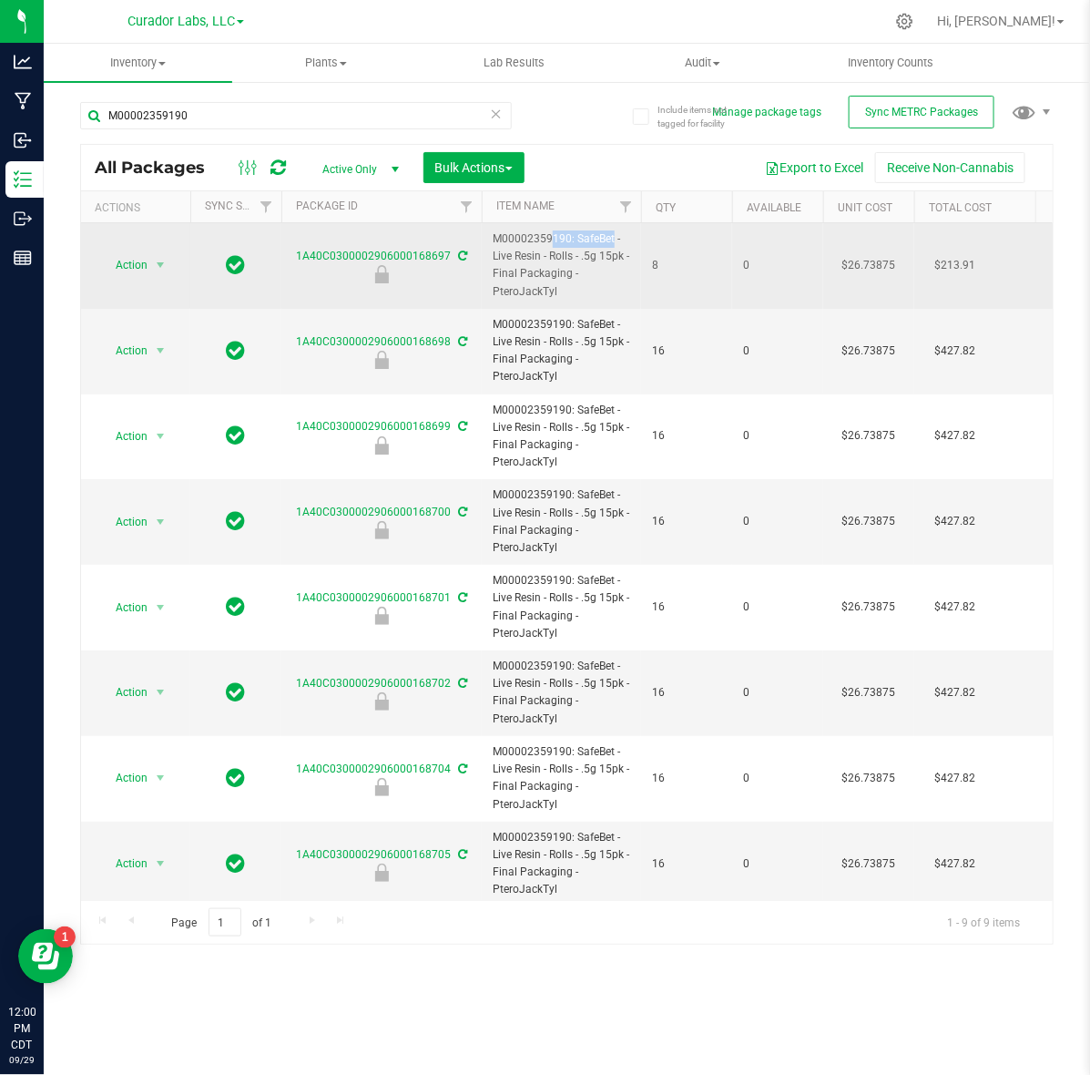
click at [533, 235] on span "M00002359190: SafeBet - Live Resin - Rolls - .5g 15pk - Final Packaging - Ptero…" at bounding box center [562, 265] width 138 height 70
copy span "M00002359190"
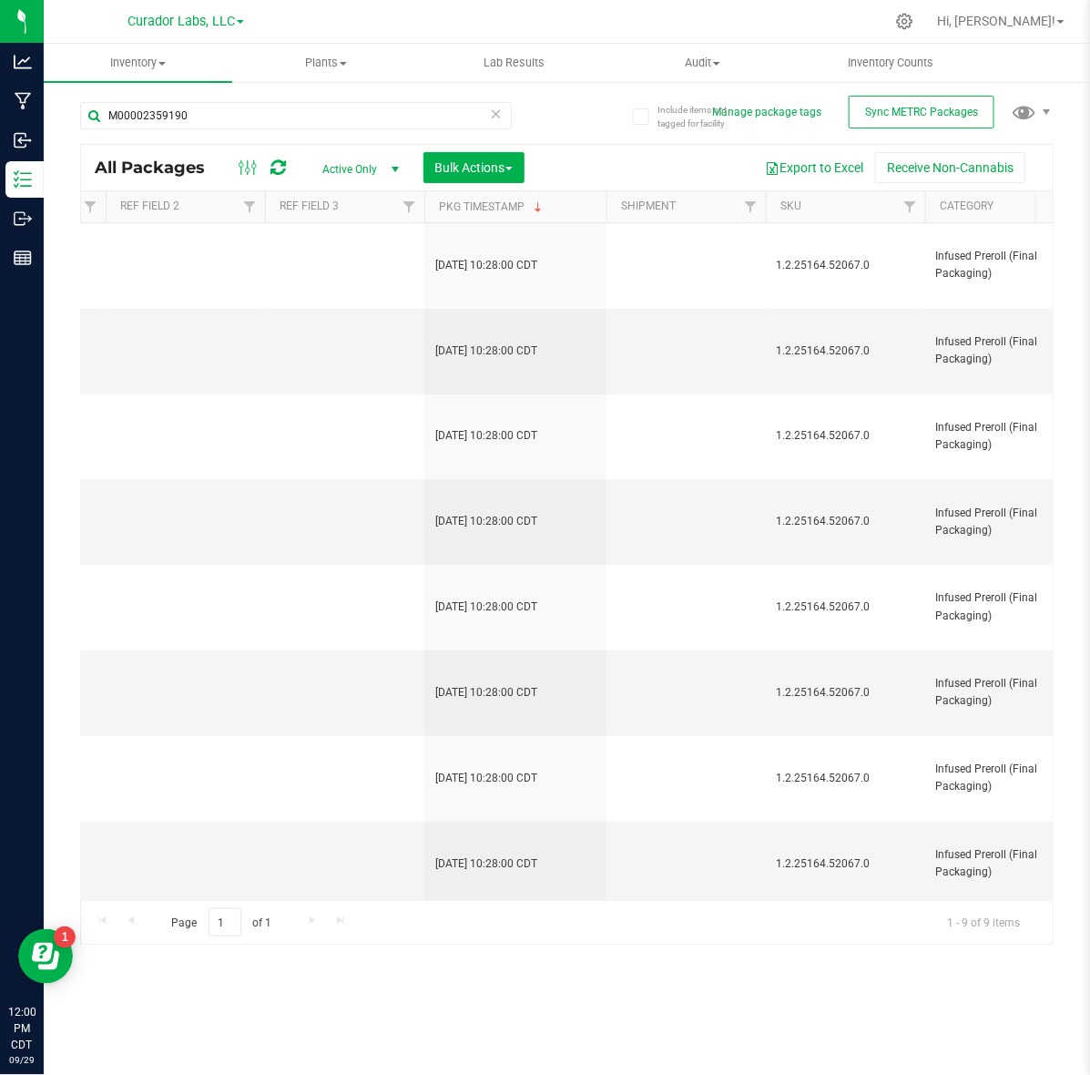
scroll to position [0, 2665]
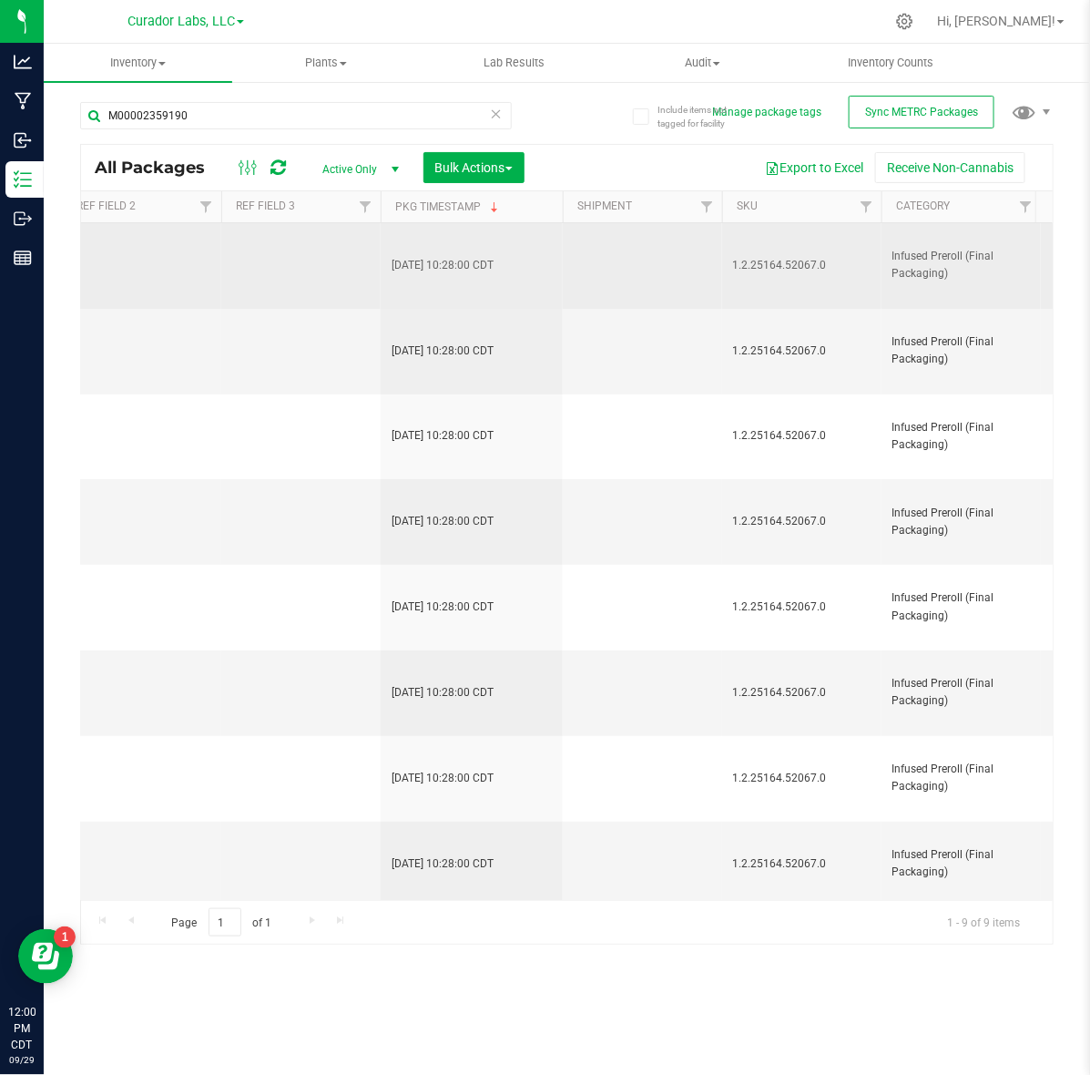
click at [803, 271] on span "1.2.25164.52067.0" at bounding box center [802, 265] width 138 height 17
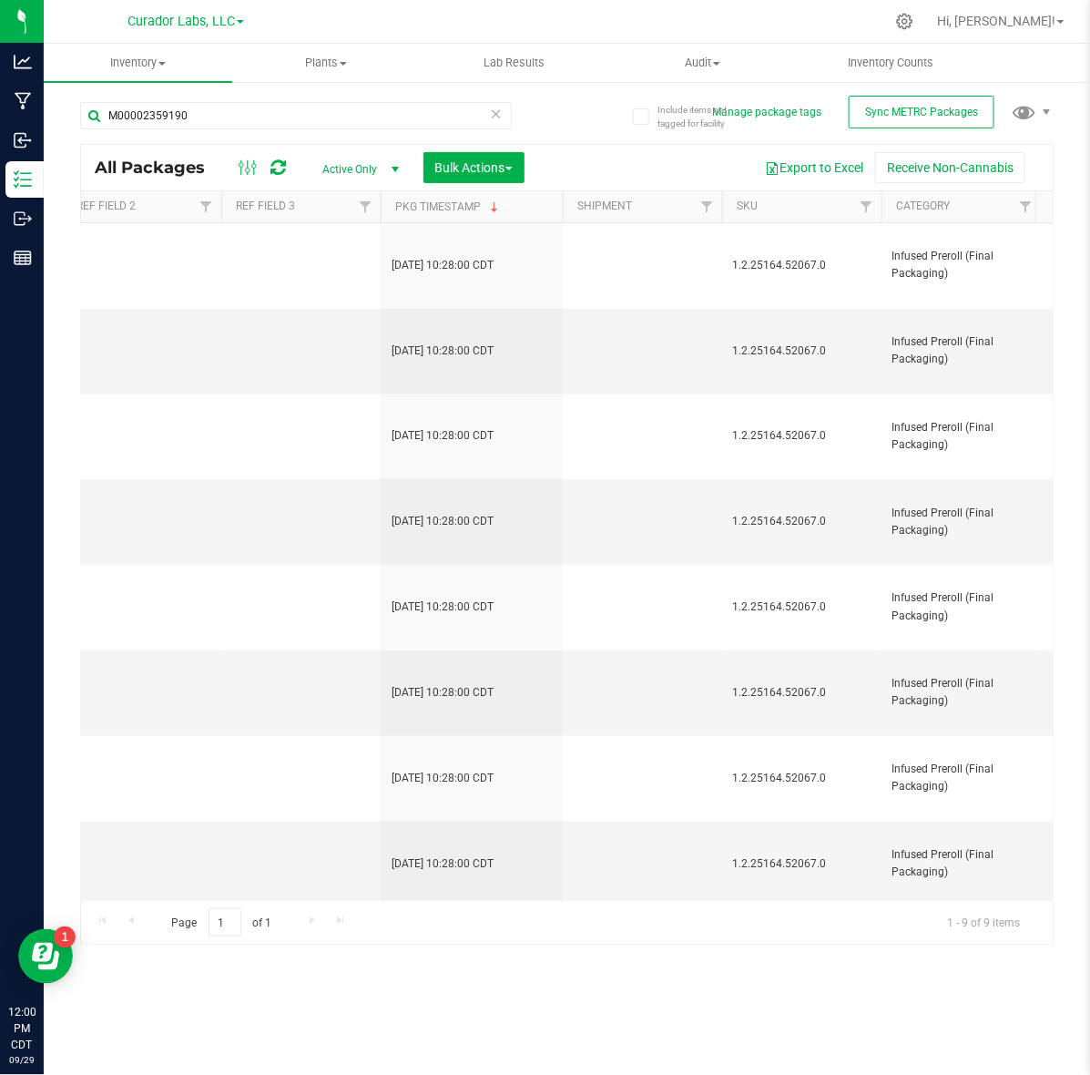
copy span "1.2.25164.52067.0"
click at [288, 955] on div "Inventory All packages All inventory Waste log Create inventory Plants All plan…" at bounding box center [567, 559] width 1047 height 1031
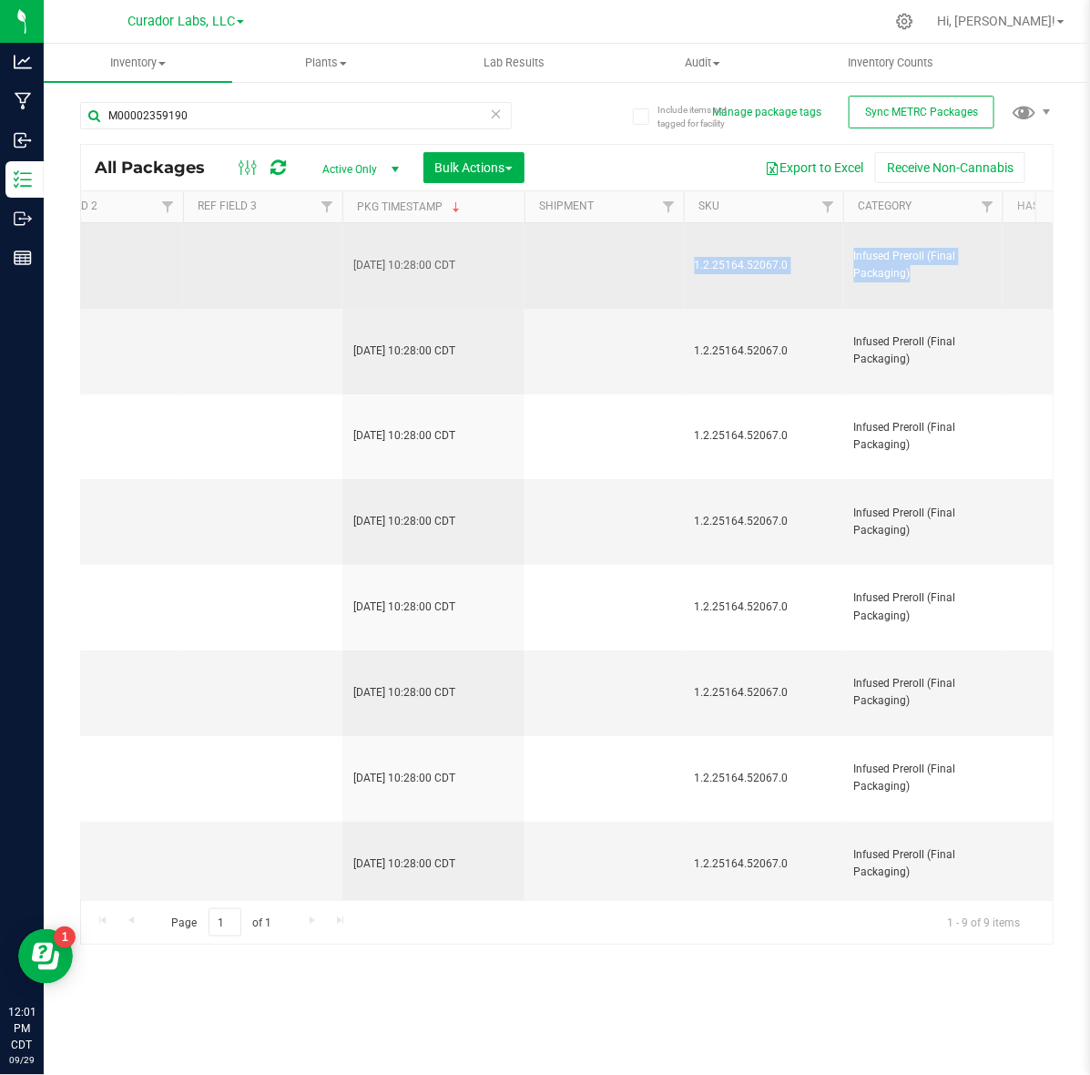
scroll to position [0, 0]
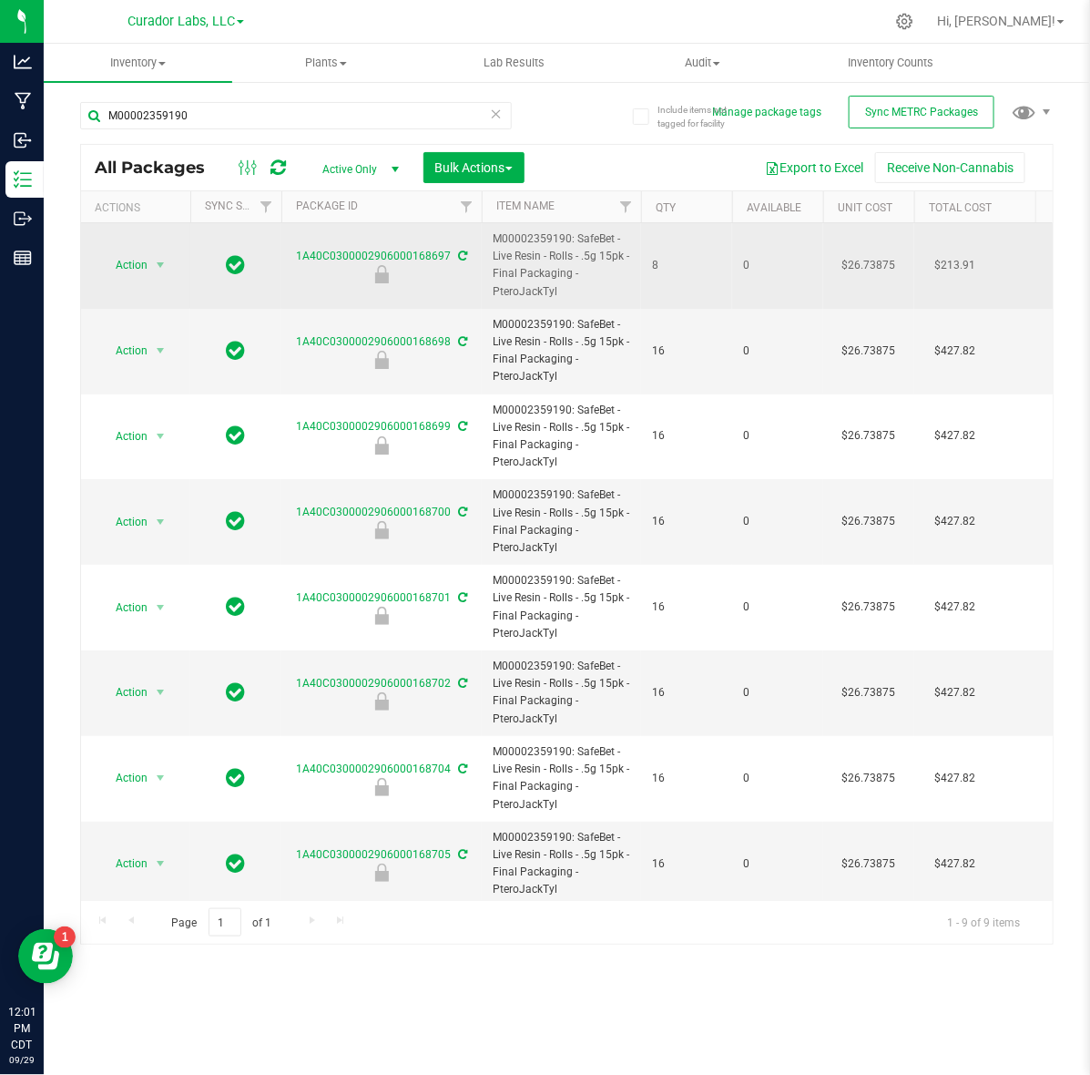
drag, startPoint x: 690, startPoint y: 252, endPoint x: 516, endPoint y: 292, distance: 178.5
click at [516, 292] on span "M00002359190: SafeBet - Live Resin - Rolls - .5g 15pk - Final Packaging - Ptero…" at bounding box center [562, 265] width 138 height 70
drag, startPoint x: 575, startPoint y: 241, endPoint x: 622, endPoint y: 257, distance: 49.8
click at [622, 257] on span "M00002359190: SafeBet - Live Resin - Rolls - .5g 15pk - Final Packaging - Ptero…" at bounding box center [562, 265] width 138 height 70
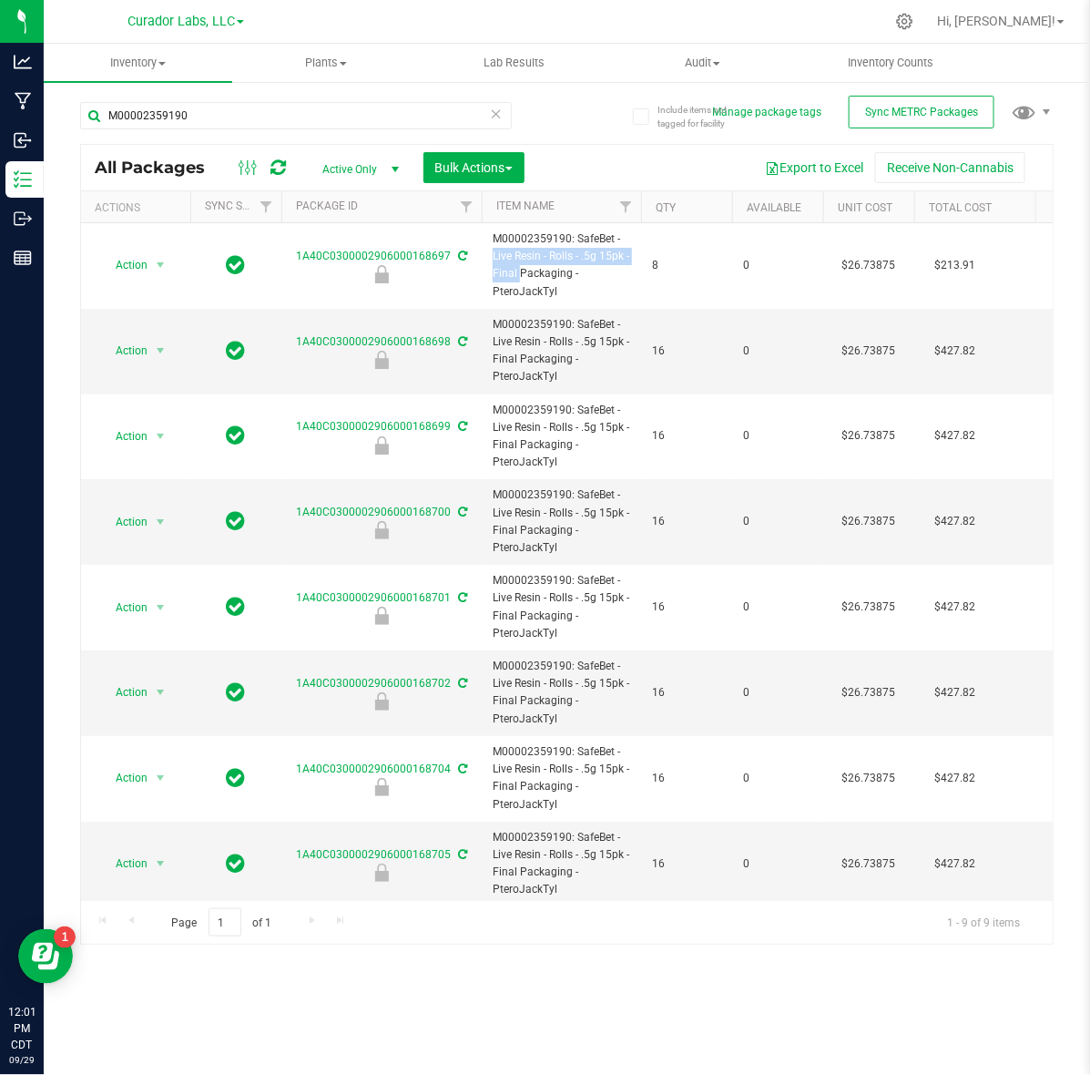
copy span "SafeBet - Live Resin - Rolls - .5g 15pk"
click at [120, 109] on input "M00002359190" at bounding box center [296, 115] width 432 height 27
paste input "SafeBet - Live Resin - Rolls - .5g 15pk"
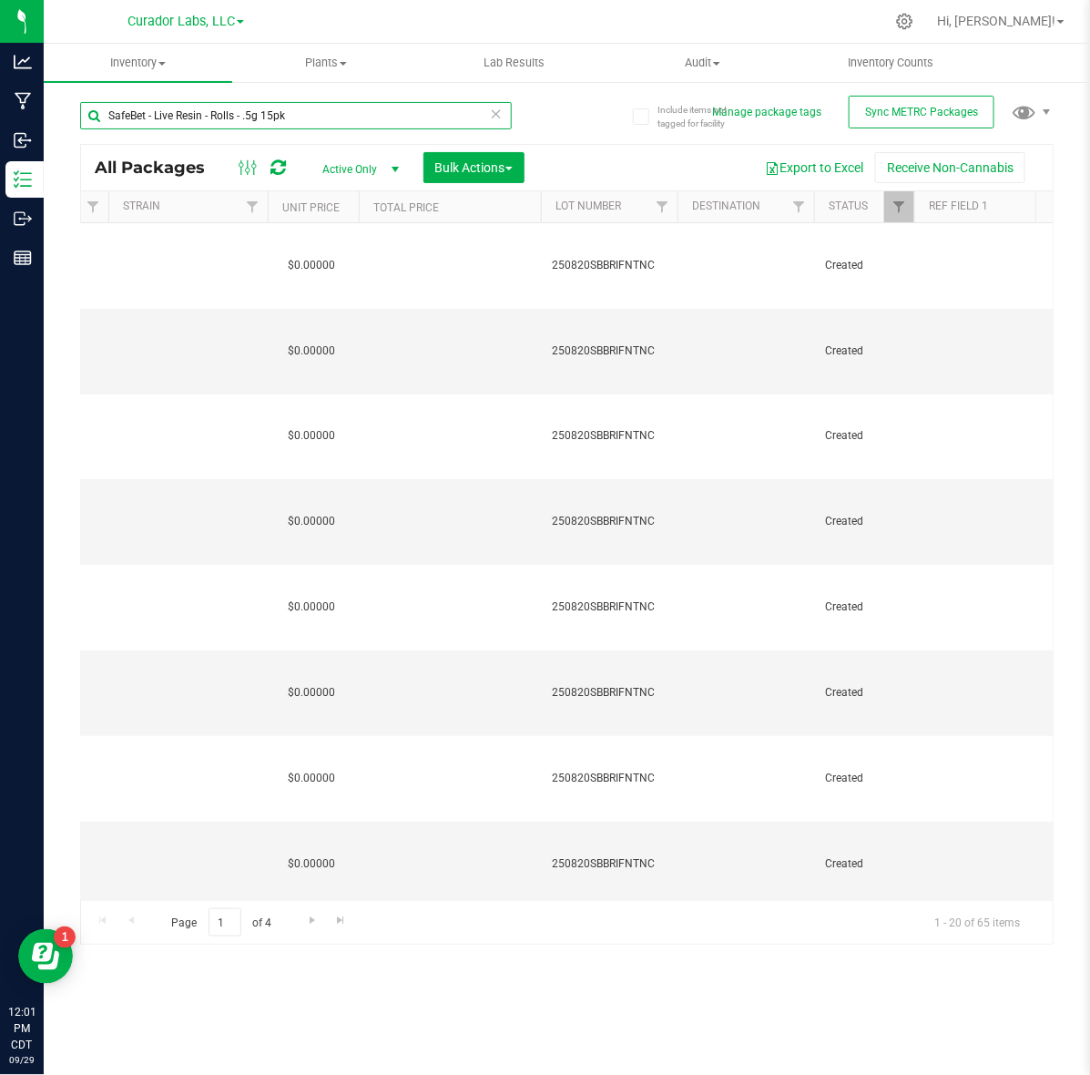
type input "SafeBet - Live Resin - Rolls - .5g 15pk"
click at [349, 208] on th "Unit Price" at bounding box center [313, 207] width 91 height 32
click at [352, 208] on span at bounding box center [353, 207] width 15 height 15
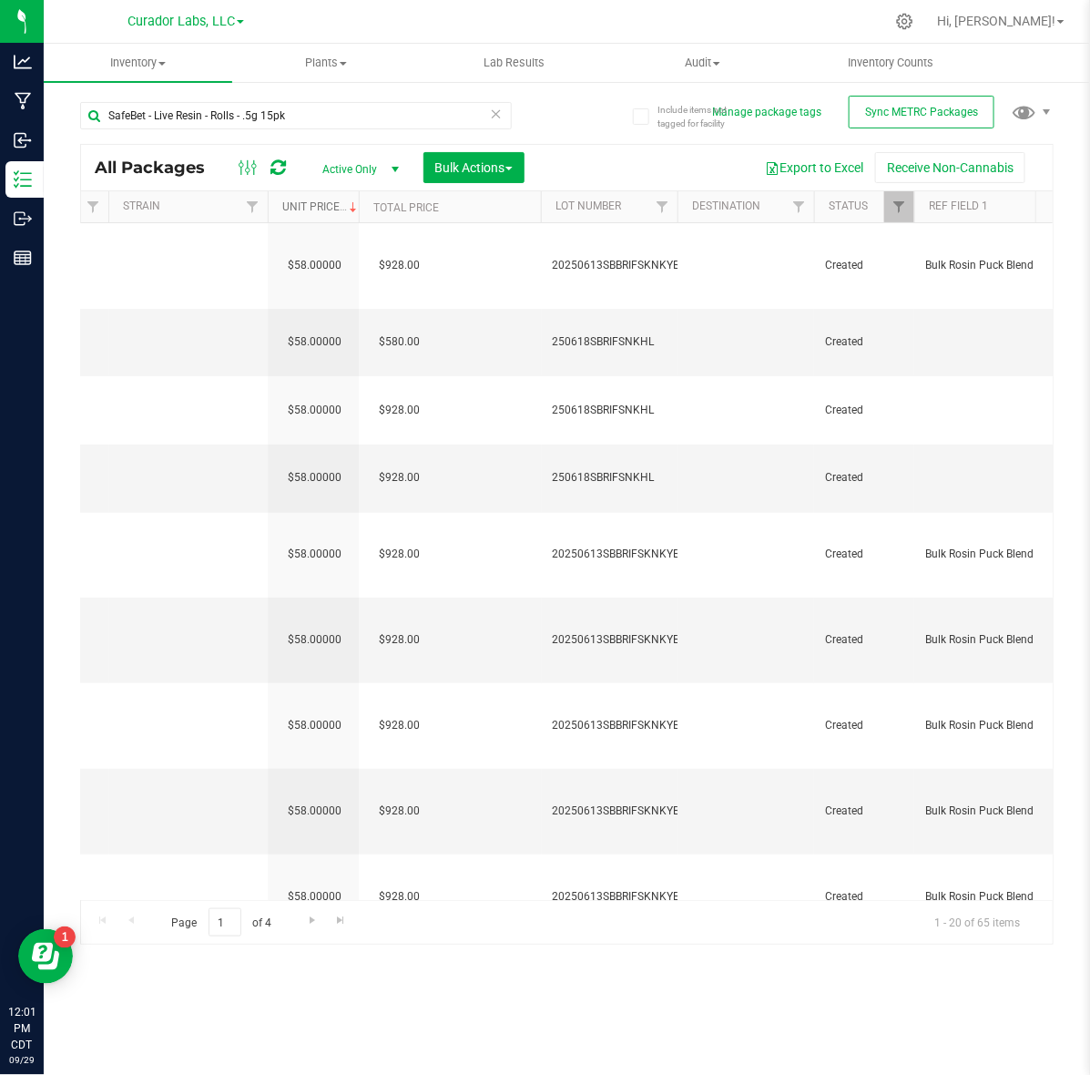
click at [352, 208] on span at bounding box center [353, 207] width 15 height 15
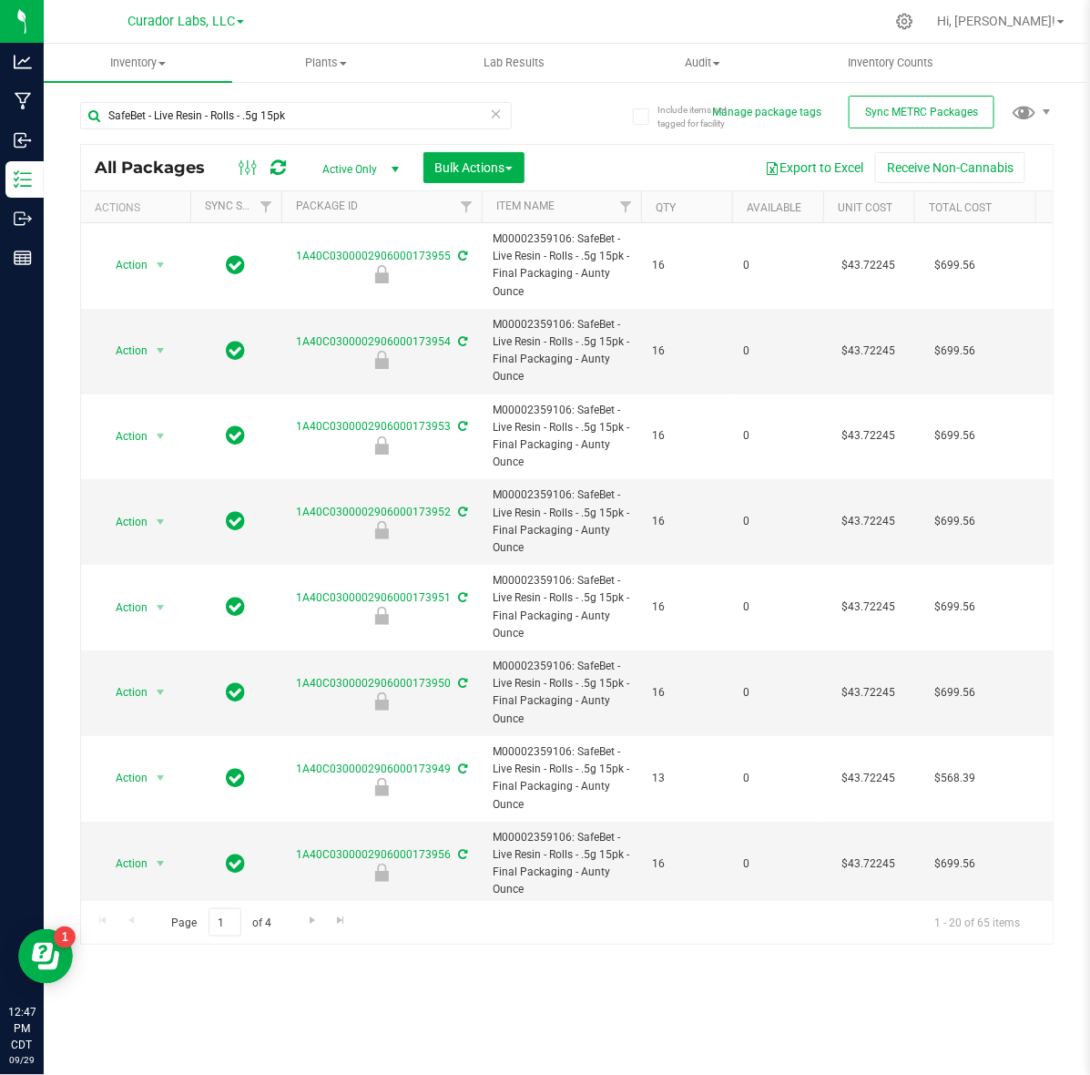
scroll to position [0, 1653]
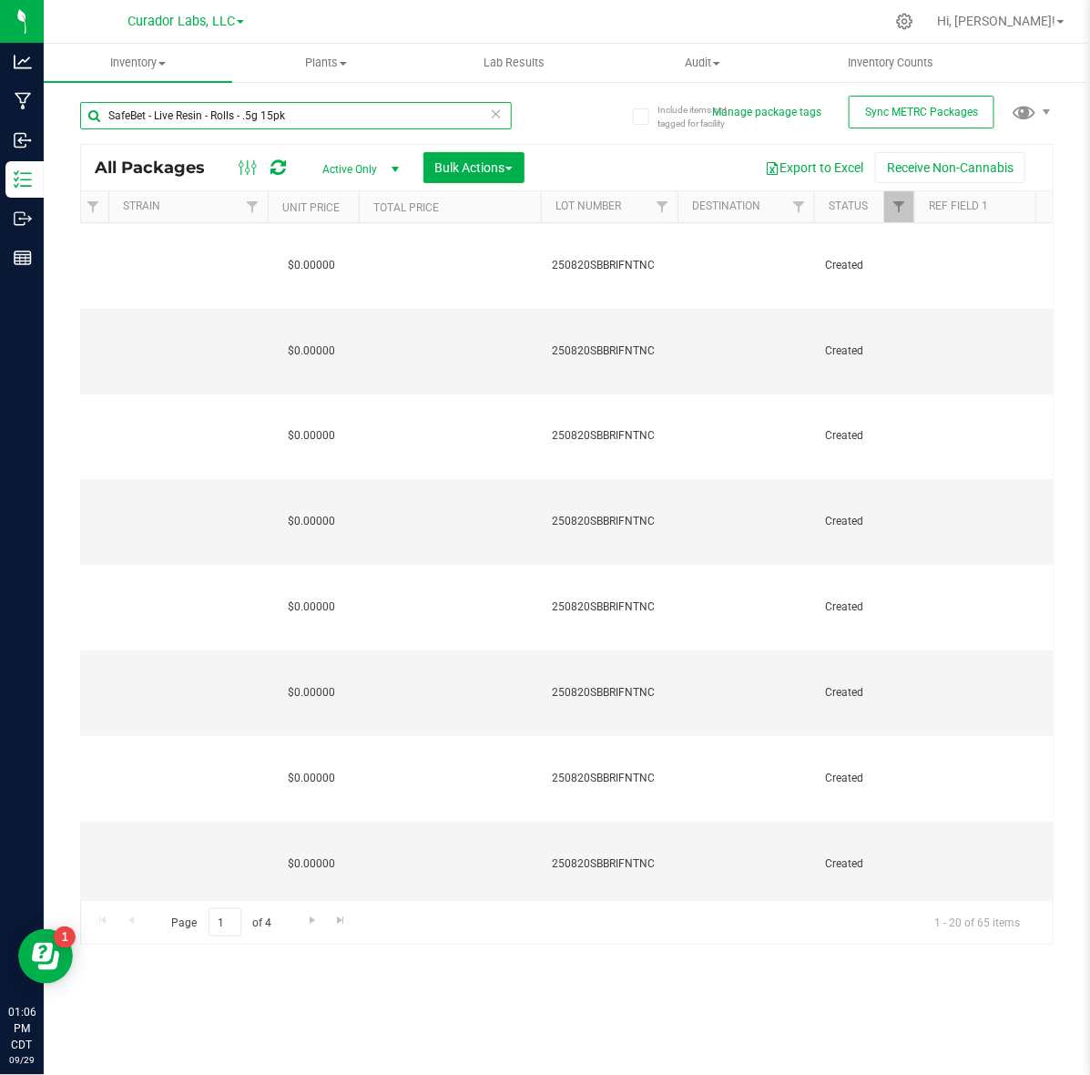
click at [322, 112] on input "SafeBet - Live Resin - Rolls - .5g 15pk" at bounding box center [296, 115] width 432 height 27
paste input "M00002244028"
type input "M00002244028"
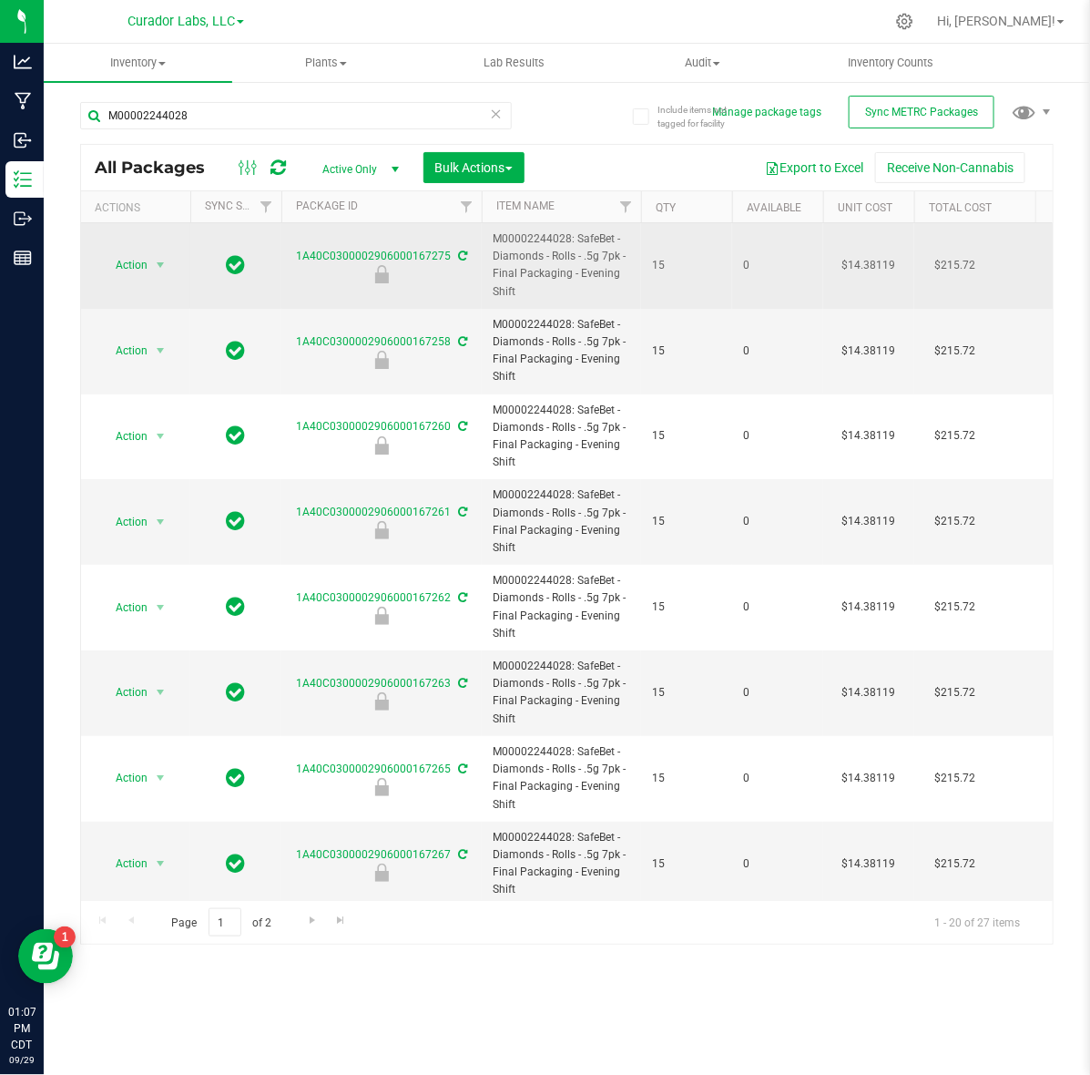
drag, startPoint x: 578, startPoint y: 276, endPoint x: 598, endPoint y: 292, distance: 25.3
click at [598, 292] on span "M00002244028: SafeBet - Diamonds - Rolls - .5g 7pk - Final Packaging - Evening …" at bounding box center [562, 265] width 138 height 70
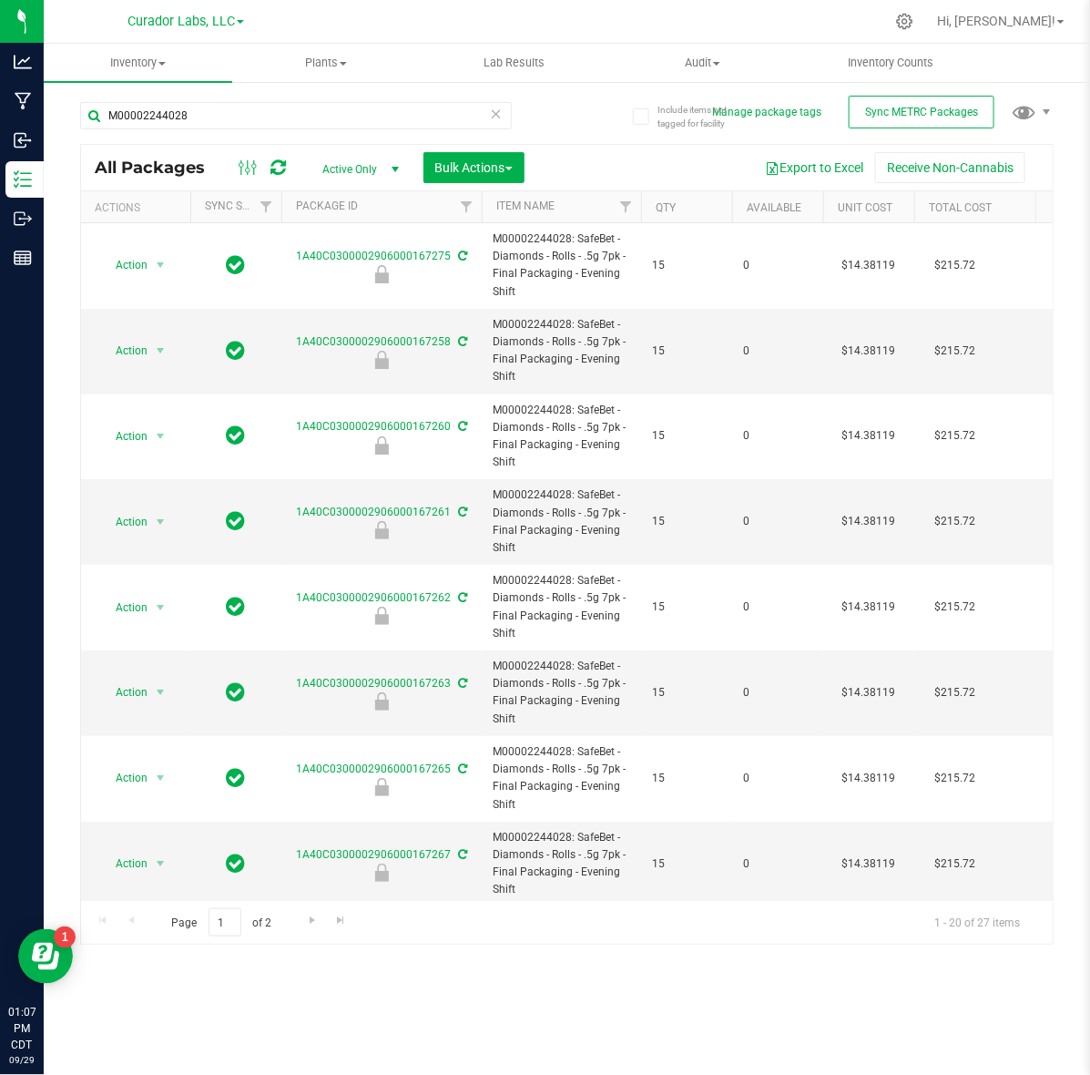
copy span "Evening Shift"
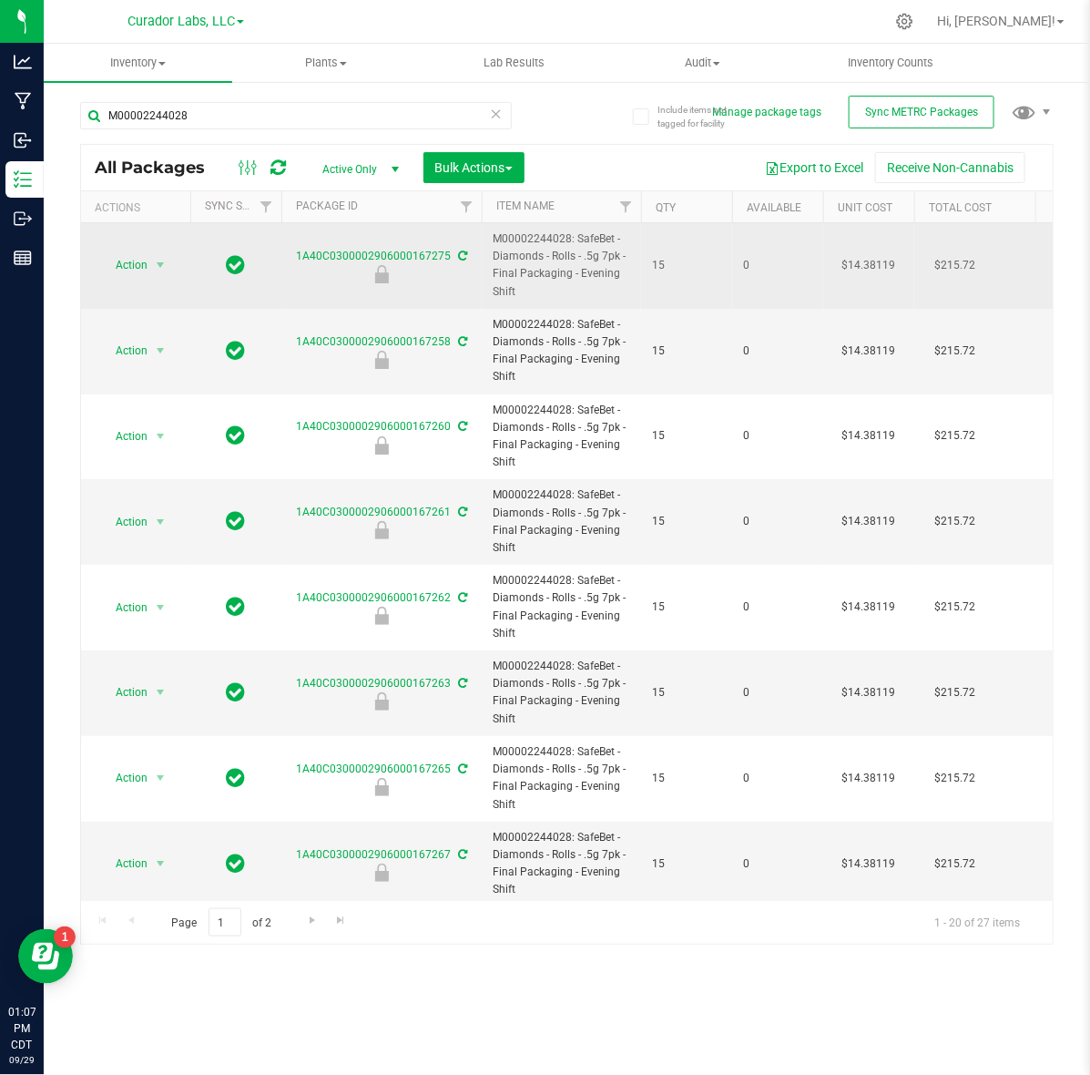
drag, startPoint x: 577, startPoint y: 242, endPoint x: 580, endPoint y: 302, distance: 60.2
click at [580, 302] on td "M00002244028: SafeBet - Diamonds - Rolls - .5g 7pk - Final Packaging - Evening …" at bounding box center [561, 266] width 159 height 86
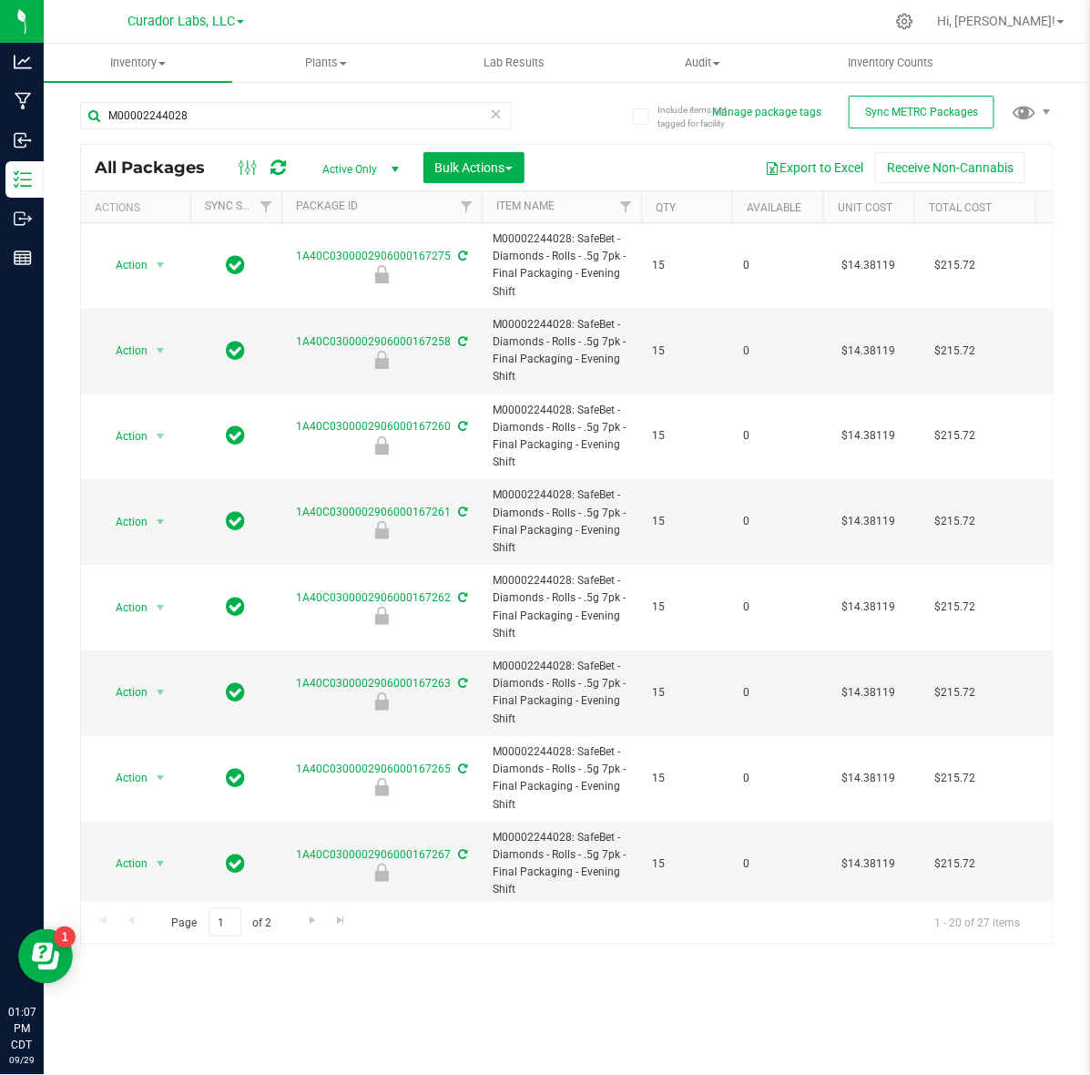
copy span "SafeBet - Diamonds - Rolls - .5g 7pk - Final Packaging - Evening Shift"
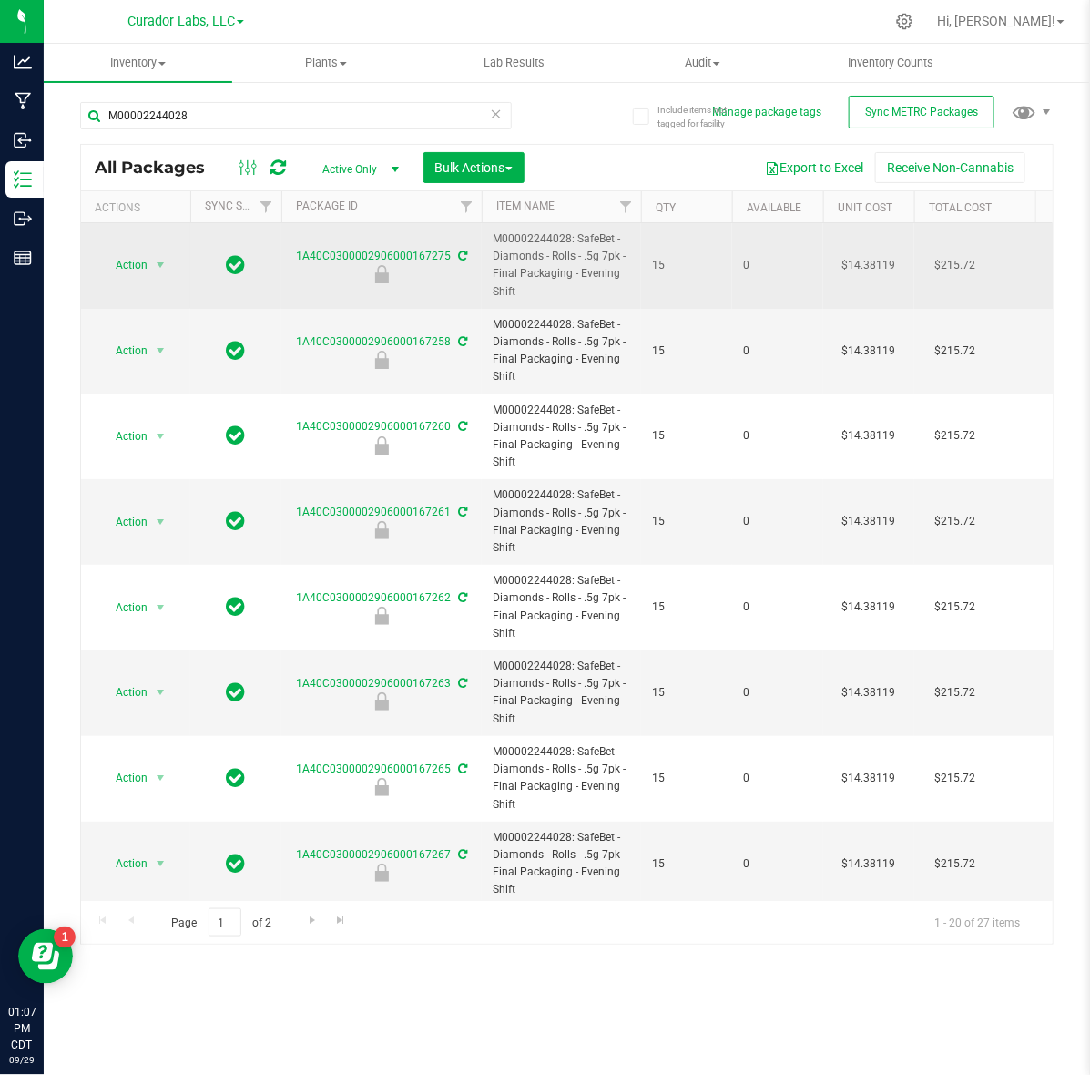
click at [508, 237] on span "M00002244028: SafeBet - Diamonds - Rolls - .5g 7pk - Final Packaging - Evening …" at bounding box center [562, 265] width 138 height 70
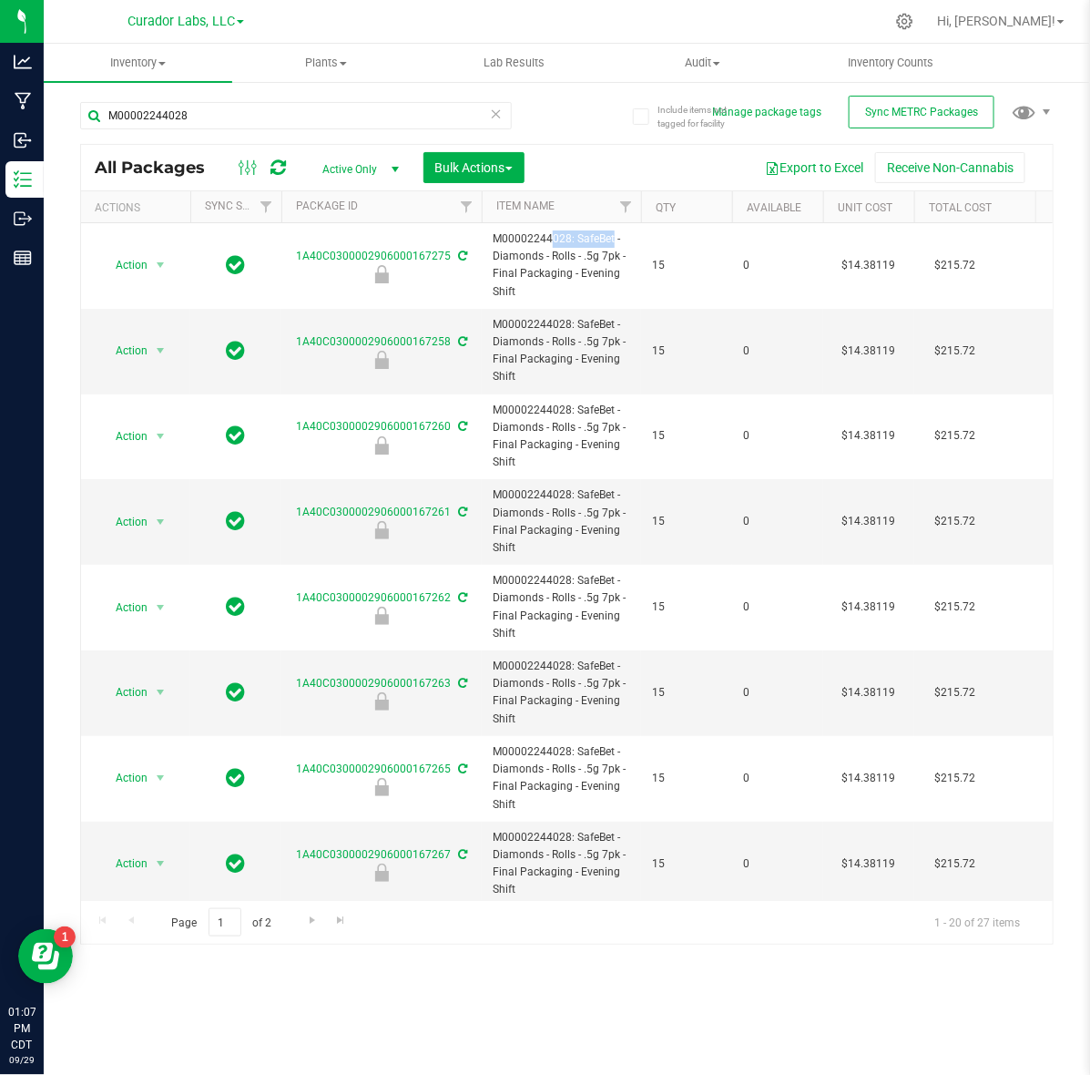
copy span "M00002244028"
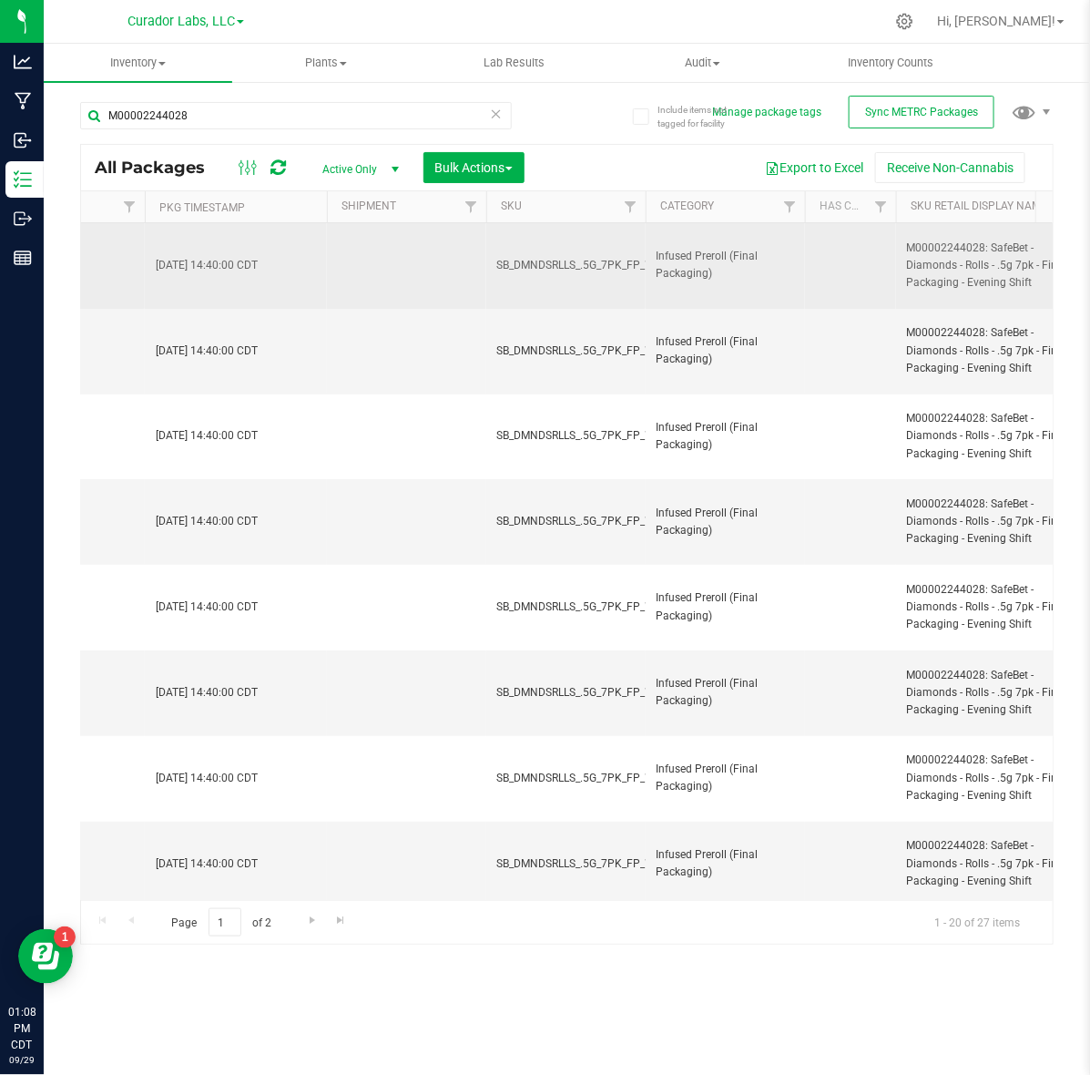
click at [577, 262] on span "SB_DMNDSRLLS_.5G_7PK_FP_VNNGSHFT" at bounding box center [600, 265] width 207 height 17
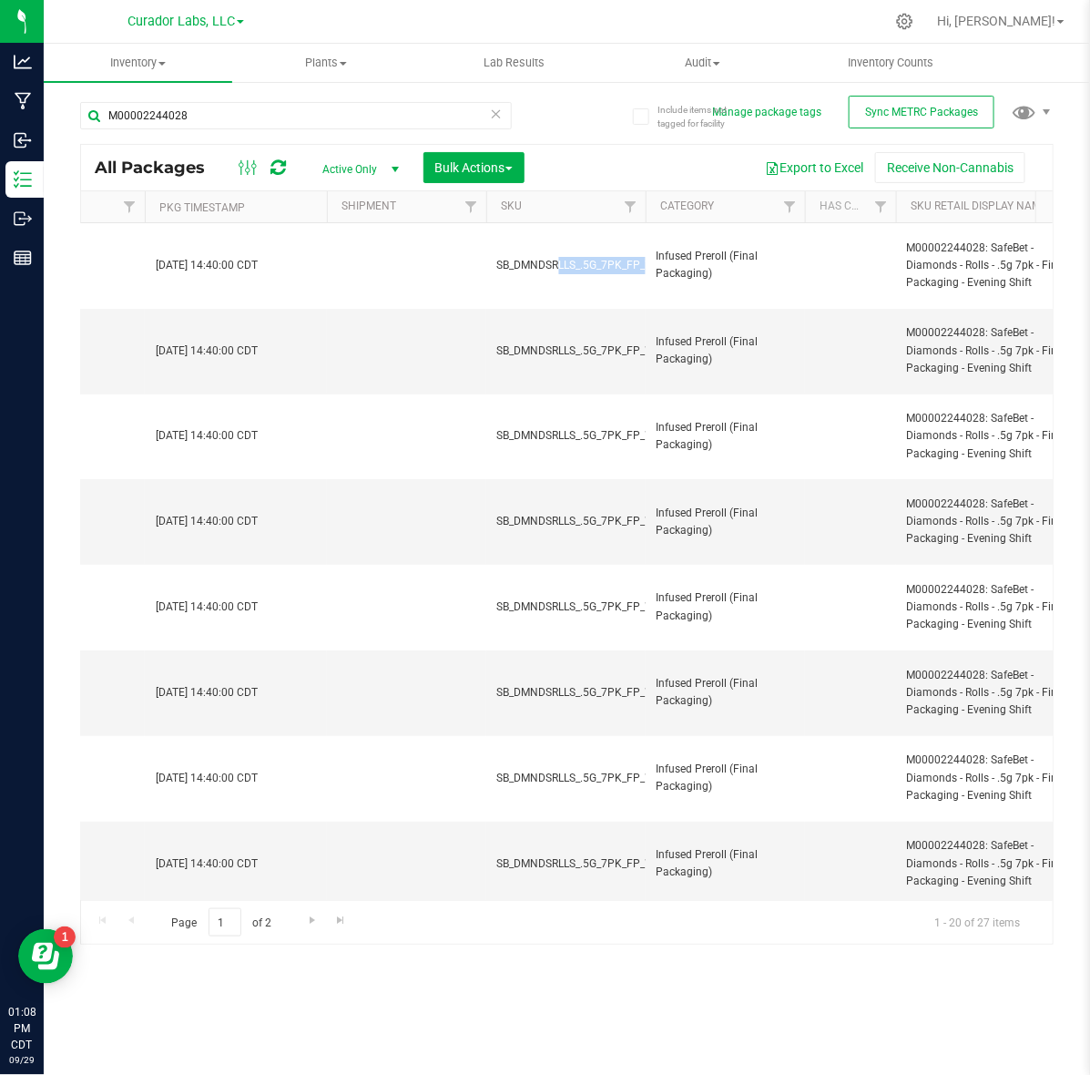
copy tr "SB_DMNDSRLLS_.5G_7PK_FP_VNNGSHFT"
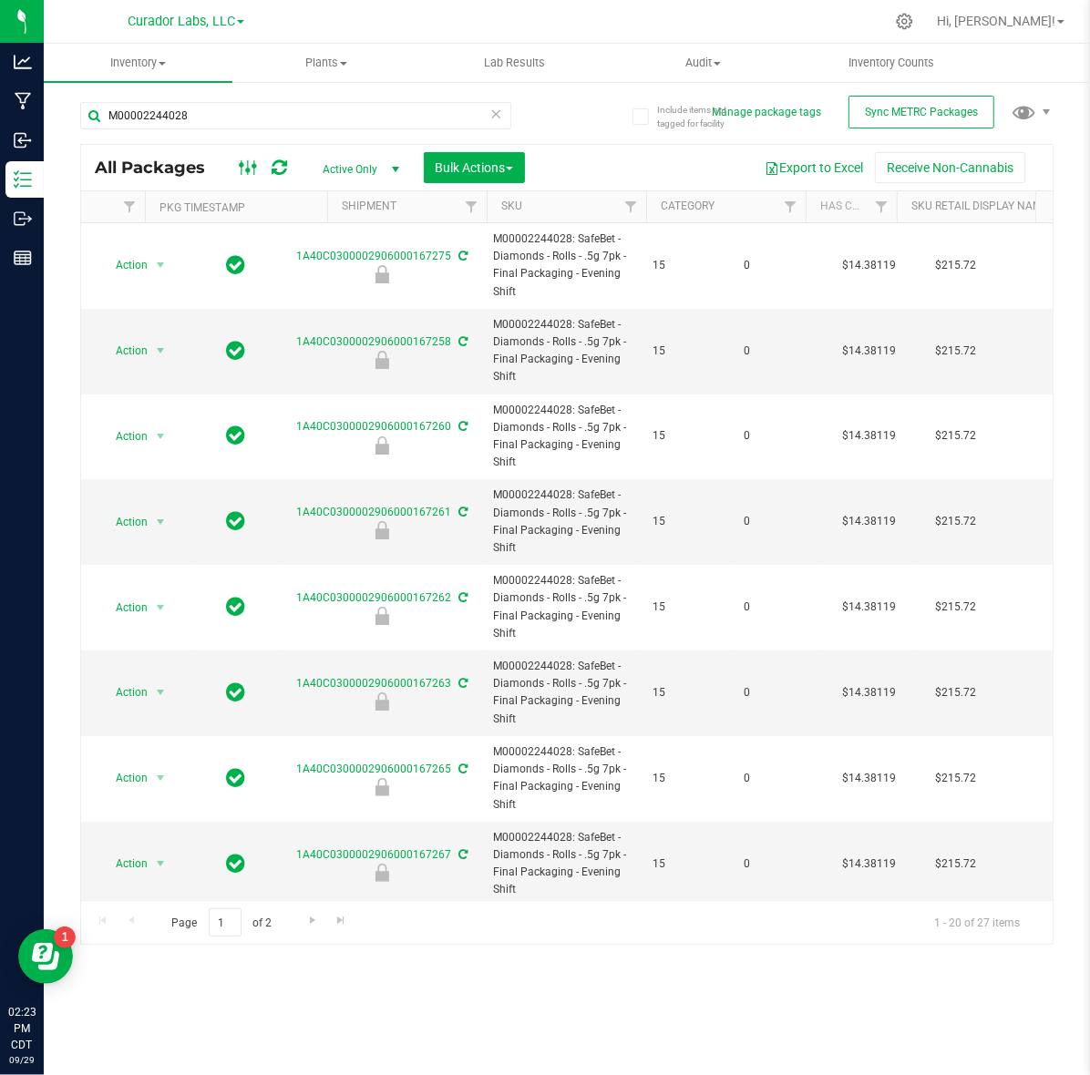
scroll to position [0, 2901]
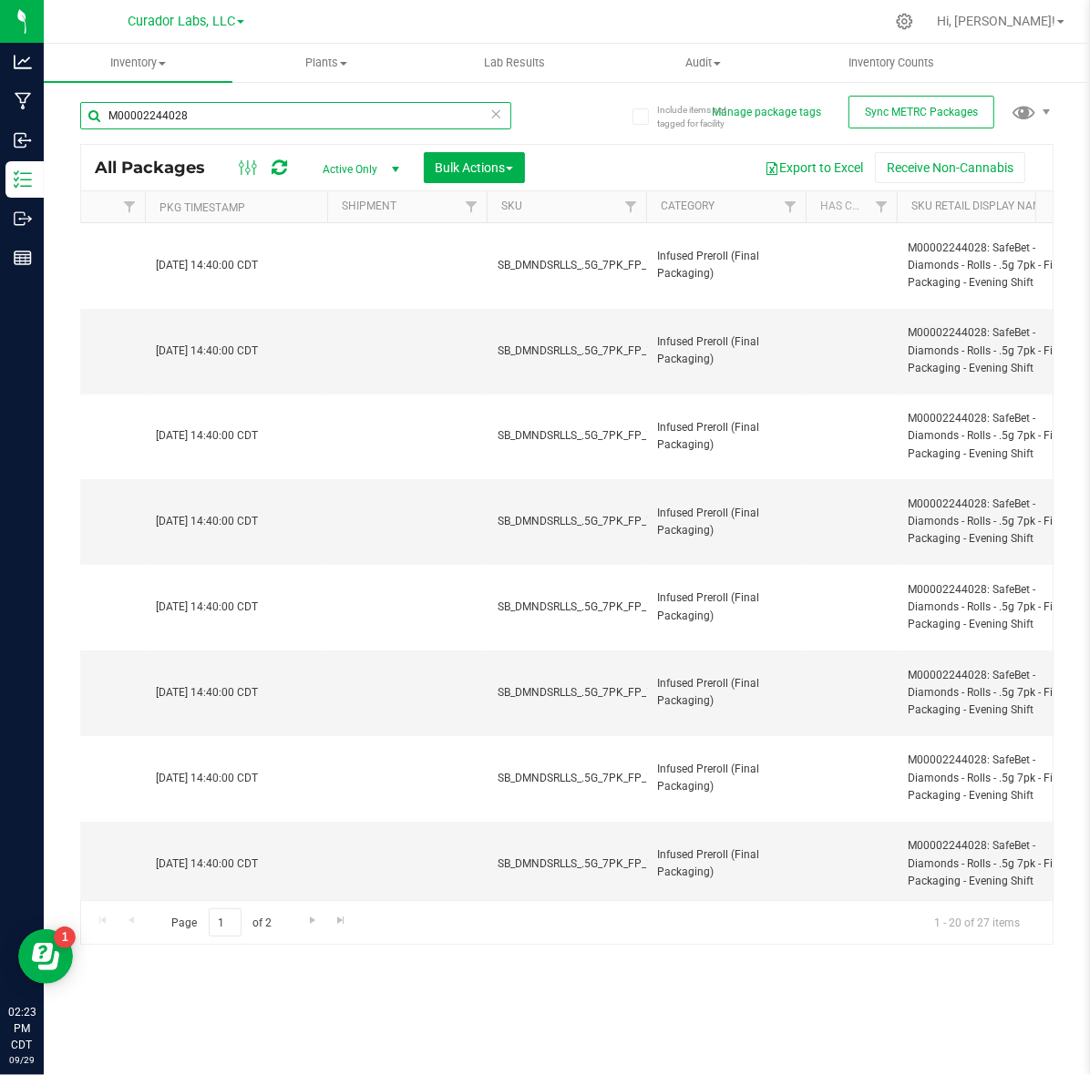
click at [233, 107] on input "M00002244028" at bounding box center [295, 115] width 431 height 27
paste input "338963"
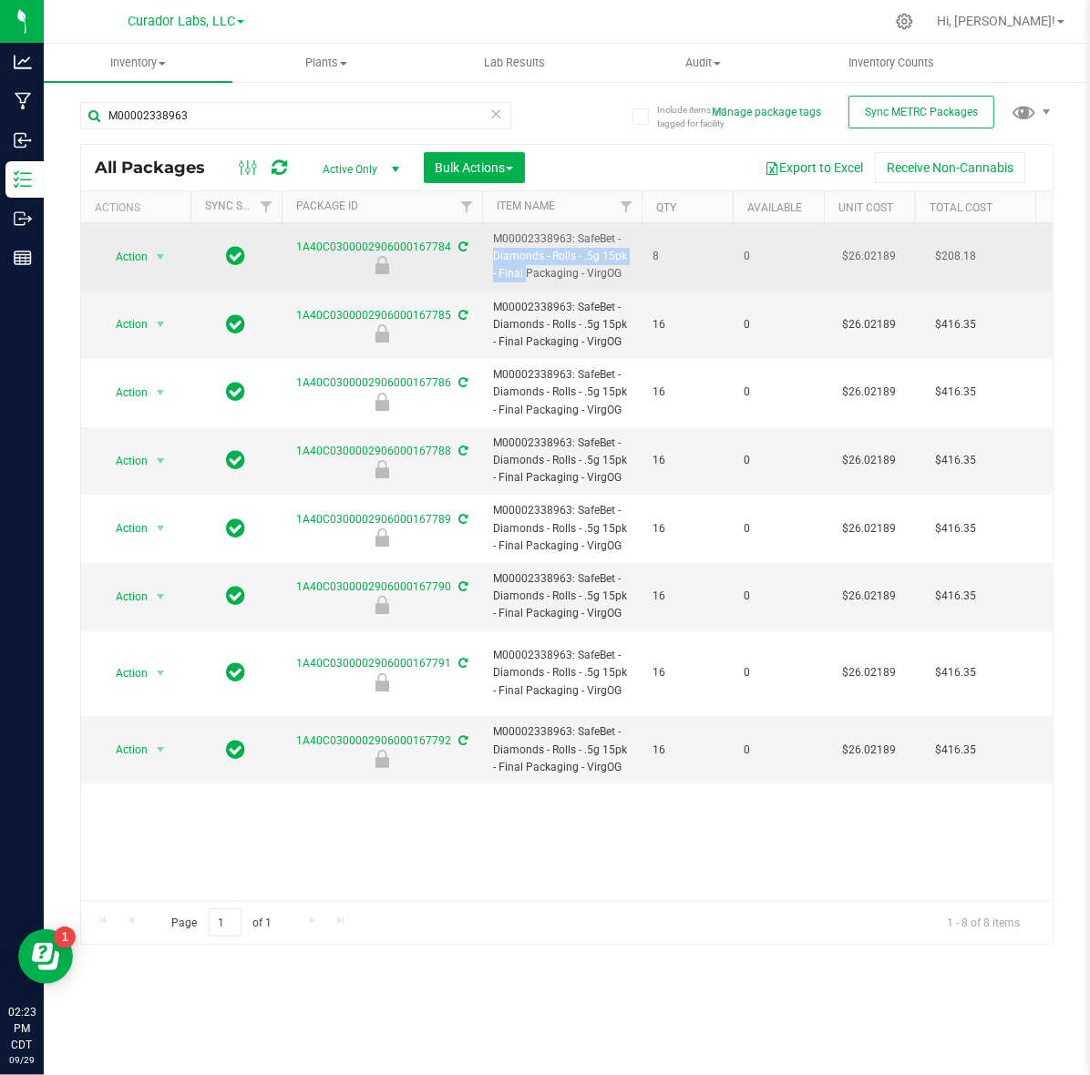
drag, startPoint x: 575, startPoint y: 239, endPoint x: 624, endPoint y: 257, distance: 52.5
click at [624, 257] on span "M00002338963: SafeBet - Diamonds - Rolls - .5g 15pk - Final Packaging - VirgOG" at bounding box center [562, 256] width 138 height 53
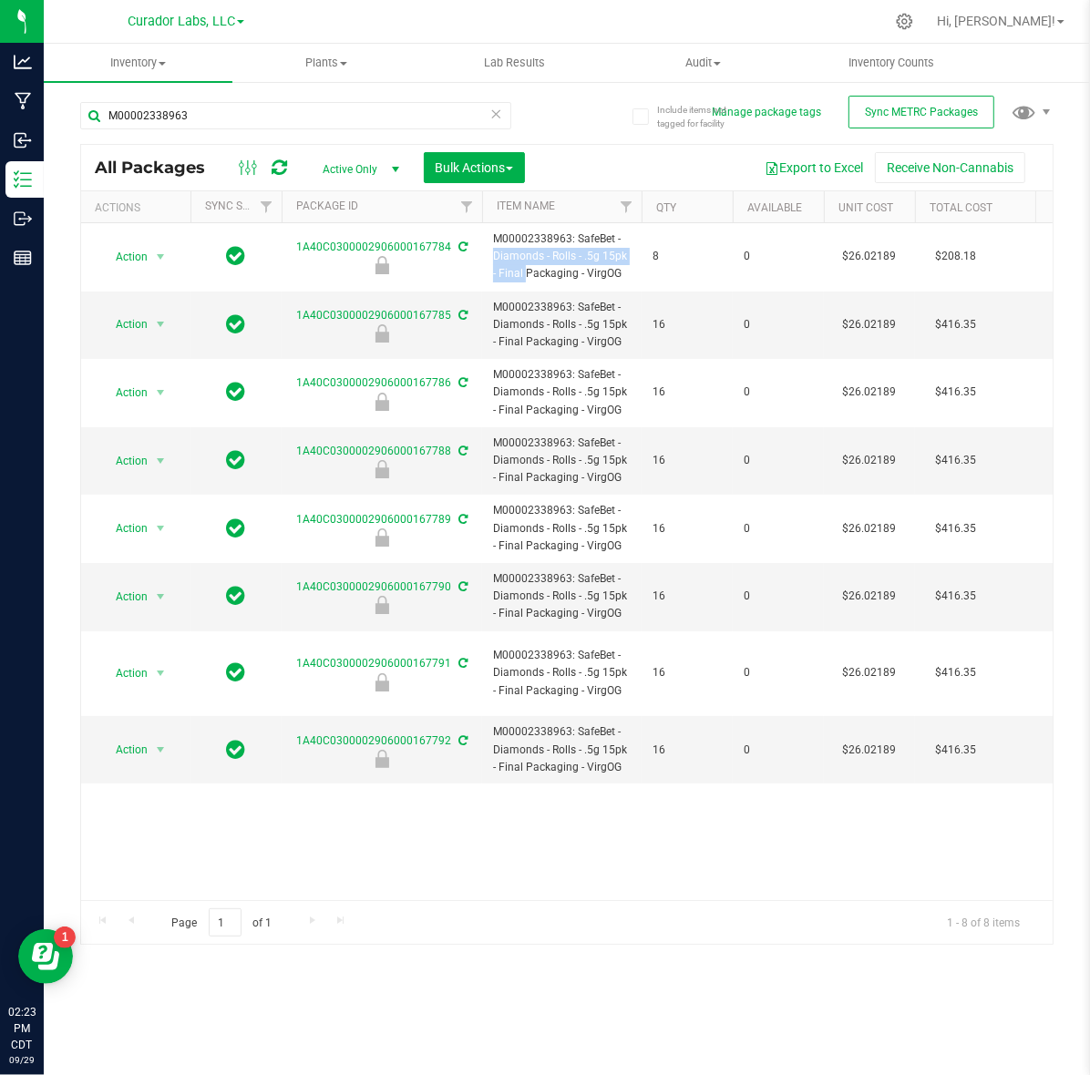
copy span "SafeBet - Diamonds - Rolls - .5g 15pk"
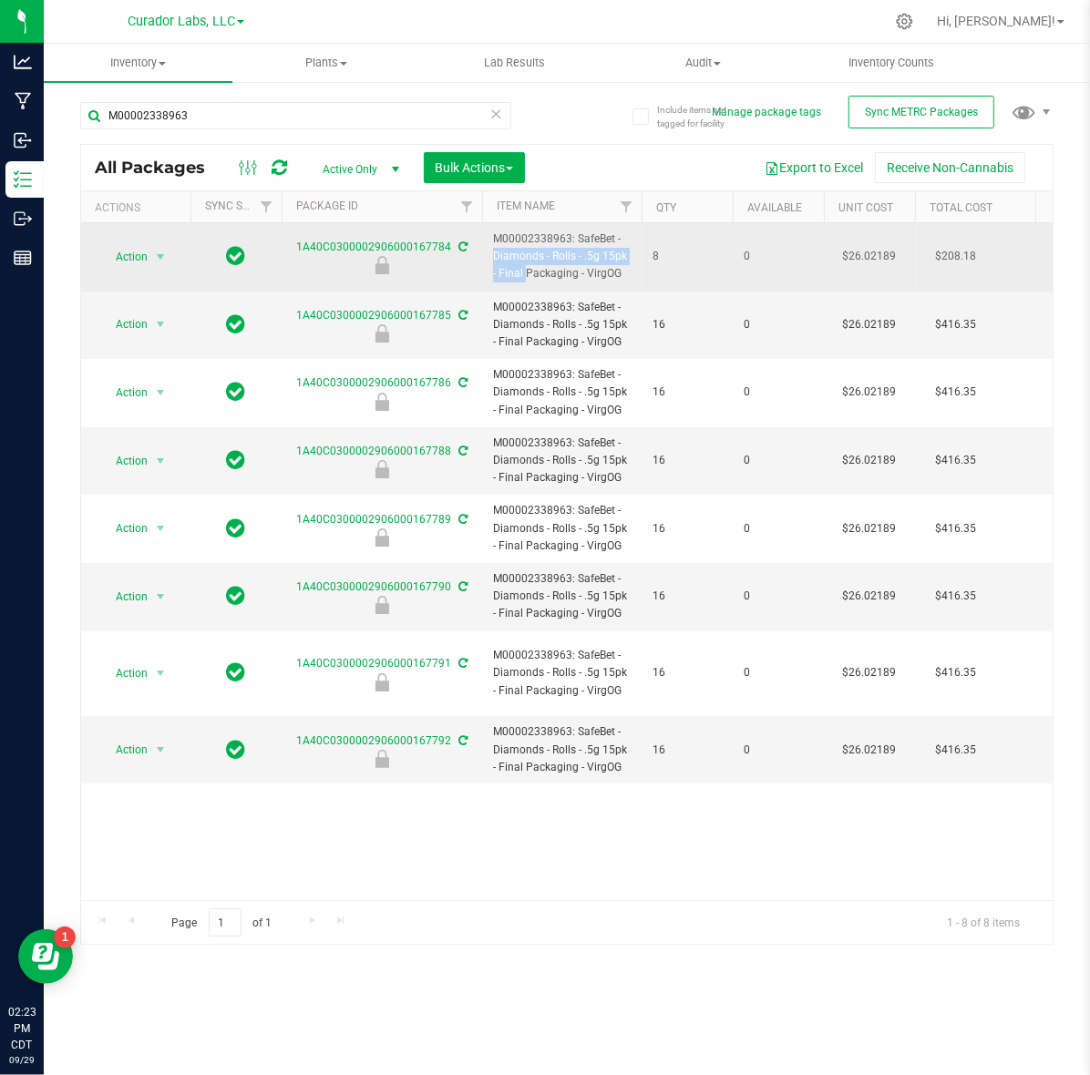
click at [586, 234] on span "M00002338963: SafeBet - Diamonds - Rolls - .5g 15pk - Final Packaging - VirgOG" at bounding box center [562, 256] width 138 height 53
drag, startPoint x: 577, startPoint y: 237, endPoint x: 619, endPoint y: 289, distance: 67.3
click at [619, 289] on td "M00002338963: SafeBet - Diamonds - Rolls - .5g 15pk - Final Packaging - VirgOG" at bounding box center [561, 257] width 159 height 68
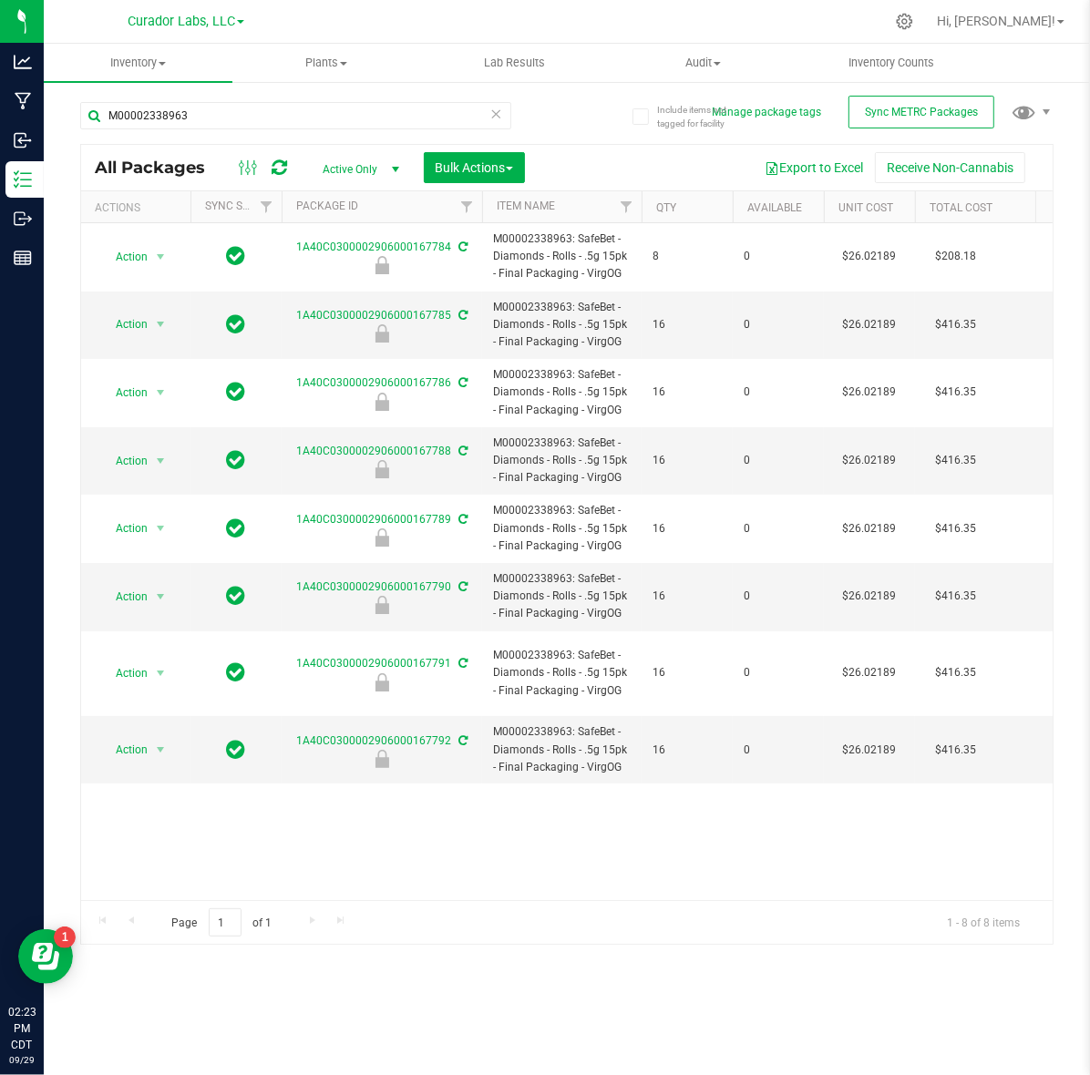
copy span "SafeBet - Diamonds - Rolls - .5g 15pk - Final Packaging - VirgOG"
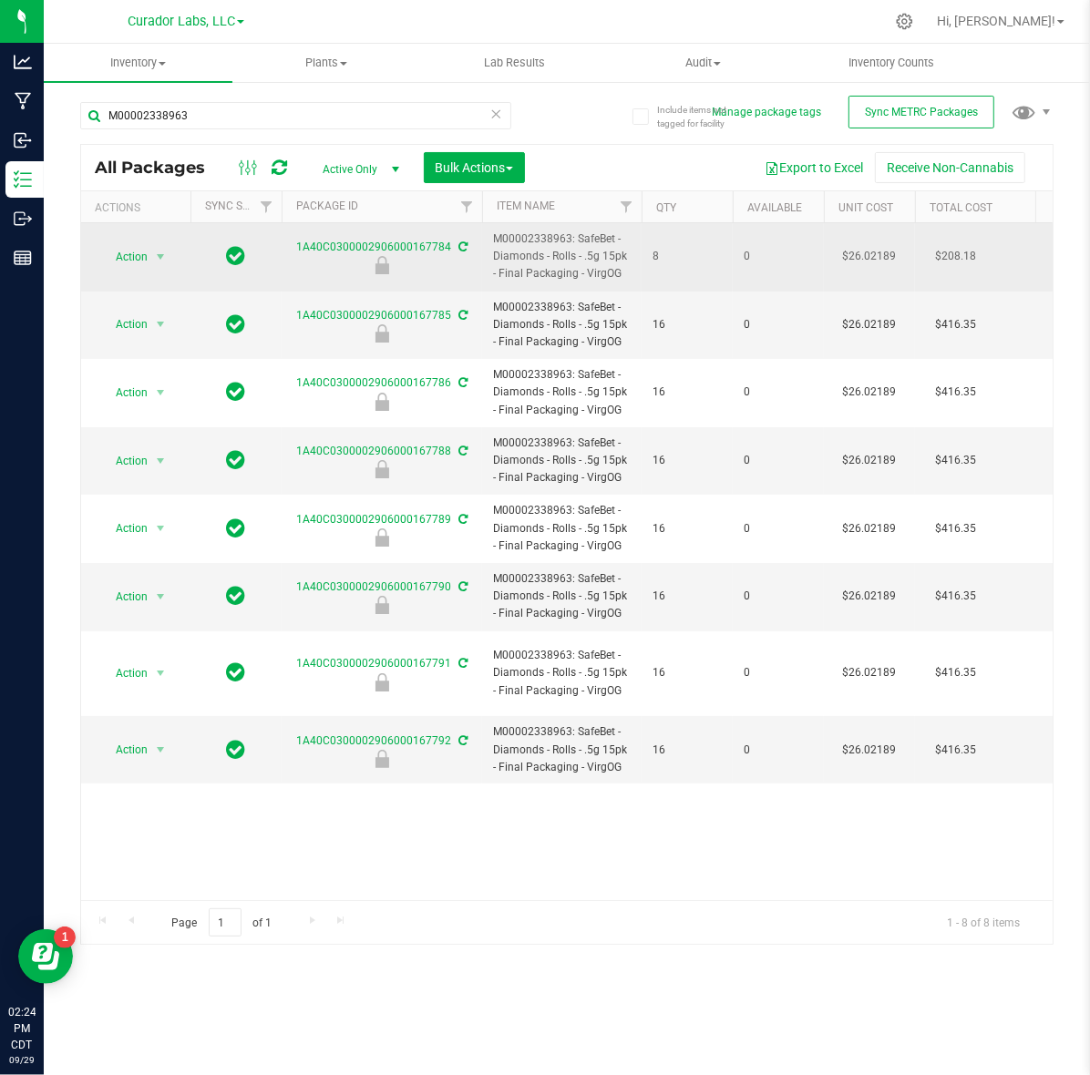
click at [530, 235] on span "M00002338963: SafeBet - Diamonds - Rolls - .5g 15pk - Final Packaging - VirgOG" at bounding box center [562, 256] width 138 height 53
copy span "M00002338963"
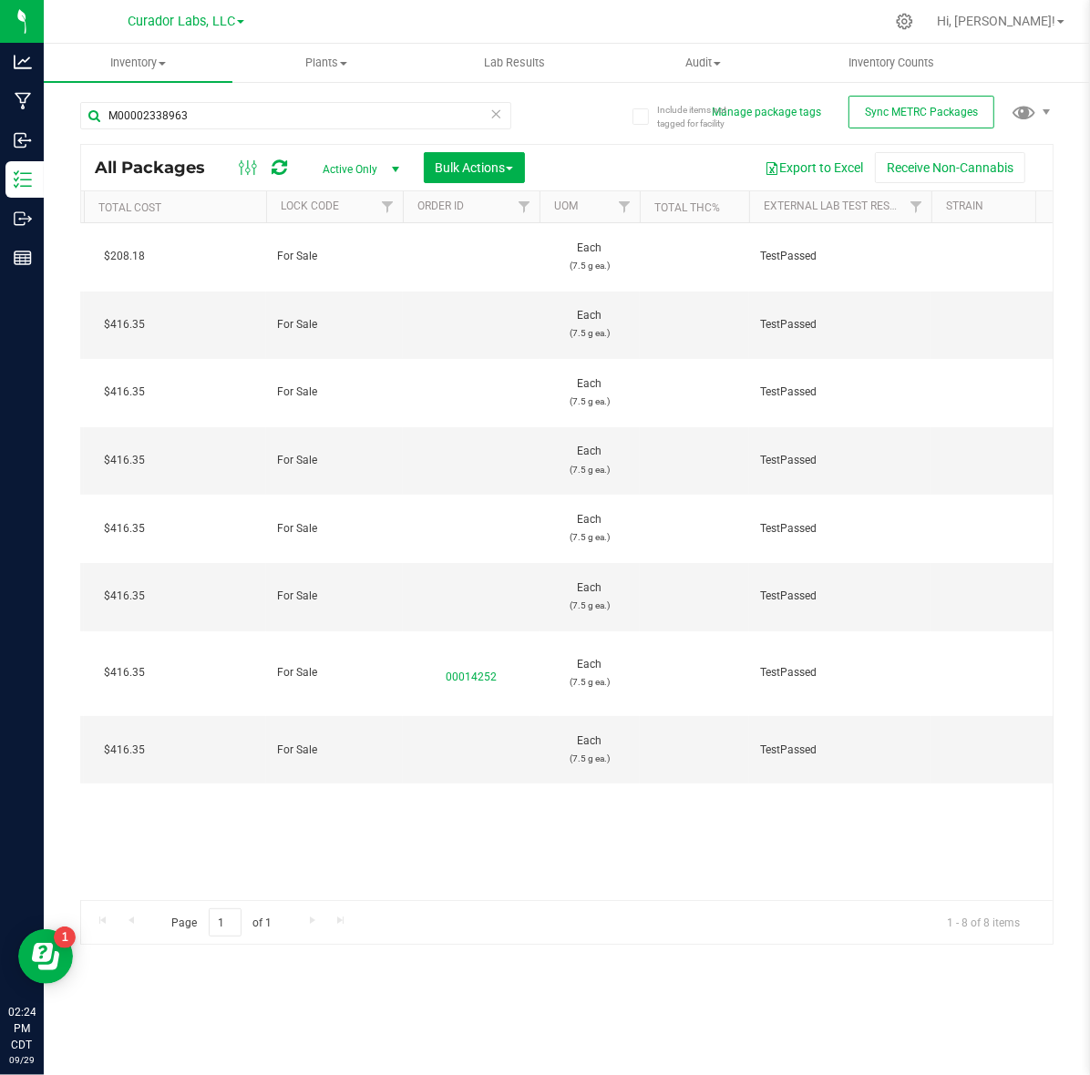
scroll to position [0, 897]
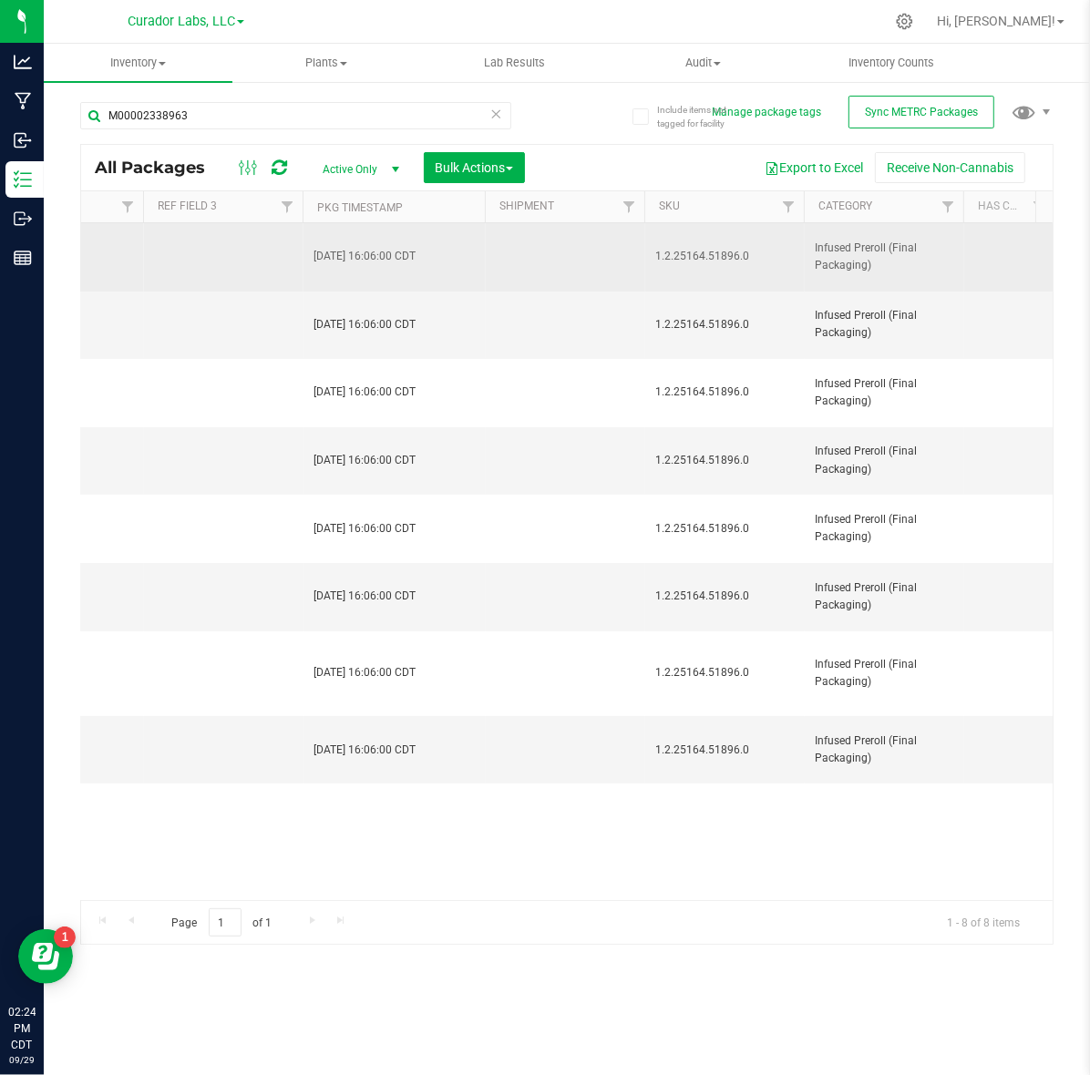
click at [684, 256] on span "1.2.25164.51896.0" at bounding box center [724, 256] width 138 height 17
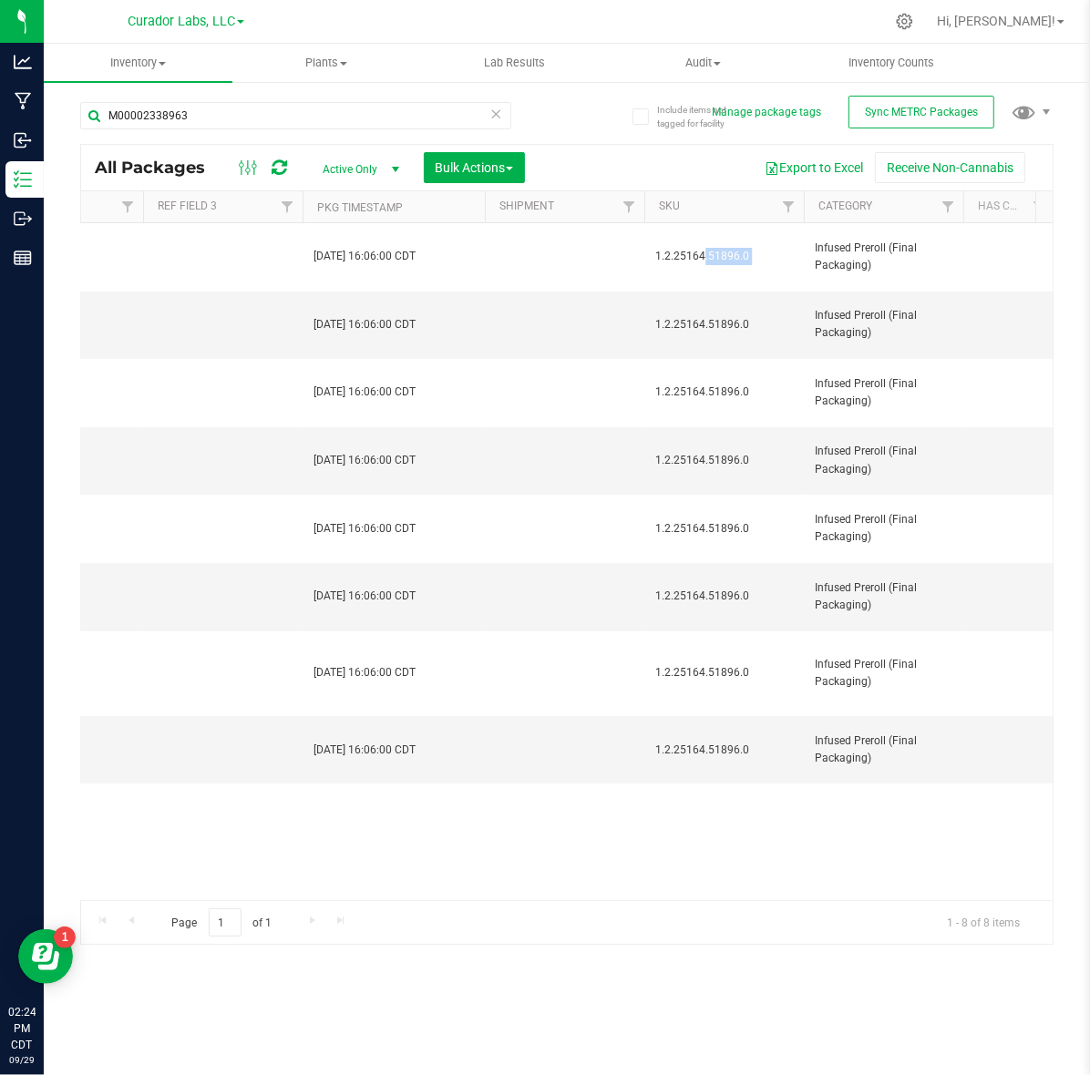
copy tr "1.2.25164.51896.0"
click at [201, 110] on input "M00002338963" at bounding box center [295, 115] width 431 height 27
paste input "1423740"
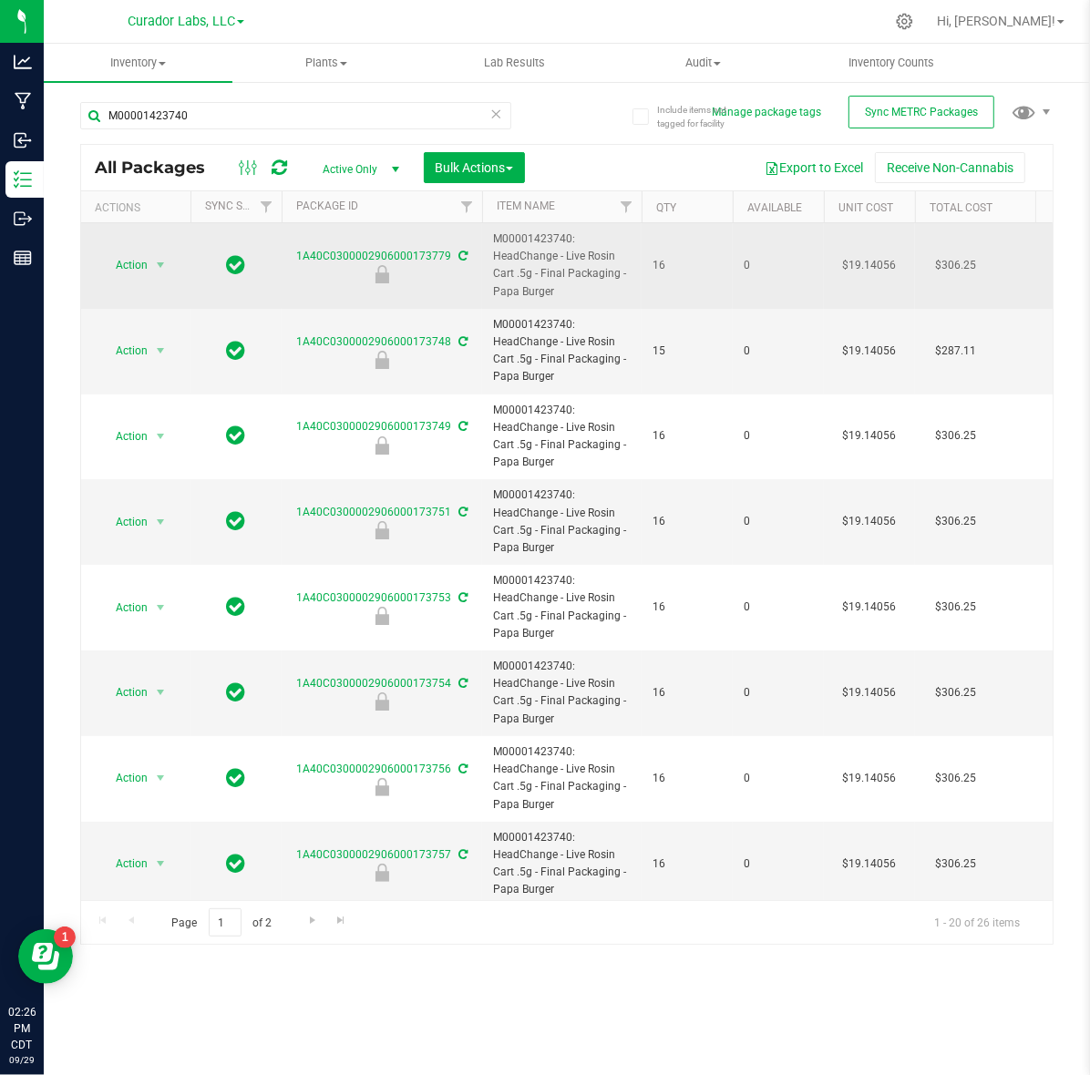
click at [544, 275] on span "M00001423740: HeadChange - Live Rosin Cart .5g - Final Packaging - Papa Burger" at bounding box center [562, 265] width 138 height 70
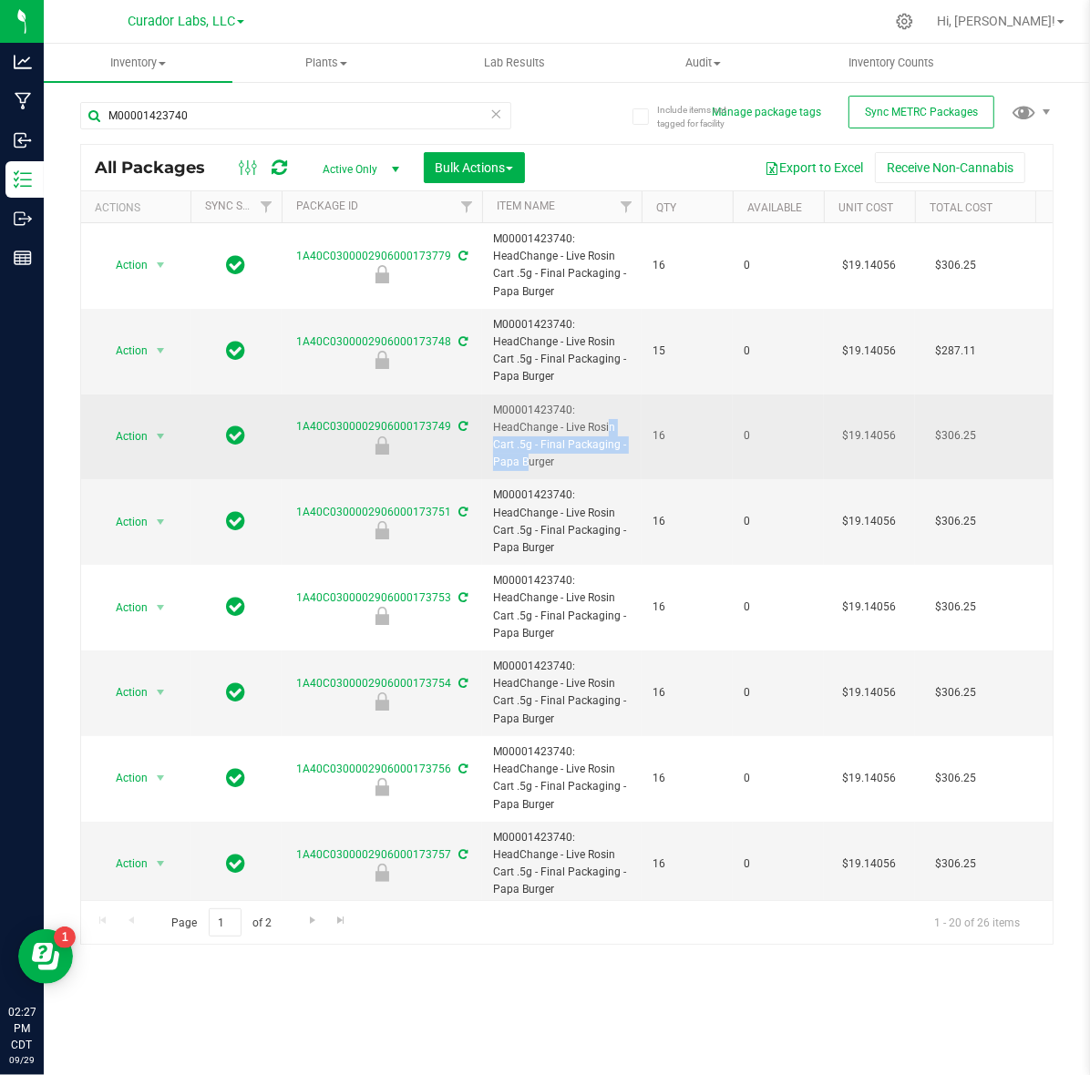
drag, startPoint x: 565, startPoint y: 431, endPoint x: 616, endPoint y: 449, distance: 54.2
click at [616, 449] on span "M00001423740: HeadChange - Live Rosin Cart .5g - Final Packaging - Papa Burger" at bounding box center [562, 437] width 138 height 70
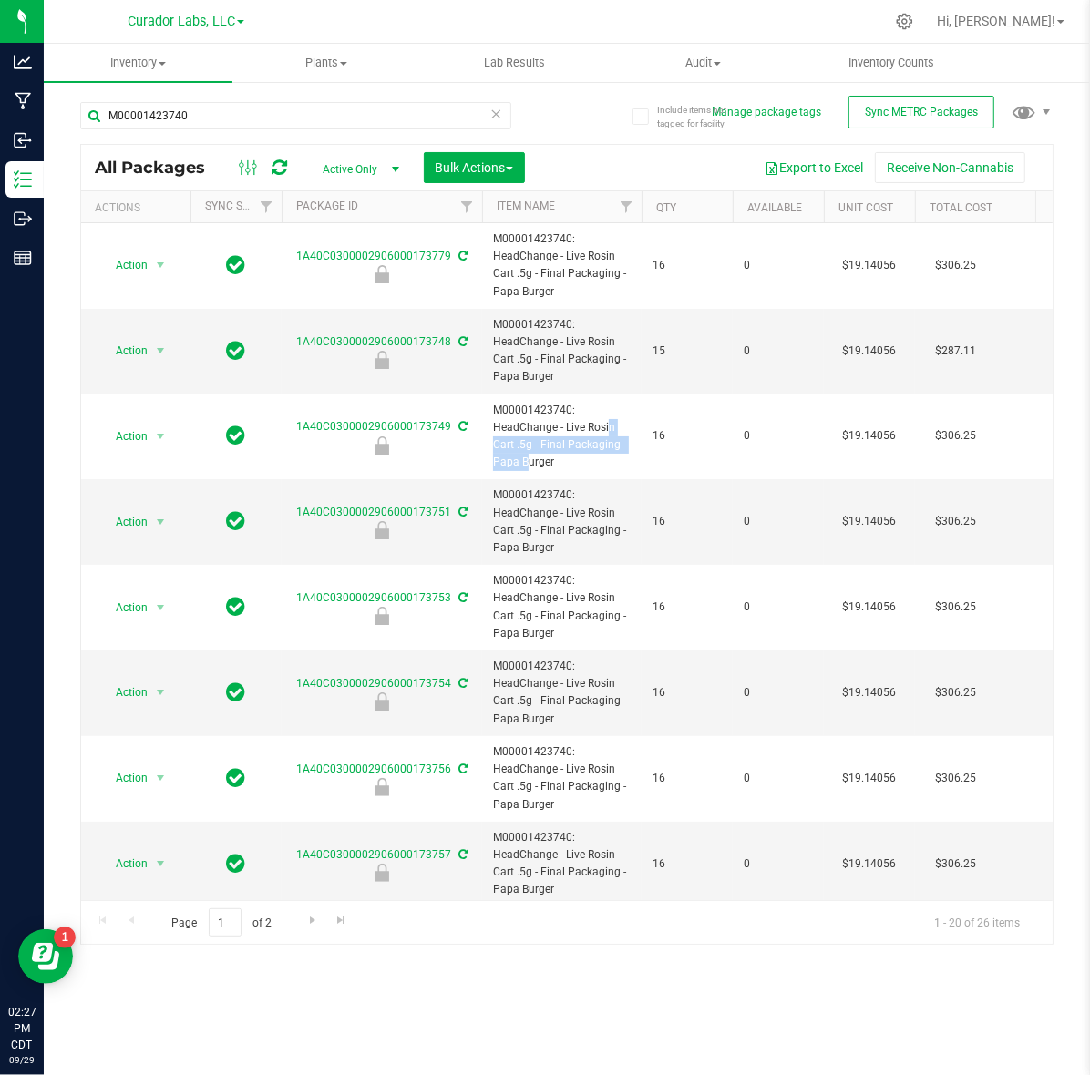
copy span "Live Rosin Cart .5g - Final Packaging"
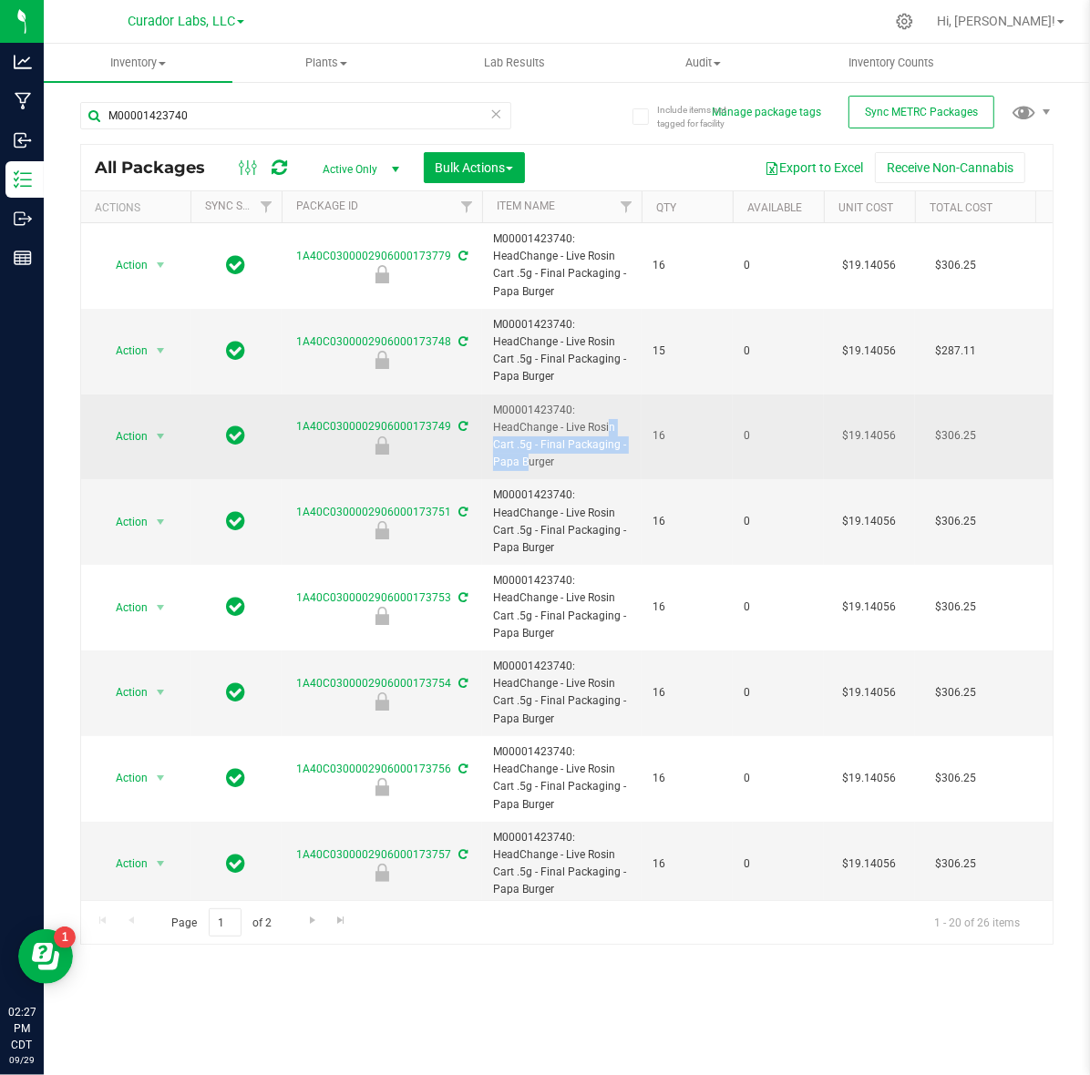
click at [533, 426] on span "M00001423740: HeadChange - Live Rosin Cart .5g - Final Packaging - Papa Burger" at bounding box center [562, 437] width 138 height 70
drag, startPoint x: 493, startPoint y: 430, endPoint x: 579, endPoint y: 466, distance: 93.9
click at [579, 466] on span "M00001423740: HeadChange - Live Rosin Cart .5g - Final Packaging - Papa Burger" at bounding box center [562, 437] width 138 height 70
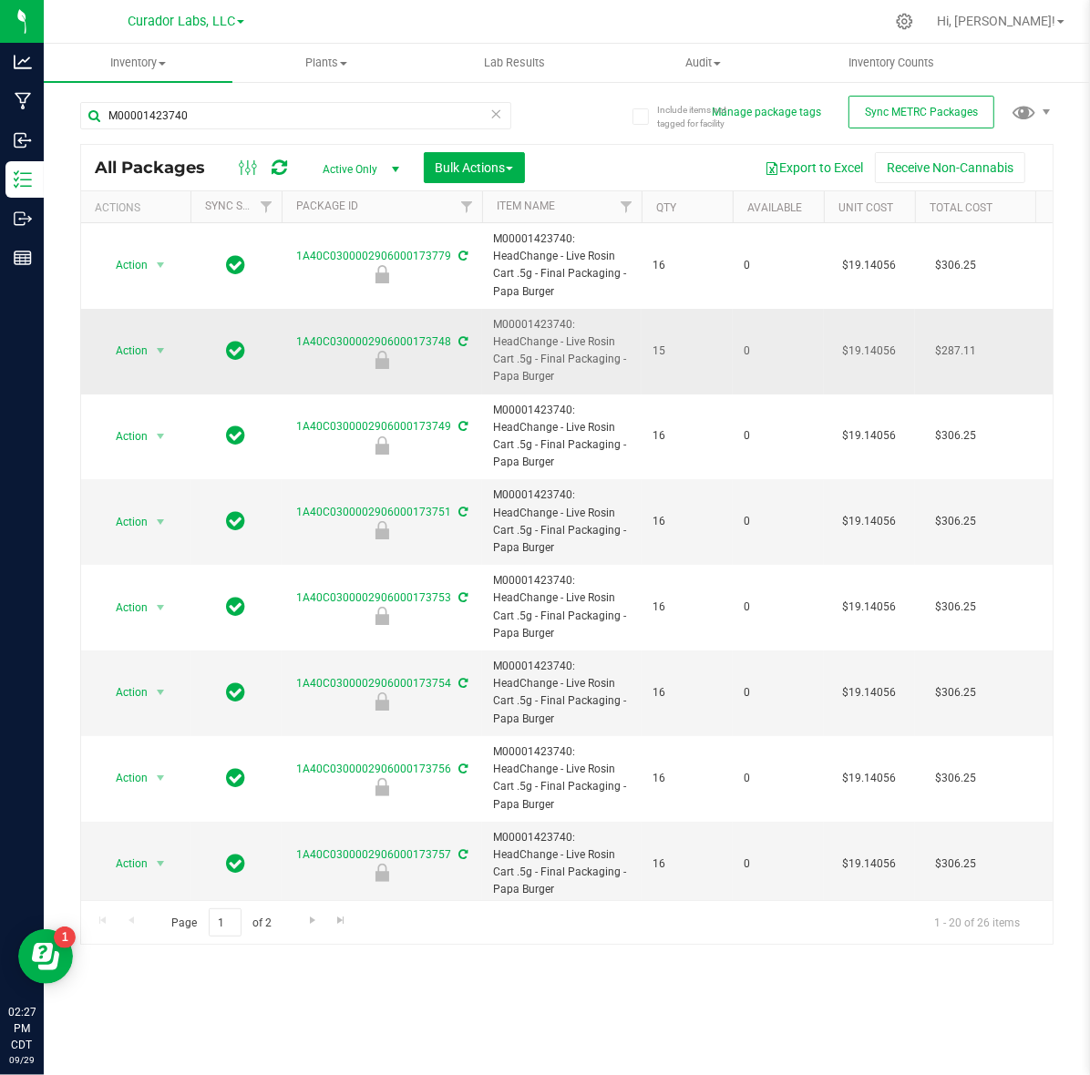
copy span "HeadChange - Live Rosin Cart .5g - Final Packaging - Papa Burger"
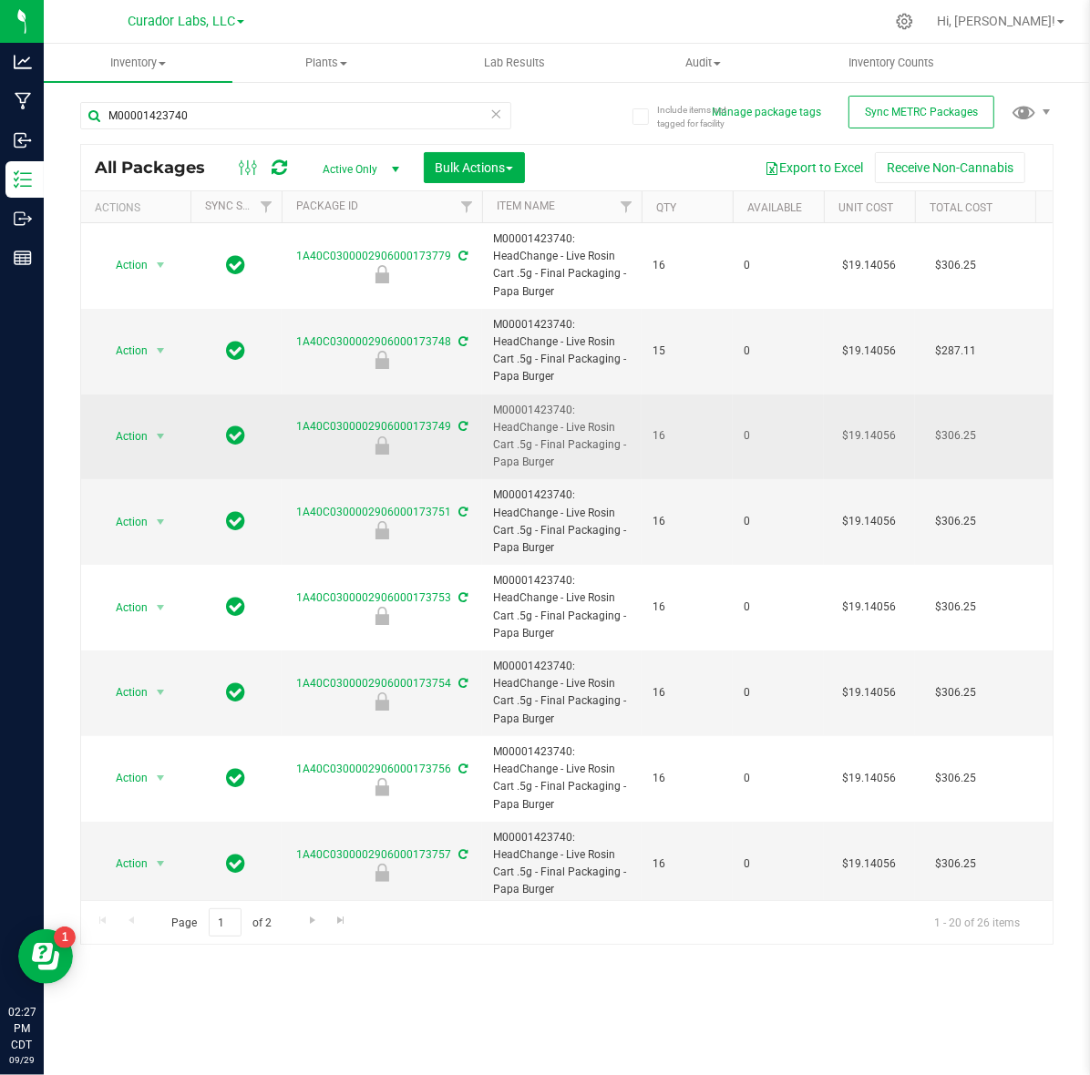
click at [513, 408] on span "M00001423740: HeadChange - Live Rosin Cart .5g - Final Packaging - Papa Burger" at bounding box center [562, 437] width 138 height 70
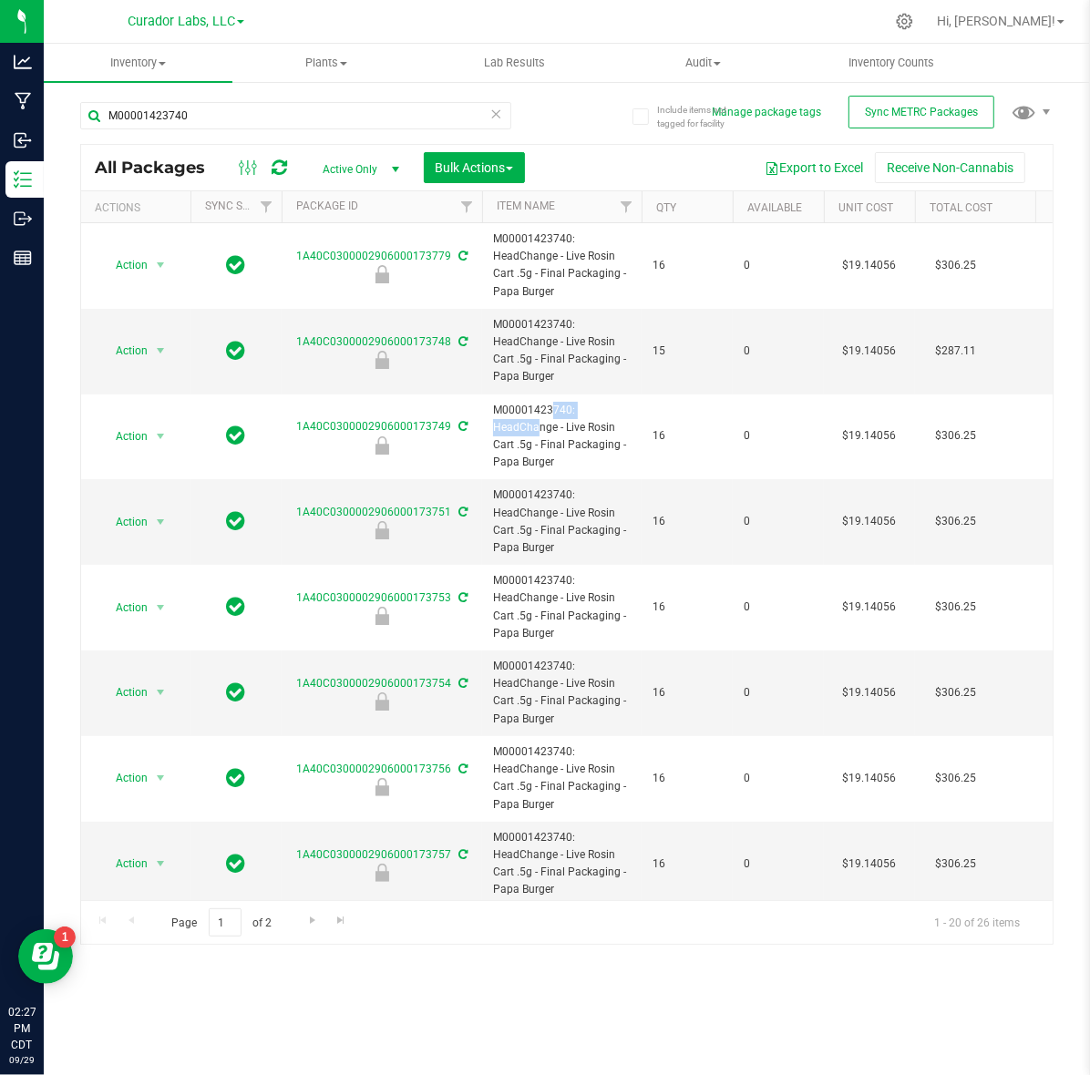
copy span "M00001423740"
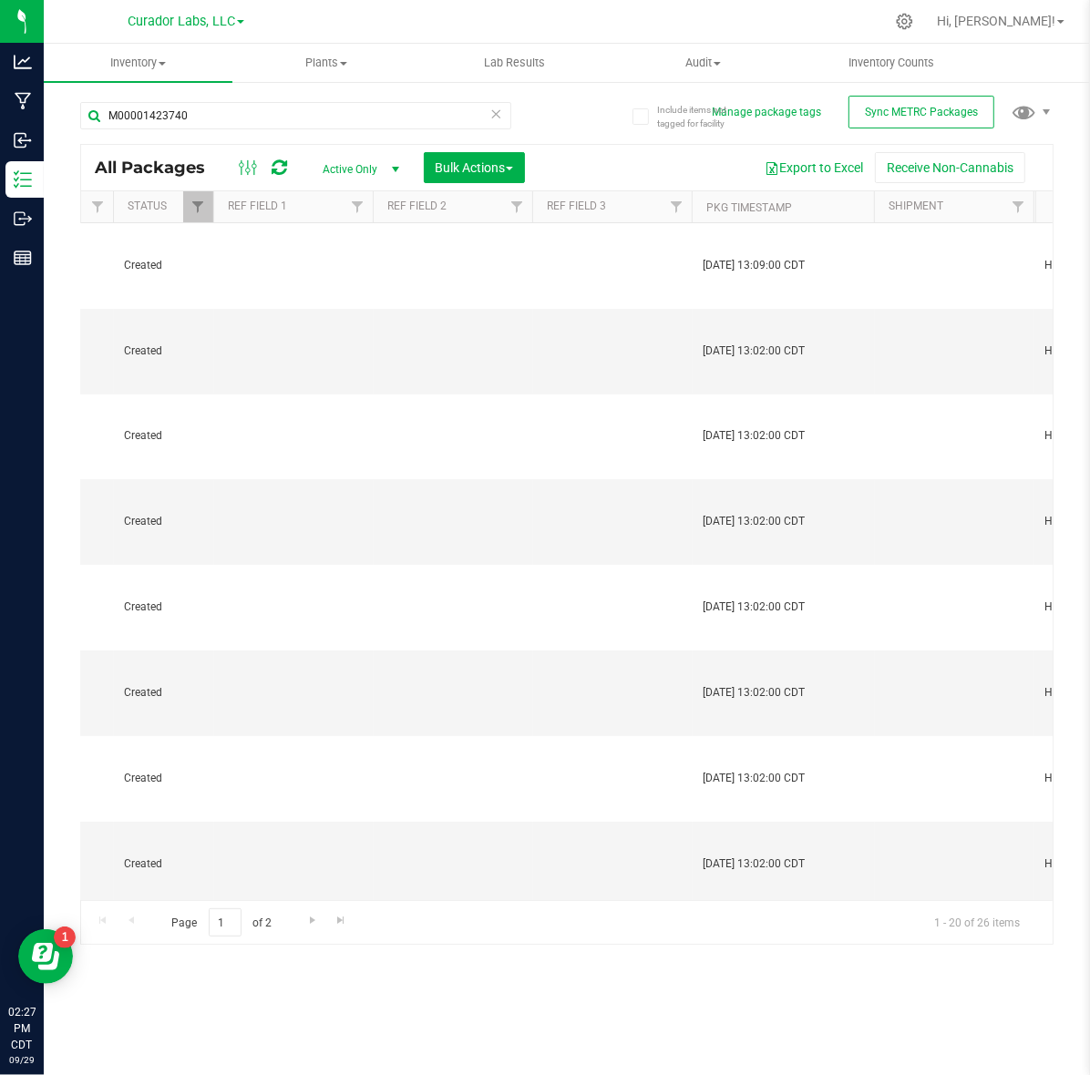
scroll to position [0, 2501]
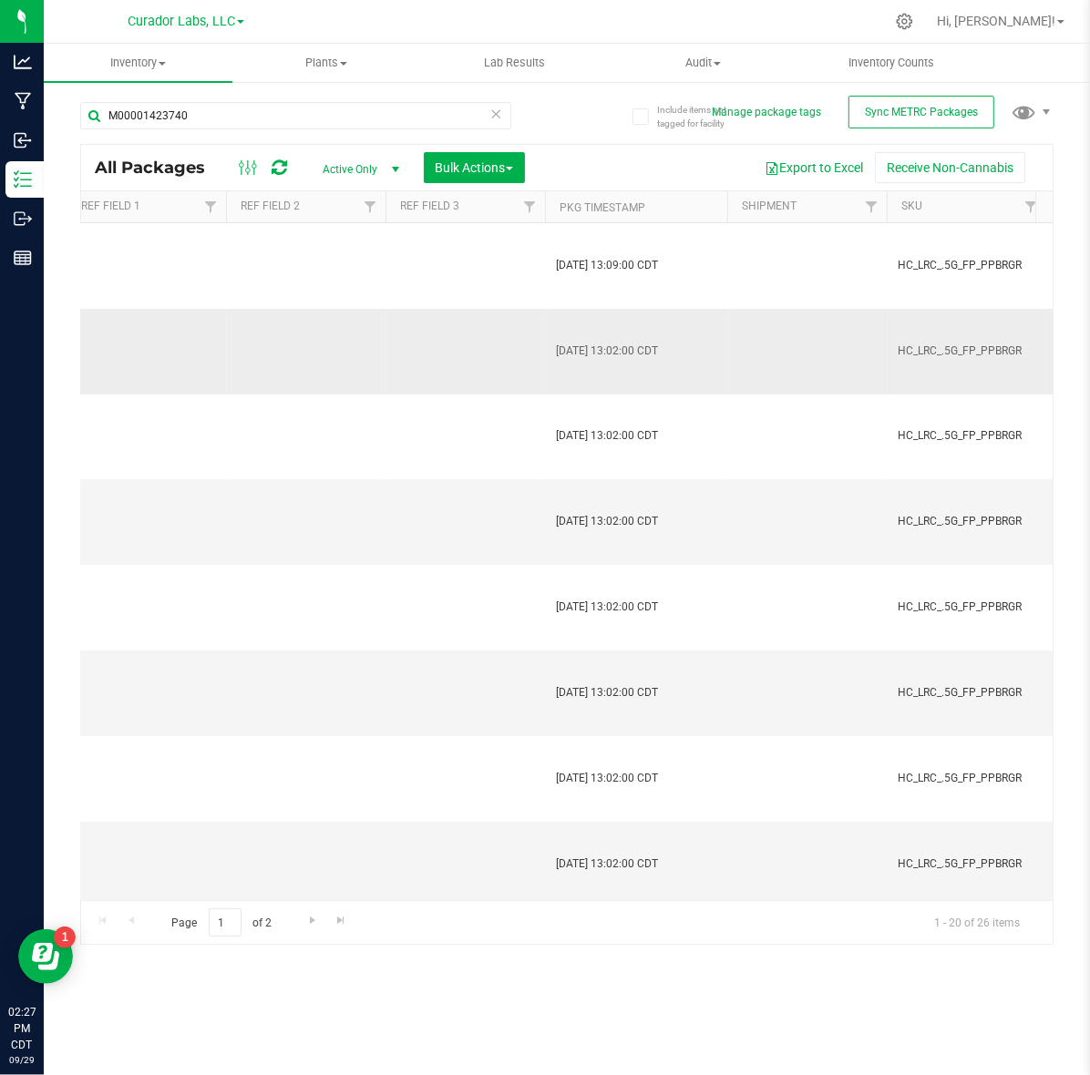
click at [1003, 343] on span "HC_LRC_.5G_FP_PPBRGR" at bounding box center [966, 351] width 138 height 17
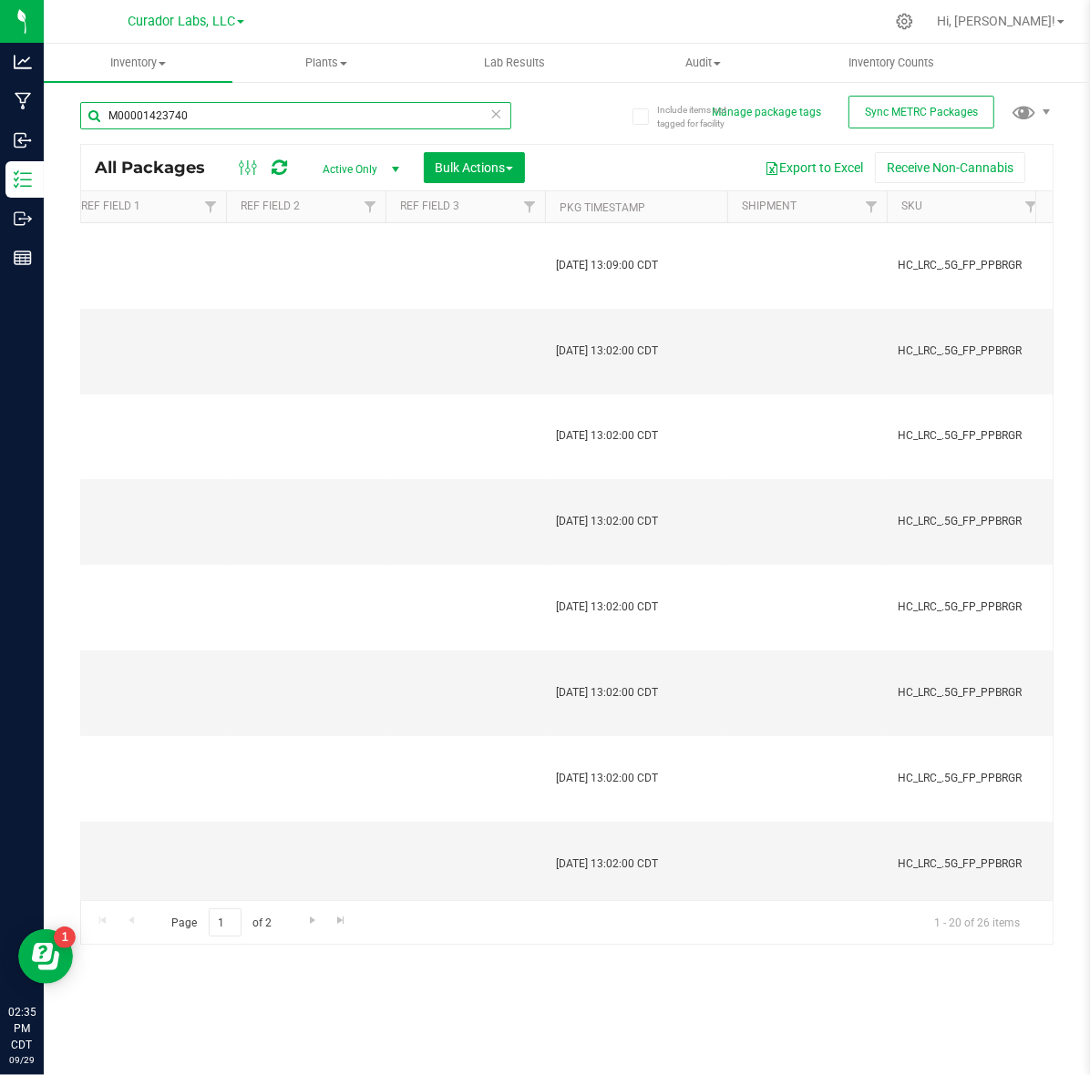
click at [191, 119] on input "M00001423740" at bounding box center [295, 115] width 431 height 27
paste input "2338809"
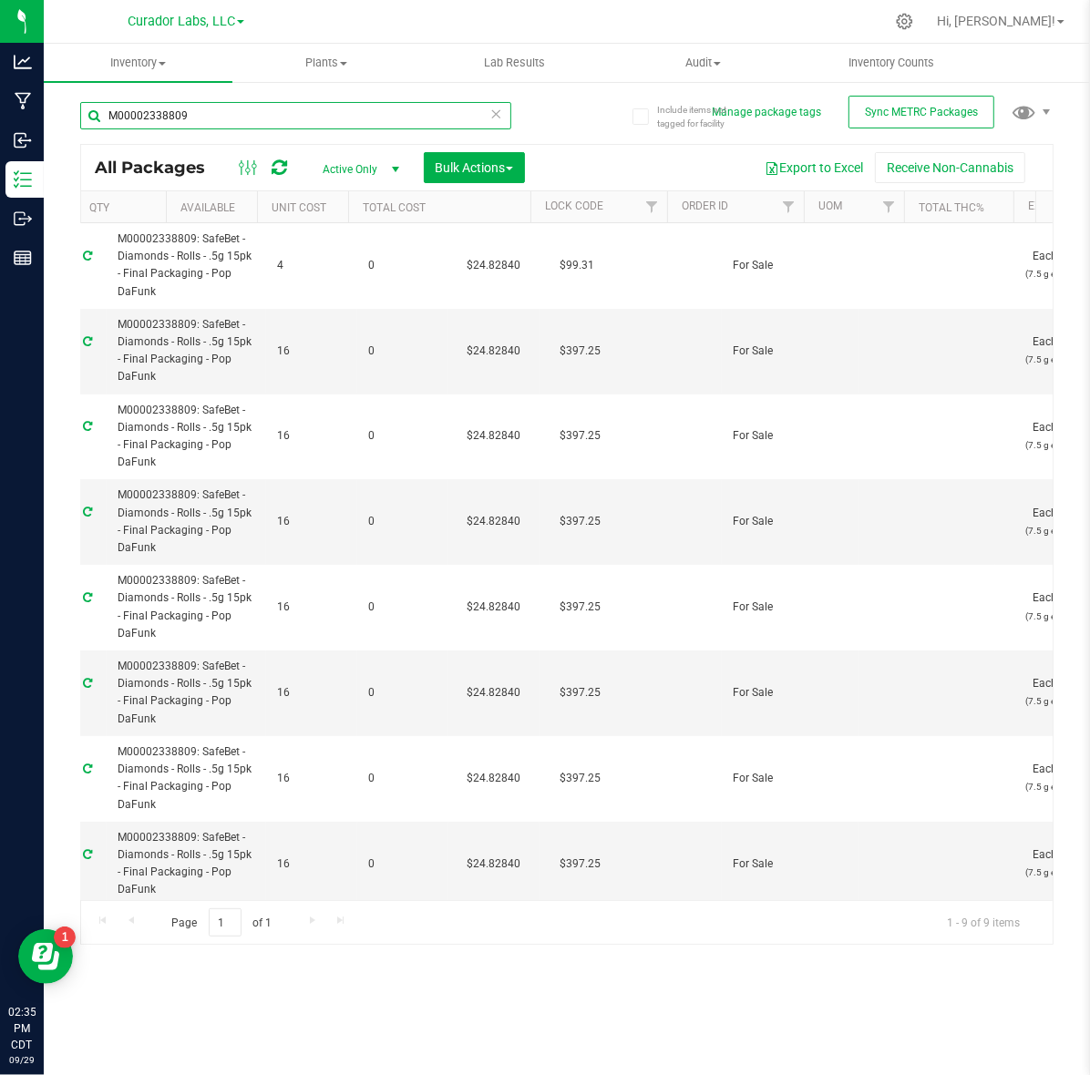
scroll to position [0, 375]
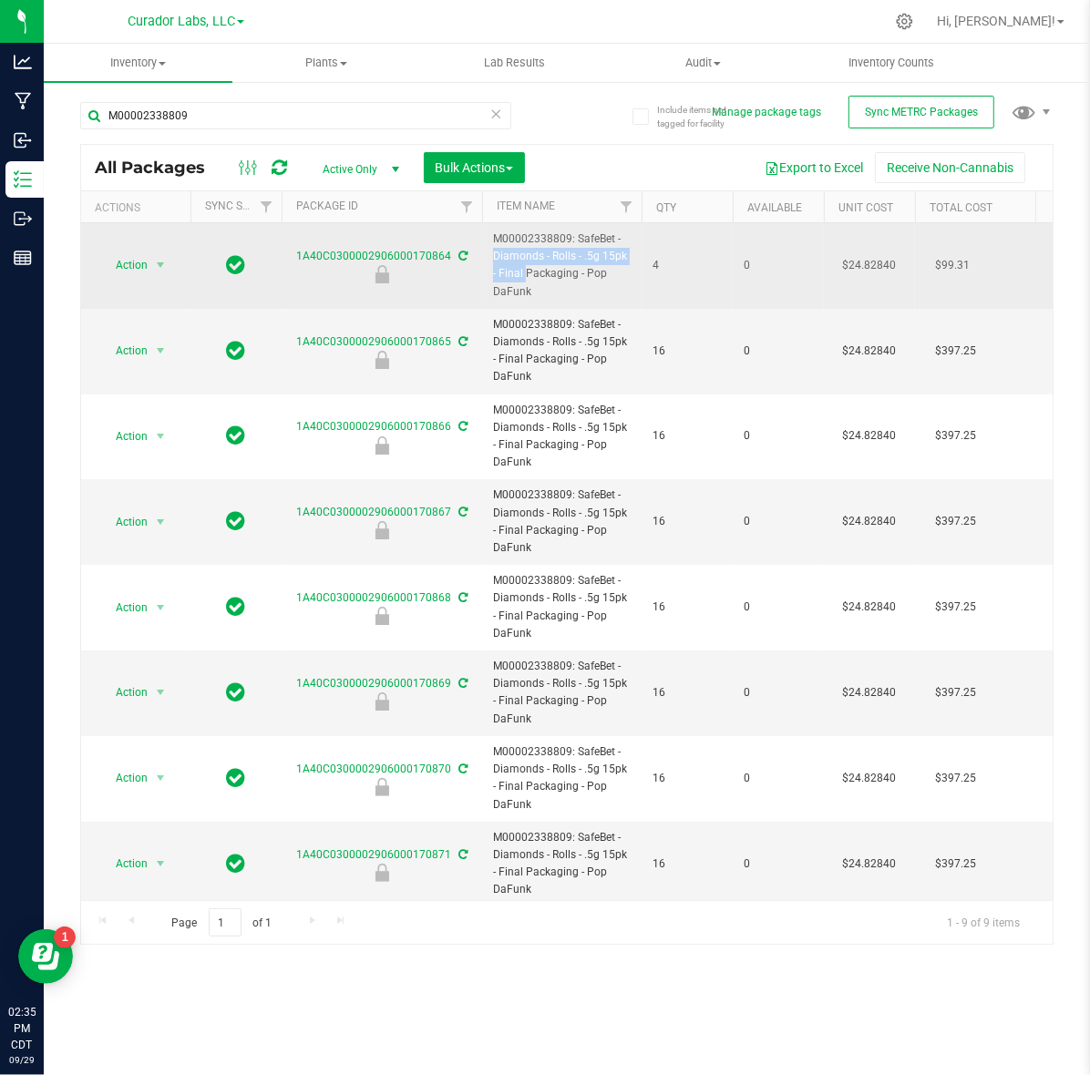
drag, startPoint x: 575, startPoint y: 238, endPoint x: 629, endPoint y: 261, distance: 58.7
click at [629, 261] on span "M00002338809: SafeBet - Diamonds - Rolls - .5g 15pk - Final Packaging - Pop DaF…" at bounding box center [562, 265] width 138 height 70
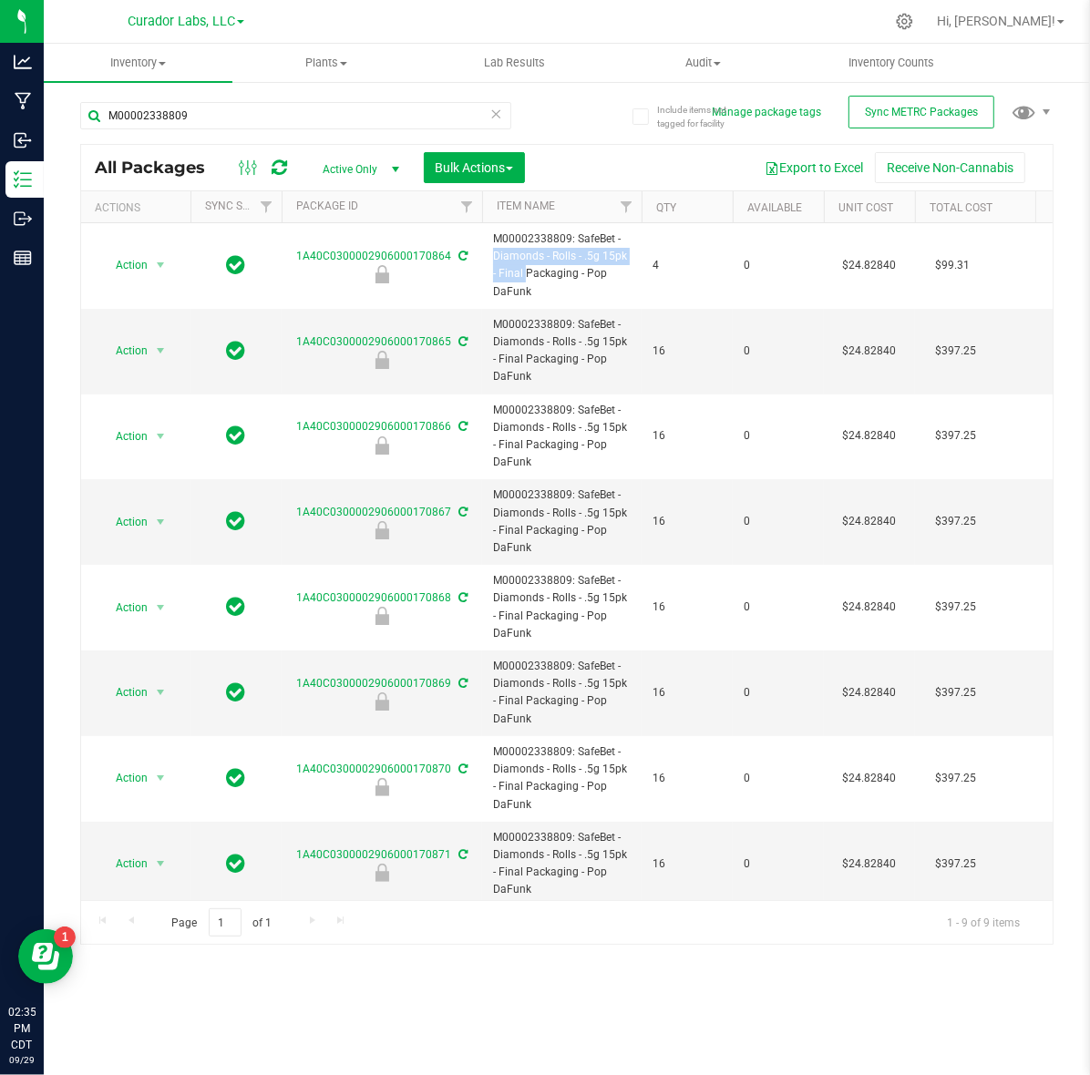
drag, startPoint x: 584, startPoint y: 279, endPoint x: 1057, endPoint y: 175, distance: 484.1
click at [601, 293] on span "M00002338809: SafeBet - Diamonds - Rolls - .5g 15pk - Final Packaging - Pop DaF…" at bounding box center [562, 265] width 138 height 70
copy span "Pop DaFunk"
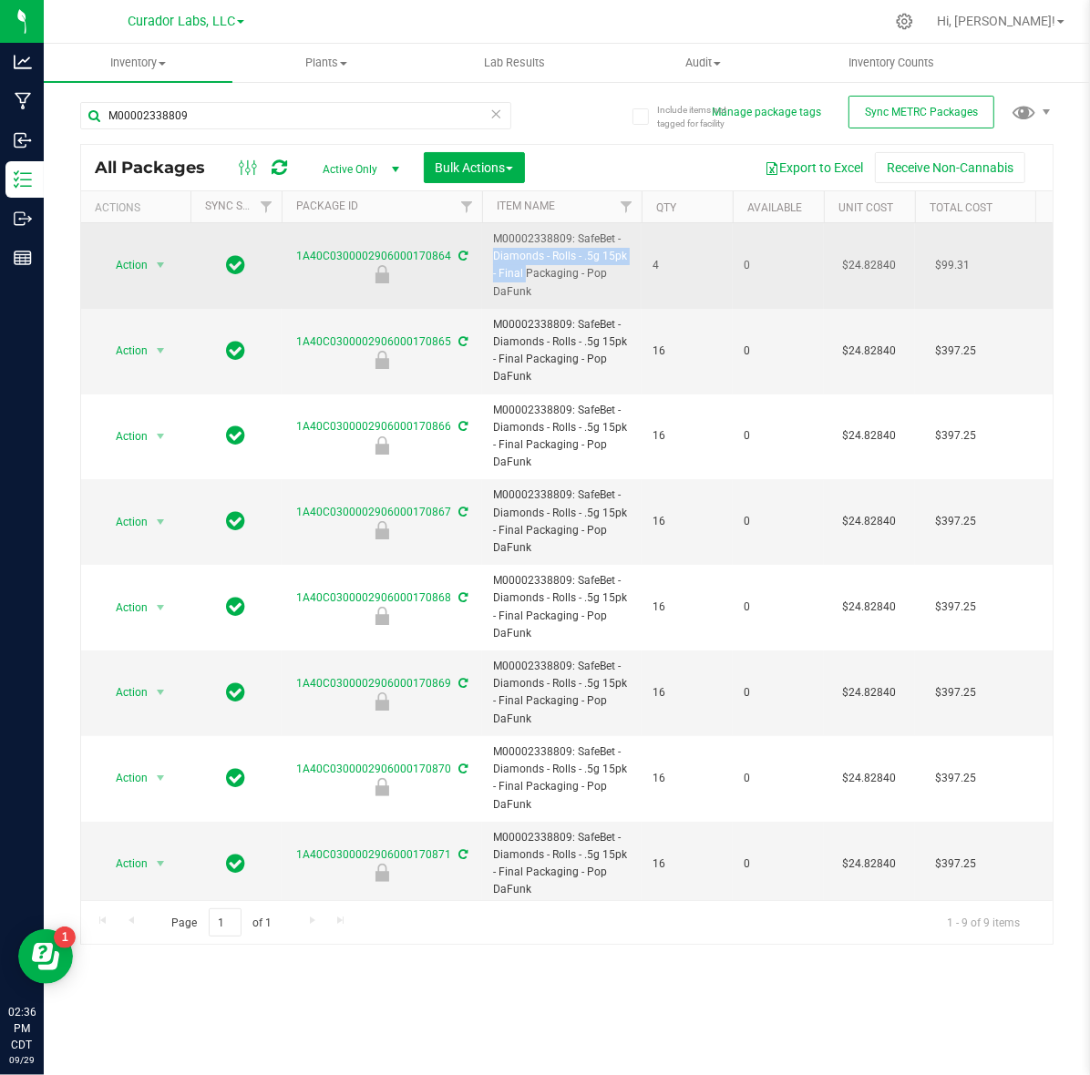
drag, startPoint x: 576, startPoint y: 239, endPoint x: 612, endPoint y: 285, distance: 59.0
click at [612, 285] on span "M00002338809: SafeBet - Diamonds - Rolls - .5g 15pk - Final Packaging - Pop DaF…" at bounding box center [562, 265] width 138 height 70
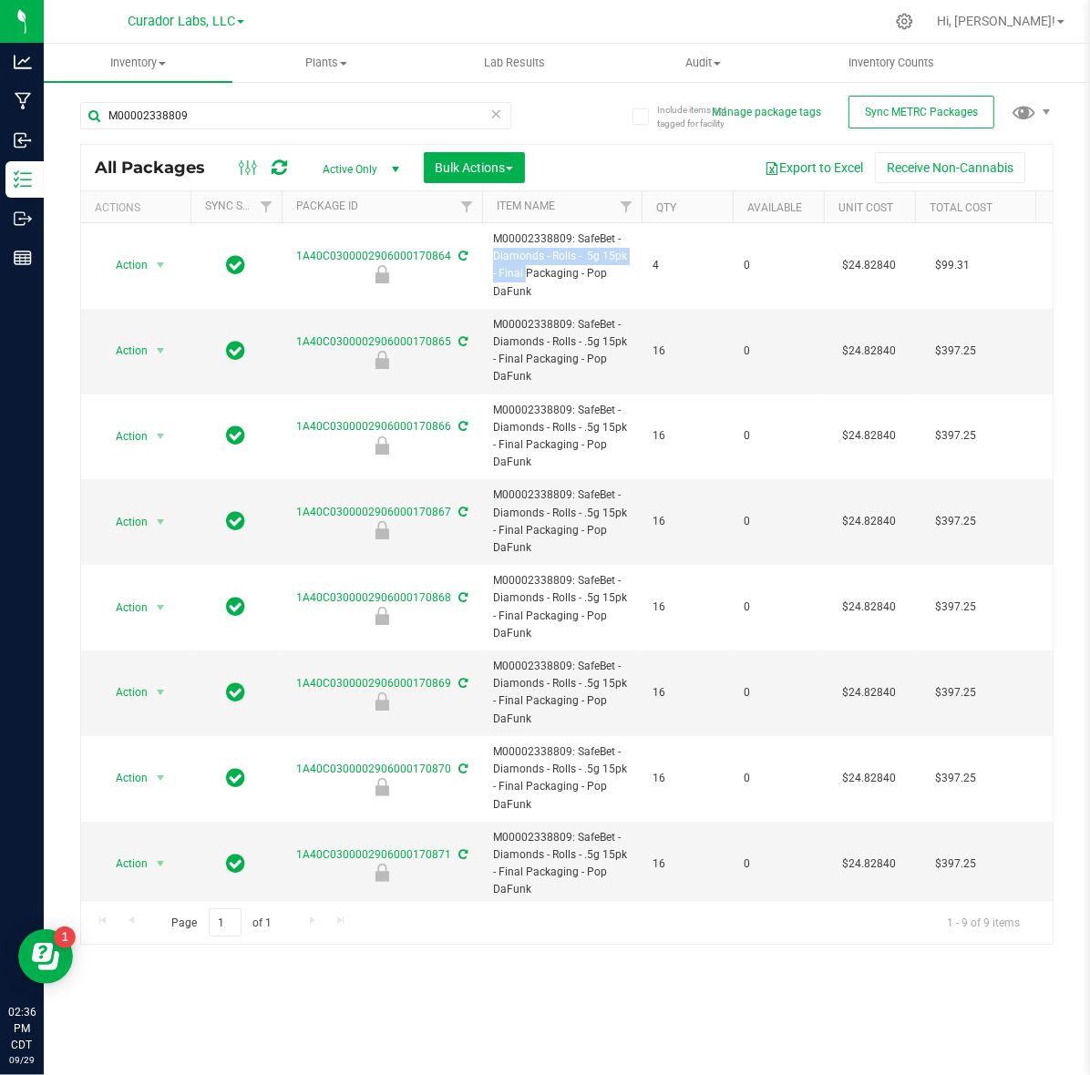
copy span "SafeBet - Diamonds - Rolls - .5g 15pk - Final Packaging - Pop DaFunk"
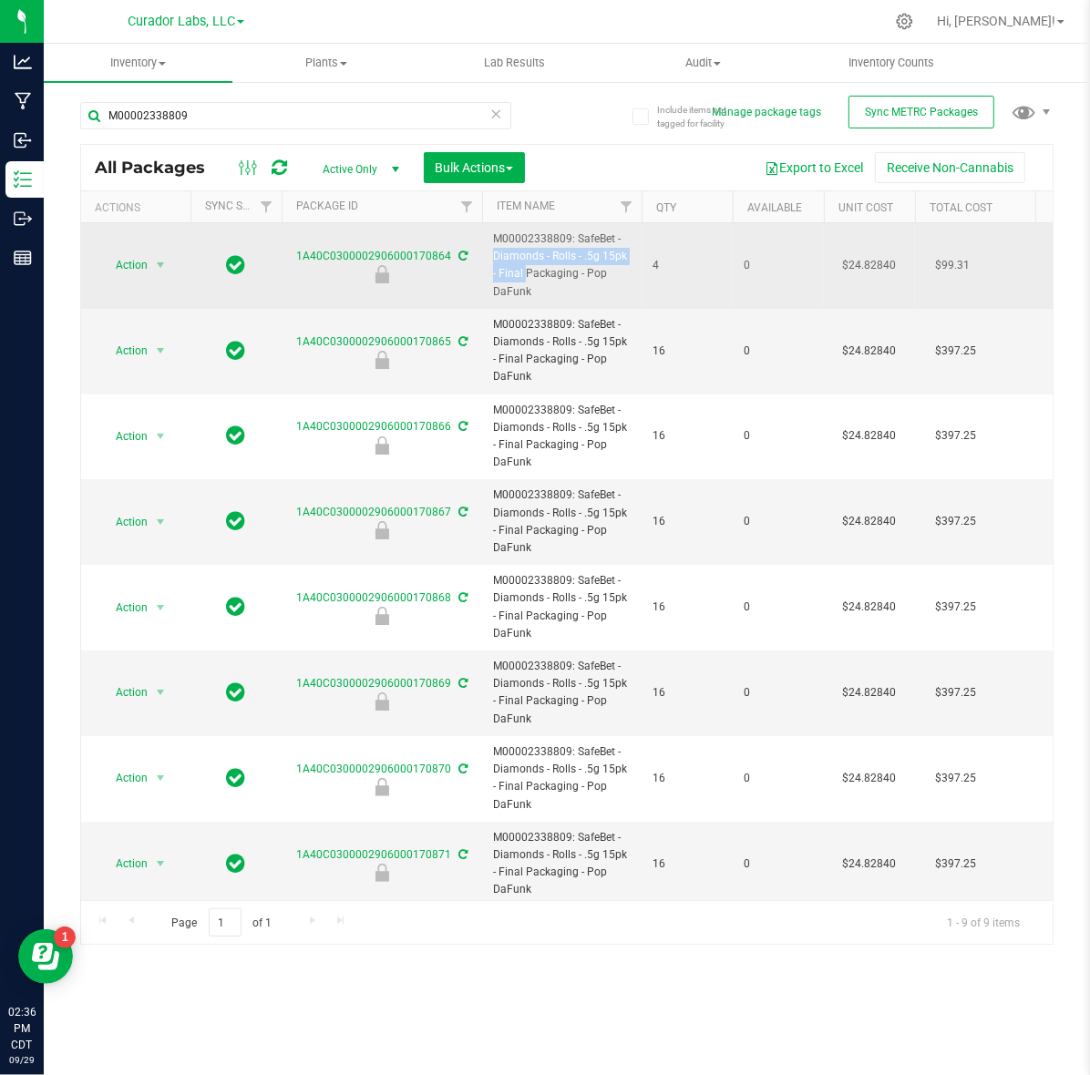
click at [504, 239] on span "M00002338809: SafeBet - Diamonds - Rolls - .5g 15pk - Final Packaging - Pop DaF…" at bounding box center [562, 265] width 138 height 70
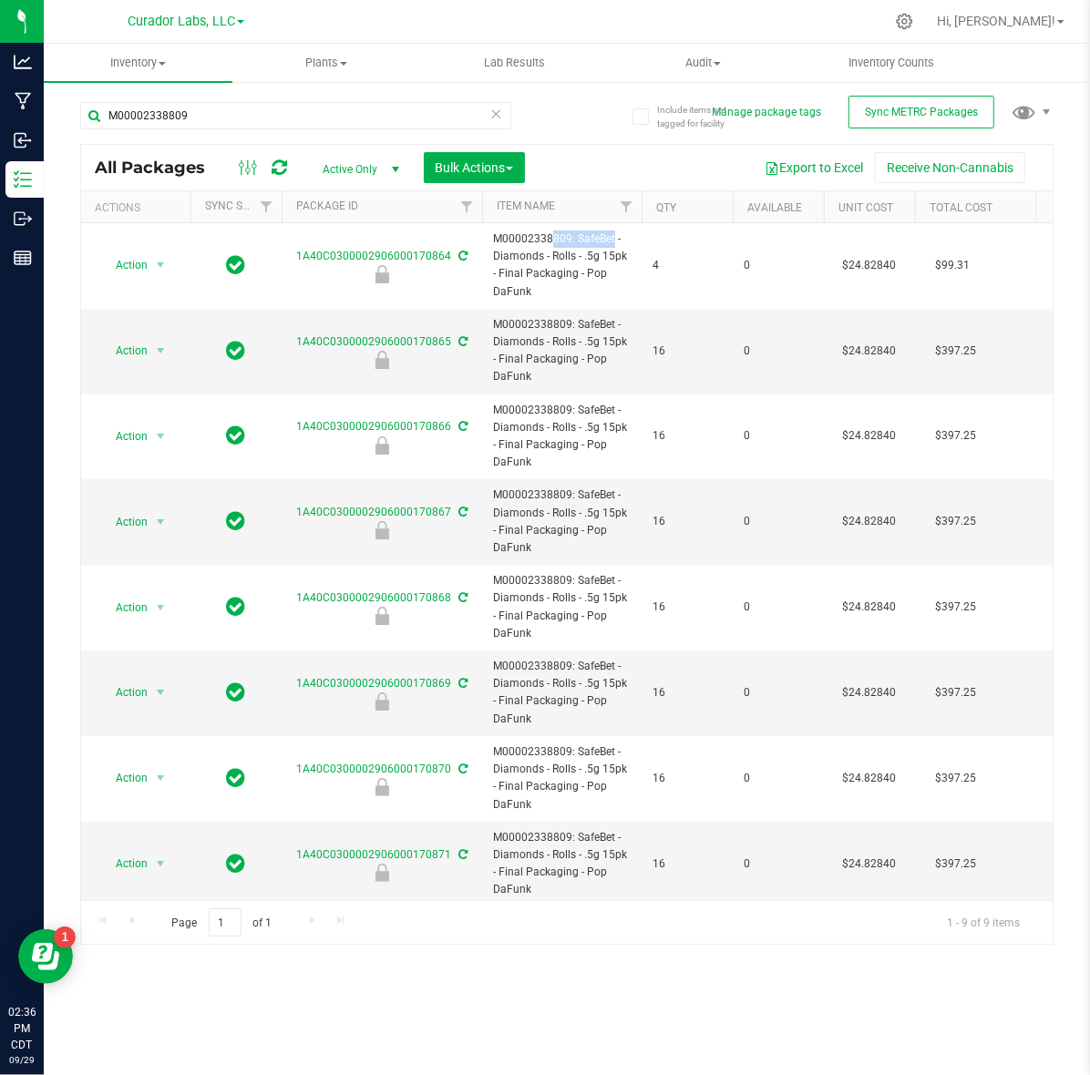
copy span "M00002338809"
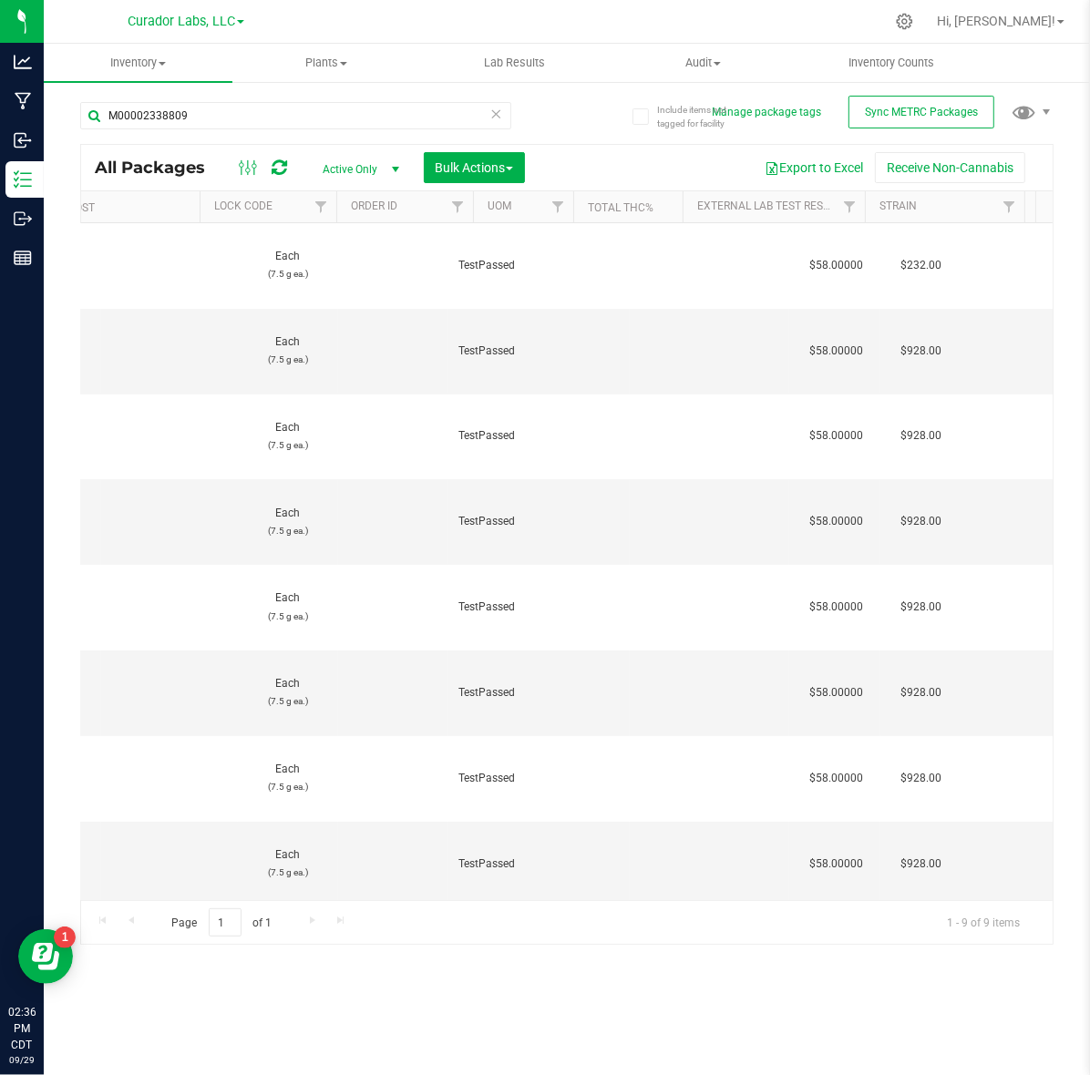
scroll to position [0, 1303]
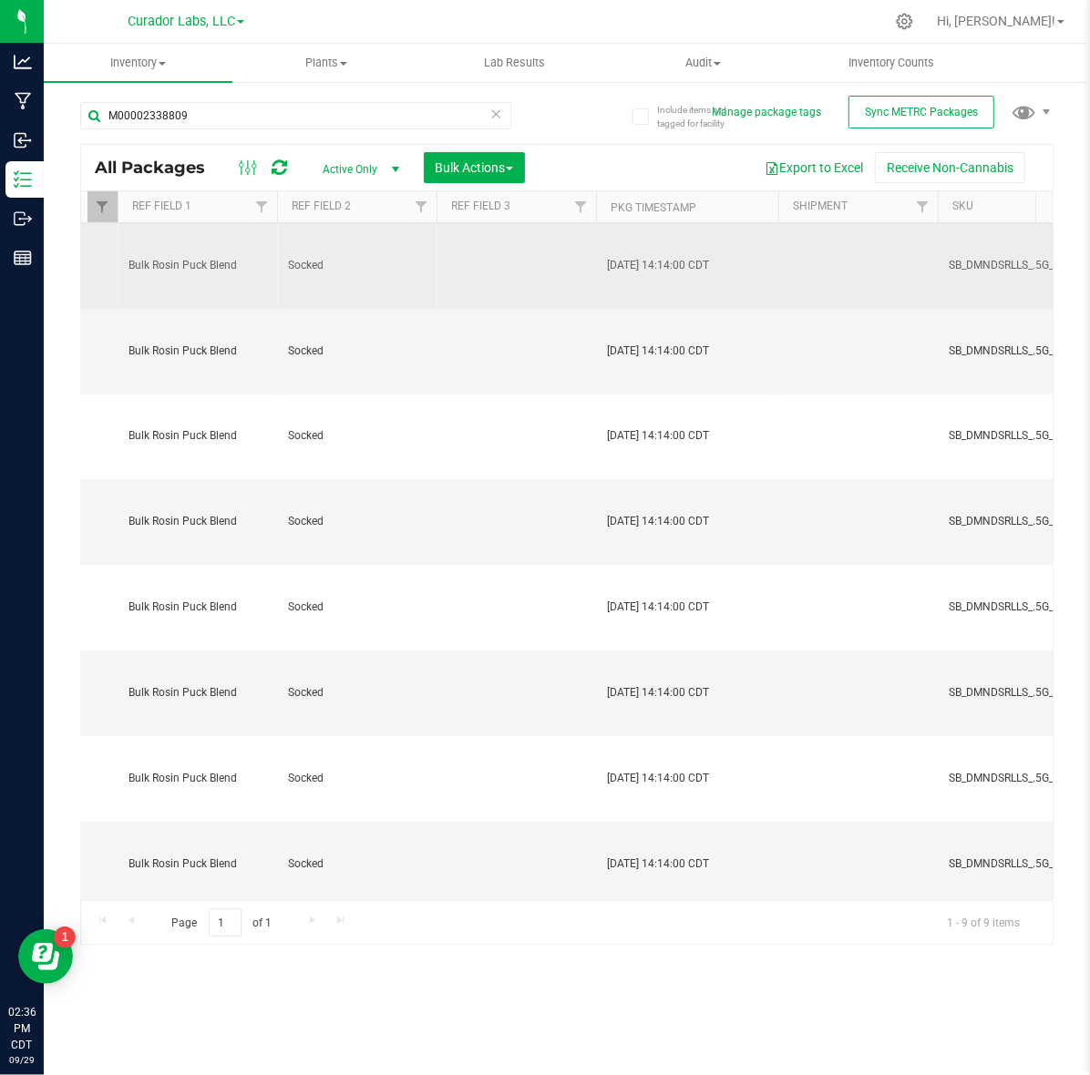
click at [999, 267] on span "SB_DMNDSRLLS_.5G_15PK_FP_PPDFNK" at bounding box center [1047, 265] width 199 height 17
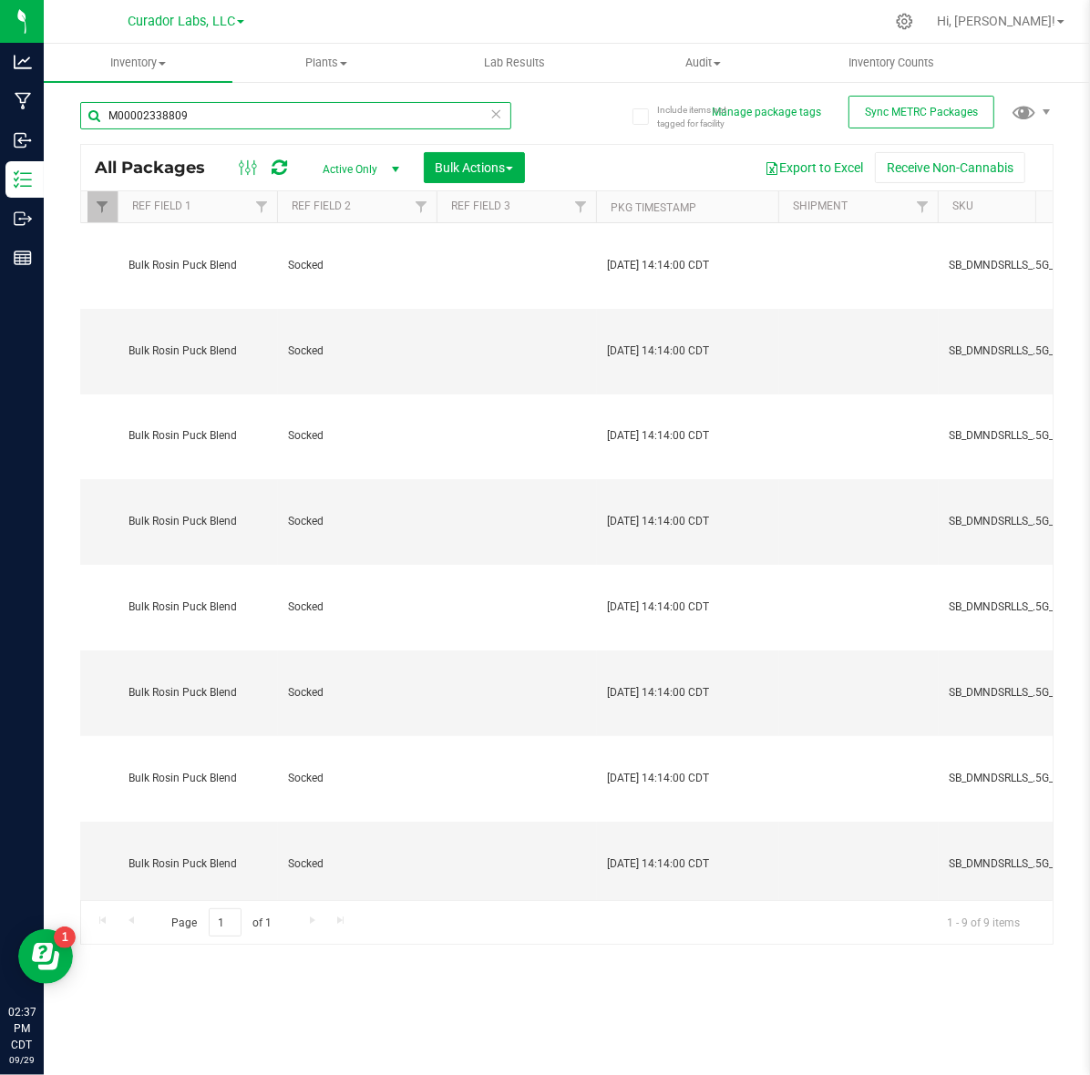
click at [406, 110] on input "M00002338809" at bounding box center [295, 115] width 431 height 27
paste input "27493"
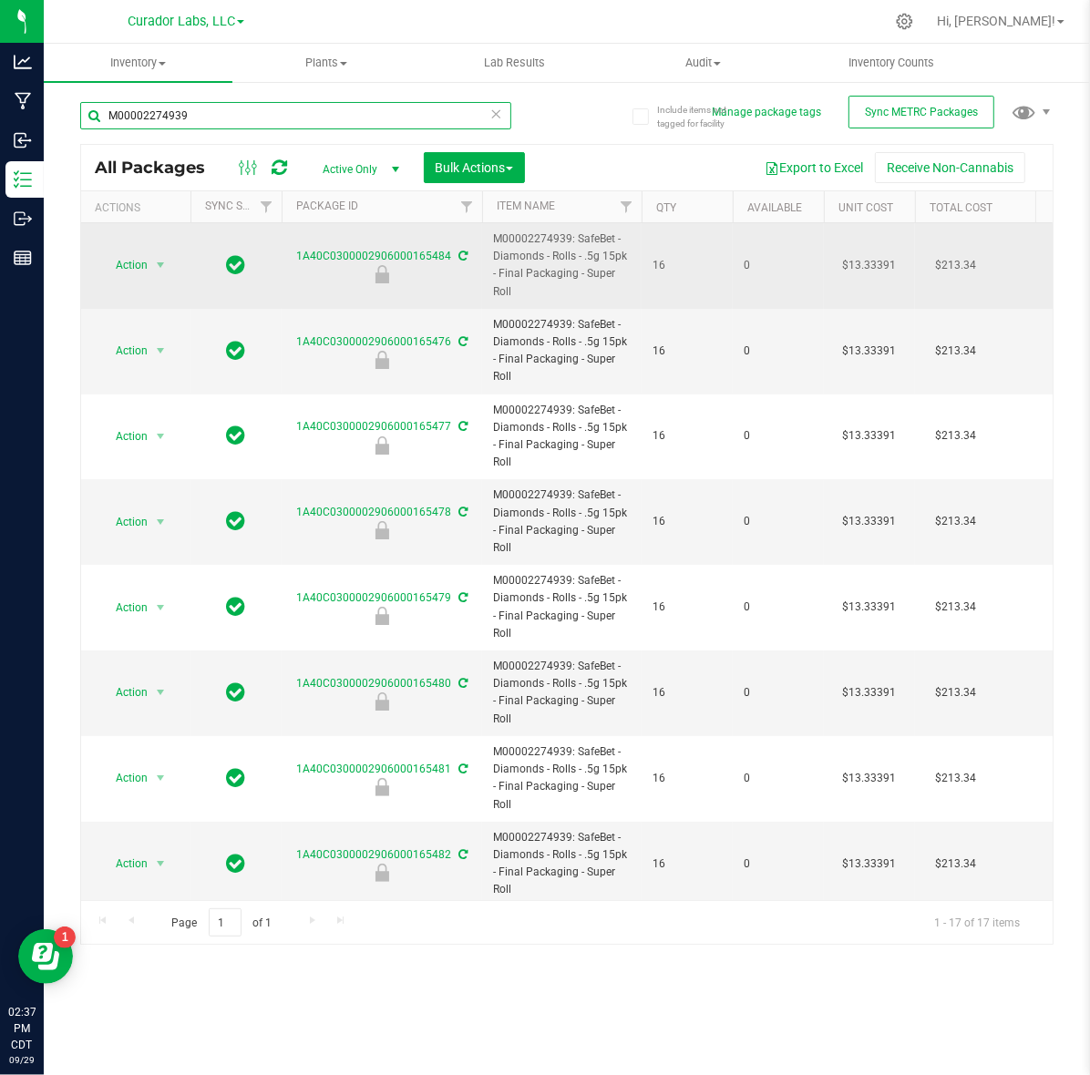
type input "M00002274939"
drag, startPoint x: 583, startPoint y: 275, endPoint x: 602, endPoint y: 288, distance: 23.0
click at [602, 288] on span "M00002274939: SafeBet - Diamonds - Rolls - .5g 15pk - Final Packaging - Super R…" at bounding box center [562, 265] width 138 height 70
drag, startPoint x: 576, startPoint y: 239, endPoint x: 611, endPoint y: 285, distance: 58.5
click at [611, 285] on span "M00002274939: SafeBet - Diamonds - Rolls - .5g 15pk - Final Packaging - Super R…" at bounding box center [562, 265] width 138 height 70
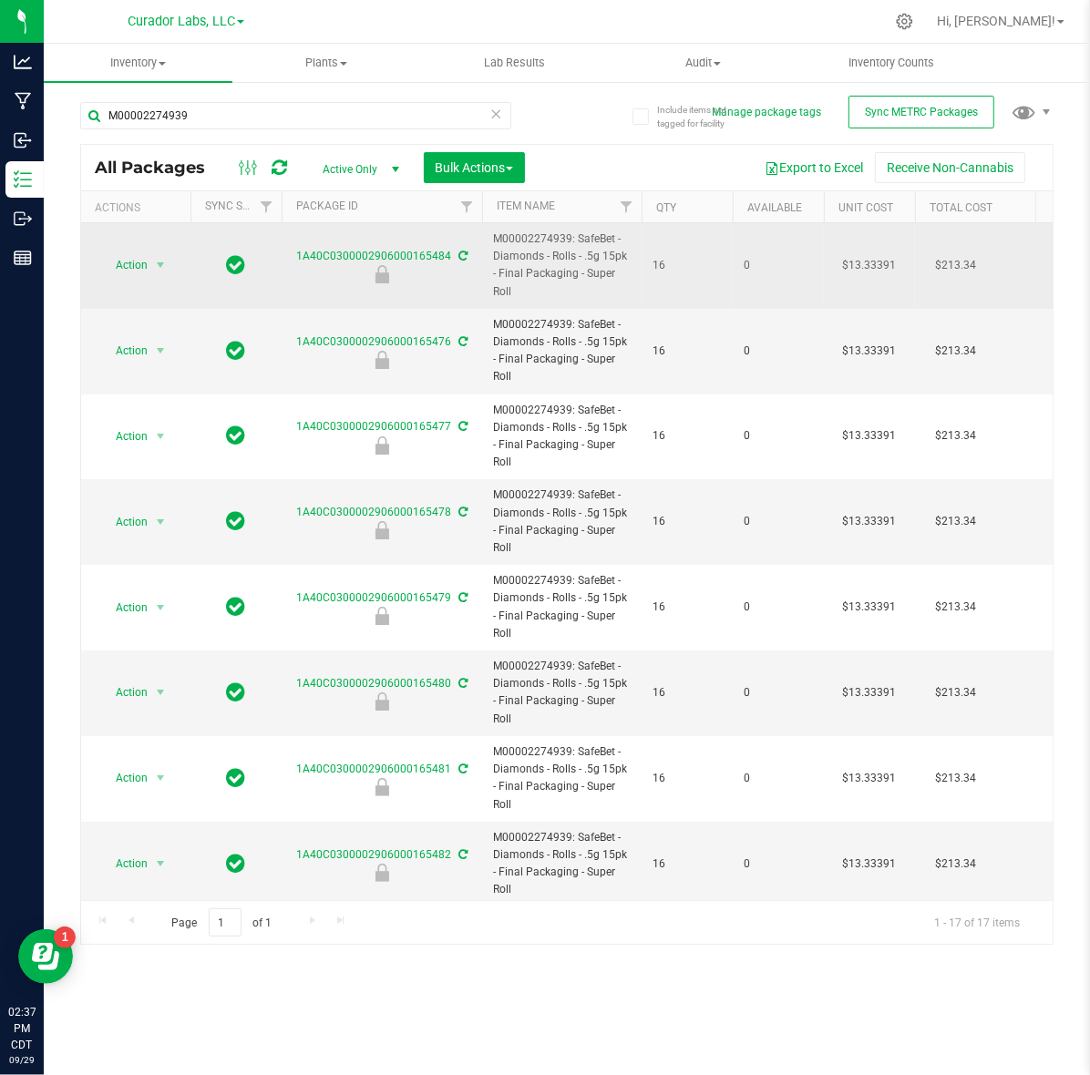
click at [536, 242] on span "M00002274939: SafeBet - Diamonds - Rolls - .5g 15pk - Final Packaging - Super R…" at bounding box center [562, 265] width 138 height 70
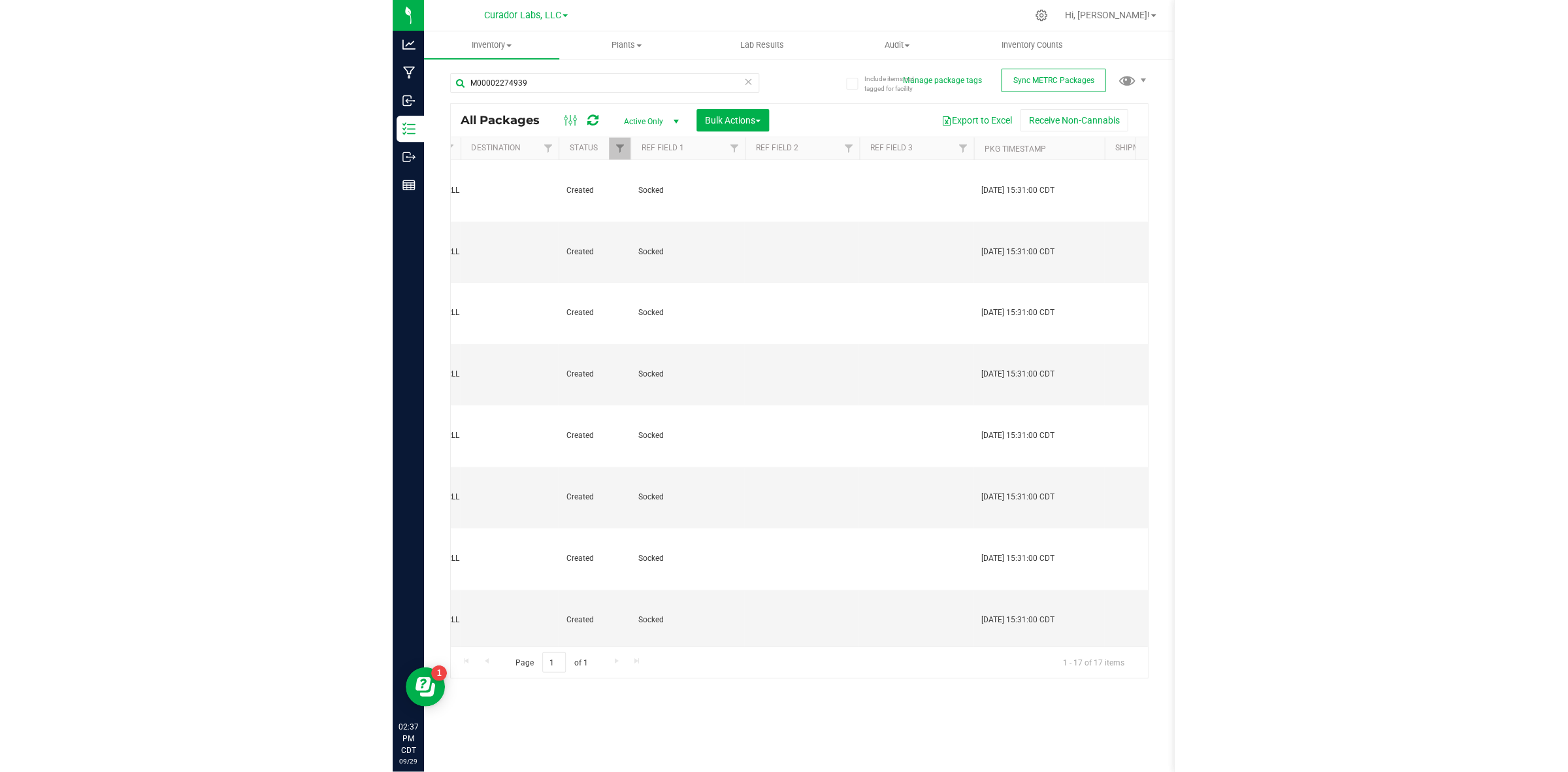
scroll to position [0, 1905]
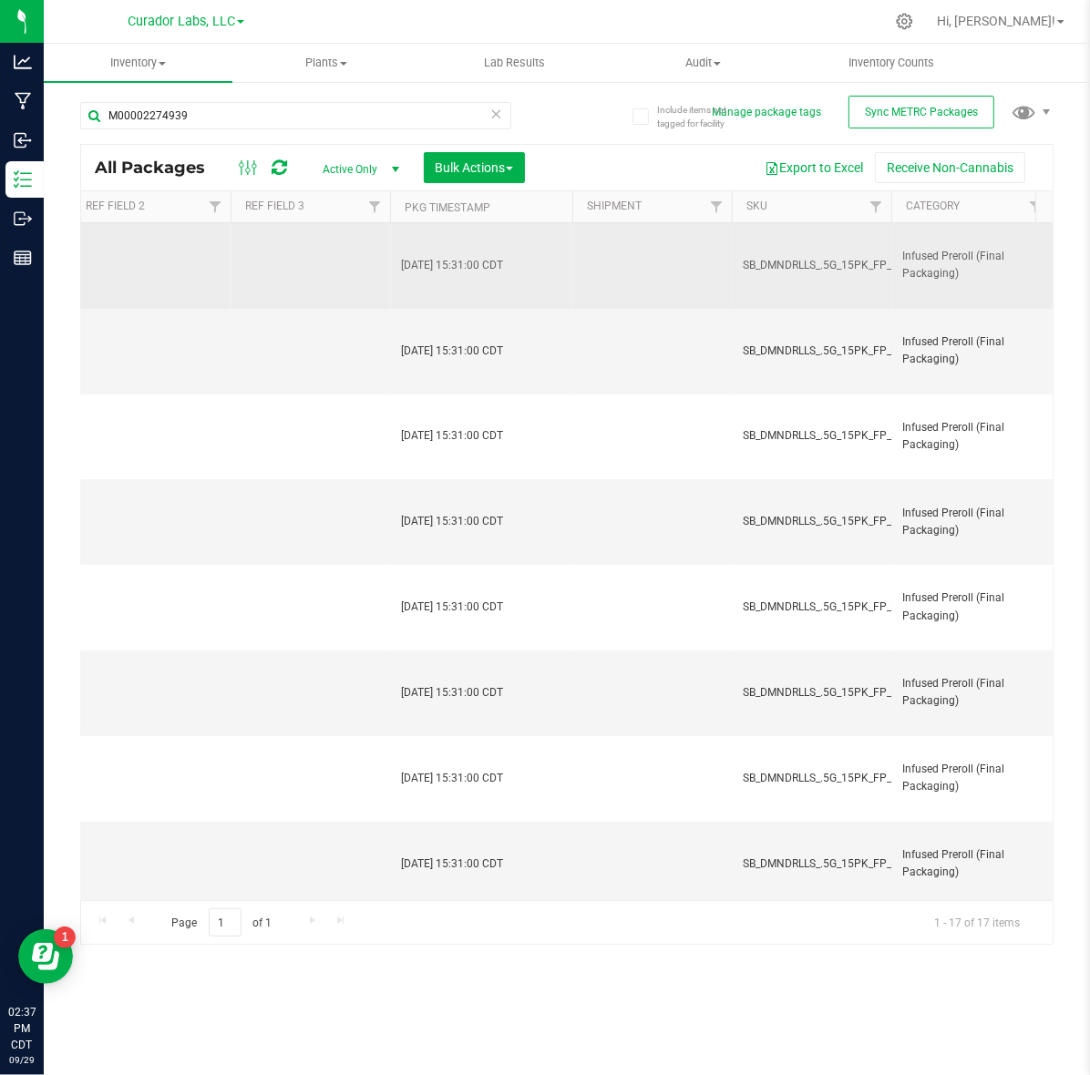
click at [823, 260] on span "SB_DMNDRLLS_.5G_15PK_FP_SPRRLL" at bounding box center [835, 265] width 186 height 17
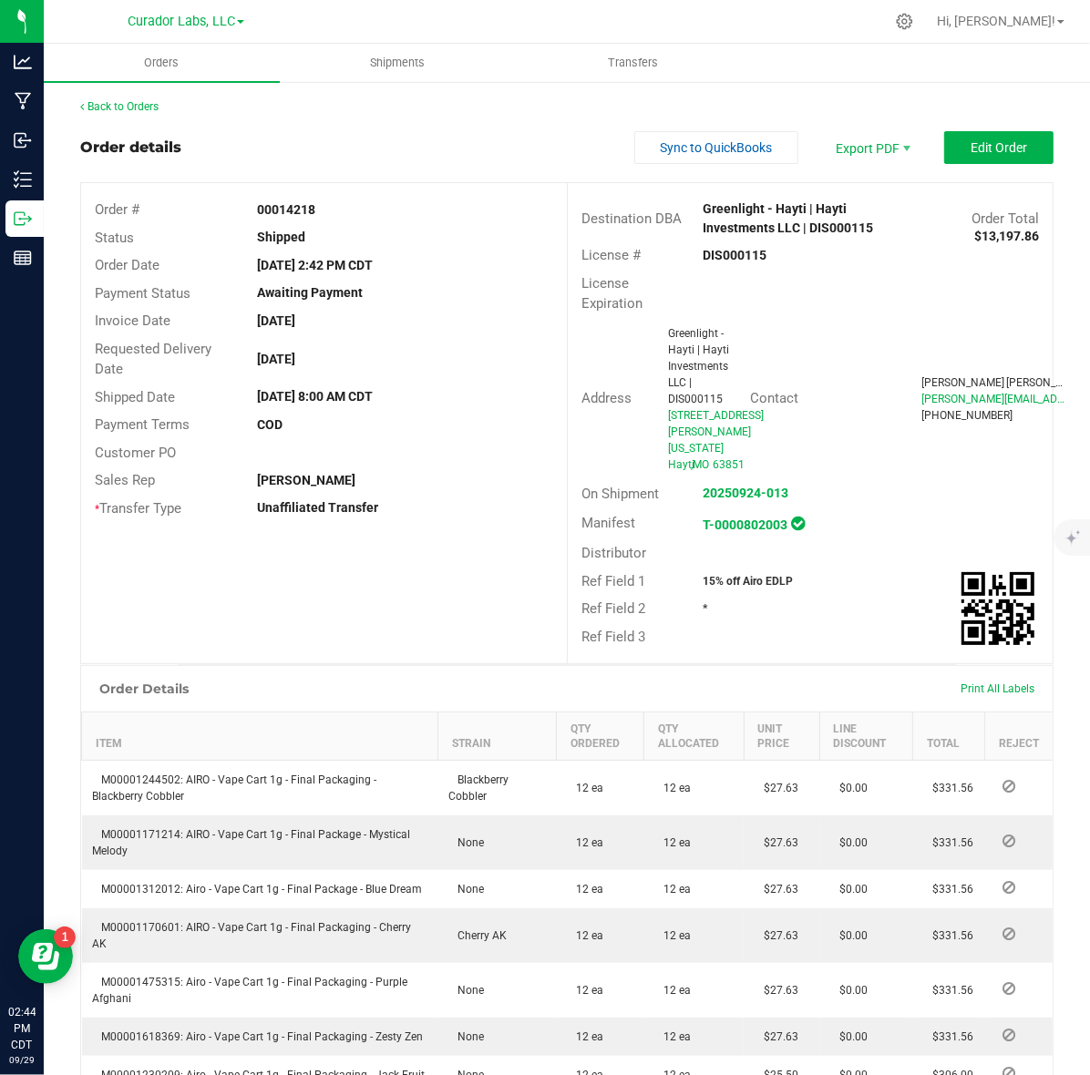
click at [137, 103] on link "Back to Orders" at bounding box center [119, 106] width 78 height 13
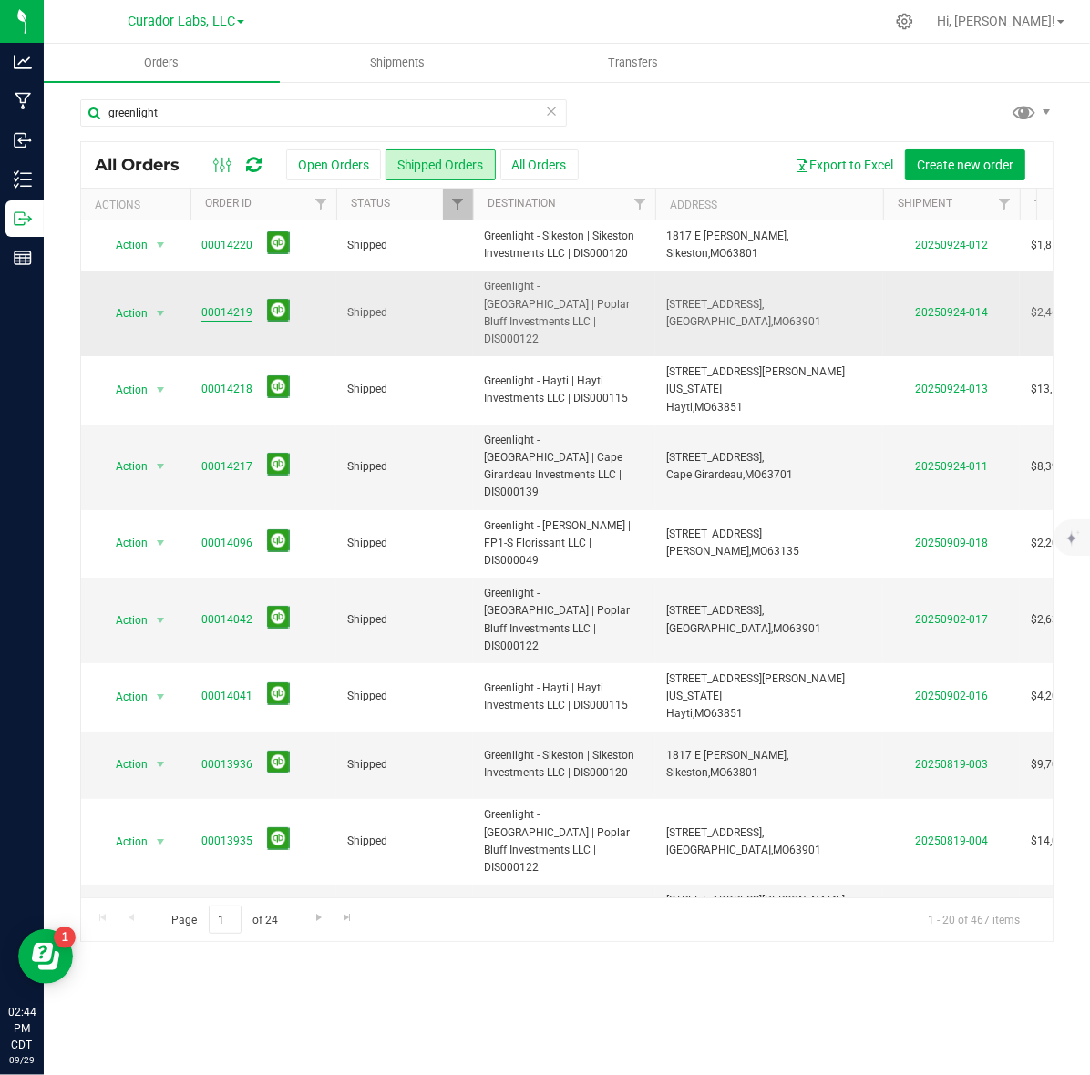
click at [210, 308] on link "00014219" at bounding box center [226, 312] width 51 height 17
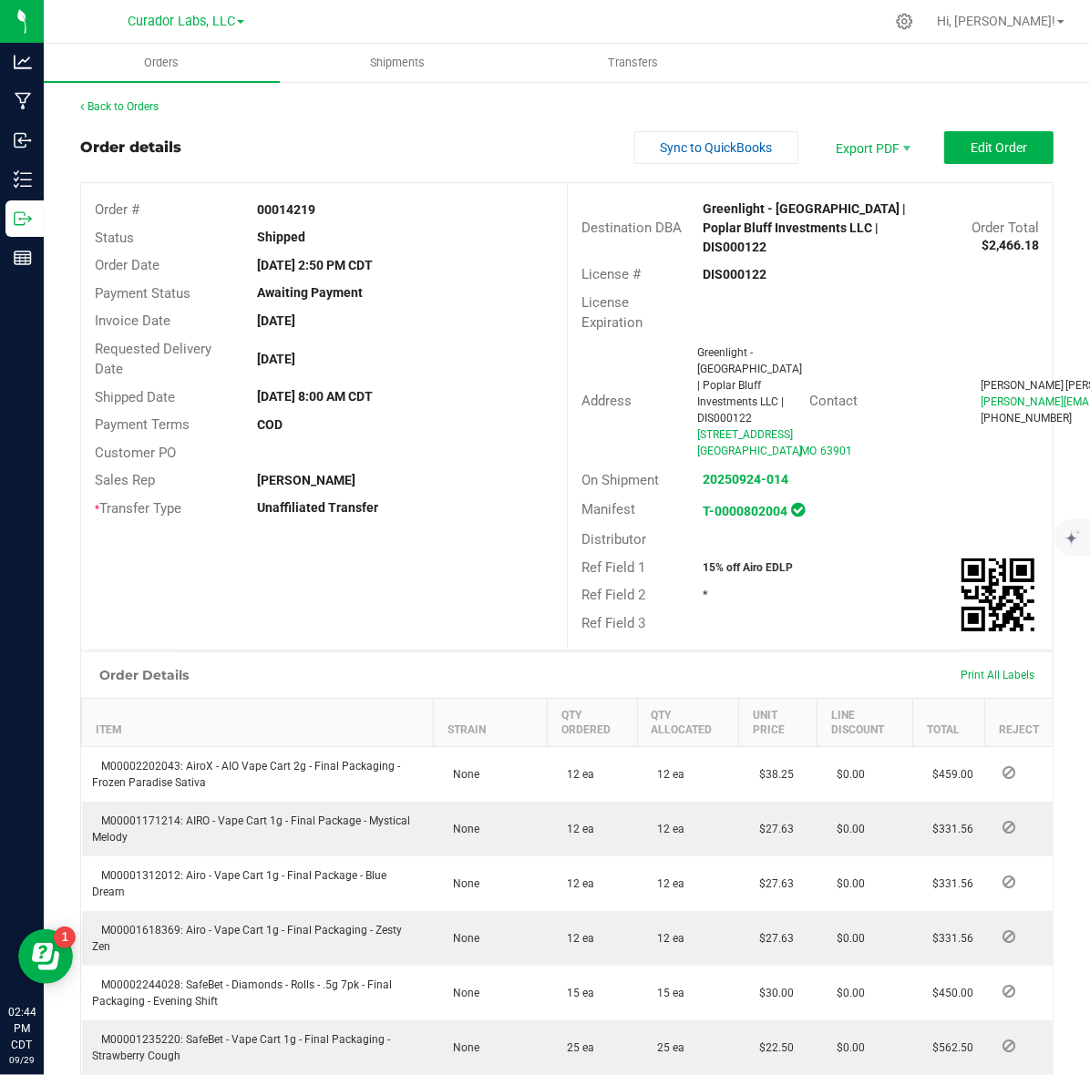
click at [721, 267] on strong "DIS000122" at bounding box center [734, 274] width 64 height 15
copy strong "DIS000122"
click at [284, 206] on strong "00014219" at bounding box center [286, 209] width 58 height 15
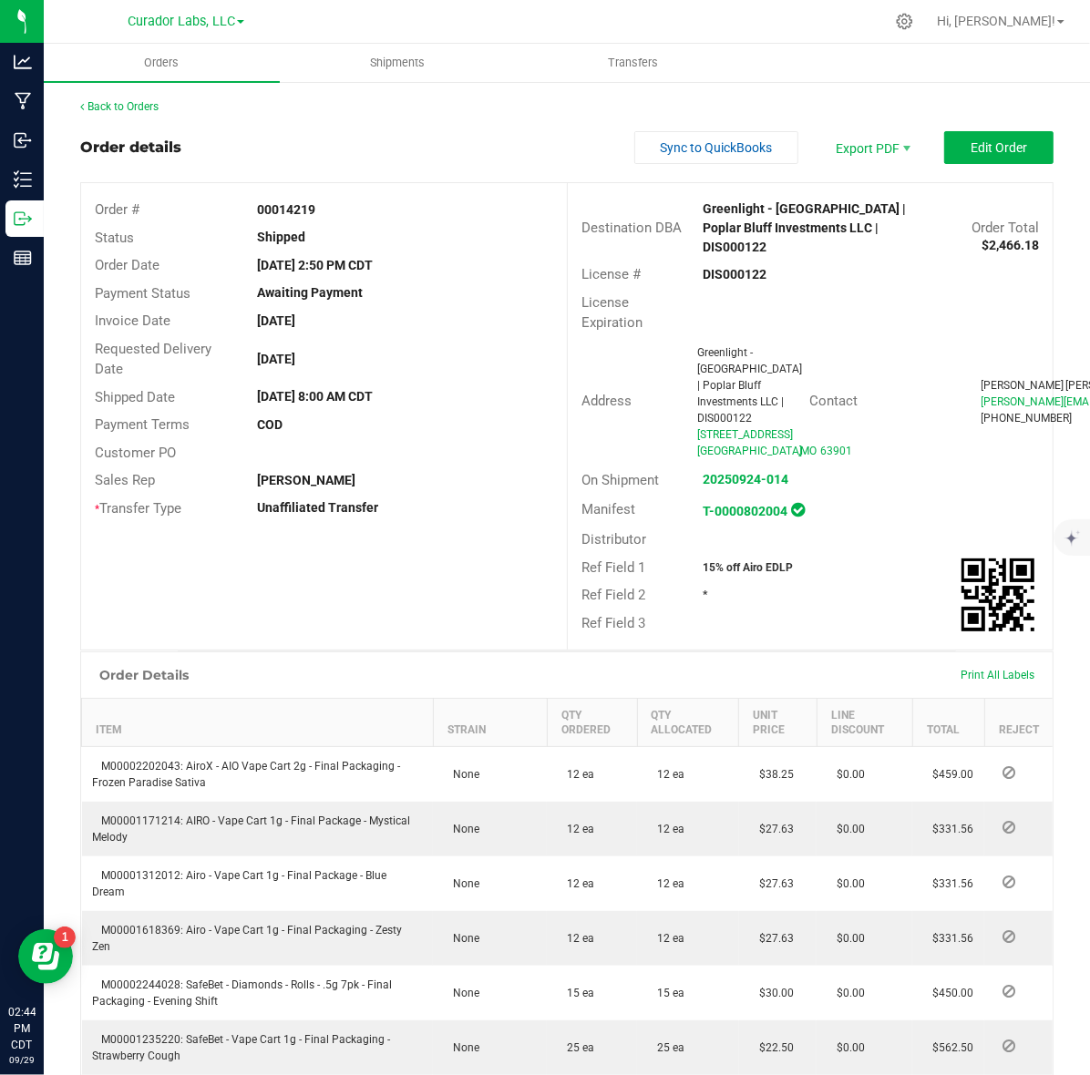
click at [284, 206] on strong "00014219" at bounding box center [286, 209] width 58 height 15
click at [749, 561] on strong "15% off Airo EDLP" at bounding box center [747, 567] width 90 height 13
copy strong "15% off Airo EDLP"
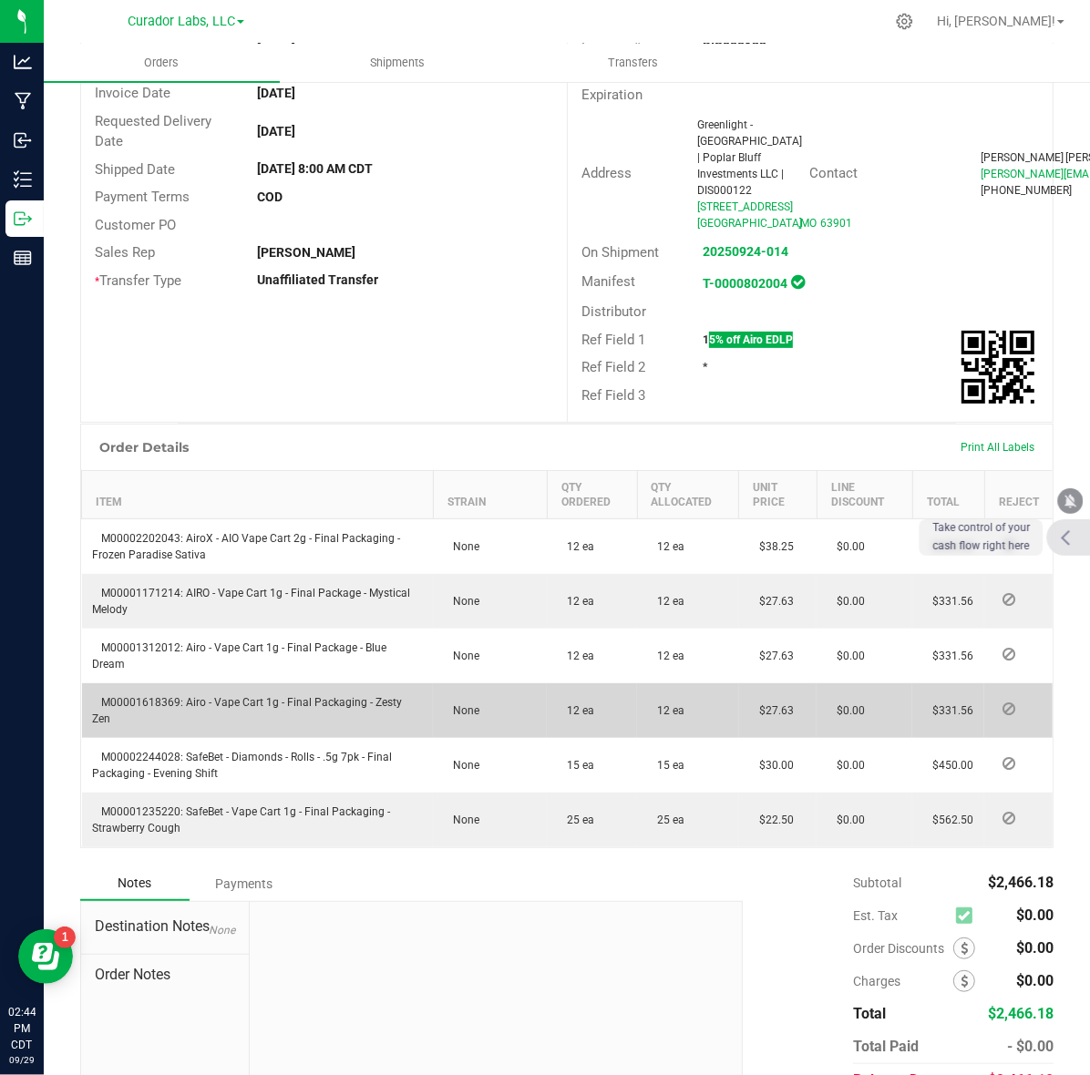
scroll to position [315, 0]
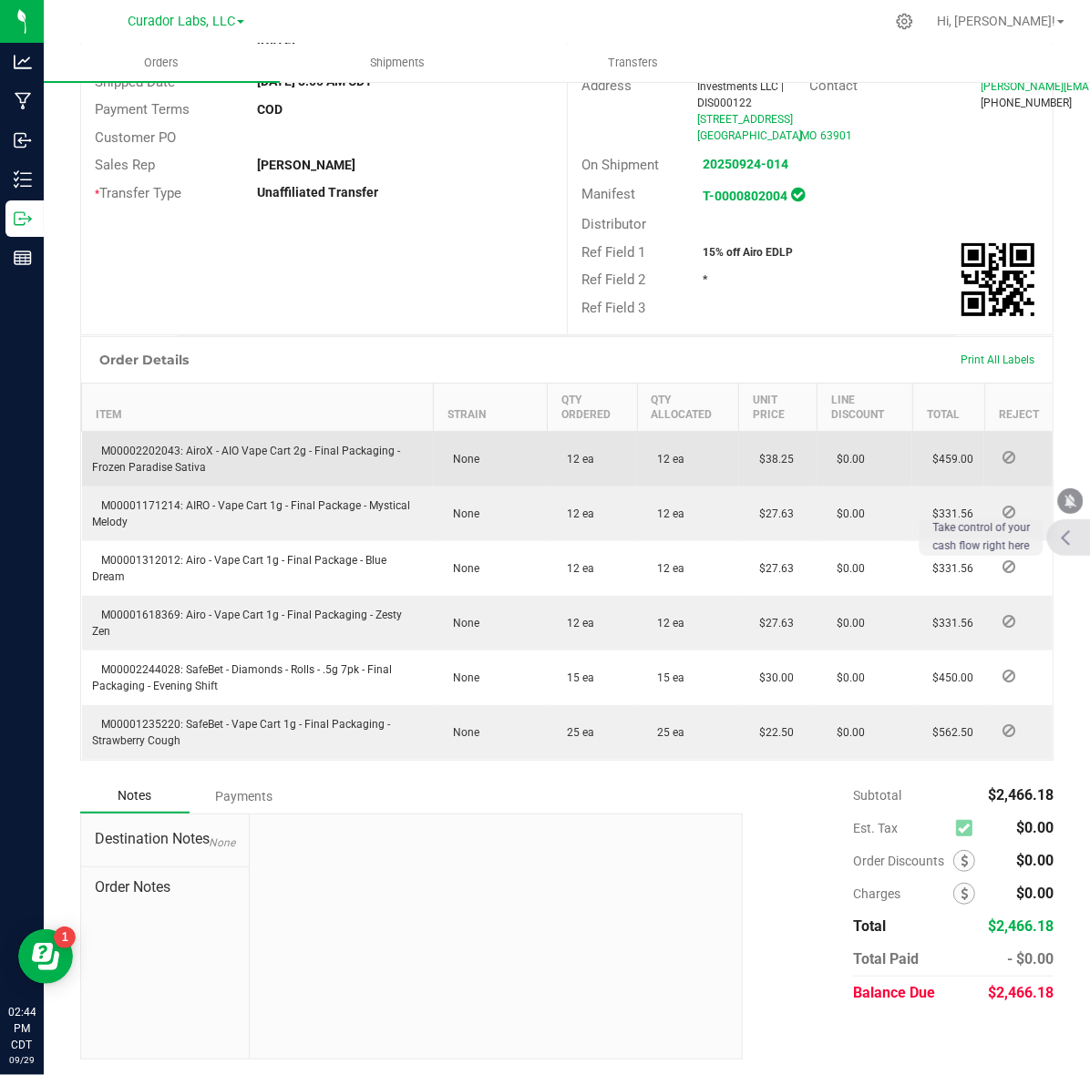
click at [157, 447] on span "M00002202043: AiroX - AIO Vape Cart 2g - Final Packaging - Frozen Paradise Sati…" at bounding box center [247, 459] width 308 height 29
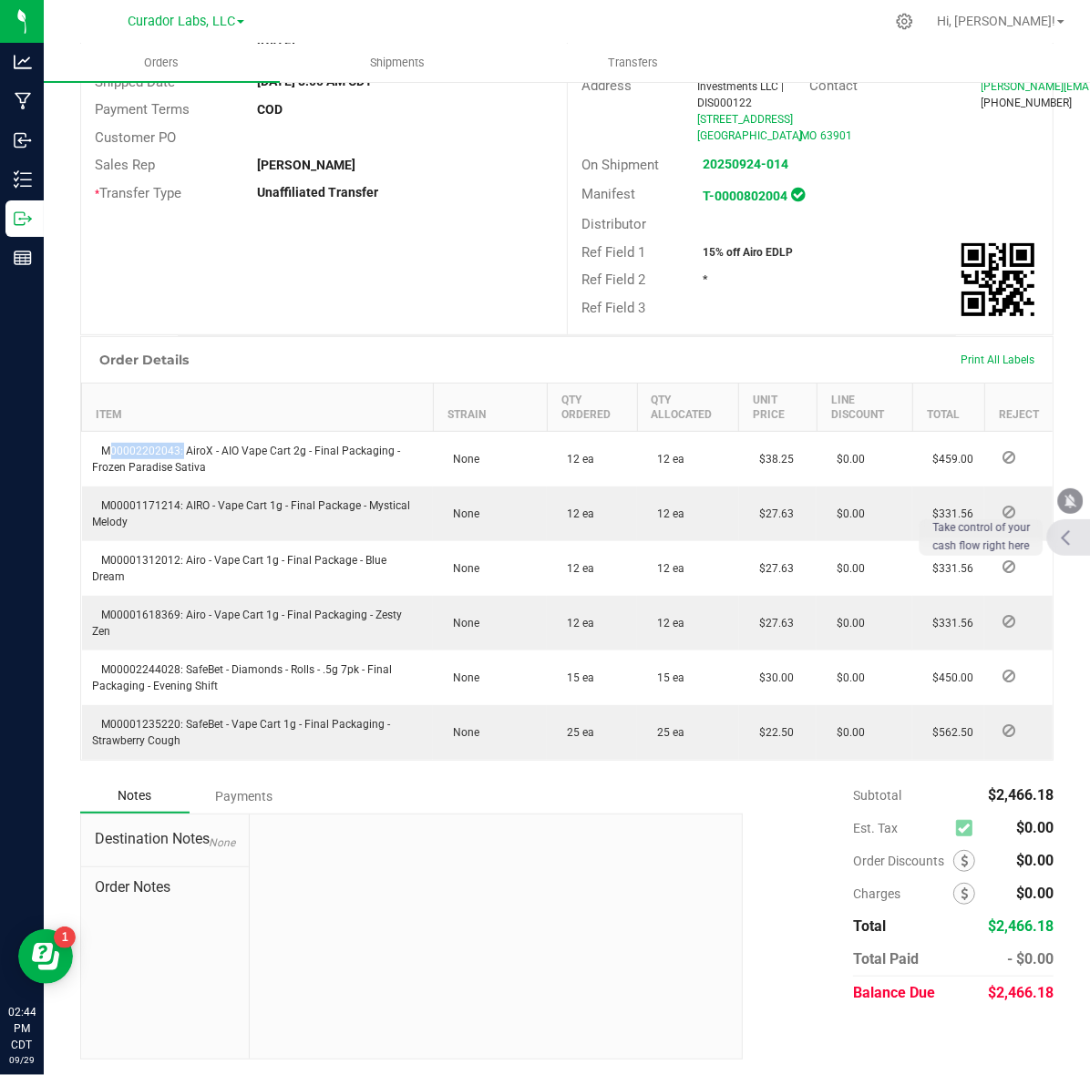
copy span "M00002202043"
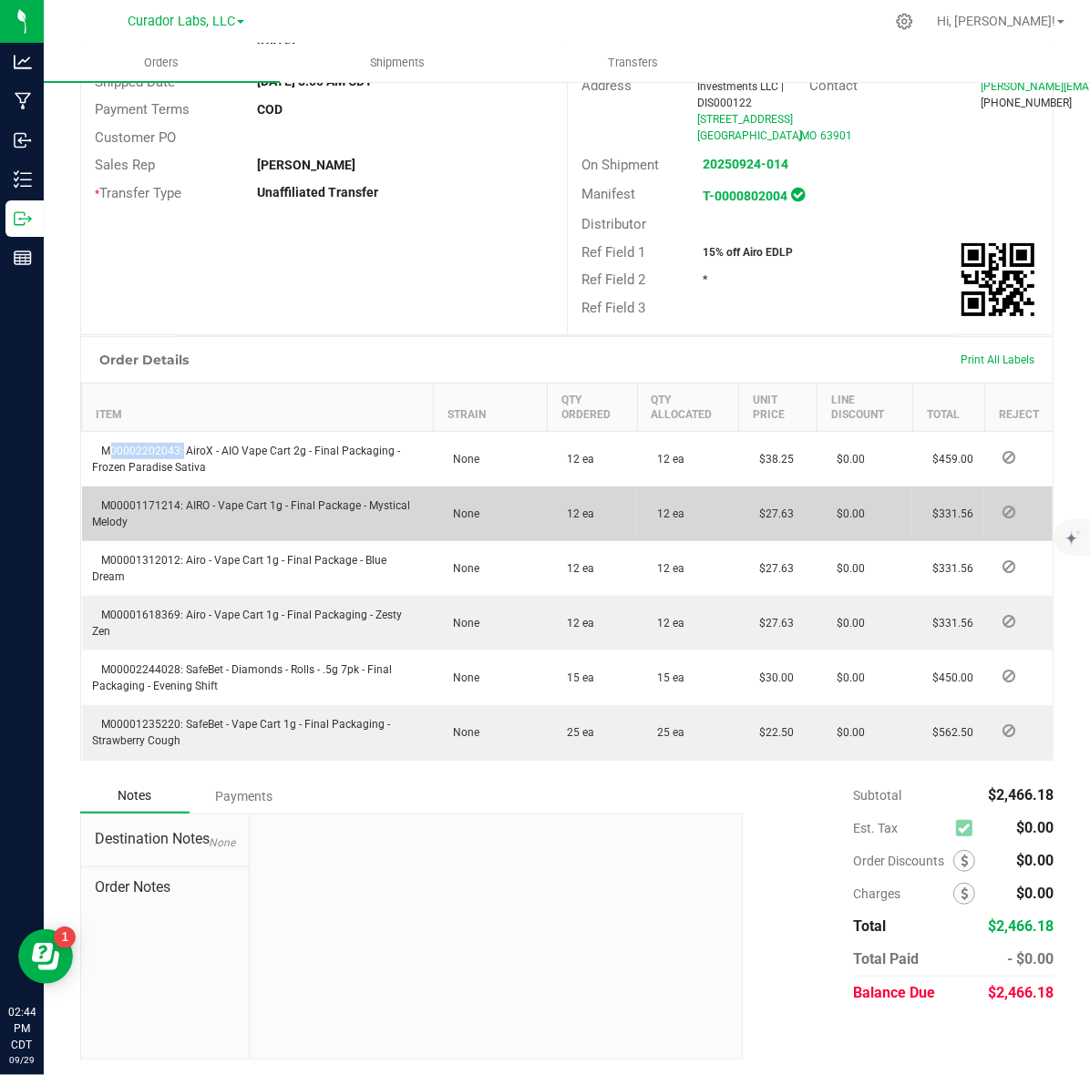
click at [93, 501] on span "M00001171214: AIRO - Vape Cart 1g - Final Package - Mystical Melody" at bounding box center [252, 513] width 318 height 29
click at [137, 499] on span "M00001171214: AIRO - Vape Cart 1g - Final Package - Mystical Melody" at bounding box center [252, 513] width 318 height 29
copy span "M00001171214"
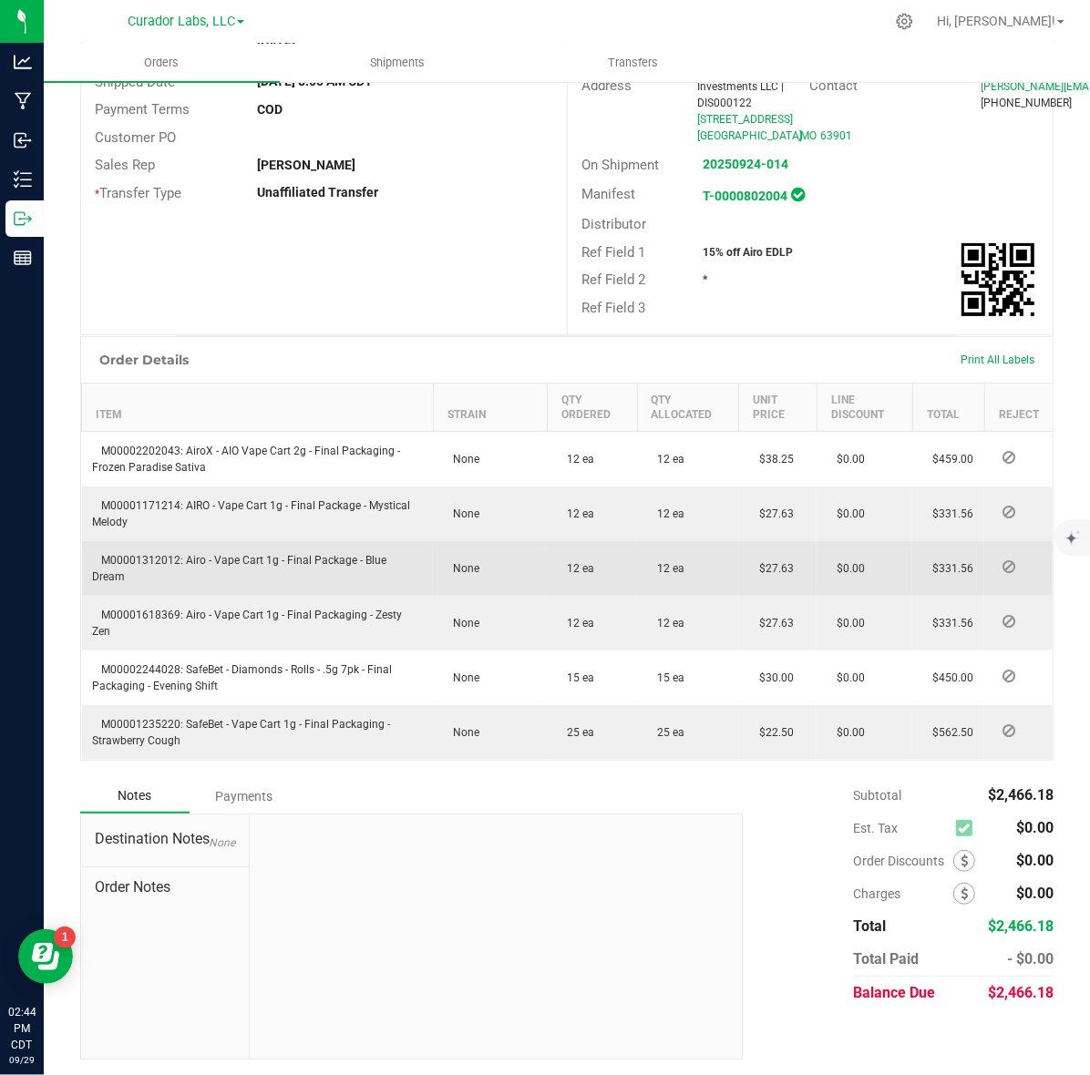
click at [133, 558] on span "M00001312012: Airo - Vape Cart 1g - Final Package - Blue Dream" at bounding box center [240, 568] width 294 height 29
copy span "M00001312012"
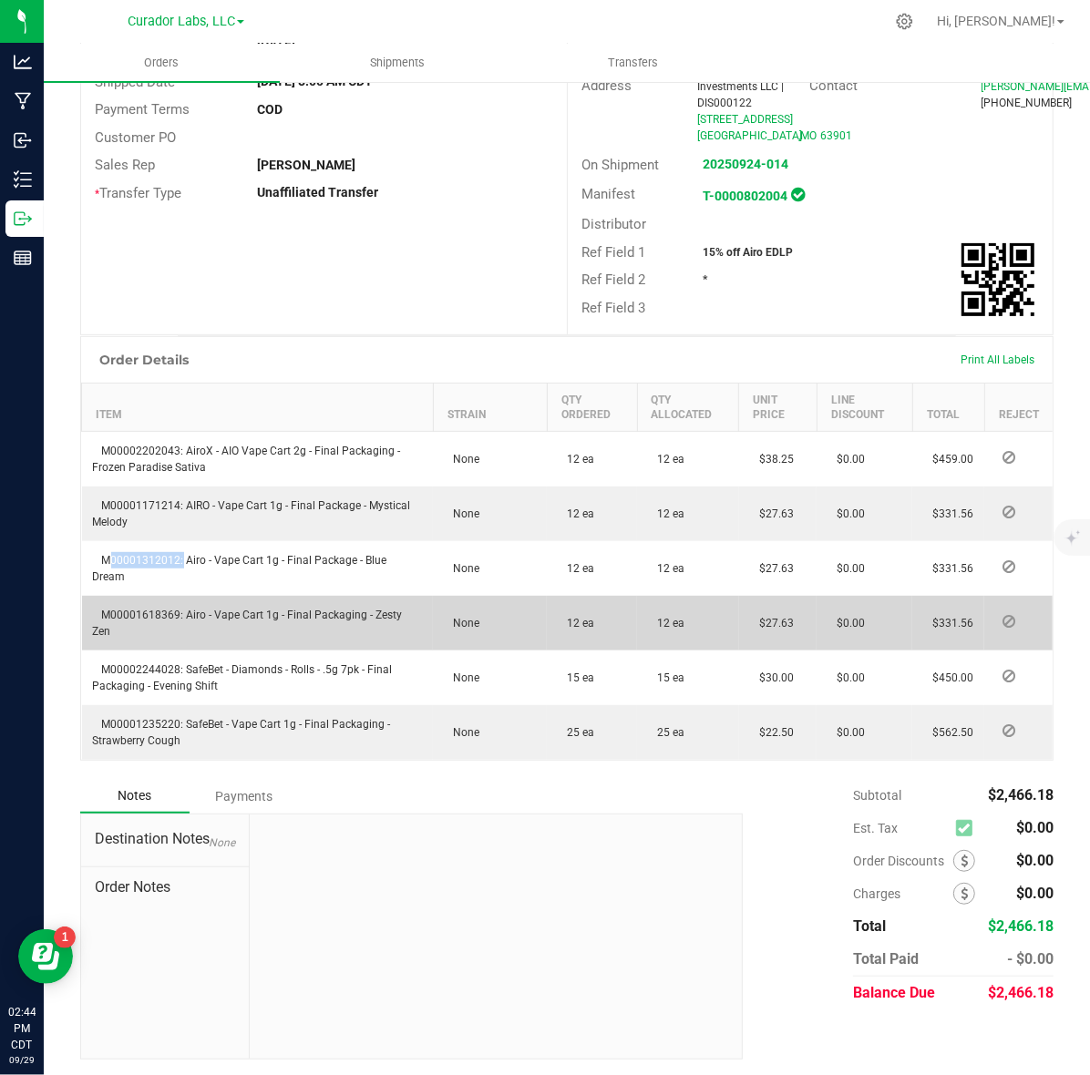
click at [171, 609] on span "M00001618369: Airo - Vape Cart 1g - Final Packaging - Zesty Zen" at bounding box center [248, 623] width 310 height 29
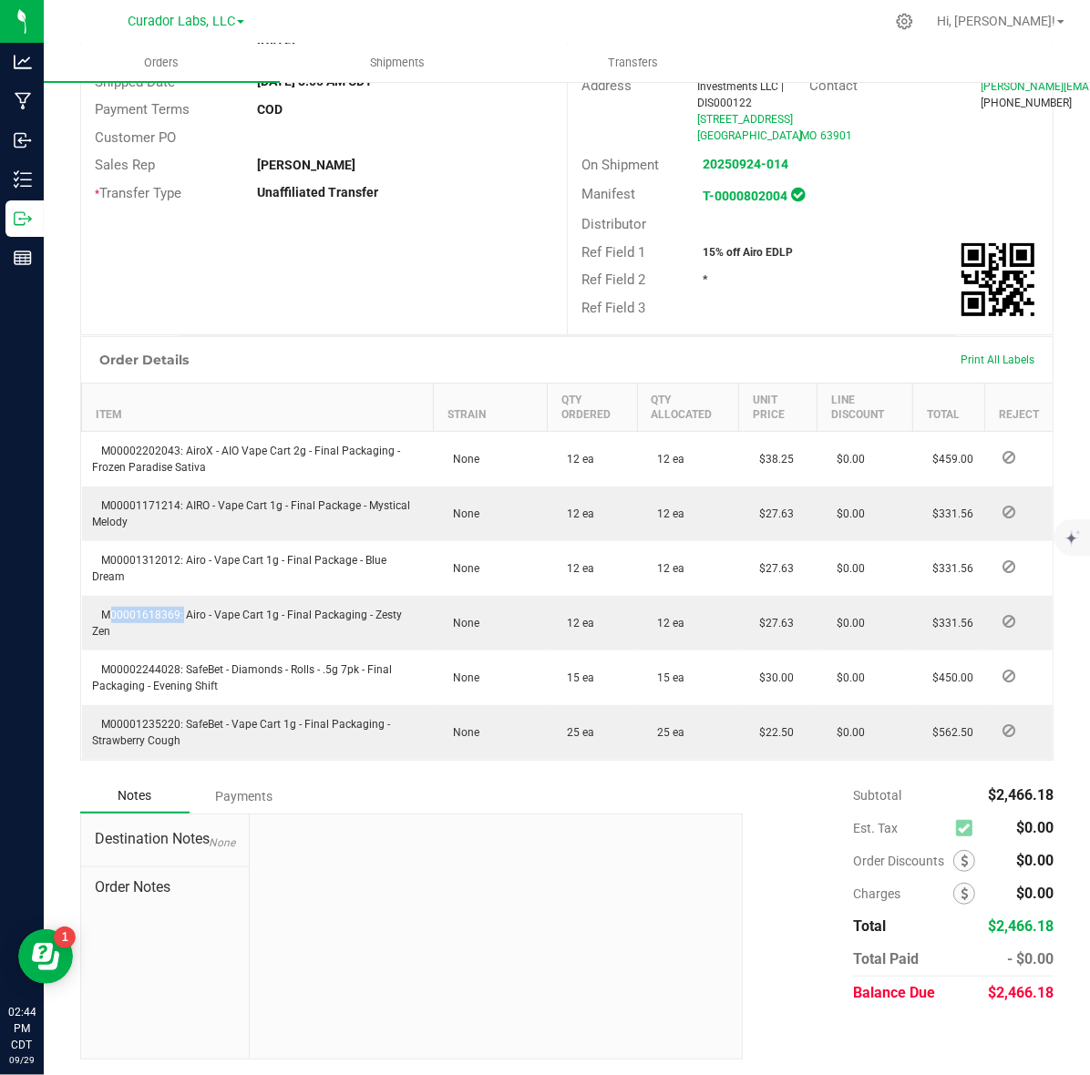
copy span "M00001618369"
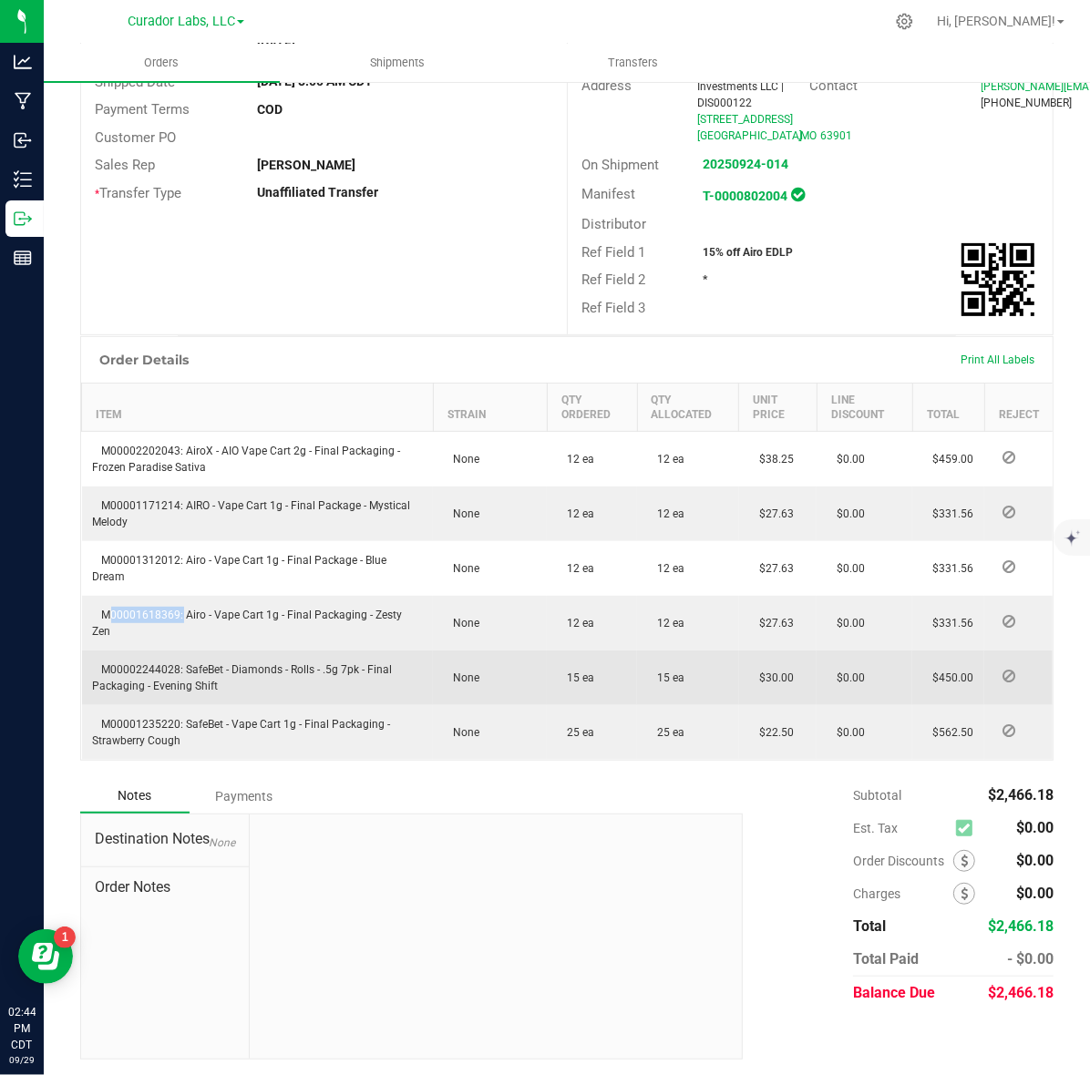
click at [143, 663] on span "M00002244028: SafeBet - Diamonds - Rolls - .5g 7pk - Final Packaging - Evening …" at bounding box center [243, 677] width 300 height 29
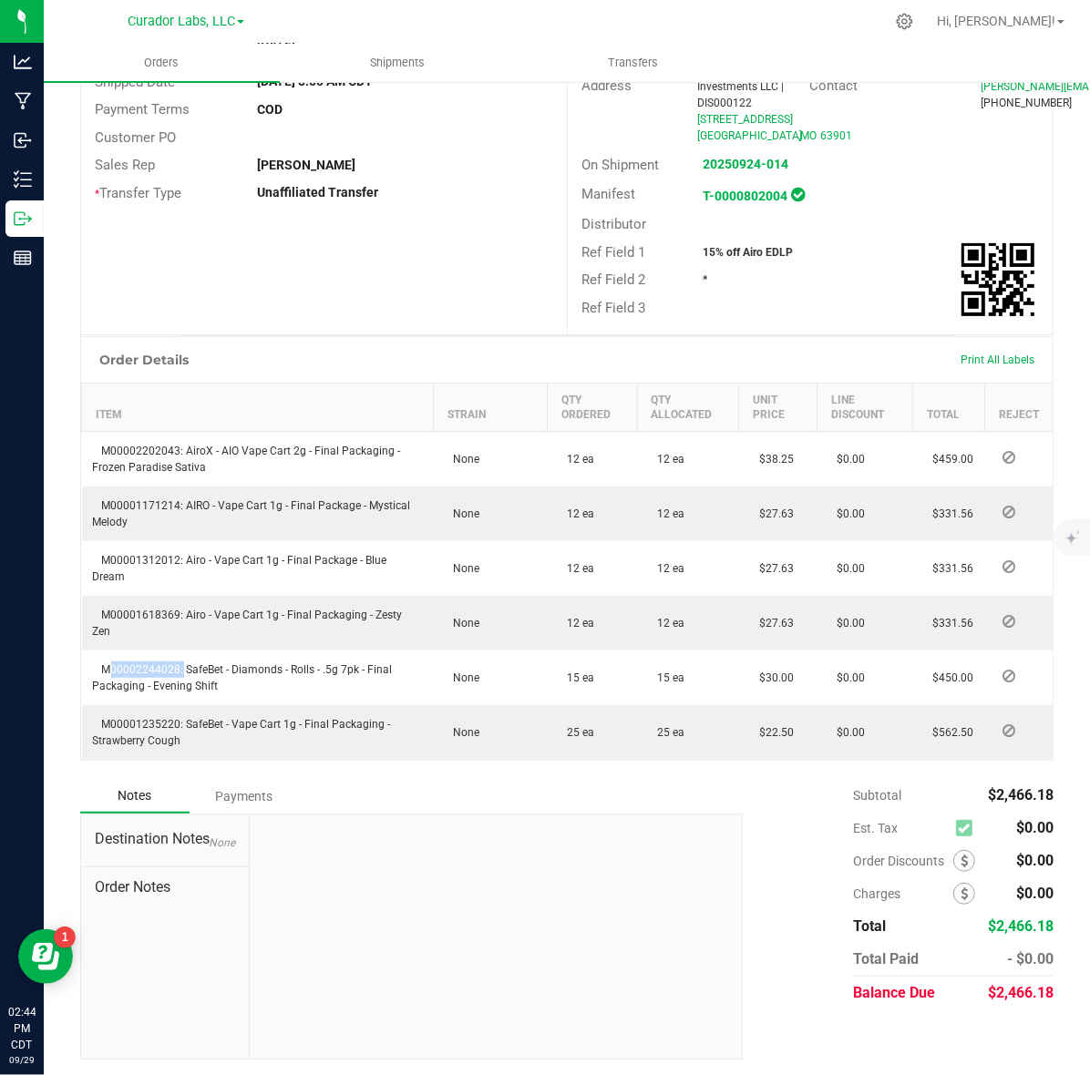
copy span "M00002244028"
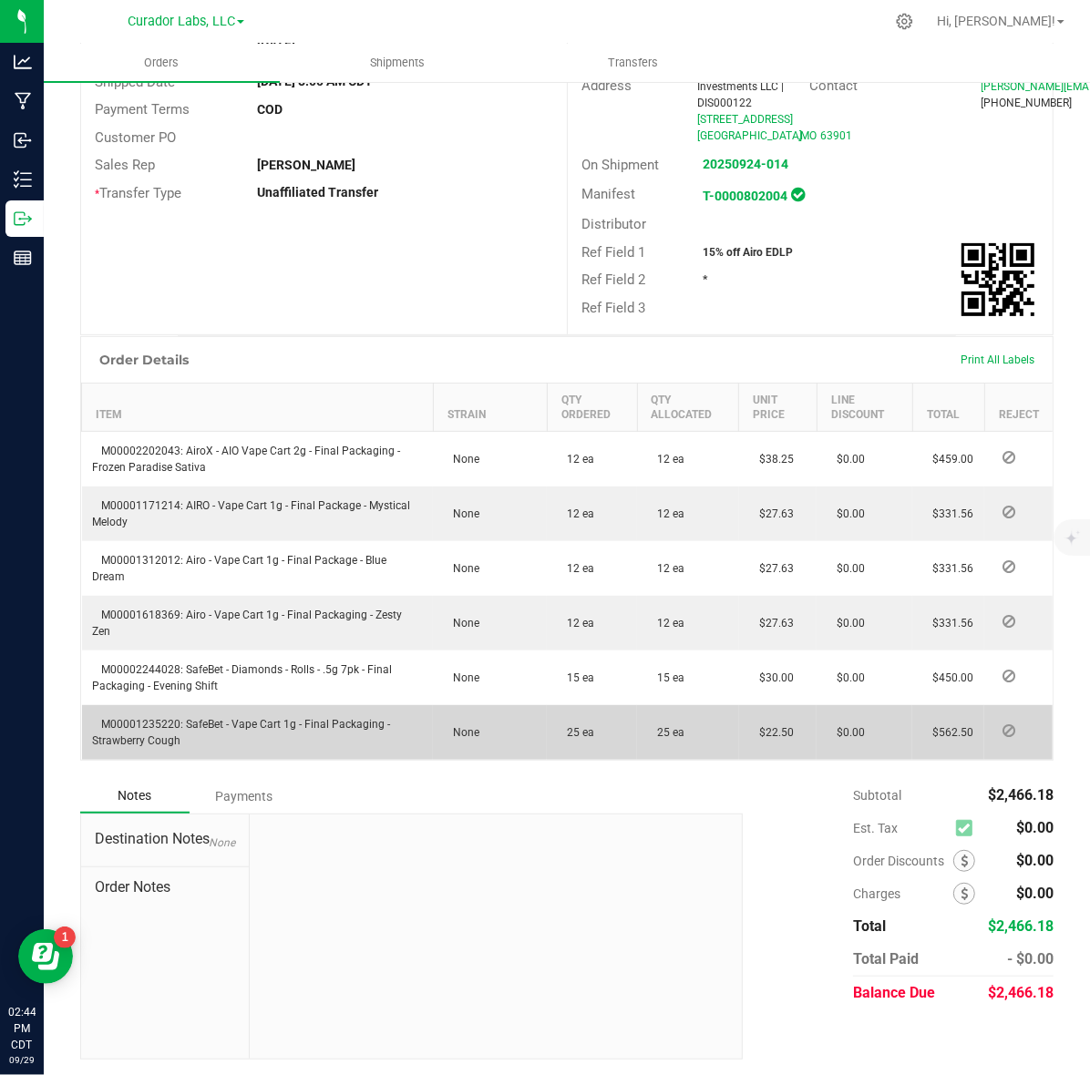
click at [156, 718] on span "M00001235220: SafeBet - Vape Cart 1g - Final Packaging - Strawberry Cough" at bounding box center [242, 732] width 298 height 29
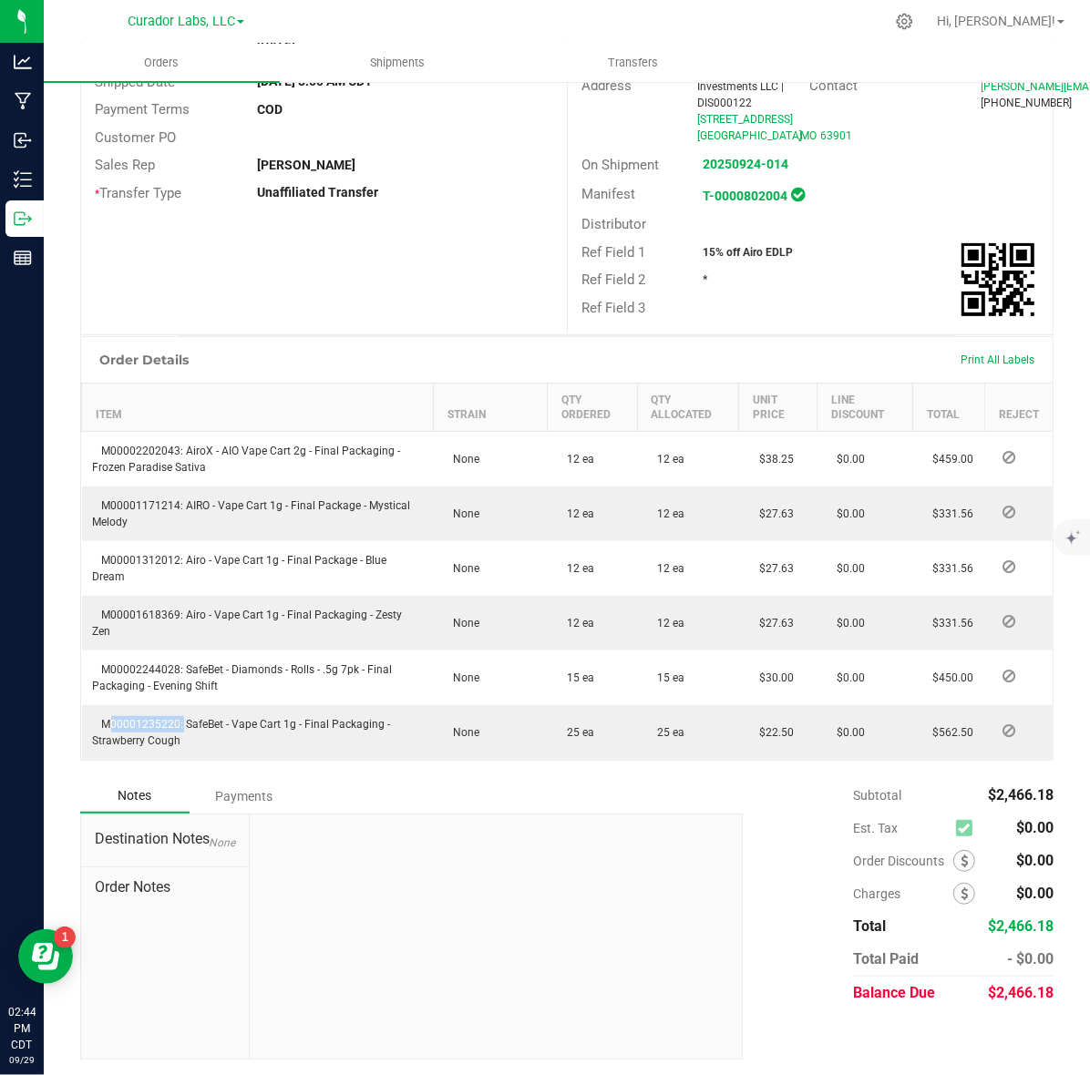
copy span "M00001235220"
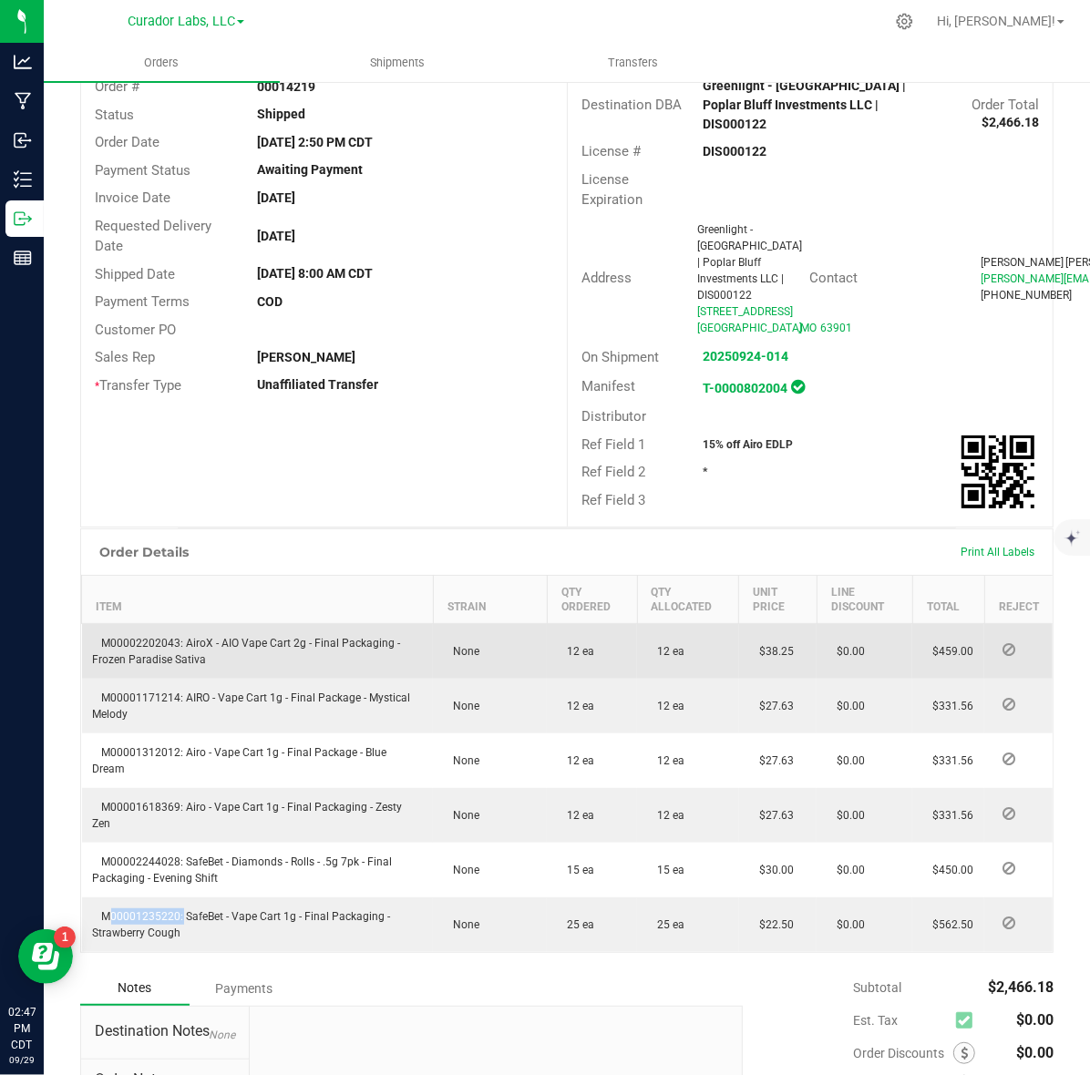
scroll to position [0, 0]
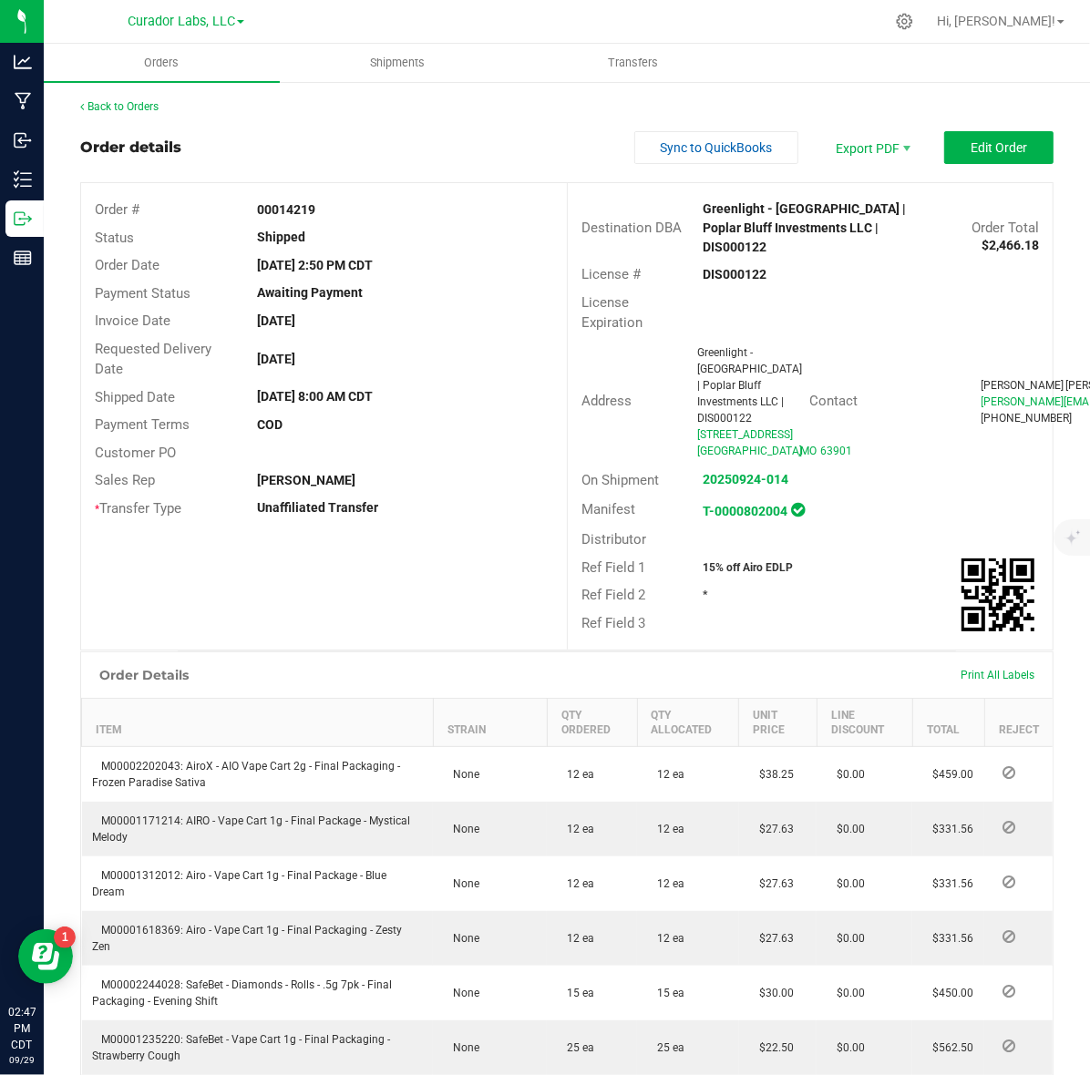
click at [275, 210] on strong "00014219" at bounding box center [286, 209] width 58 height 15
copy strong "00014219"
click at [156, 100] on link "Back to Orders" at bounding box center [119, 106] width 78 height 13
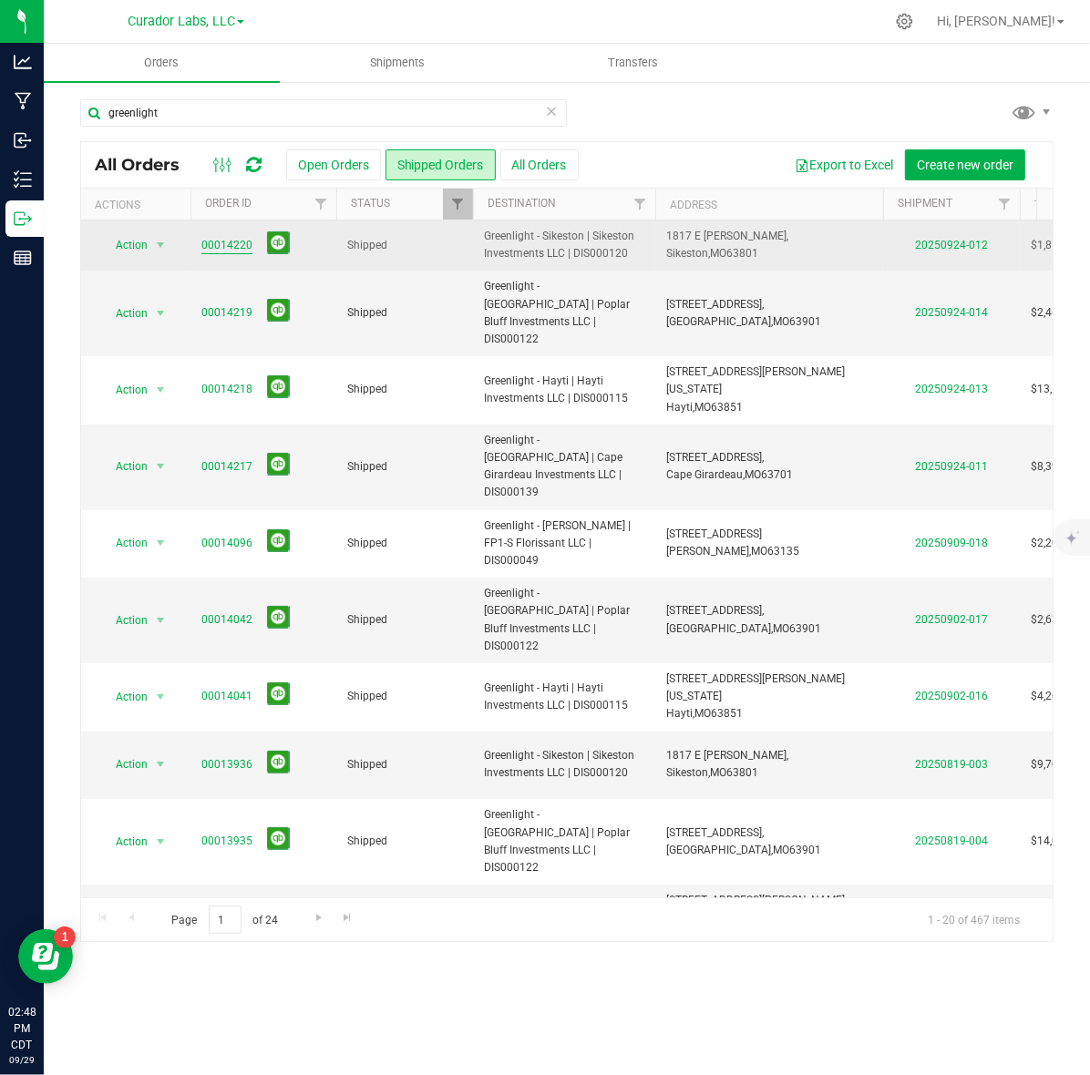
click at [230, 251] on link "00014220" at bounding box center [226, 245] width 51 height 17
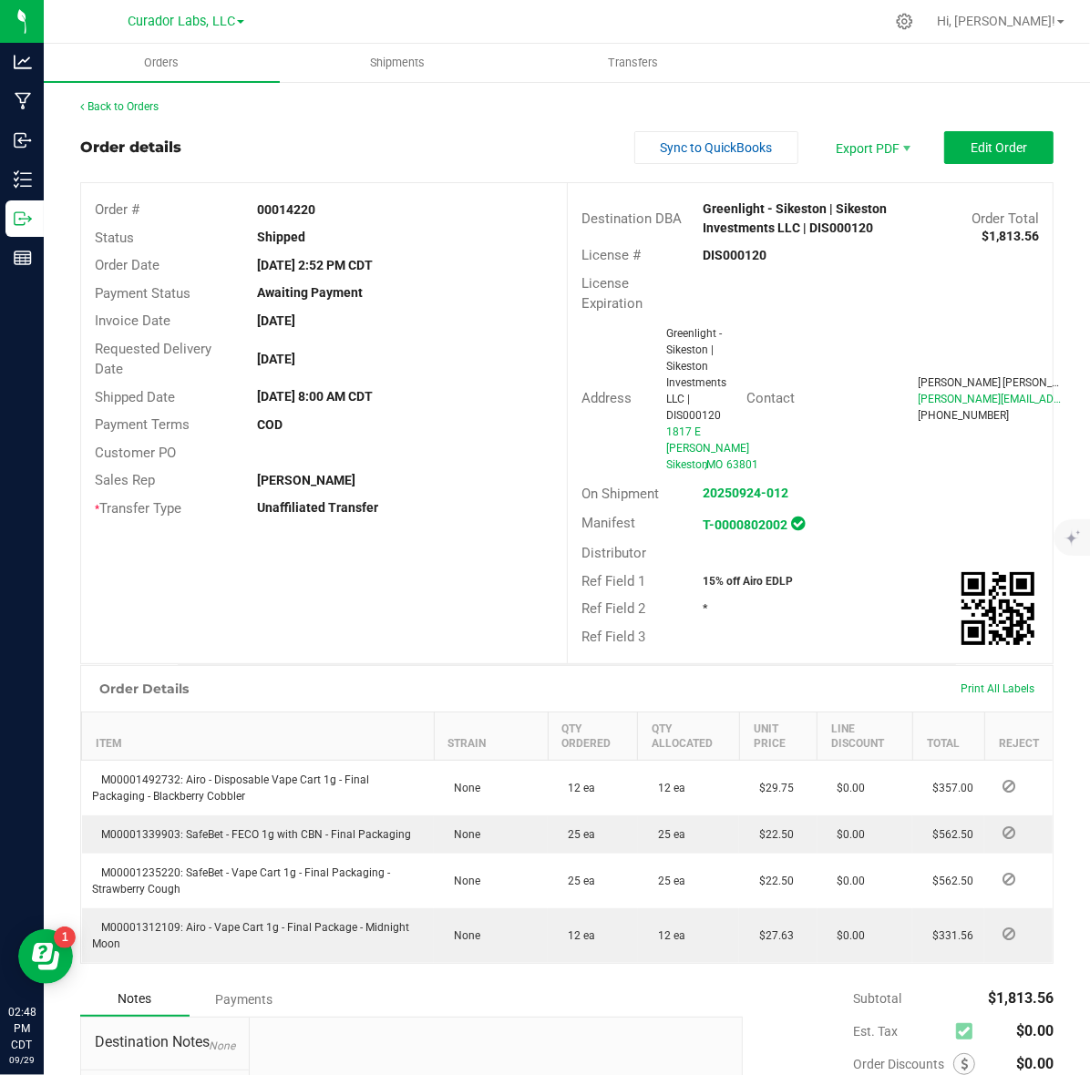
click at [702, 248] on strong "DIS000120" at bounding box center [734, 255] width 64 height 15
click at [279, 206] on strong "00014220" at bounding box center [286, 209] width 58 height 15
click at [711, 575] on strong "15% off Airo EDLP" at bounding box center [747, 581] width 90 height 13
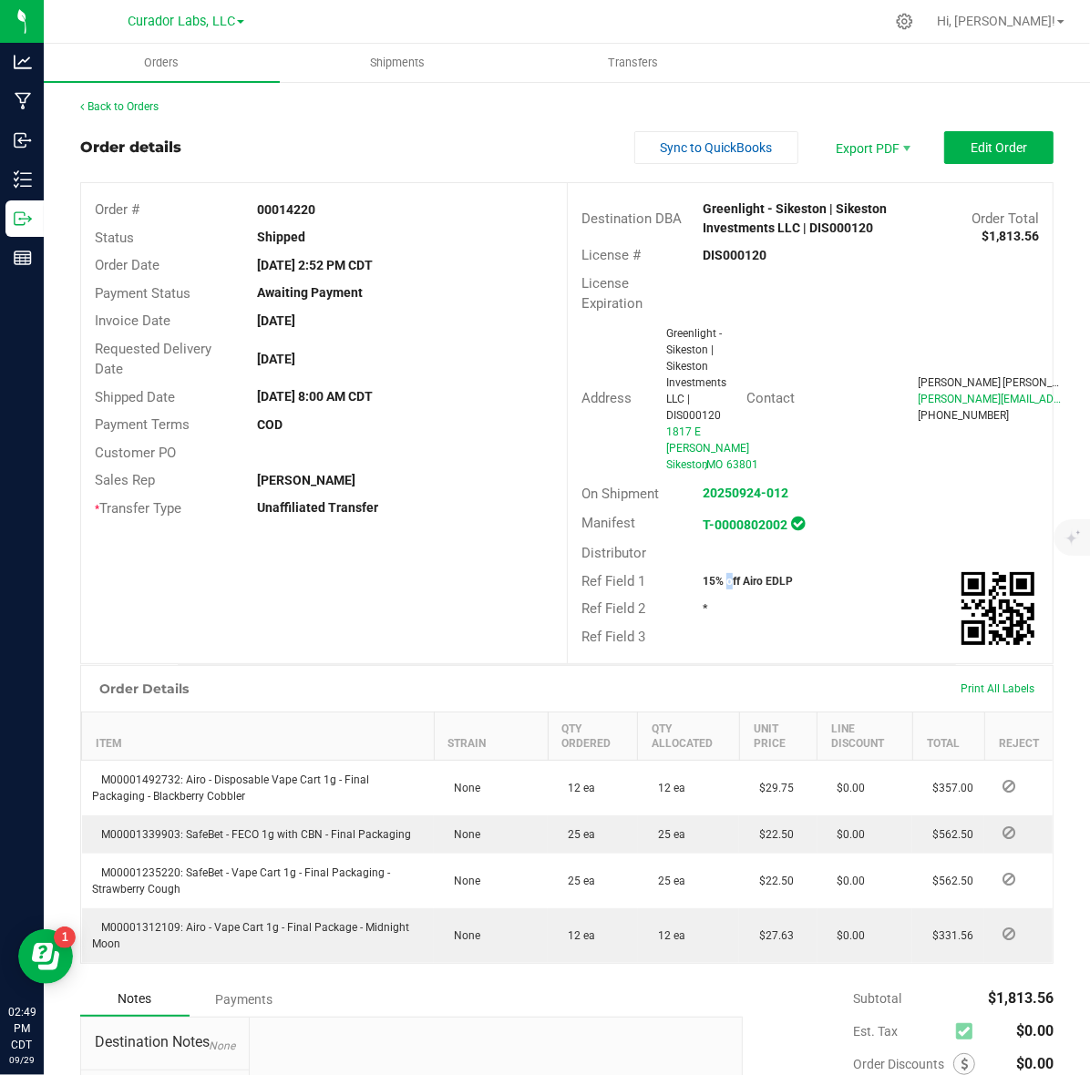
click at [711, 575] on strong "15% off Airo EDLP" at bounding box center [747, 581] width 90 height 13
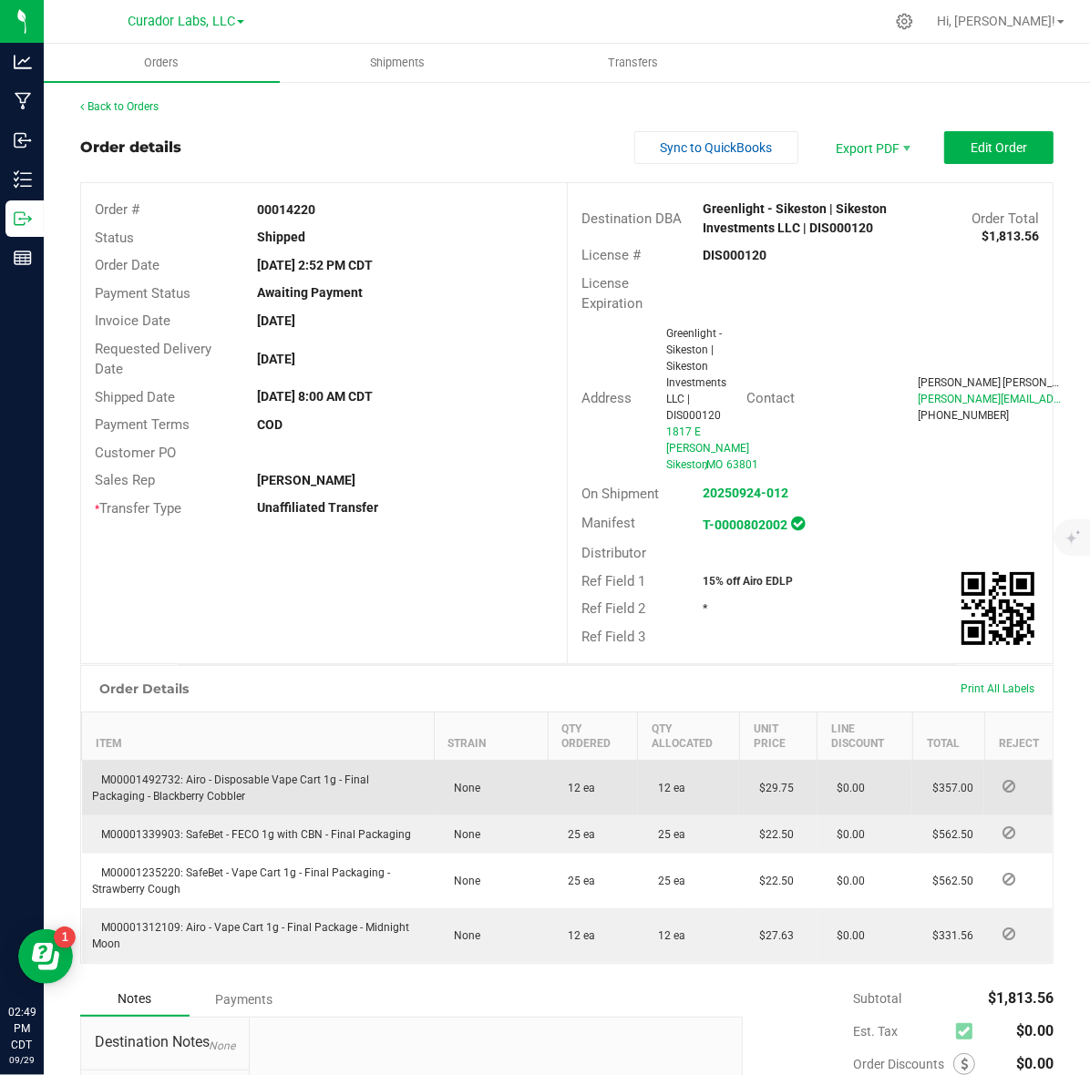
click at [117, 773] on span "M00001492732: Airo - Disposable Vape Cart 1g - Final Packaging - Blackberry Cob…" at bounding box center [231, 787] width 277 height 29
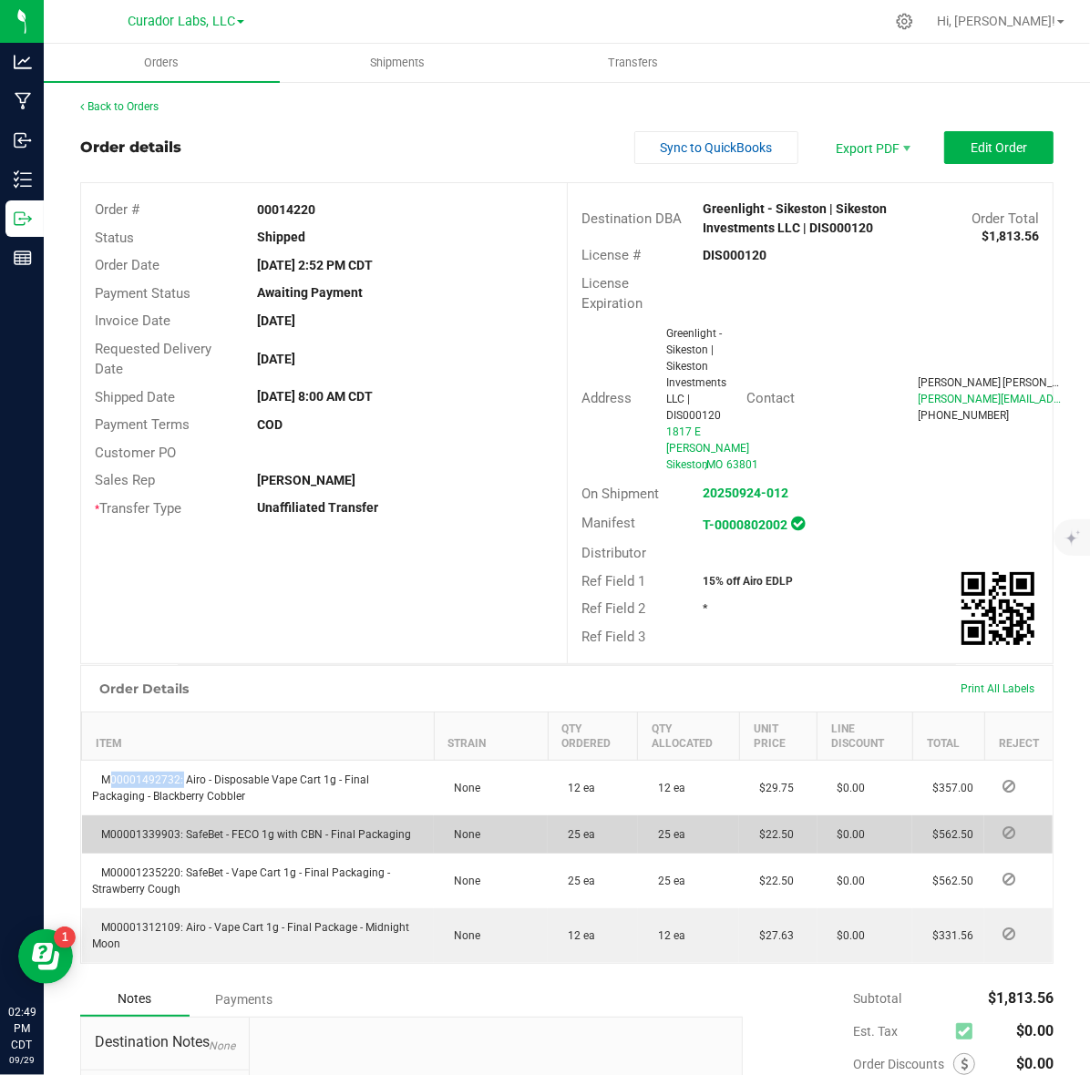
click at [126, 828] on span "M00001339903: SafeBet - FECO 1g with CBN - Final Packaging" at bounding box center [252, 834] width 319 height 13
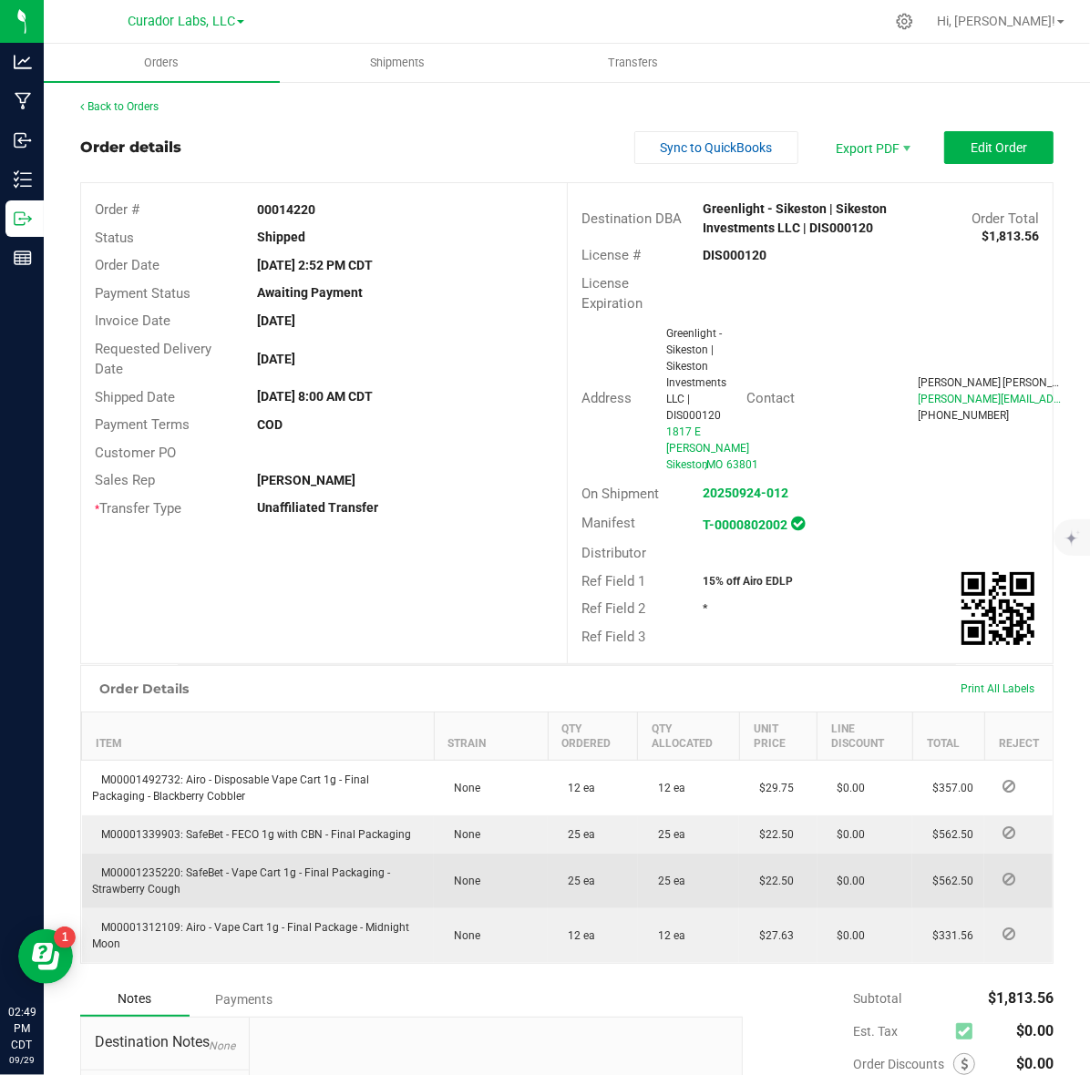
click at [114, 866] on span "M00001235220: SafeBet - Vape Cart 1g - Final Packaging - Strawberry Cough" at bounding box center [242, 880] width 298 height 29
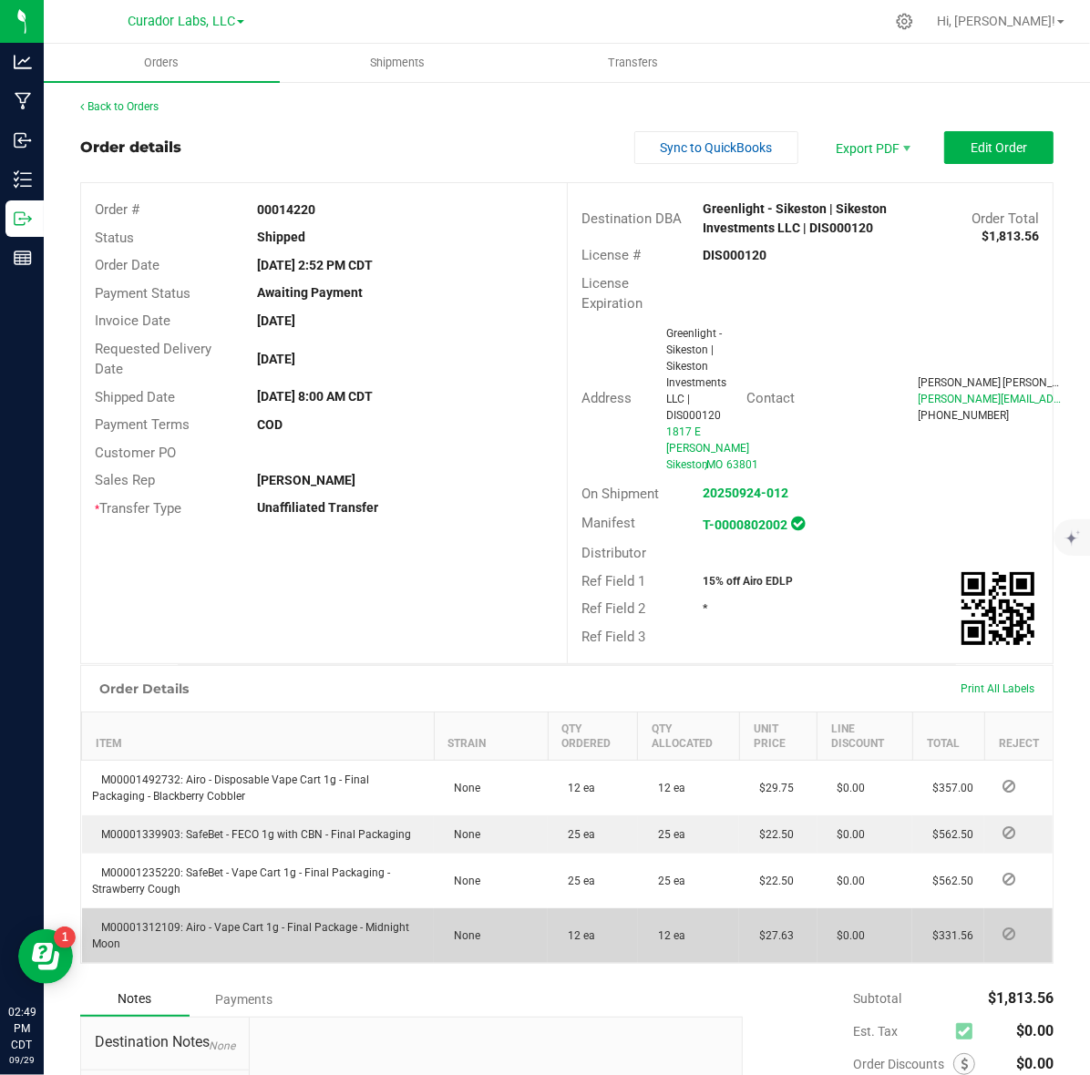
click at [125, 921] on span "M00001312109: Airo - Vape Cart 1g - Final Package - Midnight Moon" at bounding box center [251, 935] width 317 height 29
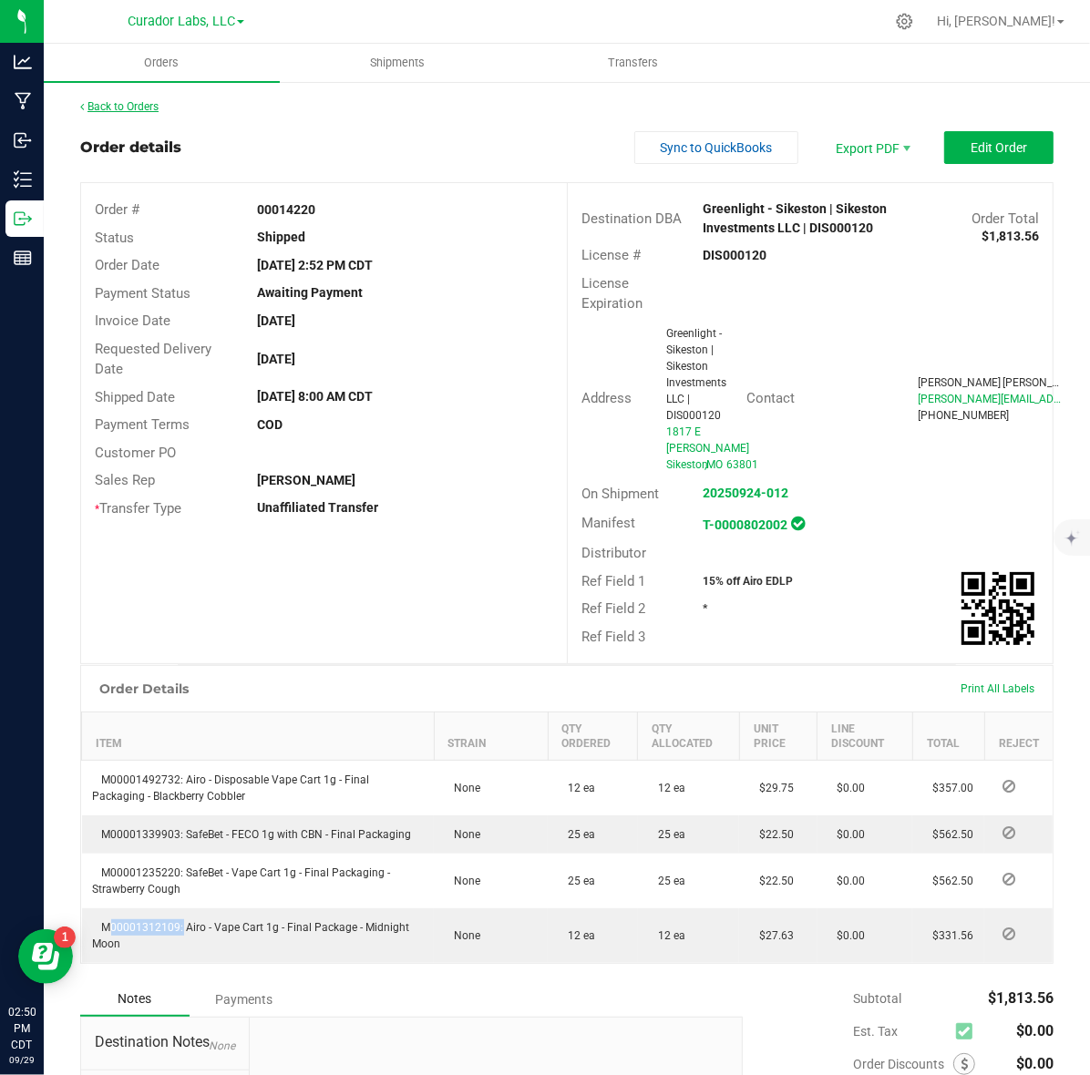
click at [155, 106] on link "Back to Orders" at bounding box center [119, 106] width 78 height 13
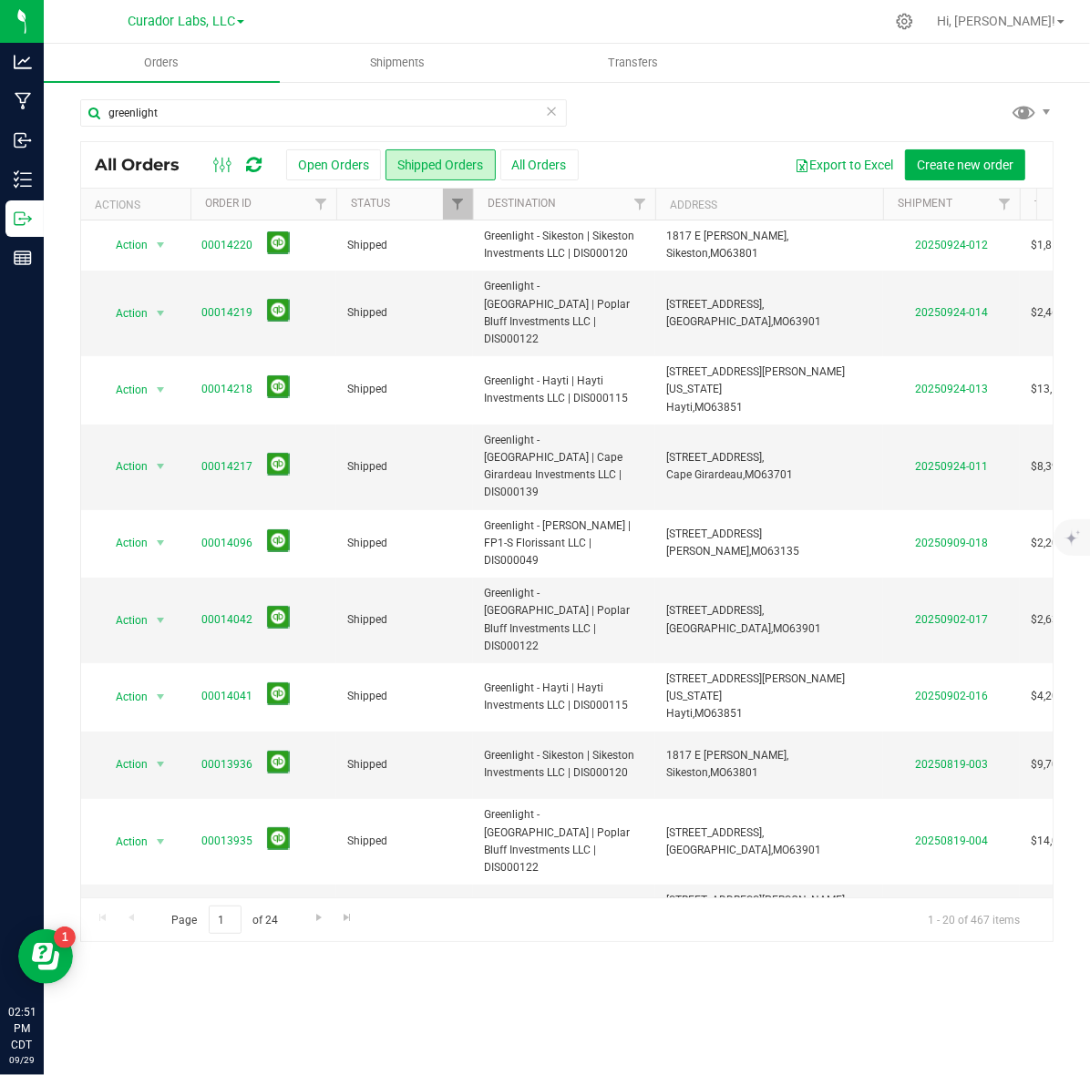
click at [192, 94] on div "greenlight All Orders Open Orders Shipped Orders All Orders Export to Excel Cre…" at bounding box center [567, 520] width 1046 height 880
click at [197, 107] on input "greenlight" at bounding box center [323, 112] width 486 height 27
type input "root 66"
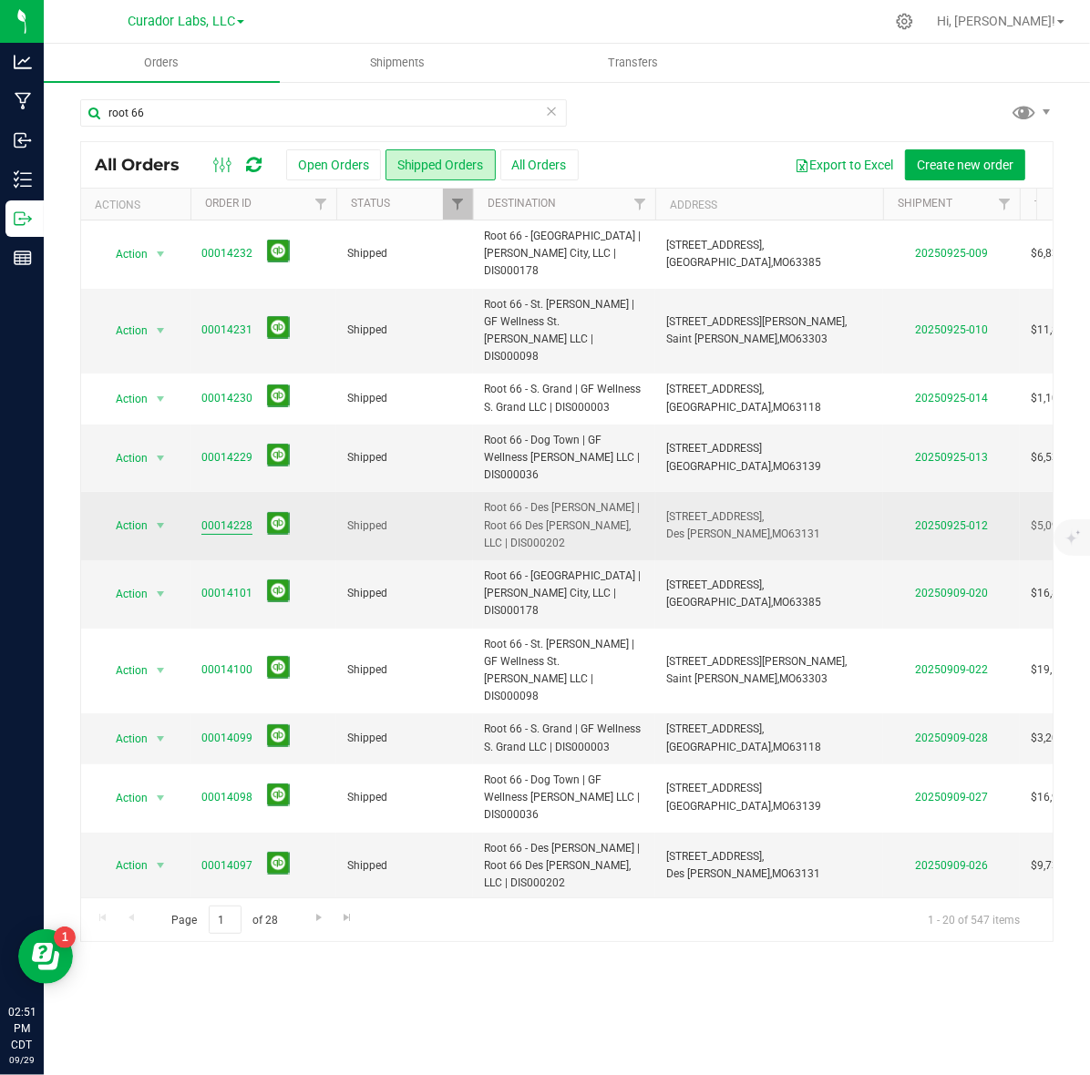
click at [233, 517] on link "00014228" at bounding box center [226, 525] width 51 height 17
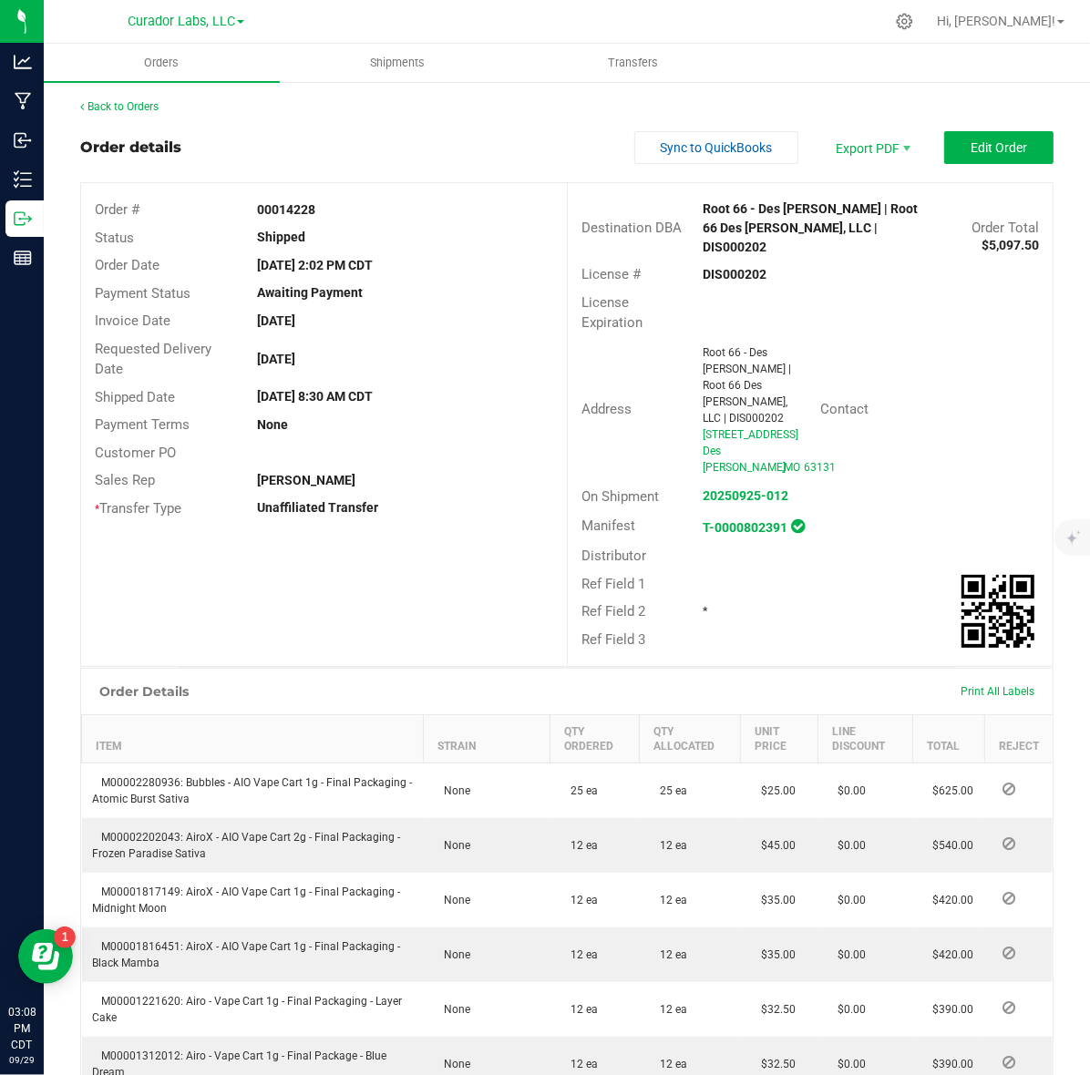
click at [287, 210] on strong "00014228" at bounding box center [286, 209] width 58 height 15
drag, startPoint x: 287, startPoint y: 210, endPoint x: 325, endPoint y: 212, distance: 38.4
click at [287, 212] on strong "00014228" at bounding box center [286, 209] width 58 height 15
